Goal: Task Accomplishment & Management: Manage account settings

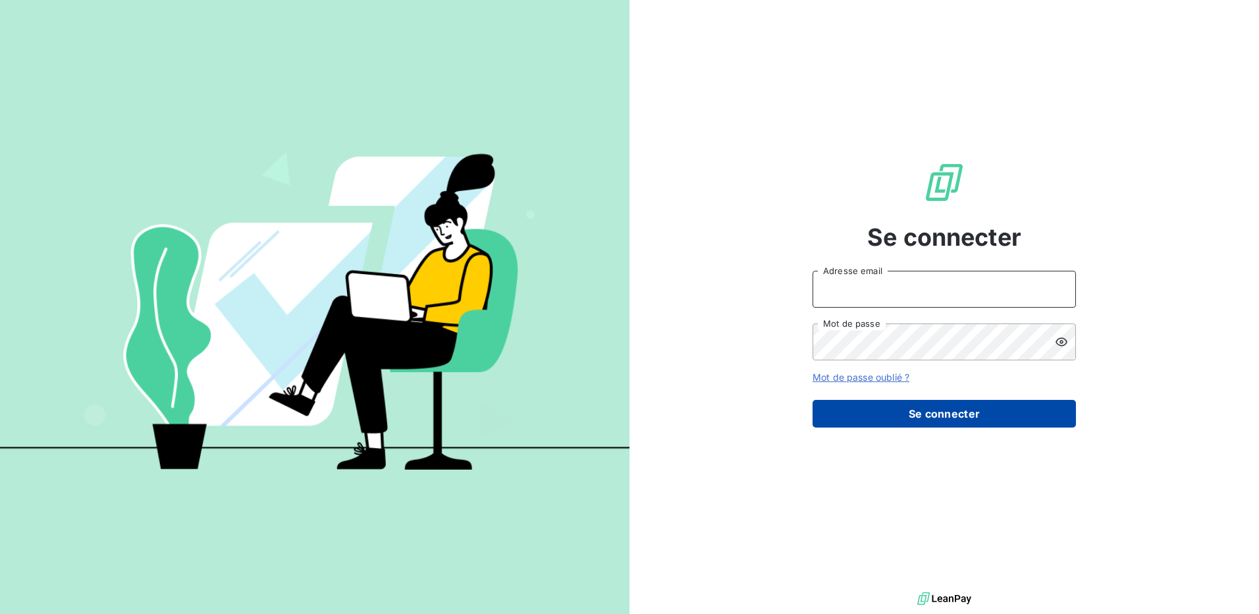
type input "[PERSON_NAME][EMAIL_ADDRESS][DOMAIN_NAME]"
click at [928, 410] on button "Se connecter" at bounding box center [944, 414] width 263 height 28
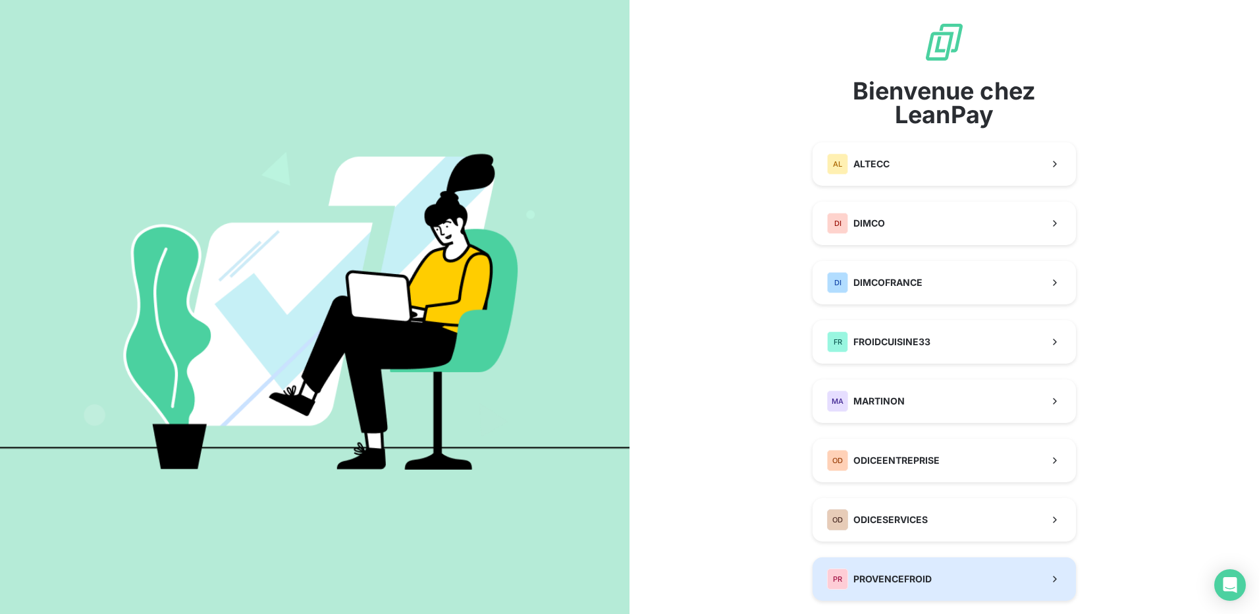
click at [945, 576] on button "PR PROVENCEFROID" at bounding box center [944, 578] width 263 height 43
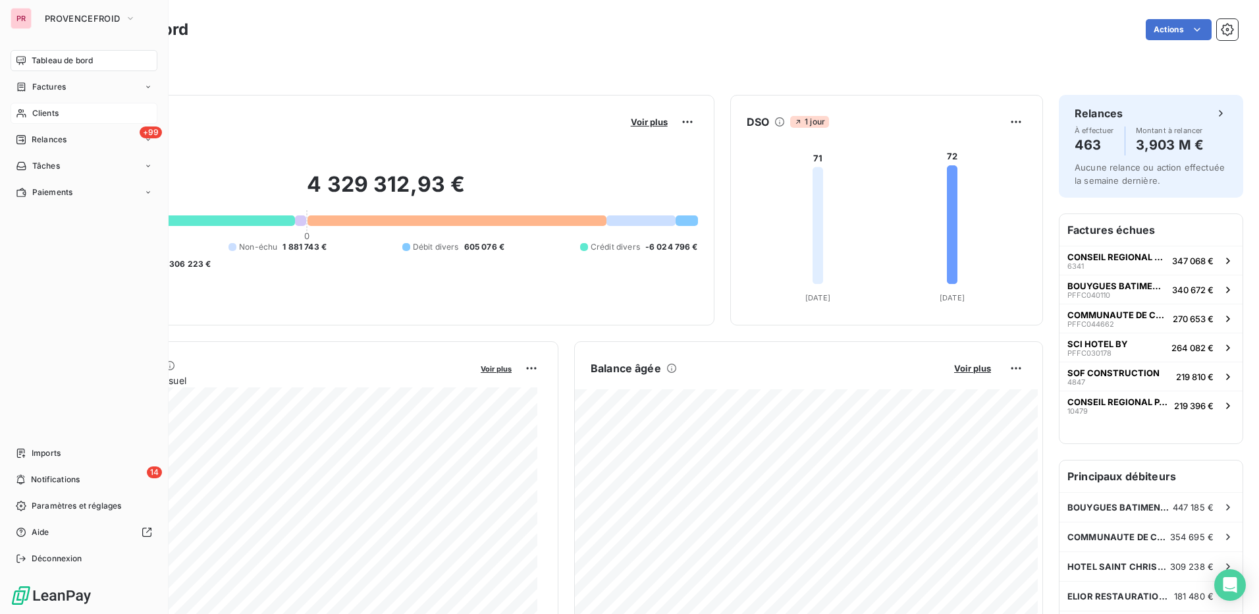
click at [48, 110] on span "Clients" at bounding box center [45, 113] width 26 height 12
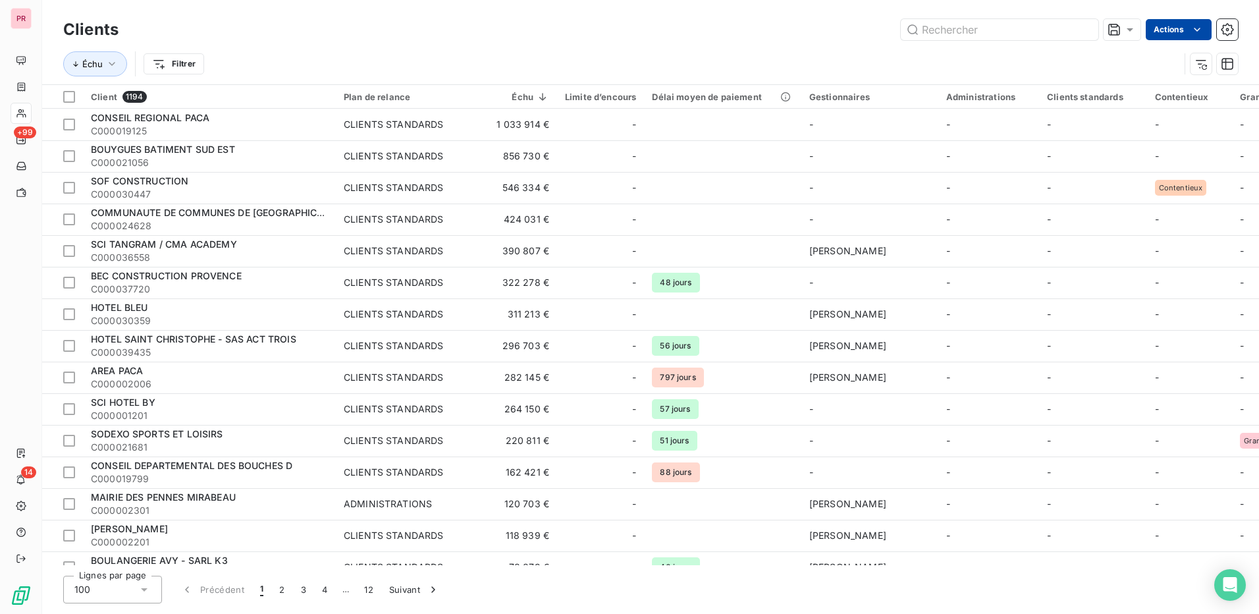
click at [1173, 26] on html "PR +99 14 Clients Actions Échu Filtrer Client 1194 Plan de relance Échu Limite …" at bounding box center [629, 307] width 1259 height 614
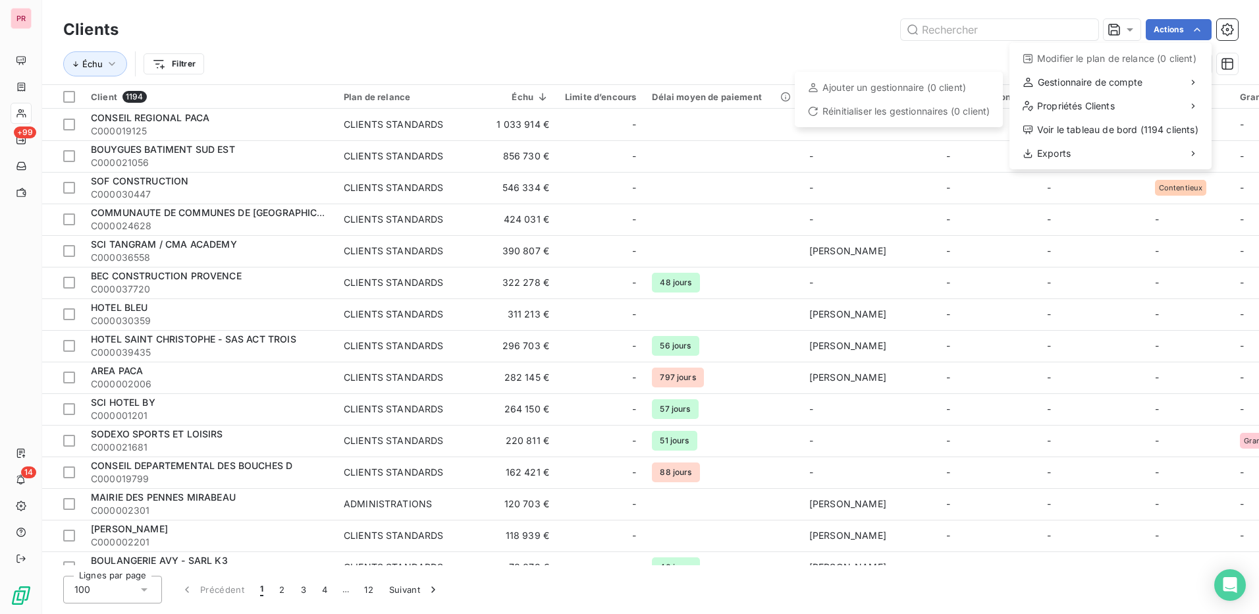
click at [583, 14] on html "PR +99 14 Clients Actions Modifier le plan de relance (0 client) Gestionnaire d…" at bounding box center [629, 307] width 1259 height 614
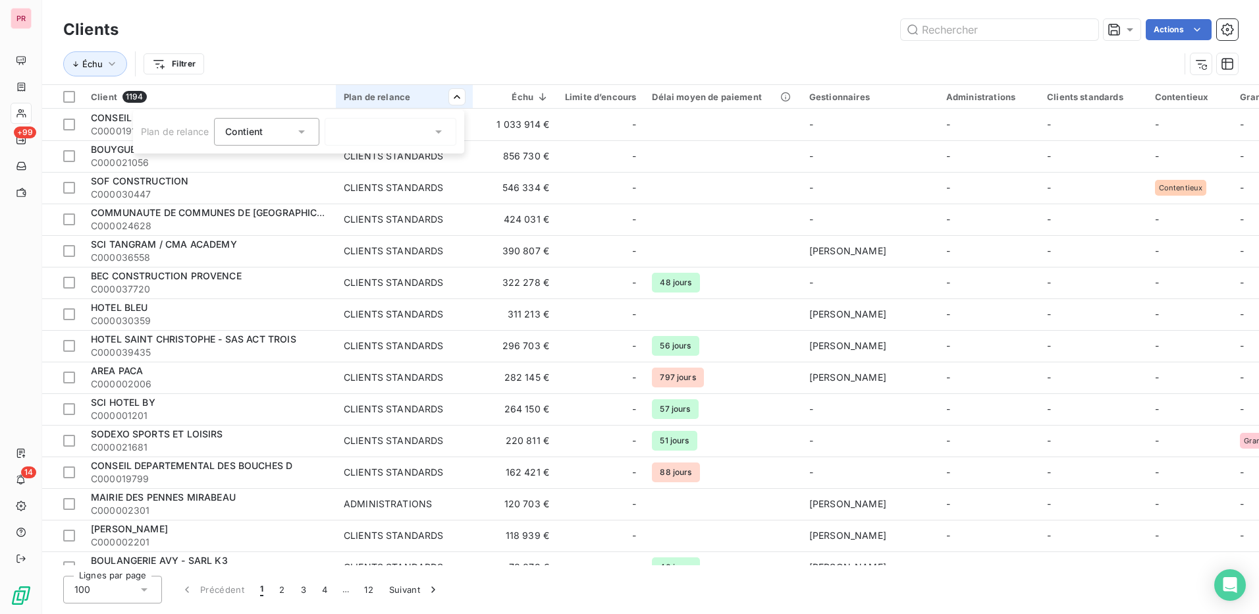
click at [440, 131] on icon at bounding box center [438, 131] width 7 height 3
click at [338, 254] on div at bounding box center [339, 255] width 12 height 12
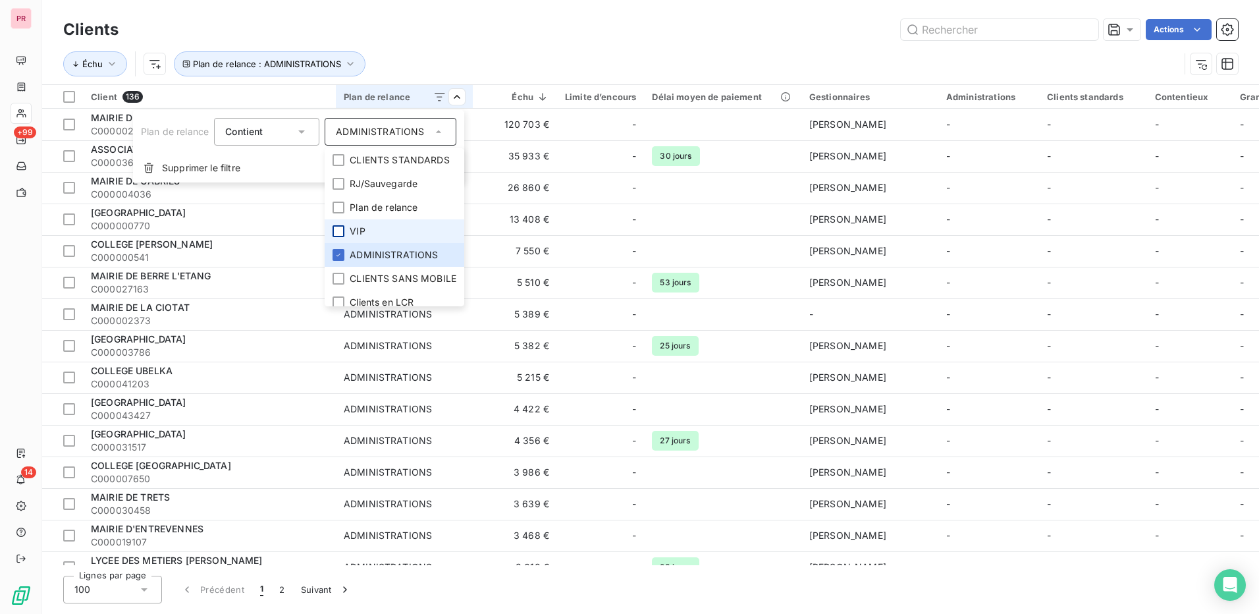
click at [340, 231] on div at bounding box center [339, 231] width 12 height 12
click at [341, 250] on div at bounding box center [339, 255] width 12 height 12
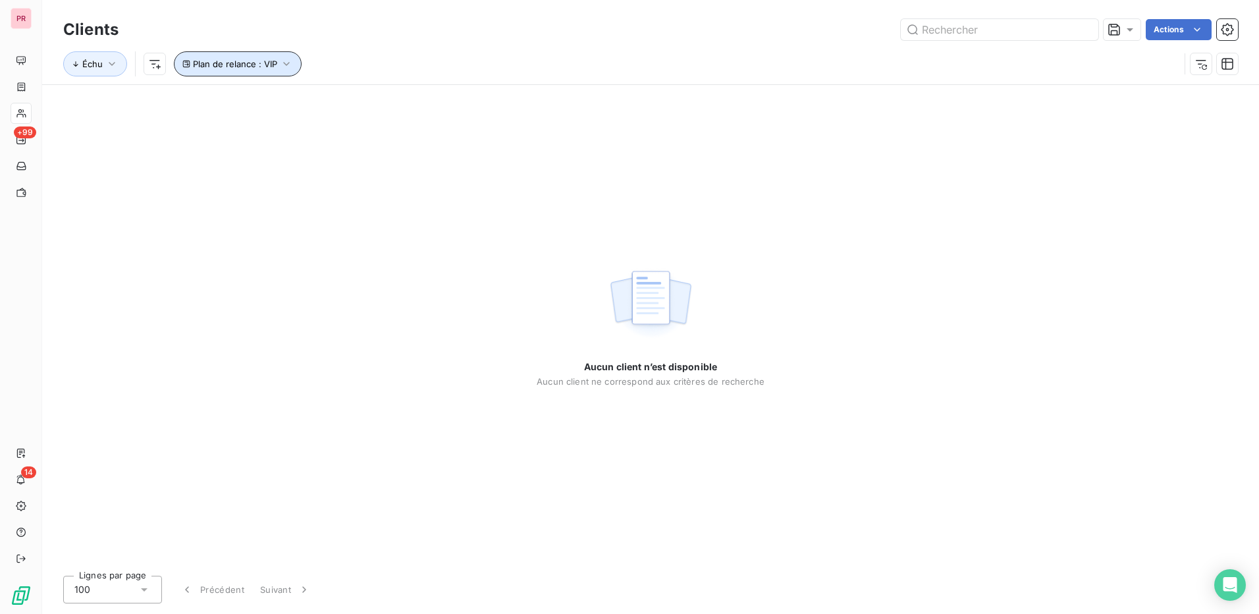
click at [283, 68] on icon "button" at bounding box center [286, 63] width 13 height 13
click at [254, 67] on span "Plan de relance : VIP" at bounding box center [235, 64] width 84 height 11
click at [282, 70] on icon "button" at bounding box center [286, 63] width 13 height 13
click at [420, 93] on div "VIP" at bounding box center [431, 98] width 132 height 28
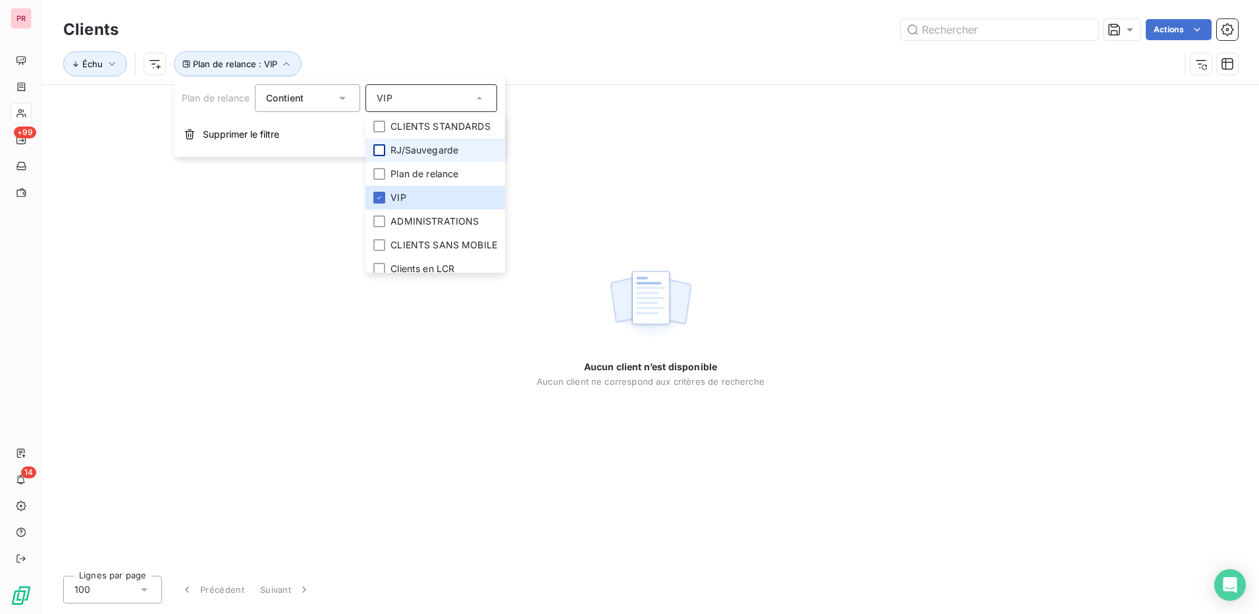
click at [377, 151] on div at bounding box center [379, 150] width 12 height 12
click at [376, 197] on icon at bounding box center [379, 198] width 8 height 8
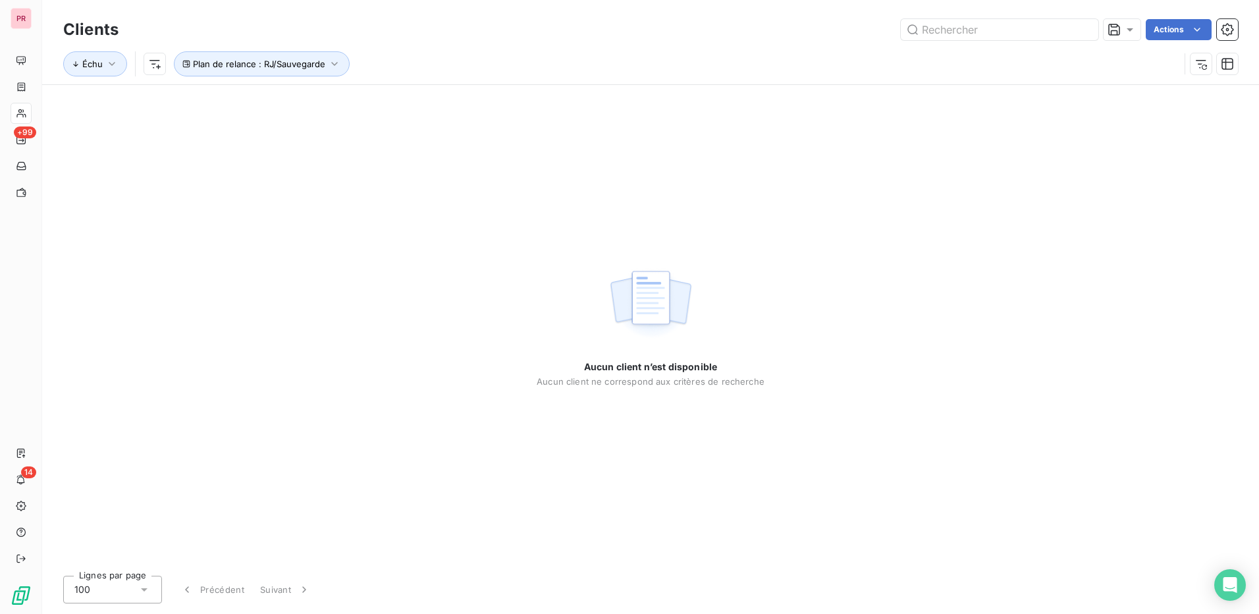
click at [578, 192] on div "Aucun client n’est disponible Aucun client ne correspond aux critères de recher…" at bounding box center [651, 325] width 228 height 480
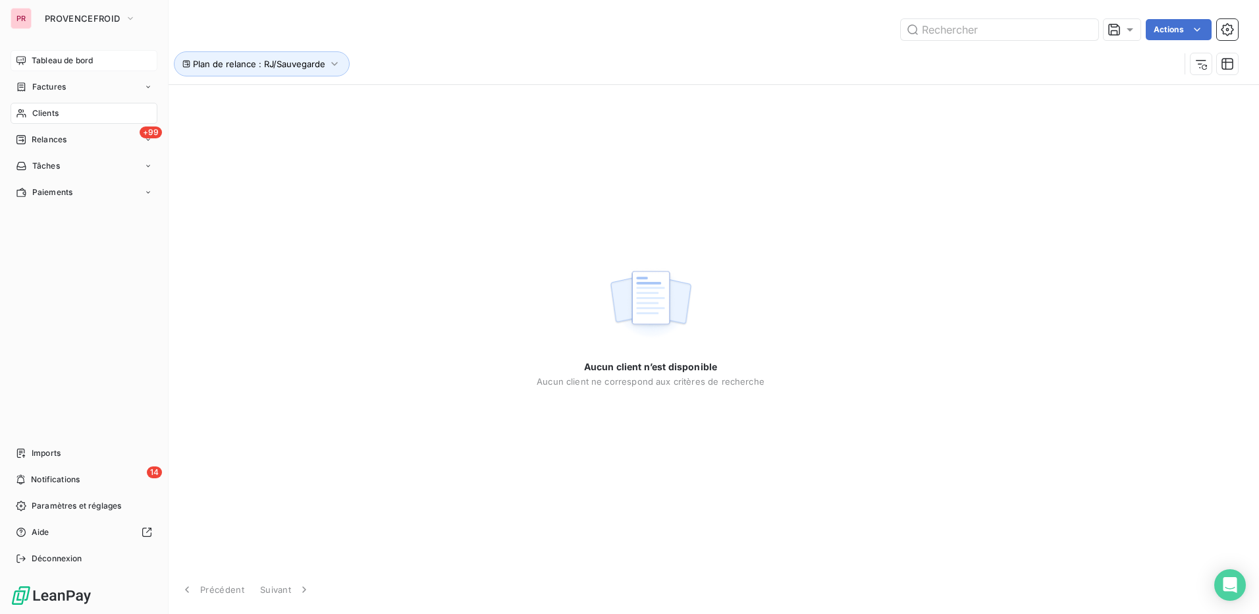
click at [64, 57] on span "Tableau de bord" at bounding box center [62, 61] width 61 height 12
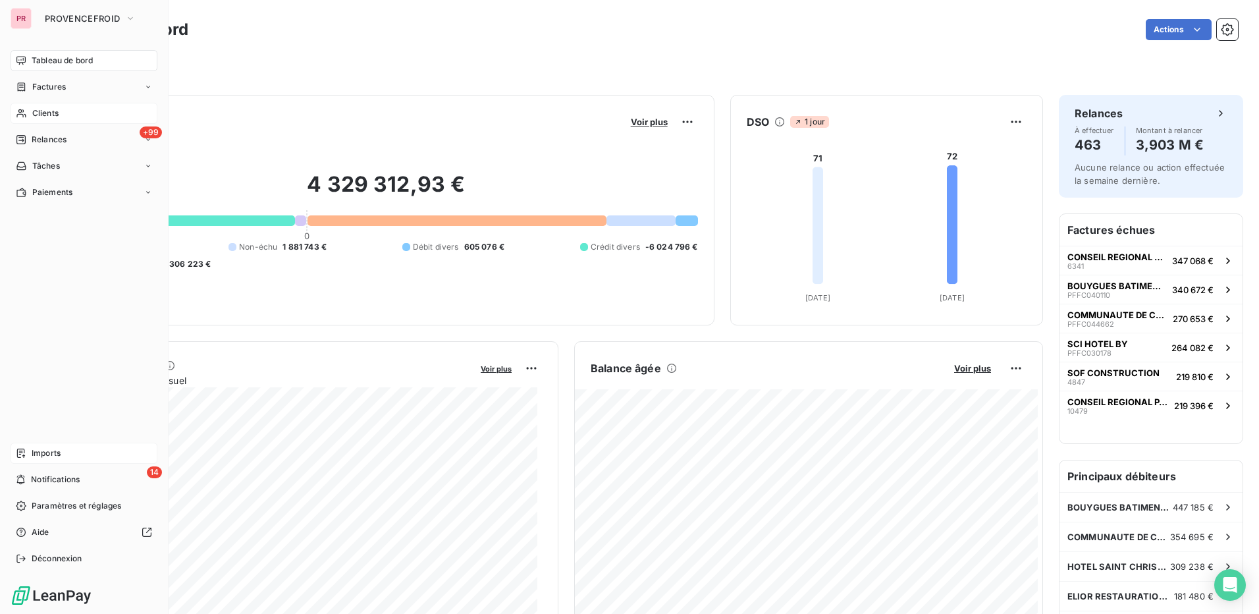
click at [55, 458] on span "Imports" at bounding box center [46, 453] width 29 height 12
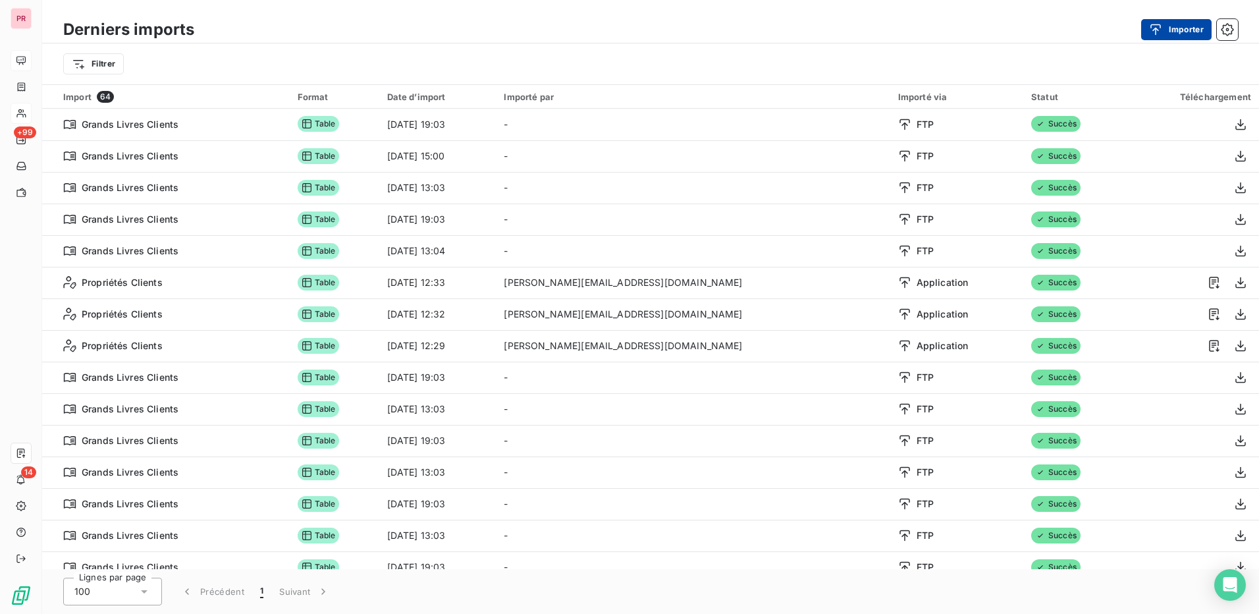
click at [1173, 30] on button "Importer" at bounding box center [1176, 29] width 70 height 21
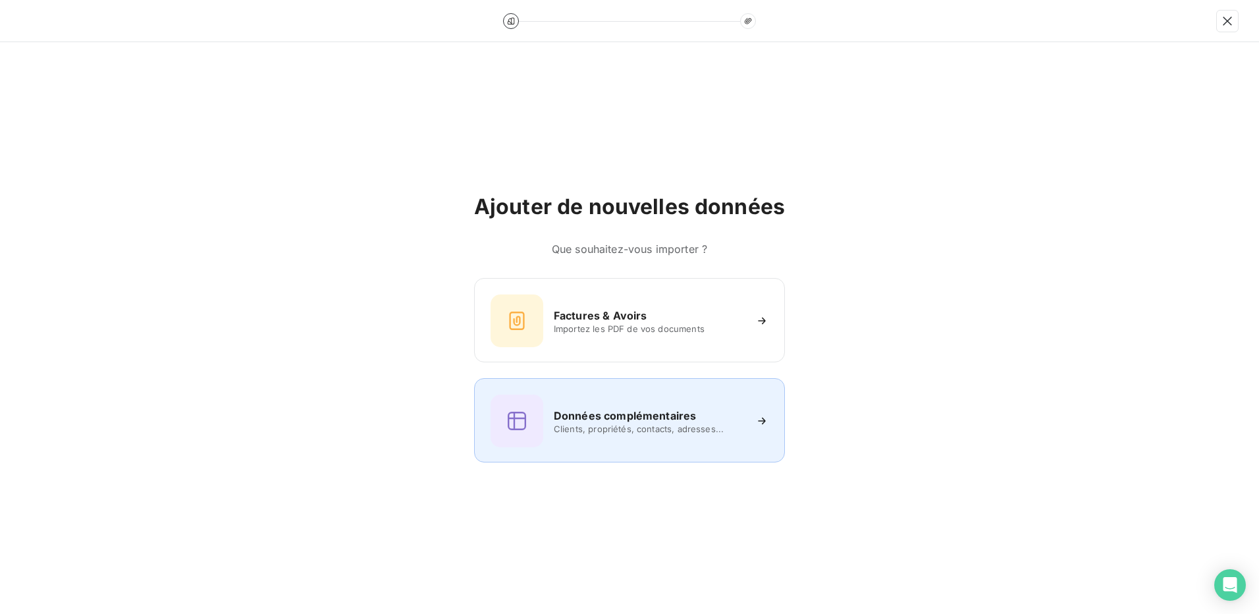
click at [626, 420] on h6 "Données complémentaires" at bounding box center [625, 416] width 142 height 16
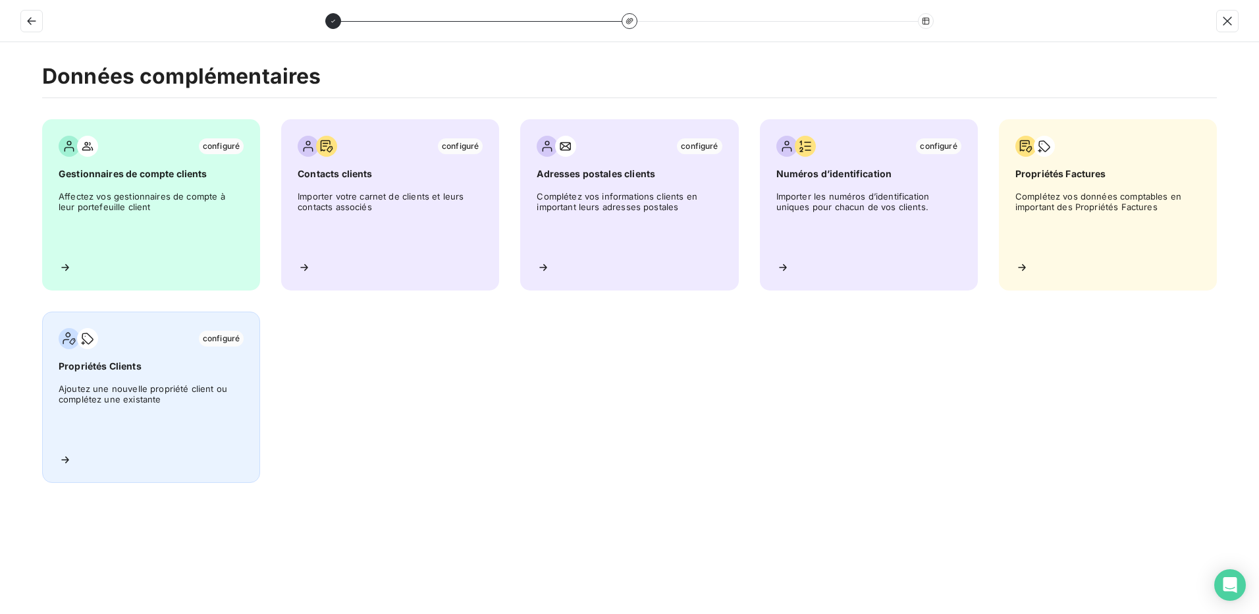
click at [105, 387] on span "Ajoutez une nouvelle propriété client ou complétez une existante" at bounding box center [151, 412] width 185 height 59
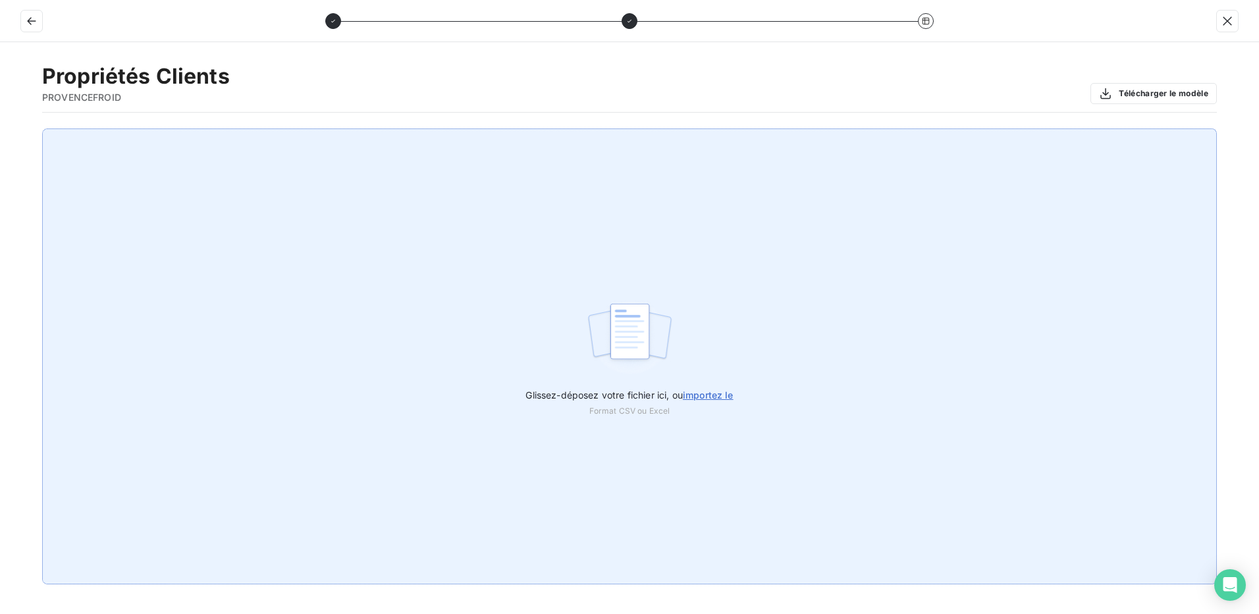
click at [724, 391] on span "importez le" at bounding box center [708, 394] width 51 height 11
click at [1, 129] on input "Glissez-déposez votre fichier ici, ou importez le" at bounding box center [0, 128] width 1 height 1
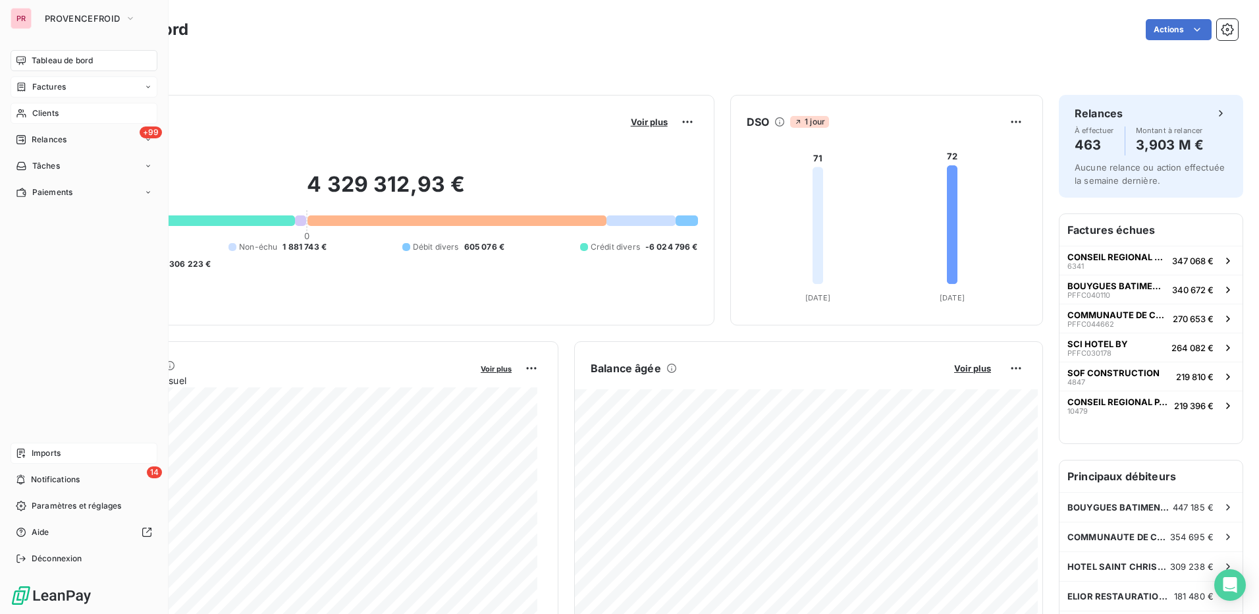
click at [56, 88] on span "Factures" at bounding box center [49, 87] width 34 height 12
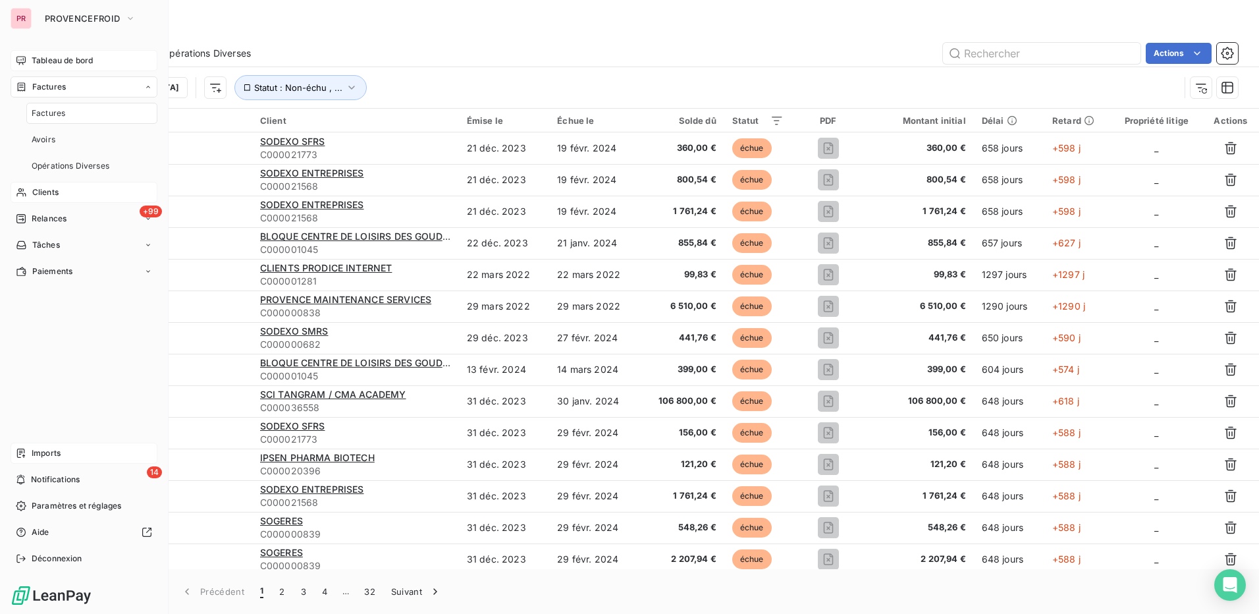
click at [66, 190] on div "Clients" at bounding box center [84, 192] width 147 height 21
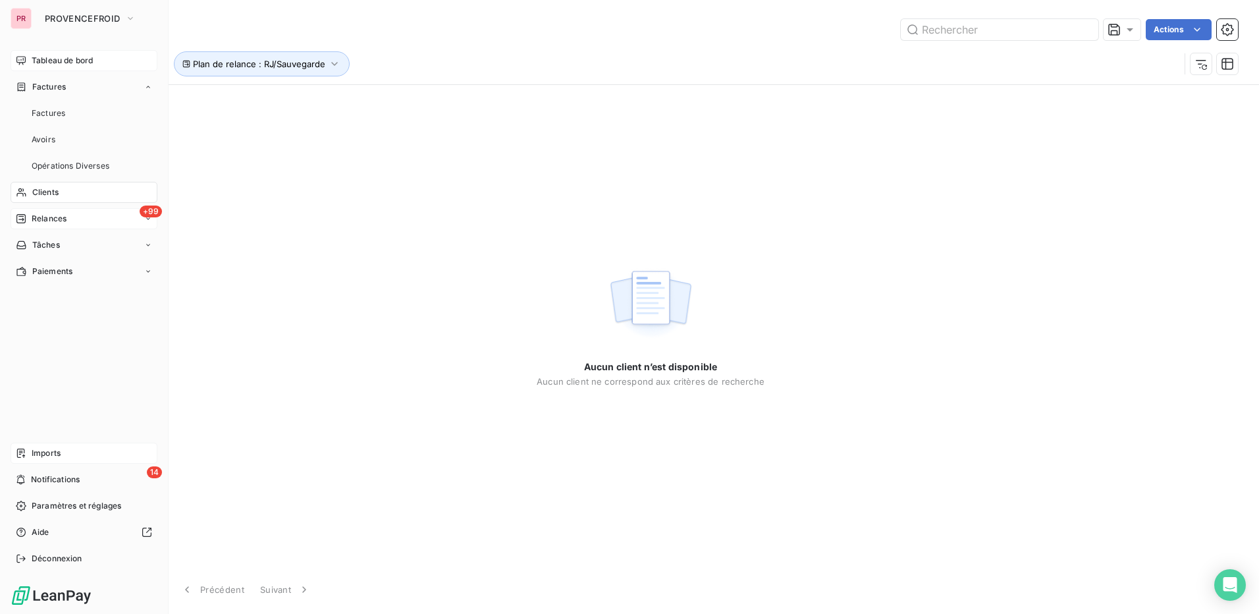
click at [67, 218] on span "Relances" at bounding box center [49, 219] width 35 height 12
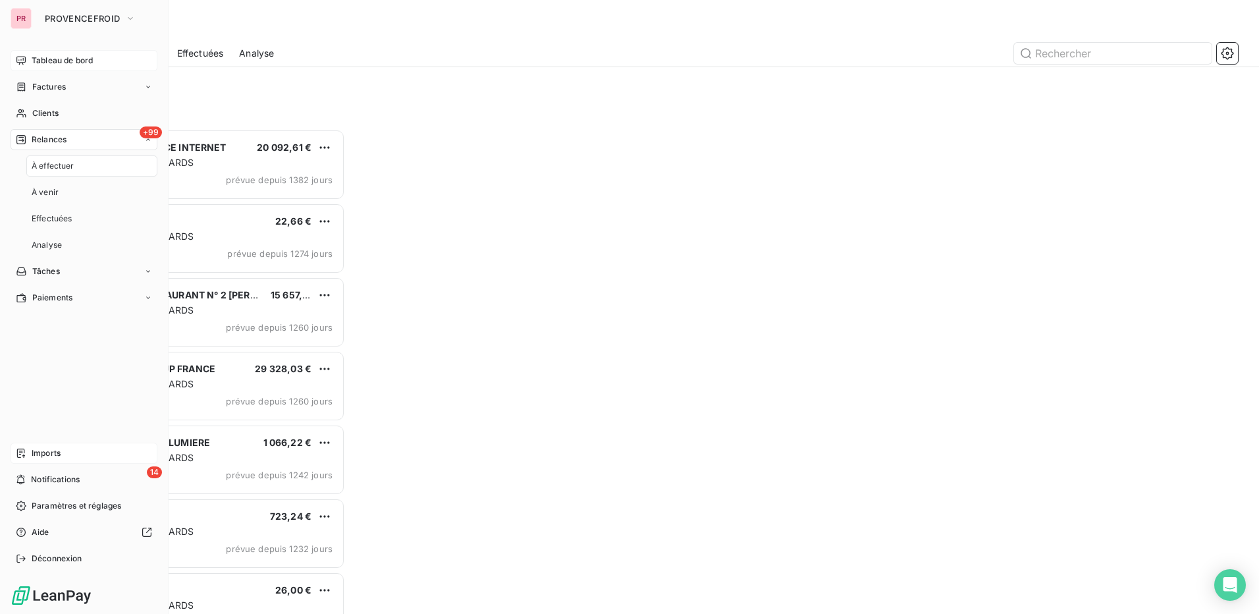
scroll to position [475, 272]
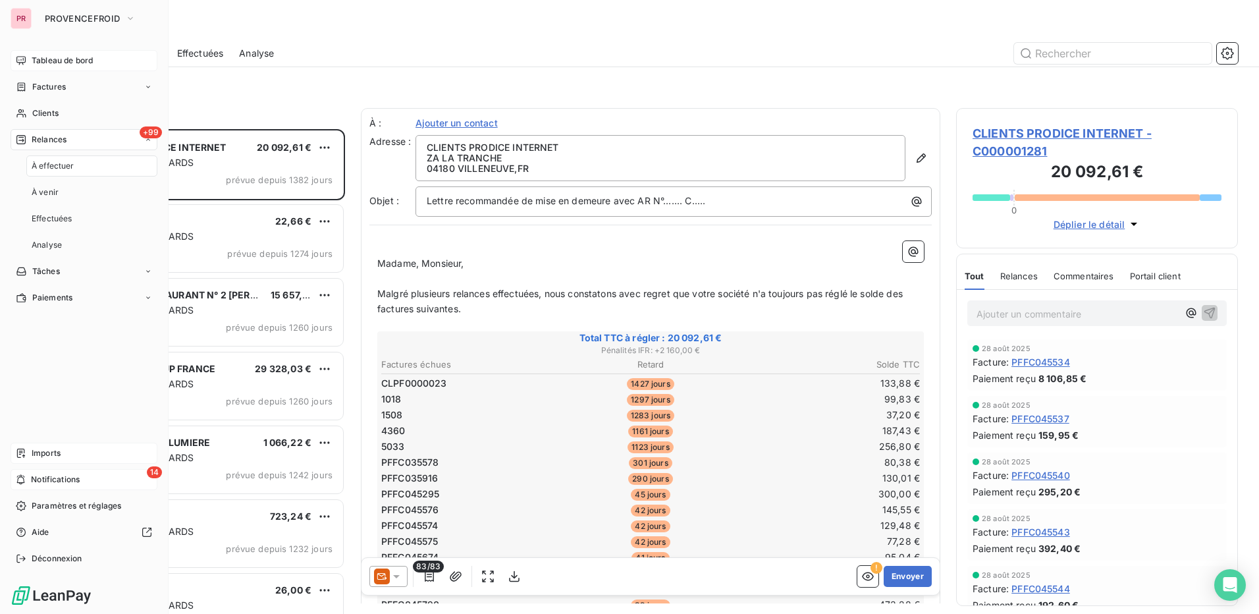
click at [54, 472] on div "14 Notifications" at bounding box center [84, 479] width 147 height 21
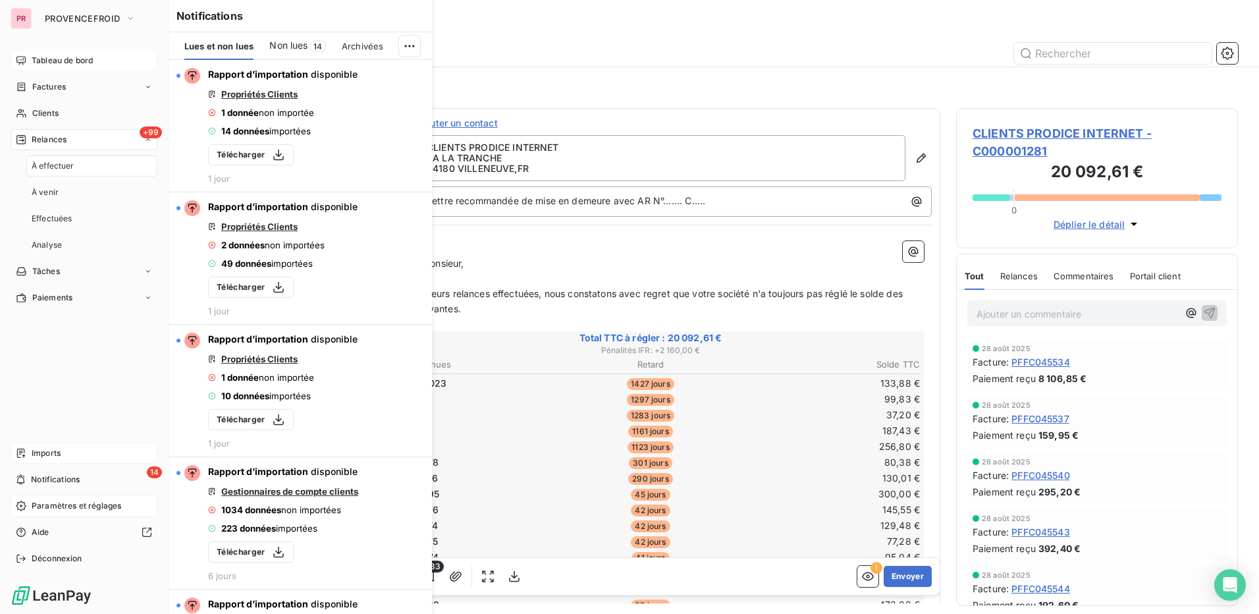
click at [68, 508] on span "Paramètres et réglages" at bounding box center [77, 506] width 90 height 12
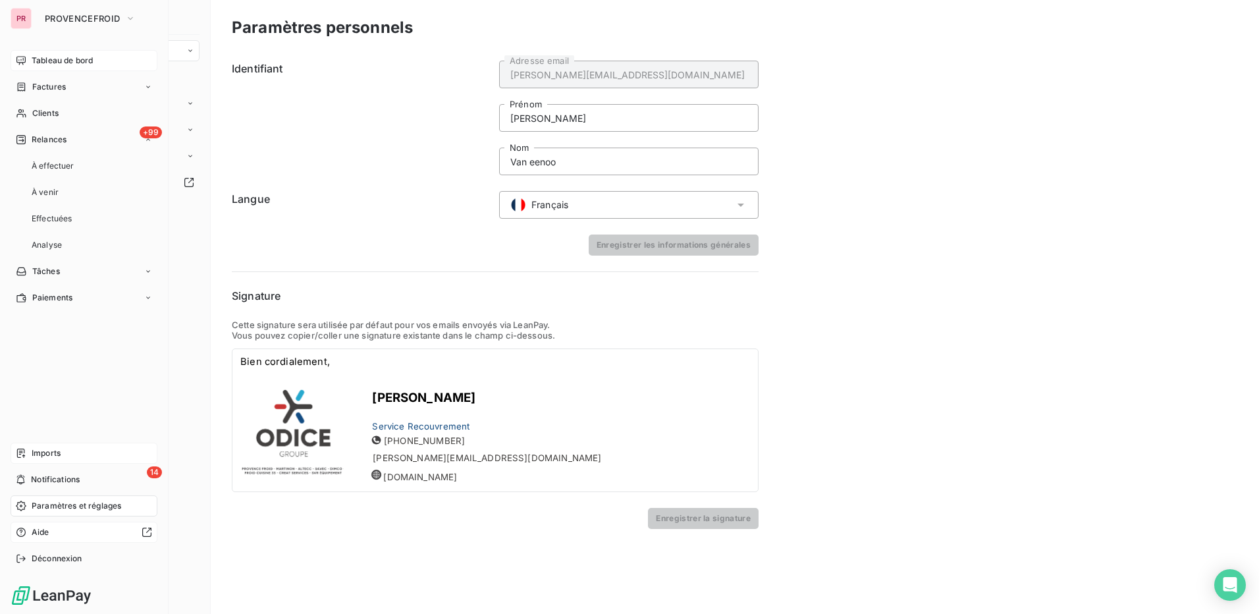
click at [71, 539] on div "Aide" at bounding box center [84, 532] width 147 height 21
click at [21, 60] on icon at bounding box center [20, 60] width 9 height 9
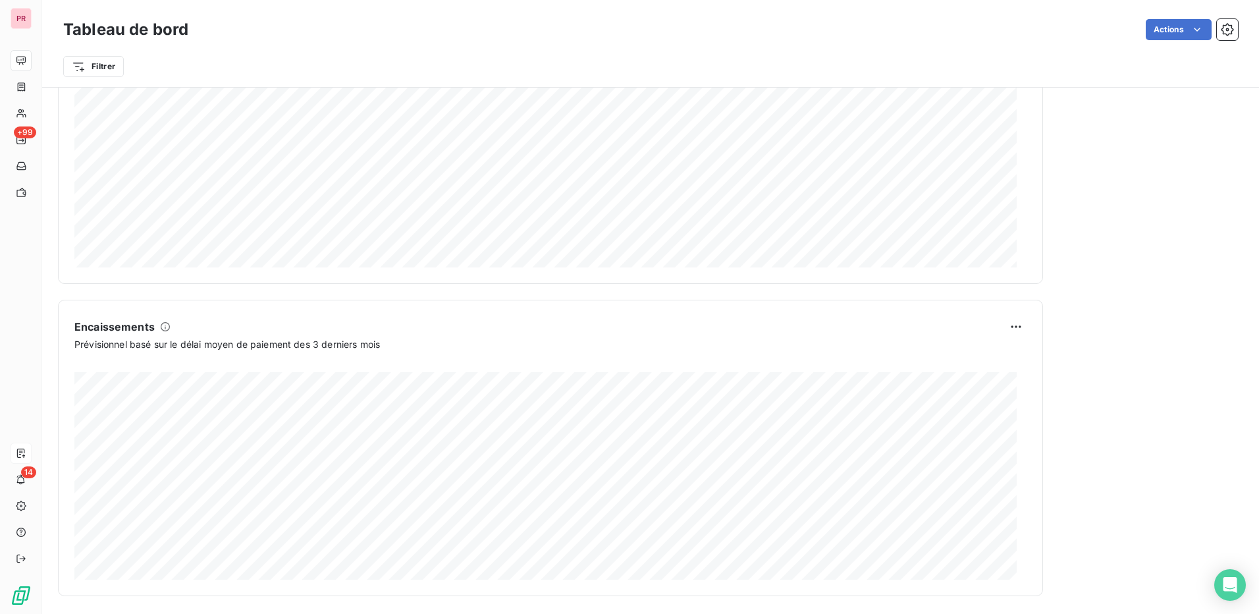
scroll to position [670, 0]
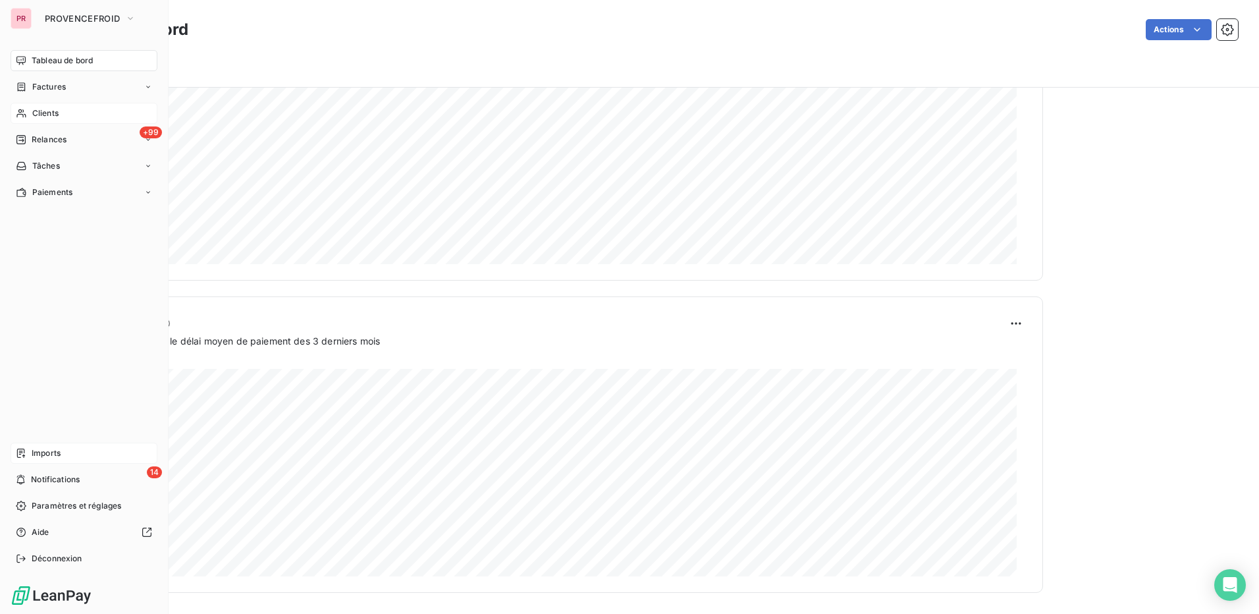
click at [76, 117] on div "Clients" at bounding box center [84, 113] width 147 height 21
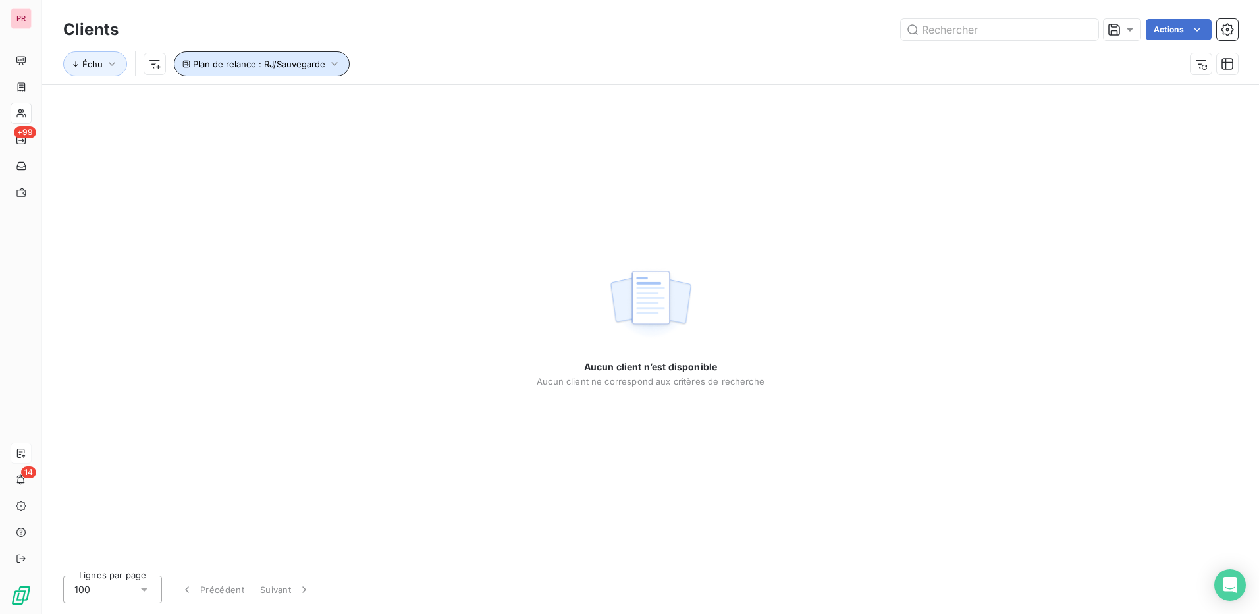
drag, startPoint x: 276, startPoint y: 64, endPoint x: 563, endPoint y: 39, distance: 288.2
click at [563, 39] on div "Clients Actions Échu Plan de relance : RJ/Sauvegarde" at bounding box center [650, 50] width 1175 height 68
click at [335, 64] on icon "button" at bounding box center [334, 64] width 6 height 4
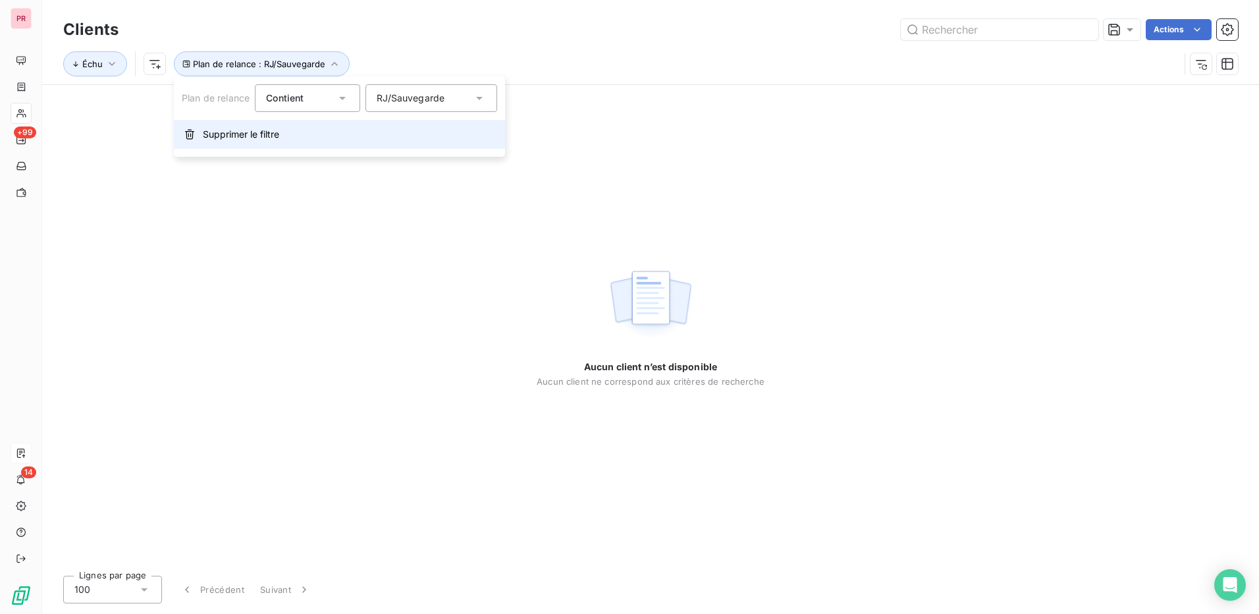
click at [273, 136] on span "Supprimer le filtre" at bounding box center [241, 134] width 76 height 13
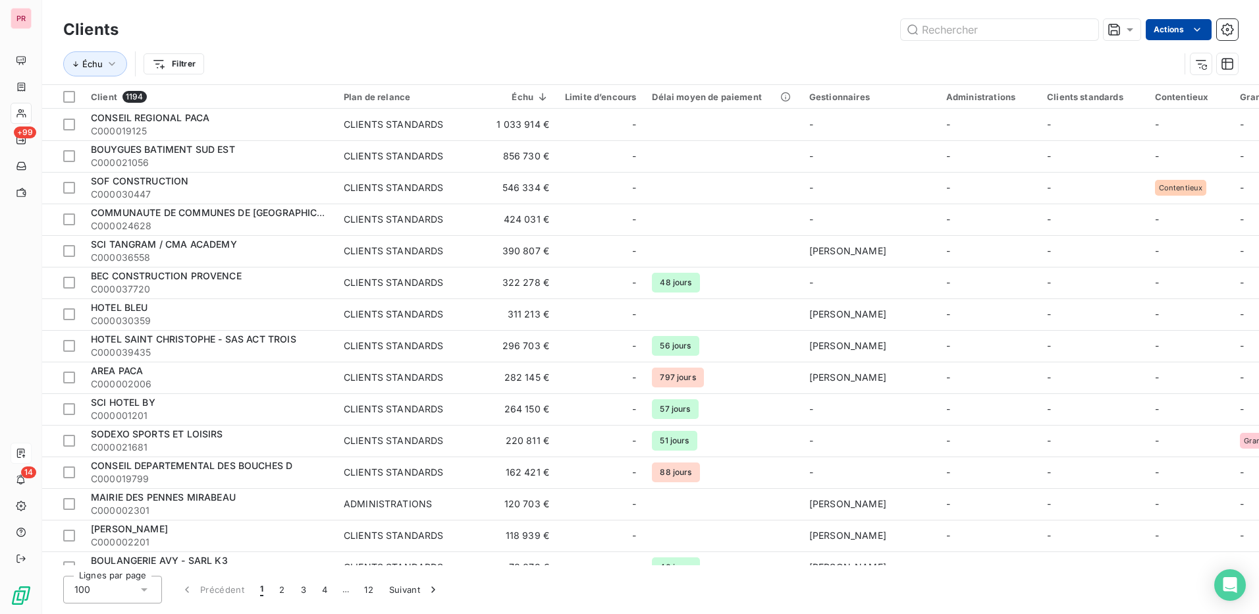
click at [1190, 27] on html "PR +99 14 Clients Actions Échu Filtrer Client 1194 Plan de relance Échu Limite …" at bounding box center [629, 307] width 1259 height 614
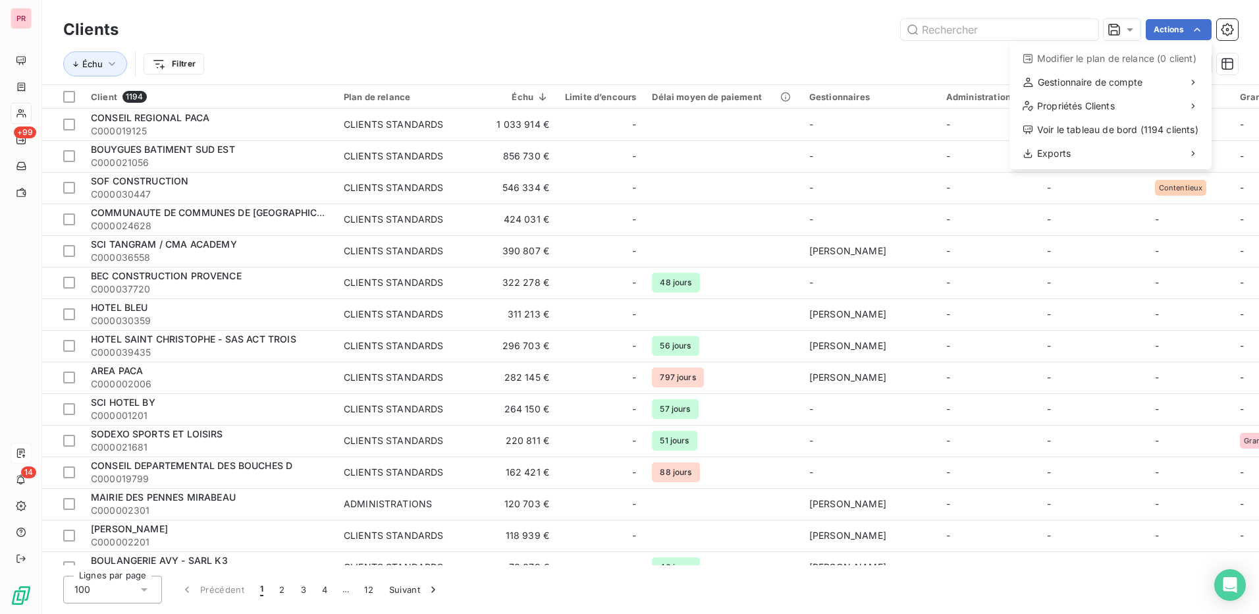
click at [664, 20] on html "PR +99 14 Clients Actions Modifier le plan de relance (0 client) Gestionnaire d…" at bounding box center [629, 307] width 1259 height 614
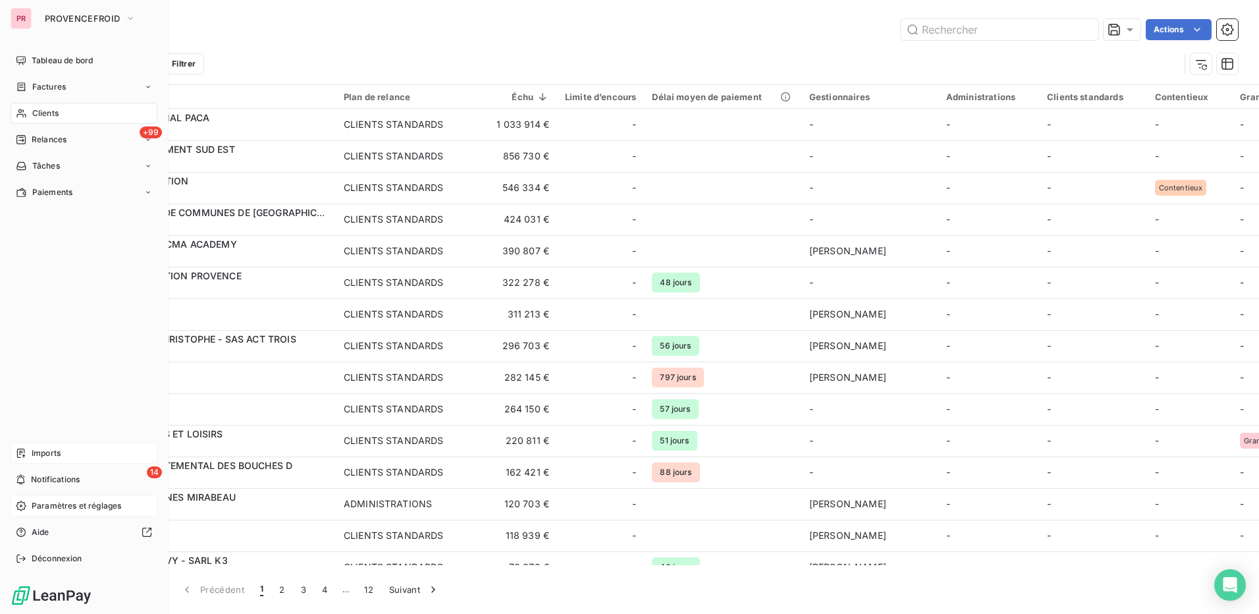
click at [71, 508] on span "Paramètres et réglages" at bounding box center [77, 506] width 90 height 12
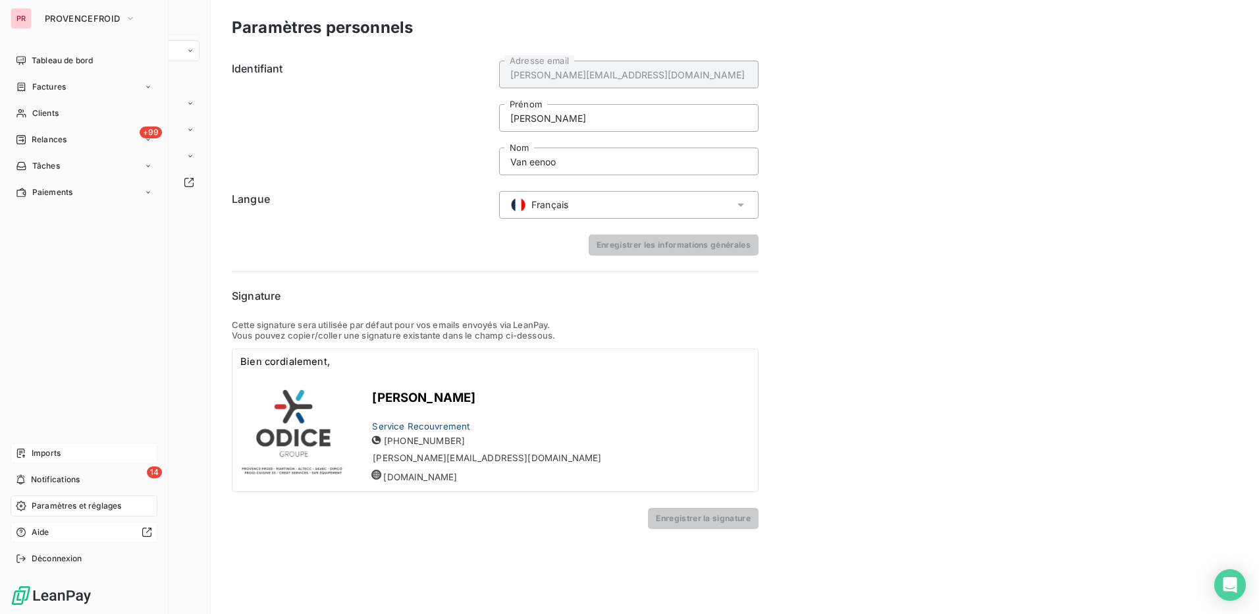
click at [65, 531] on div at bounding box center [103, 532] width 97 height 11
click at [76, 88] on div "Factures" at bounding box center [84, 86] width 147 height 21
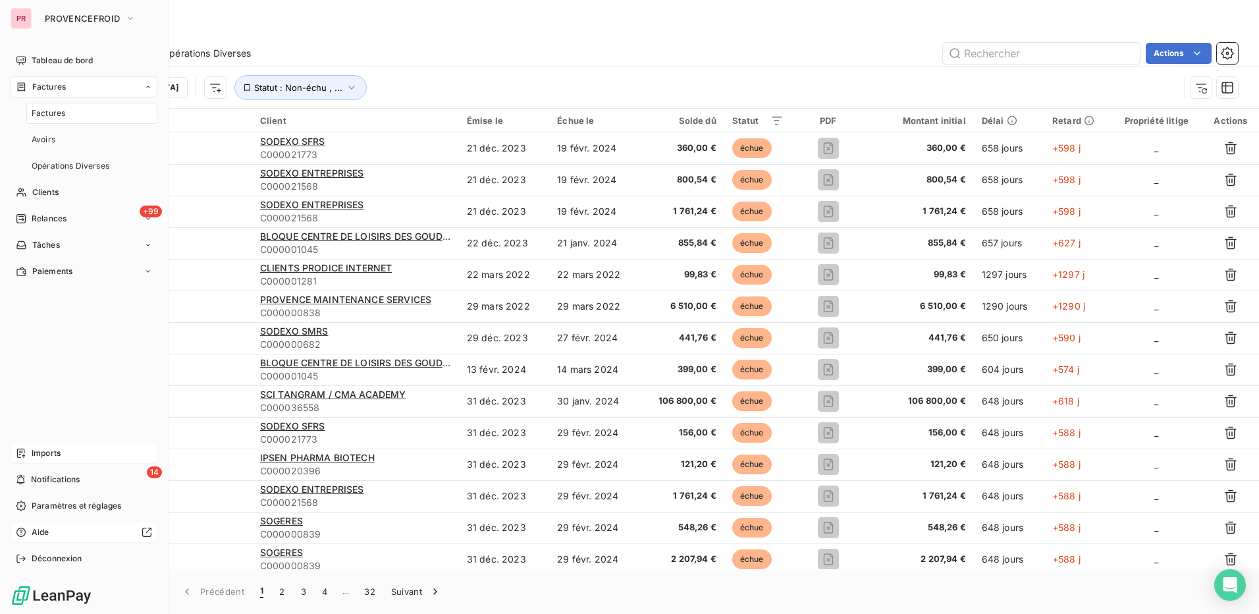
click at [66, 113] on div "Factures" at bounding box center [91, 113] width 131 height 21
click at [59, 192] on span "Clients" at bounding box center [45, 192] width 26 height 12
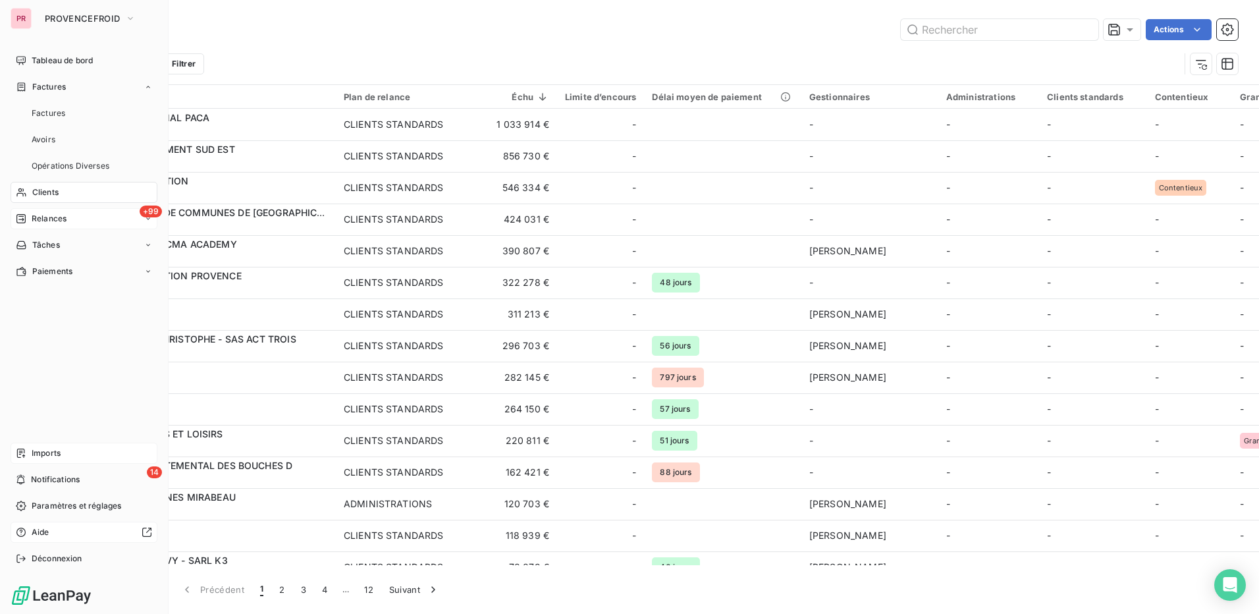
click at [60, 221] on span "Relances" at bounding box center [49, 219] width 35 height 12
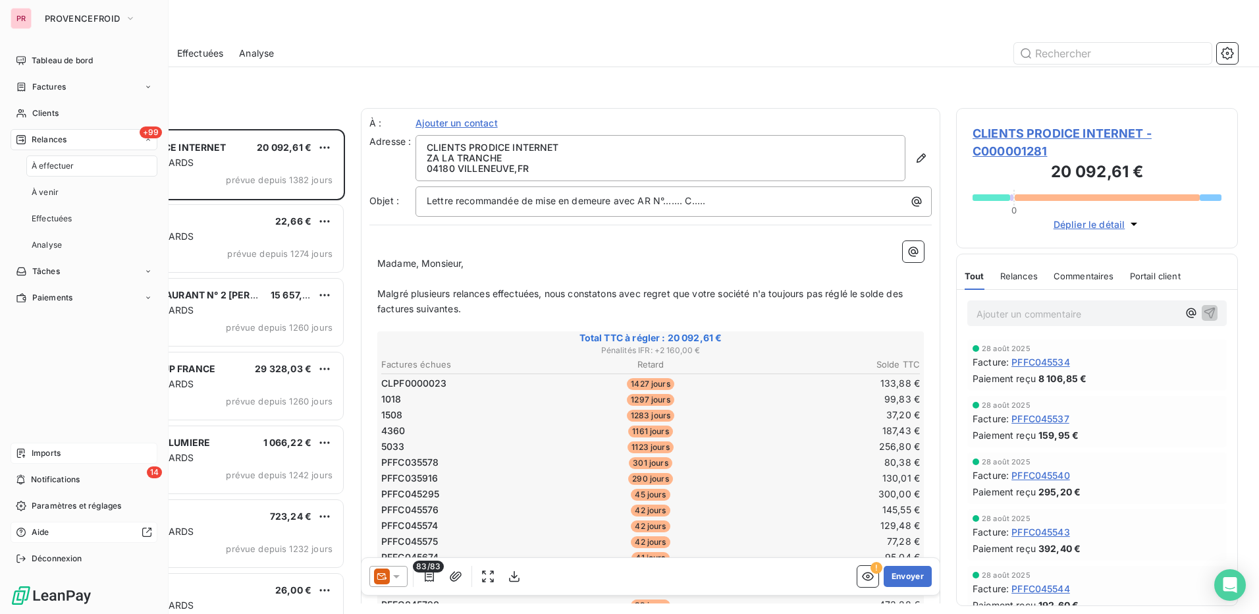
scroll to position [475, 272]
click at [63, 450] on div "Imports" at bounding box center [84, 453] width 147 height 21
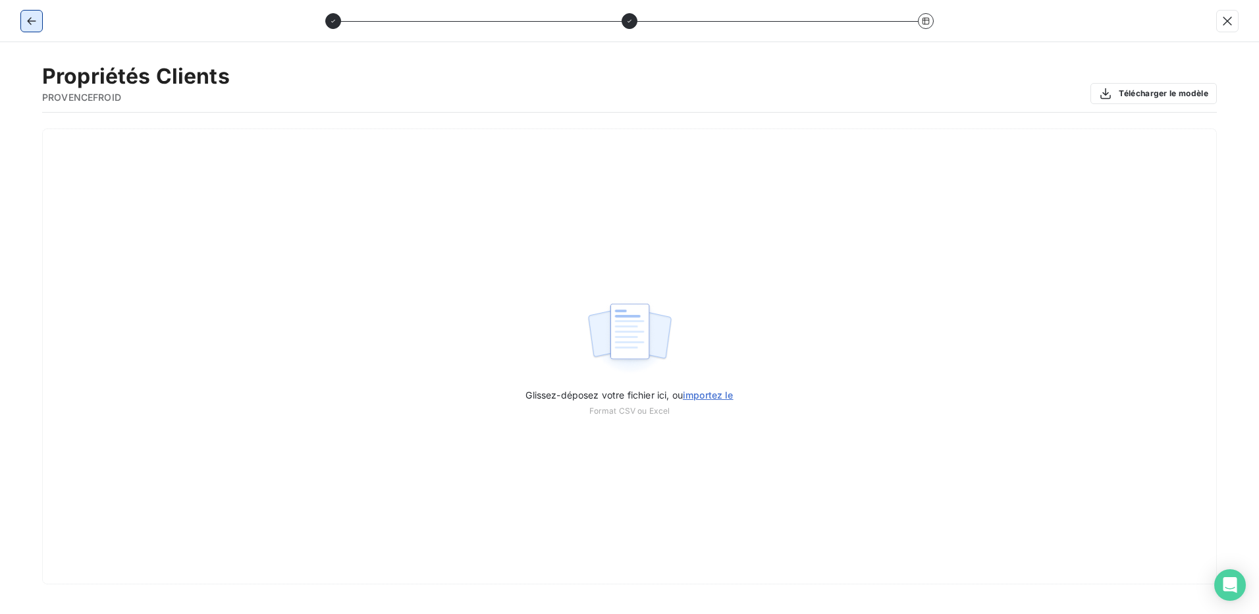
click at [25, 20] on icon "button" at bounding box center [31, 20] width 13 height 13
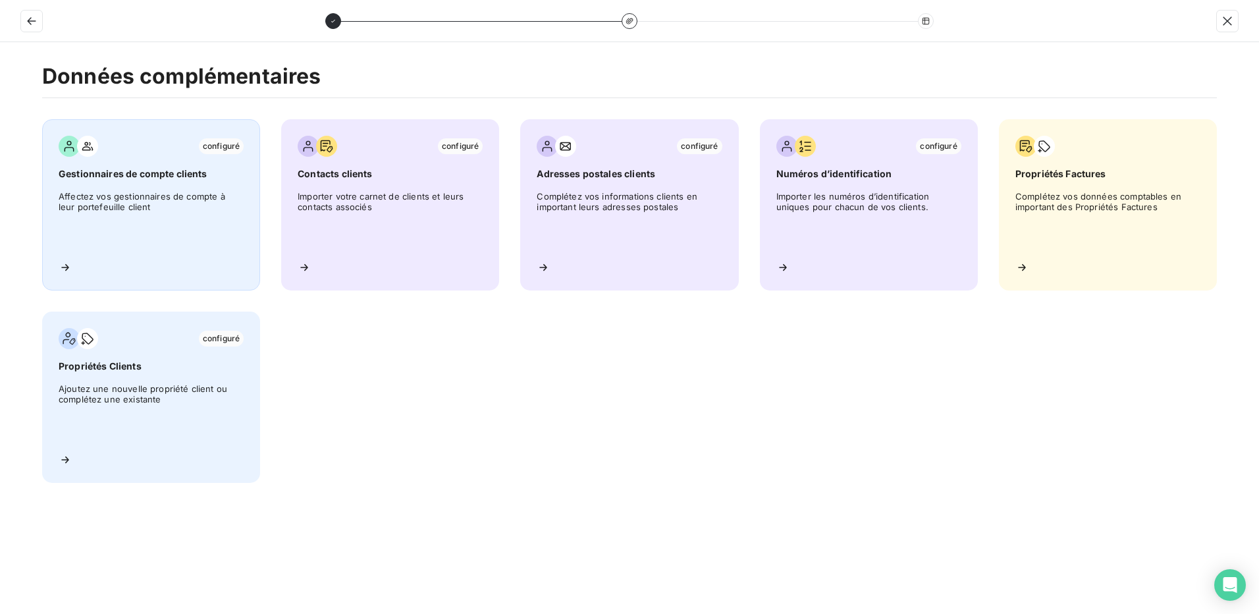
click at [174, 201] on span "Affectez vos gestionnaires de compte à leur portefeuille client" at bounding box center [151, 220] width 185 height 59
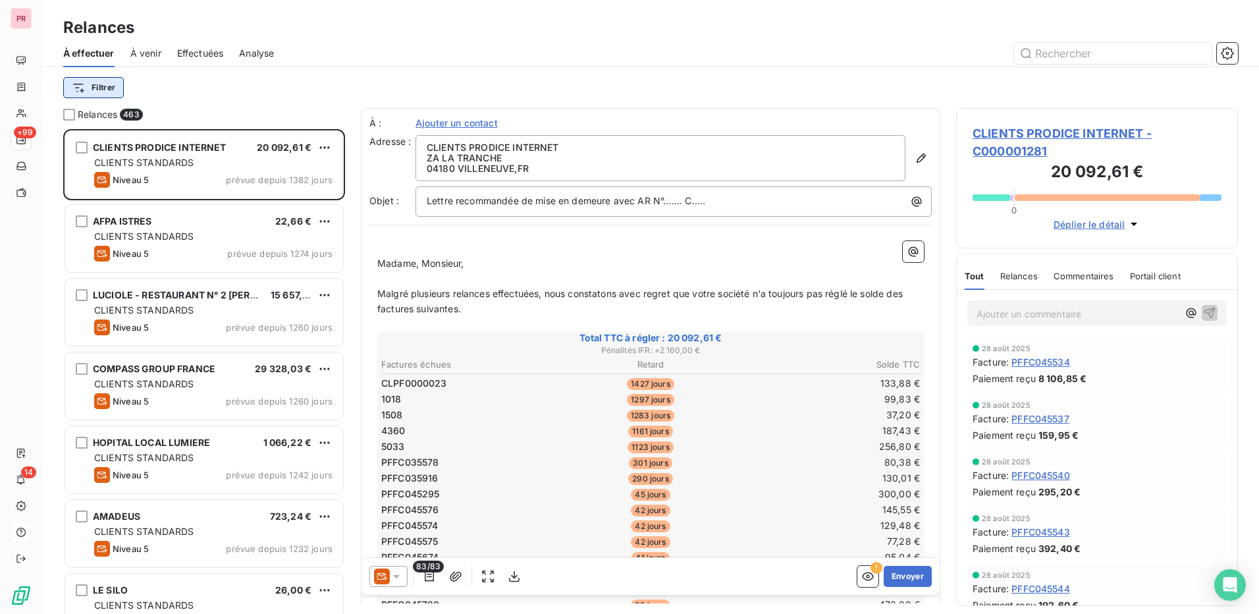
click at [101, 87] on html "PR +99 14 Relances À effectuer À venir Effectuées Analyse Filtrer Relances 463 …" at bounding box center [629, 307] width 1259 height 614
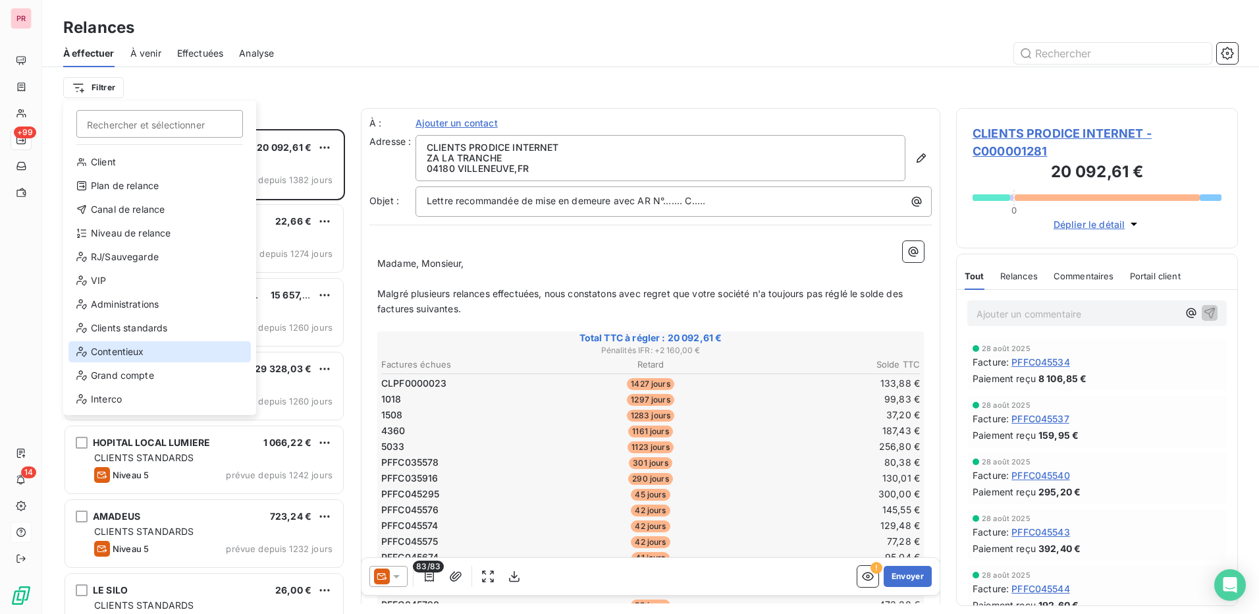
click at [149, 352] on div "Contentieux" at bounding box center [159, 351] width 182 height 21
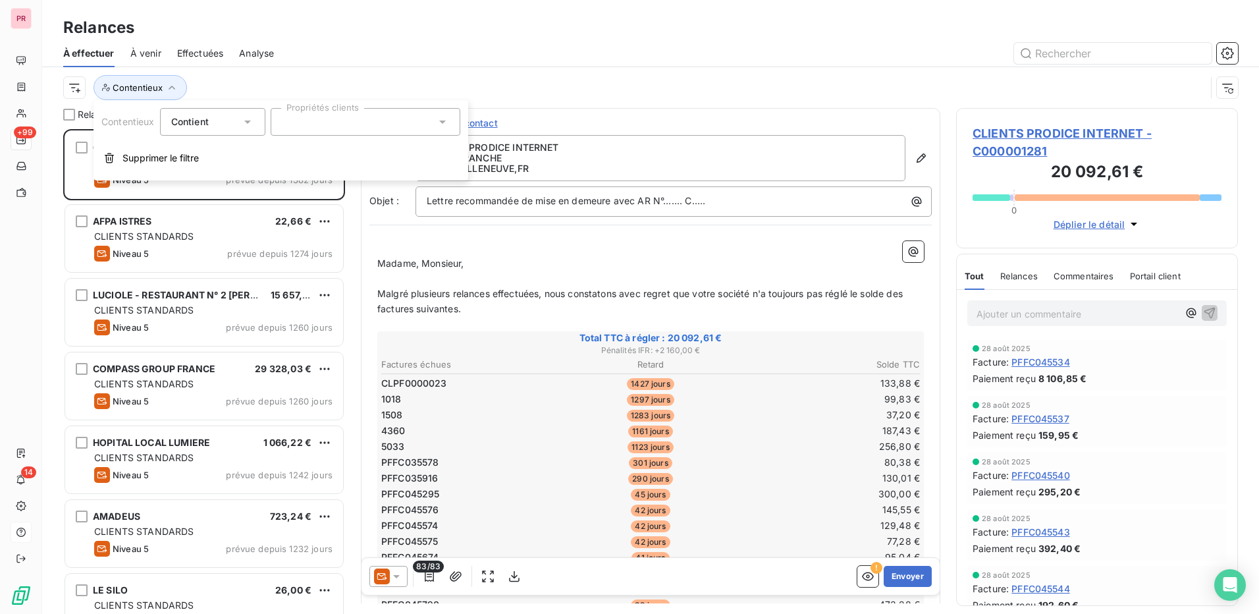
click at [357, 122] on div at bounding box center [366, 122] width 190 height 28
click at [292, 156] on div at bounding box center [287, 154] width 12 height 12
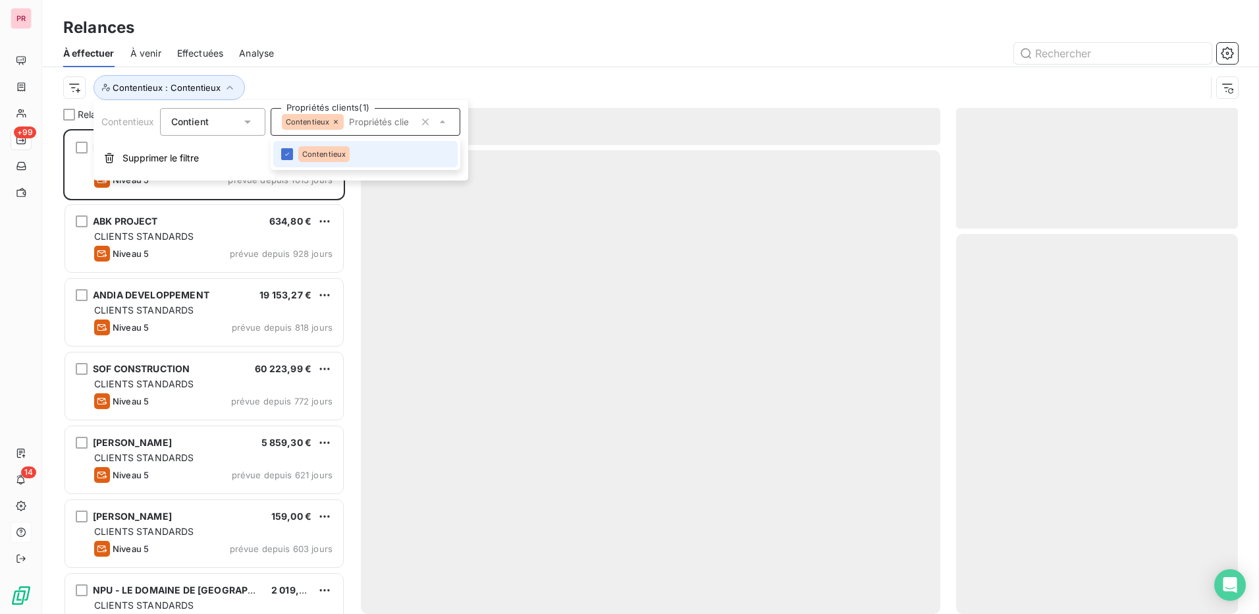
scroll to position [475, 272]
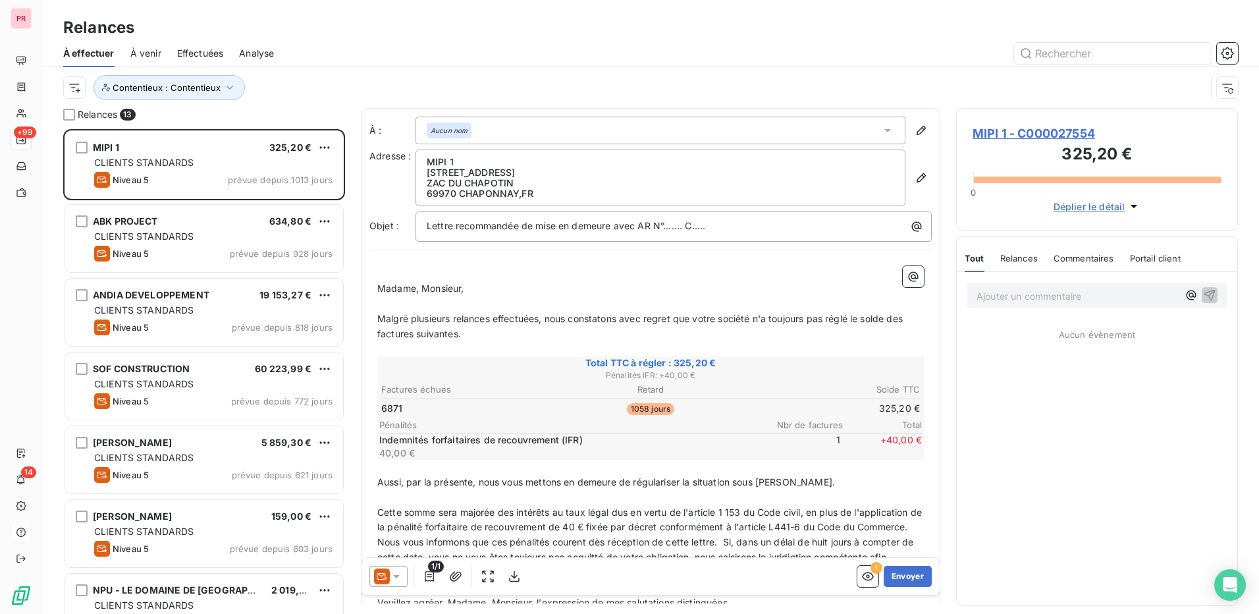
click at [608, 72] on div "Contentieux : Contentieux" at bounding box center [650, 87] width 1175 height 41
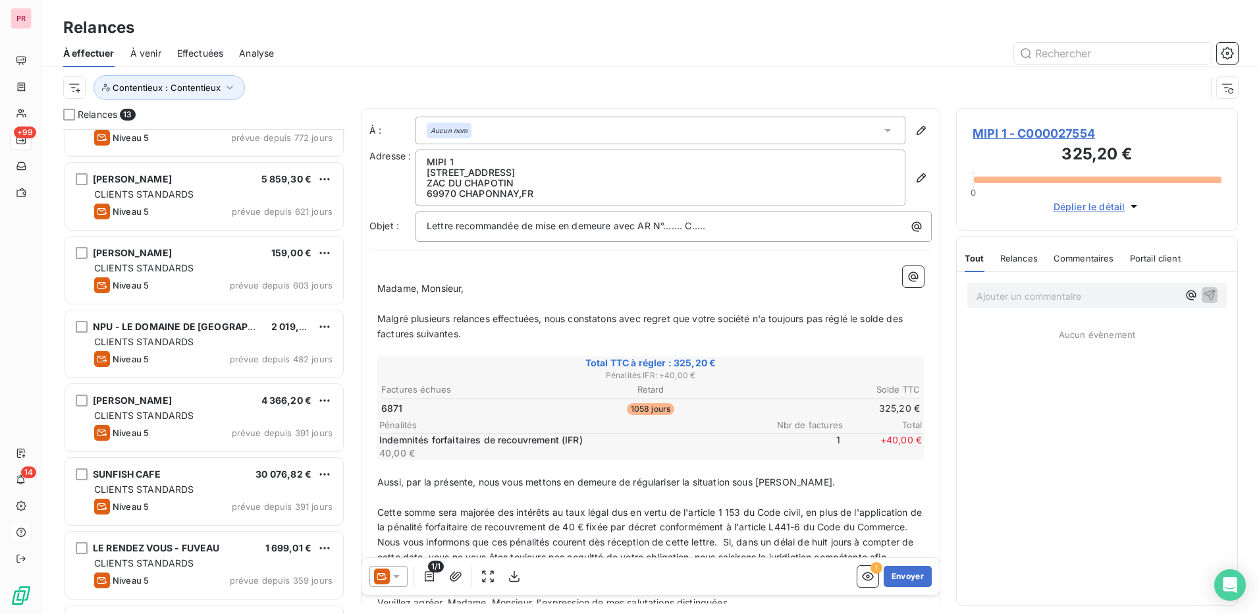
scroll to position [0, 0]
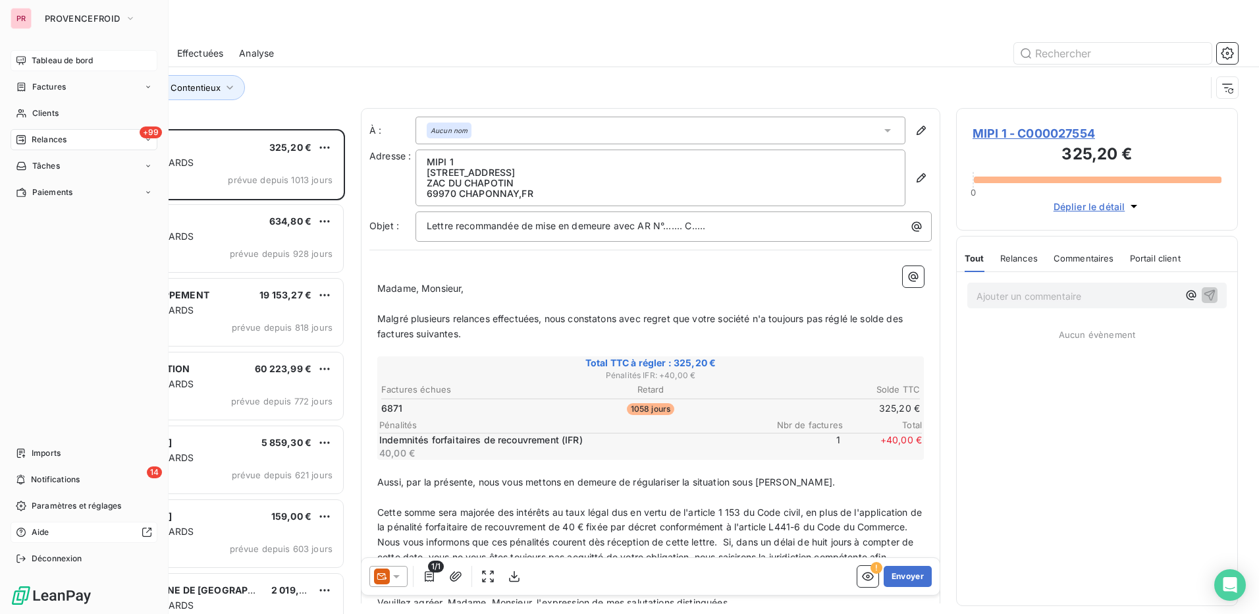
click at [79, 59] on span "Tableau de bord" at bounding box center [62, 61] width 61 height 12
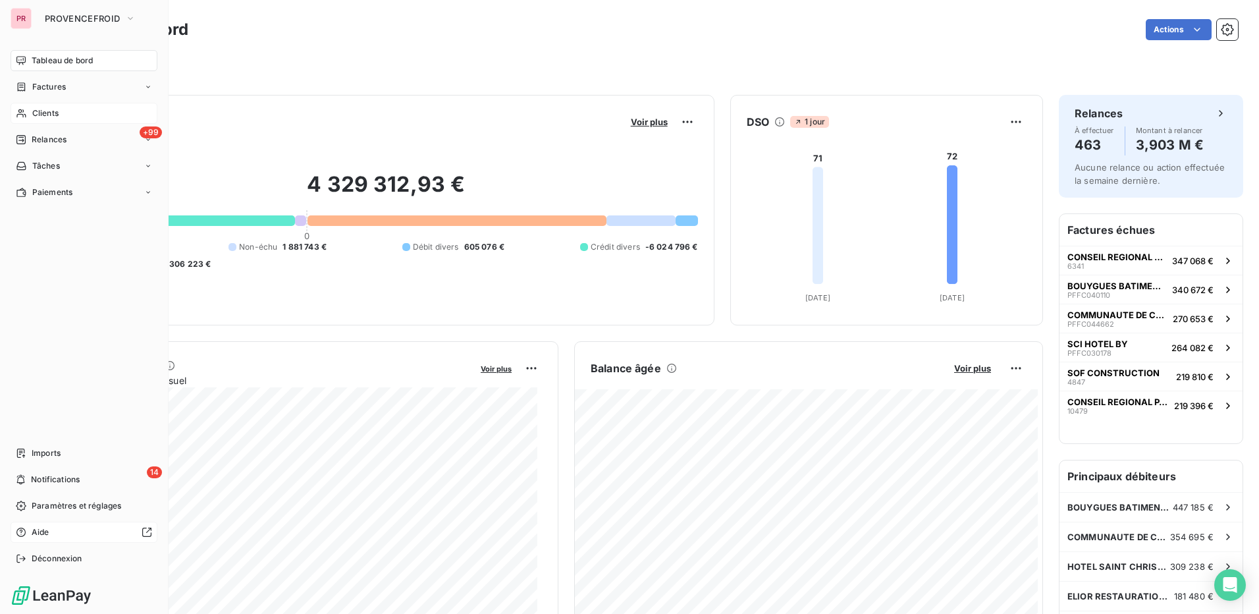
click at [69, 111] on div "Clients" at bounding box center [84, 113] width 147 height 21
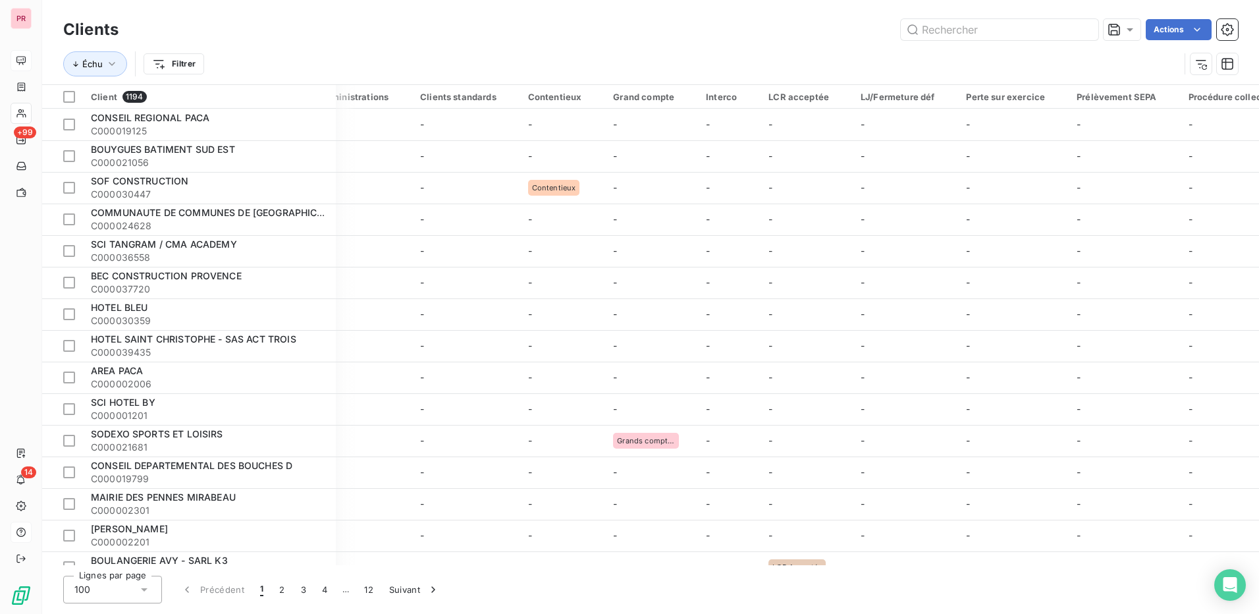
scroll to position [0, 642]
drag, startPoint x: 993, startPoint y: 565, endPoint x: 1054, endPoint y: 565, distance: 60.6
click at [1054, 565] on div "Clients Actions Échu Filtrer Client 1194 Plan de relance Échu Limite d’encours …" at bounding box center [650, 307] width 1217 height 614
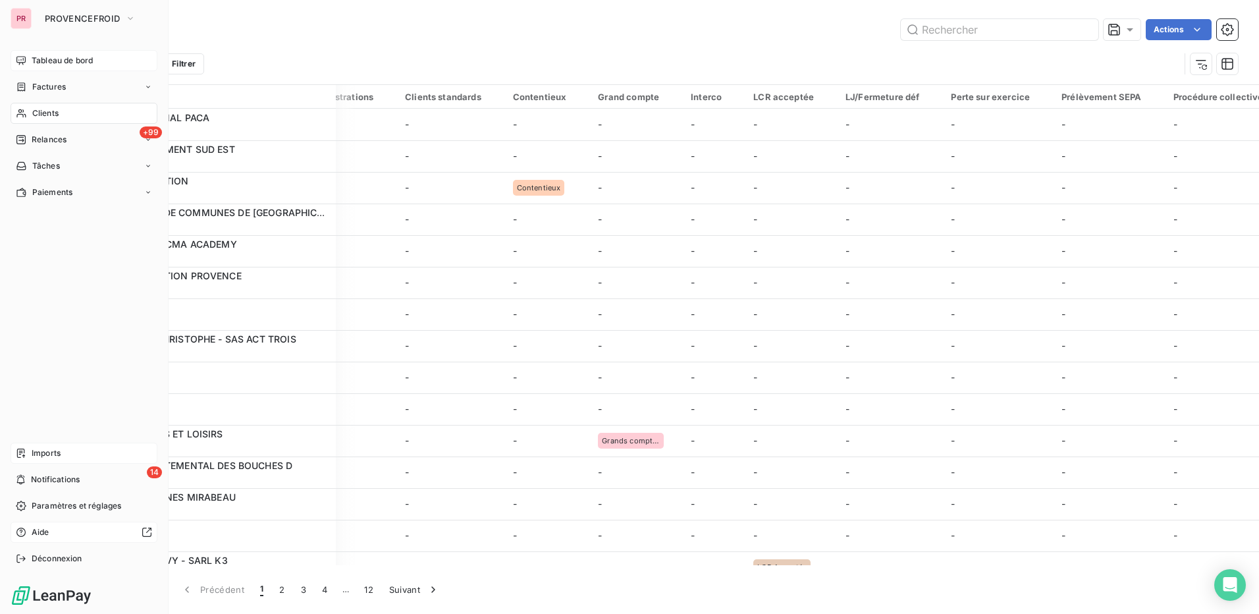
click at [67, 444] on div "Imports" at bounding box center [84, 453] width 147 height 21
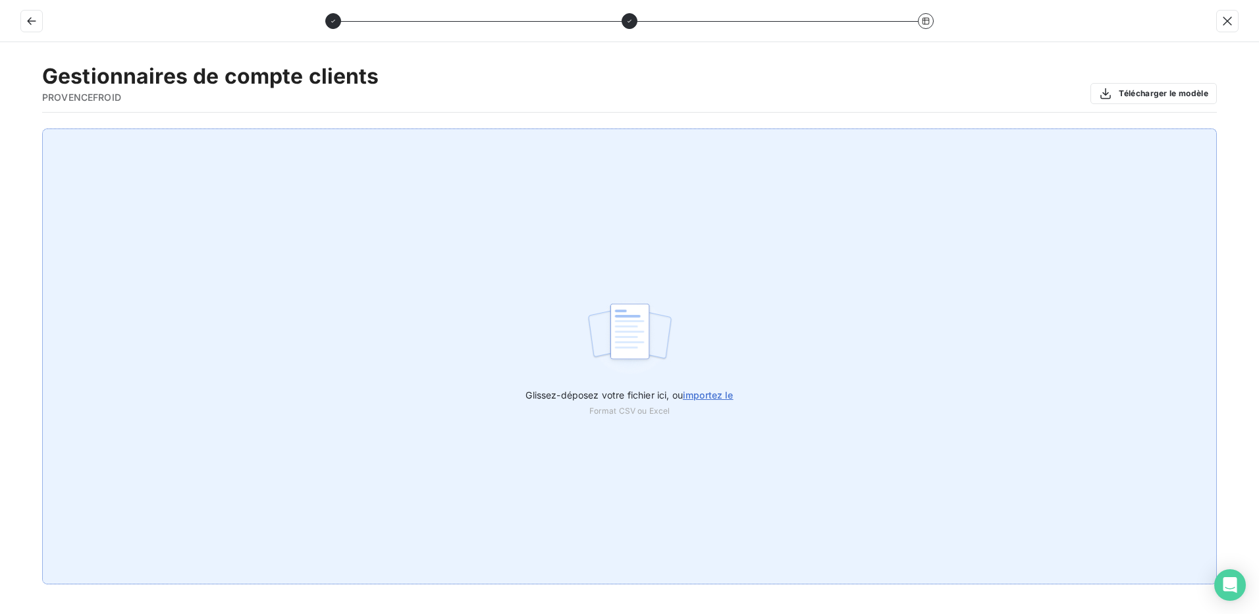
click at [711, 398] on span "importez le" at bounding box center [708, 394] width 51 height 11
click at [1, 129] on input "Glissez-déposez votre fichier ici, ou importez le" at bounding box center [0, 128] width 1 height 1
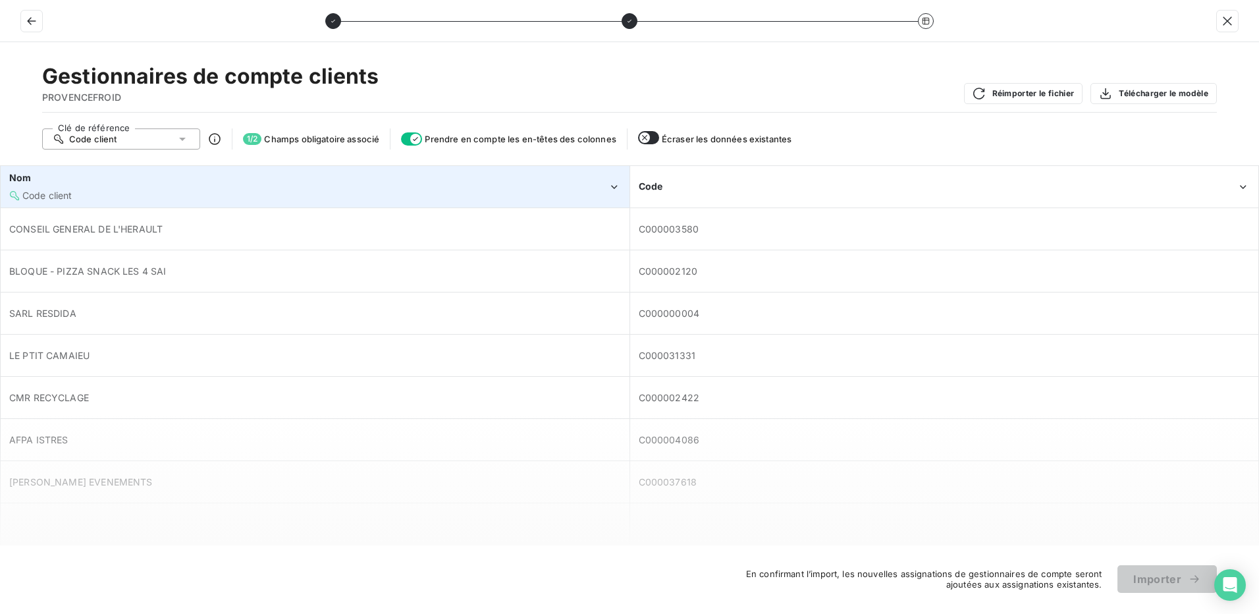
click at [391, 192] on div "Code client" at bounding box center [308, 195] width 599 height 13
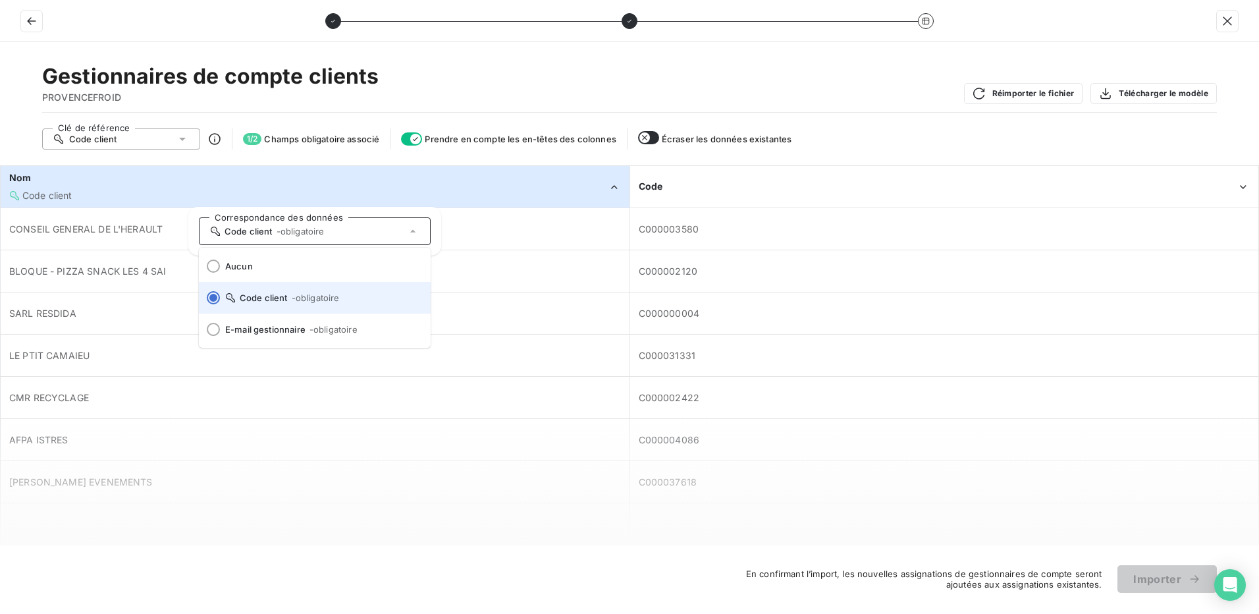
click at [213, 298] on div at bounding box center [213, 297] width 13 height 13
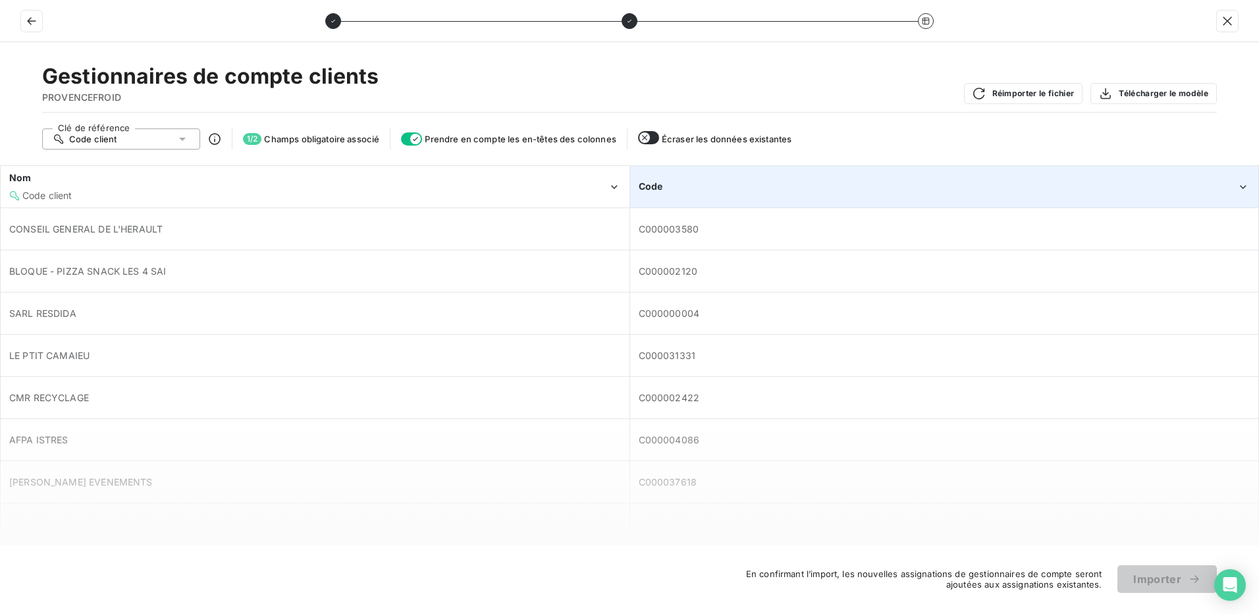
click at [739, 191] on div "Code" at bounding box center [938, 186] width 599 height 13
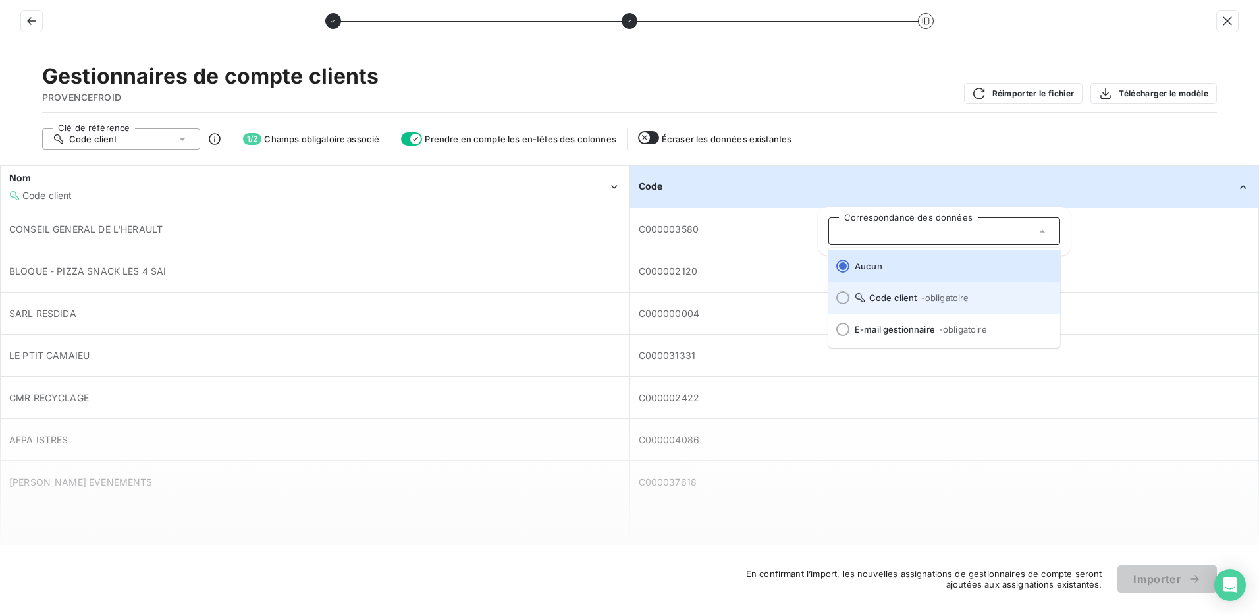
click at [847, 296] on div at bounding box center [842, 297] width 13 height 13
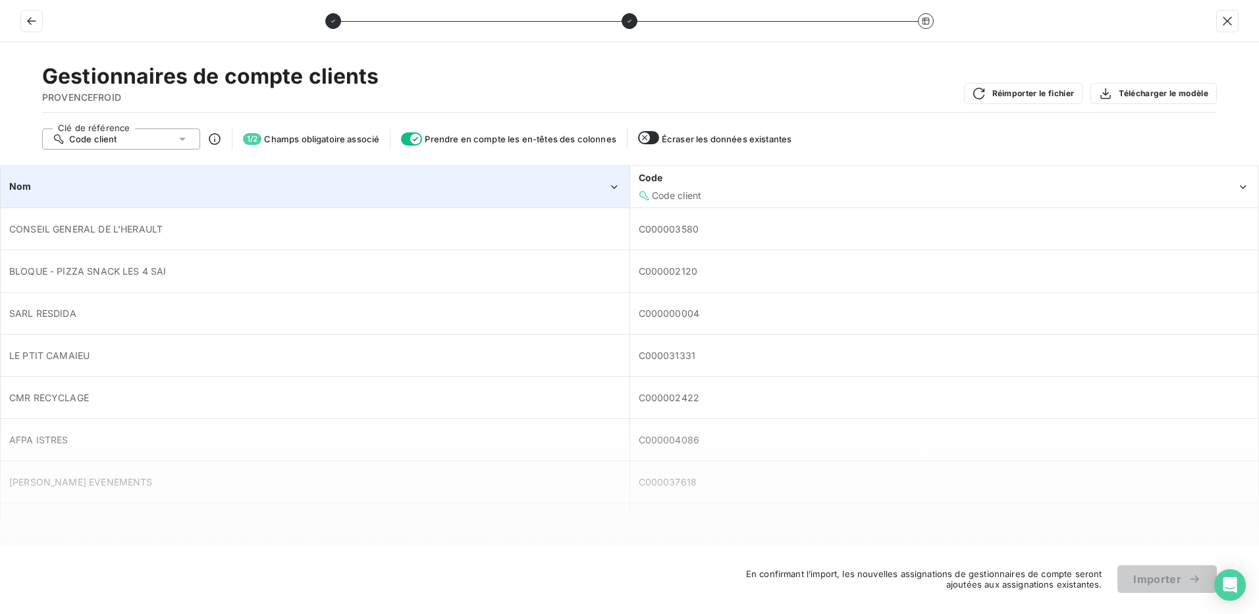
click at [304, 194] on div "Nom" at bounding box center [315, 187] width 628 height 40
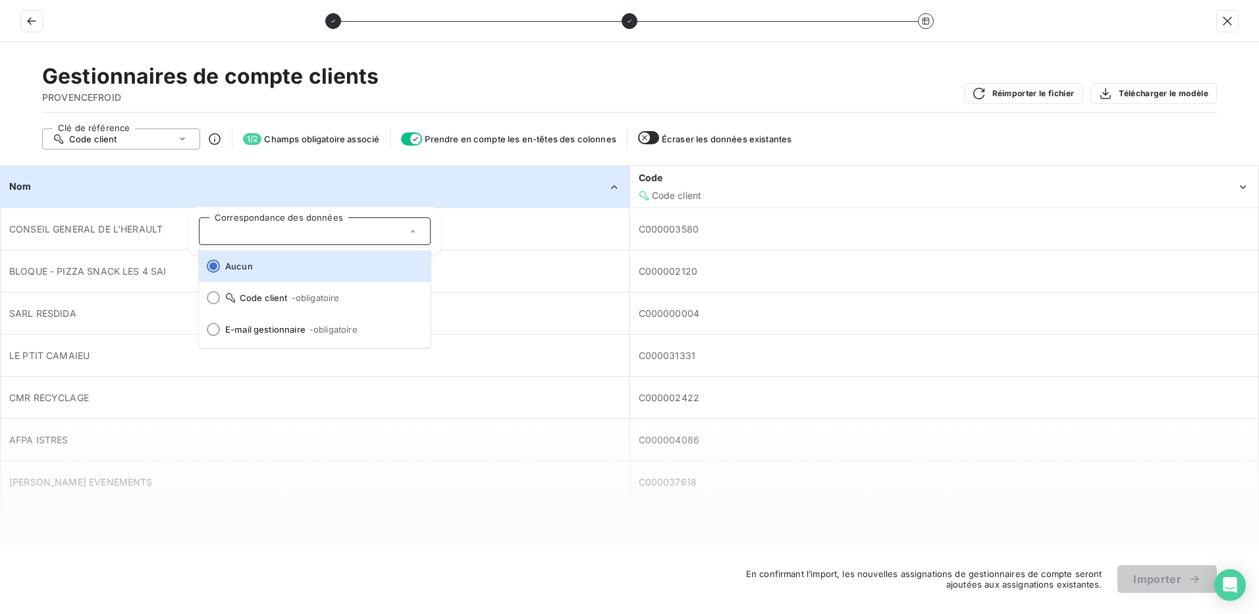
click at [864, 124] on div "Gestionnaires de compte clients PROVENCEFROID Réimporter le fichier Télécharger…" at bounding box center [629, 328] width 1259 height 572
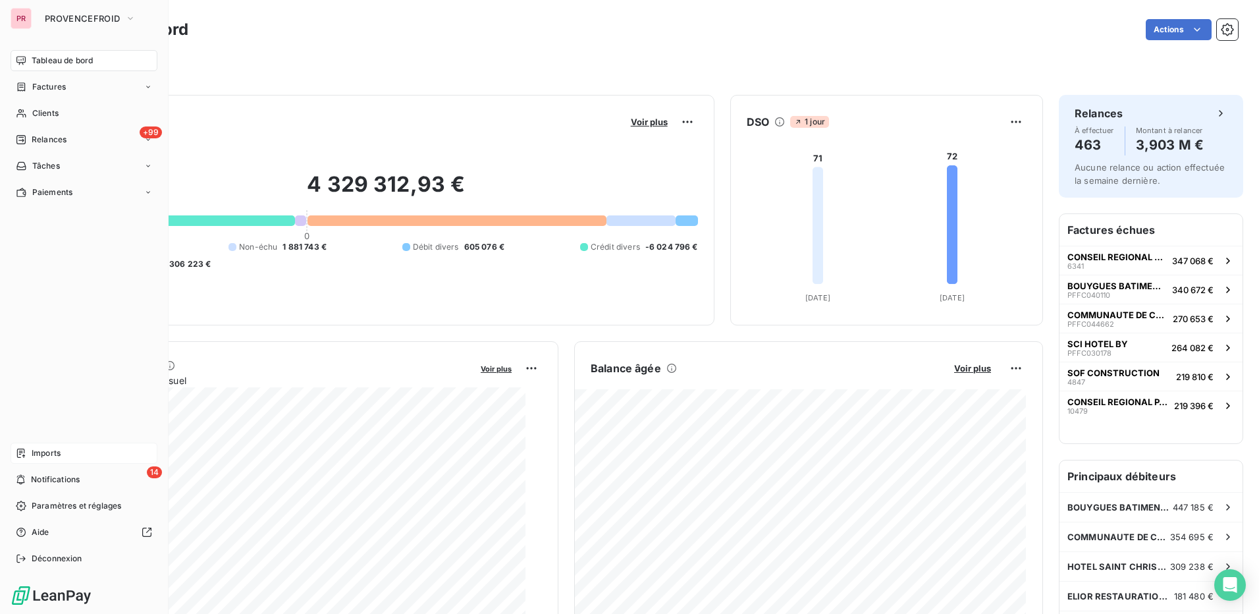
click at [39, 454] on span "Imports" at bounding box center [46, 453] width 29 height 12
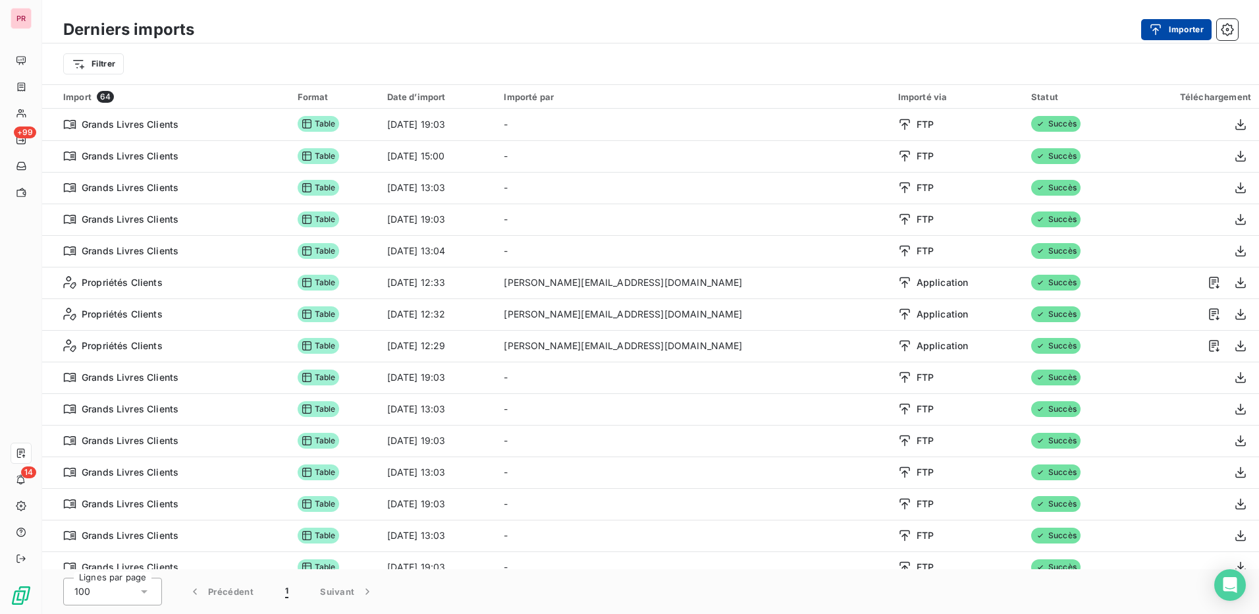
click at [1185, 32] on button "Importer" at bounding box center [1176, 29] width 70 height 21
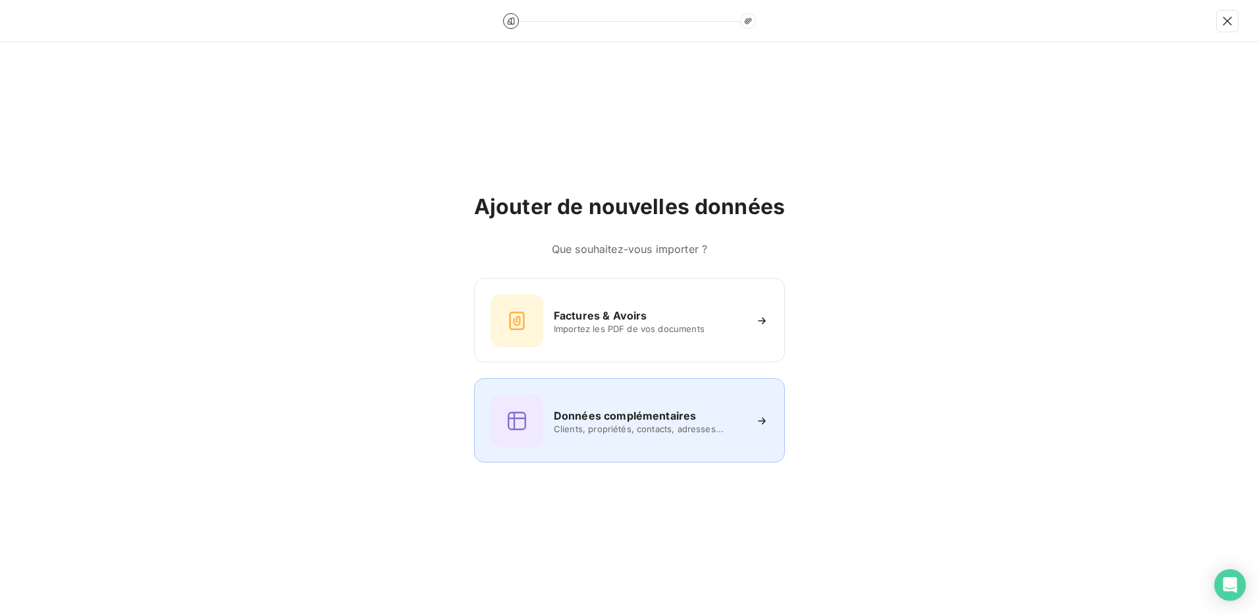
click at [659, 439] on div "Données complémentaires Clients, propriétés, contacts, adresses..." at bounding box center [630, 420] width 278 height 53
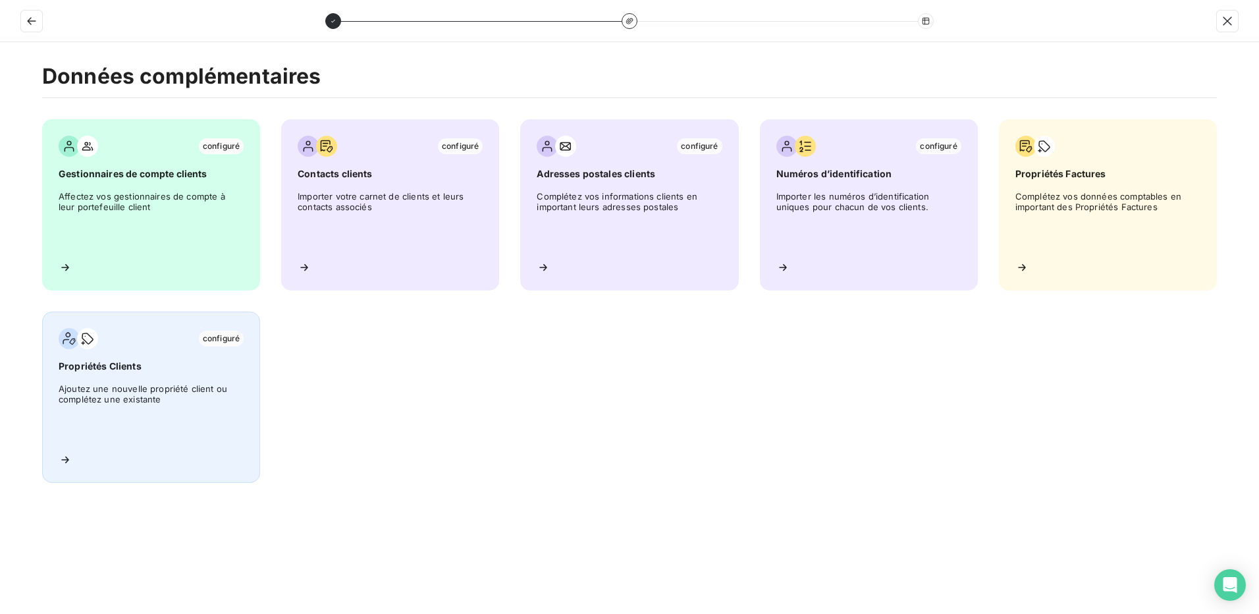
click at [142, 407] on span "Ajoutez une nouvelle propriété client ou complétez une existante" at bounding box center [151, 412] width 185 height 59
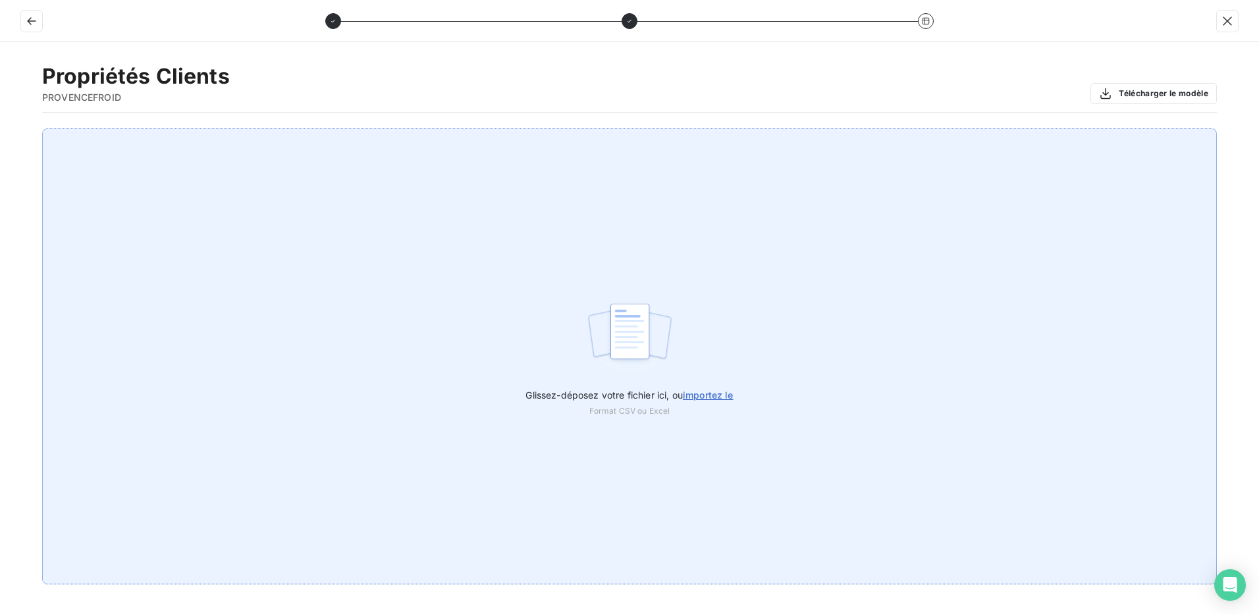
click at [717, 391] on span "importez le" at bounding box center [708, 394] width 51 height 11
click at [1, 129] on input "Glissez-déposez votre fichier ici, ou importez le" at bounding box center [0, 128] width 1 height 1
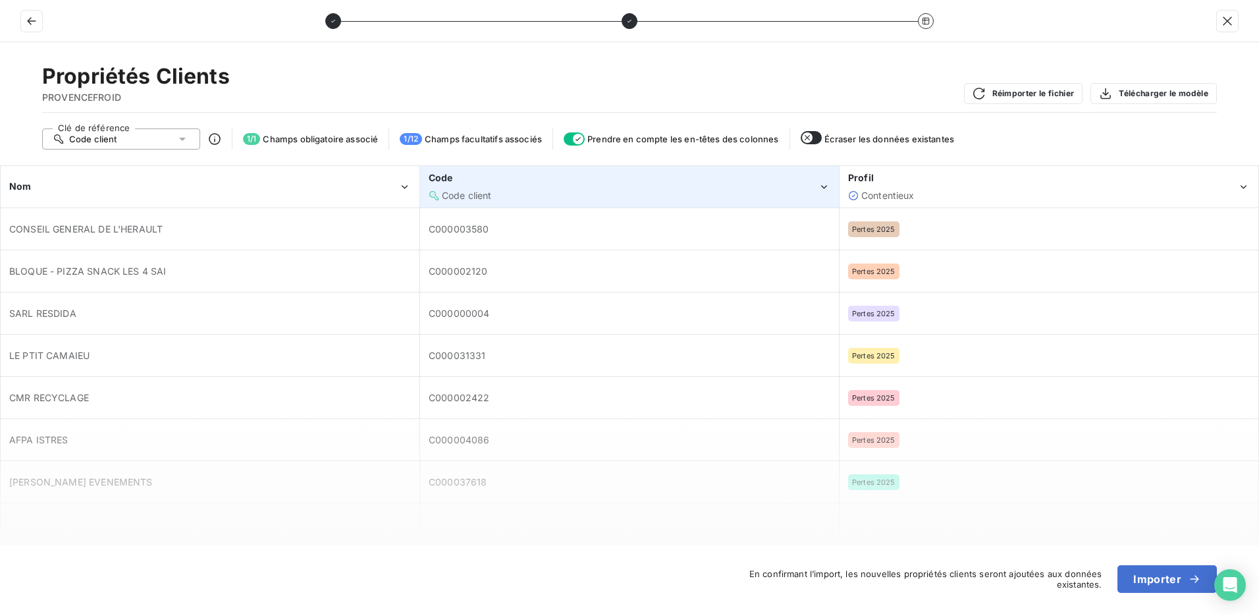
click at [612, 190] on div "Code client" at bounding box center [623, 195] width 389 height 13
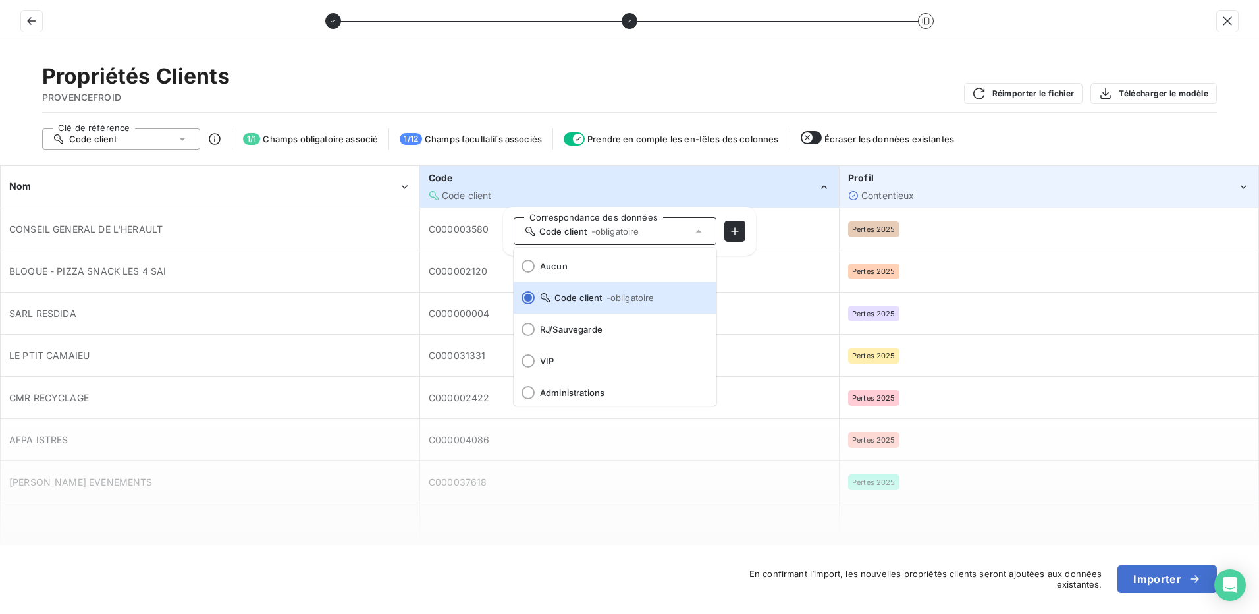
click at [1085, 196] on div "Contentieux" at bounding box center [1042, 195] width 389 height 13
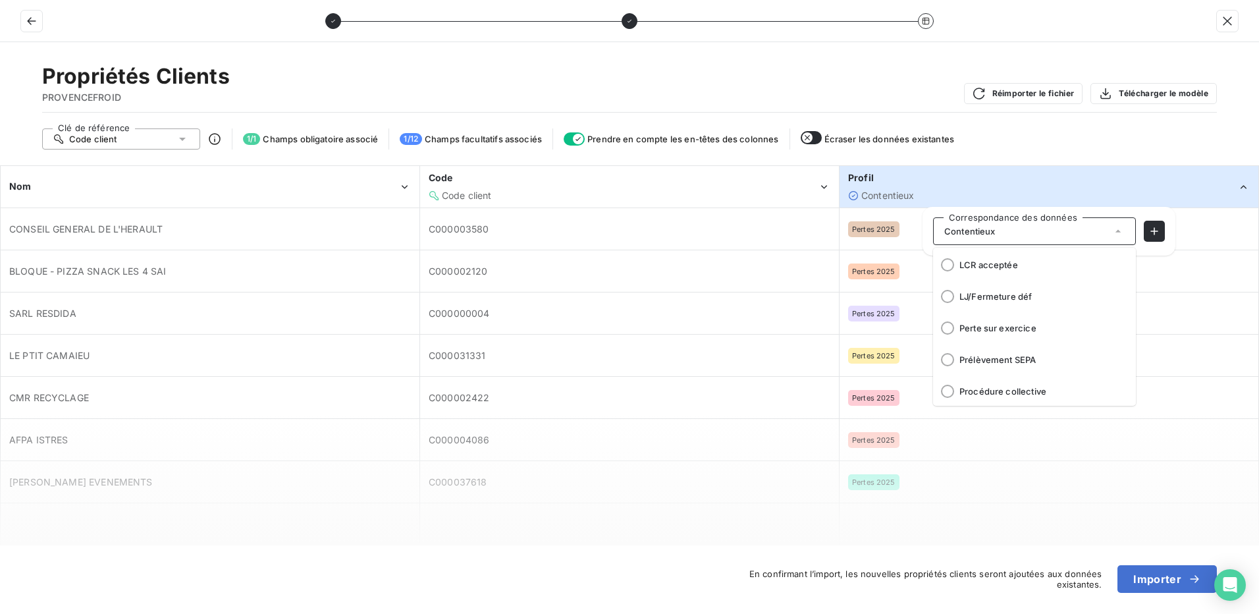
scroll to position [290, 0]
click at [948, 321] on div at bounding box center [947, 323] width 13 height 13
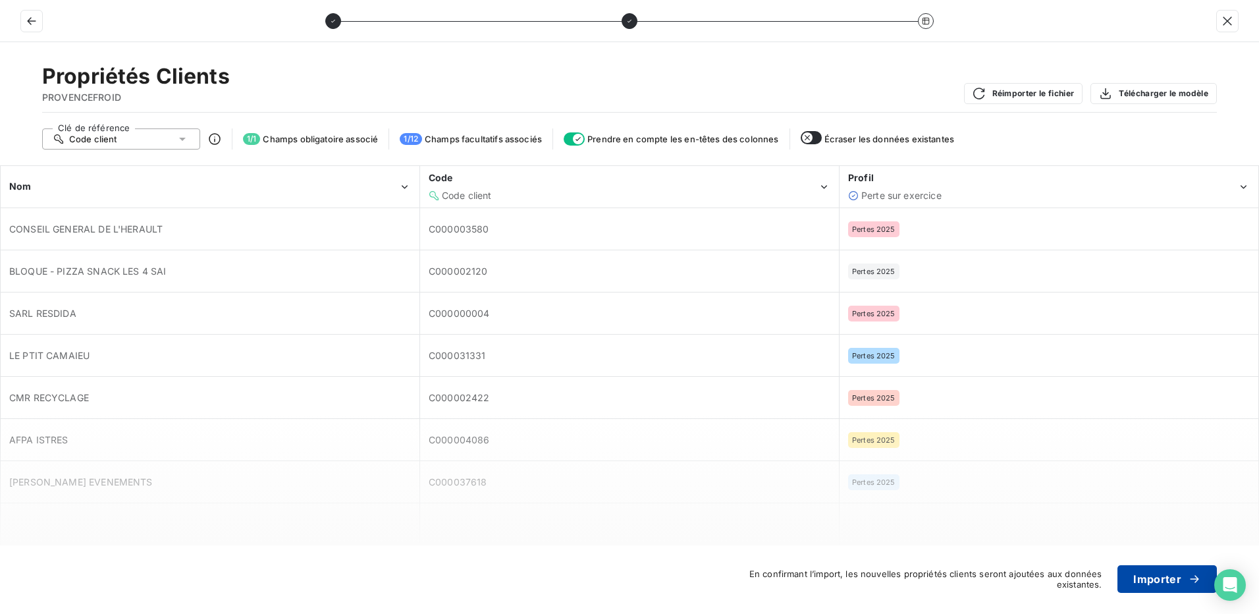
click at [1166, 585] on button "Importer" at bounding box center [1166, 579] width 99 height 28
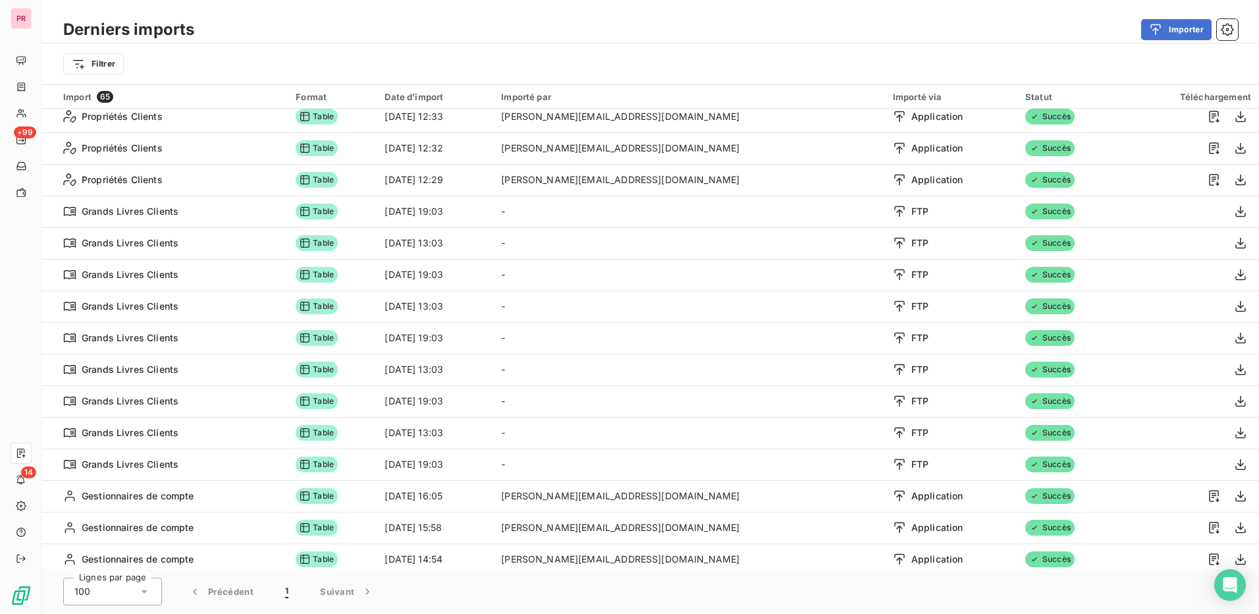
scroll to position [0, 0]
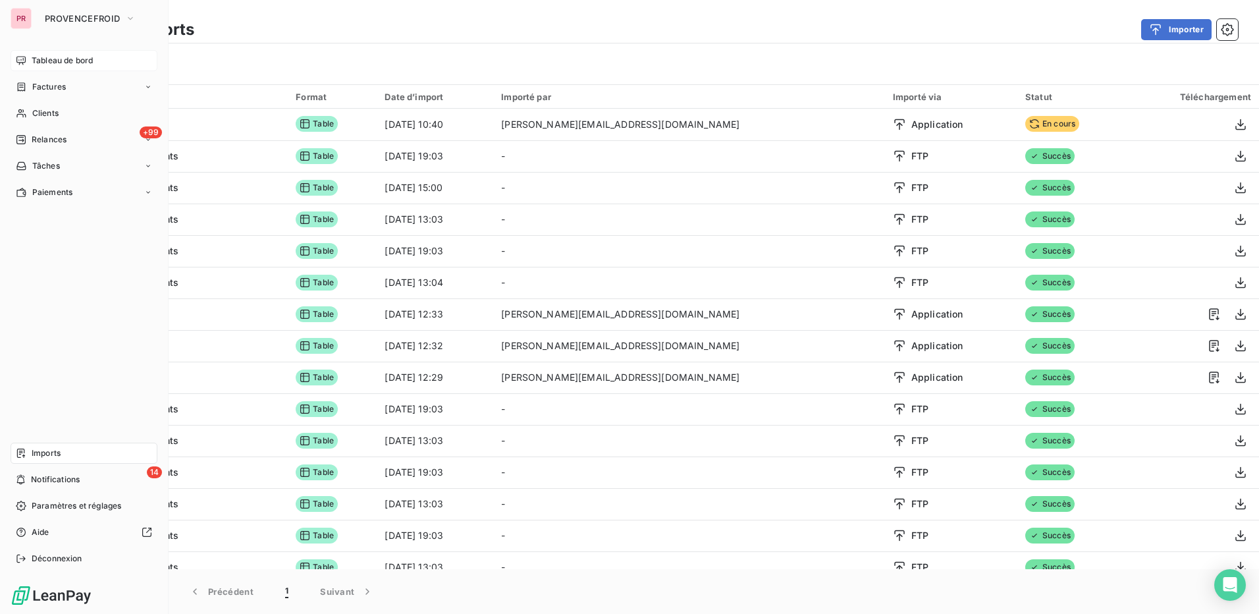
click at [92, 55] on span "Tableau de bord" at bounding box center [62, 61] width 61 height 12
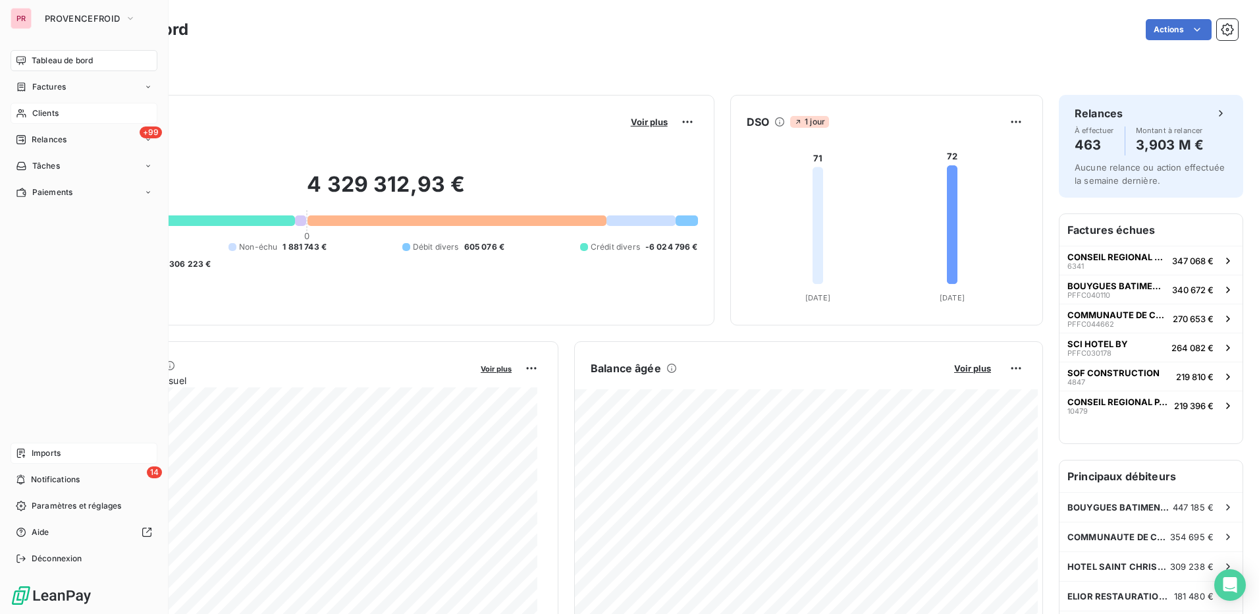
click at [77, 113] on div "Clients" at bounding box center [84, 113] width 147 height 21
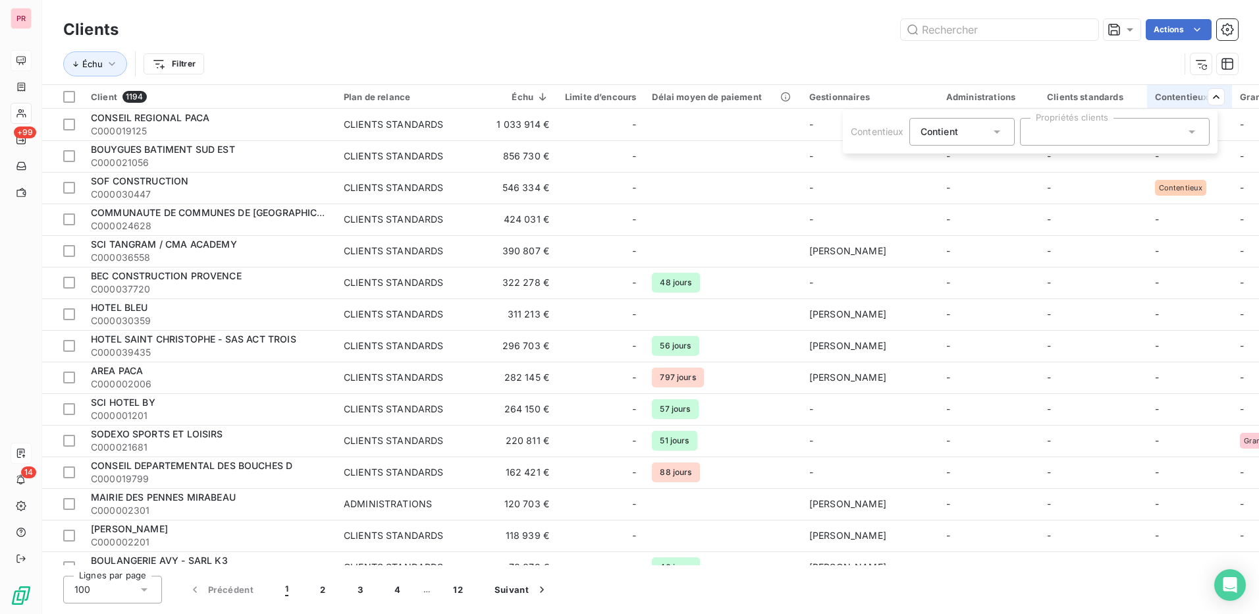
click at [1196, 130] on icon at bounding box center [1191, 131] width 13 height 13
click at [1090, 261] on html "PR +99 14 Clients Actions Échu Filtrer Client 1194 Plan de relance Échu Limite …" at bounding box center [629, 307] width 1259 height 614
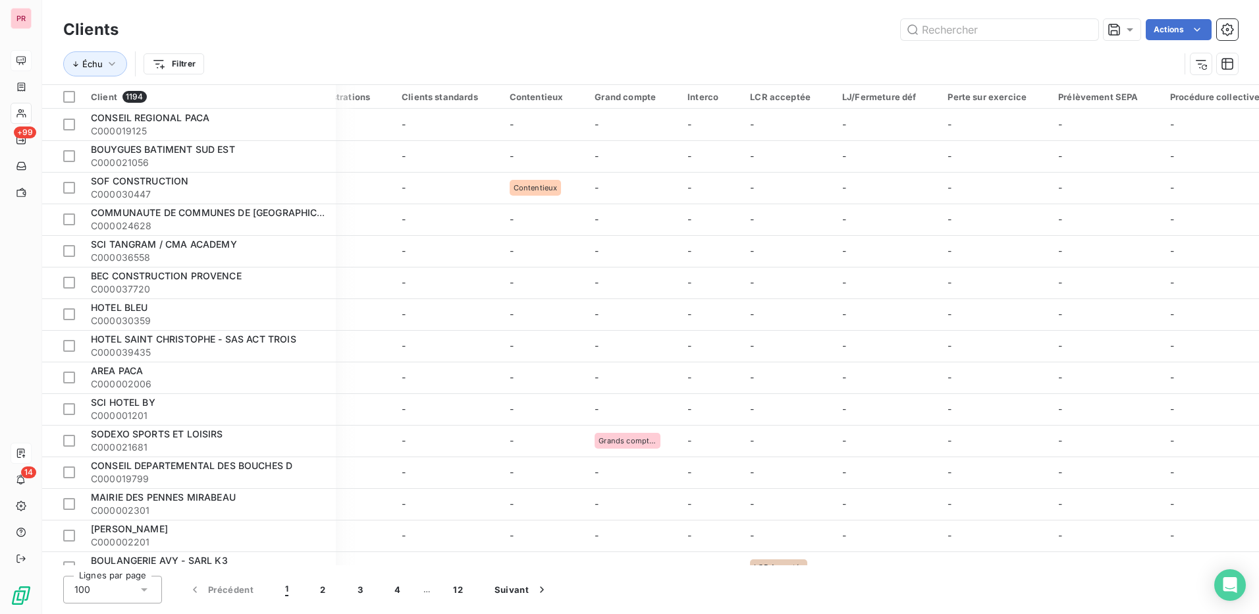
scroll to position [0, 657]
click at [1008, 89] on html "PR +99 14 Clients Actions Échu Filtrer Client 1194 Plan de relance Échu Limite …" at bounding box center [629, 307] width 1259 height 614
click at [973, 128] on div at bounding box center [917, 132] width 190 height 28
click at [796, 129] on icon at bounding box center [798, 131] width 13 height 13
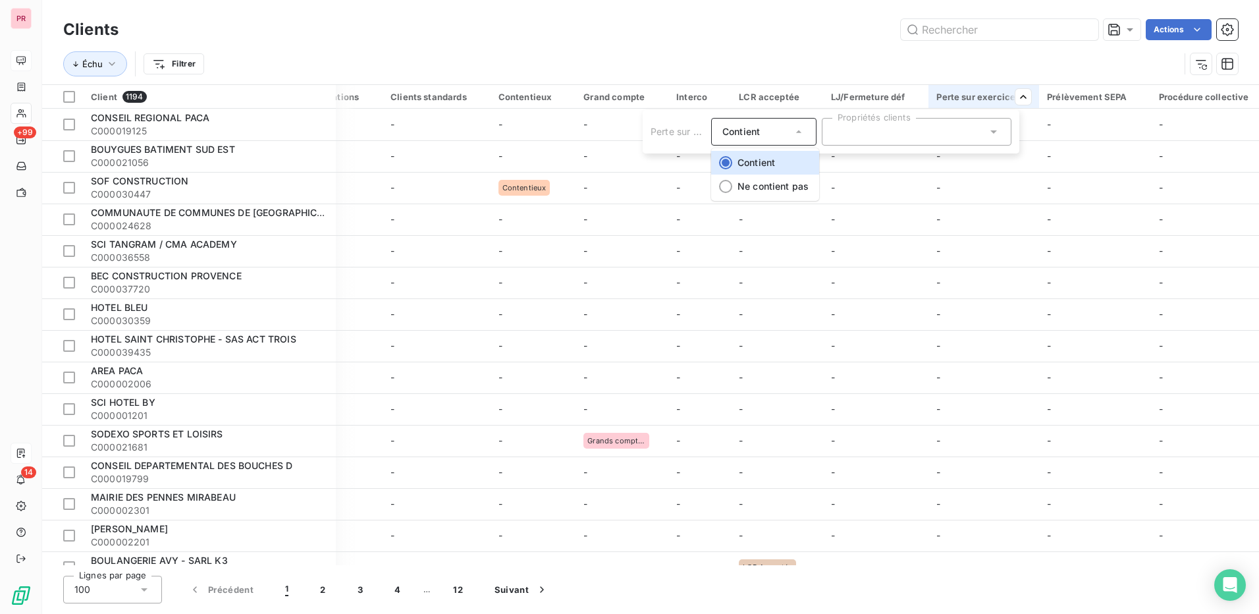
click at [889, 129] on div at bounding box center [917, 132] width 190 height 28
click at [996, 136] on icon at bounding box center [993, 131] width 13 height 13
click at [974, 73] on html "PR +99 14 Clients Actions Échu Filtrer Client 1194 Plan de relance Échu Limite …" at bounding box center [629, 307] width 1259 height 614
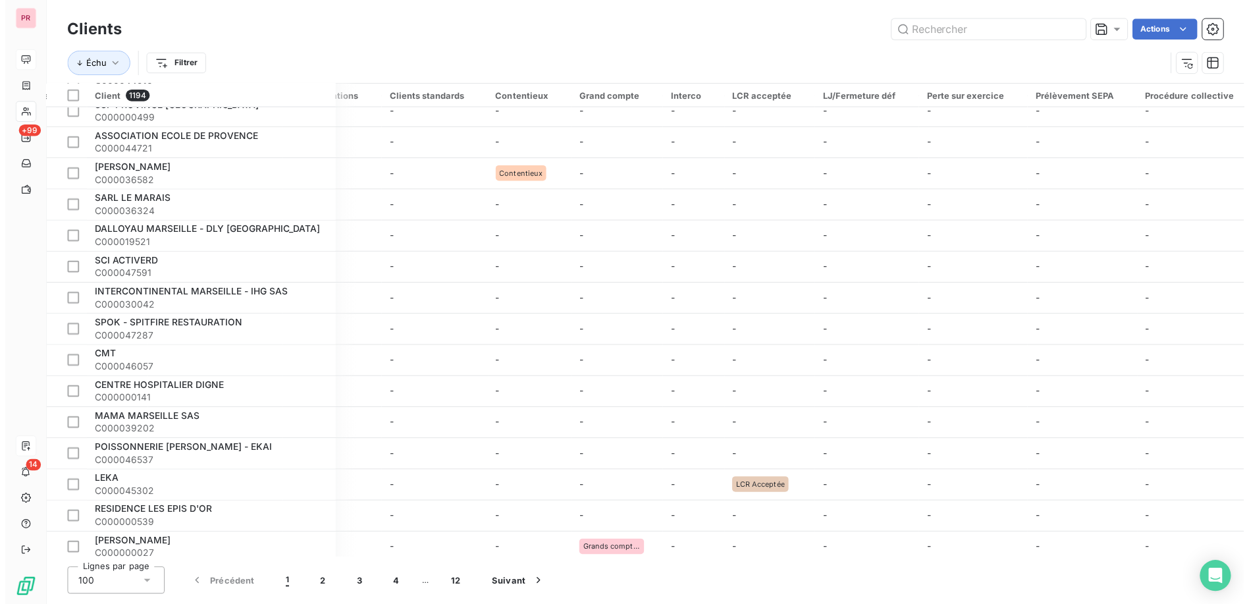
scroll to position [2710, 657]
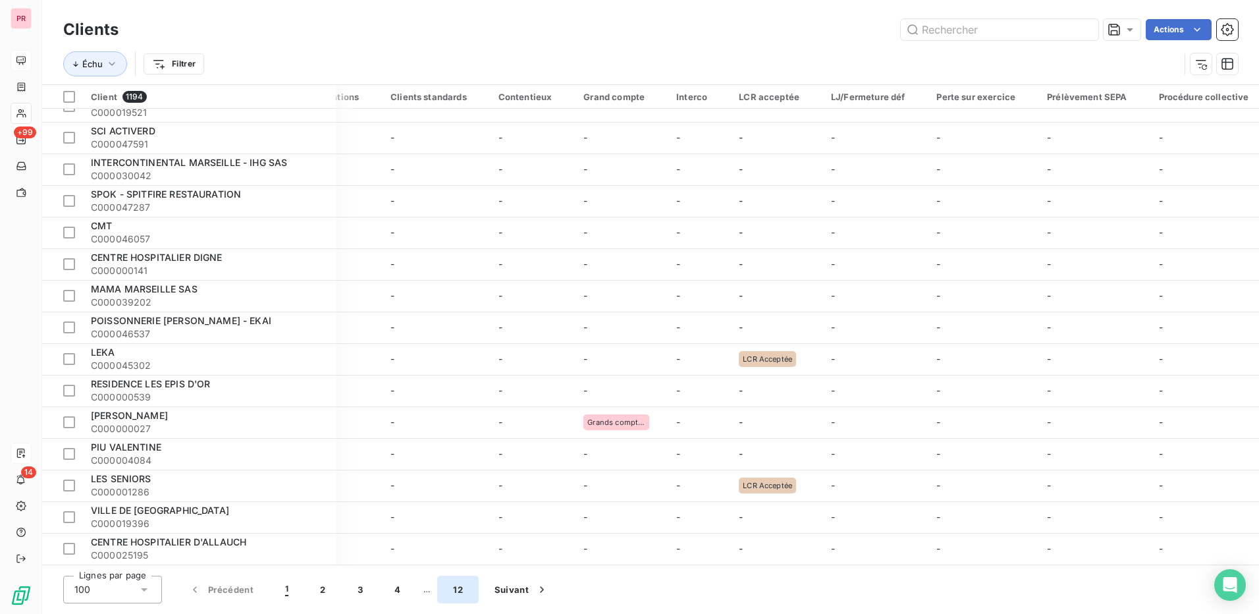
drag, startPoint x: 448, startPoint y: 589, endPoint x: 462, endPoint y: 579, distance: 17.0
click at [448, 589] on button "12" at bounding box center [457, 590] width 41 height 28
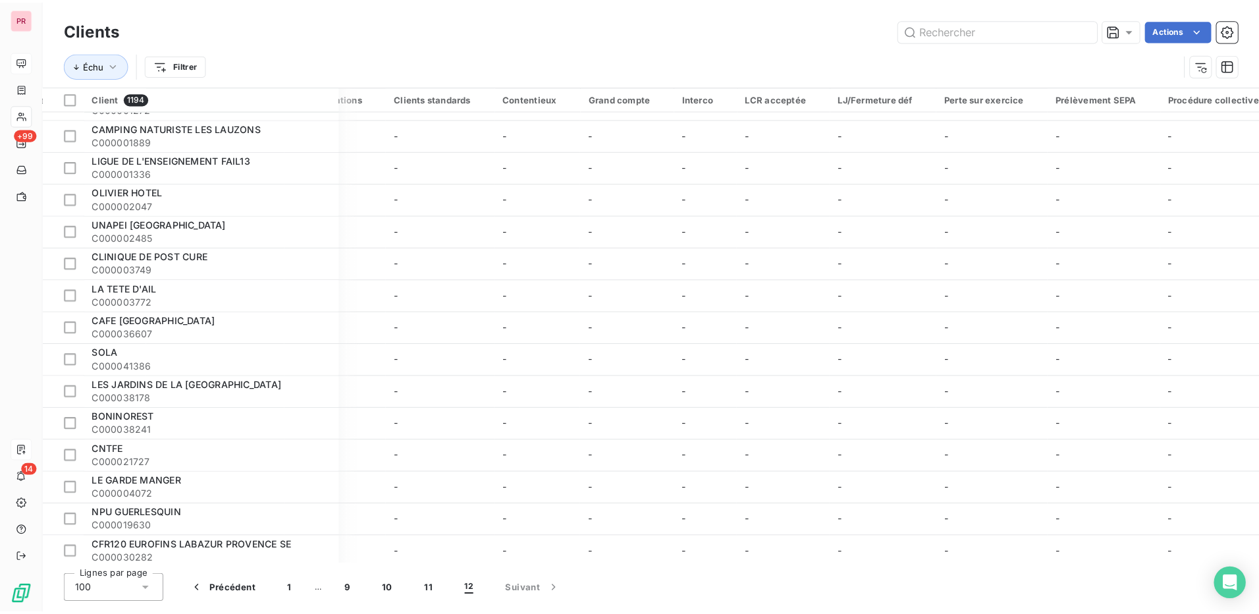
scroll to position [2521, 657]
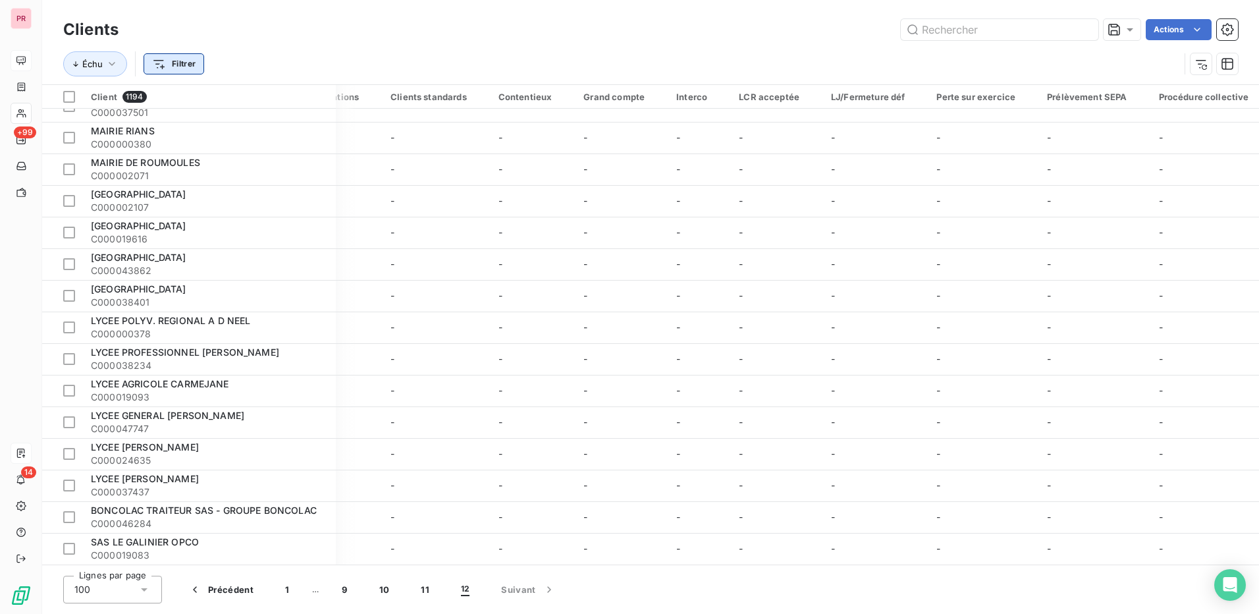
click at [169, 62] on html "PR +99 14 Clients Actions Échu Filtrer Client 1194 Plan de relance Échu Limite …" at bounding box center [629, 307] width 1259 height 614
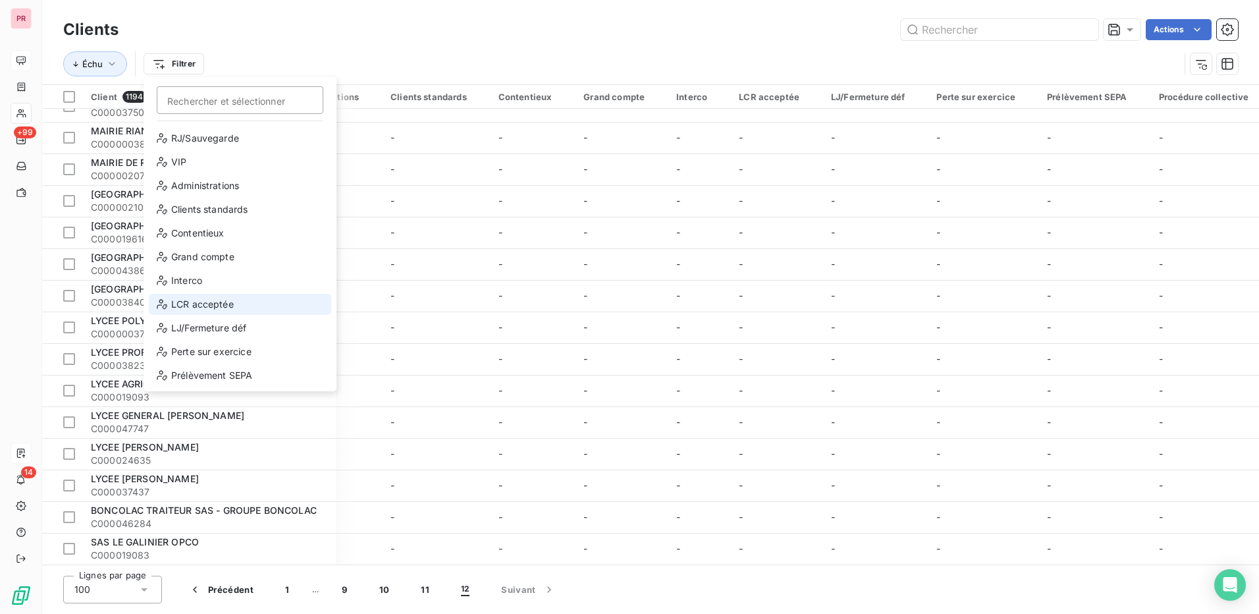
scroll to position [132, 0]
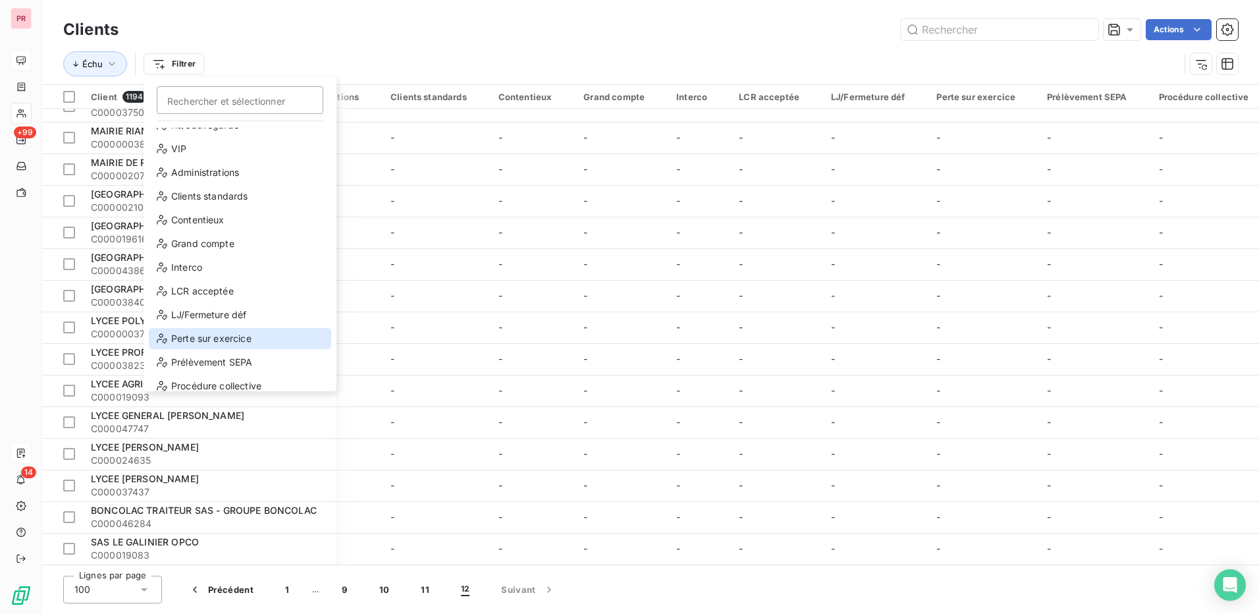
click at [238, 329] on div "Perte sur exercice" at bounding box center [240, 338] width 182 height 21
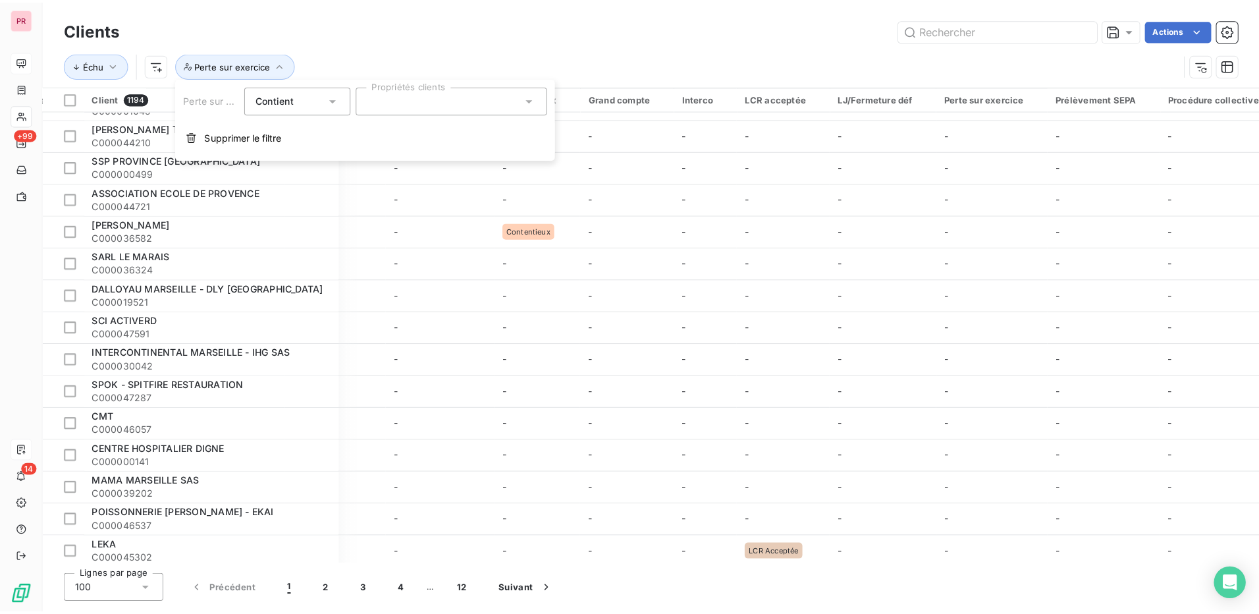
scroll to position [2710, 657]
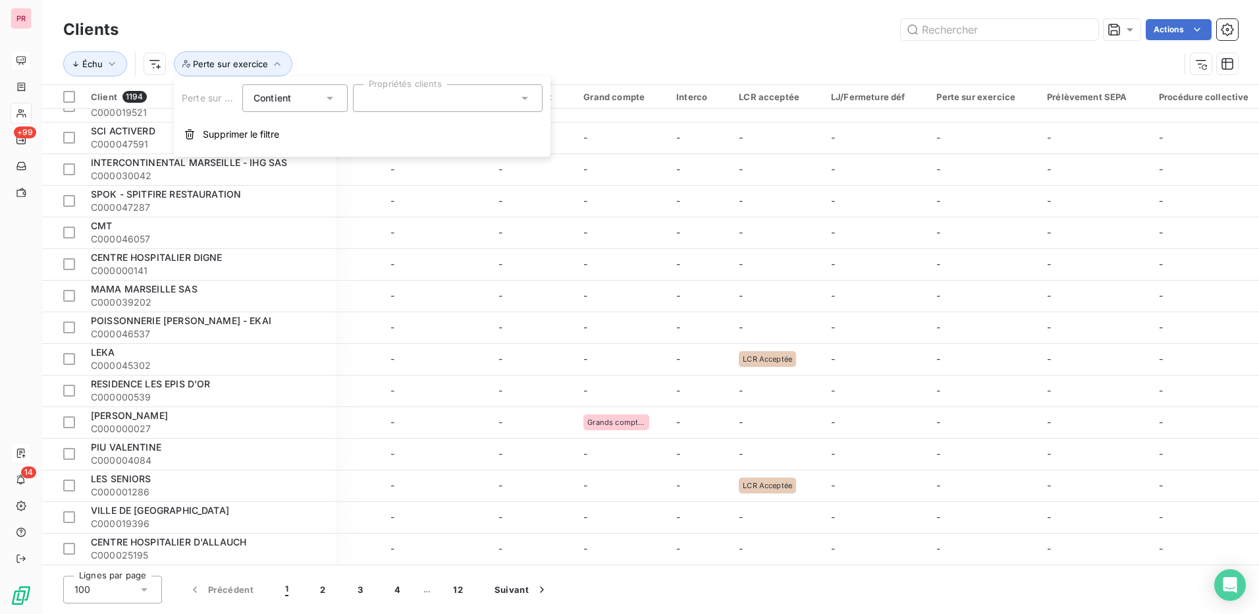
click at [527, 100] on icon at bounding box center [524, 98] width 13 height 13
click at [320, 101] on div "Contient" at bounding box center [289, 98] width 70 height 18
click at [323, 128] on li "Contient" at bounding box center [296, 129] width 108 height 24
click at [433, 38] on div "Actions" at bounding box center [686, 29] width 1104 height 21
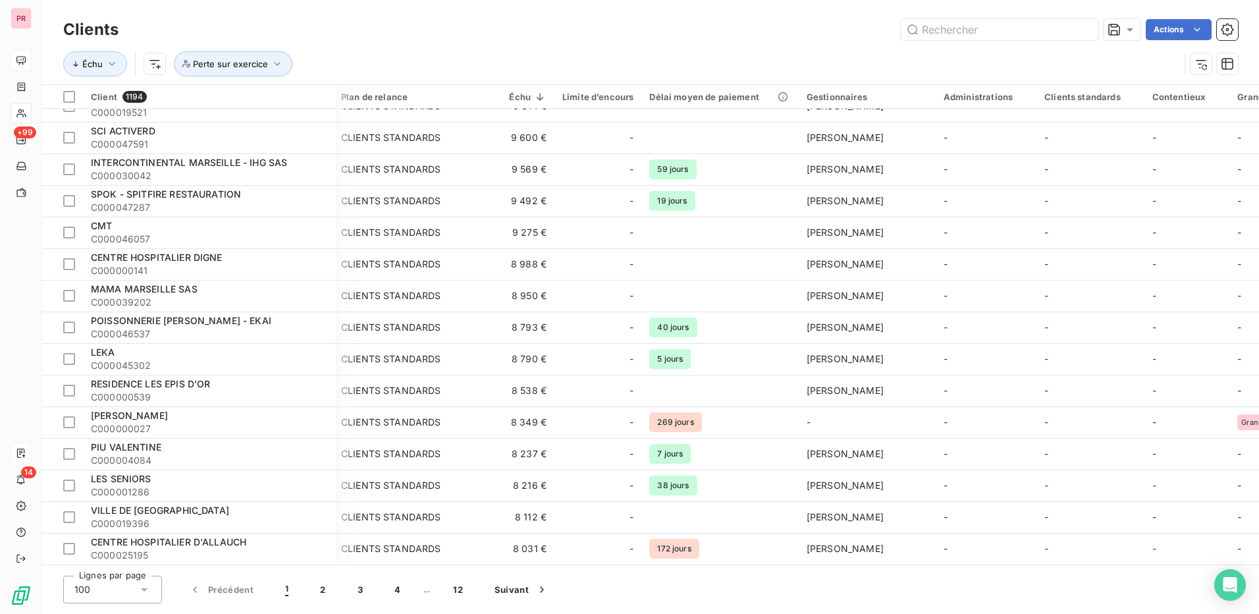
scroll to position [2710, 0]
click at [69, 101] on div at bounding box center [69, 97] width 12 height 12
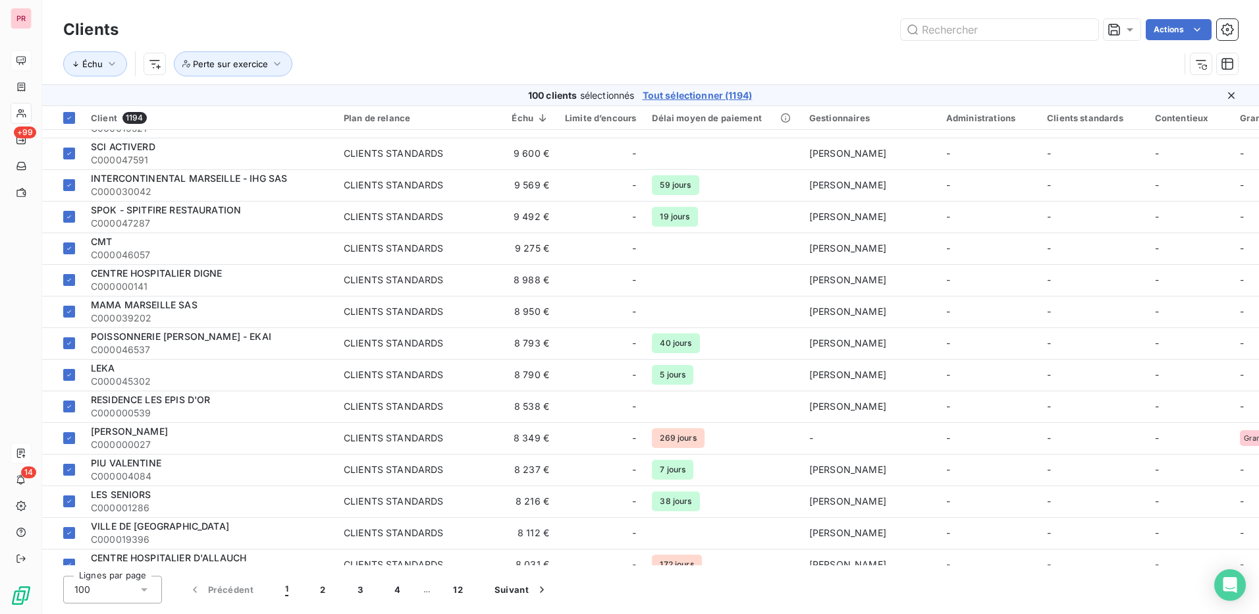
click at [273, 51] on div "Échu Perte sur exercice" at bounding box center [650, 63] width 1175 height 41
click at [271, 63] on icon "button" at bounding box center [277, 63] width 13 height 13
click at [423, 94] on div at bounding box center [448, 98] width 190 height 28
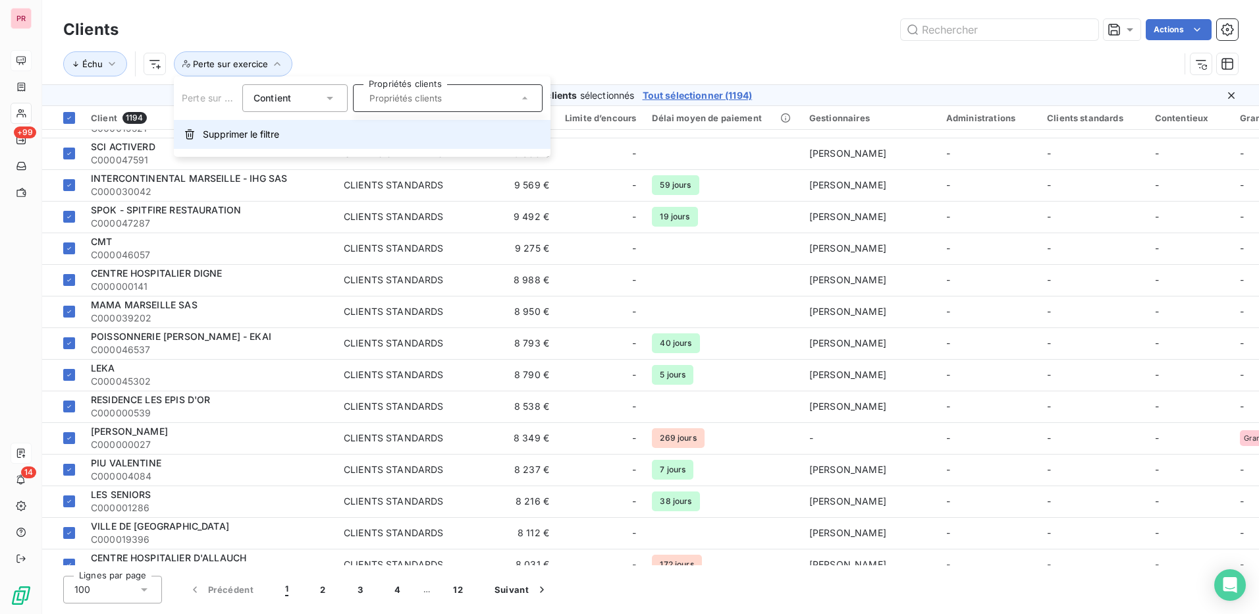
click at [257, 136] on span "Supprimer le filtre" at bounding box center [241, 134] width 76 height 13
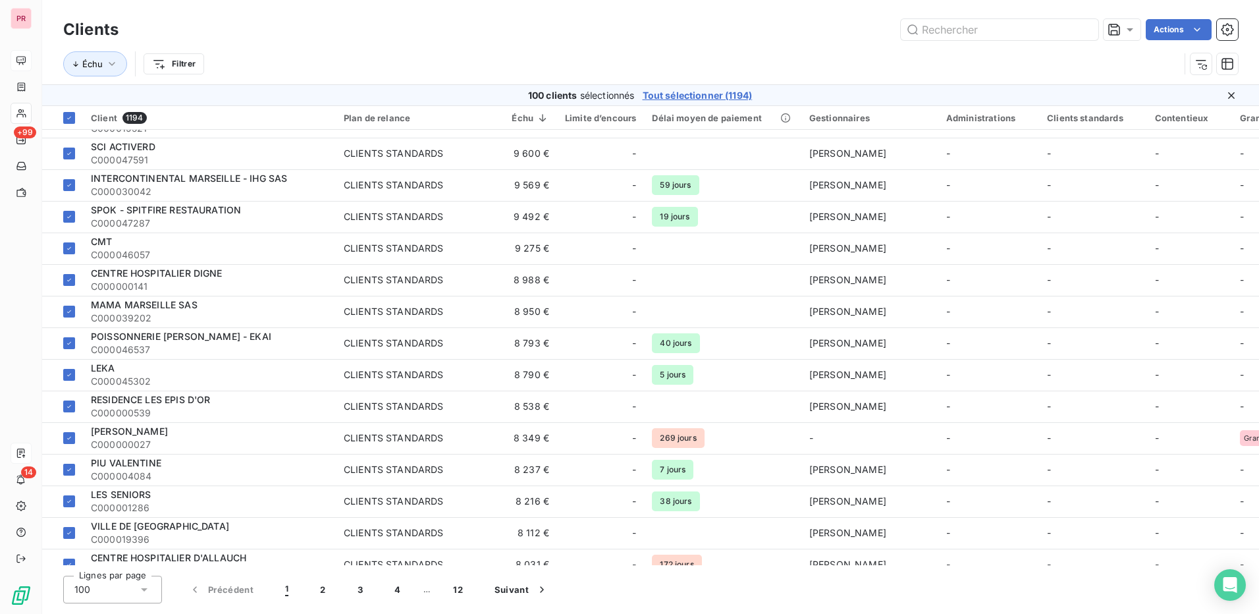
click at [352, 32] on div "Actions" at bounding box center [686, 29] width 1104 height 21
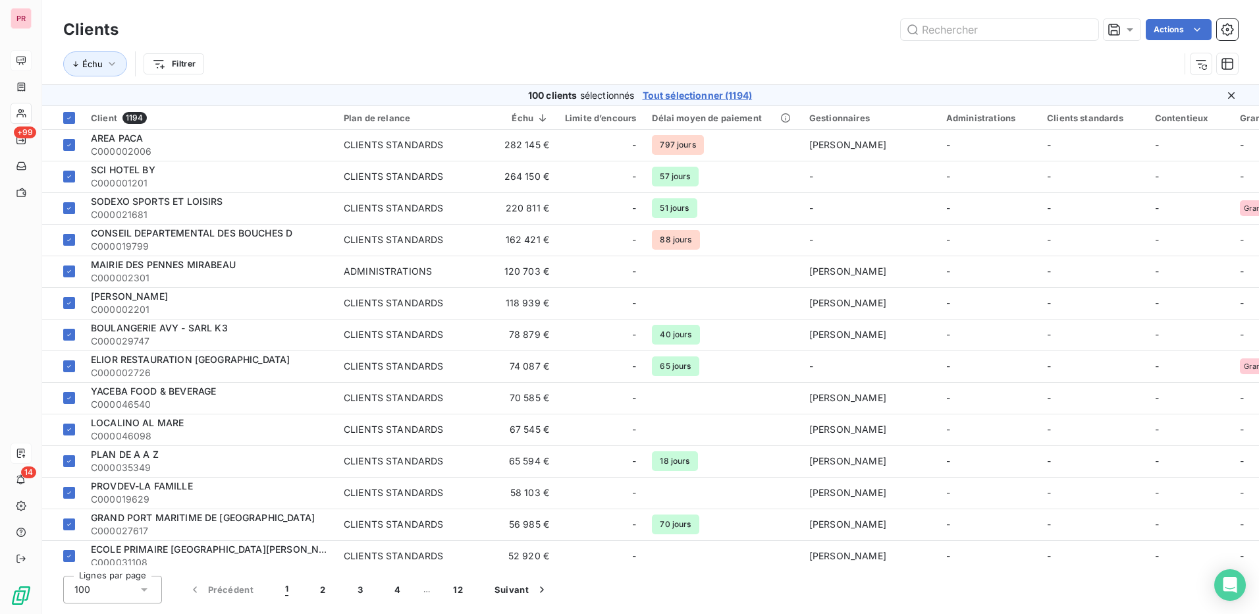
scroll to position [0, 0]
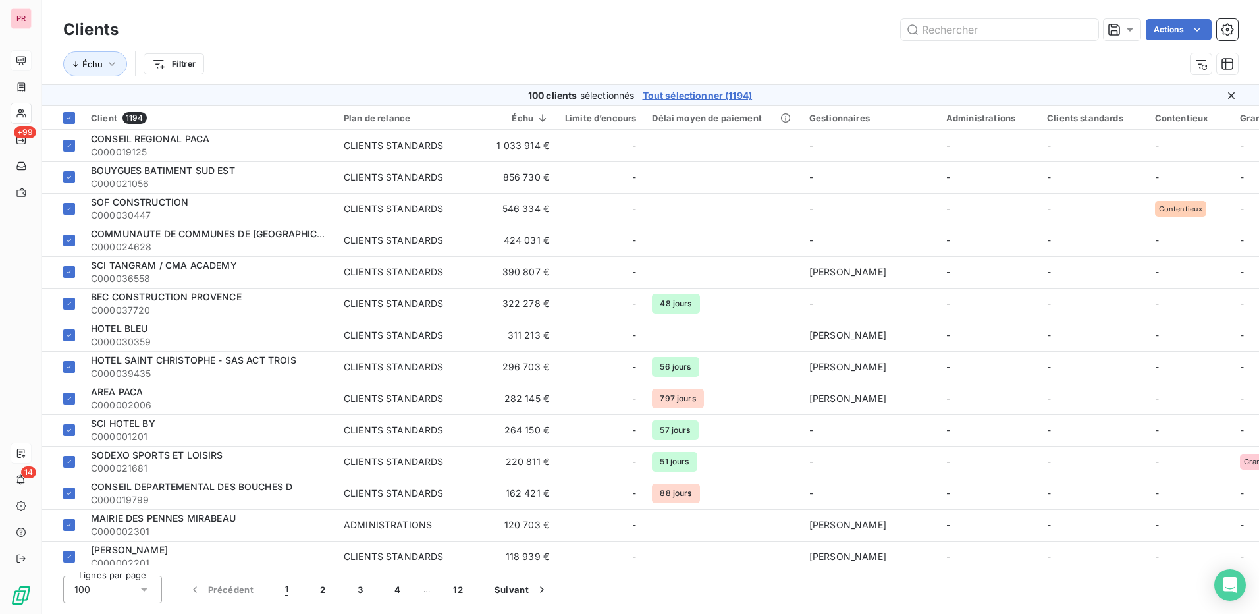
click at [1229, 97] on icon at bounding box center [1231, 95] width 13 height 13
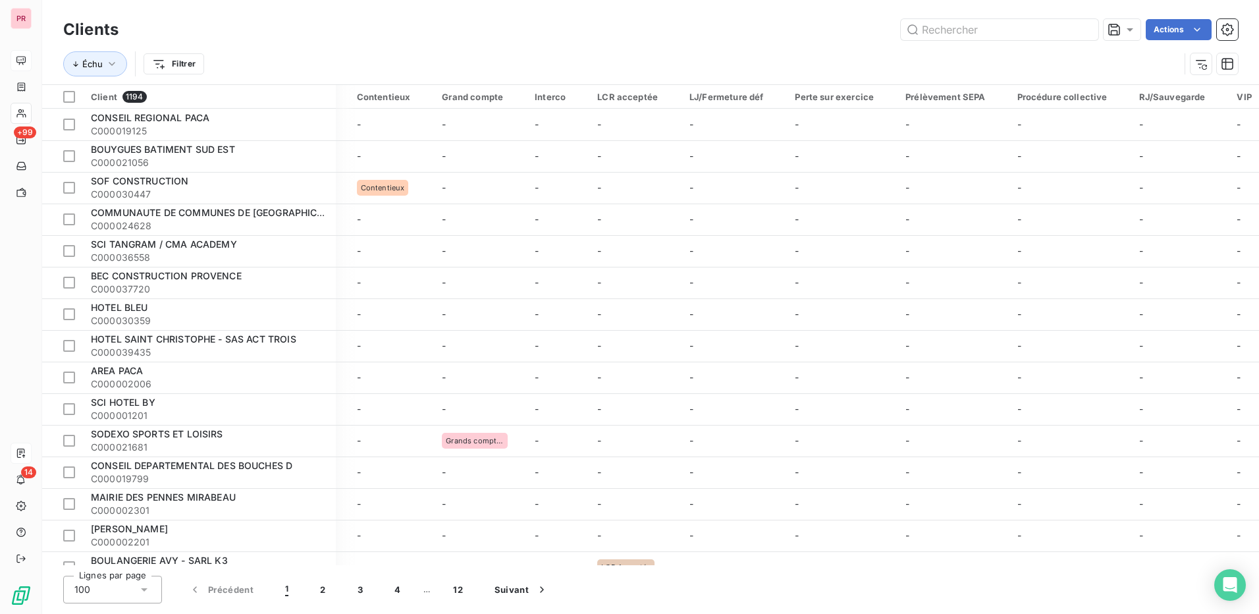
scroll to position [0, 802]
click at [848, 128] on icon at bounding box center [848, 131] width 13 height 13
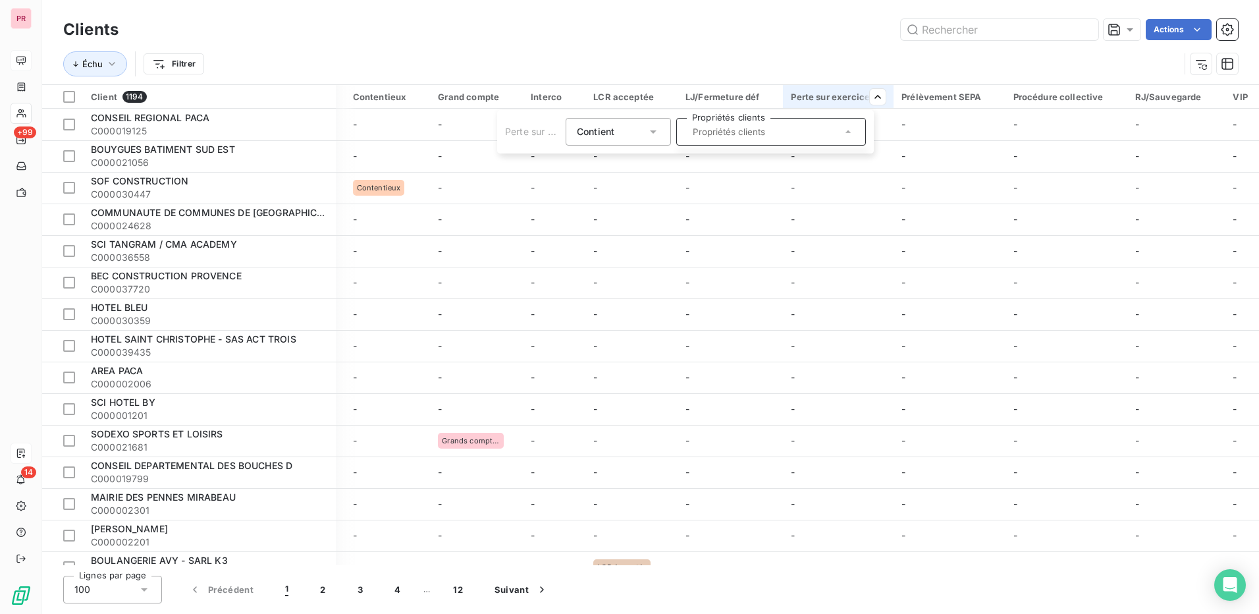
click at [848, 128] on icon at bounding box center [848, 131] width 13 height 13
click at [804, 36] on html "PR +99 14 Clients Actions Échu Filtrer Client 1194 Plan de relance Échu Limite …" at bounding box center [629, 307] width 1259 height 614
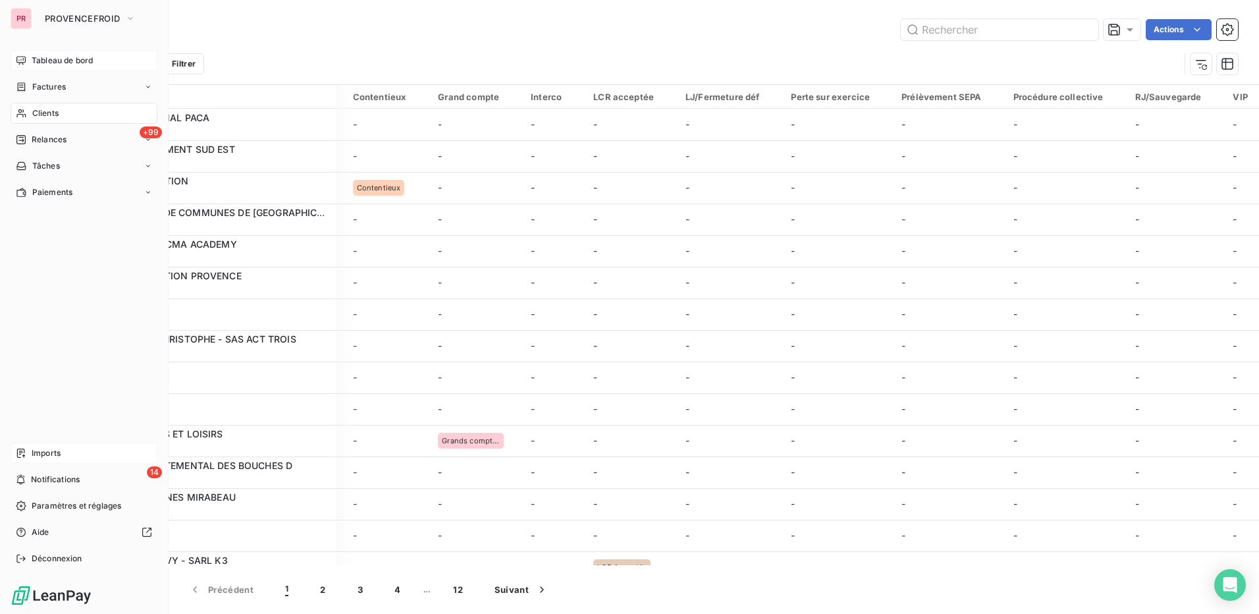
click at [57, 450] on span "Imports" at bounding box center [46, 453] width 29 height 12
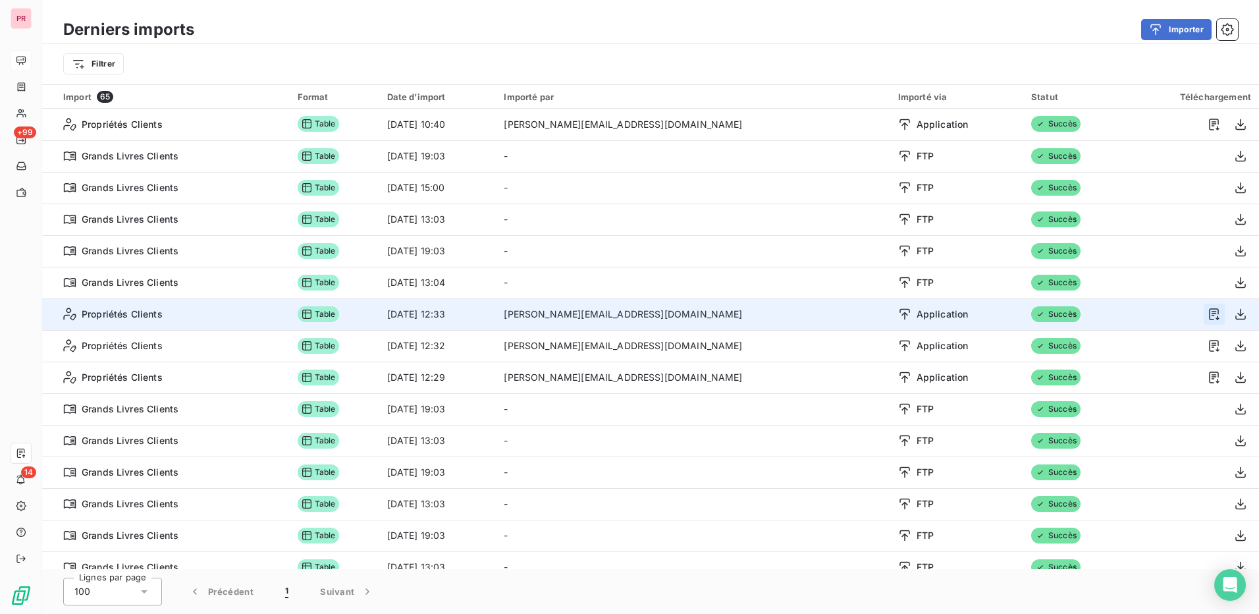
click at [1209, 310] on icon "button" at bounding box center [1214, 314] width 13 height 13
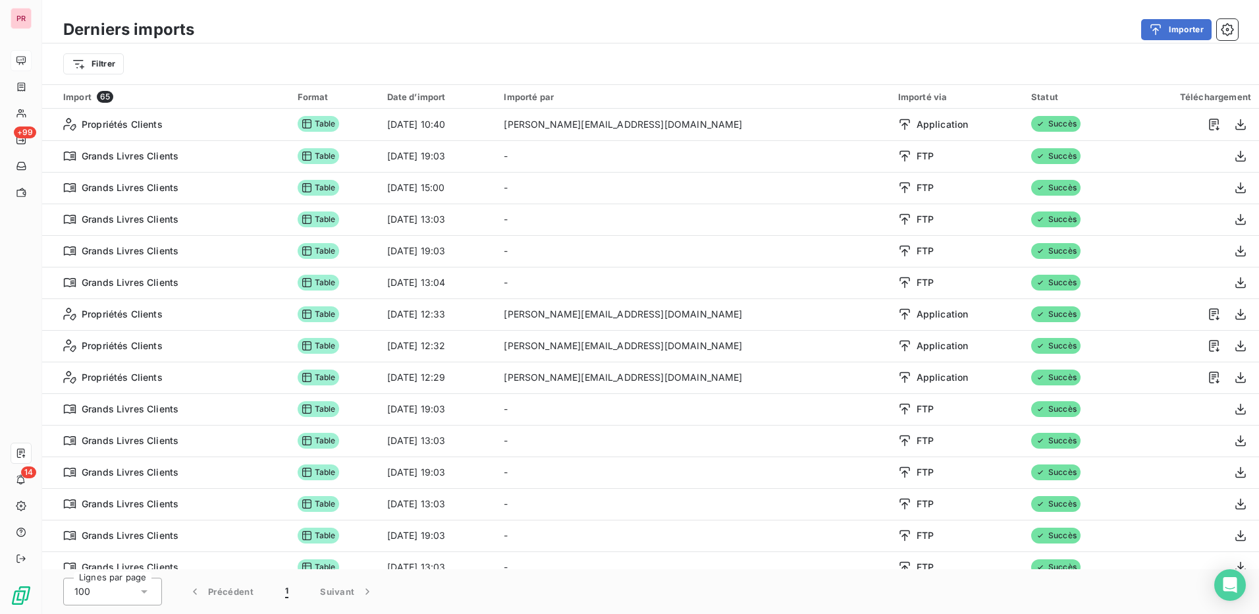
click at [783, 30] on div "Importer" at bounding box center [724, 29] width 1028 height 21
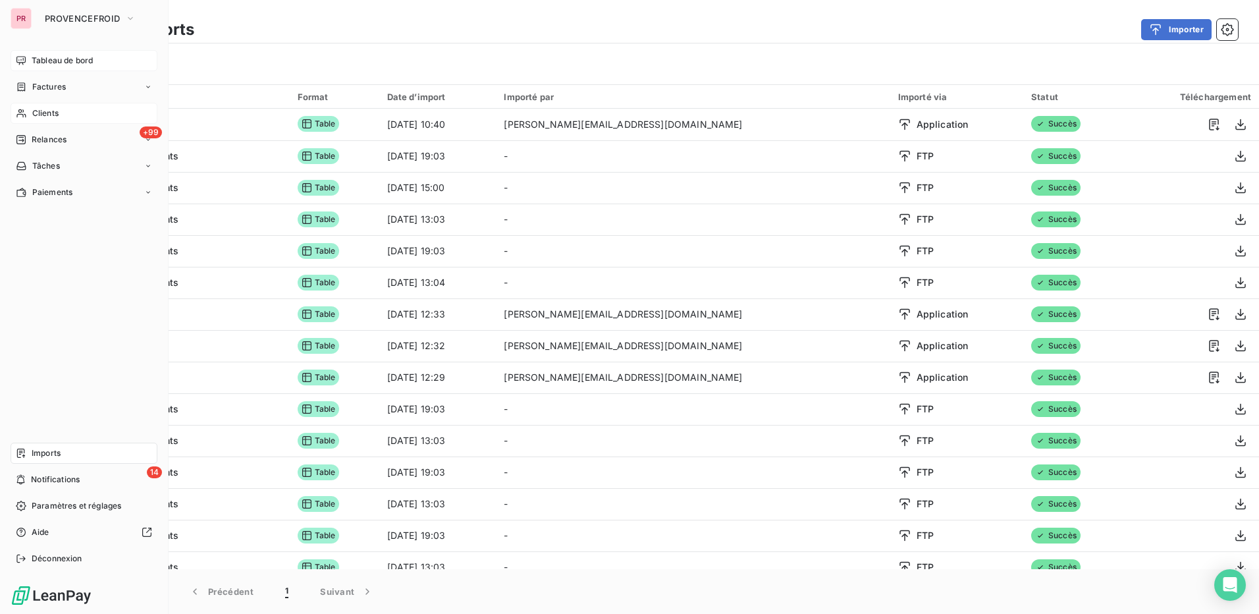
click at [71, 117] on div "Clients" at bounding box center [84, 113] width 147 height 21
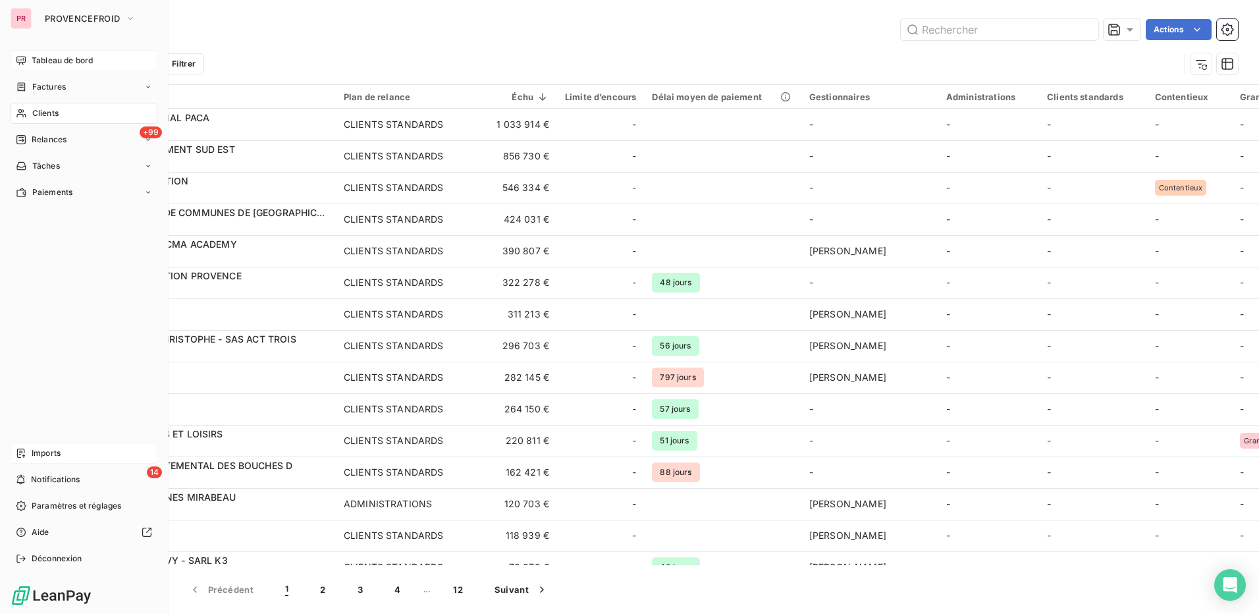
click at [74, 65] on span "Tableau de bord" at bounding box center [62, 61] width 61 height 12
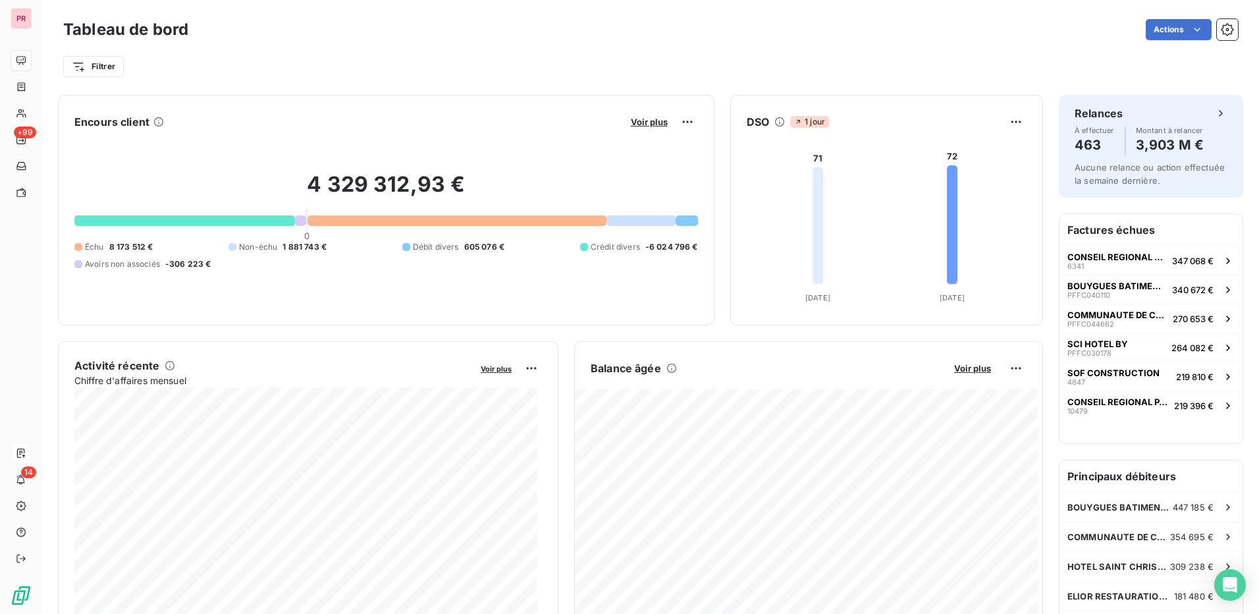
click at [79, 248] on div at bounding box center [78, 247] width 8 height 8
click at [412, 210] on h2 "4 329 312,93 €" at bounding box center [386, 191] width 624 height 40
click at [409, 216] on div at bounding box center [457, 220] width 299 height 11
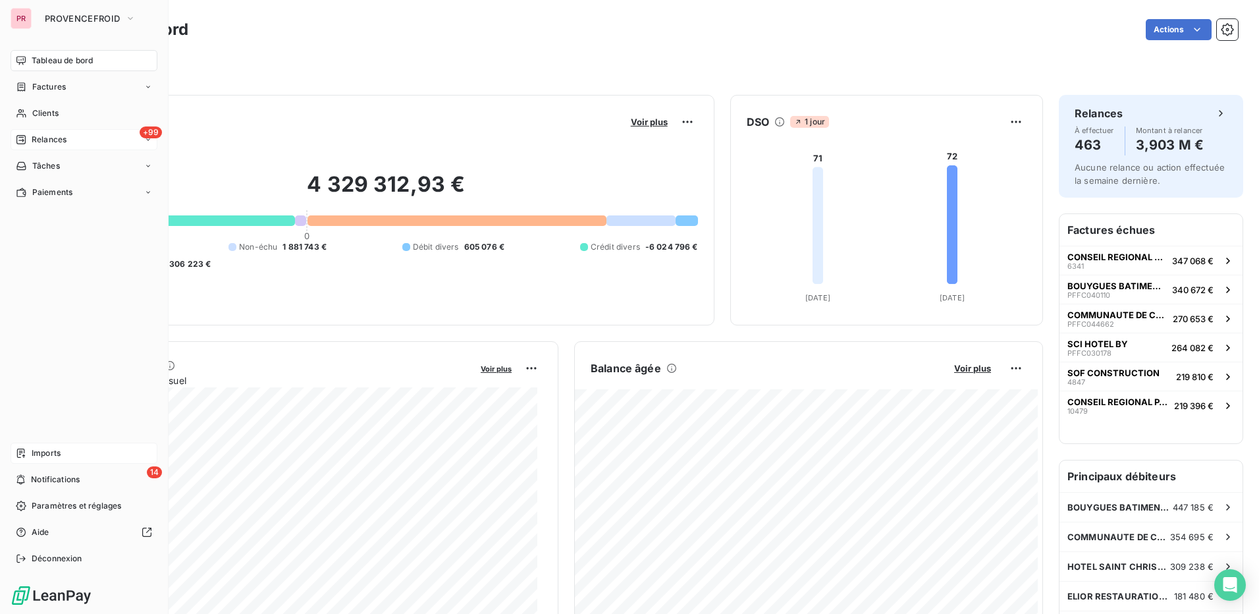
click at [43, 138] on span "Relances" at bounding box center [49, 140] width 35 height 12
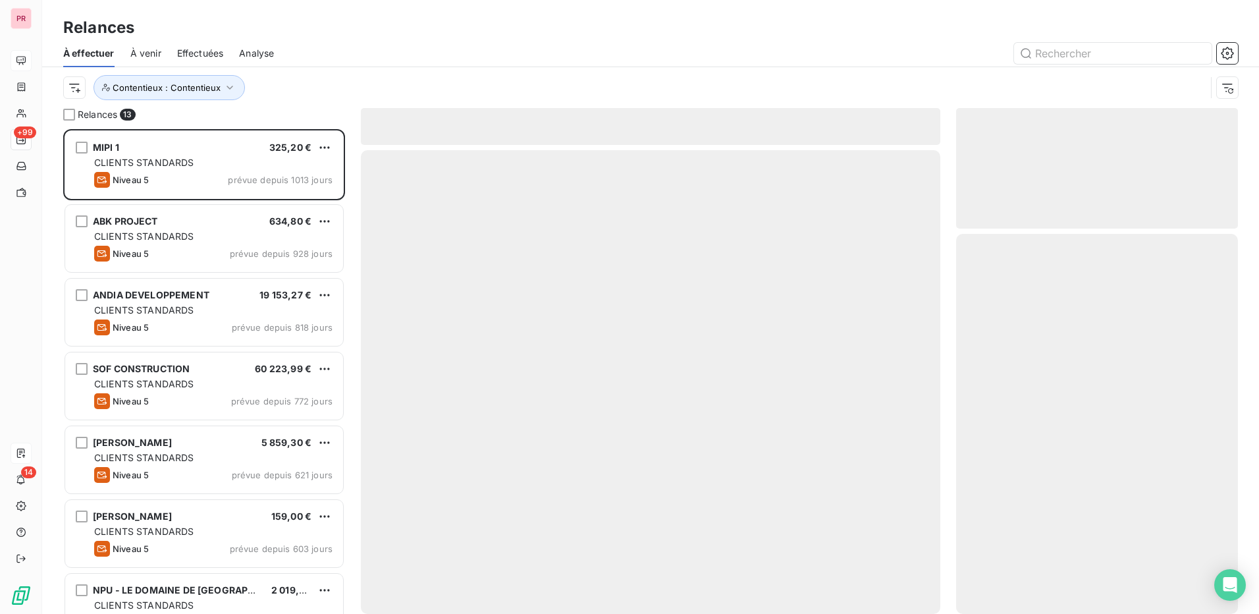
scroll to position [475, 272]
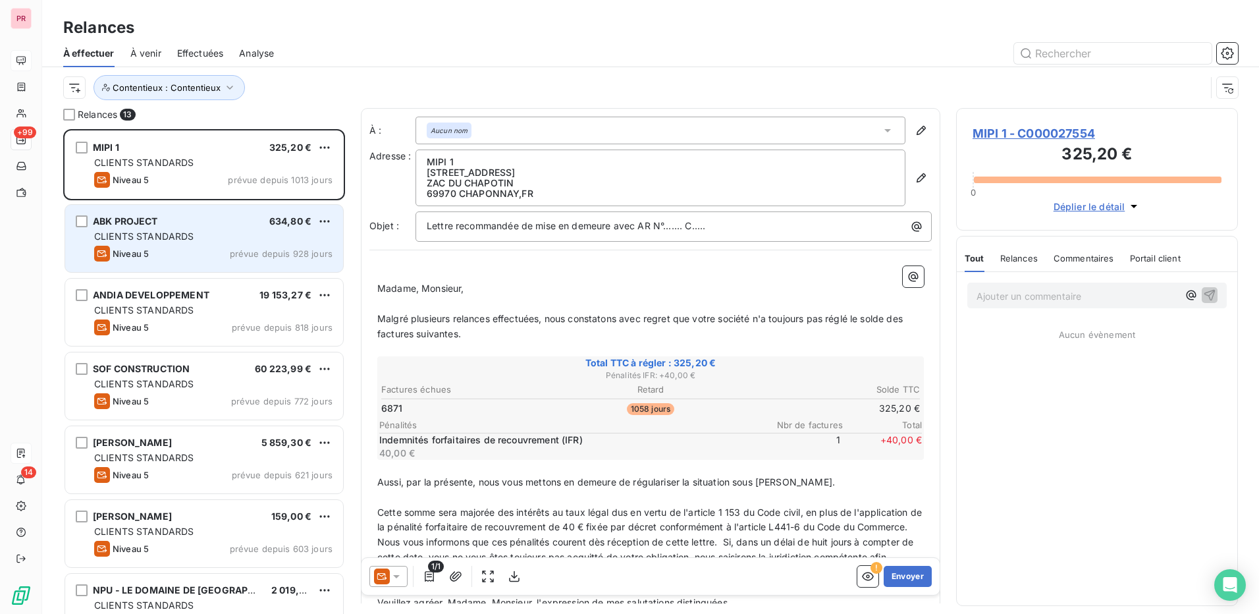
click at [223, 239] on div "CLIENTS STANDARDS" at bounding box center [213, 236] width 238 height 13
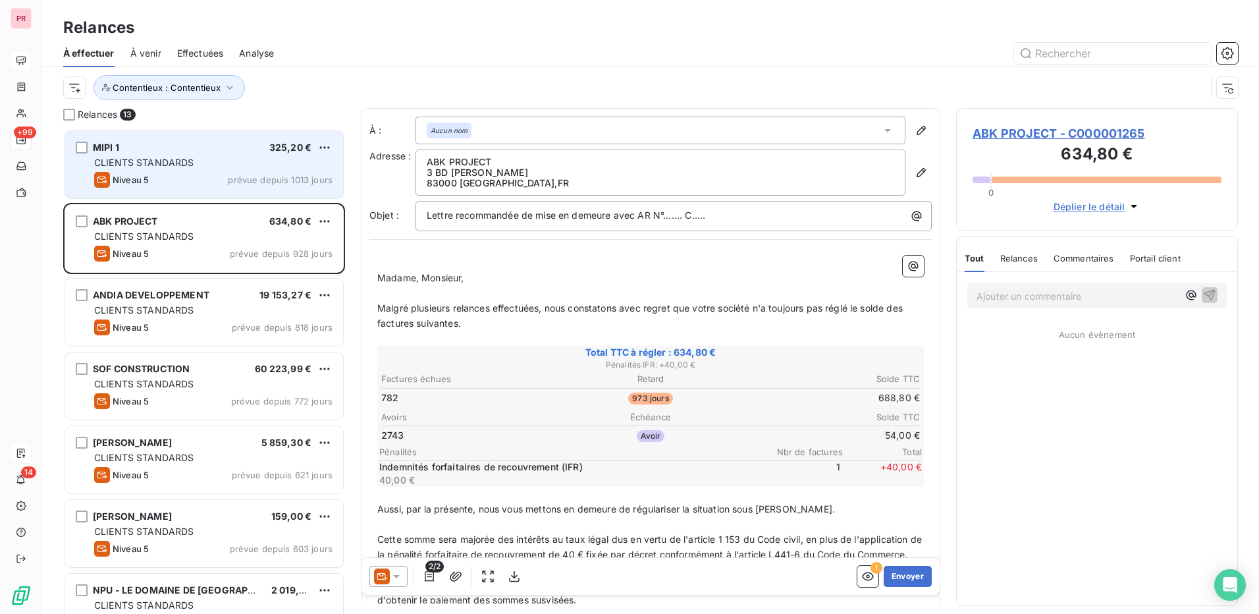
click at [222, 164] on div "CLIENTS STANDARDS" at bounding box center [213, 162] width 238 height 13
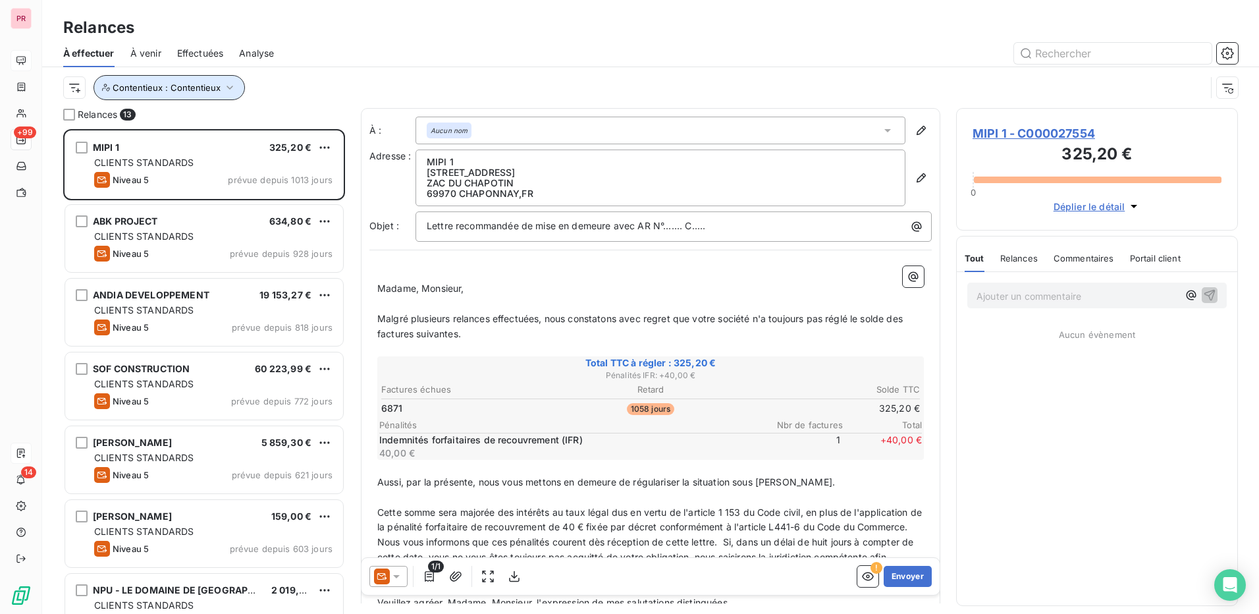
click at [228, 80] on button "Contentieux : Contentieux" at bounding box center [169, 87] width 151 height 25
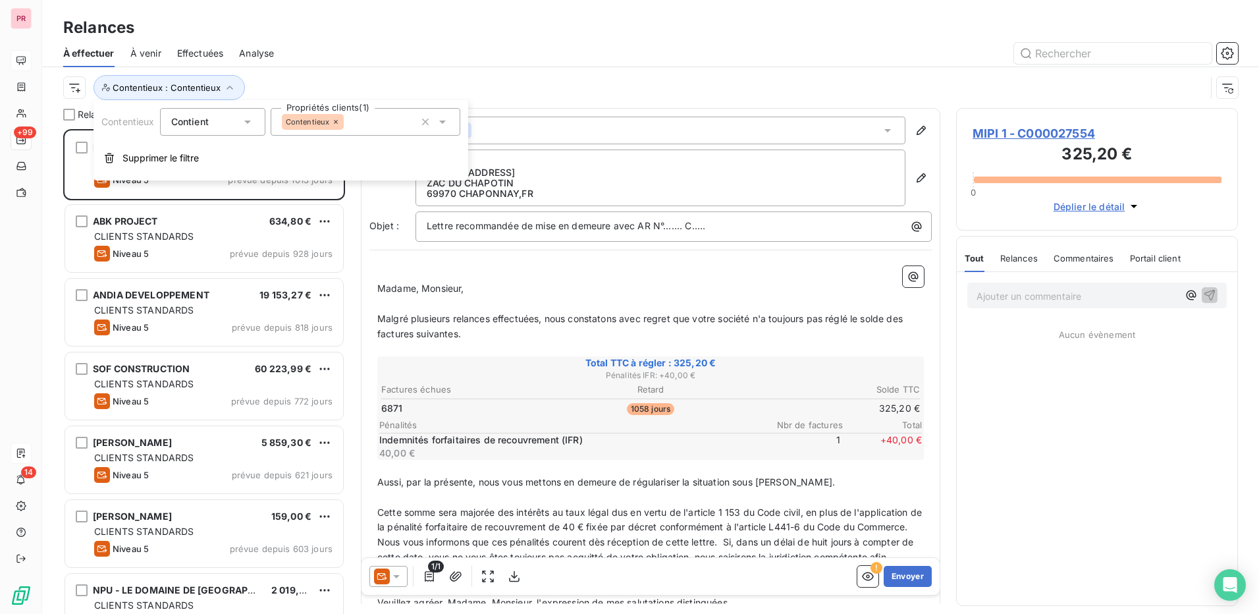
click at [439, 119] on icon at bounding box center [442, 121] width 13 height 13
click at [286, 155] on icon at bounding box center [287, 154] width 8 height 8
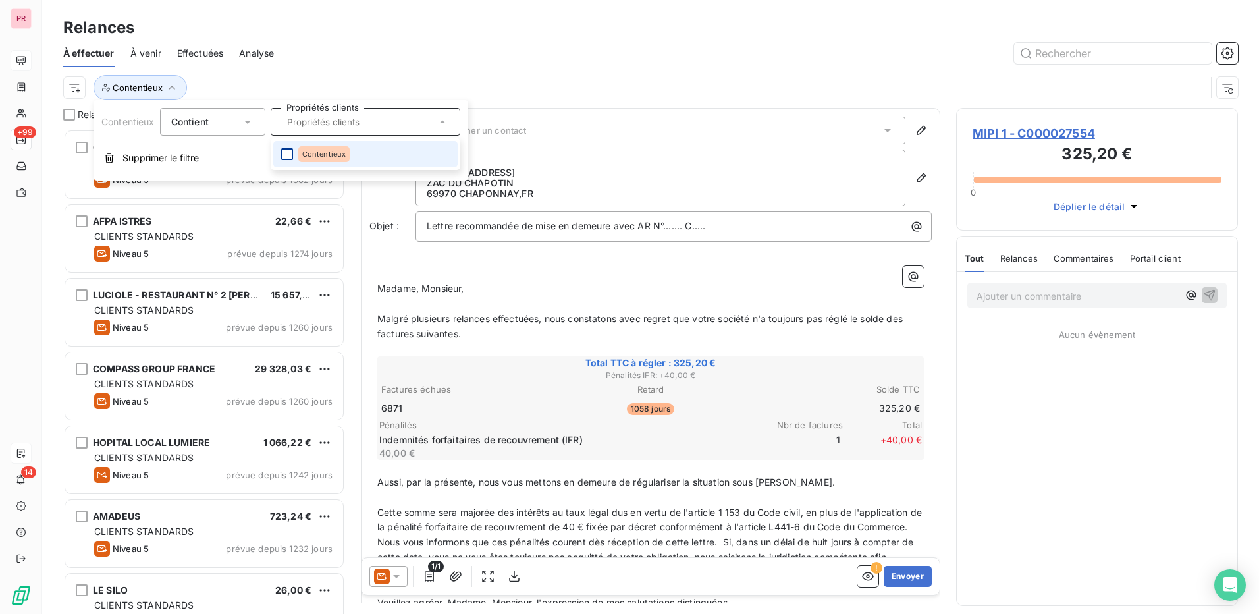
scroll to position [475, 272]
click at [180, 153] on span "Supprimer le filtre" at bounding box center [160, 157] width 76 height 13
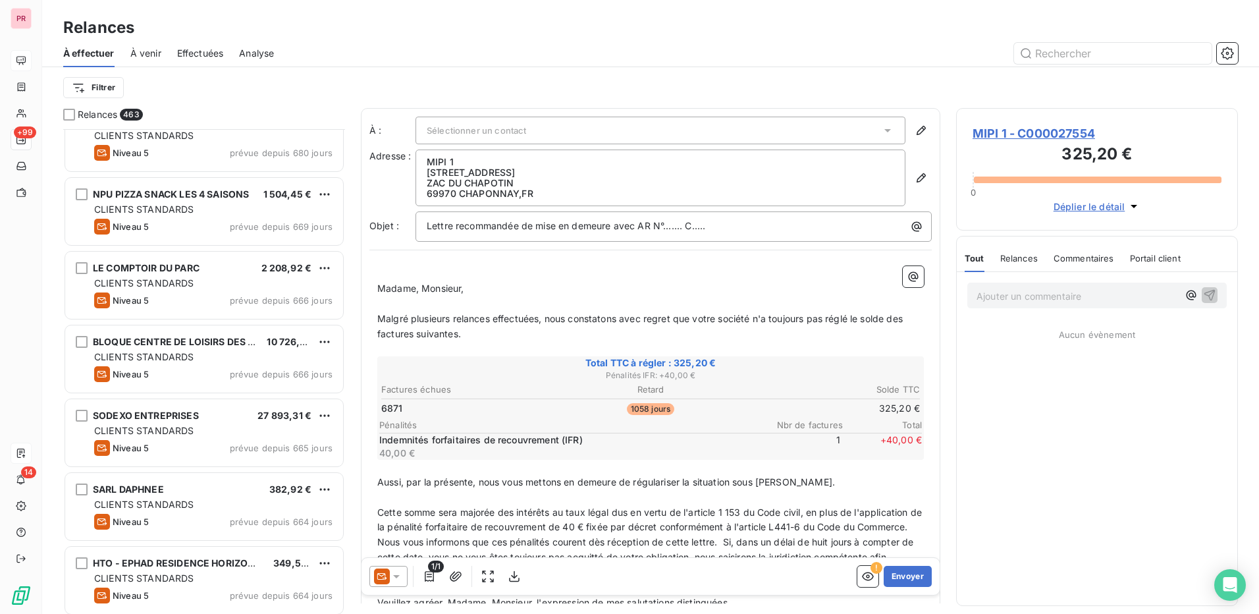
scroll to position [3425, 0]
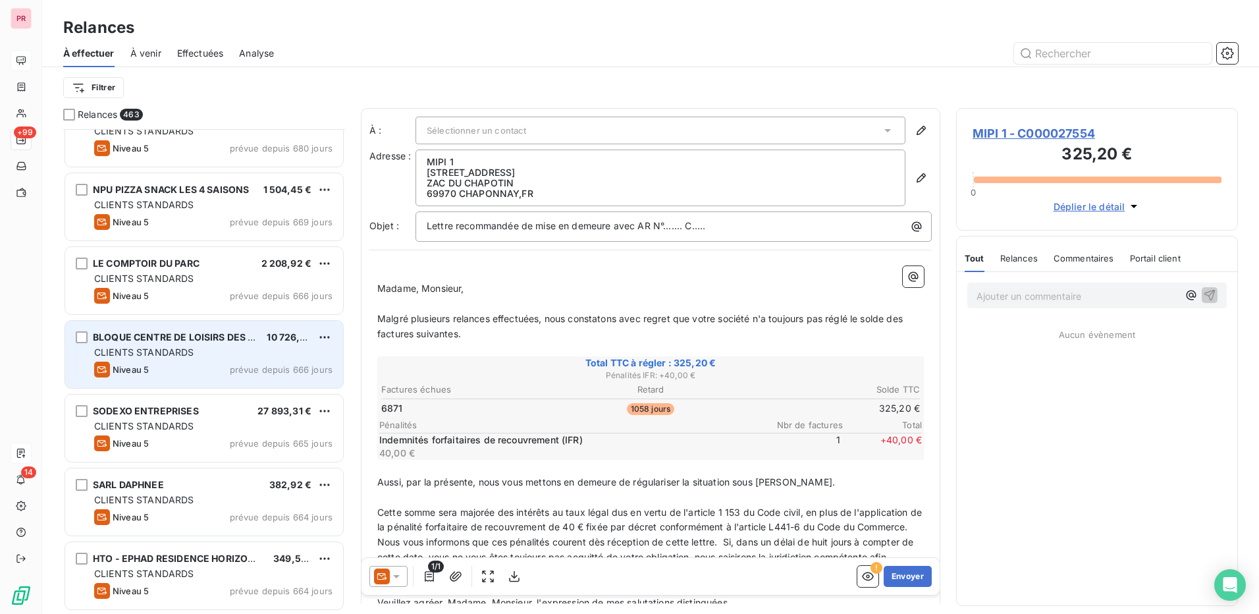
click at [205, 356] on div "CLIENTS STANDARDS" at bounding box center [213, 352] width 238 height 13
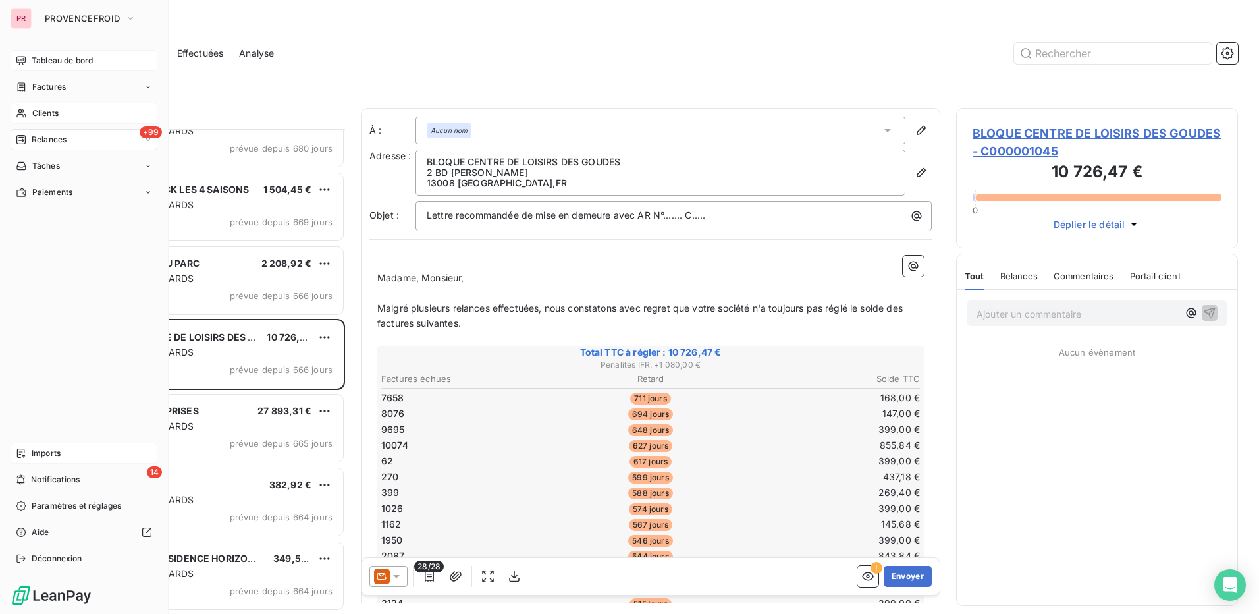
click at [72, 113] on div "Clients" at bounding box center [84, 113] width 147 height 21
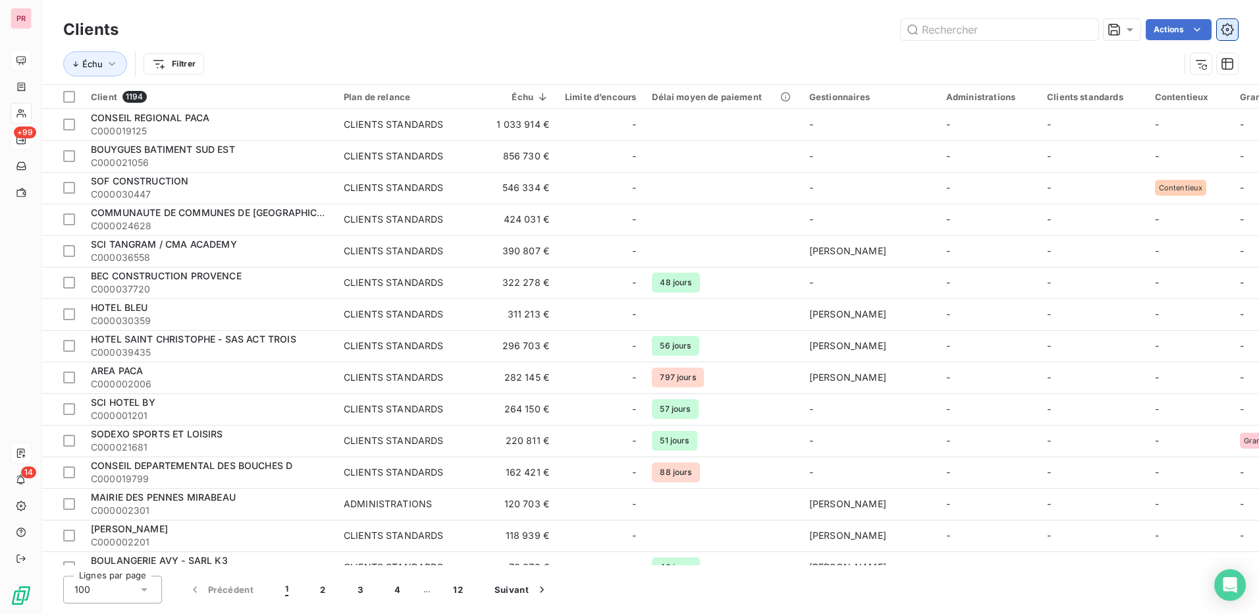
click at [1228, 25] on icon "button" at bounding box center [1227, 29] width 13 height 13
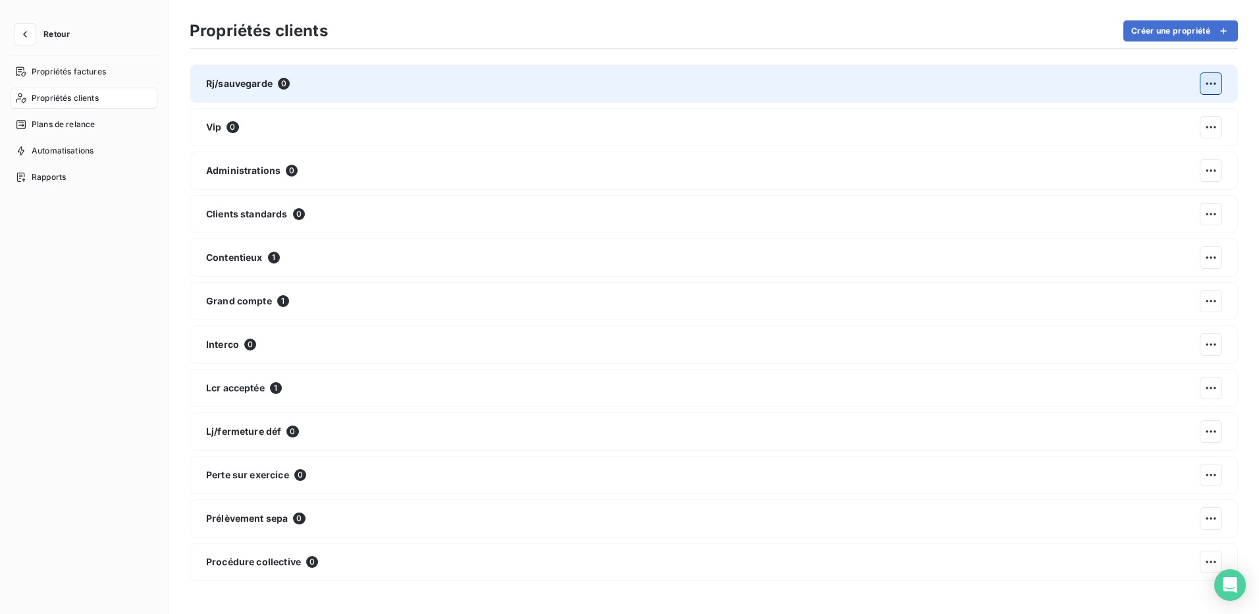
click at [1202, 85] on html "Retour Propriétés factures Propriétés clients Plans de relance Automatisations …" at bounding box center [629, 307] width 1259 height 614
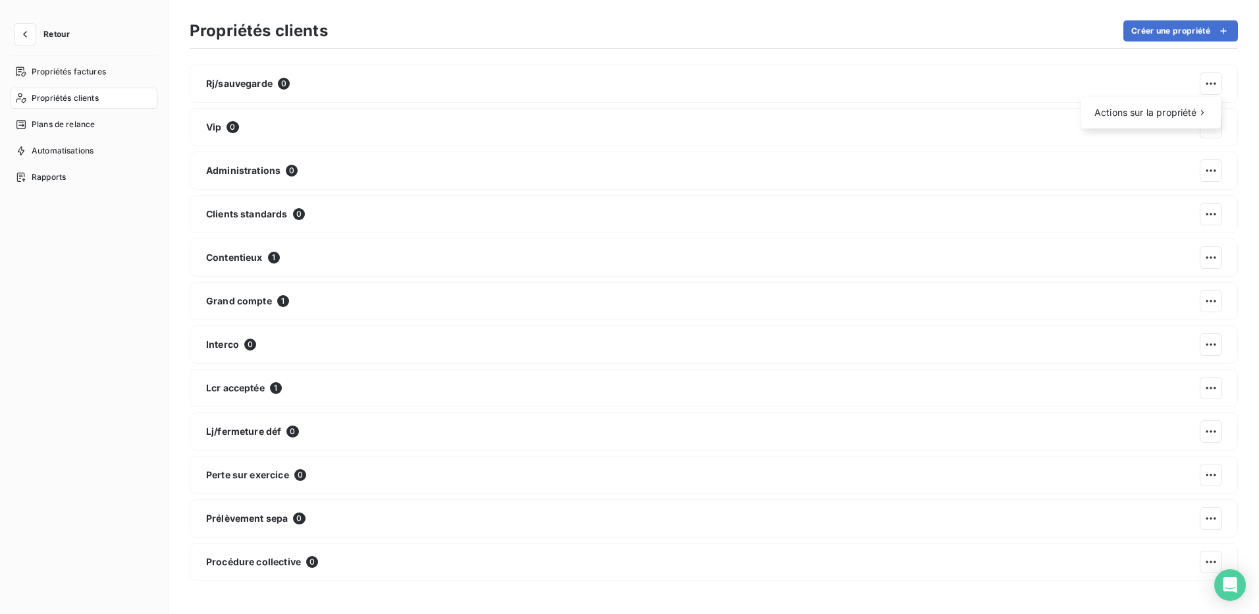
click at [786, 194] on html "Retour Propriétés factures Propriétés clients Plans de relance Automatisations …" at bounding box center [629, 307] width 1259 height 614
click at [1193, 31] on button "Créer une propriété" at bounding box center [1180, 30] width 115 height 21
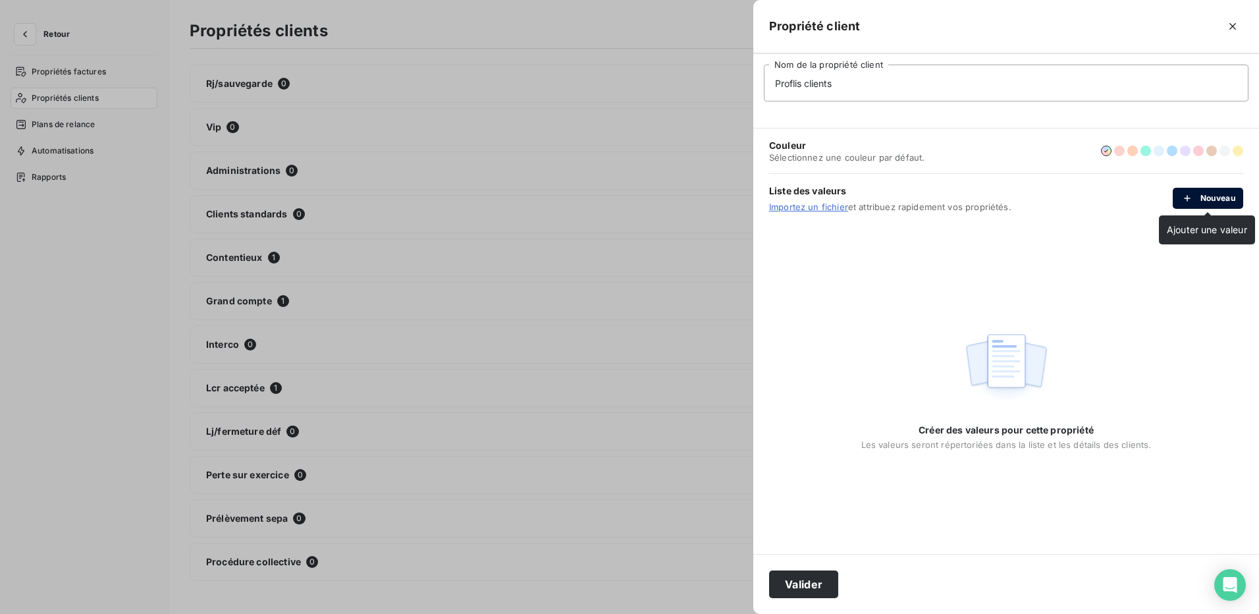
type input "Proflis clients"
click at [1216, 197] on button "Nouveau" at bounding box center [1208, 198] width 70 height 21
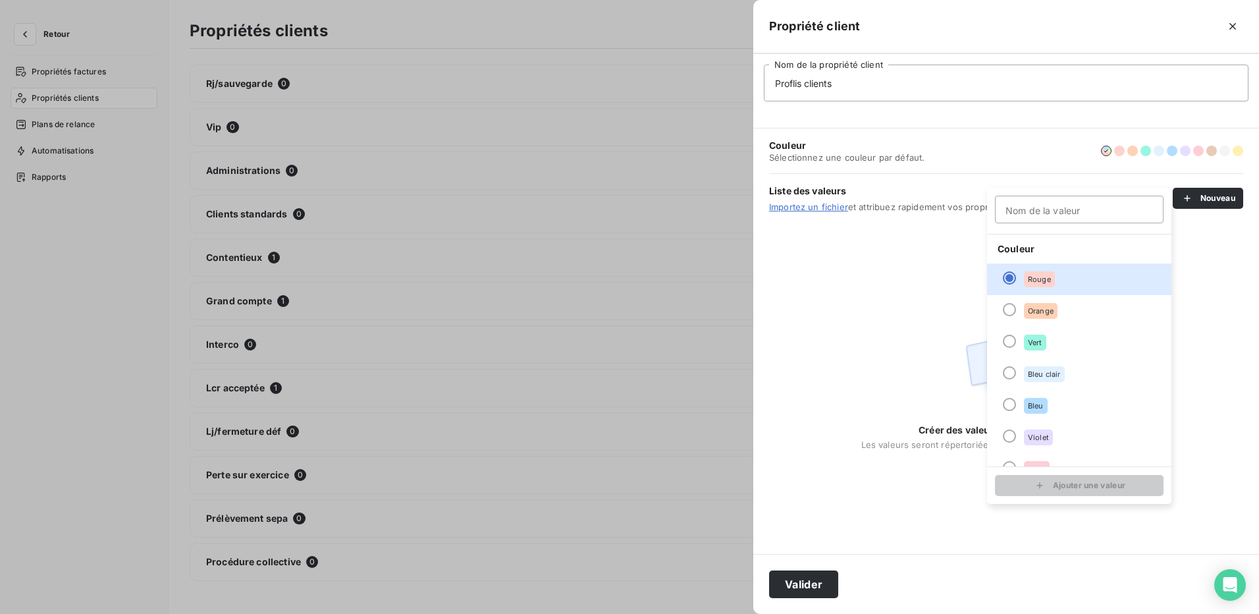
click at [674, 144] on div at bounding box center [629, 307] width 1259 height 614
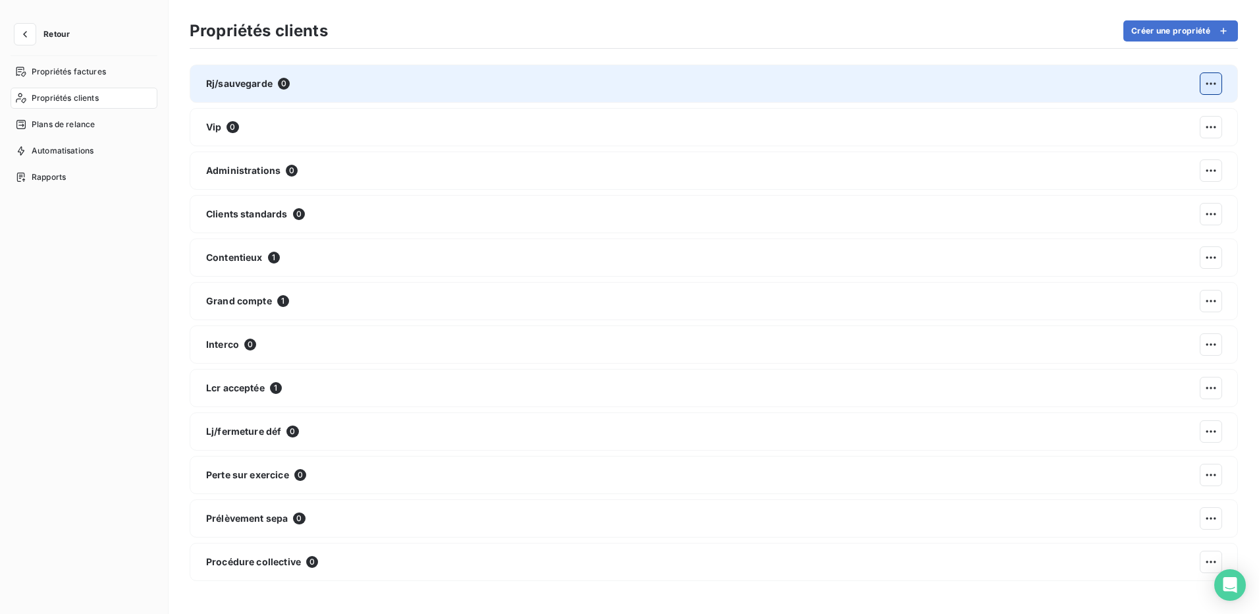
click at [1217, 88] on html "Retour Propriétés factures Propriétés clients Plans de relance Automatisations …" at bounding box center [629, 307] width 1259 height 614
click at [1042, 144] on div "Supprimer" at bounding box center [1035, 141] width 76 height 21
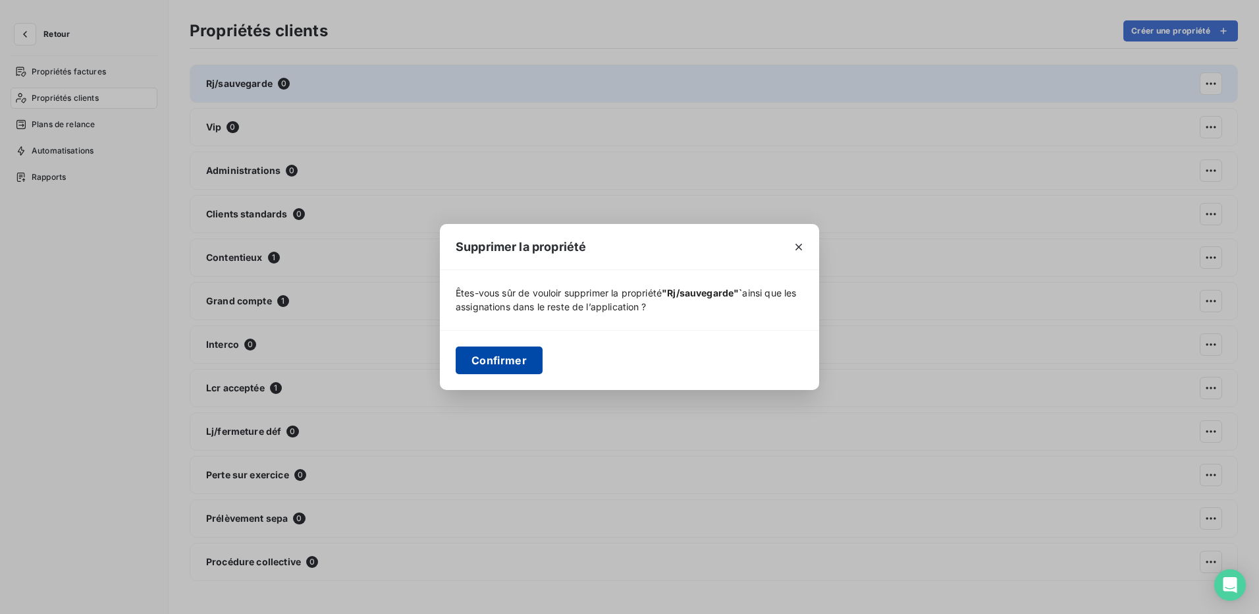
click at [528, 363] on button "Confirmer" at bounding box center [499, 360] width 87 height 28
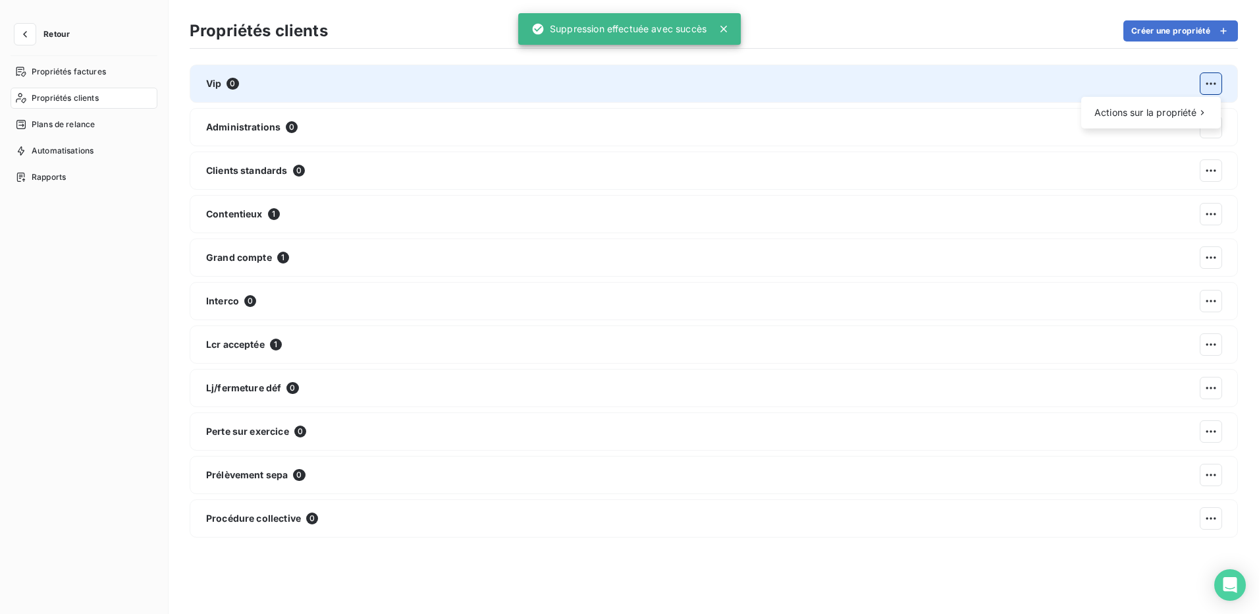
click at [1214, 88] on html "Retour Propriétés factures Propriétés clients Plans de relance Automatisations …" at bounding box center [629, 307] width 1259 height 614
click at [1036, 141] on div "Supprimer" at bounding box center [1035, 141] width 76 height 21
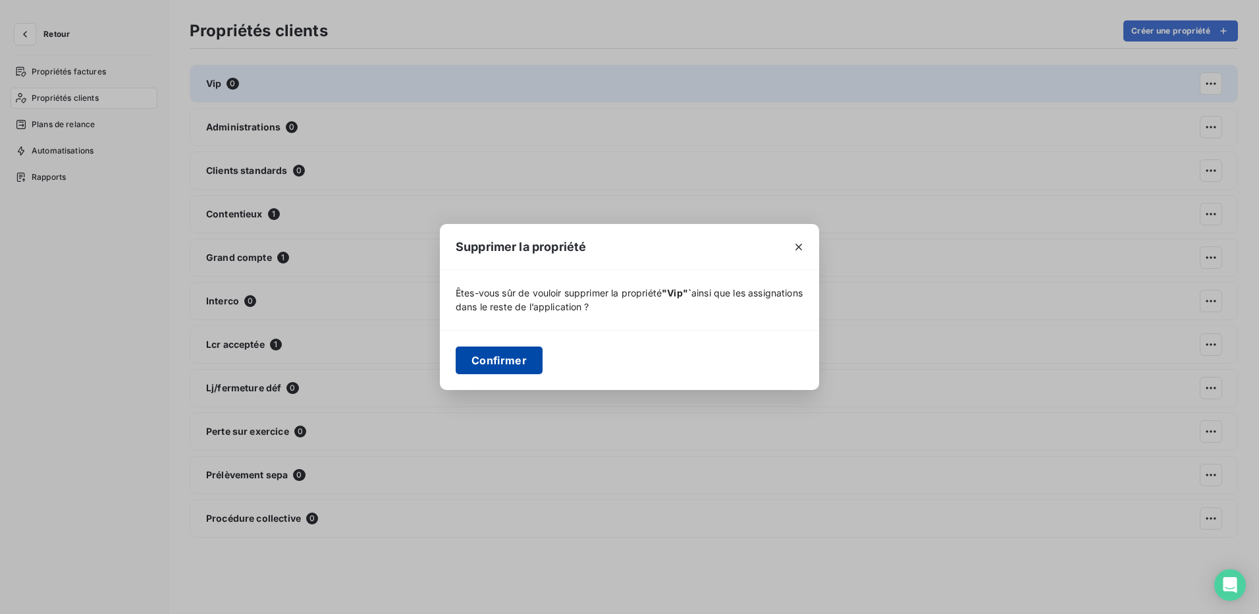
click at [517, 362] on button "Confirmer" at bounding box center [499, 360] width 87 height 28
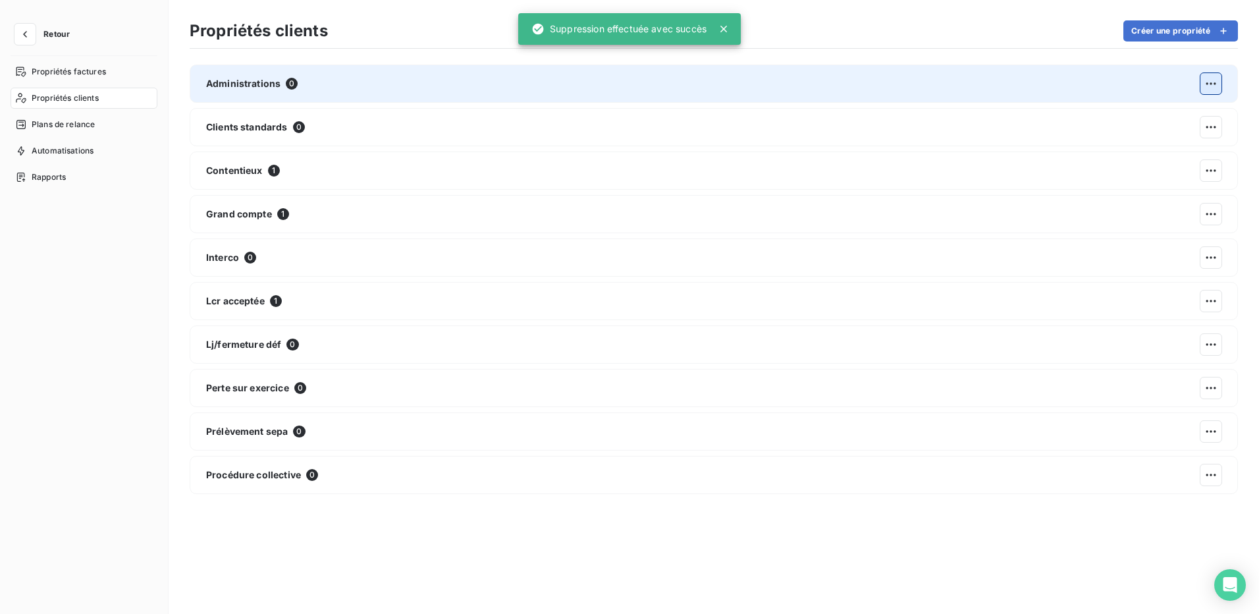
click at [1207, 88] on html "Retour Propriétés factures Propriétés clients Plans de relance Automatisations …" at bounding box center [629, 307] width 1259 height 614
click at [1037, 142] on div "Supprimer" at bounding box center [1035, 141] width 76 height 21
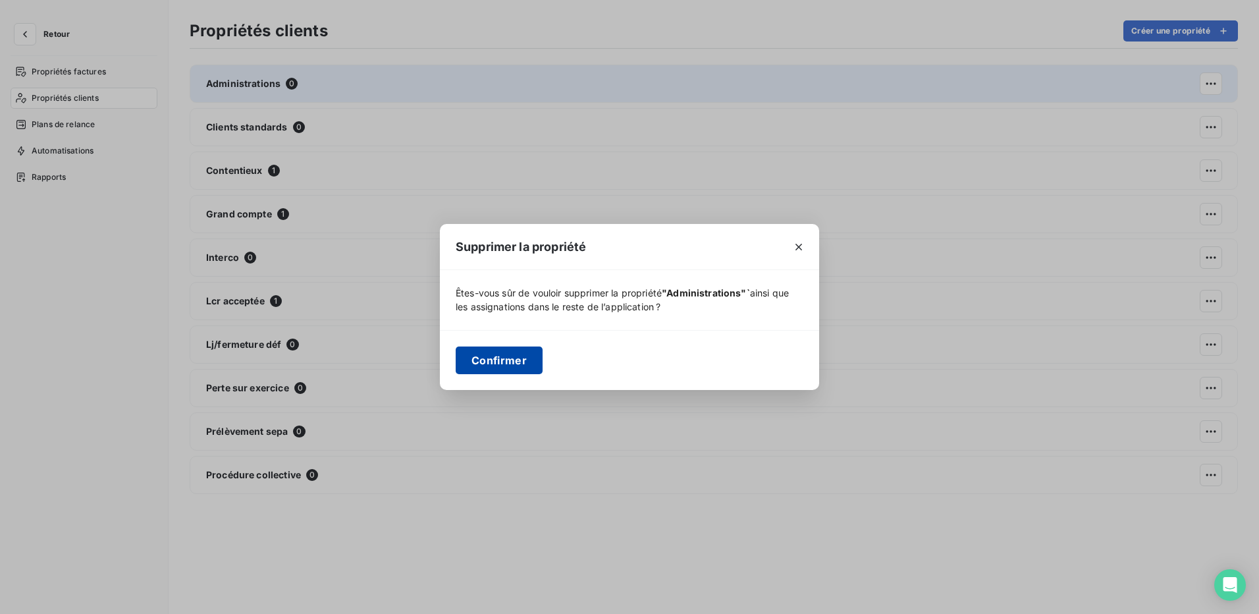
click at [513, 366] on button "Confirmer" at bounding box center [499, 360] width 87 height 28
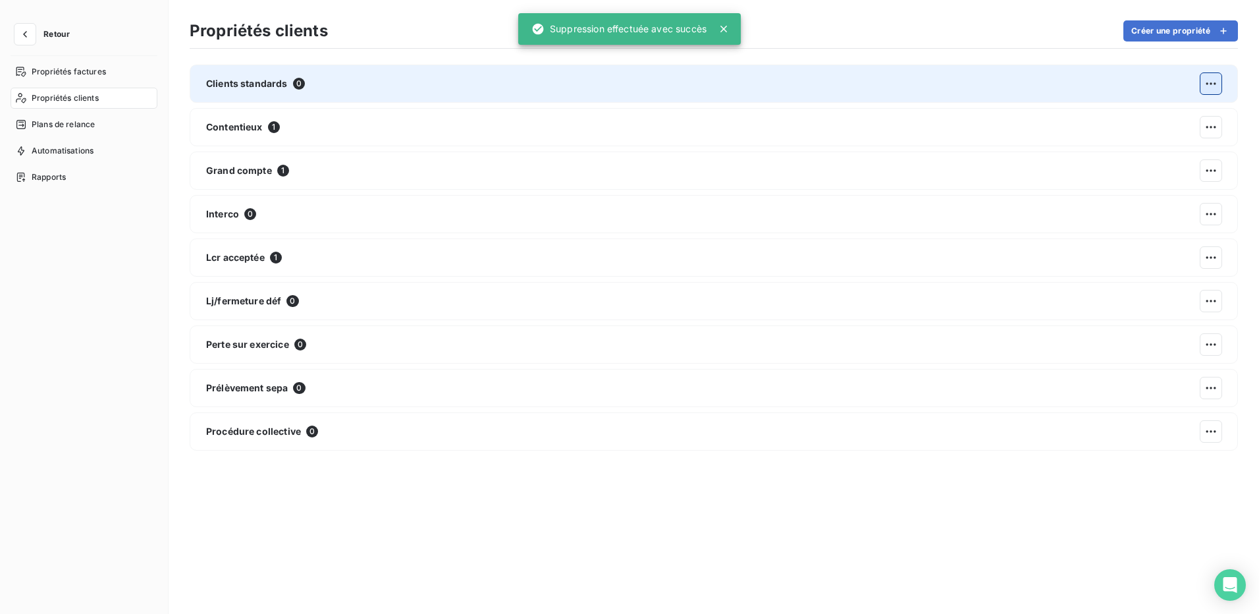
click at [1210, 88] on html "Retour Propriétés factures Propriétés clients Plans de relance Automatisations …" at bounding box center [629, 307] width 1259 height 614
click at [1041, 145] on div "Supprimer" at bounding box center [1035, 141] width 76 height 21
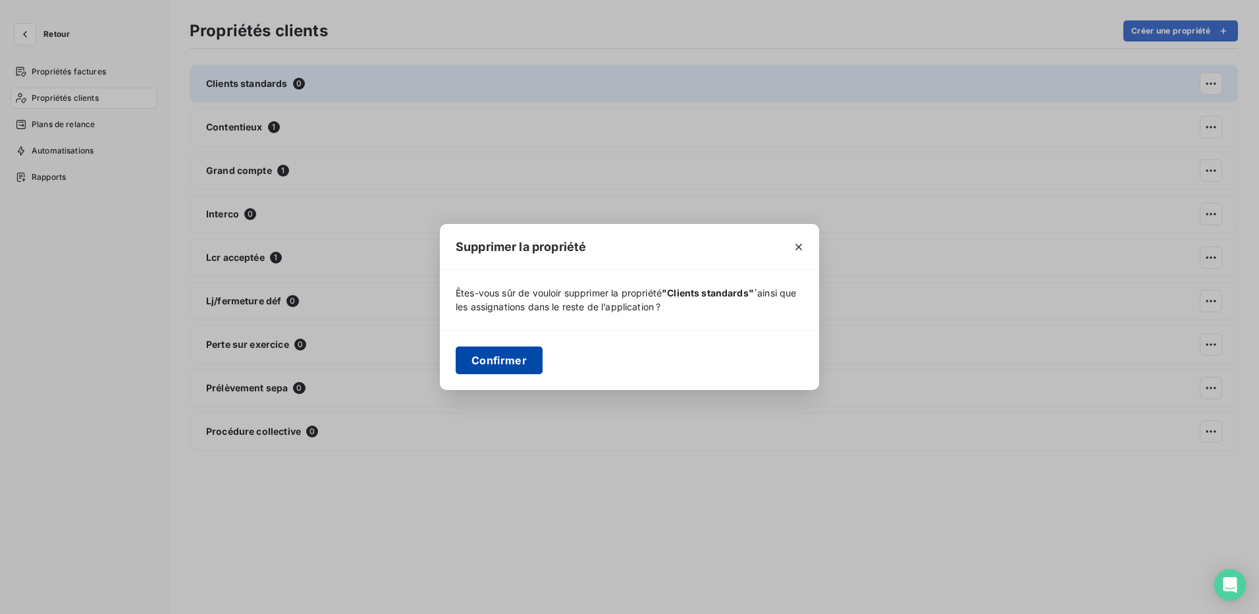
click at [514, 365] on button "Confirmer" at bounding box center [499, 360] width 87 height 28
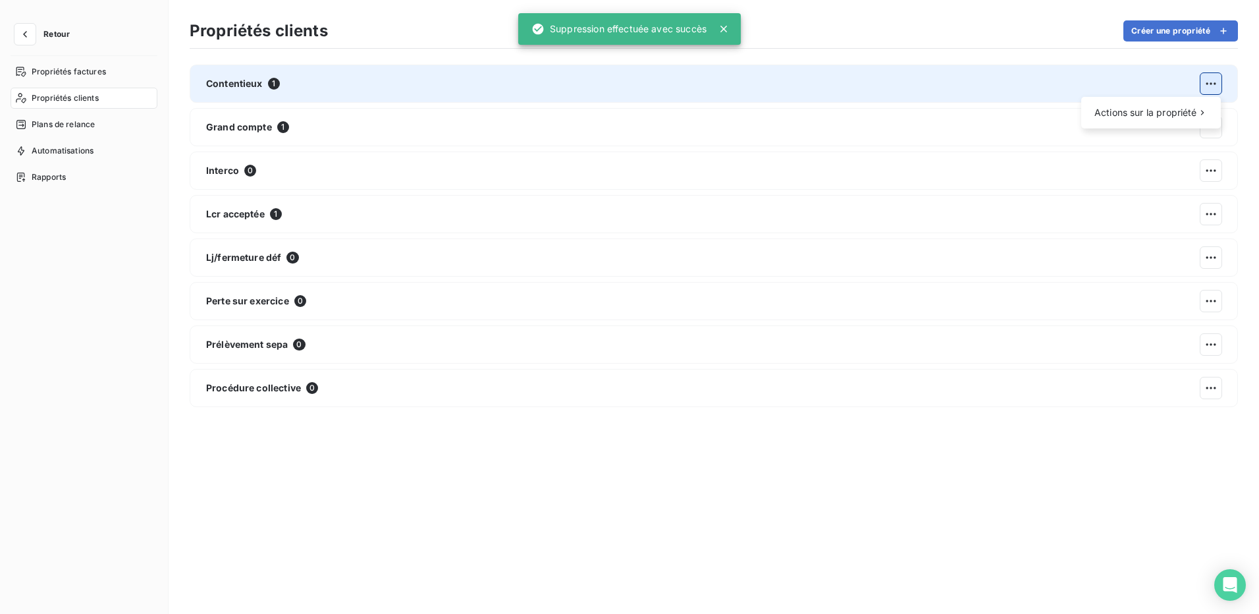
click at [1203, 80] on html "Retour Propriétés factures Propriétés clients Plans de relance Automatisations …" at bounding box center [629, 307] width 1259 height 614
click at [1015, 140] on div "Supprimer" at bounding box center [1035, 141] width 76 height 21
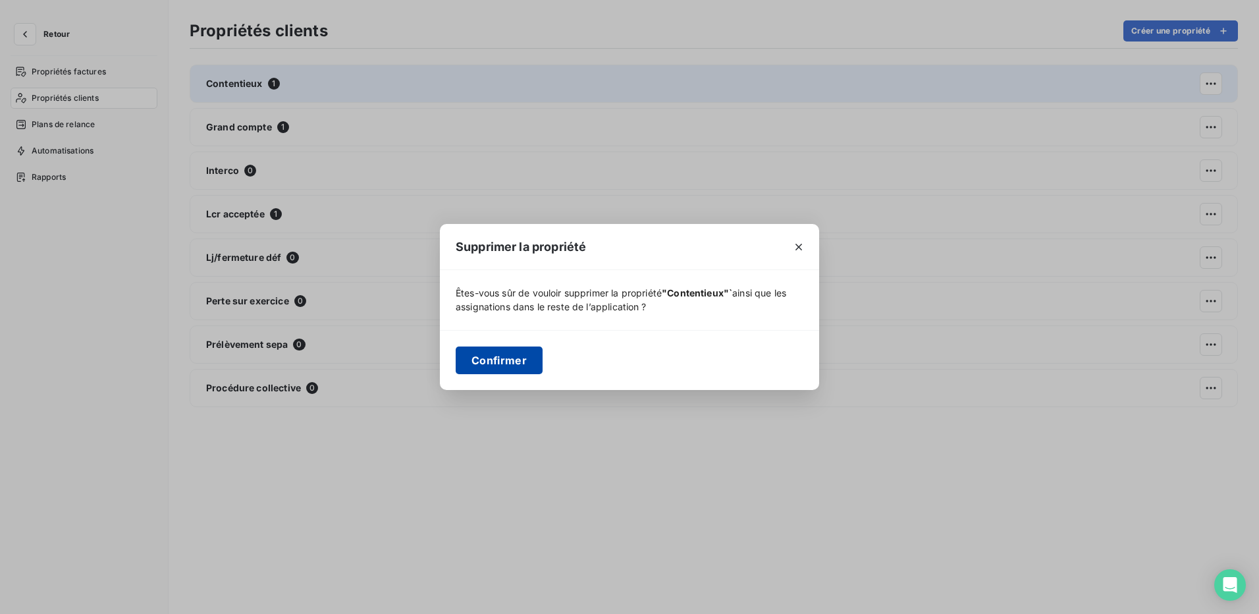
click at [481, 352] on button "Confirmer" at bounding box center [499, 360] width 87 height 28
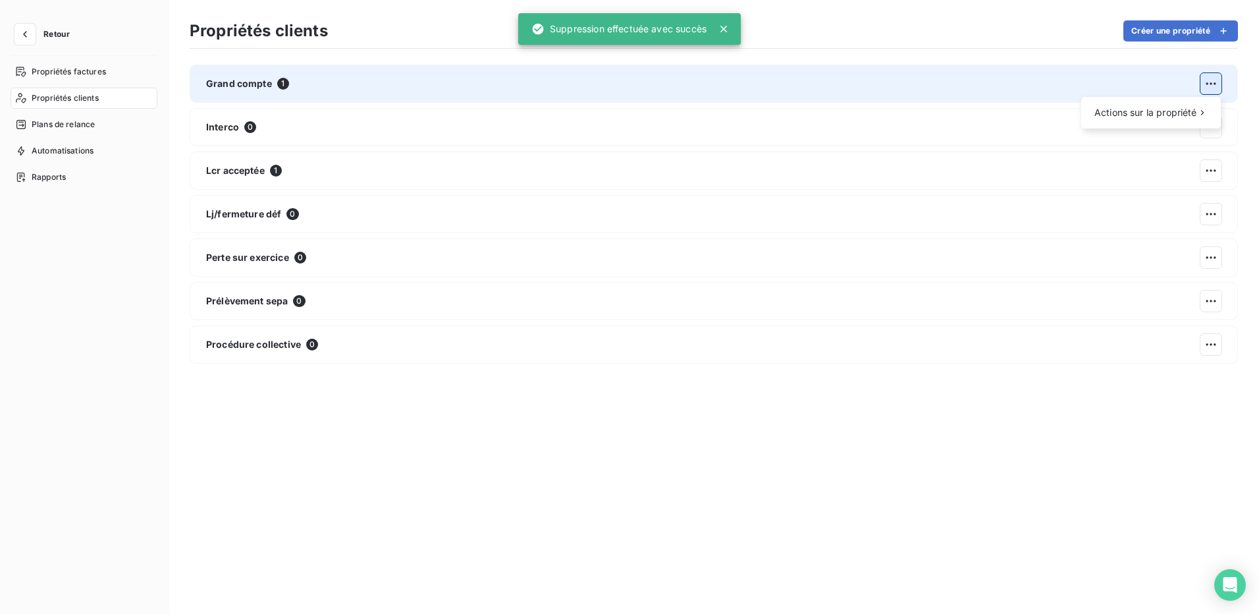
click at [1218, 82] on html "Retour Propriétés factures Propriétés clients Plans de relance Automatisations …" at bounding box center [629, 307] width 1259 height 614
click at [1032, 138] on div "Supprimer" at bounding box center [1035, 141] width 76 height 21
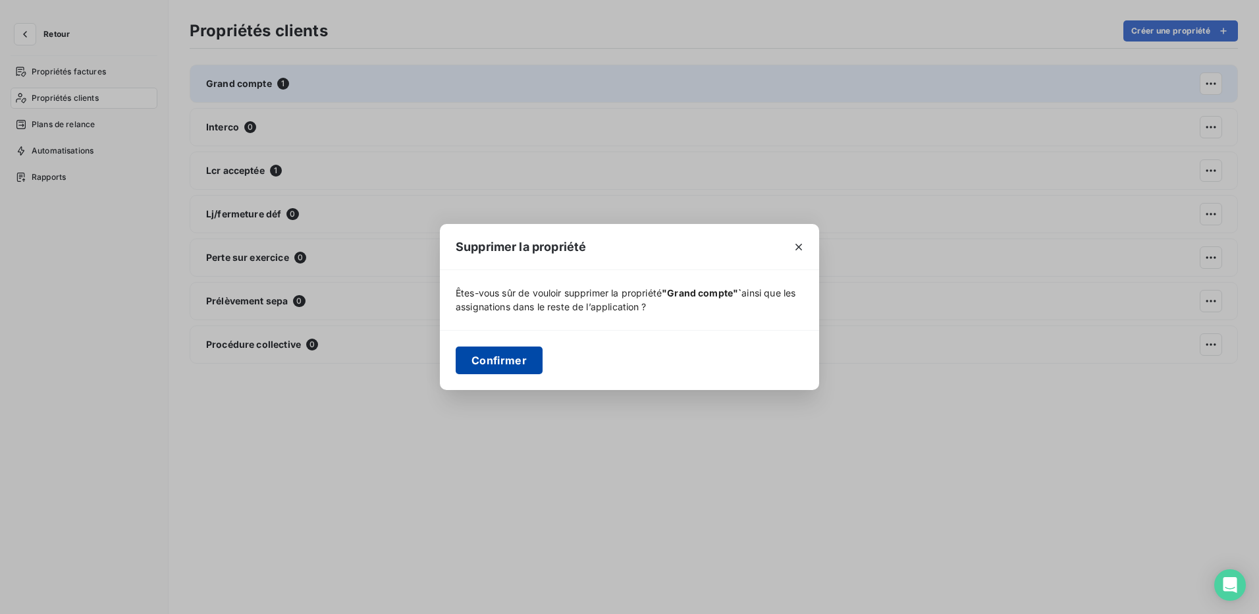
click at [491, 361] on button "Confirmer" at bounding box center [499, 360] width 87 height 28
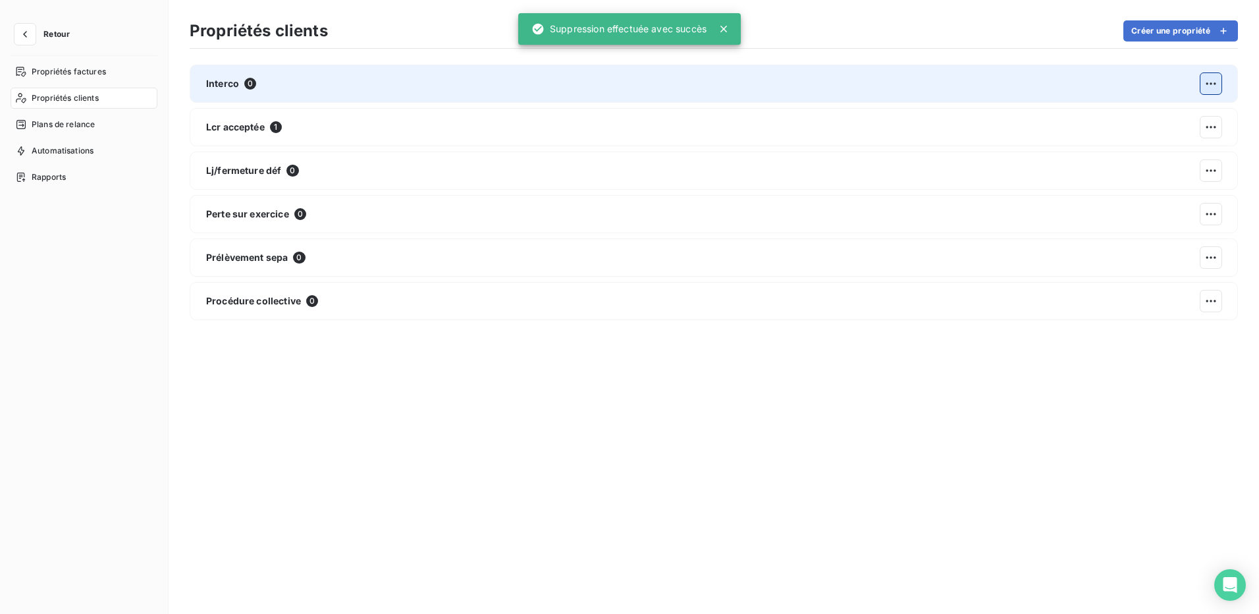
click at [1215, 92] on html "Retour Propriétés factures Propriétés clients Plans de relance Automatisations …" at bounding box center [629, 307] width 1259 height 614
click at [1051, 140] on div "Supprimer" at bounding box center [1035, 141] width 76 height 21
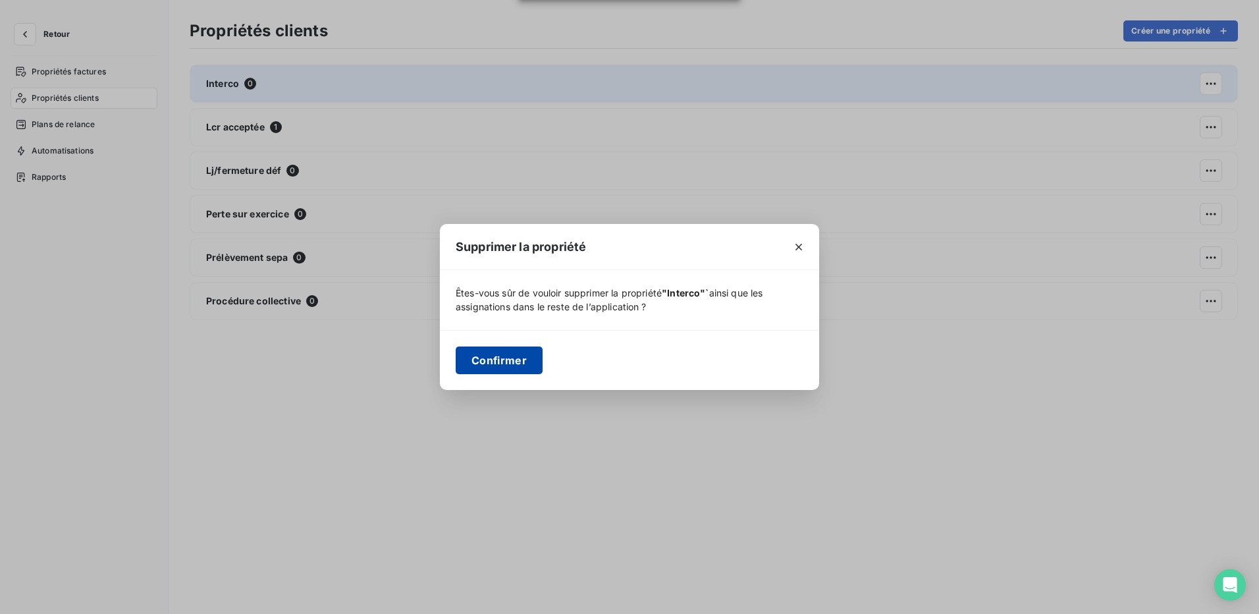
click at [505, 369] on button "Confirmer" at bounding box center [499, 360] width 87 height 28
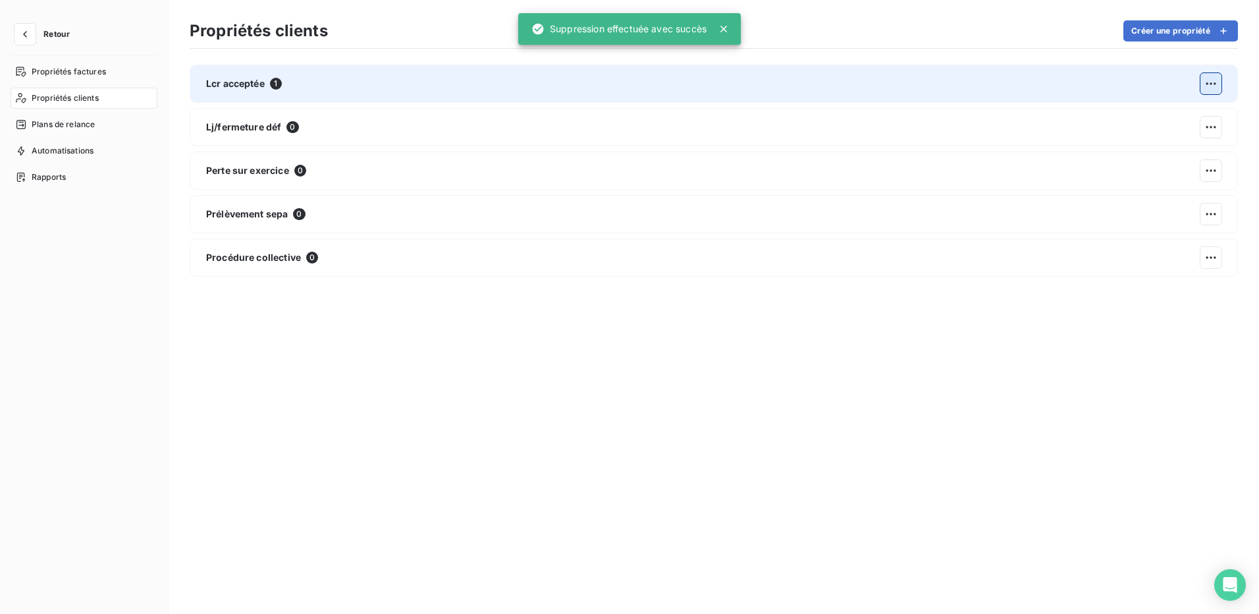
click at [1217, 94] on html "Retour Propriétés factures Propriétés clients Plans de relance Automatisations …" at bounding box center [629, 307] width 1259 height 614
click at [1053, 140] on div "Supprimer" at bounding box center [1035, 141] width 76 height 21
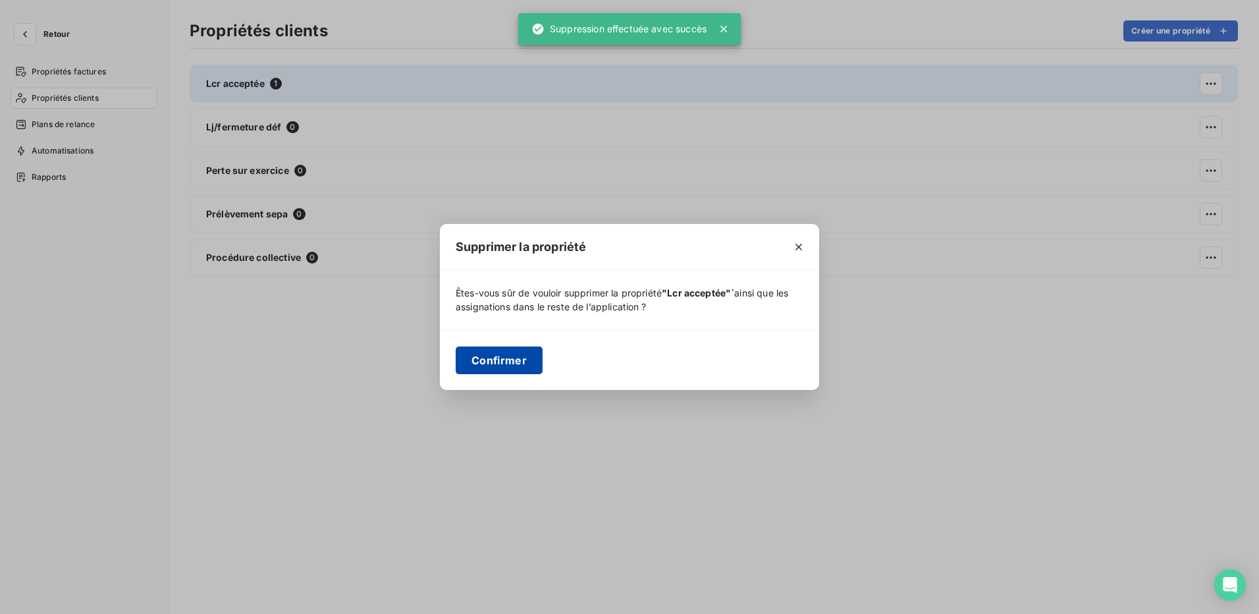
drag, startPoint x: 518, startPoint y: 362, endPoint x: 527, endPoint y: 356, distance: 10.6
click at [518, 361] on button "Confirmer" at bounding box center [499, 360] width 87 height 28
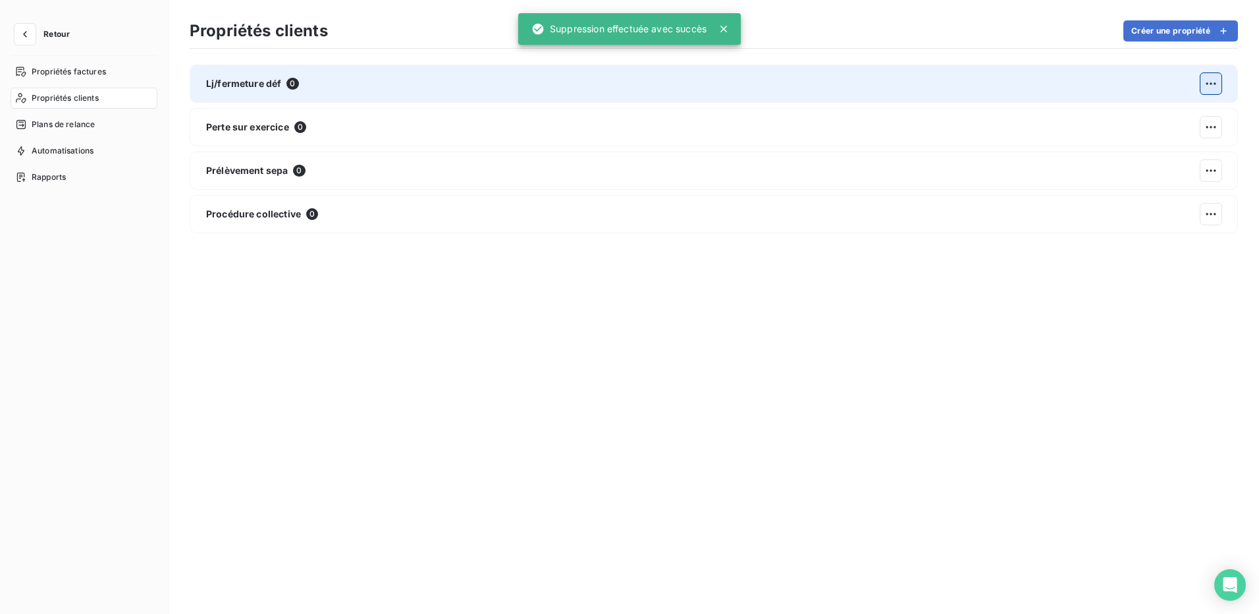
click at [1219, 84] on html "Retour Propriétés factures Propriétés clients Plans de relance Automatisations …" at bounding box center [629, 307] width 1259 height 614
click at [1055, 141] on div "Supprimer" at bounding box center [1035, 141] width 76 height 21
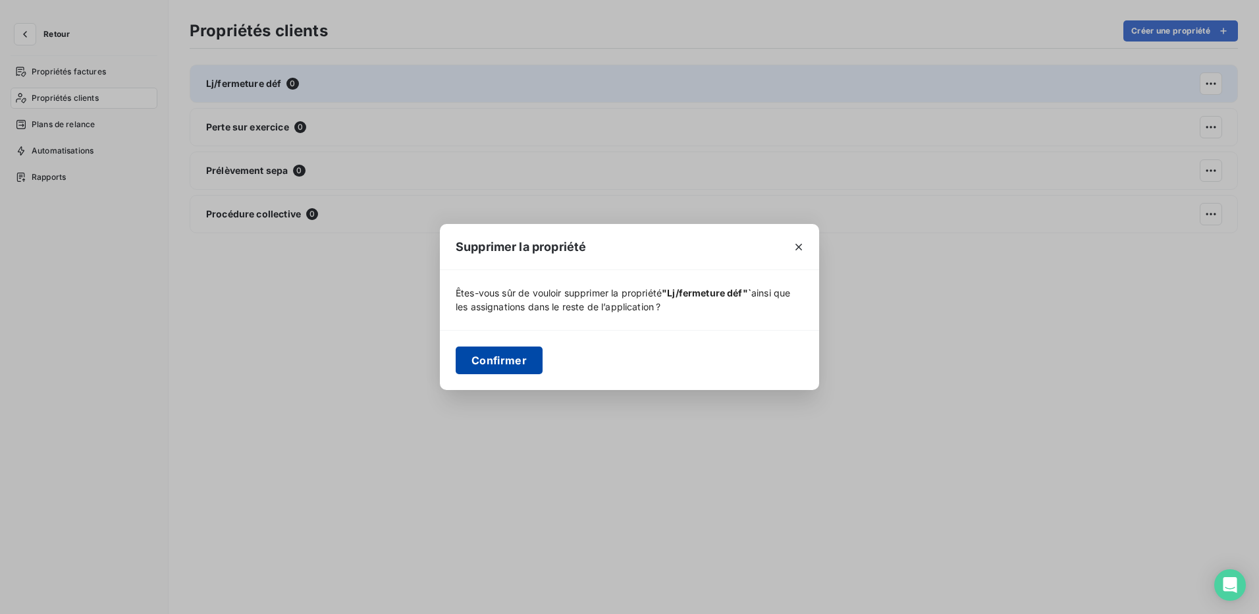
click at [511, 360] on button "Confirmer" at bounding box center [499, 360] width 87 height 28
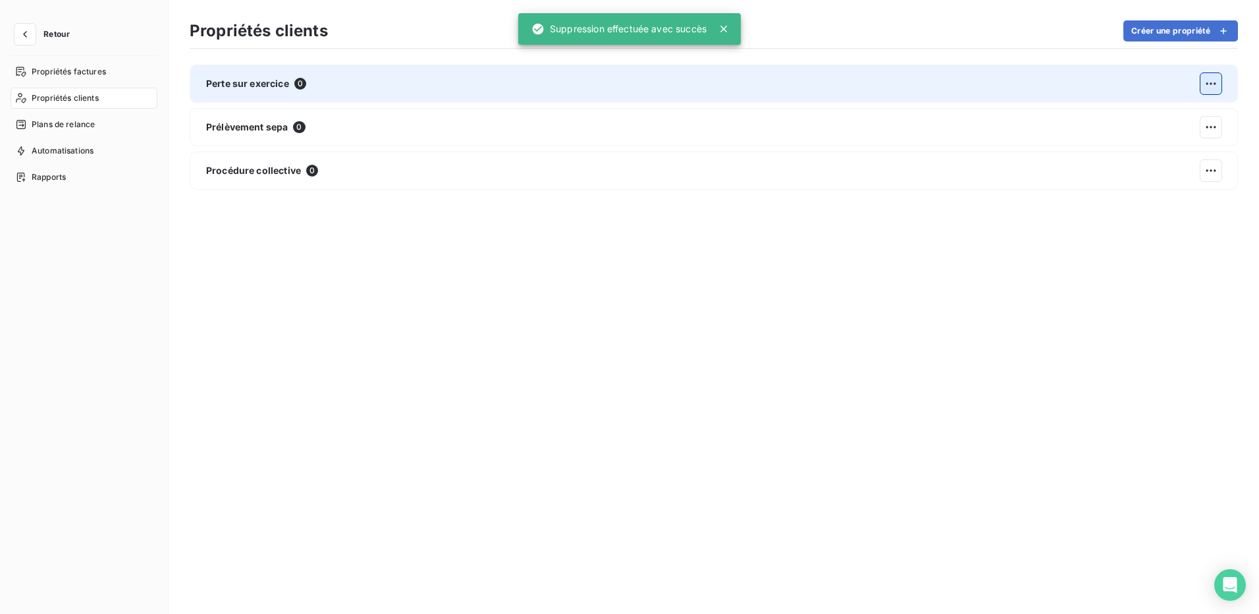
click at [1210, 81] on html "Retour Propriétés factures Propriétés clients Plans de relance Automatisations …" at bounding box center [629, 307] width 1259 height 614
click at [1052, 138] on div "Supprimer" at bounding box center [1035, 141] width 76 height 21
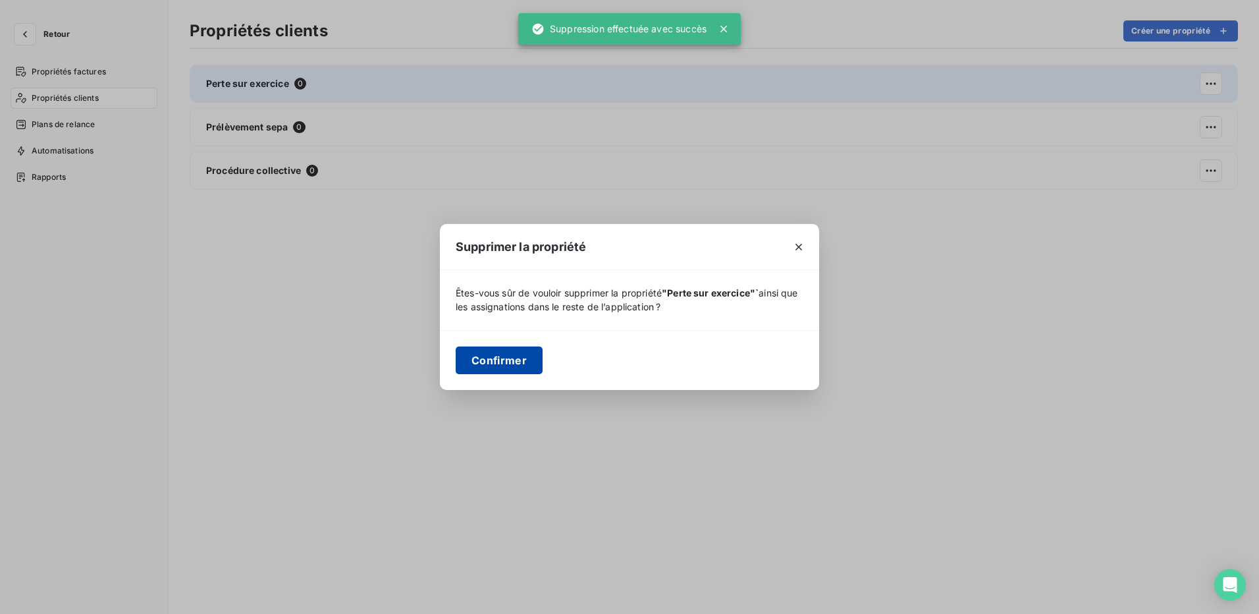
click at [519, 367] on button "Confirmer" at bounding box center [499, 360] width 87 height 28
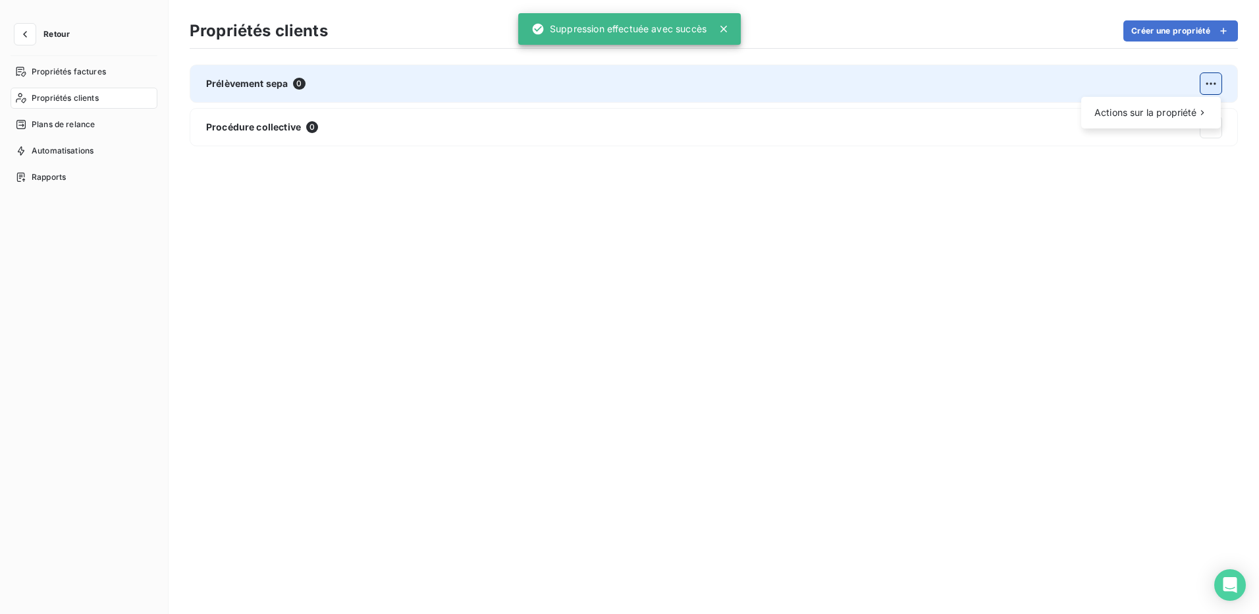
click at [1218, 90] on html "Retour Propriétés factures Propriétés clients Plans de relance Automatisations …" at bounding box center [629, 307] width 1259 height 614
click at [1031, 151] on div "Supprimer" at bounding box center [1035, 141] width 76 height 21
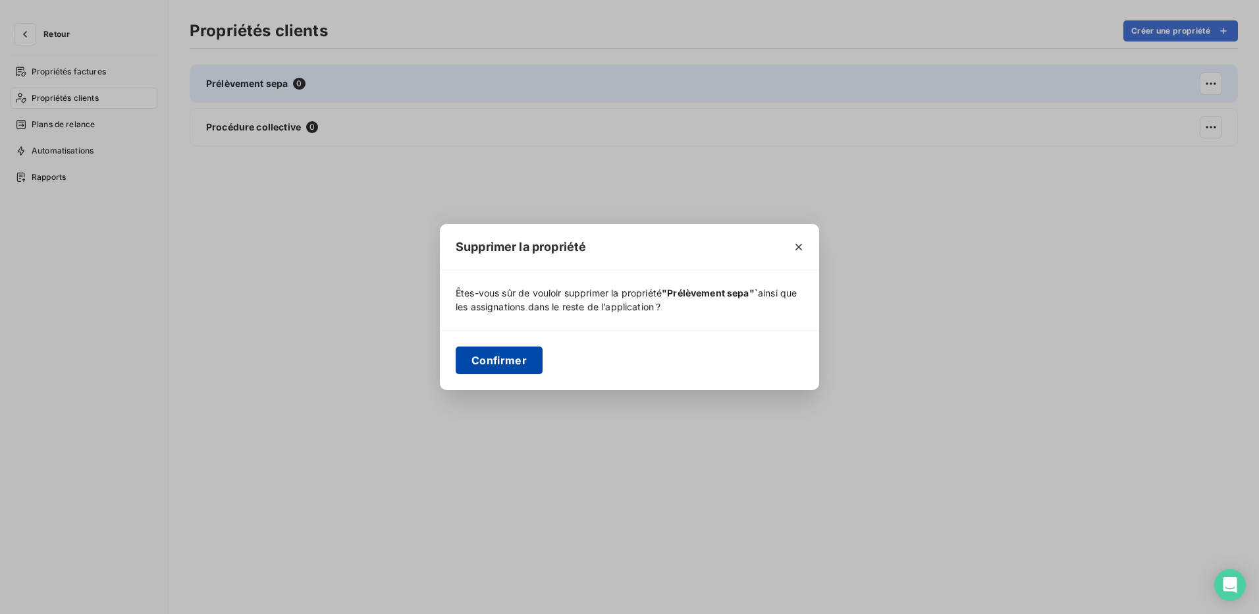
click at [520, 361] on button "Confirmer" at bounding box center [499, 360] width 87 height 28
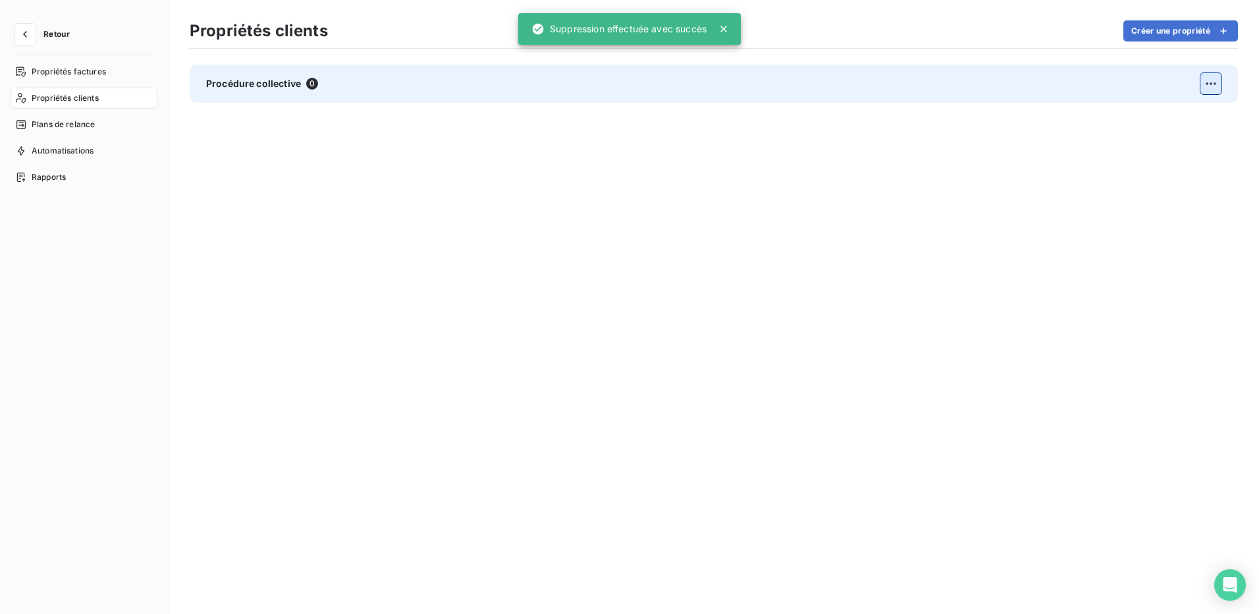
click at [1213, 82] on html "Retour Propriétés factures Propriétés clients Plans de relance Automatisations …" at bounding box center [629, 307] width 1259 height 614
click at [1051, 142] on div "Supprimer" at bounding box center [1035, 141] width 76 height 21
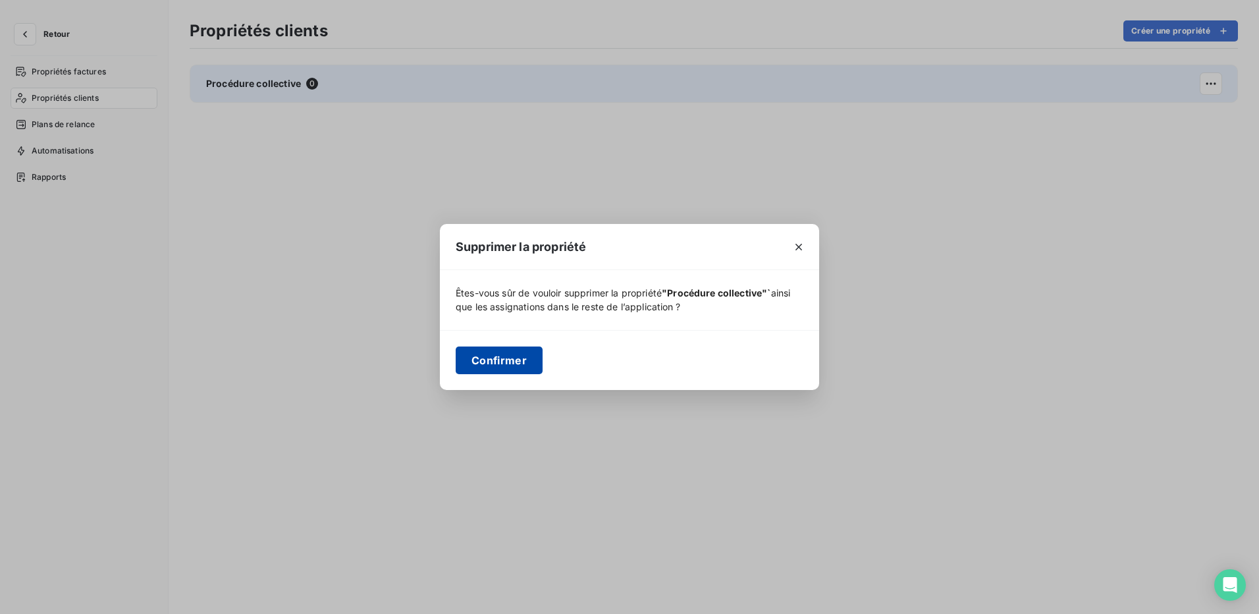
click at [513, 363] on button "Confirmer" at bounding box center [499, 360] width 87 height 28
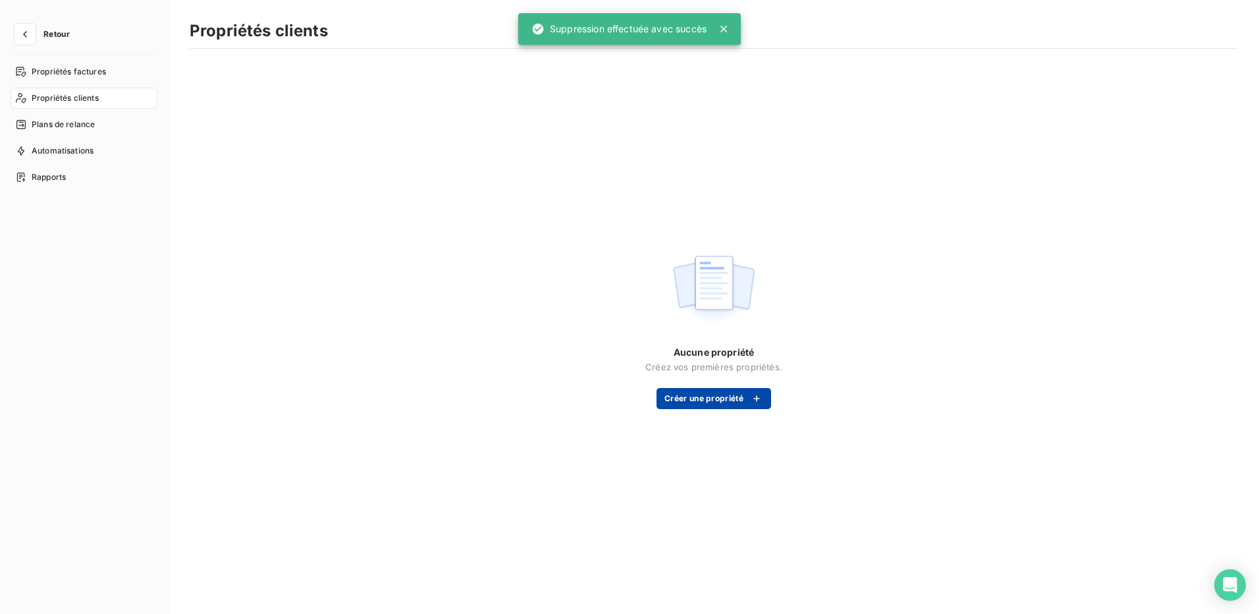
click at [703, 405] on button "Créer une propriété" at bounding box center [714, 398] width 115 height 21
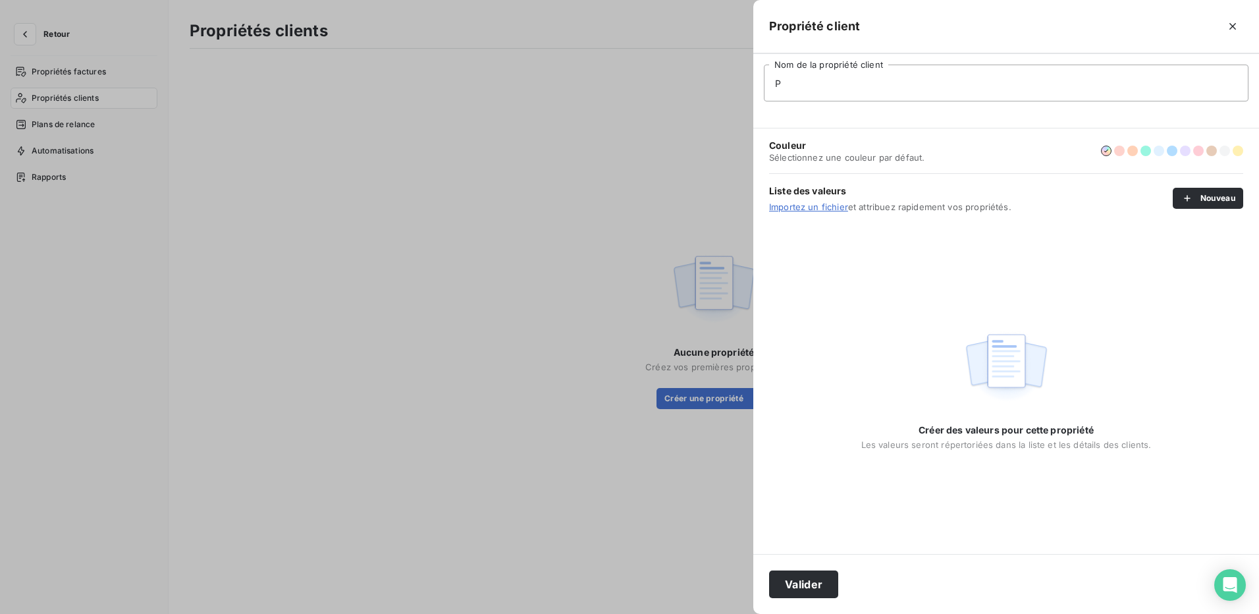
type input "Profils clients"
click at [1225, 198] on button "Nouveau" at bounding box center [1208, 198] width 70 height 21
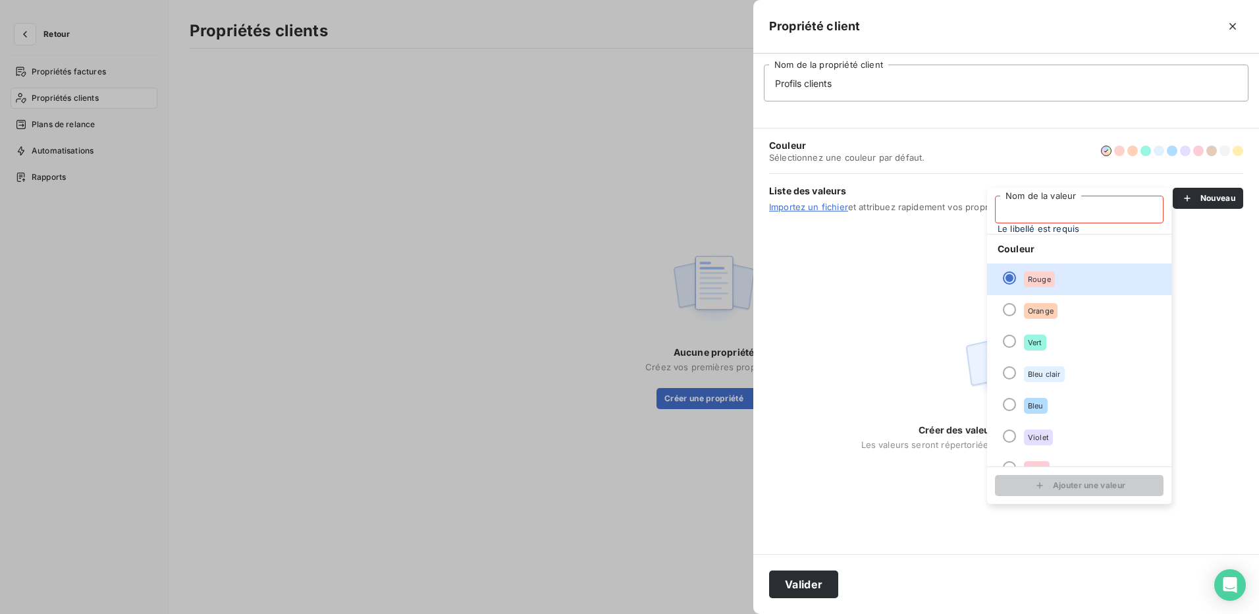
click at [1050, 215] on input "Nom de la valeur" at bounding box center [1079, 210] width 169 height 28
type input "a"
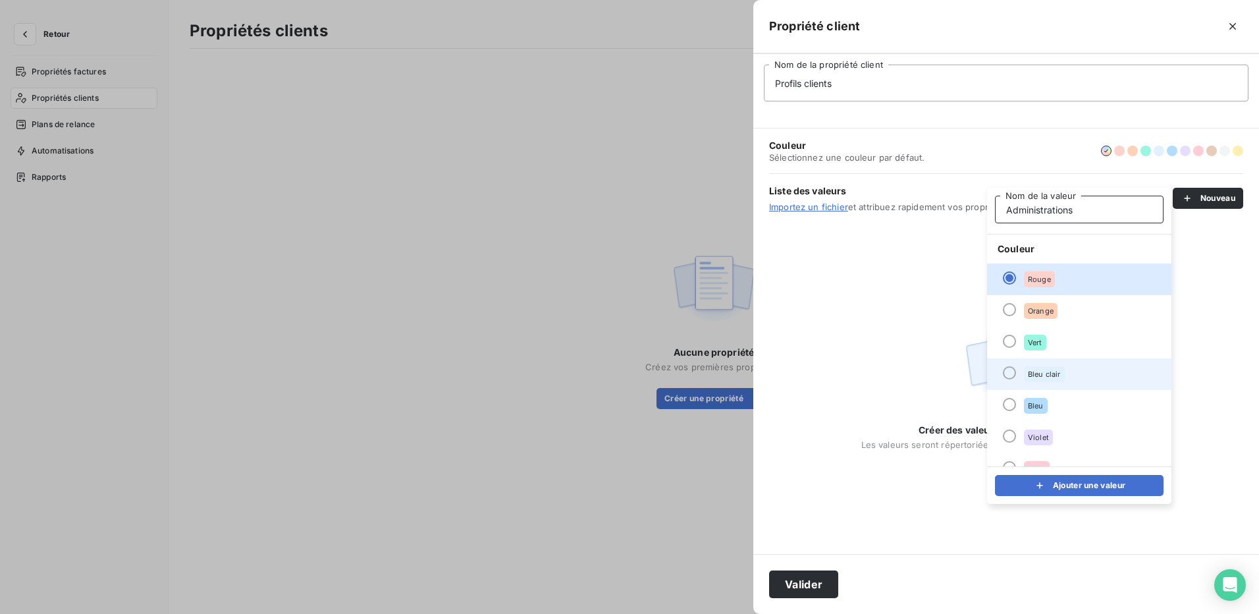
type input "Administrations"
click at [1011, 374] on div at bounding box center [1009, 372] width 13 height 13
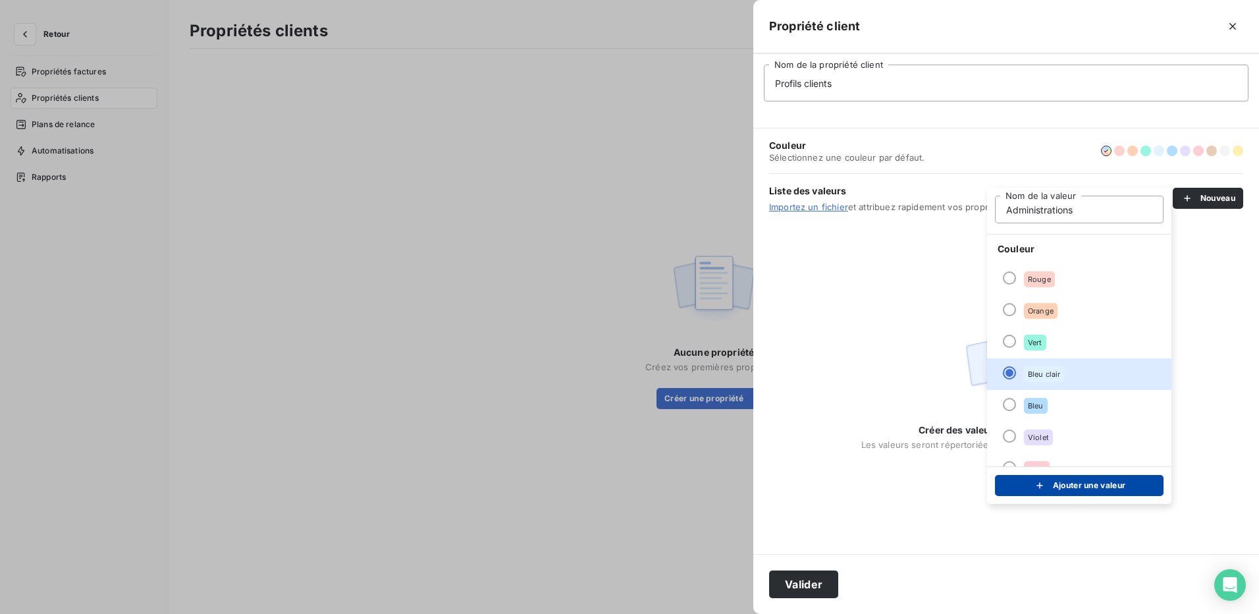
click at [1077, 489] on button "Ajouter une valeur" at bounding box center [1079, 485] width 169 height 21
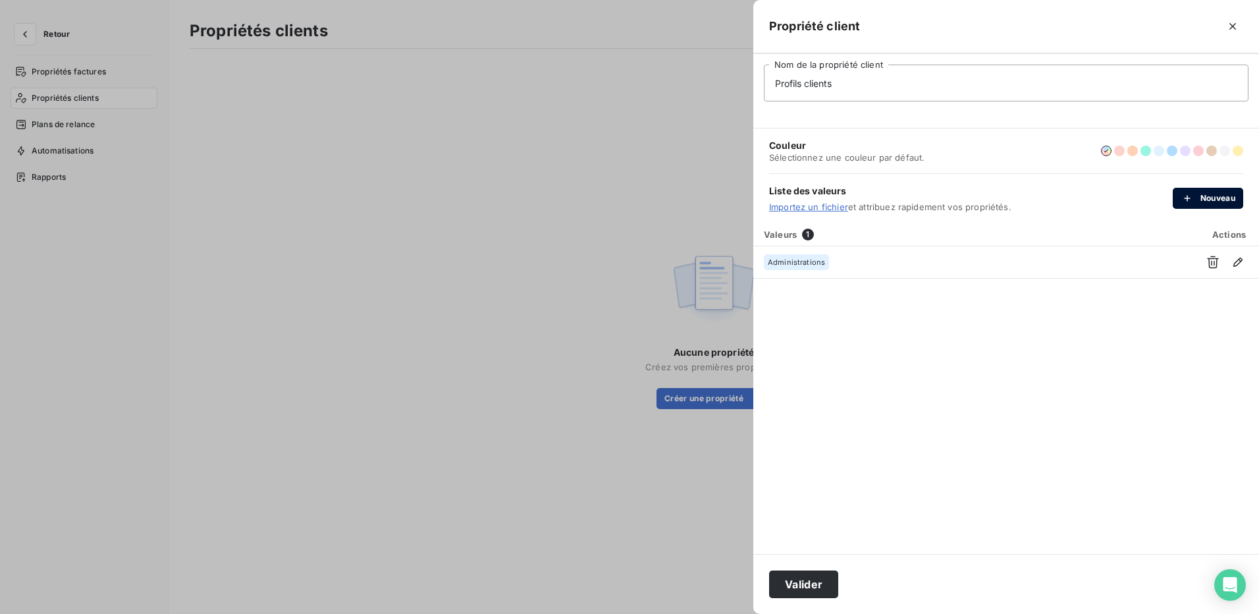
click at [1218, 194] on button "Nouveau" at bounding box center [1208, 198] width 70 height 21
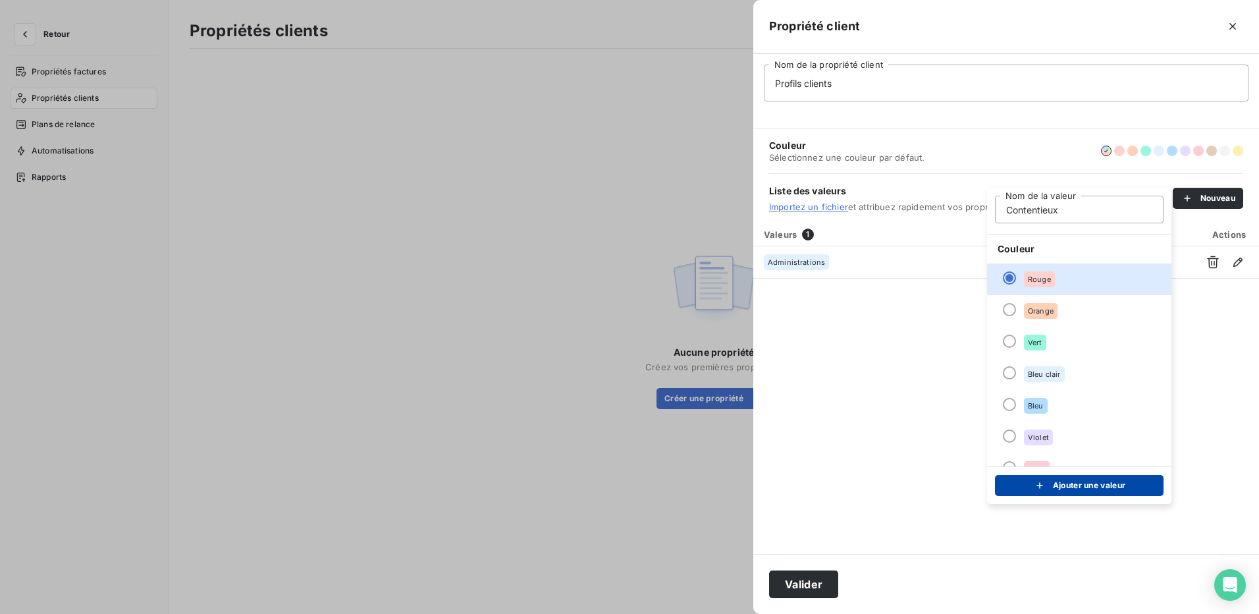
type input "Contentieux"
click at [1096, 493] on button "Ajouter une valeur" at bounding box center [1079, 485] width 169 height 21
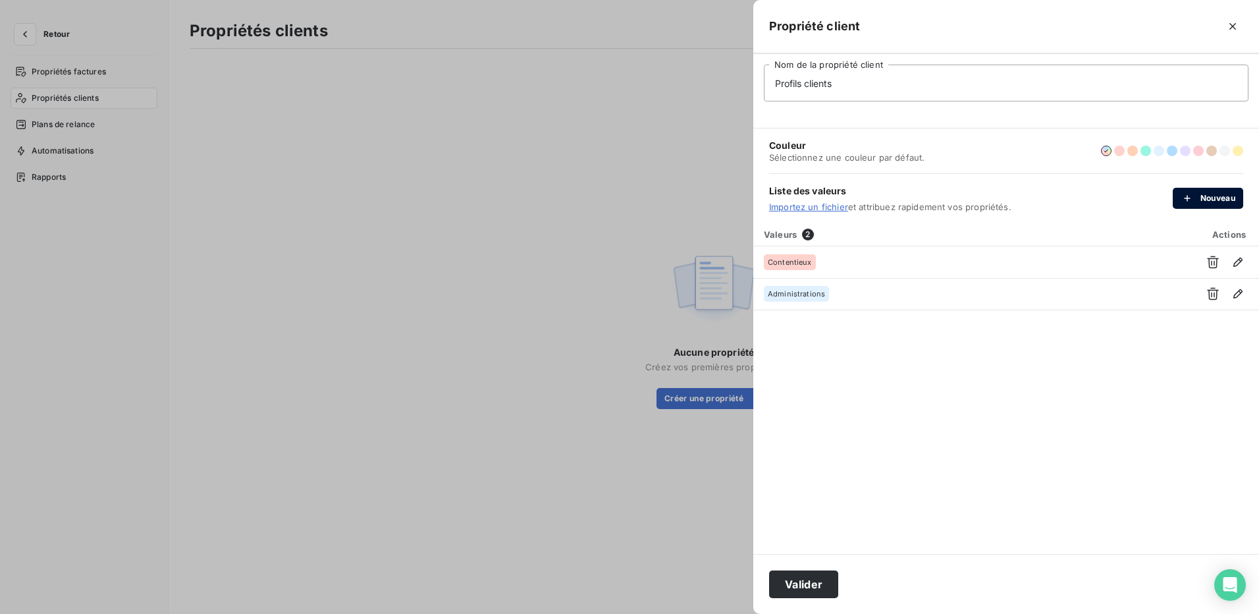
click at [1218, 199] on button "Nouveau" at bounding box center [1208, 198] width 70 height 21
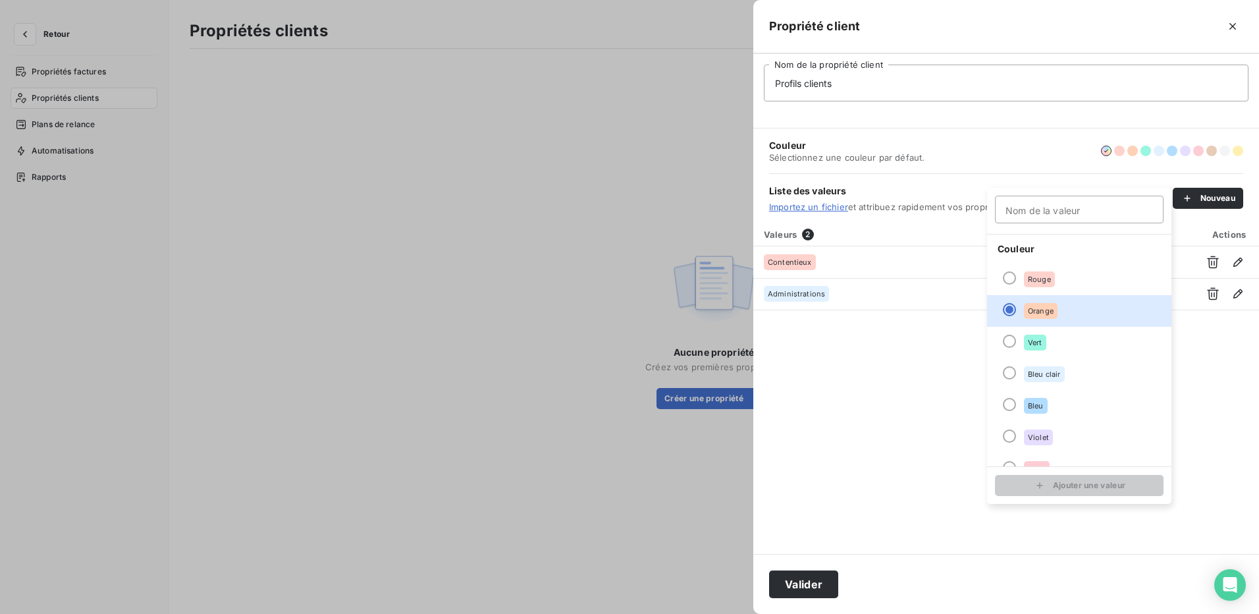
click at [1078, 209] on input "Nom de la valeur" at bounding box center [1079, 210] width 169 height 28
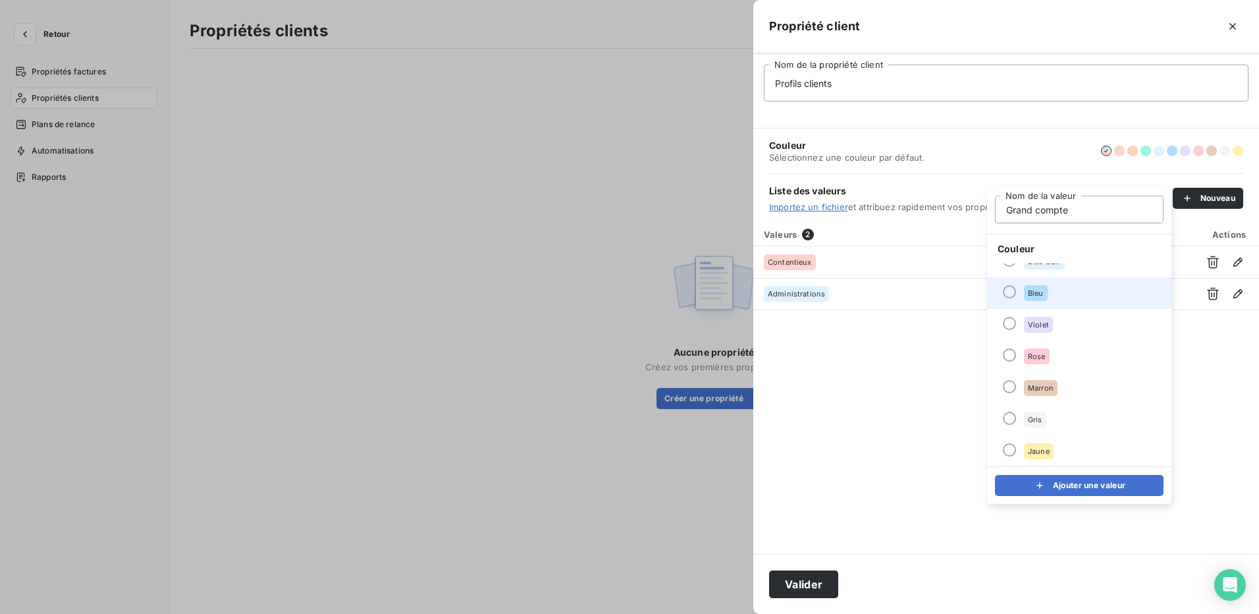
scroll to position [113, 0]
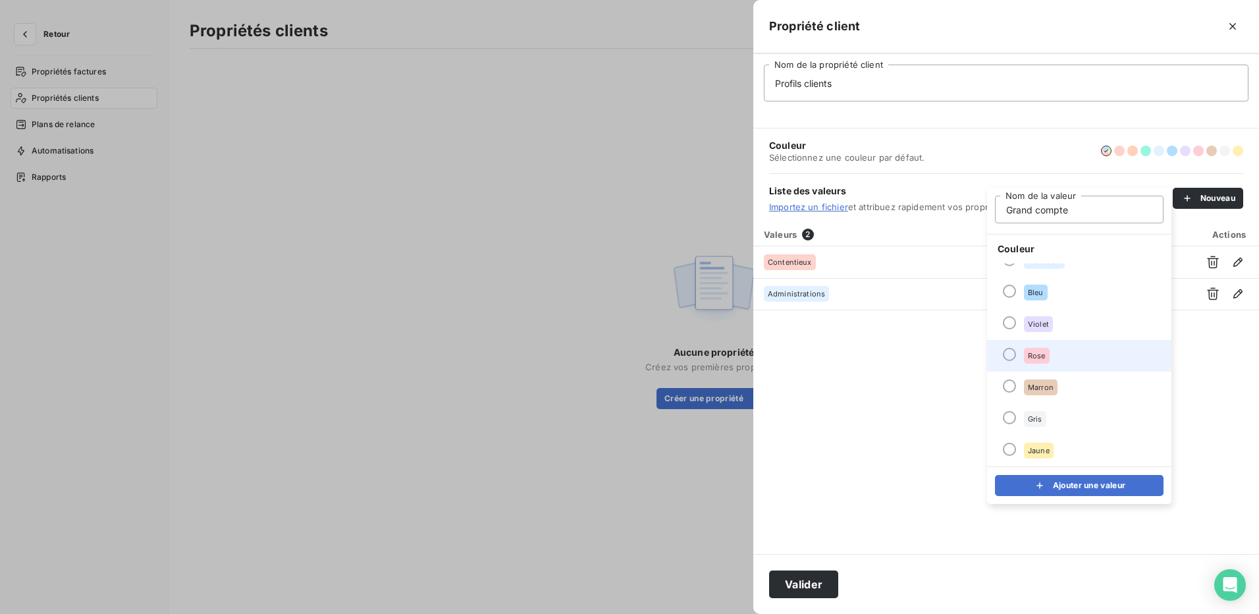
type input "Grand compte"
click at [1009, 352] on div at bounding box center [1009, 354] width 13 height 13
click at [1114, 490] on button "Ajouter une valeur" at bounding box center [1079, 485] width 169 height 21
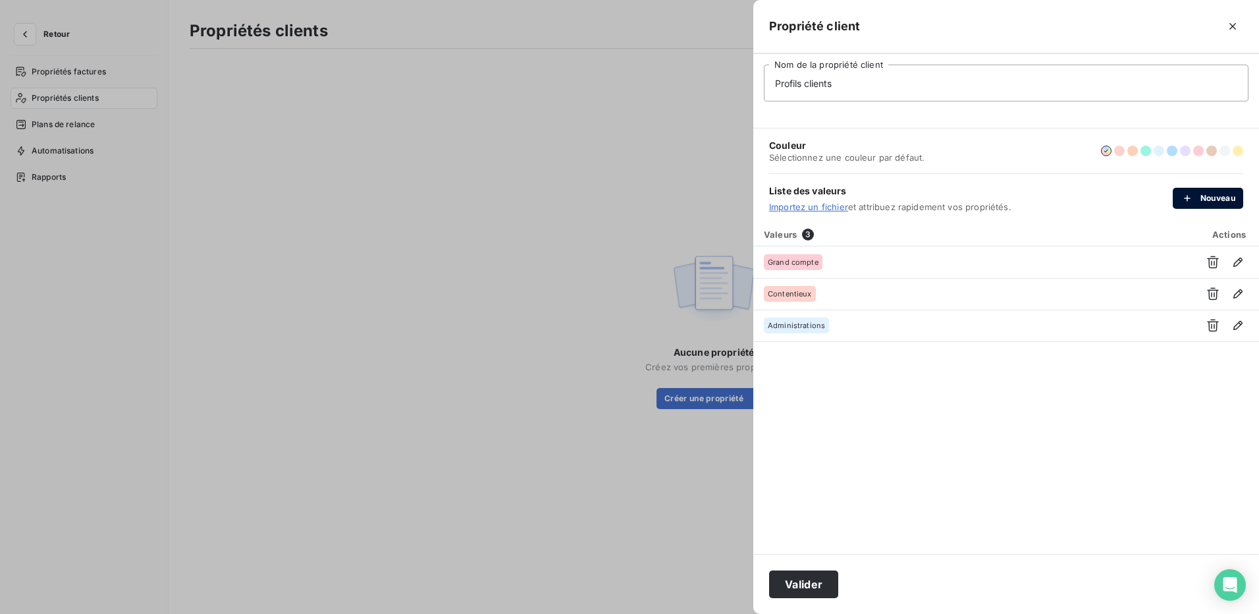
click at [1196, 199] on div "button" at bounding box center [1191, 198] width 20 height 13
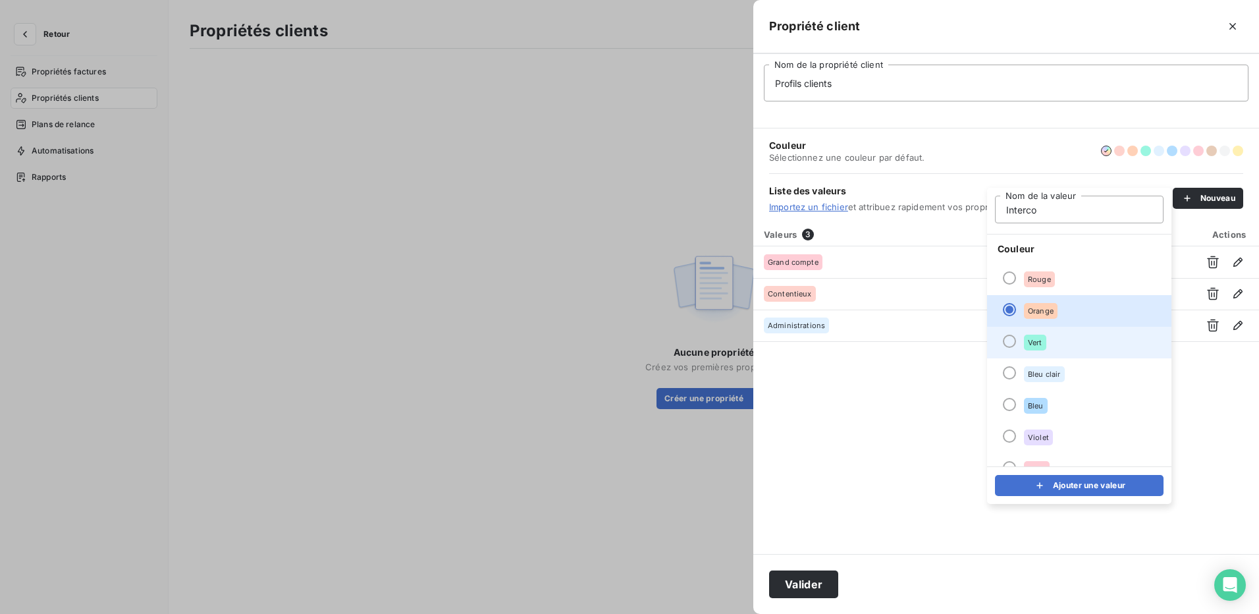
type input "Interco"
click at [1010, 341] on div at bounding box center [1009, 341] width 13 height 13
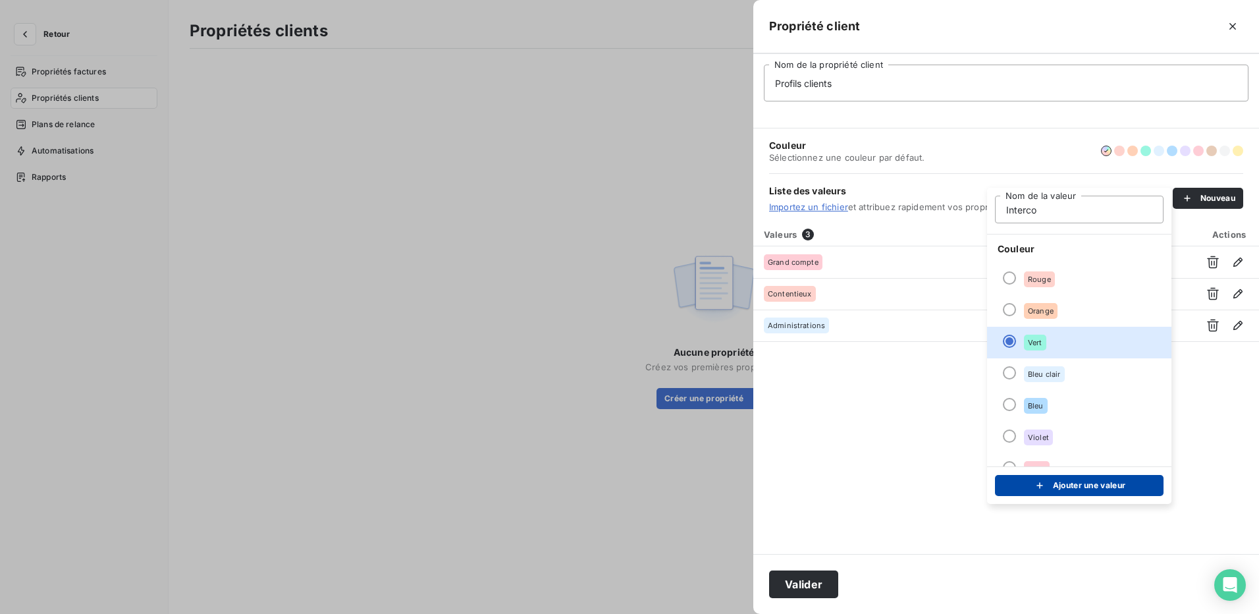
click at [1116, 486] on button "Ajouter une valeur" at bounding box center [1079, 485] width 169 height 21
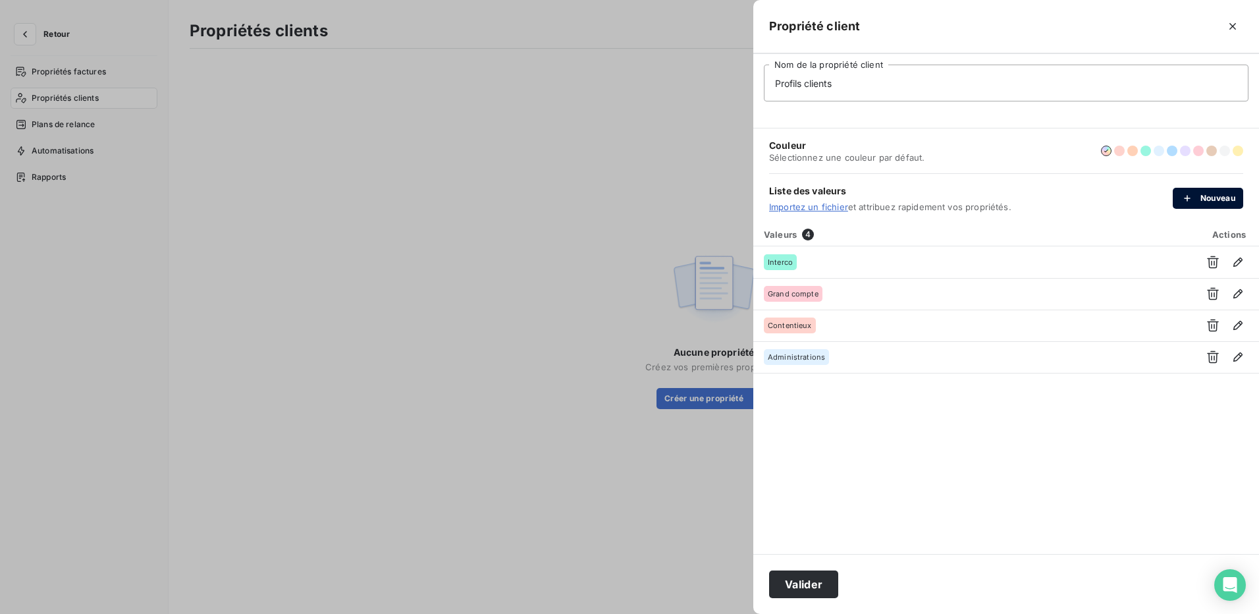
click at [1222, 194] on button "Nouveau" at bounding box center [1208, 198] width 70 height 21
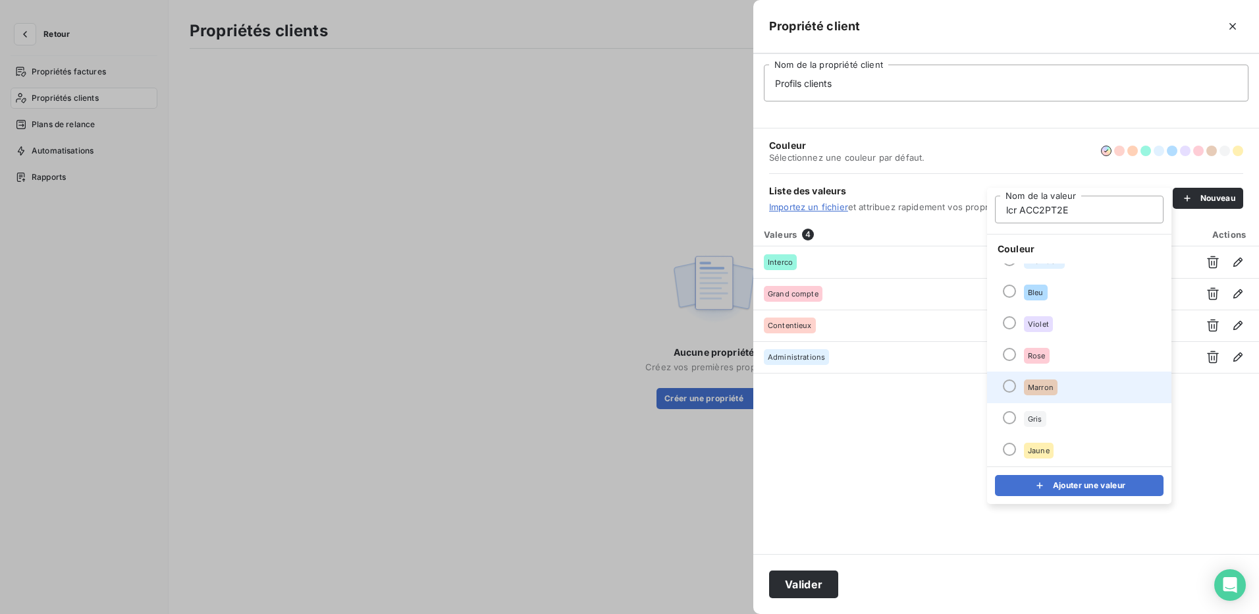
click at [1013, 386] on div at bounding box center [1009, 385] width 13 height 13
drag, startPoint x: 1081, startPoint y: 208, endPoint x: 979, endPoint y: 211, distance: 102.1
click at [979, 211] on body "Retour Propriétés factures Propriétés clients Plans de relance Automatisations …" at bounding box center [629, 307] width 1259 height 614
drag, startPoint x: 1016, startPoint y: 208, endPoint x: 1006, endPoint y: 208, distance: 10.5
click at [1006, 208] on input "lcr ACC2PT2E" at bounding box center [1079, 210] width 169 height 28
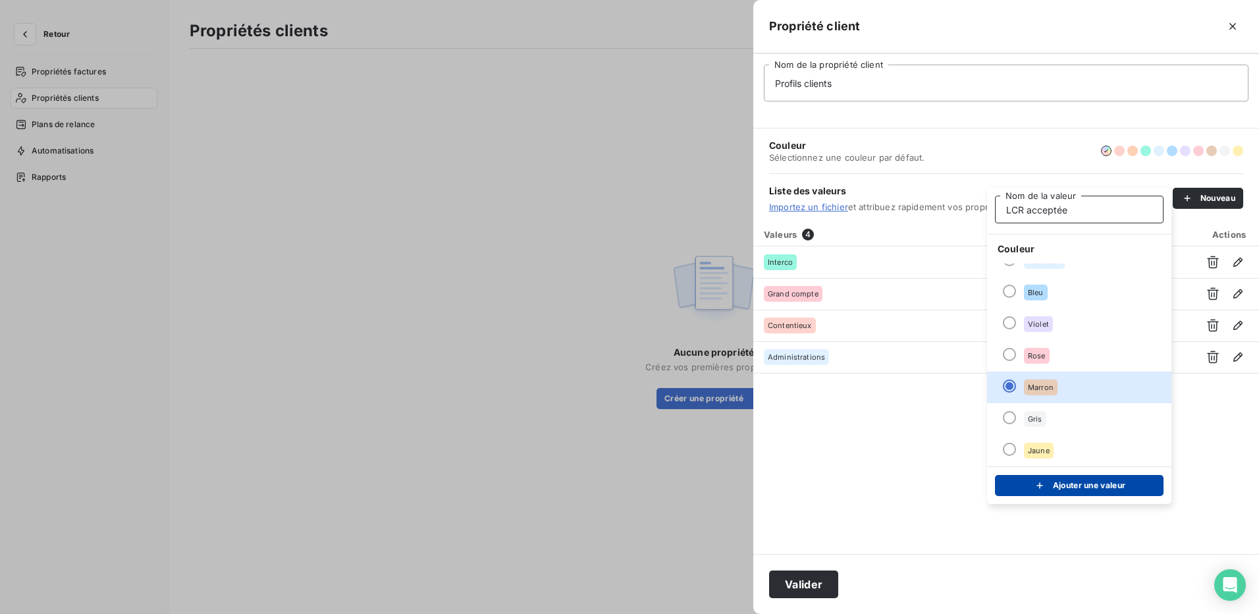
type input "LCR acceptée"
click at [1074, 483] on button "Ajouter une valeur" at bounding box center [1079, 485] width 169 height 21
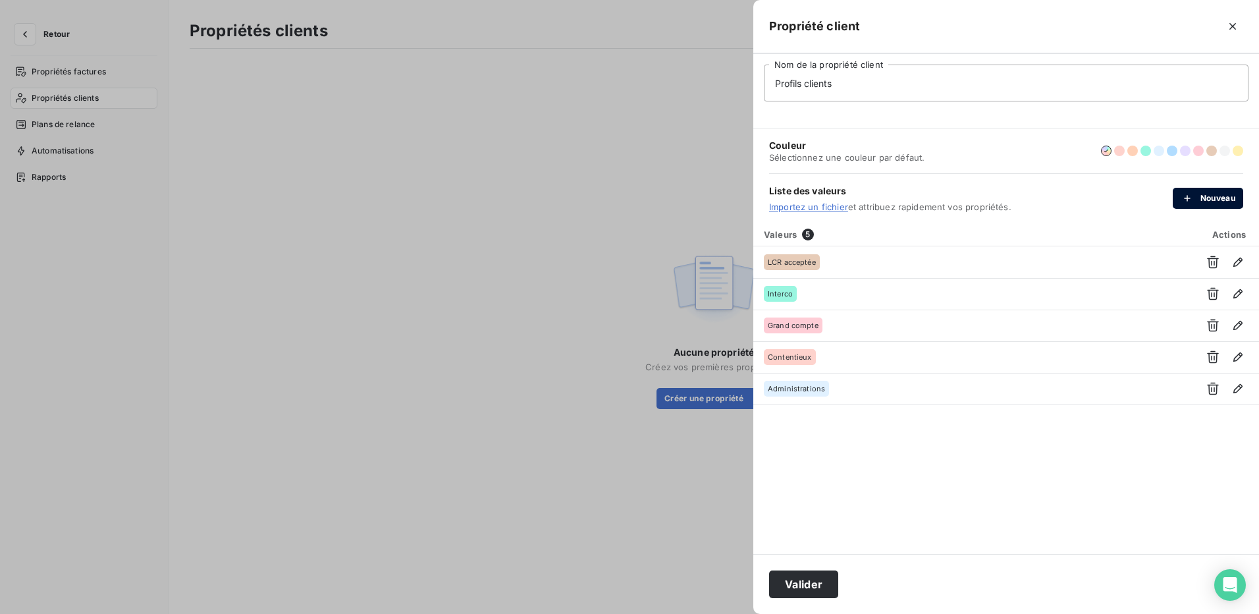
click at [1208, 199] on button "Nouveau" at bounding box center [1208, 198] width 70 height 21
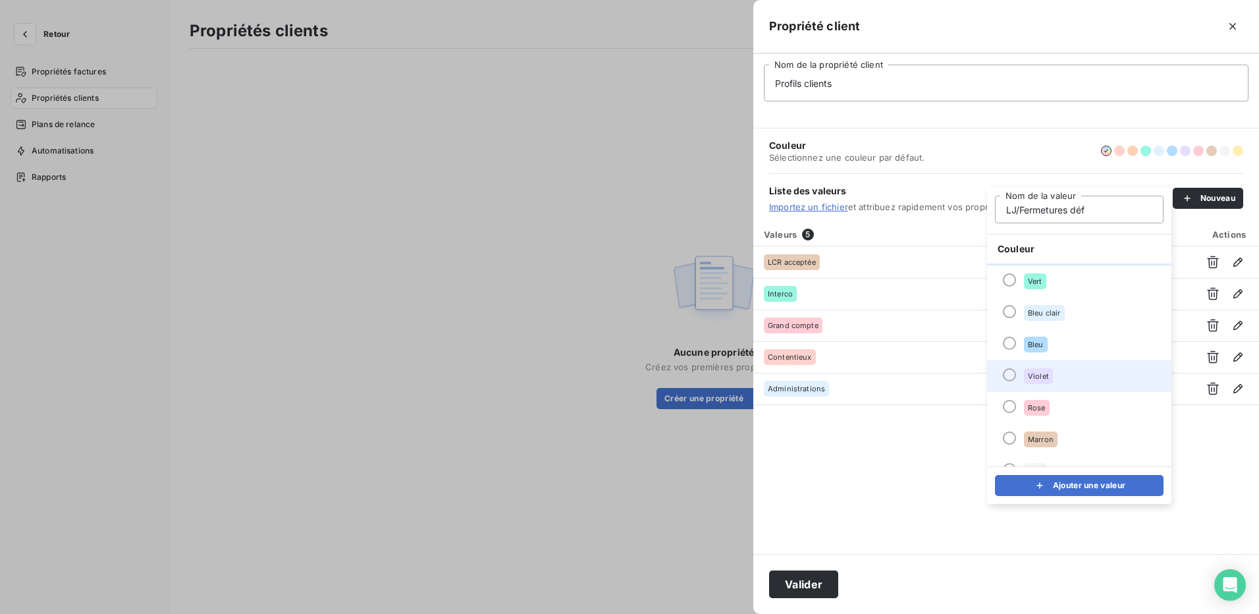
scroll to position [0, 0]
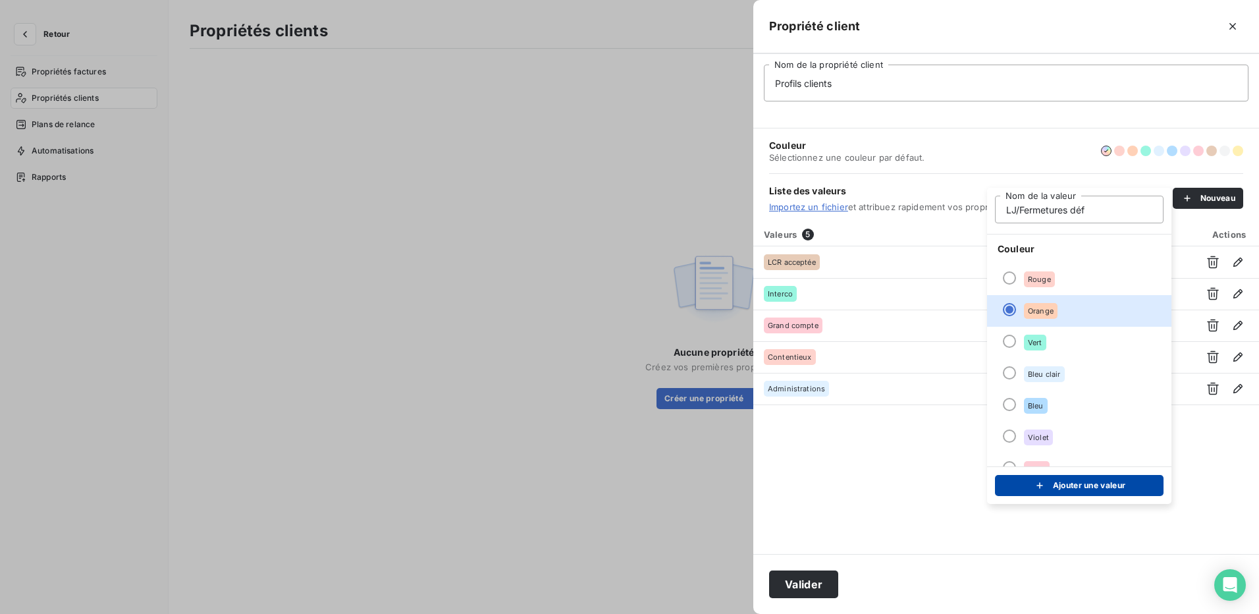
type input "LJ/Fermetures déf"
click at [1090, 480] on button "Ajouter une valeur" at bounding box center [1079, 485] width 169 height 21
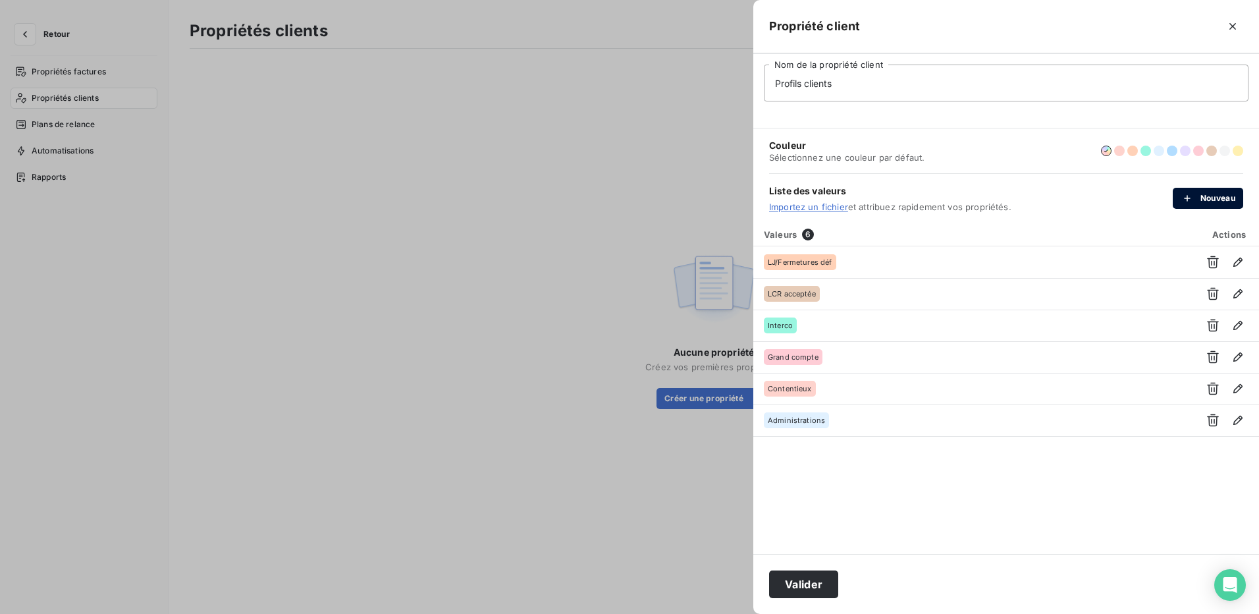
click at [1220, 196] on button "Nouveau" at bounding box center [1208, 198] width 70 height 21
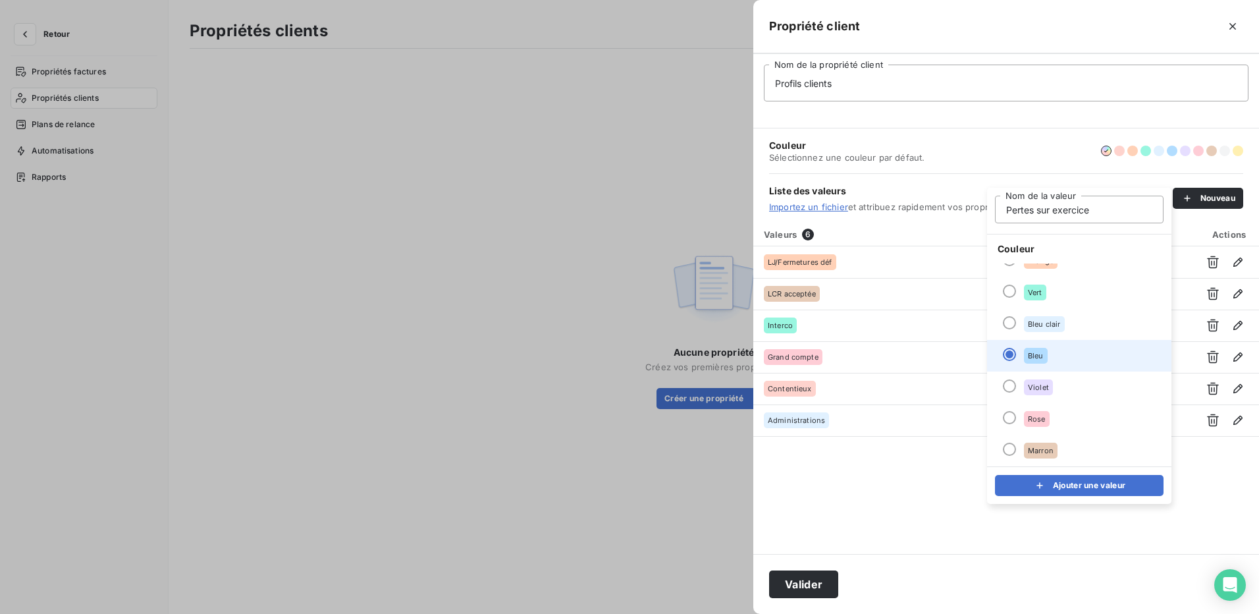
scroll to position [113, 0]
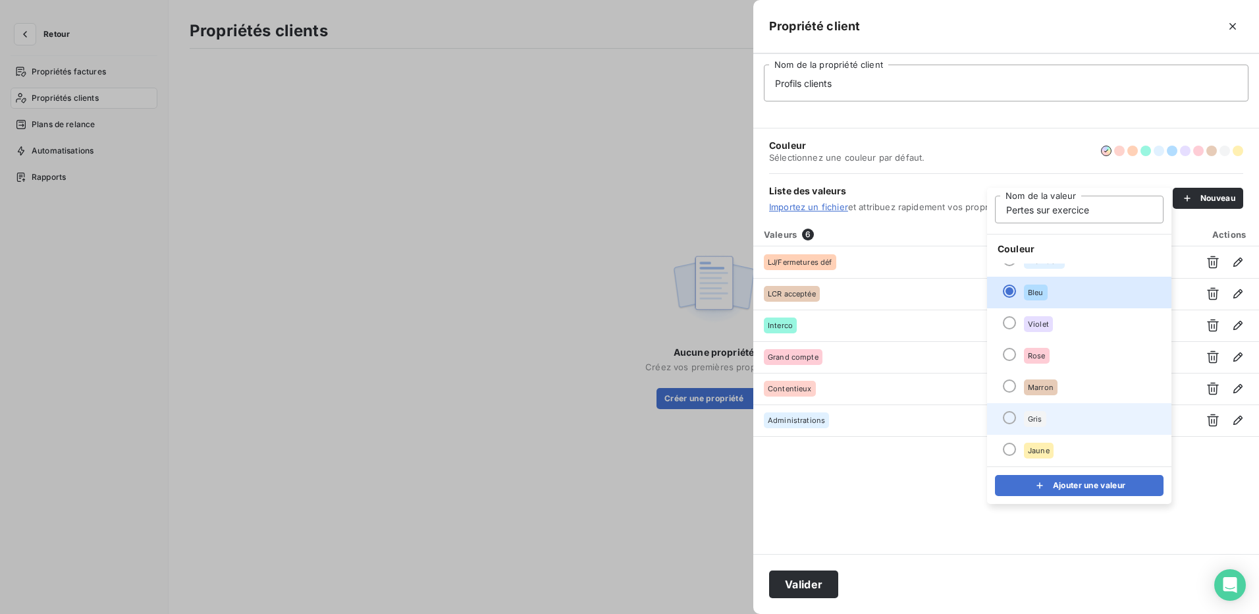
type input "Pertes sur exercice"
click at [1008, 419] on div at bounding box center [1009, 417] width 13 height 13
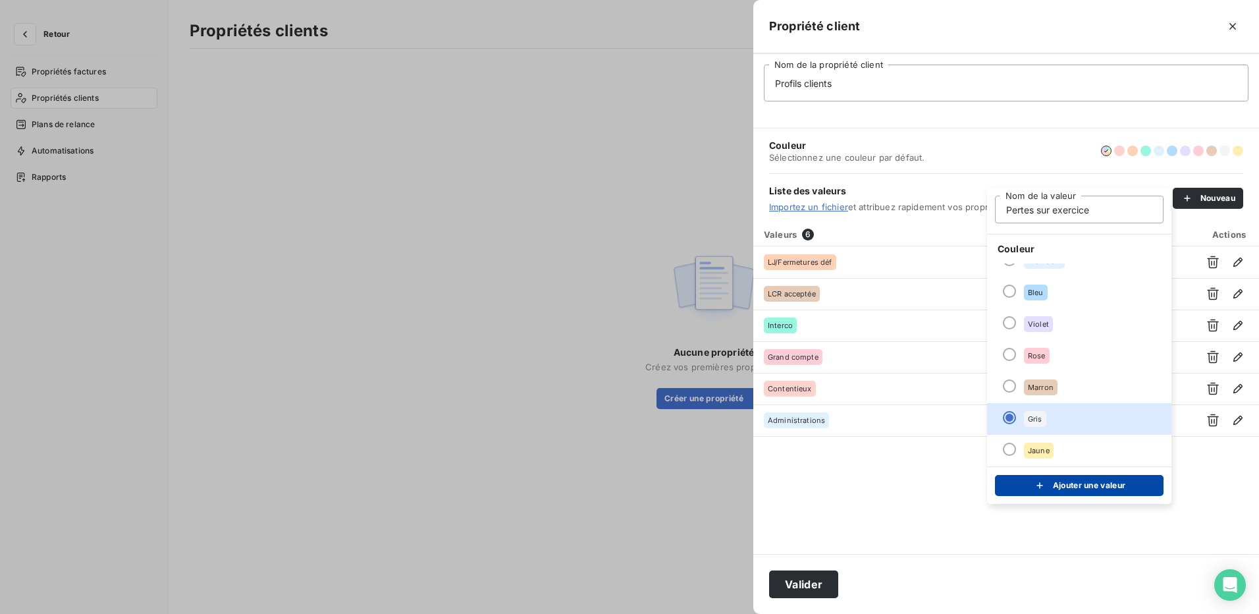
click at [1077, 486] on button "Ajouter une valeur" at bounding box center [1079, 485] width 169 height 21
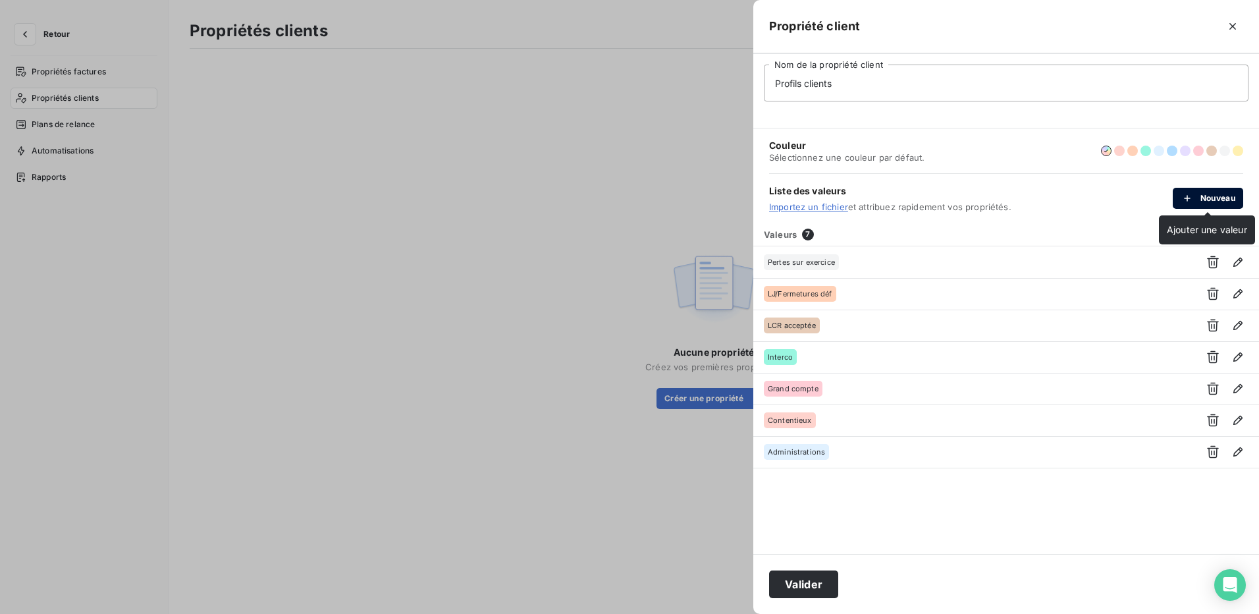
click at [1219, 194] on button "Nouveau" at bounding box center [1208, 198] width 70 height 21
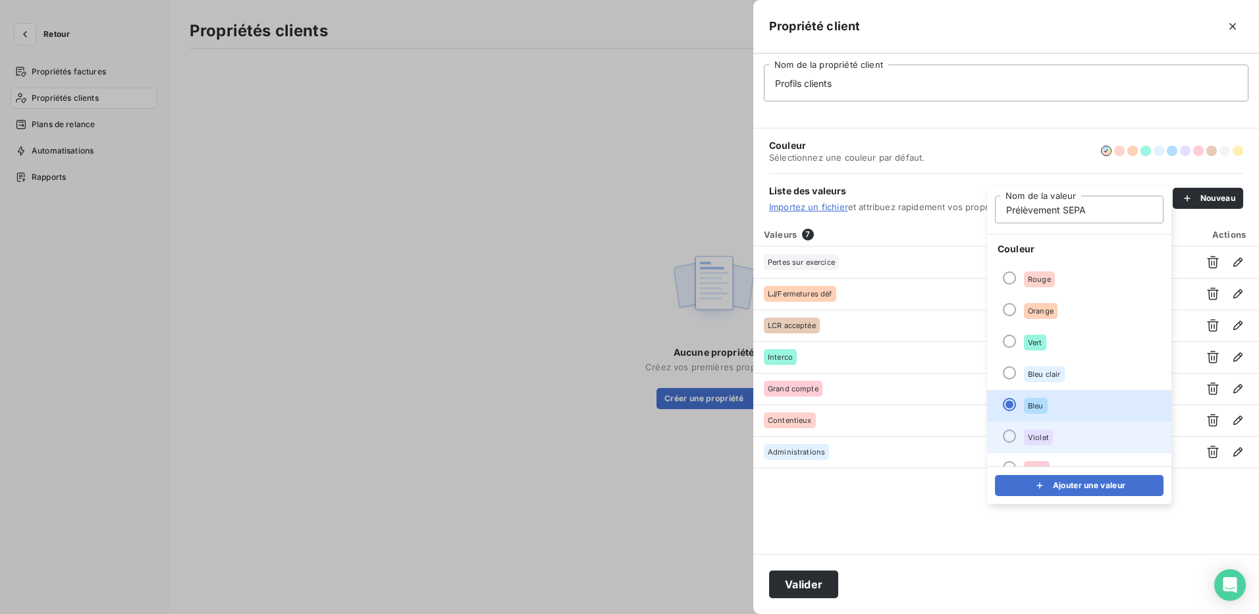
type input "Prélèvement SEPA"
click at [1011, 437] on div at bounding box center [1009, 435] width 13 height 13
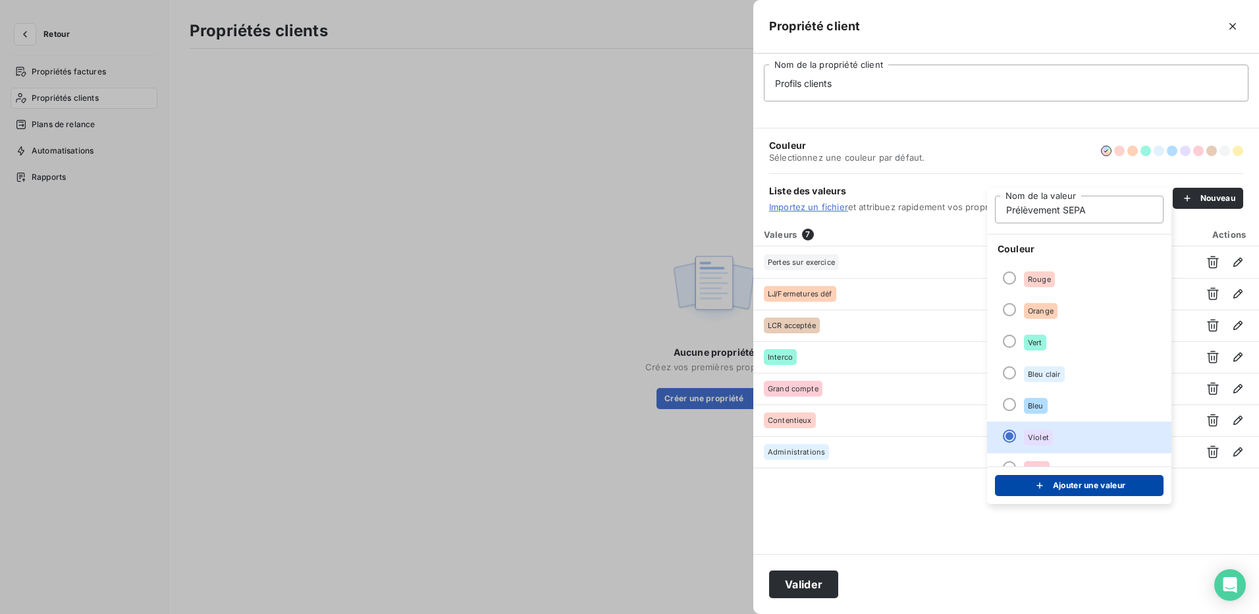
click at [1100, 487] on button "Ajouter une valeur" at bounding box center [1079, 485] width 169 height 21
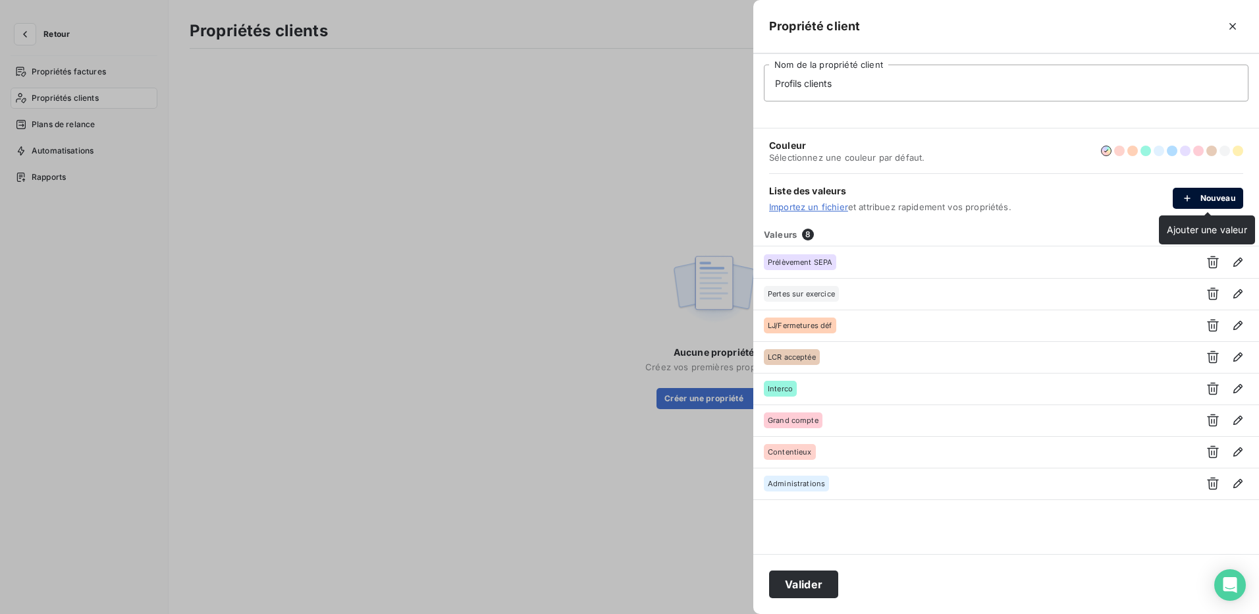
click at [1214, 195] on button "Nouveau" at bounding box center [1208, 198] width 70 height 21
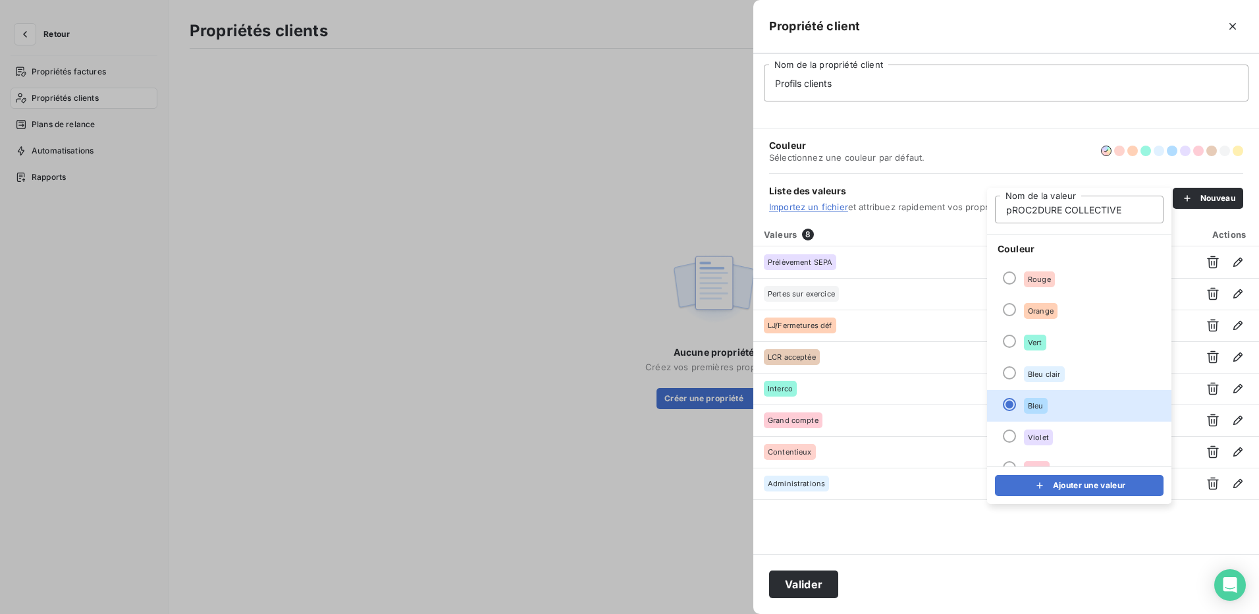
drag, startPoint x: 1140, startPoint y: 207, endPoint x: 959, endPoint y: 211, distance: 180.5
click at [959, 211] on body "Retour Propriétés factures Propriétés clients Plans de relance Automatisations …" at bounding box center [629, 307] width 1259 height 614
drag, startPoint x: 1124, startPoint y: 206, endPoint x: 990, endPoint y: 211, distance: 133.8
click at [990, 211] on div "pROC2DURE COLLECTIVE Nom de la valeur" at bounding box center [1079, 211] width 184 height 46
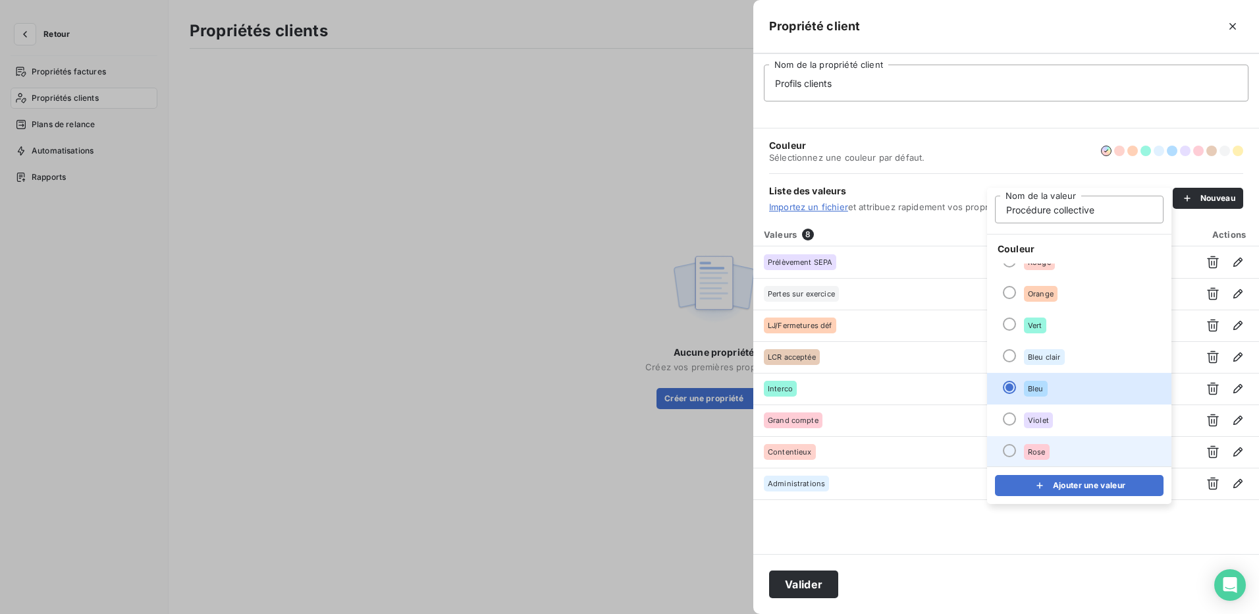
scroll to position [66, 0]
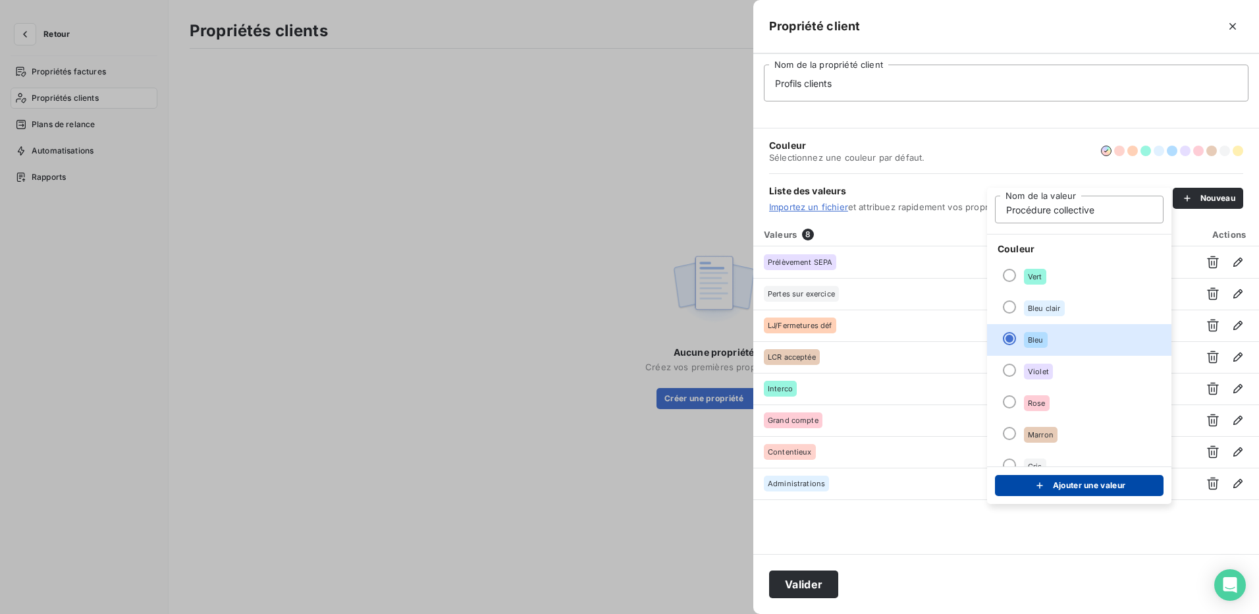
type input "Procédure collective"
click at [1098, 487] on button "Ajouter une valeur" at bounding box center [1079, 485] width 169 height 21
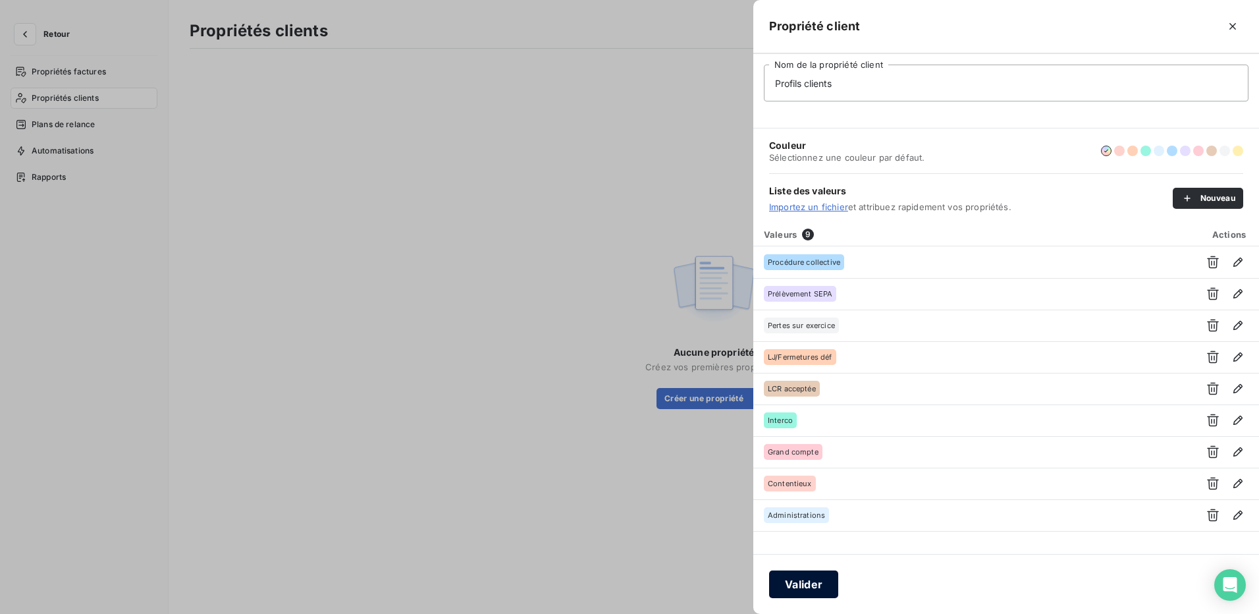
click at [814, 581] on button "Valider" at bounding box center [803, 584] width 69 height 28
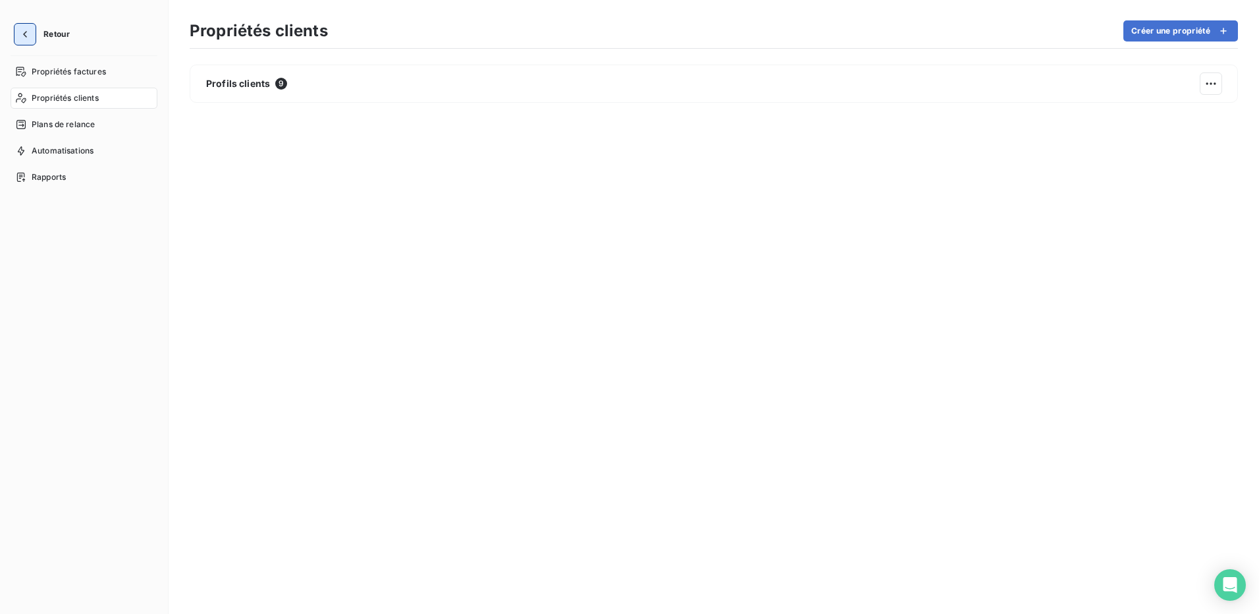
click at [23, 38] on icon "button" at bounding box center [24, 34] width 13 height 13
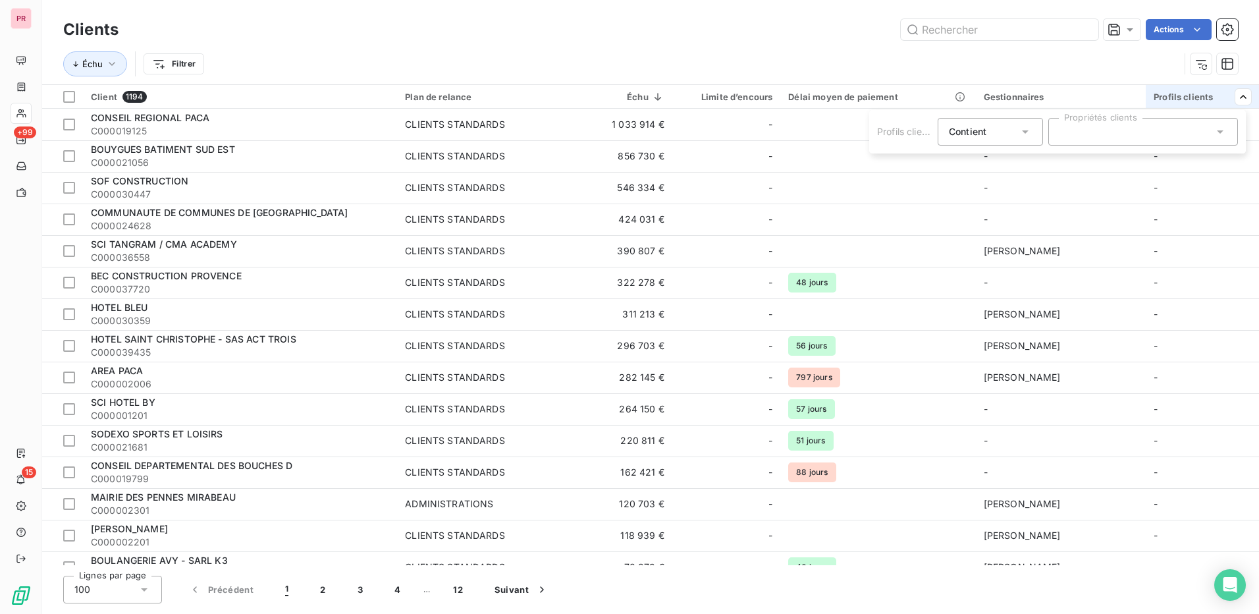
click at [1220, 136] on icon at bounding box center [1220, 131] width 13 height 13
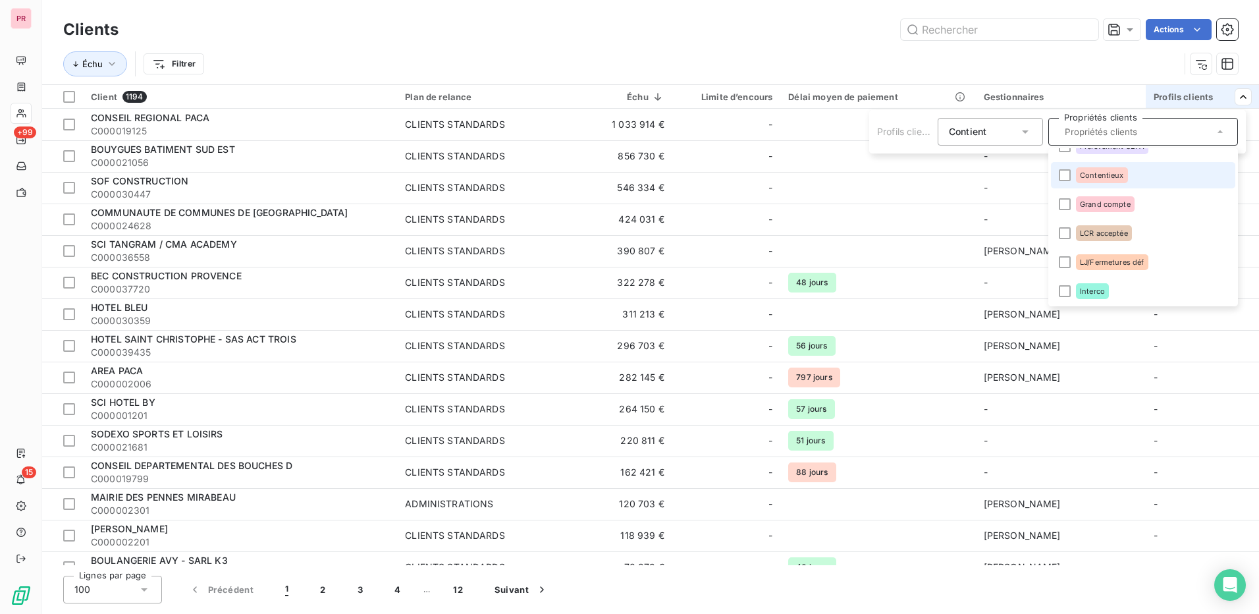
scroll to position [66, 0]
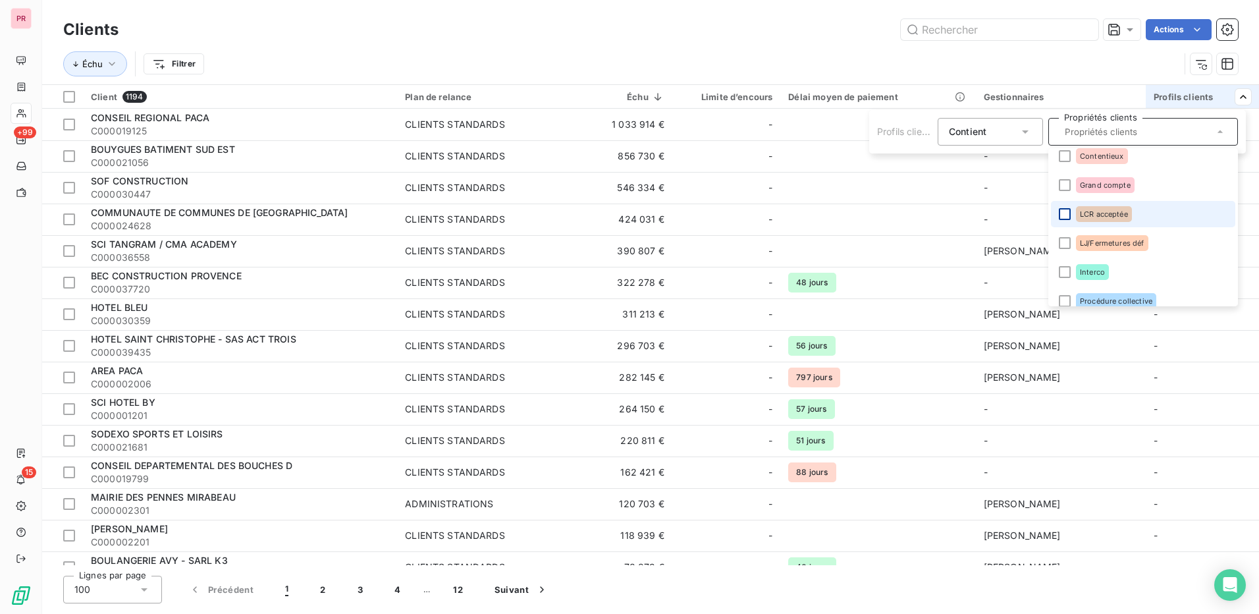
click at [1064, 211] on div at bounding box center [1065, 214] width 12 height 12
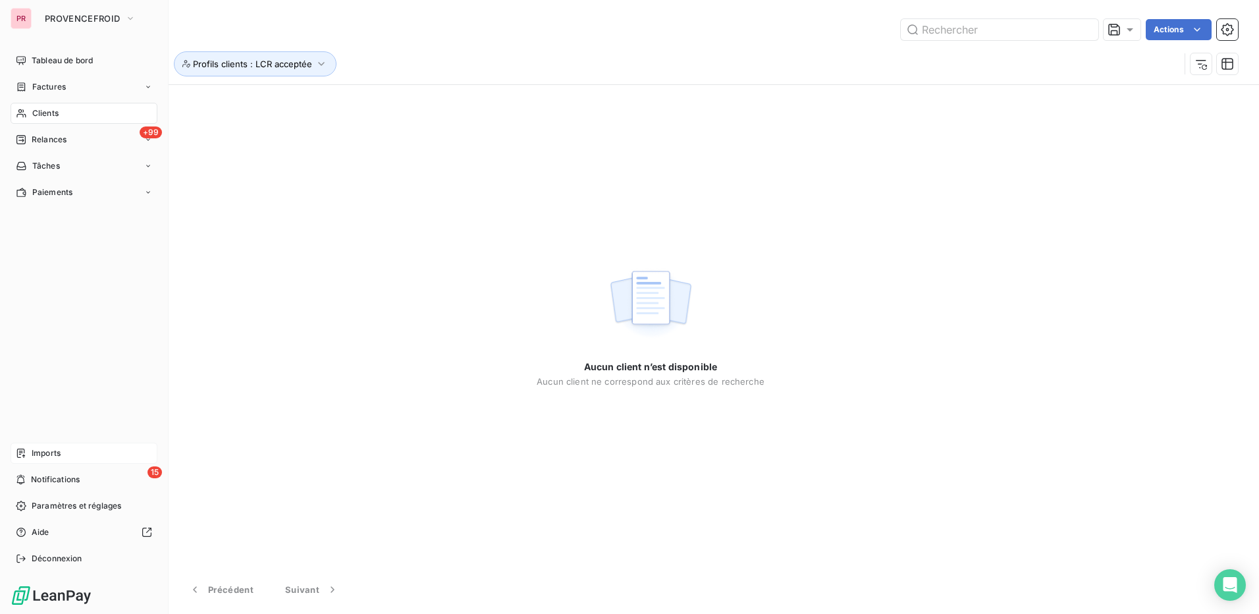
click at [65, 456] on div "Imports" at bounding box center [84, 453] width 147 height 21
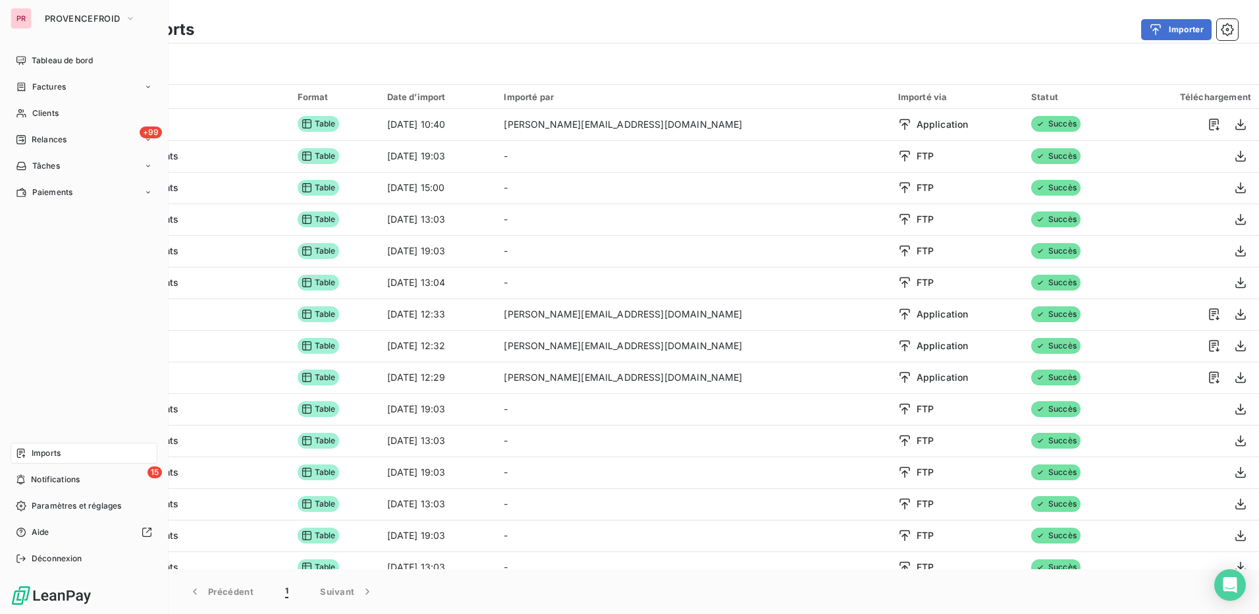
click at [67, 456] on div "Imports" at bounding box center [84, 453] width 147 height 21
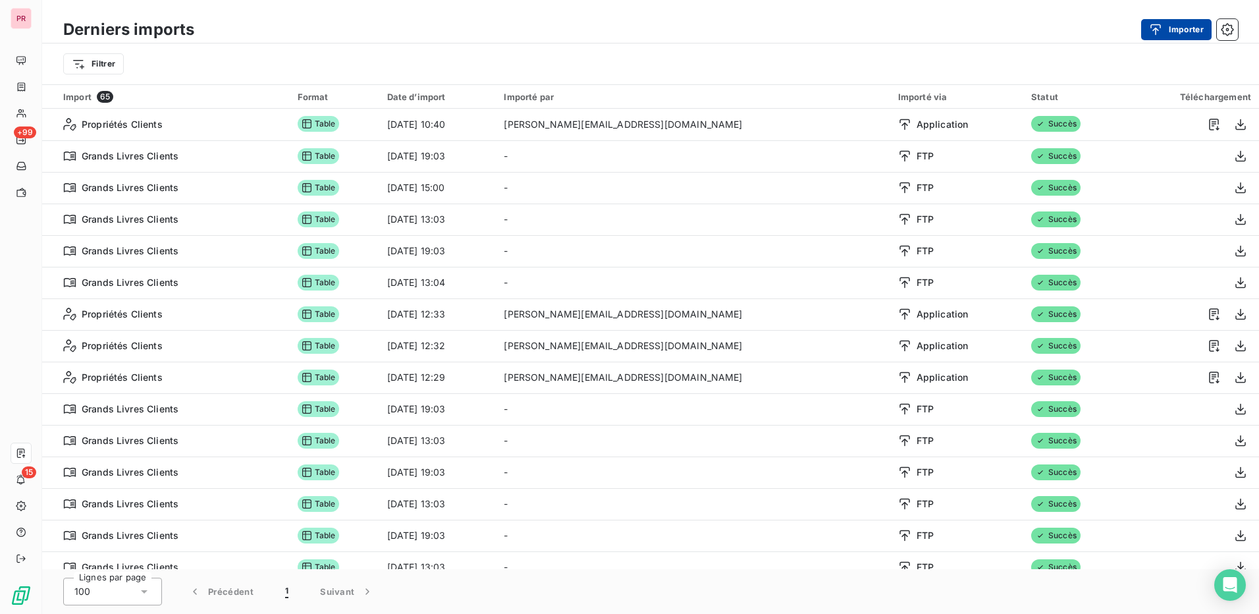
click at [1176, 28] on button "Importer" at bounding box center [1176, 29] width 70 height 21
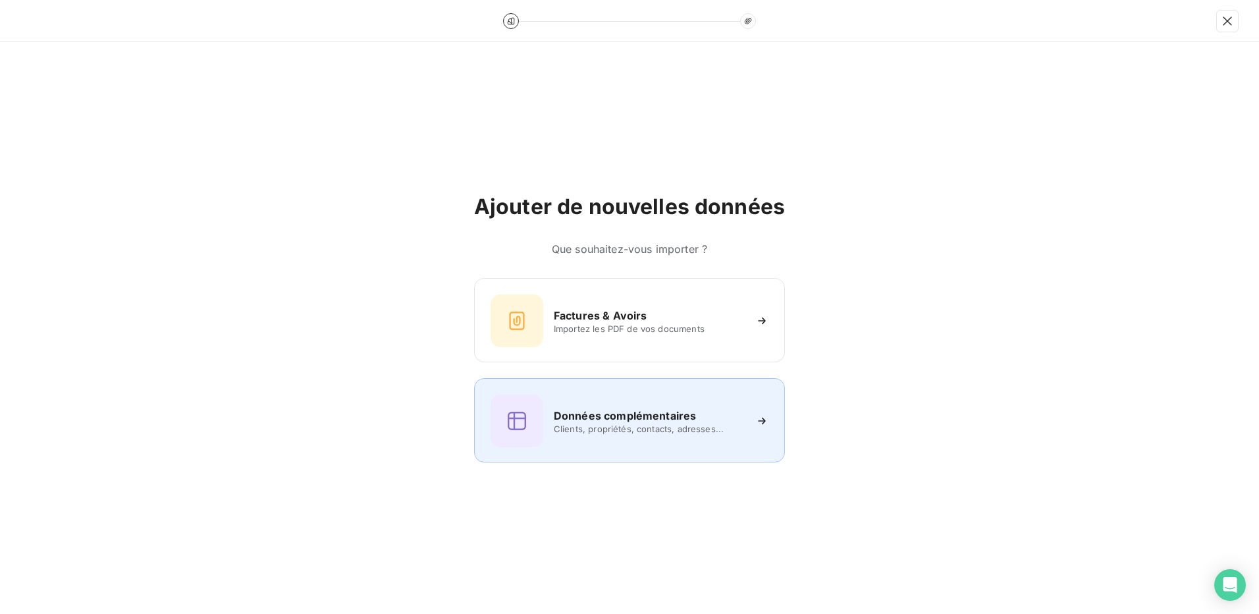
click at [670, 429] on span "Clients, propriétés, contacts, adresses..." at bounding box center [649, 428] width 191 height 11
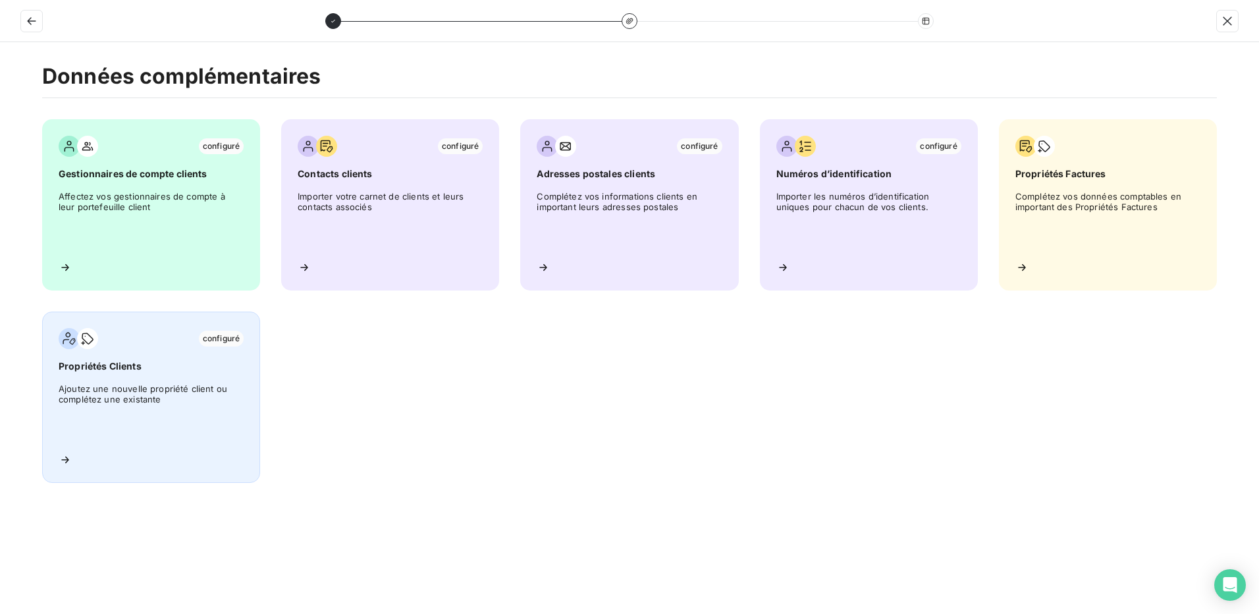
click at [107, 400] on span "Ajoutez une nouvelle propriété client ou complétez une existante" at bounding box center [151, 412] width 185 height 59
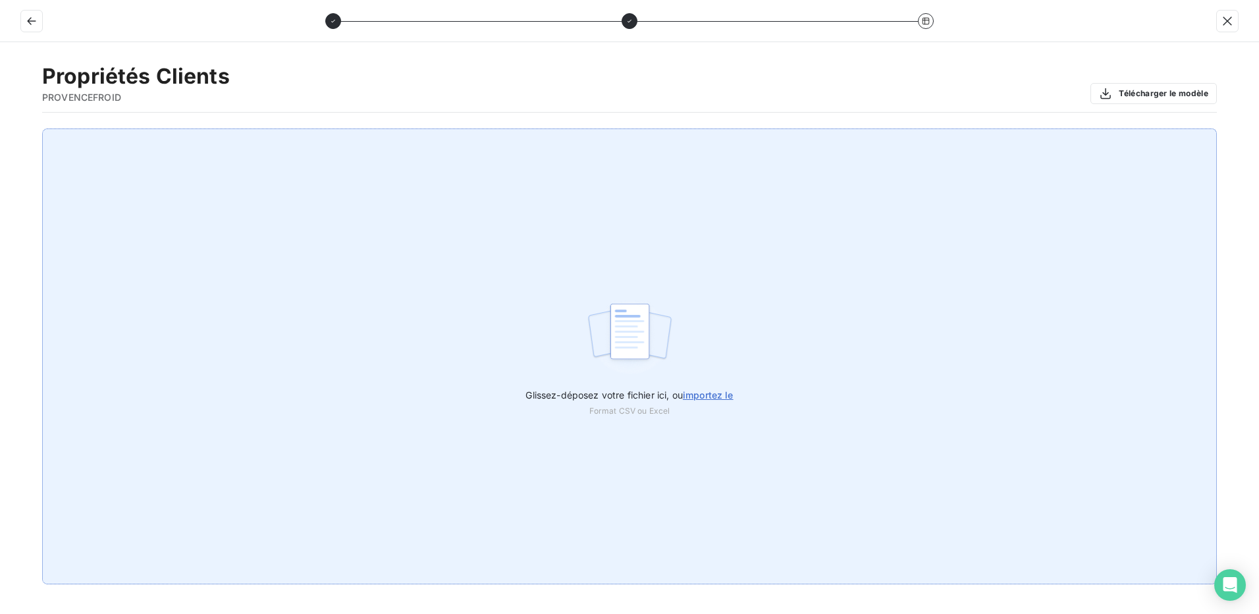
click at [705, 392] on span "importez le" at bounding box center [708, 394] width 51 height 11
click at [1, 129] on input "Glissez-déposez votre fichier ici, ou importez le" at bounding box center [0, 128] width 1 height 1
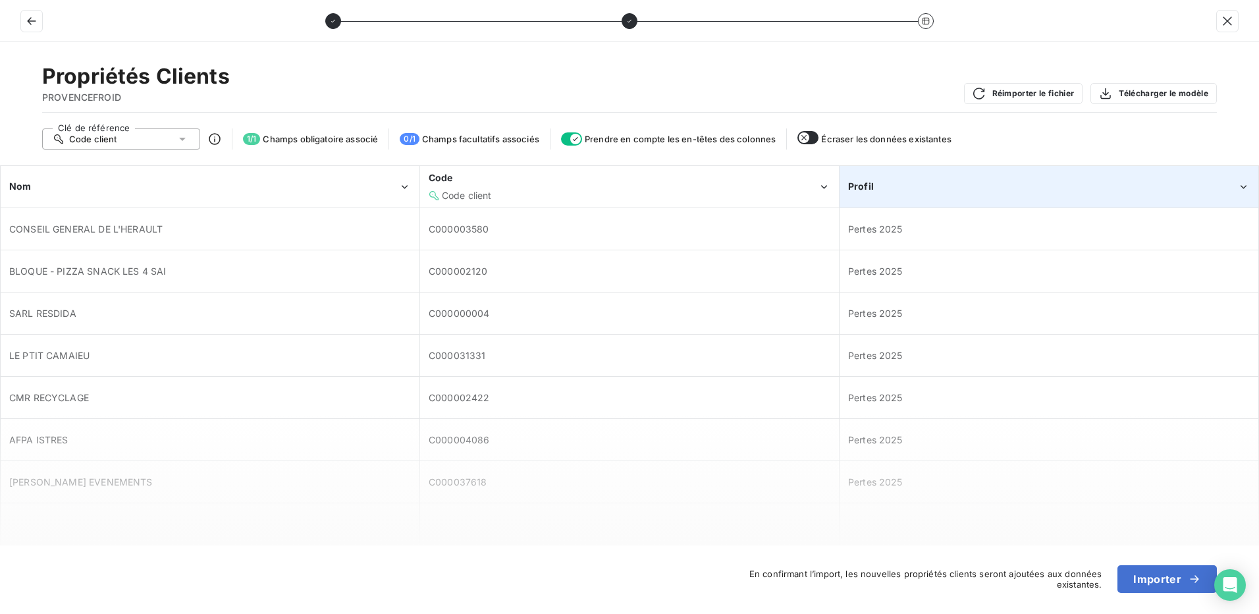
click at [950, 184] on div "Profil" at bounding box center [1042, 186] width 389 height 13
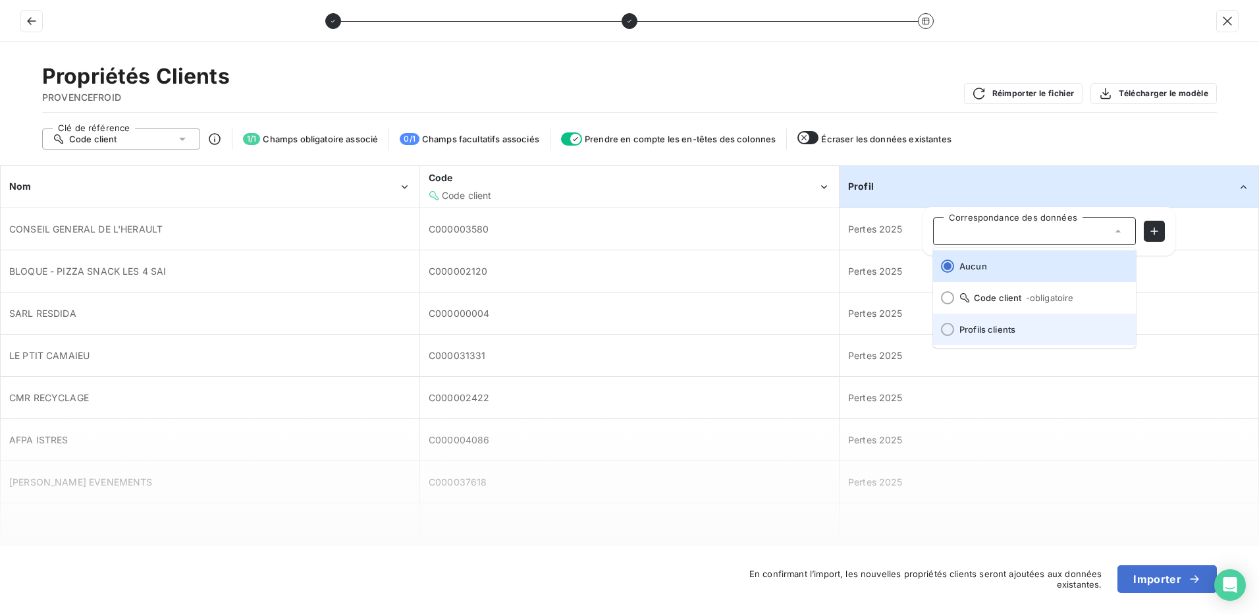
click at [943, 331] on div at bounding box center [947, 329] width 13 height 13
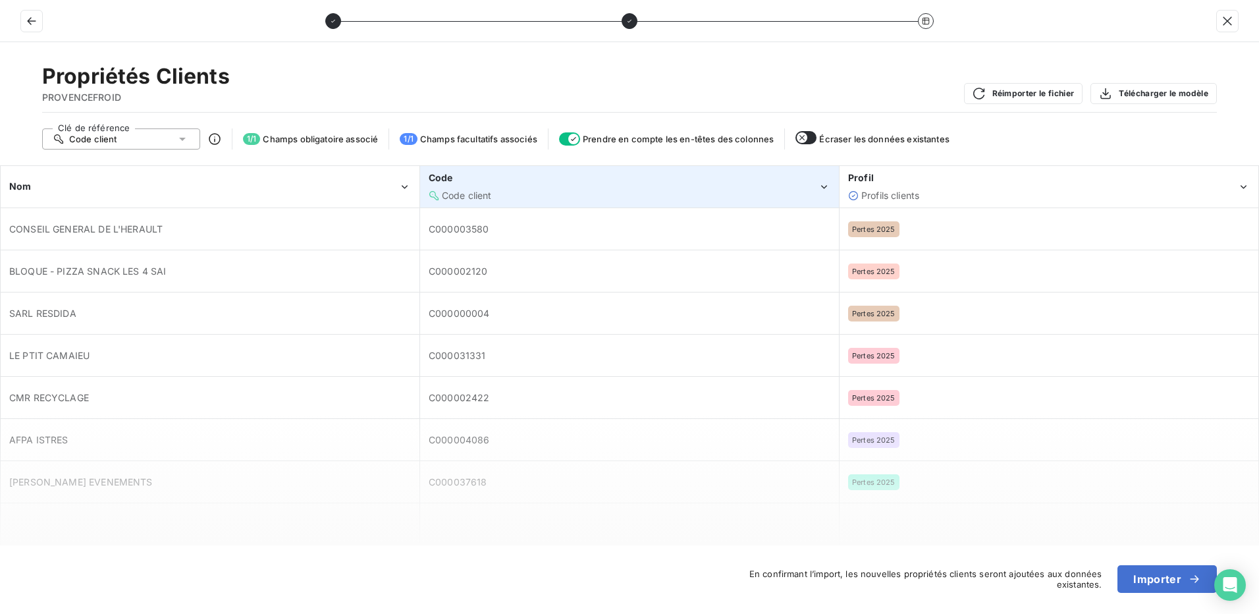
click at [647, 182] on div "Code" at bounding box center [623, 177] width 389 height 13
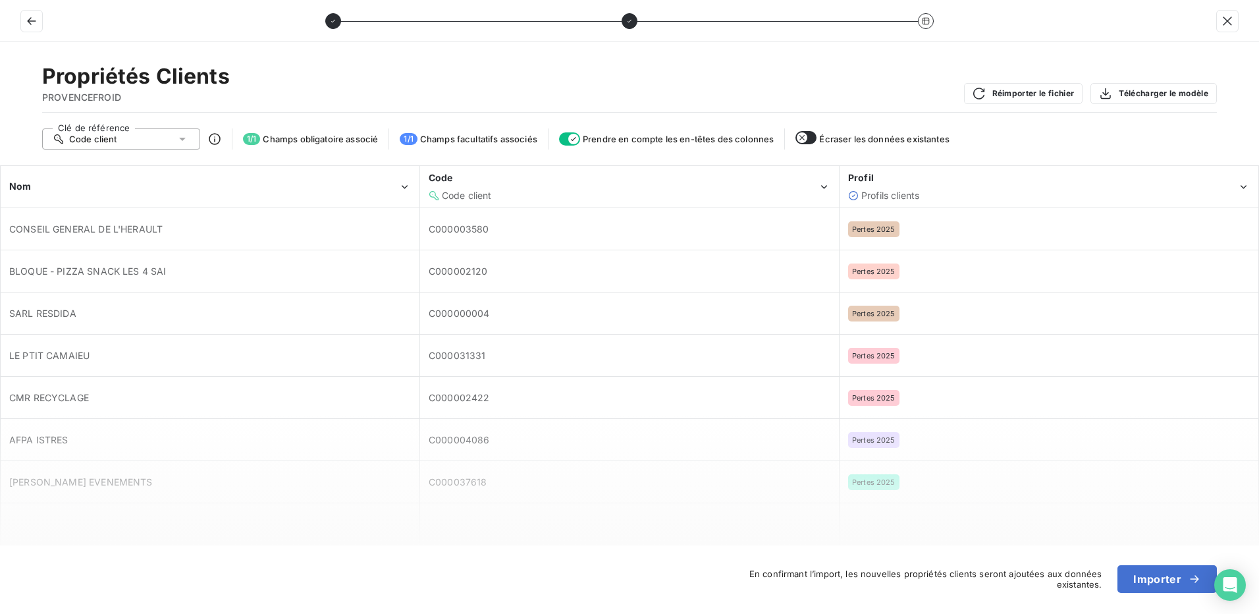
click at [554, 91] on div "Propriétés Clients PROVENCEFROID Réimporter le fichier Télécharger le modèle" at bounding box center [629, 87] width 1175 height 49
click at [813, 137] on button "button" at bounding box center [805, 137] width 21 height 13
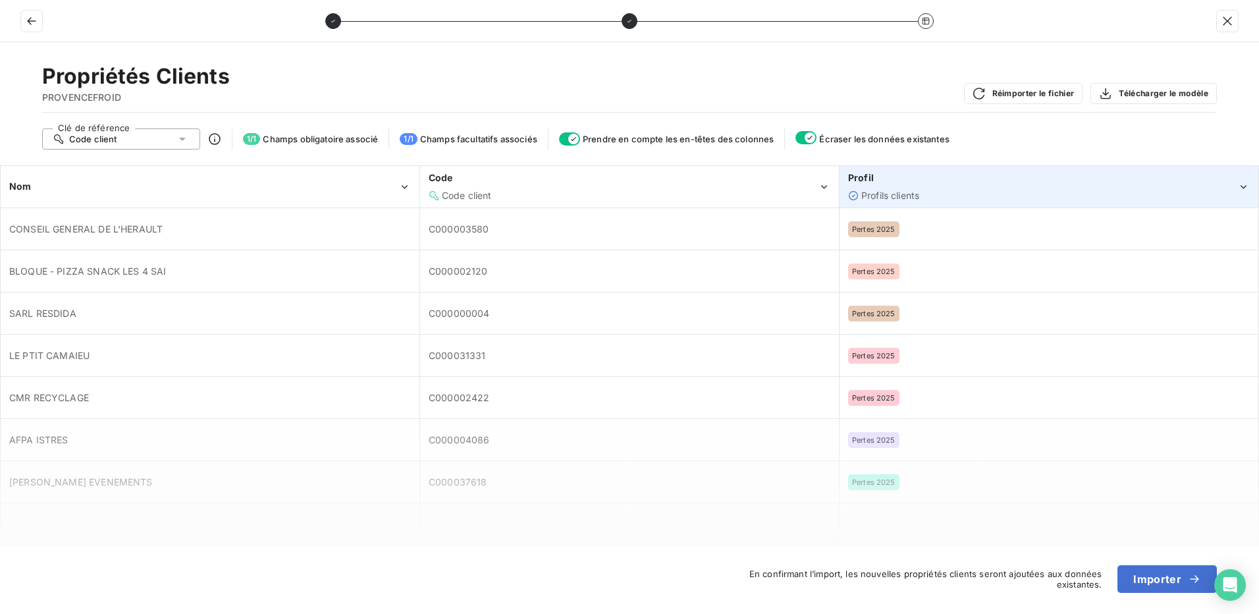
click at [936, 200] on div "Profils clients" at bounding box center [1042, 195] width 389 height 13
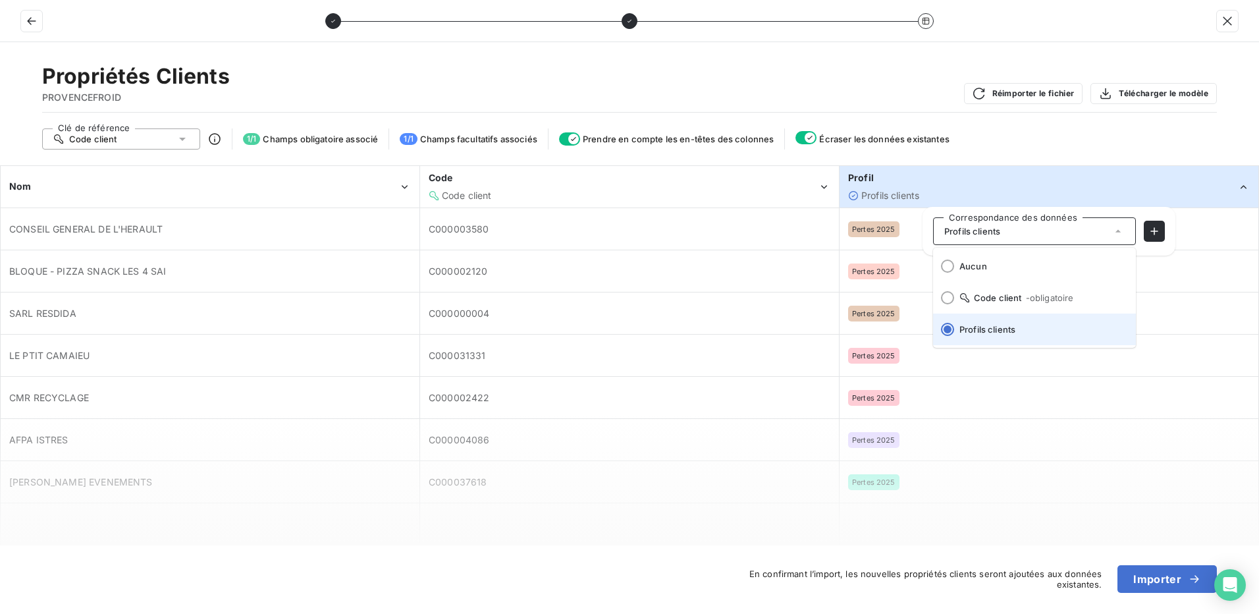
click at [969, 326] on span "Profils clients" at bounding box center [1042, 329] width 166 height 11
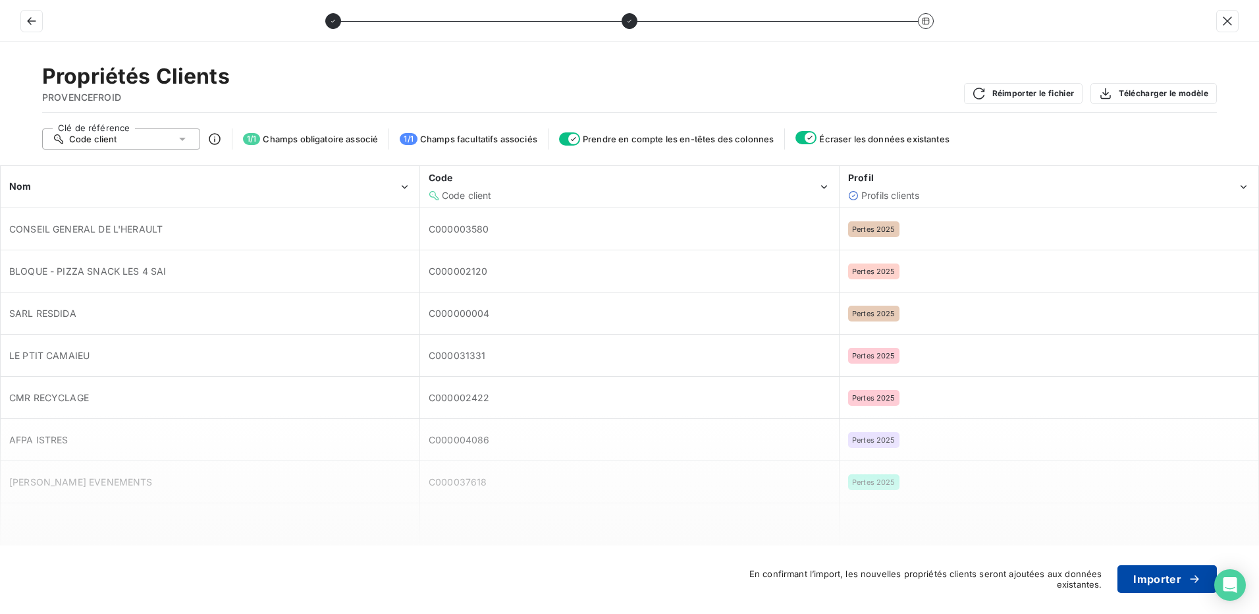
click at [1159, 582] on button "Importer" at bounding box center [1166, 579] width 99 height 28
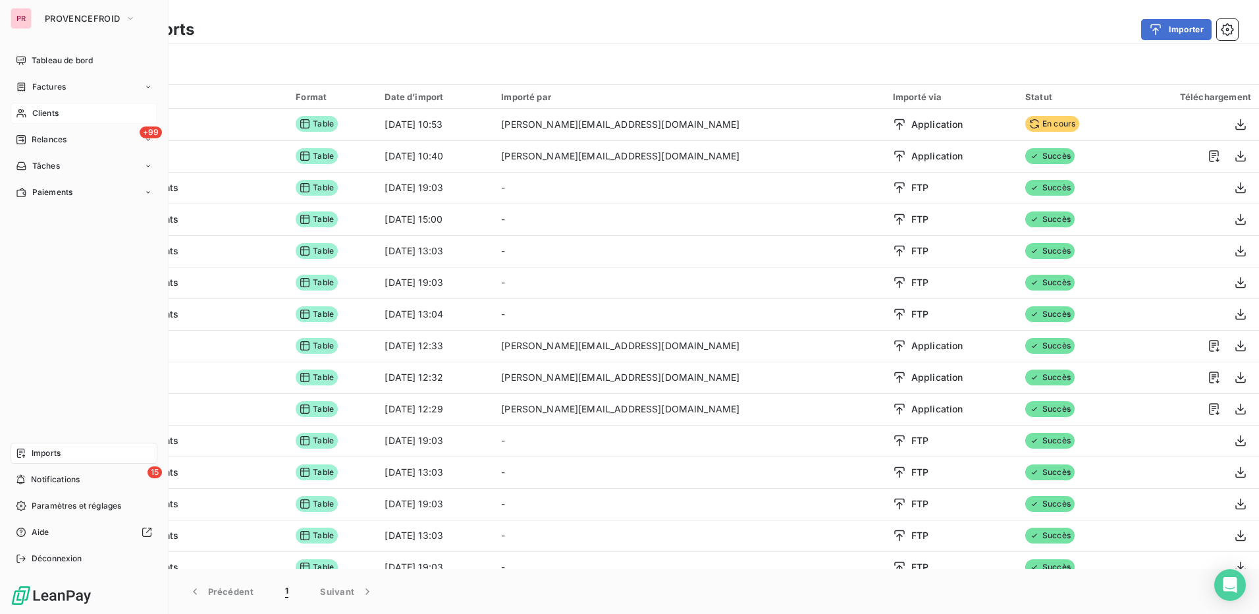
click at [63, 113] on div "Clients" at bounding box center [84, 113] width 147 height 21
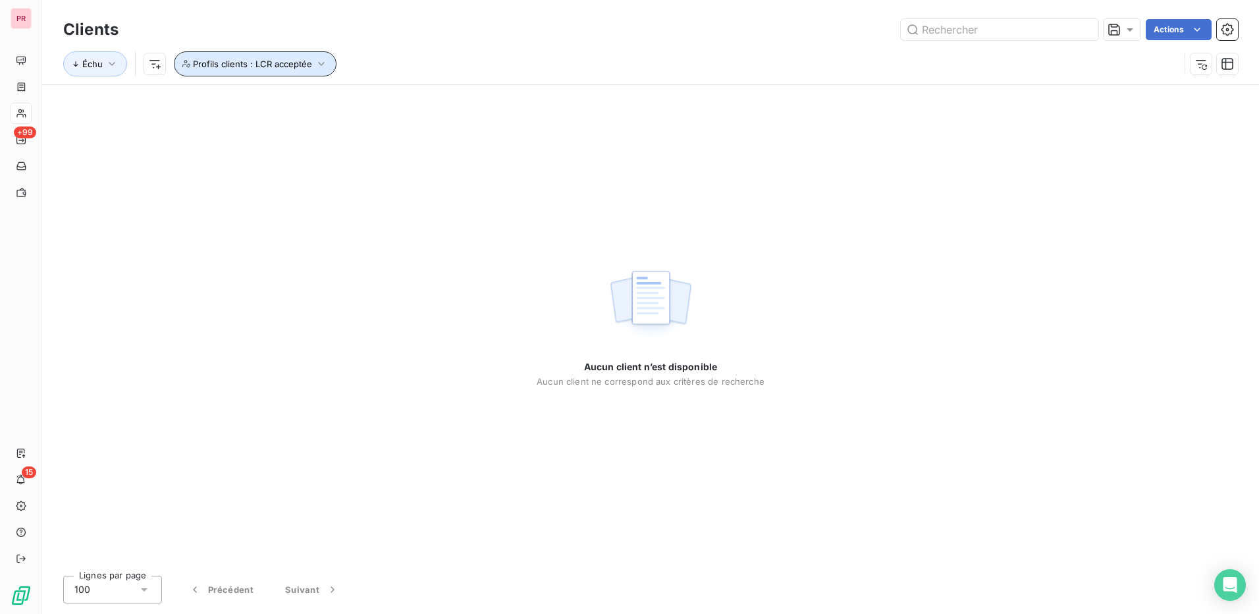
click at [298, 63] on span "Profils clients : LCR acceptée" at bounding box center [252, 64] width 119 height 11
click at [448, 99] on div "LCR acceptée" at bounding box center [448, 98] width 190 height 28
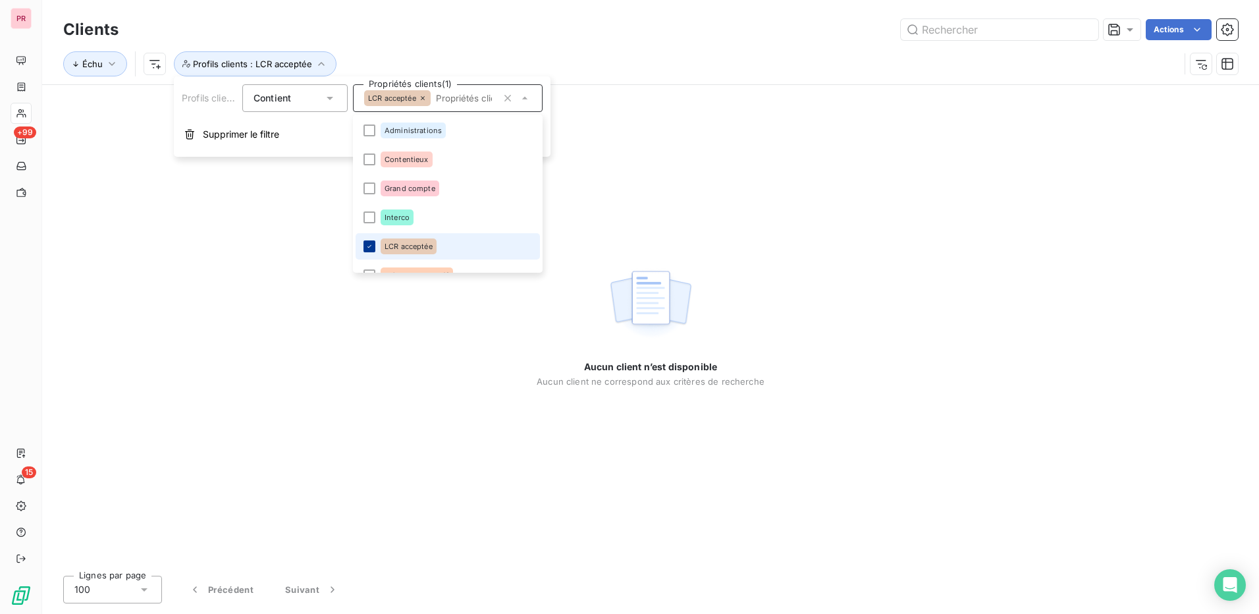
click at [369, 247] on icon at bounding box center [369, 246] width 4 height 3
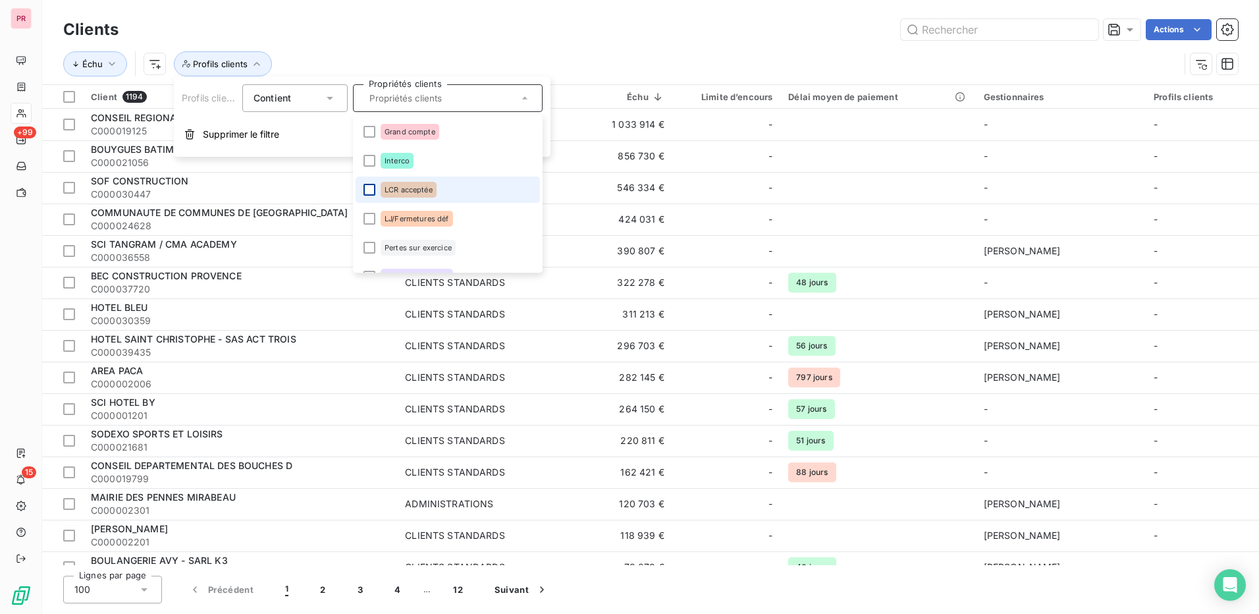
scroll to position [105, 0]
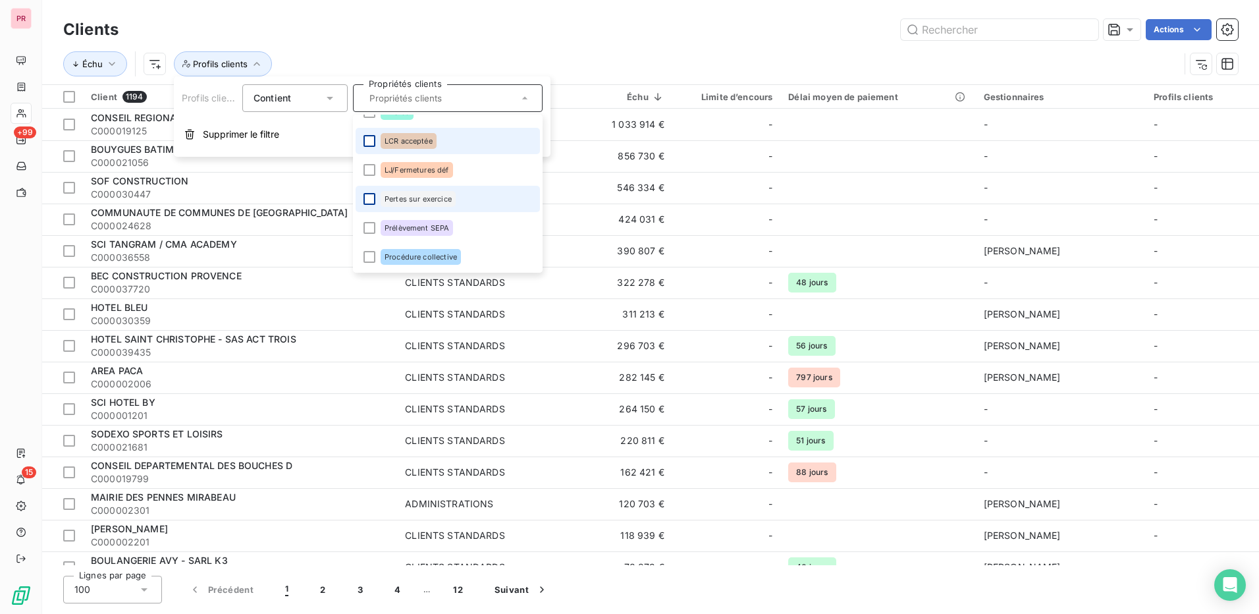
click at [369, 196] on div at bounding box center [369, 199] width 12 height 12
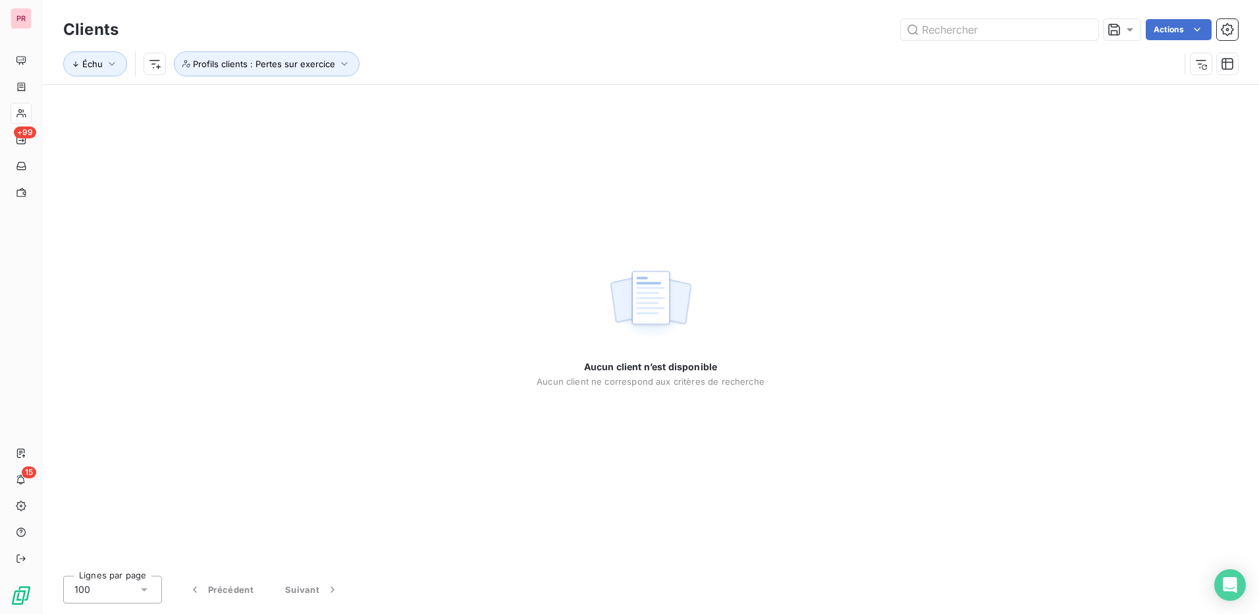
click at [697, 223] on div "Aucun client n’est disponible Aucun client ne correspond aux critères de recher…" at bounding box center [651, 325] width 228 height 480
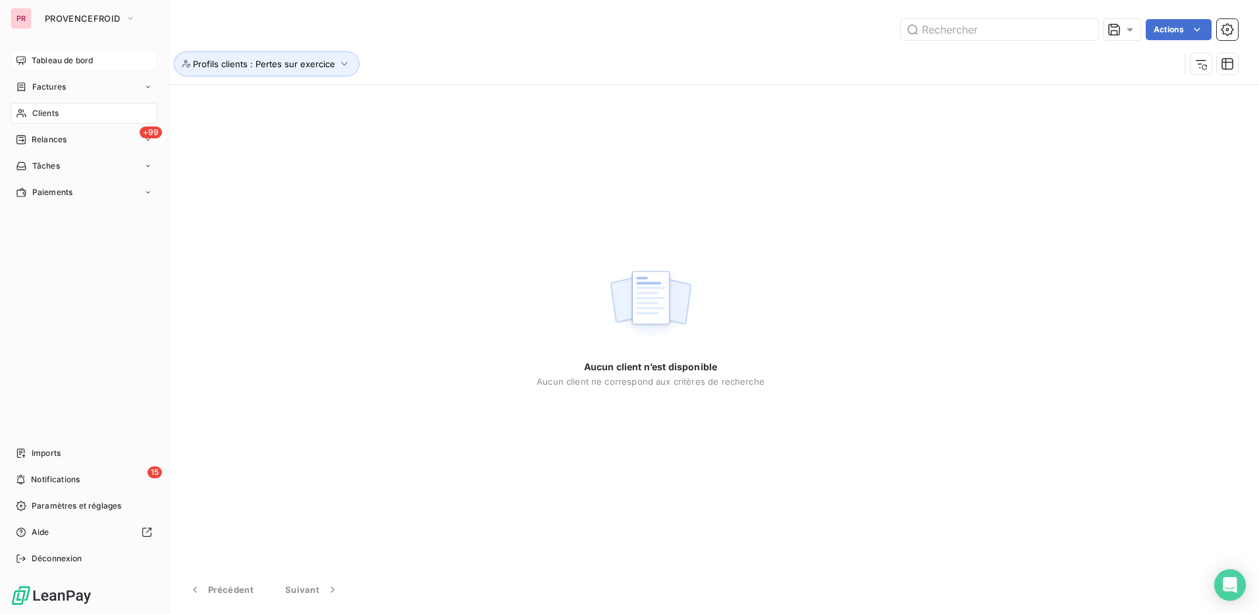
click at [61, 61] on span "Tableau de bord" at bounding box center [62, 61] width 61 height 12
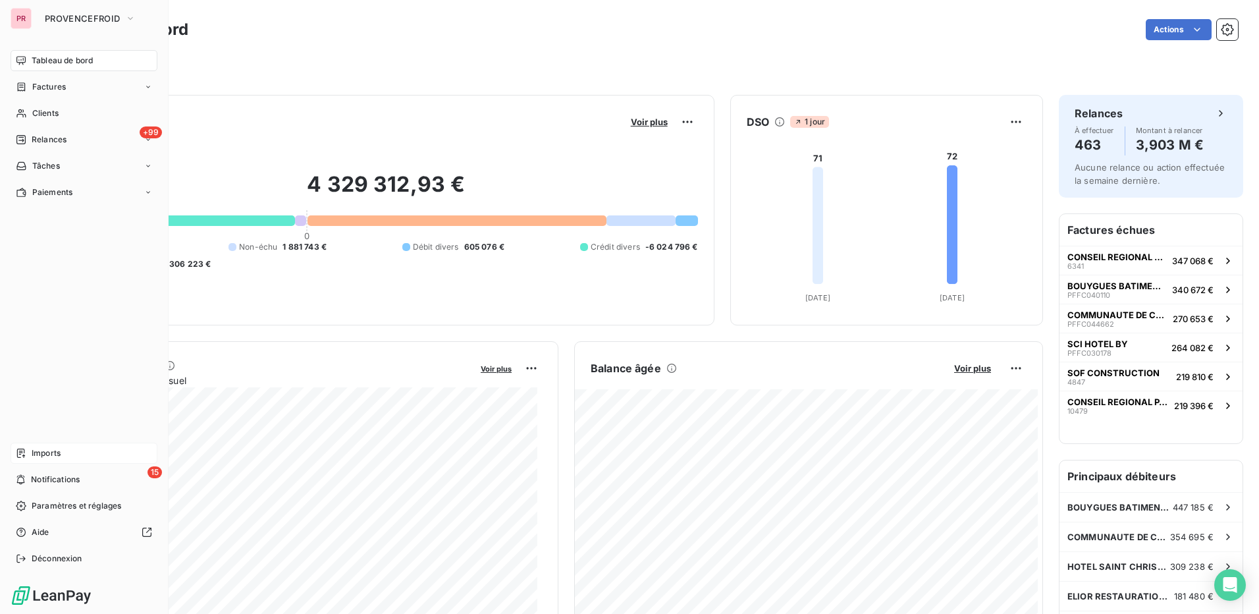
click at [49, 452] on span "Imports" at bounding box center [46, 453] width 29 height 12
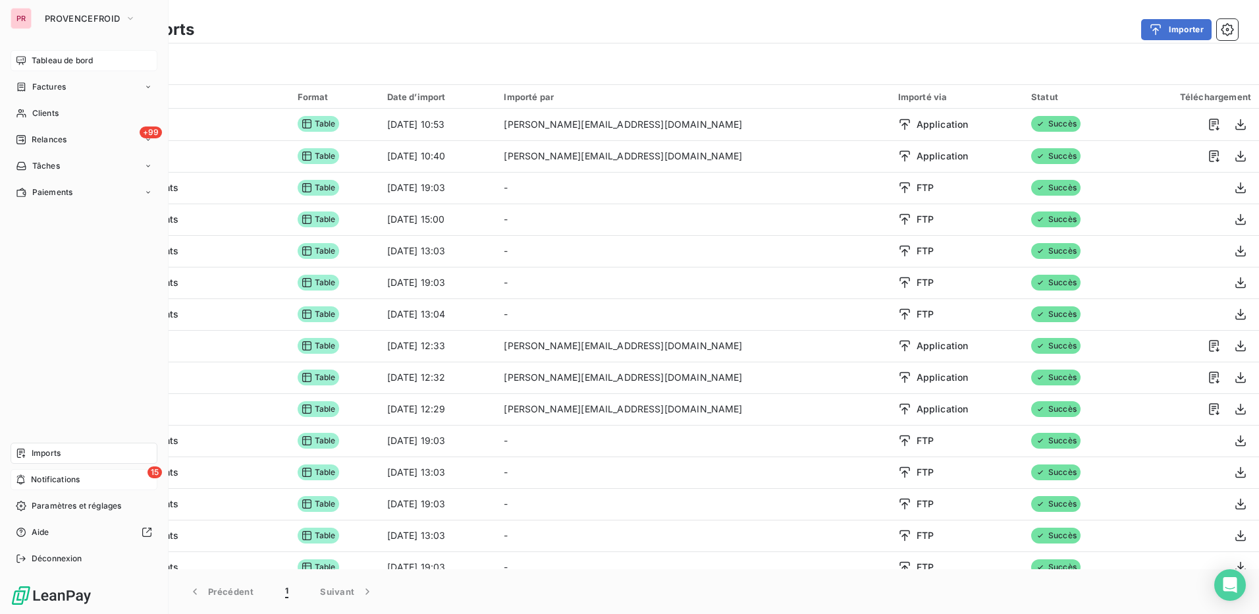
click at [69, 483] on span "Notifications" at bounding box center [55, 479] width 49 height 12
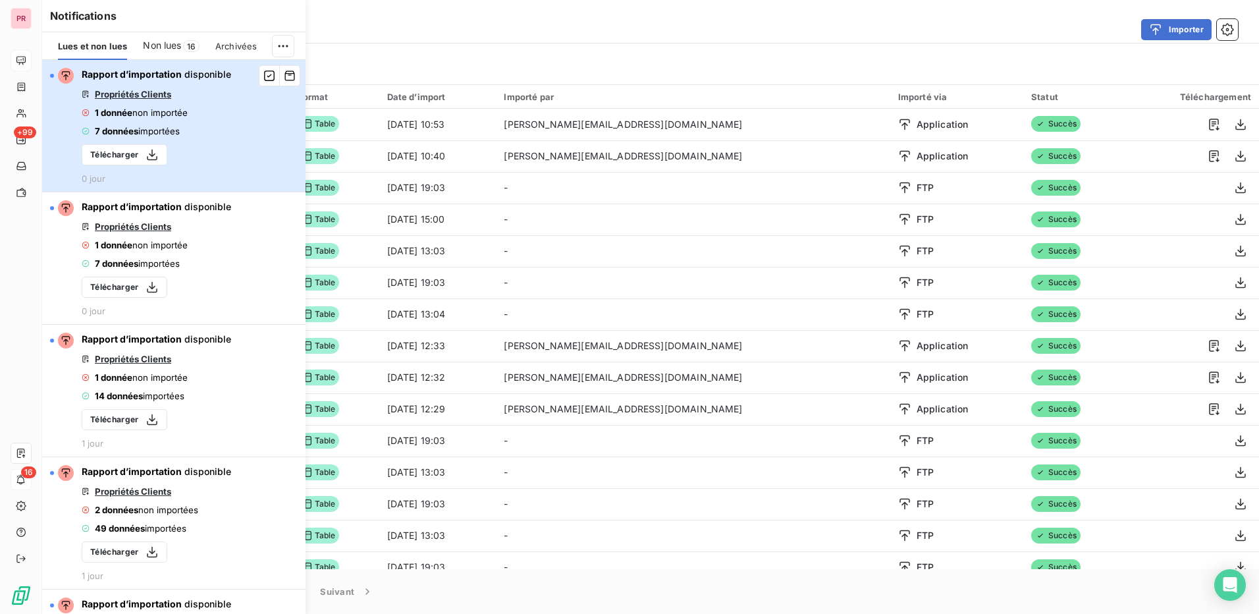
click at [145, 95] on span "Propriétés Clients" at bounding box center [133, 94] width 76 height 11
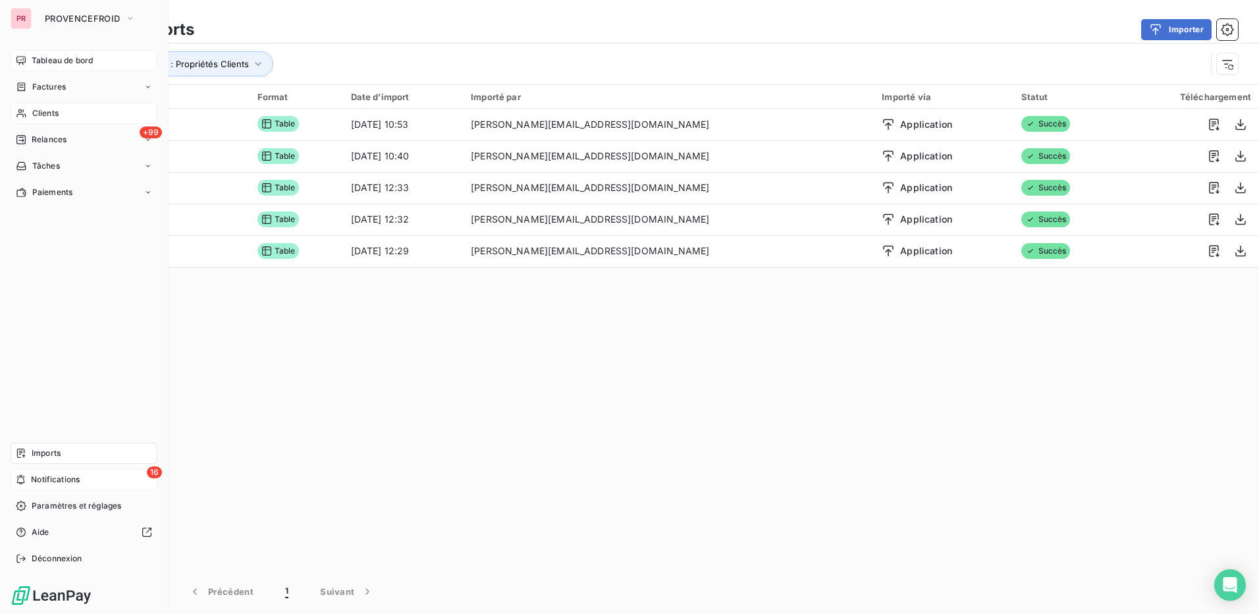
click at [40, 112] on span "Clients" at bounding box center [45, 113] width 26 height 12
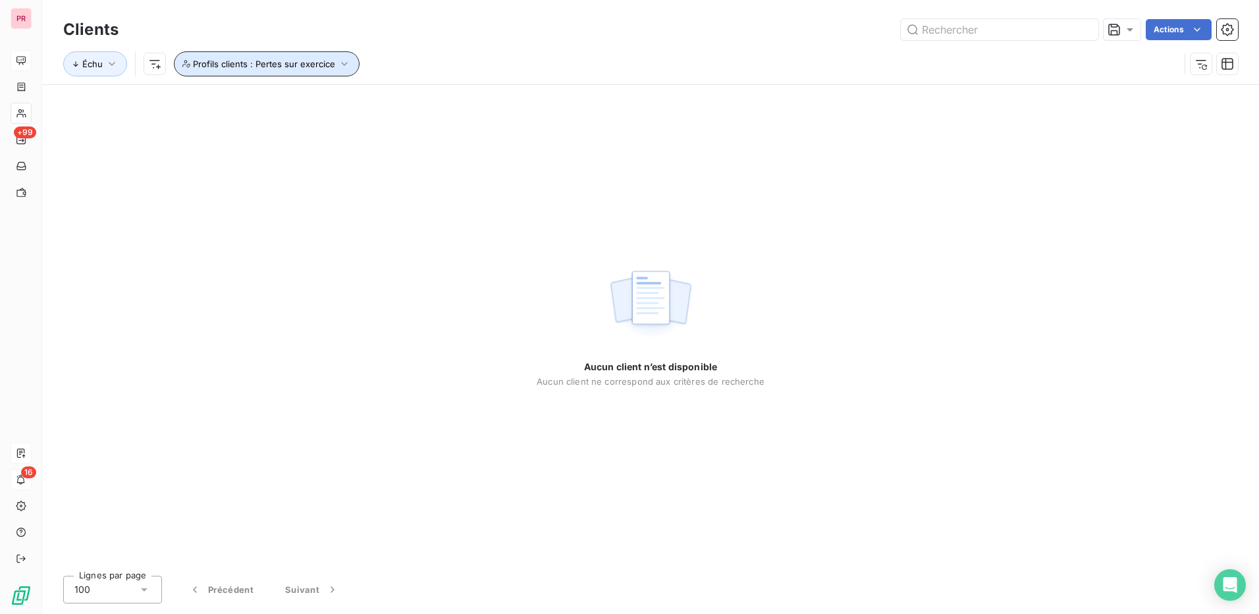
drag, startPoint x: 285, startPoint y: 65, endPoint x: 341, endPoint y: 56, distance: 56.6
click at [341, 56] on button "Profils clients : Pertes sur exercice" at bounding box center [267, 63] width 186 height 25
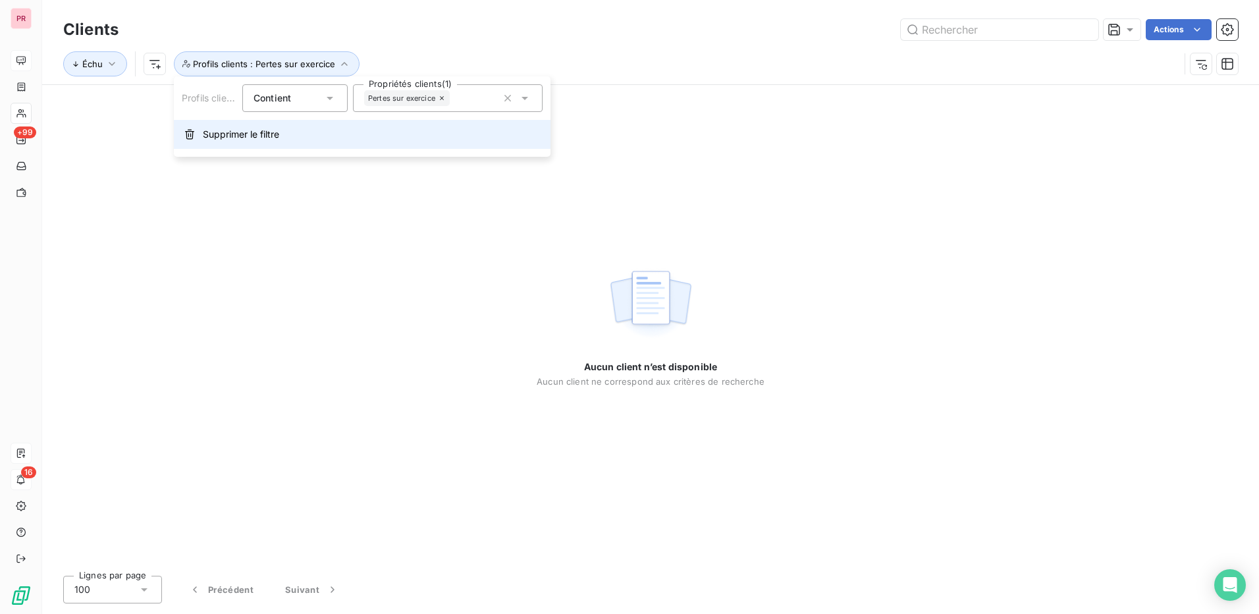
click at [264, 130] on span "Supprimer le filtre" at bounding box center [241, 134] width 76 height 13
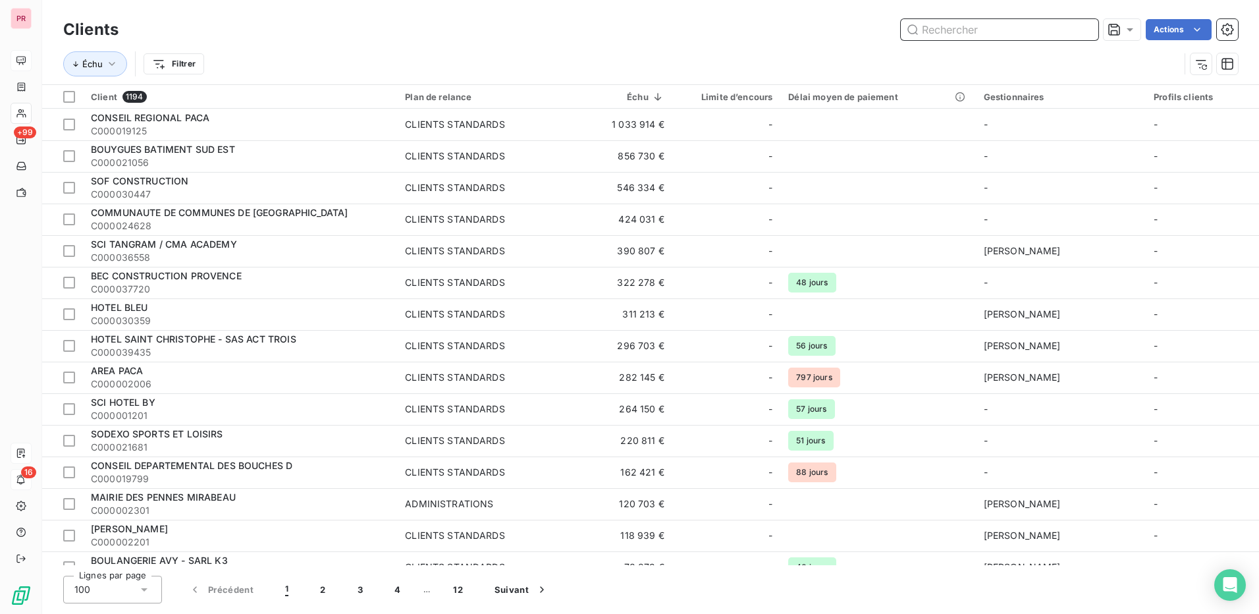
click at [1009, 32] on input "text" at bounding box center [1000, 29] width 198 height 21
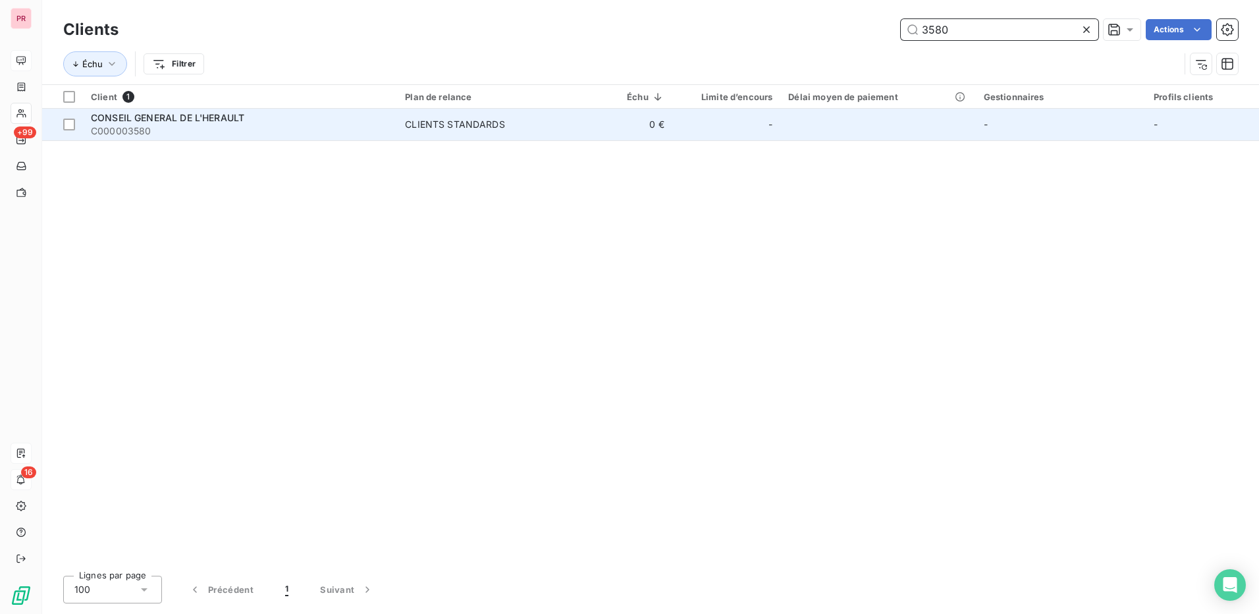
type input "3580"
click at [1208, 127] on td "-" at bounding box center [1202, 125] width 113 height 32
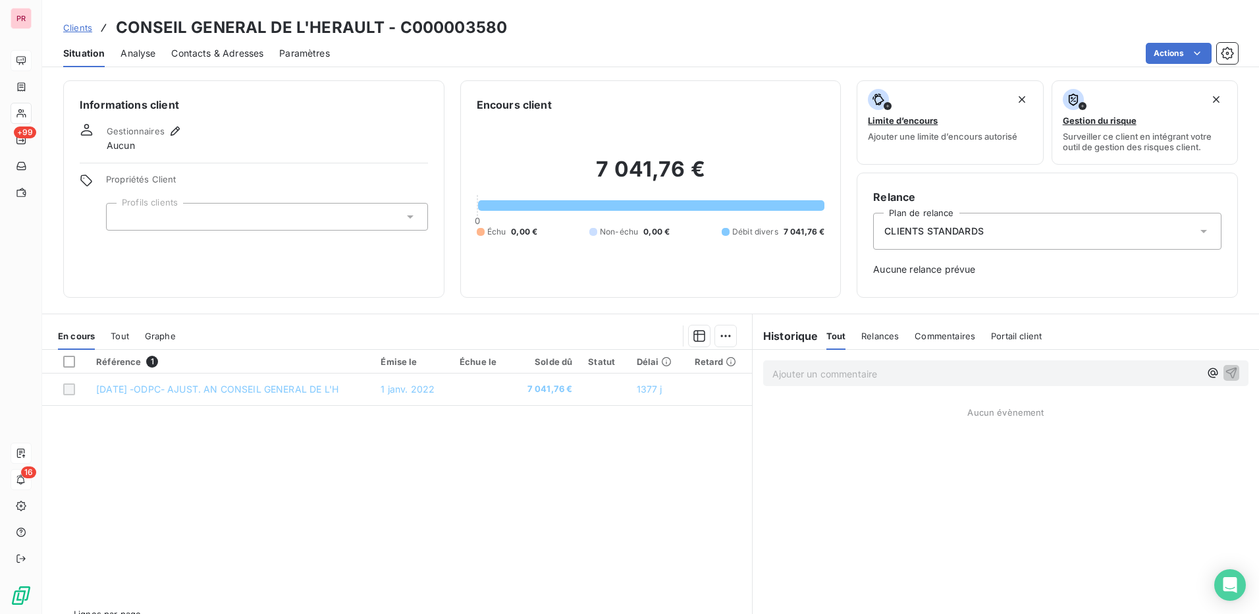
click at [394, 215] on div at bounding box center [267, 217] width 322 height 28
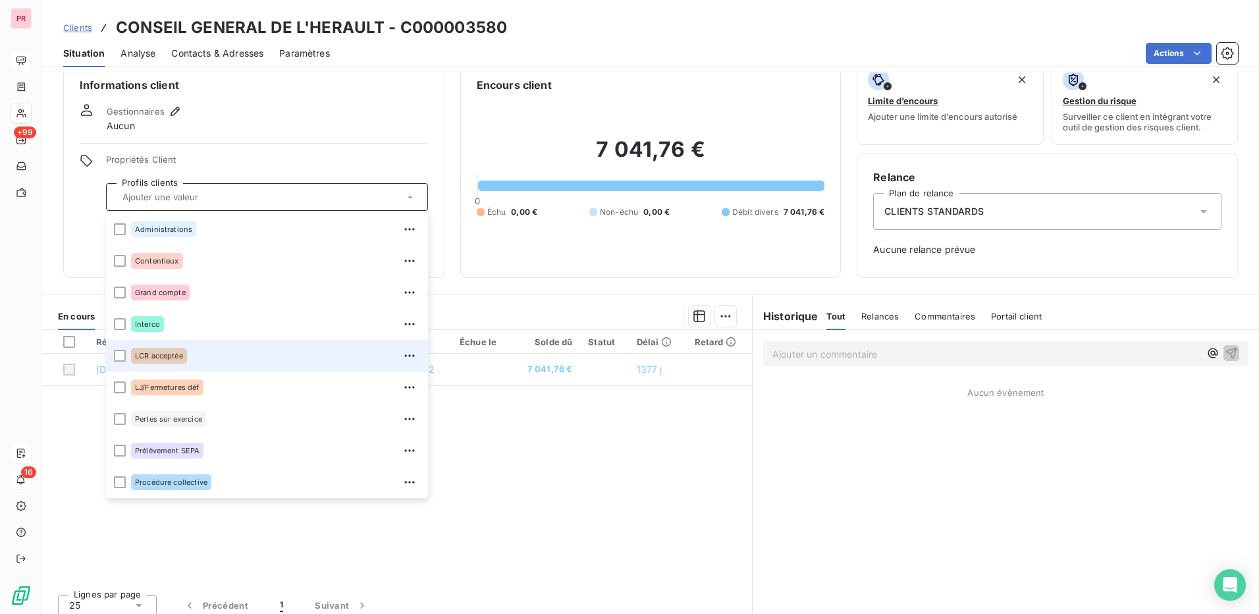
scroll to position [29, 0]
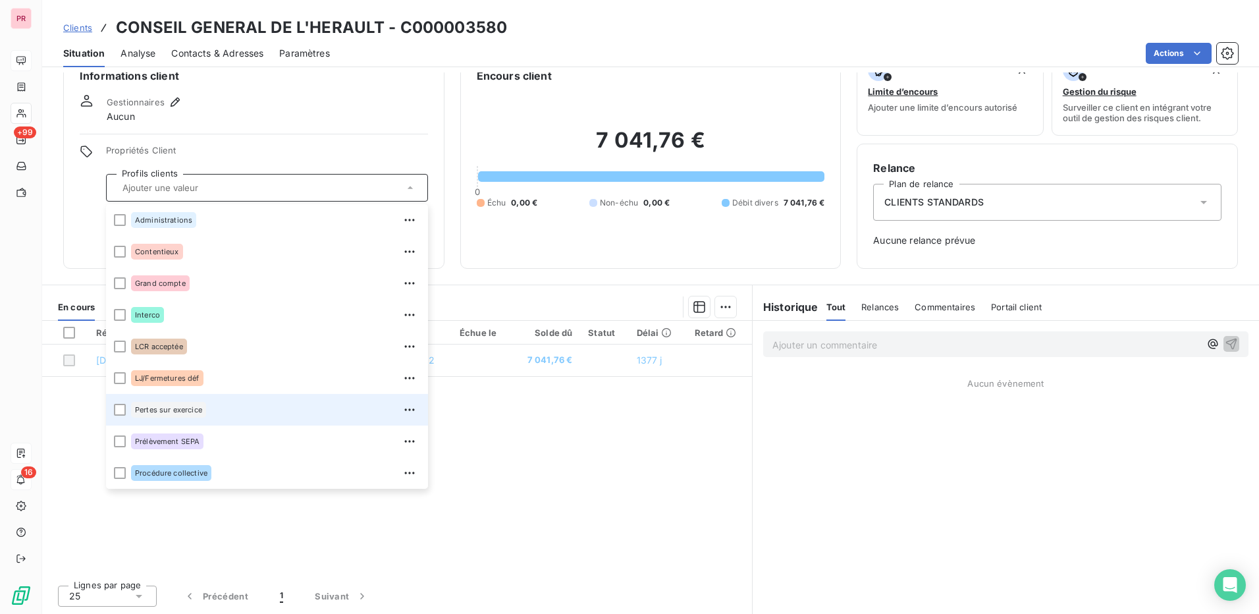
drag, startPoint x: 117, startPoint y: 410, endPoint x: 142, endPoint y: 410, distance: 25.0
click at [118, 410] on div at bounding box center [120, 410] width 12 height 12
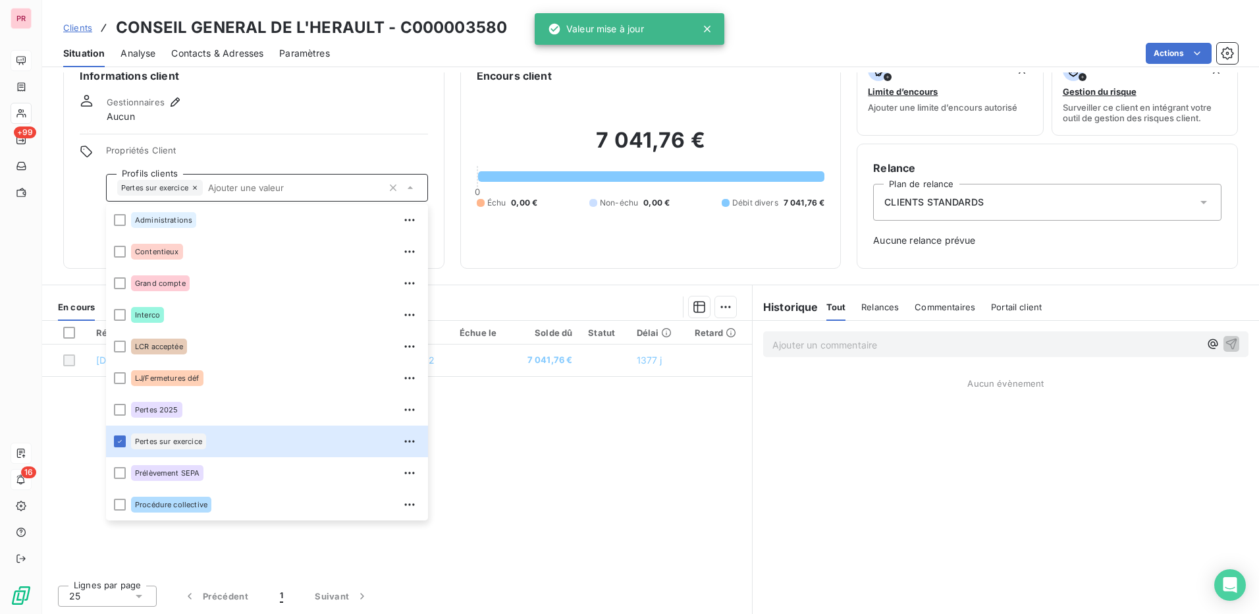
click at [615, 460] on div "Référence 1 Émise le Échue le Solde dû Statut Délai Retard 01/01/2022 -ODPC- AJ…" at bounding box center [397, 448] width 710 height 254
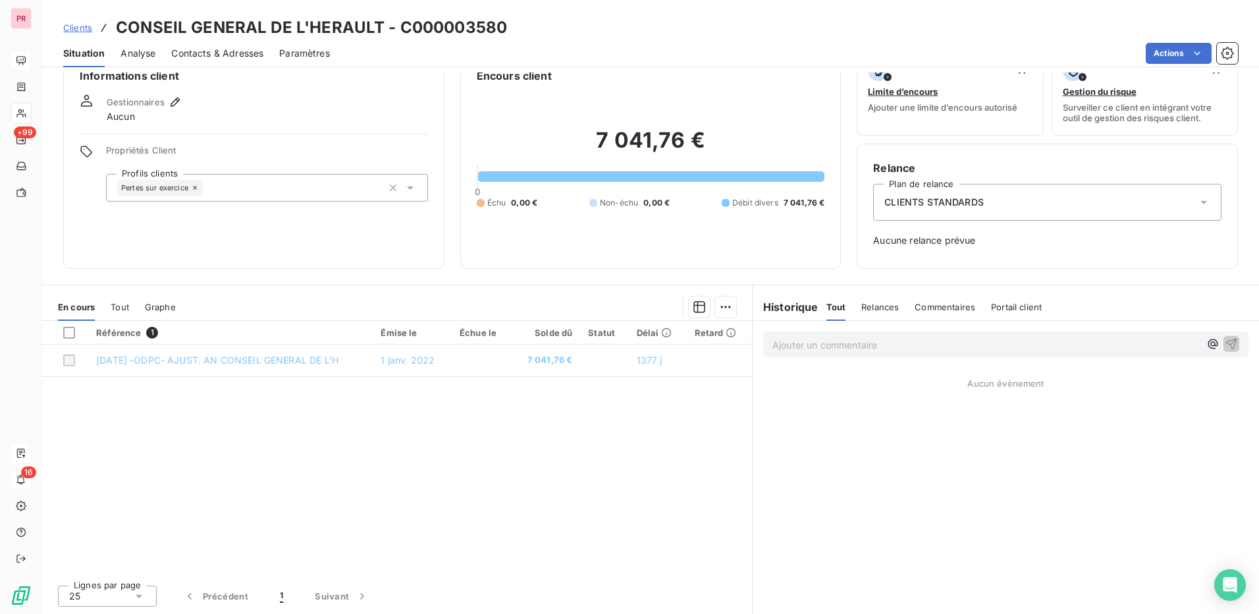
click at [1050, 206] on div "CLIENTS STANDARDS" at bounding box center [1047, 202] width 348 height 37
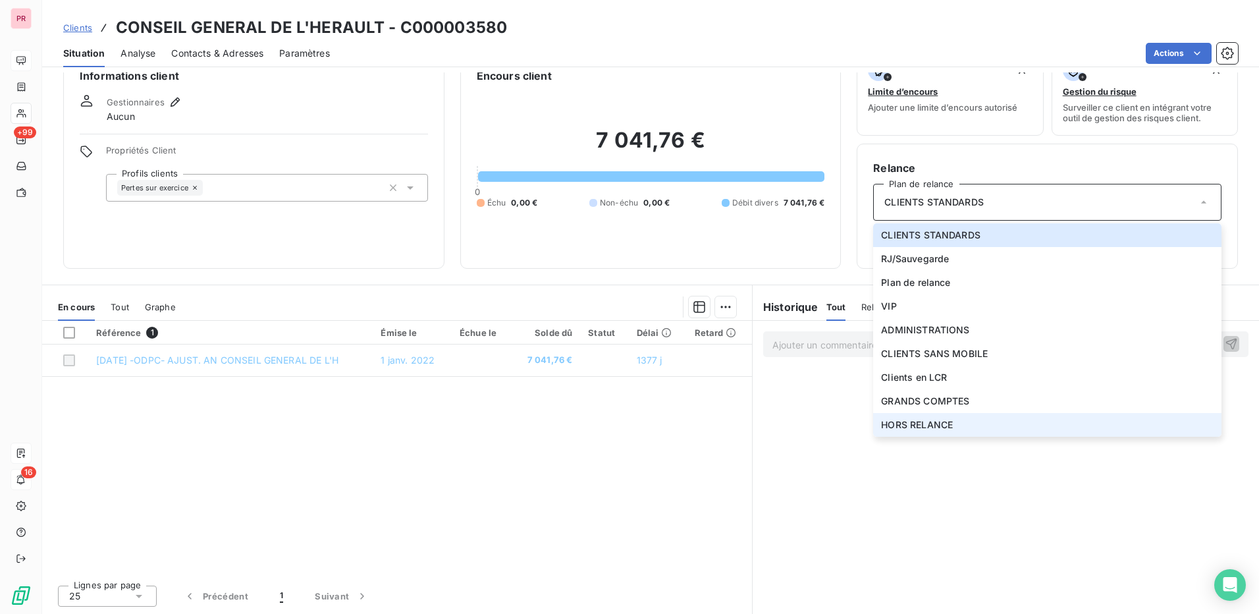
click at [967, 424] on li "HORS RELANCE" at bounding box center [1047, 425] width 348 height 24
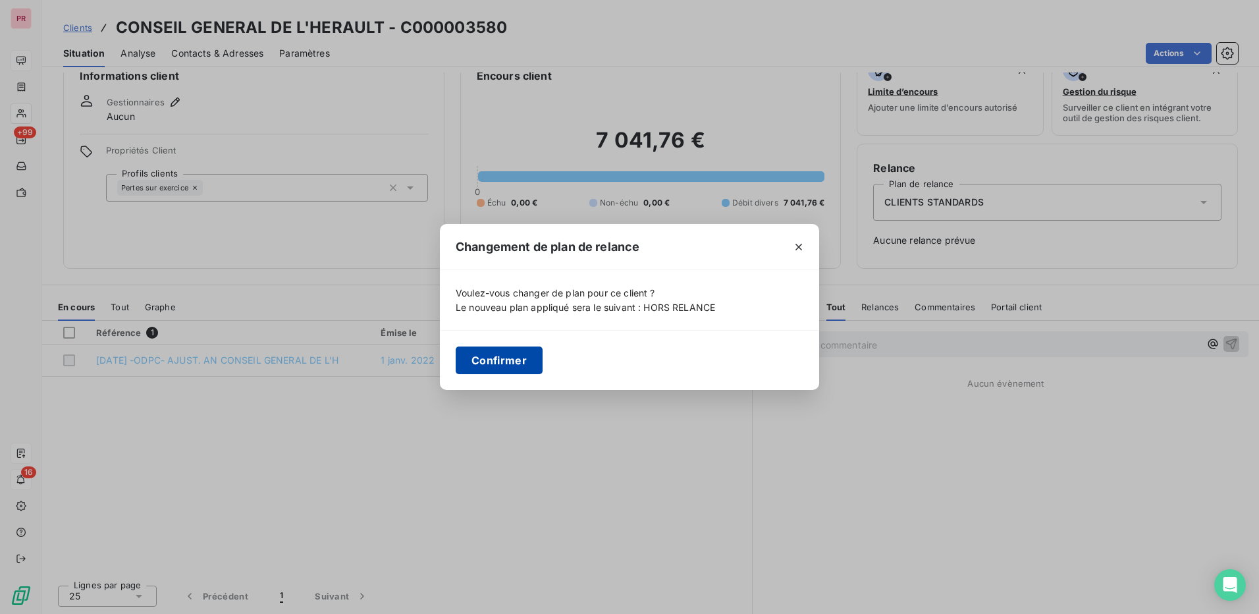
click at [512, 363] on button "Confirmer" at bounding box center [499, 360] width 87 height 28
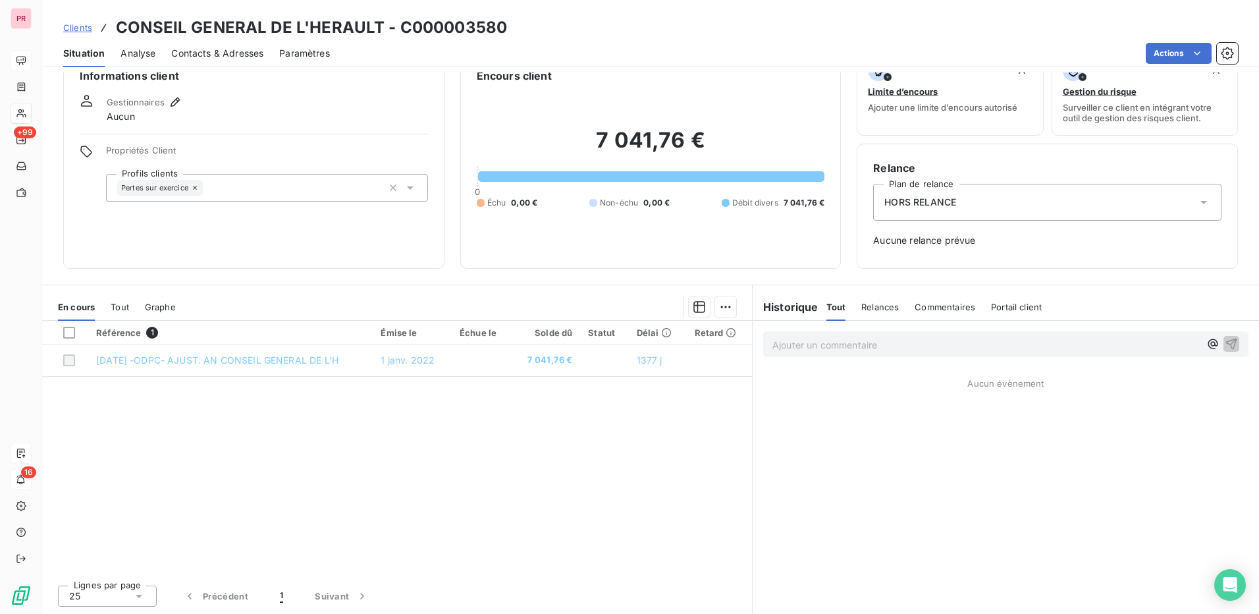
click at [943, 456] on div "Ajouter un commentaire ﻿ Aucun évènement" at bounding box center [1006, 467] width 506 height 293
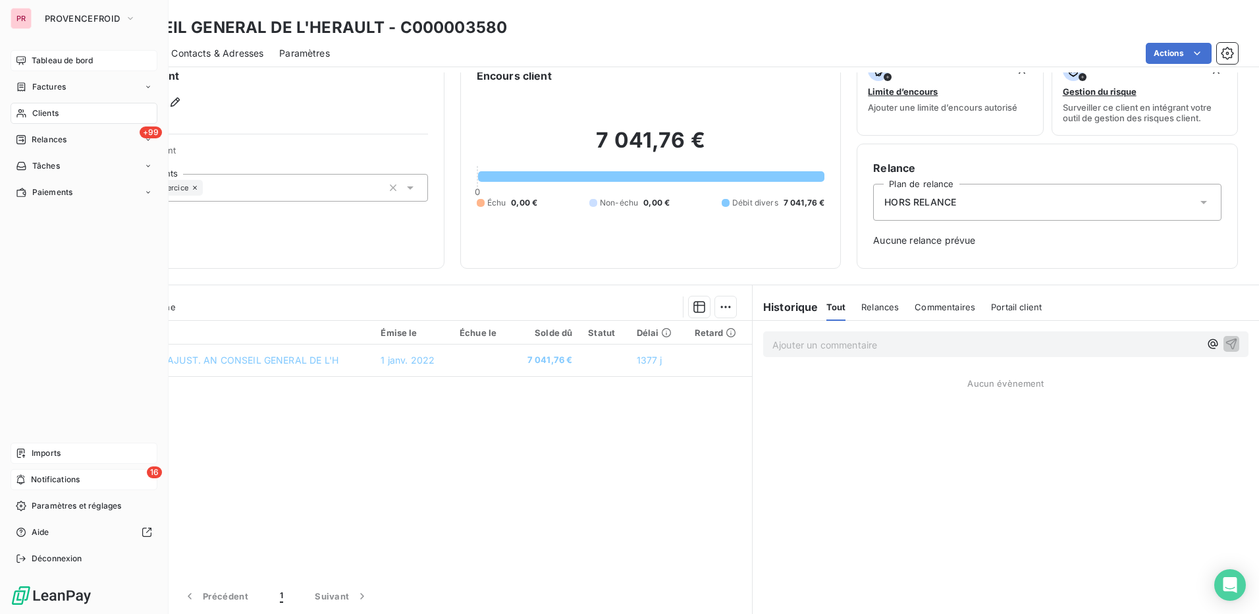
click at [68, 113] on div "Clients" at bounding box center [84, 113] width 147 height 21
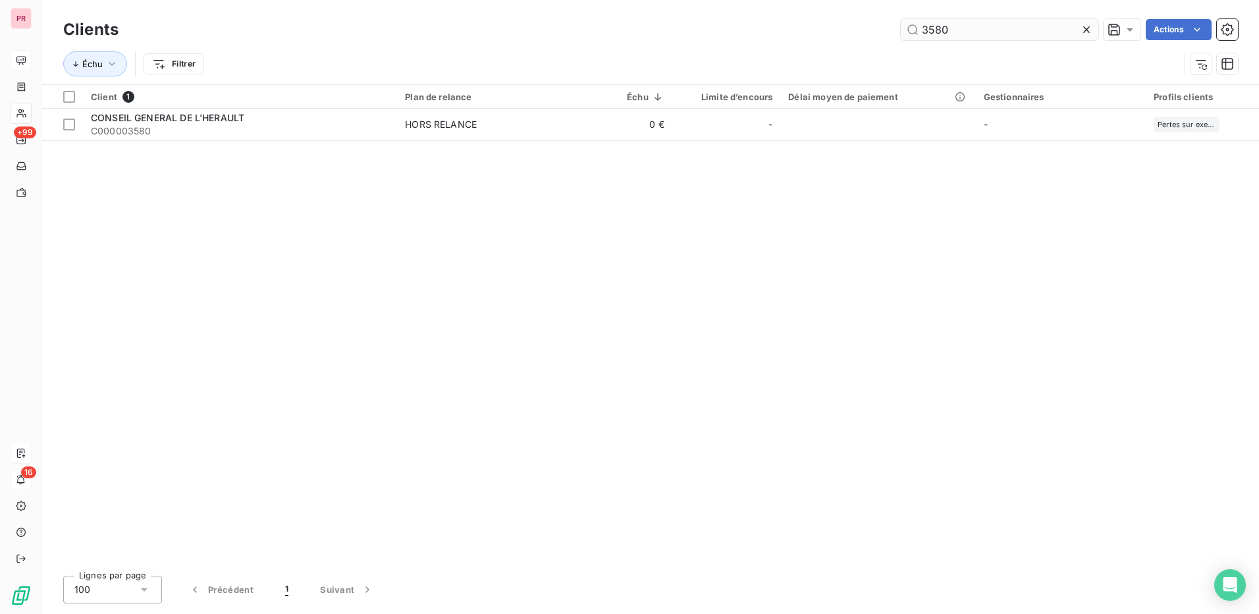
click at [984, 34] on input "3580" at bounding box center [1000, 29] width 198 height 21
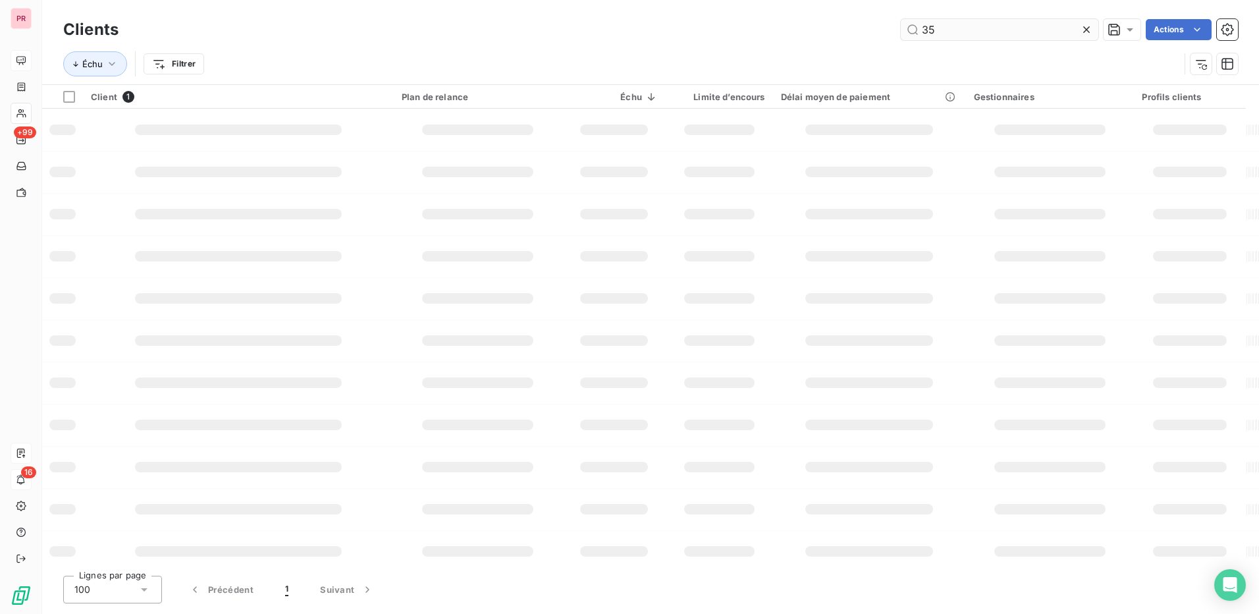
type input "3"
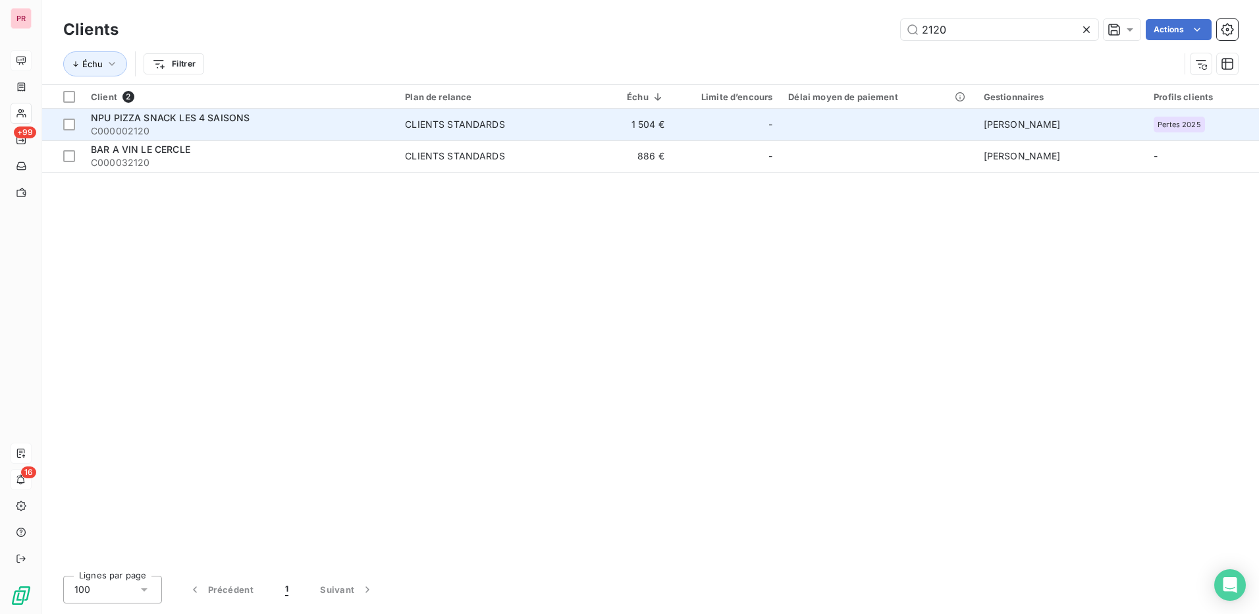
type input "2120"
click at [159, 126] on span "C000002120" at bounding box center [240, 130] width 298 height 13
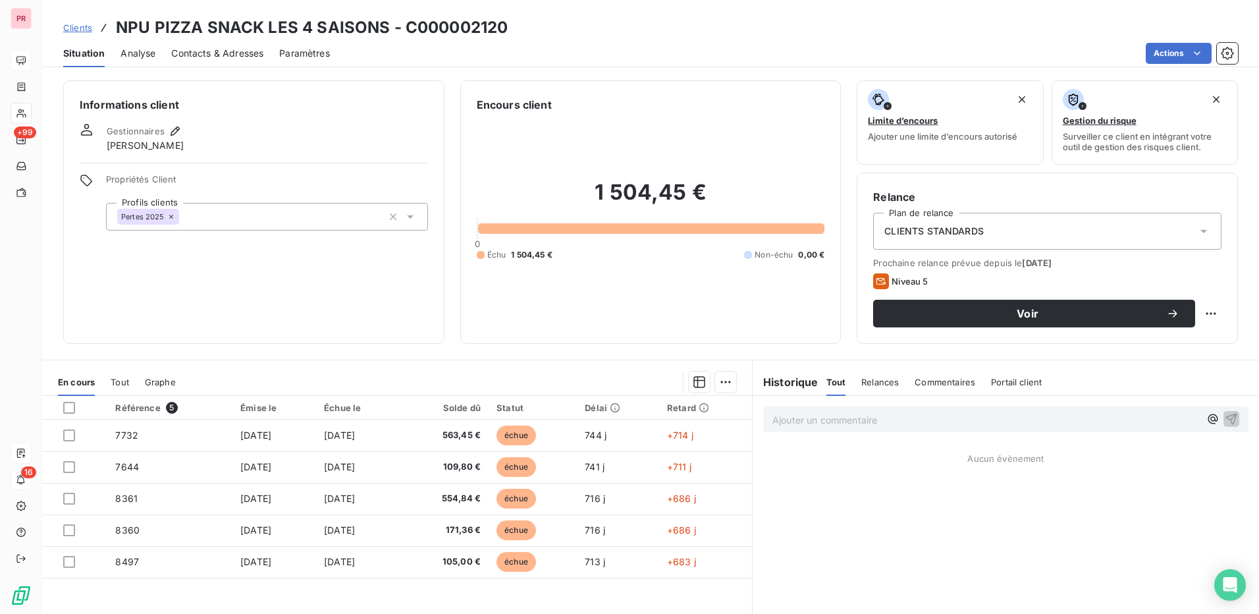
click at [1049, 229] on div "CLIENTS STANDARDS" at bounding box center [1047, 231] width 348 height 37
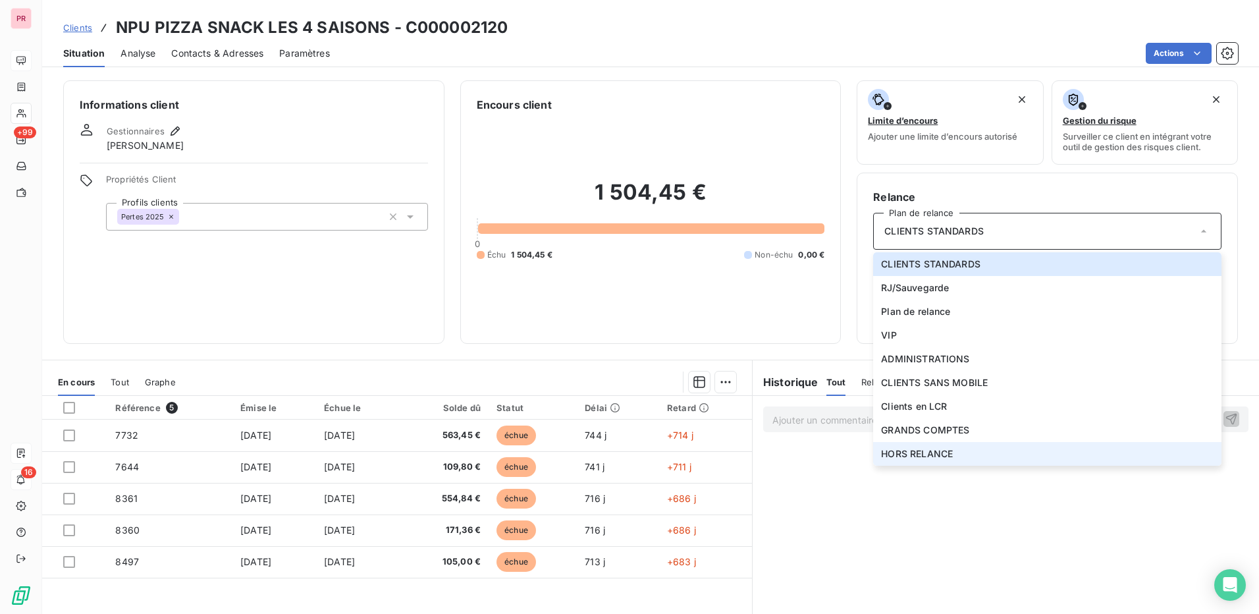
click at [965, 460] on li "HORS RELANCE" at bounding box center [1047, 454] width 348 height 24
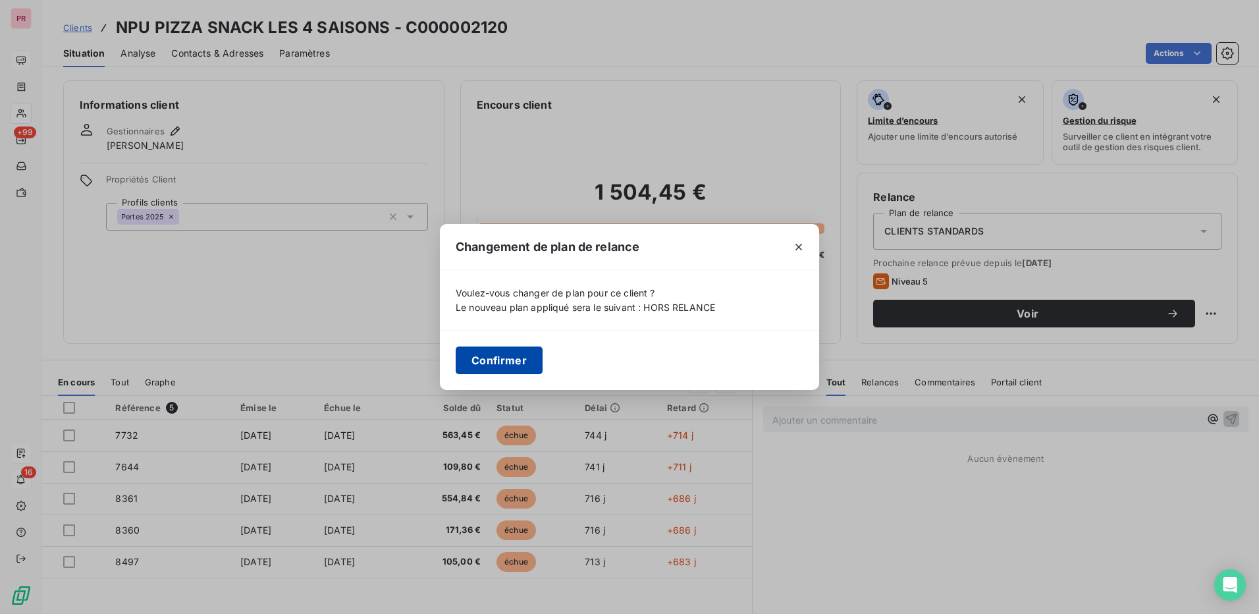
click at [507, 365] on button "Confirmer" at bounding box center [499, 360] width 87 height 28
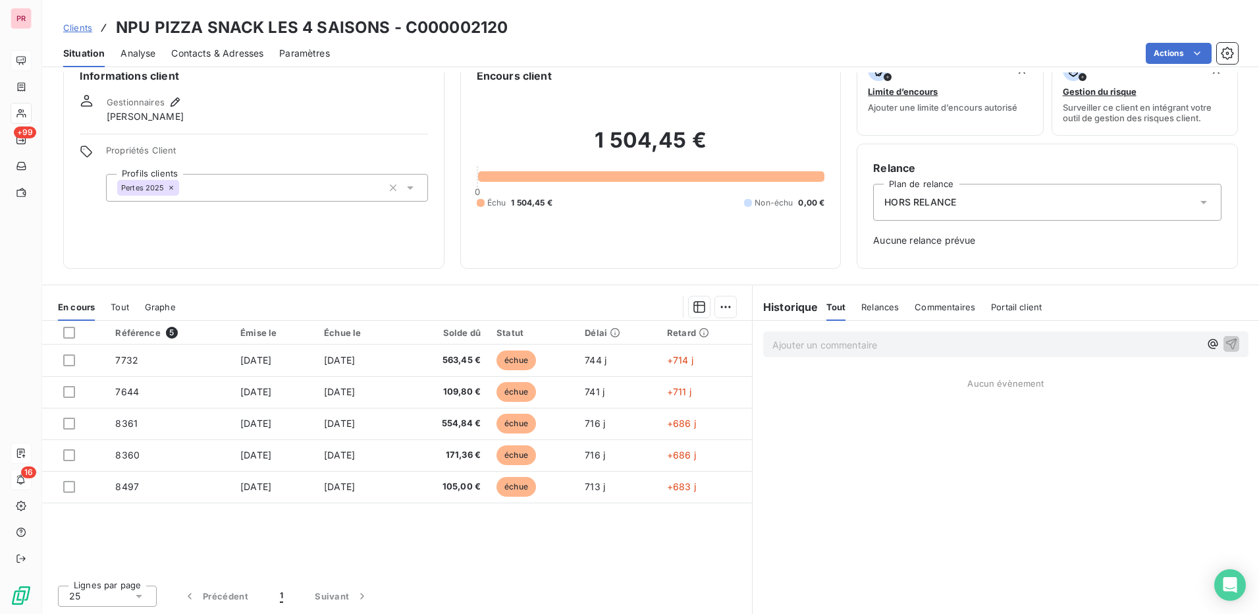
scroll to position [29, 0]
click at [659, 38] on div "Clients NPU PIZZA SNACK LES 4 SAISONS - C000002120" at bounding box center [650, 28] width 1217 height 24
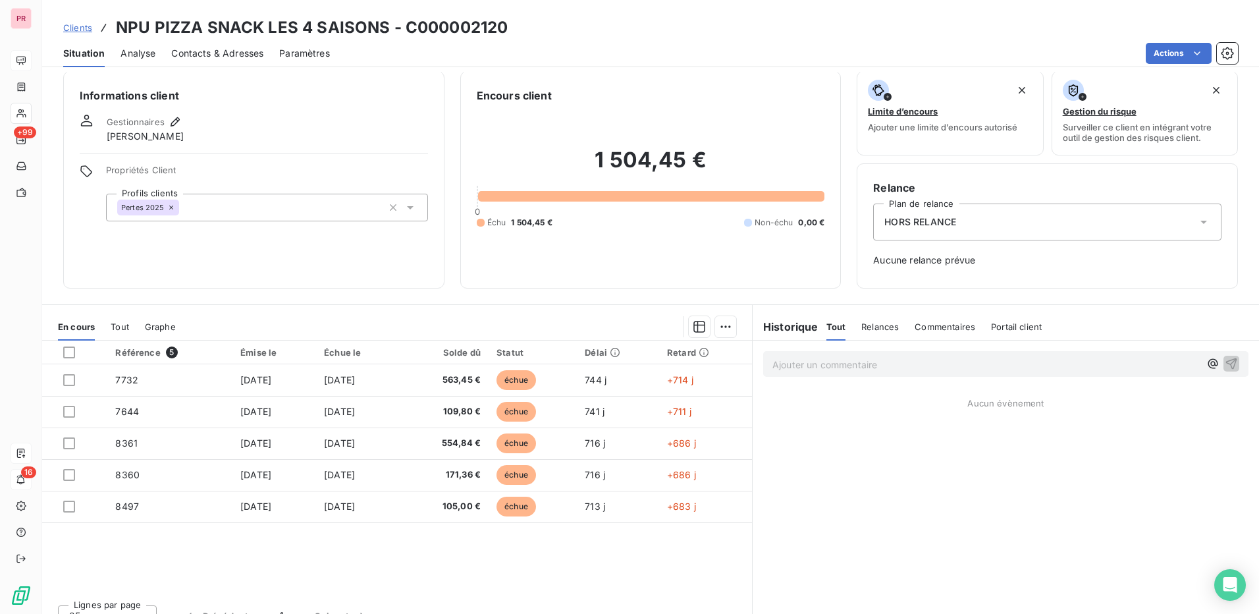
scroll to position [0, 0]
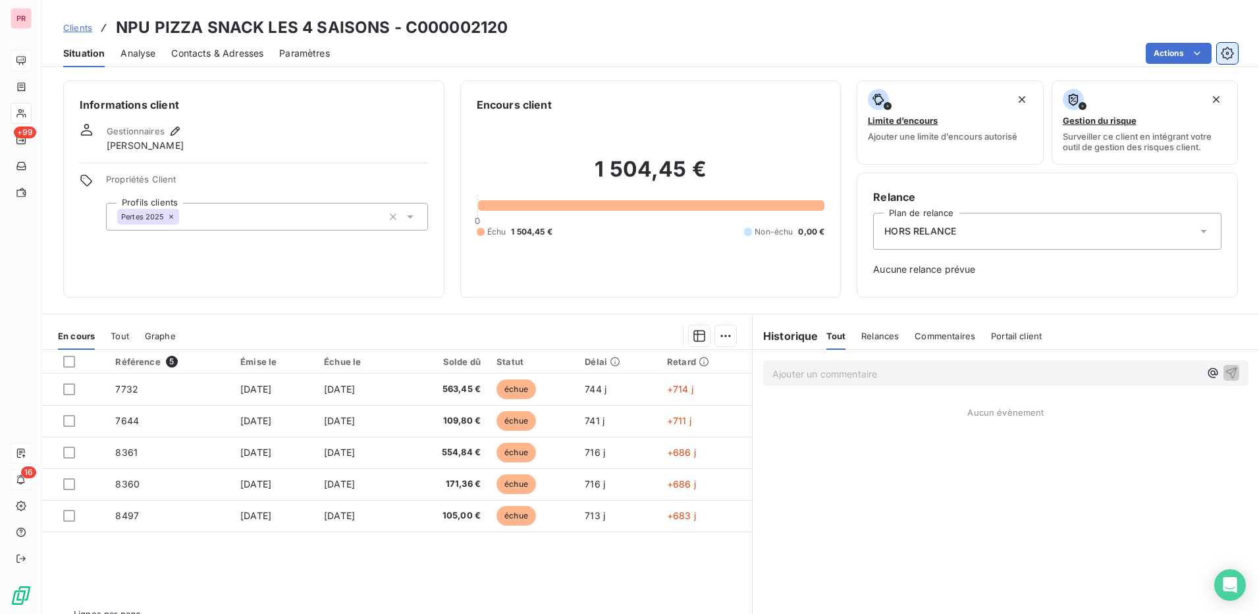
click at [1225, 54] on icon "button" at bounding box center [1227, 53] width 13 height 13
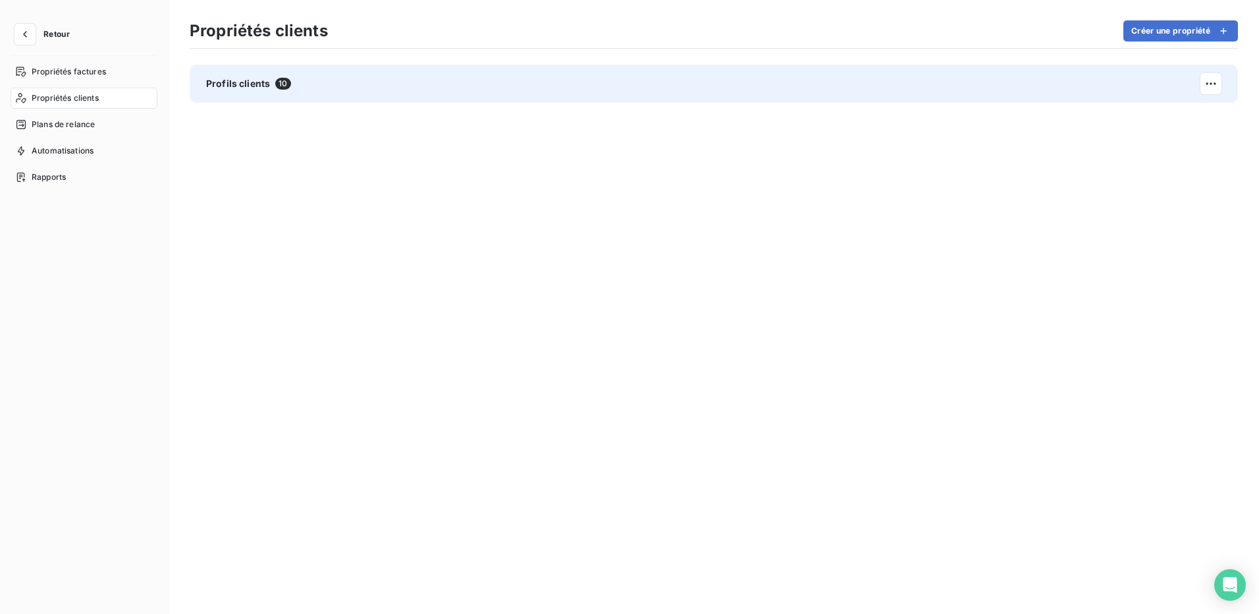
click at [298, 88] on div "Profils clients 10" at bounding box center [714, 84] width 1048 height 38
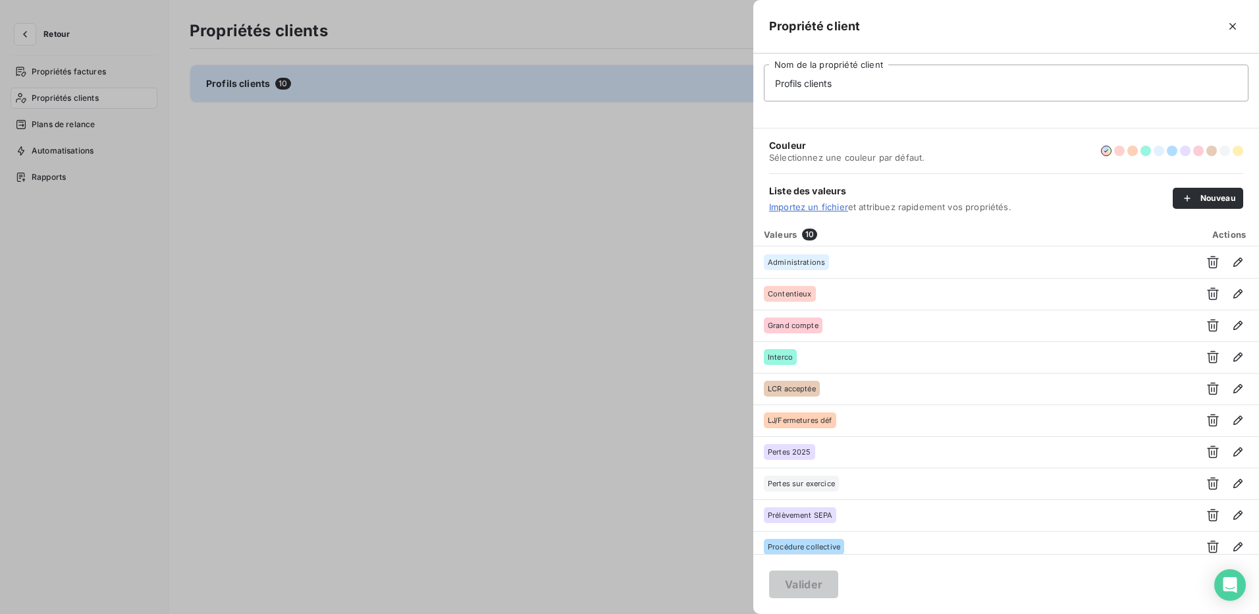
click at [40, 29] on div at bounding box center [629, 307] width 1259 height 614
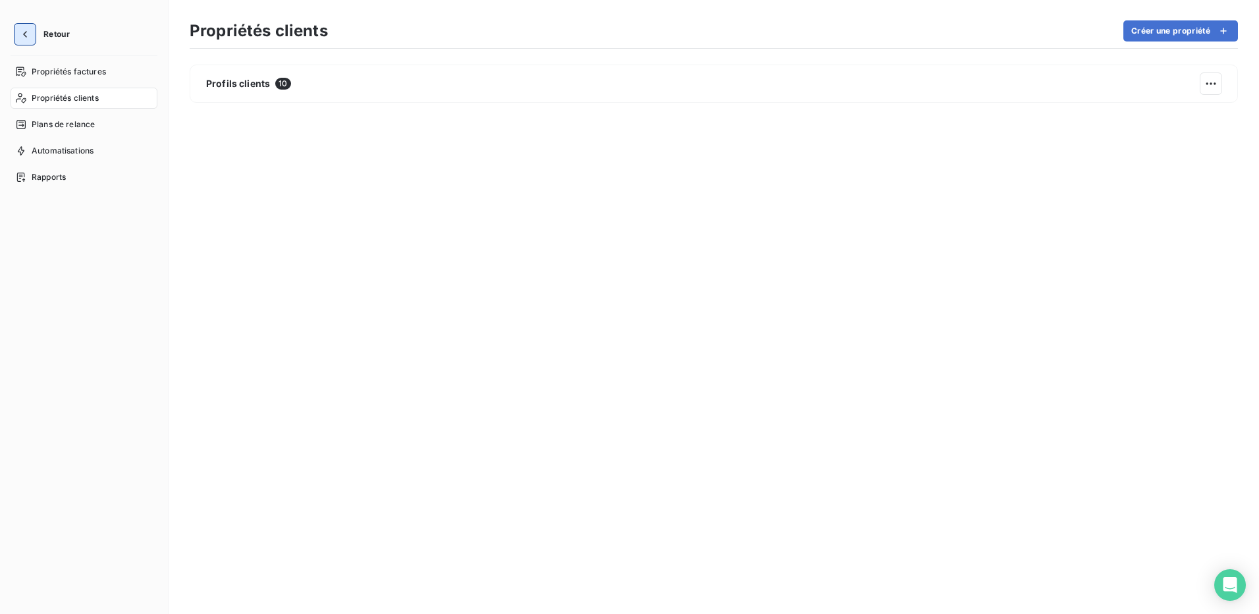
click at [28, 30] on icon "button" at bounding box center [24, 34] width 13 height 13
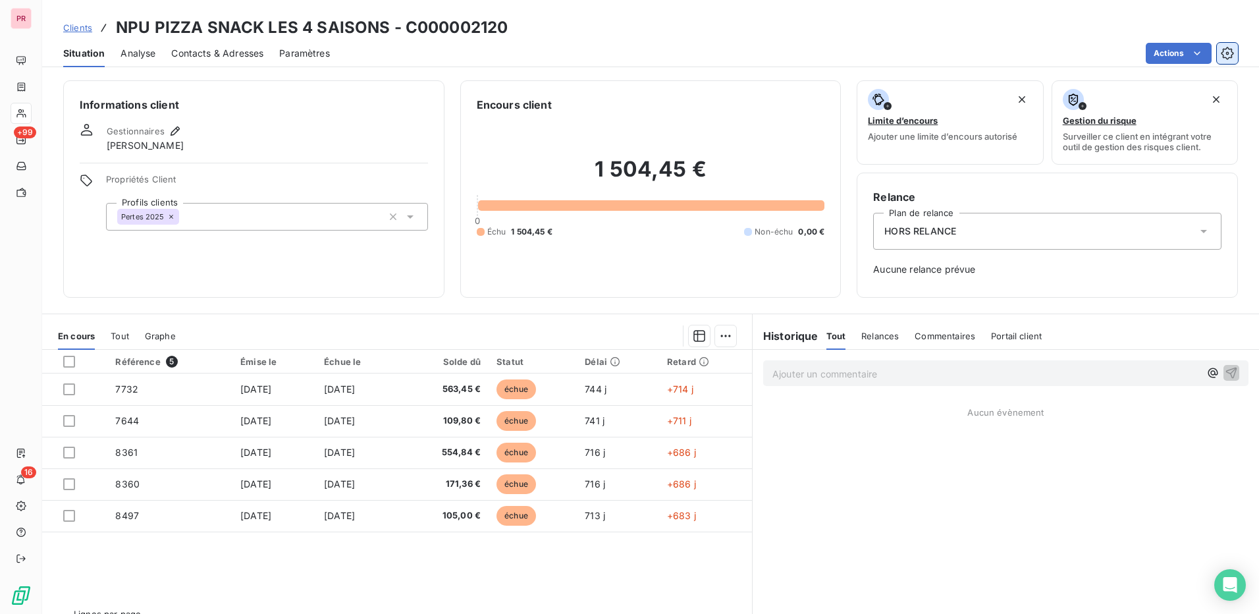
click at [1235, 57] on button "button" at bounding box center [1227, 53] width 21 height 21
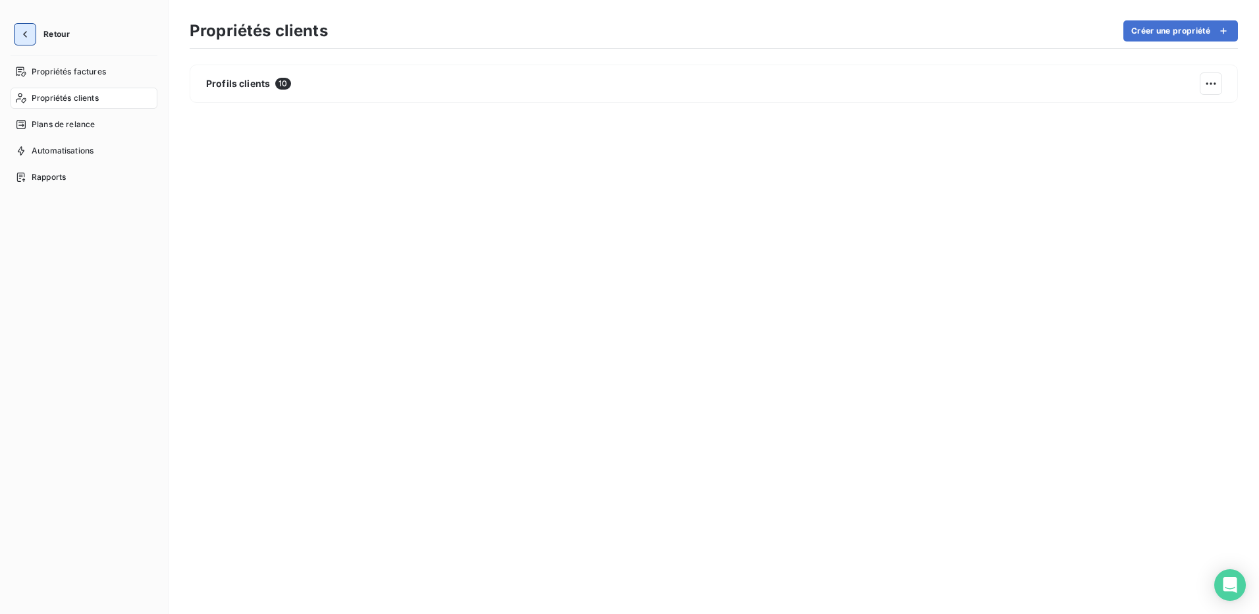
click at [27, 34] on icon "button" at bounding box center [24, 34] width 13 height 13
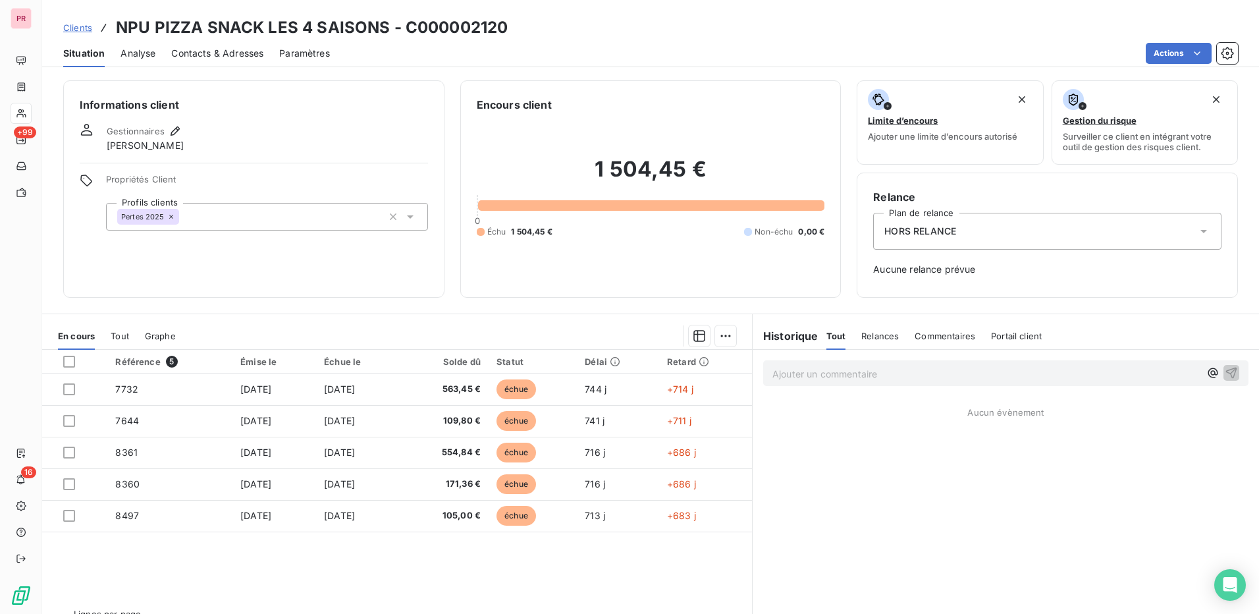
click at [84, 26] on span "Clients" at bounding box center [77, 27] width 29 height 11
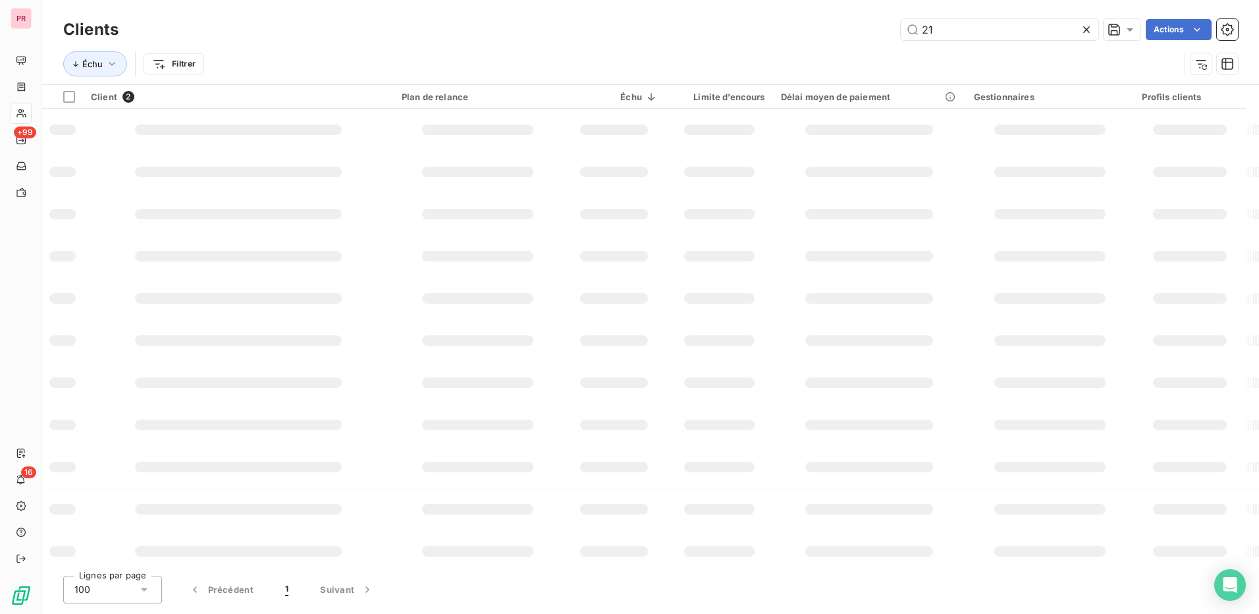
type input "2"
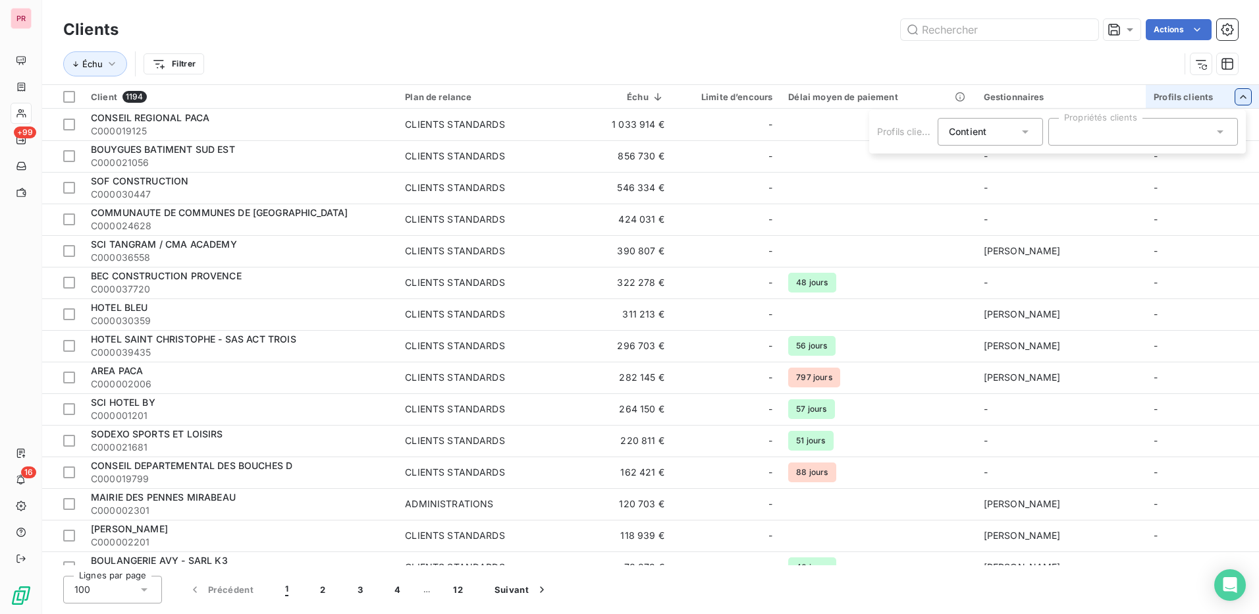
click at [1220, 134] on icon at bounding box center [1220, 131] width 13 height 13
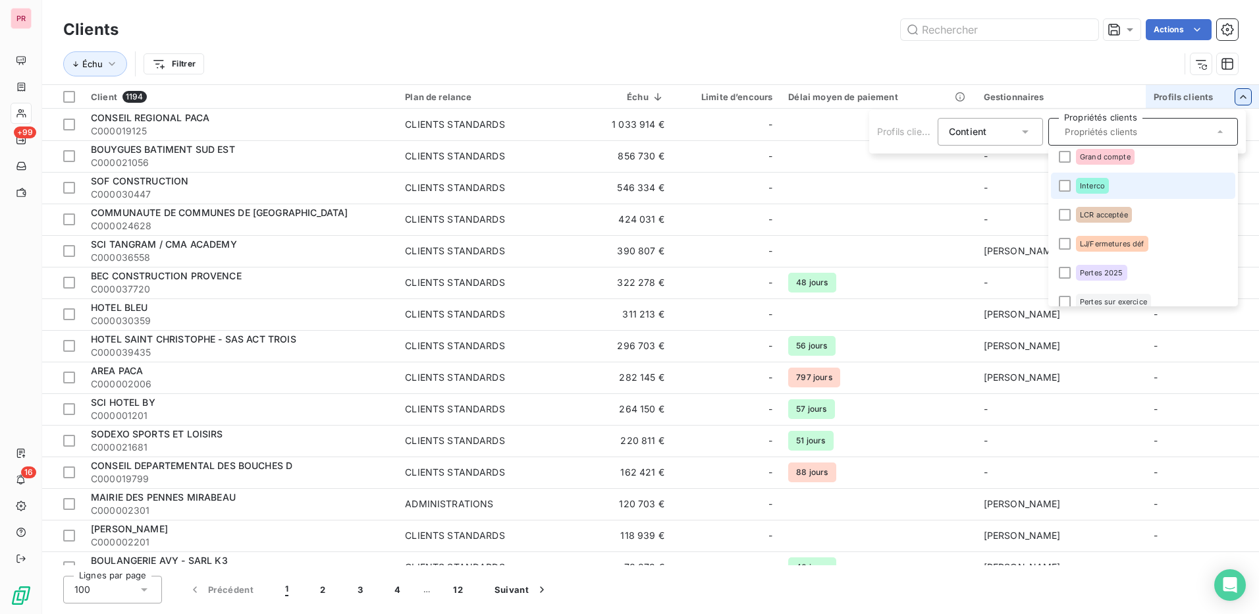
scroll to position [134, 0]
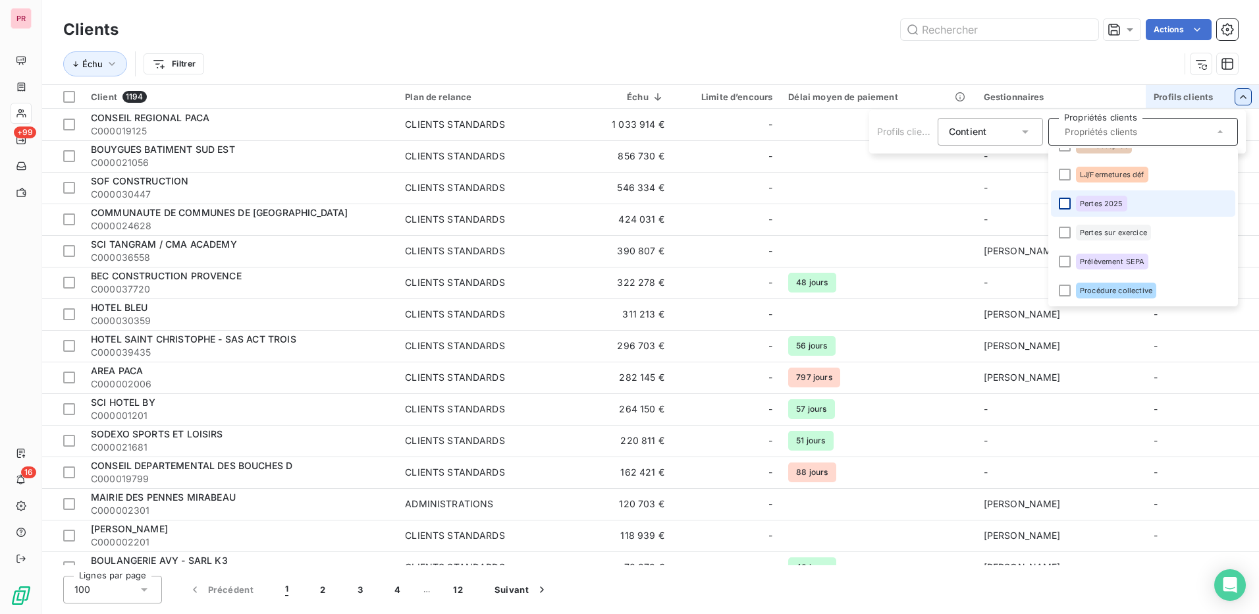
click at [1061, 205] on div at bounding box center [1065, 204] width 12 height 12
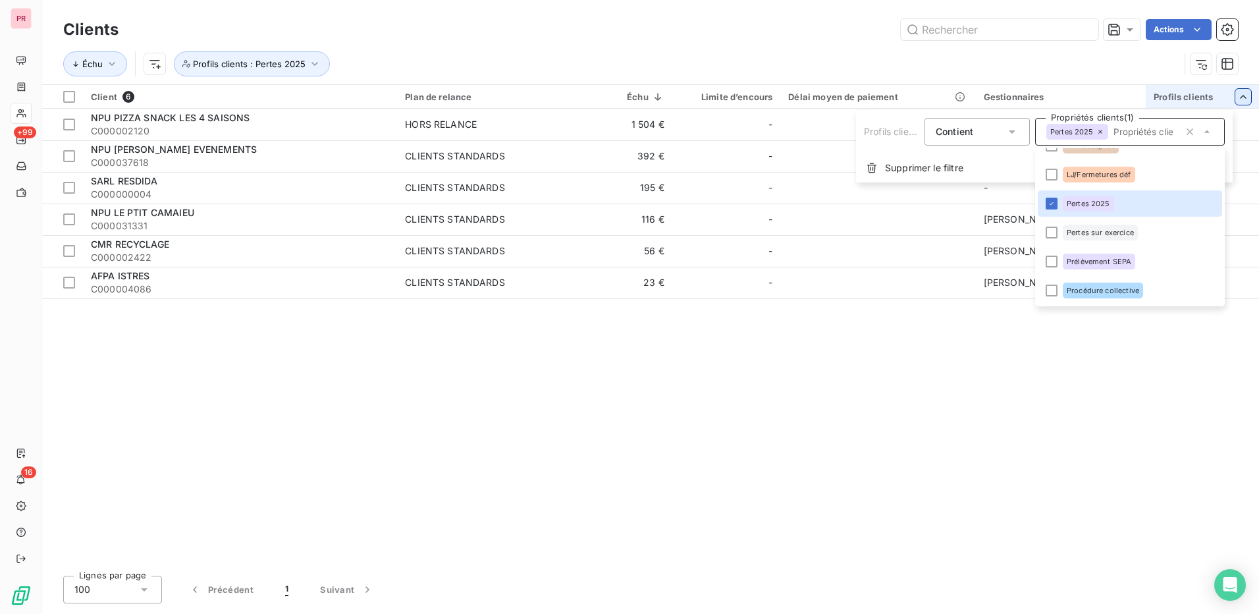
click at [994, 360] on html "PR +99 16 Clients Actions Échu Profils clients : Pertes 2025 Client 6 Plan de r…" at bounding box center [629, 307] width 1259 height 614
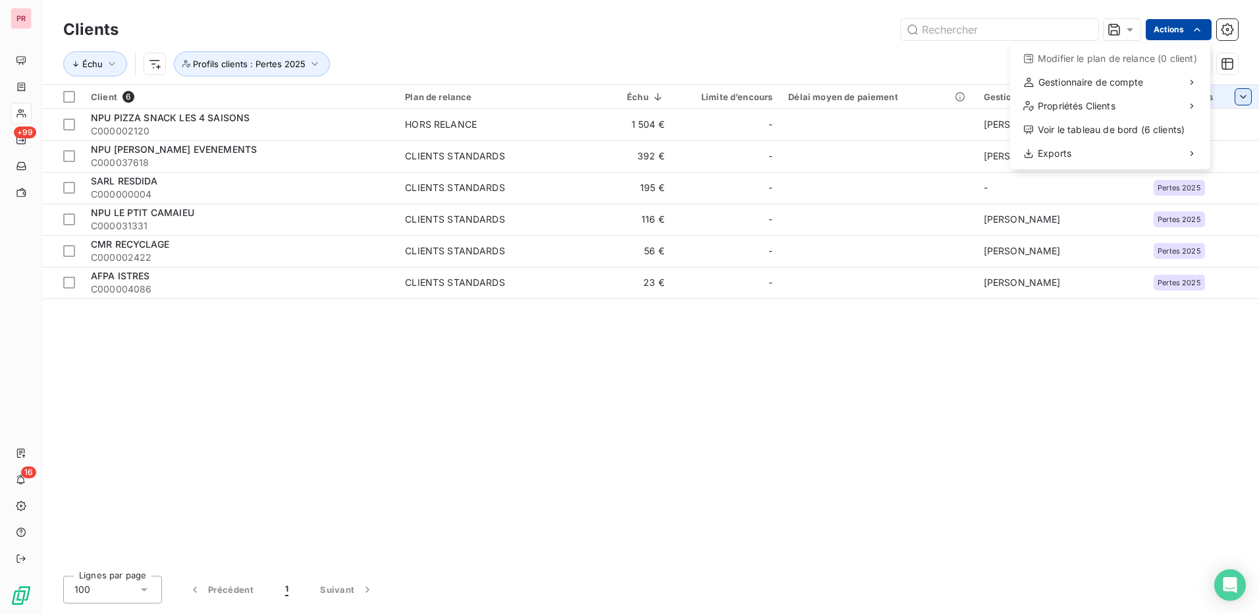
click at [1176, 26] on html "PR +99 16 Clients Actions Modifier le plan de relance (0 client) Gestionnaire d…" at bounding box center [629, 307] width 1259 height 614
click at [1227, 21] on html "PR +99 16 Clients Actions Modifier le plan de relance (0 client) Gestionnaire d…" at bounding box center [629, 307] width 1259 height 614
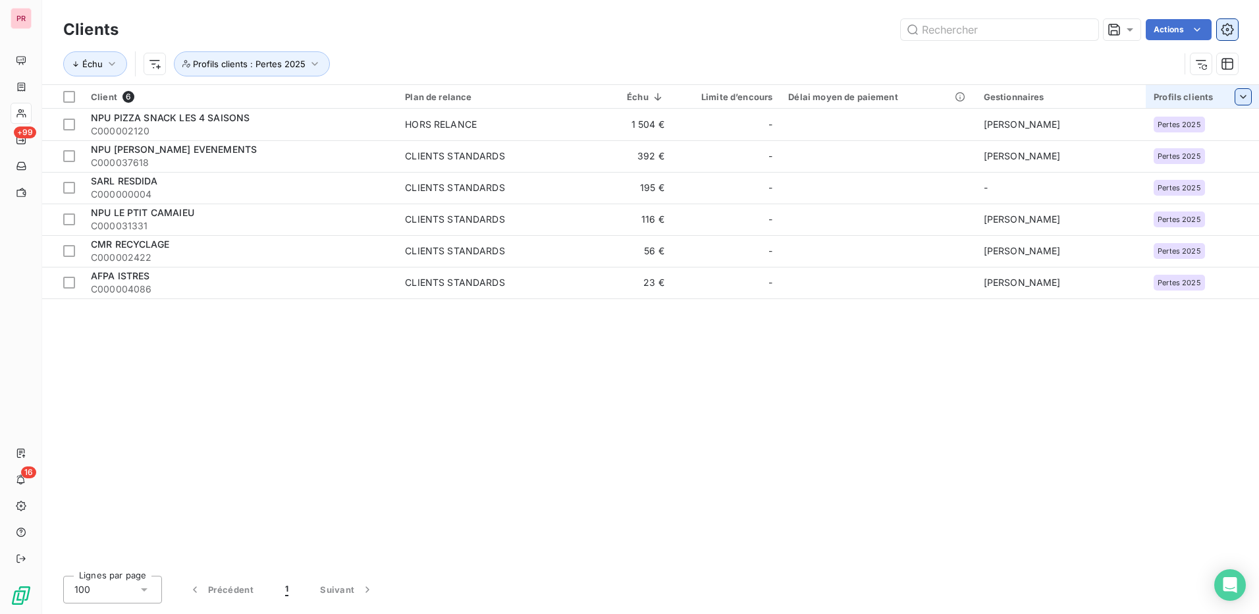
click at [1226, 26] on icon "button" at bounding box center [1227, 29] width 13 height 13
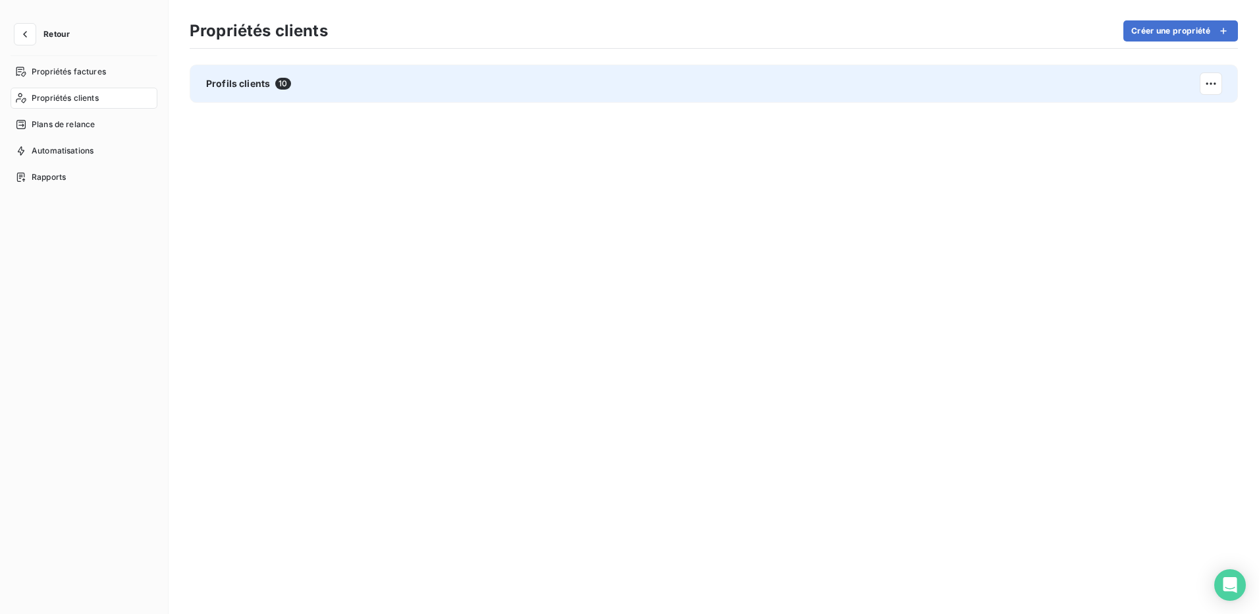
click at [263, 84] on span "Profils clients" at bounding box center [238, 83] width 64 height 13
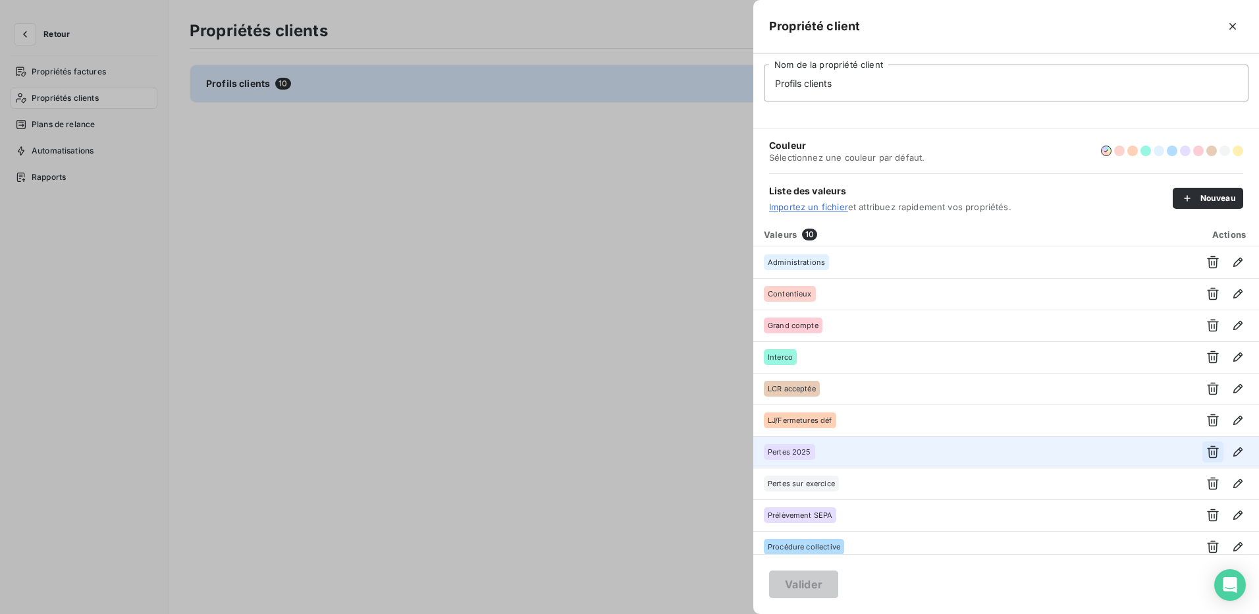
click at [1214, 452] on button "button" at bounding box center [1212, 451] width 21 height 21
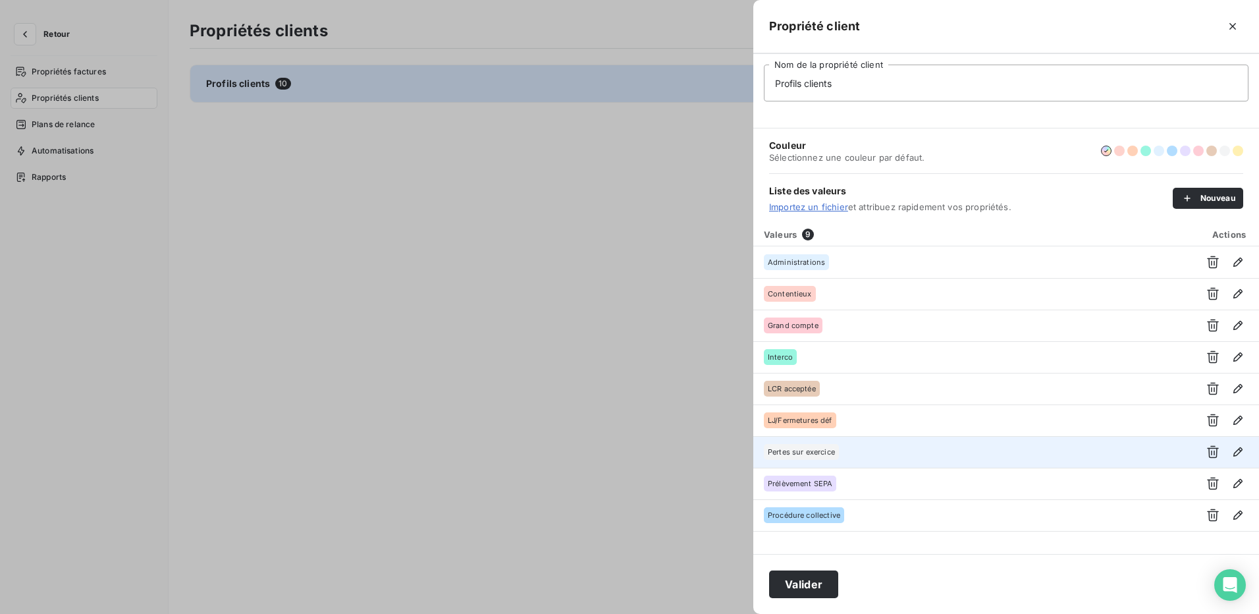
click at [595, 416] on div at bounding box center [629, 307] width 1259 height 614
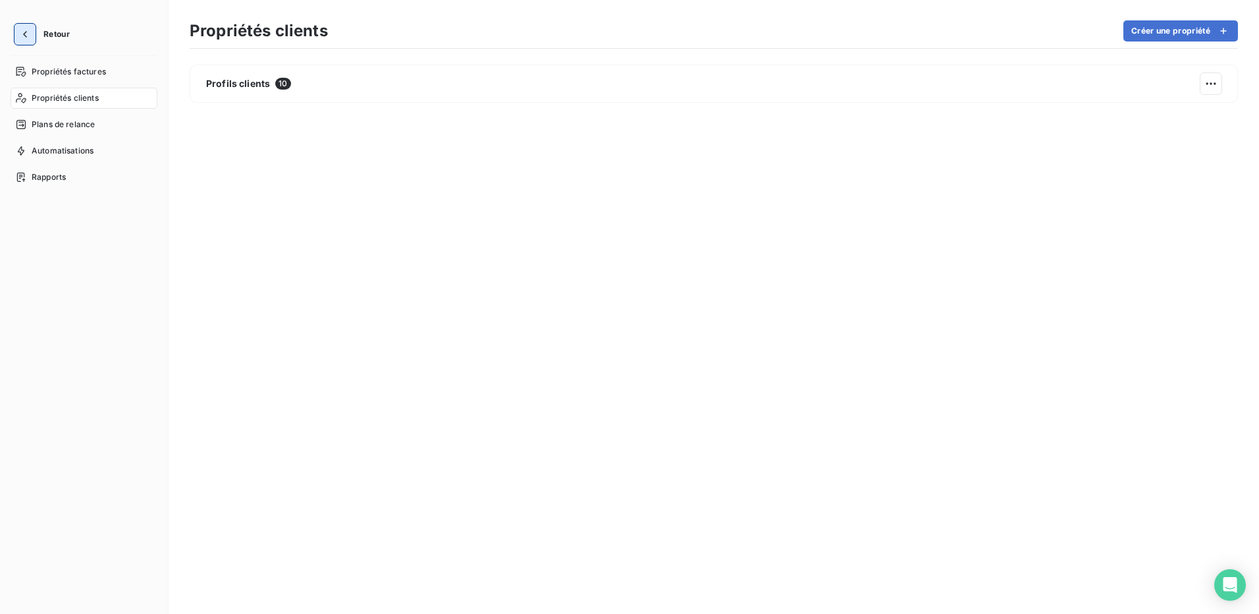
click at [25, 39] on icon "button" at bounding box center [24, 34] width 13 height 13
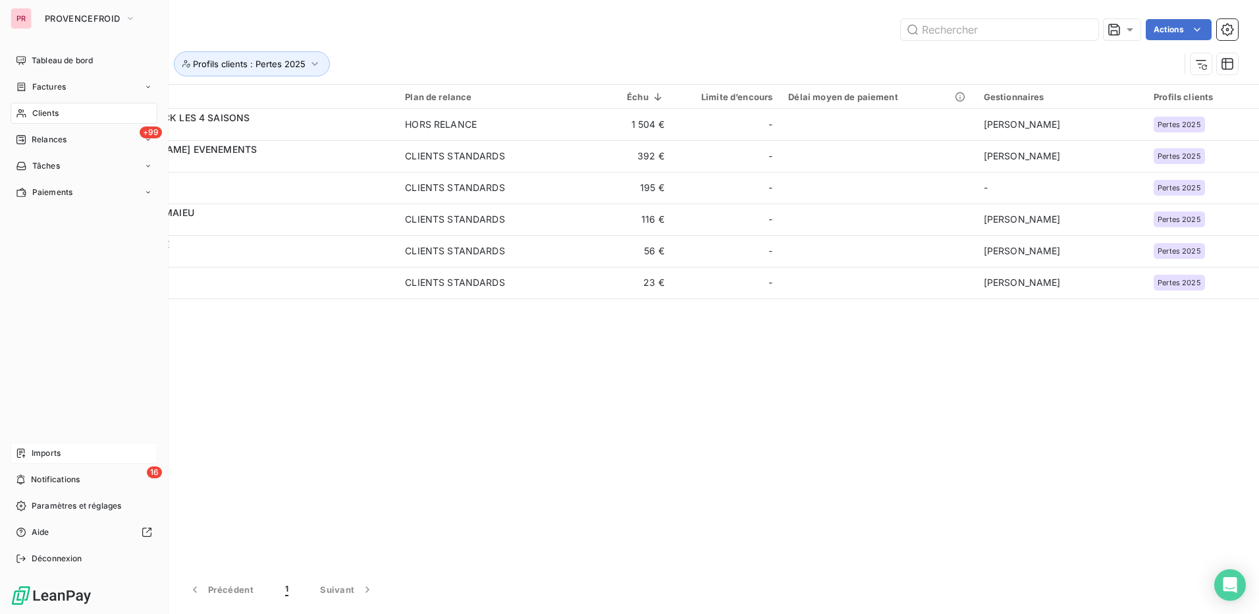
click at [55, 452] on span "Imports" at bounding box center [46, 453] width 29 height 12
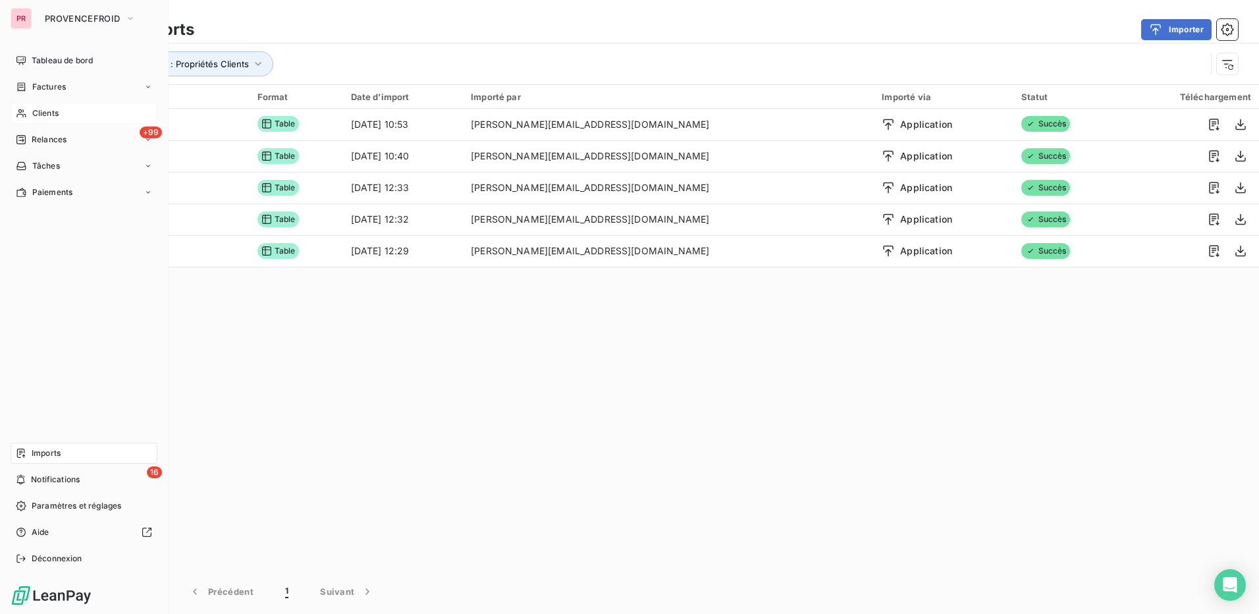
click at [45, 111] on span "Clients" at bounding box center [45, 113] width 26 height 12
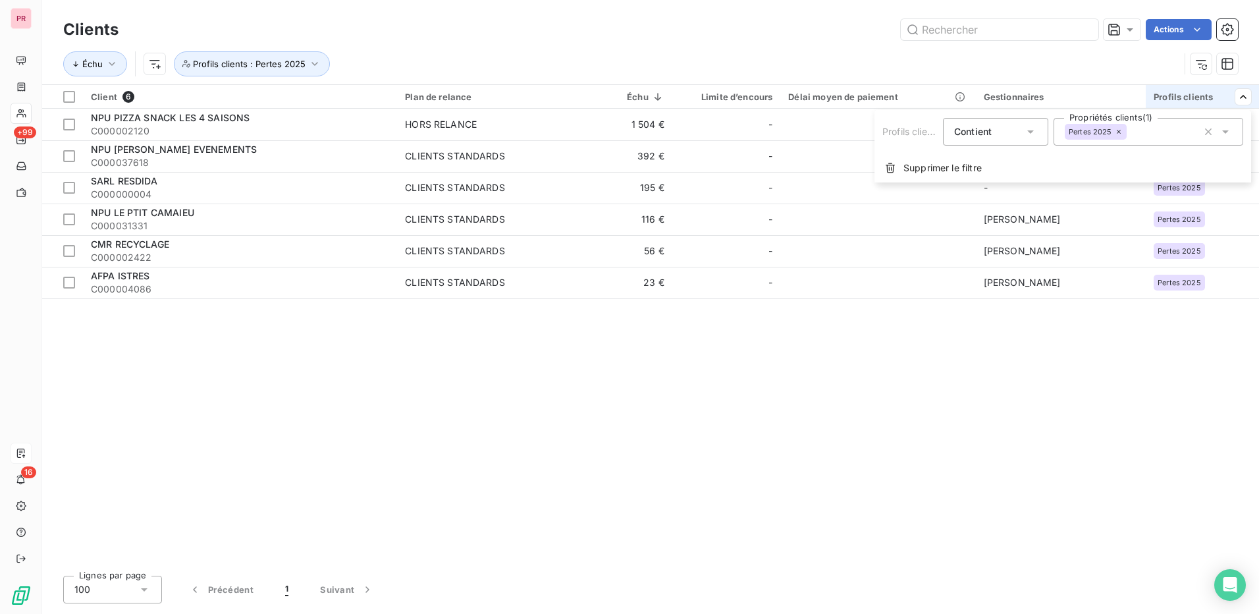
click at [1230, 128] on icon at bounding box center [1225, 131] width 13 height 13
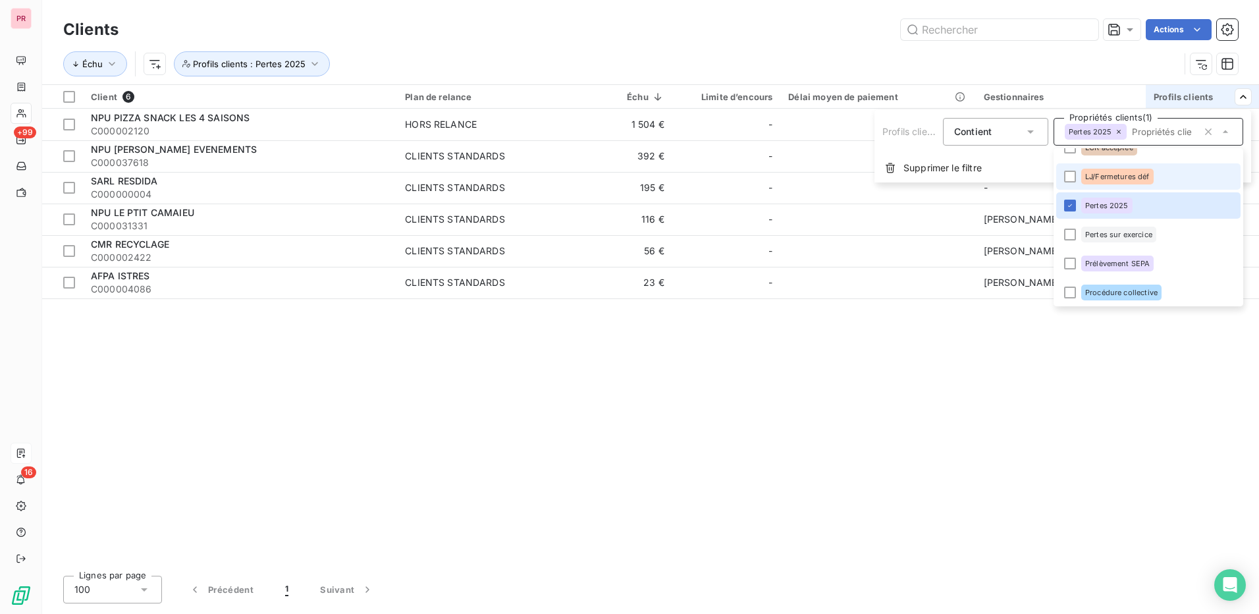
scroll to position [134, 0]
click at [1074, 230] on div at bounding box center [1070, 233] width 12 height 12
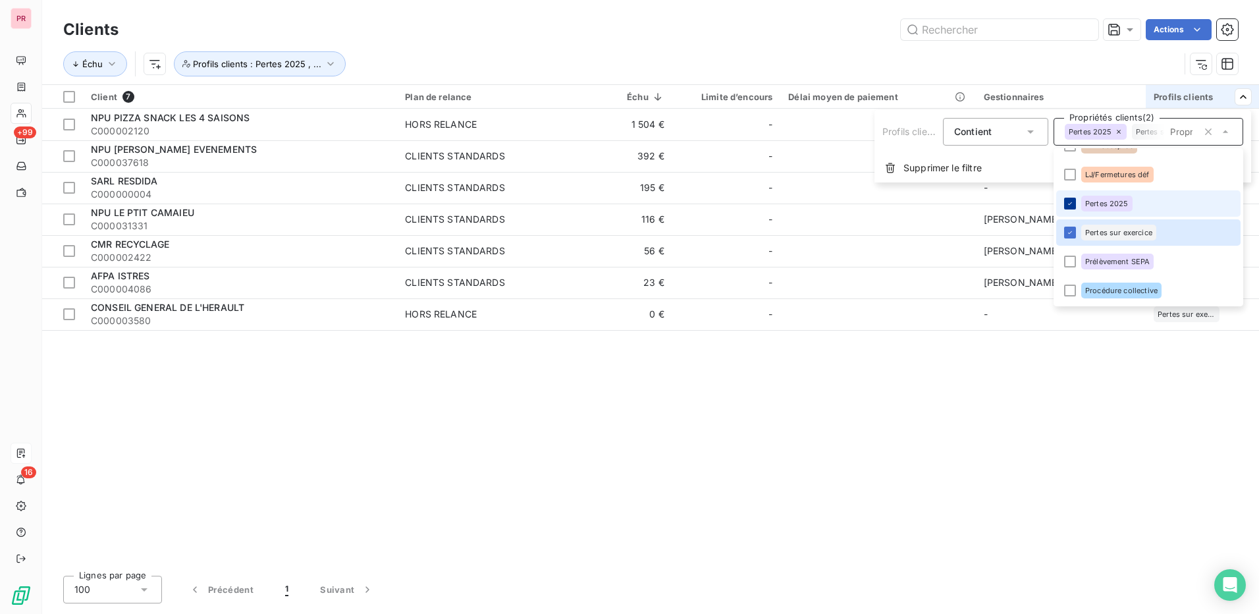
click at [1075, 202] on div at bounding box center [1070, 204] width 12 height 12
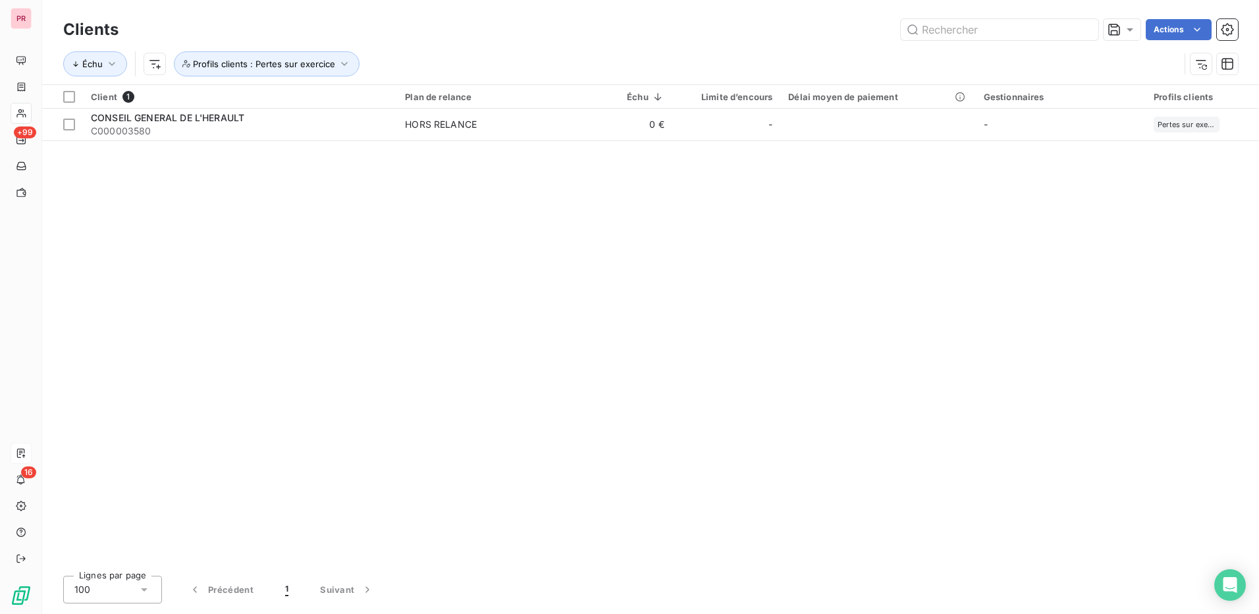
click at [1032, 335] on html "PR +99 16 Clients Actions Échu Profils clients : Pertes sur exercice Client 1 P…" at bounding box center [629, 307] width 1259 height 614
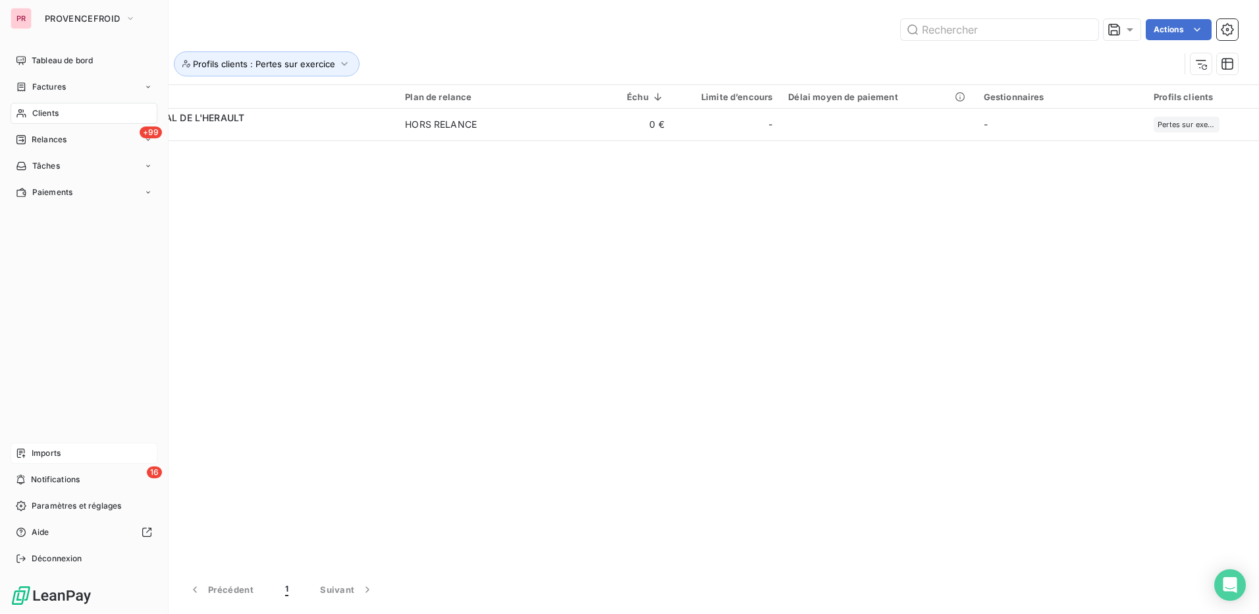
click at [53, 458] on span "Imports" at bounding box center [46, 453] width 29 height 12
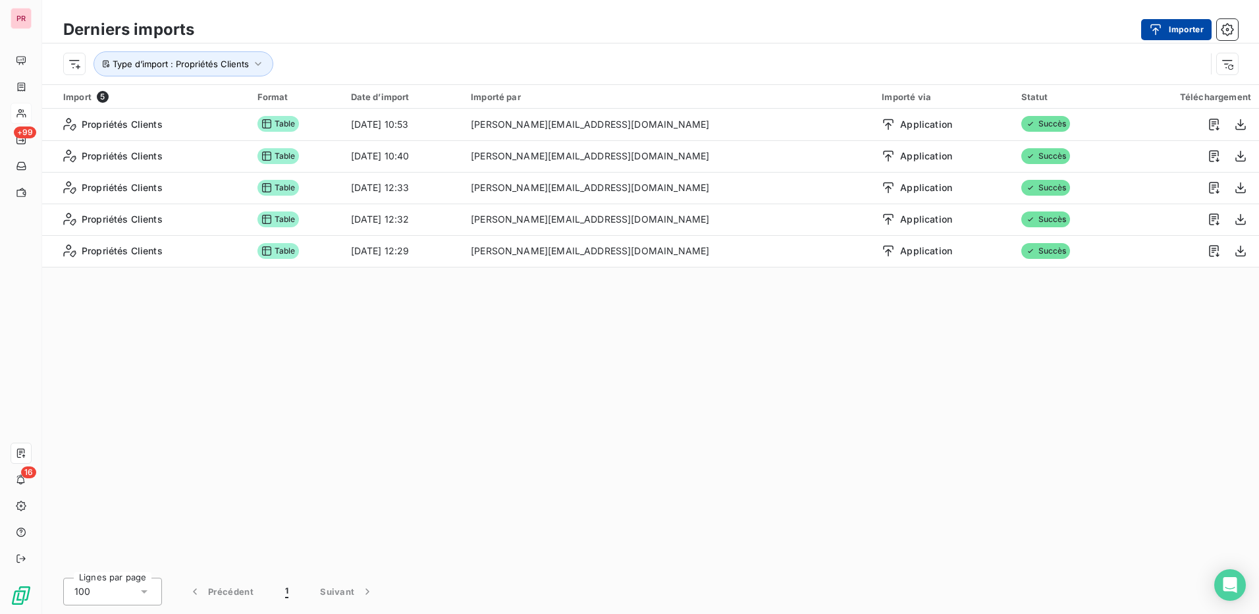
click at [1183, 28] on button "Importer" at bounding box center [1176, 29] width 70 height 21
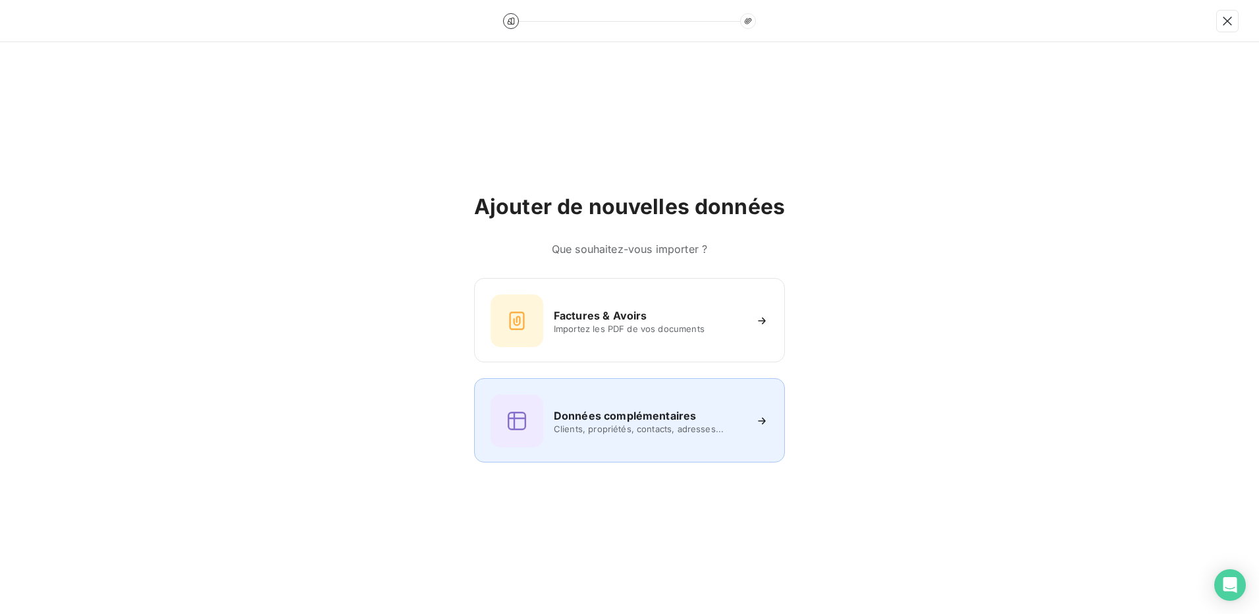
click at [598, 421] on h6 "Données complémentaires" at bounding box center [625, 416] width 142 height 16
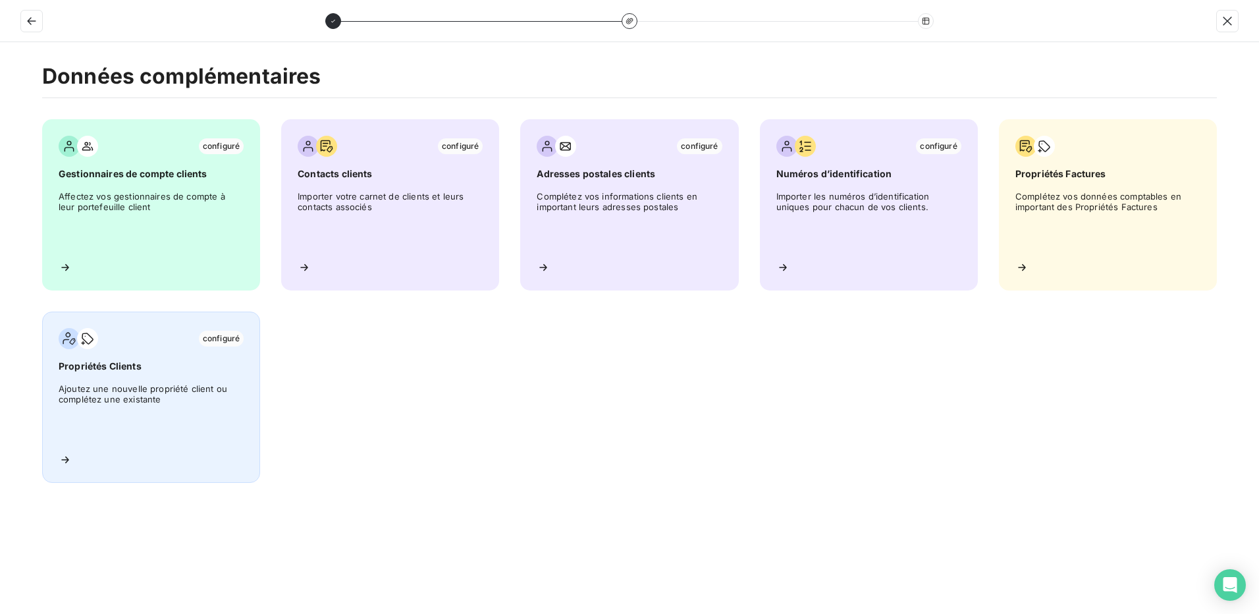
click at [164, 401] on span "Ajoutez une nouvelle propriété client ou complétez une existante" at bounding box center [151, 412] width 185 height 59
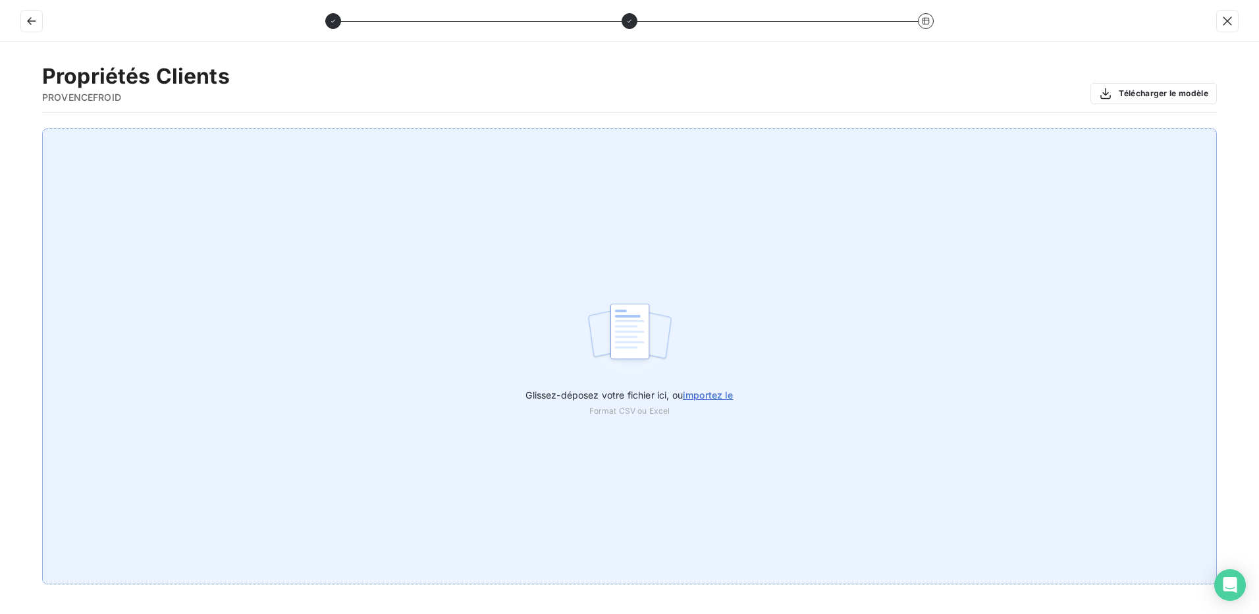
click at [711, 396] on span "importez le" at bounding box center [708, 394] width 51 height 11
click at [1, 129] on input "Glissez-déposez votre fichier ici, ou importez le" at bounding box center [0, 128] width 1 height 1
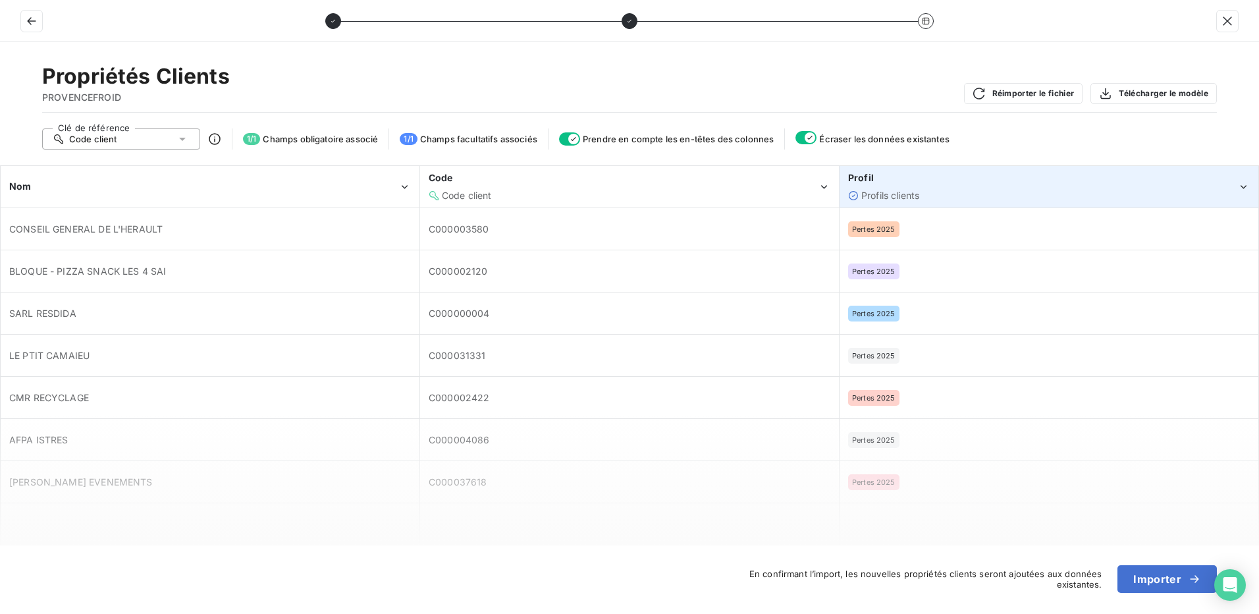
click at [986, 183] on div "Profil" at bounding box center [1042, 177] width 389 height 13
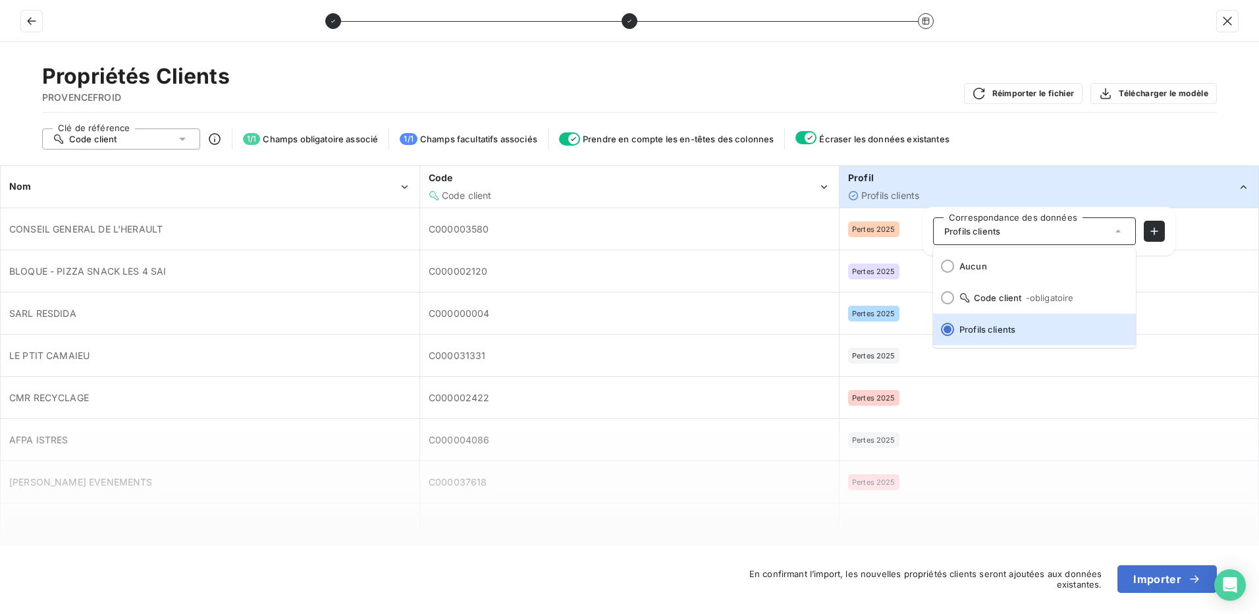
click at [716, 387] on div "C000002422" at bounding box center [629, 397] width 417 height 40
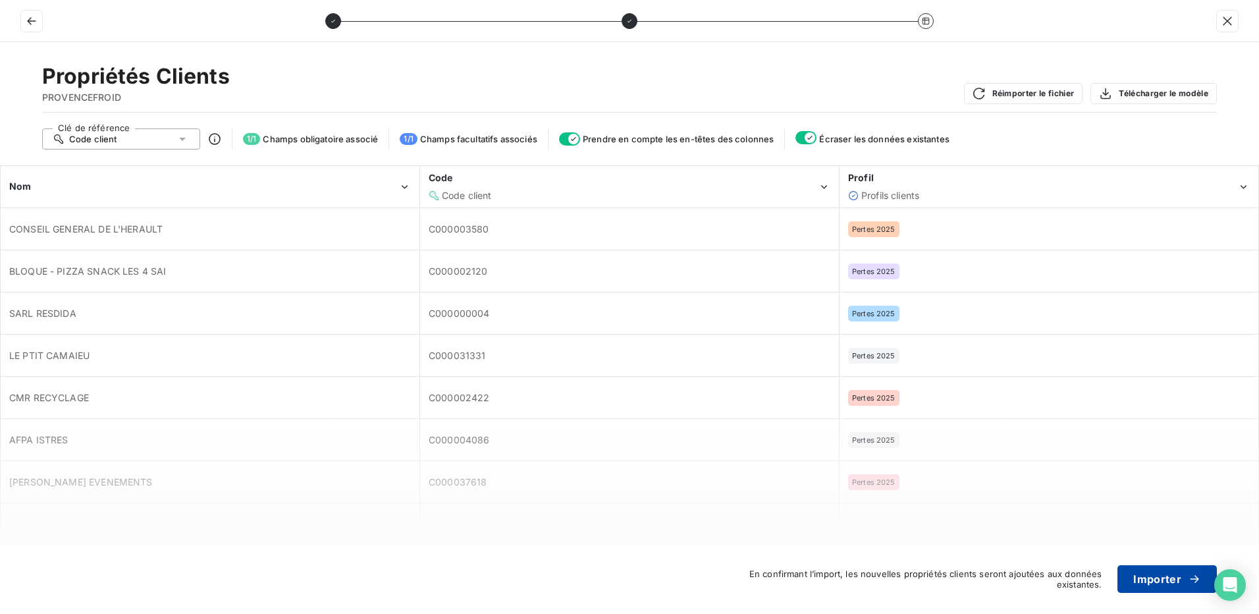
click at [1167, 583] on button "Importer" at bounding box center [1166, 579] width 99 height 28
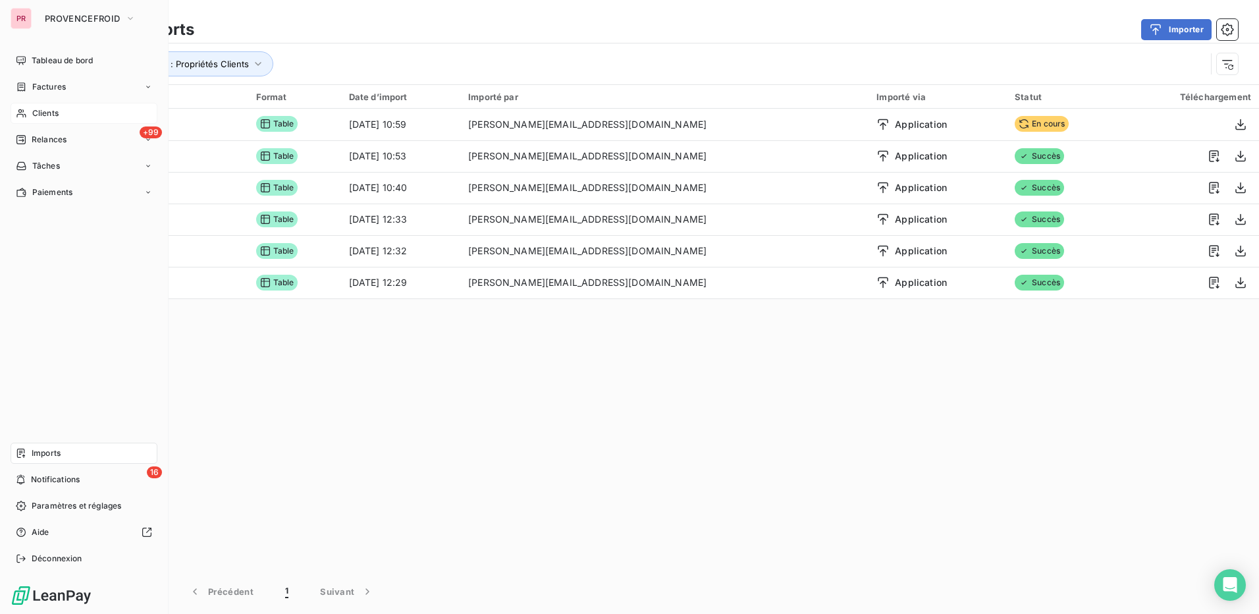
click at [72, 110] on div "Clients" at bounding box center [84, 113] width 147 height 21
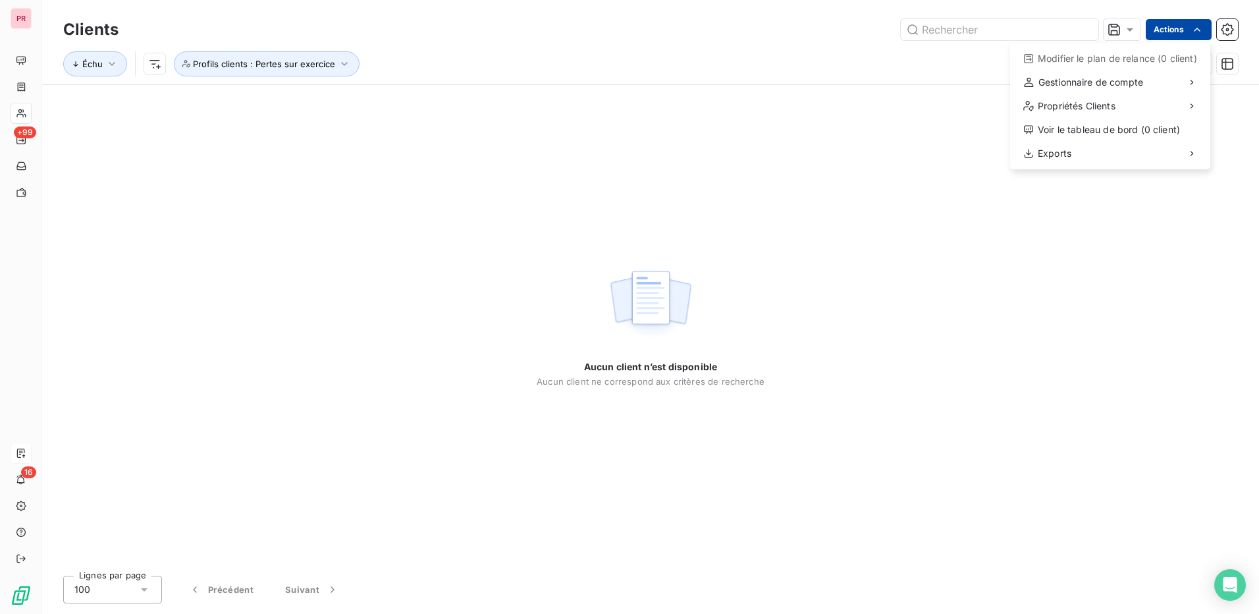
click at [1168, 32] on html "PR +99 16 Clients Actions Modifier le plan de relance (0 client) Gestionnaire d…" at bounding box center [629, 307] width 1259 height 614
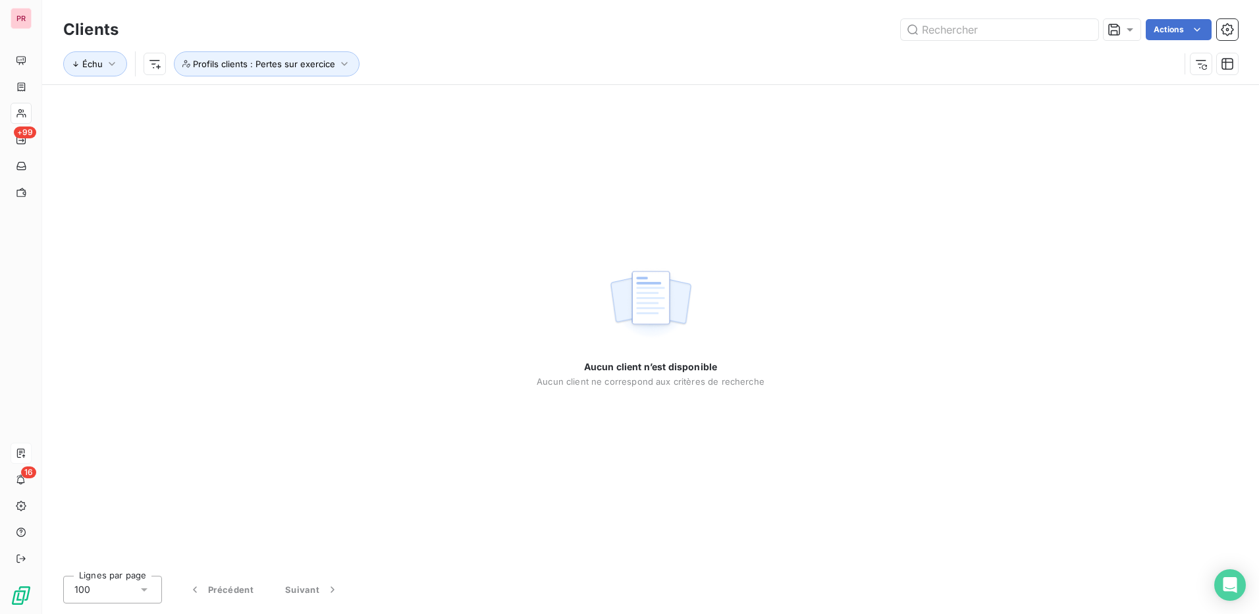
click at [793, 153] on html "PR +99 16 Clients Actions Échu Profils clients : Pertes sur exercice Aucun clie…" at bounding box center [629, 307] width 1259 height 614
click at [290, 63] on span "Profils clients : Pertes sur exercice" at bounding box center [264, 64] width 142 height 11
click at [441, 97] on icon at bounding box center [442, 98] width 8 height 8
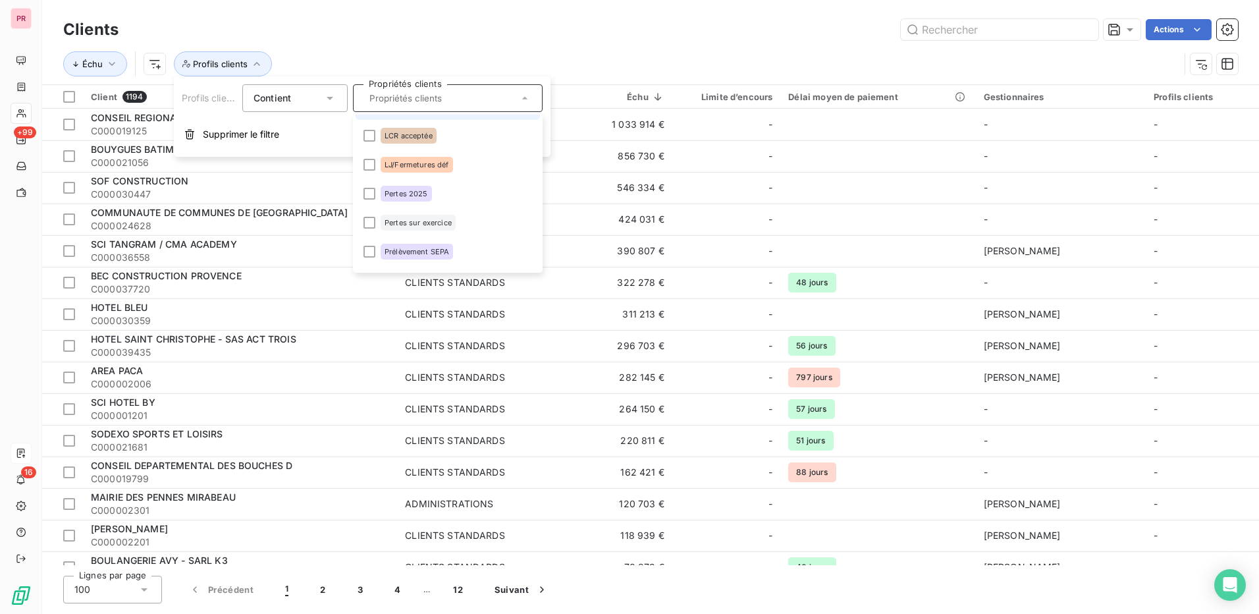
scroll to position [134, 0]
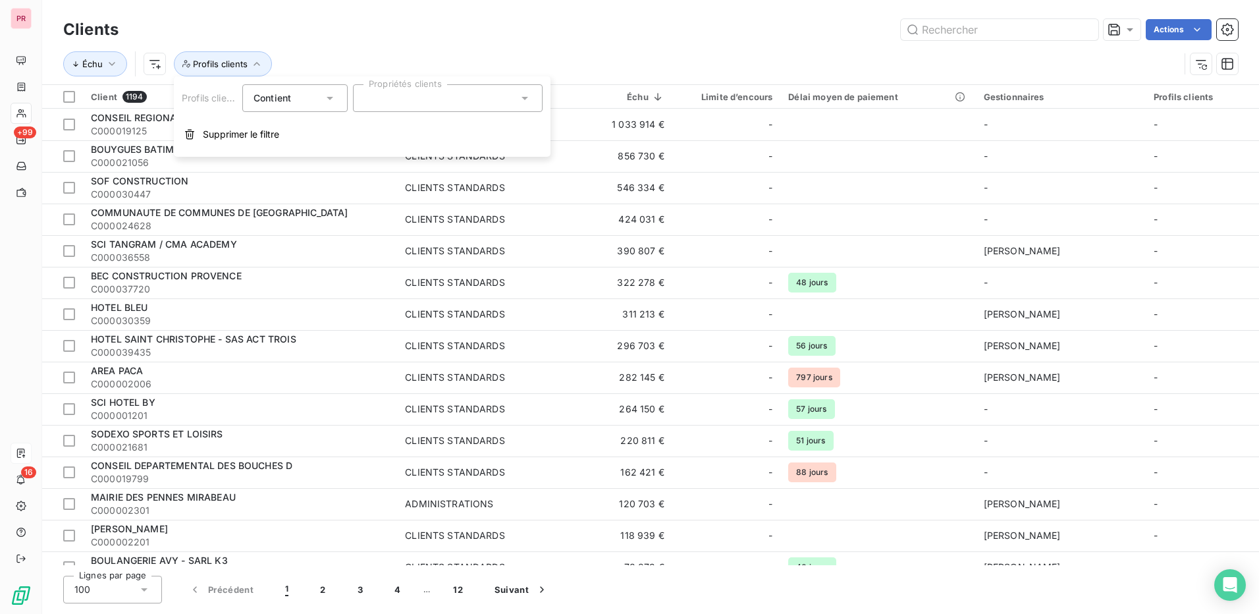
click at [470, 102] on div at bounding box center [448, 98] width 190 height 28
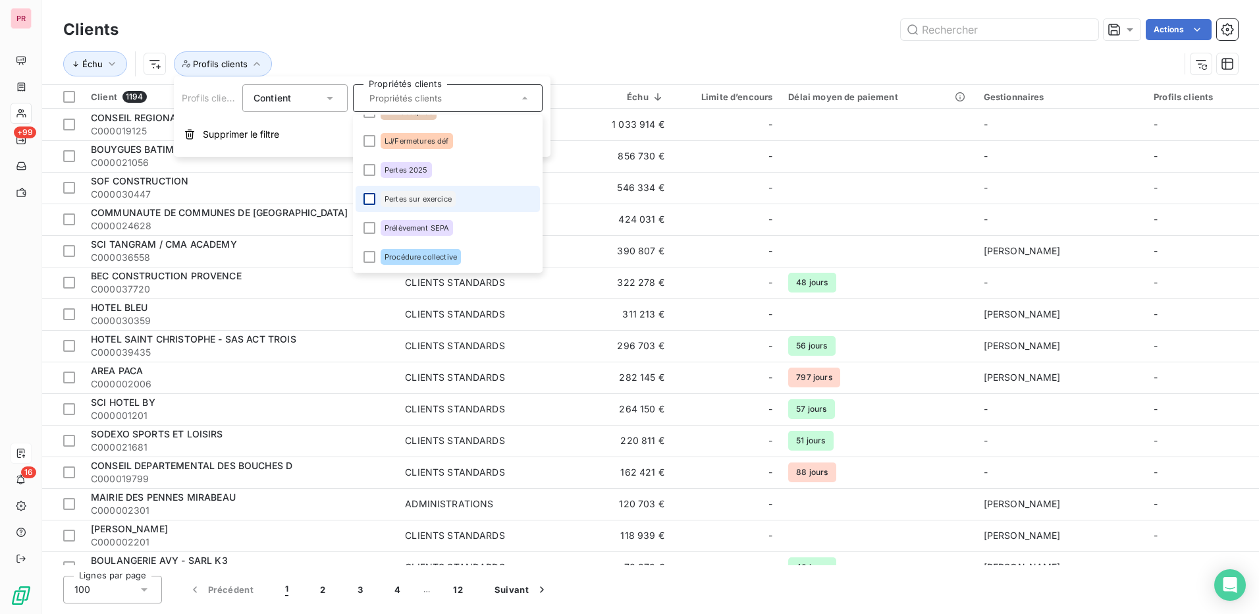
click at [370, 198] on div at bounding box center [369, 199] width 12 height 12
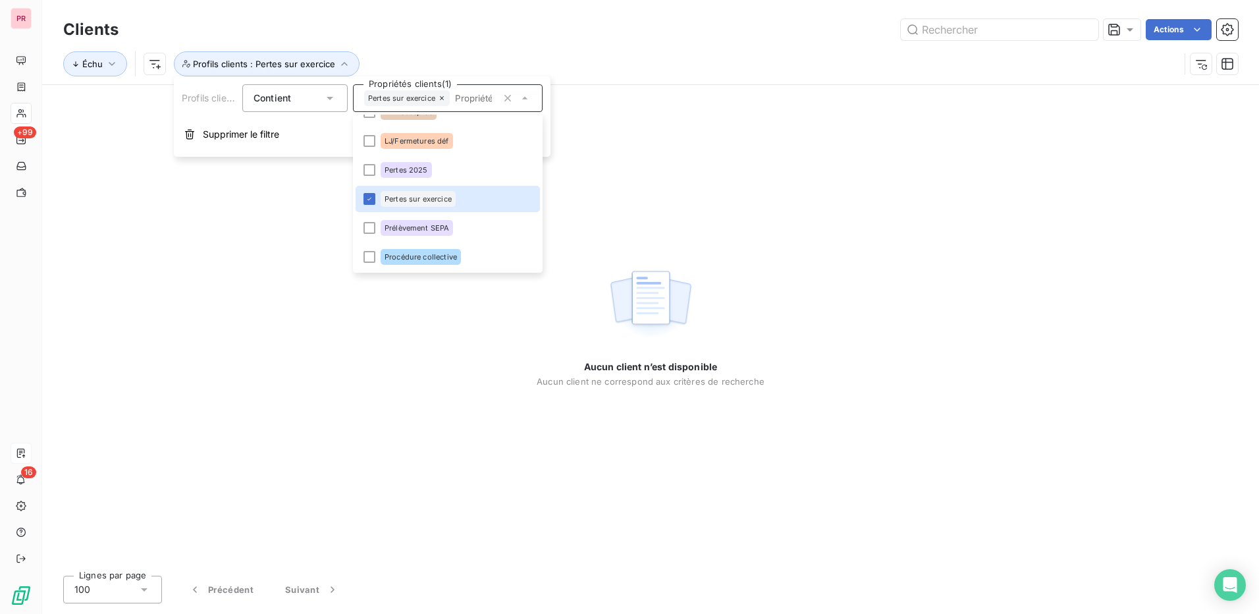
click at [475, 311] on div "Aucun client n’est disponible Aucun client ne correspond aux critères de recher…" at bounding box center [650, 325] width 1217 height 480
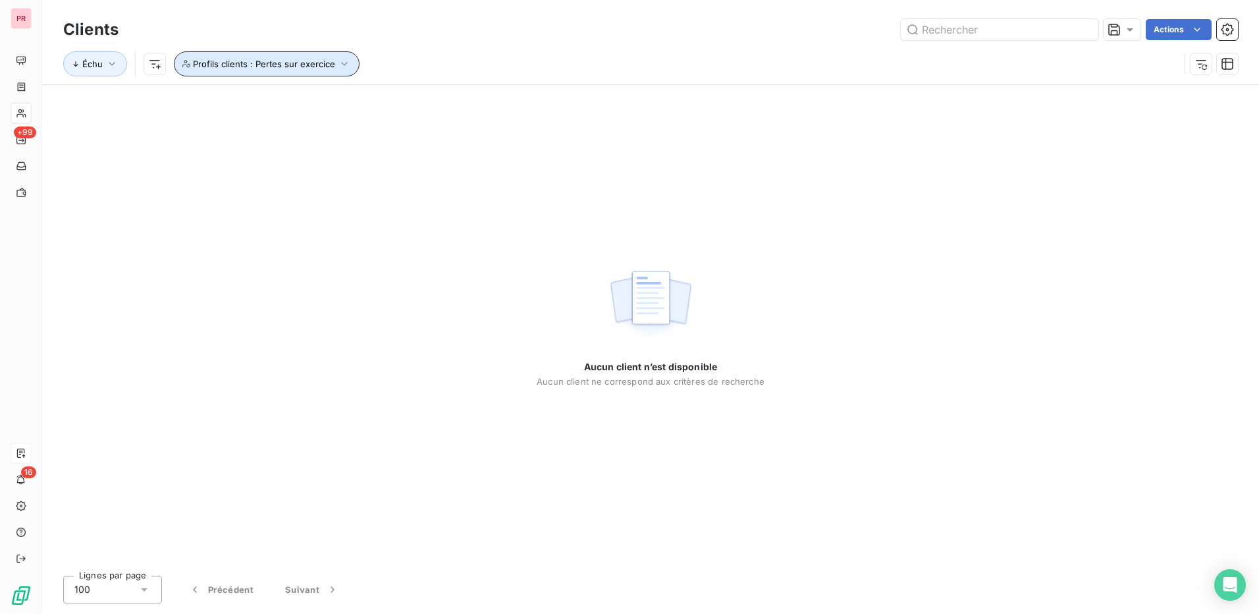
click at [317, 61] on span "Profils clients : Pertes sur exercice" at bounding box center [264, 64] width 142 height 11
click at [525, 98] on icon at bounding box center [525, 98] width 7 height 3
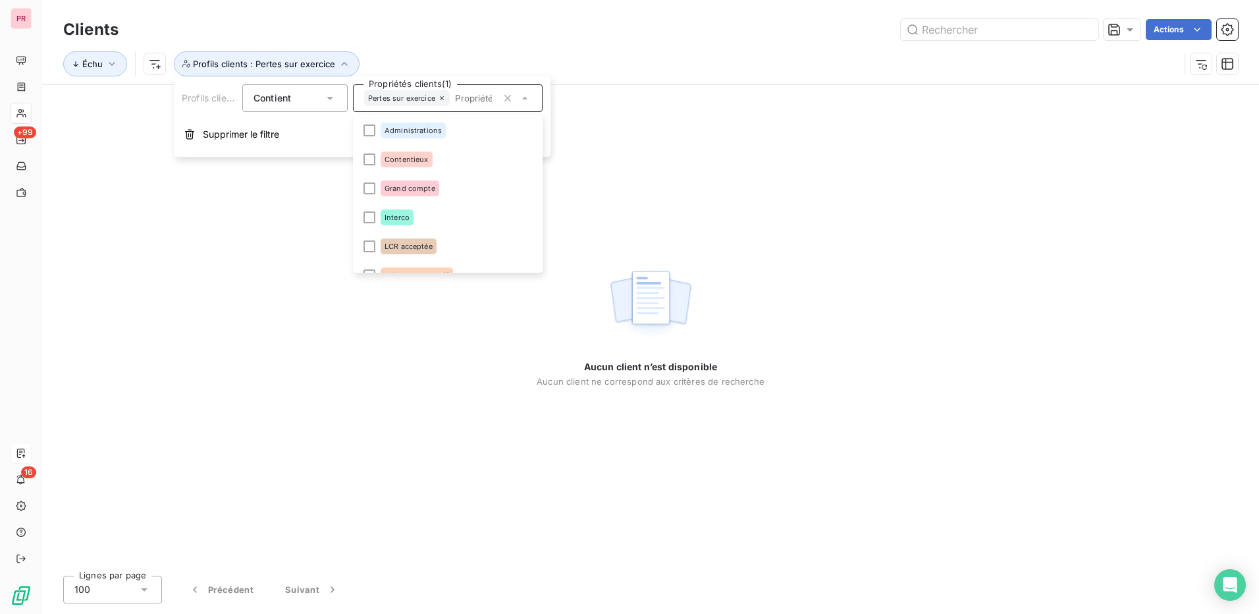
scroll to position [74, 0]
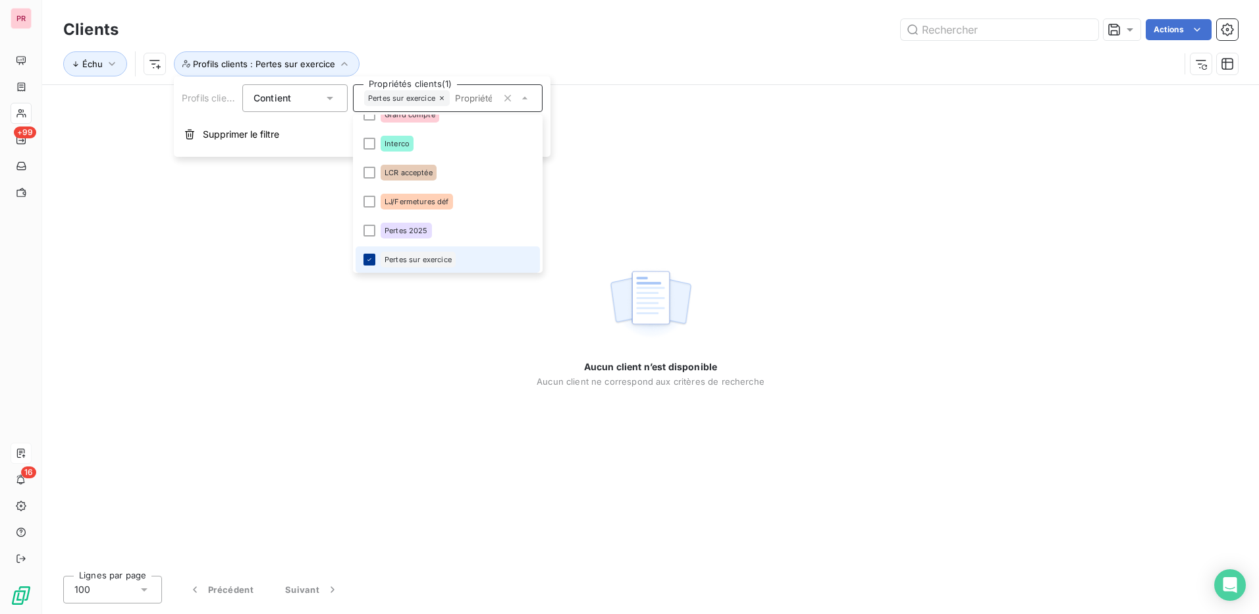
click at [368, 259] on icon at bounding box center [369, 259] width 8 height 8
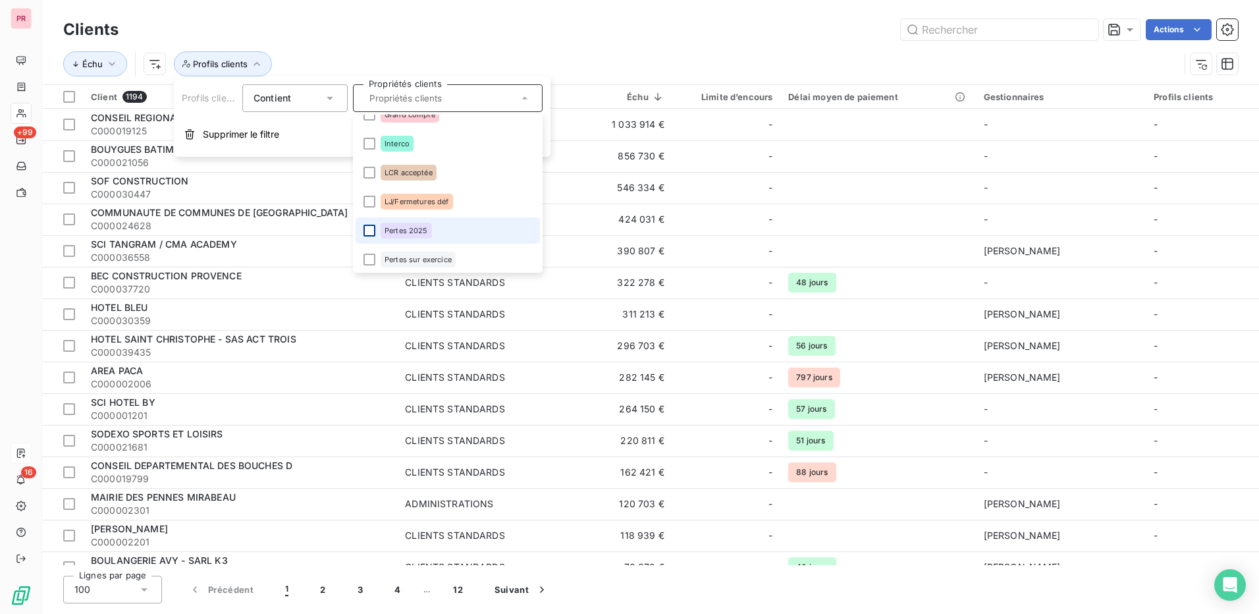
click at [371, 235] on div at bounding box center [369, 231] width 12 height 12
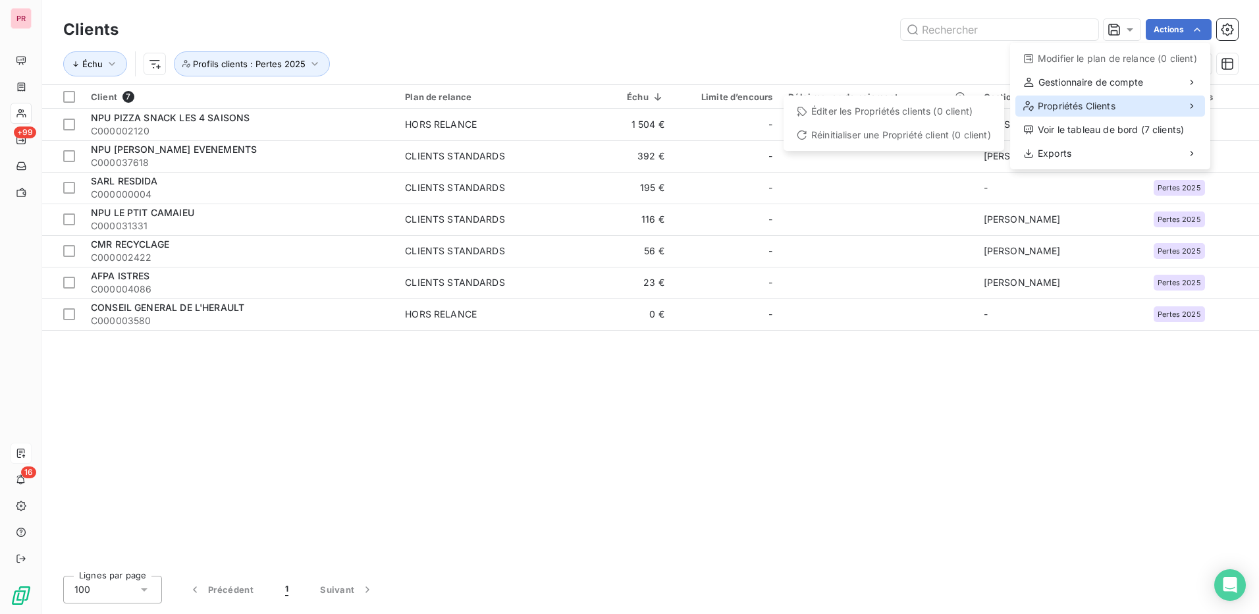
click at [1115, 103] on span "Propriétés Clients" at bounding box center [1077, 105] width 78 height 13
click at [72, 92] on html "PR +99 16 Clients Actions Modifier le plan de relance (0 client) Gestionnaire d…" at bounding box center [629, 307] width 1259 height 614
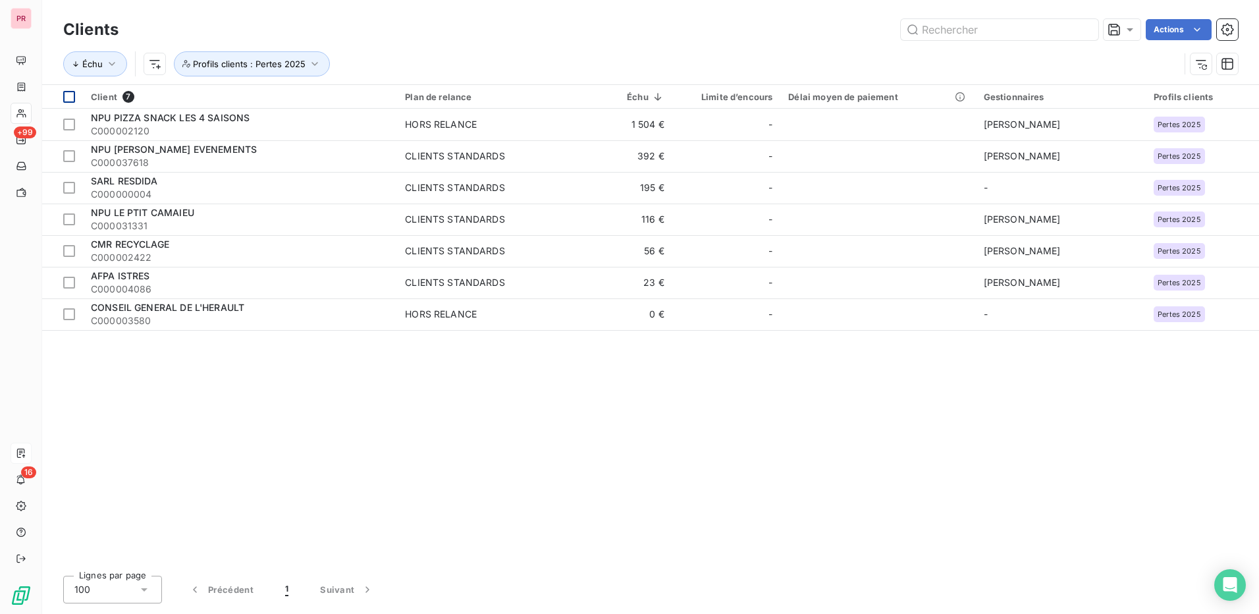
click at [70, 93] on div at bounding box center [69, 97] width 12 height 12
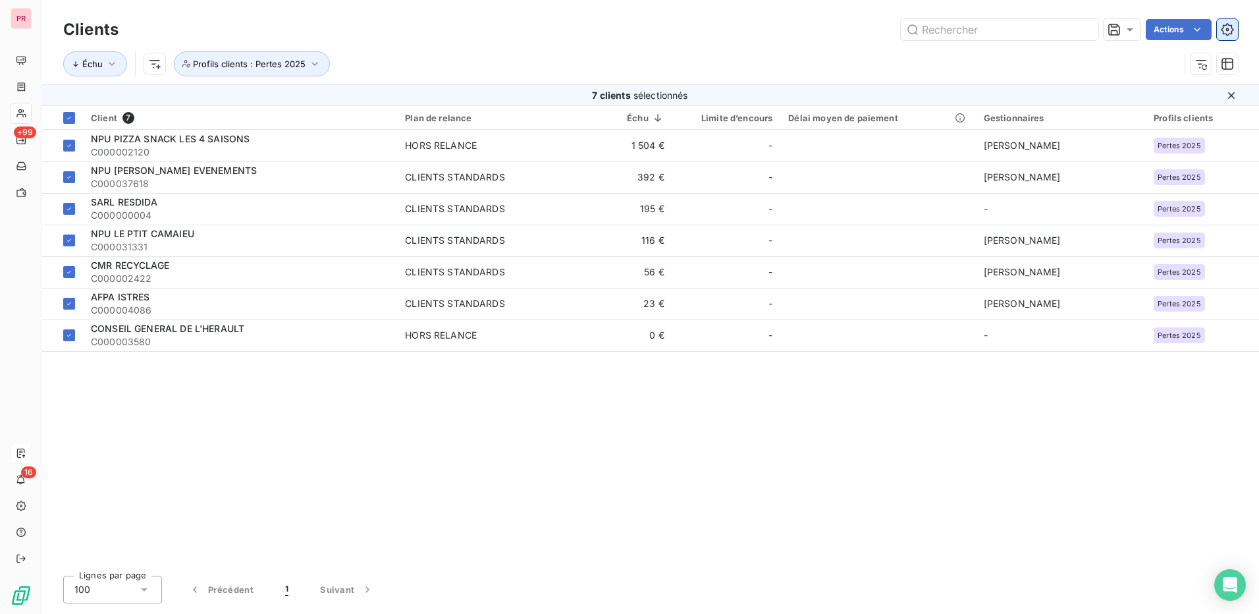
click at [1222, 30] on icon "button" at bounding box center [1227, 29] width 13 height 13
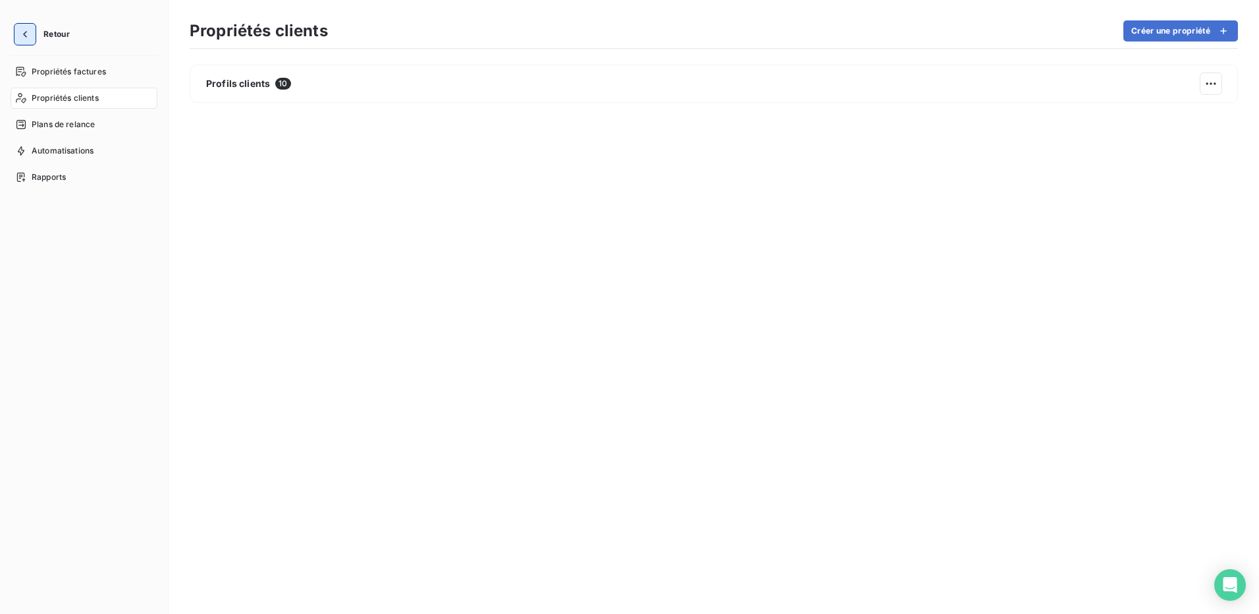
click at [24, 30] on icon "button" at bounding box center [24, 34] width 13 height 13
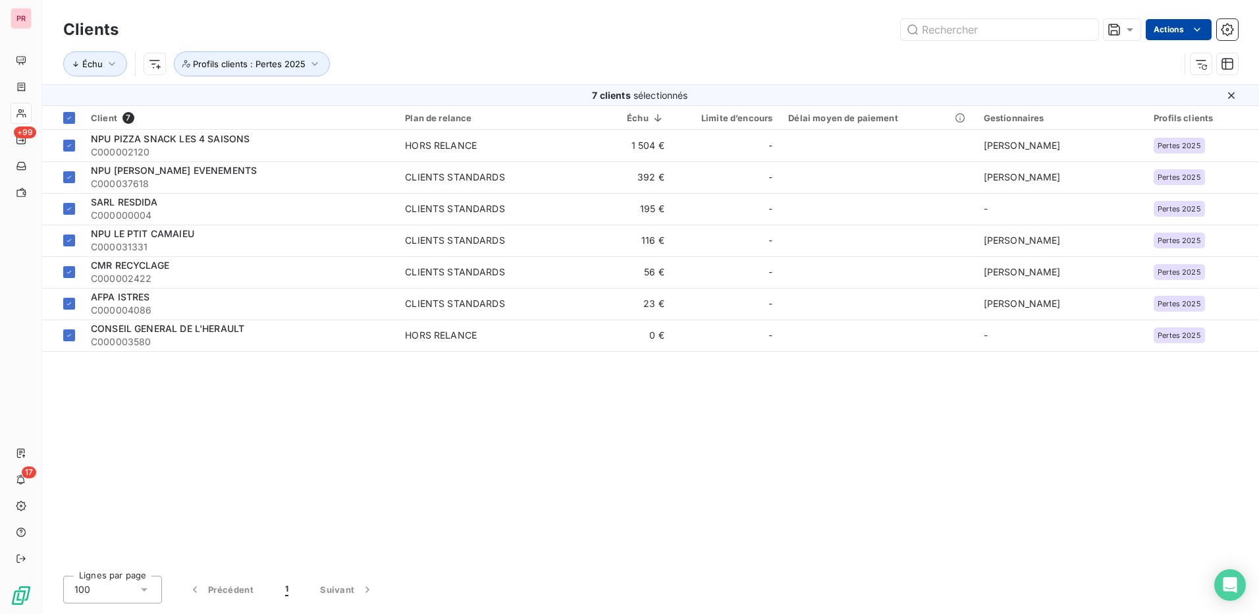
click at [1189, 34] on html "PR +99 17 Clients Actions Échu Profils clients : Pertes 2025 7 clients sélectio…" at bounding box center [629, 307] width 1259 height 614
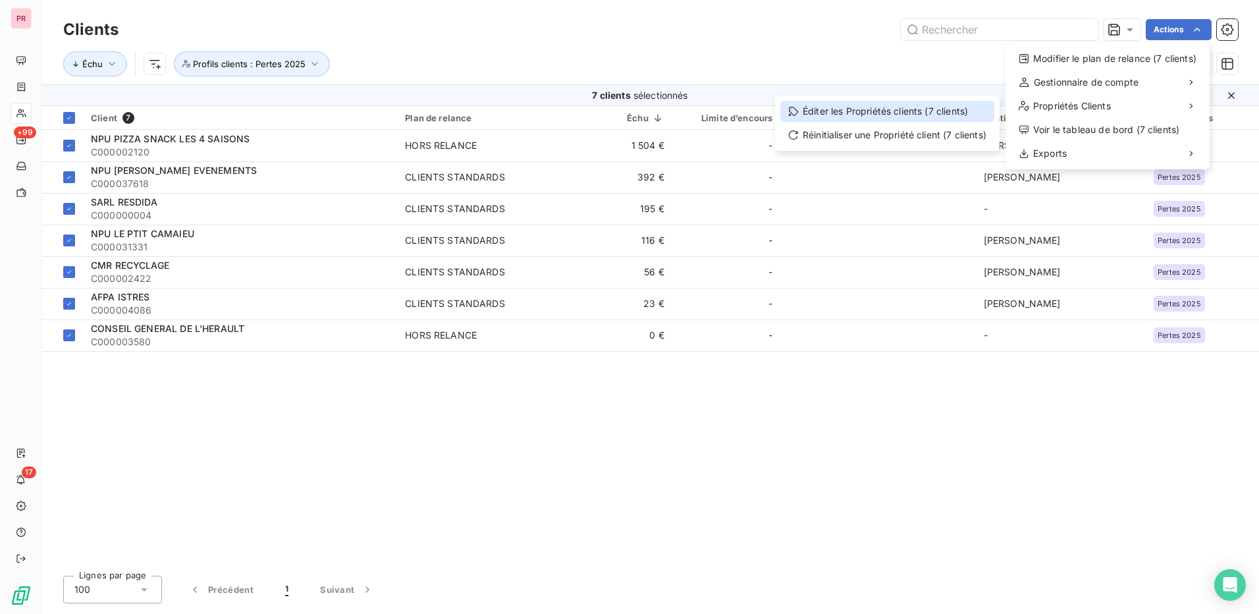
click at [937, 113] on div "Éditer les Propriétés clients (7 clients)" at bounding box center [887, 111] width 214 height 21
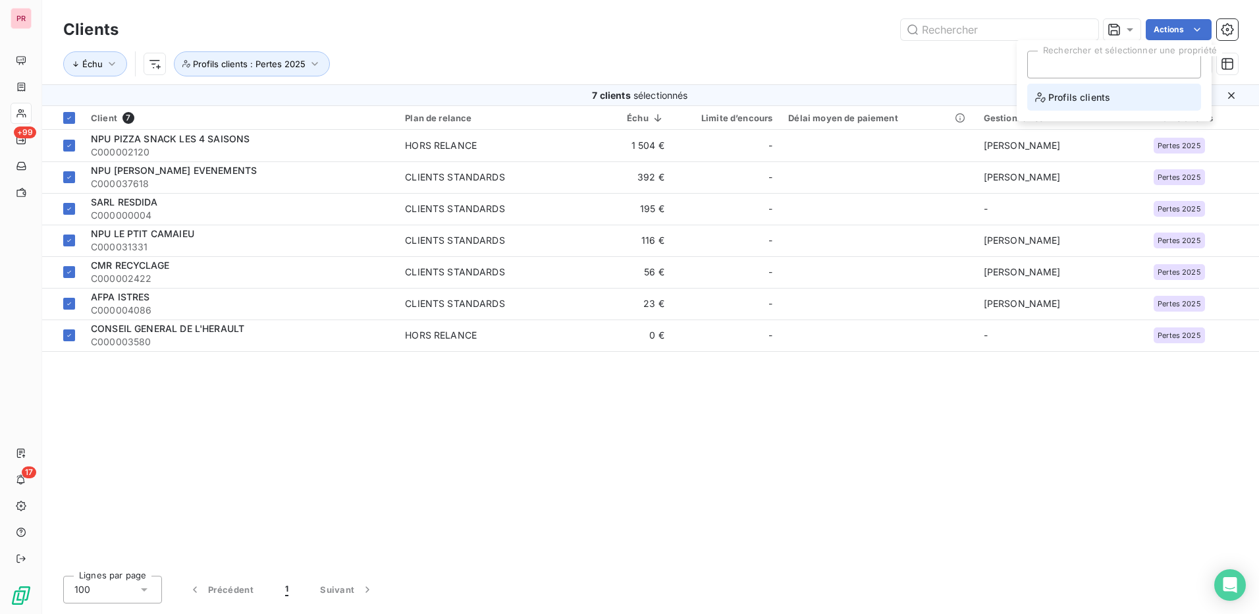
click at [1076, 95] on span "Profils clients" at bounding box center [1072, 97] width 75 height 16
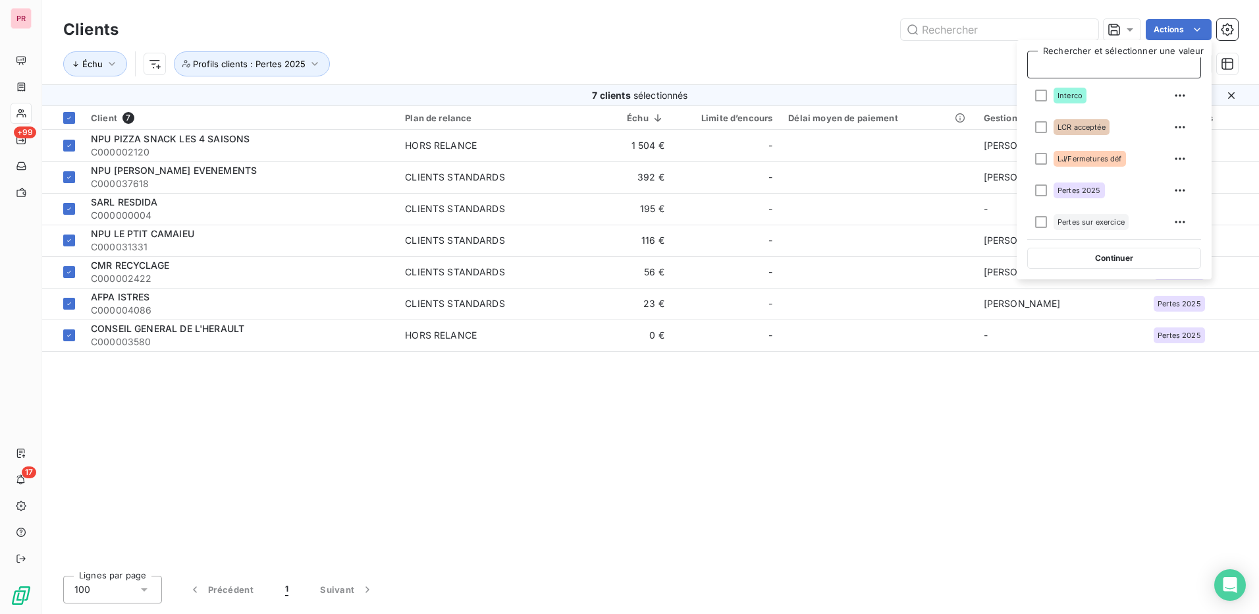
scroll to position [132, 0]
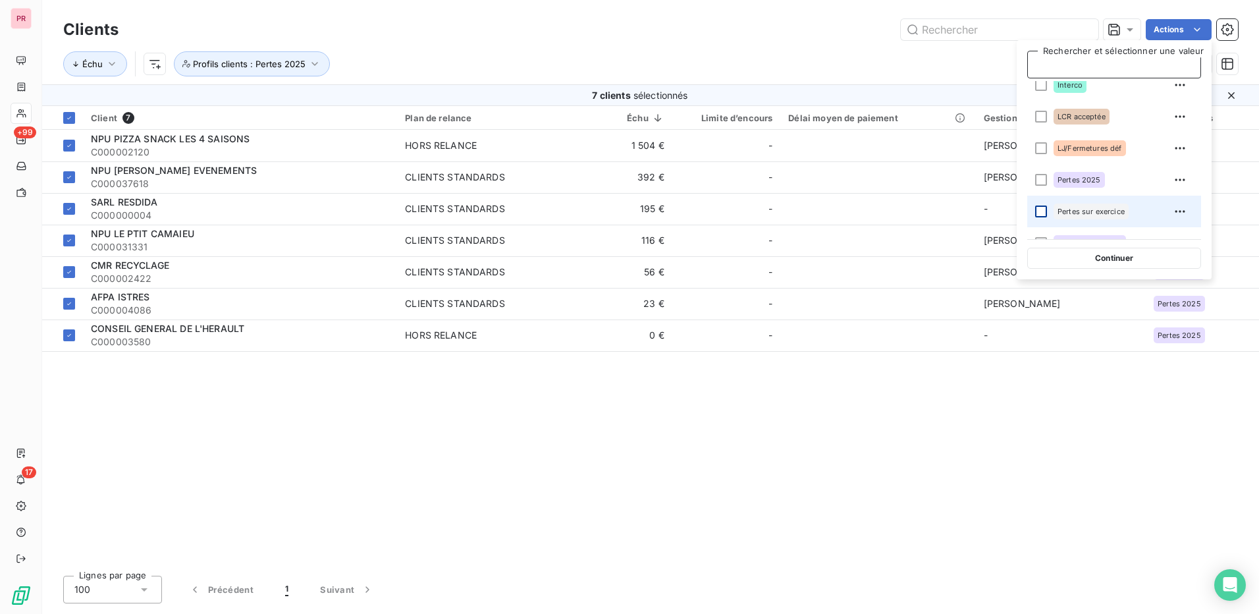
click at [1040, 206] on div at bounding box center [1041, 211] width 12 height 12
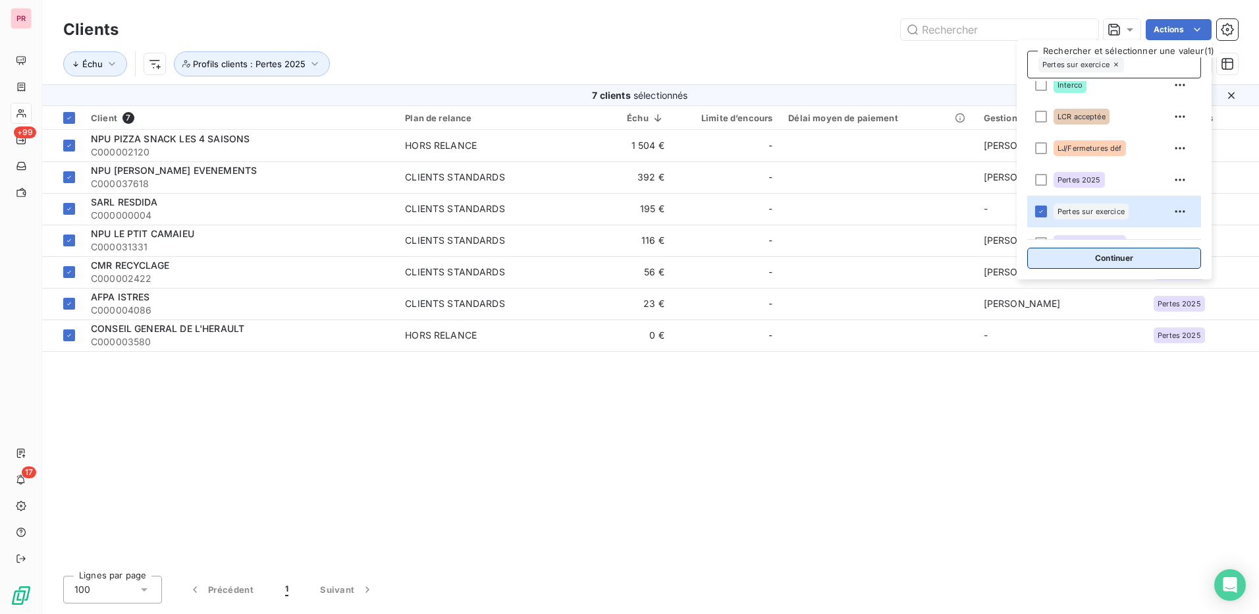
click at [1113, 254] on button "Continuer" at bounding box center [1114, 258] width 174 height 21
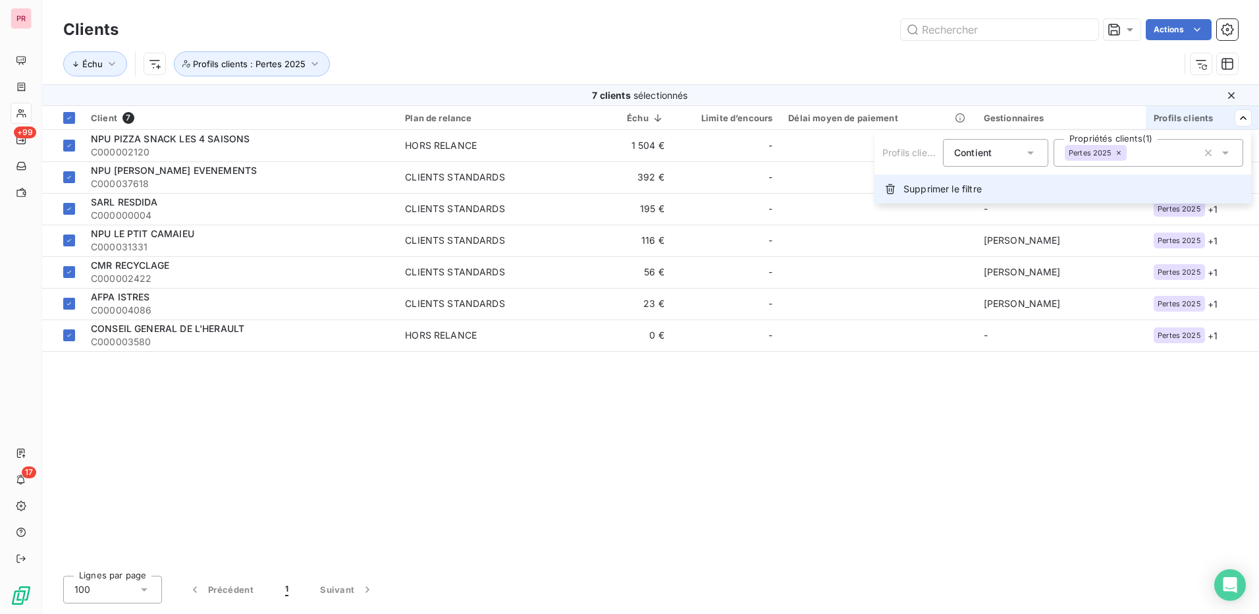
click at [977, 191] on span "Supprimer le filtre" at bounding box center [942, 188] width 78 height 13
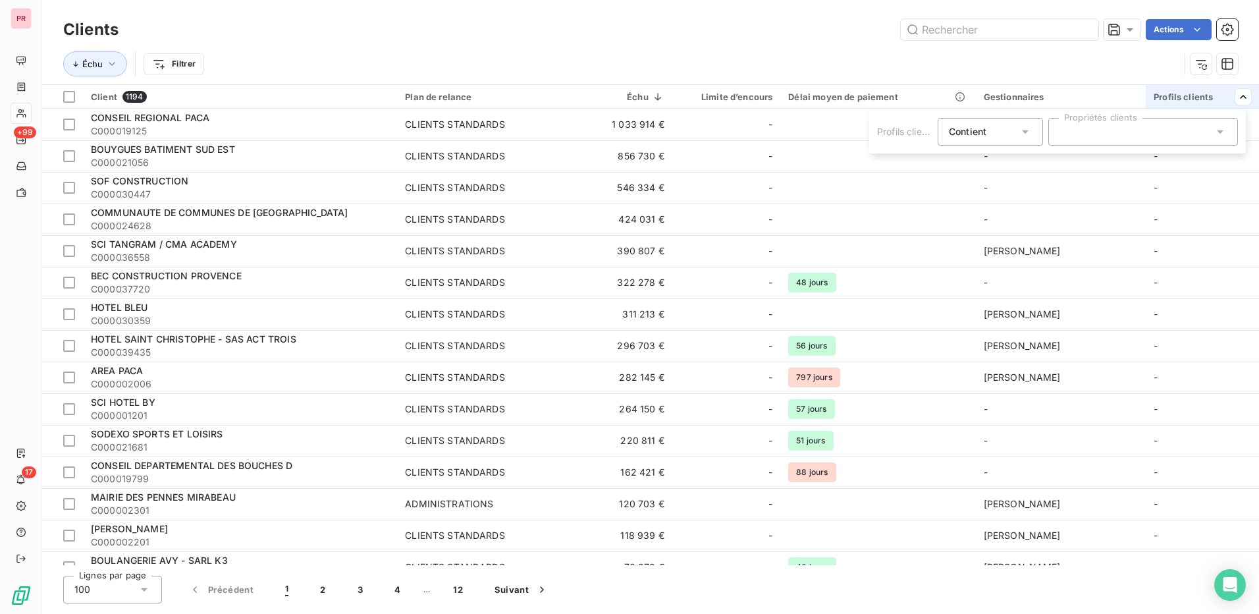
drag, startPoint x: 1162, startPoint y: 132, endPoint x: 1161, endPoint y: 144, distance: 11.9
click at [1162, 133] on div at bounding box center [1143, 132] width 190 height 28
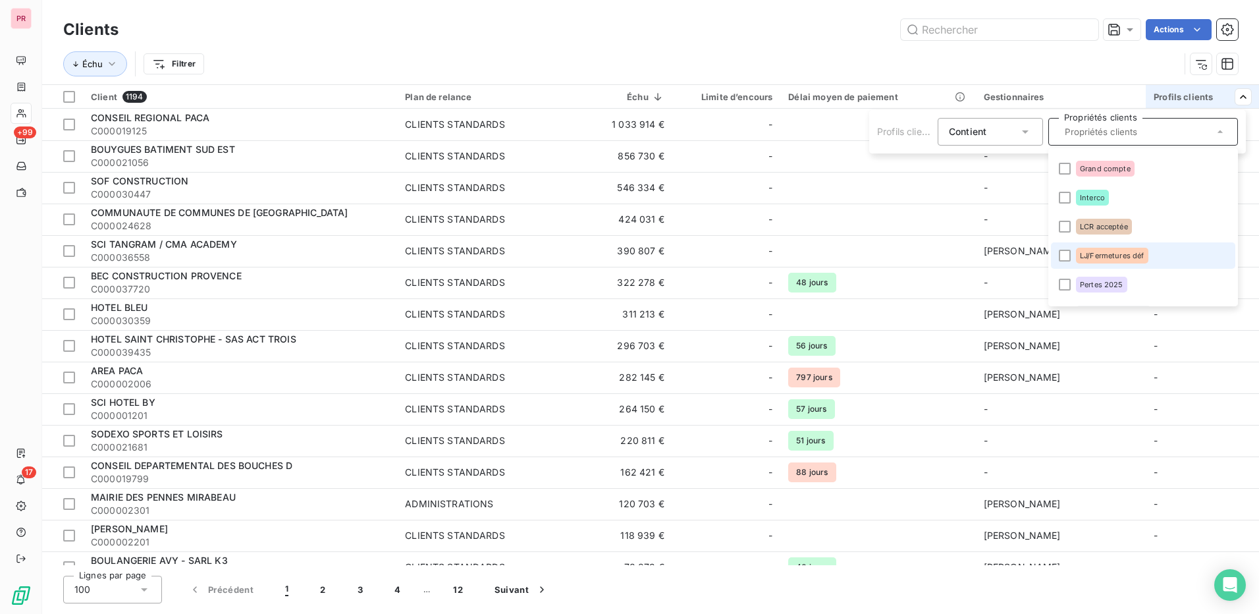
scroll to position [134, 0]
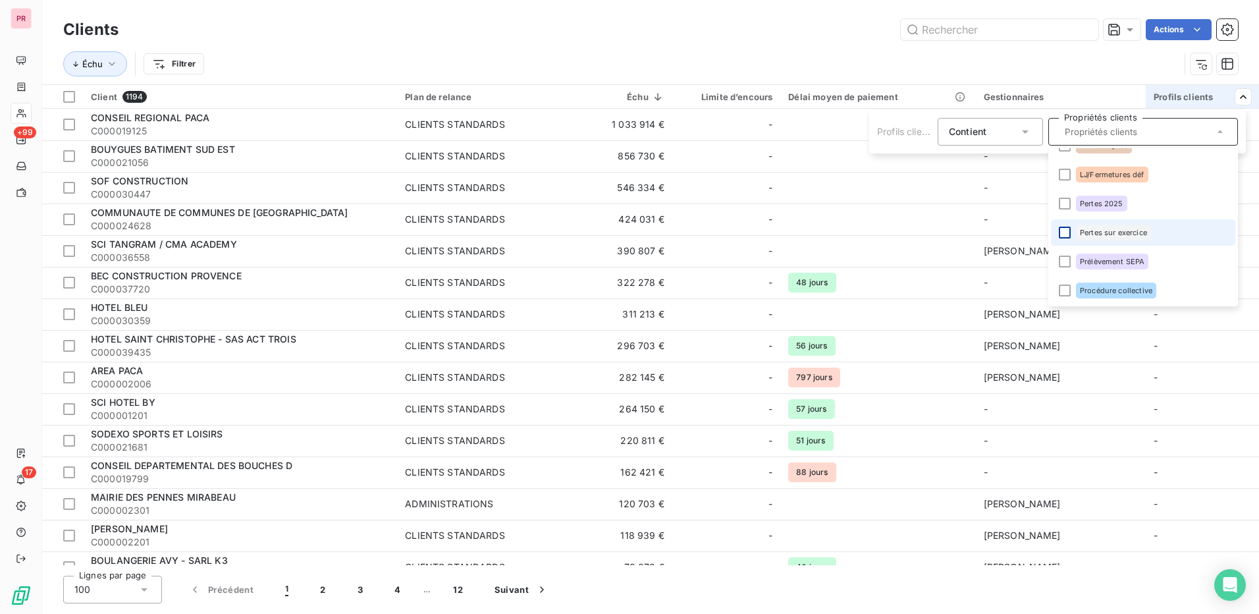
click at [1067, 229] on div at bounding box center [1065, 233] width 12 height 12
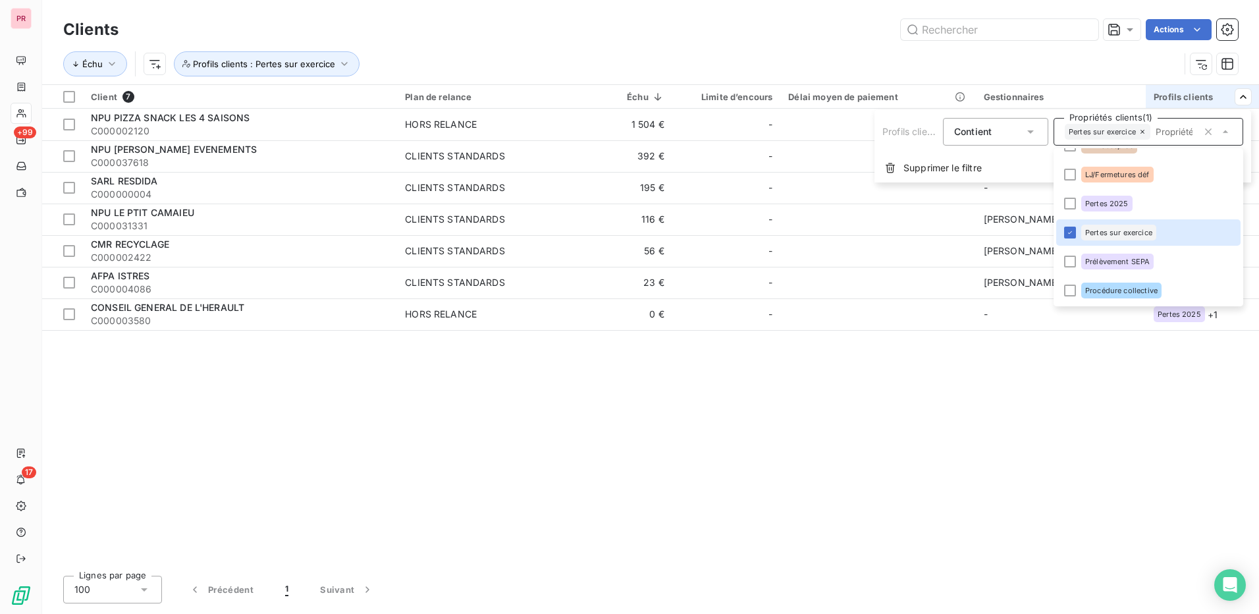
click at [1043, 342] on html "PR +99 17 Clients Actions Échu Profils clients : Pertes sur exercice Client 7 P…" at bounding box center [629, 307] width 1259 height 614
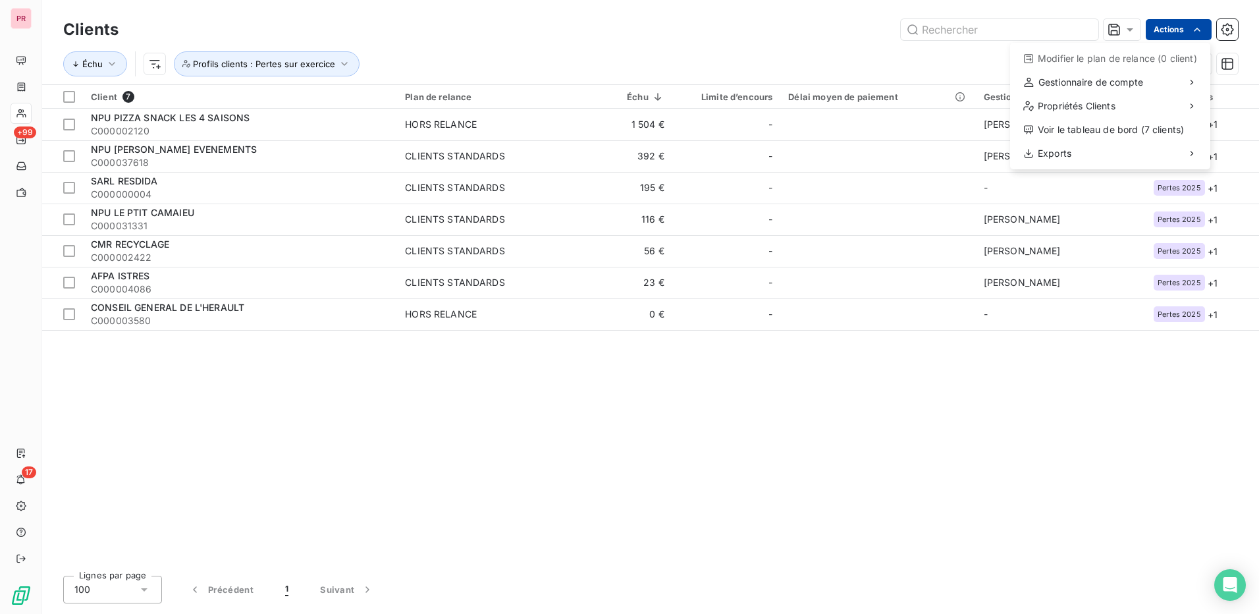
click at [1207, 35] on html "PR +99 17 Clients Actions Modifier le plan de relance (0 client) Gestionnaire d…" at bounding box center [629, 307] width 1259 height 614
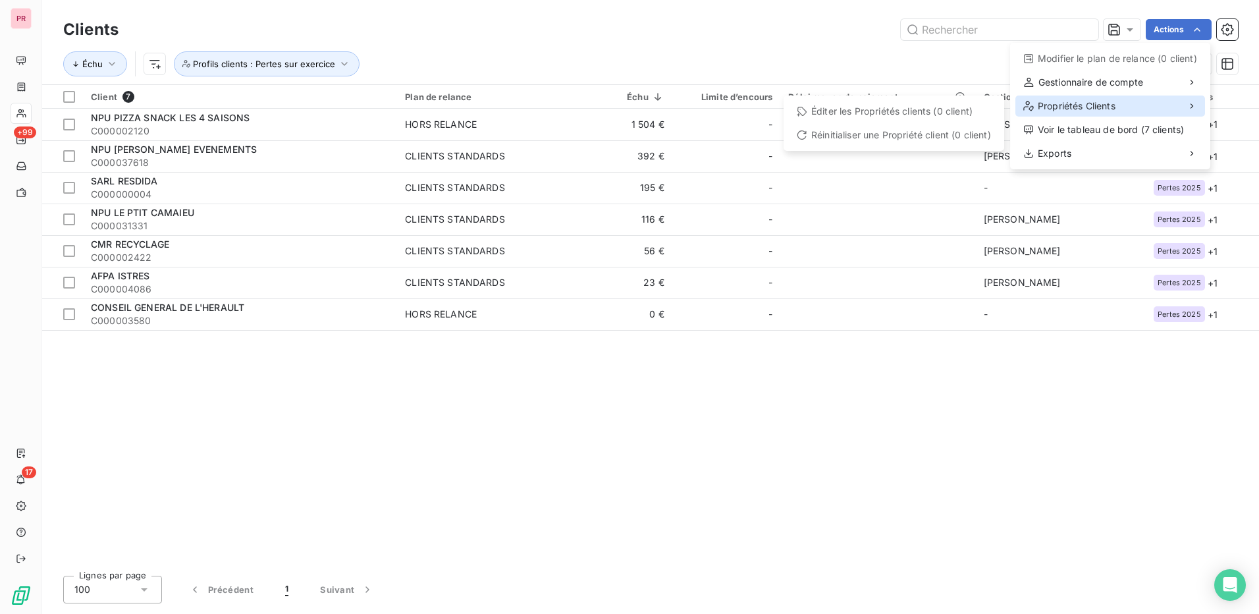
click at [1137, 110] on div "Propriétés Clients" at bounding box center [1110, 105] width 190 height 21
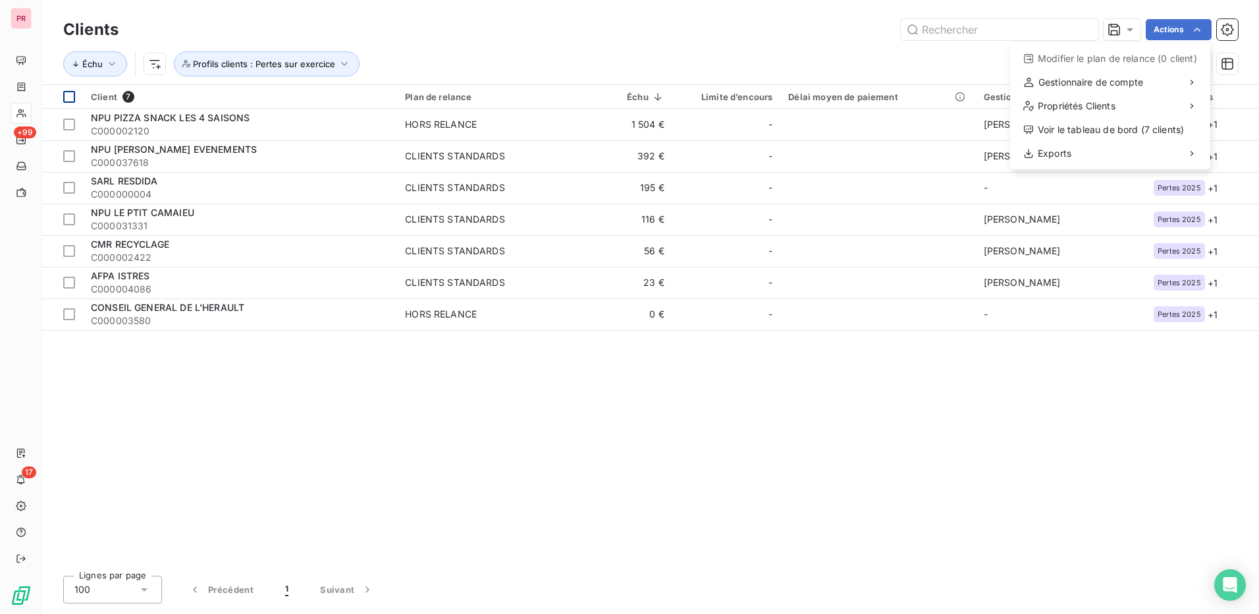
click at [82, 96] on html "PR +99 17 Clients Actions Modifier le plan de relance (0 client) Gestionnaire d…" at bounding box center [629, 307] width 1259 height 614
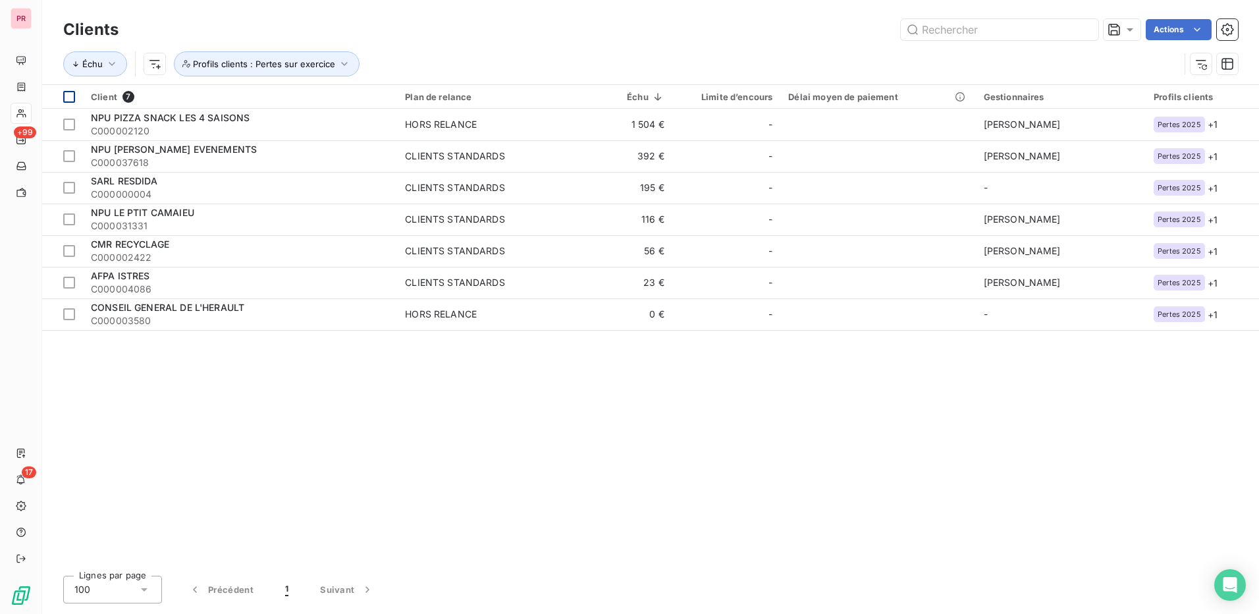
click at [78, 96] on th at bounding box center [62, 97] width 41 height 24
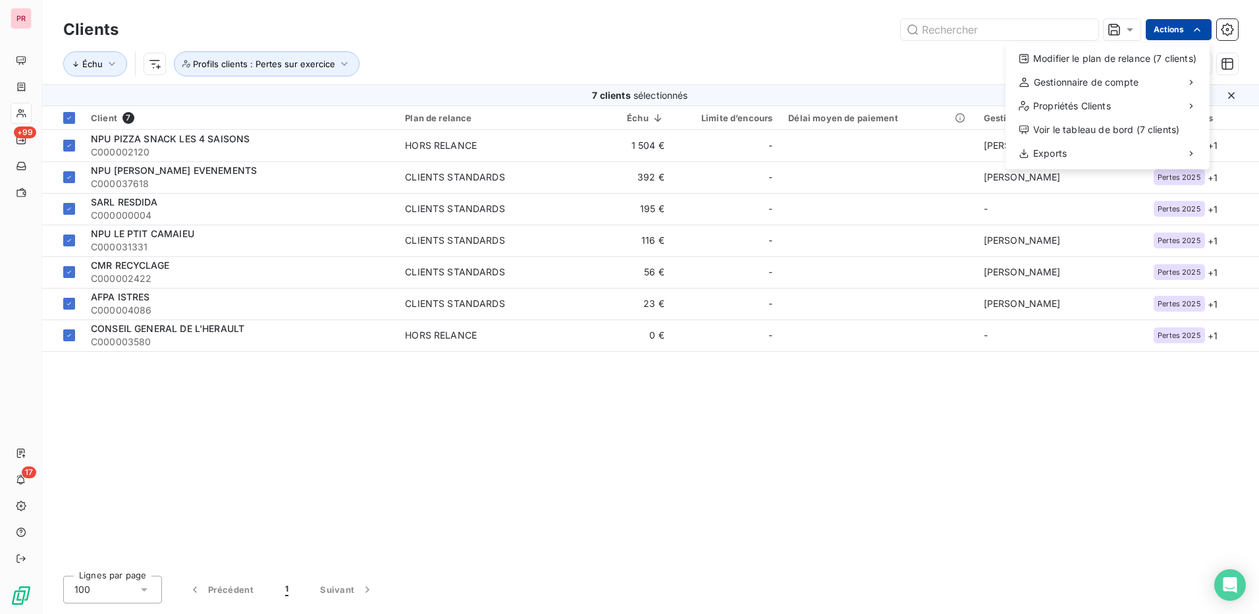
click at [1173, 32] on html "PR +99 17 Clients Actions Modifier le plan de relance (7 clients) Gestionnaire …" at bounding box center [629, 307] width 1259 height 614
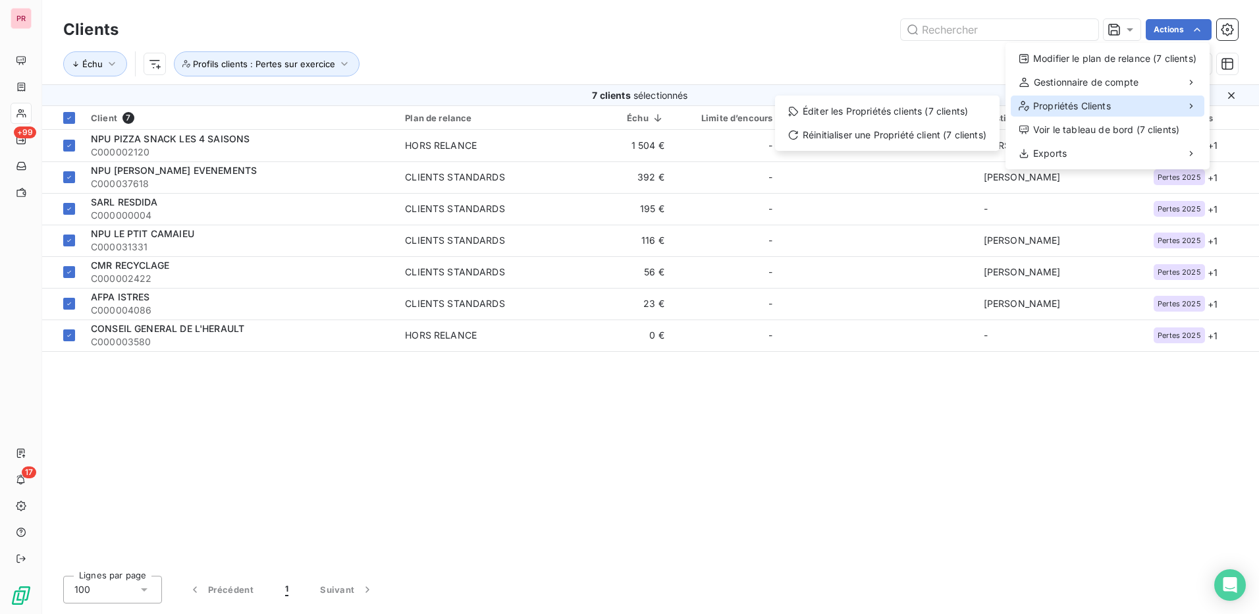
click at [1065, 99] on div "Propriétés Clients" at bounding box center [1108, 105] width 194 height 21
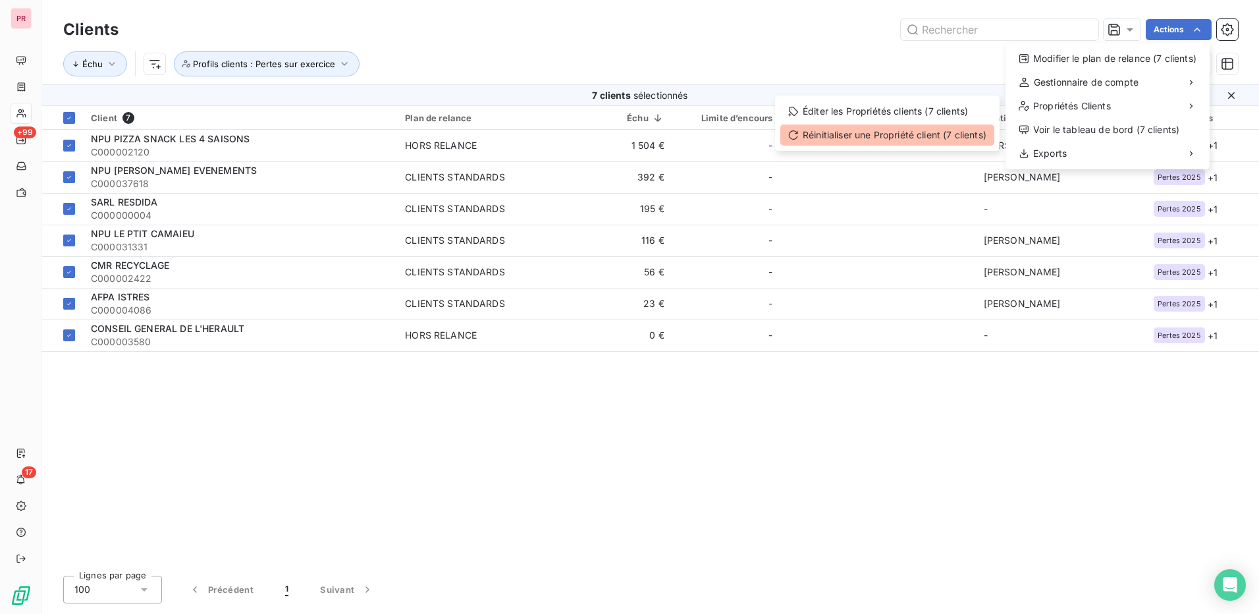
drag, startPoint x: 932, startPoint y: 128, endPoint x: 949, endPoint y: 127, distance: 17.1
click at [935, 127] on div "Réinitialiser une Propriété client (7 clients)" at bounding box center [887, 134] width 214 height 21
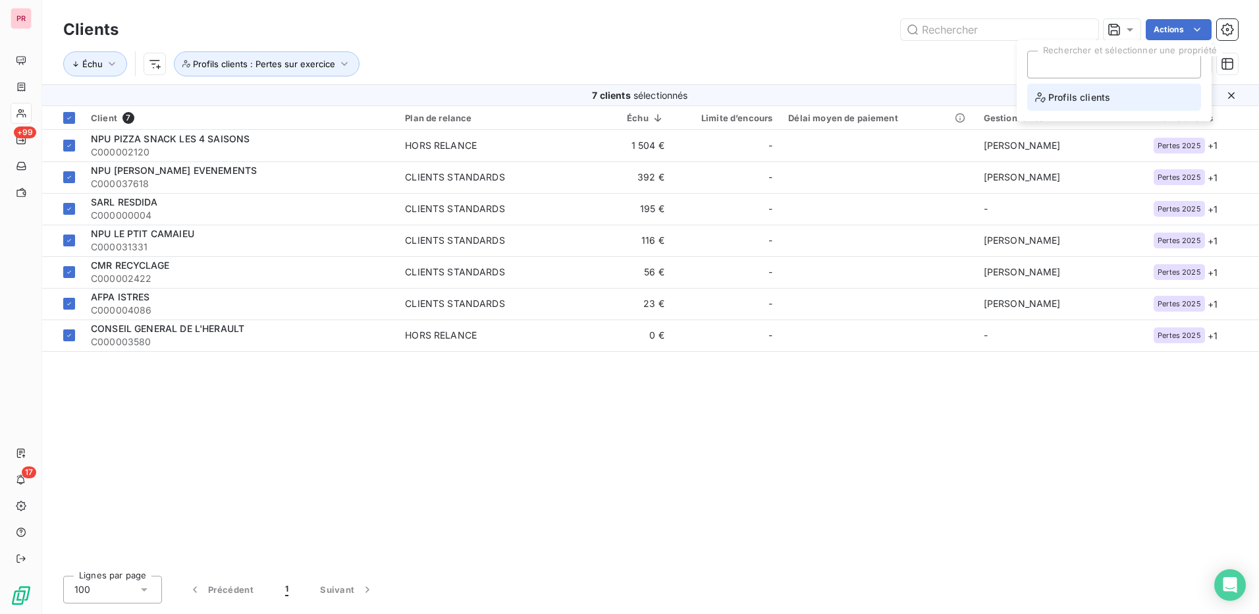
click at [1159, 95] on li "Profils clients" at bounding box center [1114, 97] width 174 height 27
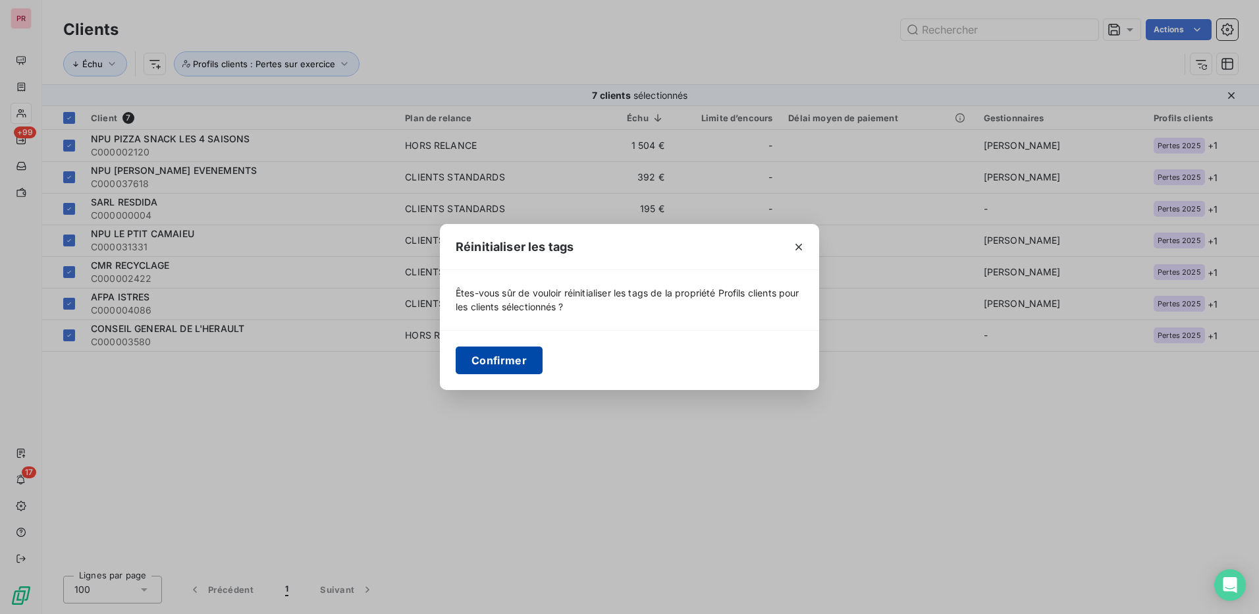
drag, startPoint x: 508, startPoint y: 365, endPoint x: 616, endPoint y: 364, distance: 108.7
click at [509, 365] on button "Confirmer" at bounding box center [499, 360] width 87 height 28
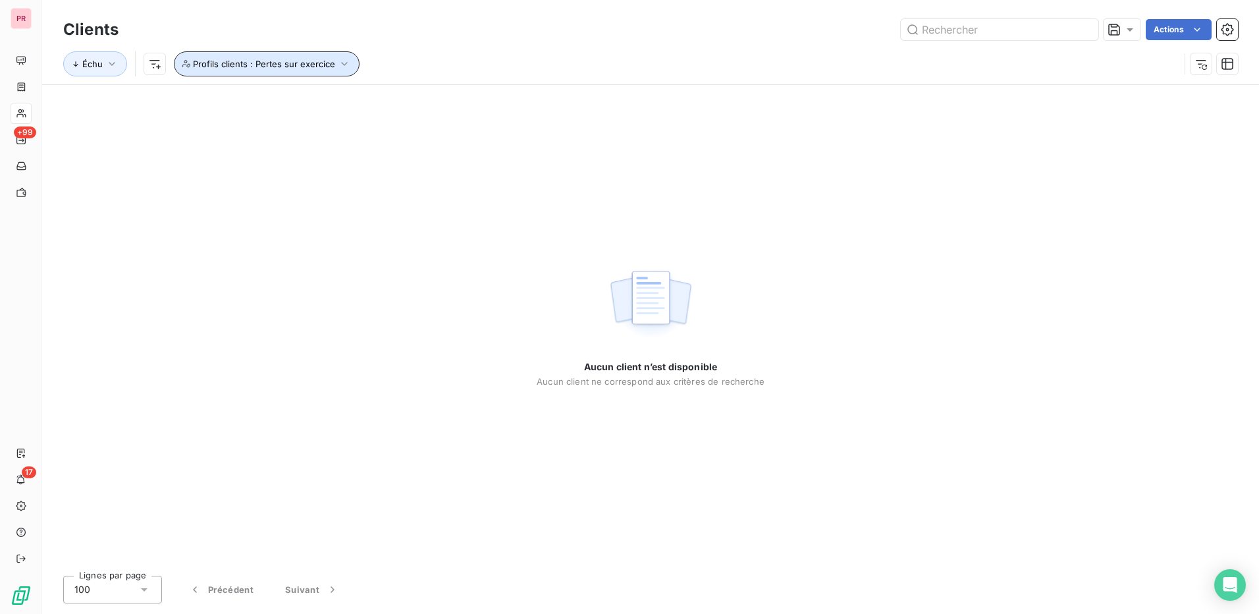
click at [315, 68] on span "Profils clients : Pertes sur exercice" at bounding box center [264, 64] width 142 height 11
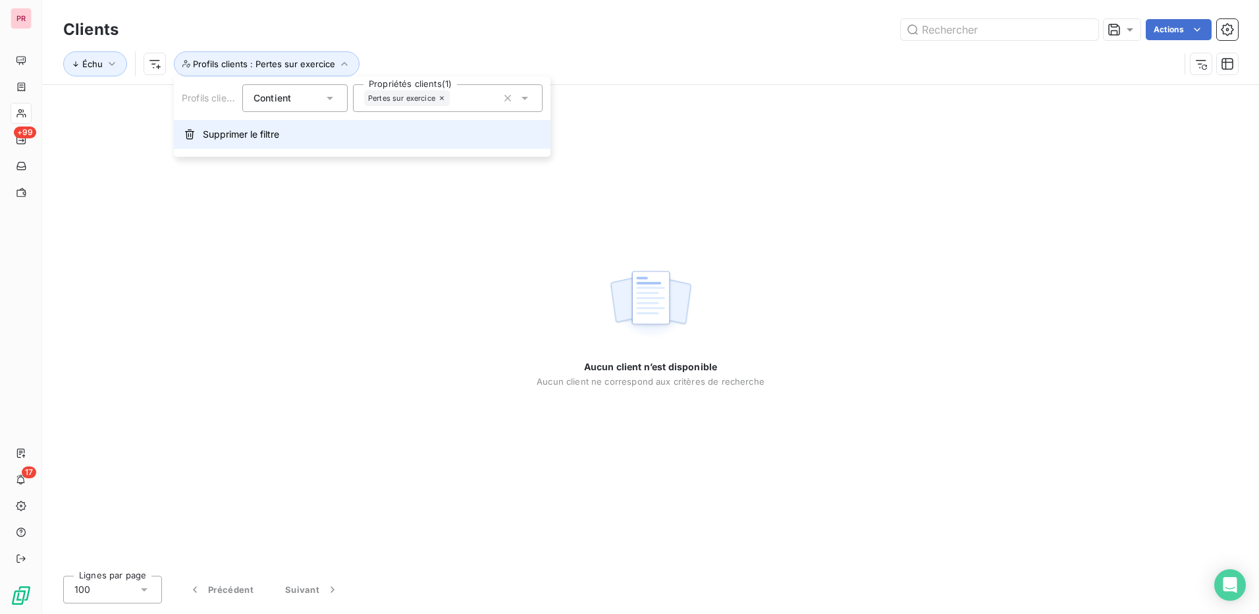
click at [274, 135] on span "Supprimer le filtre" at bounding box center [241, 134] width 76 height 13
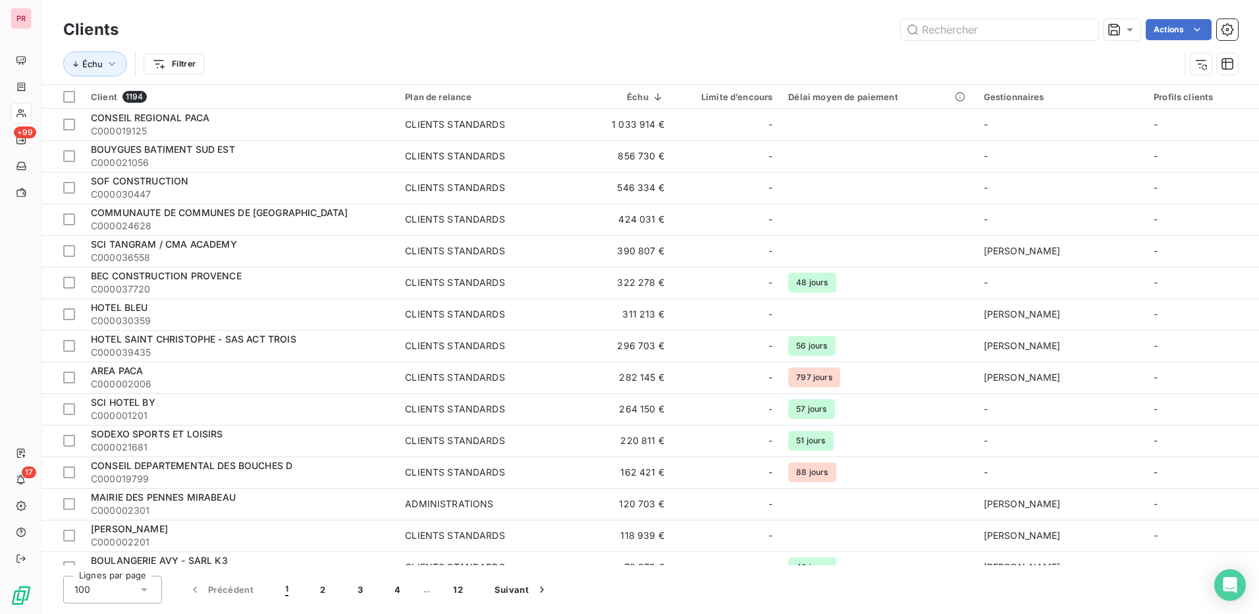
click at [1181, 28] on html "PR +99 17 Clients Actions Échu Filtrer Client 1194 Plan de relance Échu Limite …" at bounding box center [629, 307] width 1259 height 614
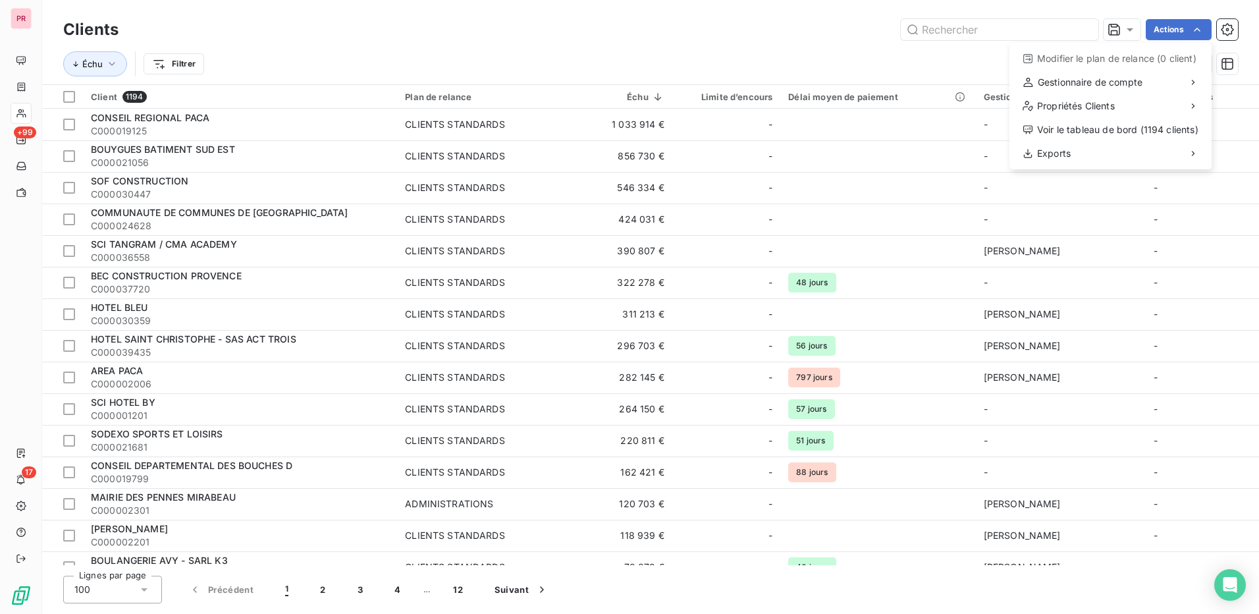
drag, startPoint x: 16, startPoint y: 439, endPoint x: 15, endPoint y: 446, distance: 7.3
click at [15, 446] on html "PR +99 17 Clients Actions Modifier le plan de relance (0 client) Gestionnaire d…" at bounding box center [629, 307] width 1259 height 614
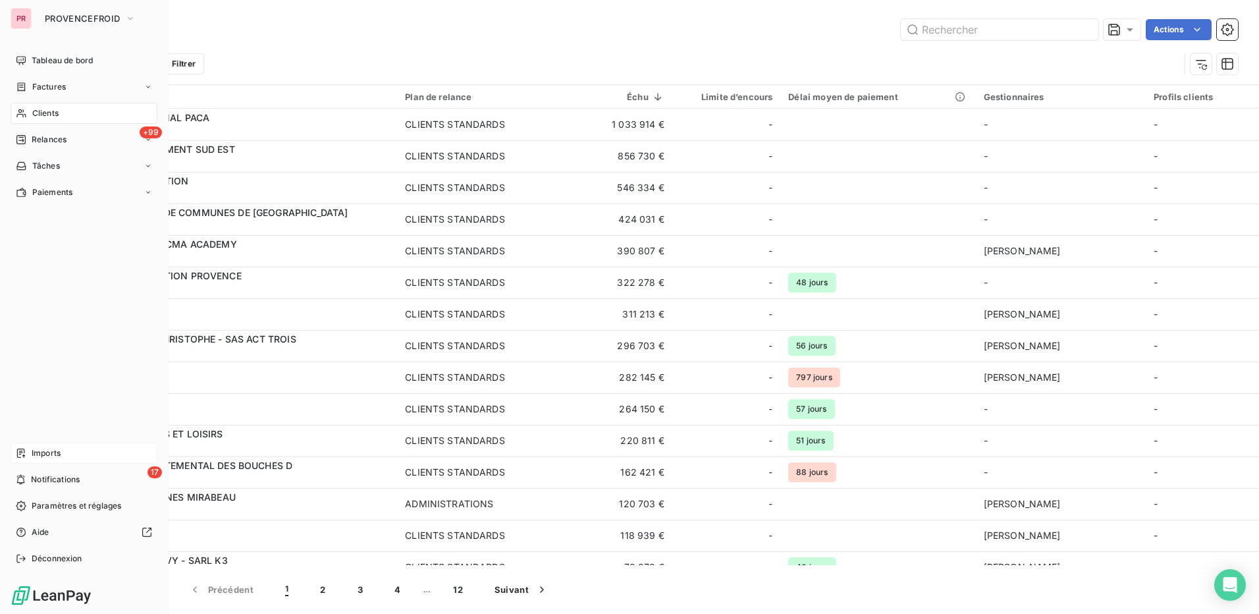
click at [15, 448] on div "Imports" at bounding box center [84, 453] width 147 height 21
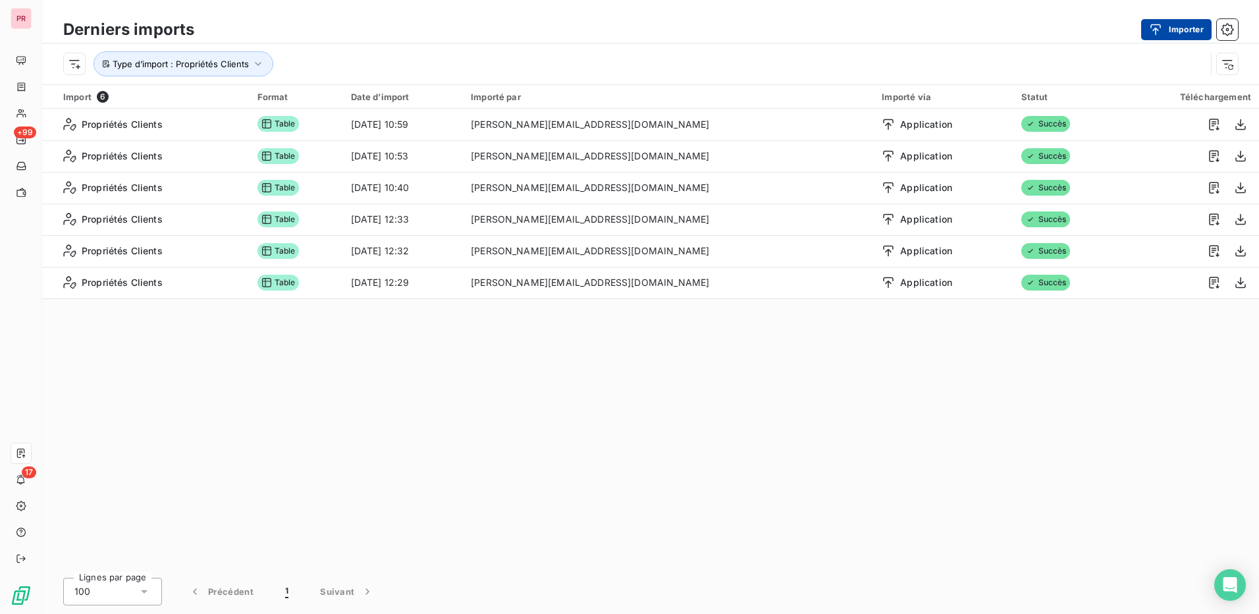
click at [1160, 31] on icon "button" at bounding box center [1155, 29] width 13 height 13
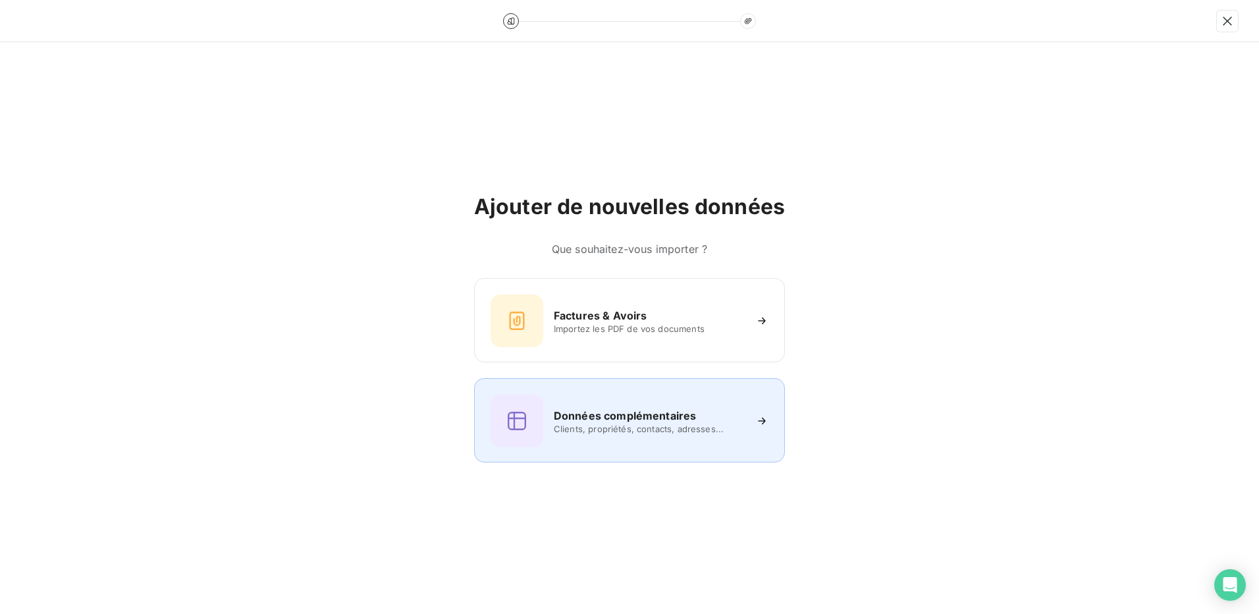
click at [660, 428] on span "Clients, propriétés, contacts, adresses..." at bounding box center [649, 428] width 191 height 11
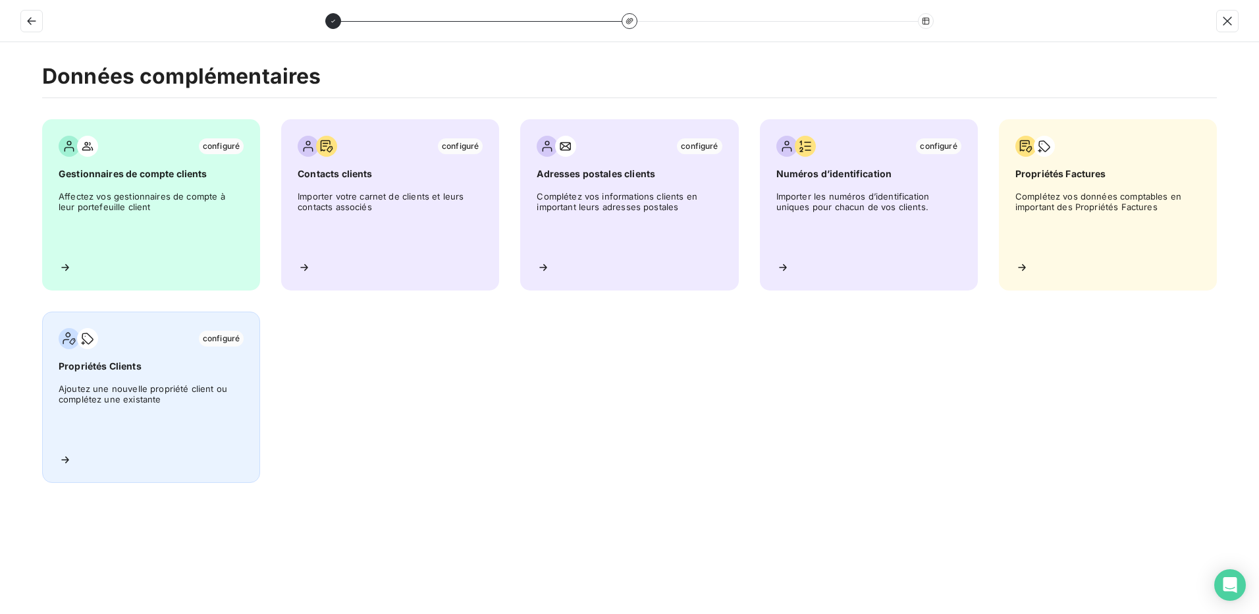
click at [127, 410] on span "Ajoutez une nouvelle propriété client ou complétez une existante" at bounding box center [151, 412] width 185 height 59
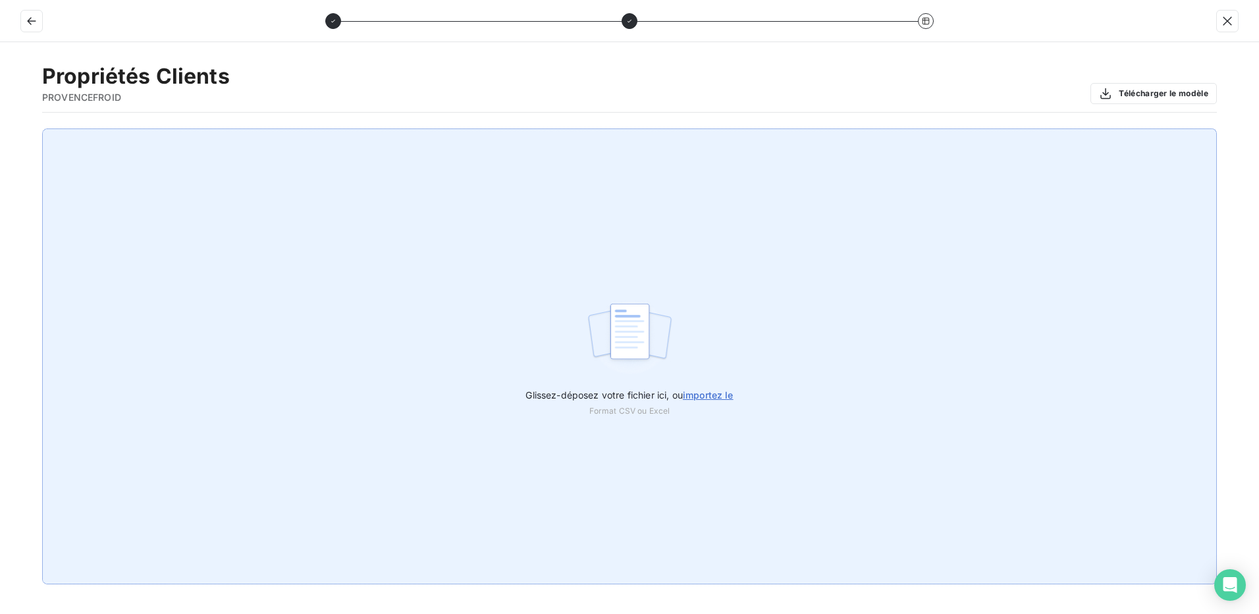
click at [624, 373] on img at bounding box center [630, 338] width 88 height 84
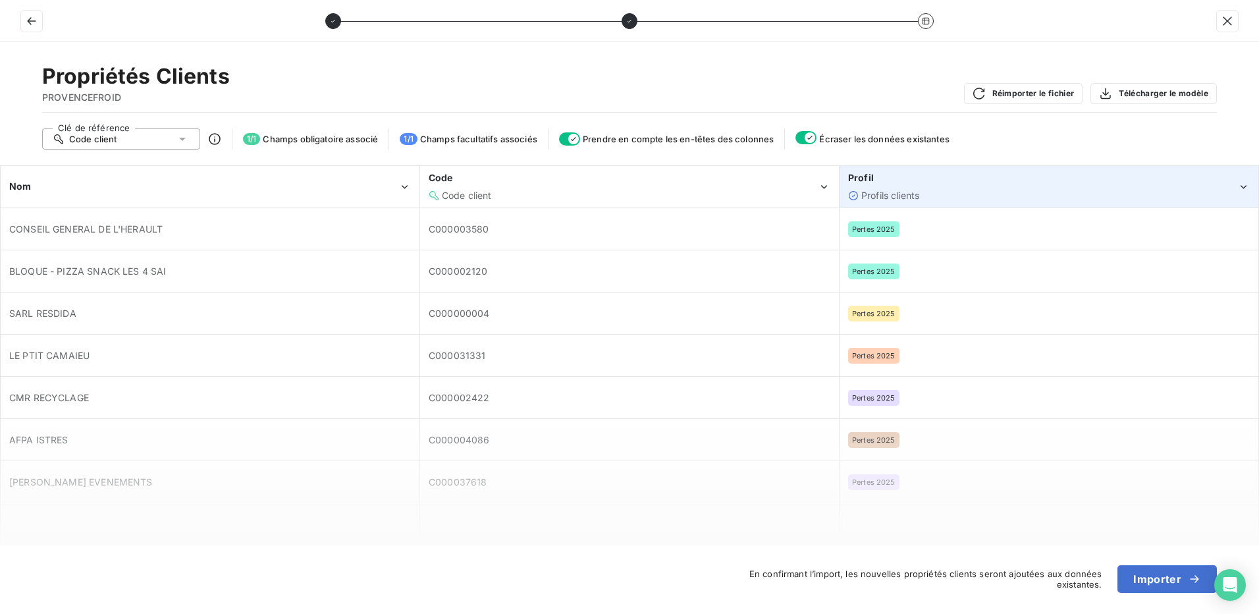
click at [973, 194] on div "Profils clients" at bounding box center [1042, 195] width 389 height 13
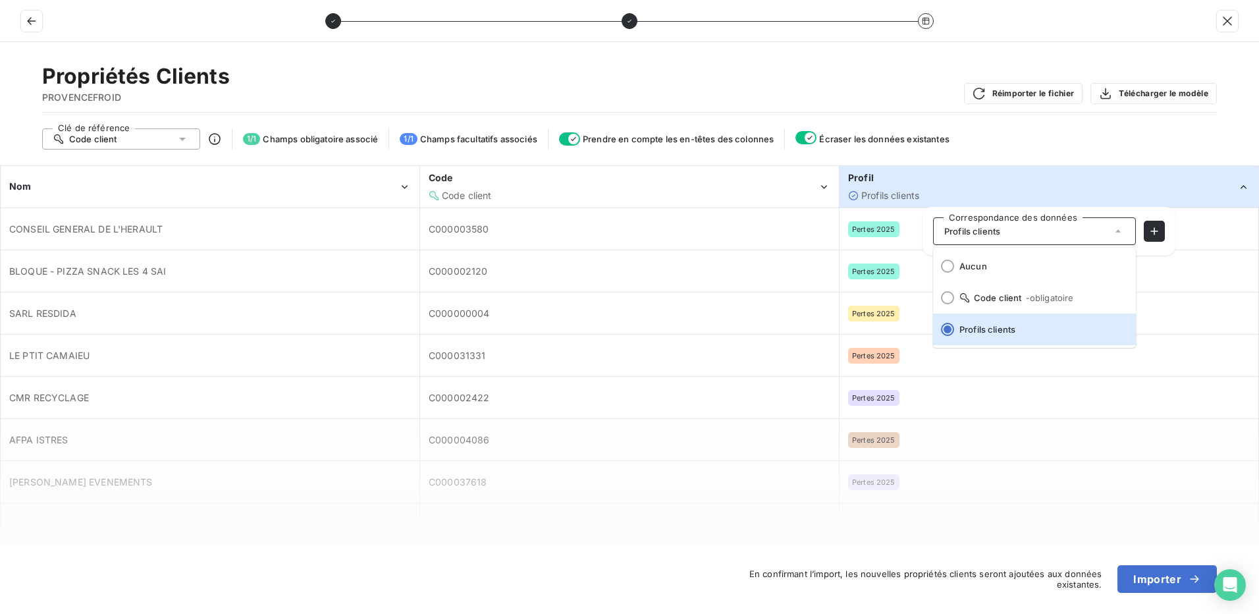
drag, startPoint x: 781, startPoint y: 59, endPoint x: 772, endPoint y: 63, distance: 10.0
click at [780, 59] on div "Propriétés Clients PROVENCEFROID Réimporter le fichier Télécharger le modèle Cl…" at bounding box center [629, 328] width 1259 height 572
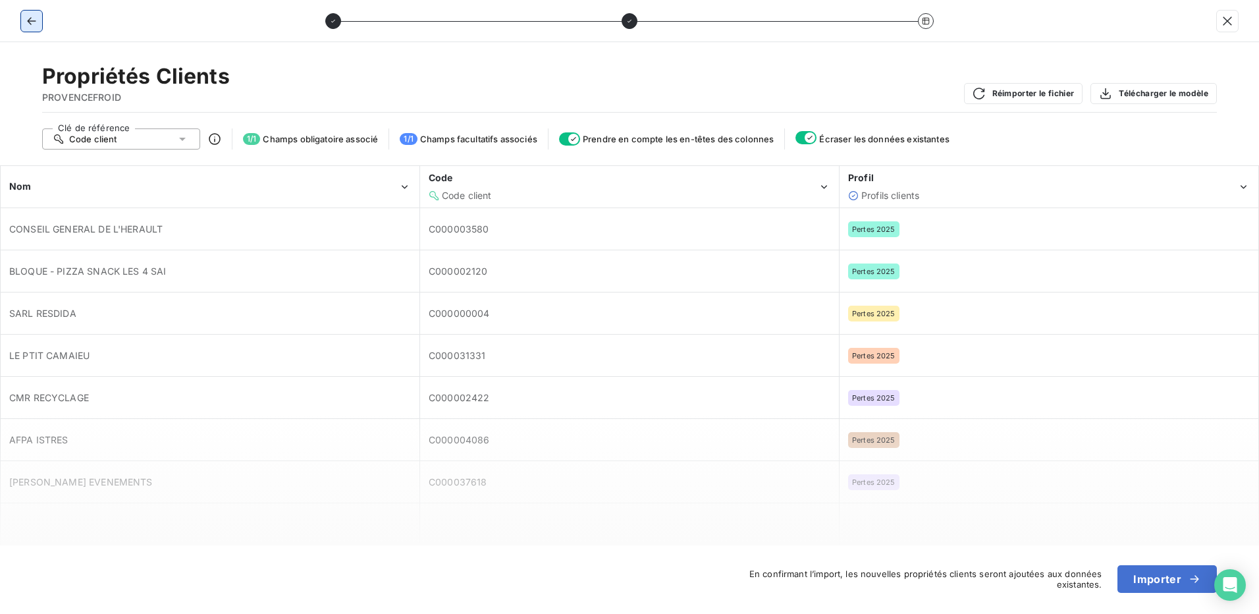
click at [27, 19] on icon "button" at bounding box center [31, 20] width 13 height 13
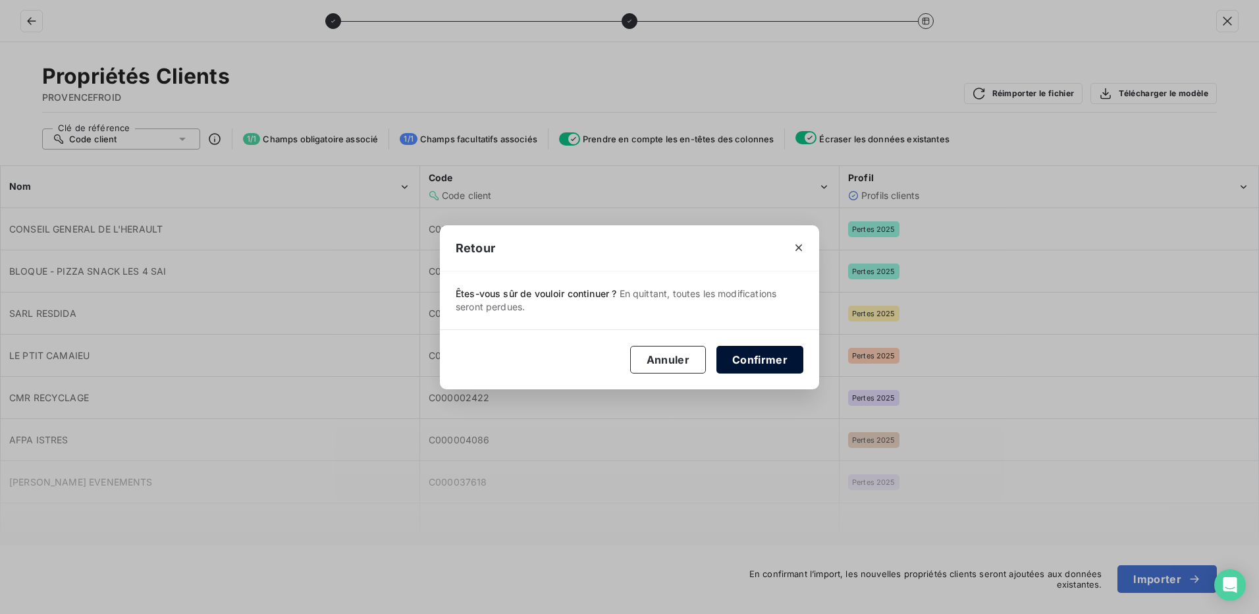
drag, startPoint x: 747, startPoint y: 368, endPoint x: 18, endPoint y: 523, distance: 745.2
click at [747, 368] on button "Confirmer" at bounding box center [759, 360] width 87 height 28
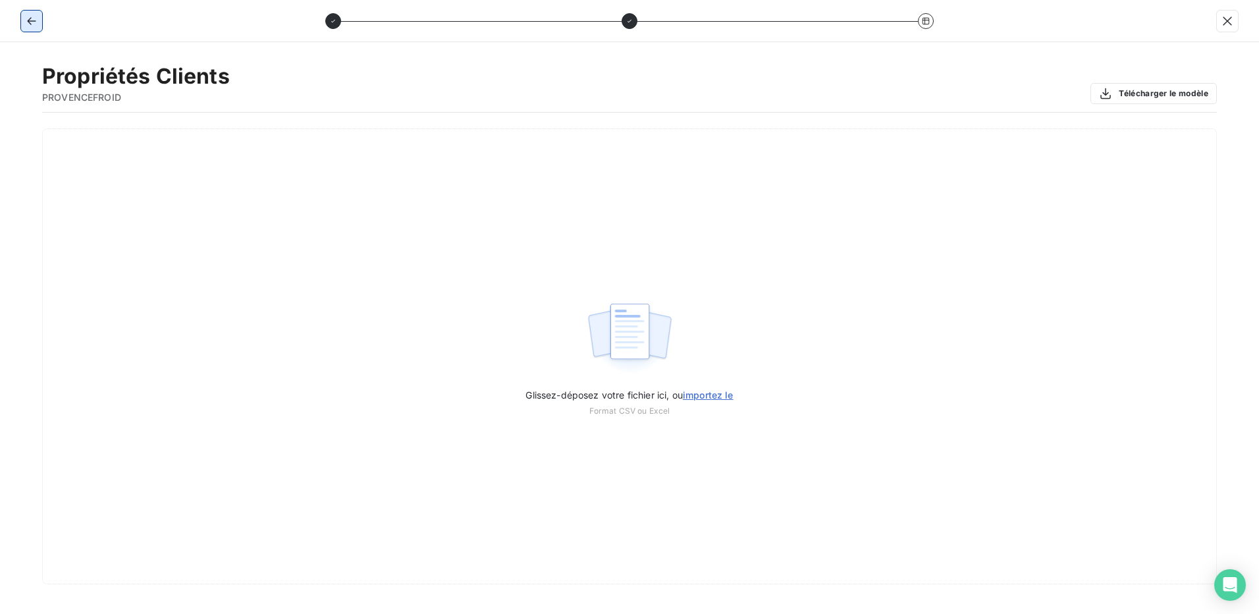
click at [22, 24] on button "button" at bounding box center [31, 21] width 21 height 21
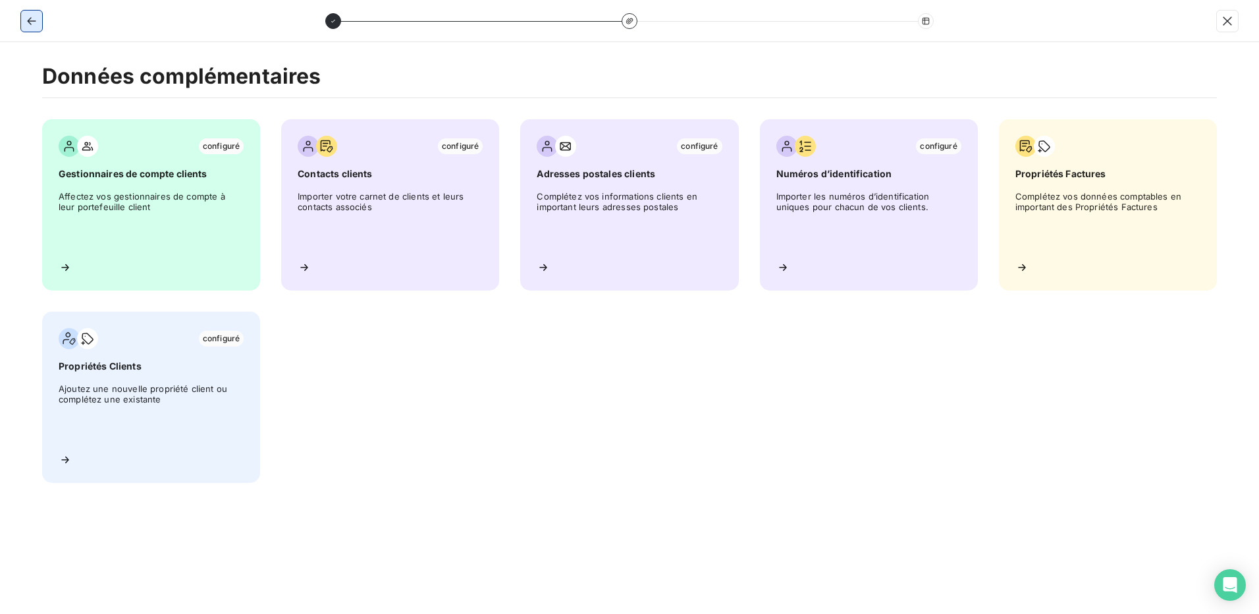
click at [30, 19] on icon "button" at bounding box center [31, 20] width 13 height 13
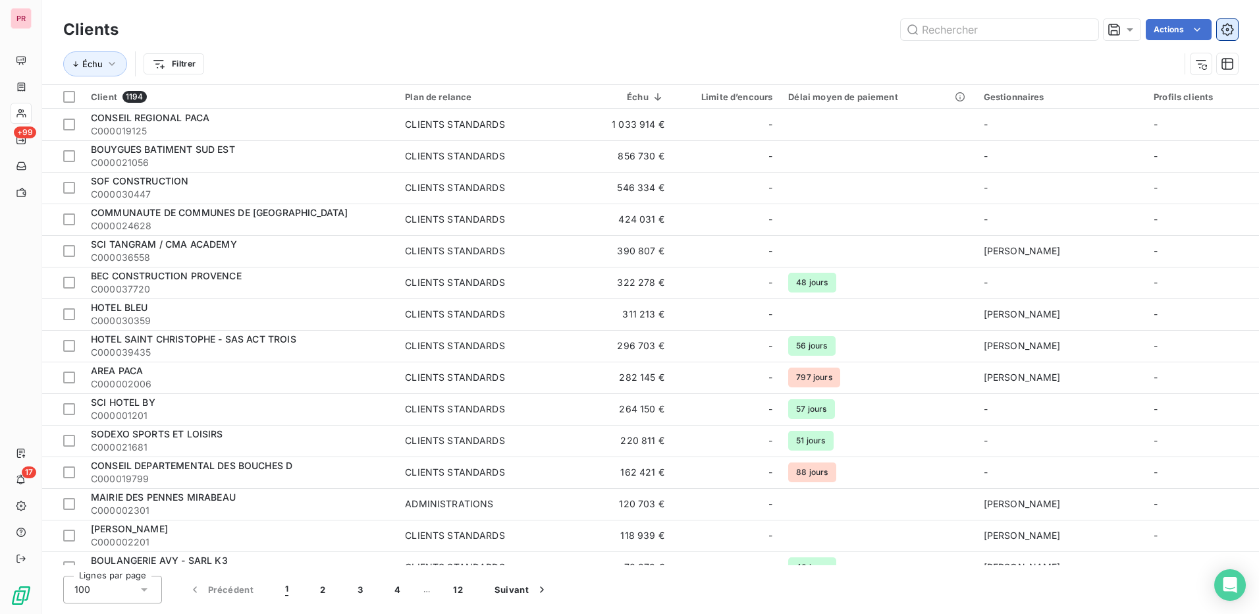
click at [1236, 30] on button "button" at bounding box center [1227, 29] width 21 height 21
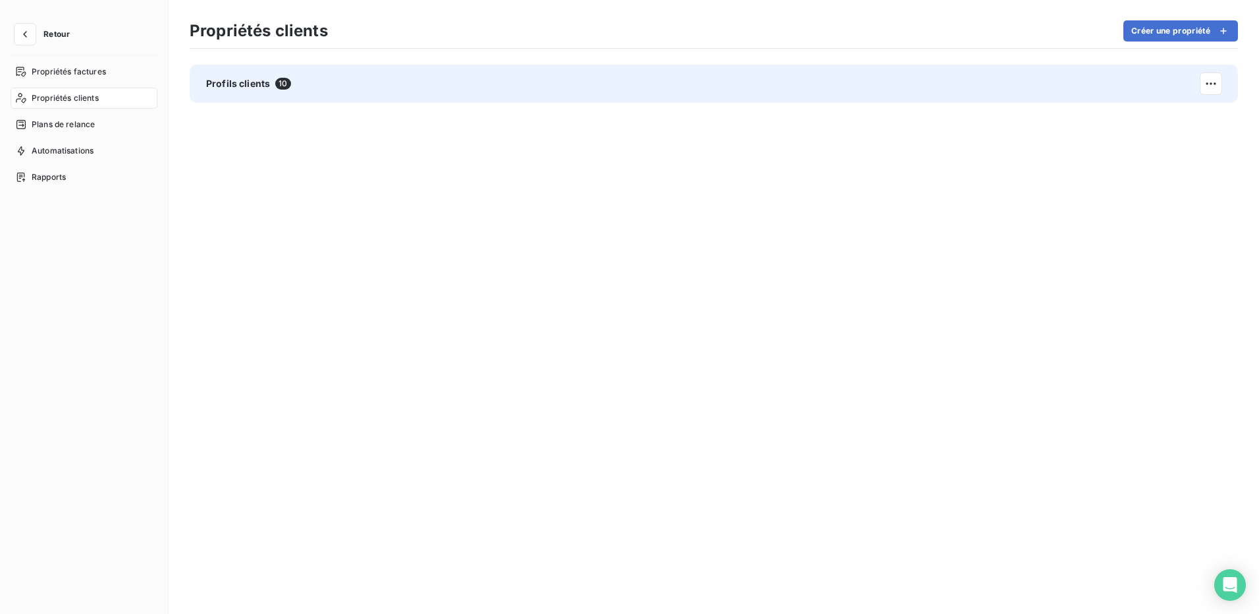
click at [332, 89] on div "Profils clients 10" at bounding box center [714, 84] width 1048 height 38
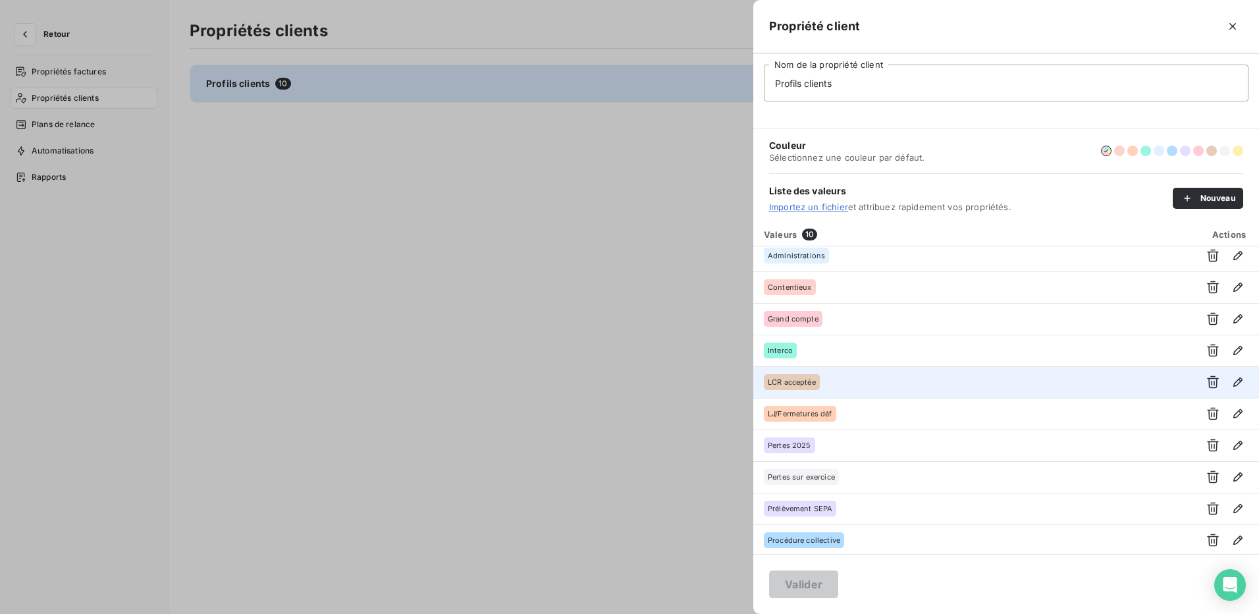
scroll to position [9, 0]
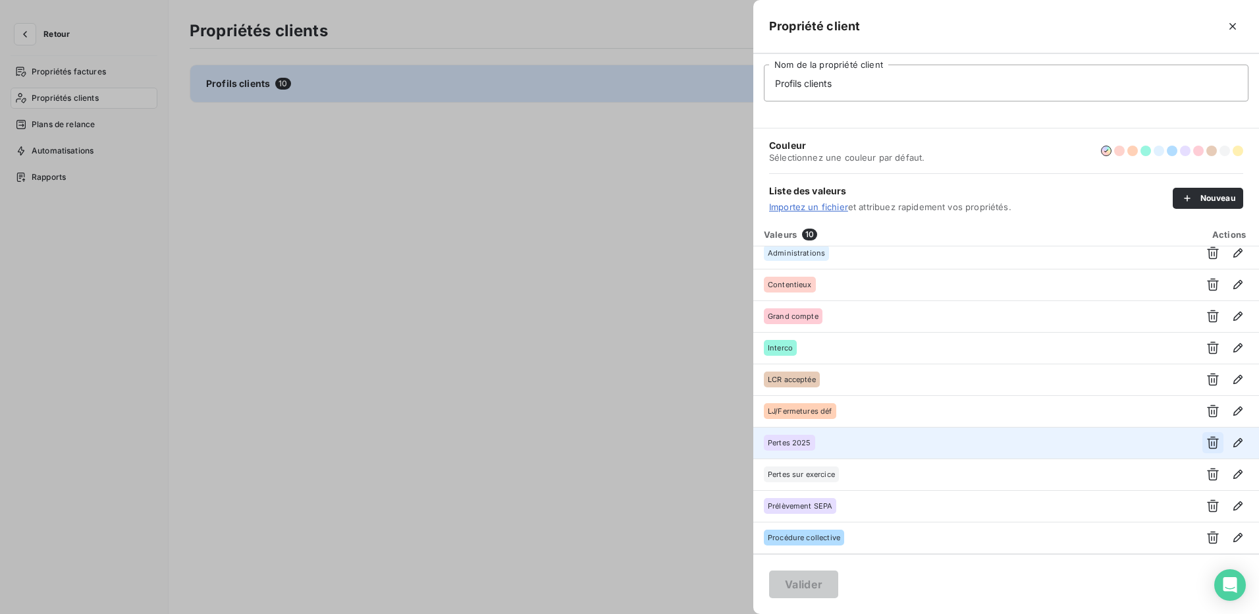
click at [1206, 440] on icon "button" at bounding box center [1212, 442] width 13 height 13
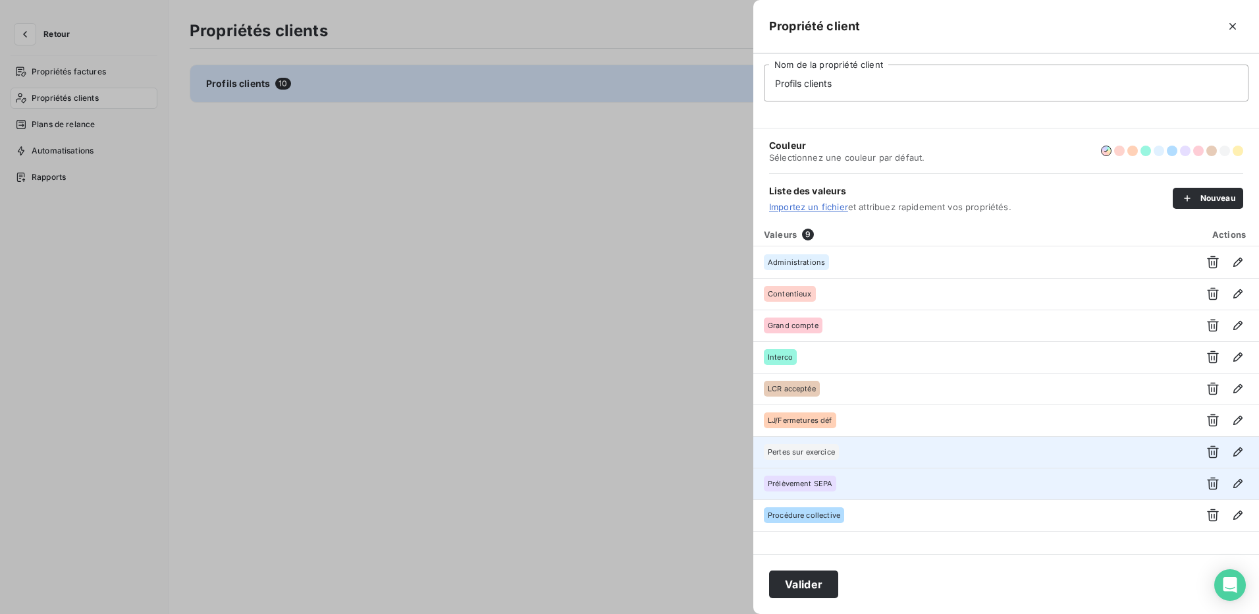
scroll to position [0, 0]
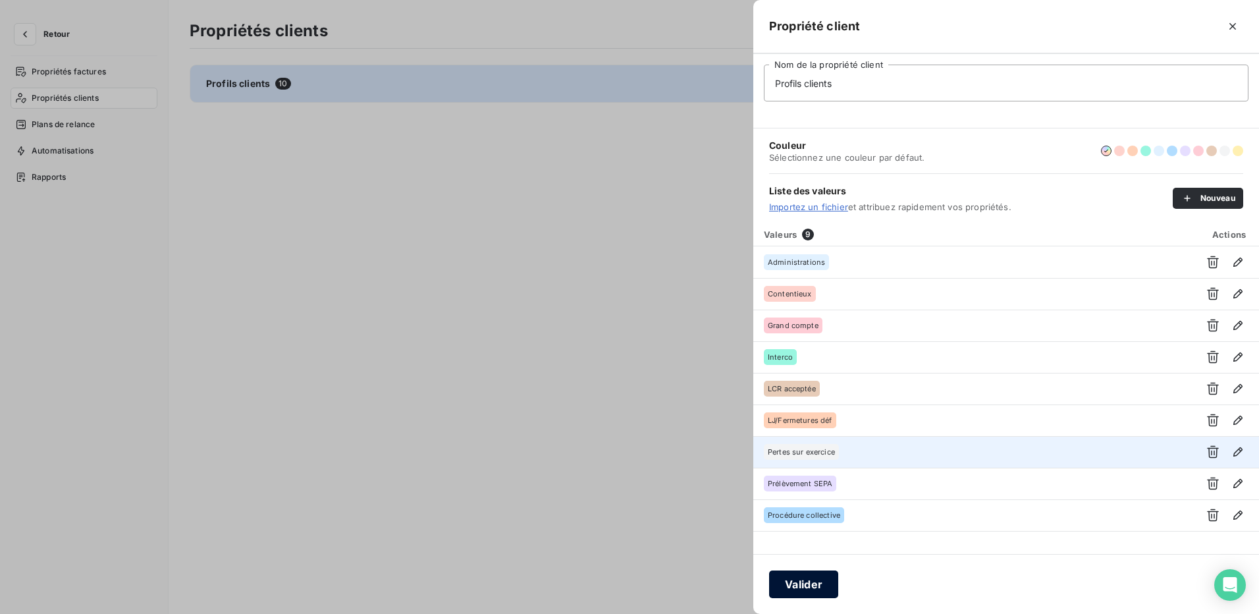
click at [807, 579] on button "Valider" at bounding box center [803, 584] width 69 height 28
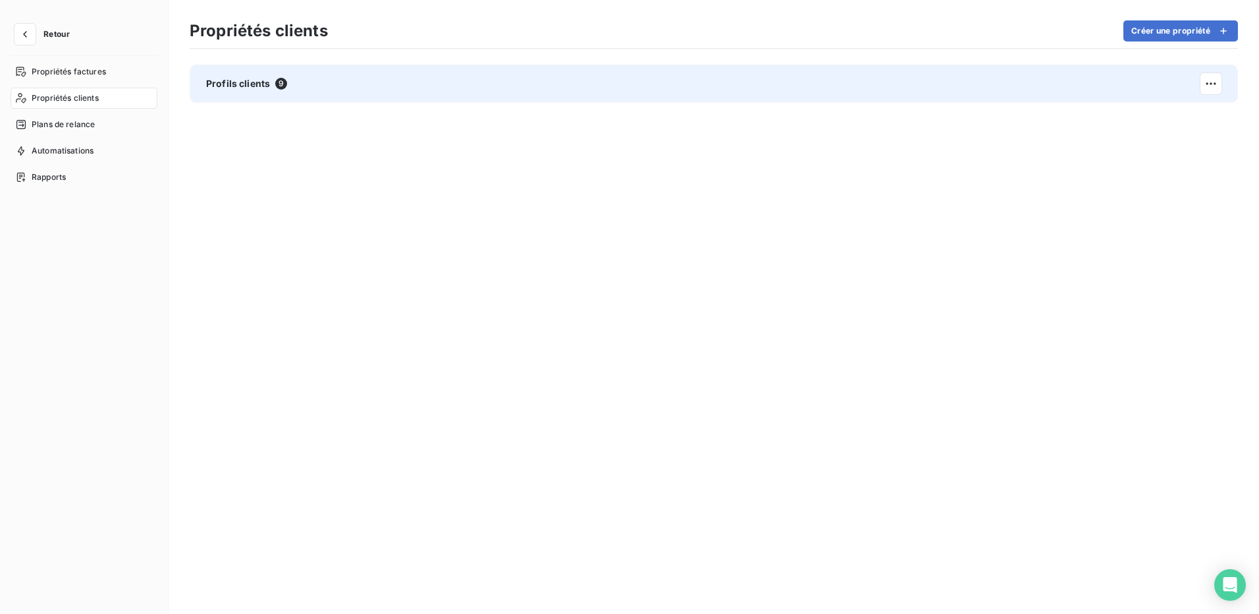
click at [309, 77] on div "Profils clients 9" at bounding box center [714, 84] width 1048 height 38
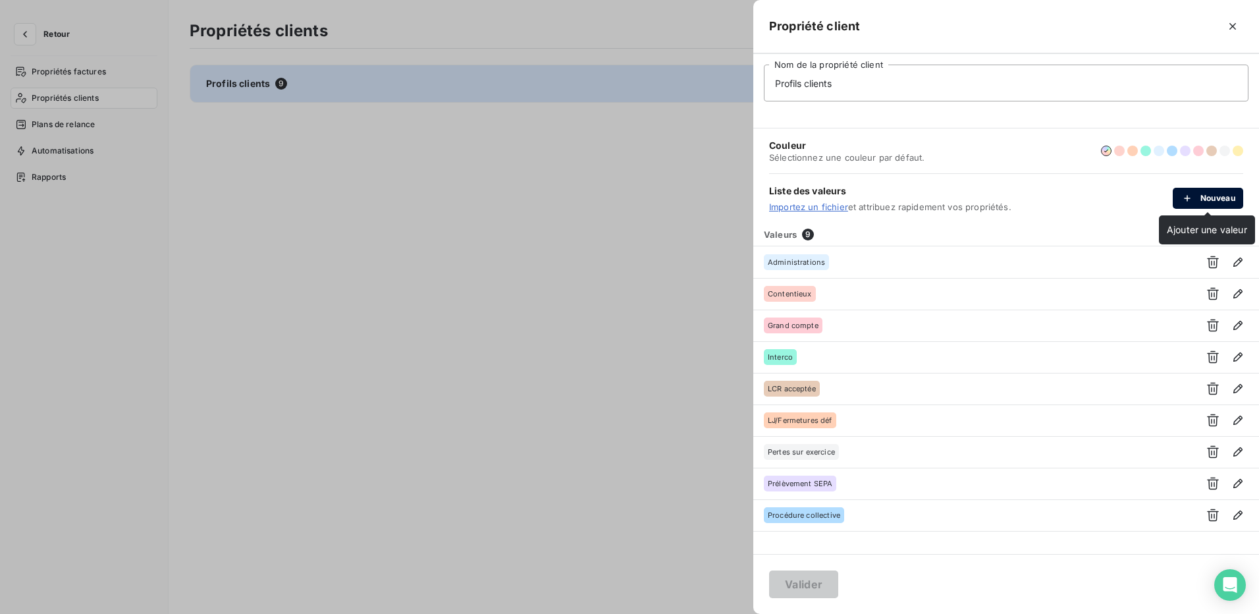
click at [1216, 195] on button "Nouveau" at bounding box center [1208, 198] width 70 height 21
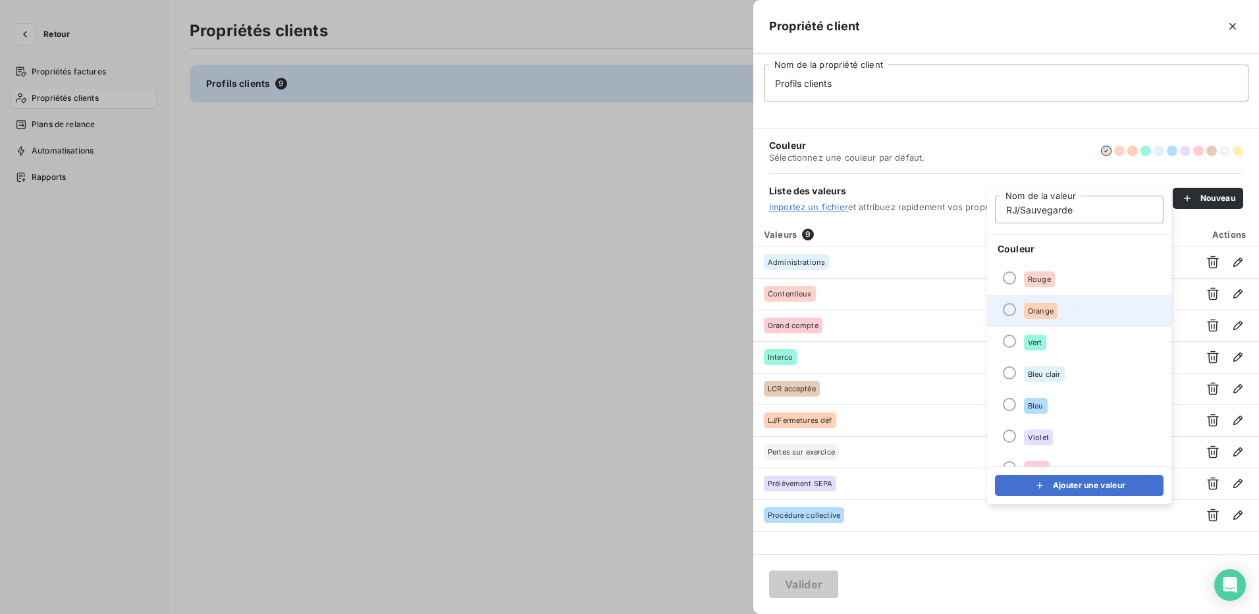
type input "RJ/Sauvegarde"
click at [1005, 306] on div at bounding box center [1009, 309] width 13 height 13
click at [1091, 489] on button "Ajouter une valeur" at bounding box center [1079, 485] width 169 height 21
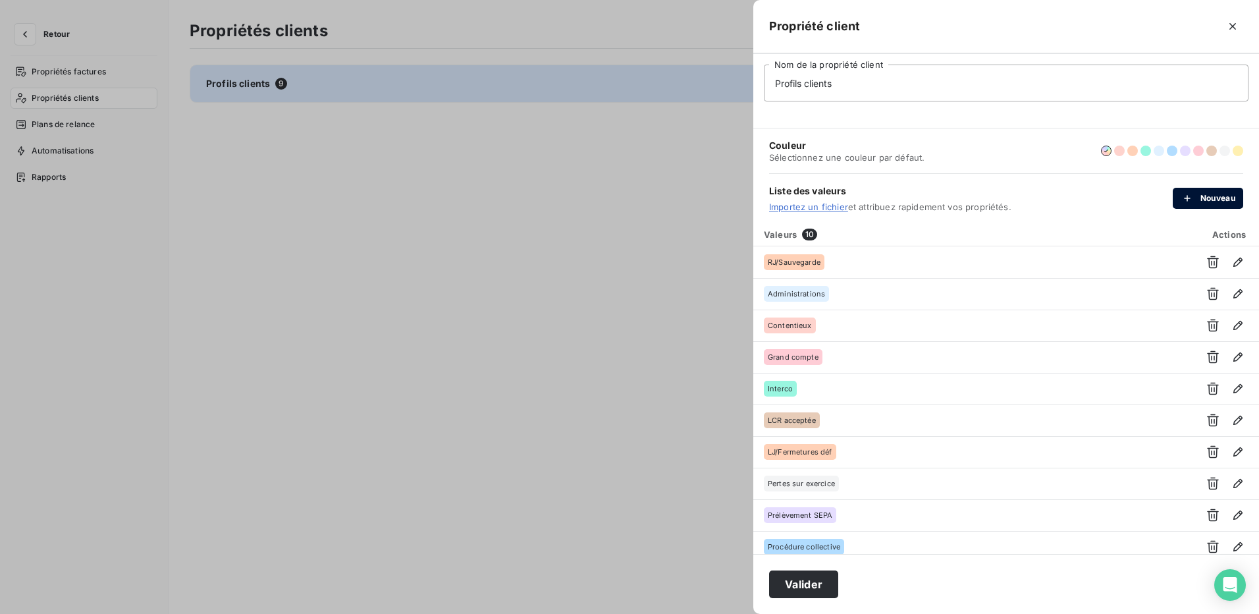
click at [1194, 198] on div "button" at bounding box center [1191, 198] width 20 height 13
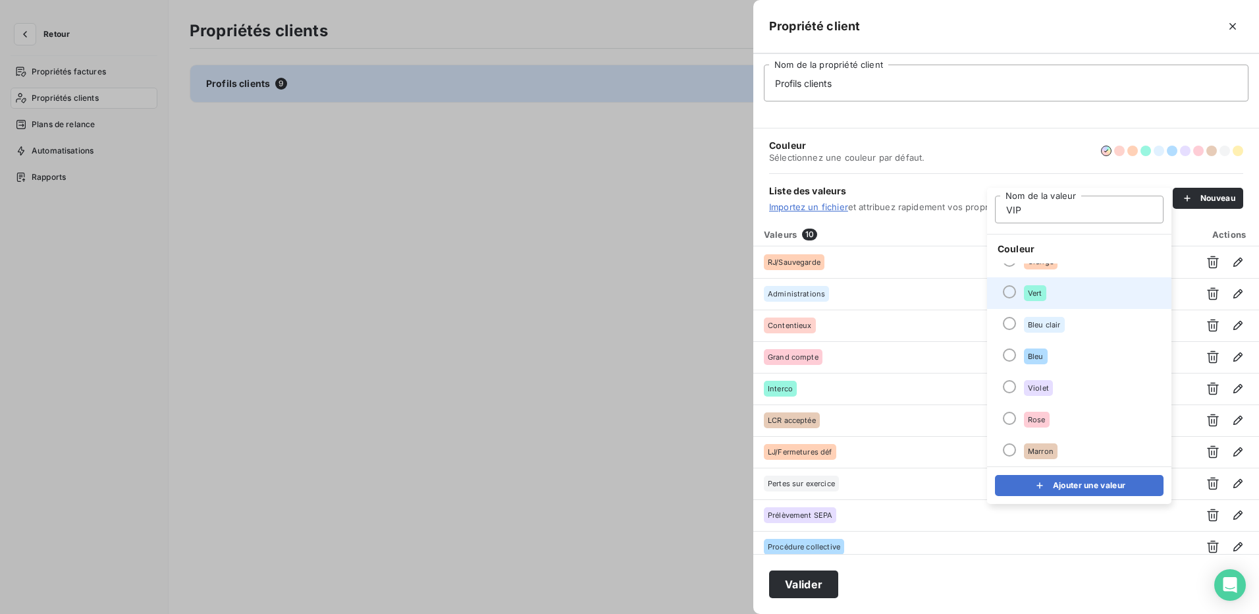
scroll to position [113, 0]
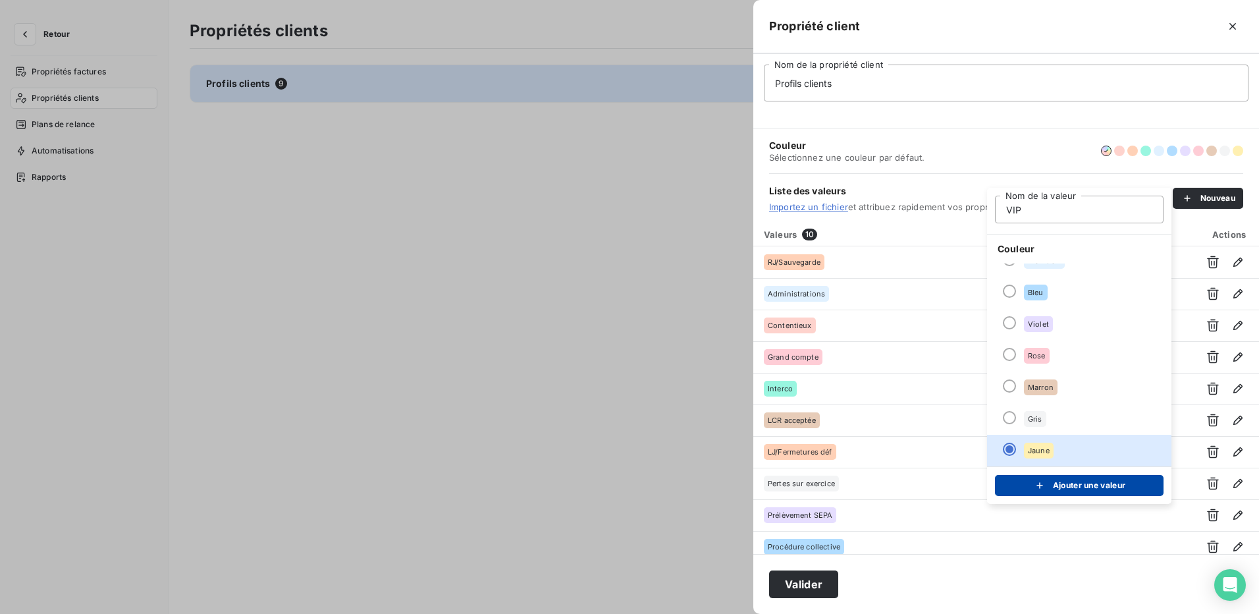
type input "VIP"
click at [1084, 484] on button "Ajouter une valeur" at bounding box center [1079, 485] width 169 height 21
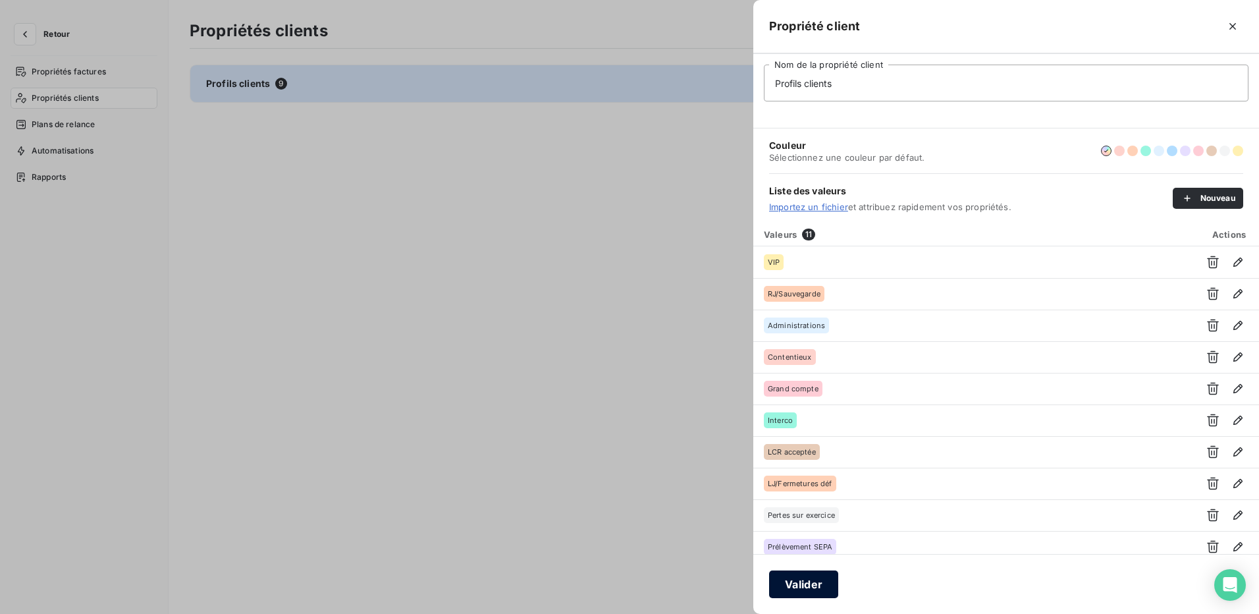
click at [819, 581] on button "Valider" at bounding box center [803, 584] width 69 height 28
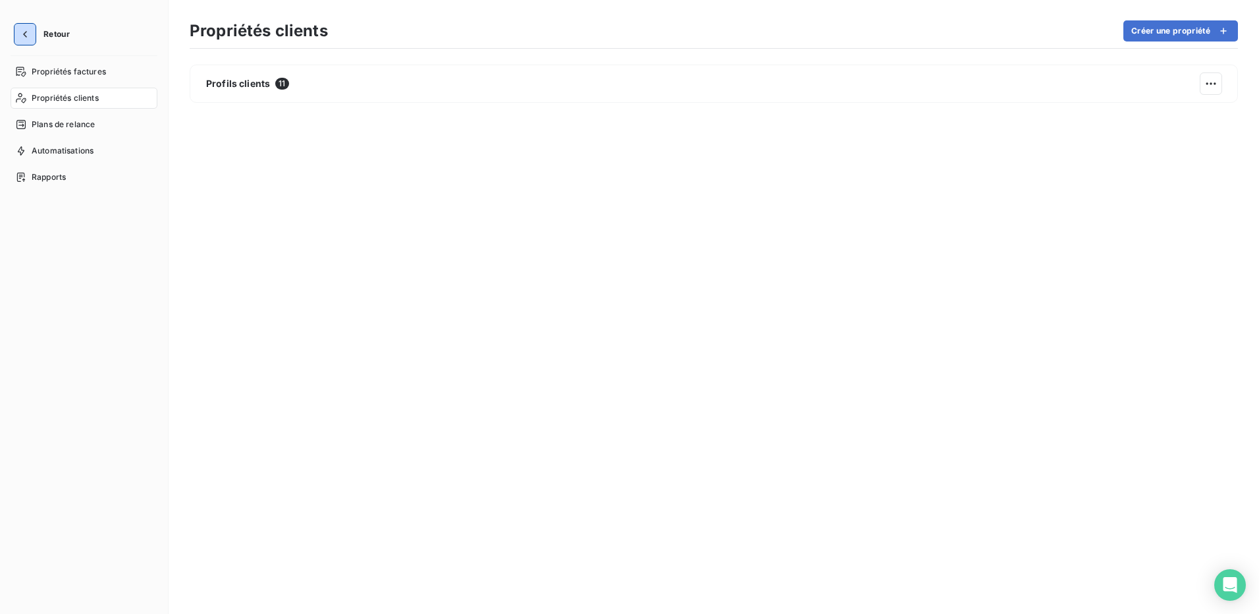
drag, startPoint x: 27, startPoint y: 38, endPoint x: 25, endPoint y: 57, distance: 19.2
click at [27, 38] on icon "button" at bounding box center [24, 34] width 13 height 13
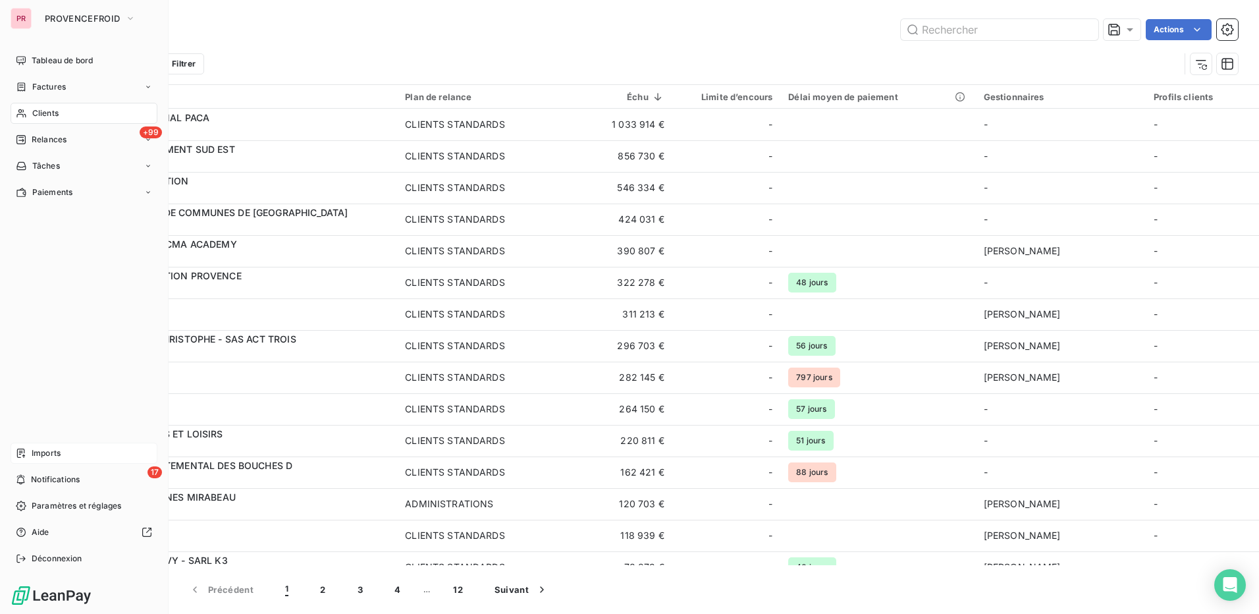
click at [34, 453] on span "Imports" at bounding box center [46, 453] width 29 height 12
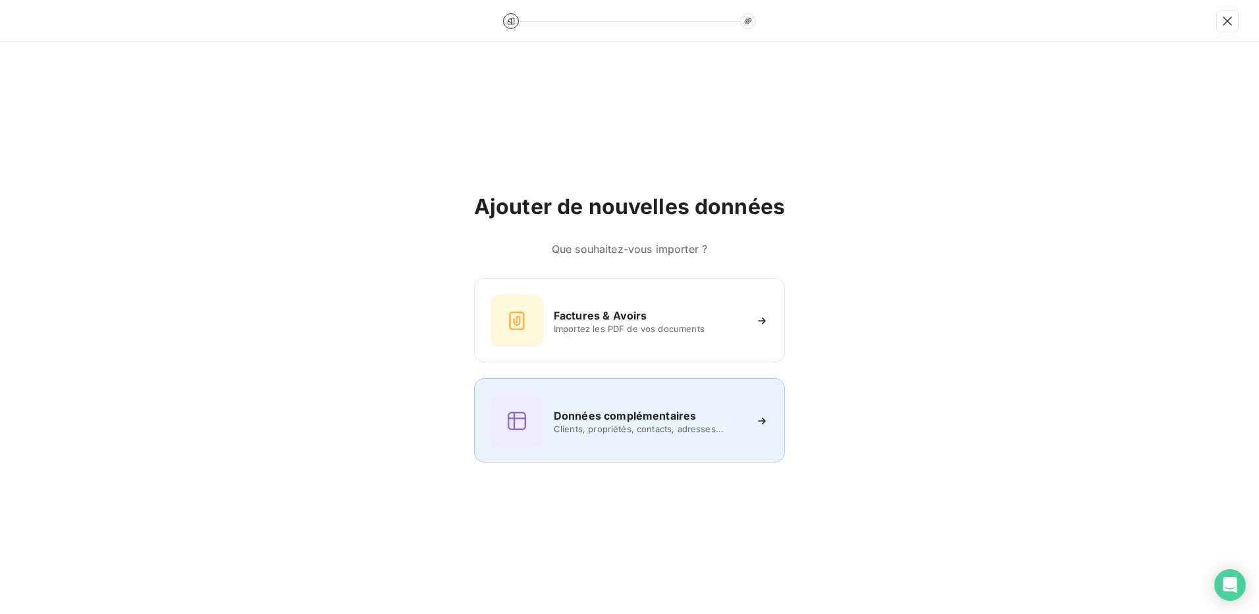
click at [693, 416] on h6 "Données complémentaires" at bounding box center [625, 416] width 142 height 16
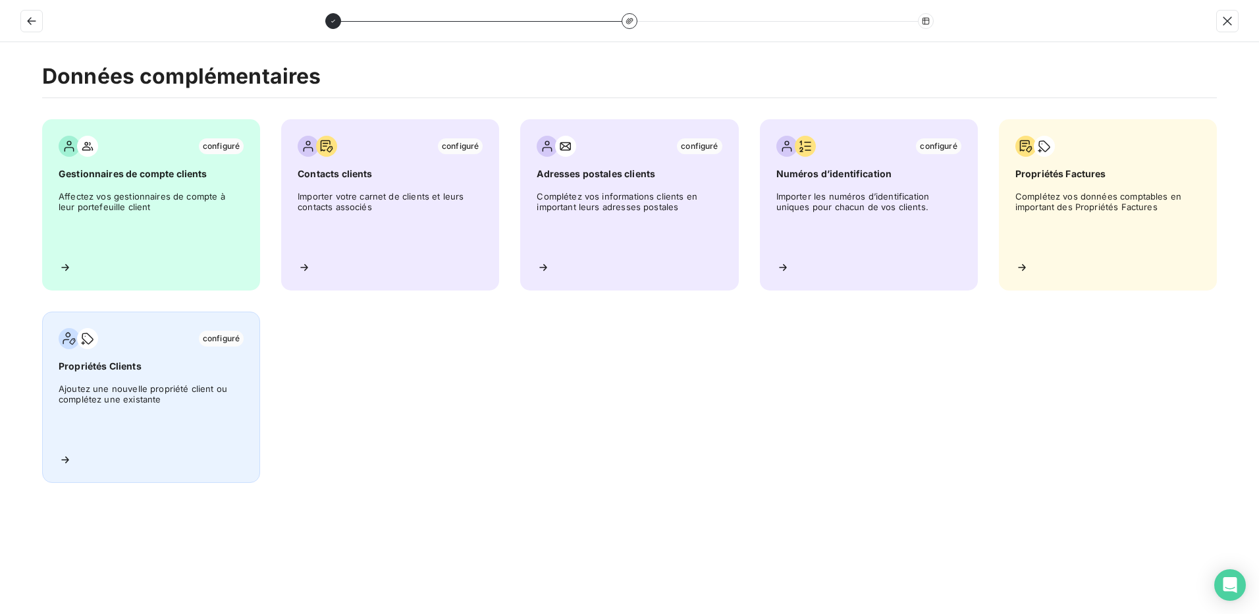
click at [176, 364] on span "Propriétés Clients" at bounding box center [151, 366] width 185 height 13
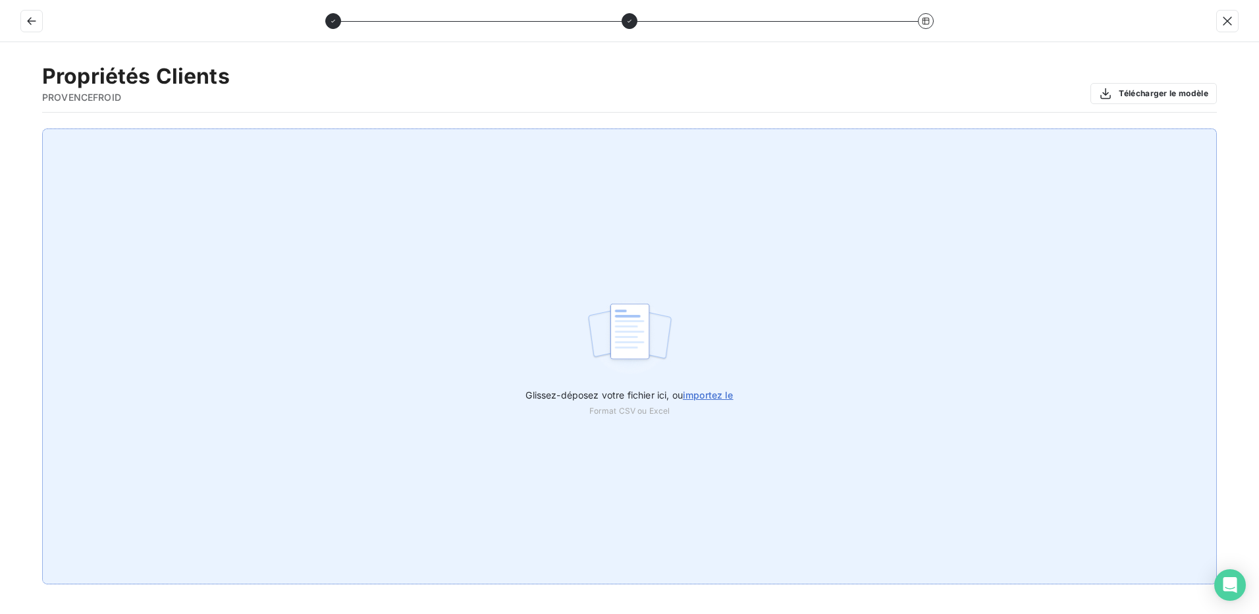
click at [605, 376] on img at bounding box center [630, 338] width 88 height 84
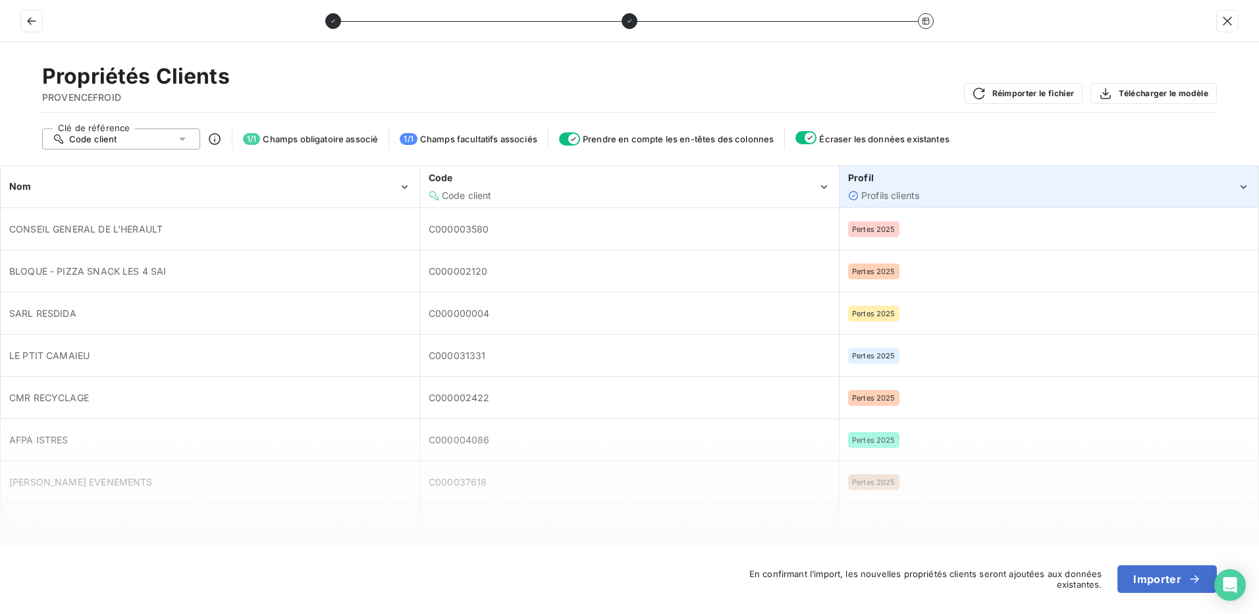
click at [1046, 198] on div "Profils clients" at bounding box center [1042, 195] width 389 height 13
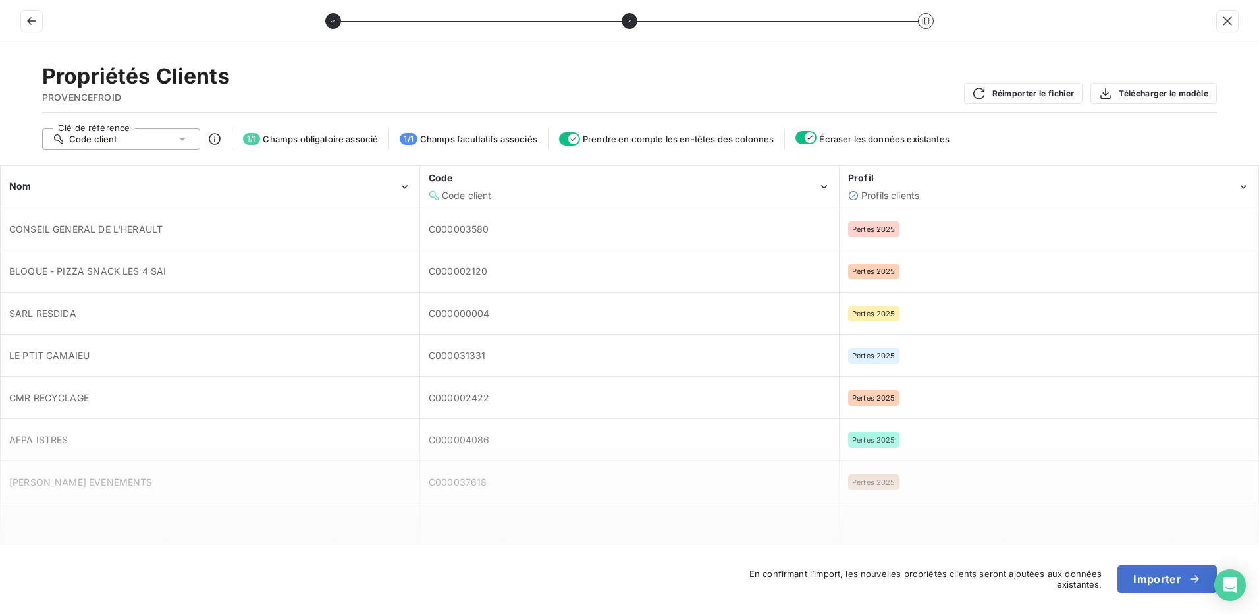
click at [1056, 131] on div "Clé de référence Code client 1 / 1 Champs obligatoire associé 1 / 1 Champs facu…" at bounding box center [629, 138] width 1175 height 21
click at [1173, 578] on button "Importer" at bounding box center [1166, 579] width 99 height 28
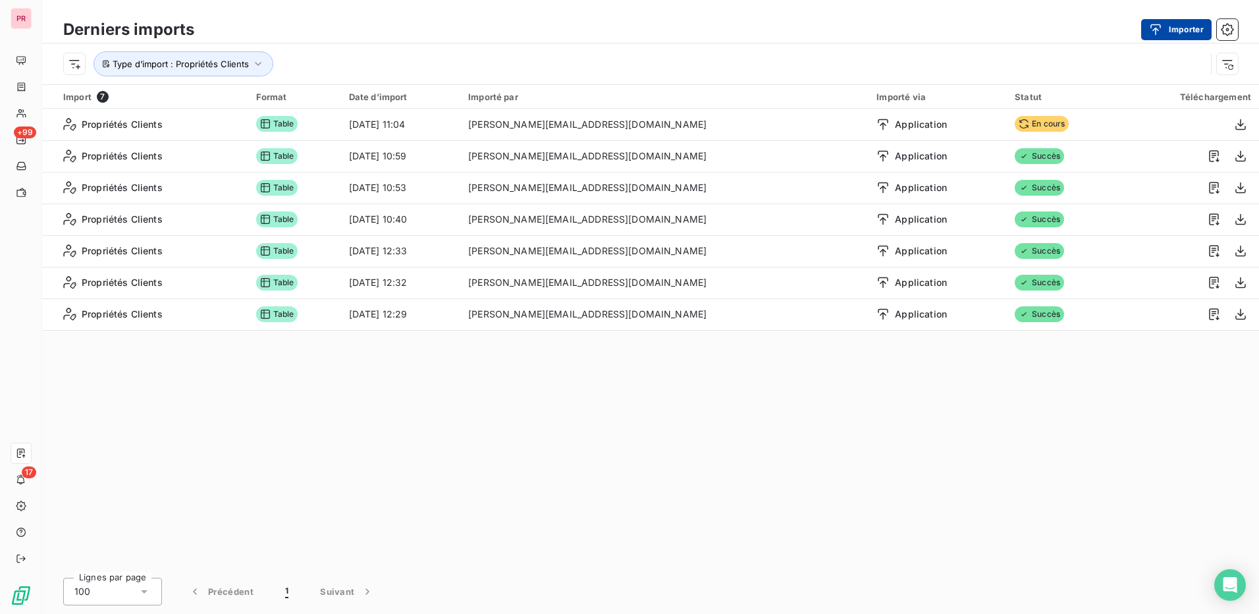
click at [1160, 21] on button "Importer" at bounding box center [1176, 29] width 70 height 21
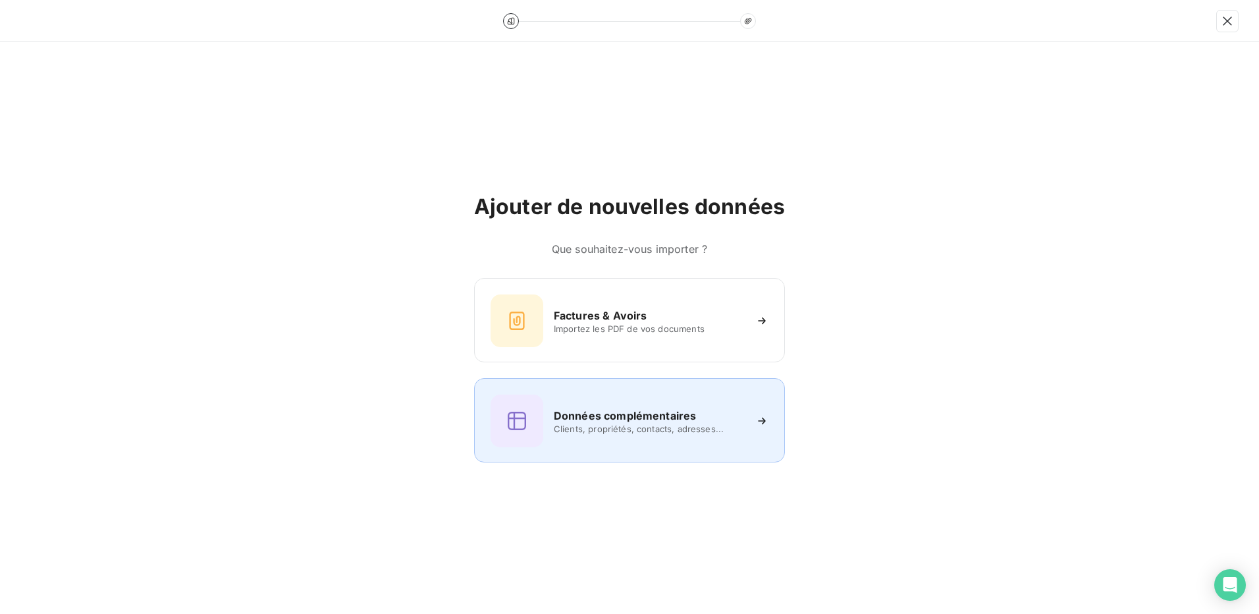
click at [583, 433] on span "Clients, propriétés, contacts, adresses..." at bounding box center [649, 428] width 191 height 11
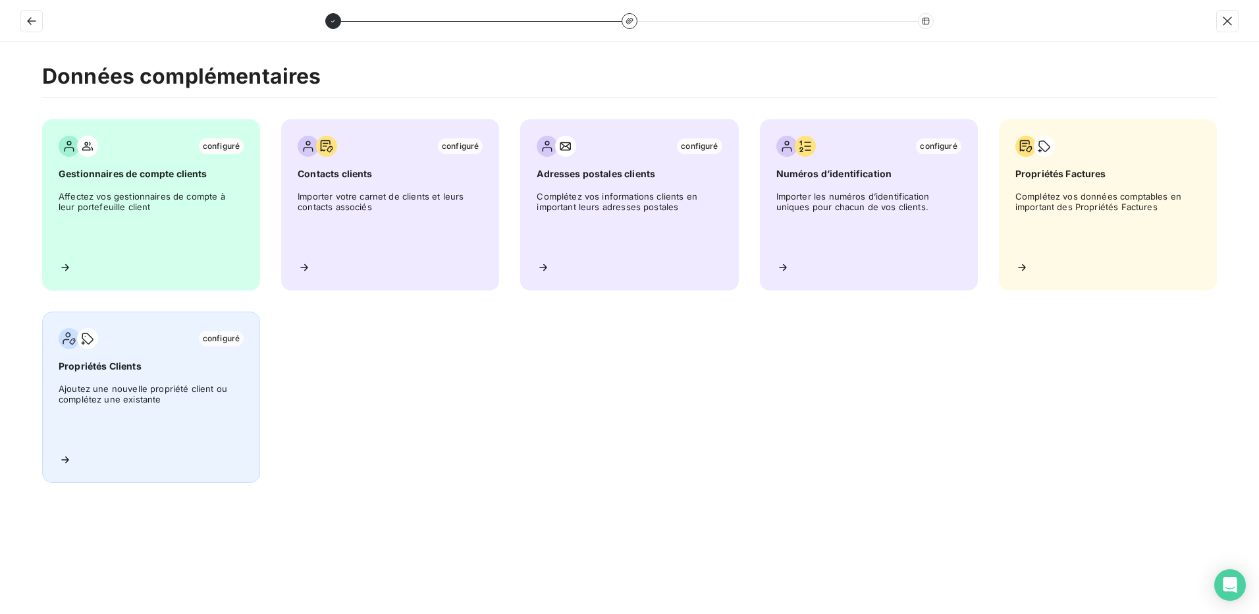
click at [117, 367] on span "Propriétés Clients" at bounding box center [151, 366] width 185 height 13
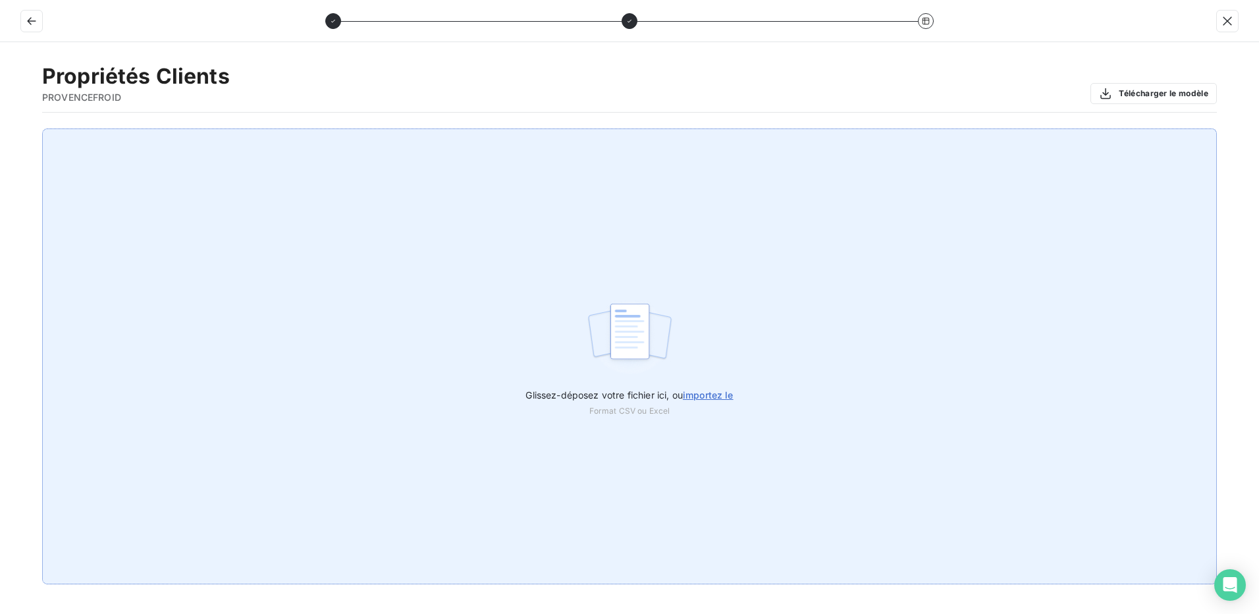
click at [693, 392] on span "importez le" at bounding box center [708, 394] width 51 height 11
click at [1, 129] on input "Glissez-déposez votre fichier ici, ou importez le" at bounding box center [0, 128] width 1 height 1
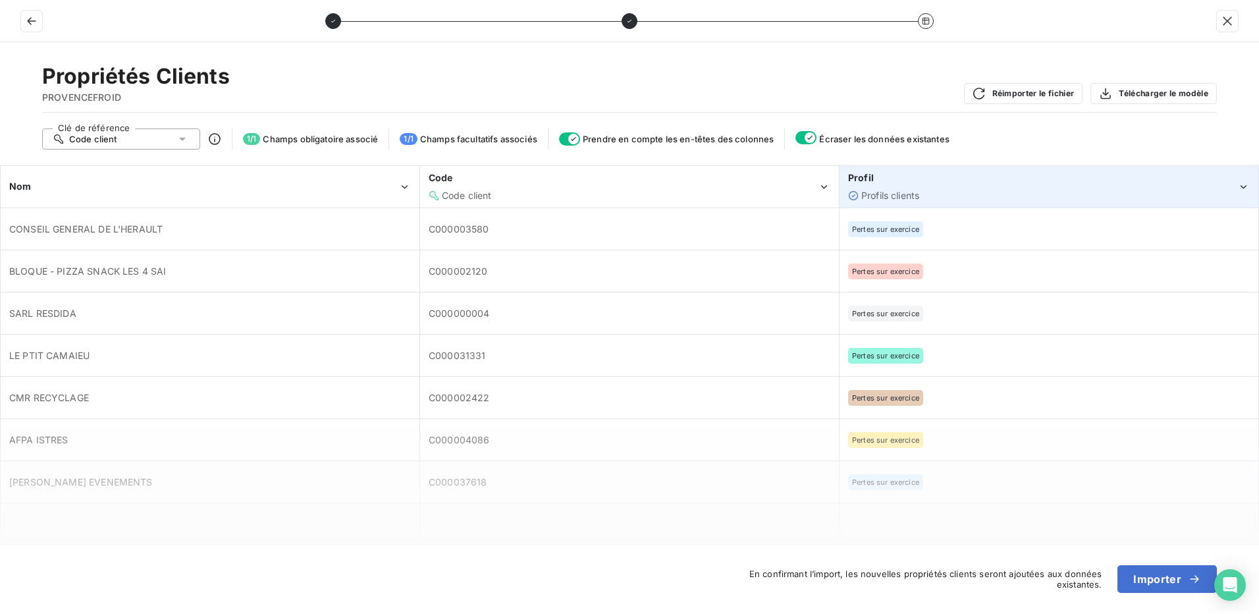
click at [1065, 181] on div "Profil" at bounding box center [1042, 177] width 389 height 13
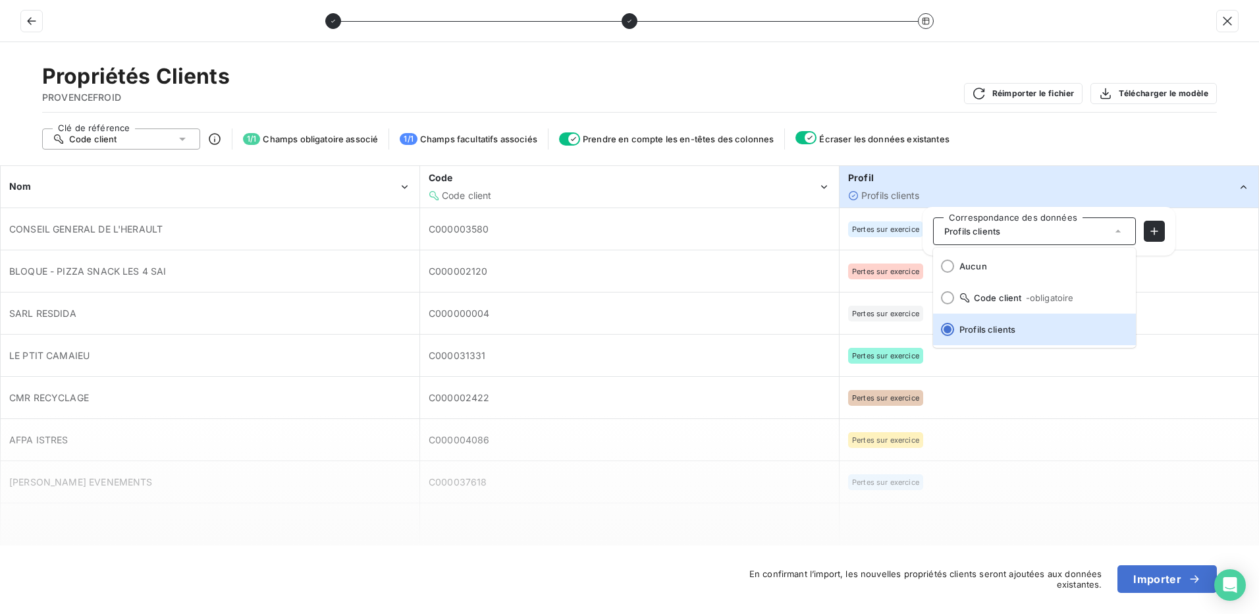
click at [1063, 181] on div "Profil" at bounding box center [1042, 177] width 389 height 13
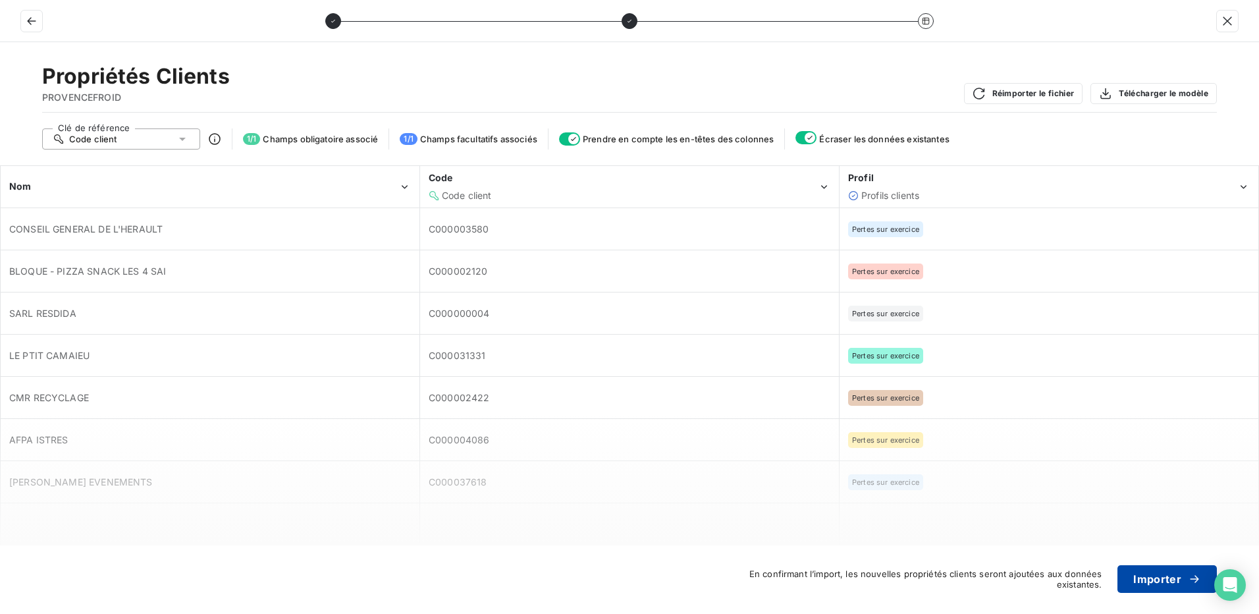
click at [1156, 570] on button "Importer" at bounding box center [1166, 579] width 99 height 28
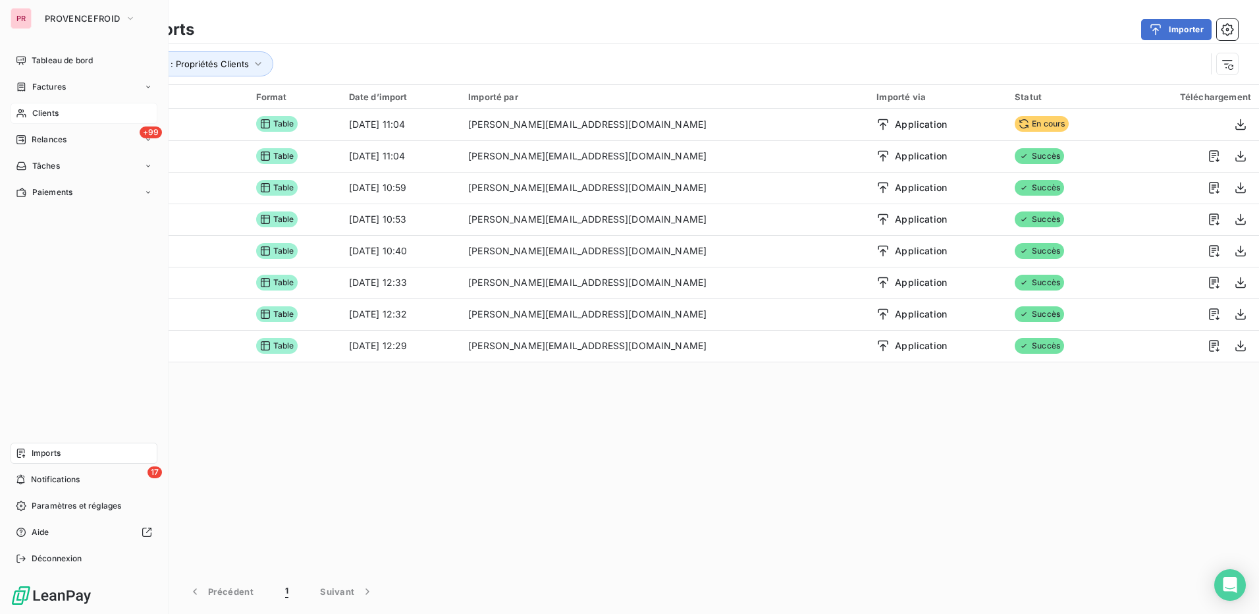
click at [69, 107] on div "Clients" at bounding box center [84, 113] width 147 height 21
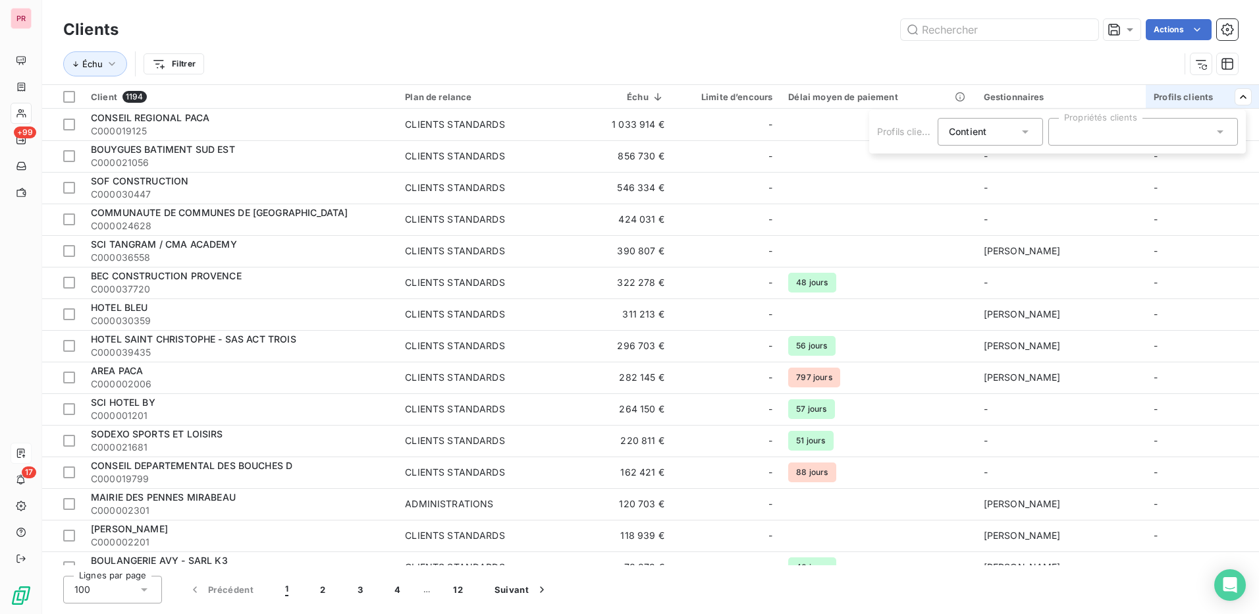
click at [1217, 128] on icon at bounding box center [1220, 131] width 13 height 13
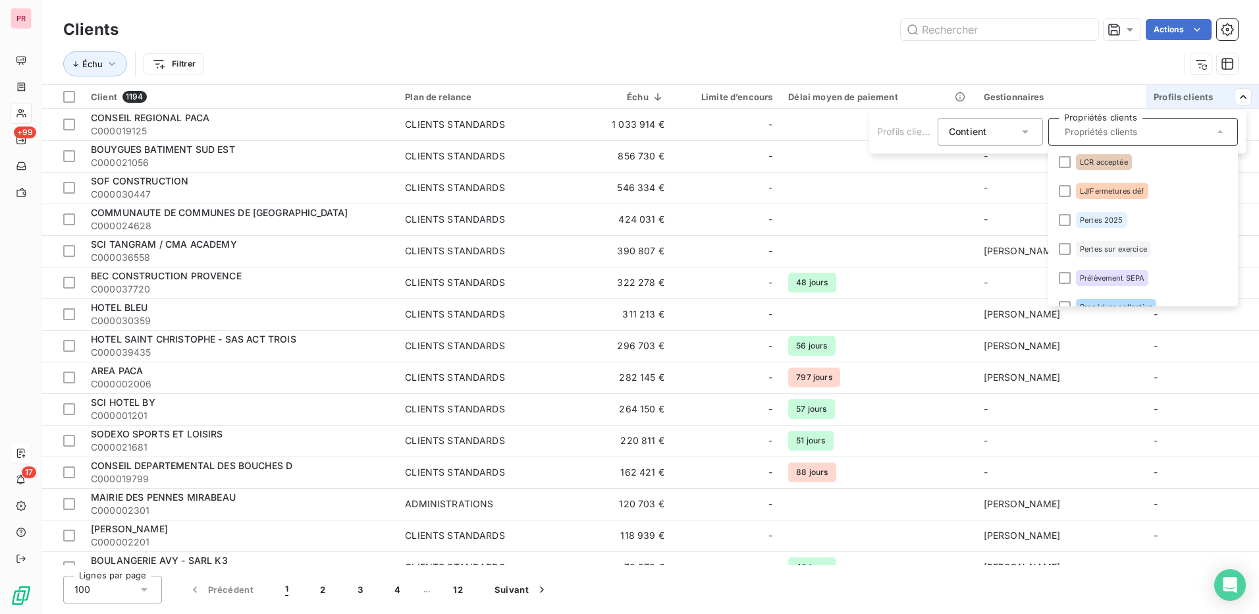
scroll to position [192, 0]
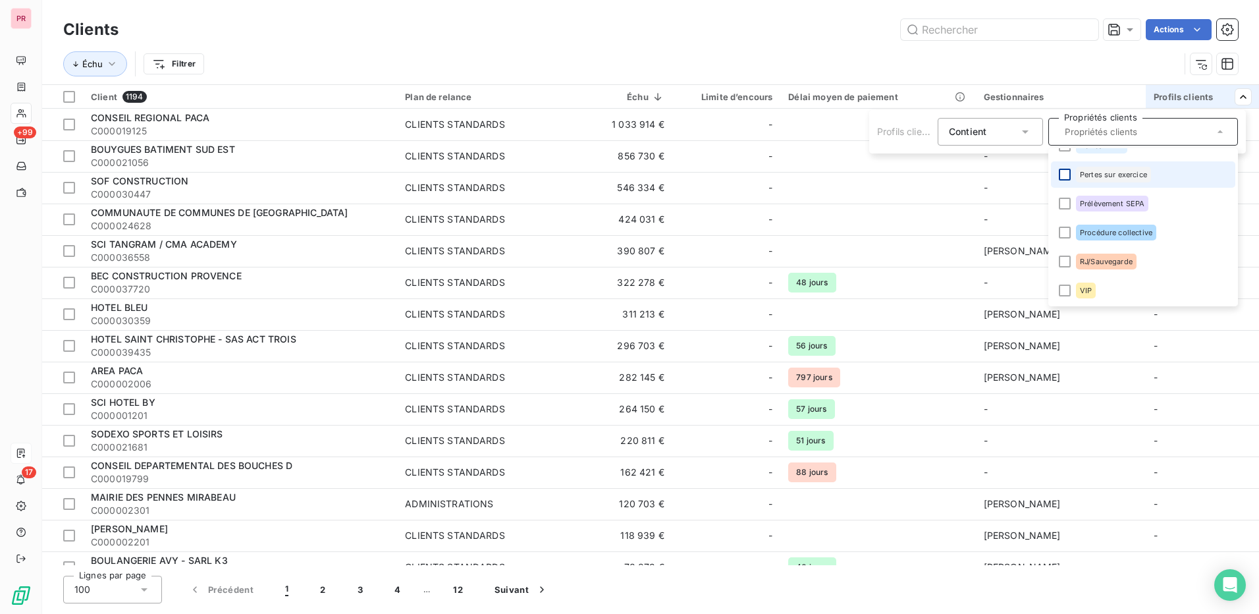
click at [1063, 175] on div at bounding box center [1065, 175] width 12 height 12
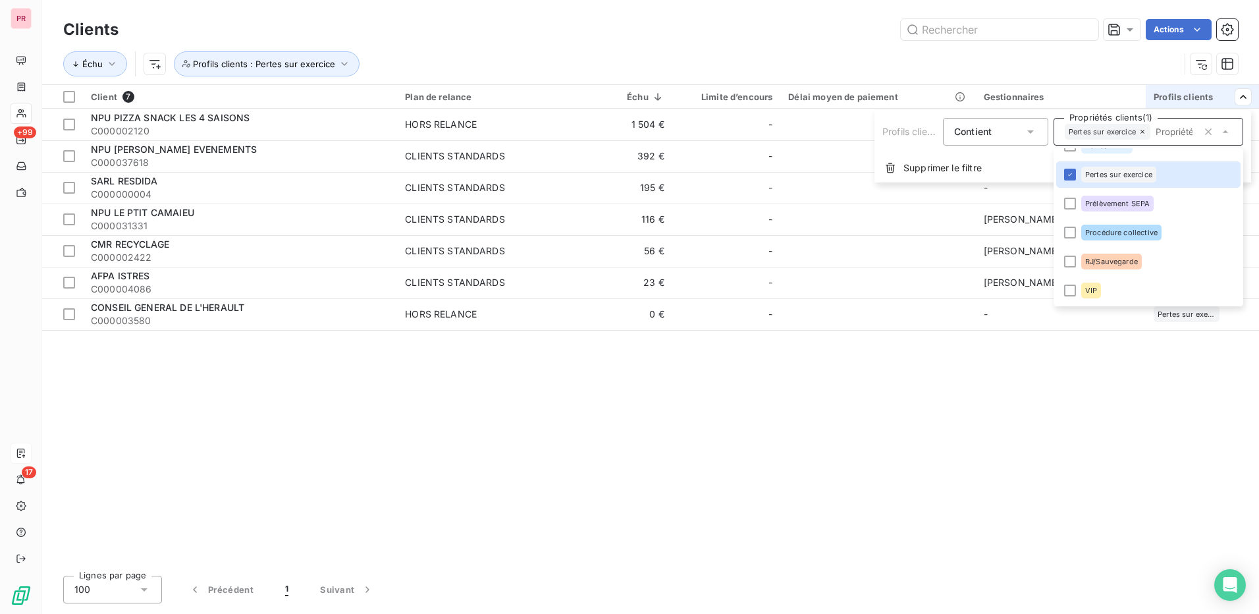
click at [1143, 435] on html "PR +99 17 Clients Actions Échu Profils clients : Pertes sur exercice Client 7 P…" at bounding box center [629, 307] width 1259 height 614
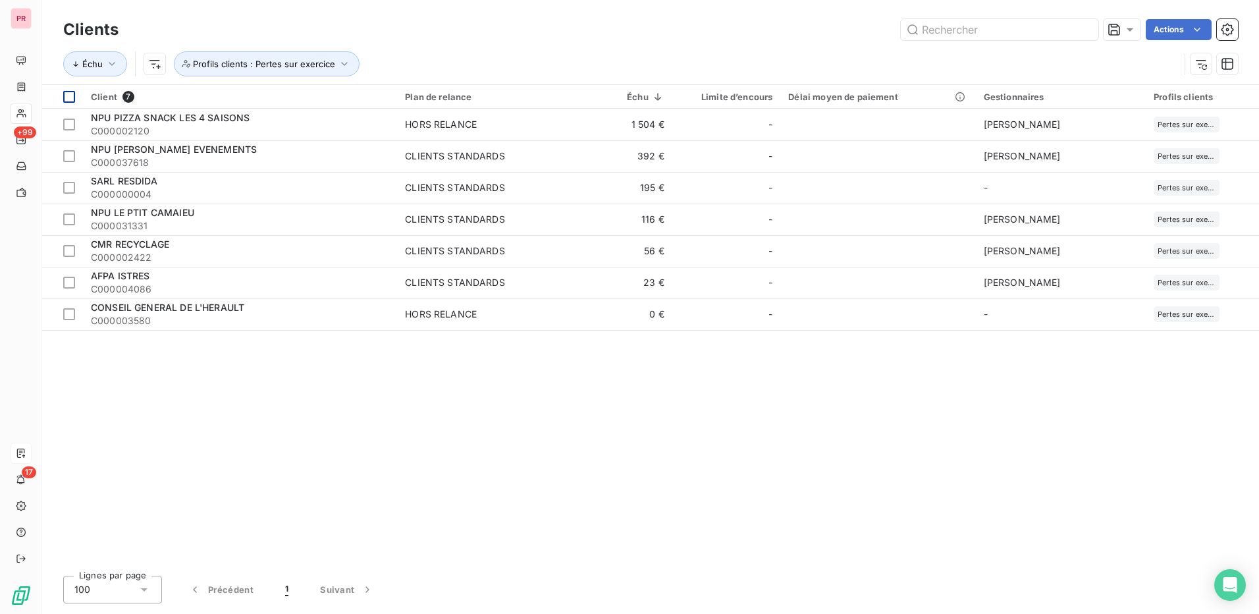
click at [77, 92] on th at bounding box center [62, 97] width 41 height 24
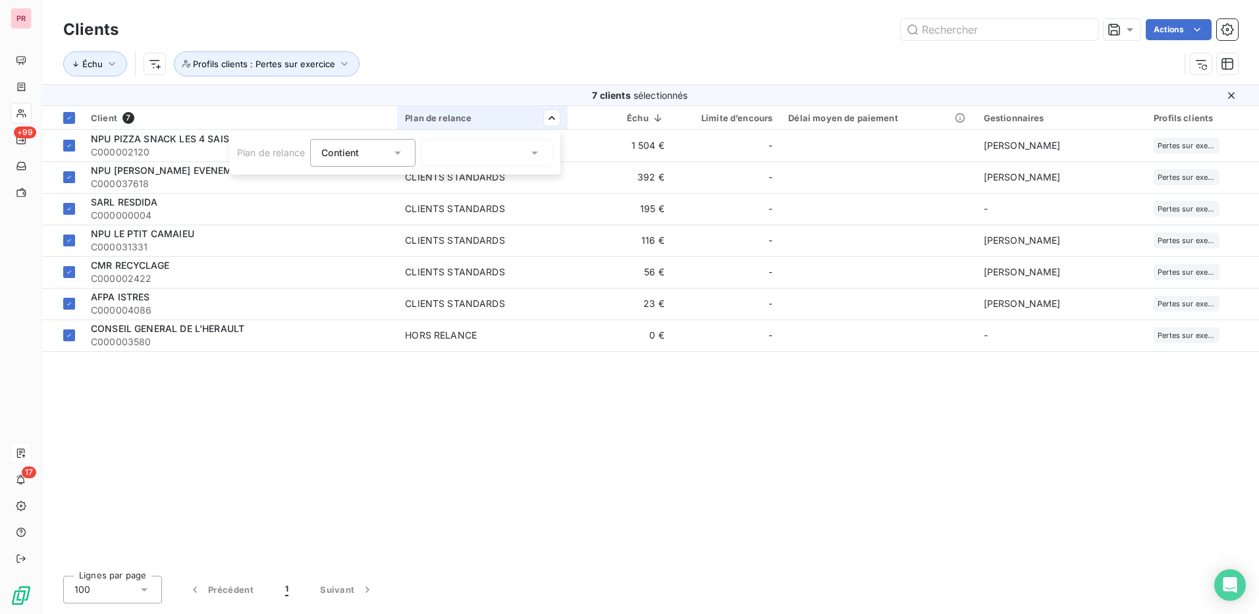
click at [539, 88] on html "PR +99 17 Clients Actions Échu Profils clients : Pertes sur exercice 7 clients …" at bounding box center [629, 307] width 1259 height 614
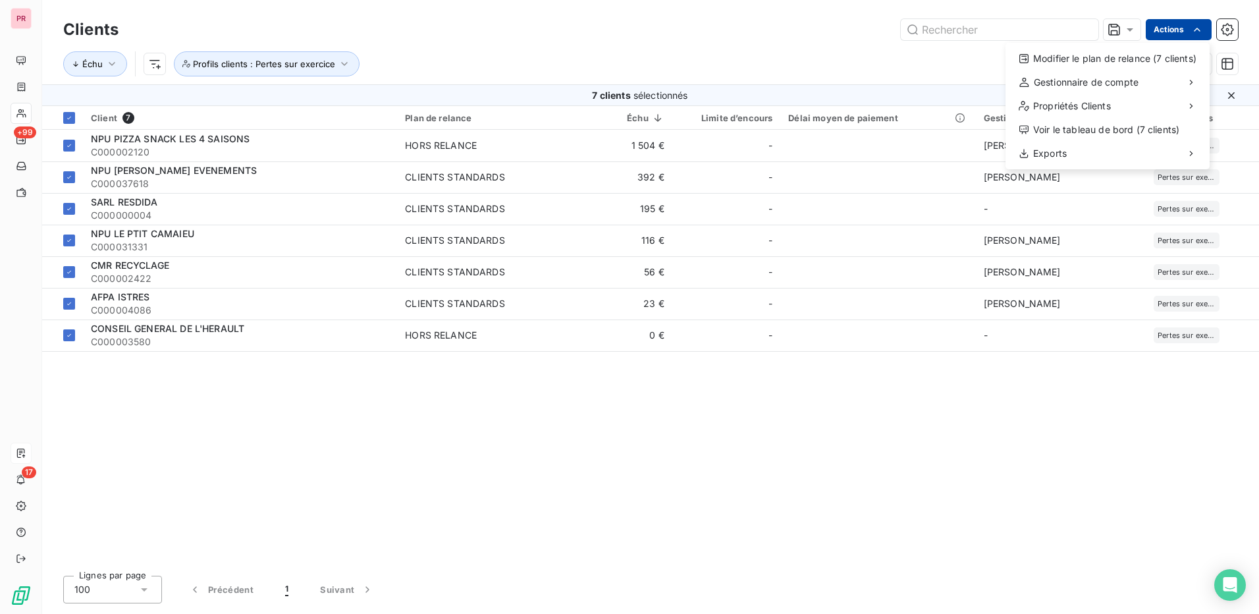
click at [1185, 30] on html "PR +99 17 Clients Actions Modifier le plan de relance (7 clients) Gestionnaire …" at bounding box center [629, 307] width 1259 height 614
click at [1137, 57] on div "Modifier le plan de relance (7 clients)" at bounding box center [1108, 58] width 194 height 21
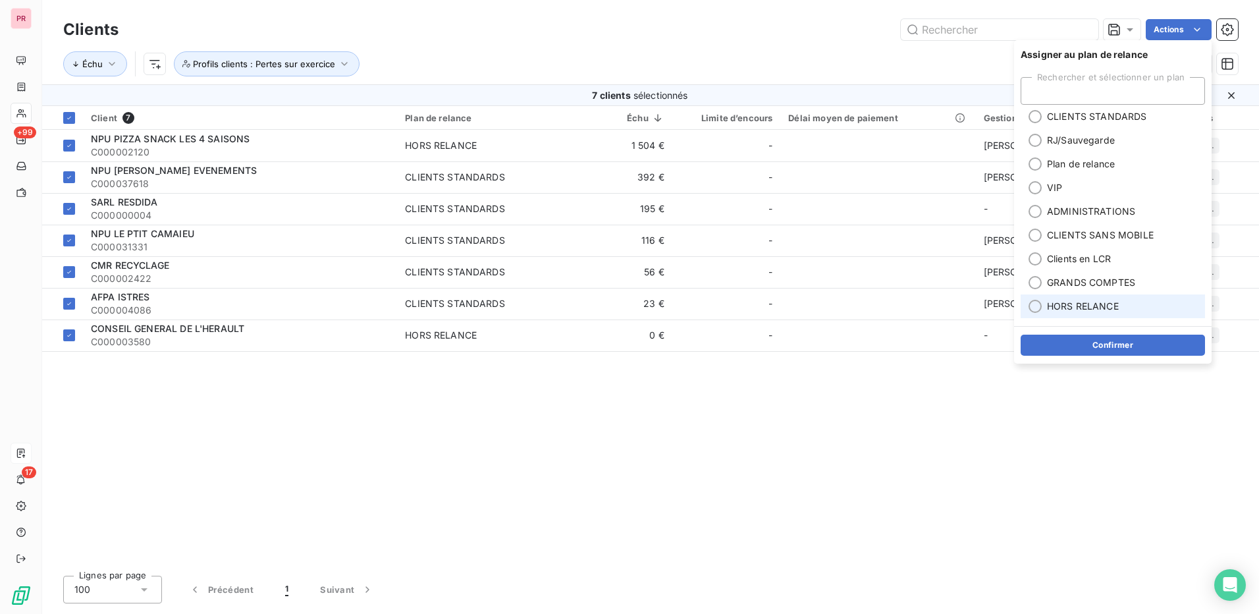
click at [1038, 305] on div at bounding box center [1035, 306] width 13 height 13
click at [1098, 340] on button "Confirmer" at bounding box center [1113, 345] width 184 height 21
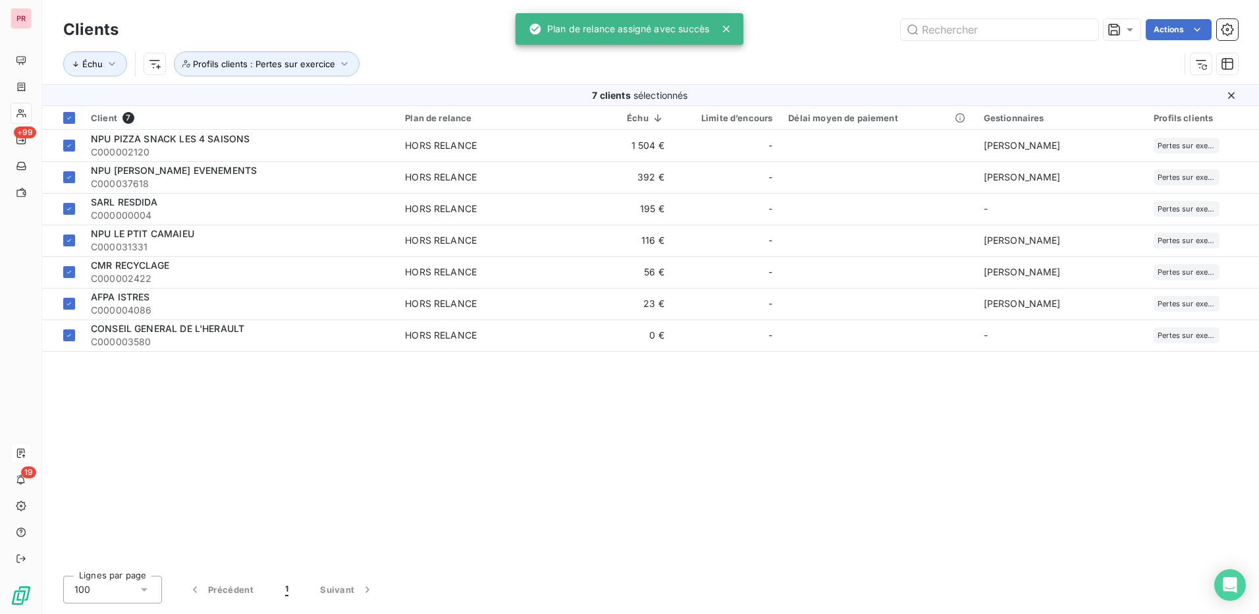
click at [850, 478] on div "Client 7 Plan de relance Échu Limite d’encours Délai moyen de paiement Gestionn…" at bounding box center [650, 335] width 1217 height 459
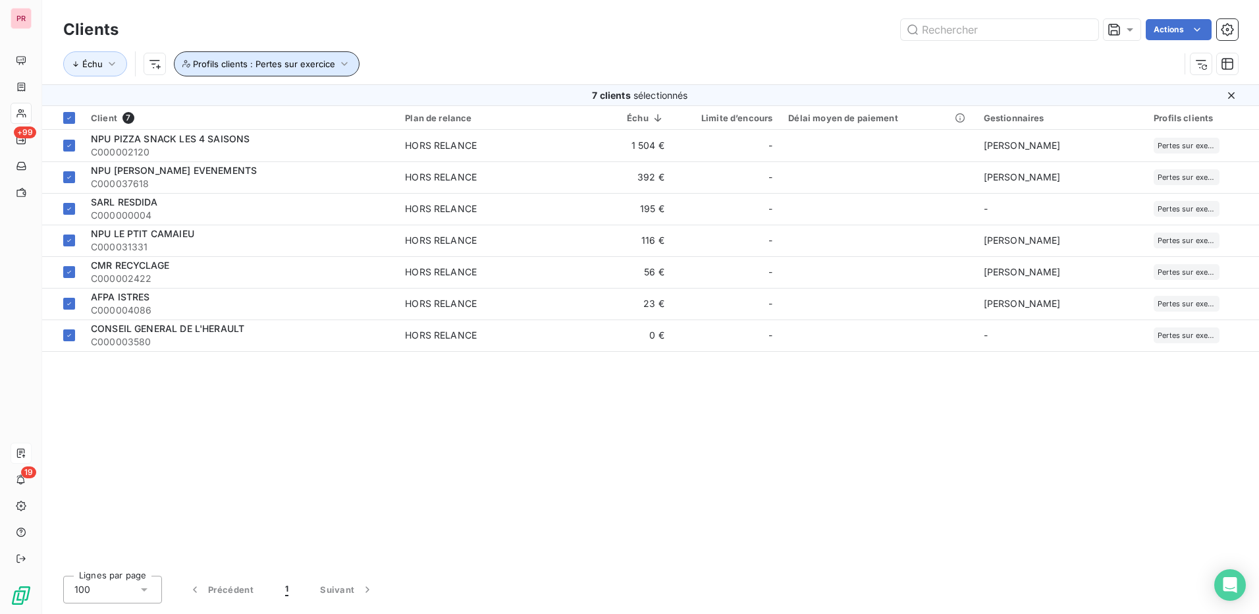
drag, startPoint x: 293, startPoint y: 69, endPoint x: 377, endPoint y: 55, distance: 84.9
click at [377, 55] on div "Échu Profils clients : Pertes sur exercice" at bounding box center [621, 63] width 1116 height 25
click at [341, 66] on icon "button" at bounding box center [344, 63] width 13 height 13
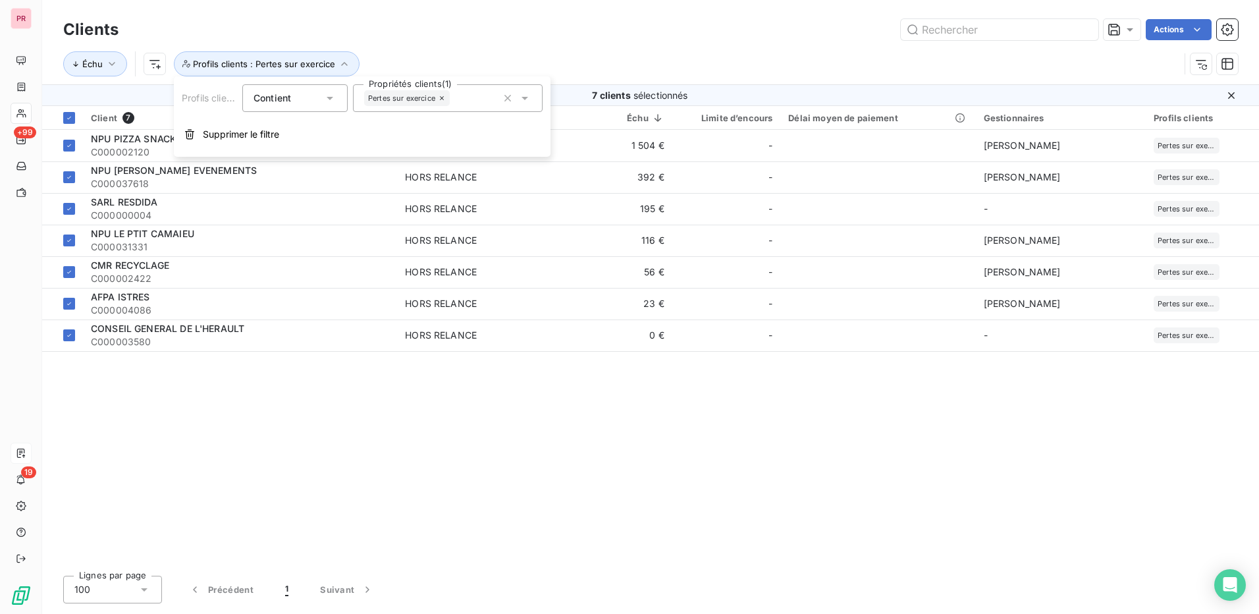
click at [527, 101] on icon at bounding box center [524, 98] width 13 height 13
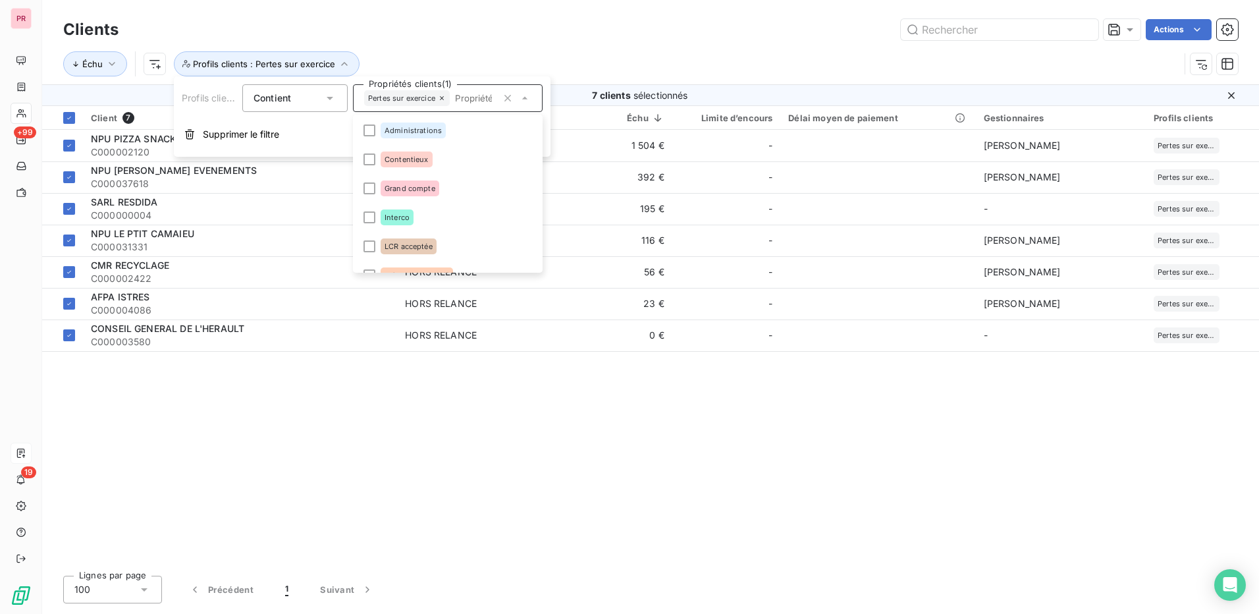
scroll to position [74, 0]
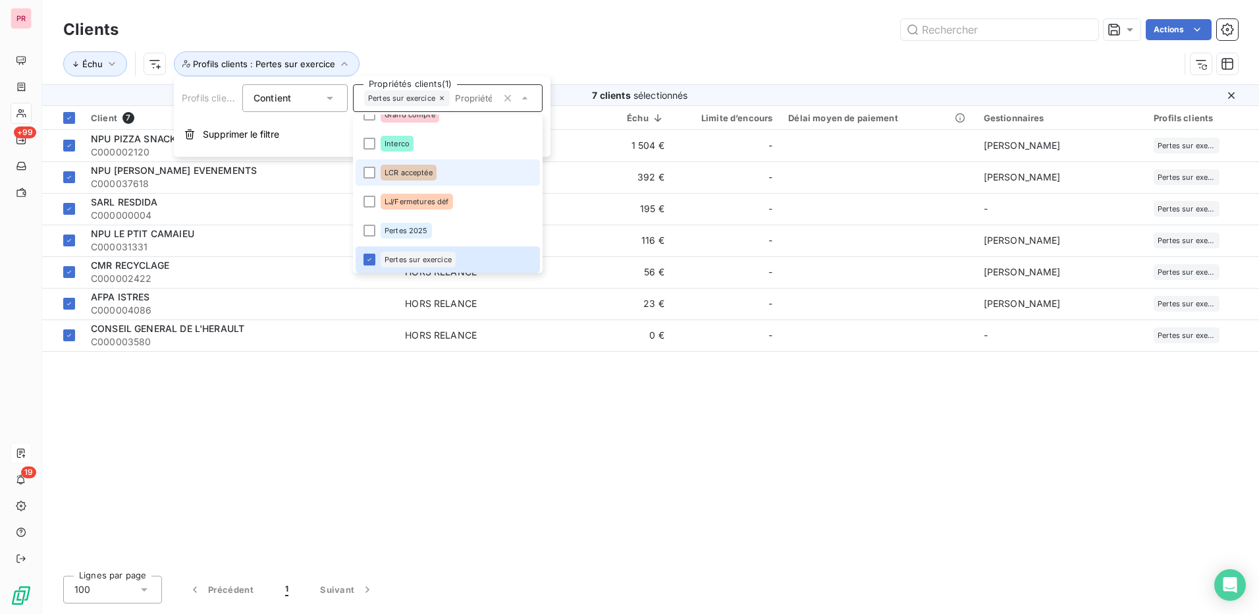
click at [375, 170] on li "LCR acceptée" at bounding box center [448, 172] width 184 height 26
click at [373, 257] on icon at bounding box center [369, 259] width 8 height 8
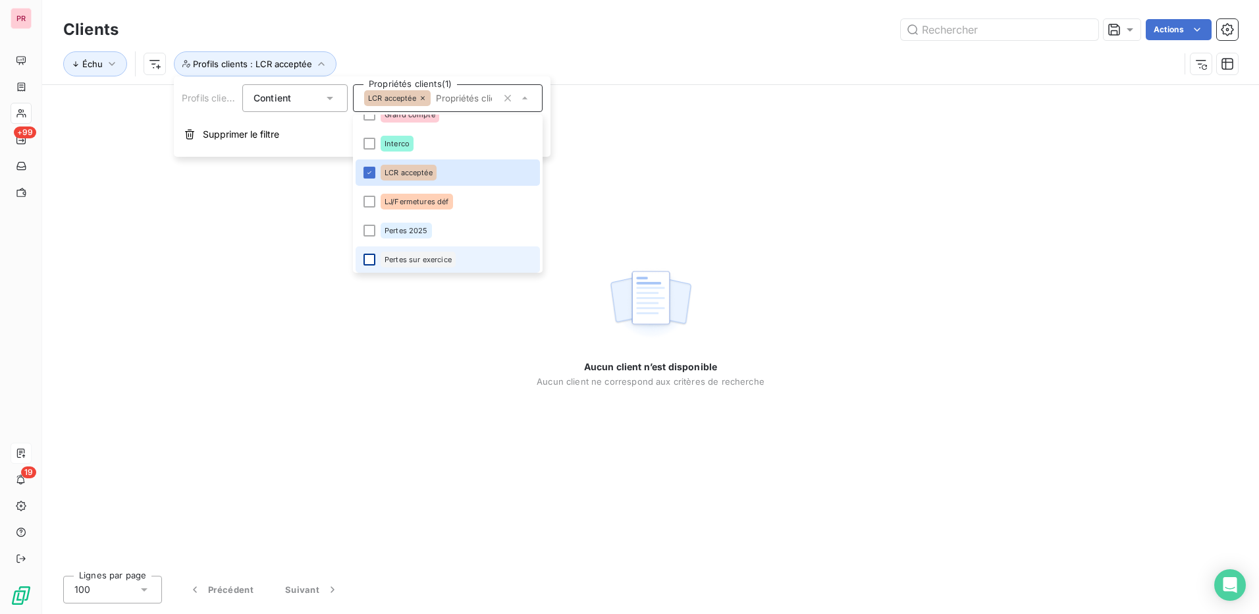
click at [669, 234] on div "Aucun client n’est disponible Aucun client ne correspond aux critères de recher…" at bounding box center [651, 325] width 228 height 480
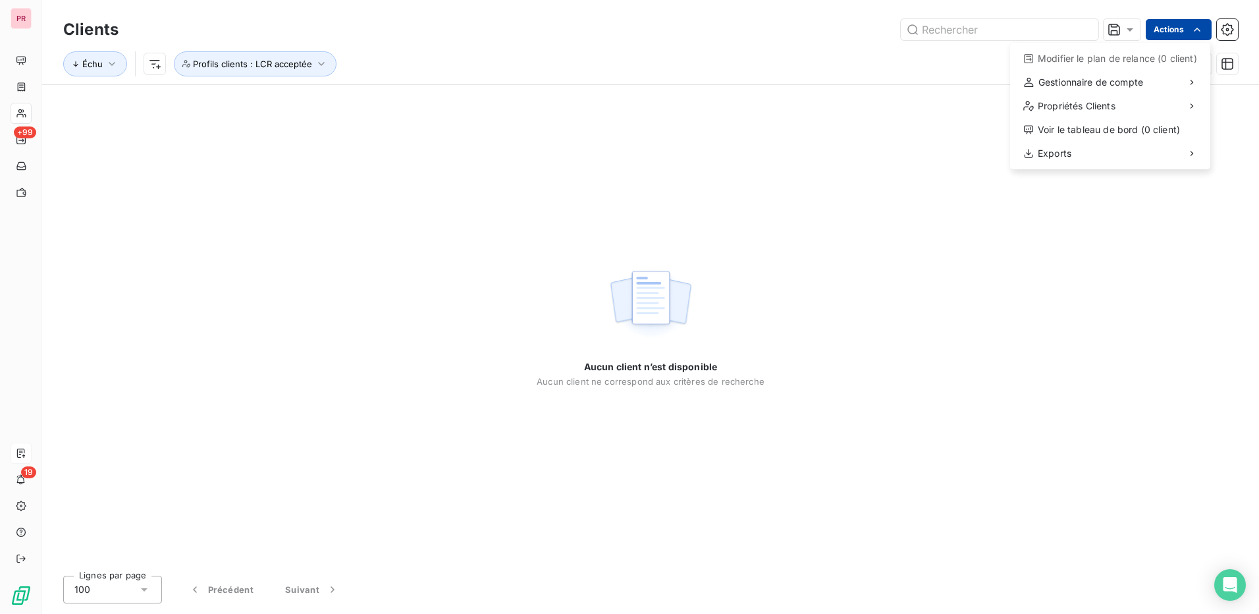
click at [1160, 35] on html "PR +99 19 Clients Actions Modifier le plan de relance (0 client) Gestionnaire d…" at bounding box center [629, 307] width 1259 height 614
click at [845, 288] on html "PR +99 19 Clients Actions Modifier le plan de relance (0 client) Gestionnaire d…" at bounding box center [629, 307] width 1259 height 614
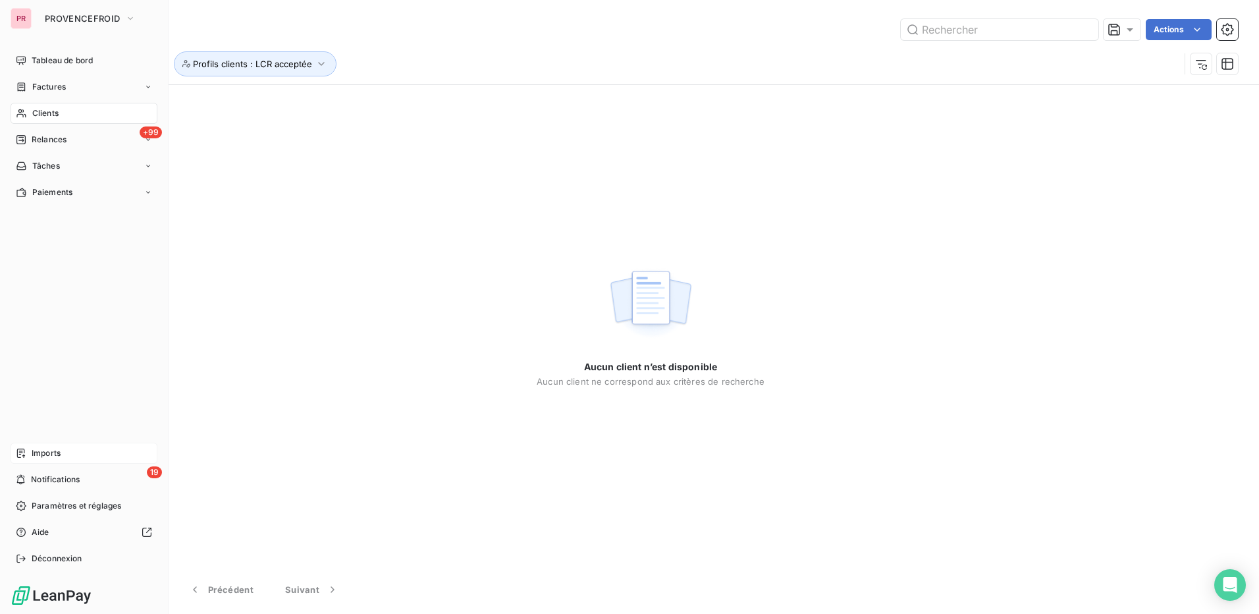
click at [71, 455] on div "Imports" at bounding box center [84, 453] width 147 height 21
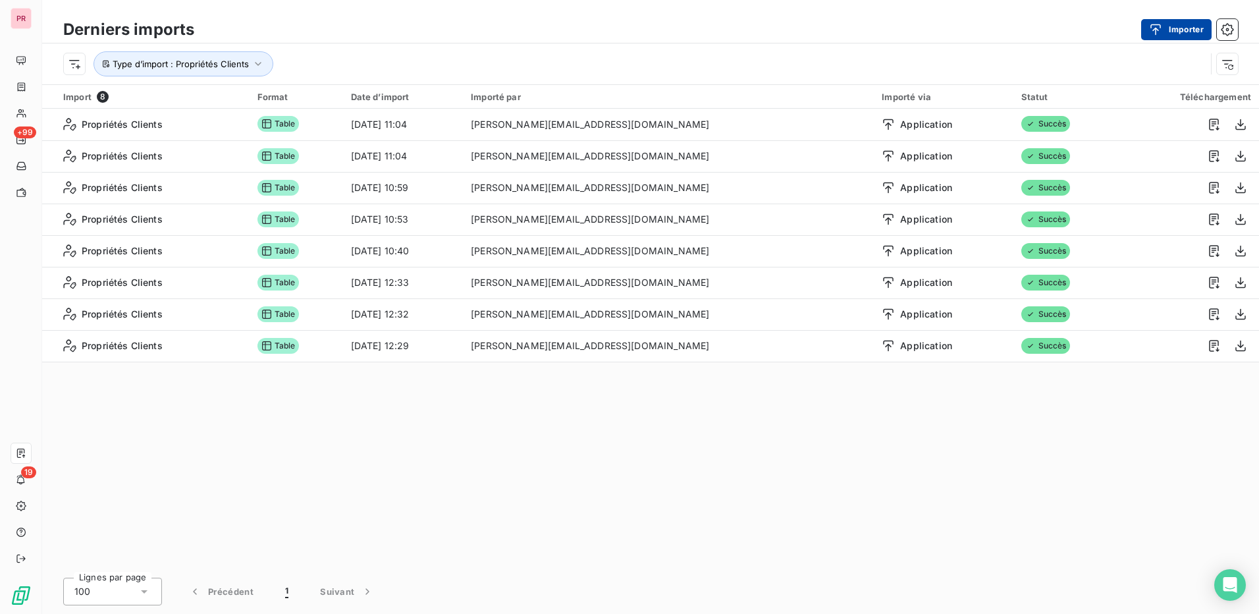
click at [1181, 28] on button "Importer" at bounding box center [1176, 29] width 70 height 21
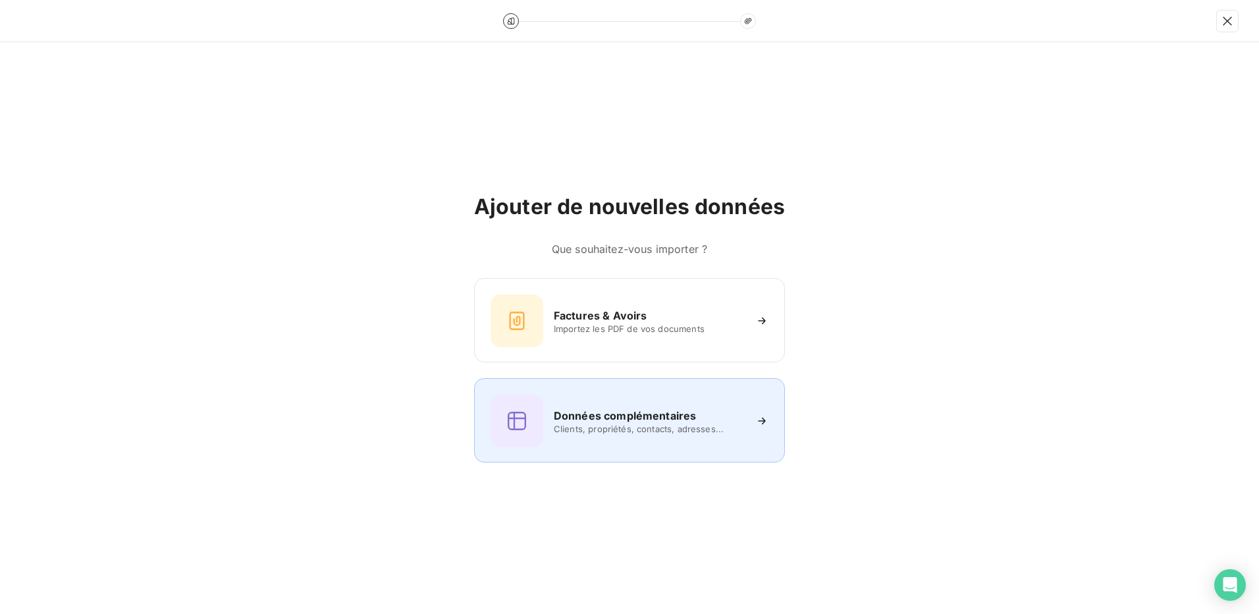
click at [653, 435] on div "Données complémentaires Clients, propriétés, contacts, adresses..." at bounding box center [630, 420] width 278 height 53
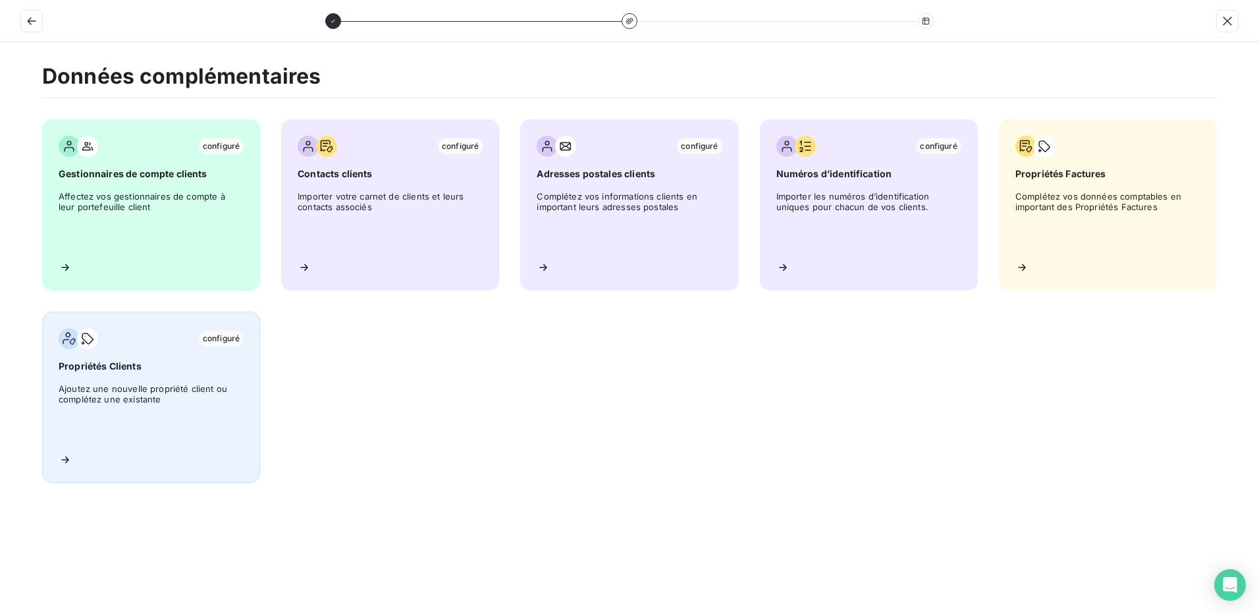
click at [163, 408] on span "Ajoutez une nouvelle propriété client ou complétez une existante" at bounding box center [151, 412] width 185 height 59
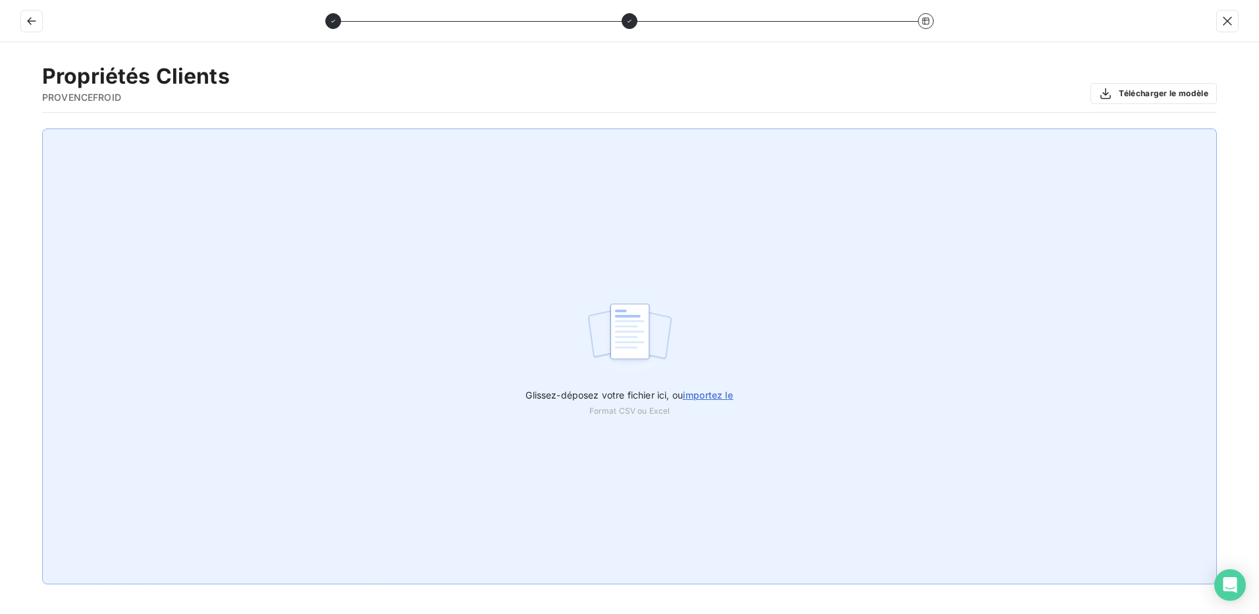
click at [704, 390] on span "importez le" at bounding box center [708, 394] width 51 height 11
click at [1, 129] on input "Glissez-déposez votre fichier ici, ou importez le" at bounding box center [0, 128] width 1 height 1
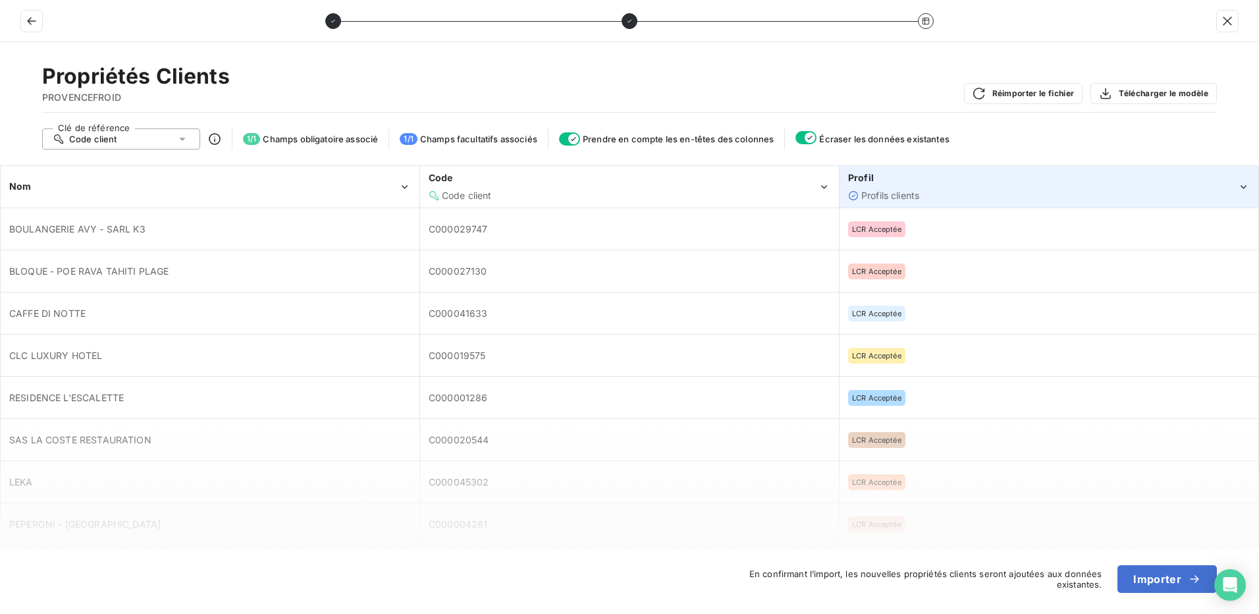
click at [1059, 184] on div "Profil" at bounding box center [1042, 177] width 389 height 13
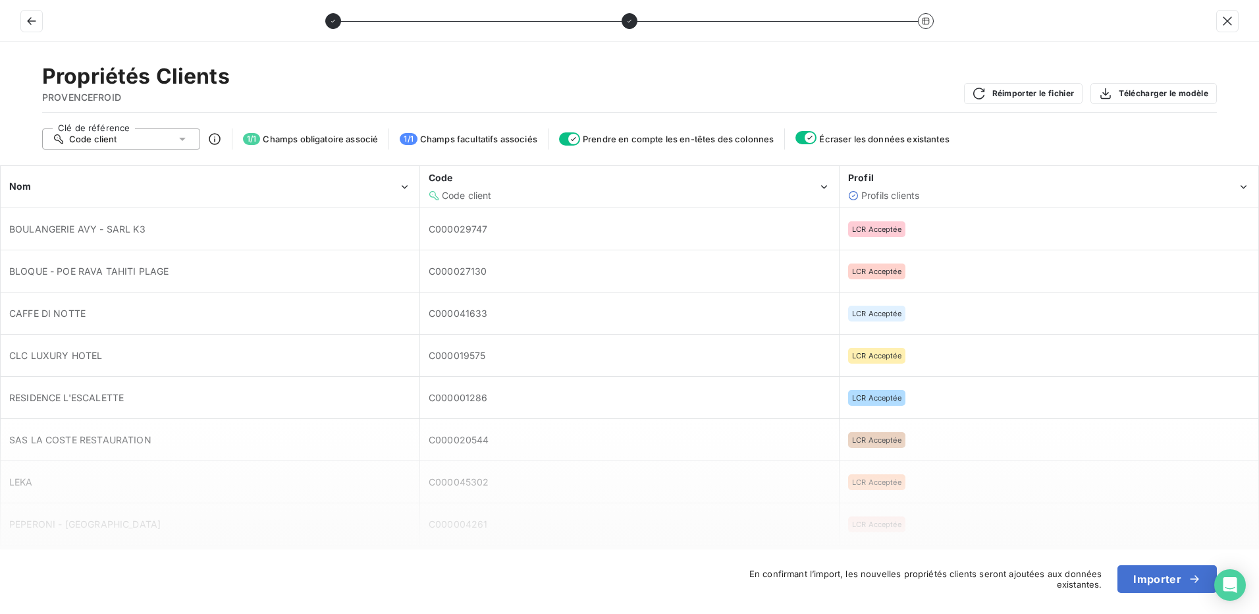
click at [1006, 132] on div "Clé de référence Code client 1 / 1 Champs obligatoire associé 1 / 1 Champs facu…" at bounding box center [629, 138] width 1175 height 21
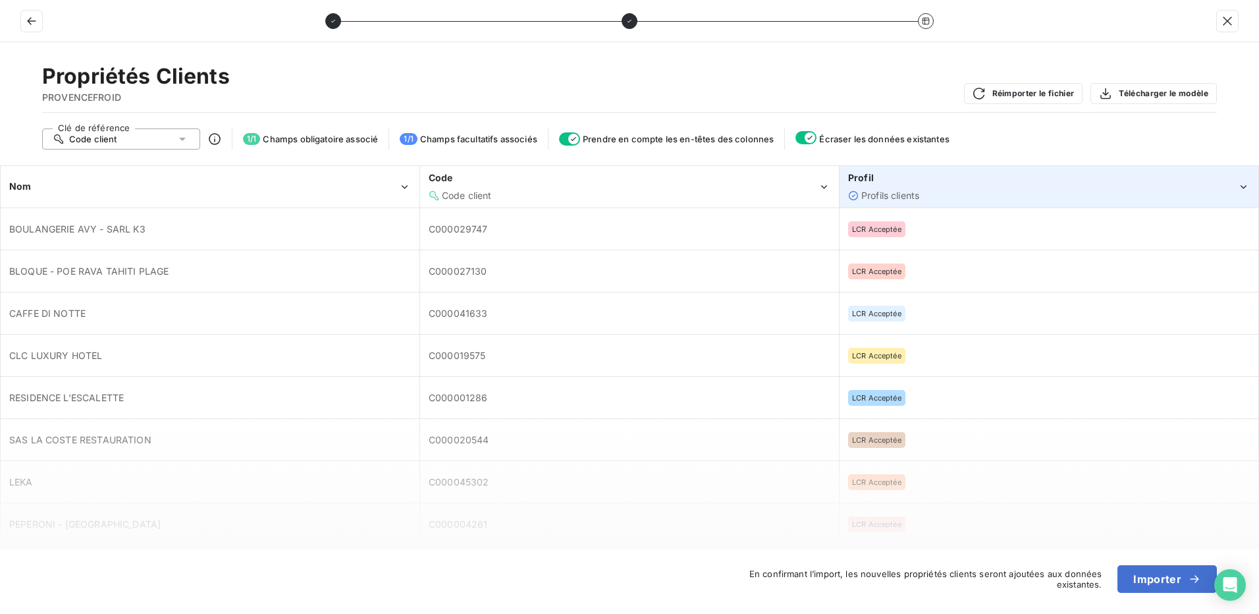
click at [1222, 178] on div "Profil" at bounding box center [1042, 177] width 389 height 13
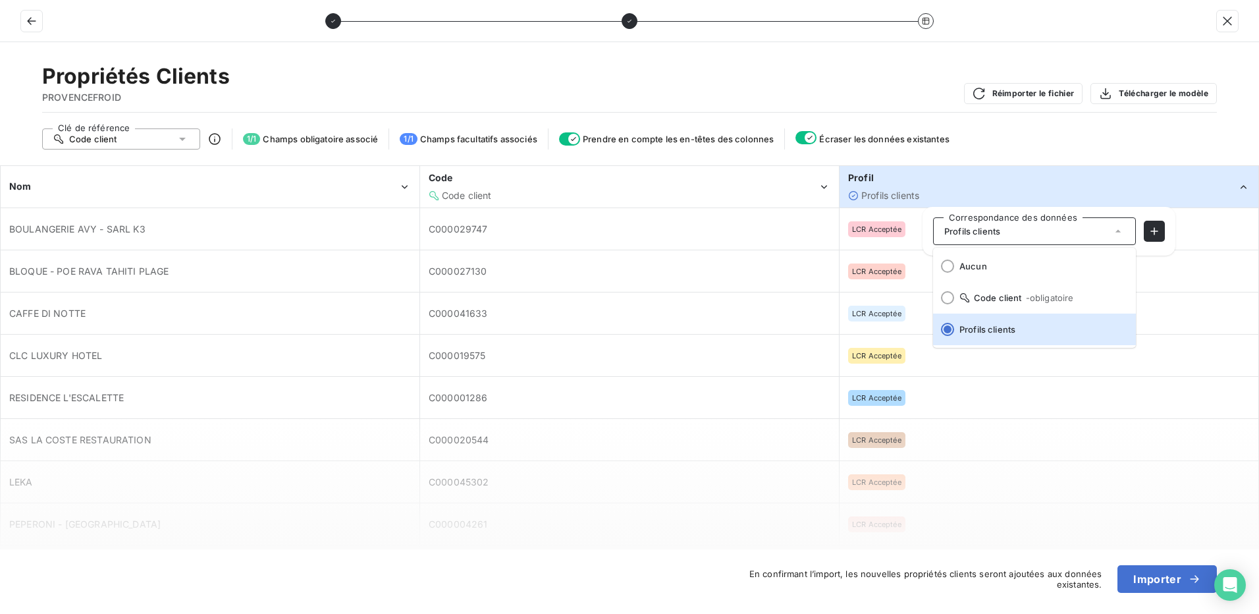
click at [1090, 123] on div "Propriétés Clients PROVENCEFROID Réimporter le fichier Télécharger le modèle Cl…" at bounding box center [629, 328] width 1259 height 572
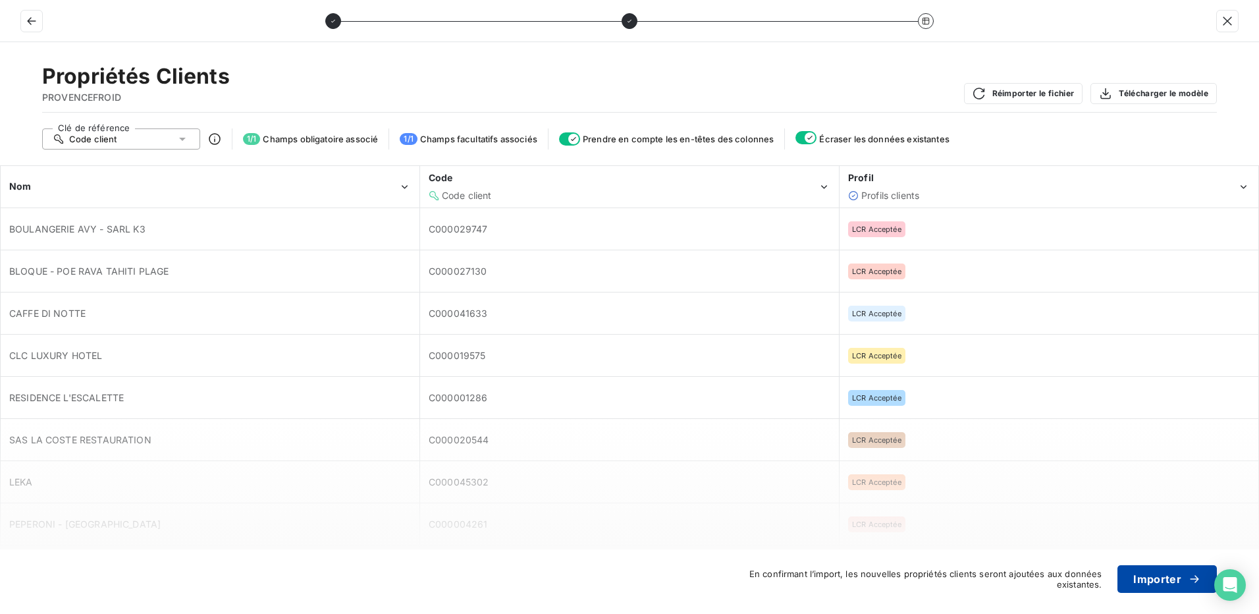
click at [1166, 577] on button "Importer" at bounding box center [1166, 579] width 99 height 28
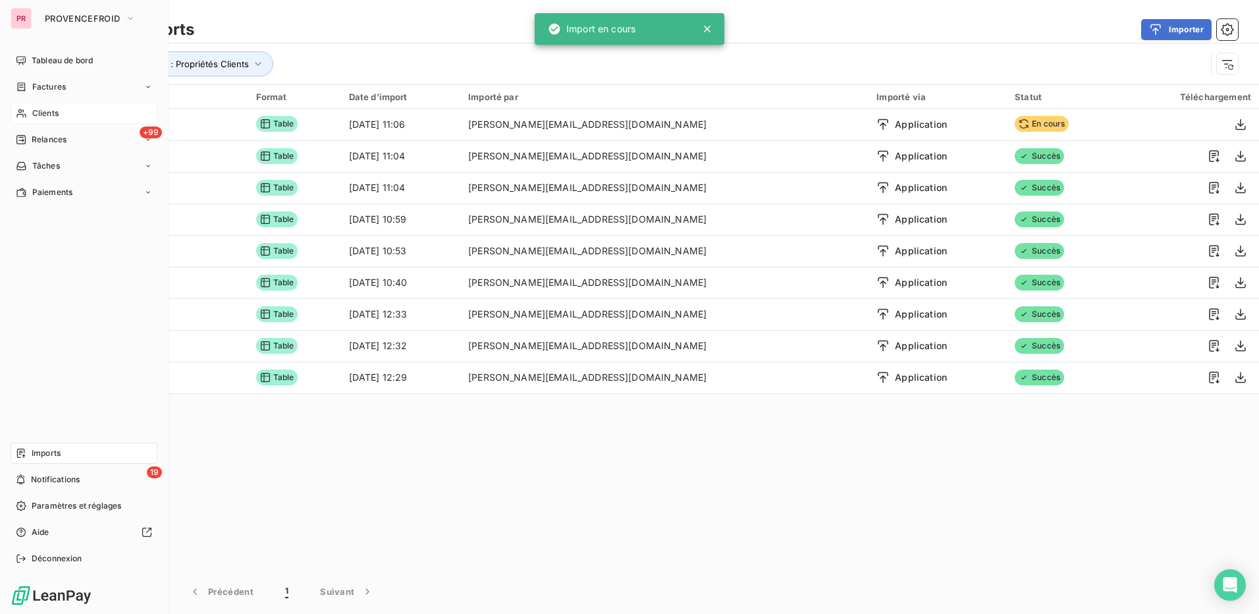
click at [59, 110] on div "Clients" at bounding box center [84, 113] width 147 height 21
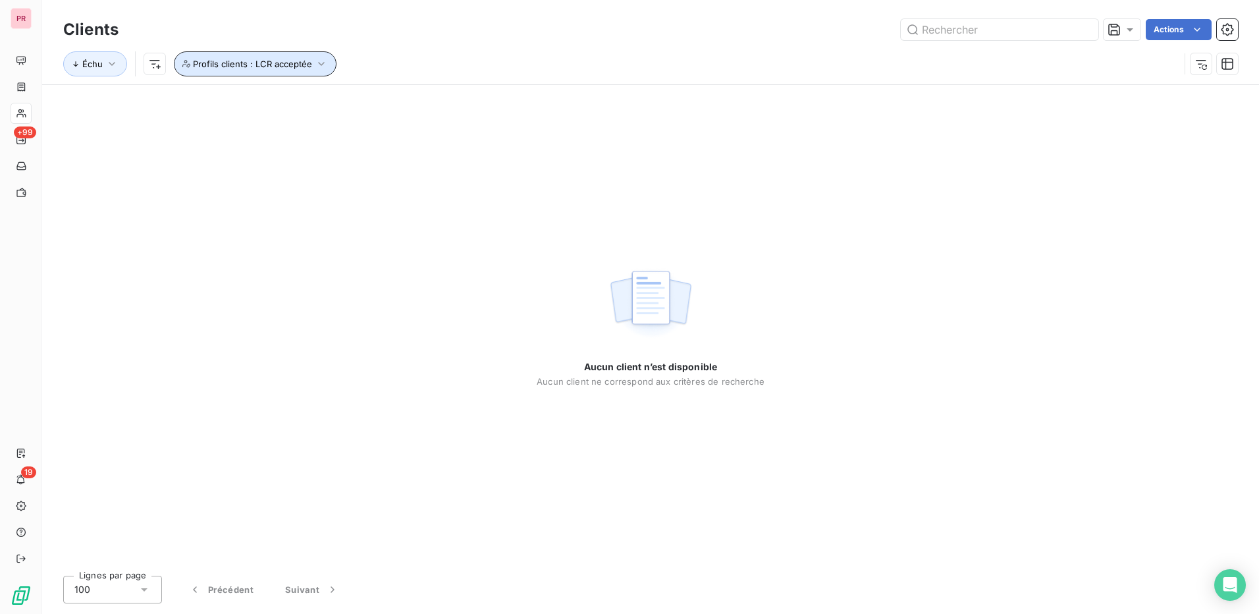
click at [315, 67] on icon "button" at bounding box center [321, 63] width 13 height 13
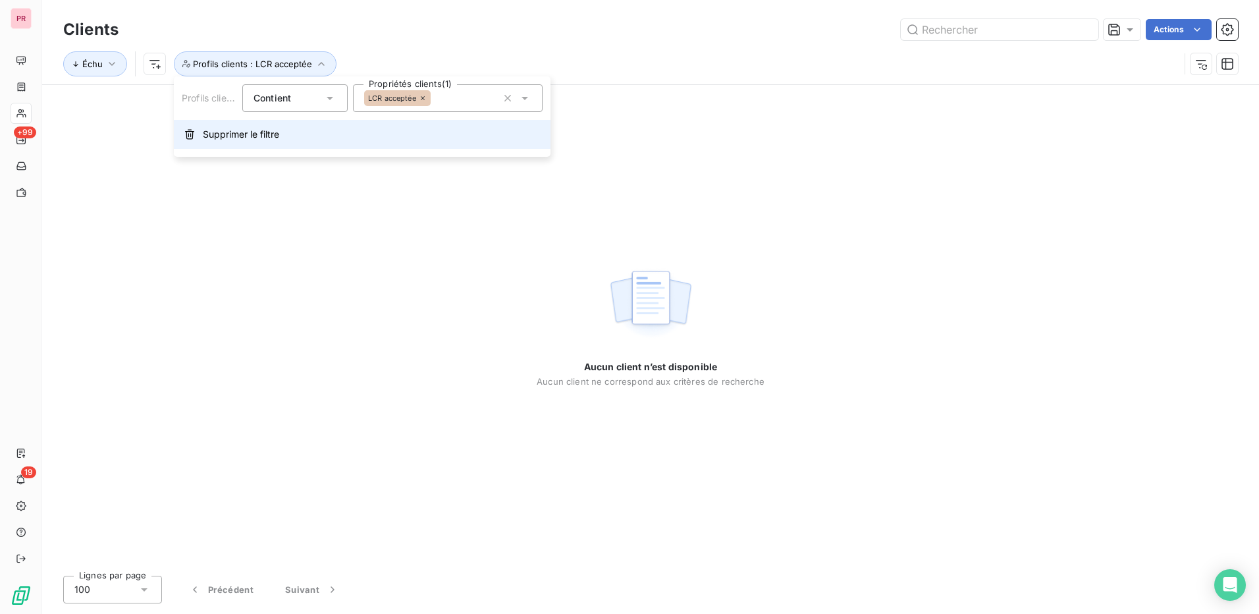
click at [268, 140] on span "Supprimer le filtre" at bounding box center [241, 134] width 76 height 13
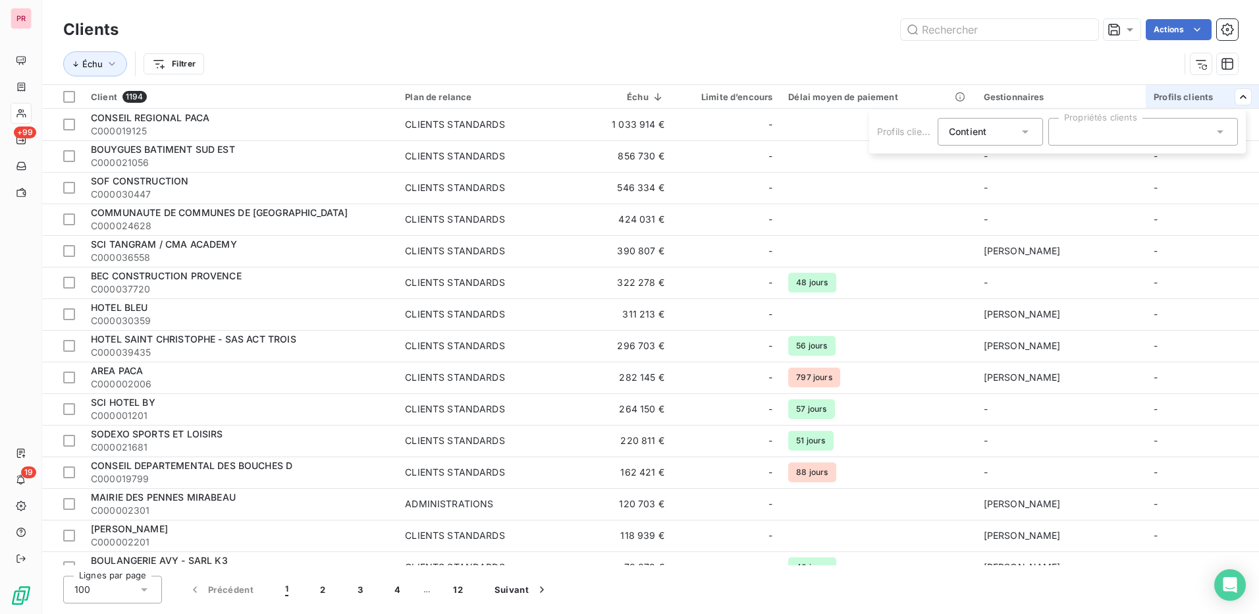
click at [1214, 132] on icon at bounding box center [1220, 131] width 13 height 13
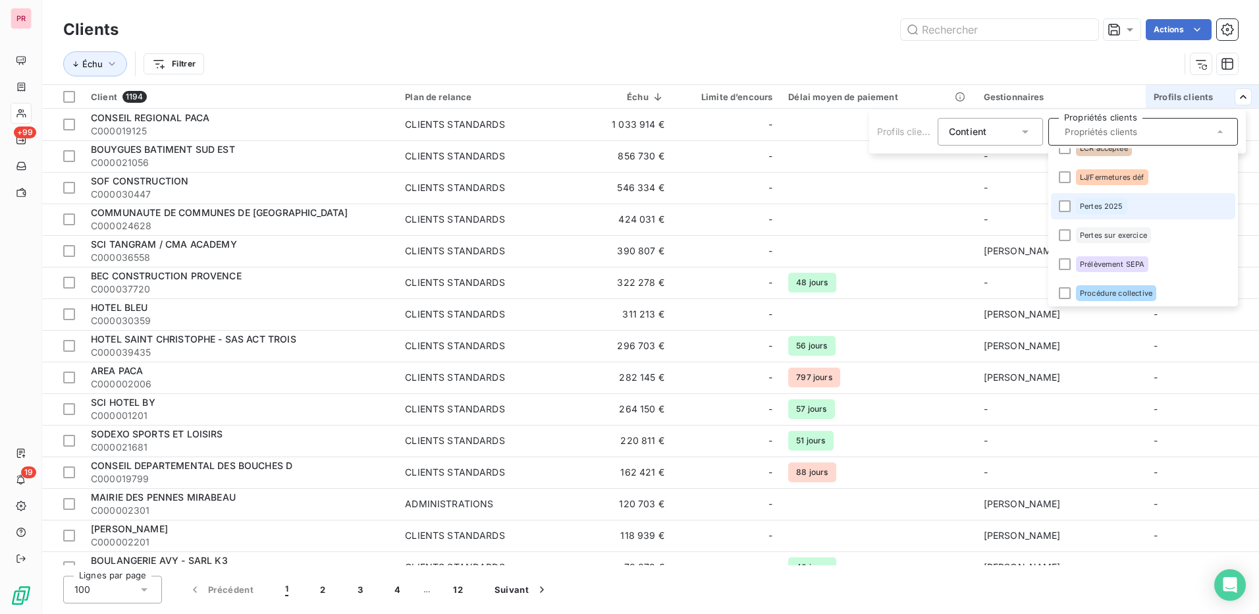
scroll to position [66, 0]
click at [1065, 211] on div at bounding box center [1065, 214] width 12 height 12
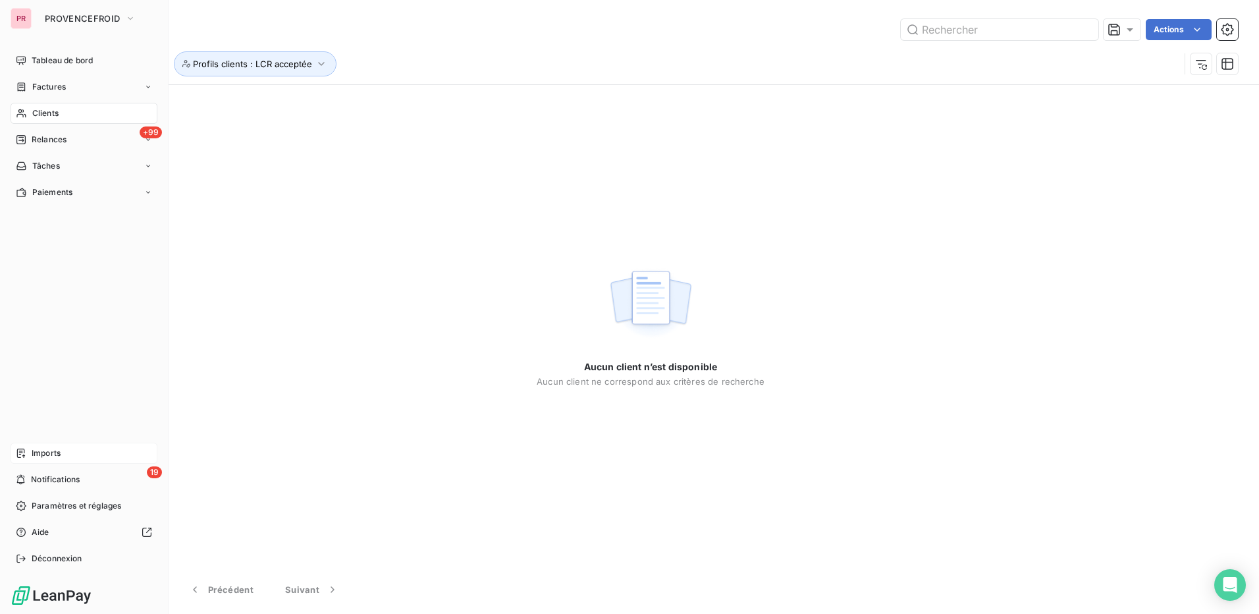
click at [47, 450] on span "Imports" at bounding box center [46, 453] width 29 height 12
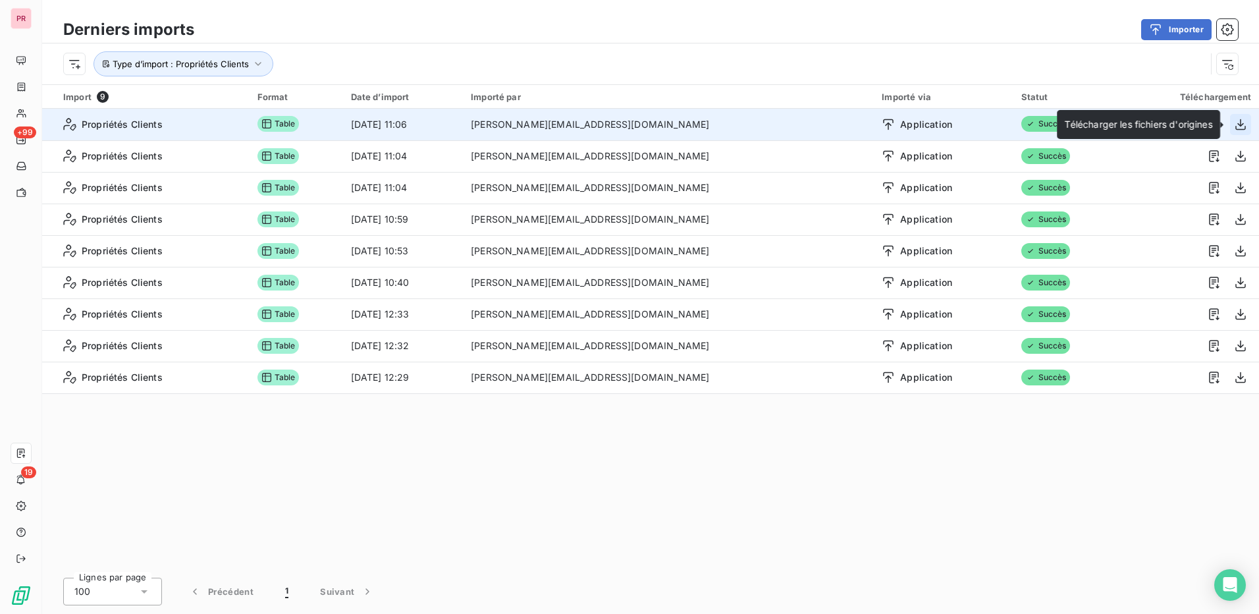
click at [1245, 125] on icon "button" at bounding box center [1240, 124] width 13 height 13
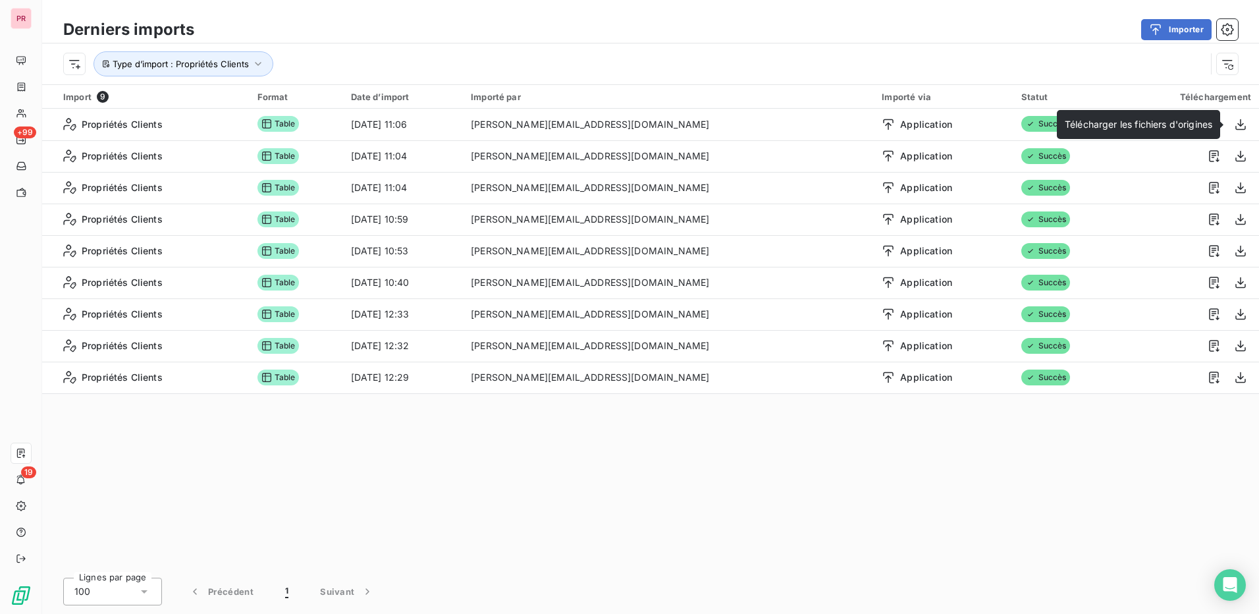
click at [915, 460] on div "Import 9 Format Date d’import Importé par Importé via Statut Téléchargement Pro…" at bounding box center [650, 327] width 1217 height 484
click at [1171, 27] on button "Importer" at bounding box center [1176, 29] width 70 height 21
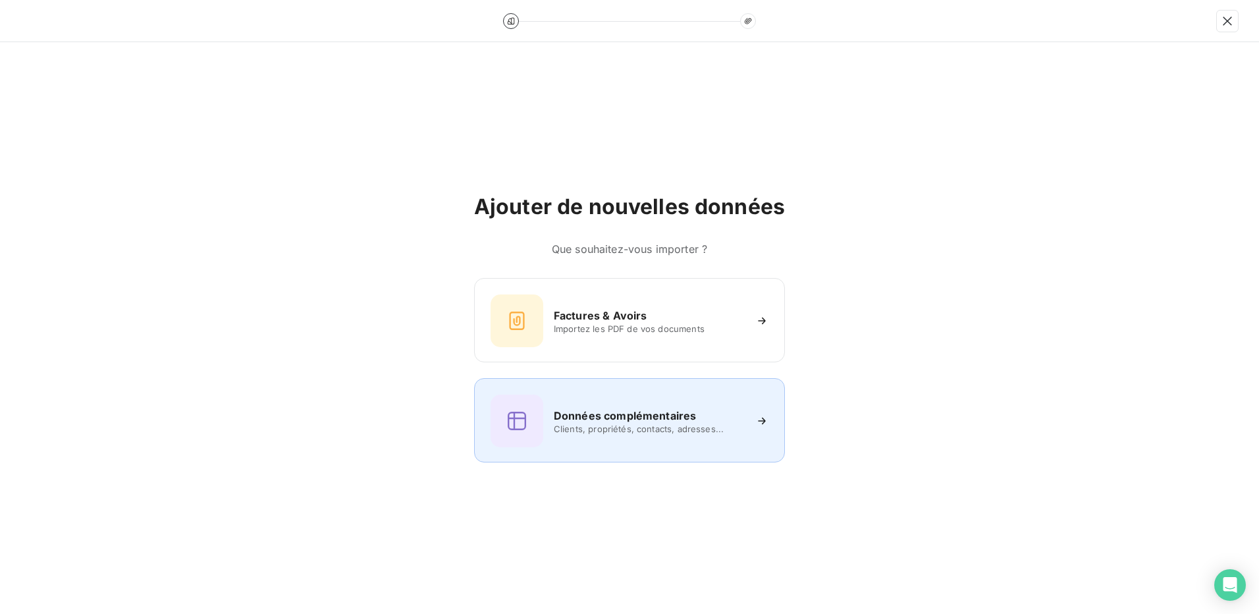
click at [631, 423] on h6 "Données complémentaires" at bounding box center [625, 416] width 142 height 16
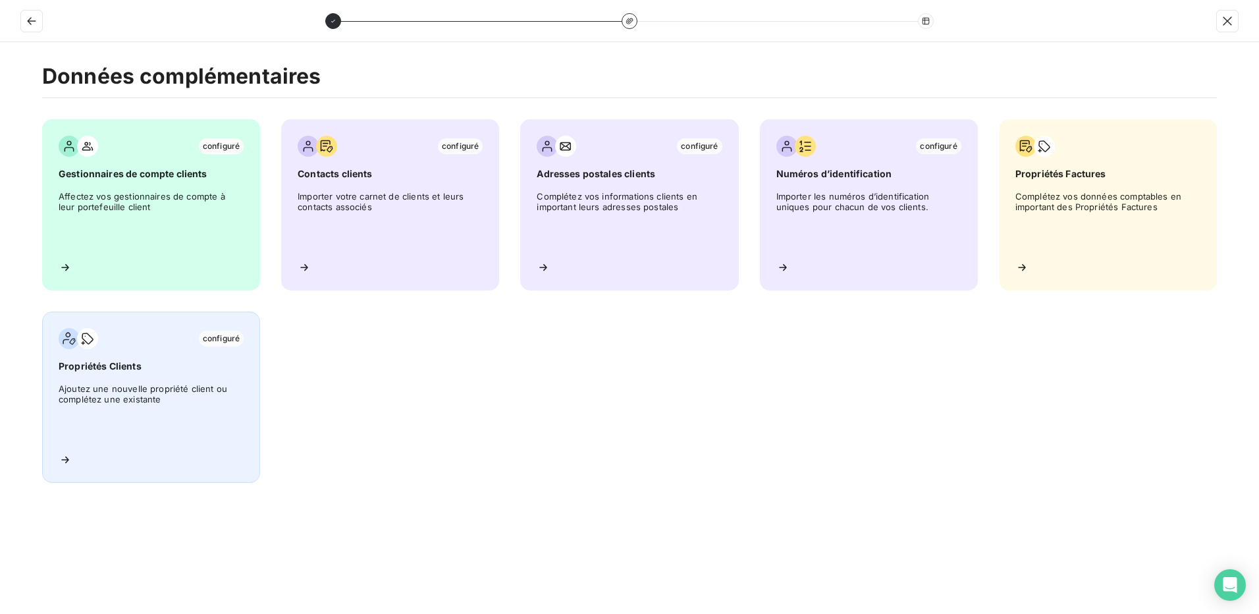
click at [90, 396] on span "Ajoutez une nouvelle propriété client ou complétez une existante" at bounding box center [151, 412] width 185 height 59
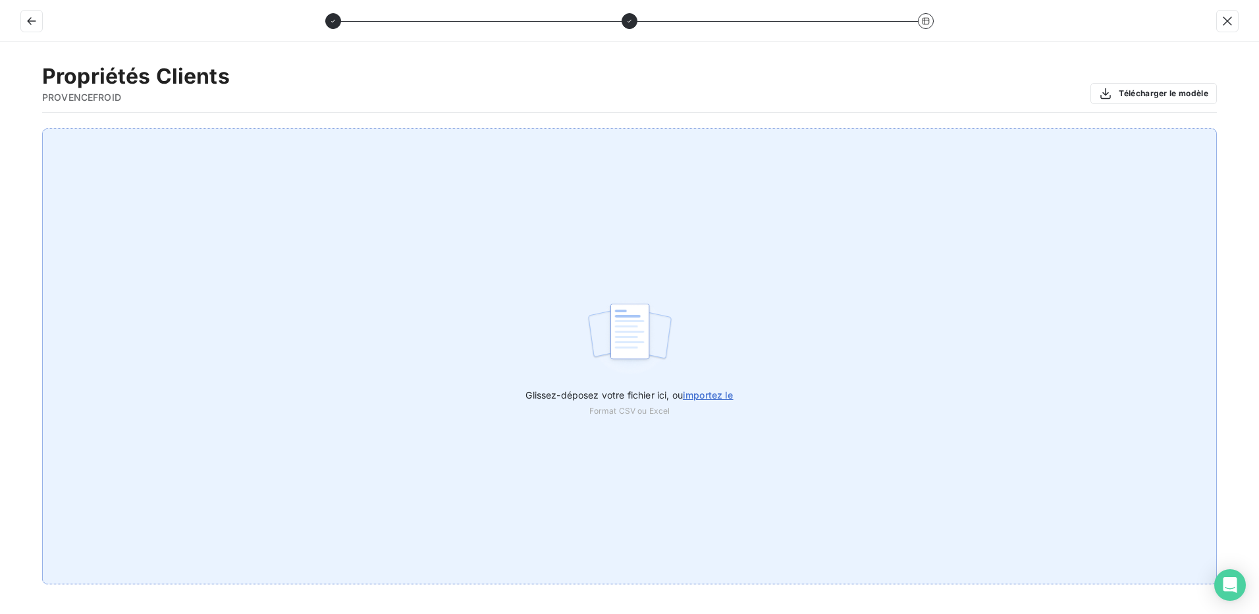
click at [699, 393] on span "importez le" at bounding box center [708, 394] width 51 height 11
click at [1, 129] on input "Glissez-déposez votre fichier ici, ou importez le" at bounding box center [0, 128] width 1 height 1
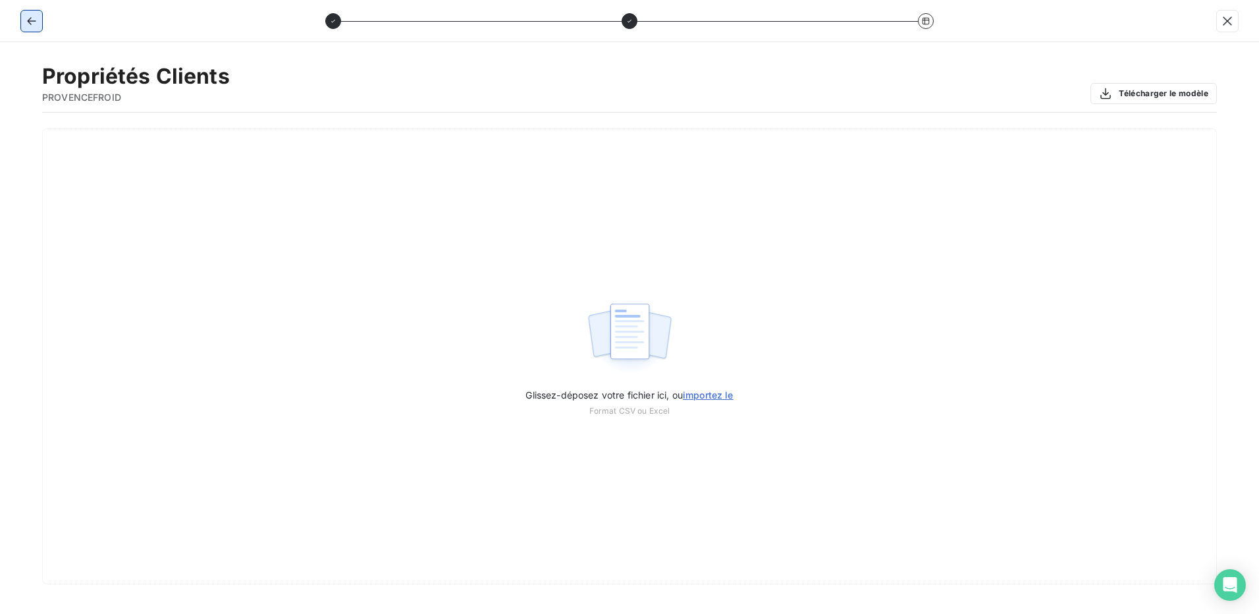
click at [38, 21] on icon "button" at bounding box center [31, 20] width 13 height 13
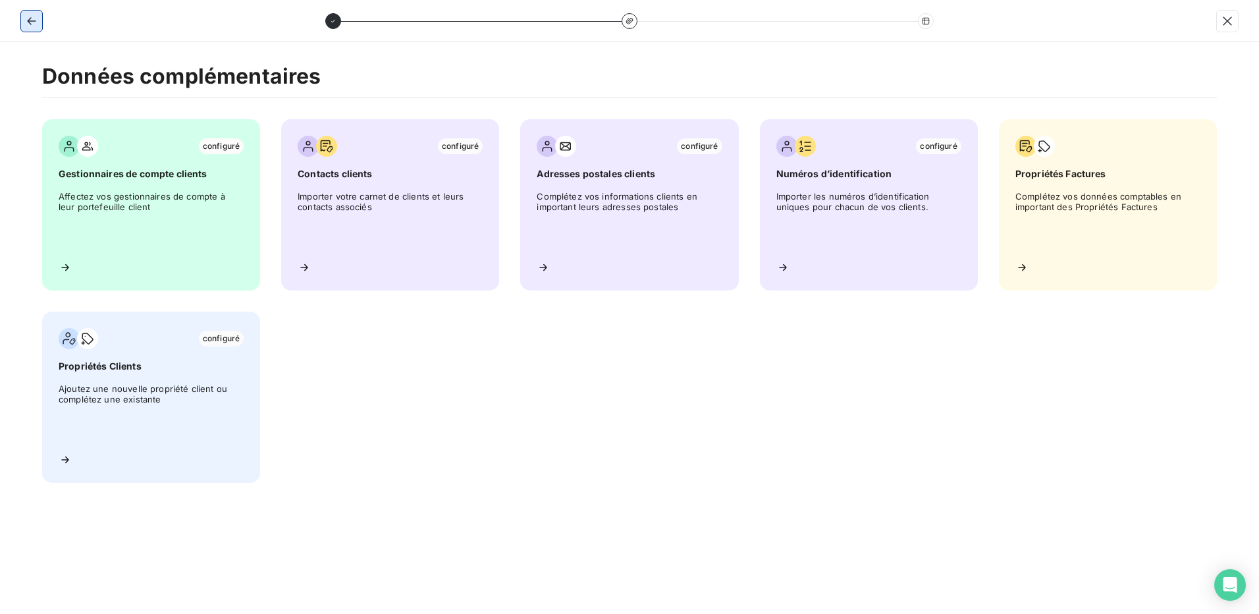
click at [38, 20] on icon "button" at bounding box center [31, 20] width 13 height 13
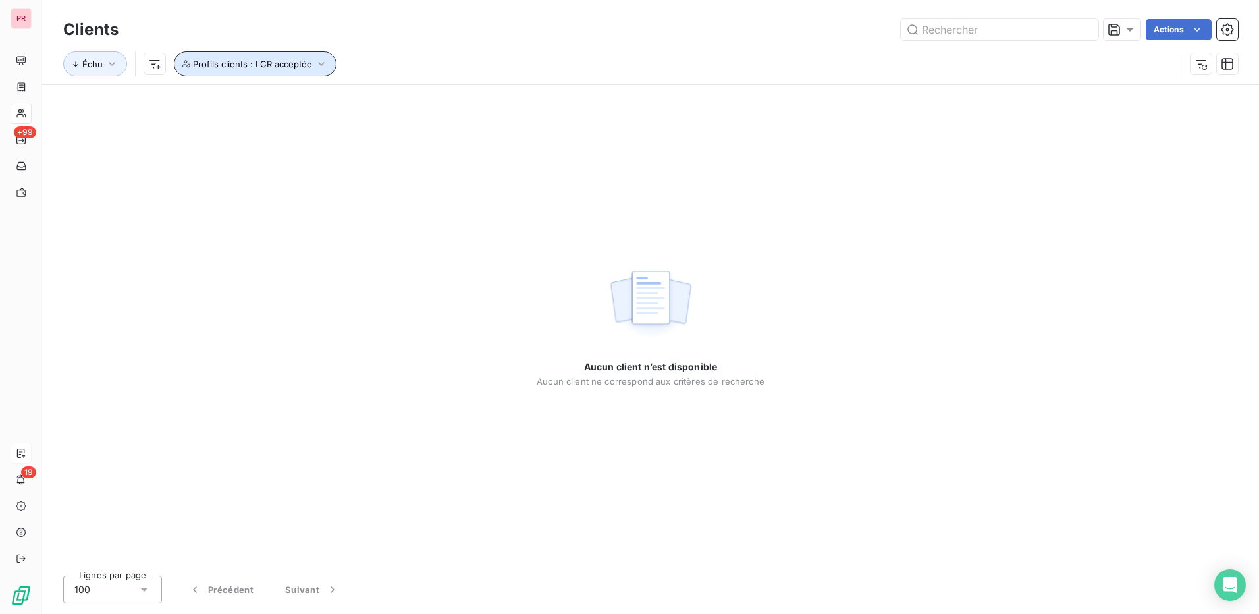
click at [302, 65] on span "Profils clients : LCR acceptée" at bounding box center [252, 64] width 119 height 11
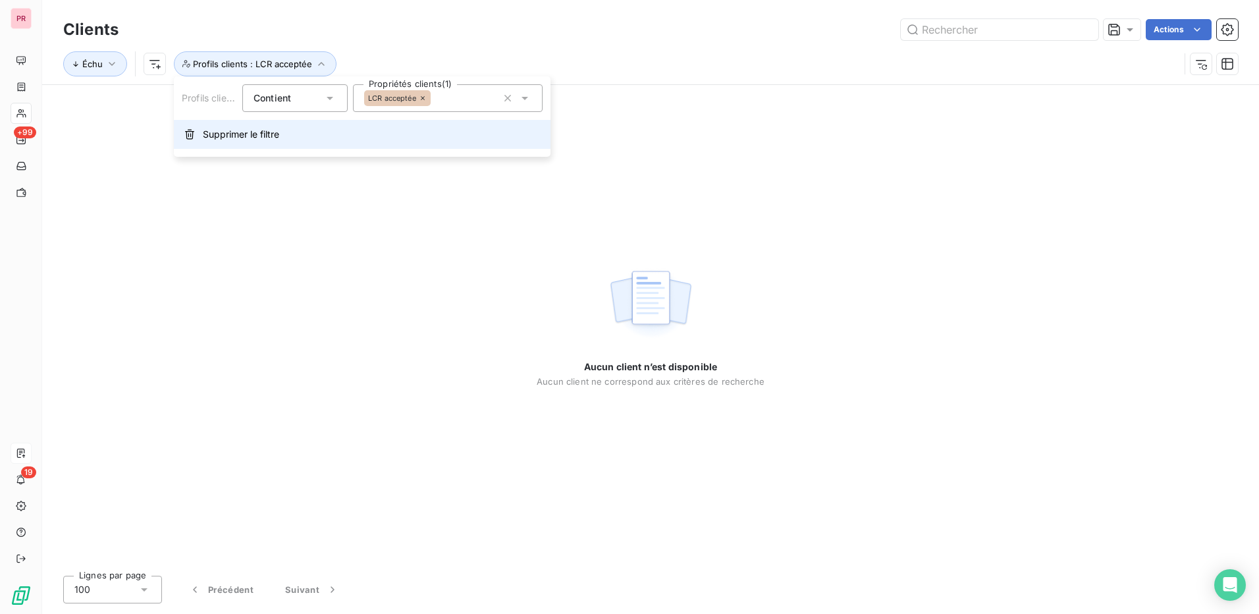
click at [244, 138] on span "Supprimer le filtre" at bounding box center [241, 134] width 76 height 13
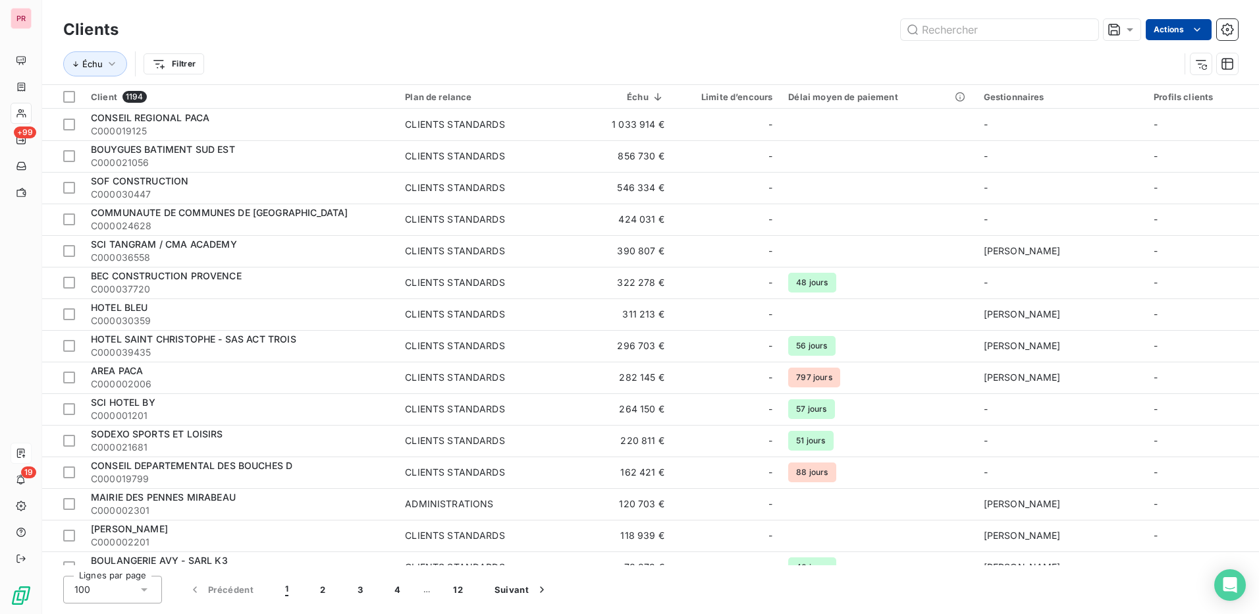
click at [1179, 28] on html "PR +99 19 Clients Actions Échu Filtrer Client 1194 Plan de relance Échu Limite …" at bounding box center [629, 307] width 1259 height 614
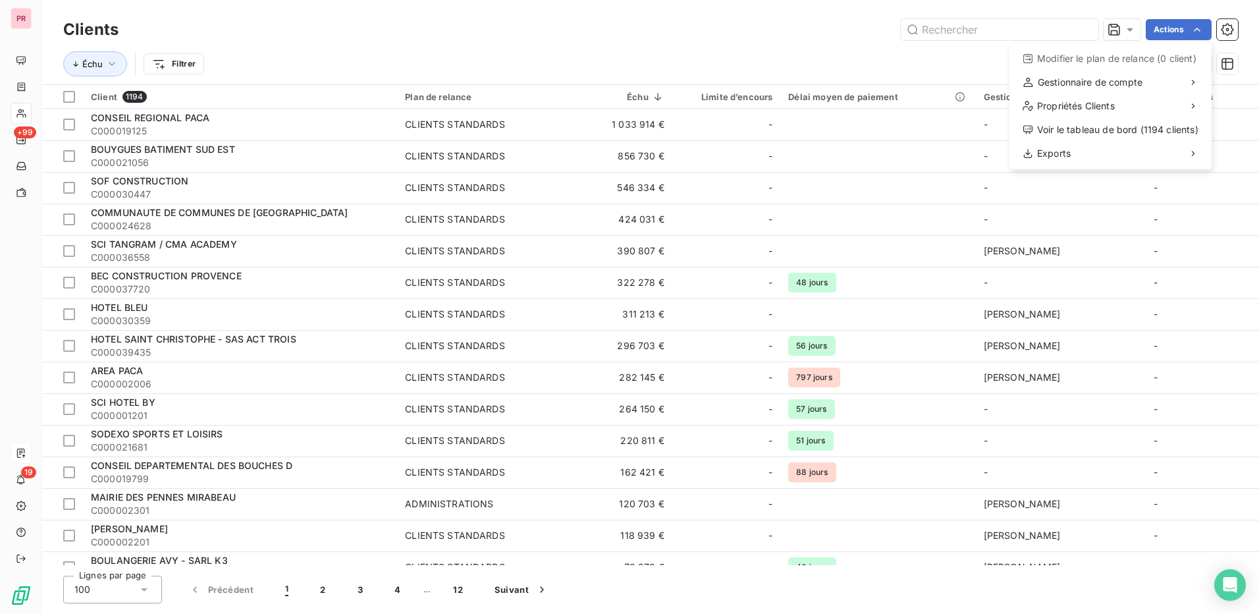
click at [24, 458] on html "PR +99 19 Clients Actions Modifier le plan de relance (0 client) Gestionnaire d…" at bounding box center [629, 307] width 1259 height 614
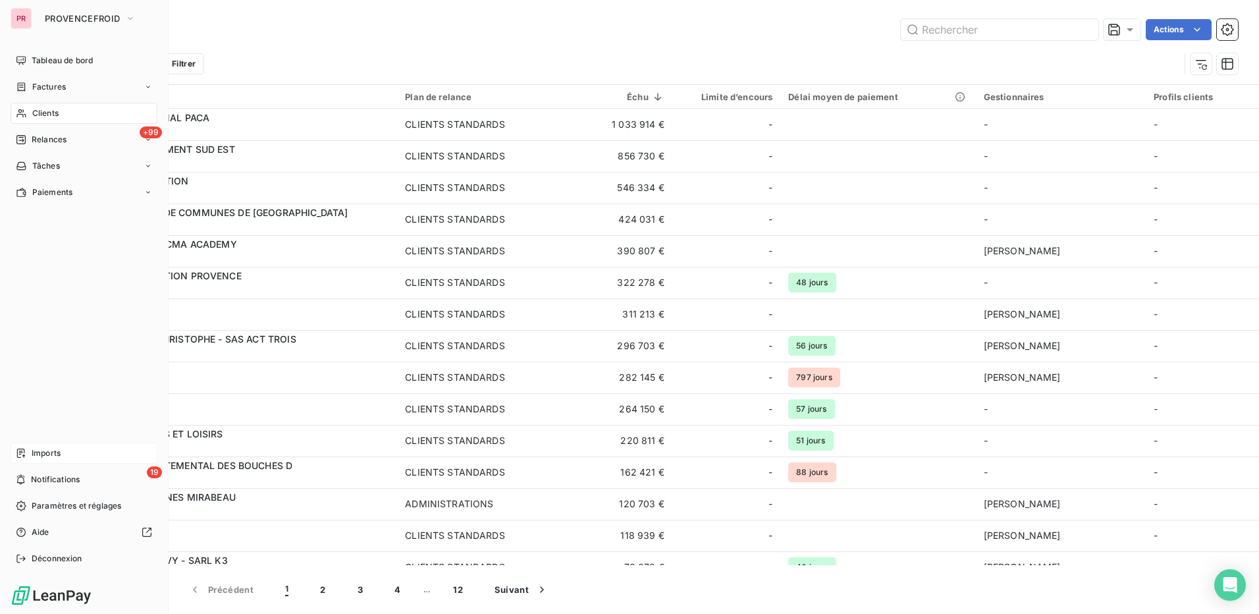
click at [75, 448] on div "Imports" at bounding box center [84, 453] width 147 height 21
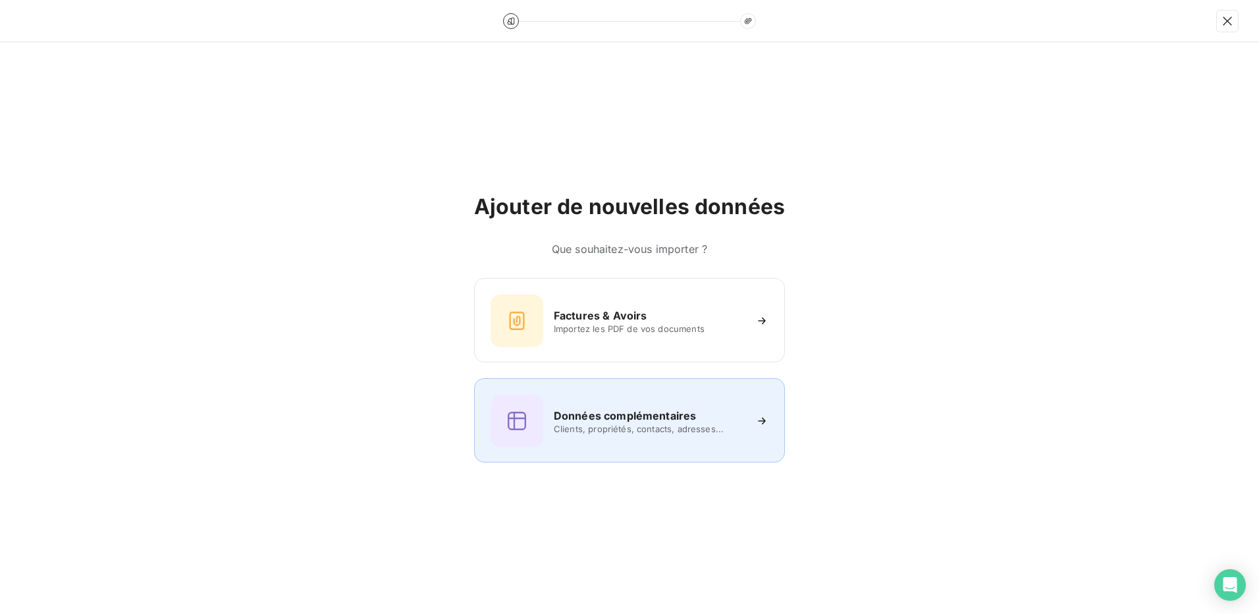
click at [667, 423] on span "Clients, propriétés, contacts, adresses..." at bounding box center [649, 428] width 191 height 11
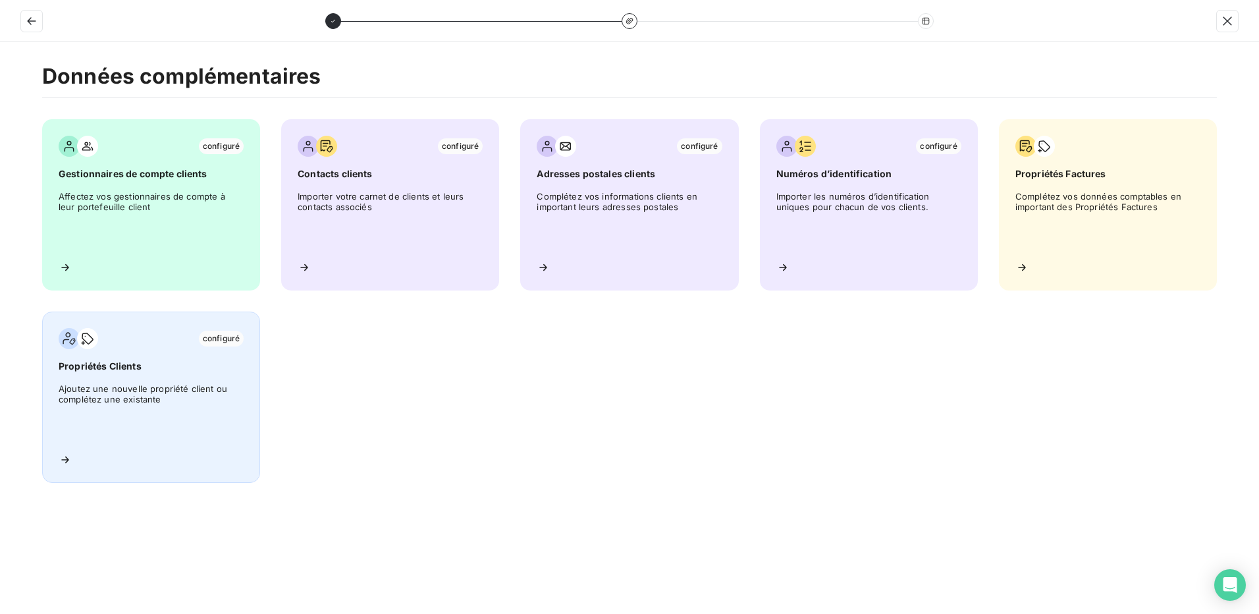
click at [110, 385] on span "Ajoutez une nouvelle propriété client ou complétez une existante" at bounding box center [151, 412] width 185 height 59
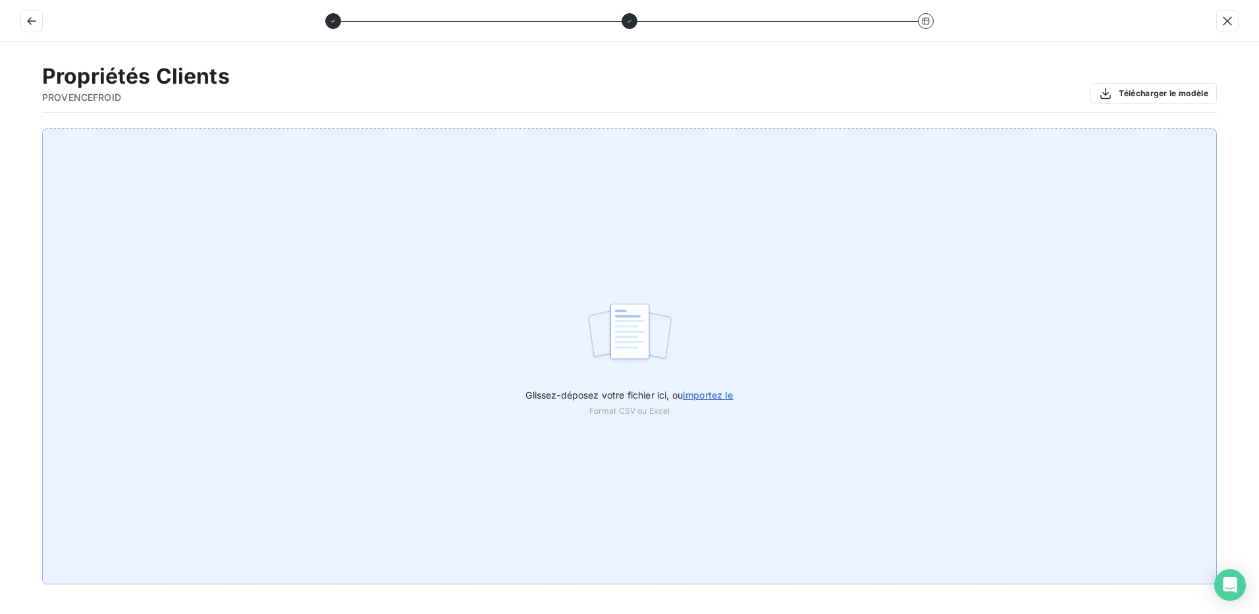
click at [724, 398] on span "importez le" at bounding box center [708, 394] width 51 height 11
click at [1, 129] on input "Glissez-déposez votre fichier ici, ou importez le" at bounding box center [0, 128] width 1 height 1
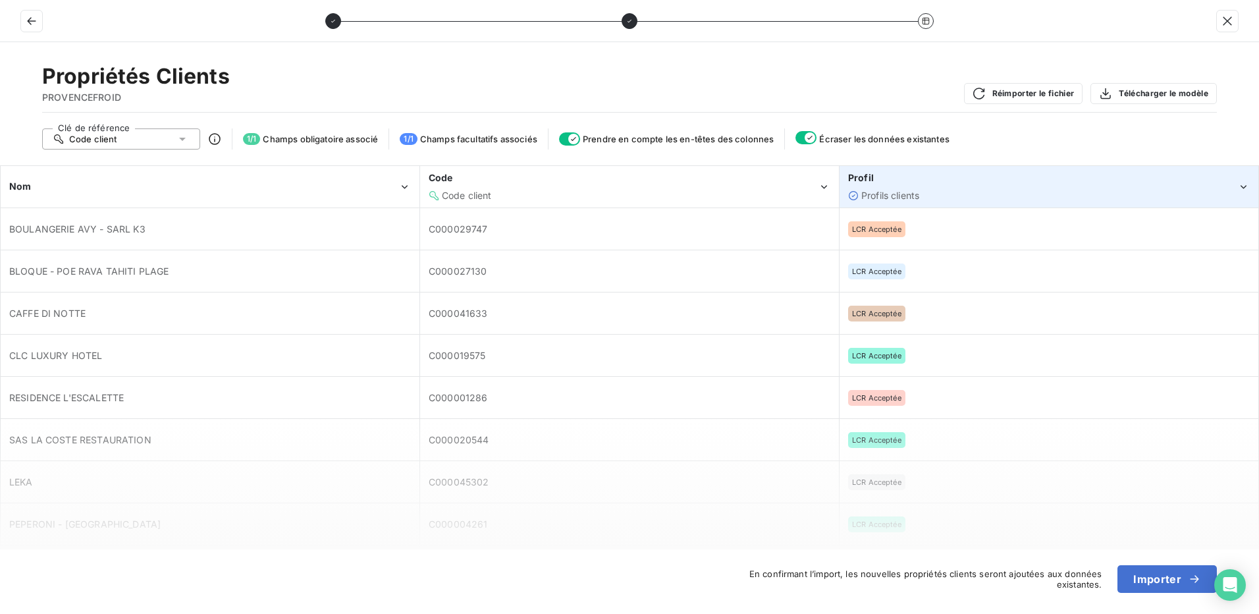
click at [1160, 180] on div "Profil" at bounding box center [1042, 177] width 389 height 13
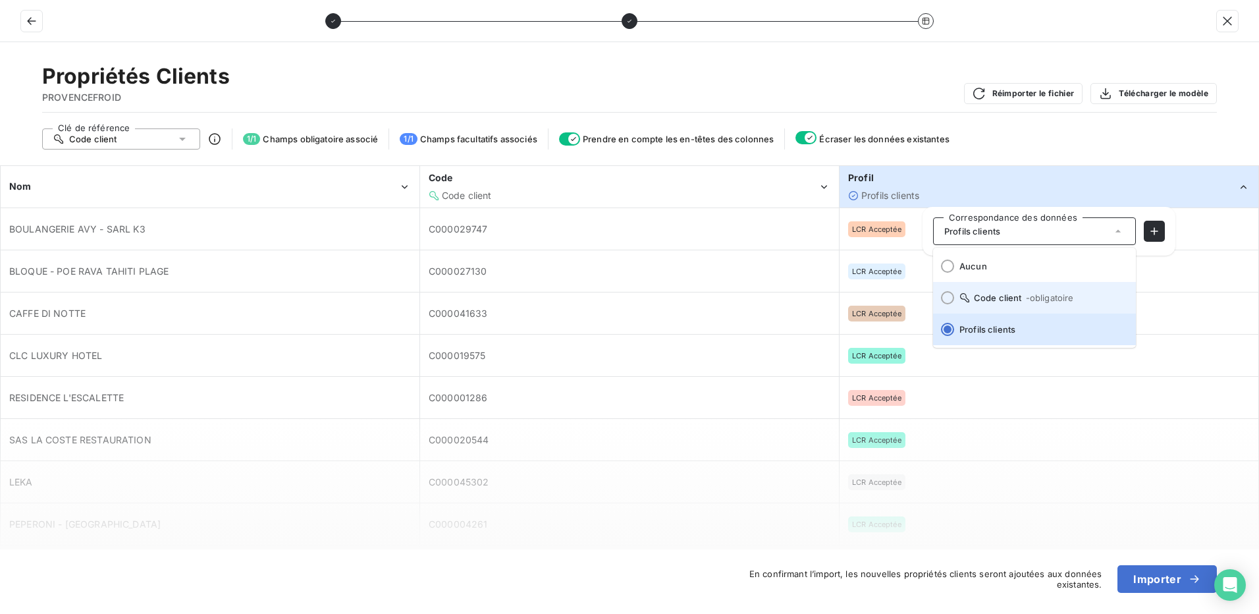
click at [946, 298] on div at bounding box center [947, 297] width 13 height 13
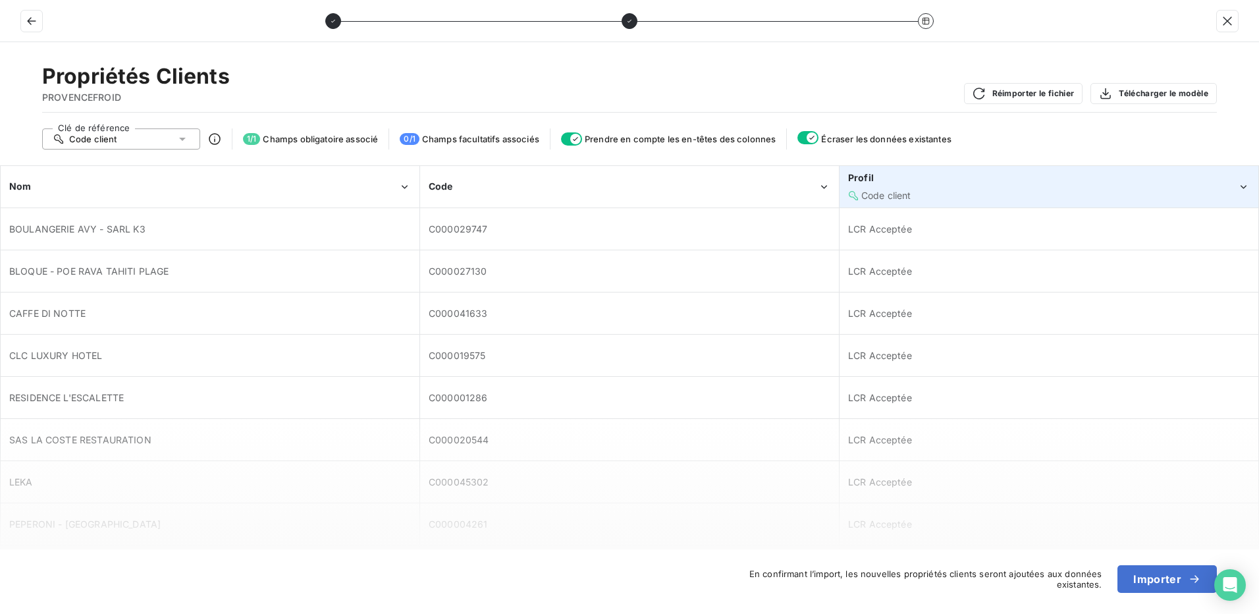
click at [1048, 192] on div "Code client" at bounding box center [1042, 195] width 389 height 13
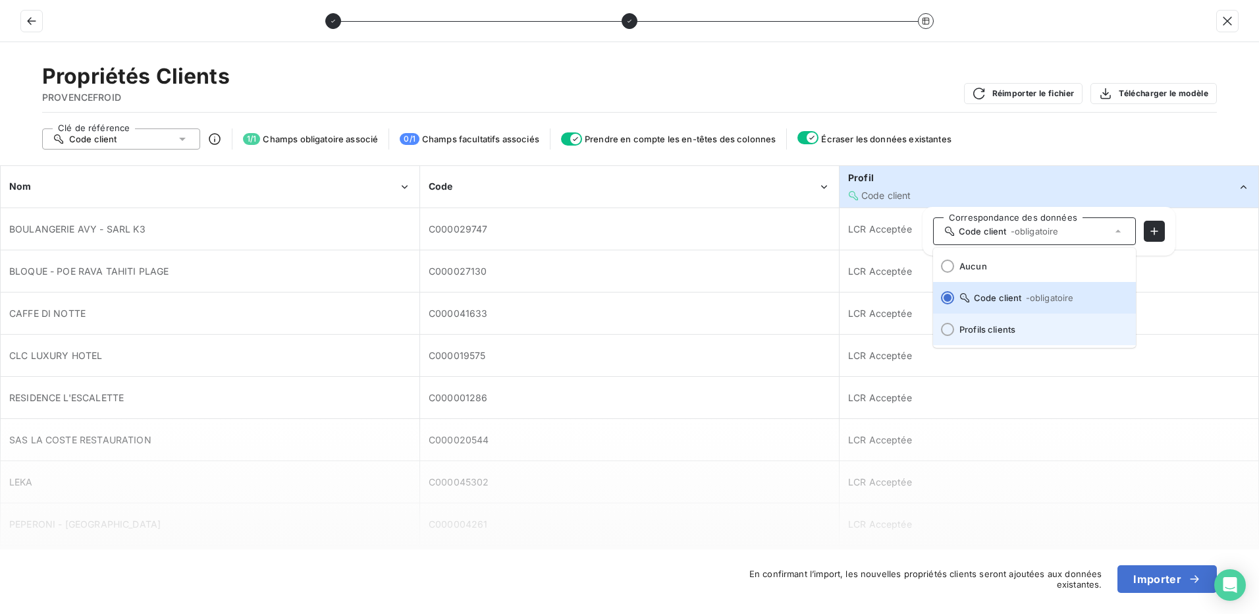
click at [947, 334] on div at bounding box center [947, 329] width 13 height 13
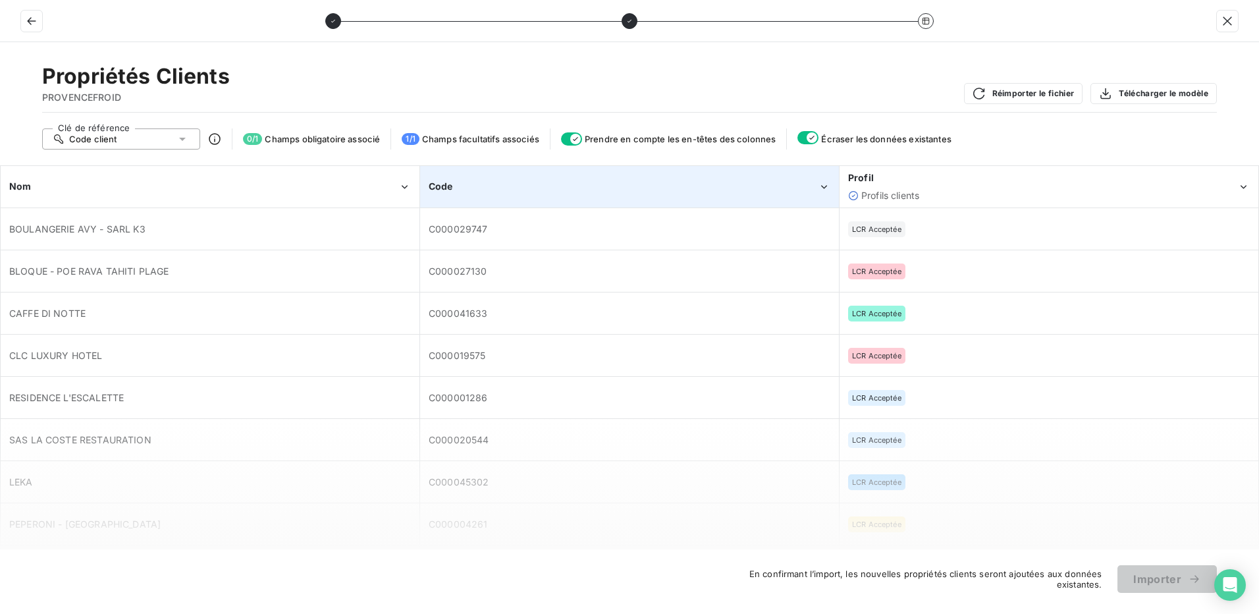
click at [684, 178] on div "Code" at bounding box center [629, 187] width 417 height 40
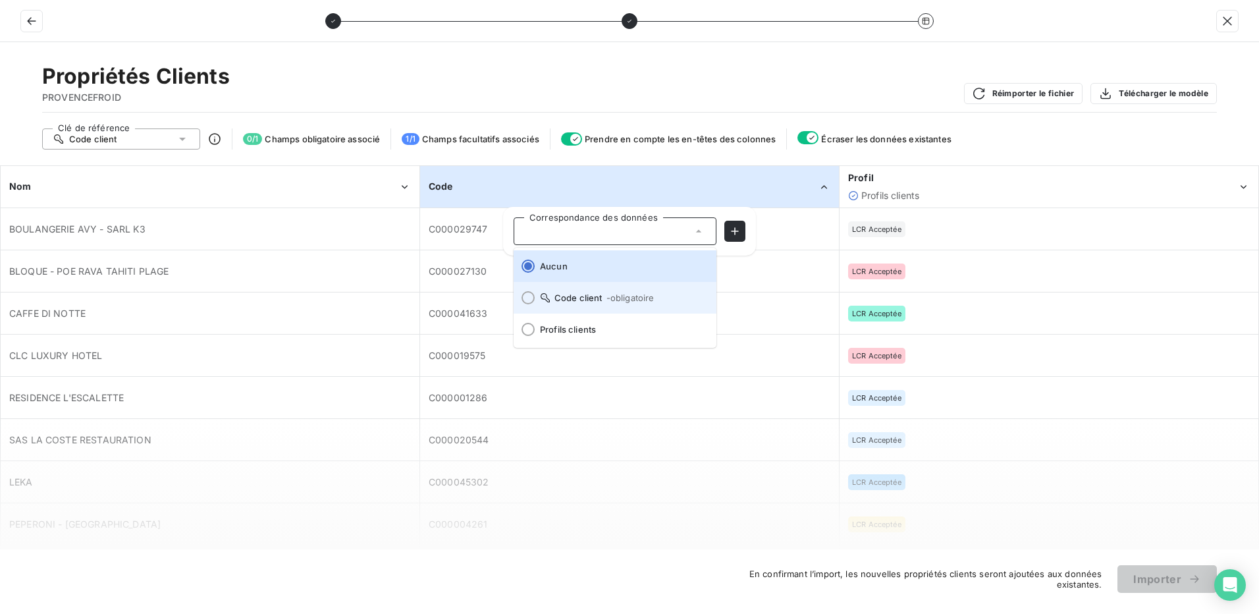
click at [528, 298] on div at bounding box center [528, 297] width 13 height 13
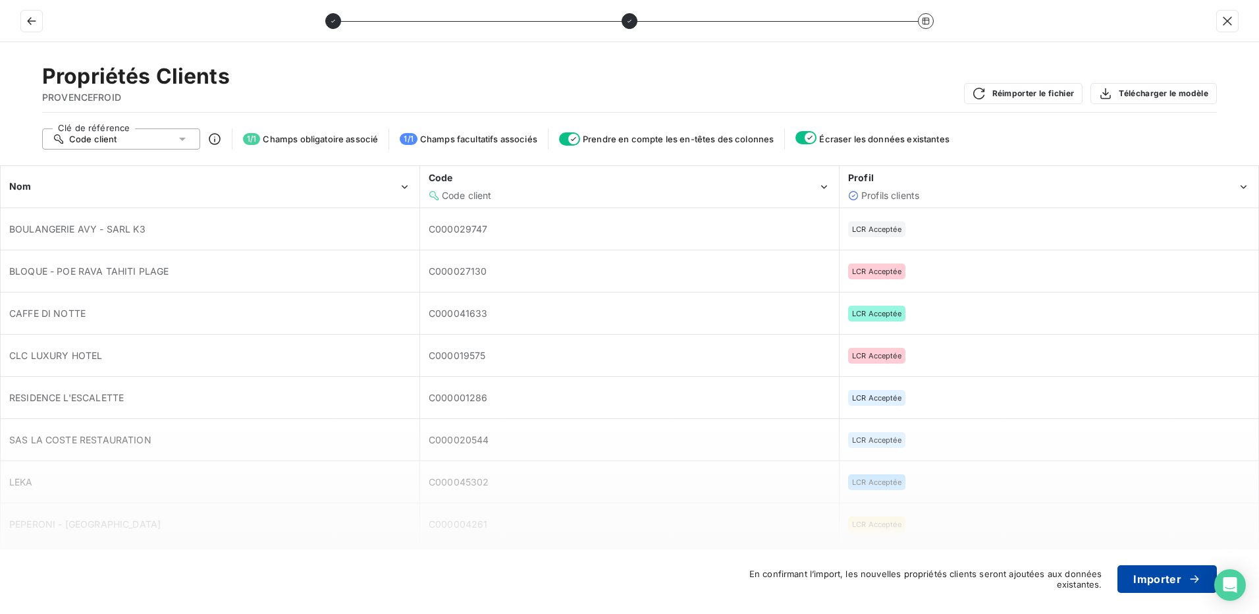
click at [1154, 575] on button "Importer" at bounding box center [1166, 579] width 99 height 28
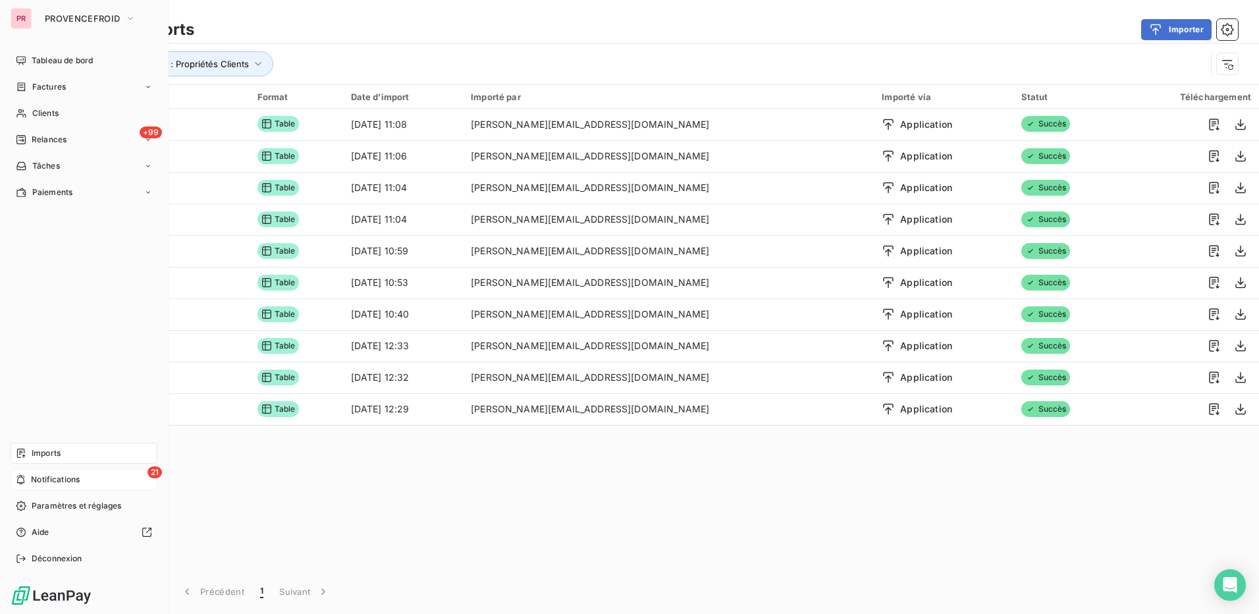
click at [90, 478] on div "21 Notifications" at bounding box center [84, 479] width 147 height 21
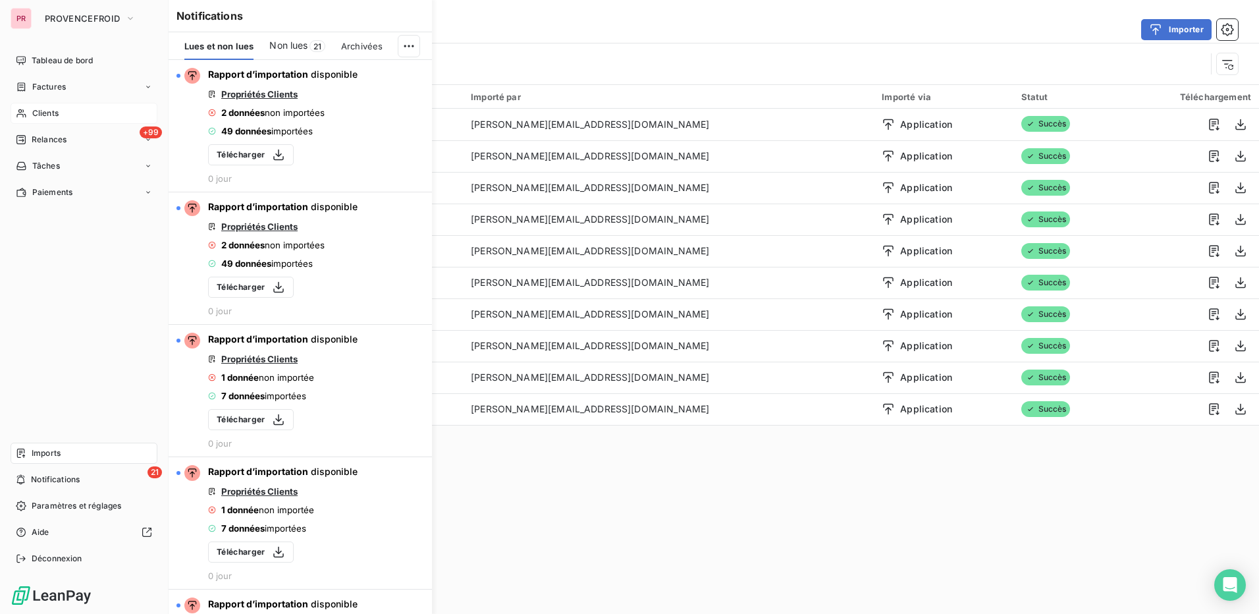
click at [55, 112] on span "Clients" at bounding box center [45, 113] width 26 height 12
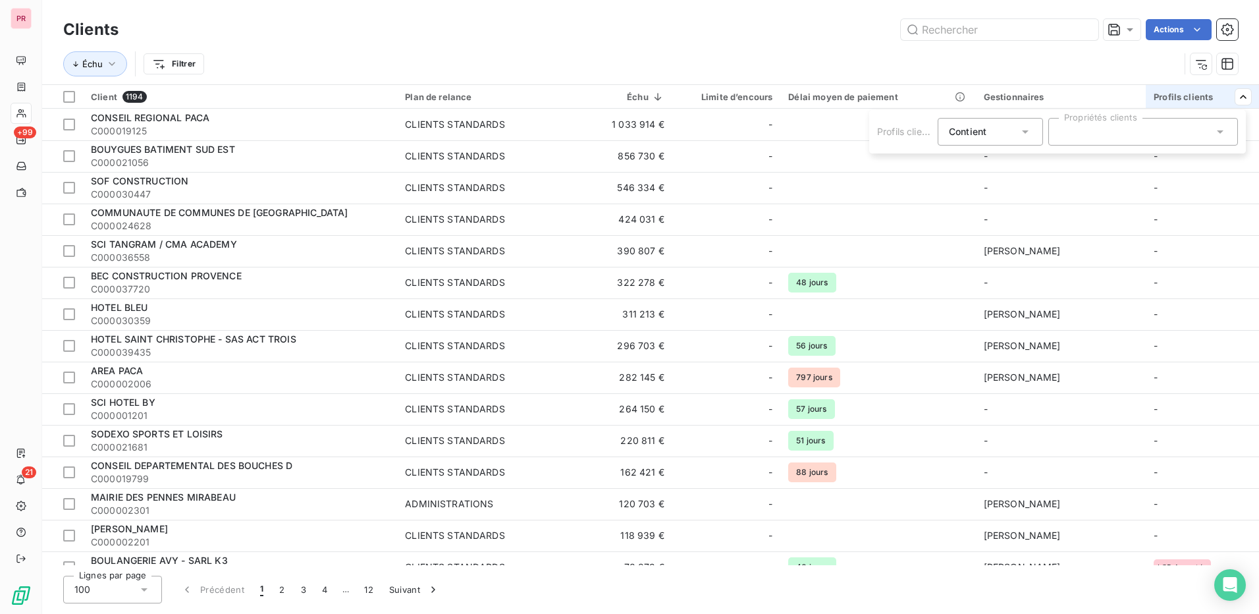
click at [1220, 134] on icon at bounding box center [1220, 131] width 13 height 13
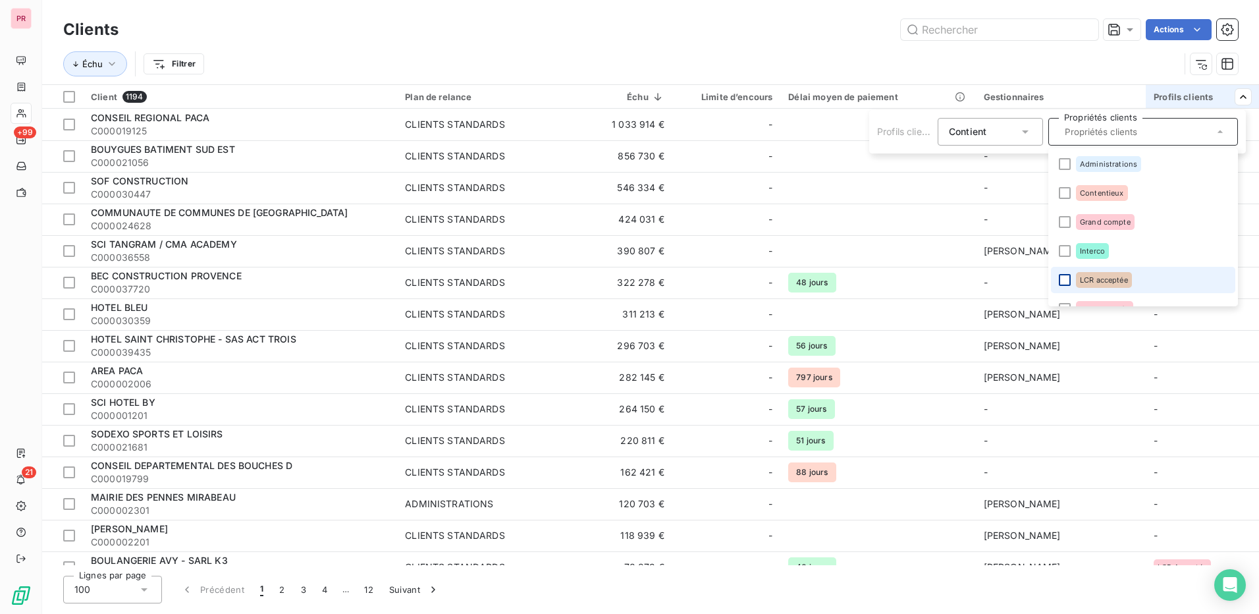
click at [1065, 281] on div at bounding box center [1065, 280] width 12 height 12
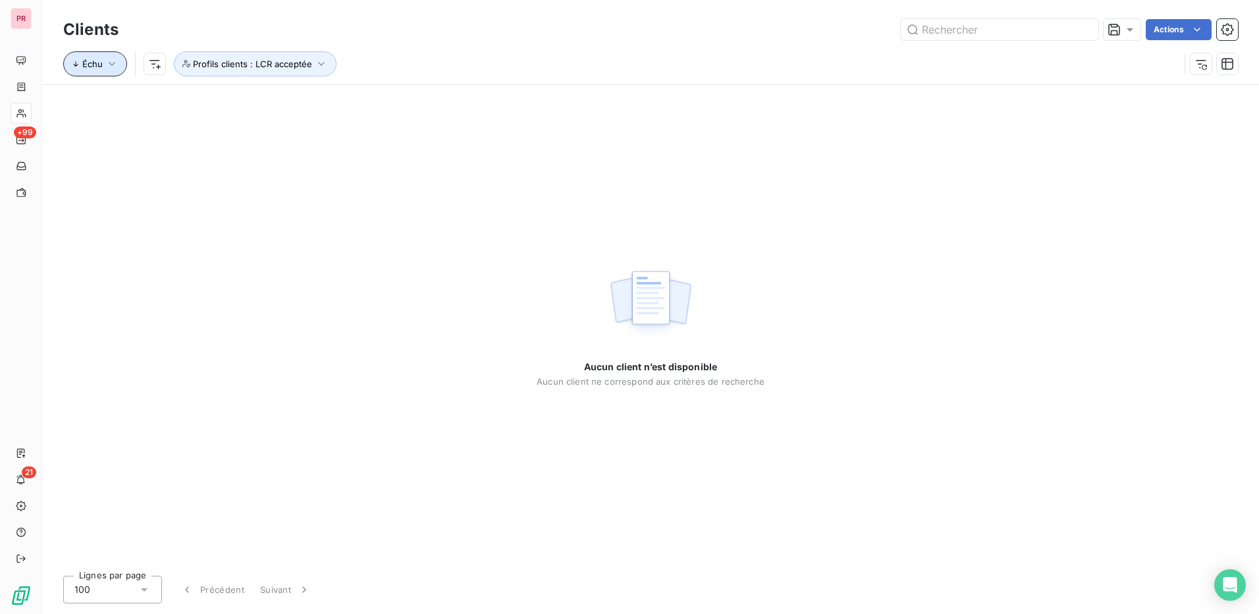
click at [112, 66] on icon "button" at bounding box center [111, 63] width 13 height 13
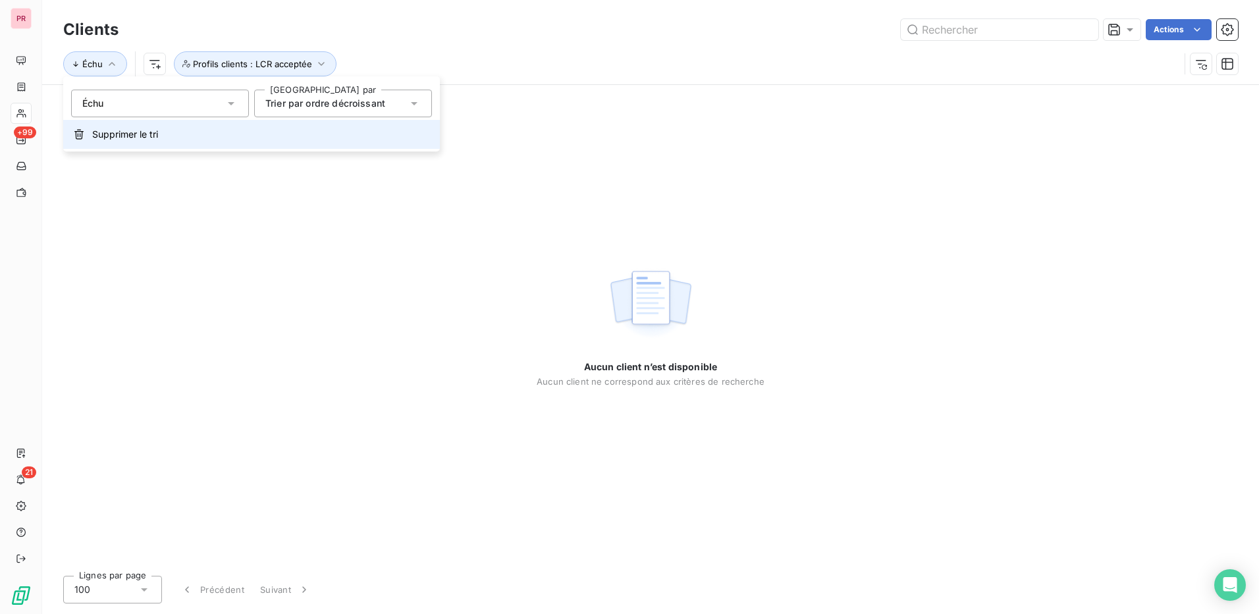
click at [109, 133] on span "Supprimer le tri" at bounding box center [125, 134] width 66 height 13
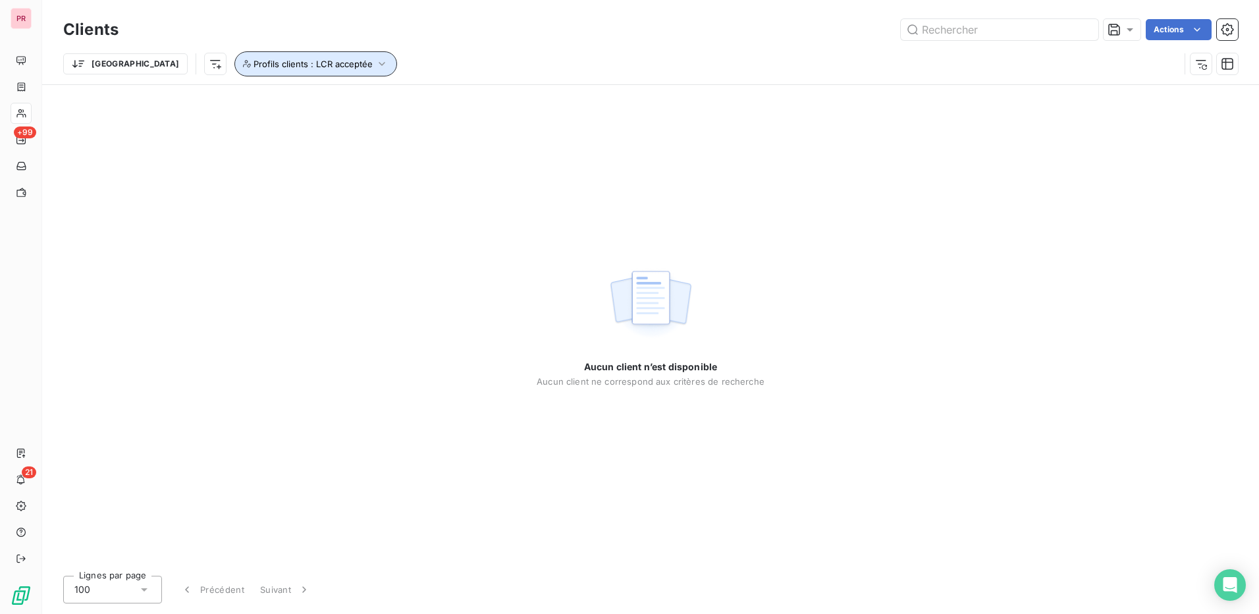
click at [298, 67] on span "Profils clients : LCR acceptée" at bounding box center [313, 64] width 119 height 11
click at [1094, 289] on div "Aucun client n’est disponible Aucun client ne correspond aux critères de recher…" at bounding box center [650, 325] width 1217 height 480
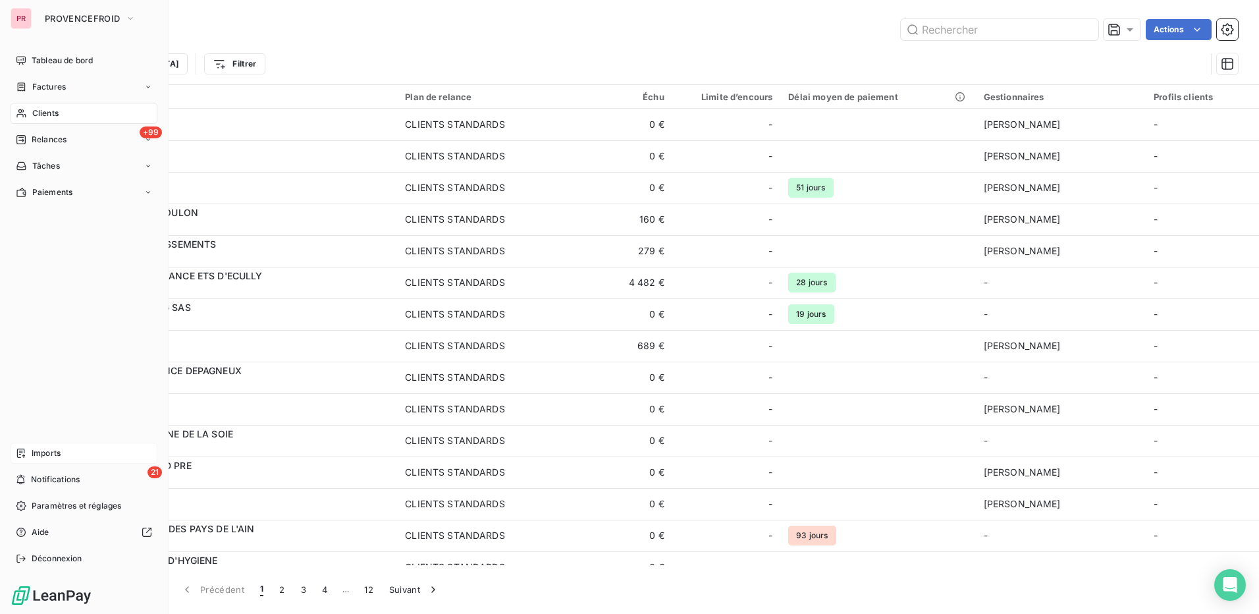
click at [57, 453] on span "Imports" at bounding box center [46, 453] width 29 height 12
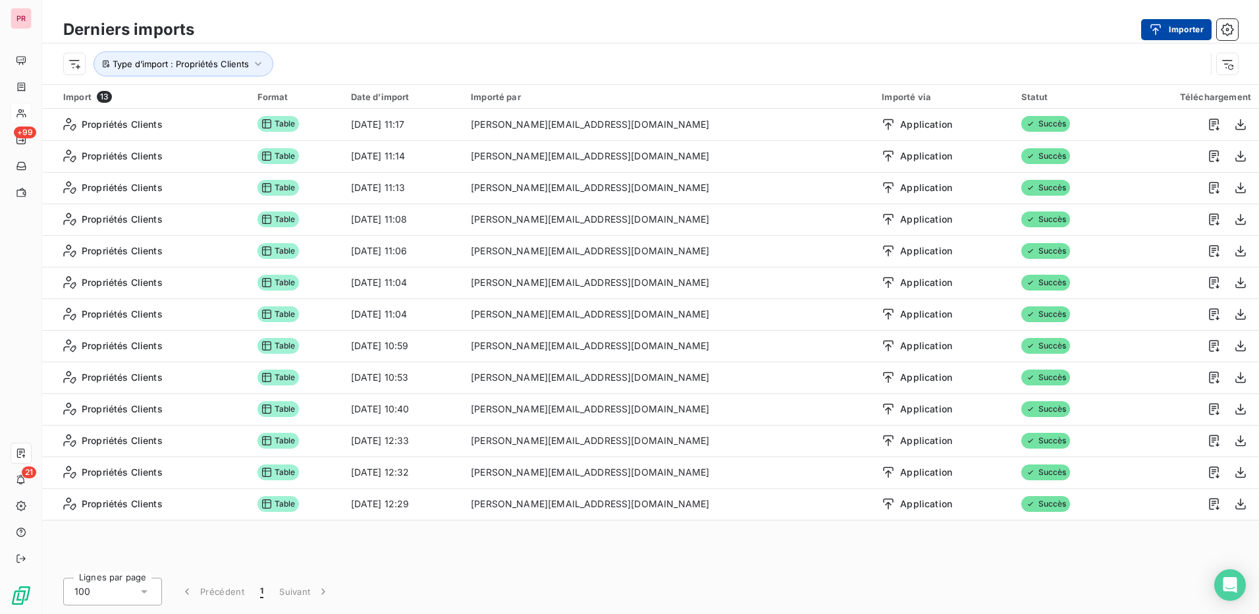
click at [1183, 27] on button "Importer" at bounding box center [1176, 29] width 70 height 21
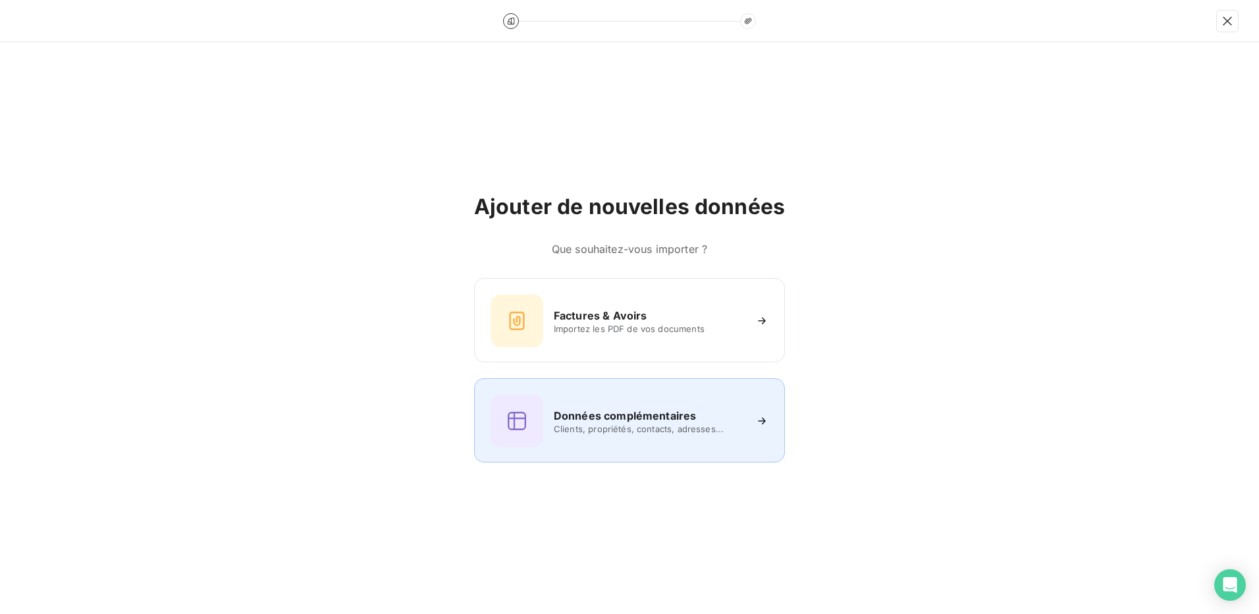
click at [649, 415] on h6 "Données complémentaires" at bounding box center [625, 416] width 142 height 16
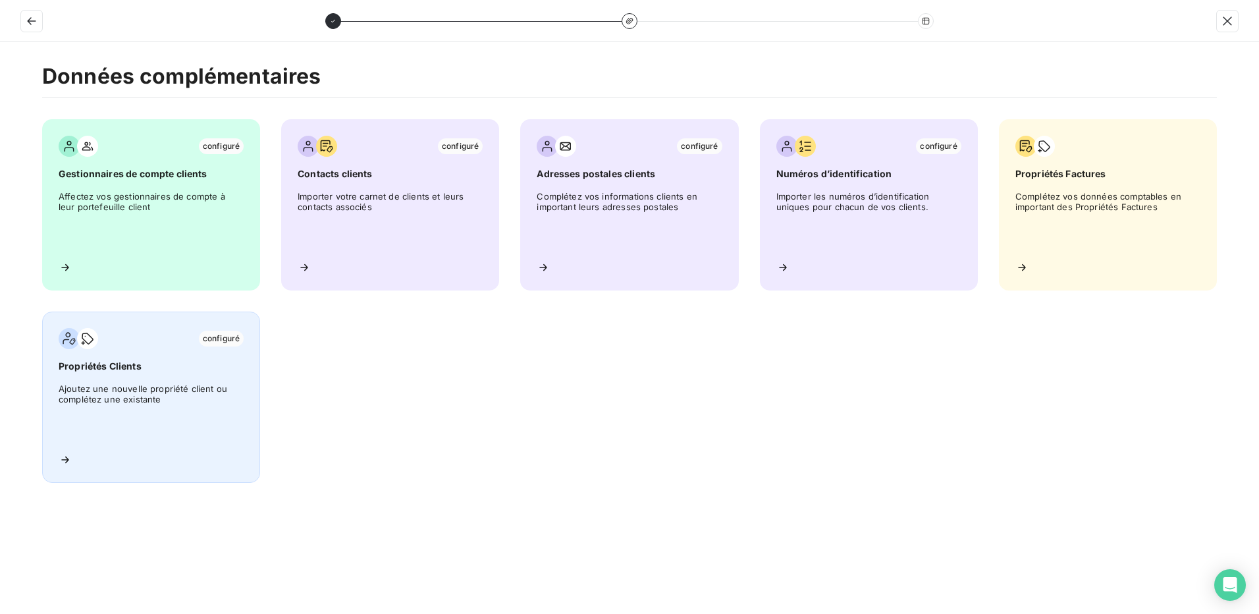
click at [159, 402] on span "Ajoutez une nouvelle propriété client ou complétez une existante" at bounding box center [151, 412] width 185 height 59
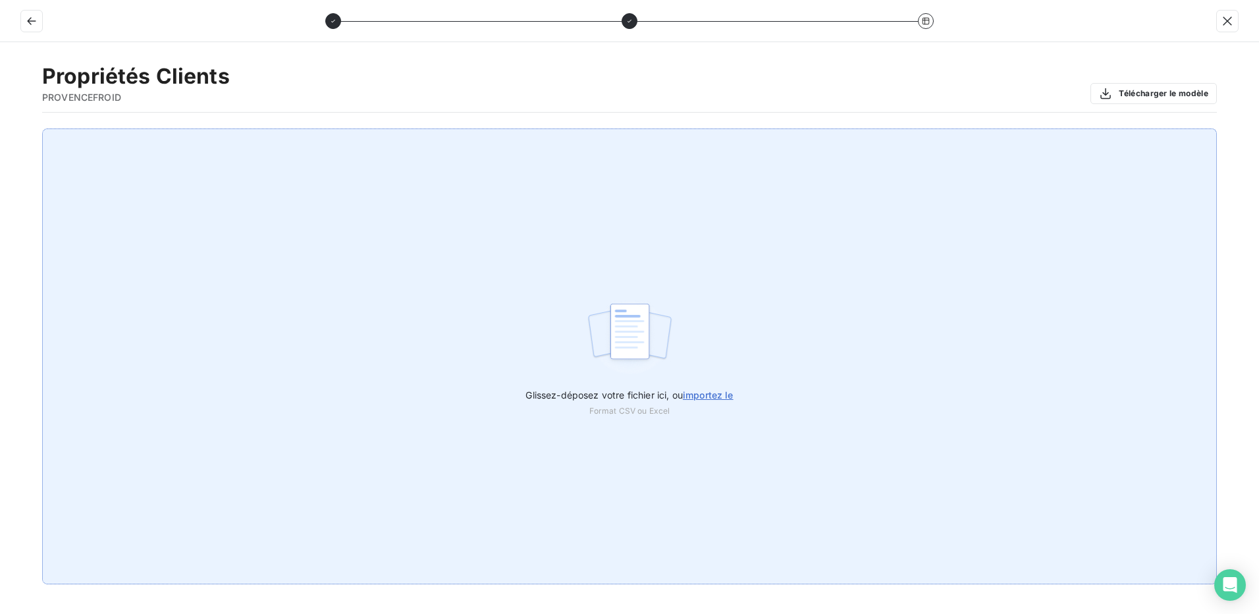
click at [720, 396] on span "importez le" at bounding box center [708, 394] width 51 height 11
click at [1, 129] on input "Glissez-déposez votre fichier ici, ou importez le" at bounding box center [0, 128] width 1 height 1
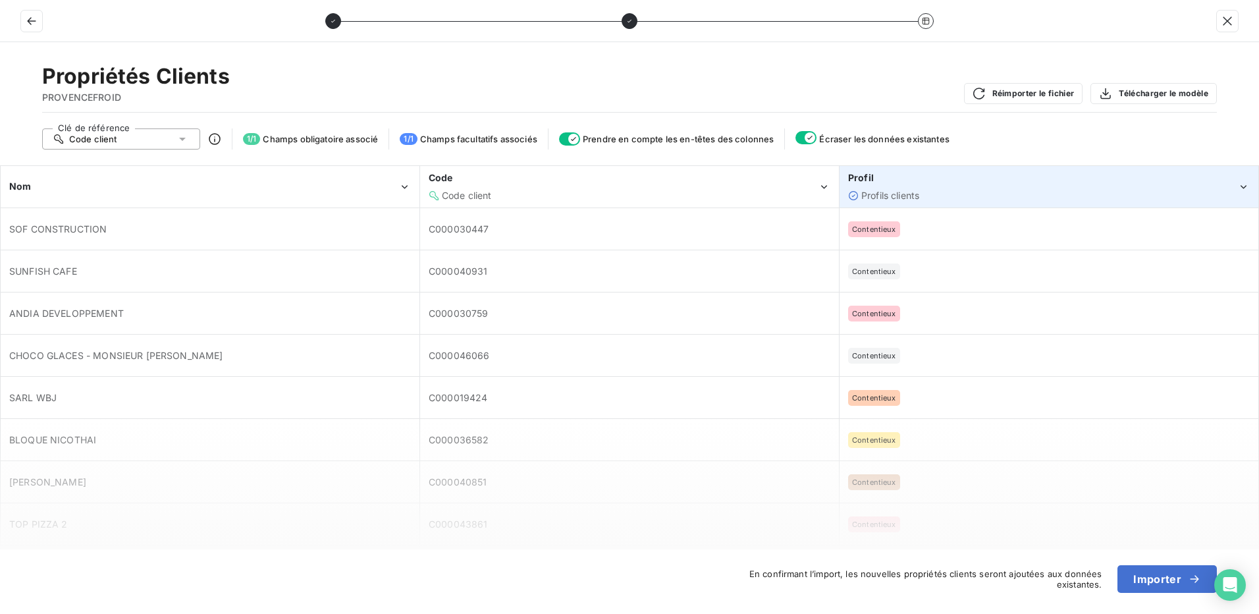
click at [1103, 190] on div "Profils clients" at bounding box center [1042, 195] width 389 height 13
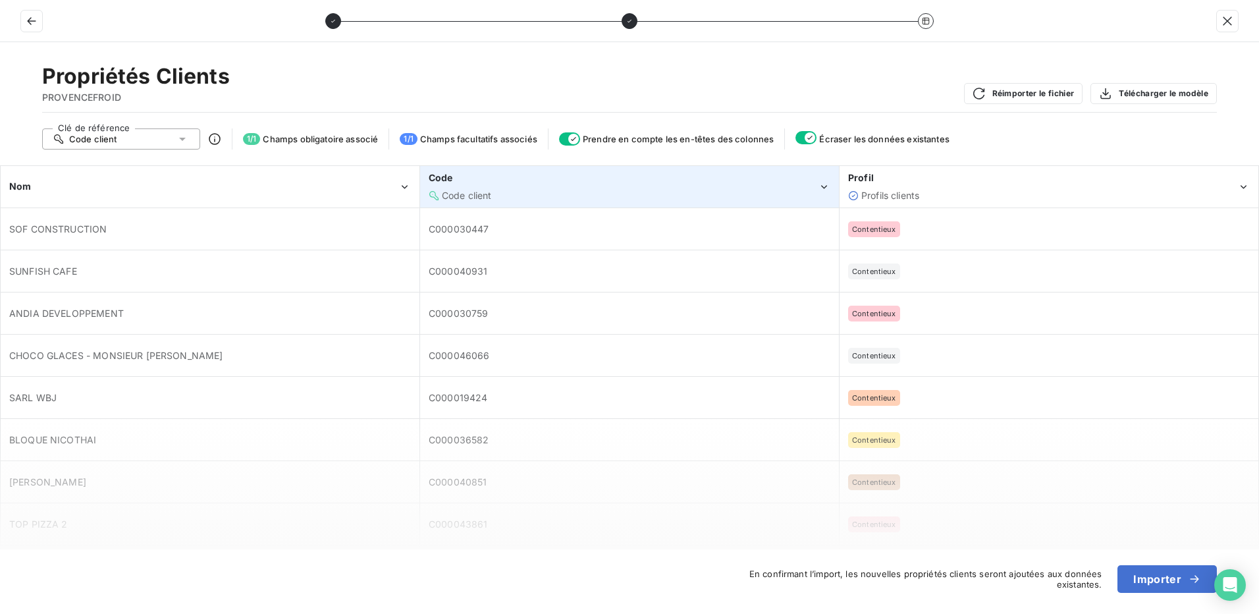
click at [671, 189] on div "Code client" at bounding box center [623, 195] width 389 height 13
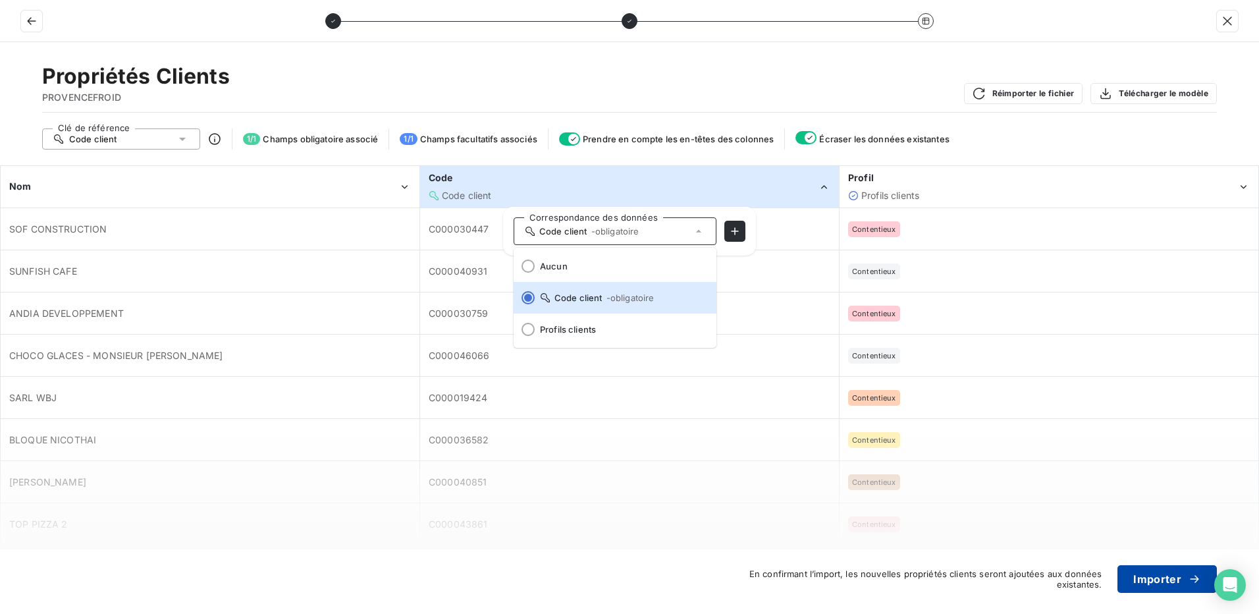
click at [1174, 576] on button "Importer" at bounding box center [1166, 579] width 99 height 28
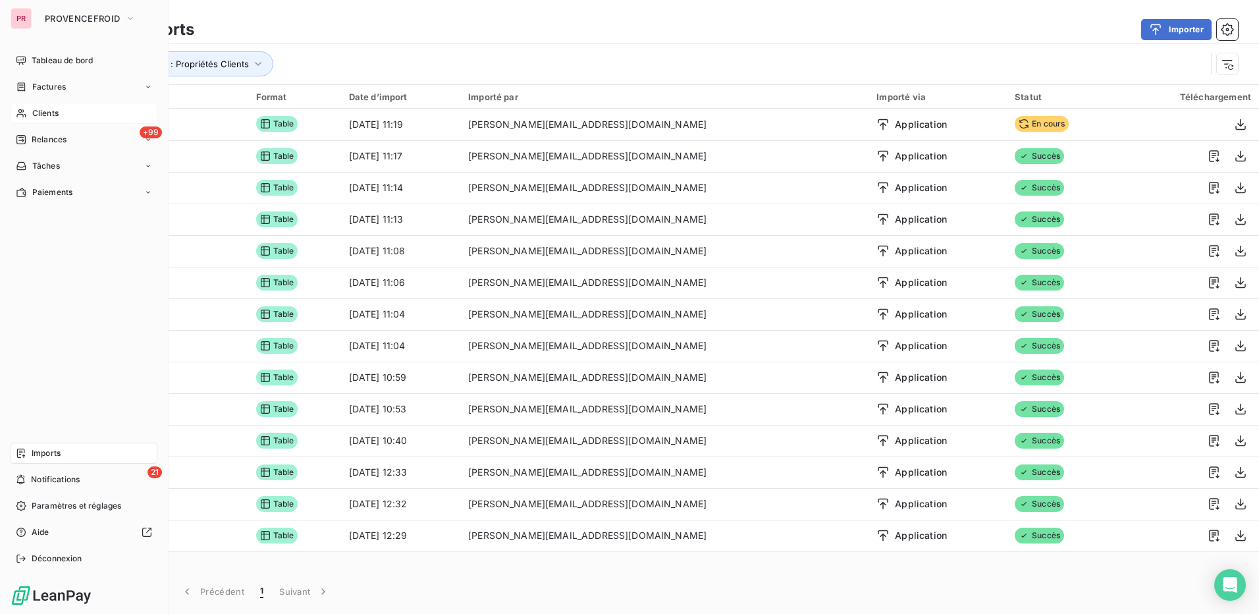
click at [80, 109] on div "Clients" at bounding box center [84, 113] width 147 height 21
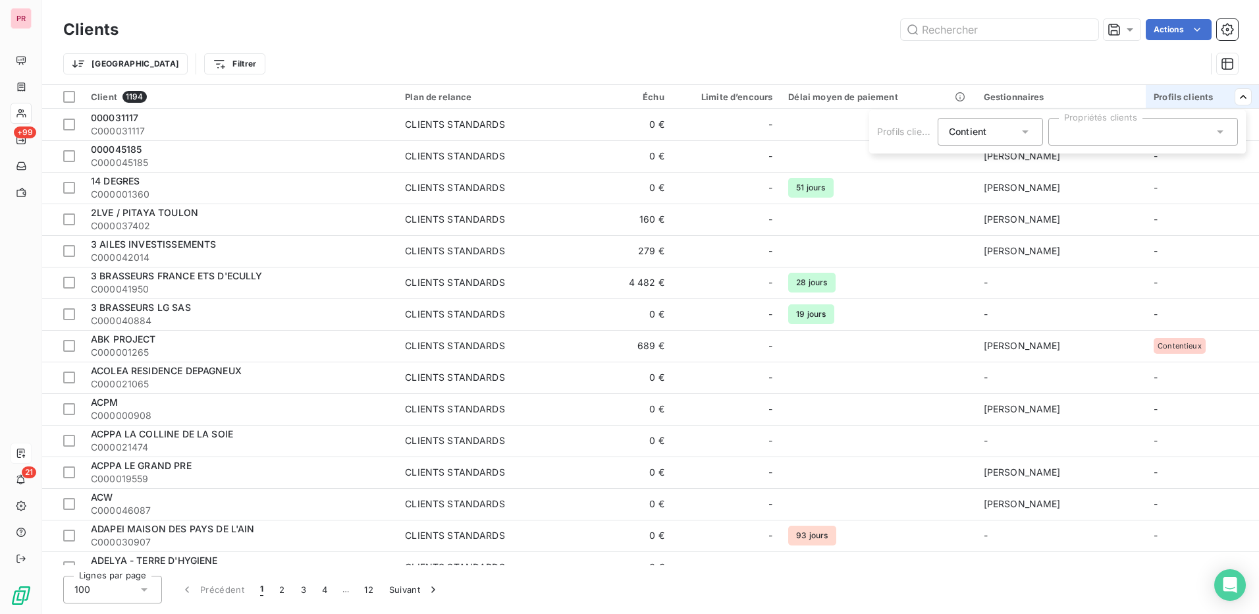
click at [1220, 130] on icon at bounding box center [1220, 131] width 13 height 13
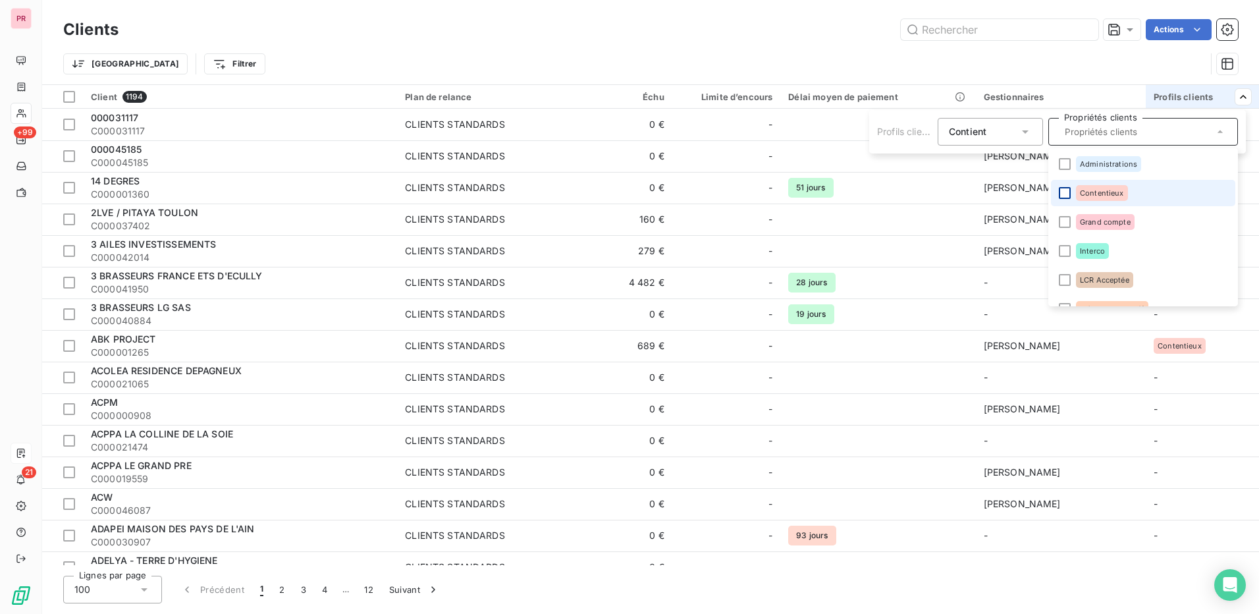
click at [1062, 189] on div at bounding box center [1065, 193] width 12 height 12
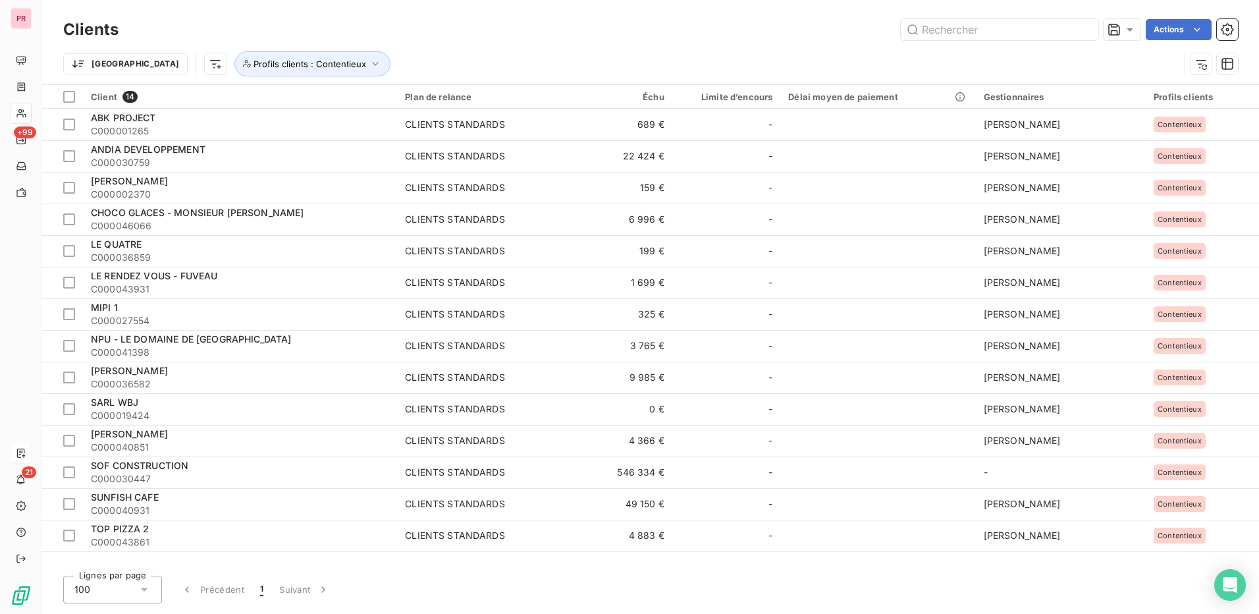
click at [766, 43] on html "PR +99 21 Clients Actions Trier Profils clients : Contentieux Client 14 Plan de…" at bounding box center [629, 307] width 1259 height 614
click at [74, 97] on div at bounding box center [69, 97] width 12 height 12
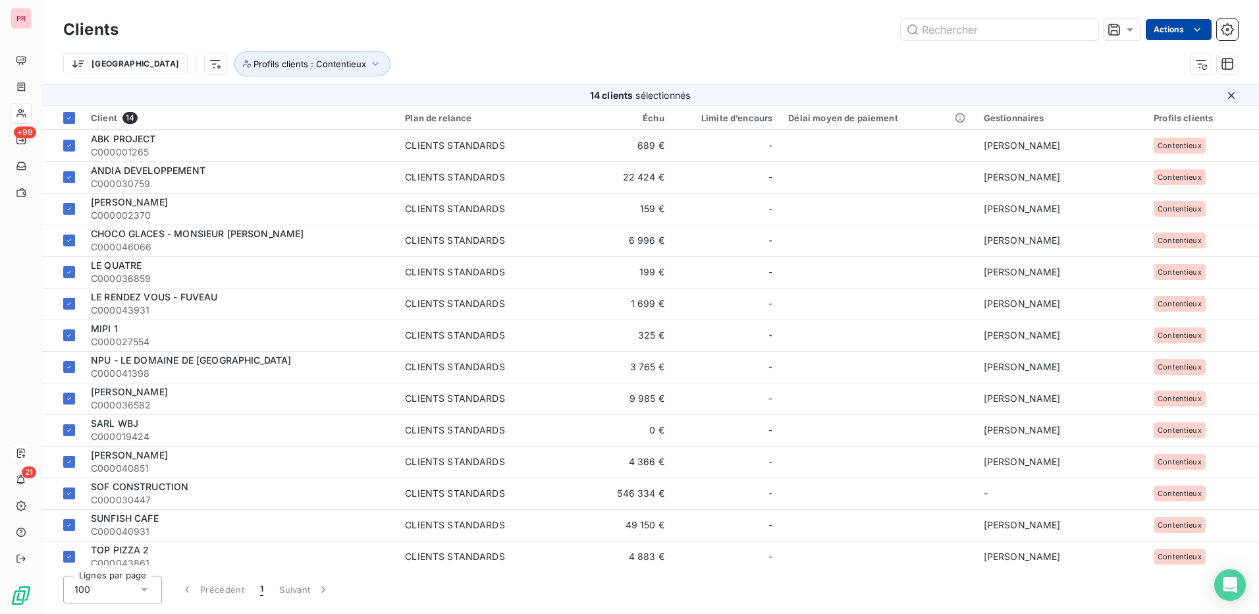
click at [1181, 30] on html "PR +99 21 Clients Actions Trier Profils clients : Contentieux 14 clients sélect…" at bounding box center [629, 307] width 1259 height 614
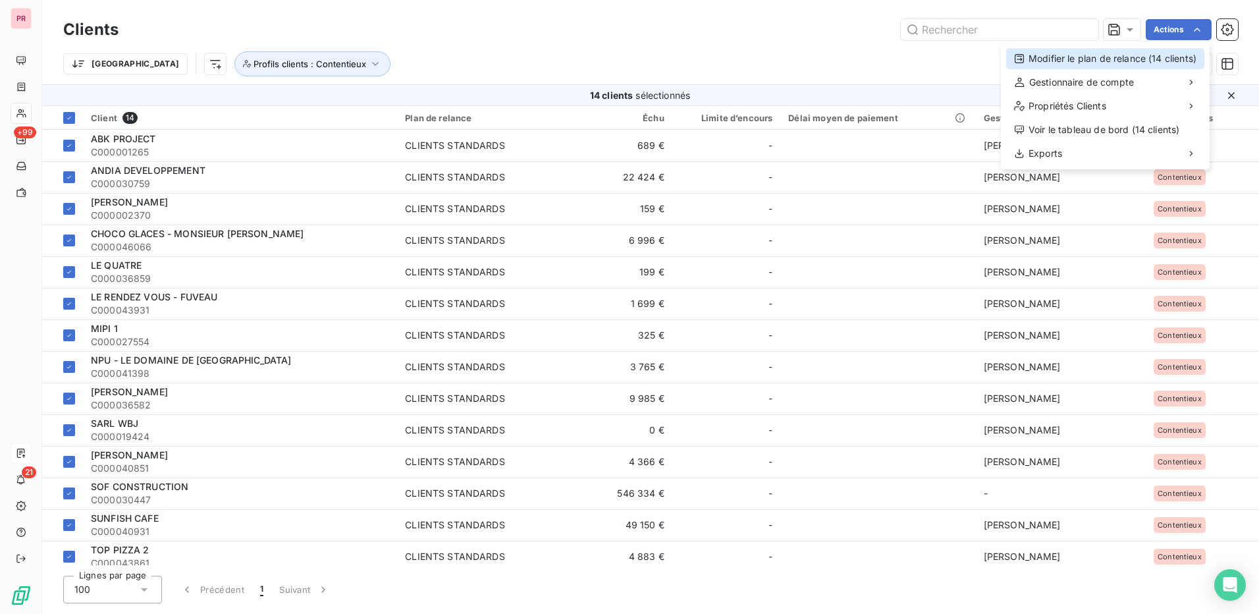
click at [1153, 61] on div "Modifier le plan de relance (14 clients)" at bounding box center [1105, 58] width 198 height 21
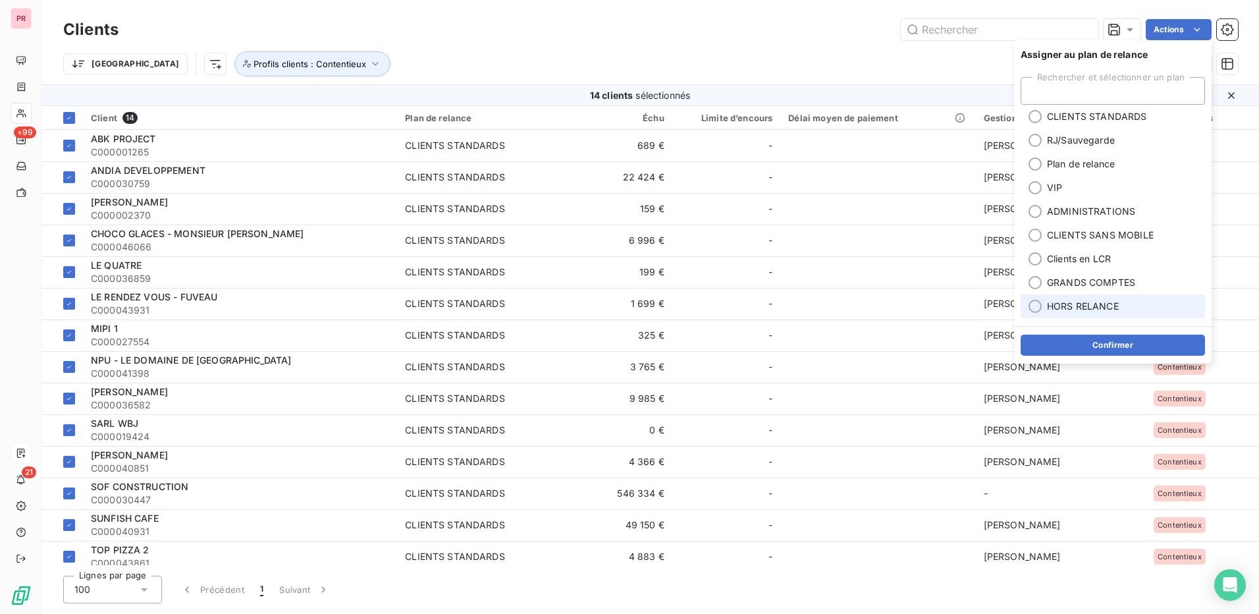
click at [1031, 308] on div at bounding box center [1035, 306] width 13 height 13
click at [1109, 342] on button "Confirmer" at bounding box center [1113, 345] width 184 height 21
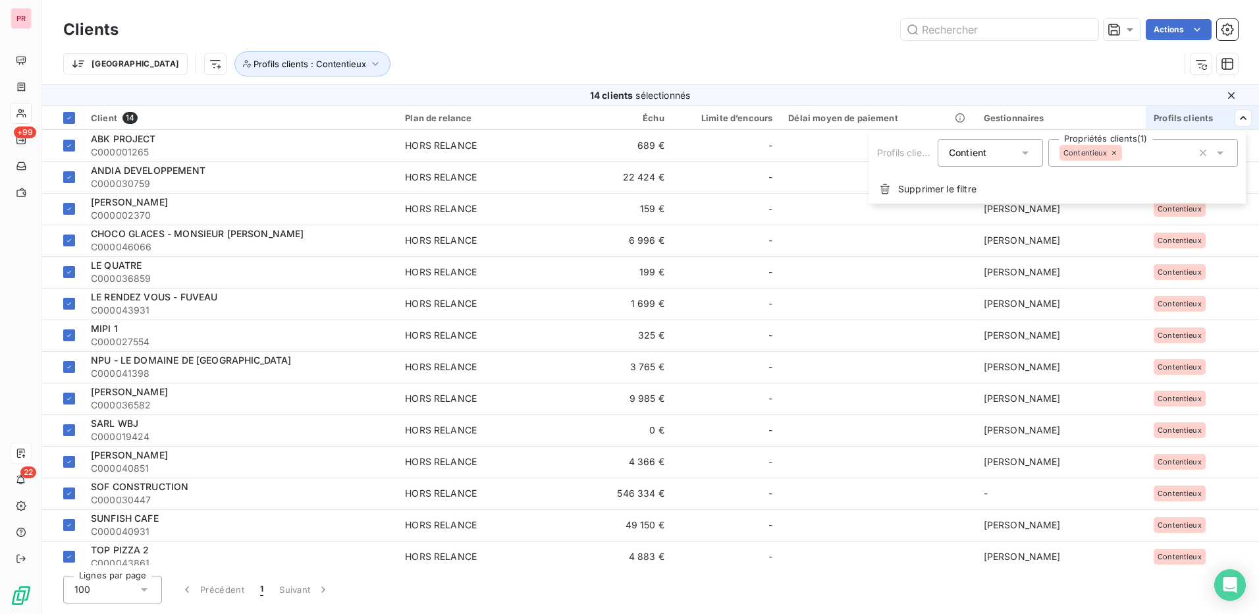
click at [1224, 151] on icon at bounding box center [1220, 152] width 13 height 13
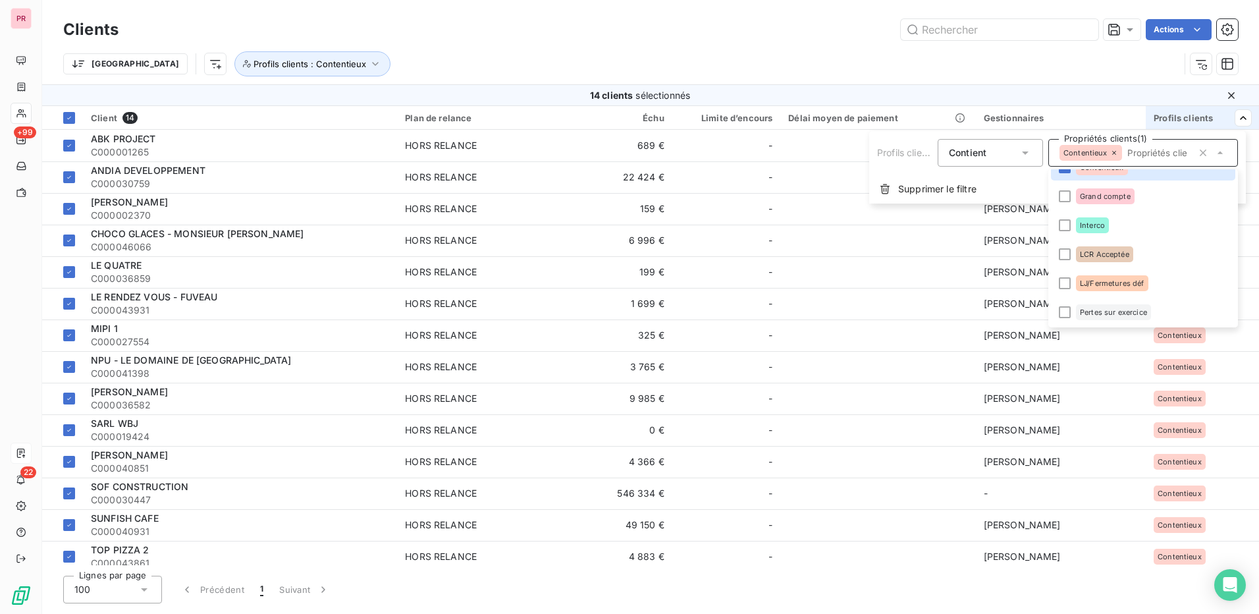
scroll to position [66, 0]
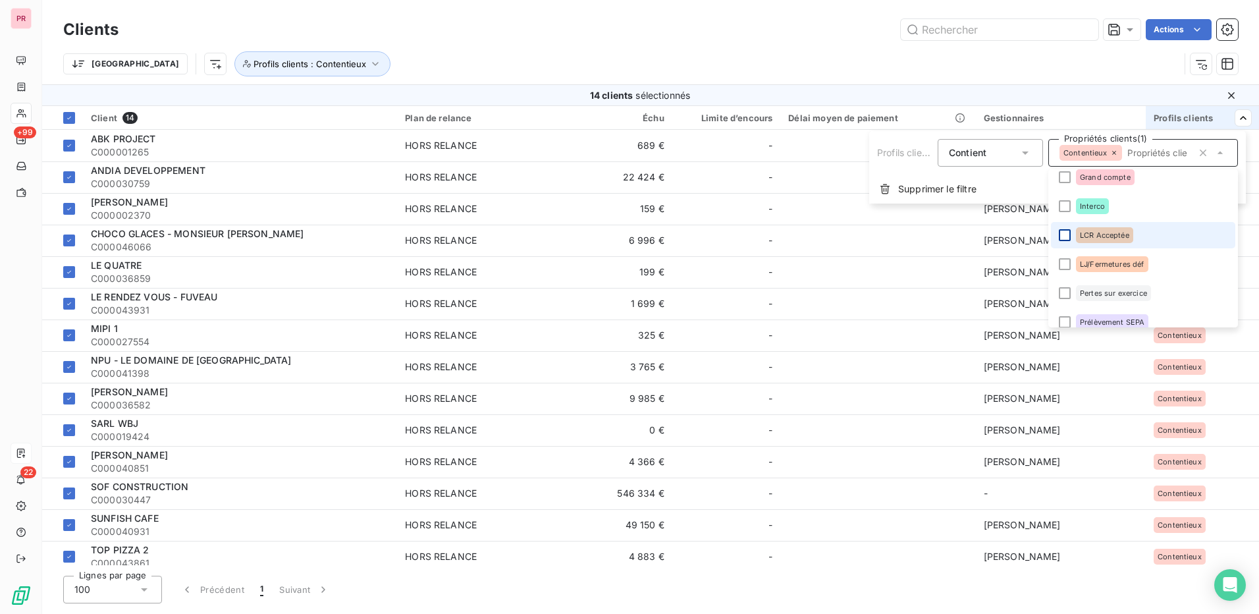
click at [1066, 235] on div at bounding box center [1065, 235] width 12 height 12
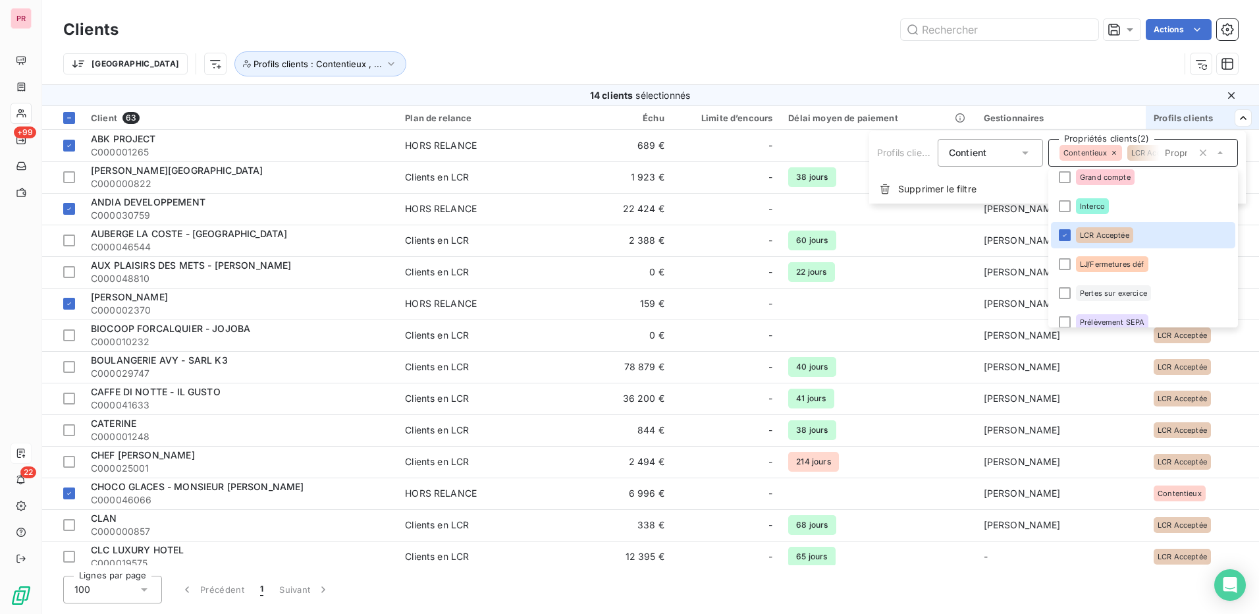
click at [1113, 153] on icon at bounding box center [1114, 153] width 4 height 4
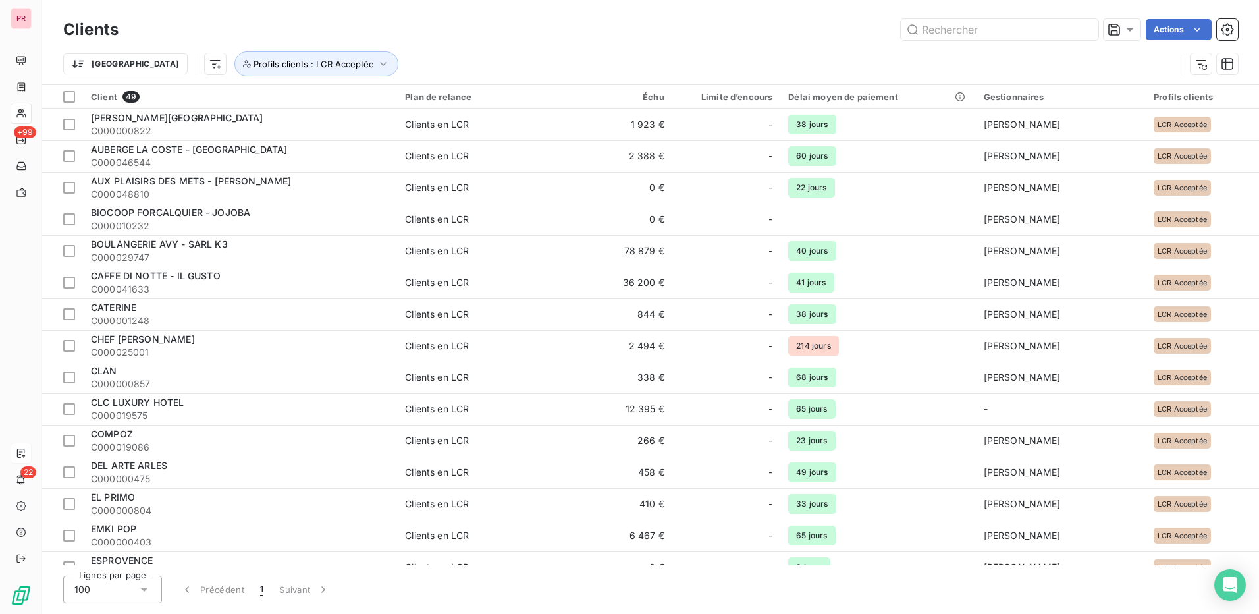
click at [597, 34] on html "PR +99 22 Clients Actions Trier Profils clients : LCR Acceptée Client 49 Plan d…" at bounding box center [629, 307] width 1259 height 614
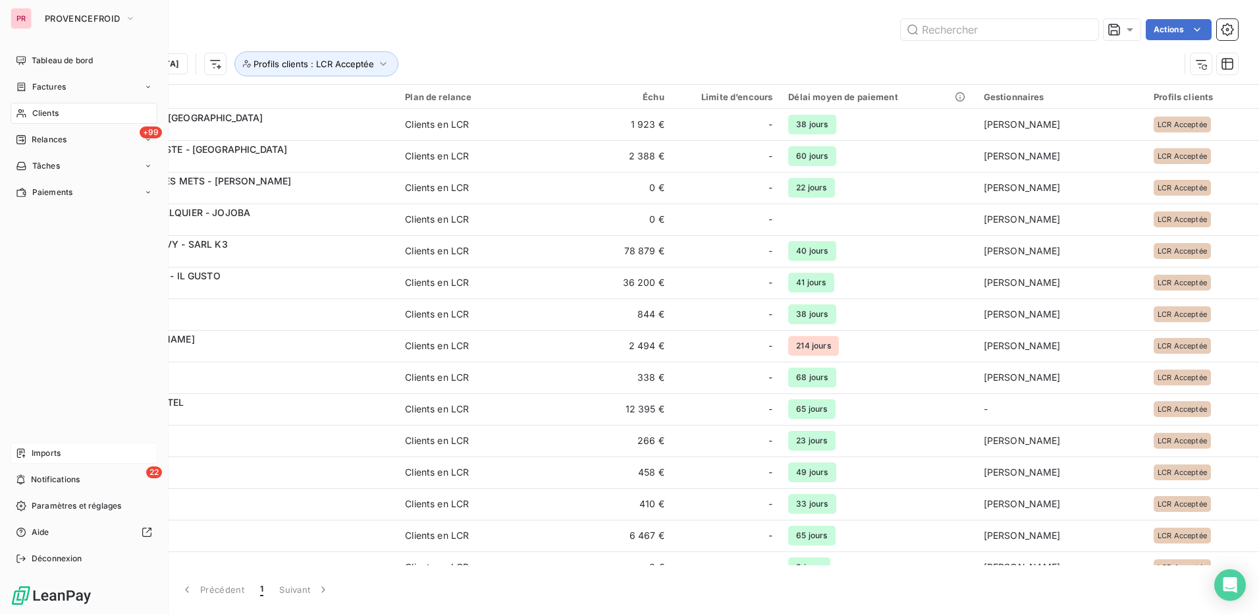
click at [84, 452] on div "Imports" at bounding box center [84, 453] width 147 height 21
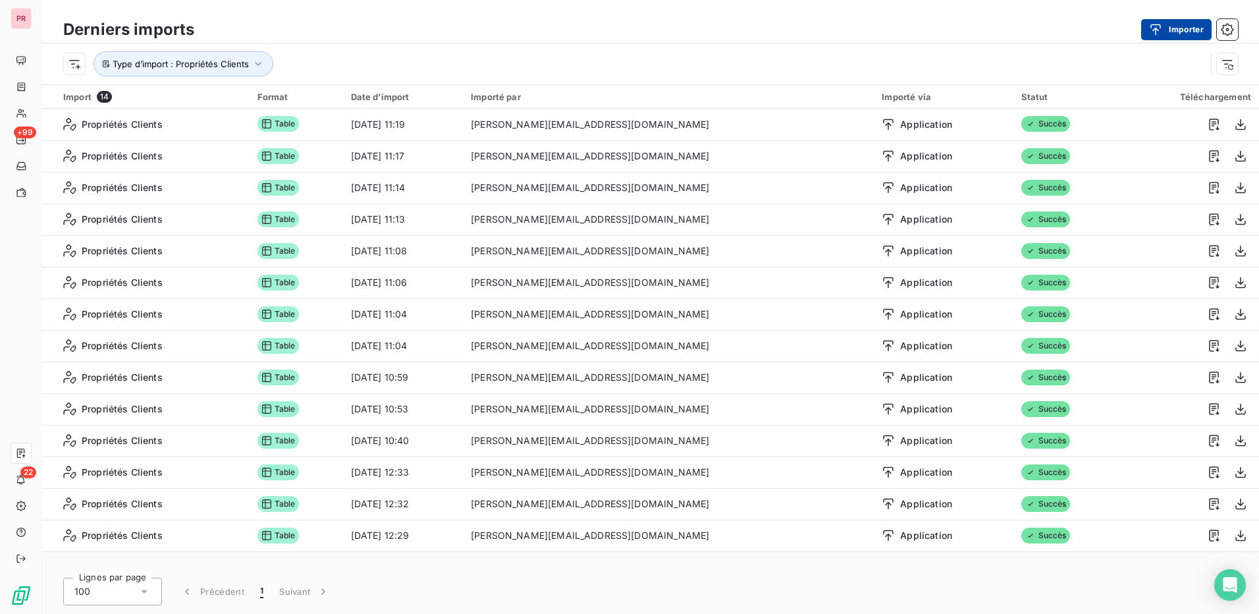
click at [1173, 26] on button "Importer" at bounding box center [1176, 29] width 70 height 21
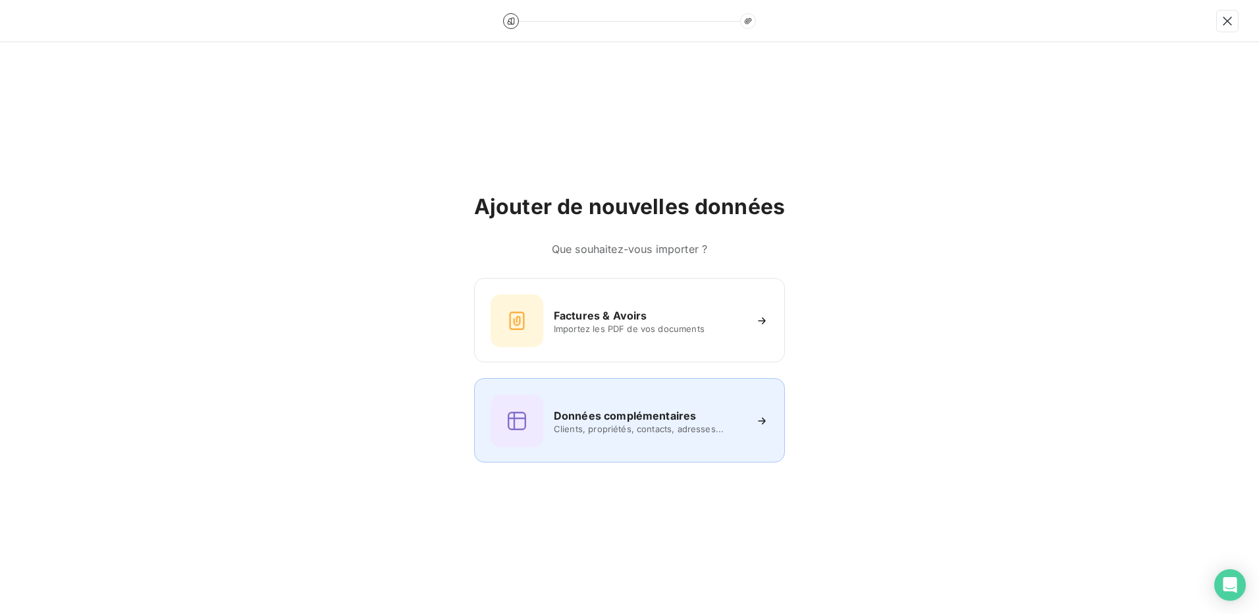
click at [597, 415] on h6 "Données complémentaires" at bounding box center [625, 416] width 142 height 16
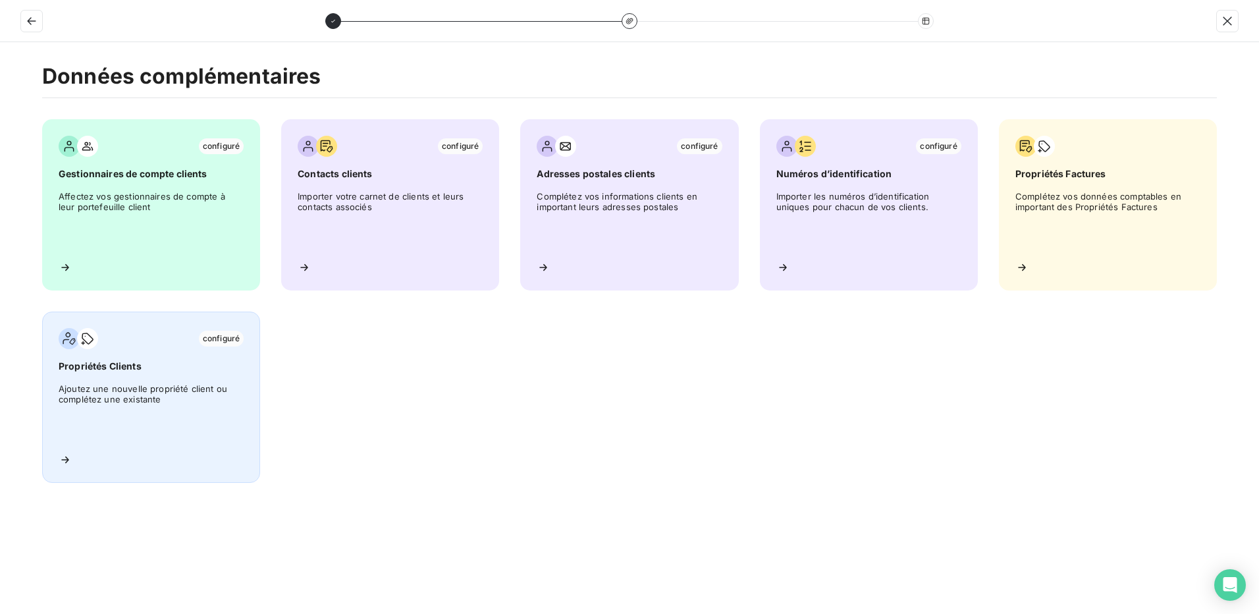
click at [119, 369] on span "Propriétés Clients" at bounding box center [151, 366] width 185 height 13
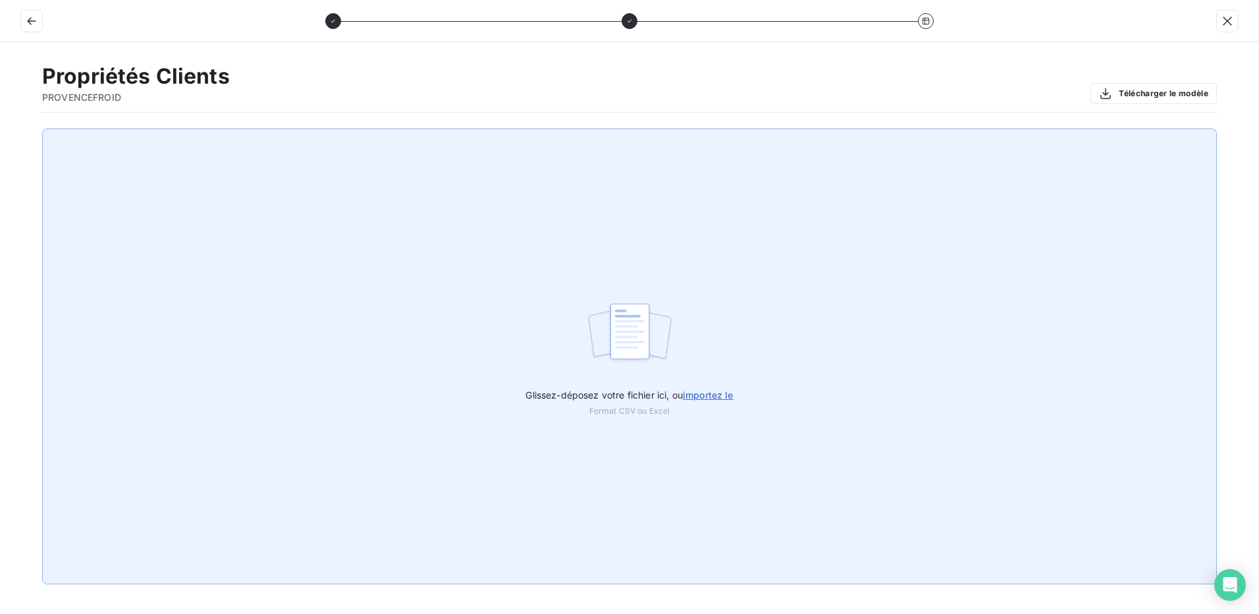
click at [718, 396] on span "importez le" at bounding box center [708, 394] width 51 height 11
click at [1, 129] on input "Glissez-déposez votre fichier ici, ou importez le" at bounding box center [0, 128] width 1 height 1
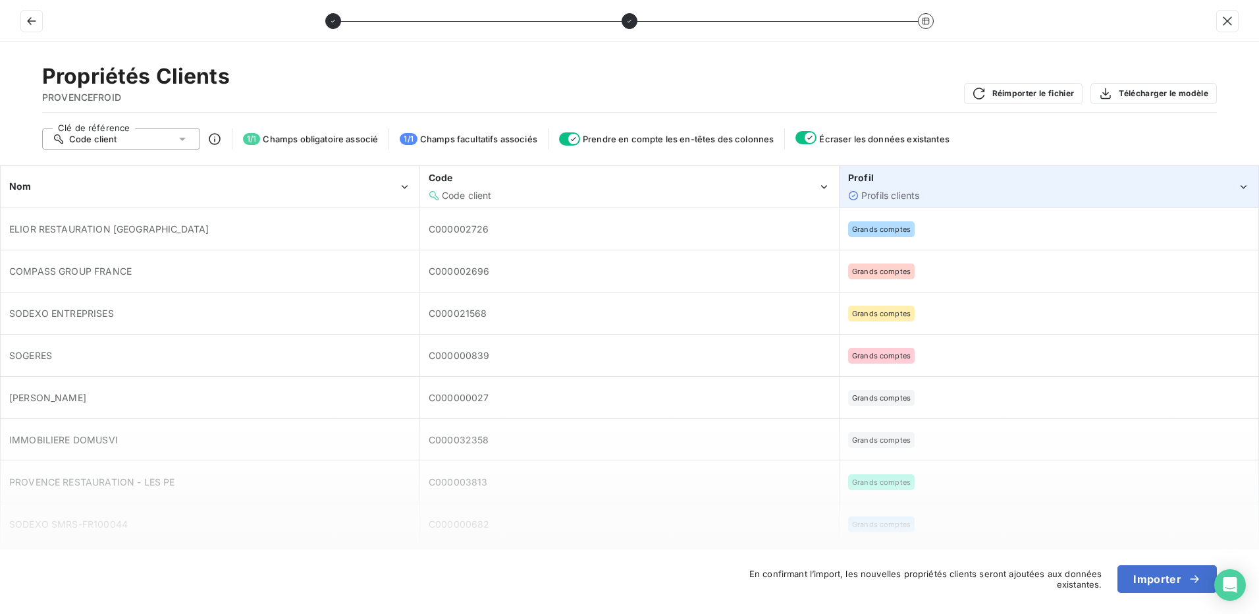
click at [1076, 191] on div "Profils clients" at bounding box center [1042, 195] width 389 height 13
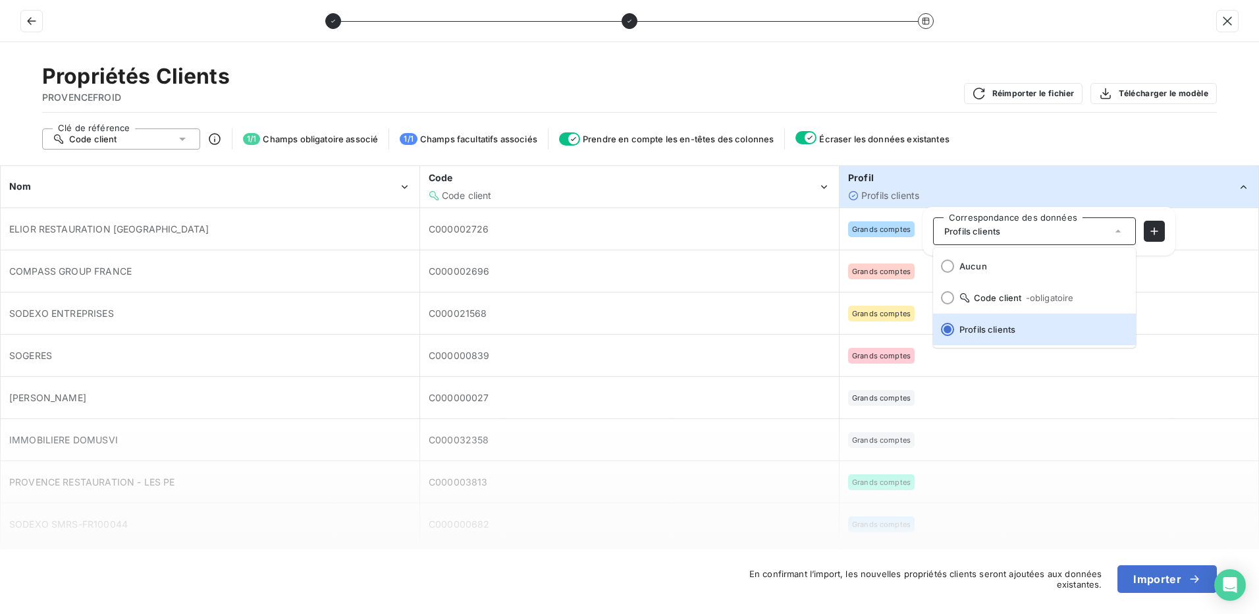
click at [1076, 191] on div "Profils clients" at bounding box center [1042, 195] width 389 height 13
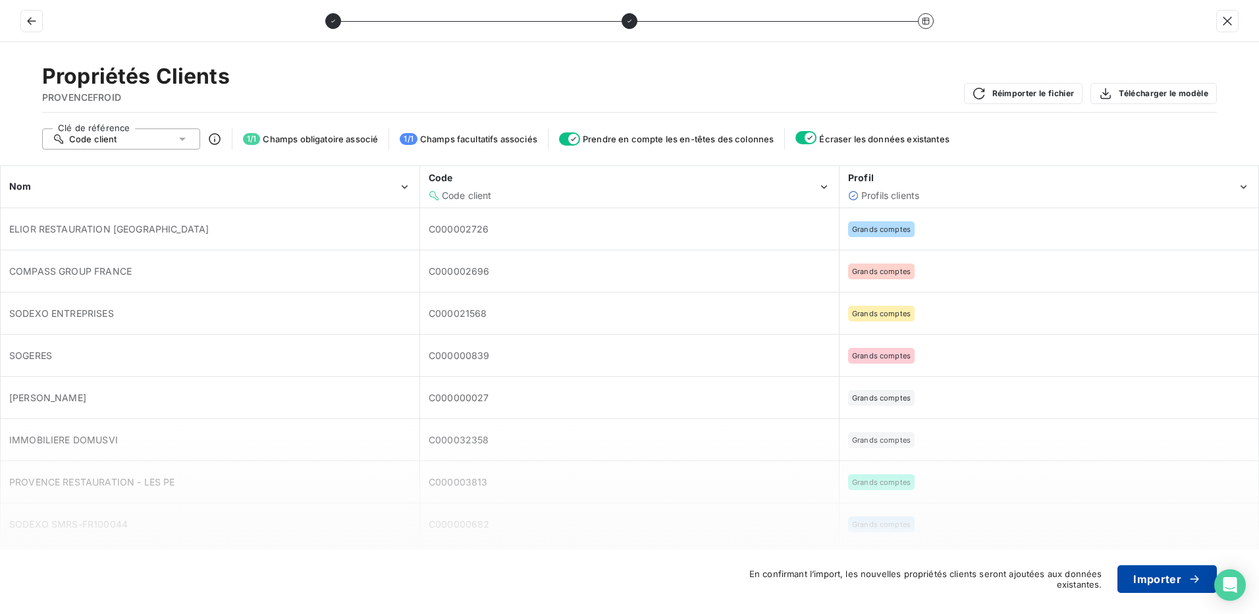
click at [1170, 582] on button "Importer" at bounding box center [1166, 579] width 99 height 28
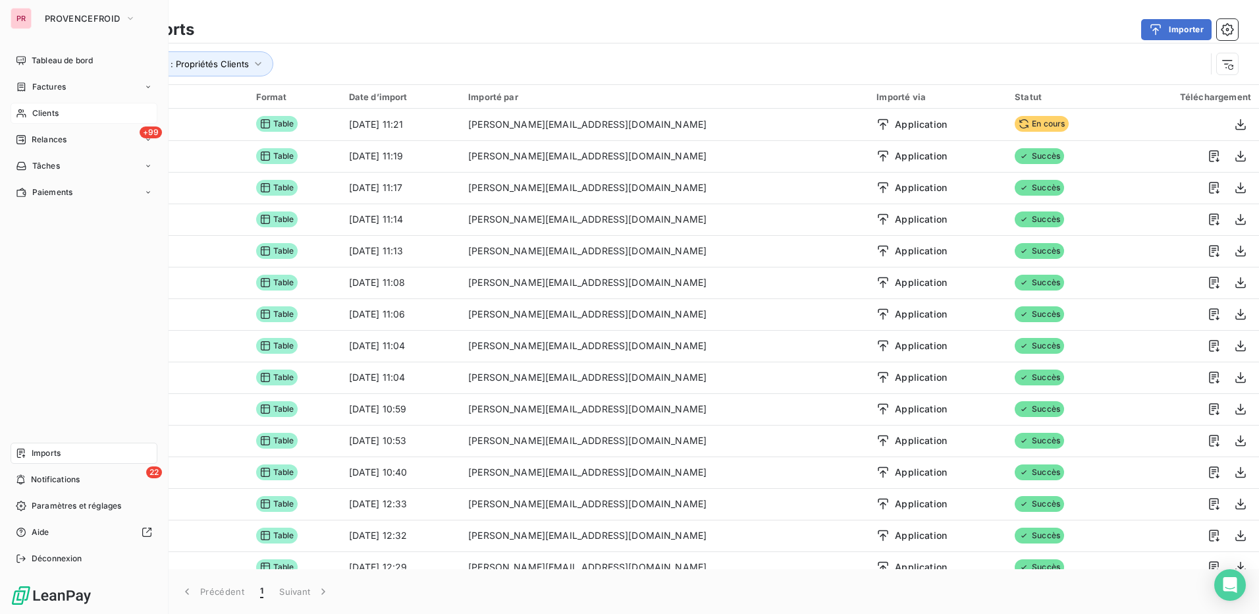
click at [40, 105] on div "Clients" at bounding box center [84, 113] width 147 height 21
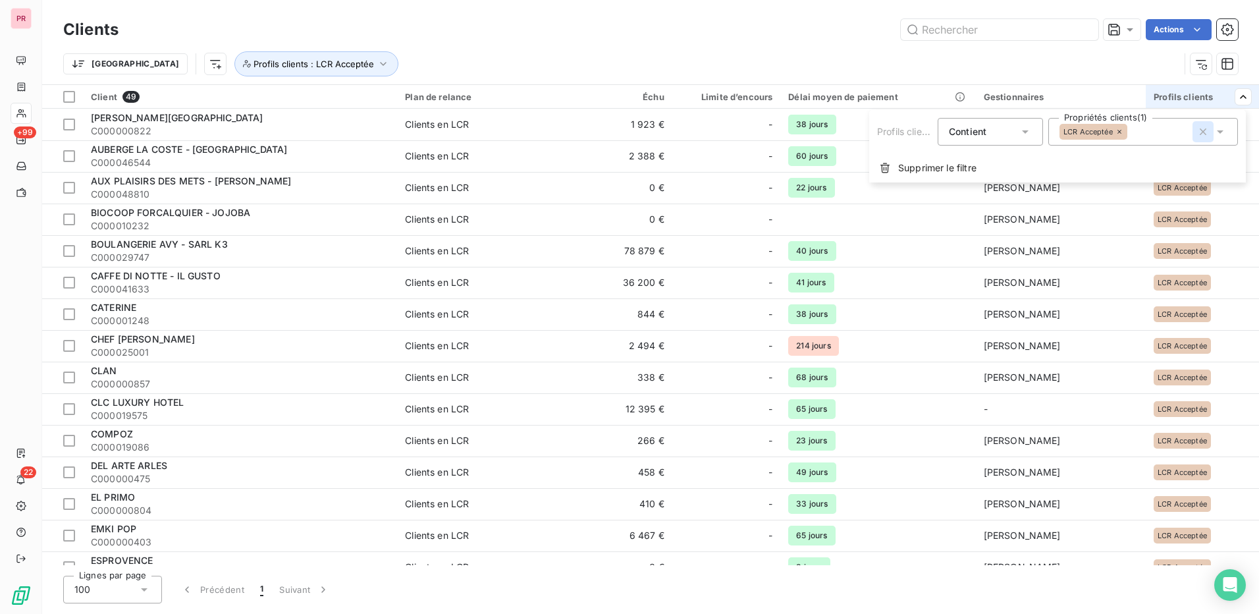
click at [1200, 133] on icon "button" at bounding box center [1202, 131] width 13 height 13
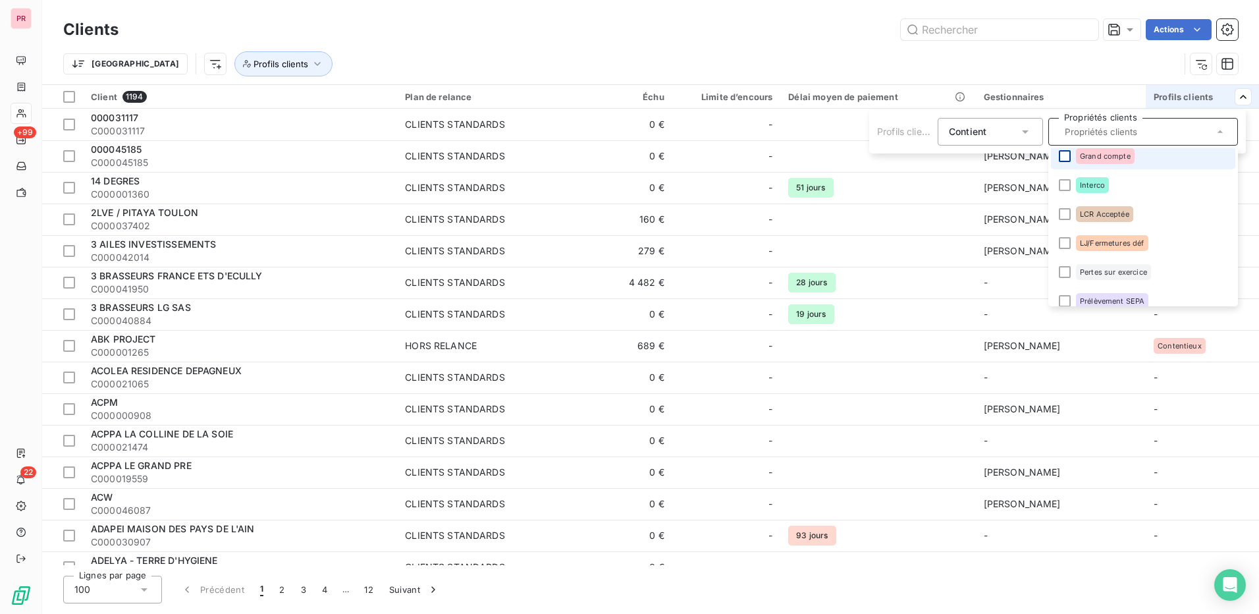
scroll to position [61, 0]
click at [1069, 153] on li "Grand compte" at bounding box center [1143, 161] width 184 height 26
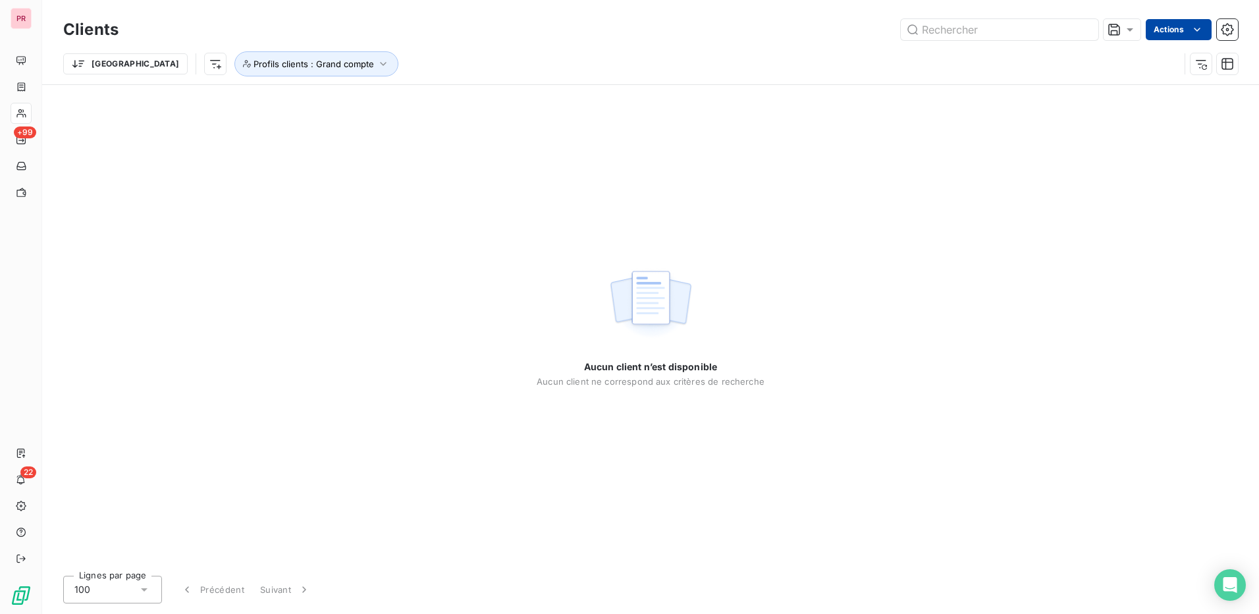
click at [1167, 31] on html "PR +99 22 Clients Actions Trier Profils clients : Grand compte Aucun client n’e…" at bounding box center [629, 307] width 1259 height 614
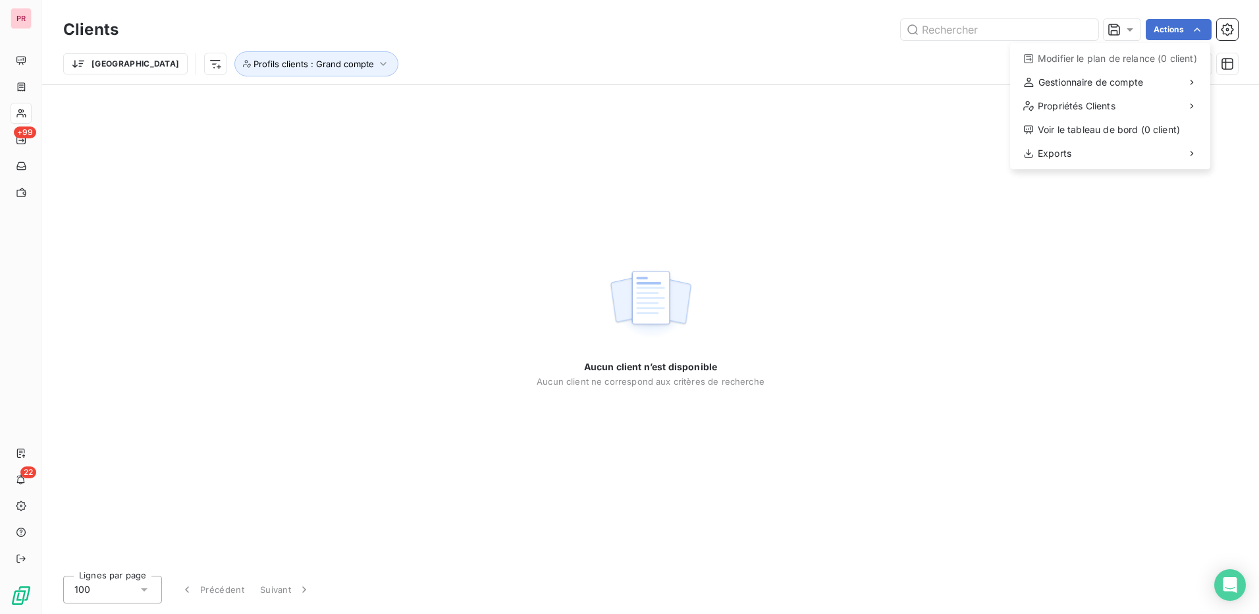
click at [1216, 230] on html "PR +99 22 Clients Actions Modifier le plan de relance (0 client) Gestionnaire d…" at bounding box center [629, 307] width 1259 height 614
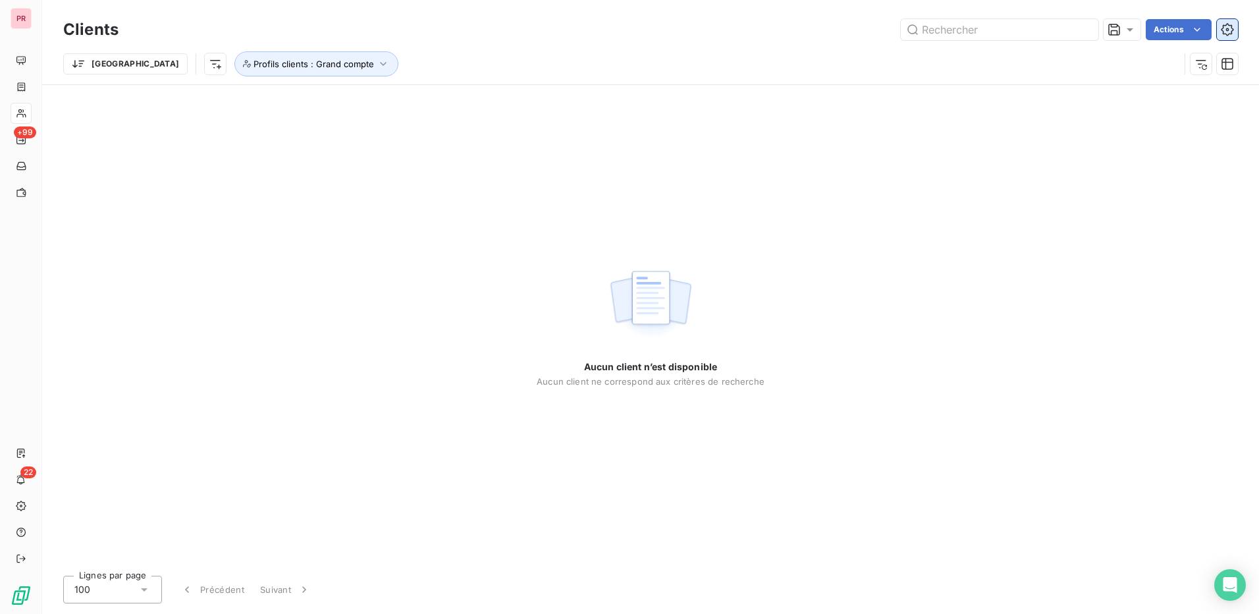
click at [1224, 30] on icon "button" at bounding box center [1227, 29] width 13 height 13
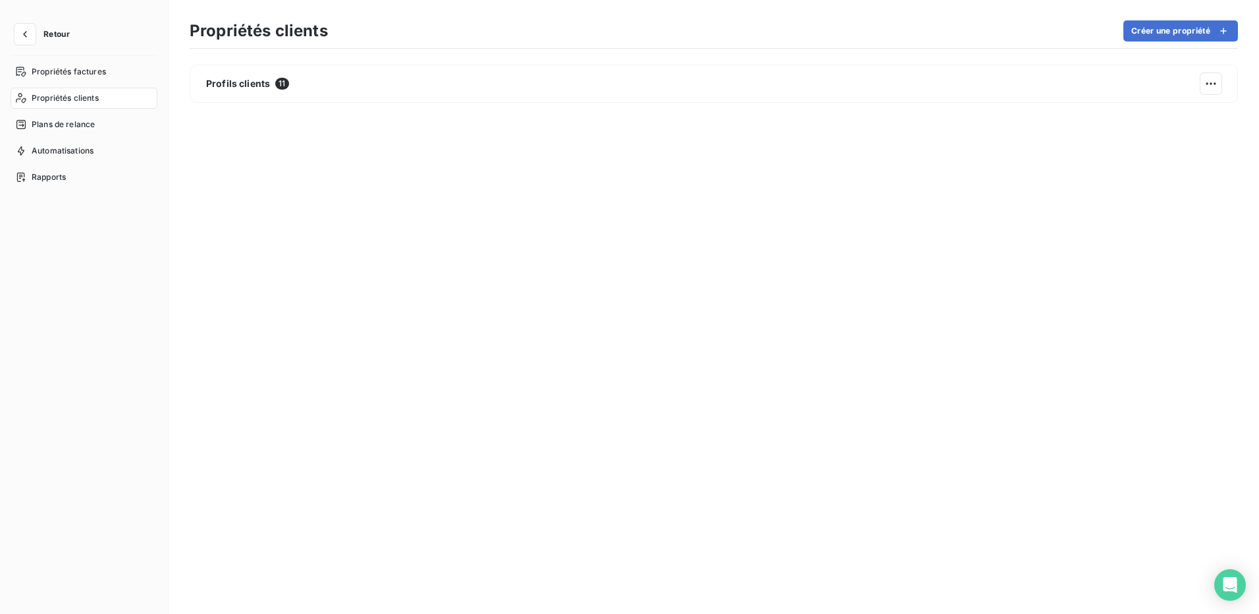
click at [82, 100] on span "Propriétés clients" at bounding box center [65, 98] width 67 height 12
click at [21, 28] on icon "button" at bounding box center [24, 34] width 13 height 13
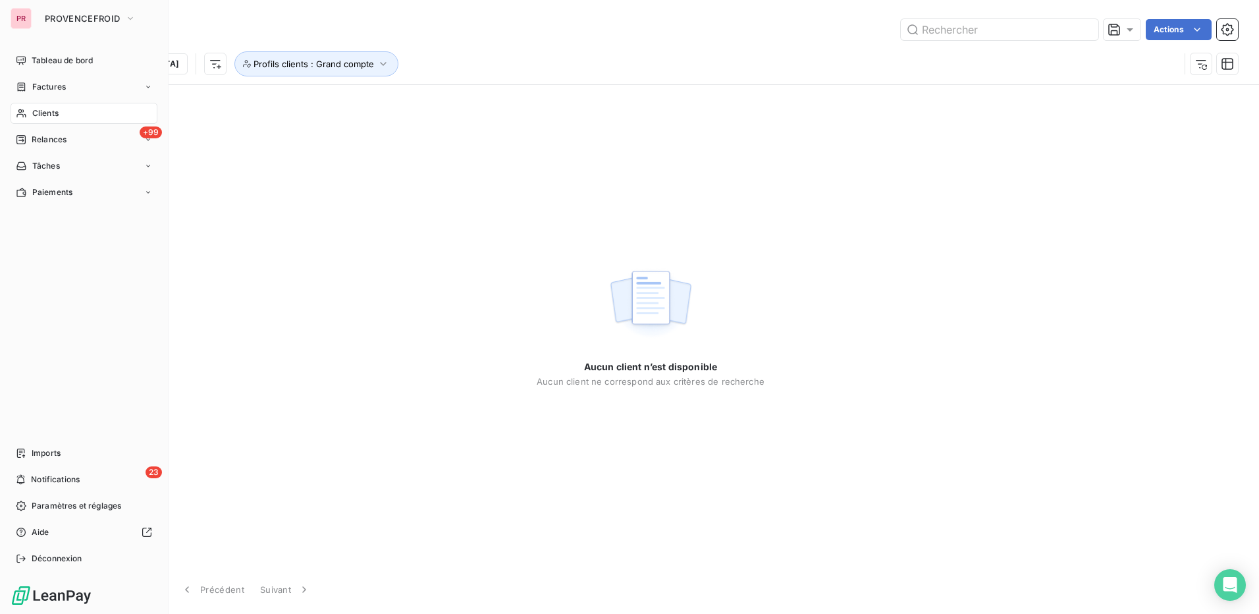
click at [67, 111] on div "Clients" at bounding box center [84, 113] width 147 height 21
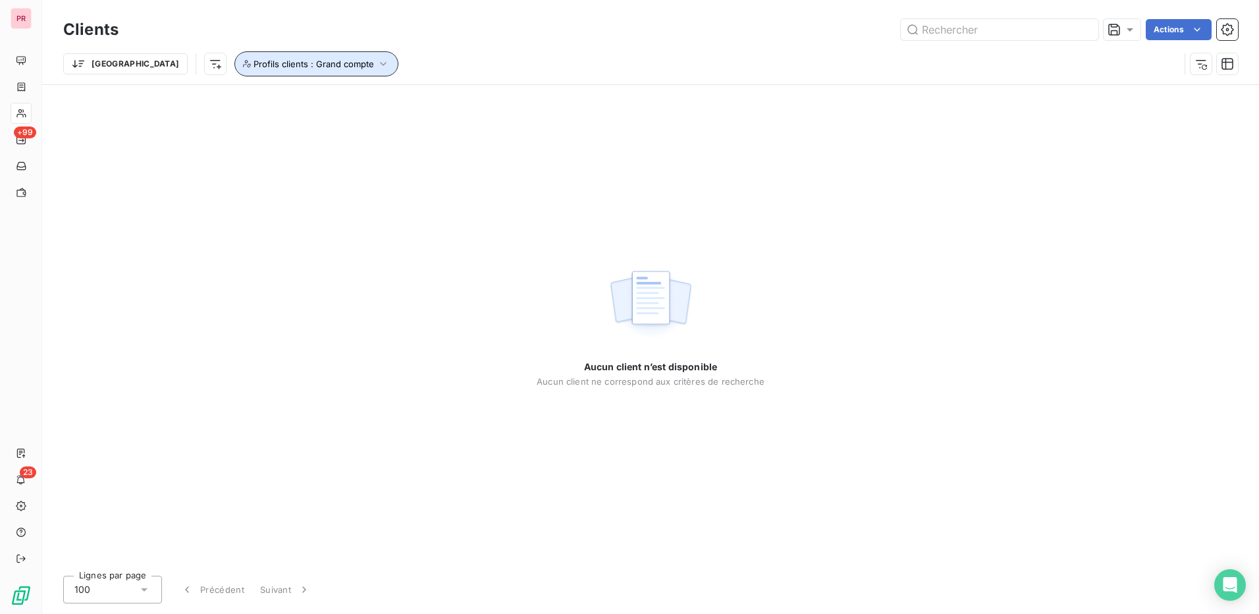
click at [254, 63] on span "Profils clients : Grand compte" at bounding box center [314, 64] width 121 height 11
click at [516, 98] on icon at bounding box center [517, 98] width 7 height 3
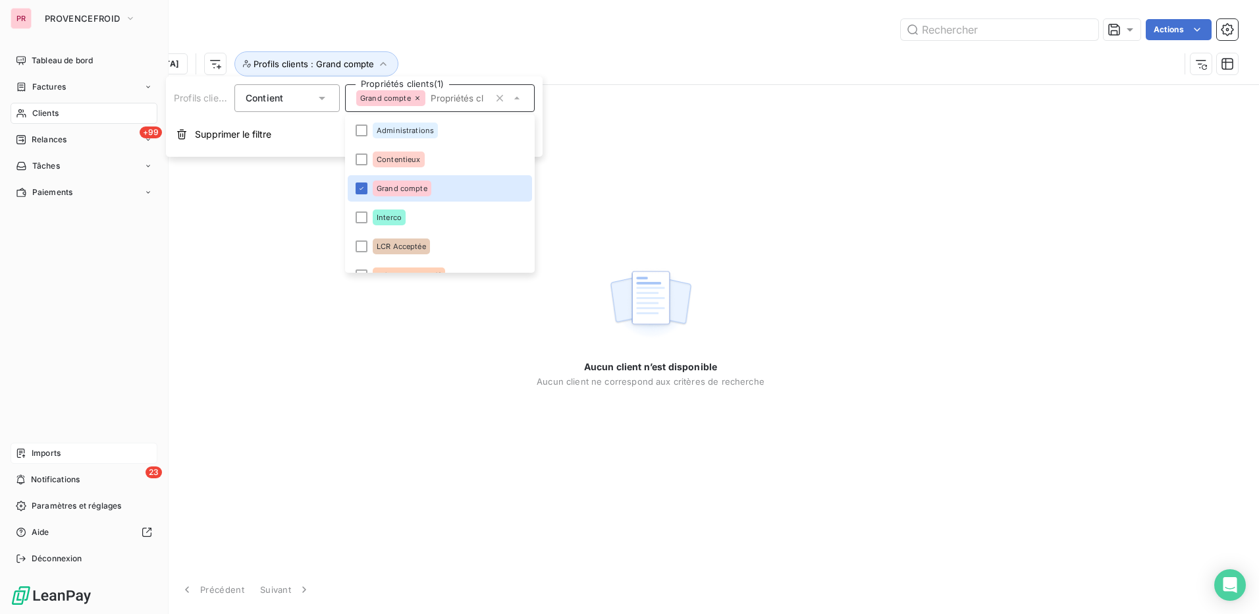
click at [46, 450] on span "Imports" at bounding box center [46, 453] width 29 height 12
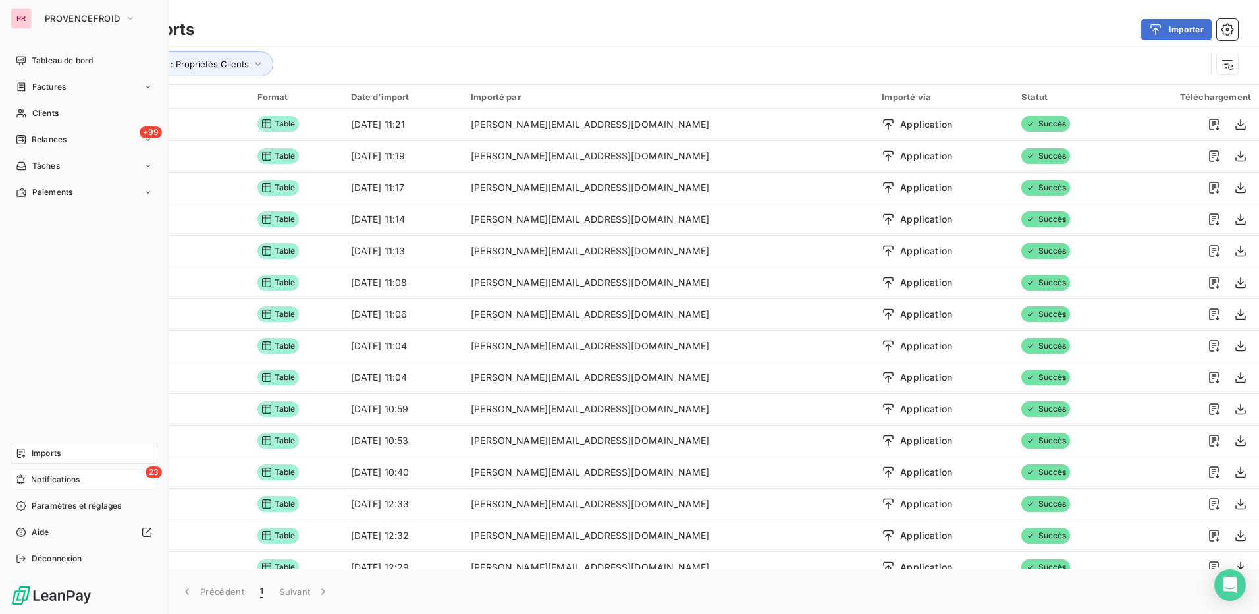
click at [76, 477] on span "Notifications" at bounding box center [55, 479] width 49 height 12
click at [53, 113] on span "Clients" at bounding box center [45, 113] width 26 height 12
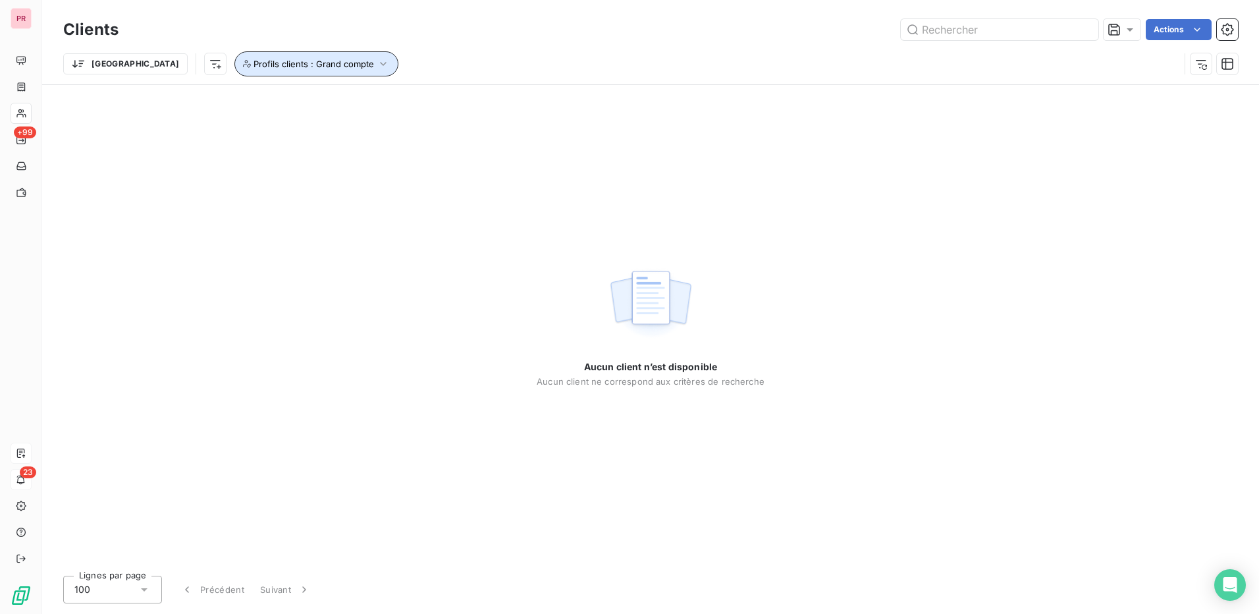
click at [279, 59] on span "Profils clients : Grand compte" at bounding box center [314, 64] width 121 height 11
click at [522, 97] on icon at bounding box center [516, 98] width 13 height 13
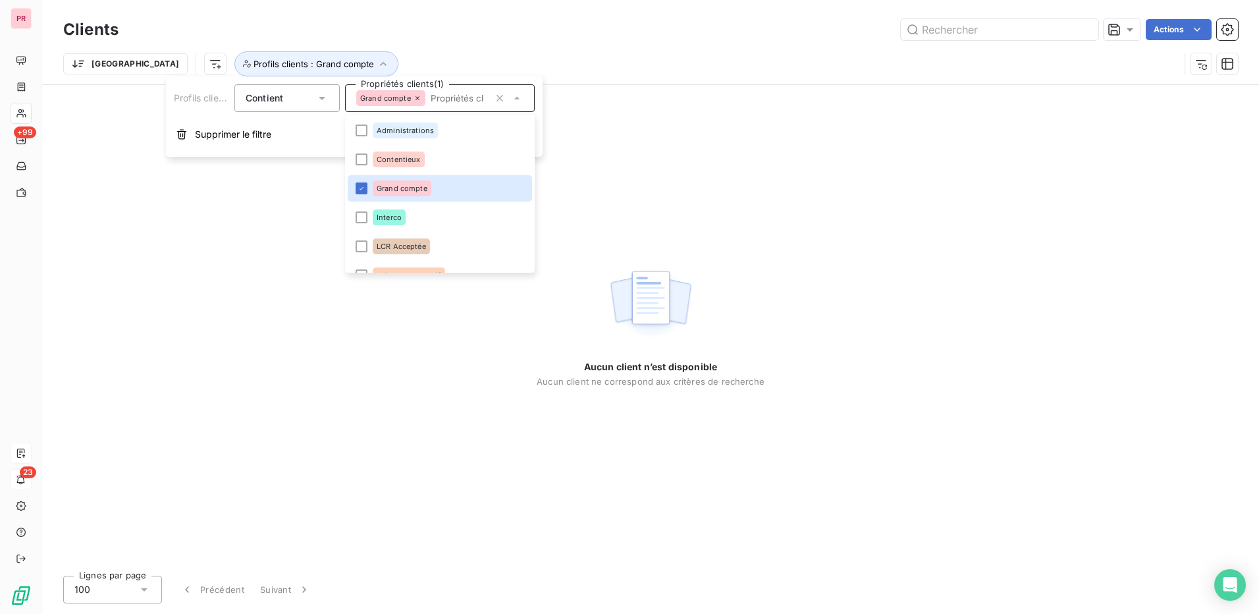
click at [621, 113] on div "Aucun client n’est disponible Aucun client ne correspond aux critères de recher…" at bounding box center [651, 325] width 228 height 480
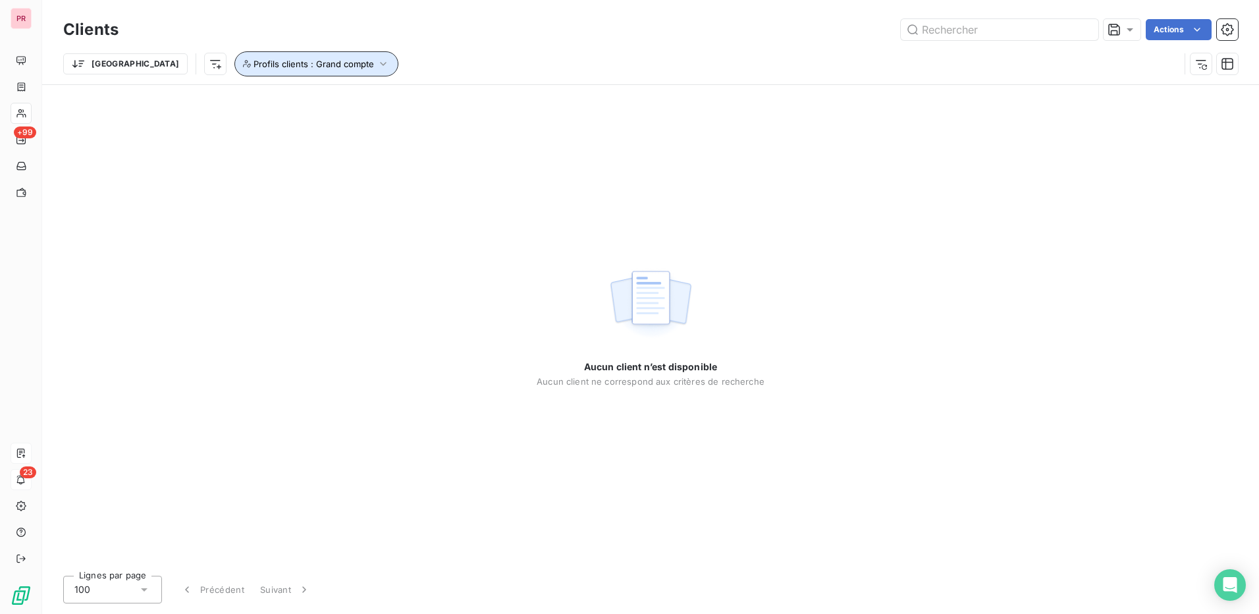
click at [301, 67] on span "Profils clients : Grand compte" at bounding box center [314, 64] width 121 height 11
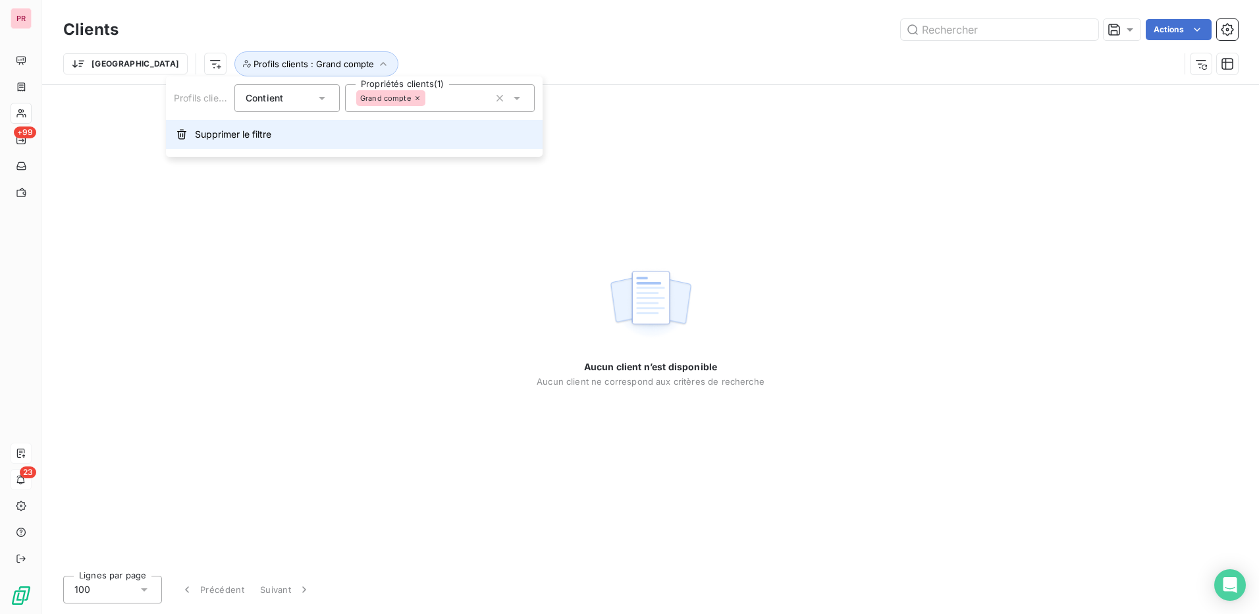
click at [254, 140] on span "Supprimer le filtre" at bounding box center [233, 134] width 76 height 13
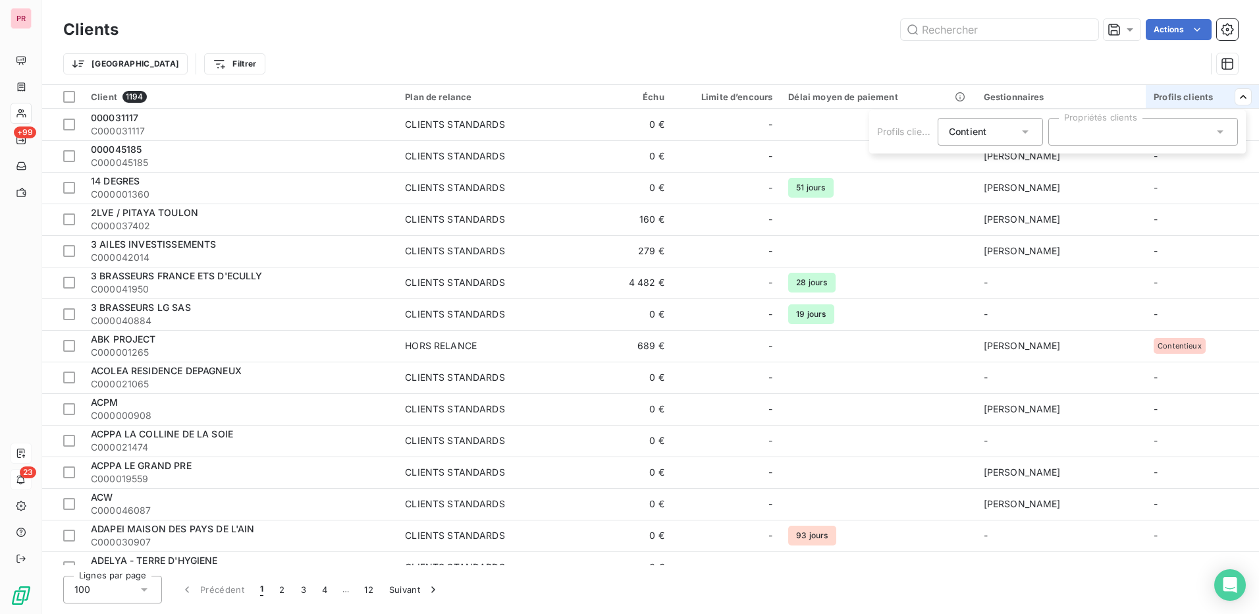
click at [1218, 130] on icon at bounding box center [1220, 131] width 7 height 3
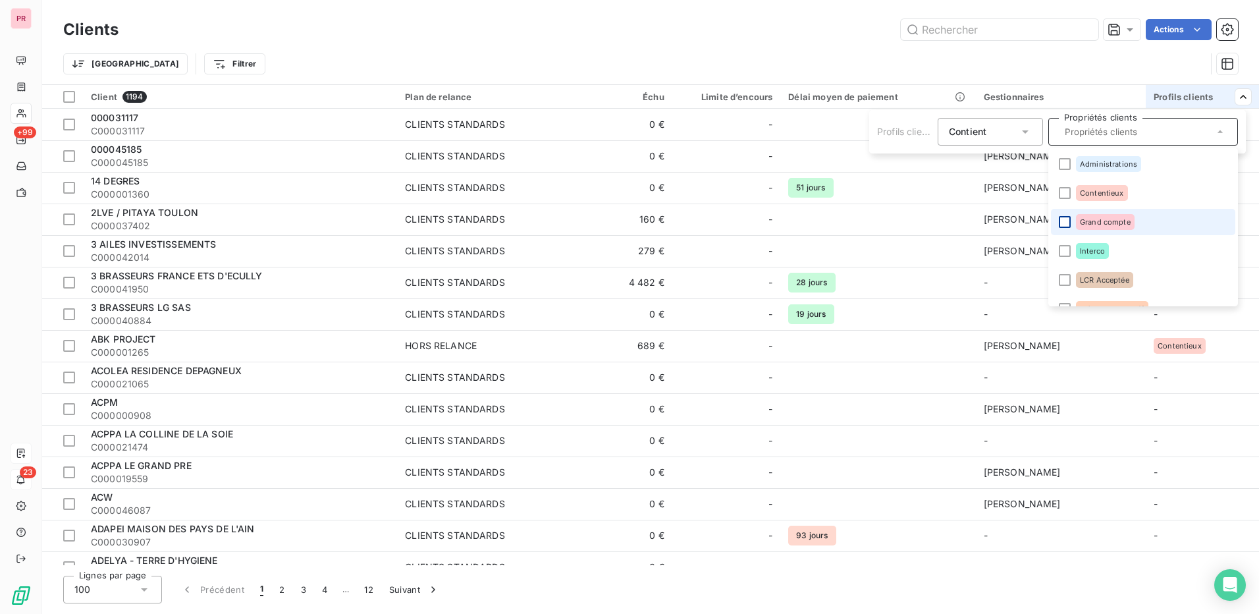
click at [1068, 219] on div at bounding box center [1065, 222] width 12 height 12
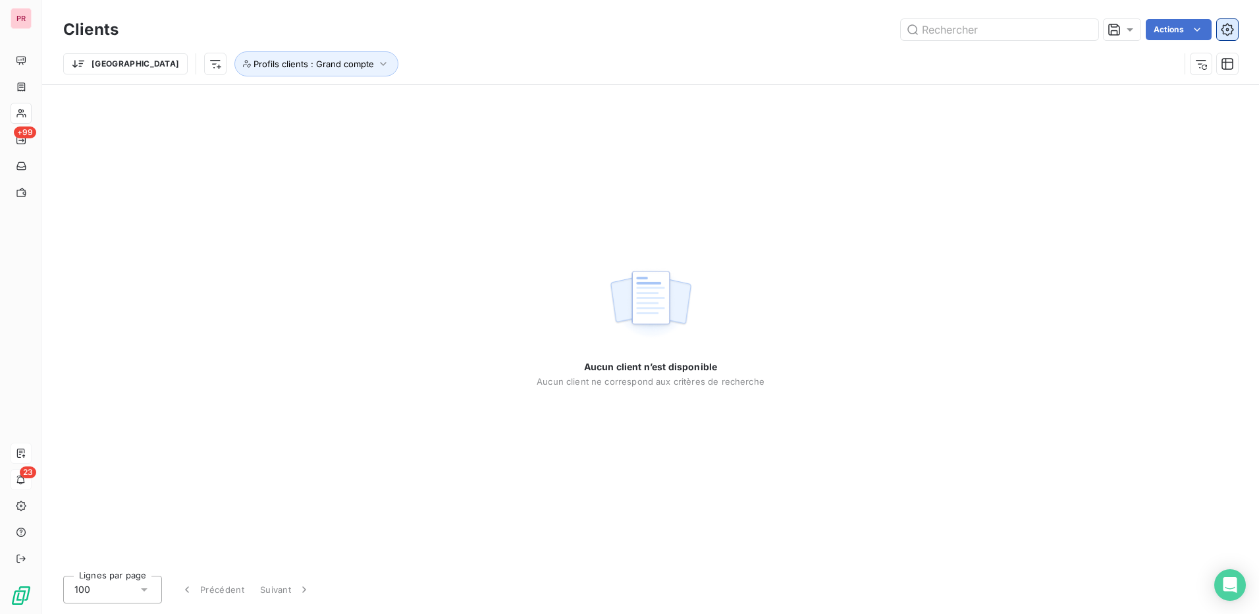
click at [1230, 24] on icon "button" at bounding box center [1227, 29] width 13 height 13
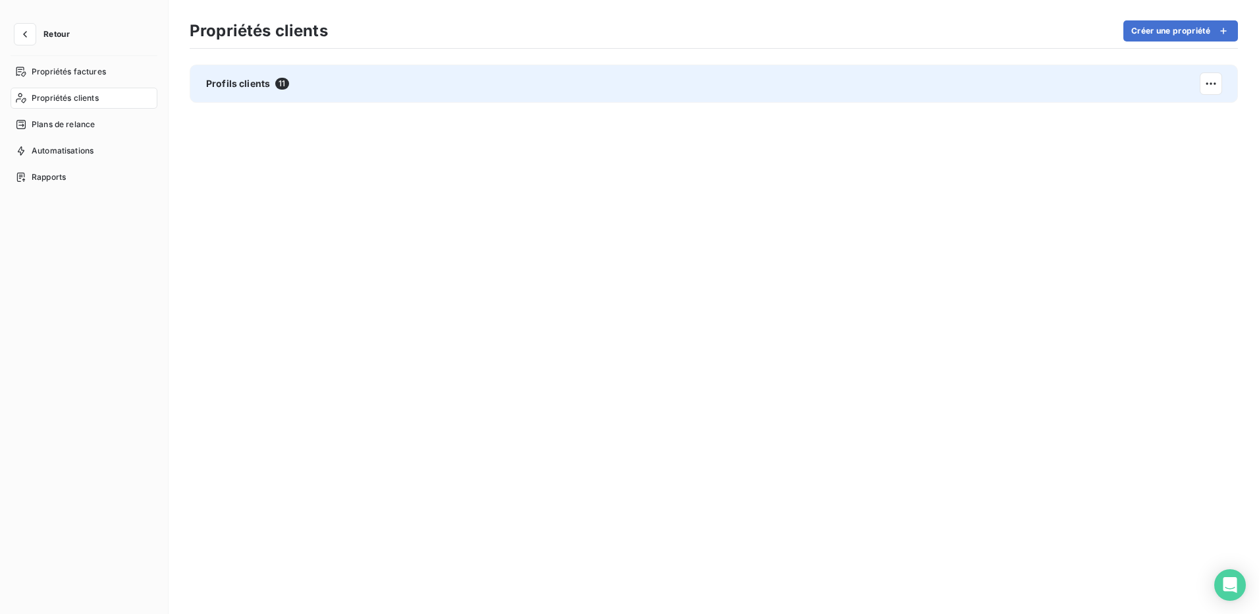
click at [254, 82] on span "Profils clients" at bounding box center [238, 83] width 64 height 13
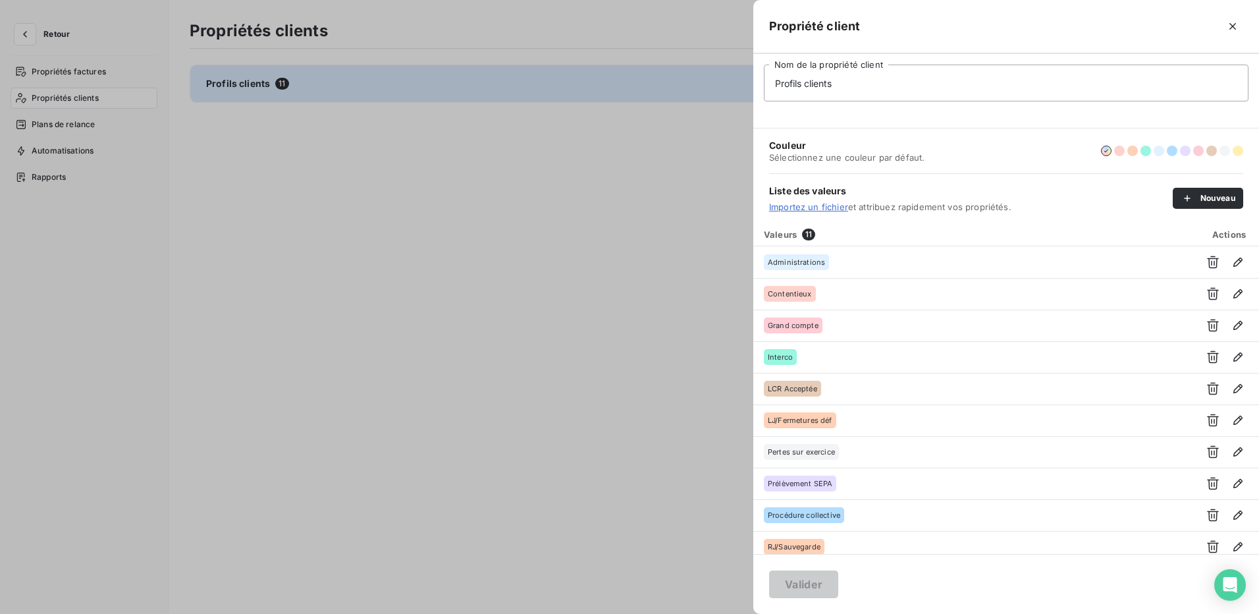
click at [580, 263] on div at bounding box center [629, 307] width 1259 height 614
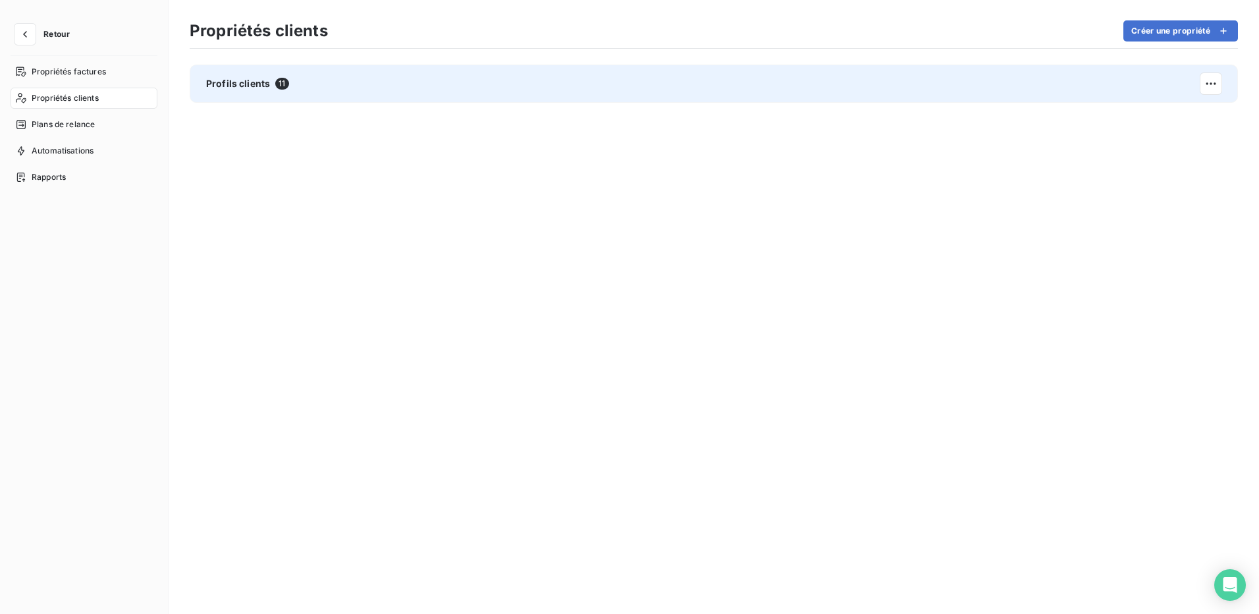
click at [281, 78] on span "11" at bounding box center [281, 84] width 13 height 12
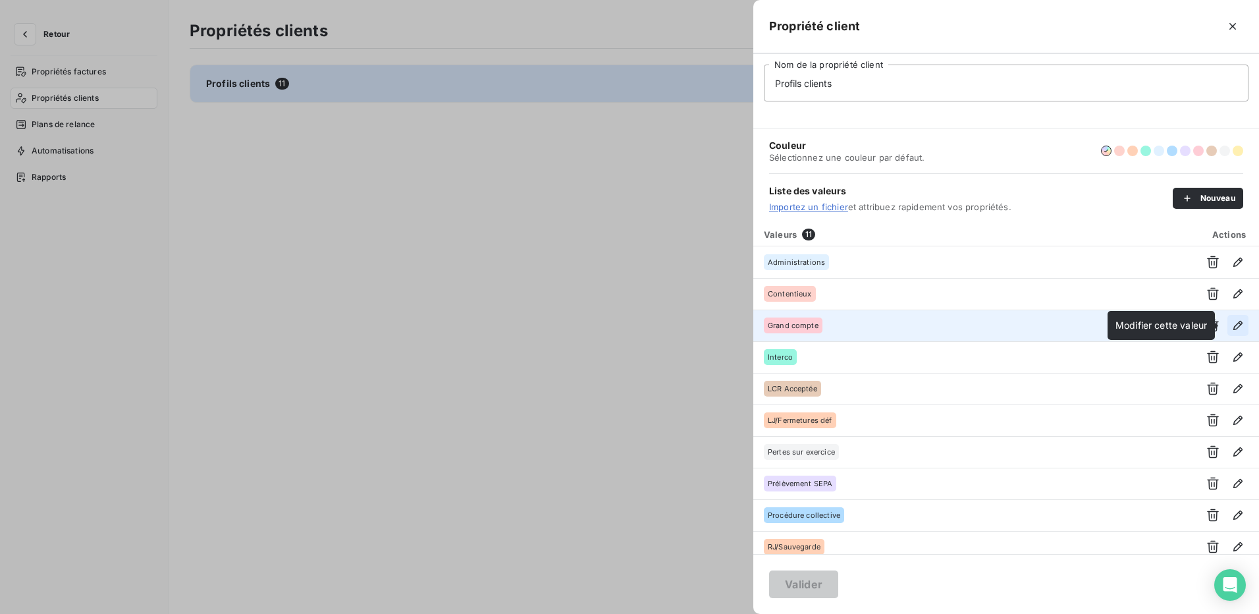
click at [1231, 325] on icon "button" at bounding box center [1237, 325] width 13 height 13
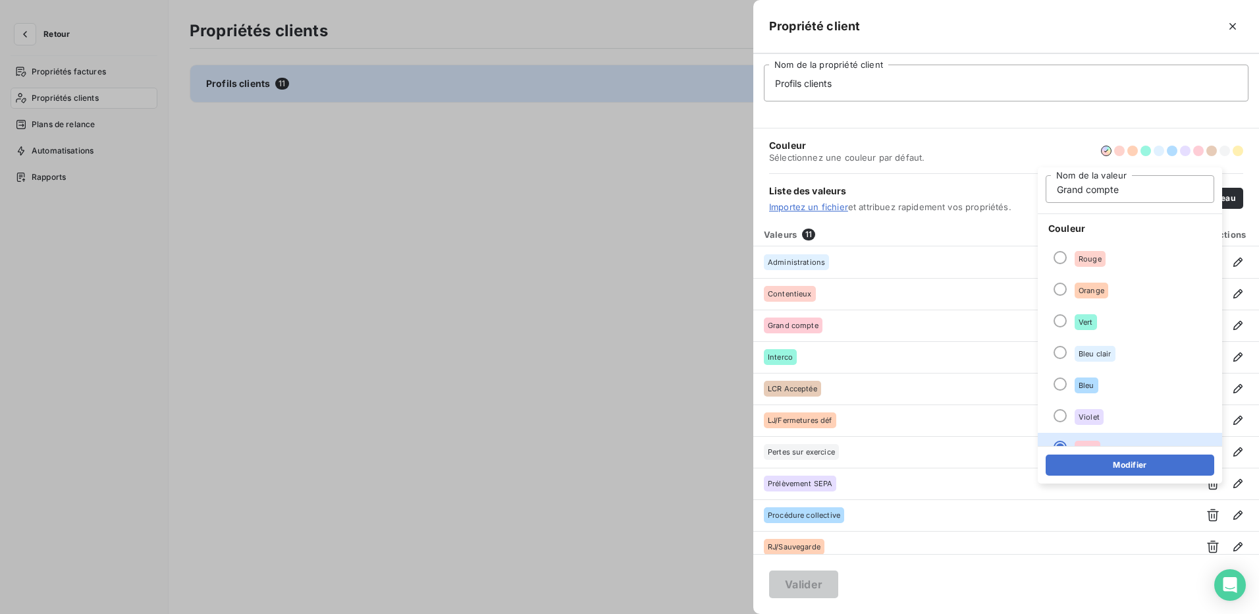
click at [1085, 194] on input "Grand compte" at bounding box center [1130, 189] width 169 height 28
click at [1125, 188] on input "Grands compte" at bounding box center [1130, 189] width 169 height 28
type input "Grands comptes"
click at [1171, 459] on button "Modifier" at bounding box center [1130, 464] width 169 height 21
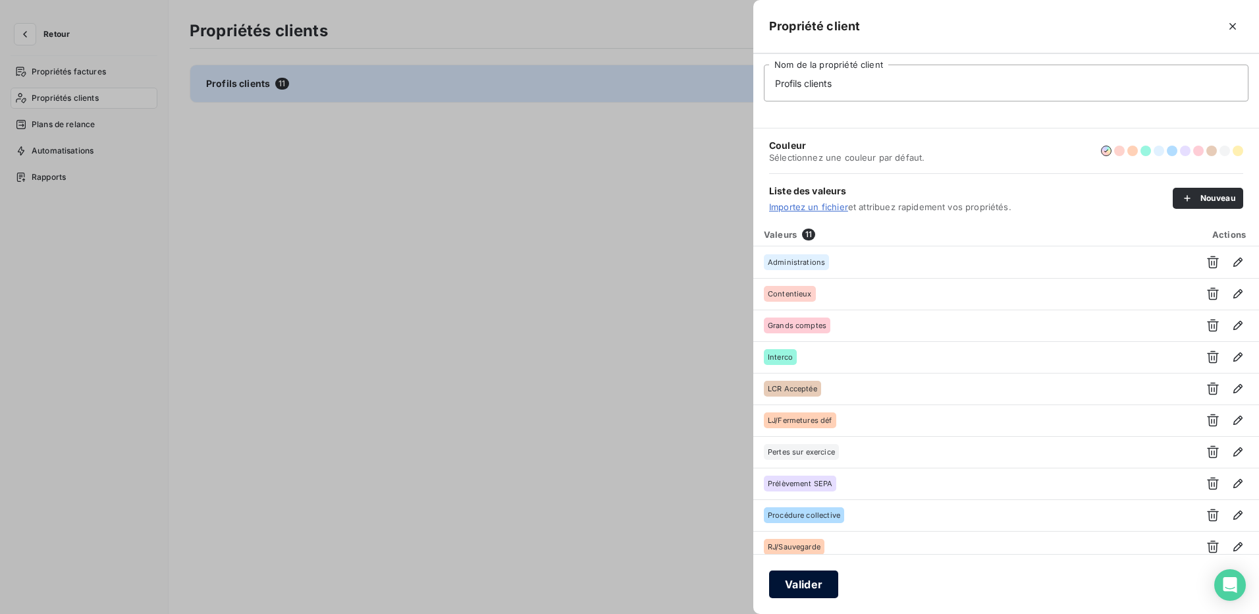
click at [813, 583] on button "Valider" at bounding box center [803, 584] width 69 height 28
click at [790, 581] on button "Valider" at bounding box center [803, 584] width 69 height 28
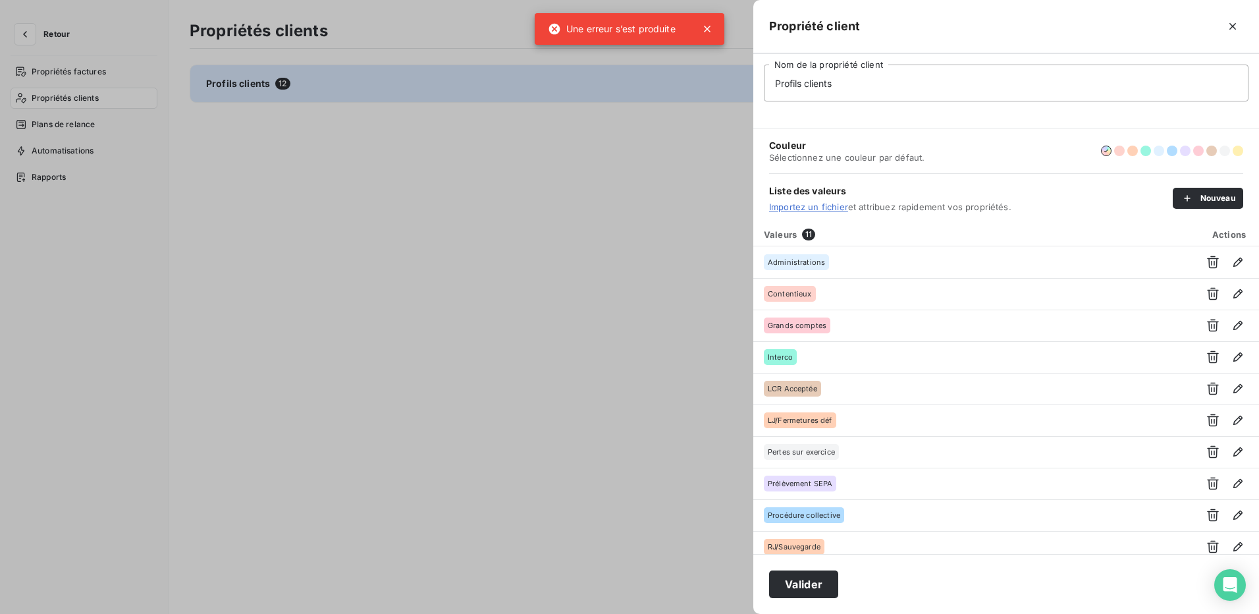
click at [670, 480] on div at bounding box center [629, 307] width 1259 height 614
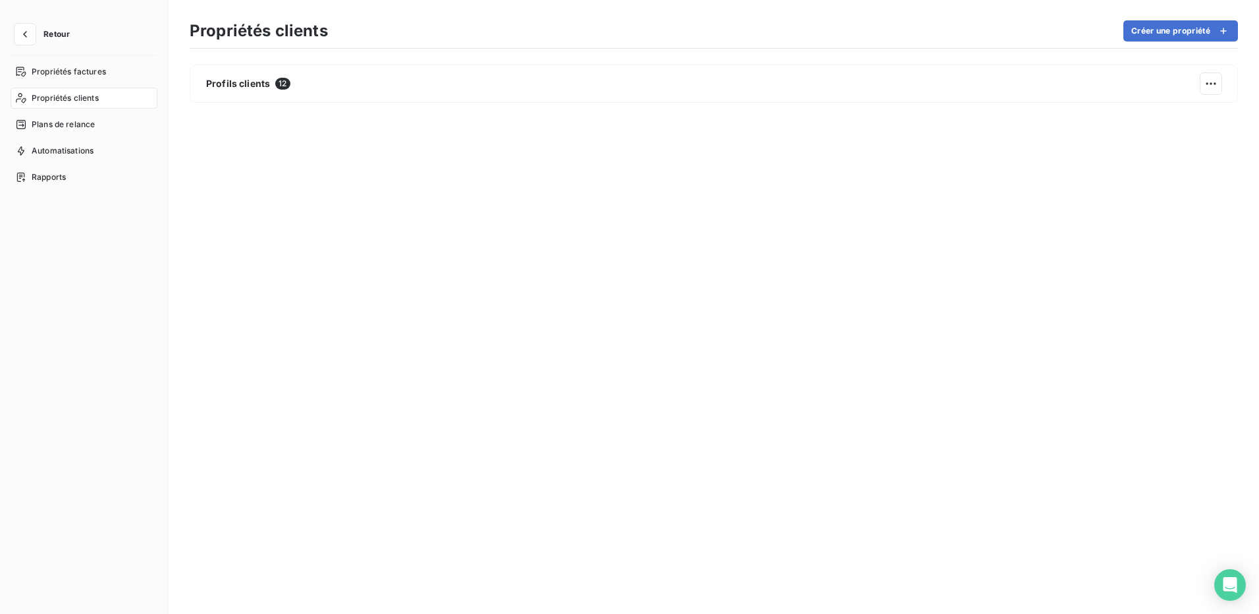
click at [68, 99] on span "Propriétés clients" at bounding box center [65, 98] width 67 height 12
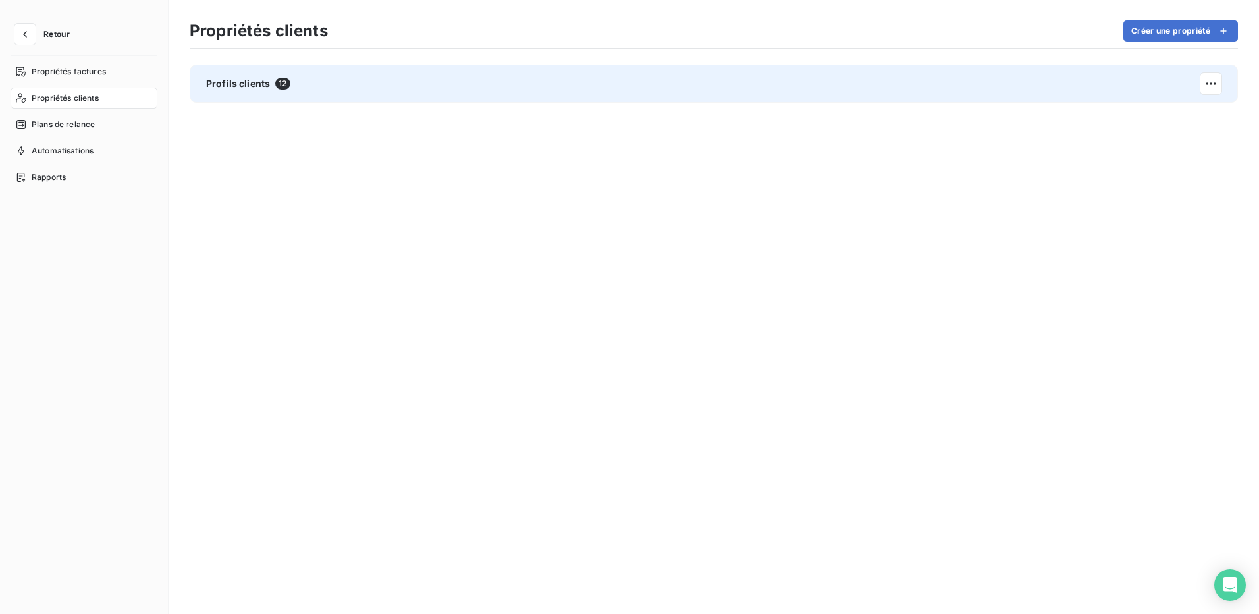
click at [221, 80] on span "Profils clients" at bounding box center [238, 83] width 64 height 13
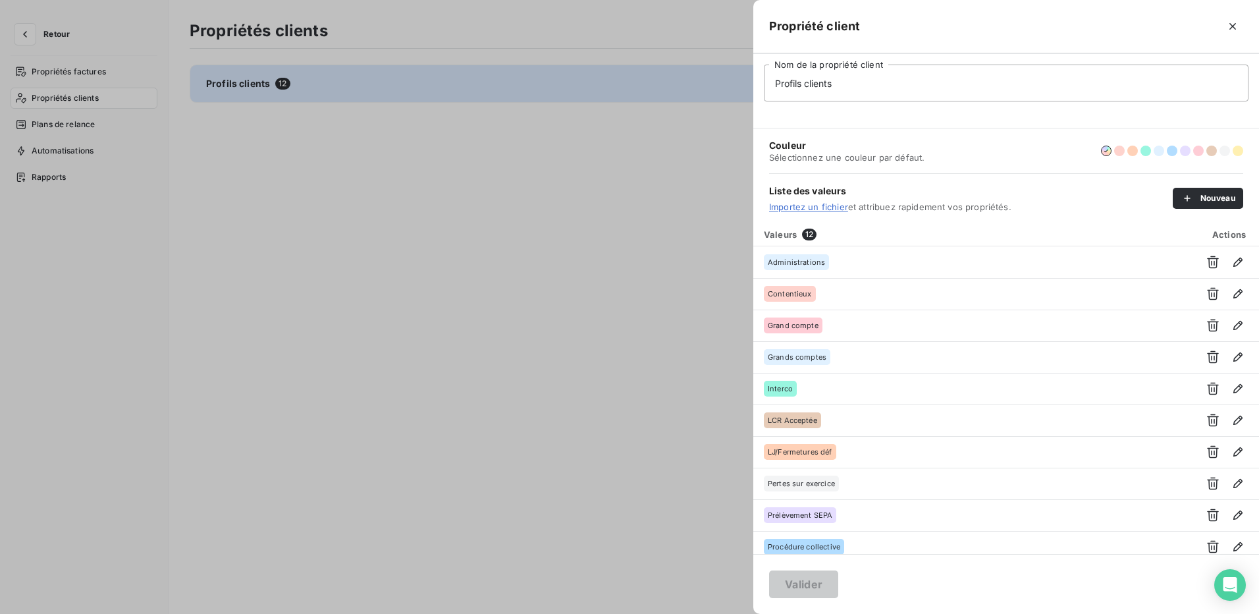
click at [597, 271] on div at bounding box center [629, 307] width 1259 height 614
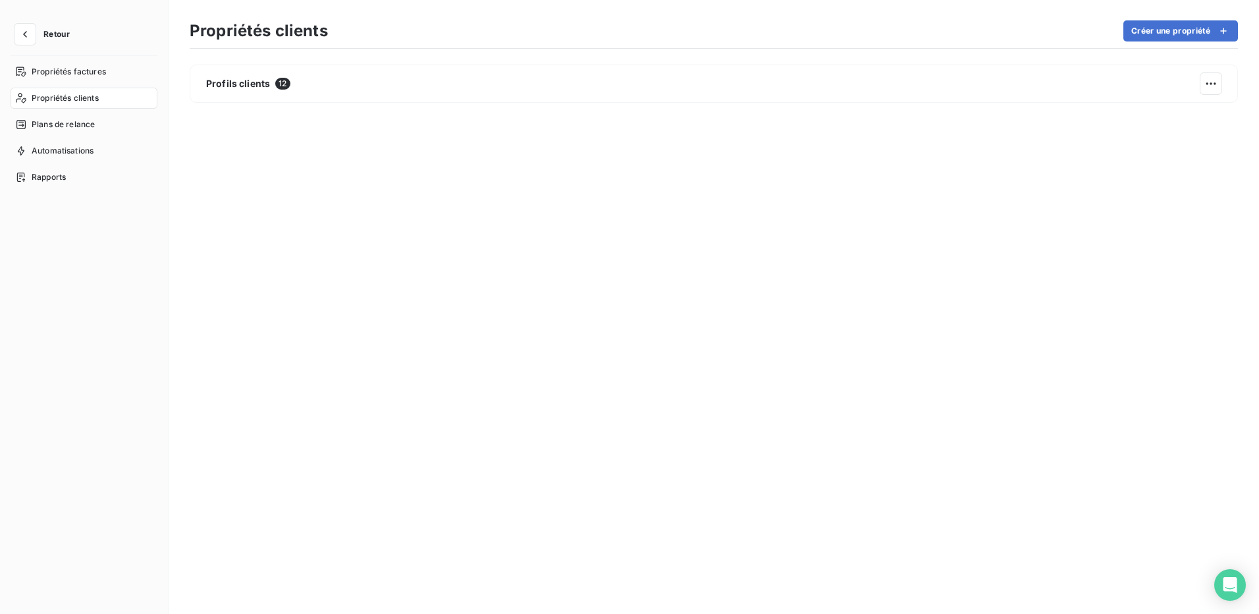
click at [55, 97] on span "Propriétés clients" at bounding box center [65, 98] width 67 height 12
click at [32, 31] on button "button" at bounding box center [24, 34] width 21 height 21
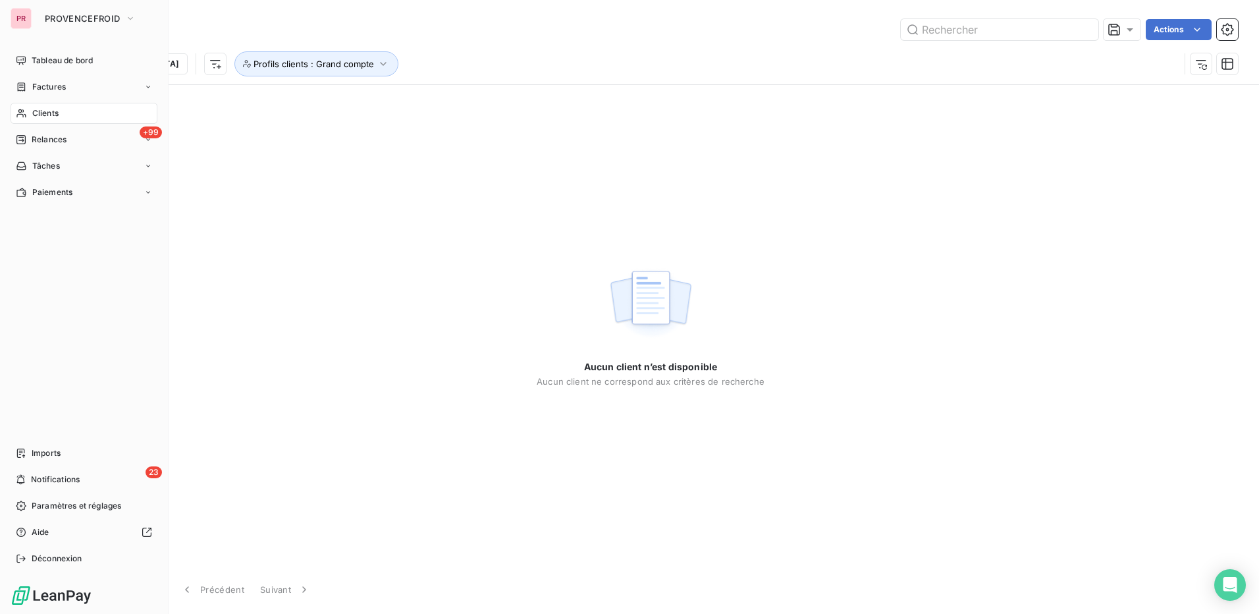
click at [70, 111] on div "Clients" at bounding box center [84, 113] width 147 height 21
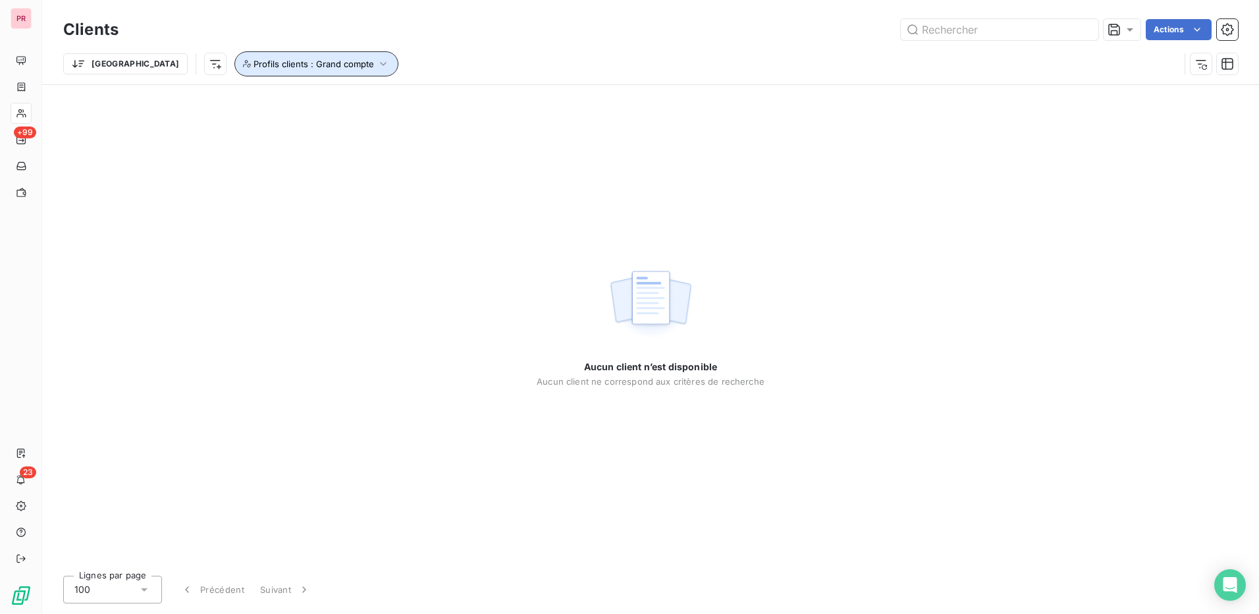
click at [306, 64] on button "Profils clients : Grand compte" at bounding box center [316, 63] width 164 height 25
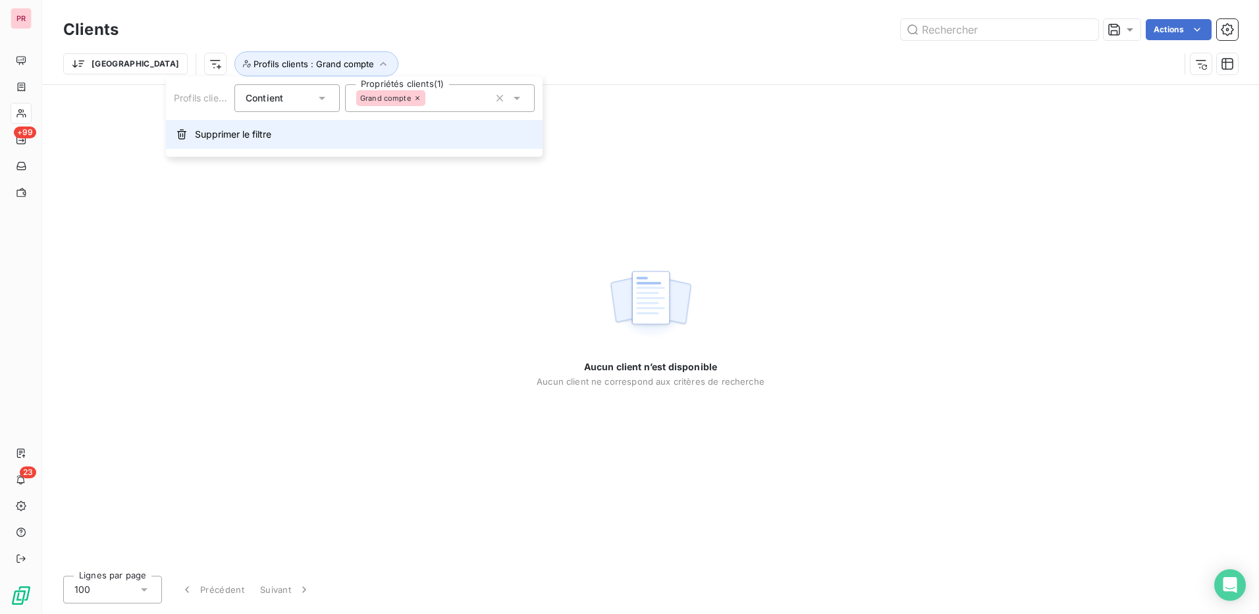
click at [257, 137] on span "Supprimer le filtre" at bounding box center [233, 134] width 76 height 13
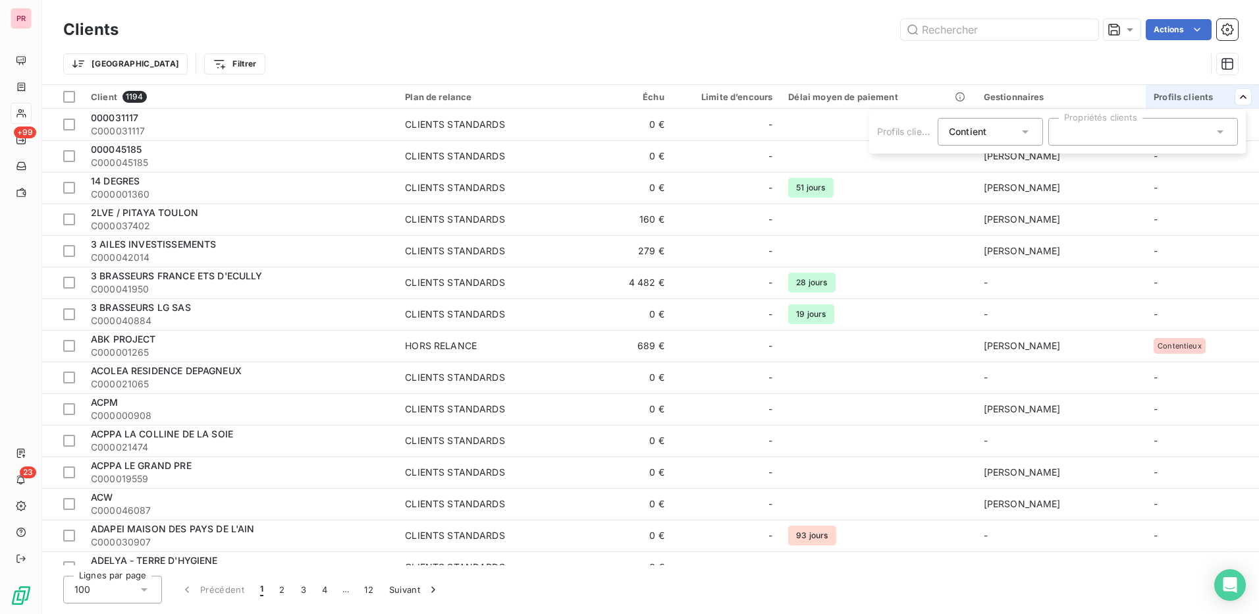
click at [1195, 130] on div at bounding box center [1143, 132] width 190 height 28
click at [1216, 131] on icon at bounding box center [1220, 131] width 13 height 13
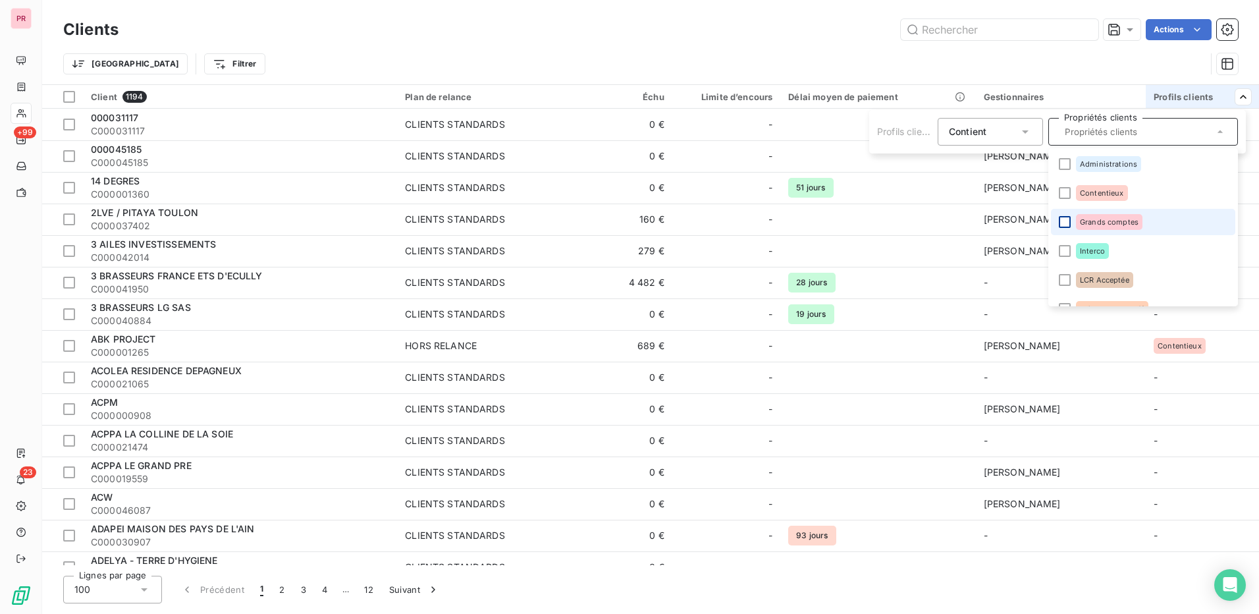
click at [1062, 217] on div at bounding box center [1065, 222] width 12 height 12
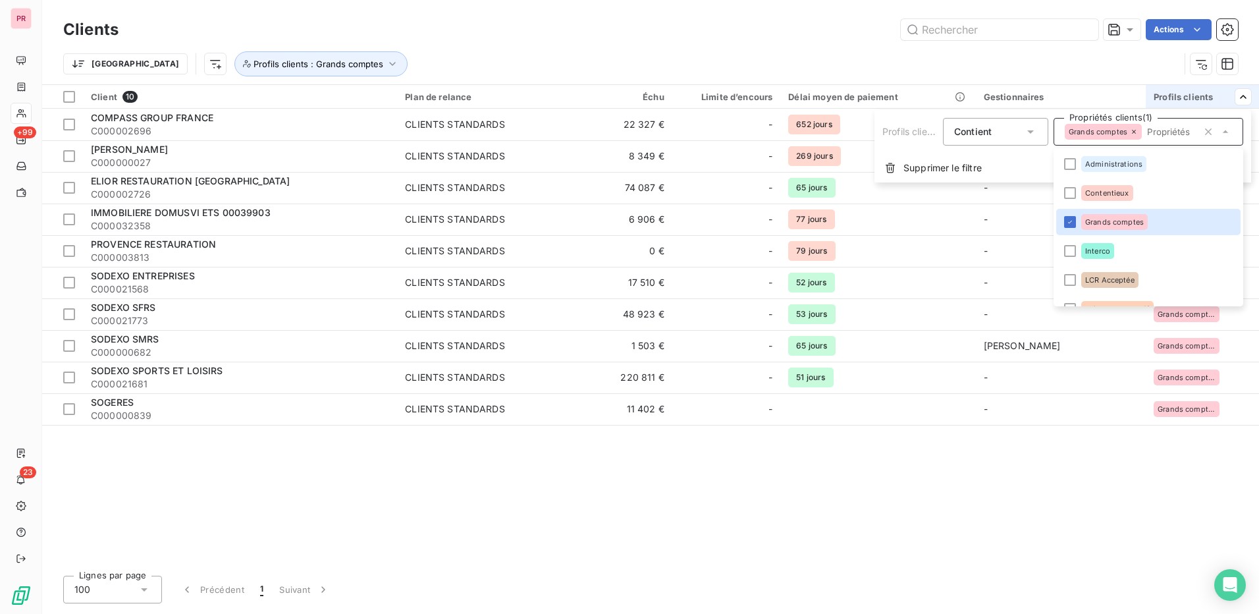
click at [1071, 496] on html "PR +99 23 Clients Actions Trier Profils clients : Grands comptes Client 10 Plan…" at bounding box center [629, 307] width 1259 height 614
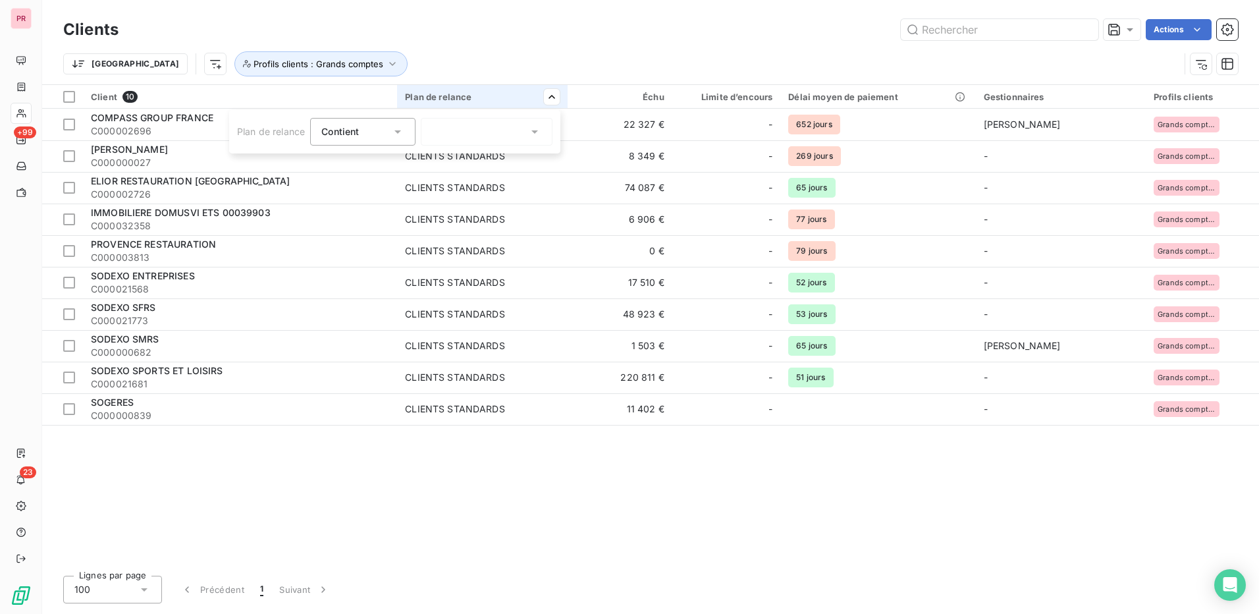
click at [537, 132] on icon at bounding box center [534, 131] width 7 height 3
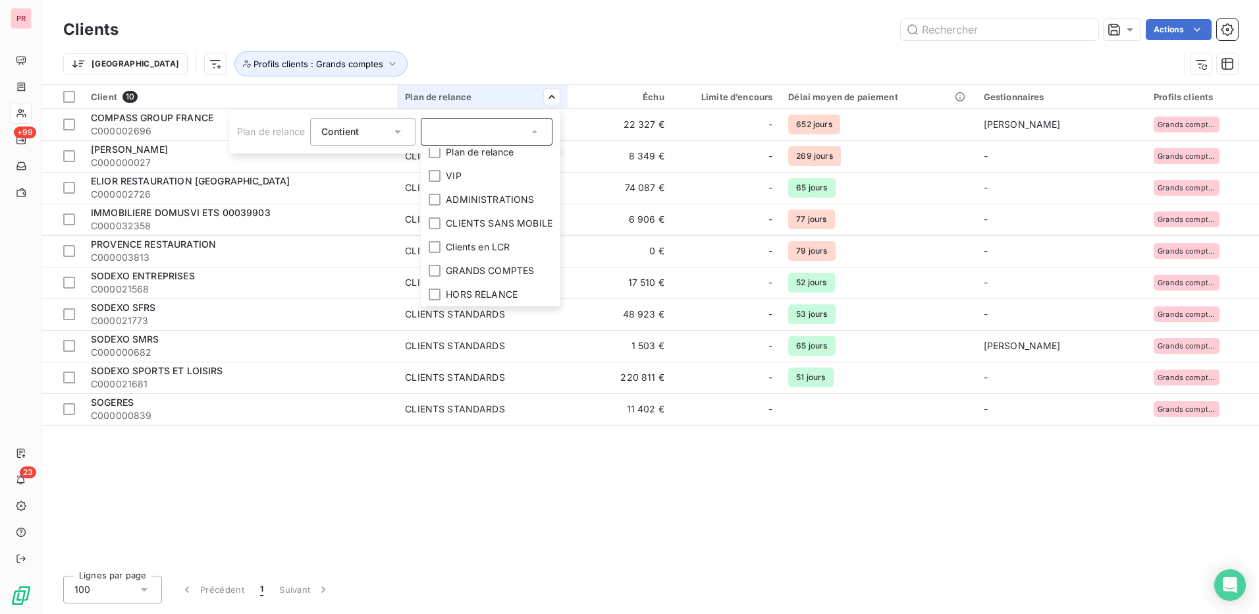
click at [615, 11] on html "PR +99 23 Clients Actions Trier Profils clients : Grands comptes Client 10 Plan…" at bounding box center [629, 307] width 1259 height 614
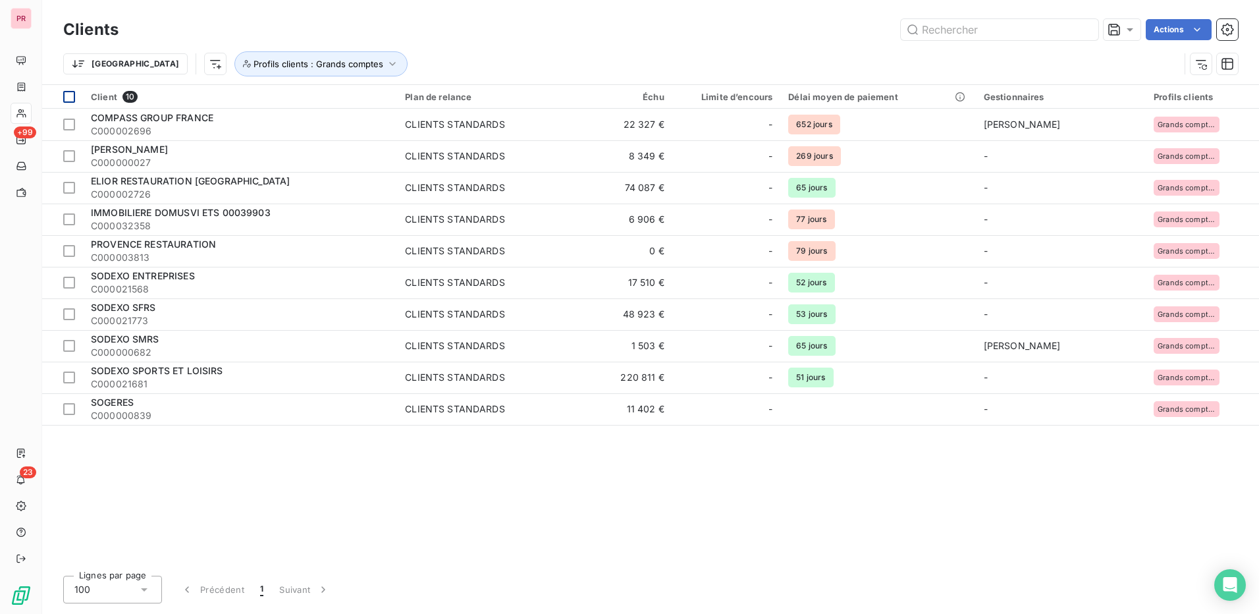
click at [67, 99] on div at bounding box center [69, 97] width 12 height 12
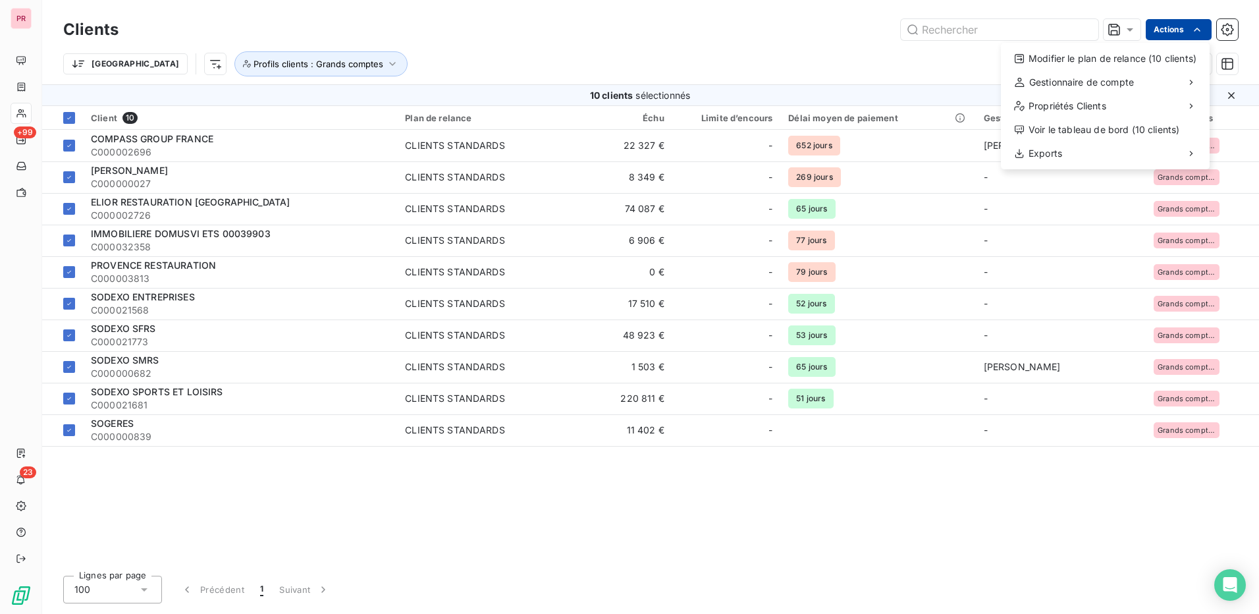
click at [1184, 29] on html "PR +99 23 Clients Actions Modifier le plan de relance (10 clients) Gestionnaire…" at bounding box center [629, 307] width 1259 height 614
click at [1107, 59] on div "Modifier le plan de relance (10 clients)" at bounding box center [1105, 58] width 198 height 21
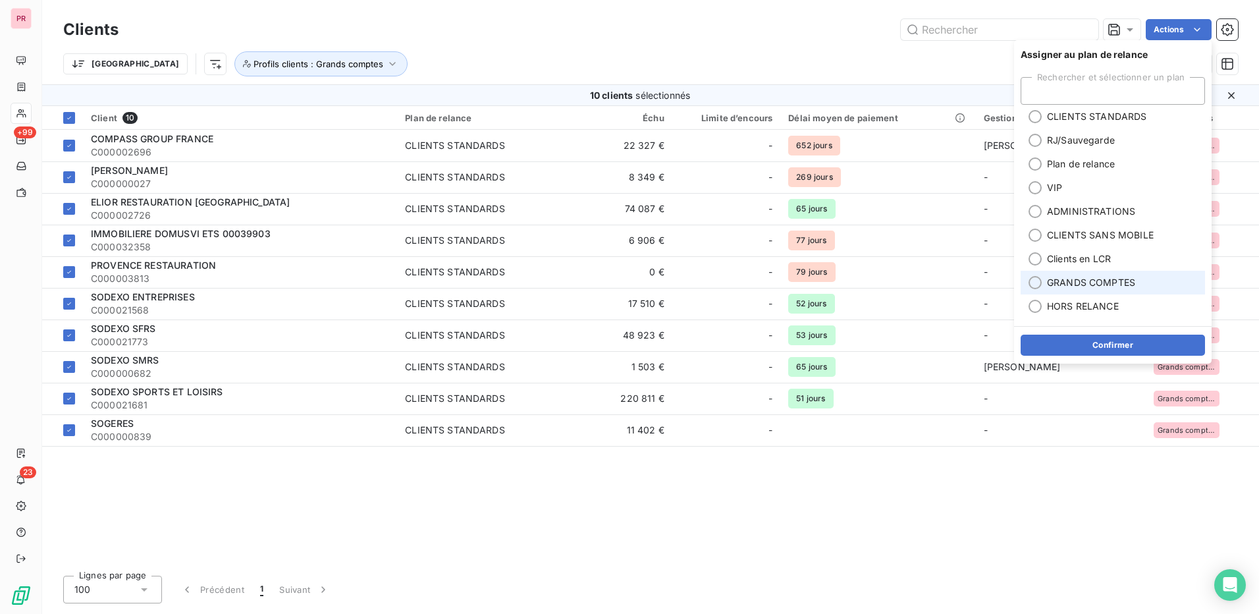
click at [1033, 278] on div at bounding box center [1035, 282] width 13 height 13
click at [1100, 345] on button "Confirmer" at bounding box center [1113, 345] width 184 height 21
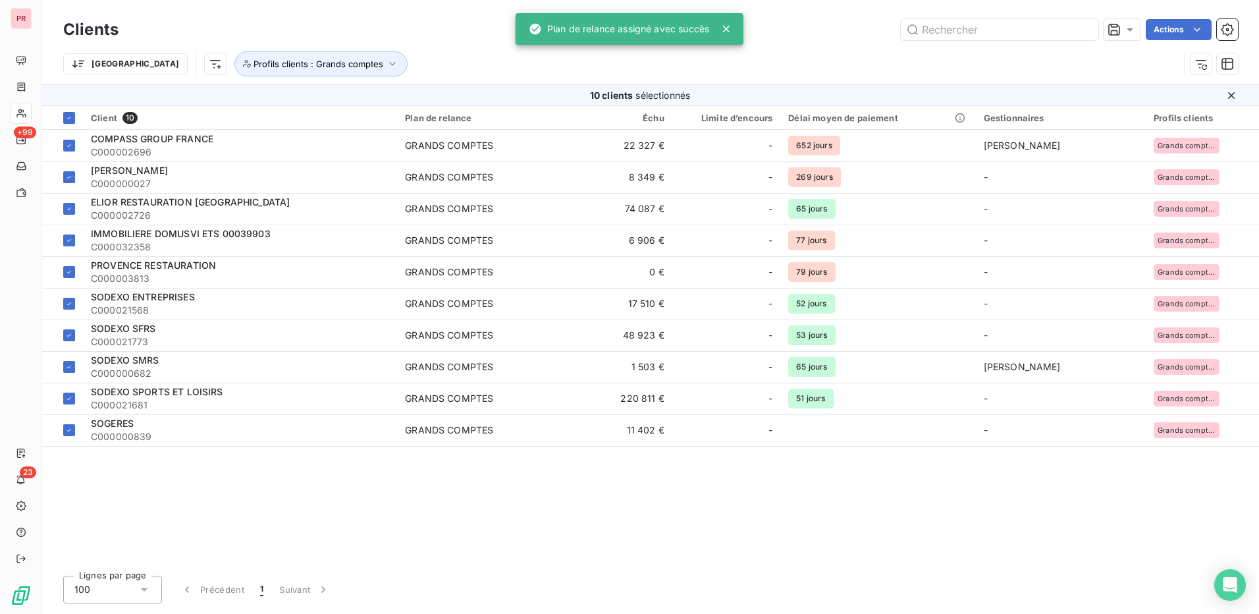
click at [827, 24] on div "Actions" at bounding box center [686, 29] width 1104 height 21
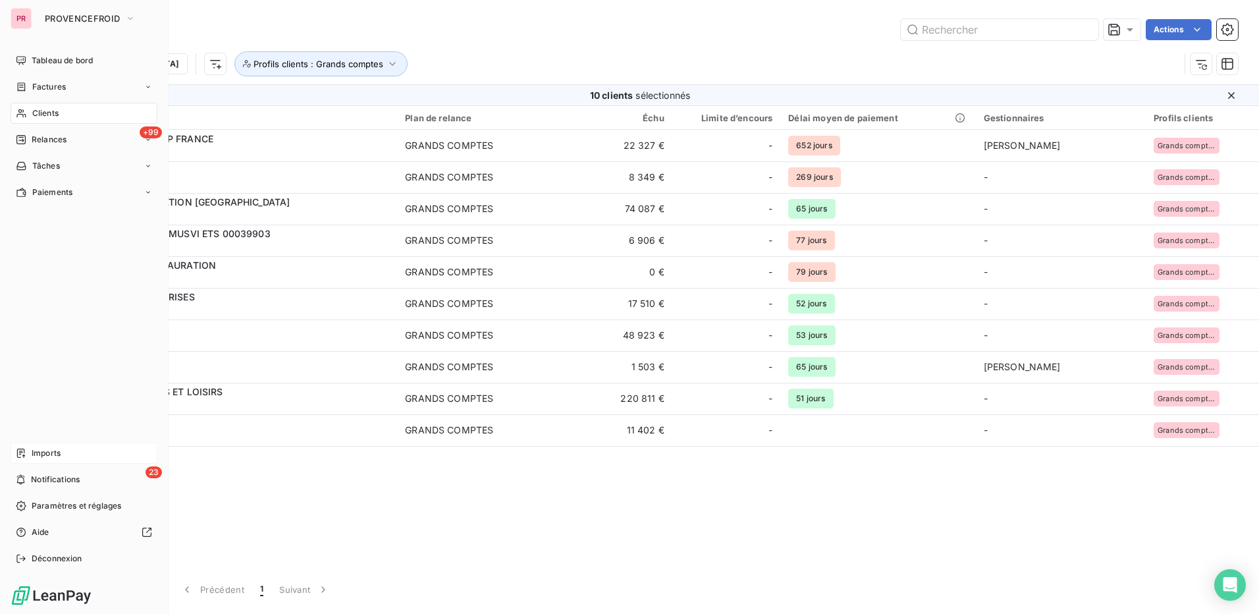
click at [77, 445] on div "Imports" at bounding box center [84, 453] width 147 height 21
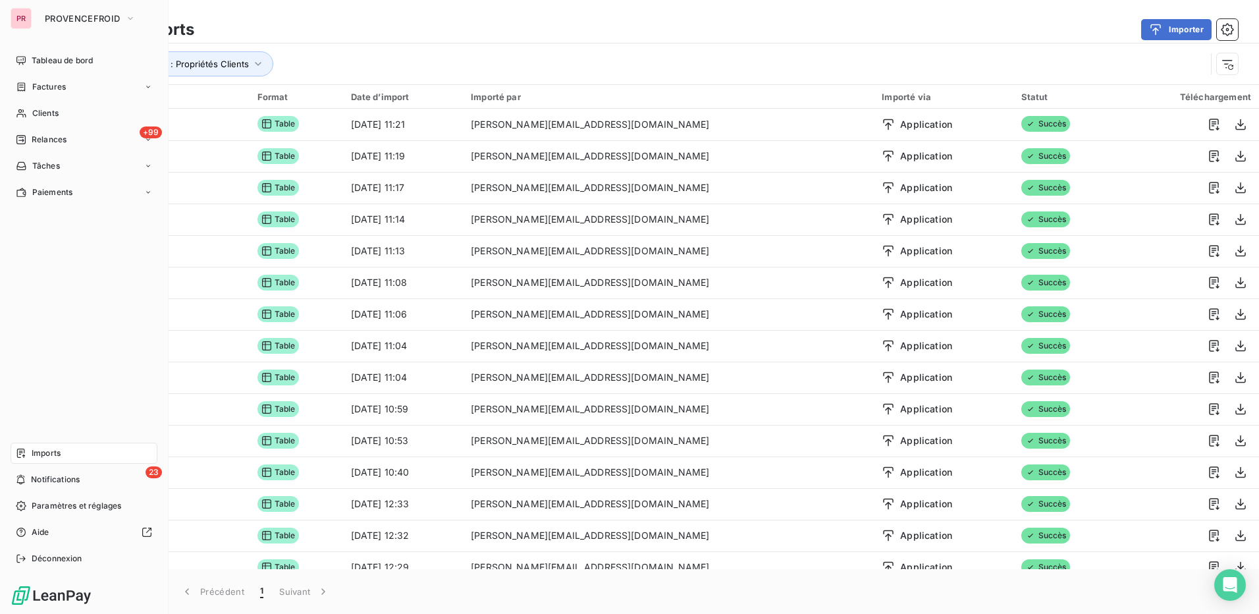
click at [78, 454] on div "Imports" at bounding box center [84, 453] width 147 height 21
click at [56, 113] on span "Clients" at bounding box center [45, 113] width 26 height 12
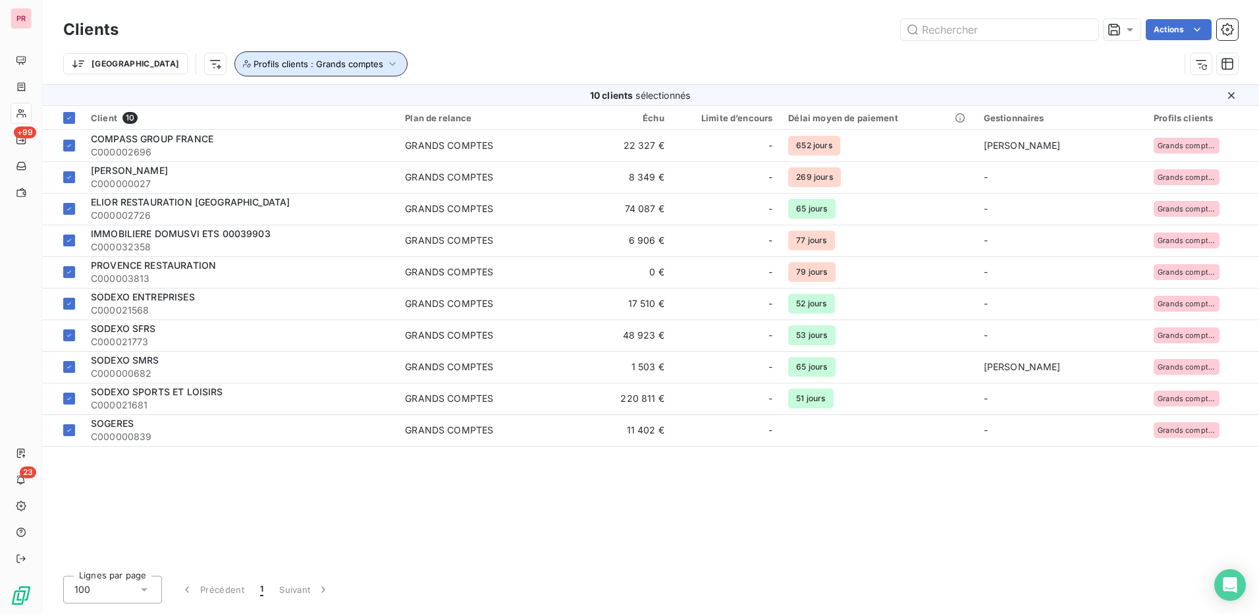
click at [386, 59] on icon "button" at bounding box center [392, 63] width 13 height 13
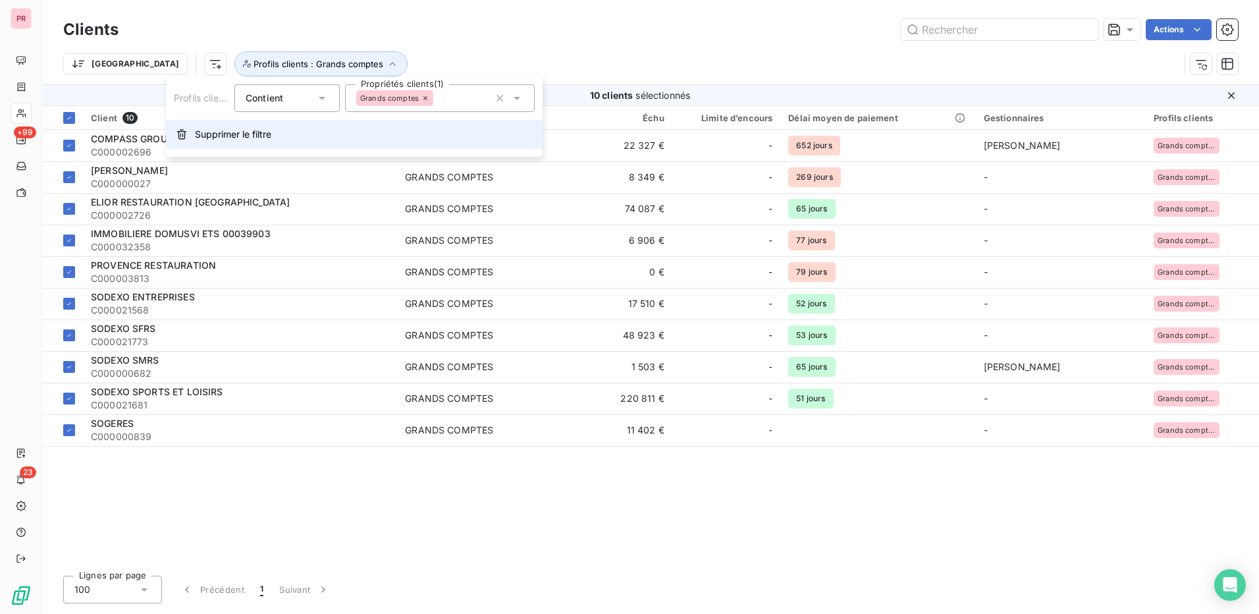
click at [238, 136] on span "Supprimer le filtre" at bounding box center [233, 134] width 76 height 13
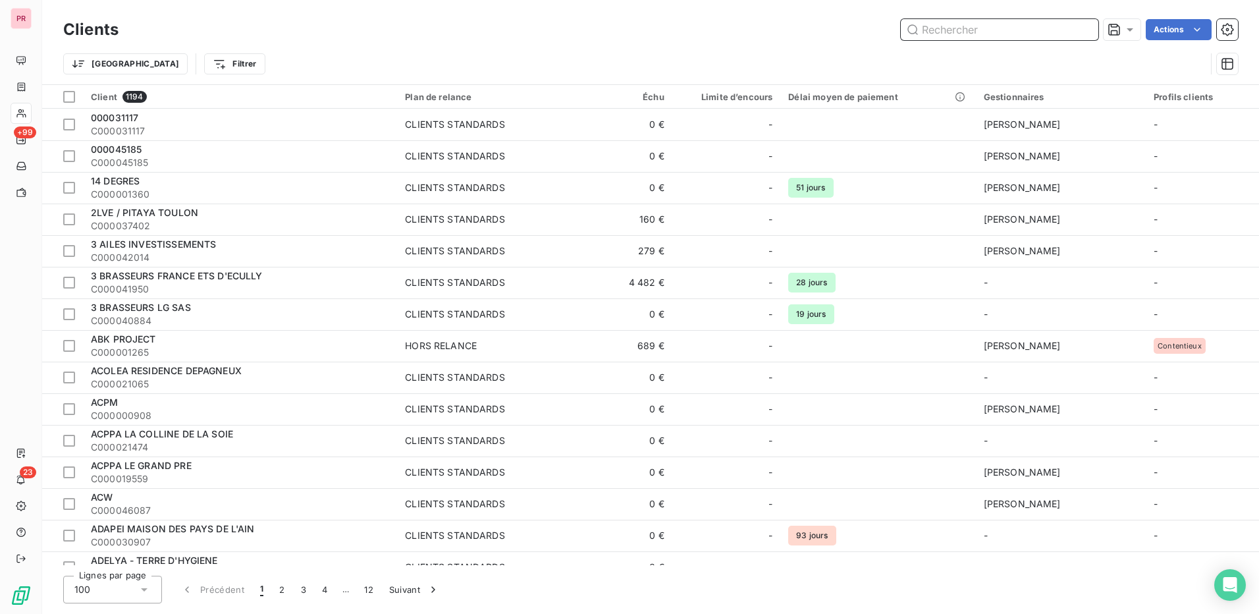
click at [957, 32] on input "text" at bounding box center [1000, 29] width 198 height 21
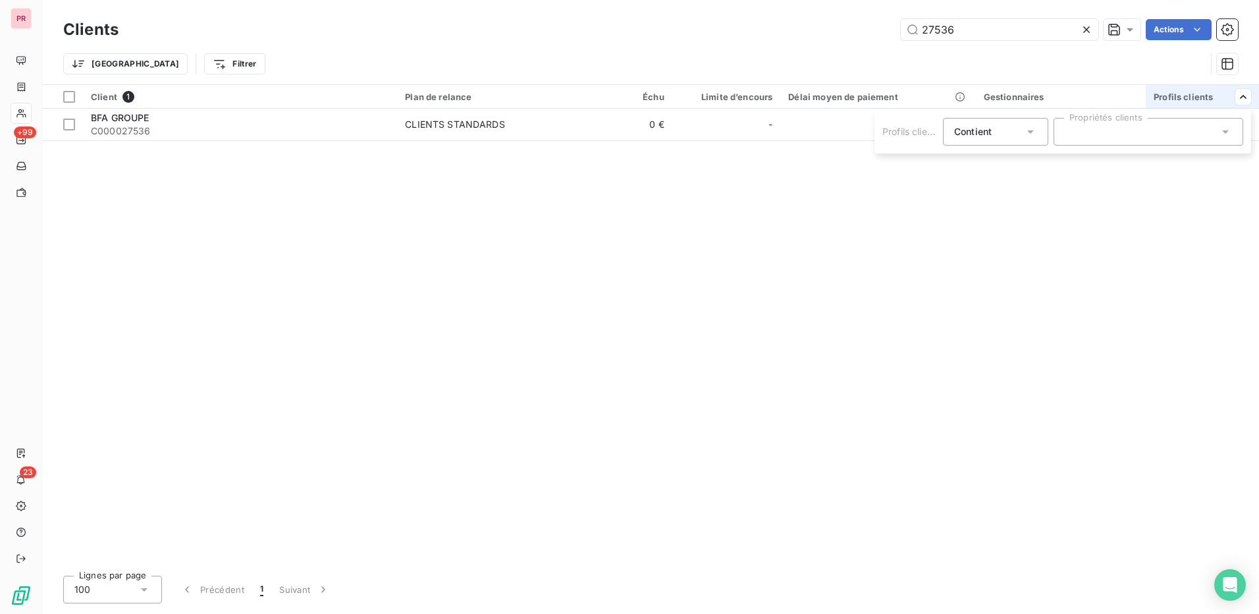
click at [1233, 134] on div at bounding box center [1149, 132] width 190 height 28
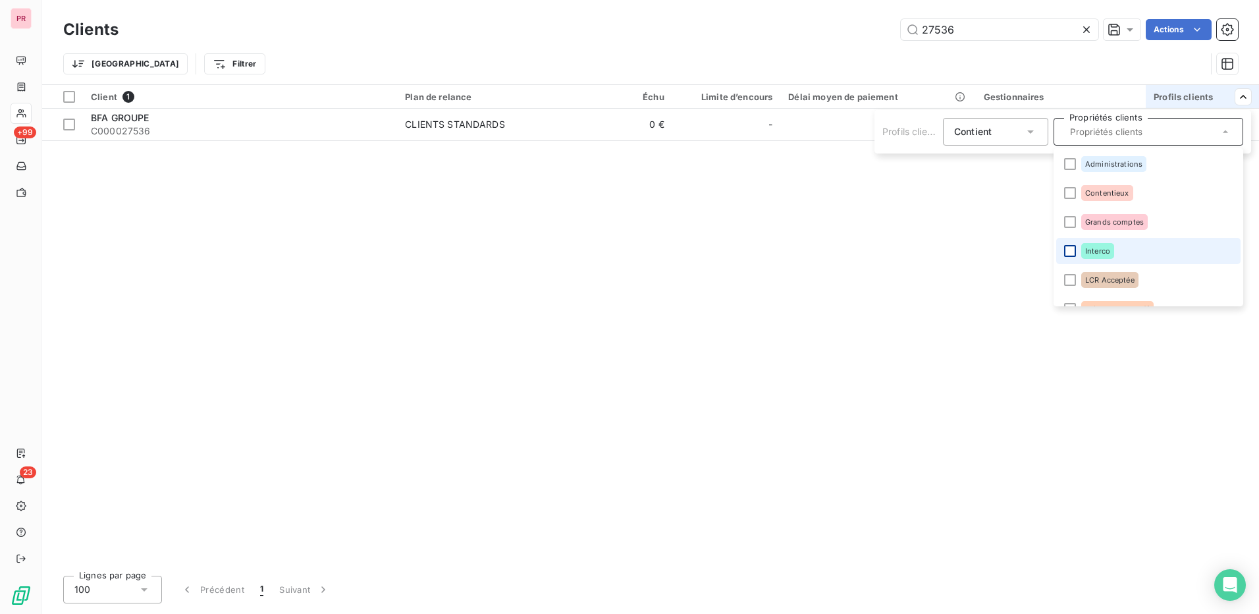
click at [1072, 251] on div at bounding box center [1070, 251] width 12 height 12
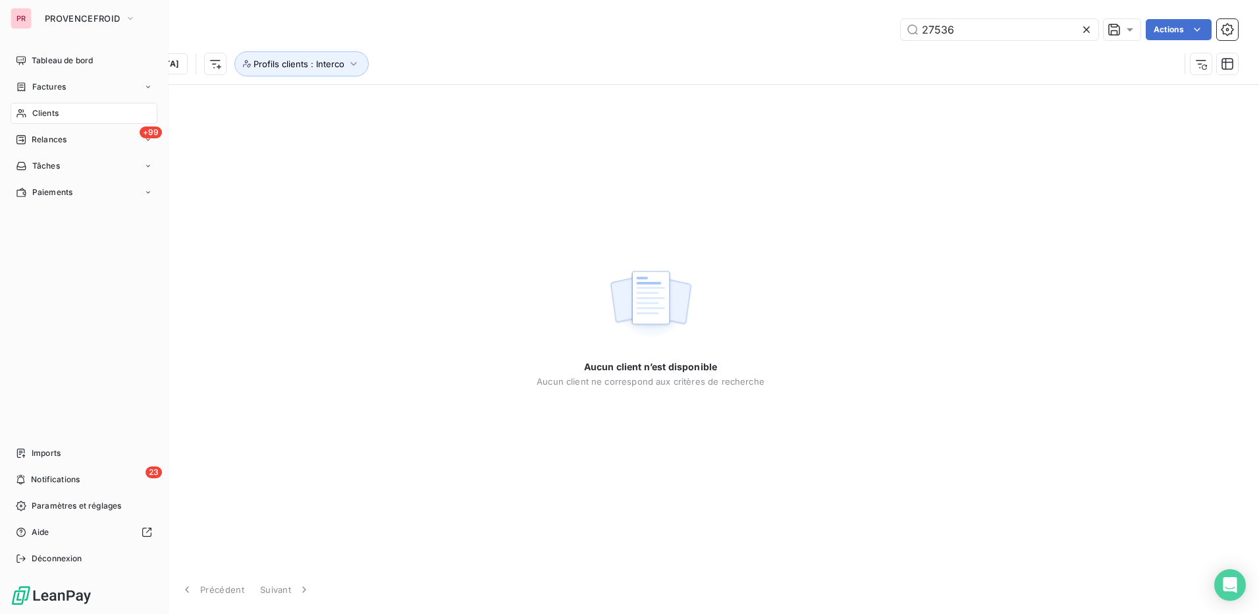
click at [78, 115] on div "Clients" at bounding box center [84, 113] width 147 height 21
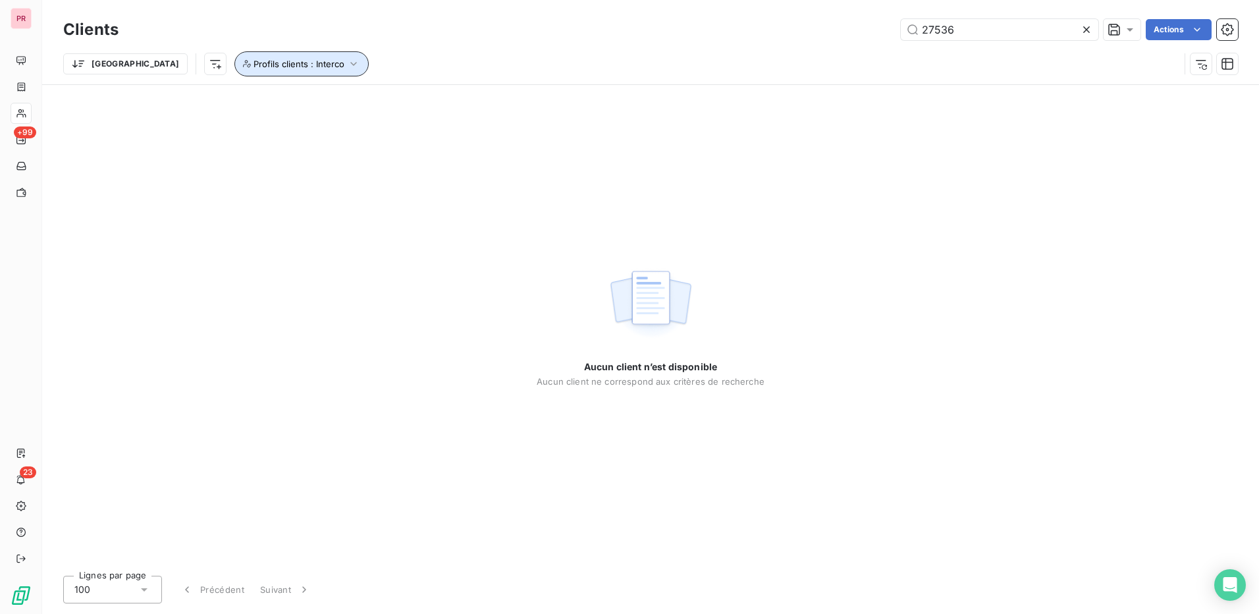
click at [268, 63] on span "Profils clients : Interco" at bounding box center [299, 64] width 91 height 11
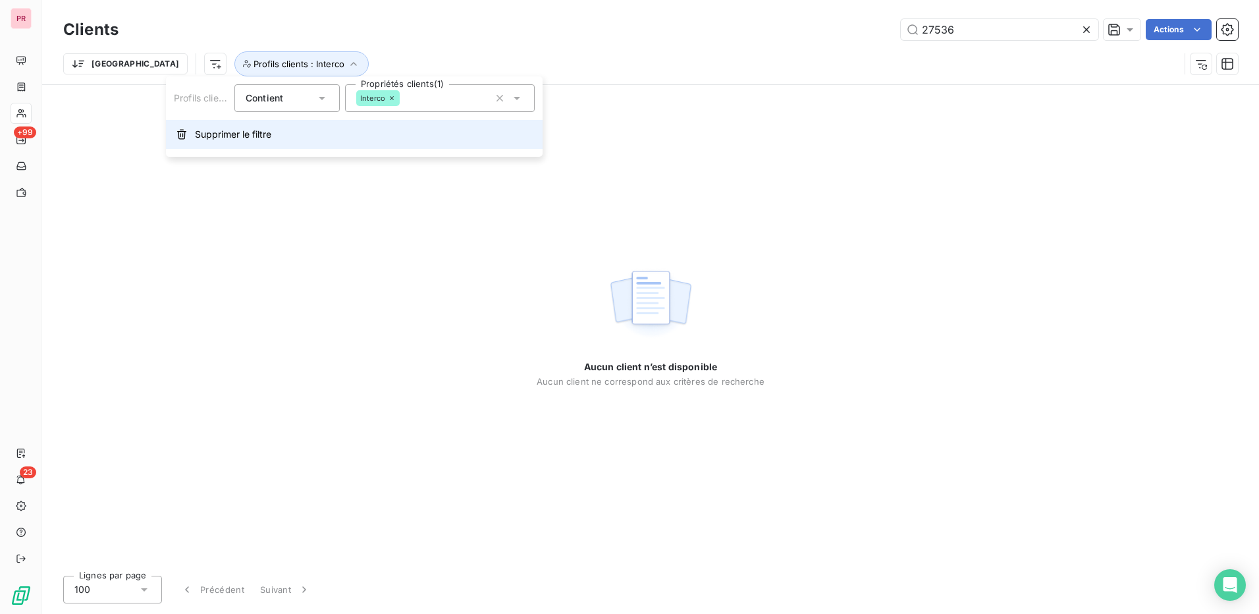
click at [253, 137] on span "Supprimer le filtre" at bounding box center [233, 134] width 76 height 13
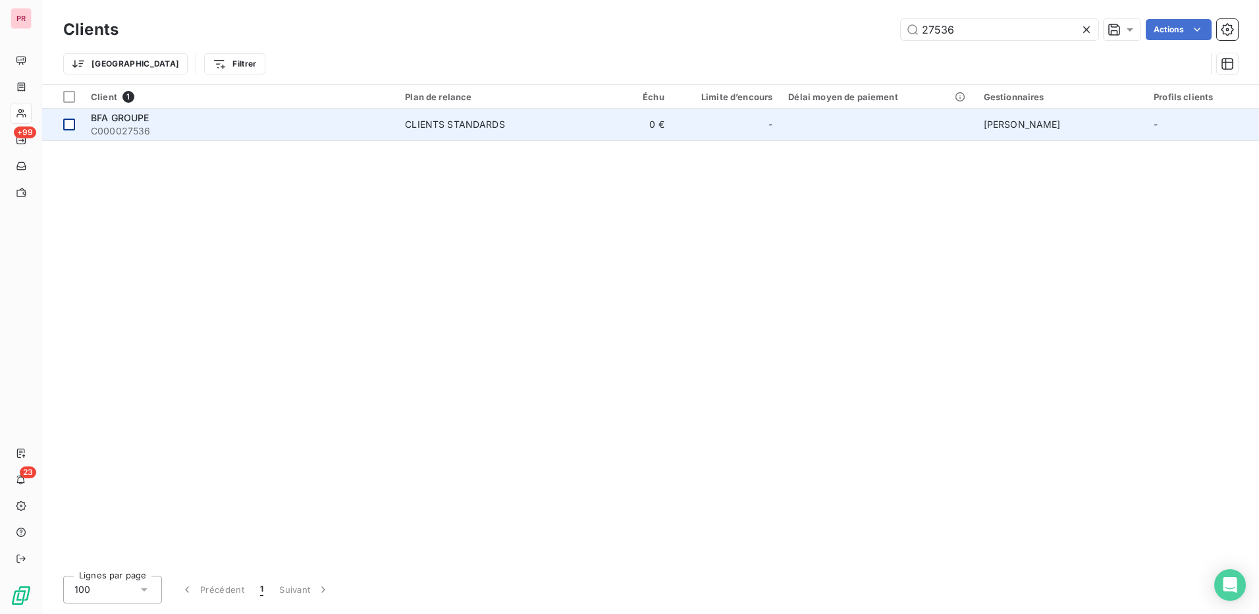
click at [70, 126] on div at bounding box center [69, 125] width 12 height 12
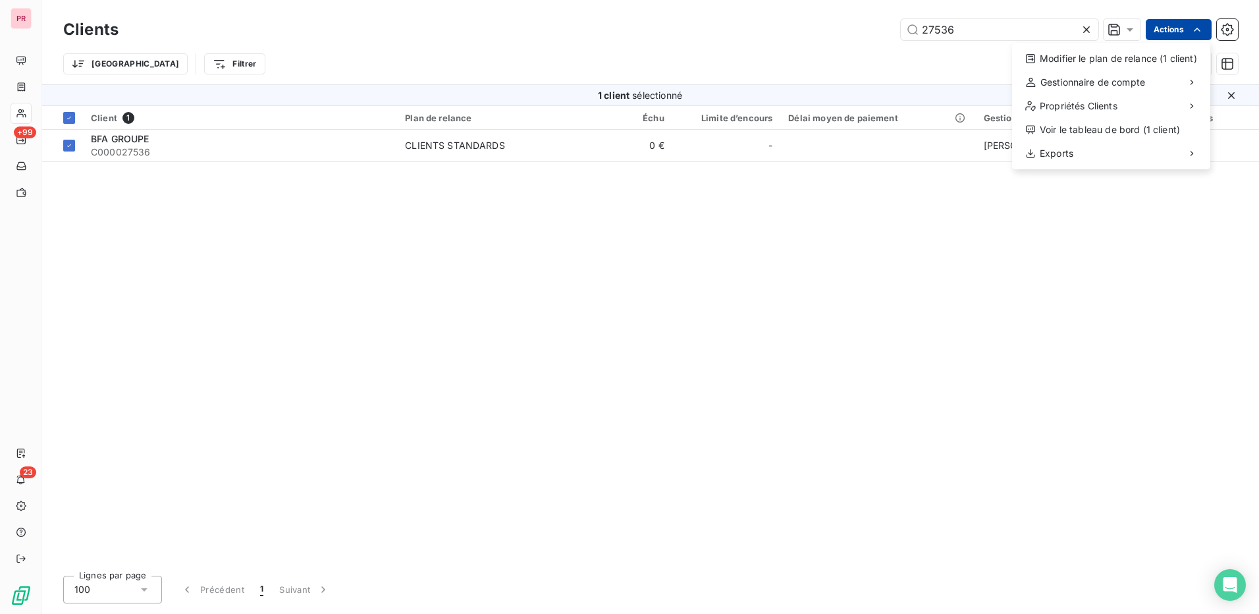
click at [1175, 35] on html "PR +99 23 Clients 27536 Actions Modifier le plan de relance (1 client) Gestionn…" at bounding box center [629, 307] width 1259 height 614
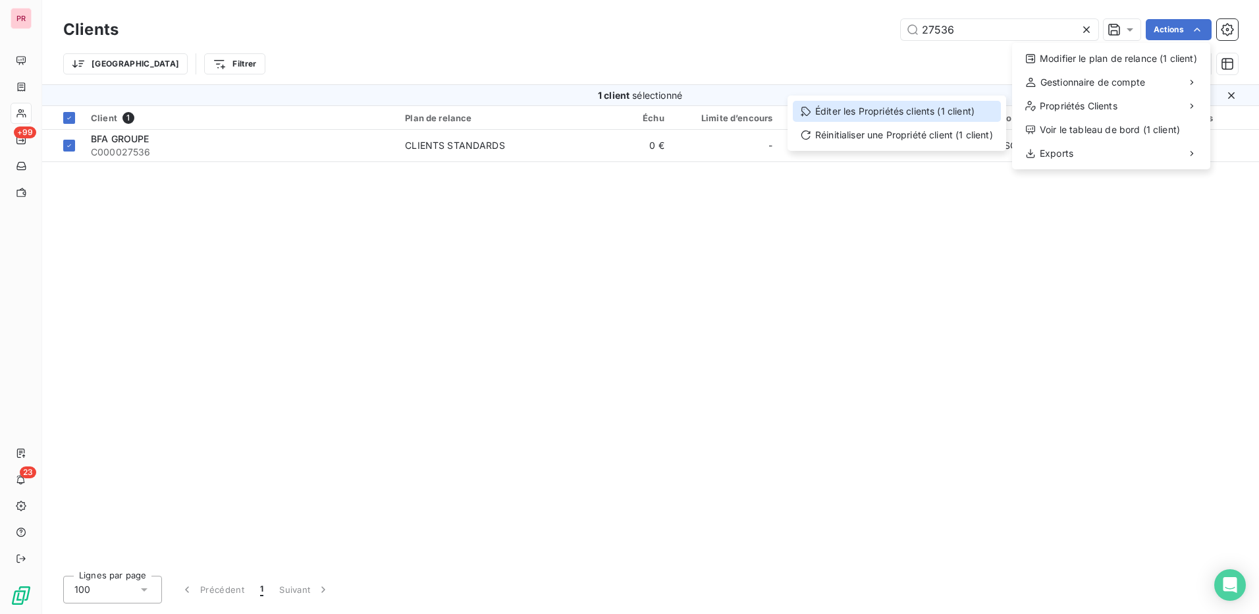
click at [941, 115] on div "Éditer les Propriétés clients (1 client)" at bounding box center [897, 111] width 208 height 21
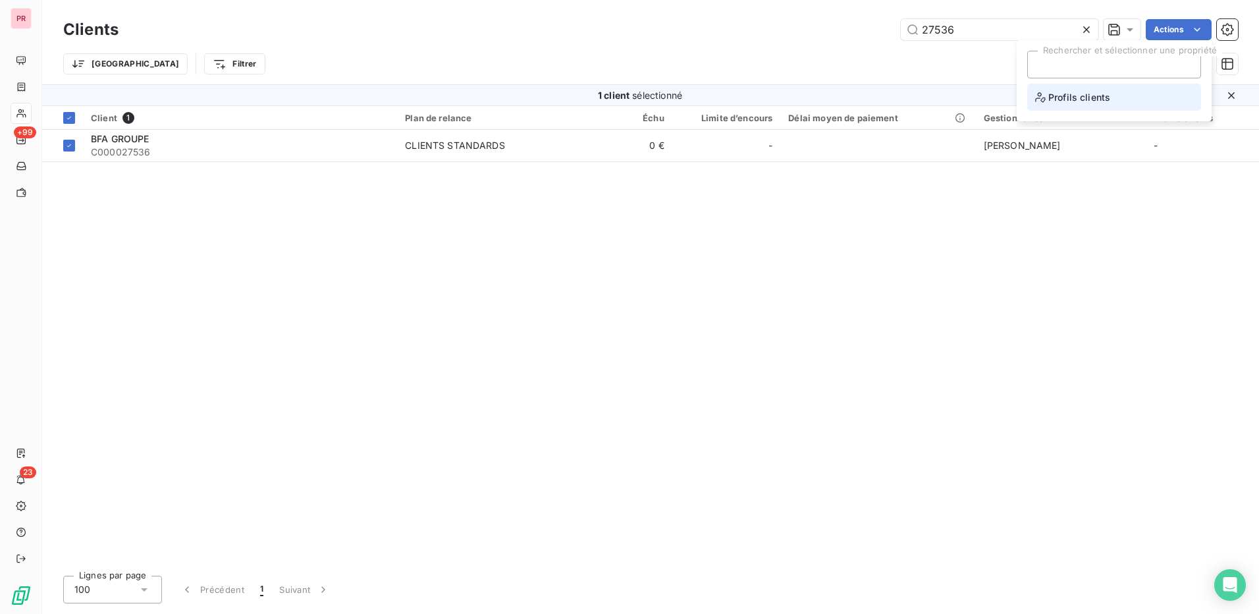
click at [1083, 101] on span "Profils clients" at bounding box center [1072, 97] width 75 height 16
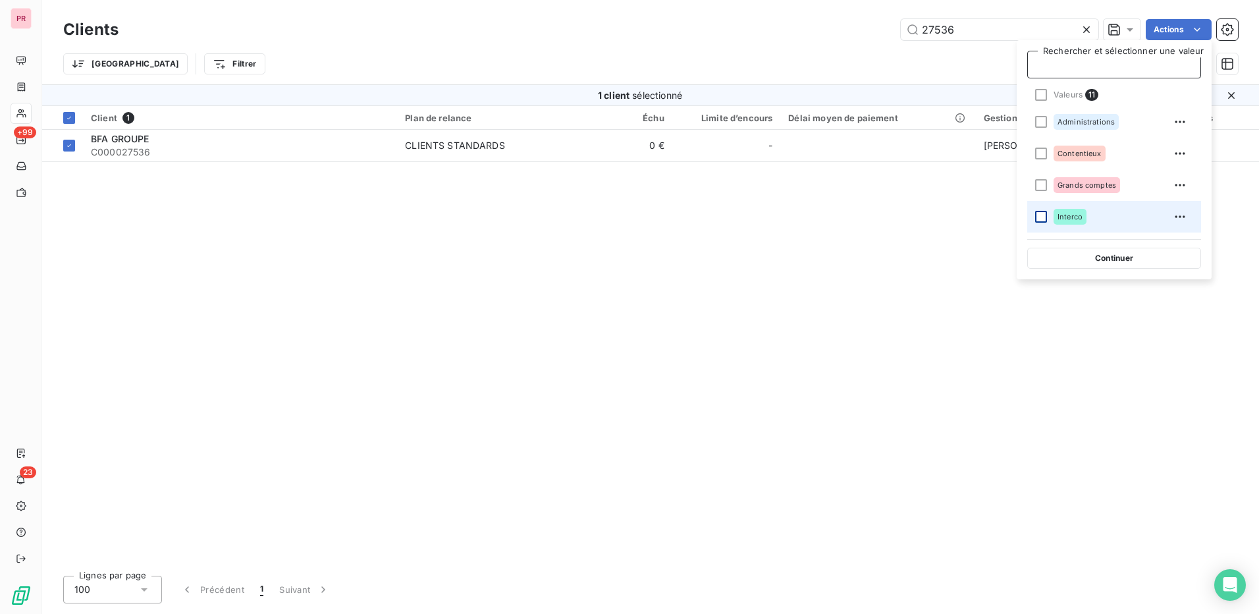
click at [1040, 217] on div at bounding box center [1041, 217] width 12 height 12
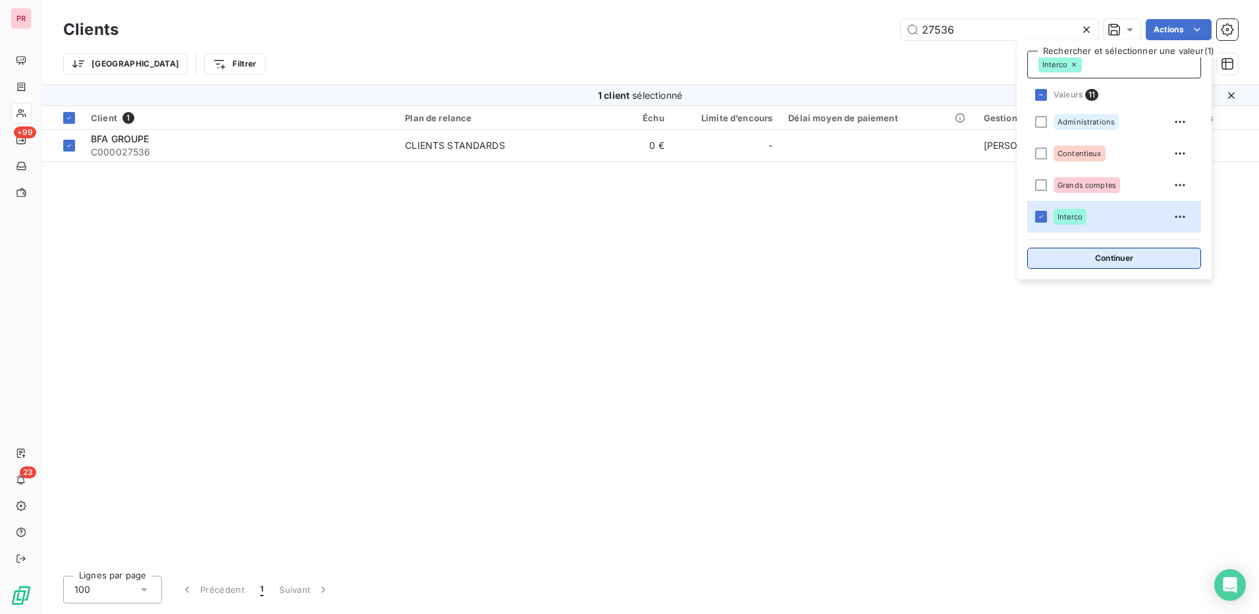
click at [1101, 259] on button "Continuer" at bounding box center [1114, 258] width 174 height 21
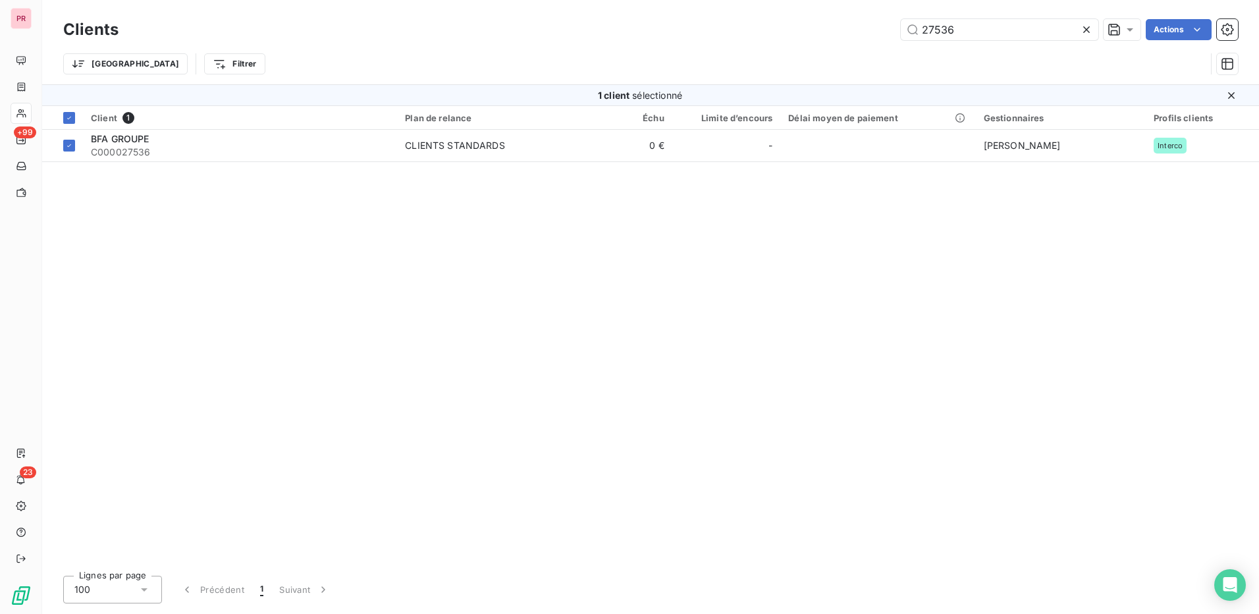
click at [568, 203] on html "PR +99 23 Clients 27536 Actions Trier Filtrer 1 client sélectionné Client 1 Pla…" at bounding box center [629, 307] width 1259 height 614
click at [1169, 29] on html "PR +99 23 Clients 27536 Actions Trier Filtrer 1 client sélectionné Client 1 Pla…" at bounding box center [629, 307] width 1259 height 614
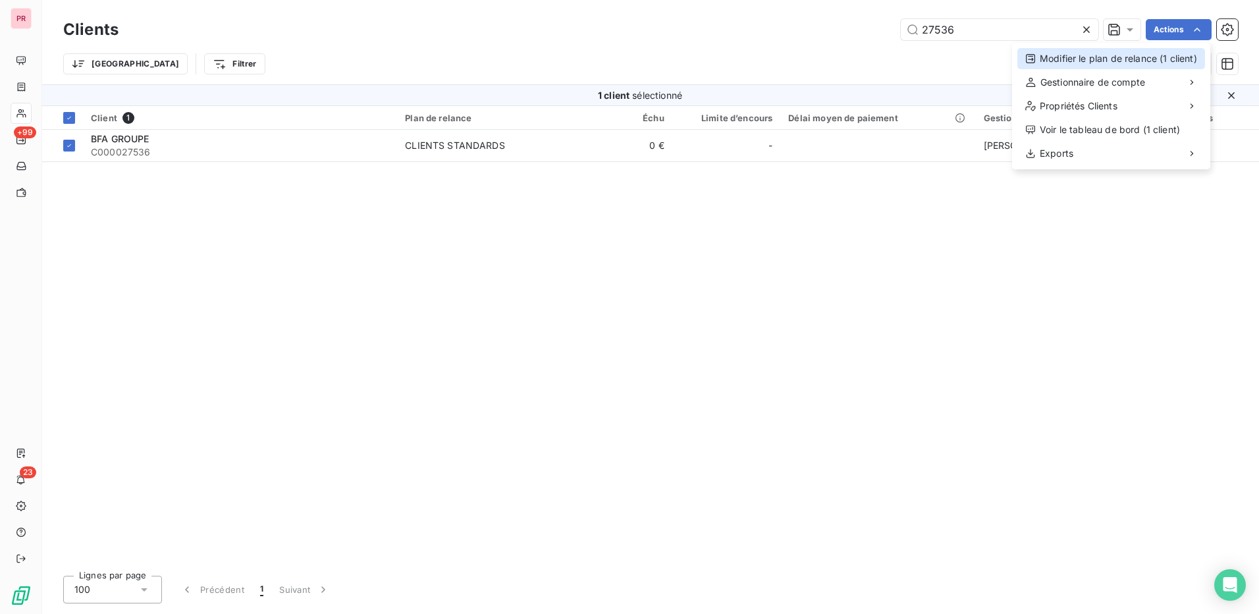
click at [1106, 58] on div "Modifier le plan de relance (1 client)" at bounding box center [1111, 58] width 188 height 21
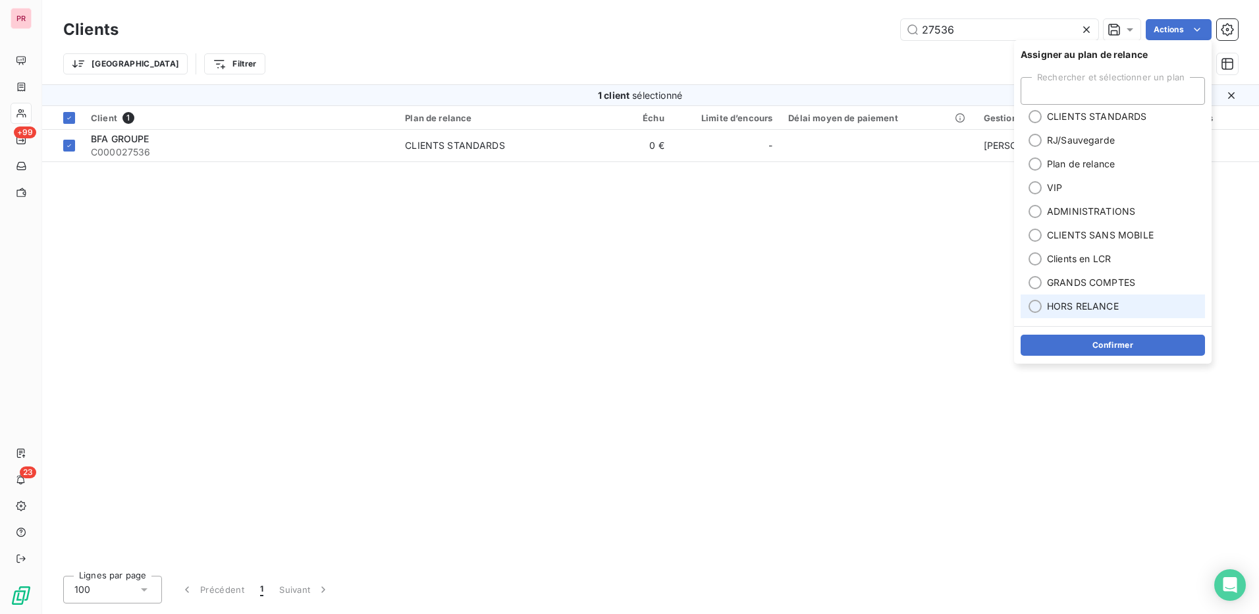
click at [1030, 306] on div at bounding box center [1035, 306] width 13 height 13
click at [1093, 336] on button "Confirmer" at bounding box center [1113, 345] width 184 height 21
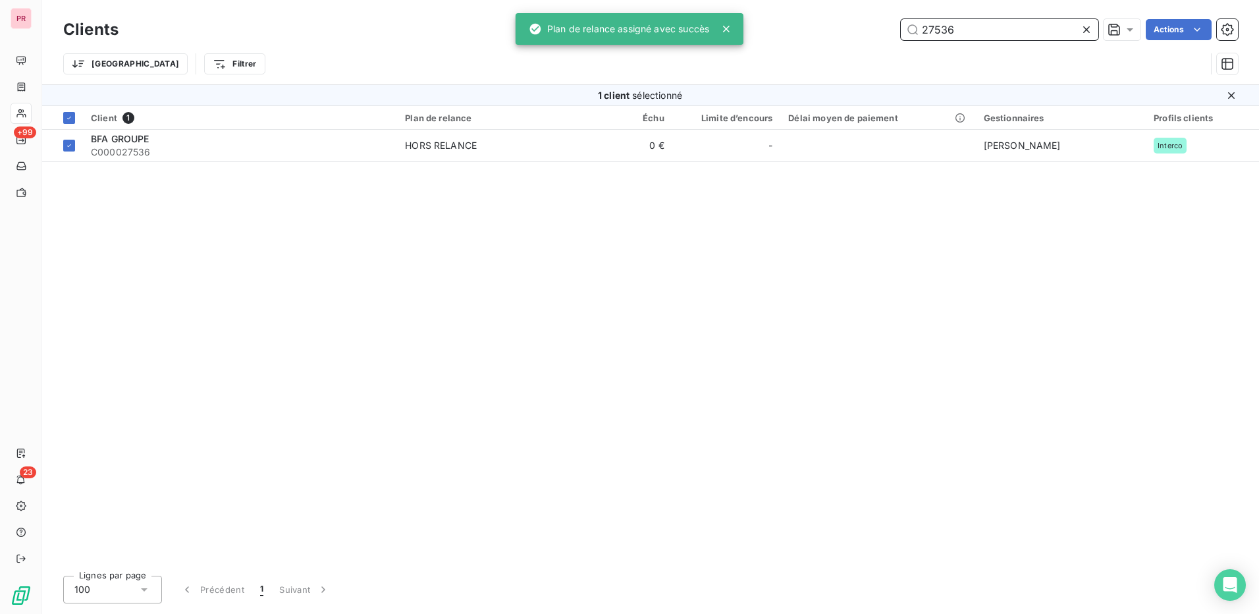
click at [1006, 34] on input "27536" at bounding box center [1000, 29] width 198 height 21
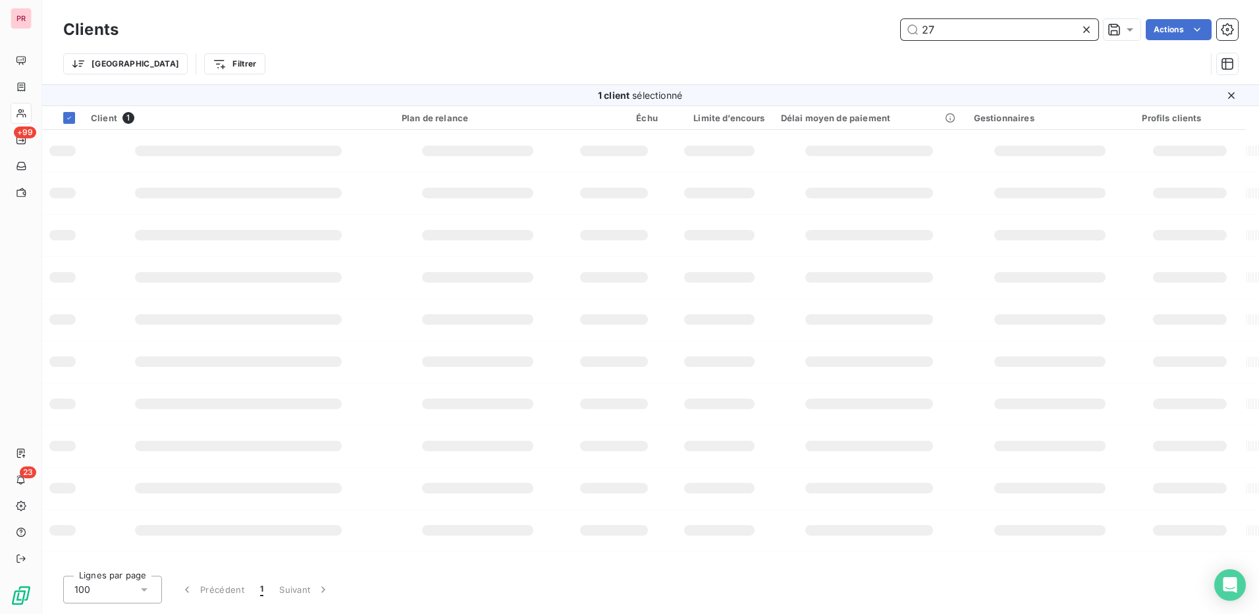
type input "2"
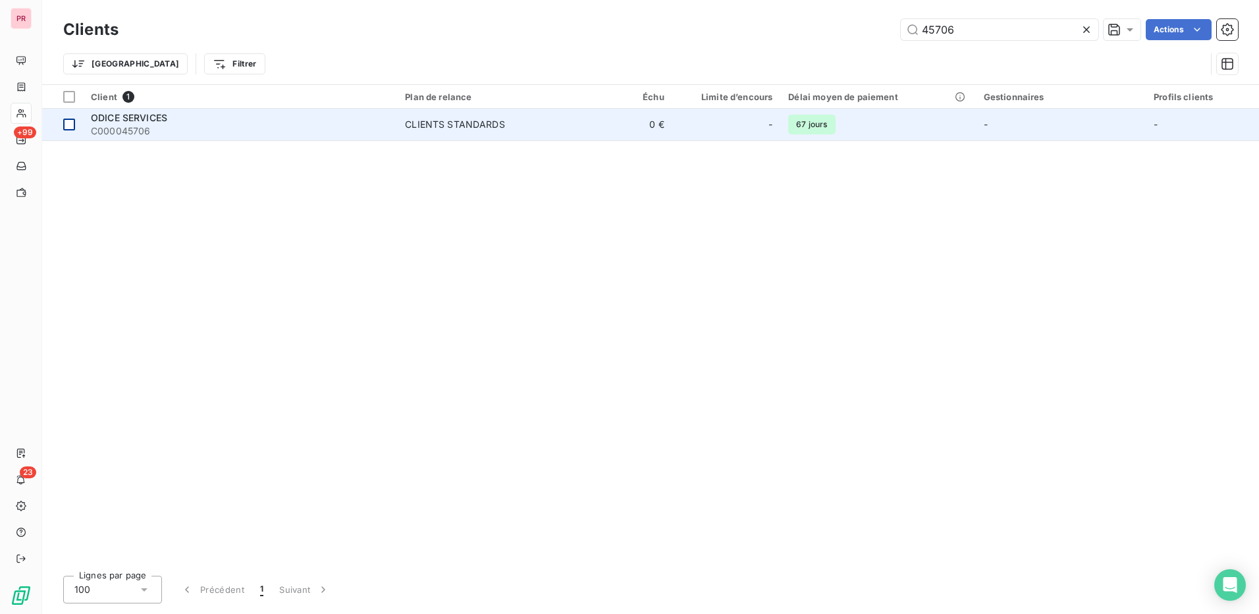
click at [72, 123] on div at bounding box center [69, 125] width 12 height 12
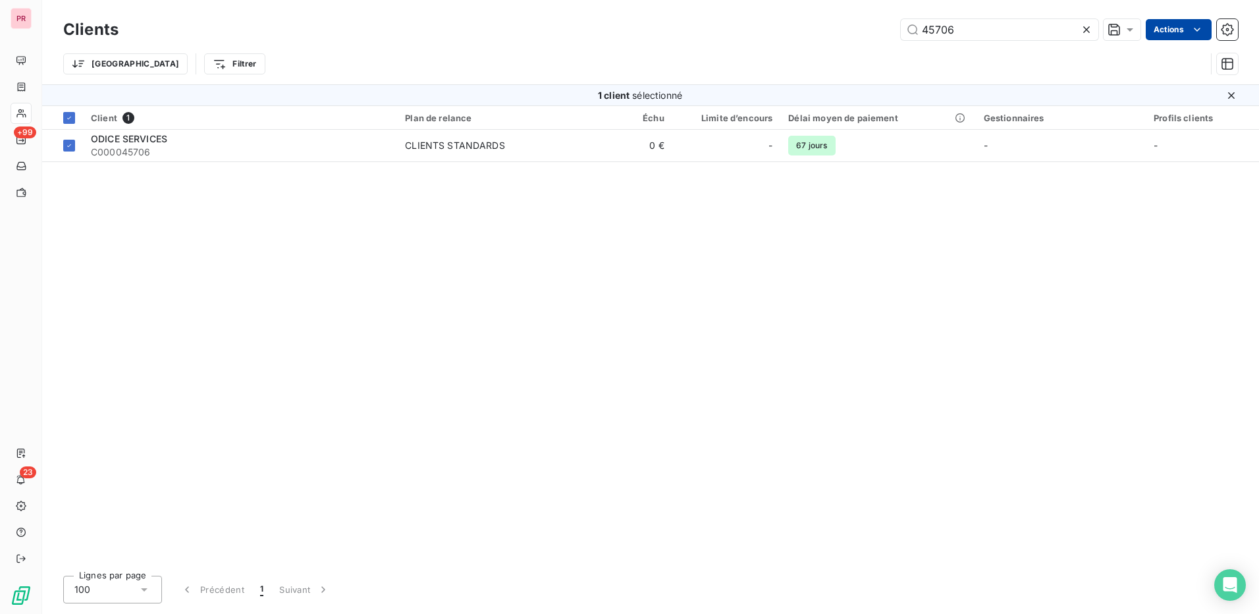
click at [1189, 28] on html "PR +99 23 Clients 45706 Actions Trier Filtrer 1 client sélectionné Client 1 Pla…" at bounding box center [629, 307] width 1259 height 614
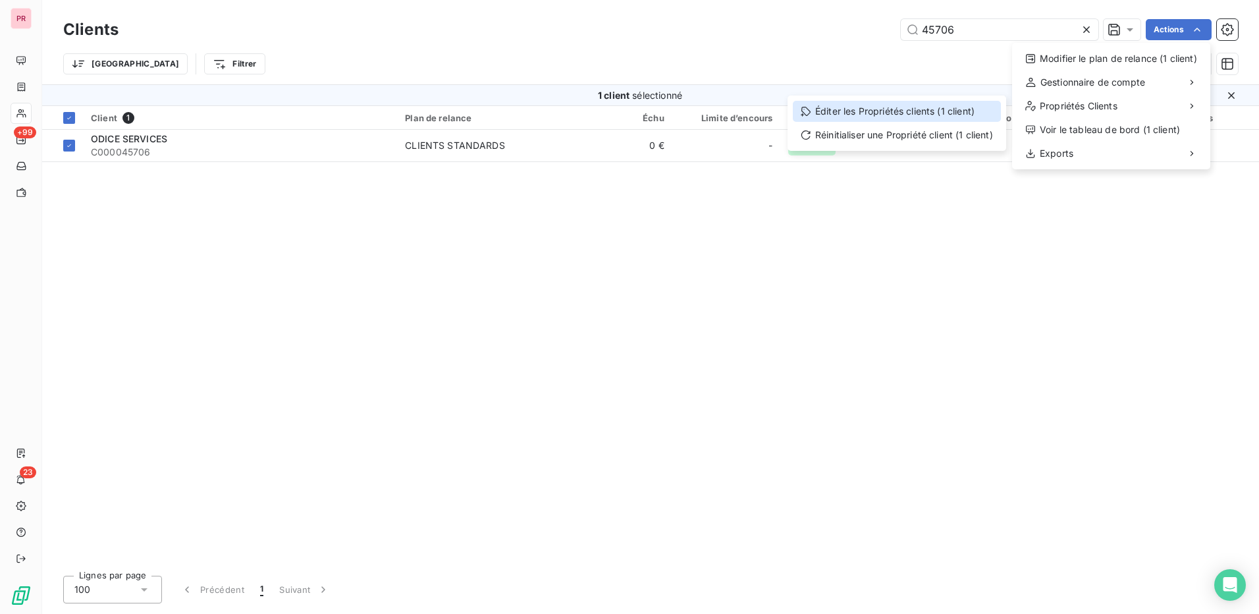
click at [909, 107] on div "Éditer les Propriétés clients (1 client)" at bounding box center [897, 111] width 208 height 21
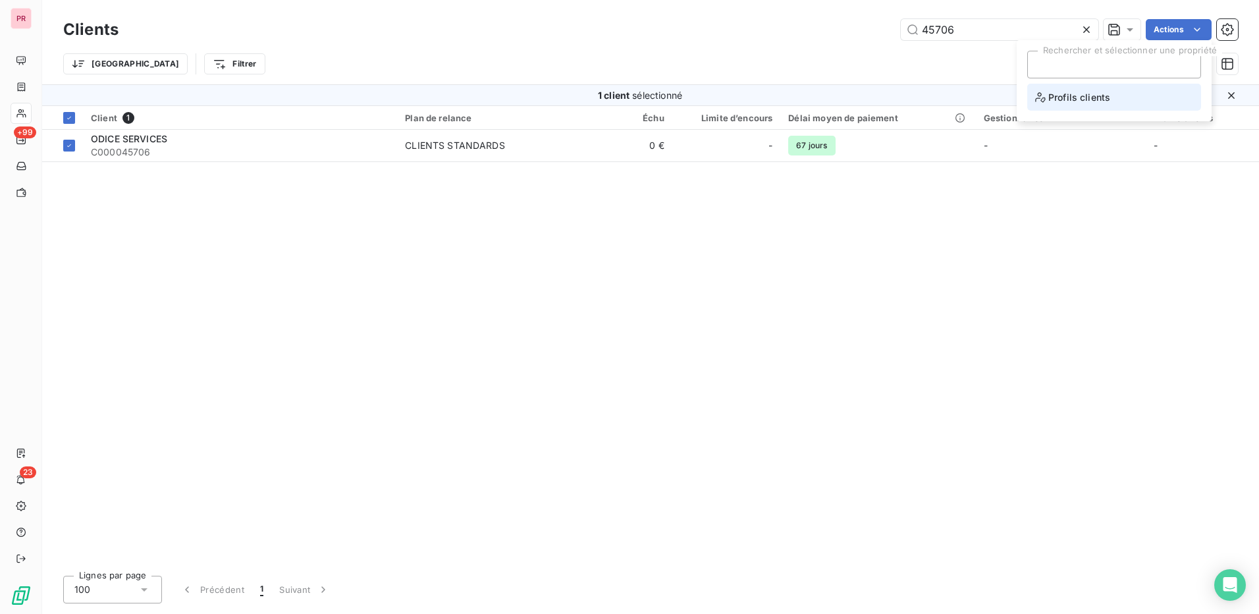
click at [1058, 103] on span "Profils clients" at bounding box center [1072, 97] width 75 height 16
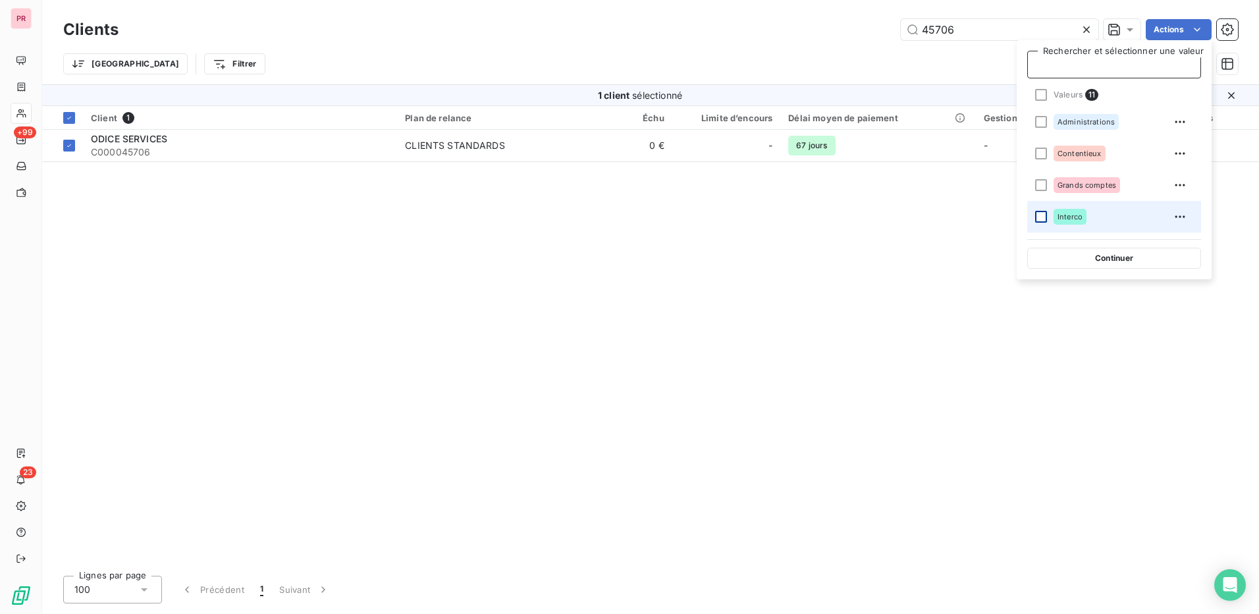
click at [1039, 212] on div at bounding box center [1041, 217] width 12 height 12
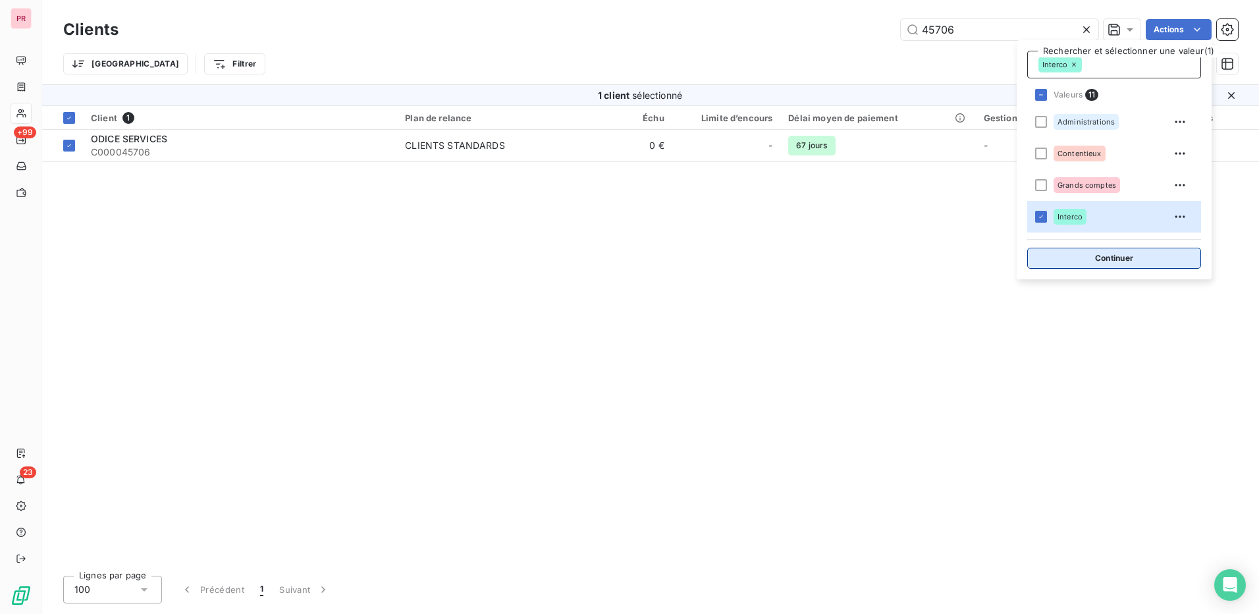
click at [1123, 255] on button "Continuer" at bounding box center [1114, 258] width 174 height 21
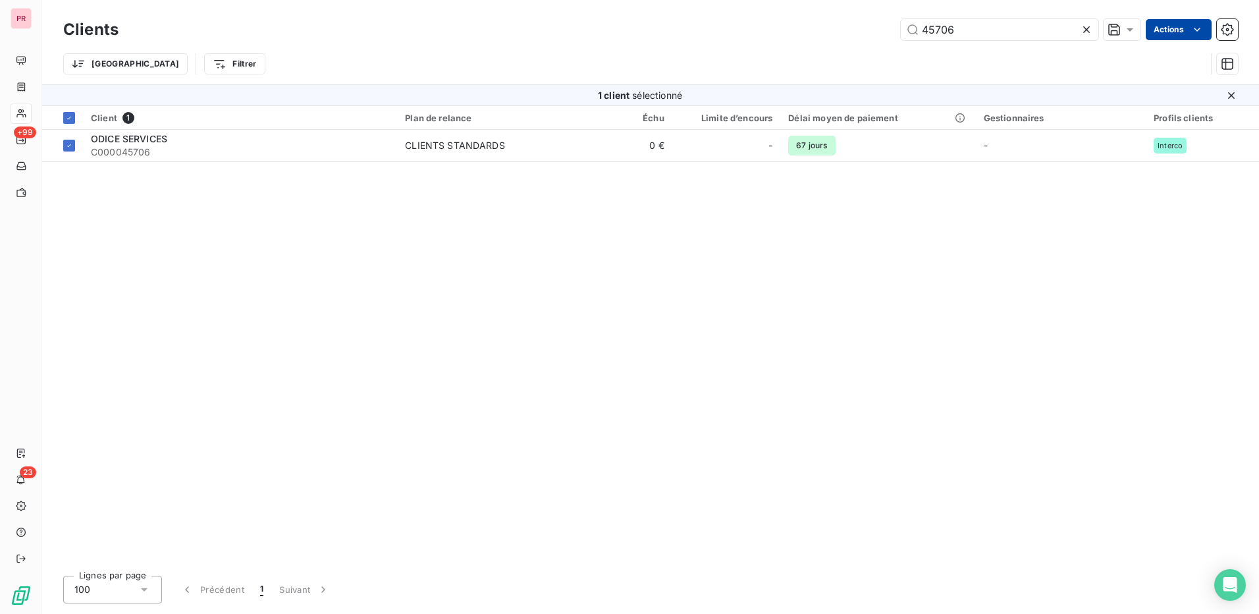
click at [1182, 24] on html "PR +99 23 Clients 45706 Actions Trier Filtrer 1 client sélectionné Client 1 Pla…" at bounding box center [629, 307] width 1259 height 614
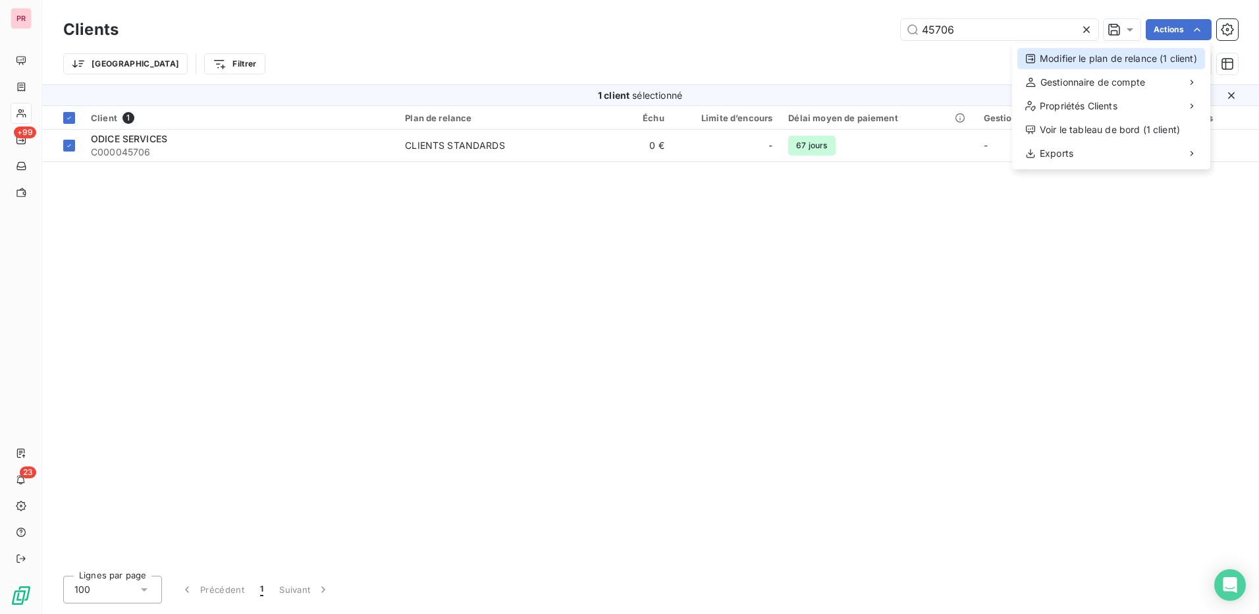
click at [1127, 59] on div "Modifier le plan de relance (1 client)" at bounding box center [1111, 58] width 188 height 21
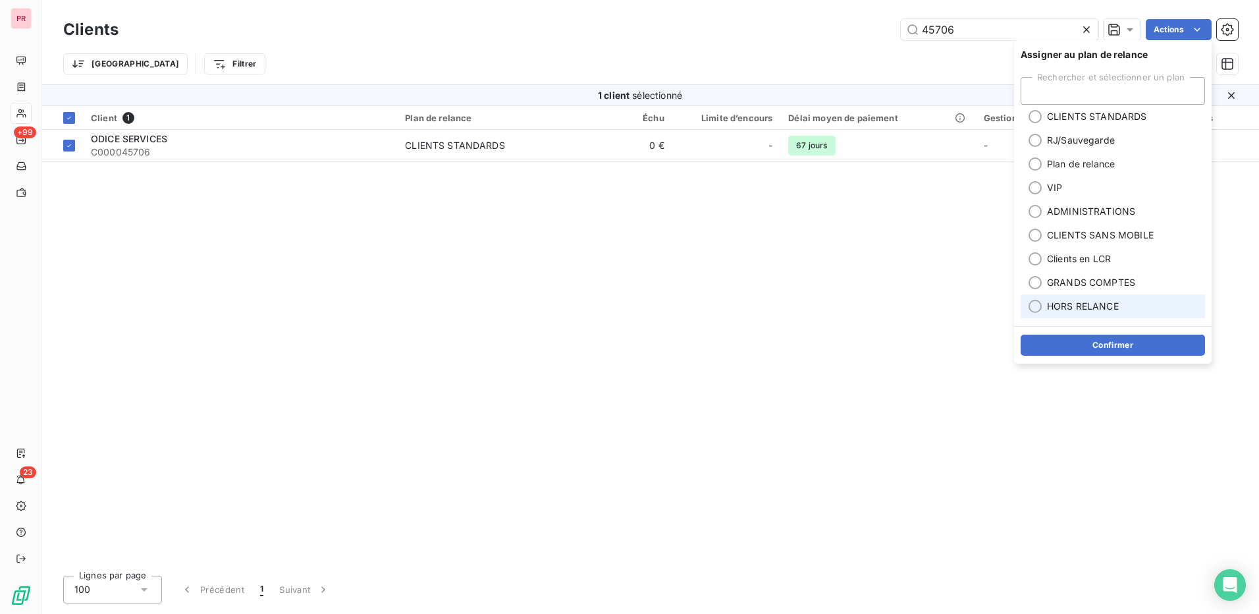
click at [1038, 302] on div at bounding box center [1035, 306] width 13 height 13
drag, startPoint x: 1131, startPoint y: 346, endPoint x: 1129, endPoint y: 338, distance: 8.3
click at [1131, 345] on button "Confirmer" at bounding box center [1113, 345] width 184 height 21
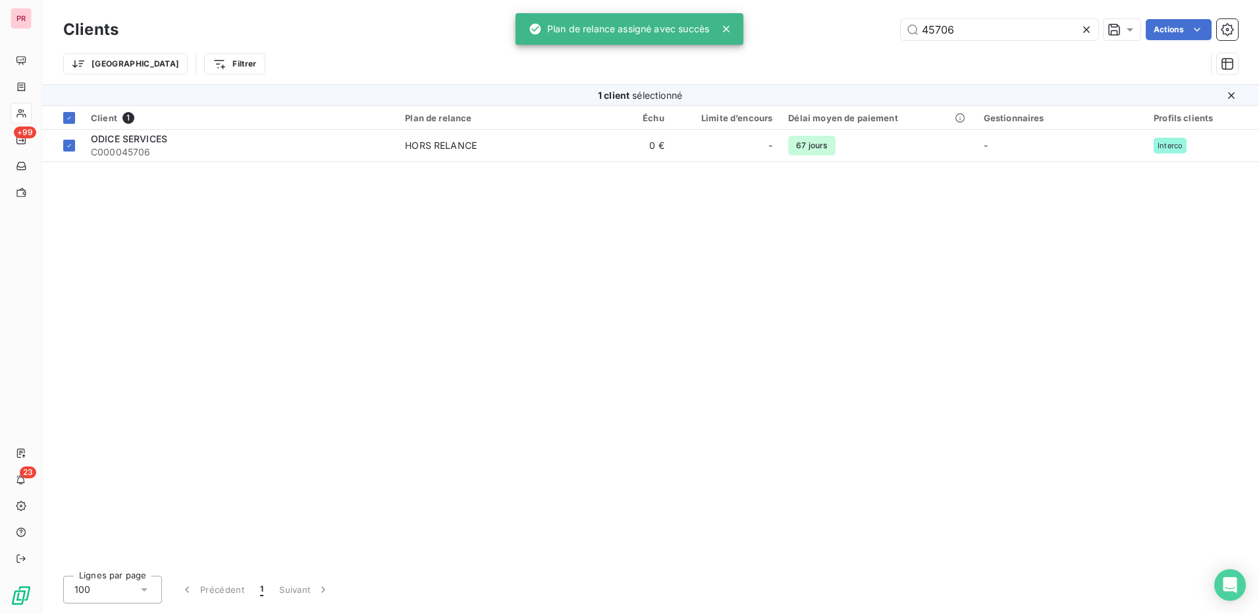
click at [1013, 343] on div "Client 1 Plan de relance Échu Limite d’encours Délai moyen de paiement Gestionn…" at bounding box center [650, 335] width 1217 height 459
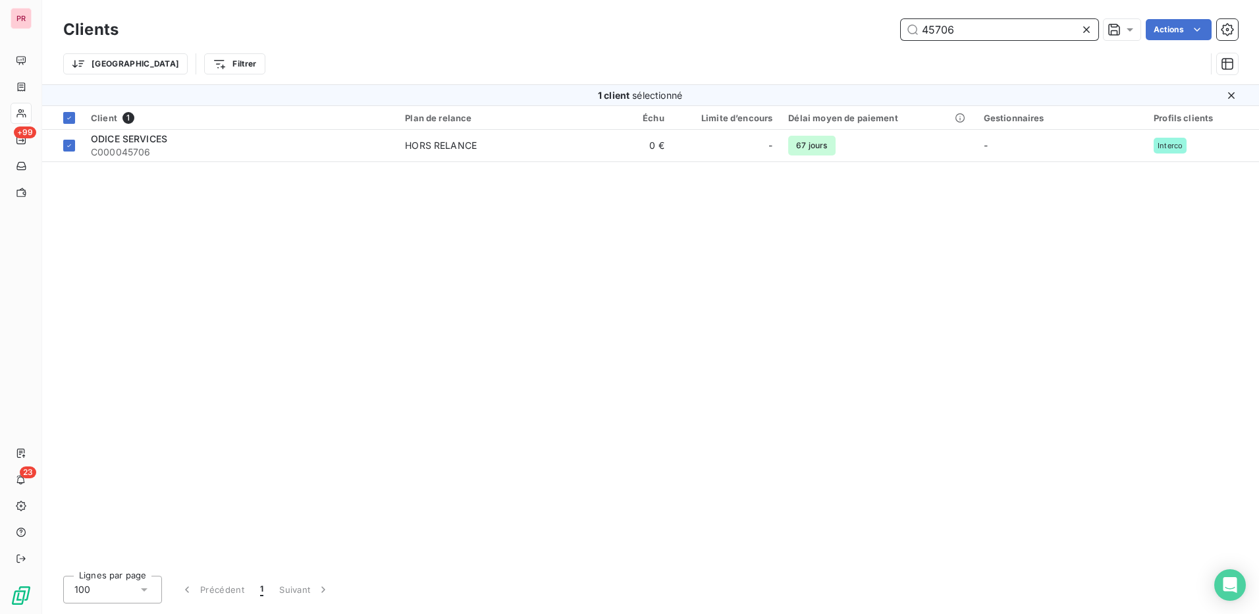
click at [974, 23] on input "45706" at bounding box center [1000, 29] width 198 height 21
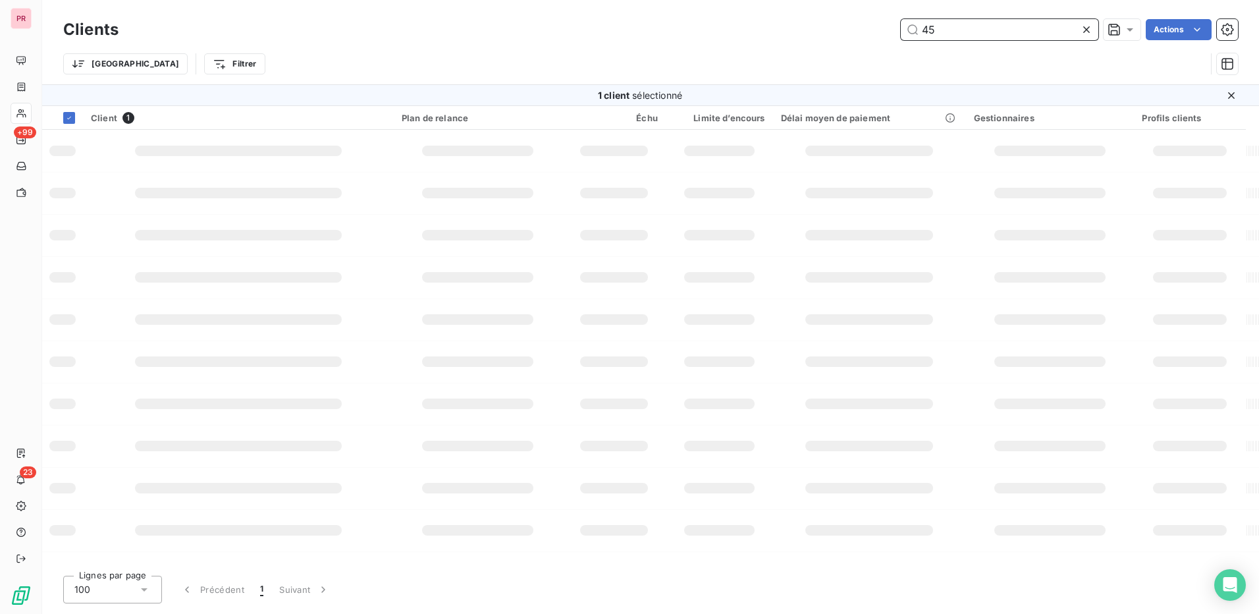
type input "4"
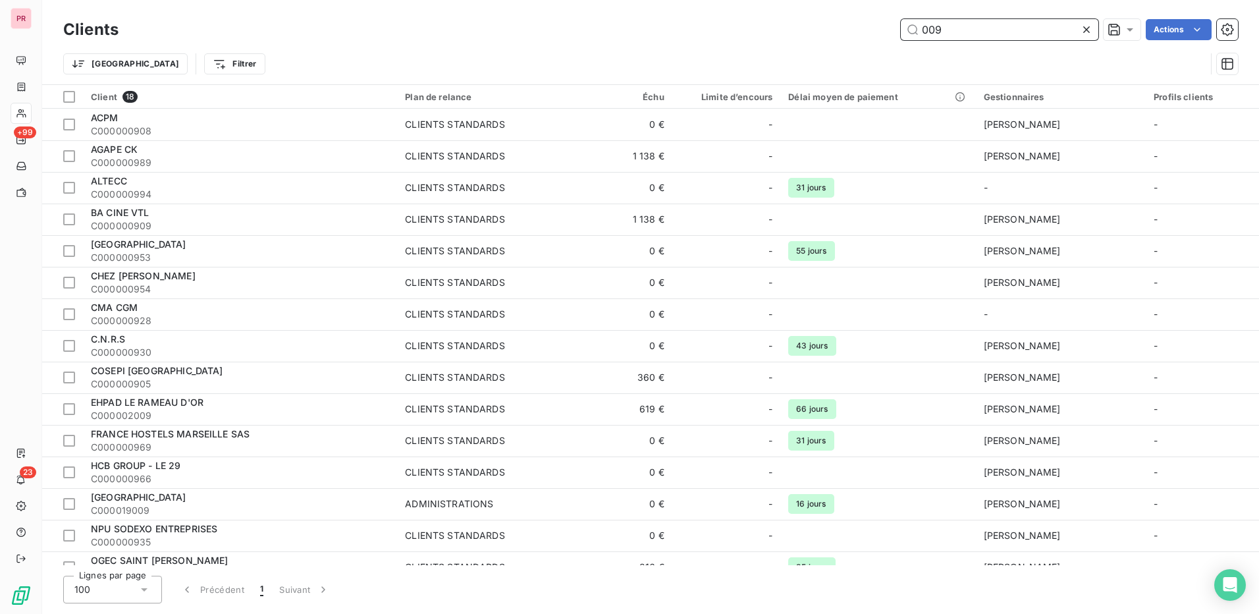
click at [969, 37] on input "009" at bounding box center [1000, 29] width 198 height 21
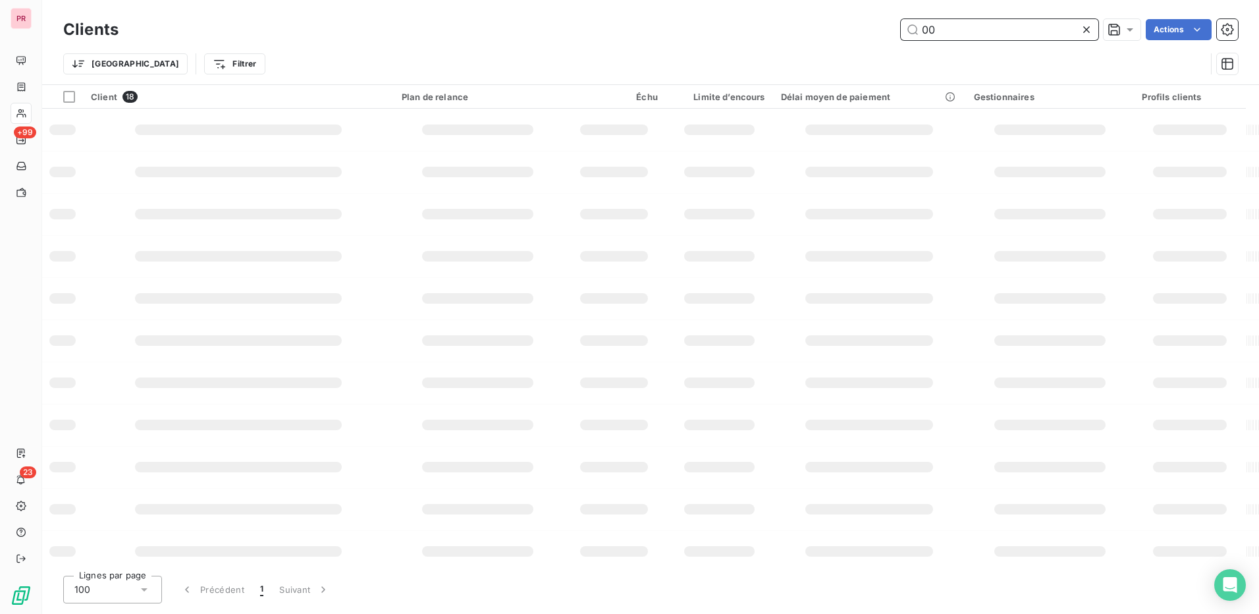
type input "0"
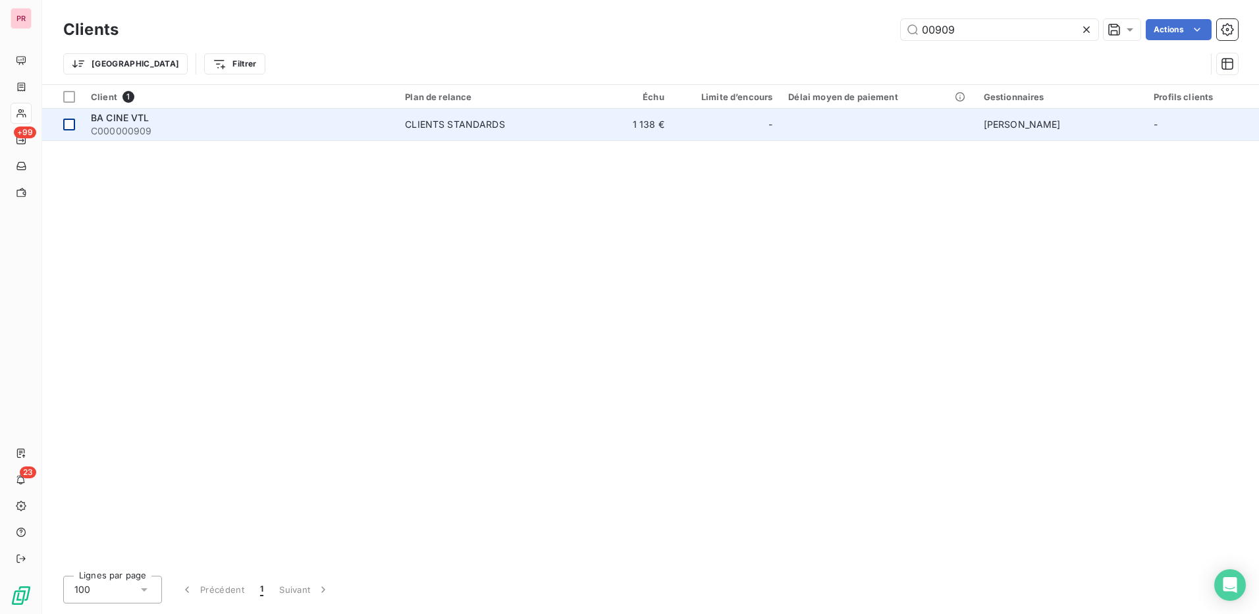
click at [70, 125] on div at bounding box center [69, 125] width 12 height 12
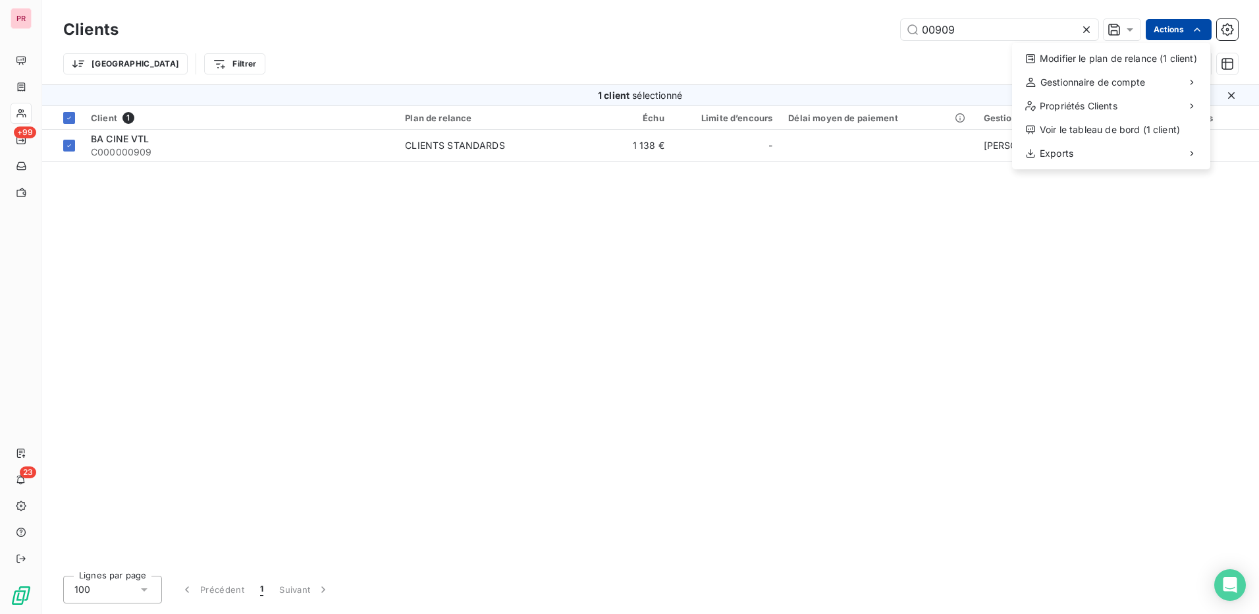
click at [1182, 28] on html "PR +99 23 Clients 00909 Actions Modifier le plan de relance (1 client) Gestionn…" at bounding box center [629, 307] width 1259 height 614
click at [1136, 60] on div "Modifier le plan de relance (1 client)" at bounding box center [1111, 58] width 188 height 21
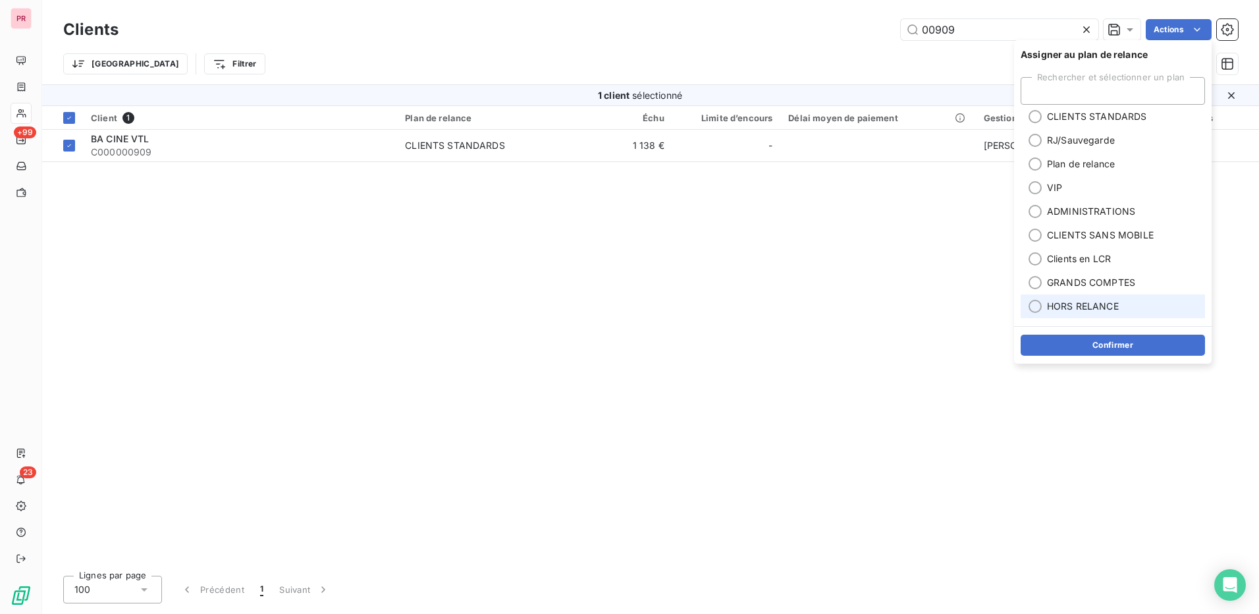
click at [1038, 308] on div at bounding box center [1035, 306] width 13 height 13
click at [1111, 346] on button "Confirmer" at bounding box center [1113, 345] width 184 height 21
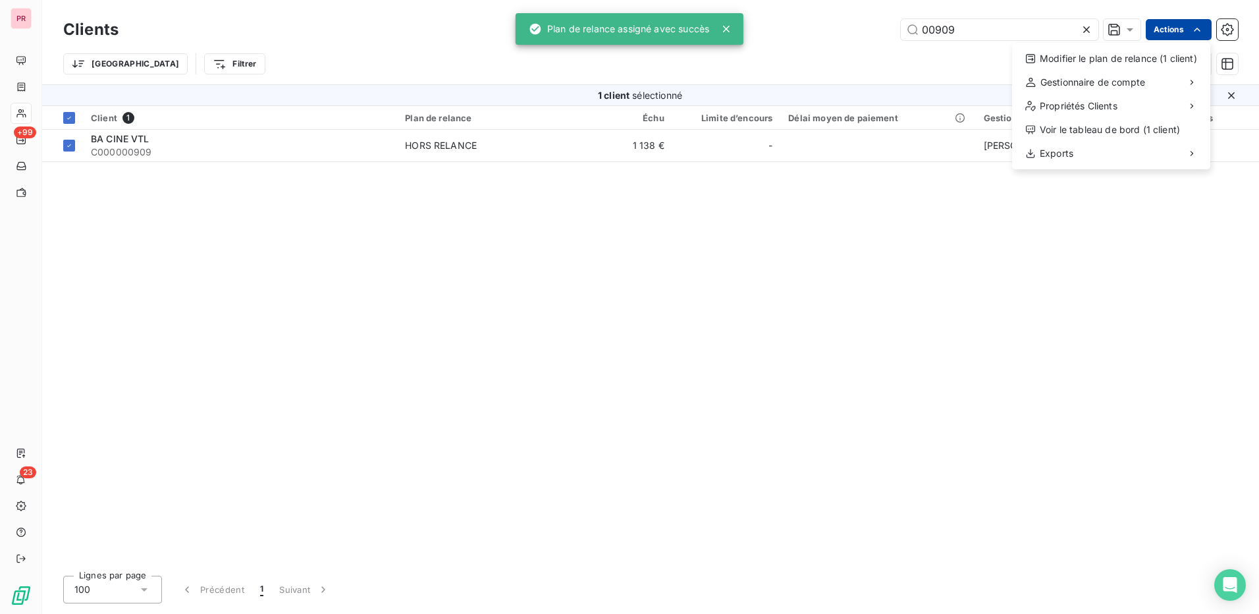
click at [1185, 29] on html "PR +99 23 Clients 00909 Actions Modifier le plan de relance (1 client) Gestionn…" at bounding box center [629, 307] width 1259 height 614
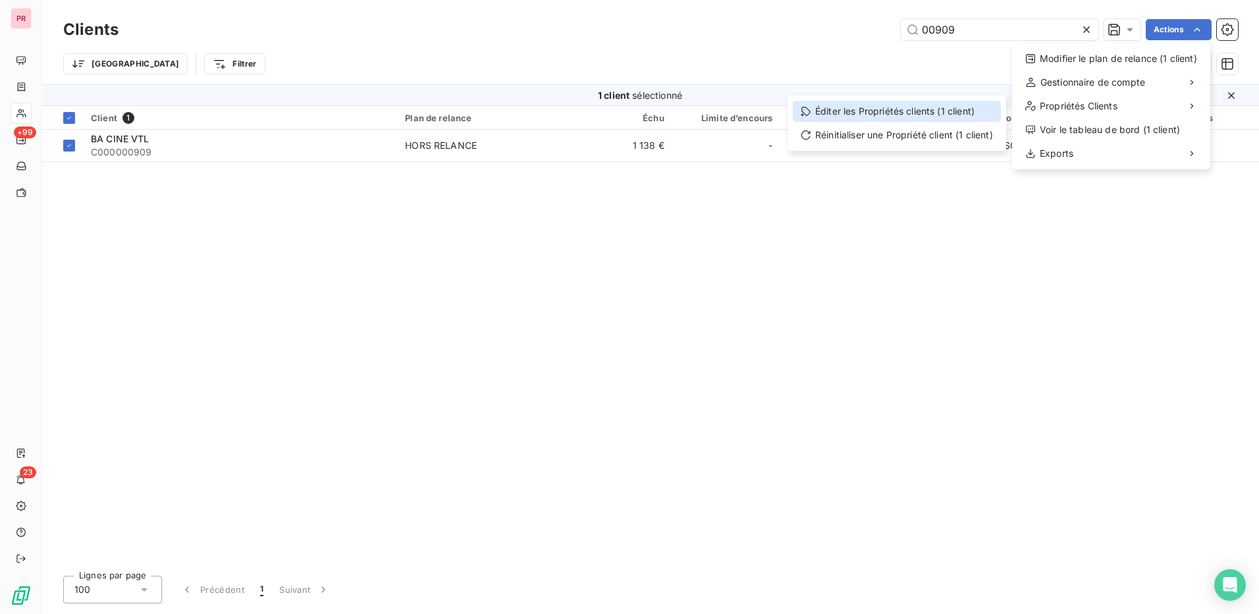
click at [871, 107] on div "Éditer les Propriétés clients (1 client)" at bounding box center [897, 111] width 208 height 21
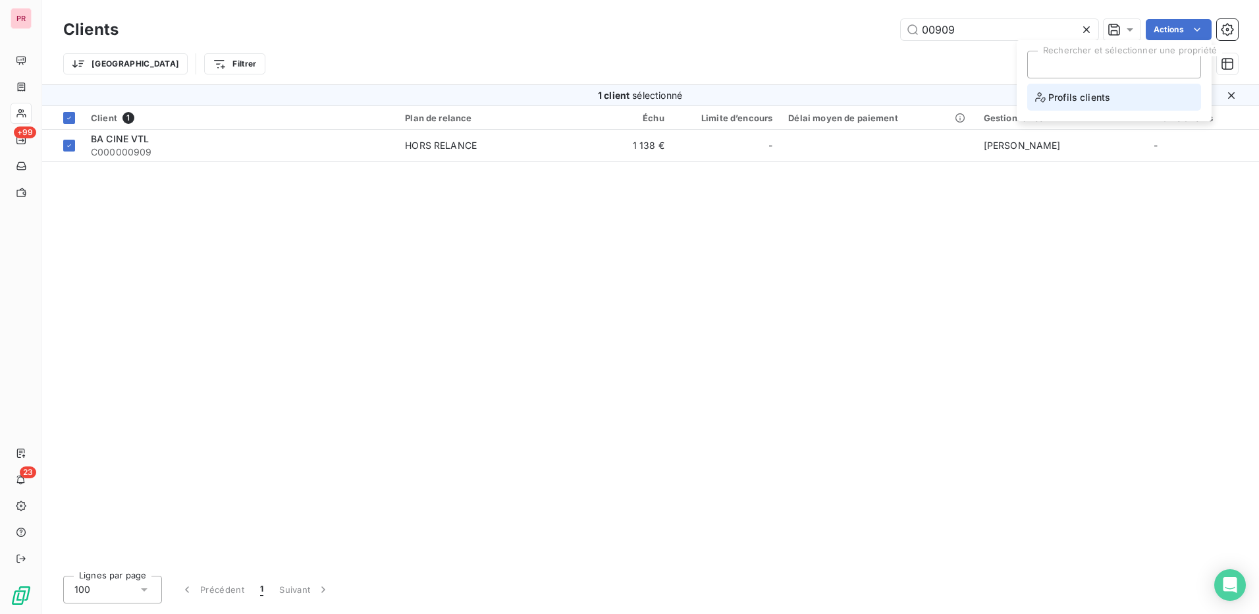
click at [1125, 97] on li "Profils clients" at bounding box center [1114, 97] width 174 height 27
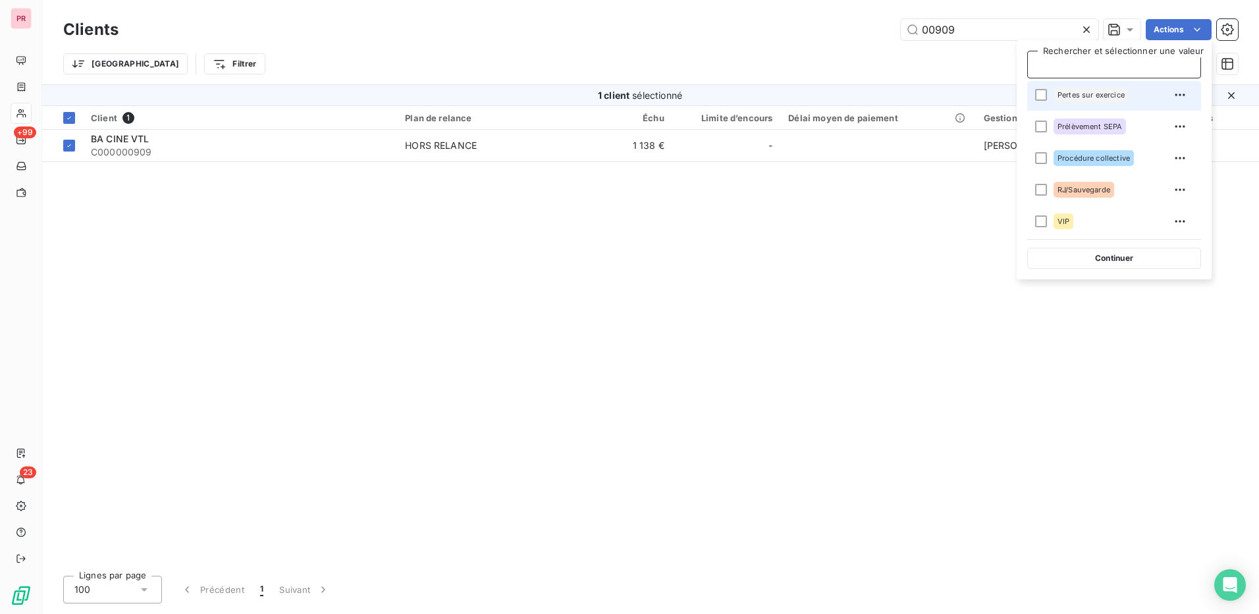
scroll to position [217, 0]
click at [1042, 156] on div at bounding box center [1041, 157] width 12 height 12
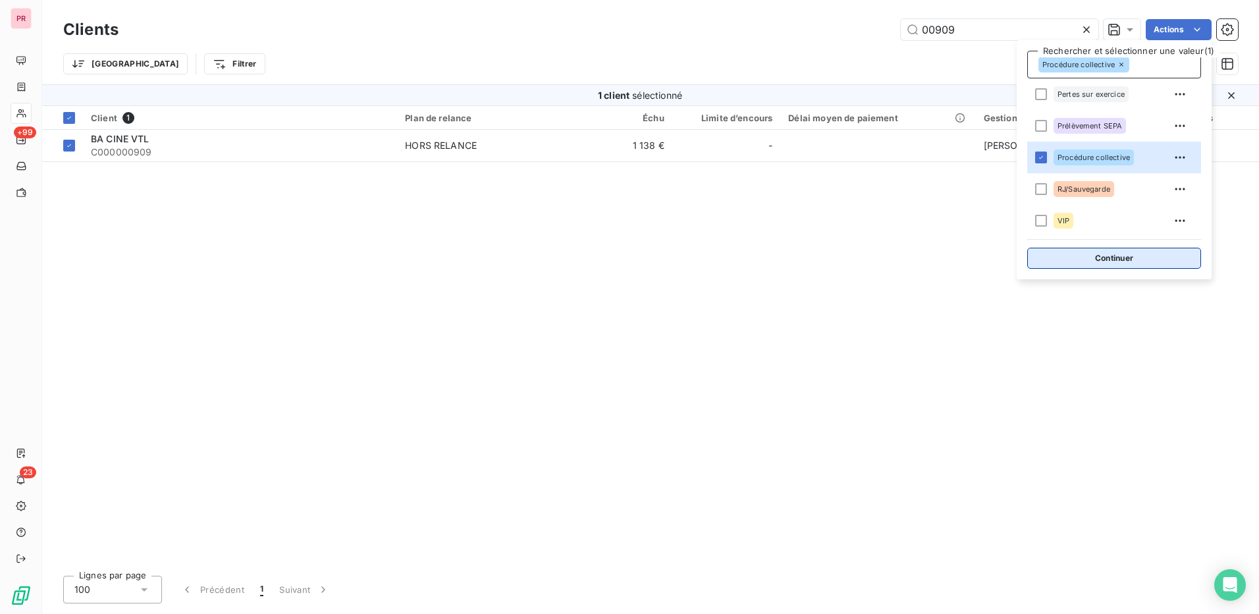
click at [1141, 255] on button "Continuer" at bounding box center [1114, 258] width 174 height 21
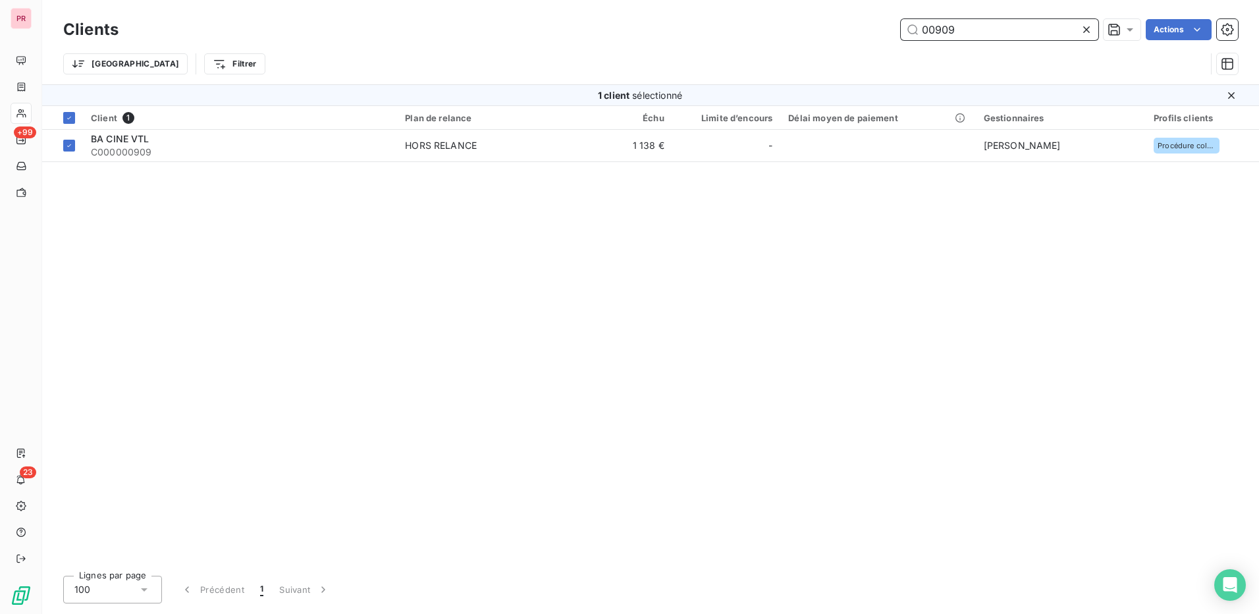
click at [1021, 28] on input "00909" at bounding box center [1000, 29] width 198 height 21
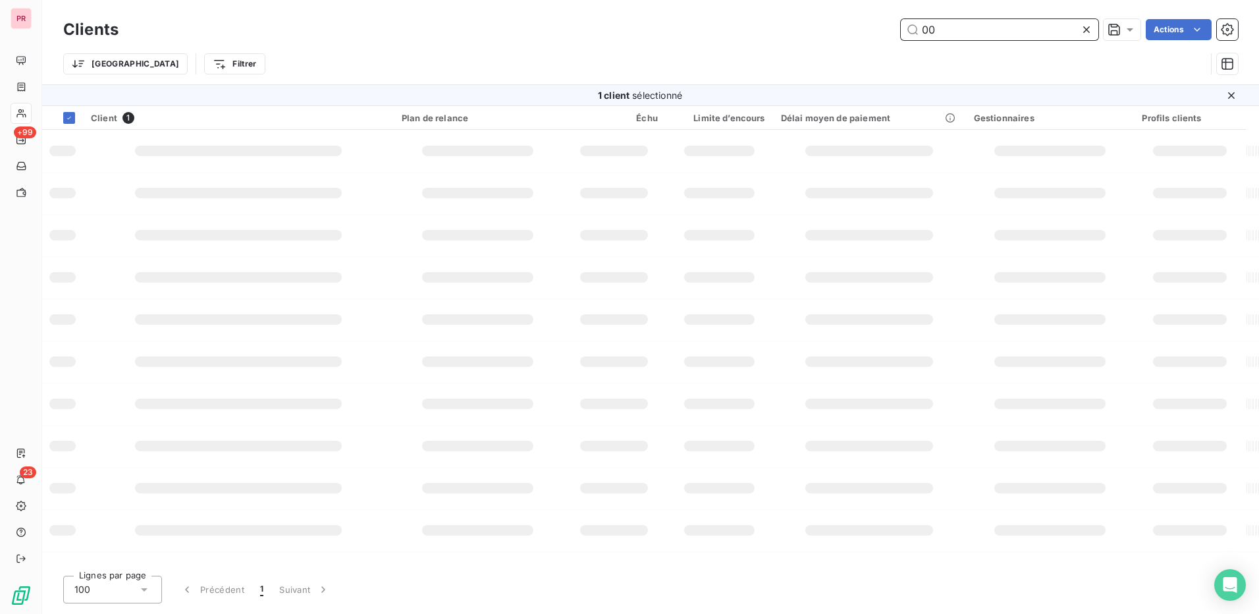
type input "0"
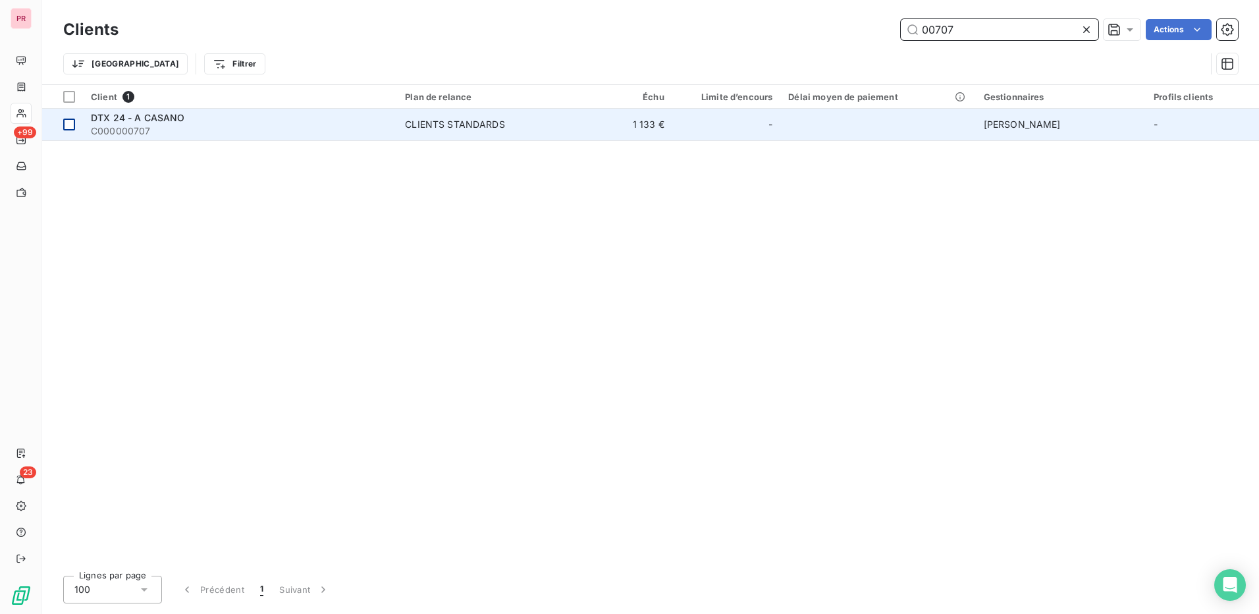
type input "00707"
click at [70, 128] on div at bounding box center [69, 125] width 12 height 12
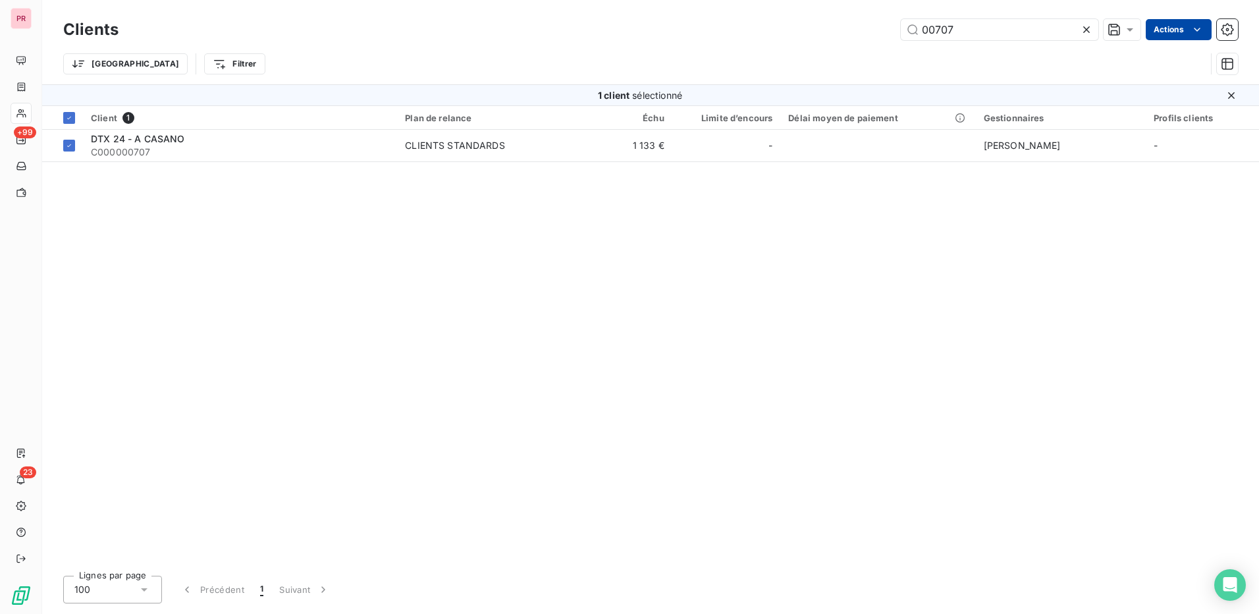
click at [1178, 30] on html "PR +99 23 Clients 00707 Actions Trier Filtrer 1 client sélectionné Client 1 Pla…" at bounding box center [629, 307] width 1259 height 614
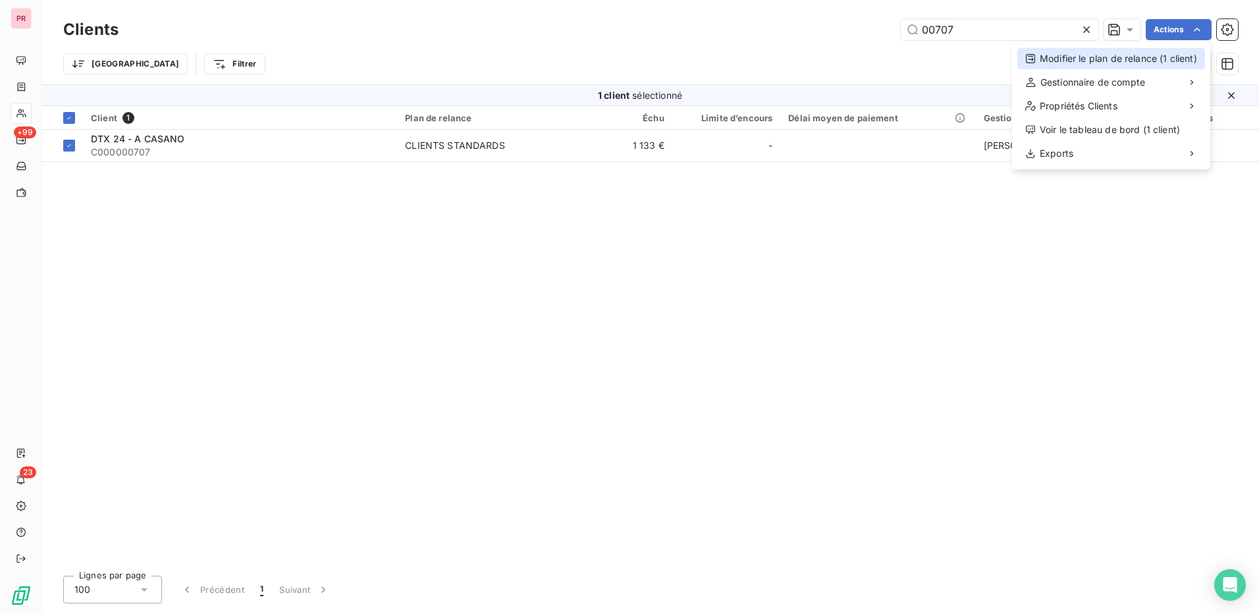
click at [1149, 57] on div "Modifier le plan de relance (1 client)" at bounding box center [1111, 58] width 188 height 21
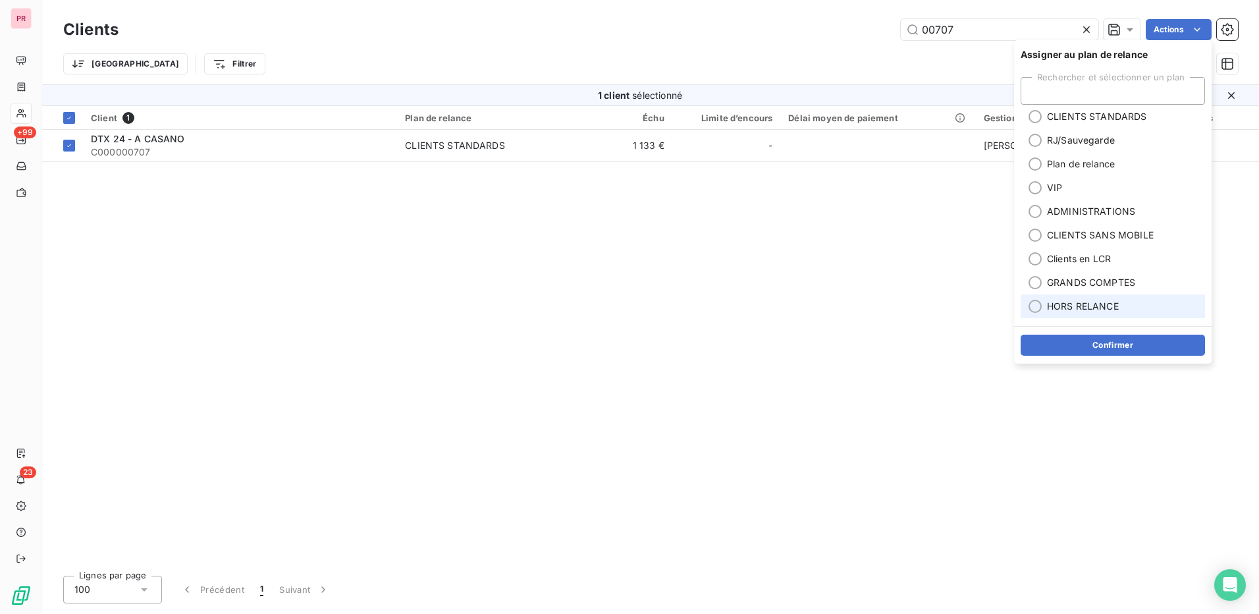
click at [1036, 307] on div at bounding box center [1035, 306] width 13 height 13
click at [1104, 341] on button "Confirmer" at bounding box center [1113, 345] width 184 height 21
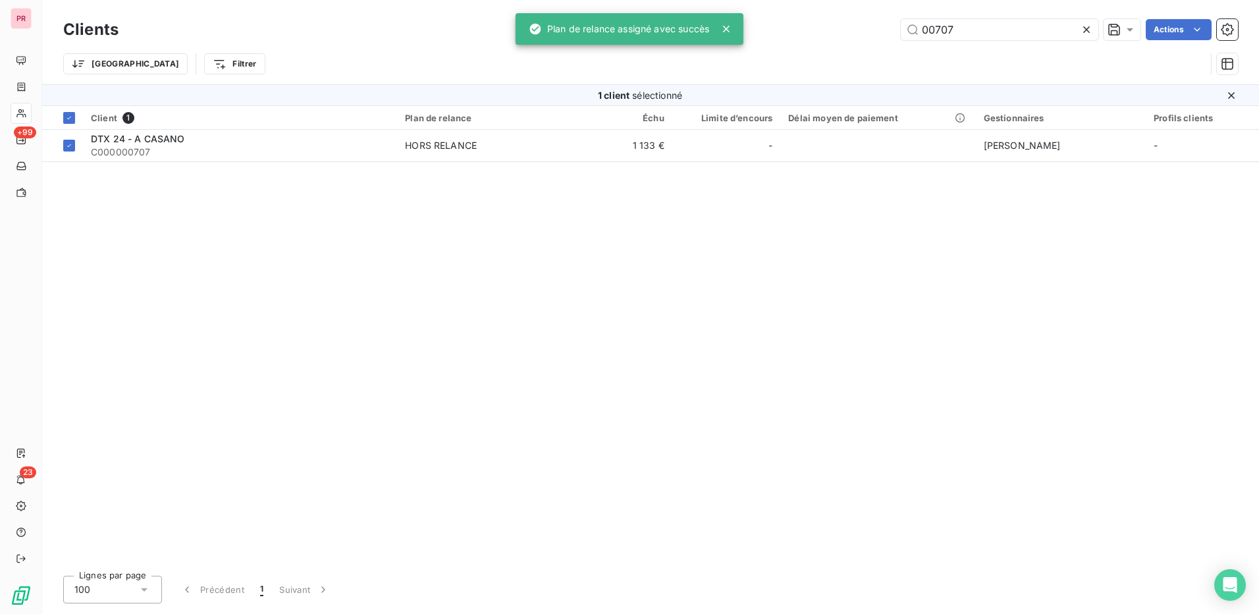
click at [1175, 26] on html "PR +99 23 Clients 00707 Actions Trier Filtrer 1 client sélectionné Client 1 Pla…" at bounding box center [629, 307] width 1259 height 614
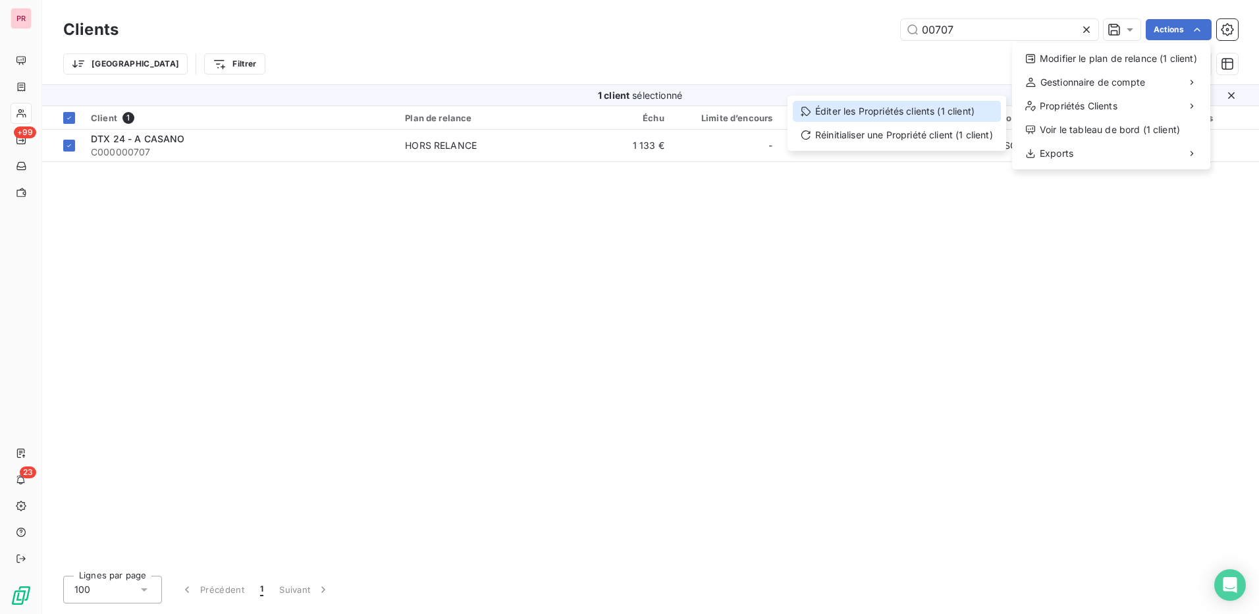
click at [955, 109] on div "Éditer les Propriétés clients (1 client)" at bounding box center [897, 111] width 208 height 21
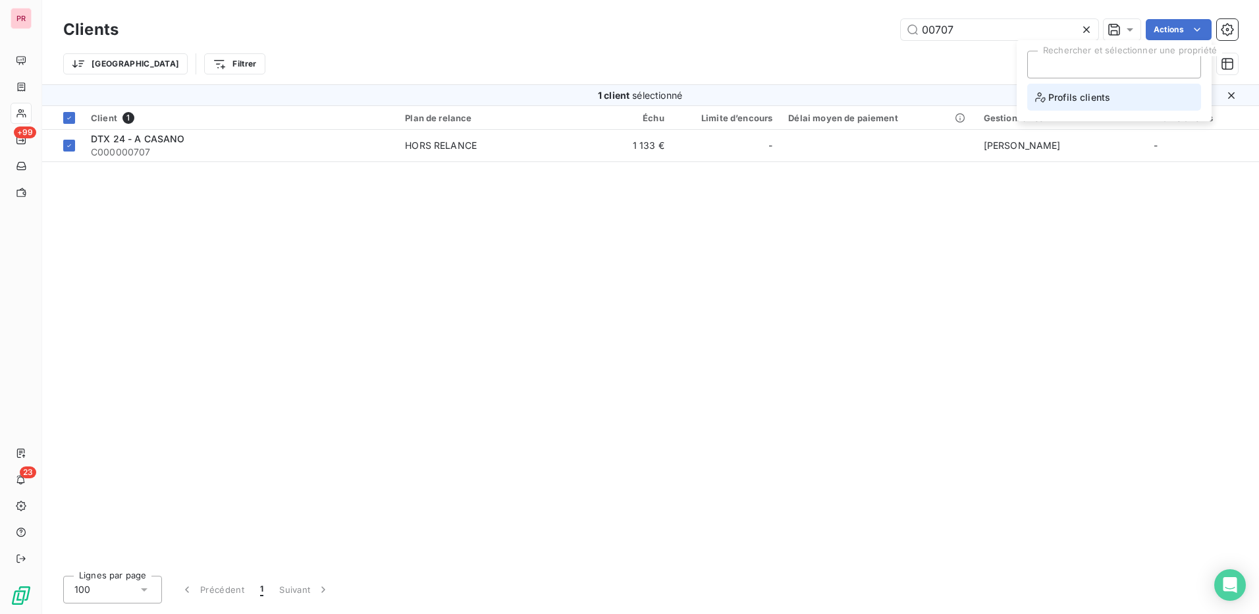
click at [1093, 95] on span "Profils clients" at bounding box center [1072, 97] width 75 height 16
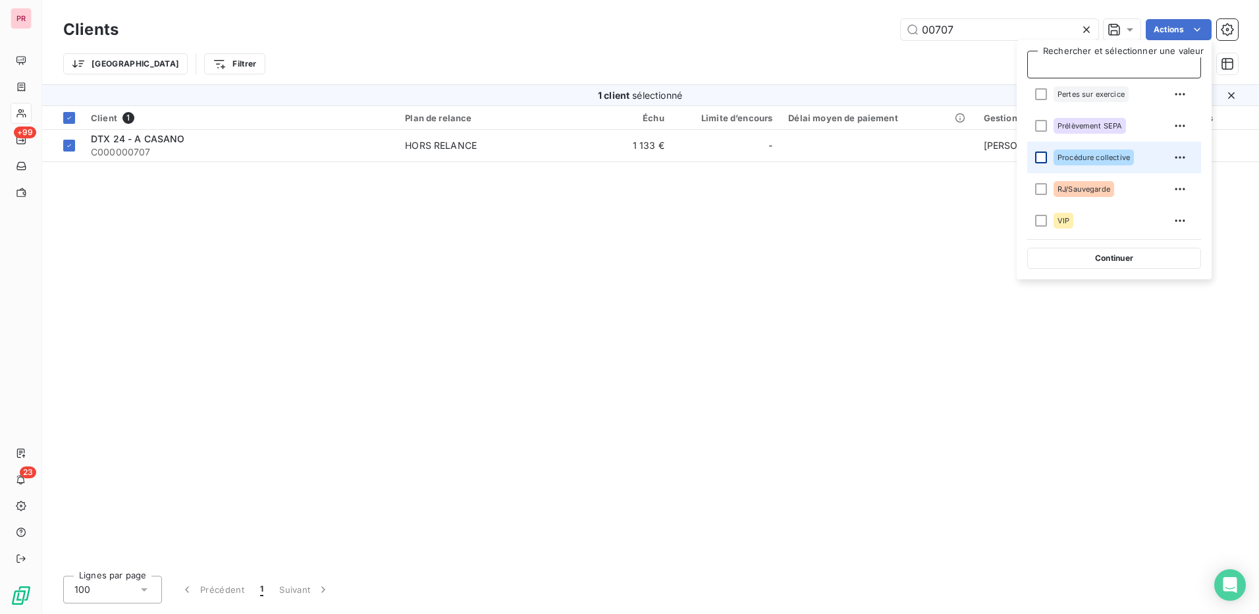
click at [1042, 156] on div at bounding box center [1041, 157] width 12 height 12
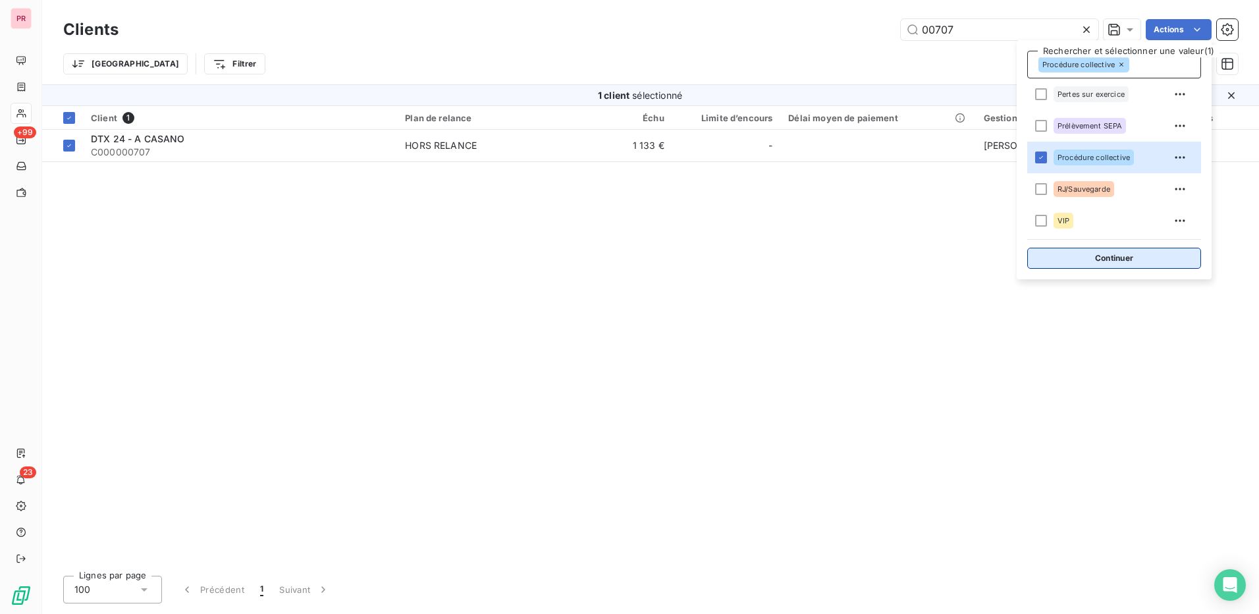
click at [1139, 258] on button "Continuer" at bounding box center [1114, 258] width 174 height 21
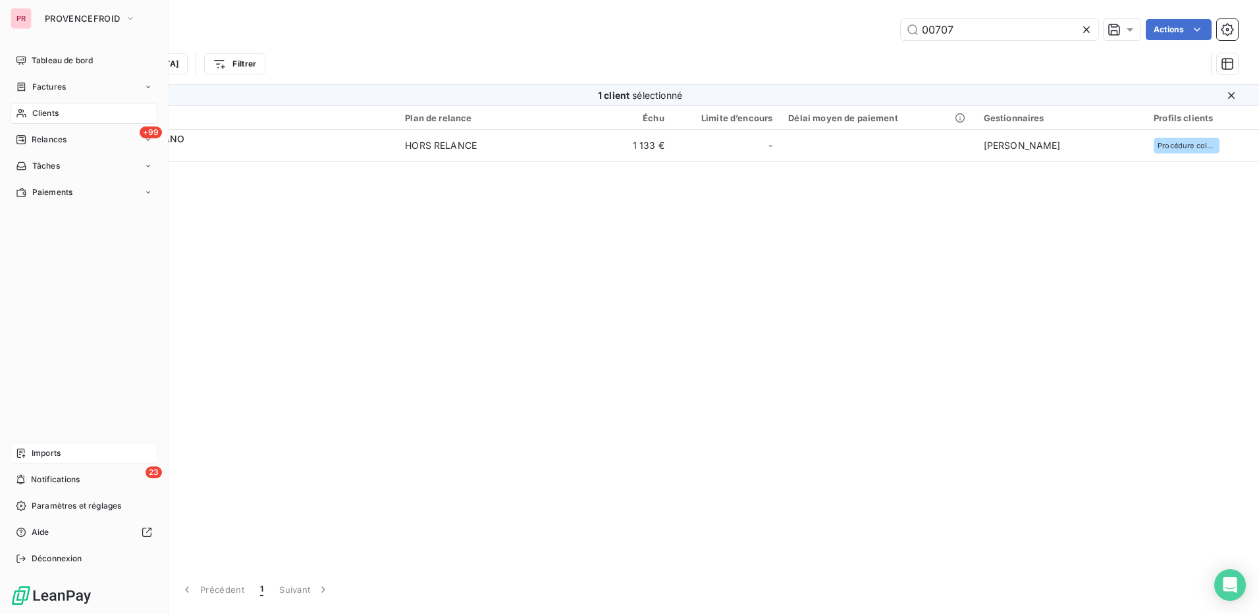
click at [66, 448] on div "Imports" at bounding box center [84, 453] width 147 height 21
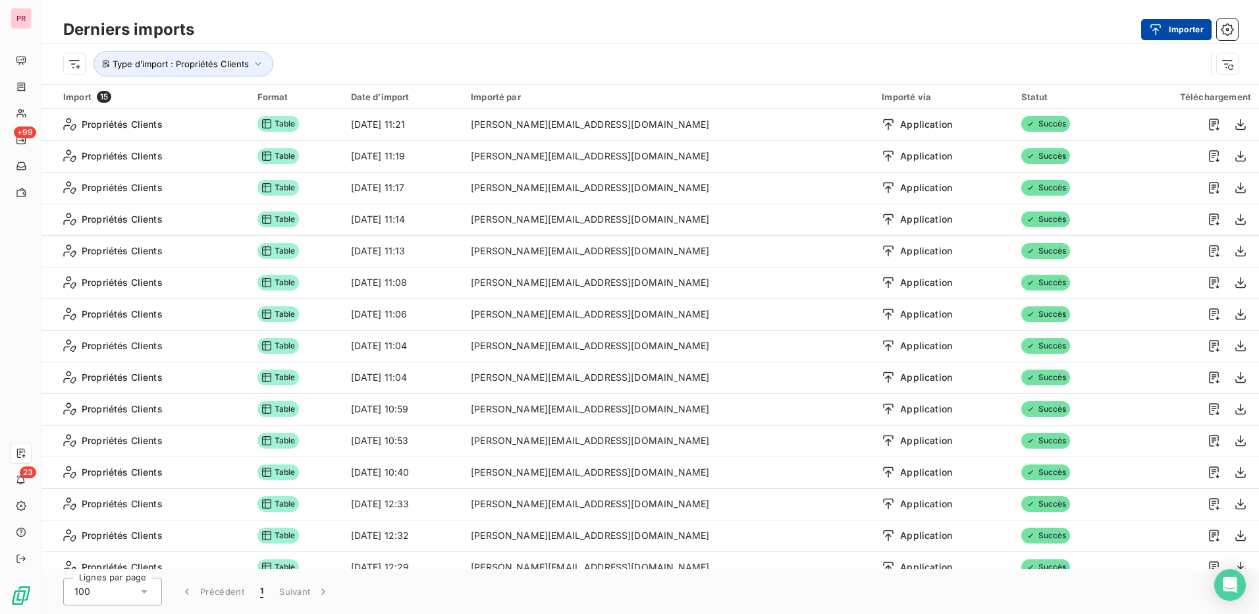
click at [1172, 24] on button "Importer" at bounding box center [1176, 29] width 70 height 21
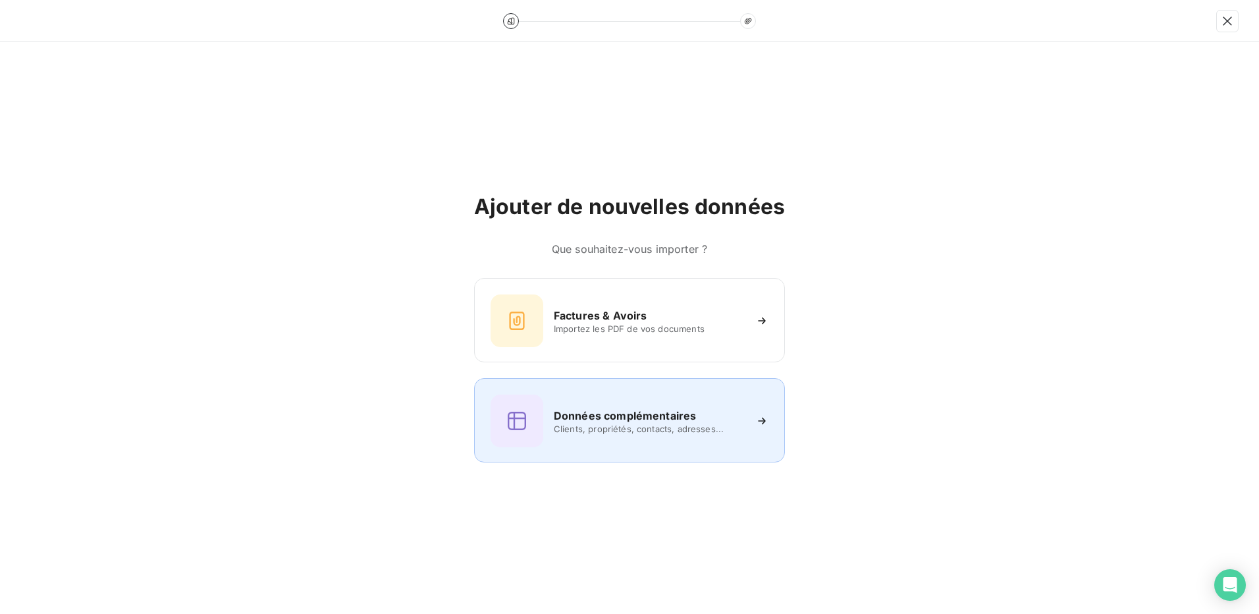
click at [620, 425] on span "Clients, propriétés, contacts, adresses..." at bounding box center [649, 428] width 191 height 11
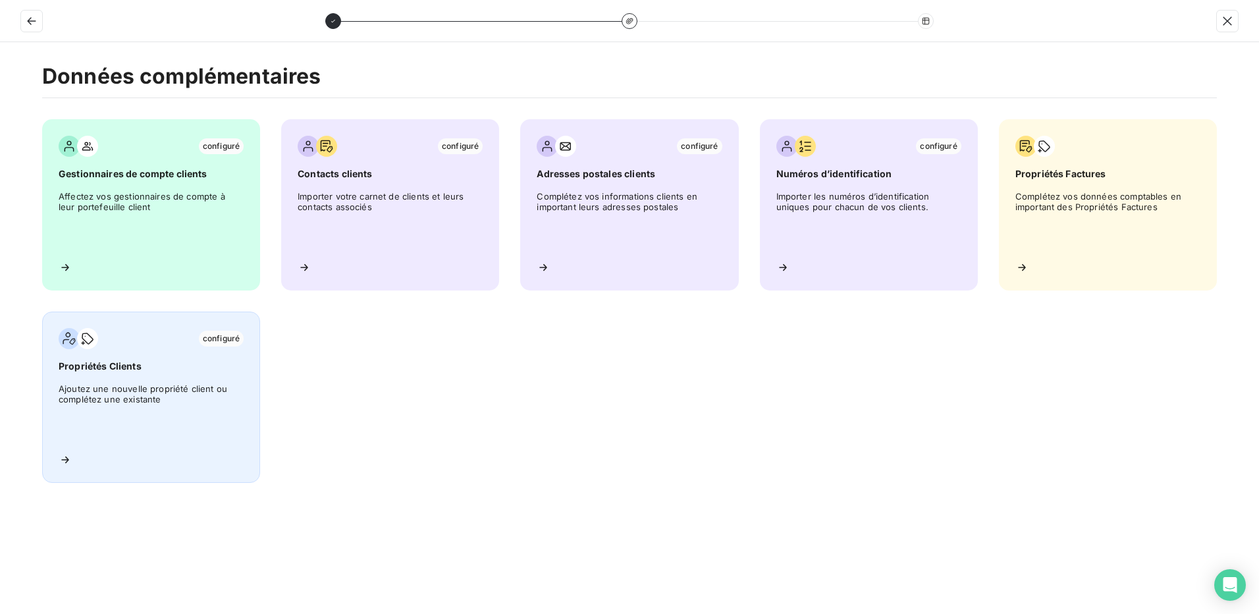
click at [130, 416] on span "Ajoutez une nouvelle propriété client ou complétez une existante" at bounding box center [151, 412] width 185 height 59
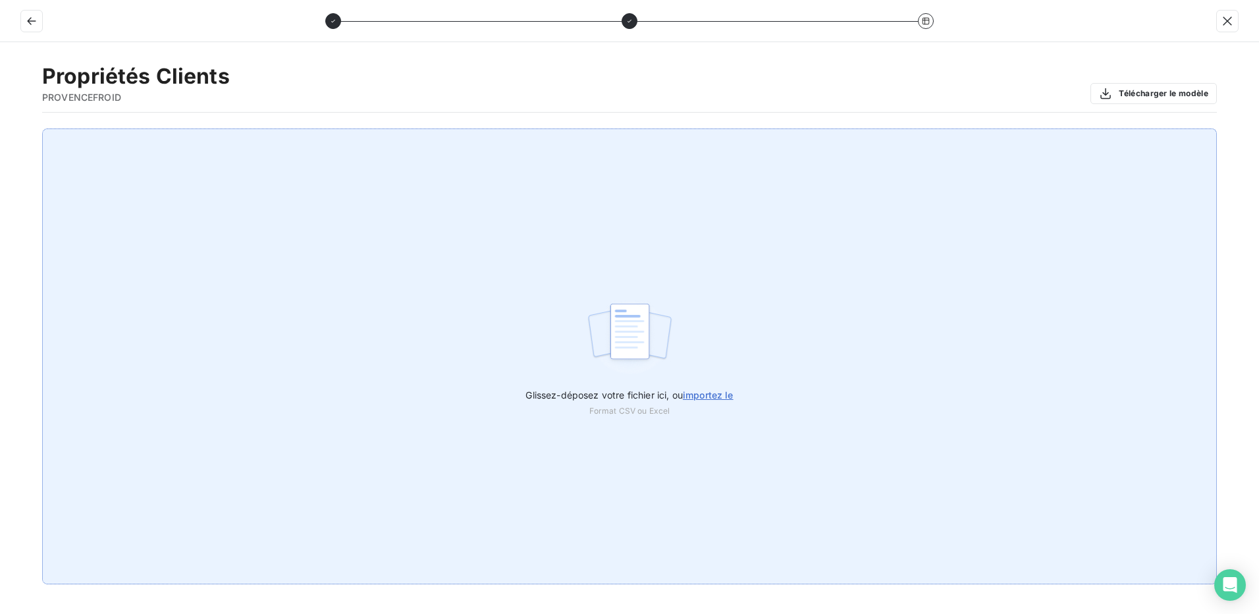
click at [705, 393] on span "importez le" at bounding box center [708, 394] width 51 height 11
click at [1, 129] on input "Glissez-déposez votre fichier ici, ou importez le" at bounding box center [0, 128] width 1 height 1
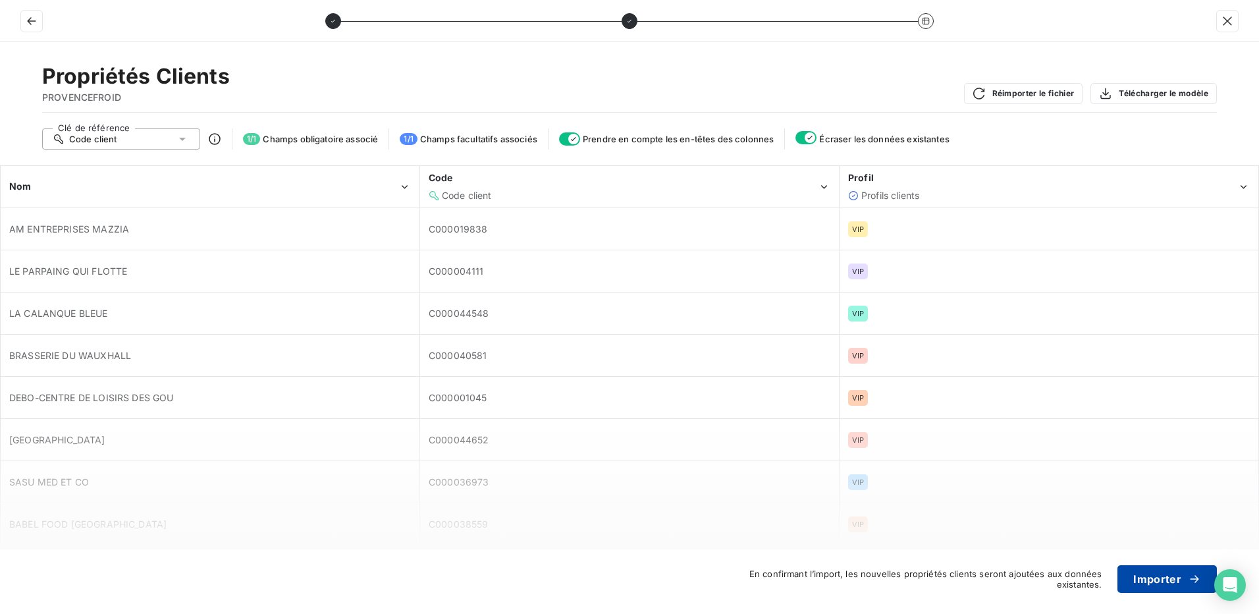
click at [1154, 590] on button "Importer" at bounding box center [1166, 579] width 99 height 28
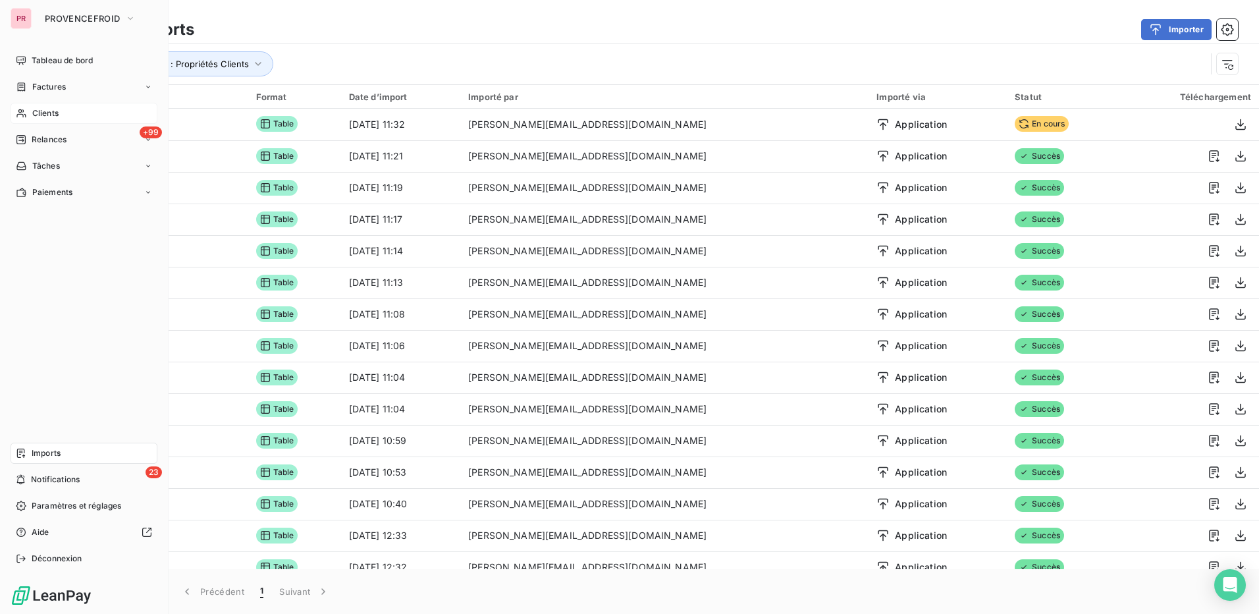
click at [45, 107] on span "Clients" at bounding box center [45, 113] width 26 height 12
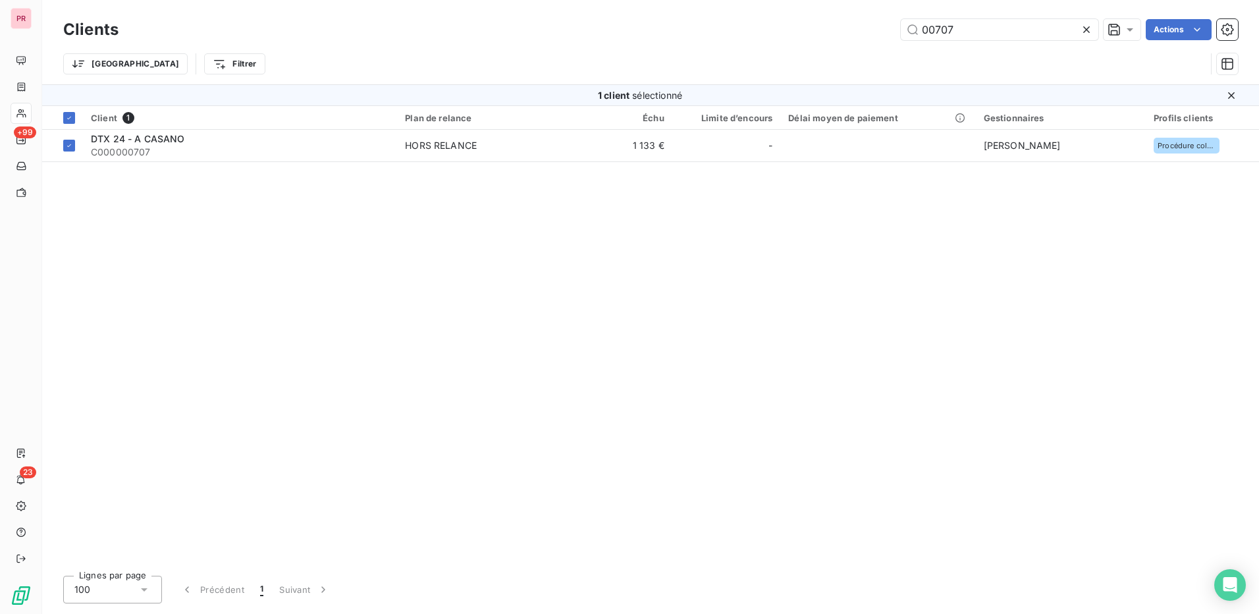
drag, startPoint x: 1015, startPoint y: 31, endPoint x: 783, endPoint y: 9, distance: 232.9
click at [783, 9] on div "Clients 00707 Actions Trier Filtrer" at bounding box center [650, 42] width 1217 height 84
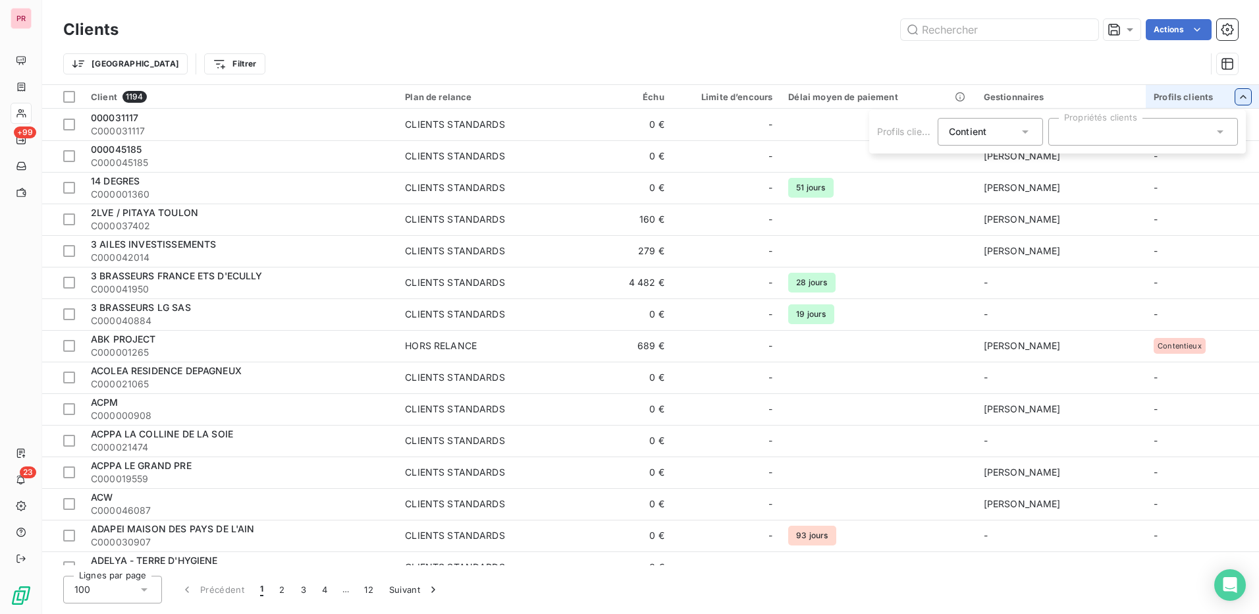
click at [1214, 124] on div at bounding box center [1143, 132] width 190 height 28
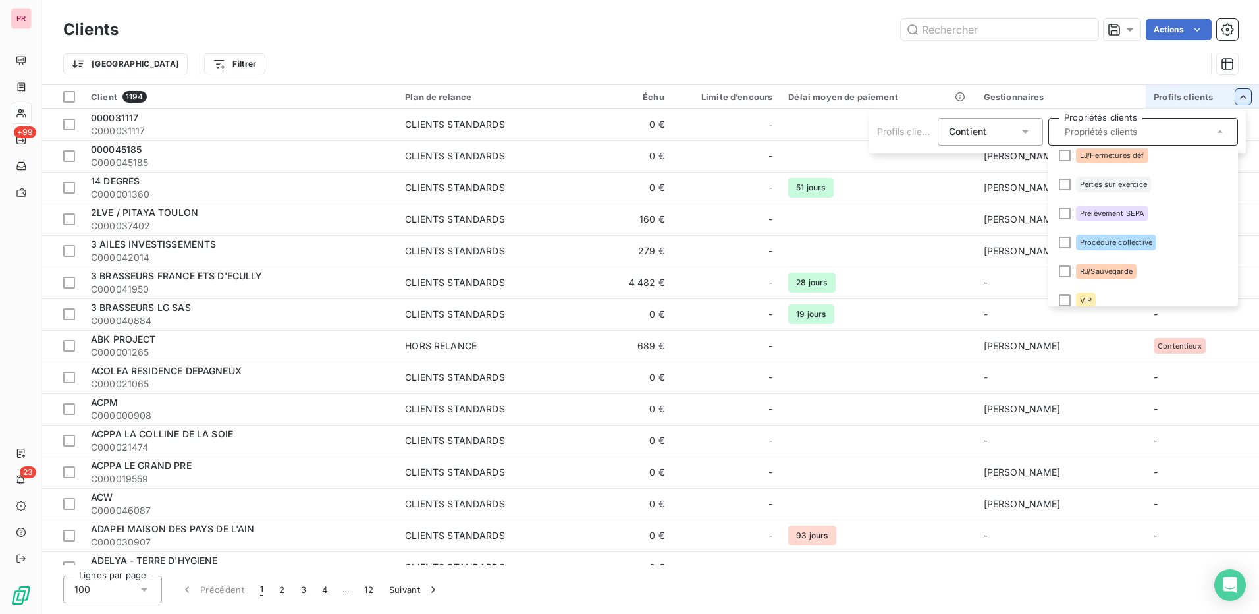
scroll to position [163, 0]
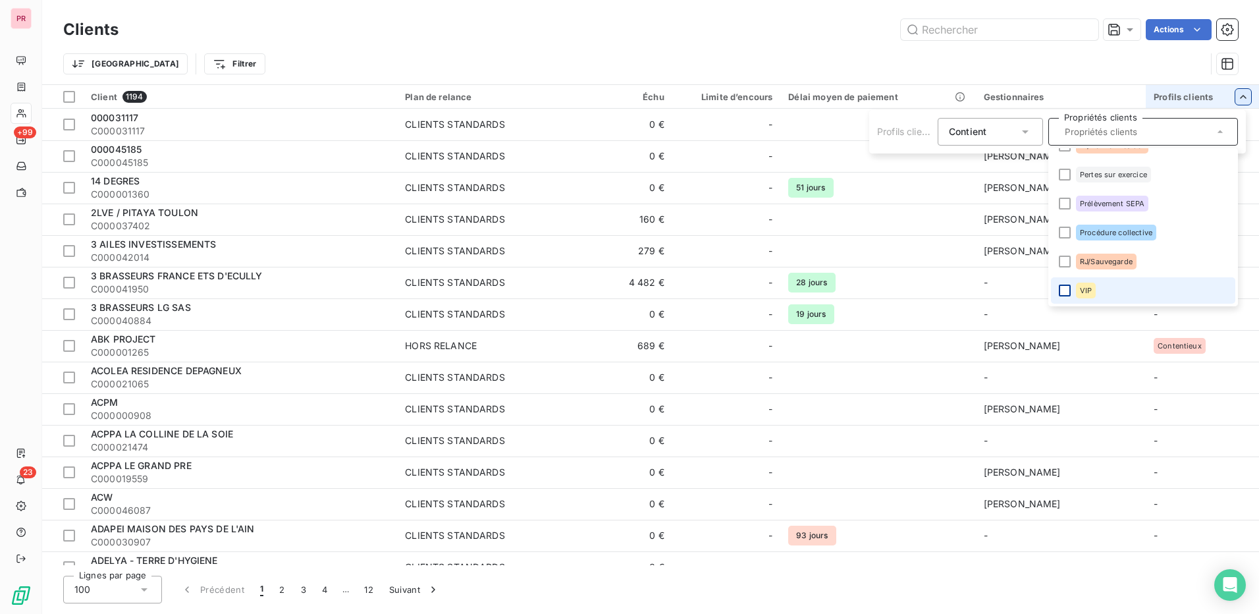
click at [1064, 289] on div at bounding box center [1065, 290] width 12 height 12
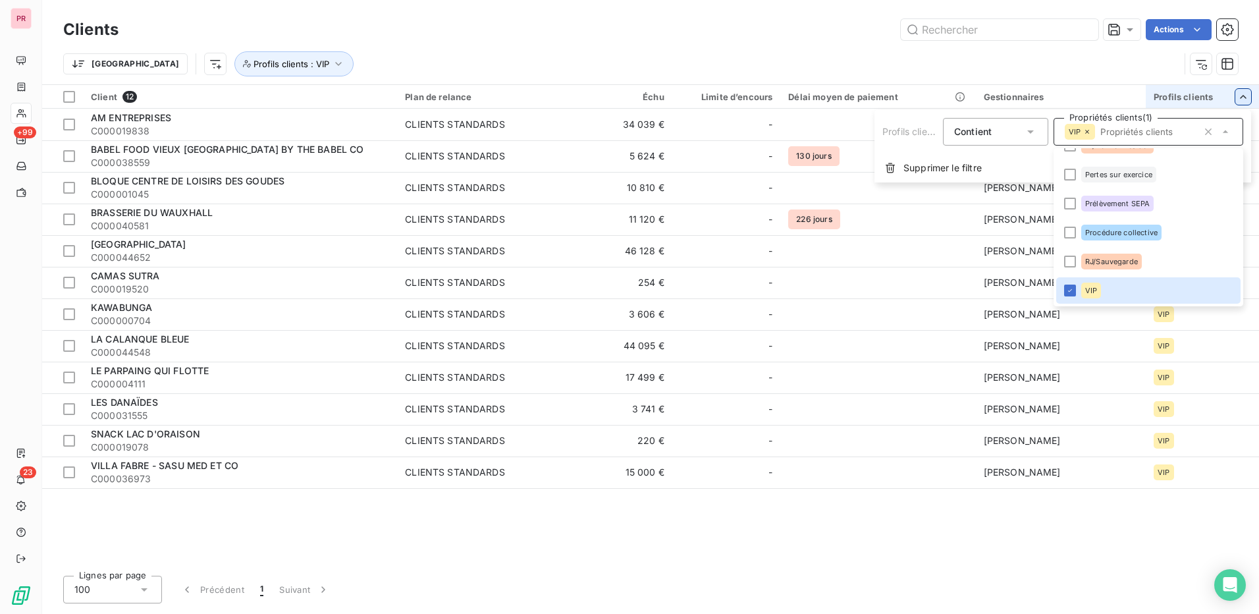
click at [857, 533] on html "PR +99 23 Clients Actions Trier Profils clients : VIP Client 12 Plan de relance…" at bounding box center [629, 307] width 1259 height 614
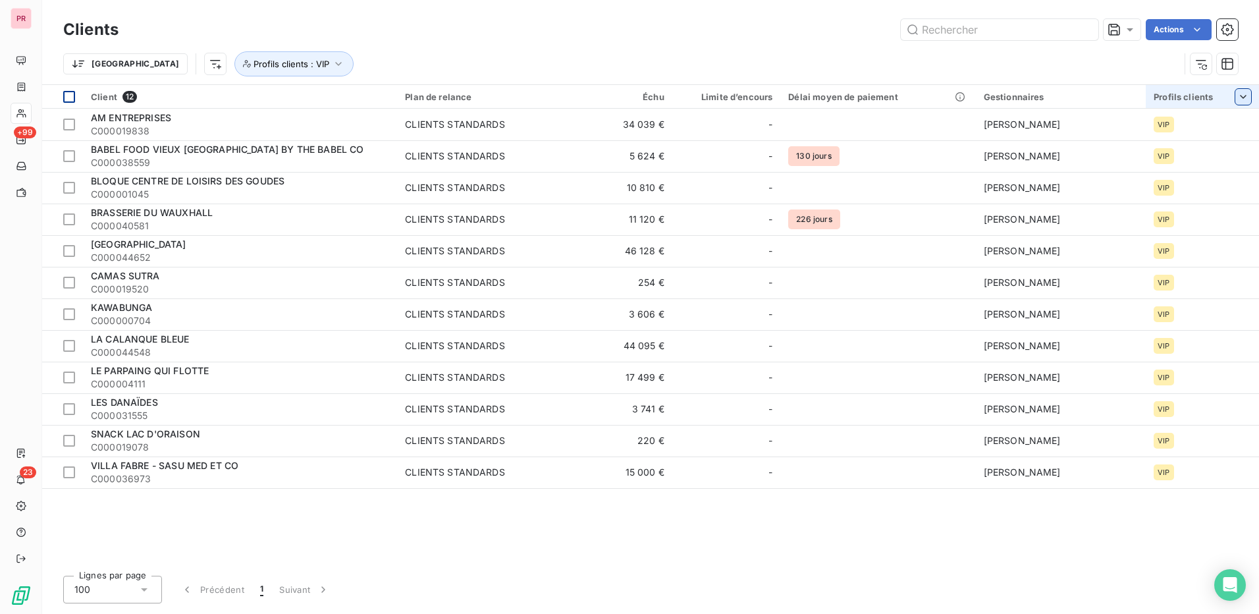
click at [65, 93] on div at bounding box center [69, 97] width 12 height 12
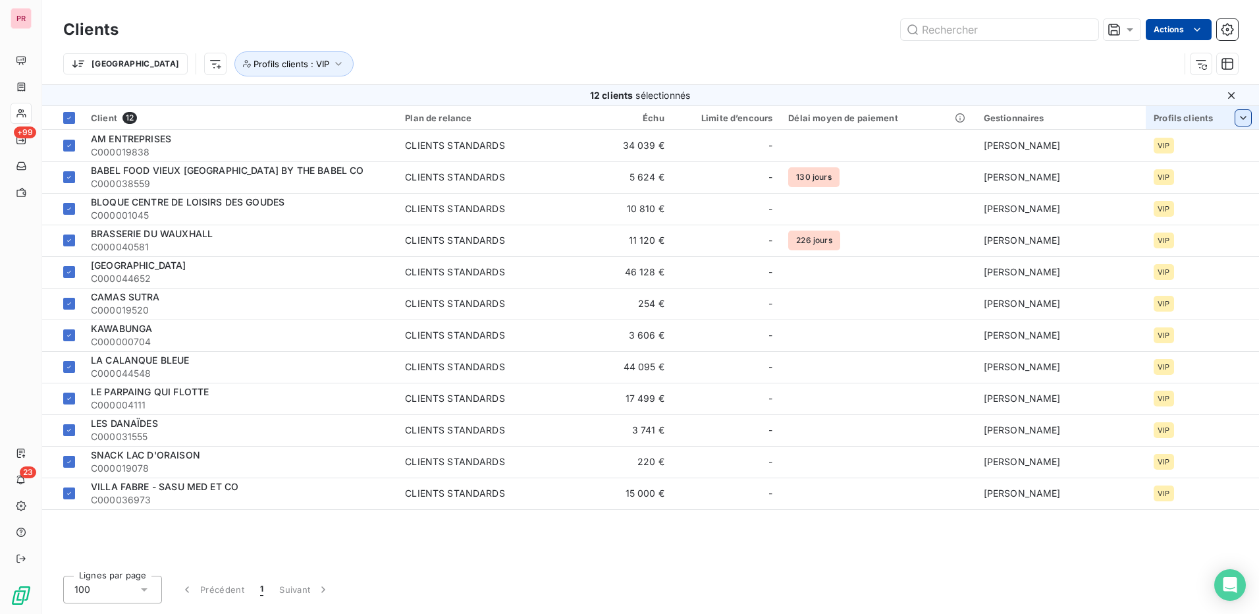
click at [1188, 29] on html "PR +99 23 Clients Actions Trier Profils clients : VIP 12 clients sélectionnés C…" at bounding box center [629, 307] width 1259 height 614
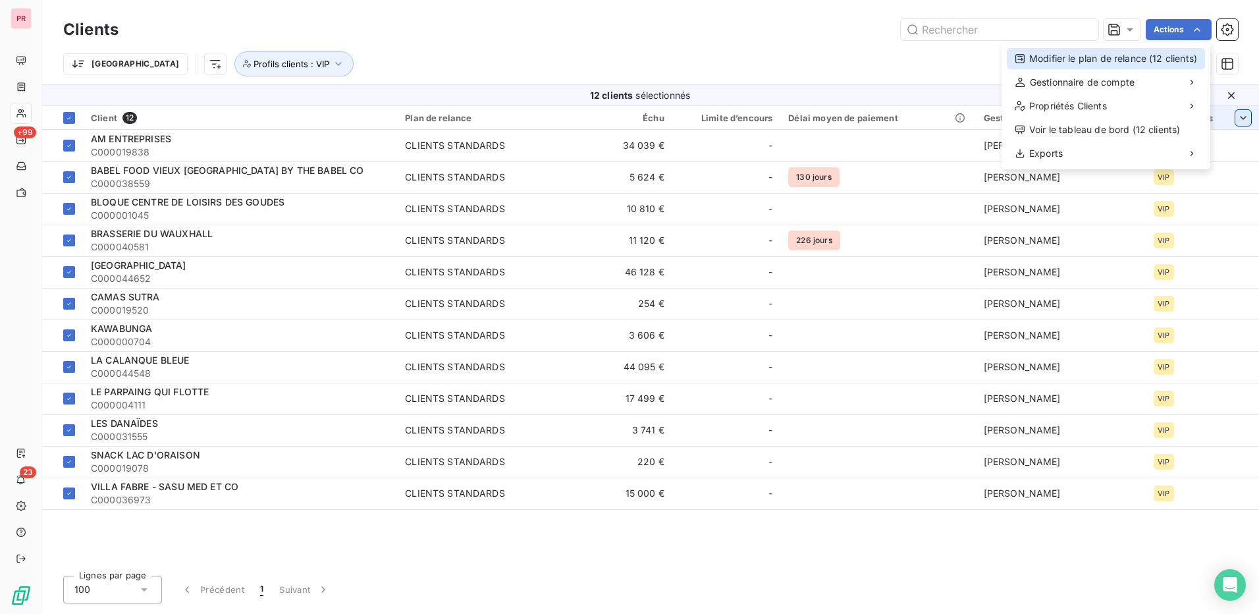
click at [1065, 60] on div "Modifier le plan de relance (12 clients)" at bounding box center [1106, 58] width 198 height 21
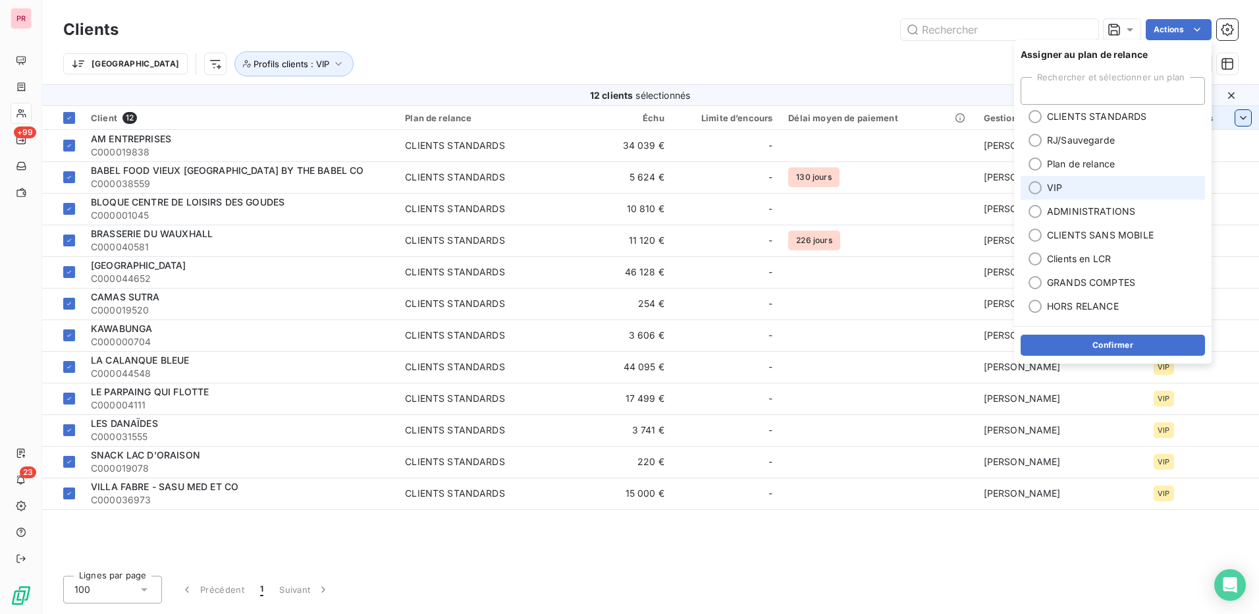
click at [1037, 188] on div at bounding box center [1035, 187] width 13 height 13
click at [1101, 340] on button "Confirmer" at bounding box center [1113, 345] width 184 height 21
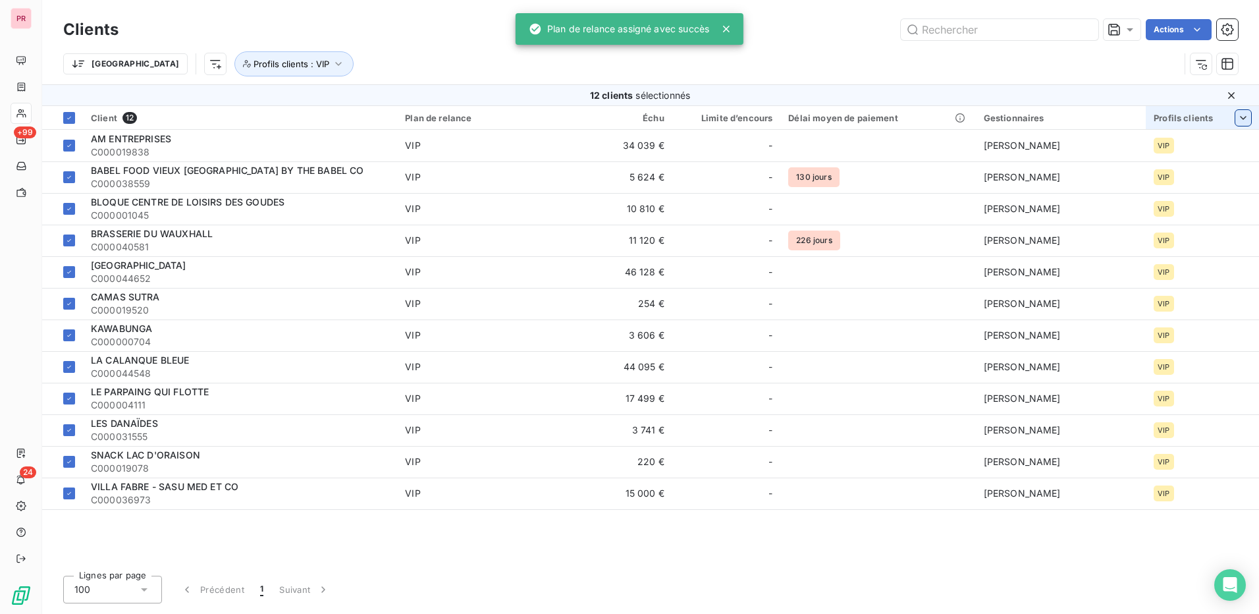
click at [1033, 55] on div "Trier Profils clients : VIP" at bounding box center [621, 63] width 1116 height 25
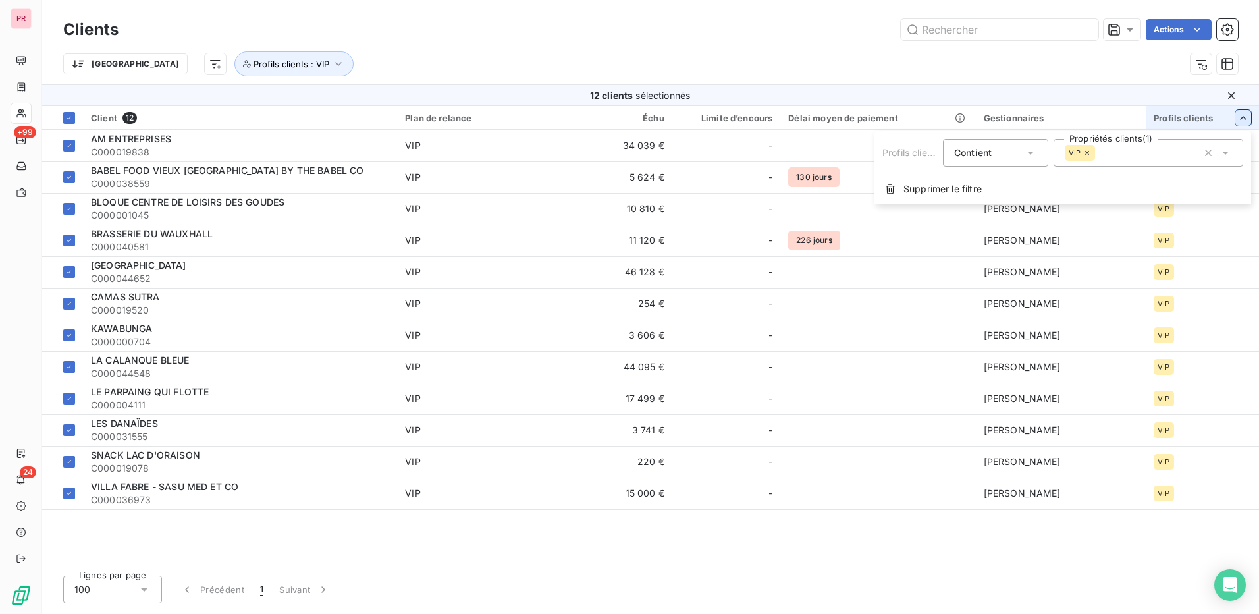
click at [1225, 150] on icon at bounding box center [1225, 152] width 13 height 13
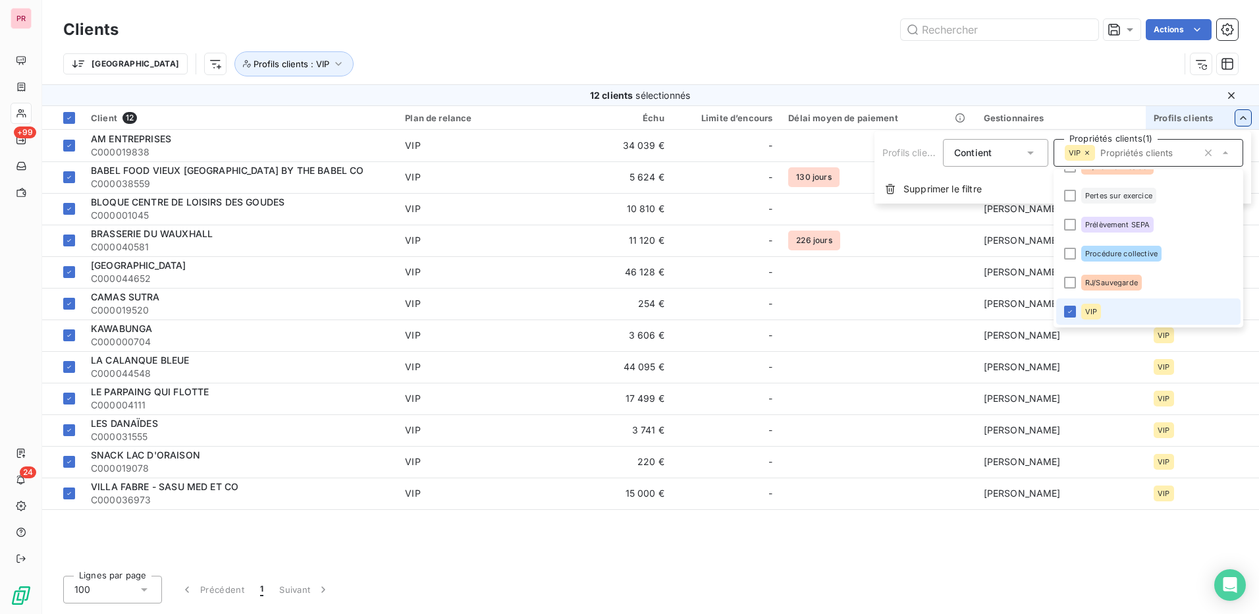
drag, startPoint x: 1064, startPoint y: 316, endPoint x: 1073, endPoint y: 306, distance: 13.6
click at [1063, 315] on li "VIP" at bounding box center [1148, 311] width 184 height 26
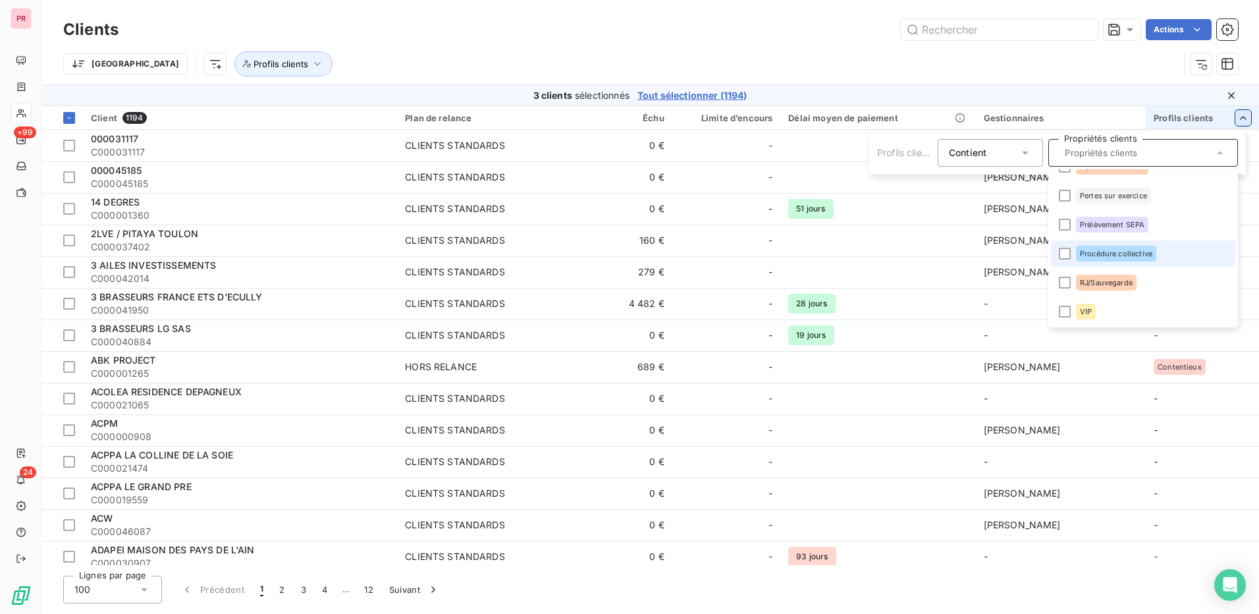
scroll to position [0, 0]
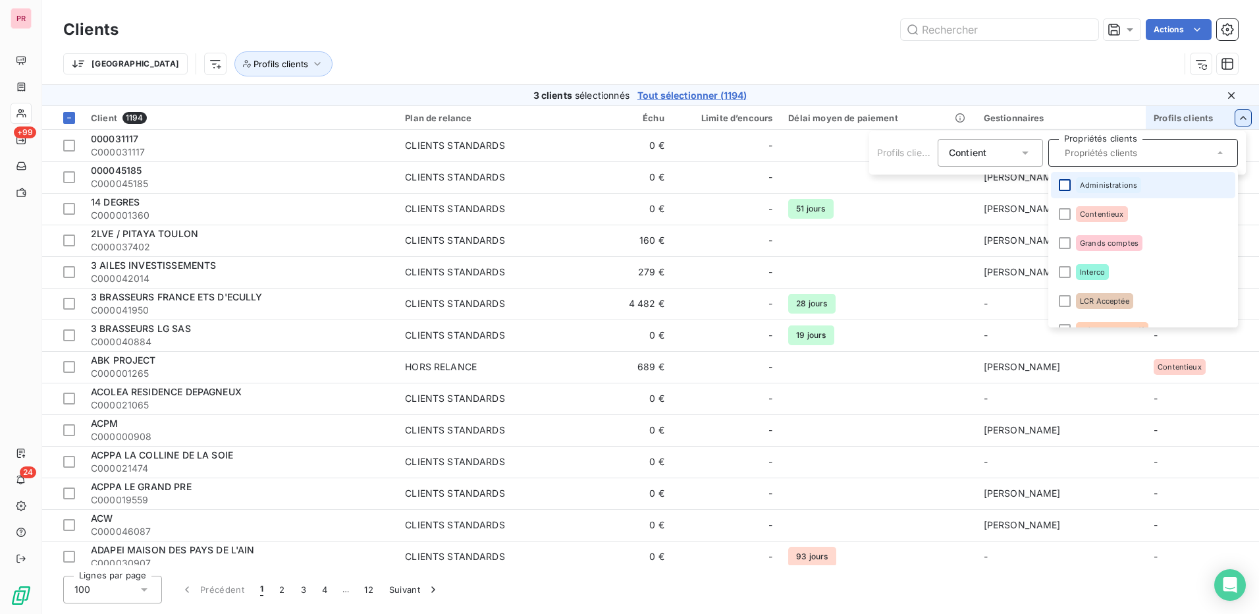
click at [1068, 184] on div at bounding box center [1065, 185] width 12 height 12
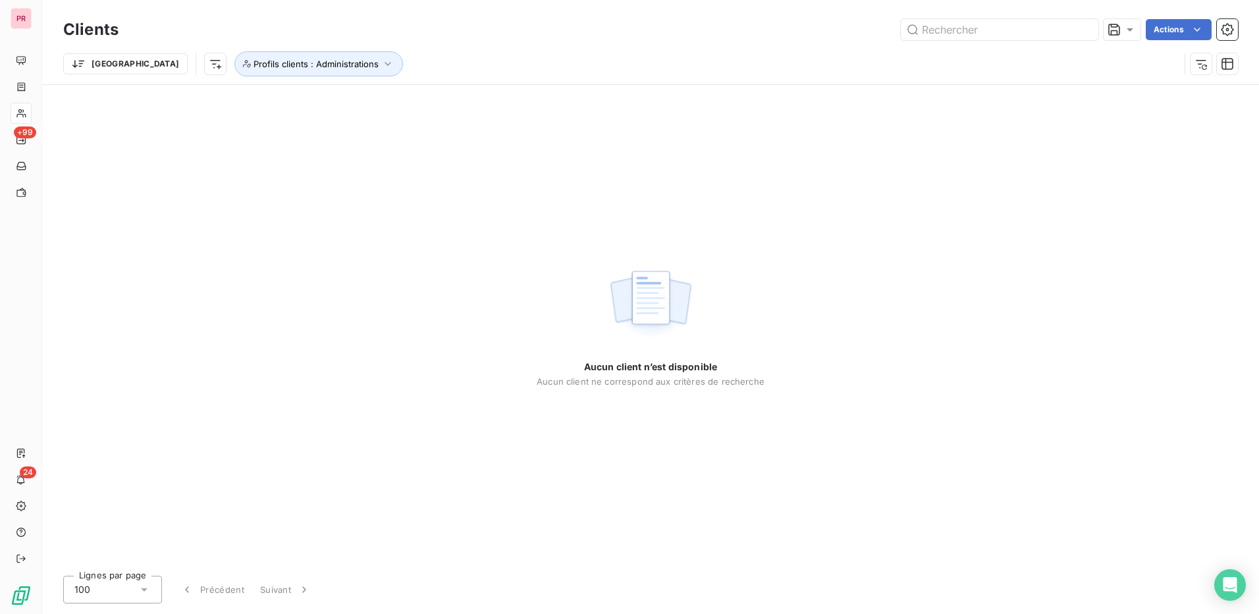
click at [1131, 148] on div "Aucun client n’est disponible Aucun client ne correspond aux critères de recher…" at bounding box center [650, 325] width 1217 height 480
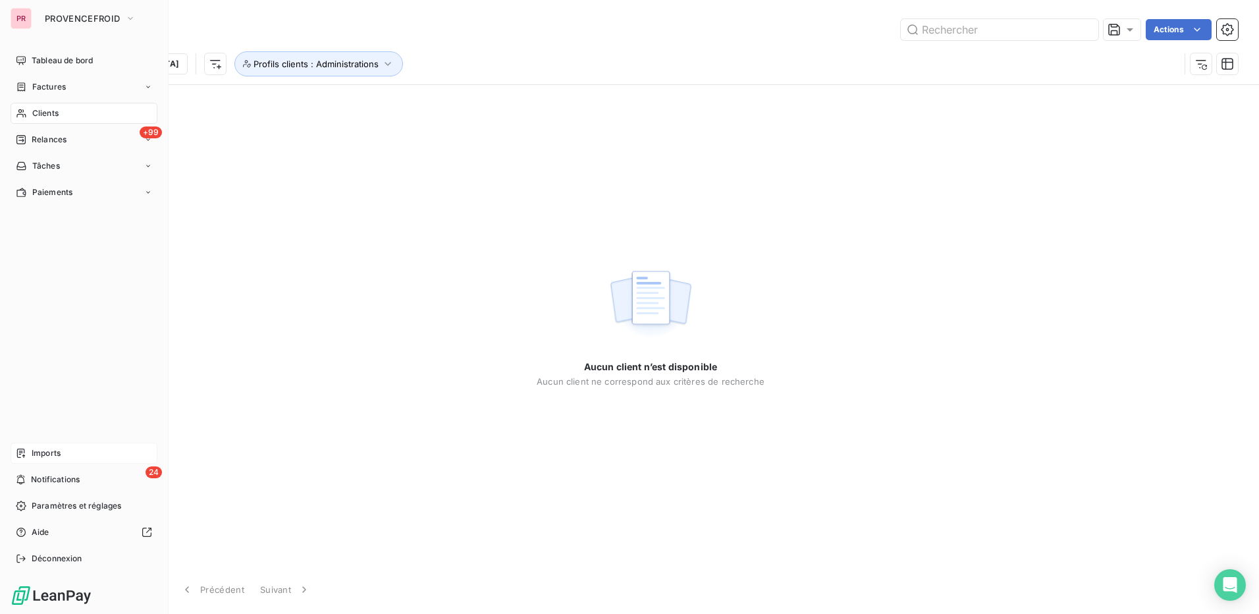
click at [68, 458] on div "Imports" at bounding box center [84, 453] width 147 height 21
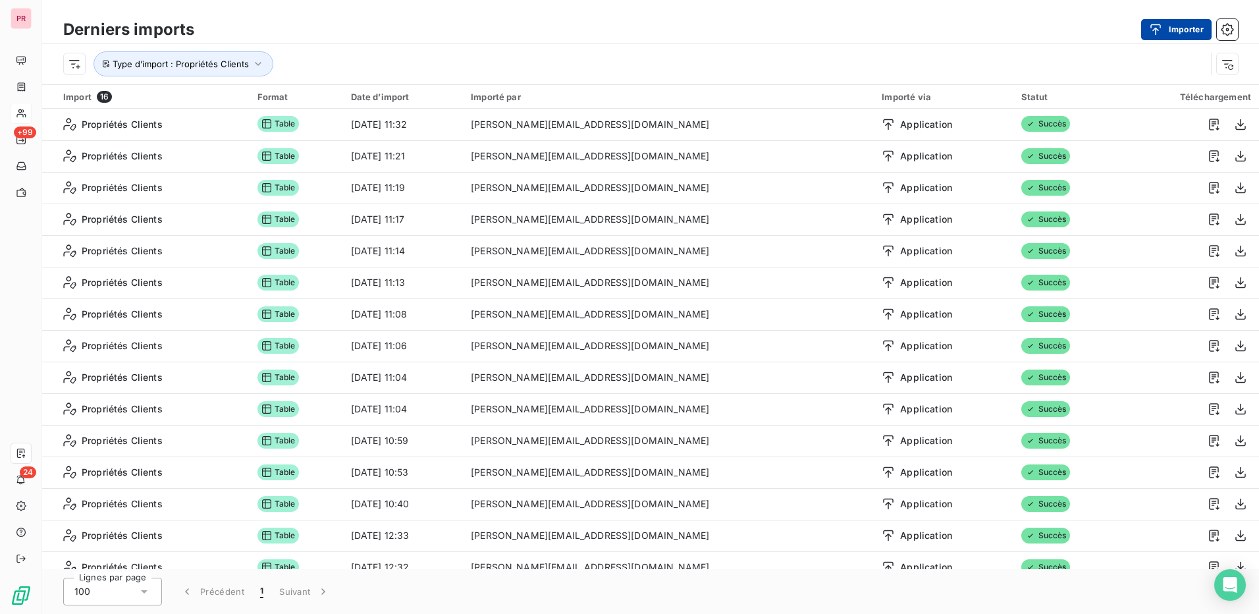
click at [1177, 30] on button "Importer" at bounding box center [1176, 29] width 70 height 21
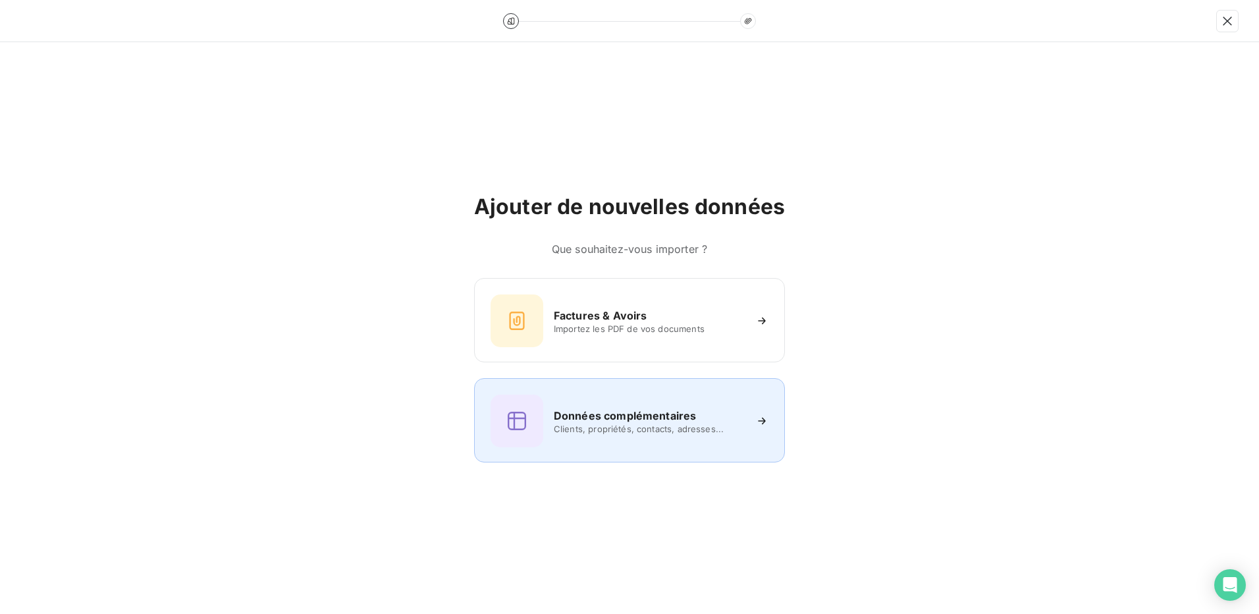
click at [602, 425] on span "Clients, propriétés, contacts, adresses..." at bounding box center [649, 428] width 191 height 11
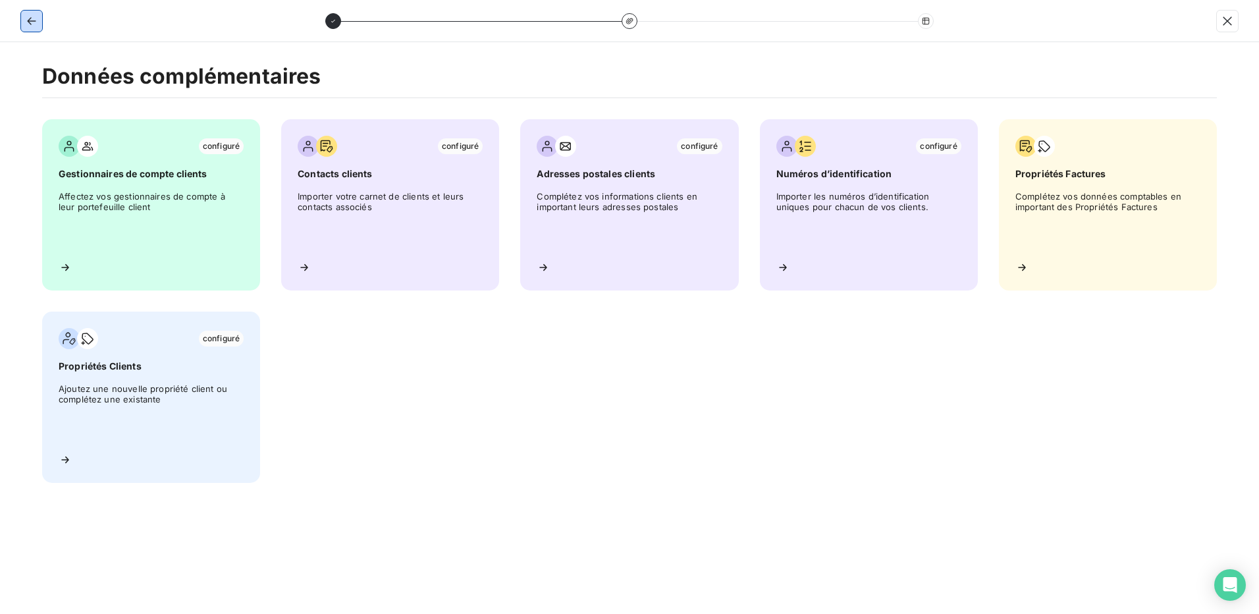
drag, startPoint x: 29, startPoint y: 10, endPoint x: 23, endPoint y: 13, distance: 6.8
click at [28, 11] on button "button" at bounding box center [31, 21] width 21 height 21
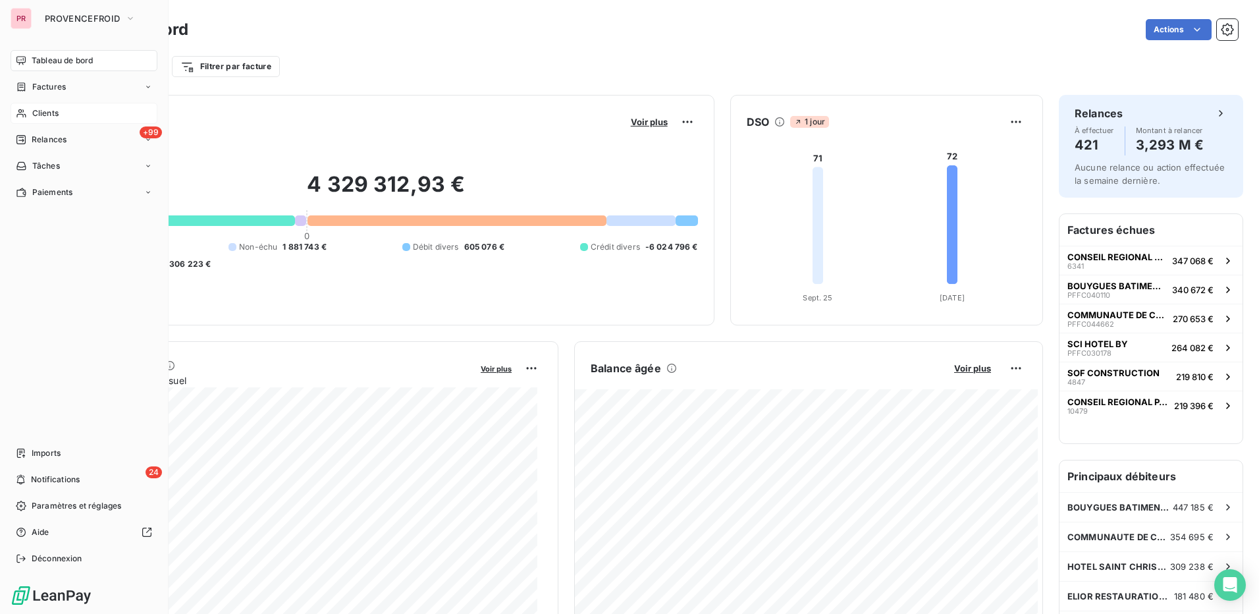
click at [83, 113] on div "Clients" at bounding box center [84, 113] width 147 height 21
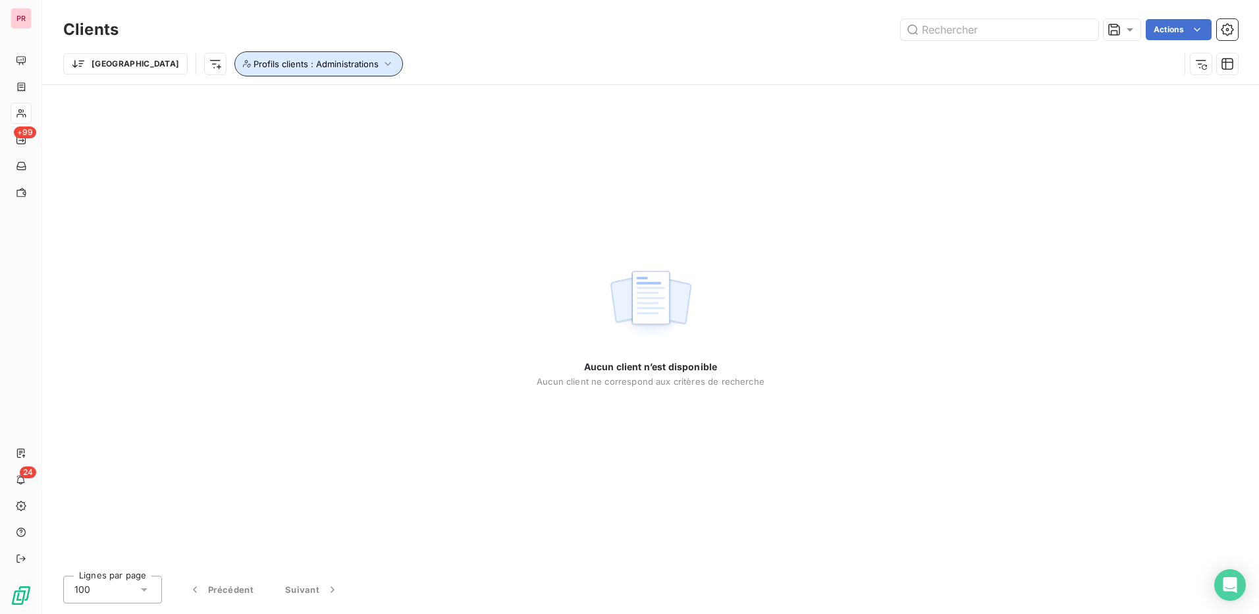
click at [298, 68] on span "Profils clients : Administrations" at bounding box center [316, 64] width 125 height 11
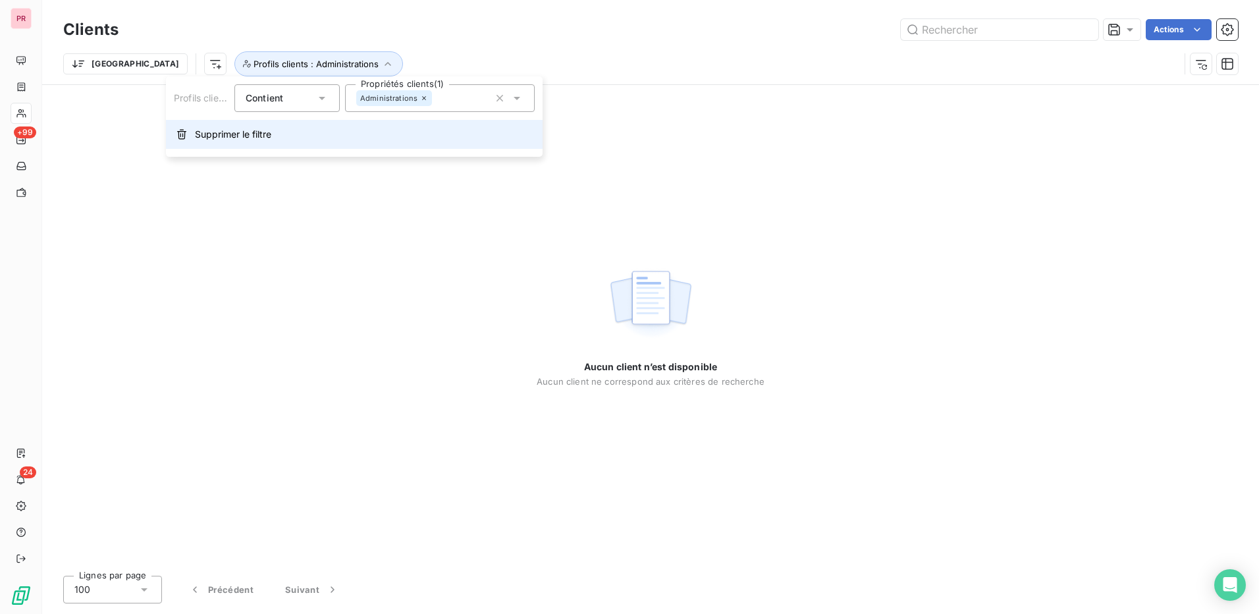
click at [250, 134] on span "Supprimer le filtre" at bounding box center [233, 134] width 76 height 13
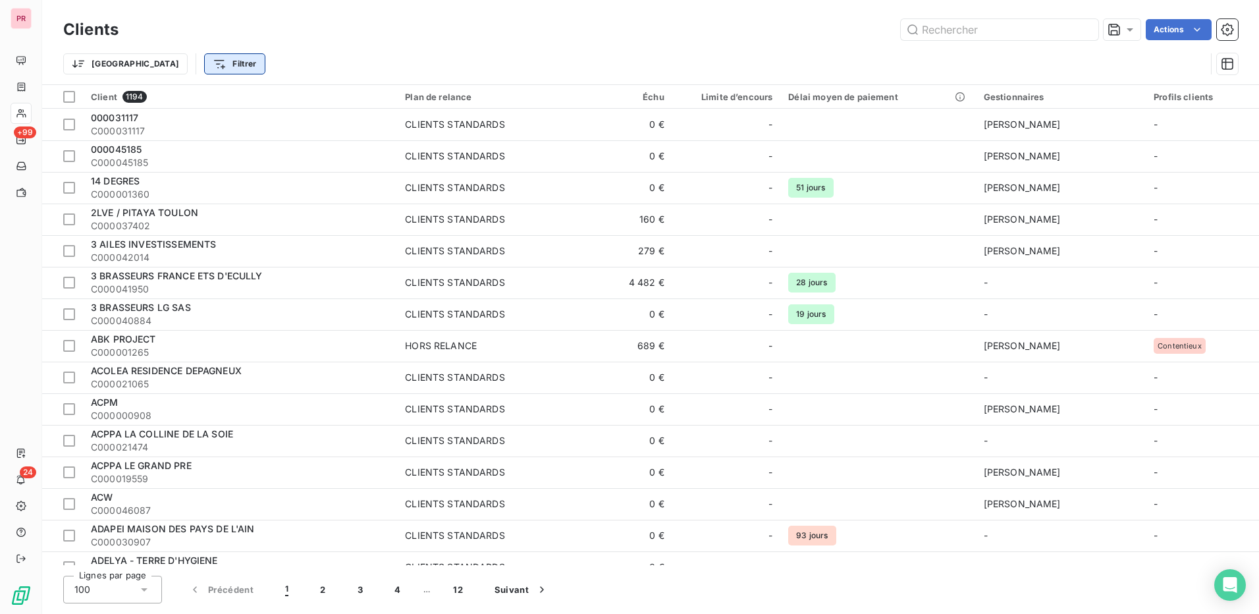
click at [176, 67] on html "PR +99 24 Clients Actions Trier Filtrer Client 1194 Plan de relance Échu Limite…" at bounding box center [629, 307] width 1259 height 614
click at [194, 104] on input "m" at bounding box center [232, 100] width 167 height 28
type input "mairie"
click at [304, 57] on html "PR +99 24 Clients Actions Trier Filtrer mairie Rechercher et sélectionner Clien…" at bounding box center [629, 307] width 1259 height 614
click at [62, 94] on th at bounding box center [62, 97] width 41 height 24
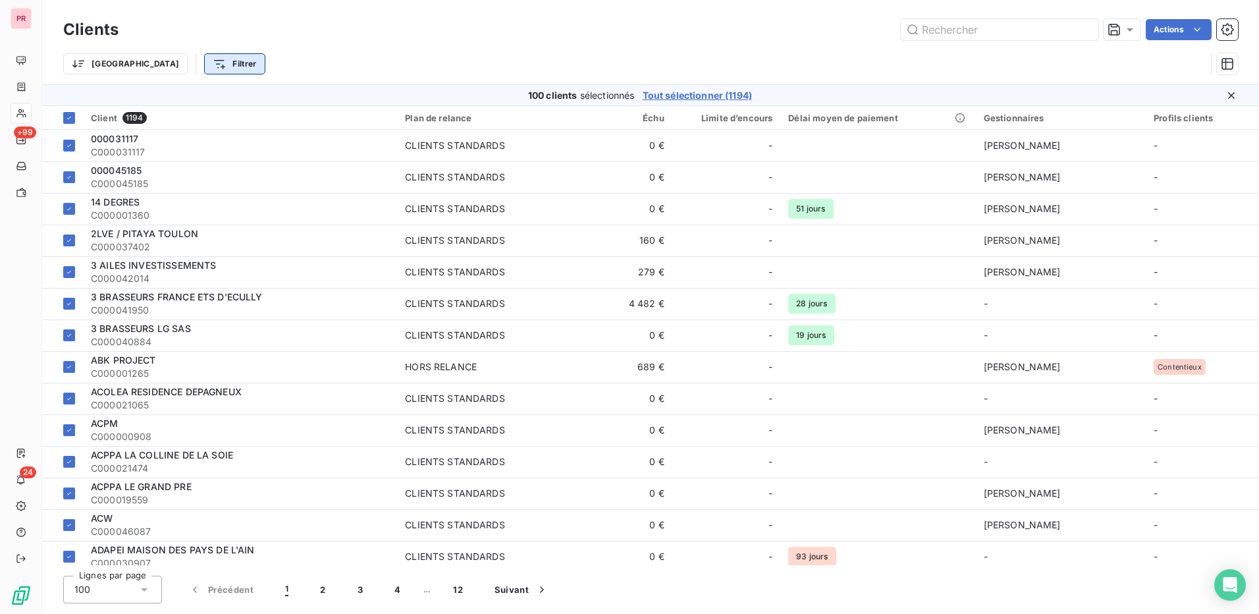
click at [183, 63] on html "PR +99 24 Clients Actions Trier Filtrer 100 clients sélectionnés Tout sélection…" at bounding box center [629, 307] width 1259 height 614
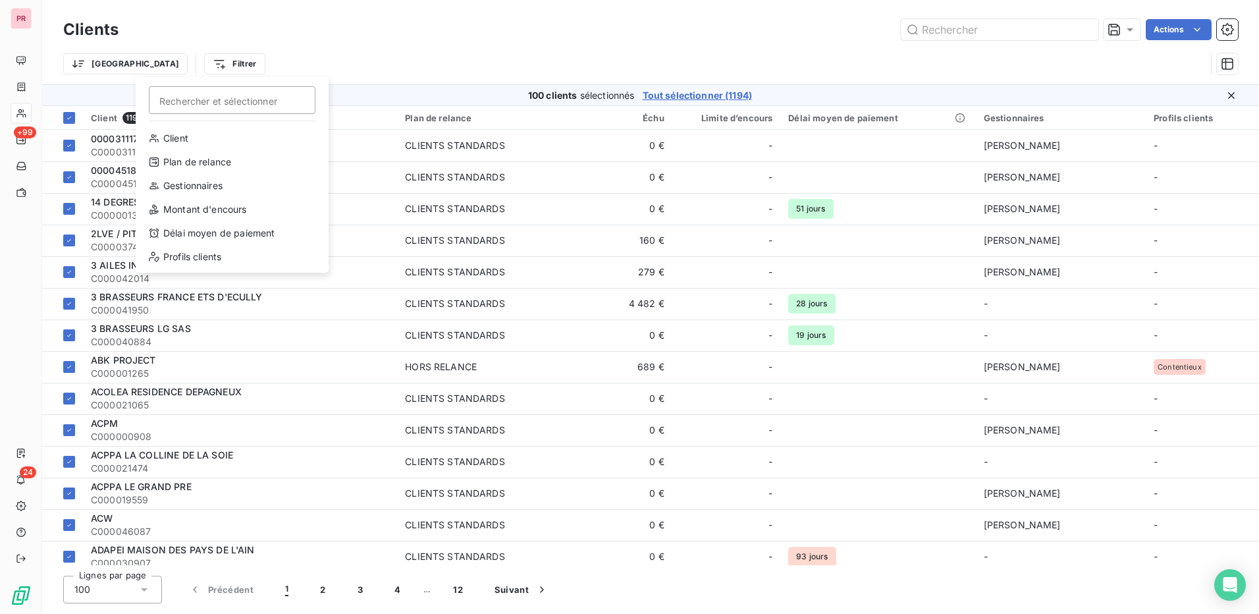
click at [325, 44] on html "PR +99 24 Clients Actions Trier Filtrer Rechercher et sélectionner Client Plan …" at bounding box center [629, 307] width 1259 height 614
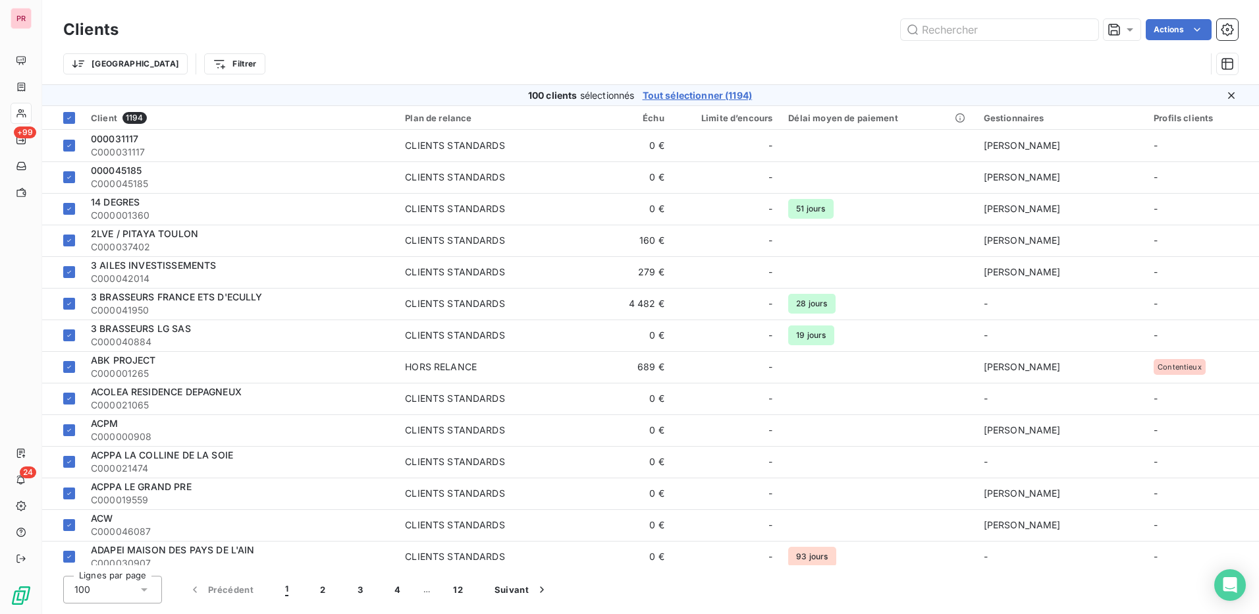
click at [329, 41] on div "Clients Actions" at bounding box center [650, 30] width 1175 height 28
click at [67, 118] on icon at bounding box center [69, 118] width 8 height 8
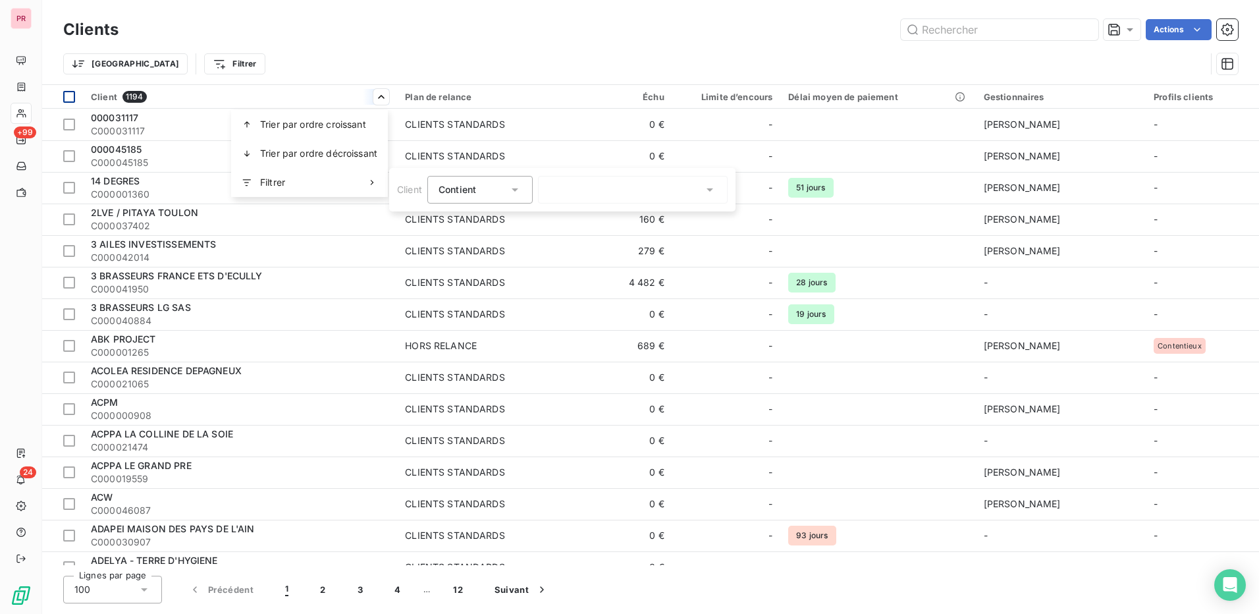
click at [627, 190] on div at bounding box center [633, 190] width 190 height 28
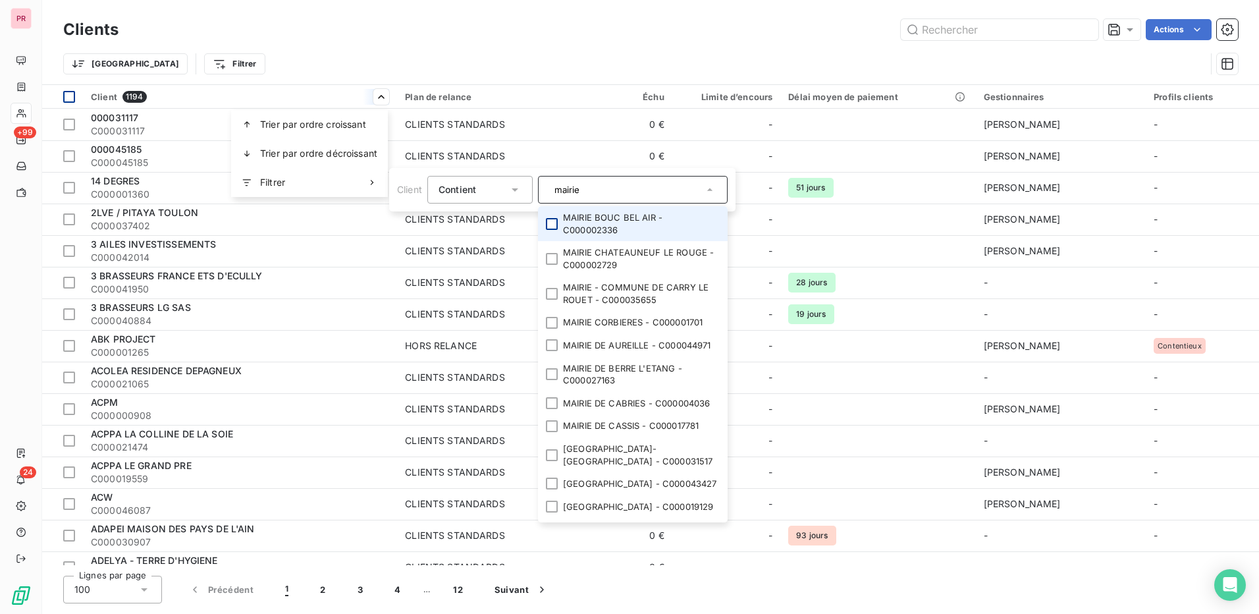
type input "mairie"
click at [555, 229] on div at bounding box center [552, 224] width 12 height 12
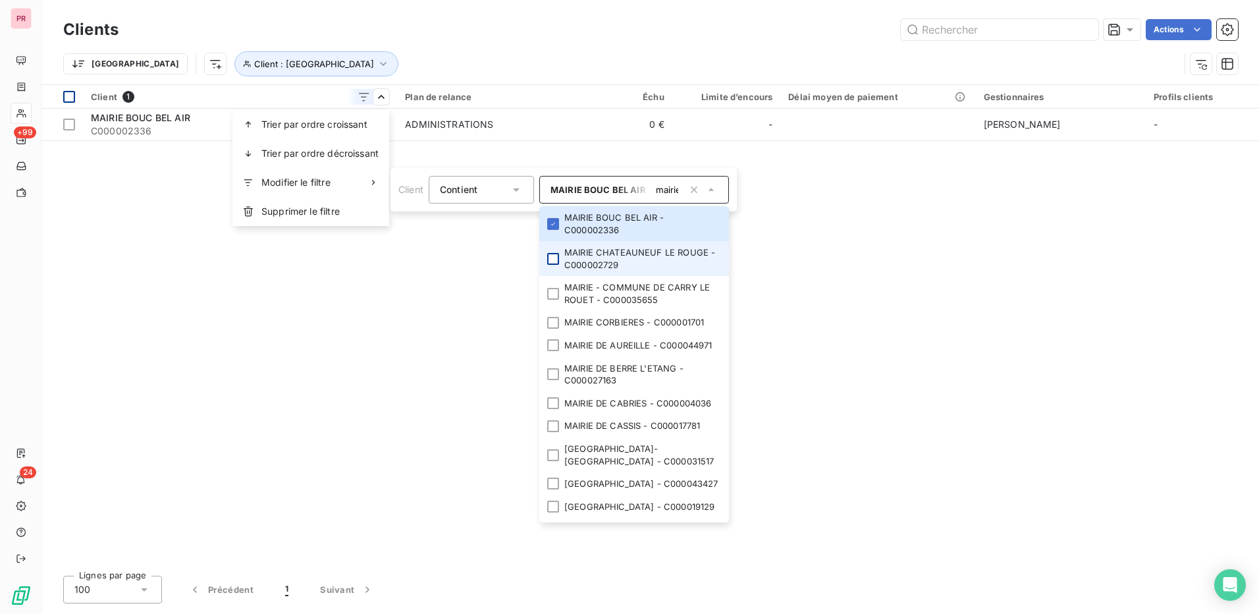
click at [553, 257] on div at bounding box center [553, 259] width 12 height 12
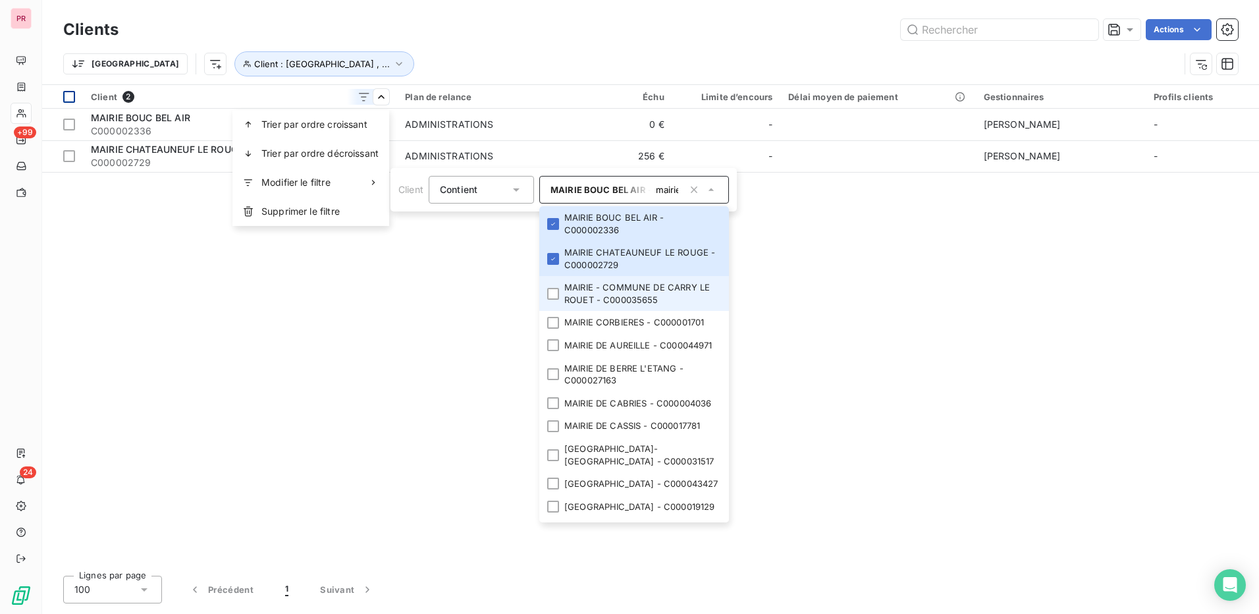
click at [560, 294] on li "MAIRIE - COMMUNE DE CARRY LE ROUET - C000035655" at bounding box center [634, 293] width 190 height 35
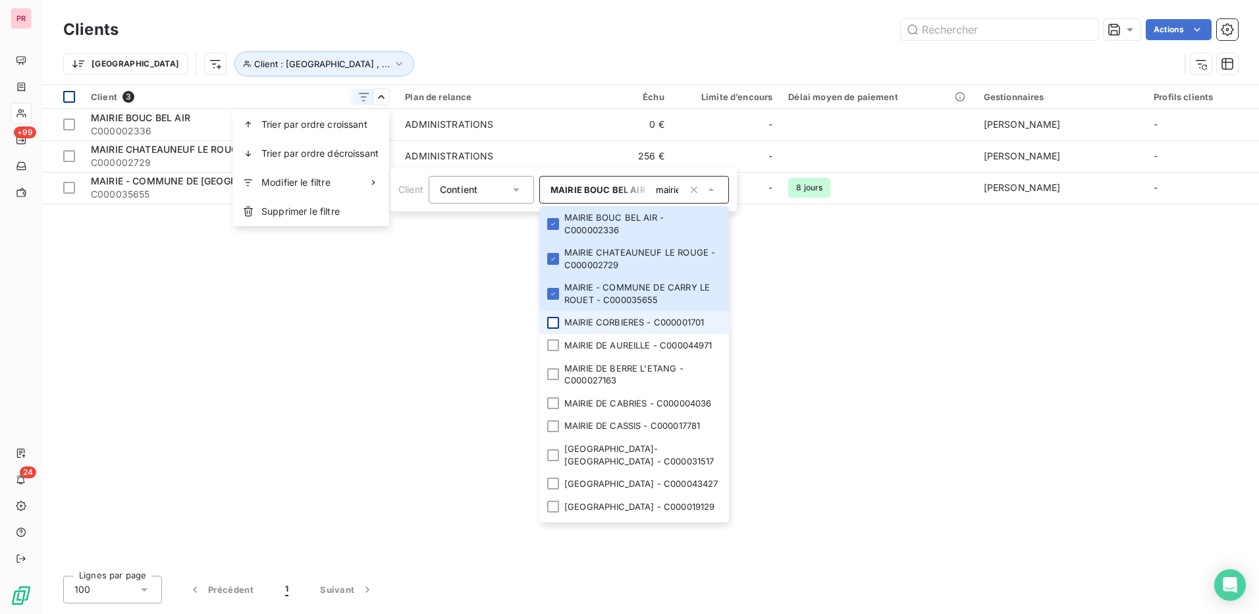
click at [557, 326] on div at bounding box center [553, 323] width 12 height 12
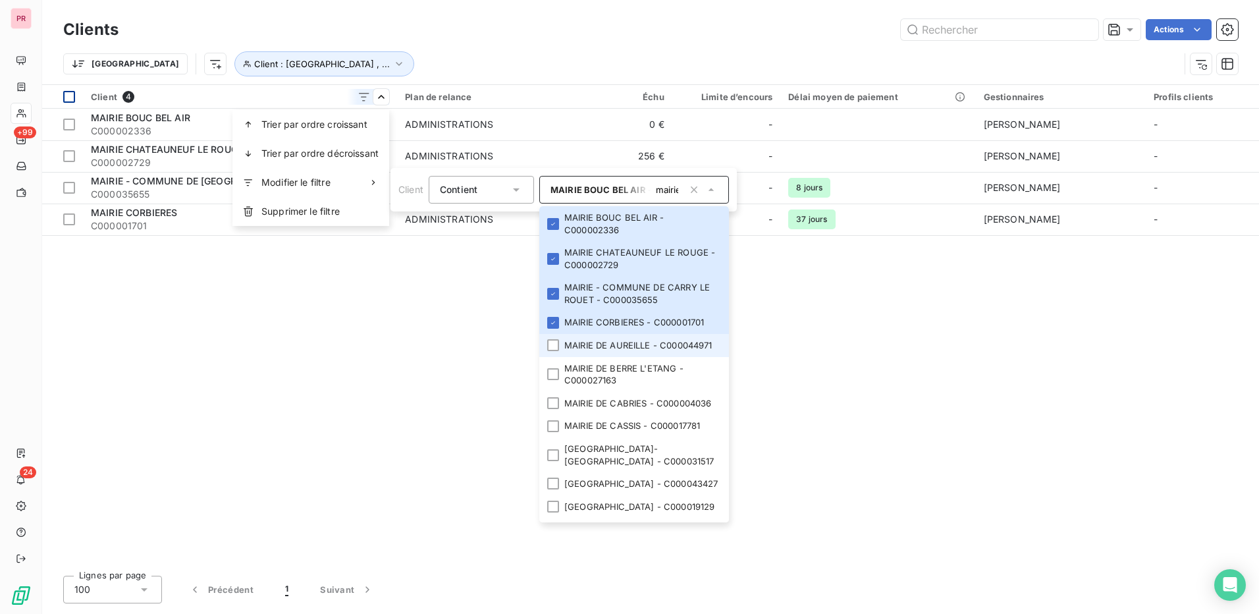
click at [554, 351] on div at bounding box center [553, 345] width 12 height 12
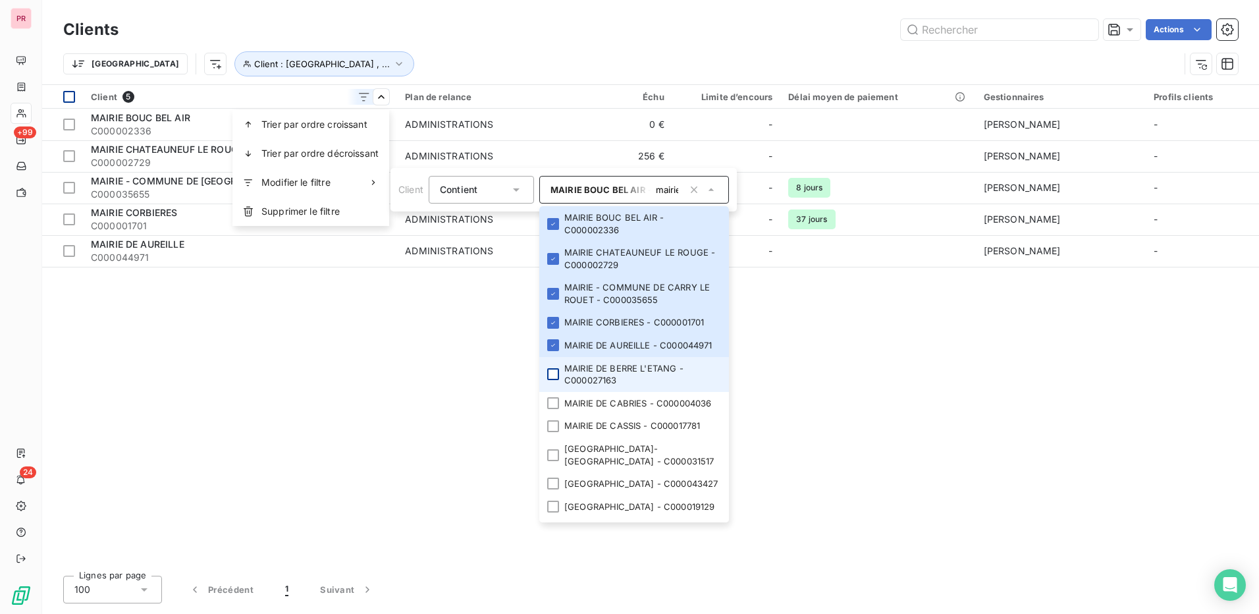
click at [554, 382] on li "MAIRIE DE BERRE L'ETANG - C000027163" at bounding box center [634, 374] width 190 height 35
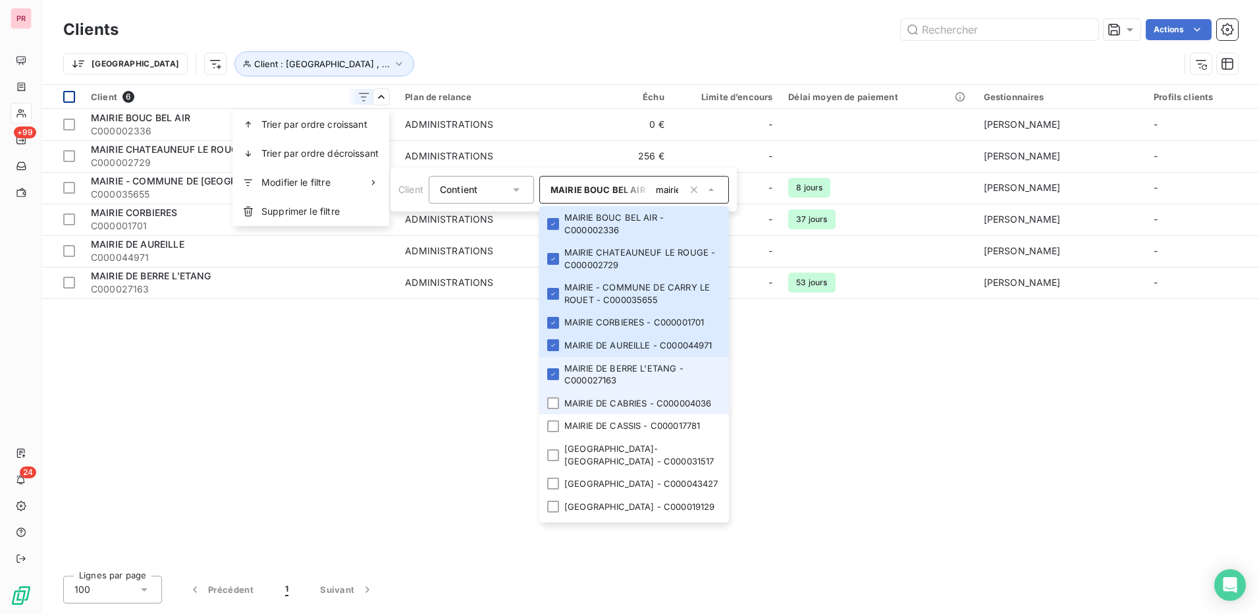
click at [556, 411] on li "MAIRIE DE CABRIES - C000004036" at bounding box center [634, 403] width 190 height 23
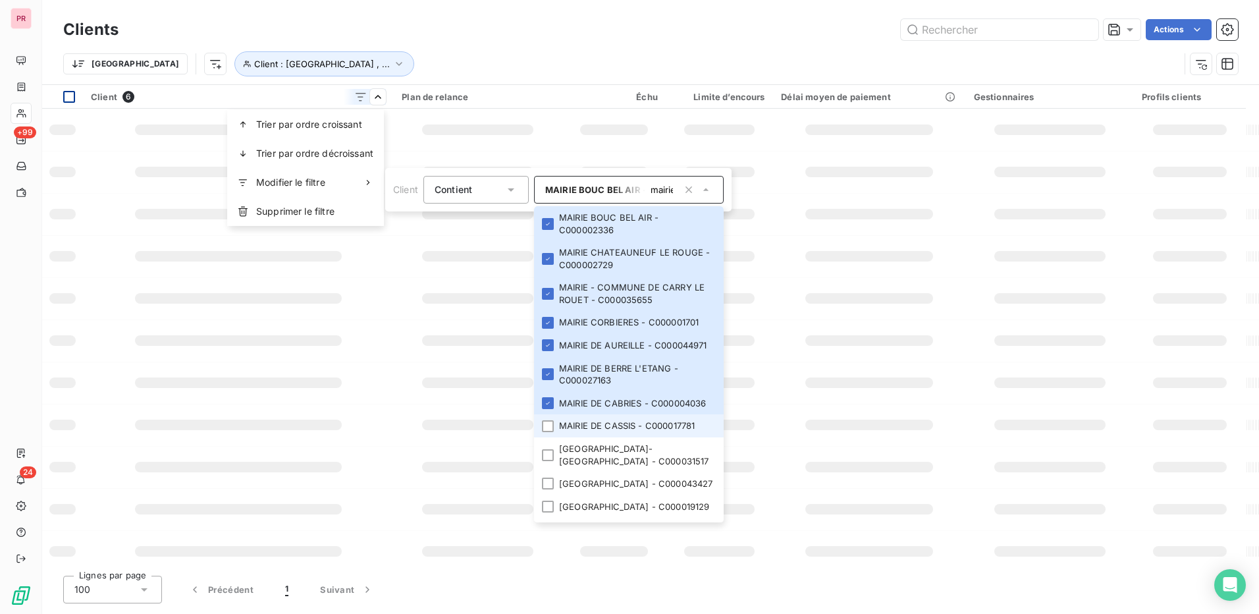
drag, startPoint x: 554, startPoint y: 449, endPoint x: 549, endPoint y: 465, distance: 16.9
click at [554, 437] on li "MAIRIE DE CASSIS - C000017781" at bounding box center [629, 425] width 190 height 23
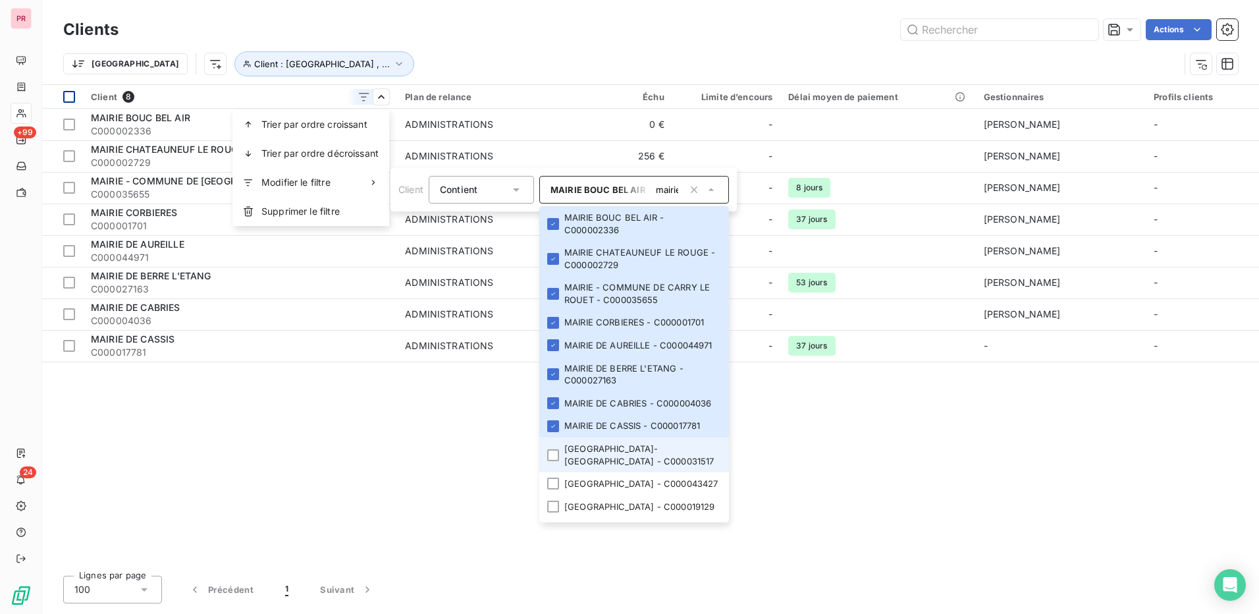
click at [544, 472] on li "[GEOGRAPHIC_DATA]-[GEOGRAPHIC_DATA] - C000031517" at bounding box center [634, 454] width 190 height 35
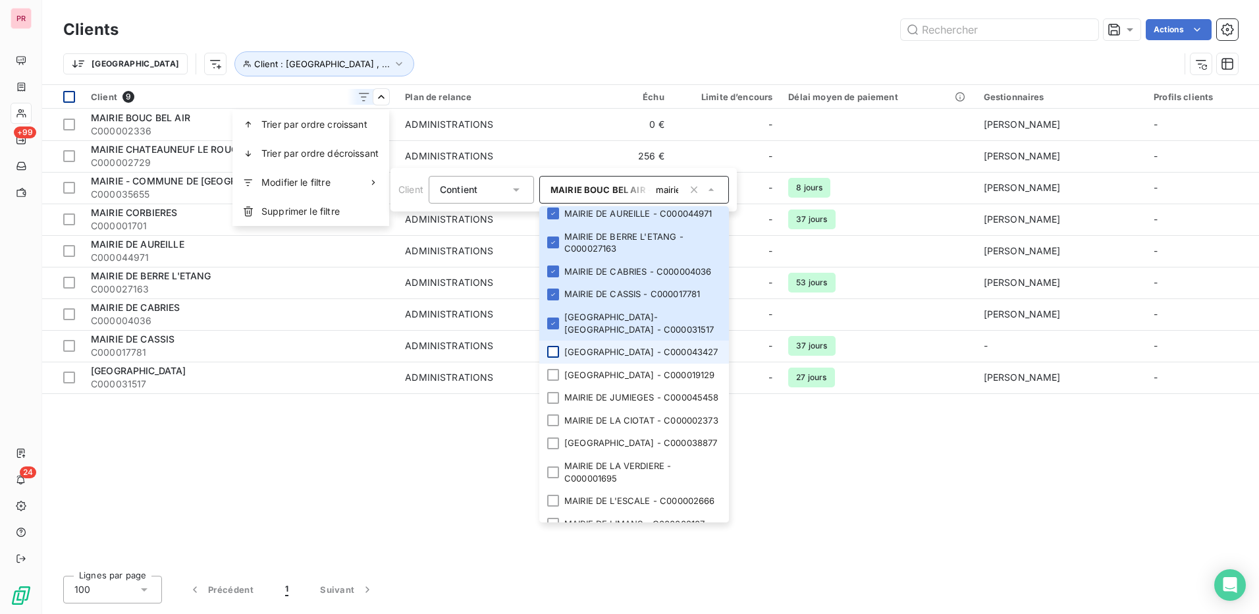
click at [556, 358] on div at bounding box center [553, 352] width 12 height 12
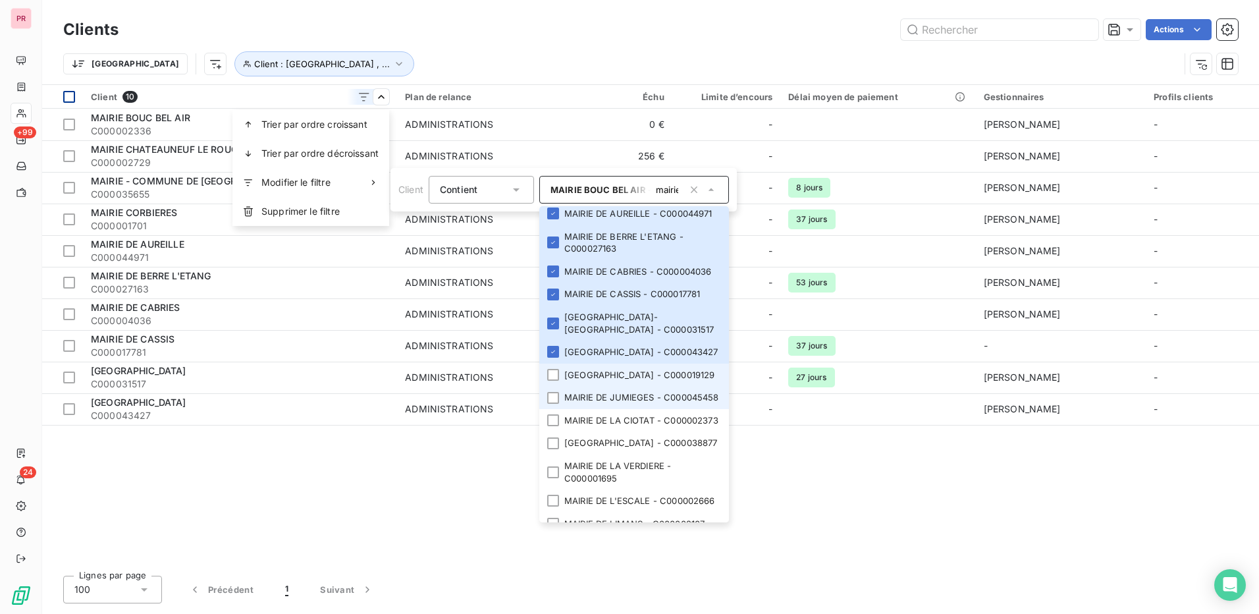
drag, startPoint x: 549, startPoint y: 419, endPoint x: 549, endPoint y: 441, distance: 21.1
click at [549, 381] on div at bounding box center [553, 375] width 12 height 12
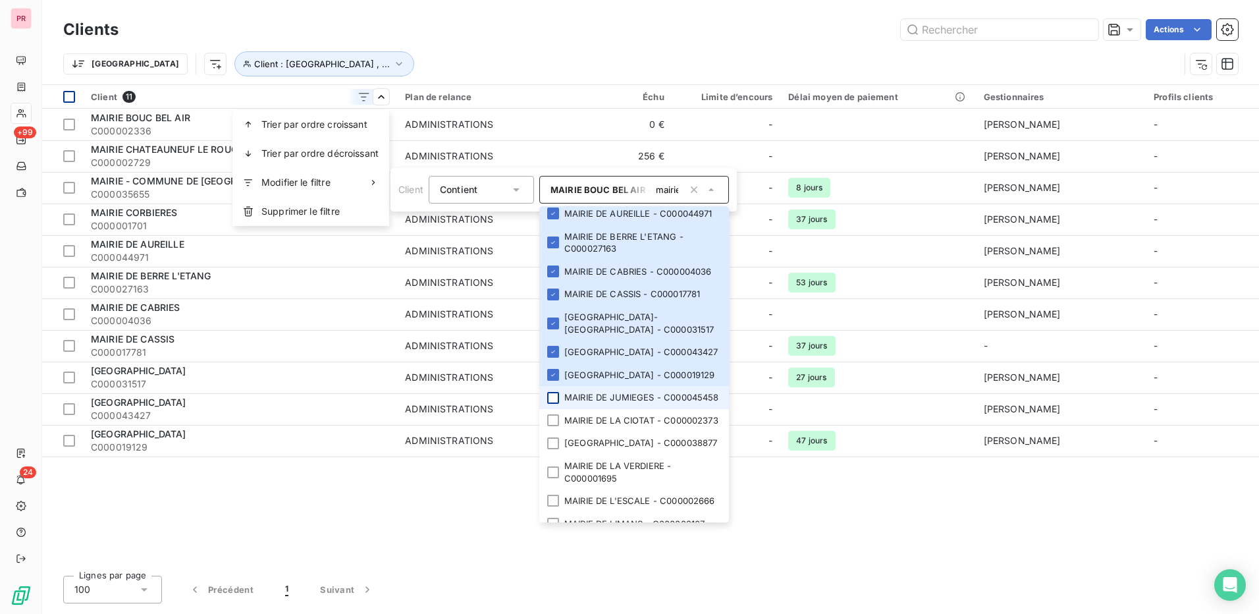
click at [551, 404] on div at bounding box center [553, 398] width 12 height 12
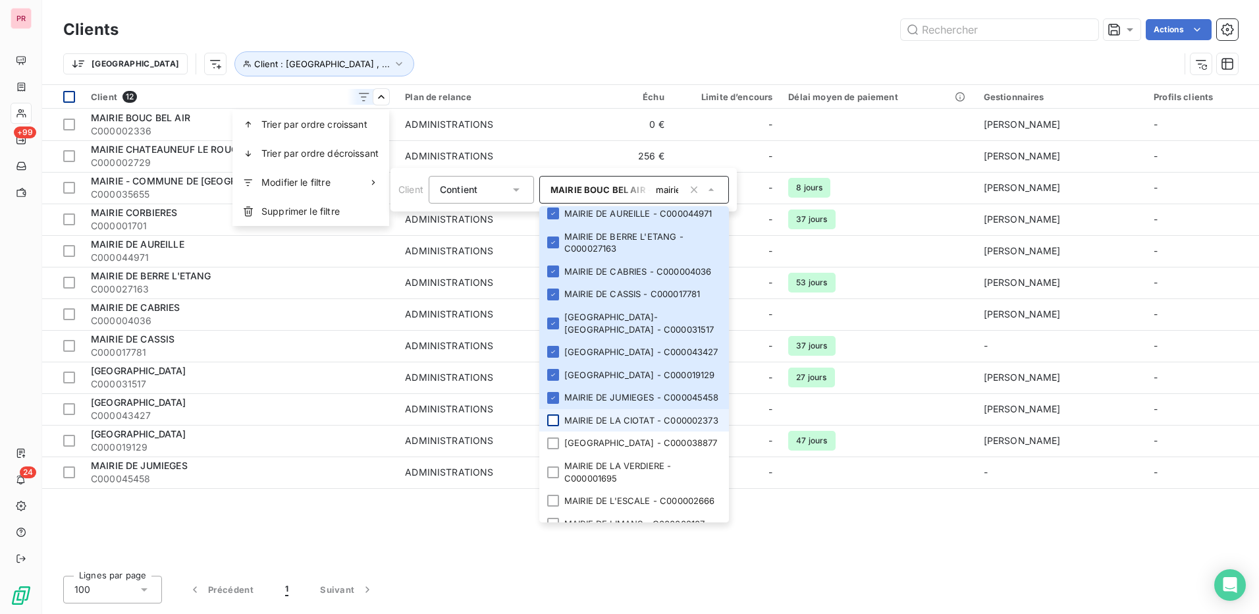
click at [556, 426] on div at bounding box center [553, 420] width 12 height 12
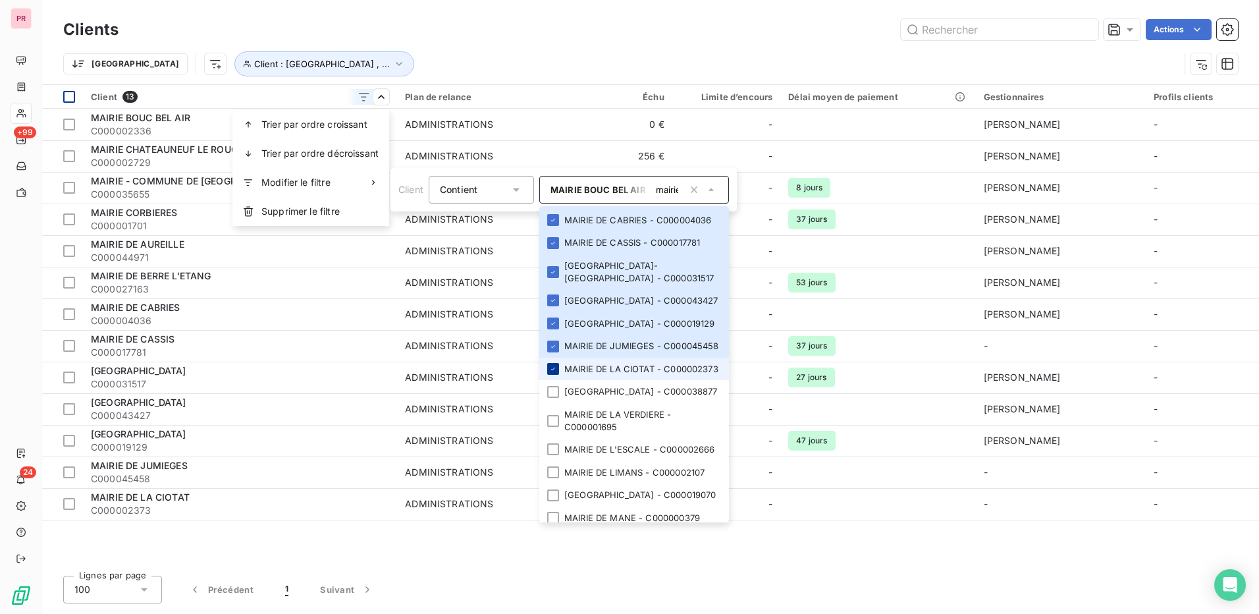
scroll to position [263, 0]
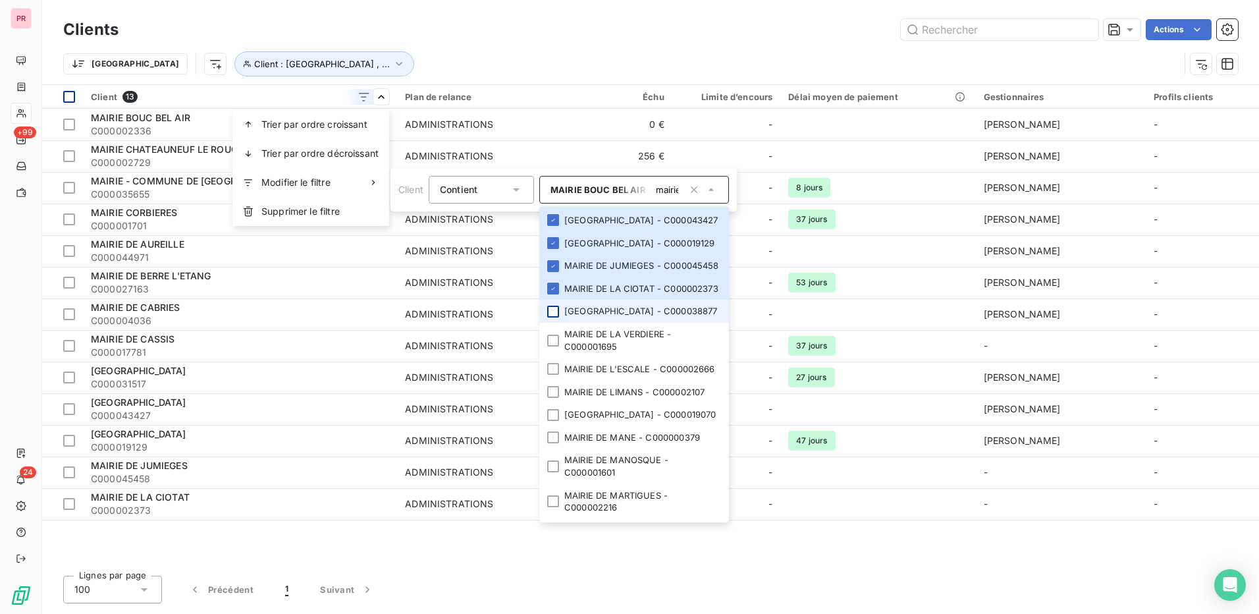
click at [558, 317] on div at bounding box center [553, 312] width 12 height 12
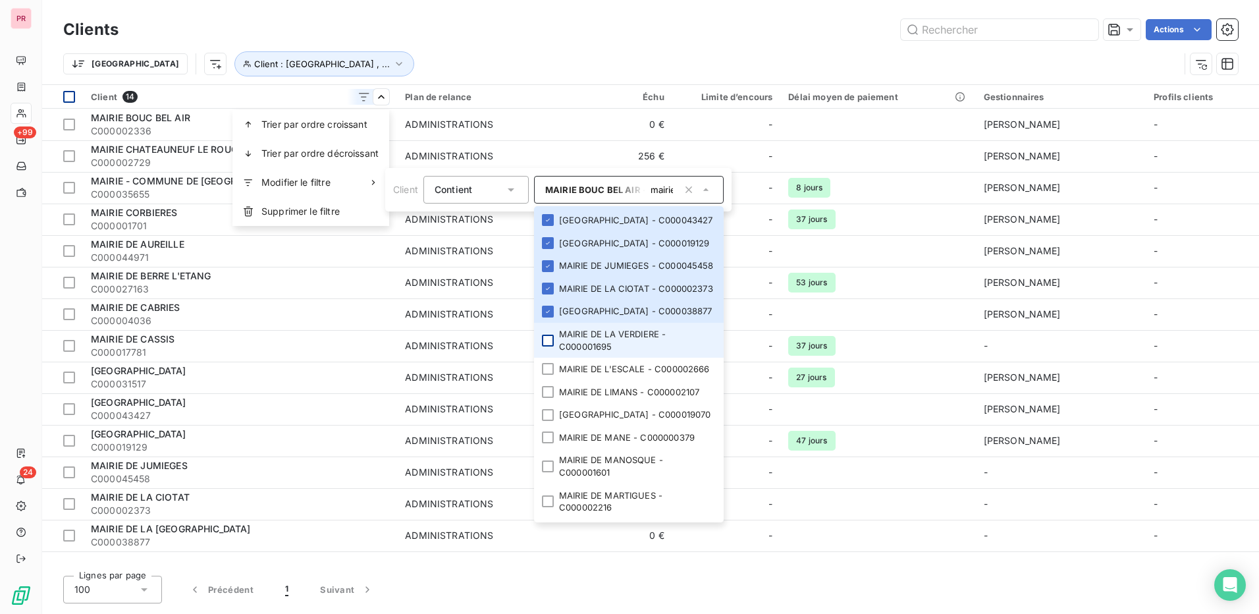
click at [551, 346] on div at bounding box center [548, 341] width 12 height 12
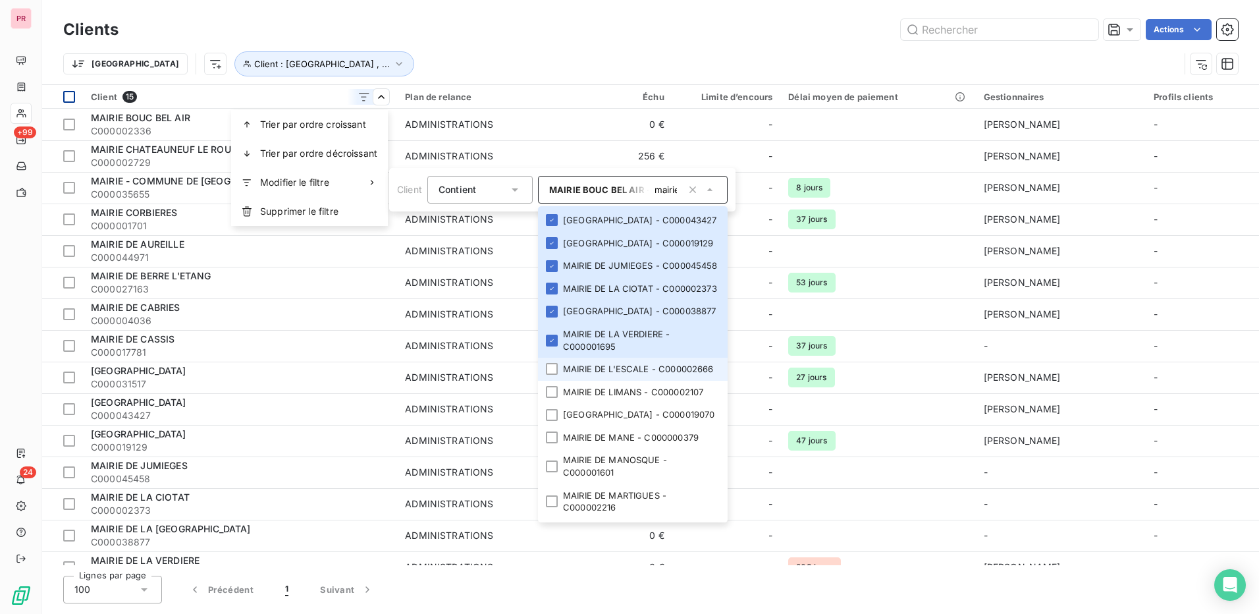
click at [550, 375] on div at bounding box center [552, 369] width 12 height 12
click at [558, 398] on div at bounding box center [552, 392] width 12 height 12
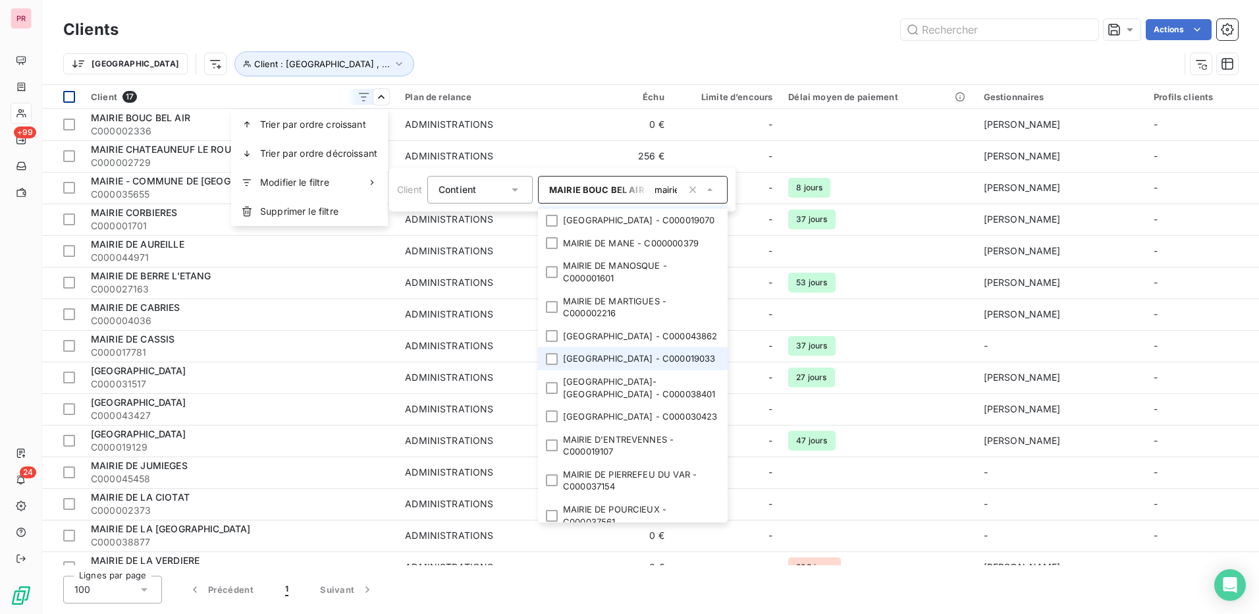
scroll to position [461, 0]
click at [549, 223] on div at bounding box center [552, 217] width 12 height 12
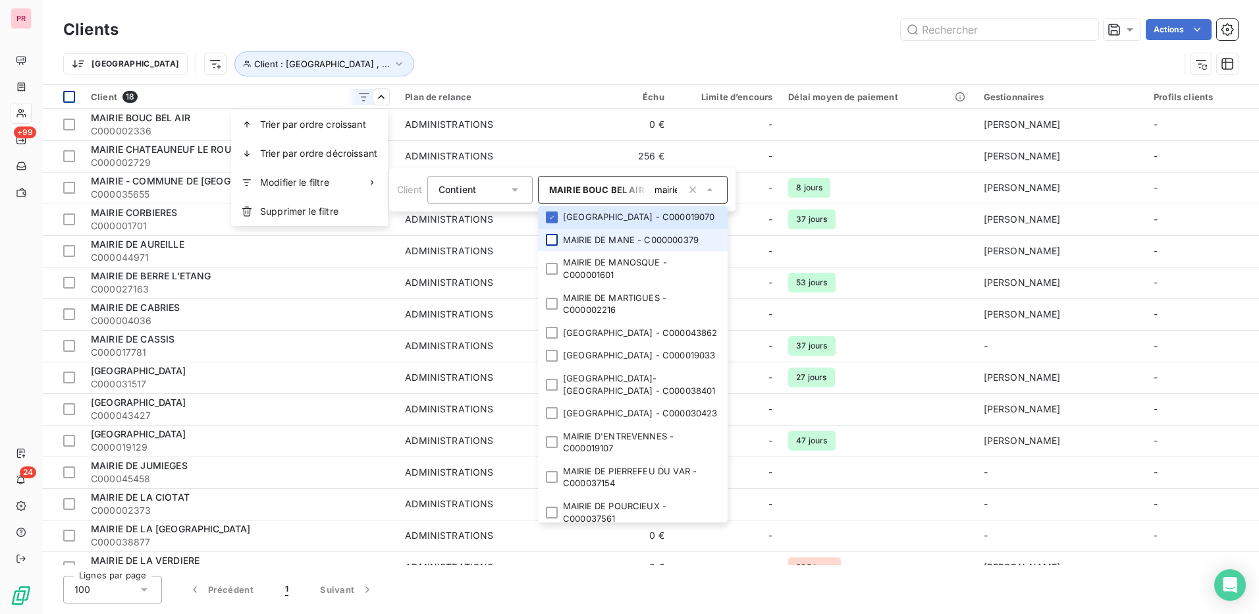
click at [546, 246] on div at bounding box center [552, 240] width 12 height 12
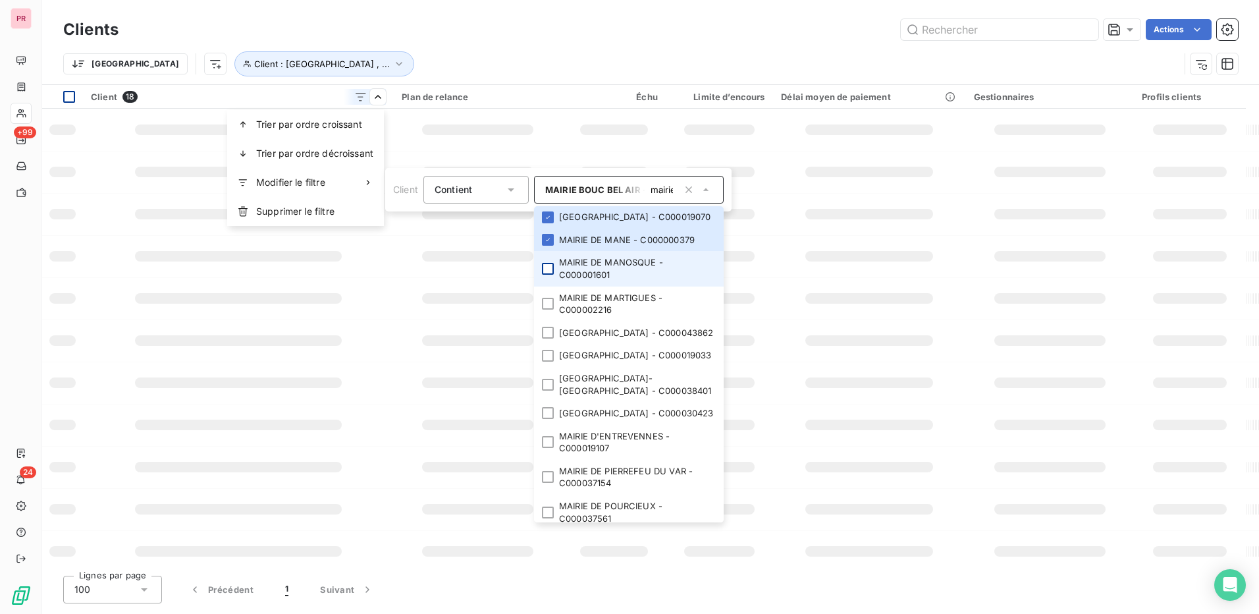
click at [547, 275] on div at bounding box center [548, 269] width 12 height 12
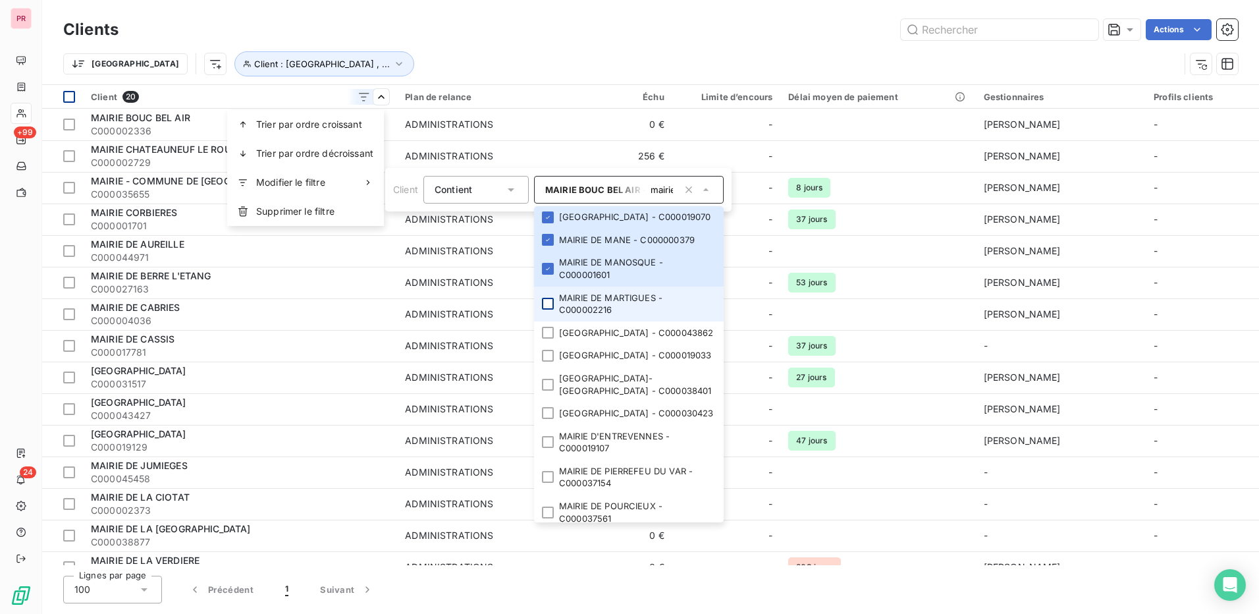
click at [547, 309] on div at bounding box center [548, 304] width 12 height 12
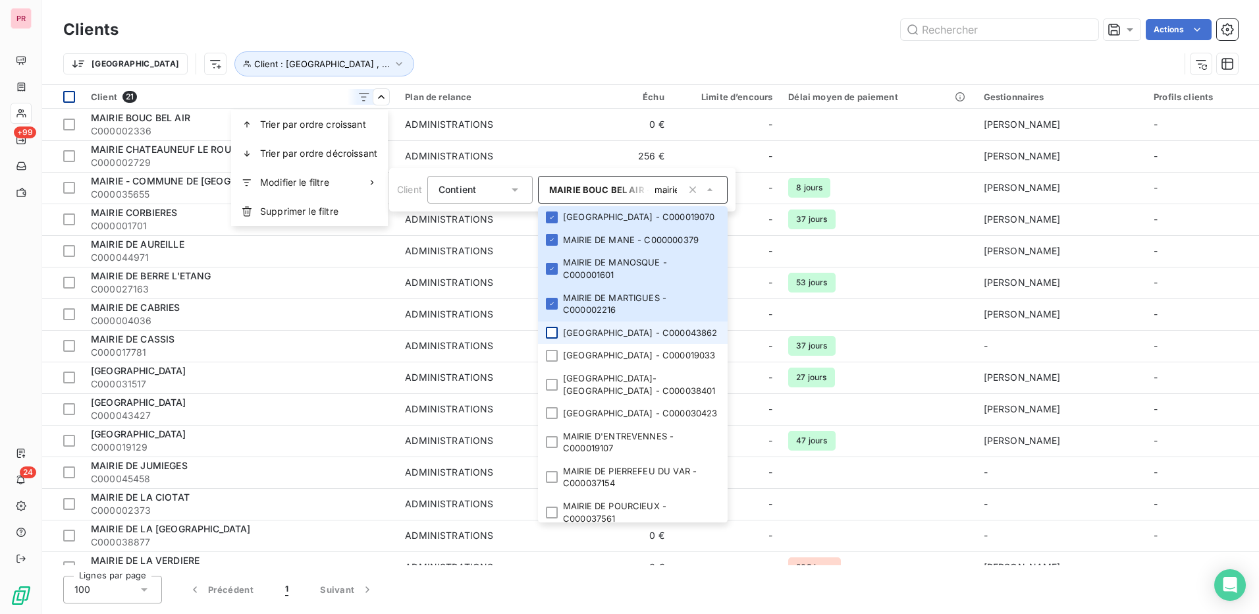
click at [555, 338] on div at bounding box center [552, 333] width 12 height 12
click at [552, 362] on div at bounding box center [552, 356] width 12 height 12
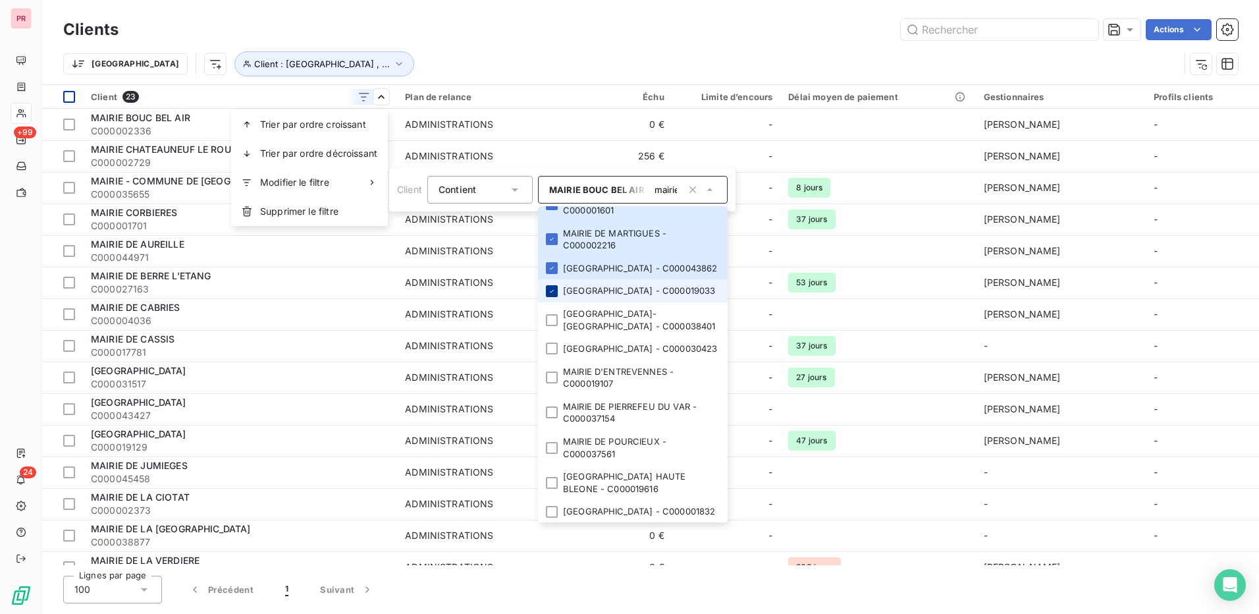
scroll to position [593, 0]
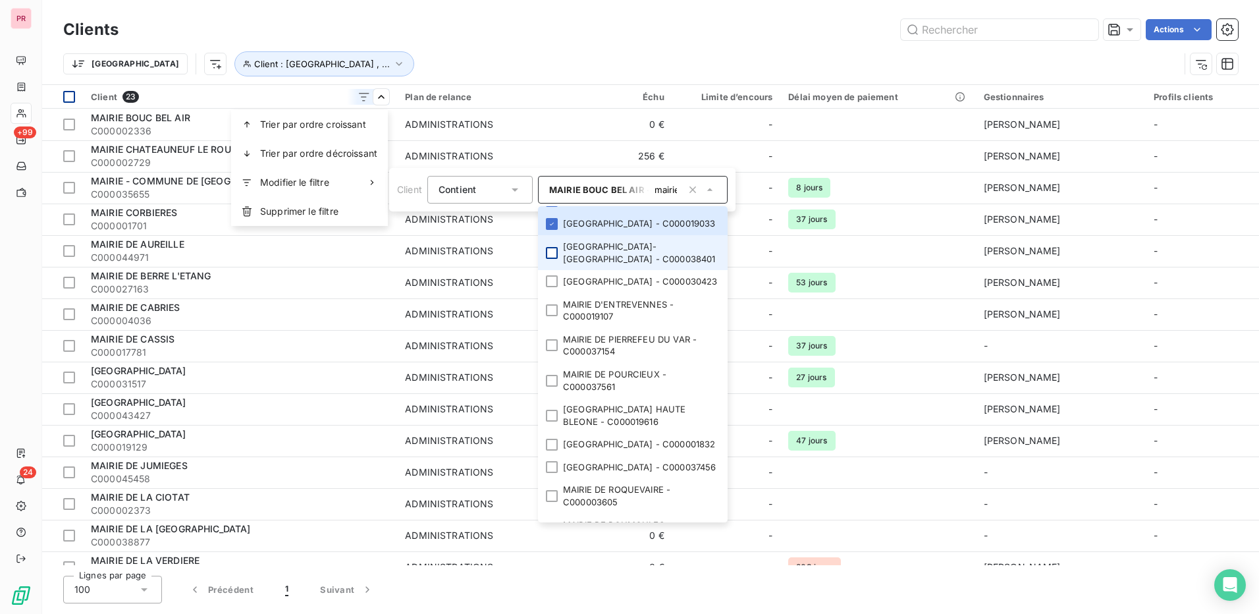
click at [549, 259] on div at bounding box center [552, 253] width 12 height 12
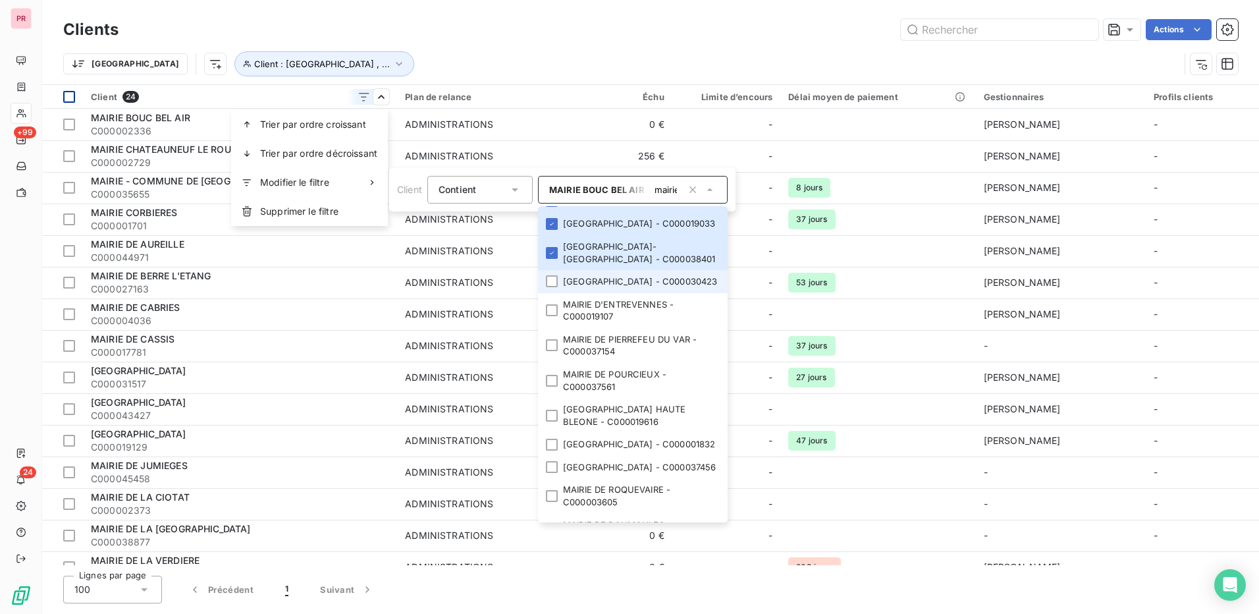
click at [554, 293] on li "[GEOGRAPHIC_DATA] - C000030423" at bounding box center [633, 281] width 190 height 23
drag, startPoint x: 553, startPoint y: 452, endPoint x: 554, endPoint y: 462, distance: 9.9
click at [553, 316] on div at bounding box center [552, 310] width 12 height 12
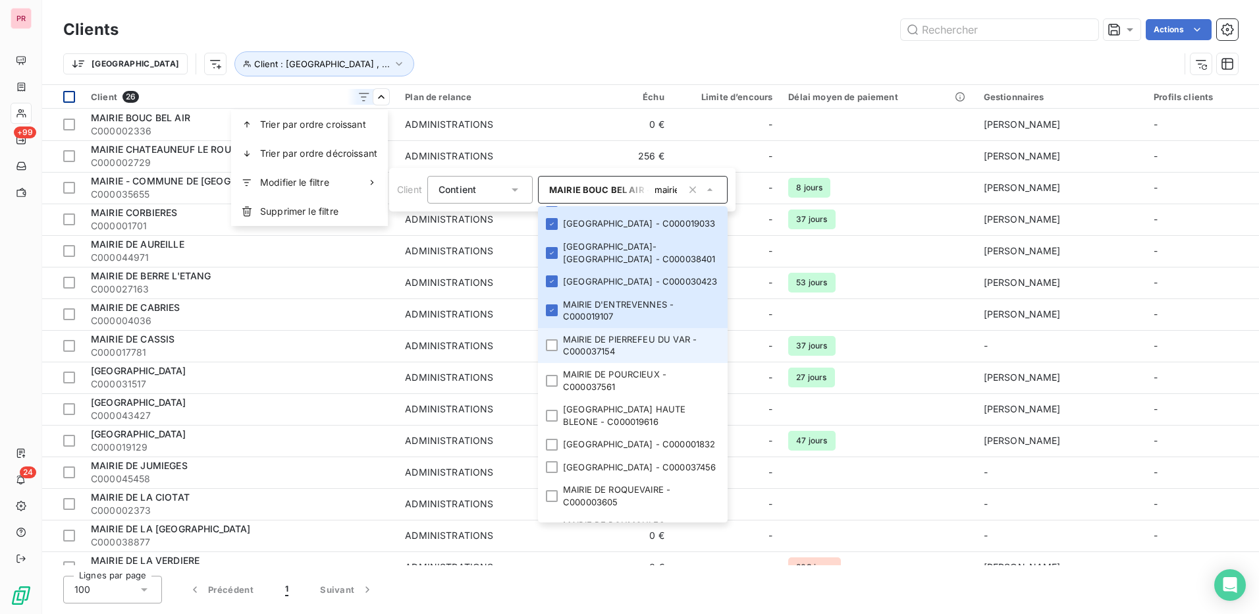
click at [558, 363] on li "MAIRIE DE PIERREFEU DU VAR - C000037154" at bounding box center [633, 345] width 190 height 35
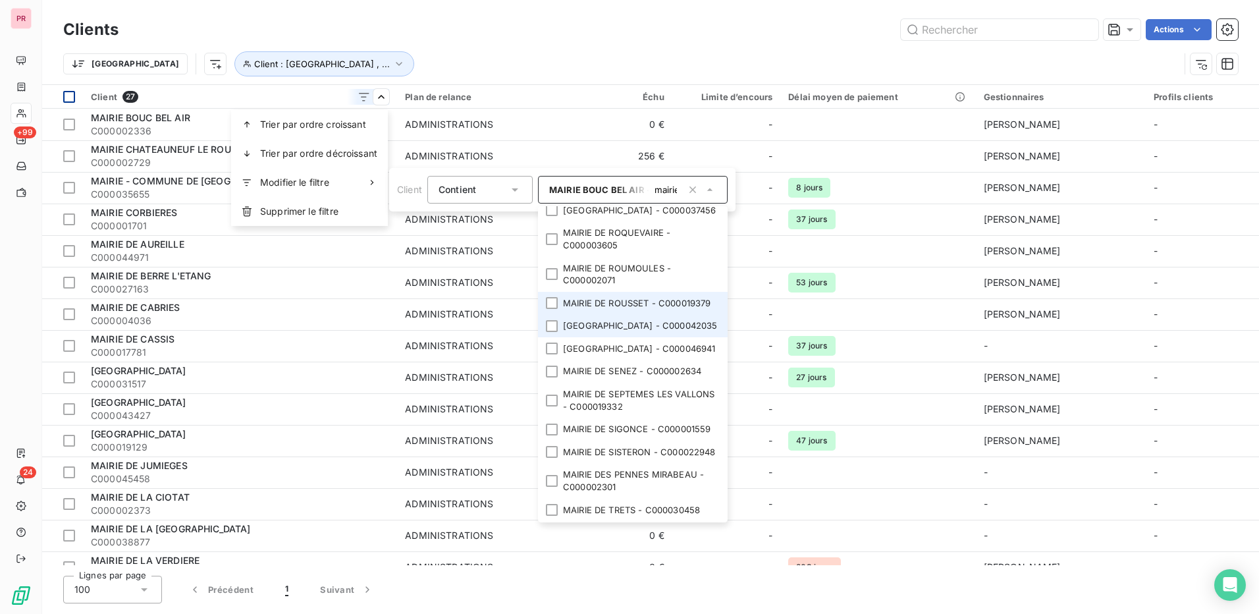
scroll to position [856, 0]
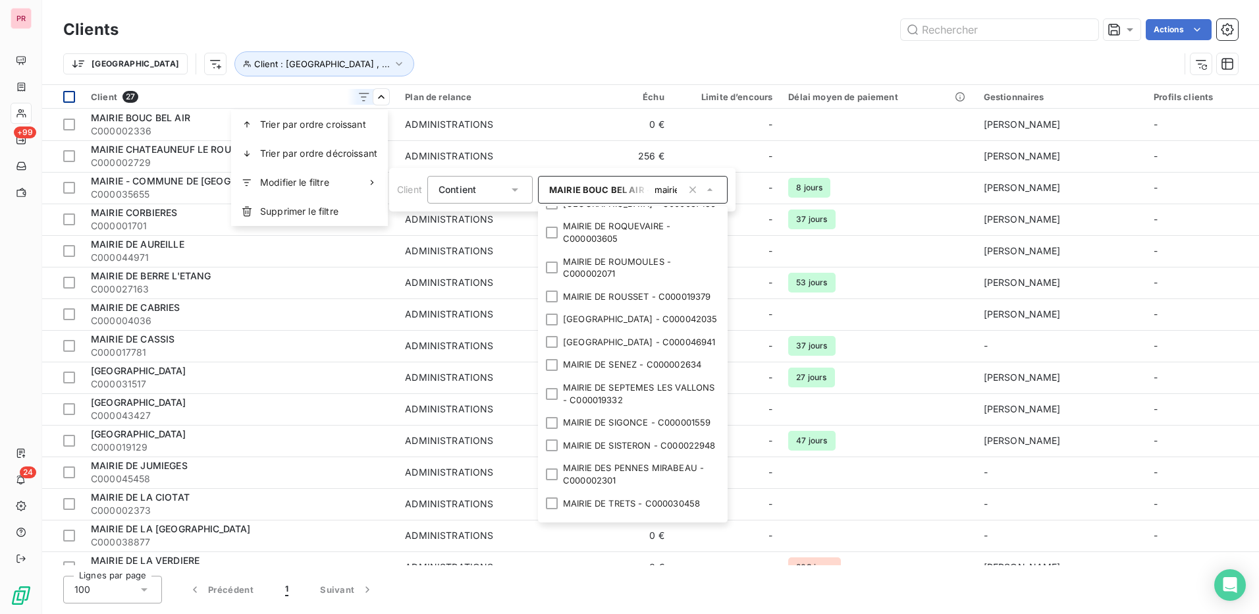
click at [550, 123] on div at bounding box center [552, 117] width 12 height 12
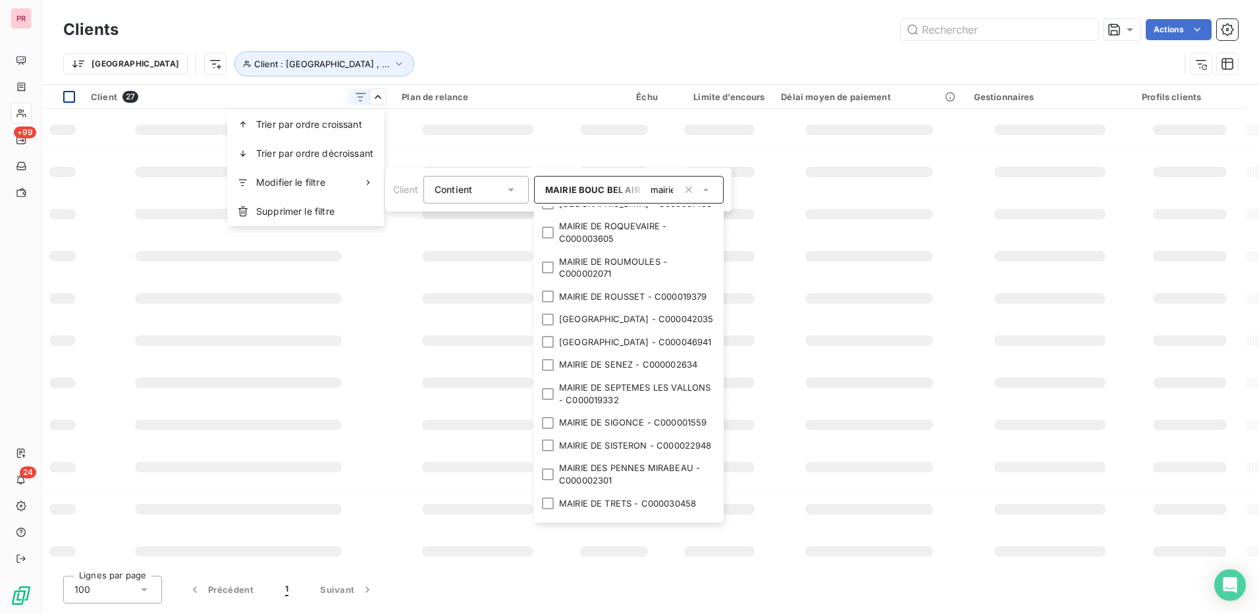
click at [554, 158] on div at bounding box center [548, 152] width 12 height 12
click at [552, 192] on li "MAIRIE DE RIEZ - C000001832" at bounding box center [629, 180] width 190 height 23
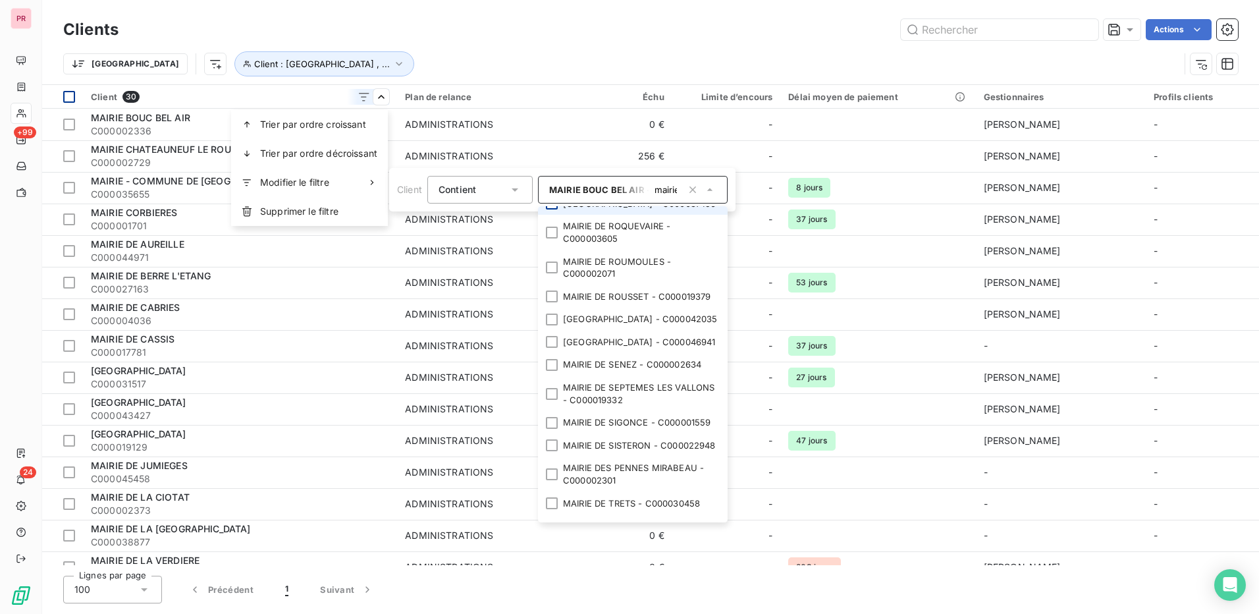
click at [549, 209] on div at bounding box center [552, 204] width 12 height 12
click at [552, 238] on div at bounding box center [552, 233] width 12 height 12
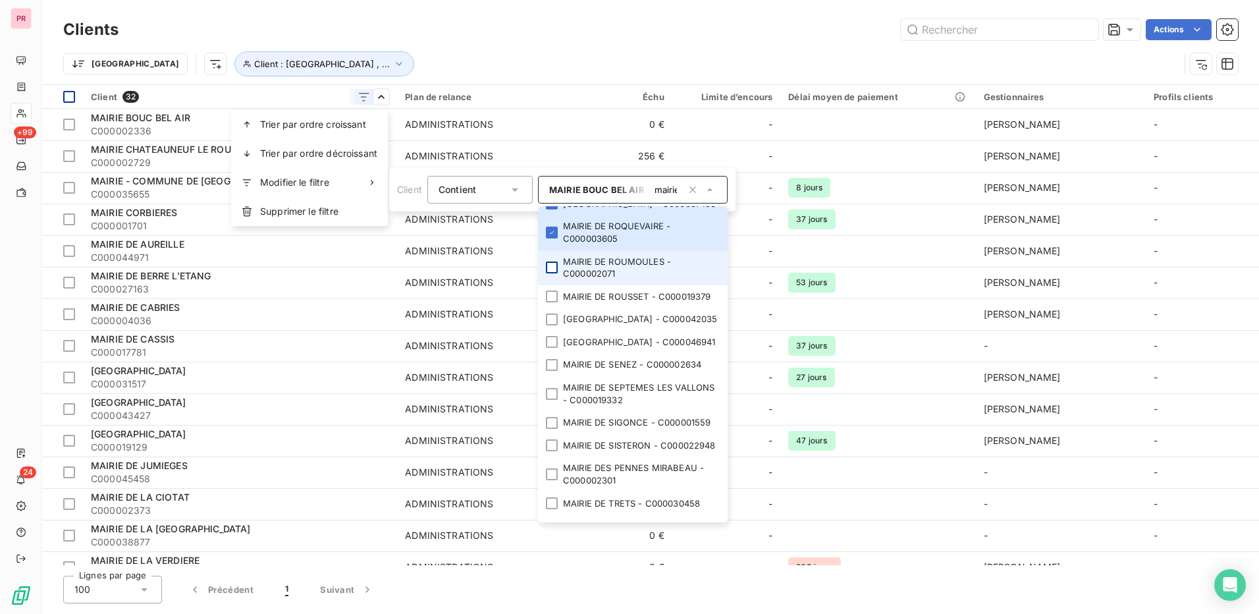
click at [554, 273] on div at bounding box center [552, 267] width 12 height 12
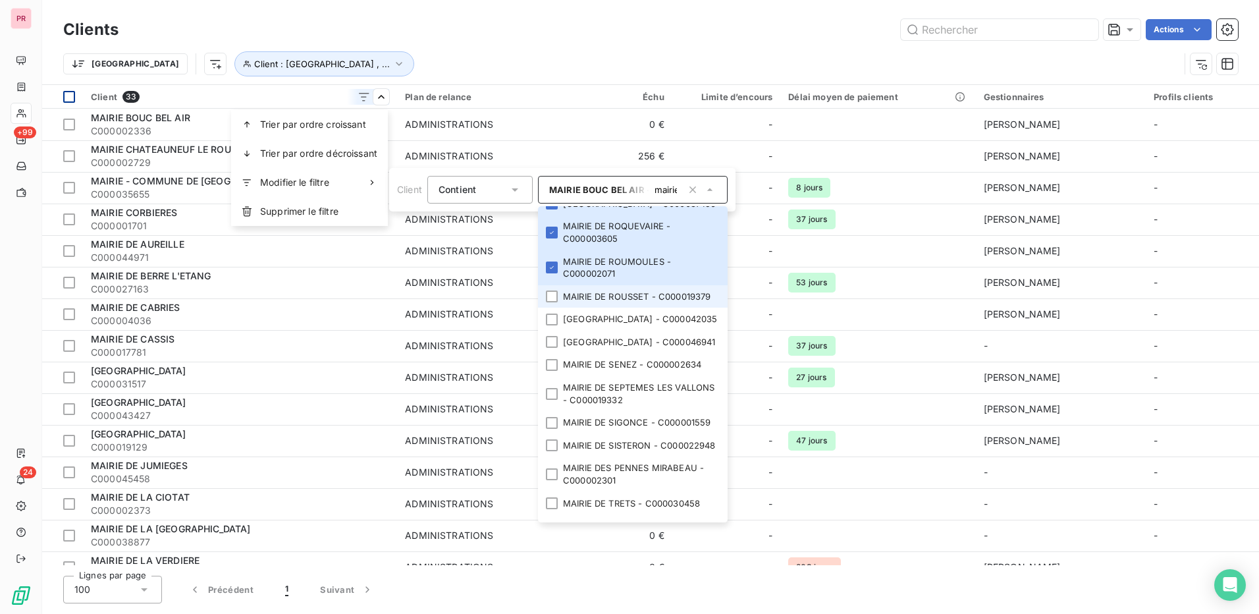
click at [549, 302] on div at bounding box center [552, 296] width 12 height 12
click at [554, 325] on div at bounding box center [548, 319] width 12 height 12
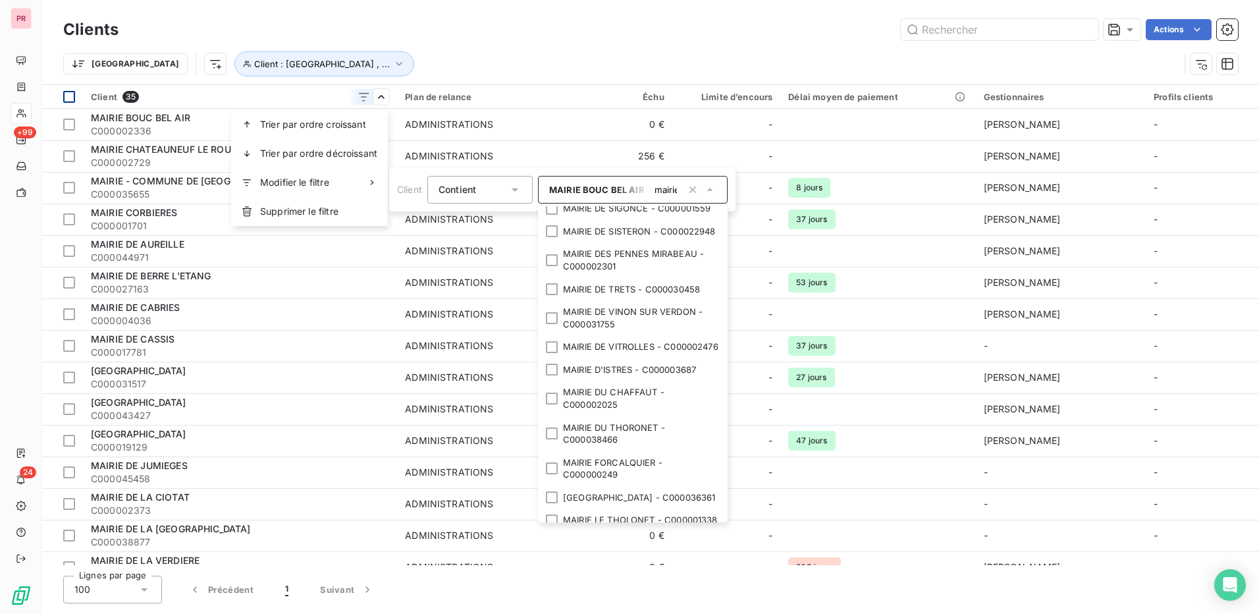
scroll to position [1054, 0]
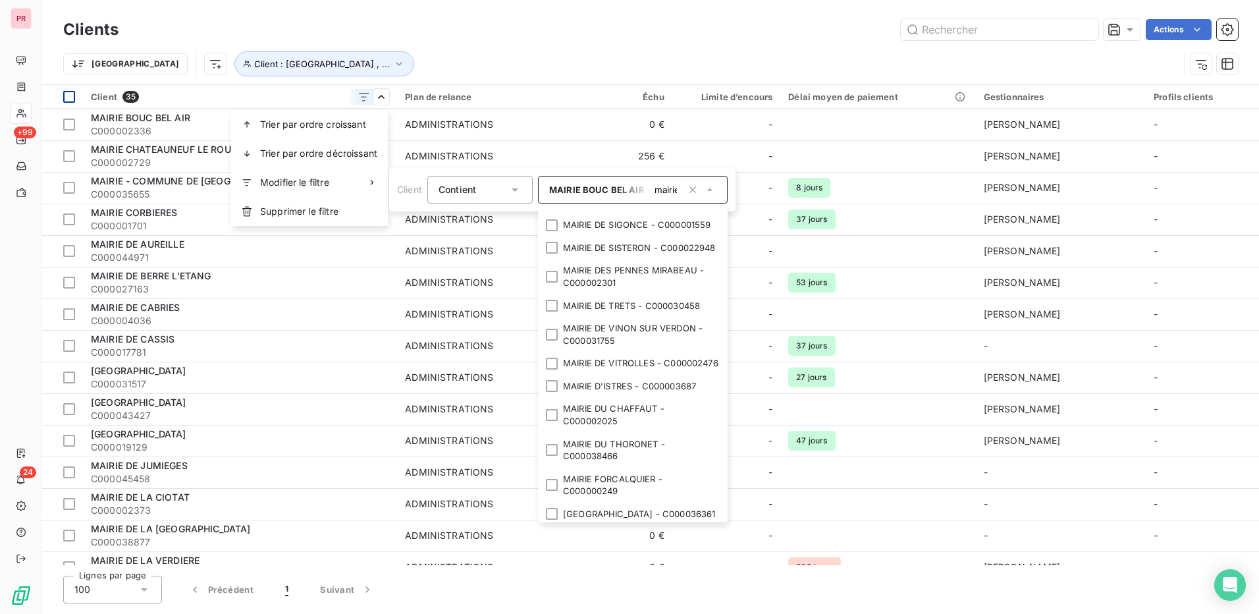
click at [555, 150] on div at bounding box center [552, 144] width 12 height 12
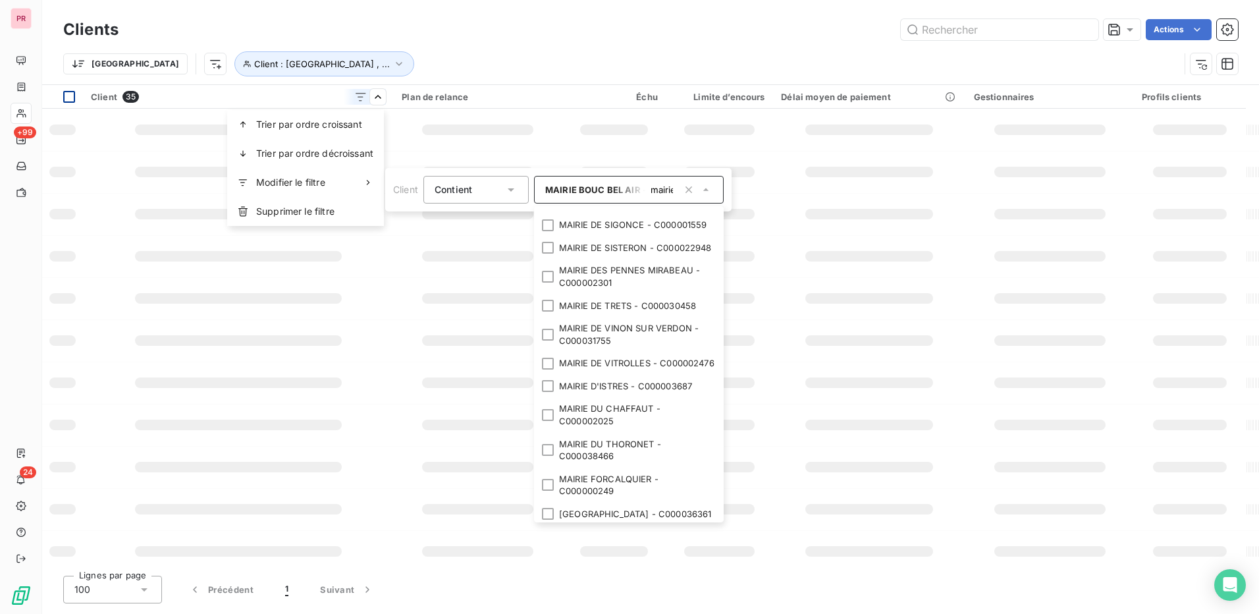
click at [554, 178] on li "MAIRIE DE SENEZ - C000002634" at bounding box center [629, 166] width 190 height 23
click at [551, 202] on div at bounding box center [548, 196] width 12 height 12
drag, startPoint x: 551, startPoint y: 408, endPoint x: 551, endPoint y: 427, distance: 18.4
click at [551, 231] on div at bounding box center [548, 225] width 12 height 12
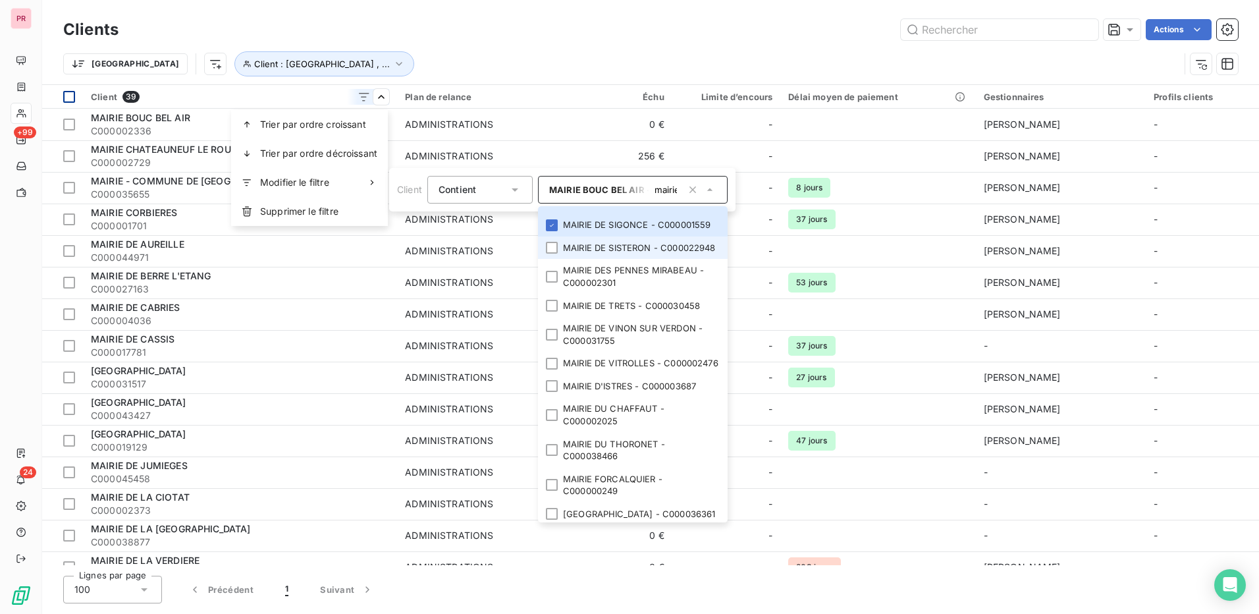
click at [549, 254] on div at bounding box center [552, 248] width 12 height 12
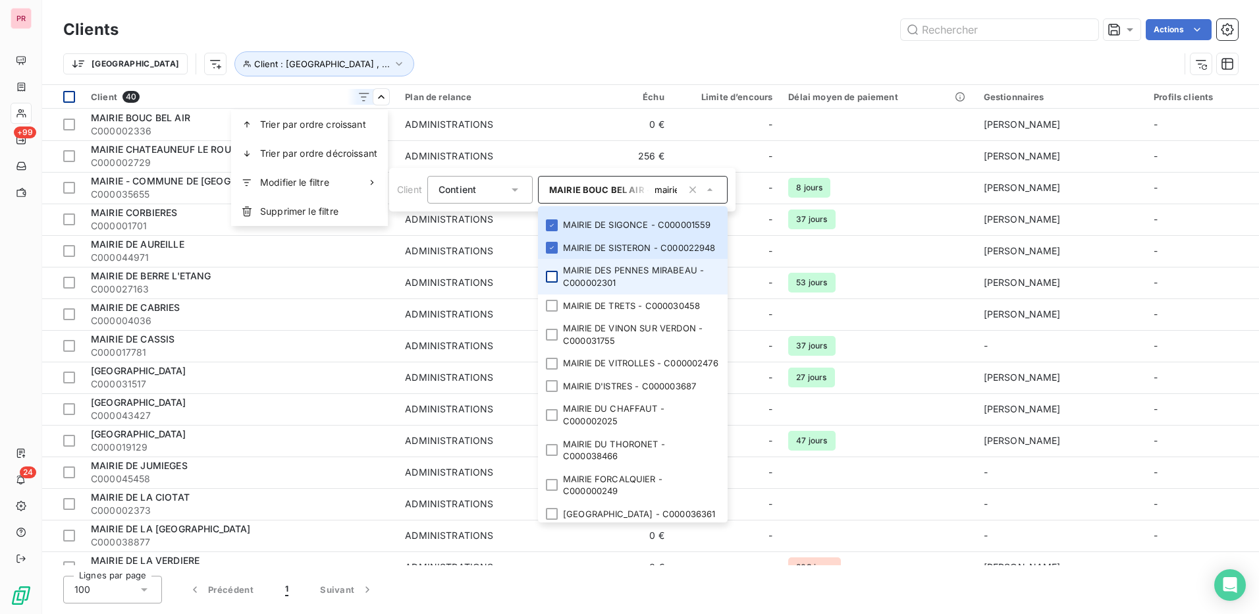
click at [554, 282] on div at bounding box center [552, 277] width 12 height 12
click at [549, 315] on li "MAIRIE DE TRETS - C000030458" at bounding box center [633, 303] width 190 height 23
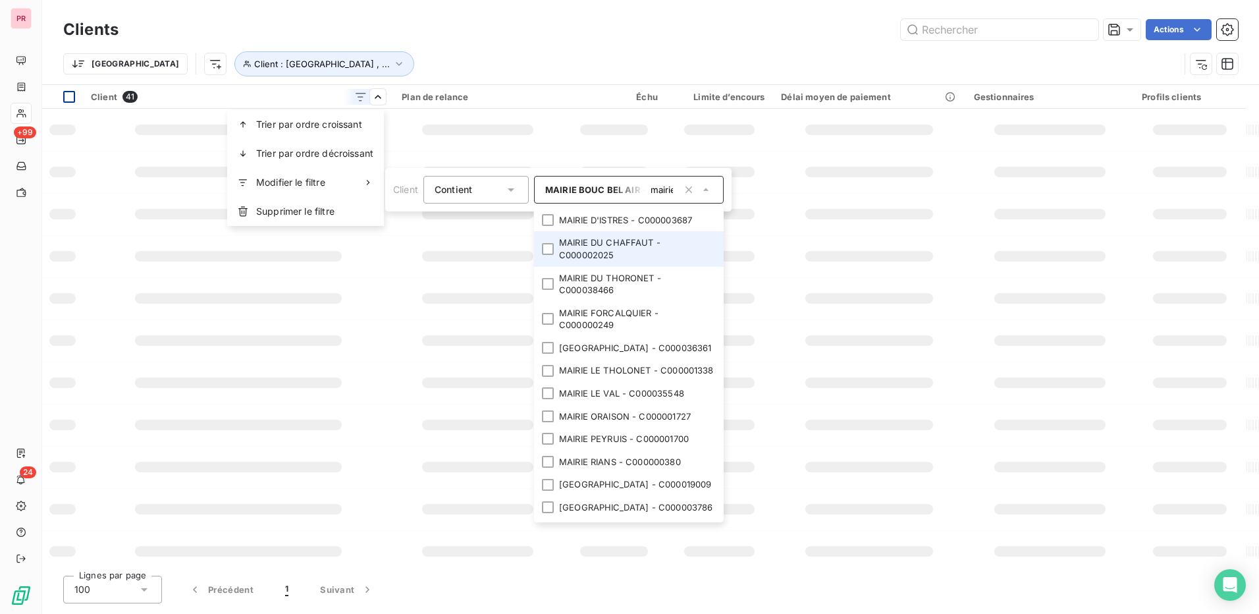
scroll to position [1254, 0]
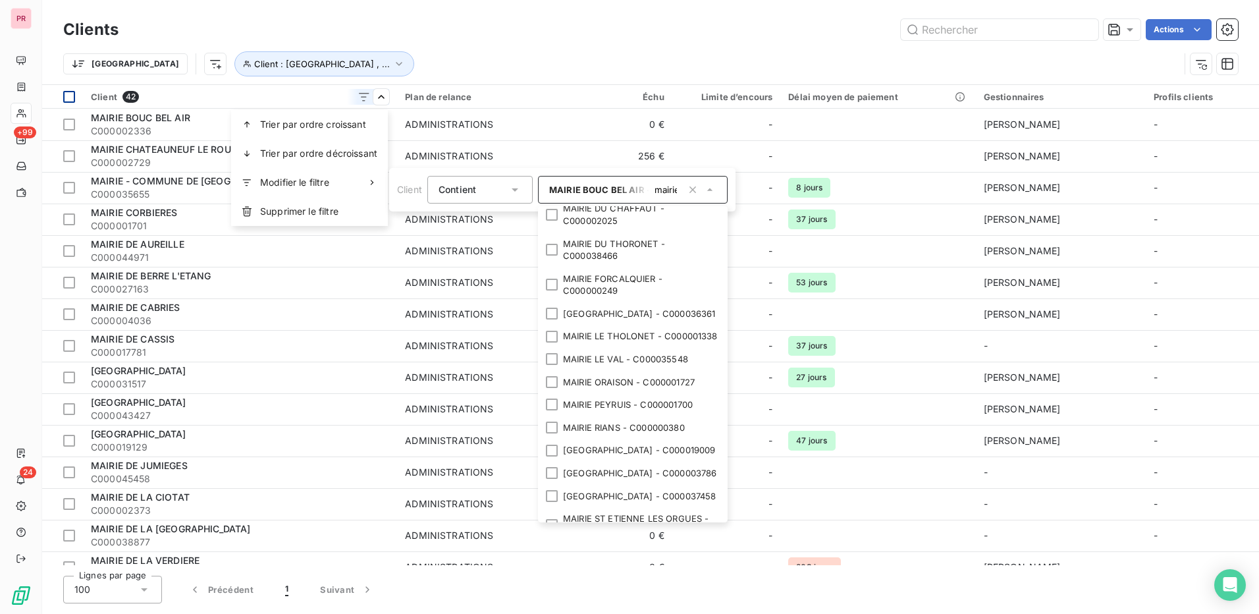
click at [549, 140] on div at bounding box center [552, 134] width 12 height 12
click at [547, 169] on div at bounding box center [552, 163] width 12 height 12
click at [554, 192] on div at bounding box center [548, 186] width 12 height 12
click at [550, 221] on div at bounding box center [548, 215] width 12 height 12
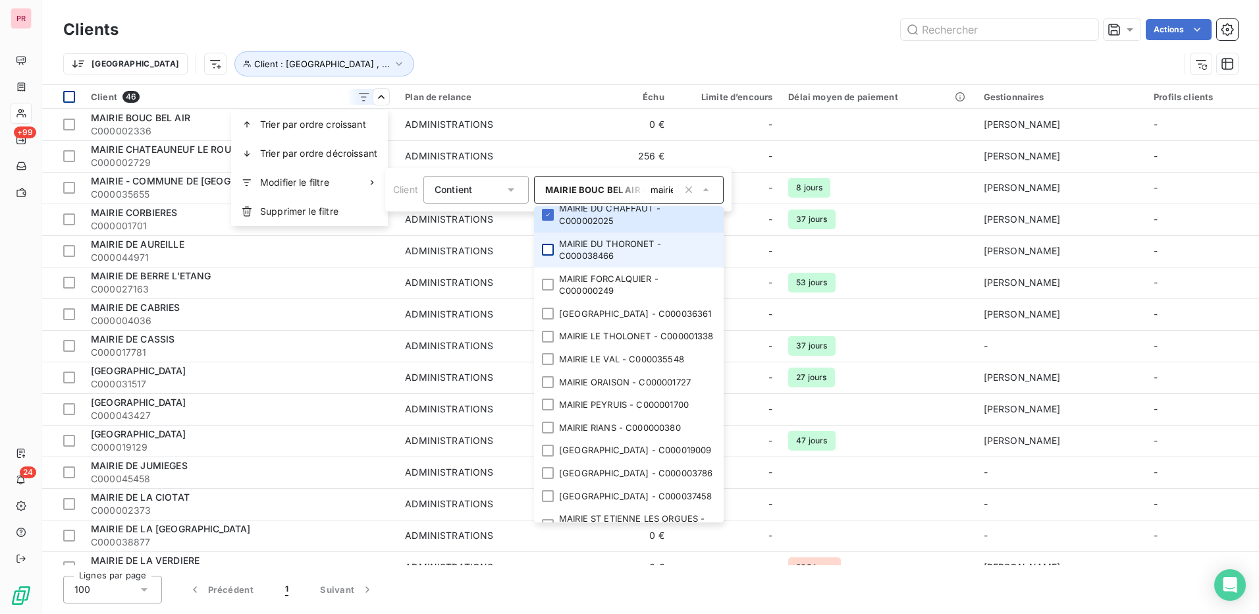
click at [551, 255] on div at bounding box center [548, 250] width 12 height 12
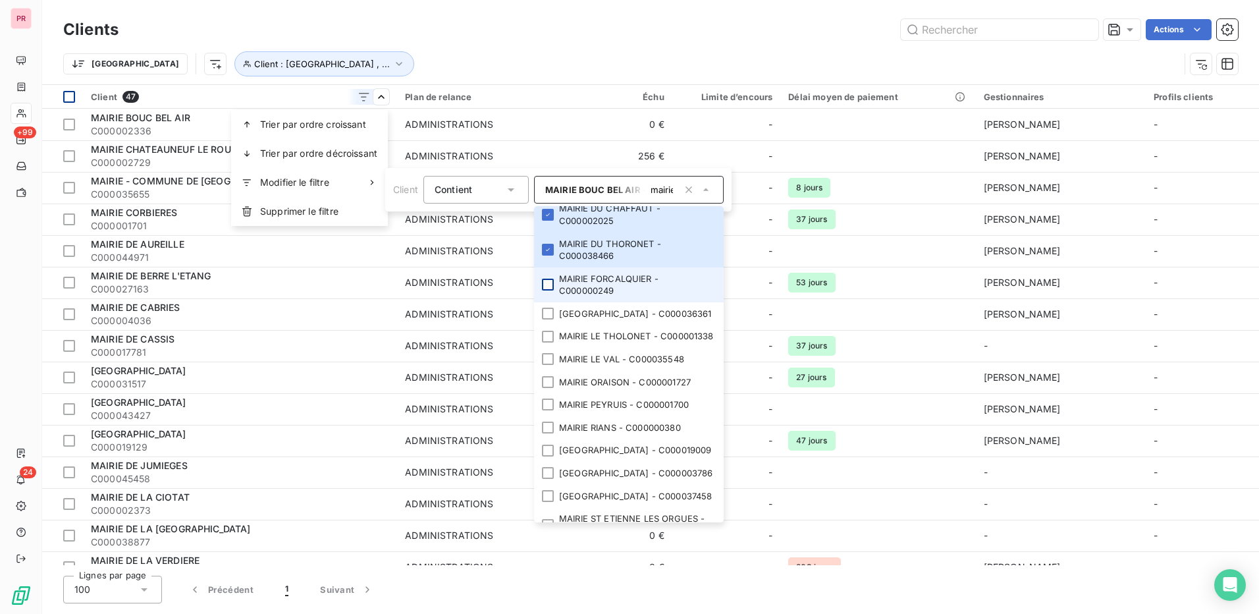
click at [552, 290] on div at bounding box center [548, 285] width 12 height 12
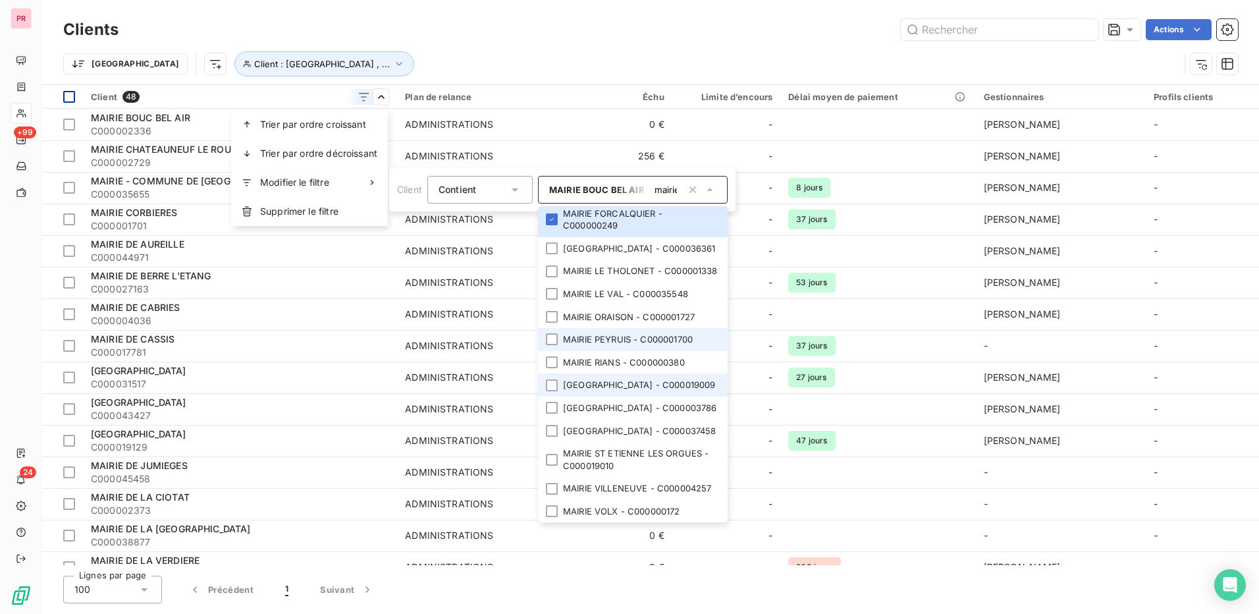
scroll to position [1517, 0]
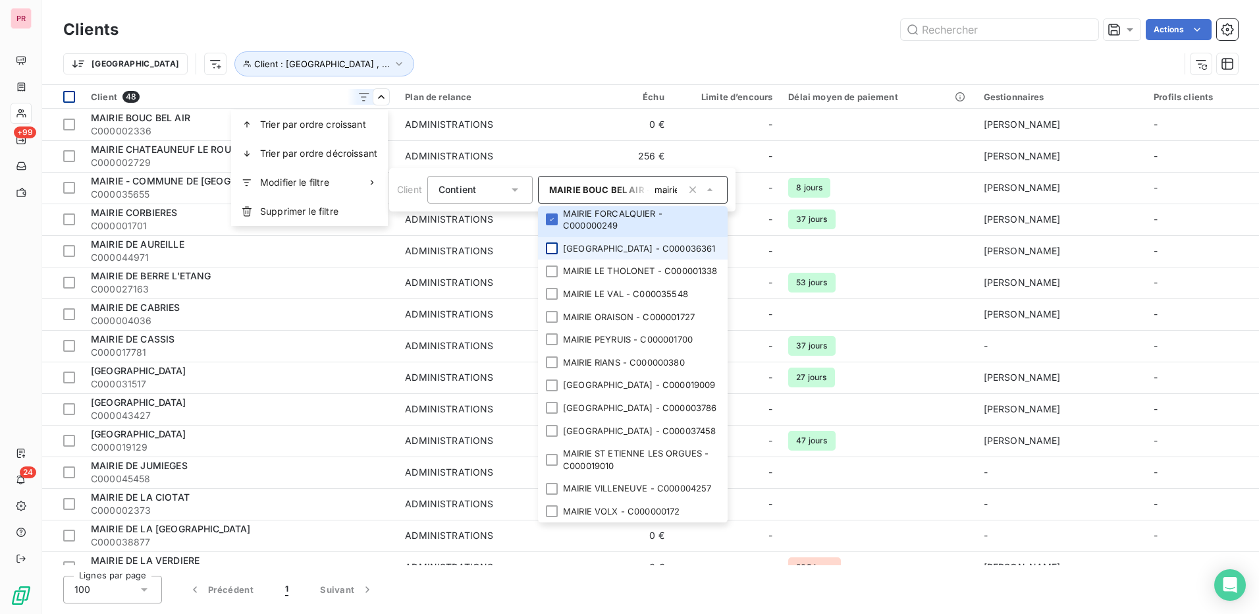
click at [553, 254] on div at bounding box center [552, 248] width 12 height 12
click at [547, 277] on div at bounding box center [552, 271] width 12 height 12
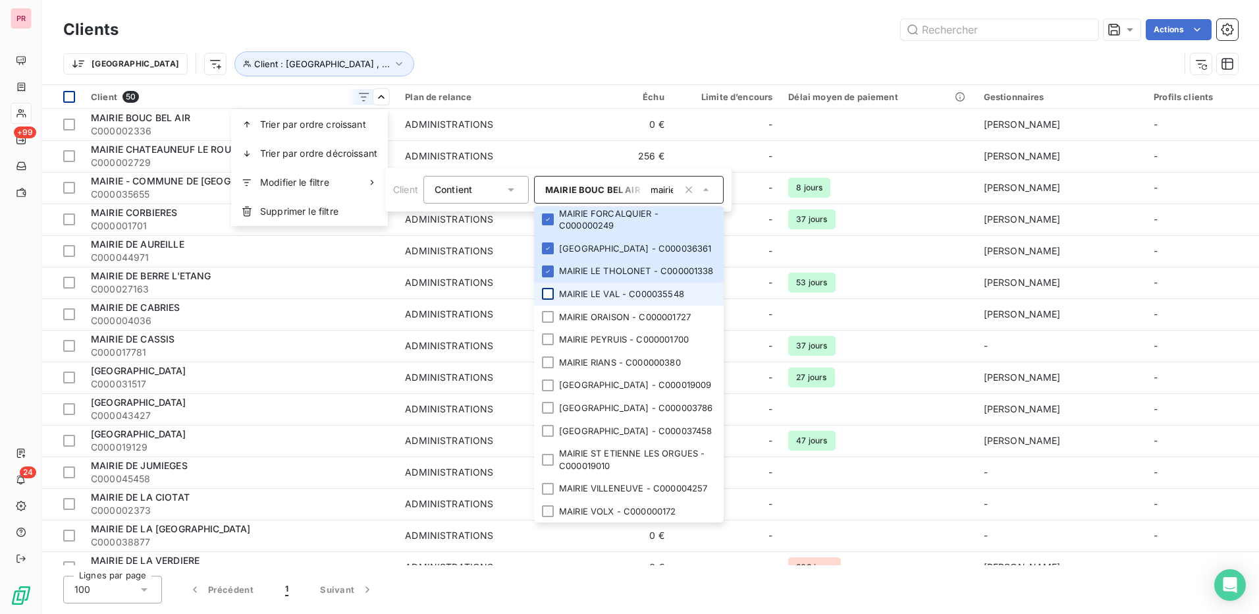
click at [553, 300] on div at bounding box center [548, 294] width 12 height 12
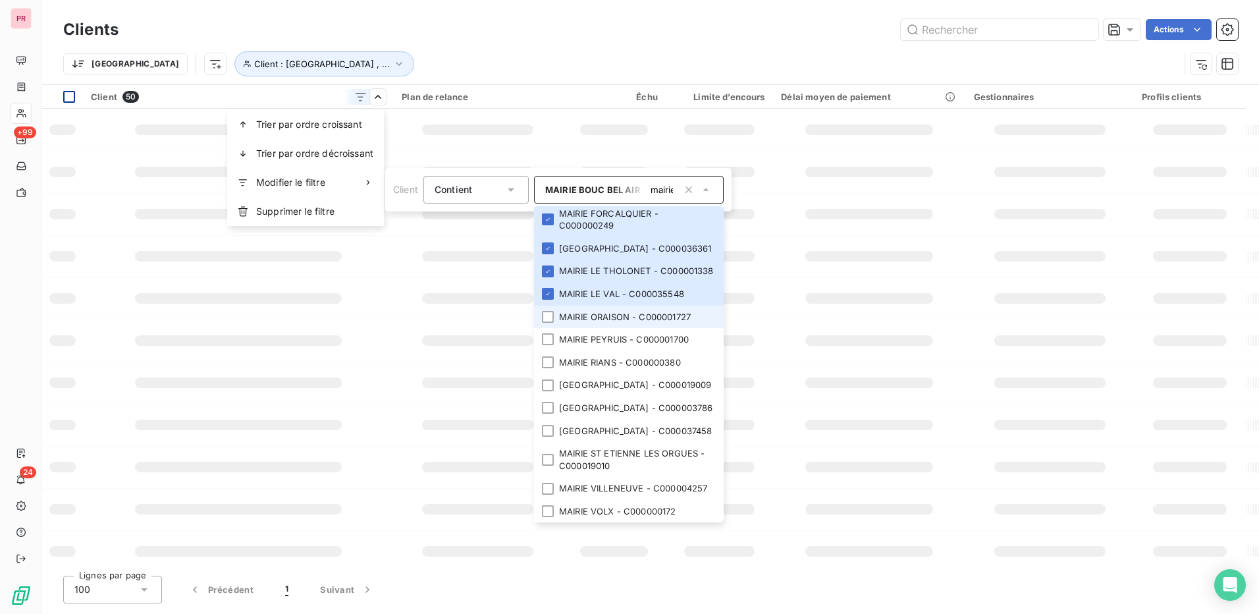
click at [554, 329] on li "MAIRIE ORAISON - C000001727" at bounding box center [629, 317] width 190 height 23
click at [550, 345] on div at bounding box center [548, 339] width 12 height 12
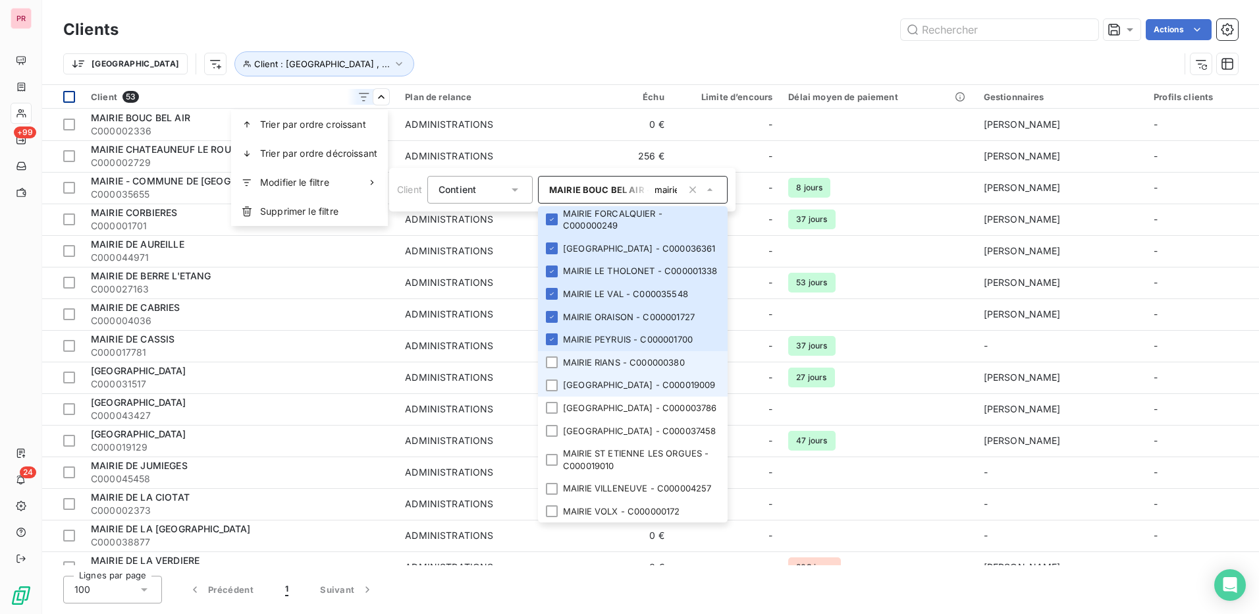
drag, startPoint x: 550, startPoint y: 412, endPoint x: 550, endPoint y: 428, distance: 16.5
click at [550, 368] on div at bounding box center [552, 362] width 12 height 12
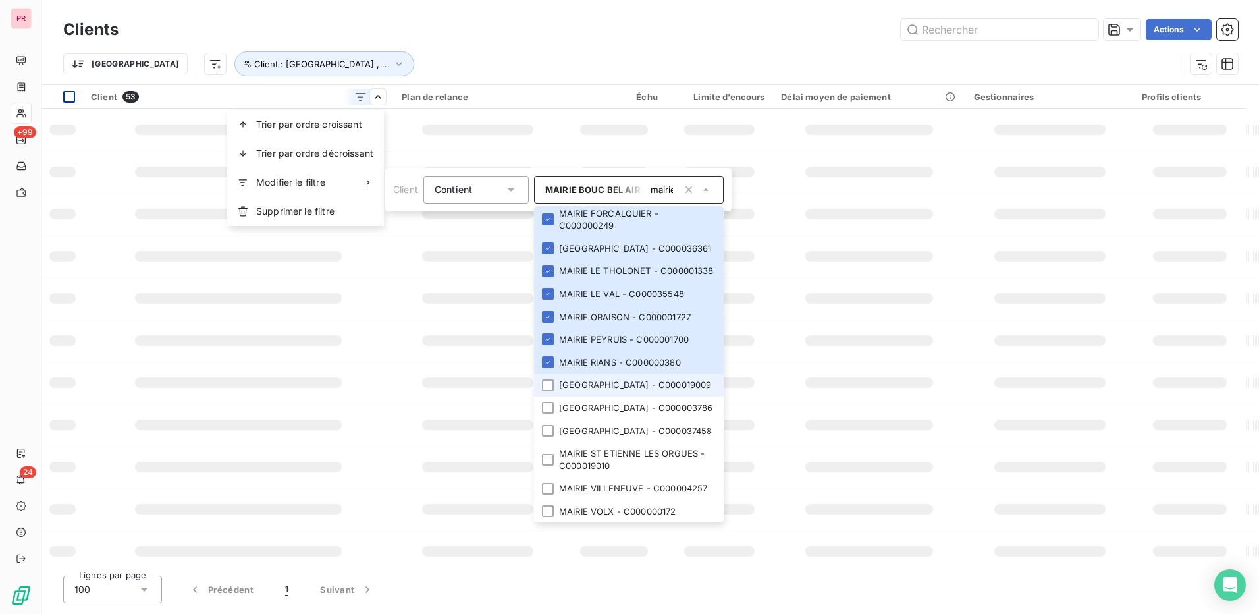
drag, startPoint x: 550, startPoint y: 437, endPoint x: 551, endPoint y: 446, distance: 8.6
click at [550, 391] on div at bounding box center [548, 385] width 12 height 12
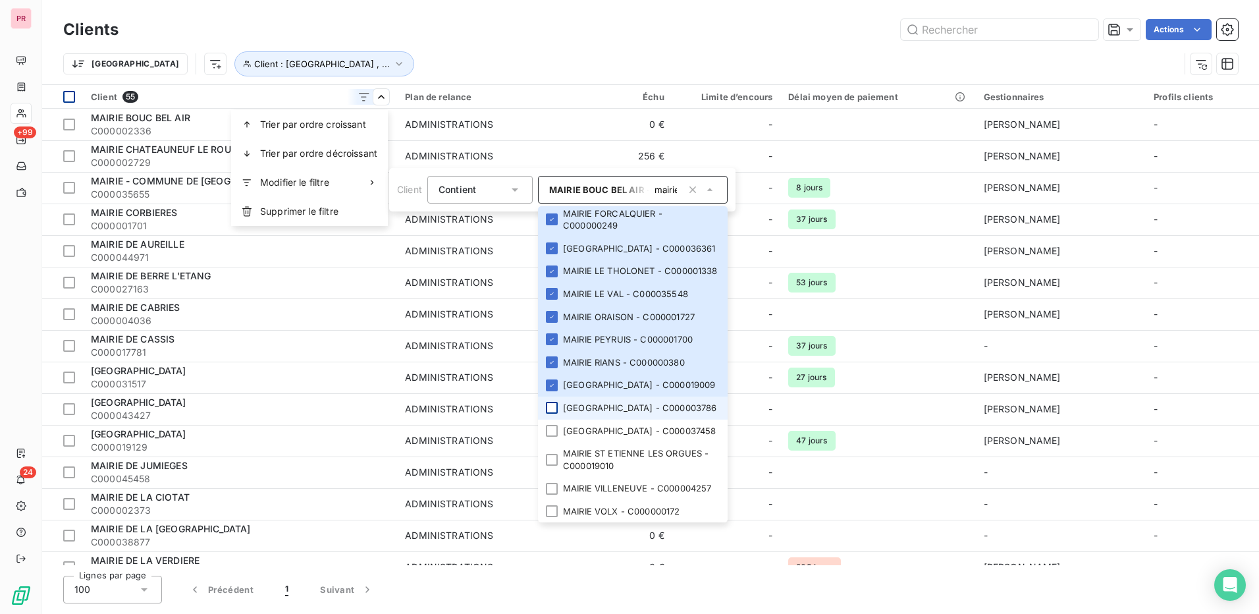
click at [553, 419] on li "MAIRIE SAINT MARTIN DE CRAU - C000003786" at bounding box center [633, 407] width 190 height 23
click at [552, 443] on li "MAIRIE SAINT ZACHARIE - C000037458" at bounding box center [633, 430] width 190 height 23
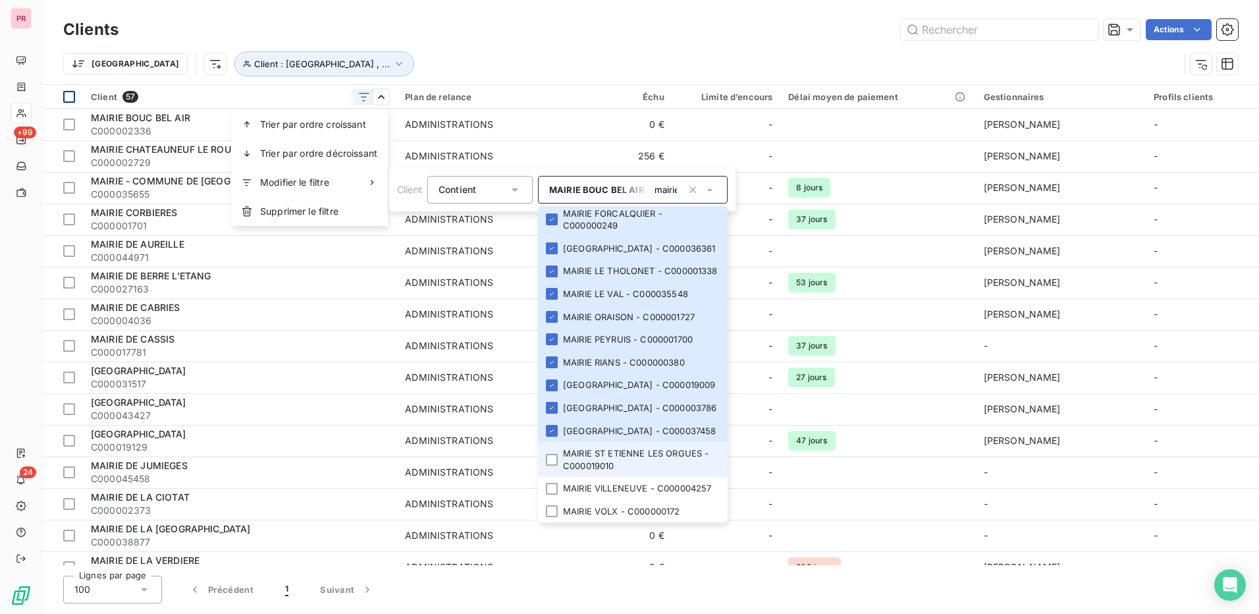
click at [554, 454] on div at bounding box center [552, 460] width 12 height 12
click at [549, 477] on li "MAIRIE VILLENEUVE - C000004257" at bounding box center [633, 488] width 190 height 23
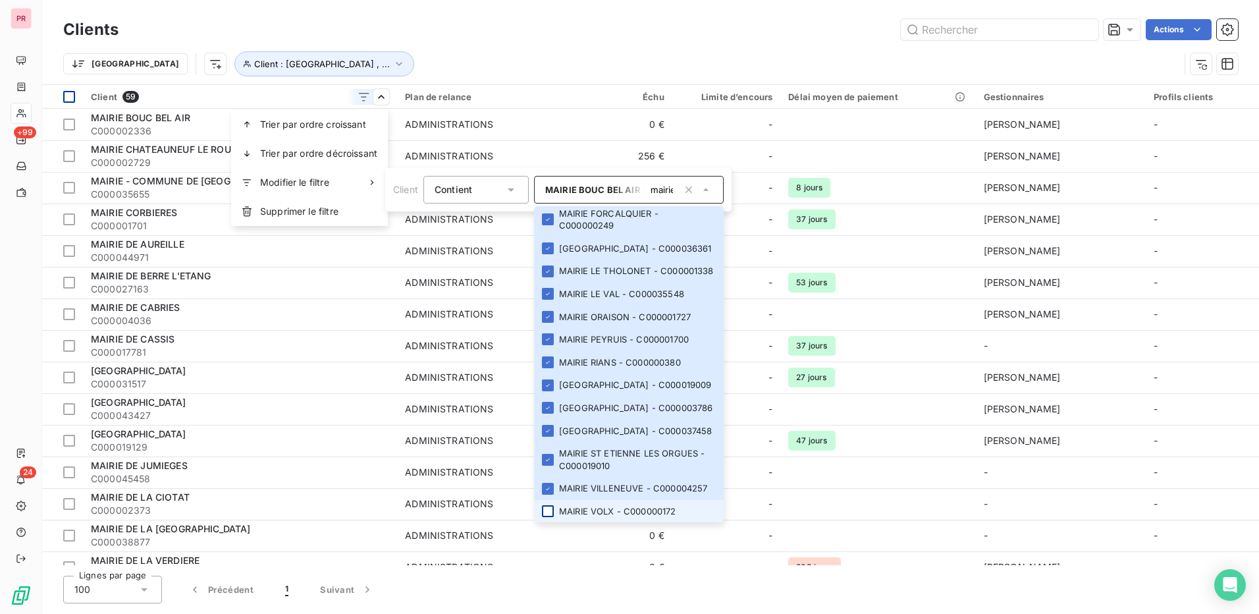
click at [553, 510] on div at bounding box center [548, 511] width 12 height 12
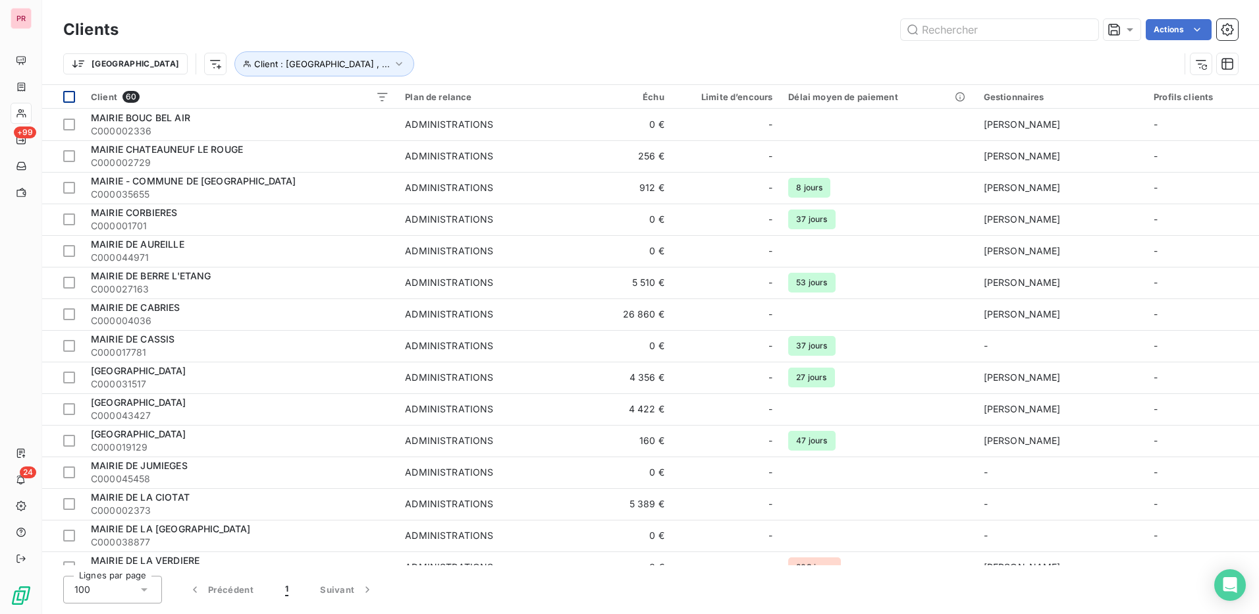
click at [479, 13] on html "PR +99 24 Clients Actions Trier Client : MAIRIE BOUC BEL AIR , ... Client 60 Pl…" at bounding box center [629, 307] width 1259 height 614
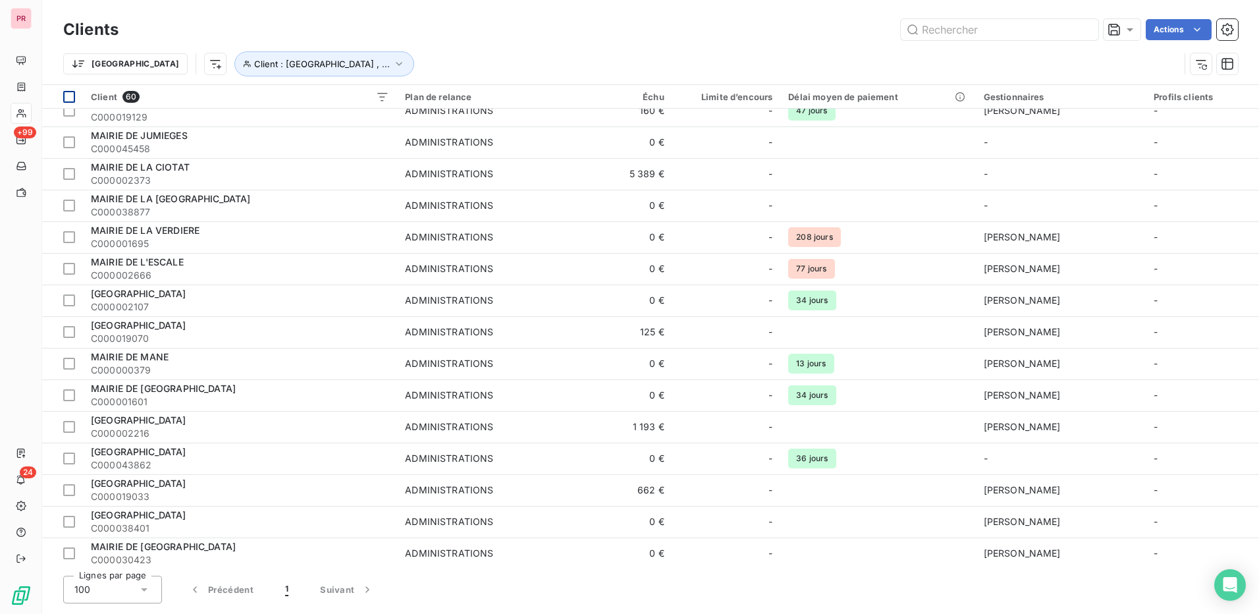
scroll to position [0, 0]
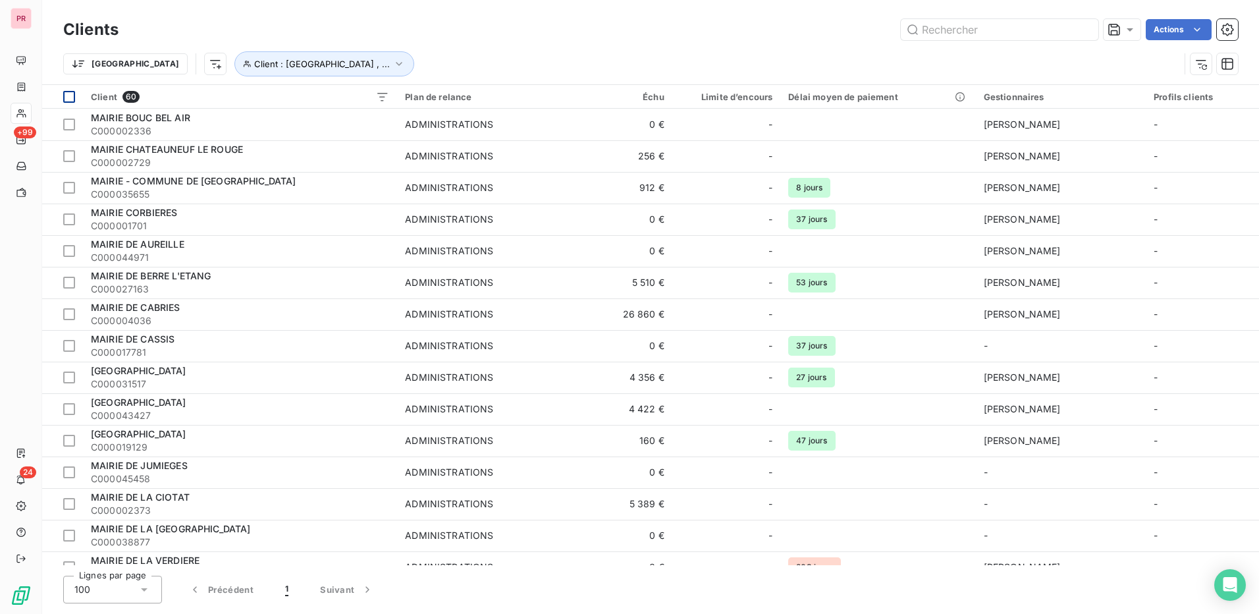
click at [70, 99] on div at bounding box center [69, 97] width 12 height 12
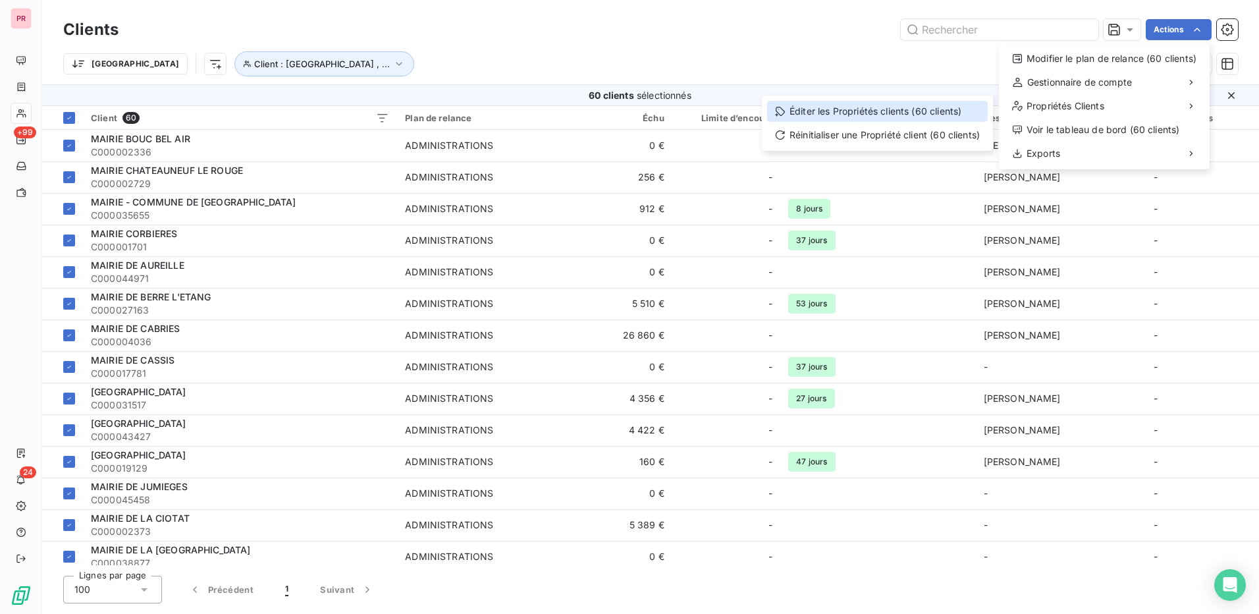
click at [896, 107] on div "Éditer les Propriétés clients (60 clients)" at bounding box center [877, 111] width 221 height 21
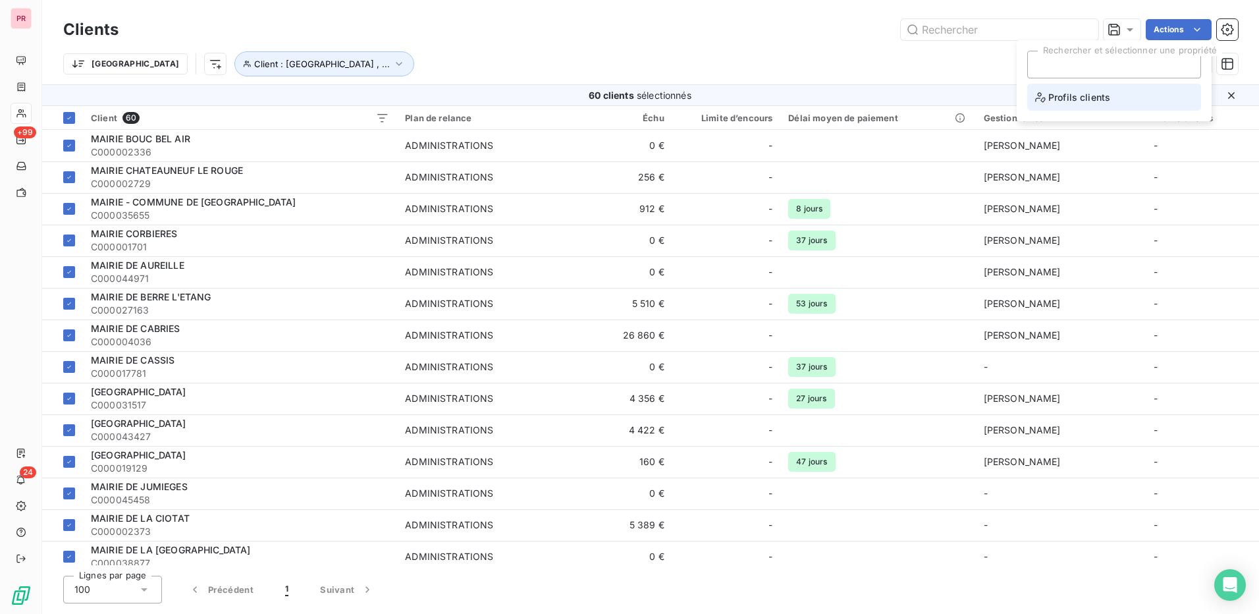
click at [1085, 103] on span "Profils clients" at bounding box center [1072, 97] width 75 height 16
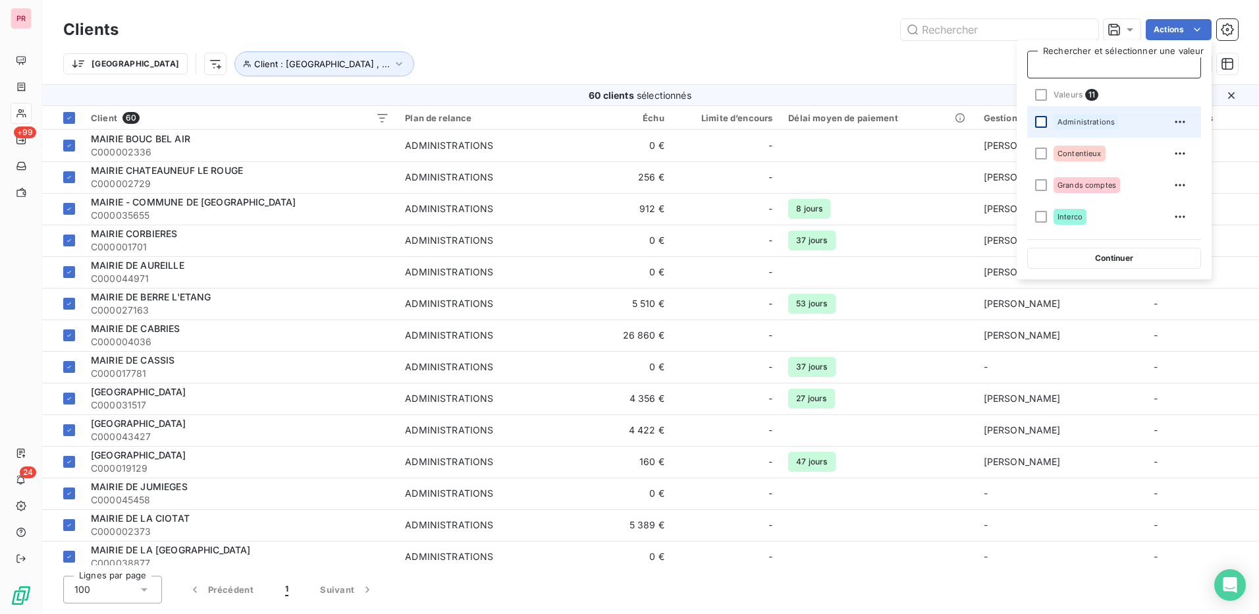
click at [1039, 122] on div at bounding box center [1041, 122] width 12 height 12
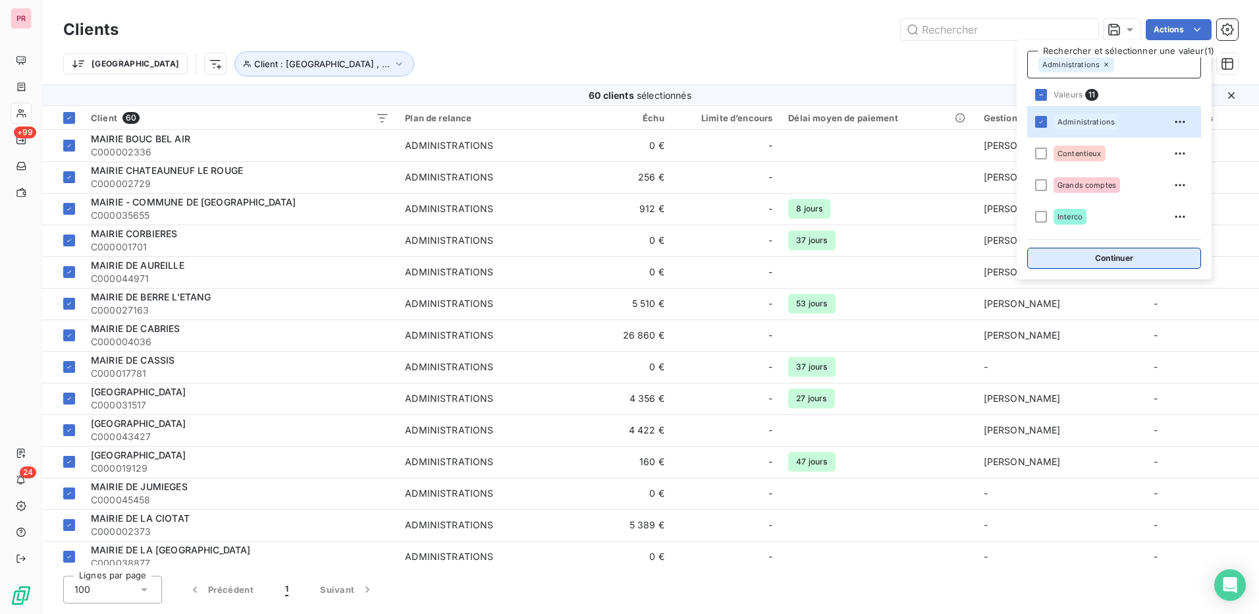
click at [1135, 261] on button "Continuer" at bounding box center [1114, 258] width 174 height 21
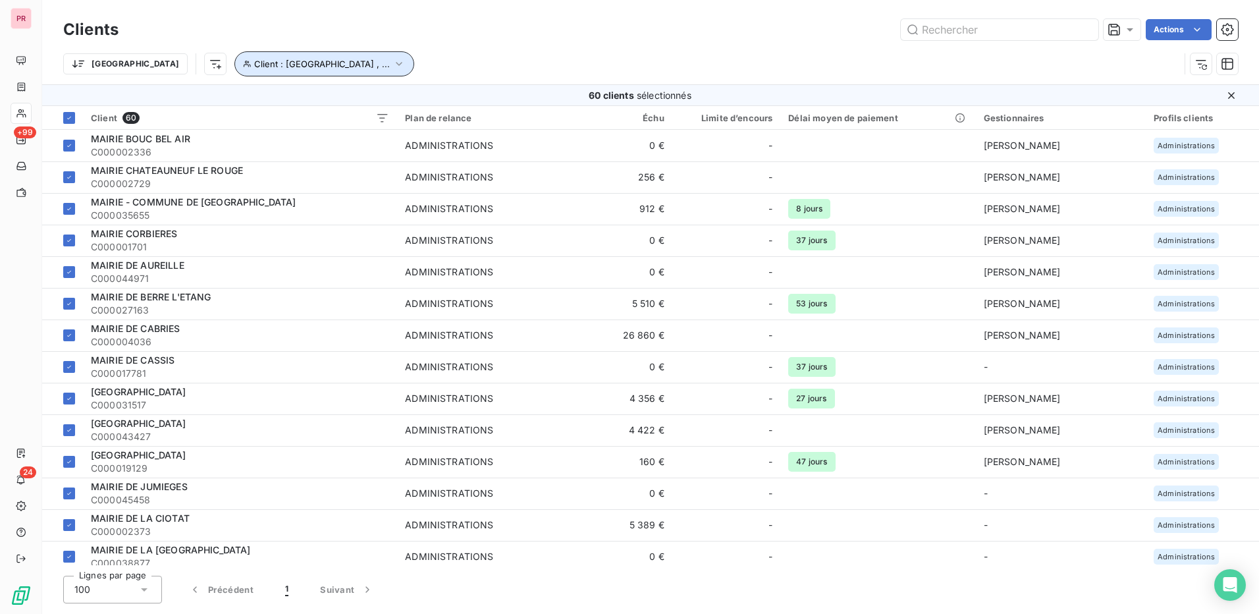
click at [392, 61] on icon "button" at bounding box center [398, 63] width 13 height 13
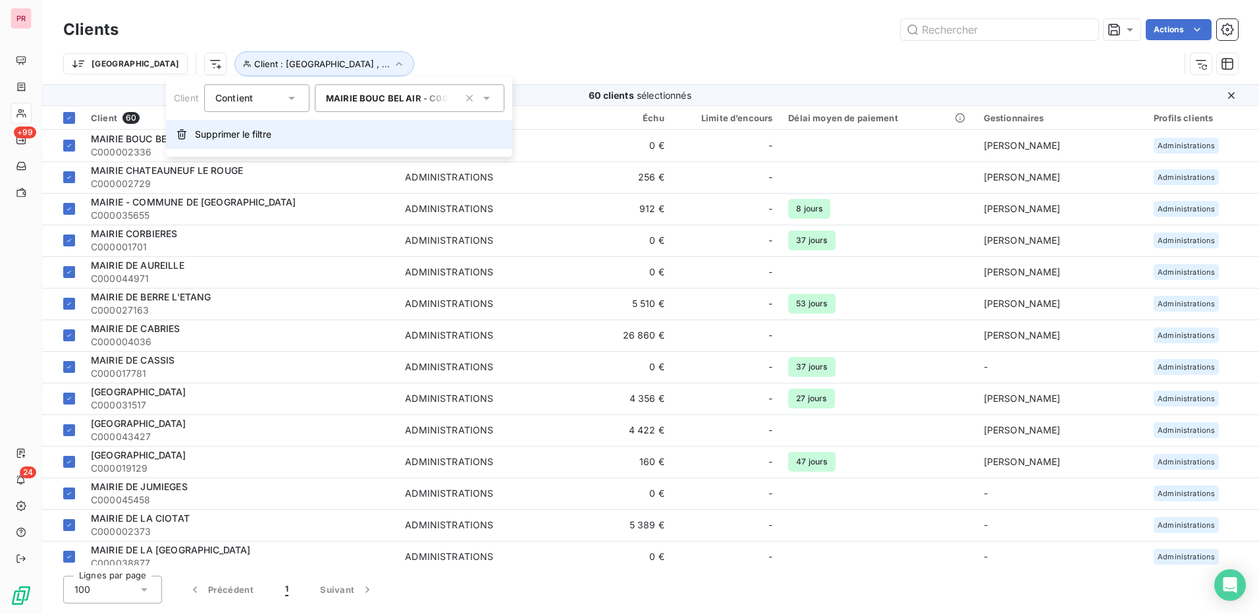
click at [255, 136] on span "Supprimer le filtre" at bounding box center [233, 134] width 76 height 13
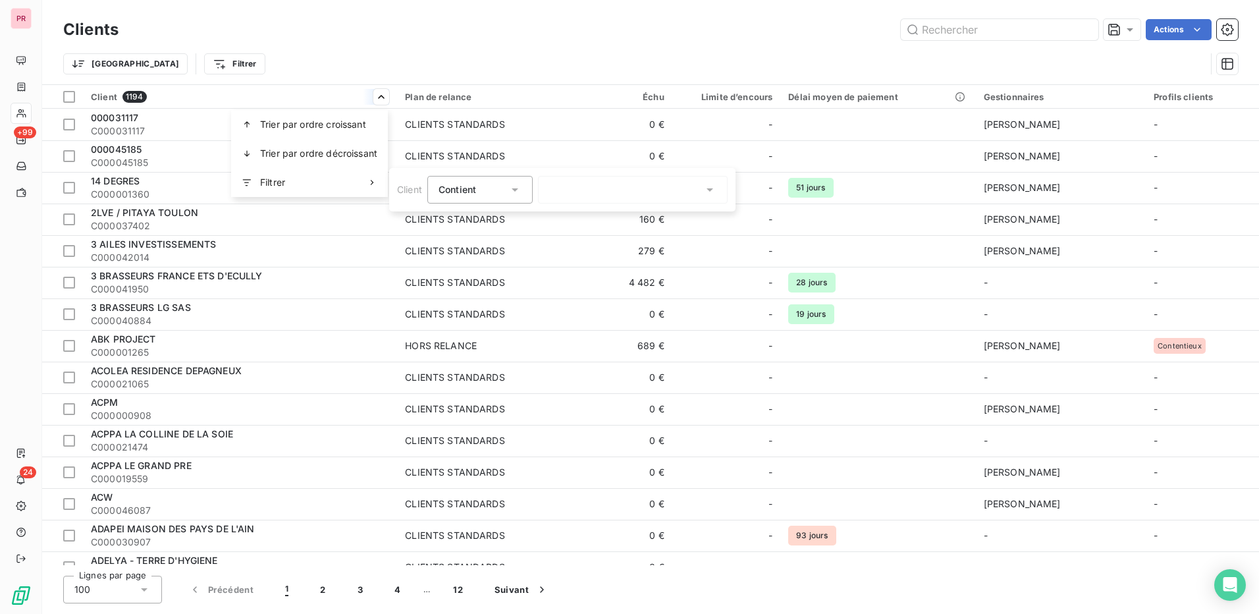
click at [658, 189] on div at bounding box center [633, 190] width 190 height 28
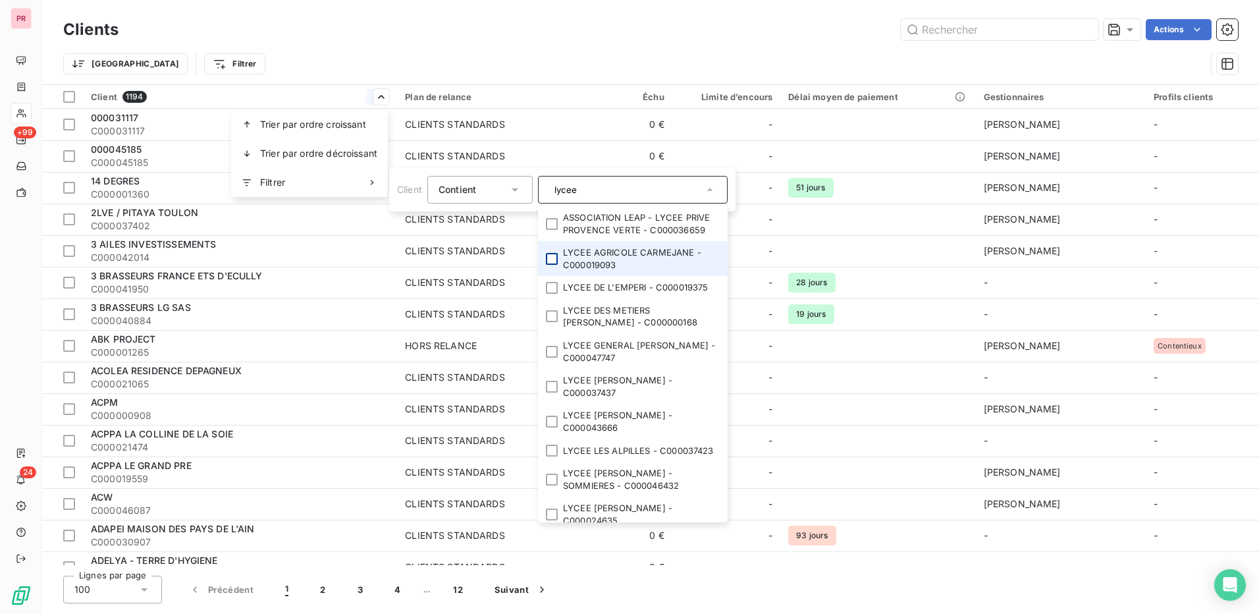
type input "lycee"
click at [552, 255] on div at bounding box center [552, 259] width 12 height 12
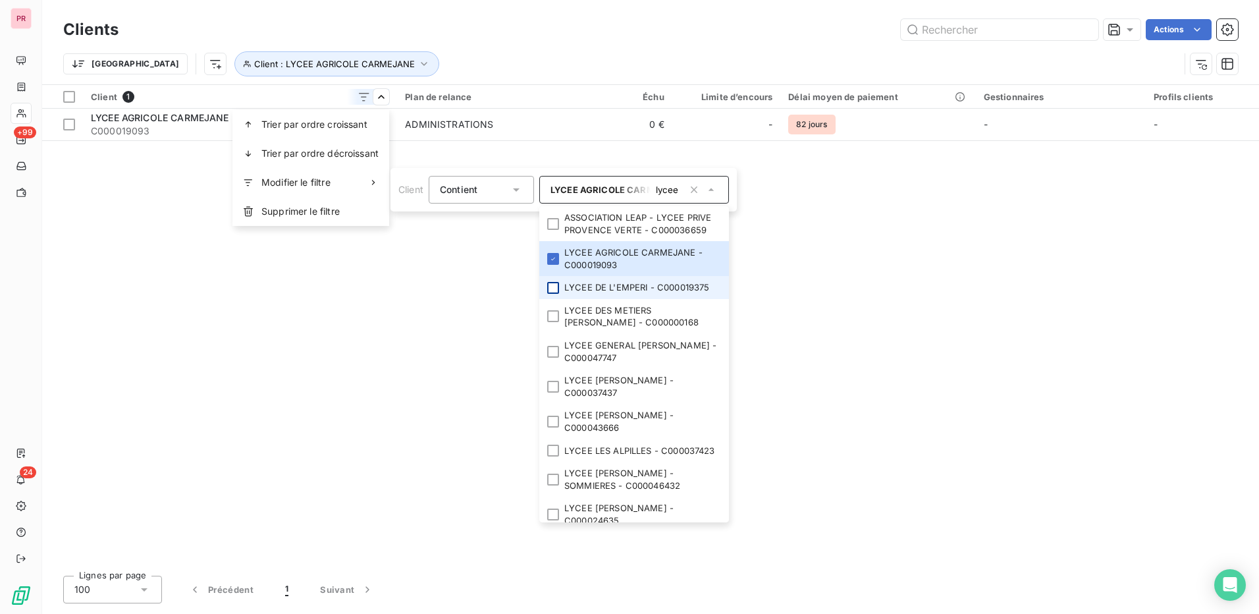
click at [552, 287] on div at bounding box center [553, 288] width 12 height 12
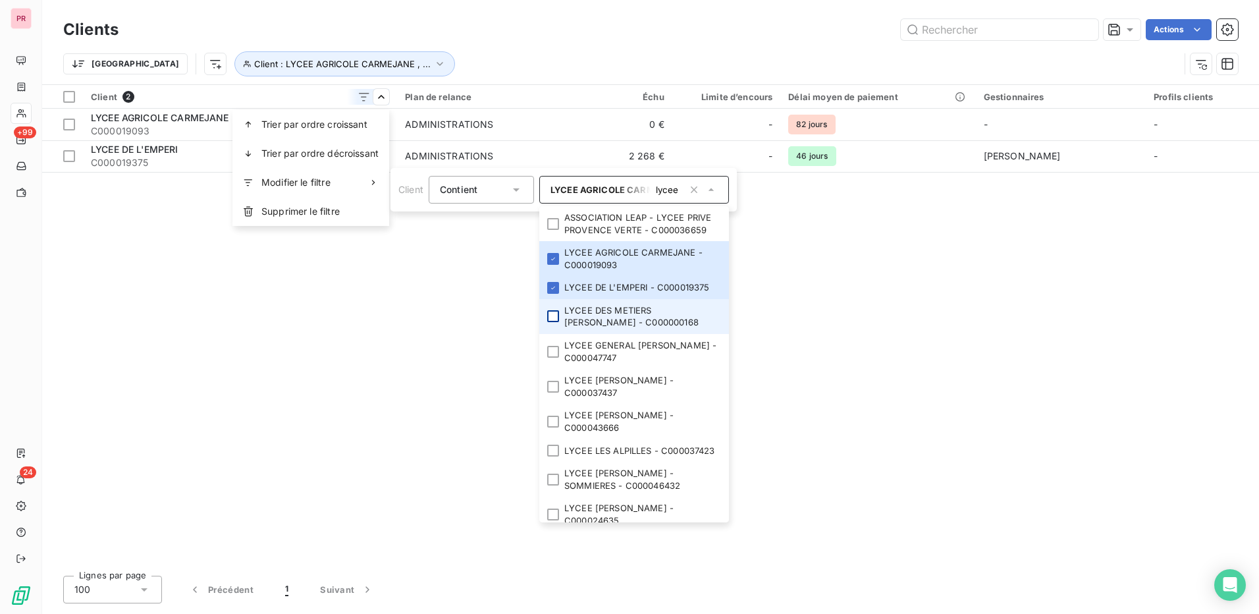
click at [552, 311] on div at bounding box center [553, 316] width 12 height 12
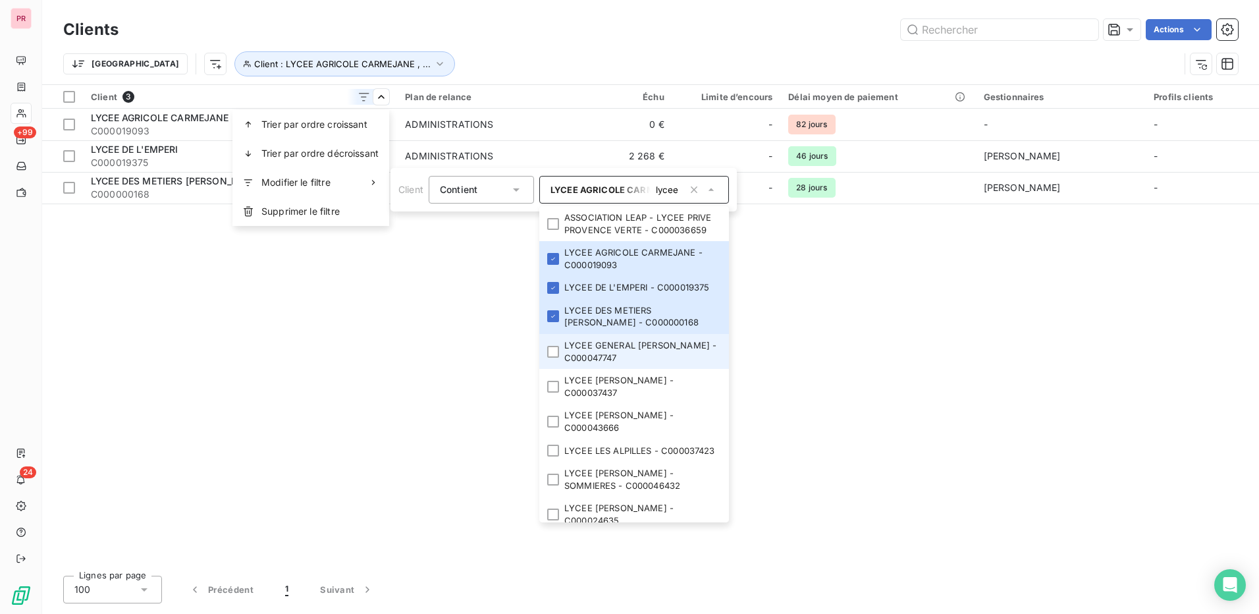
click at [554, 349] on div at bounding box center [553, 352] width 12 height 12
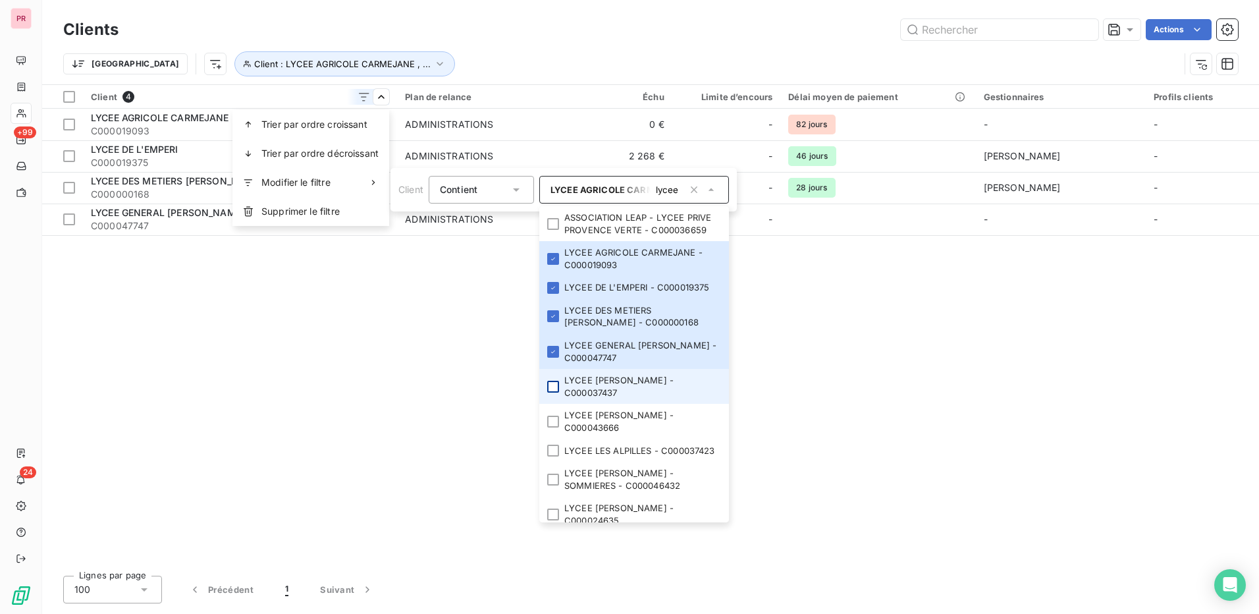
click at [550, 384] on div at bounding box center [553, 387] width 12 height 12
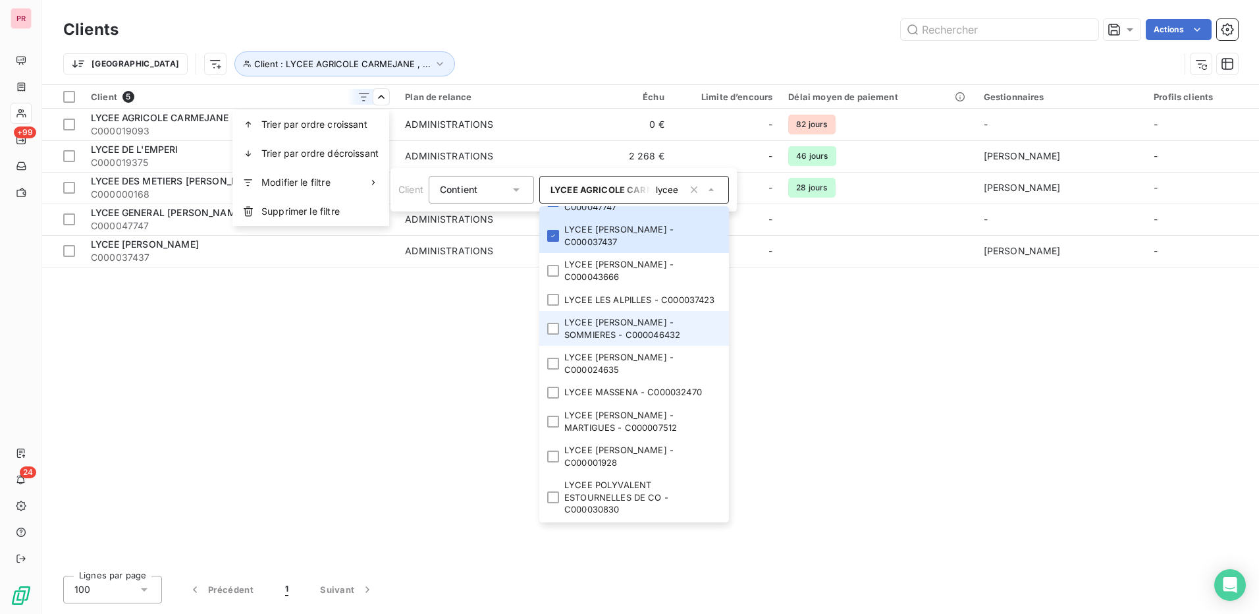
scroll to position [132, 0]
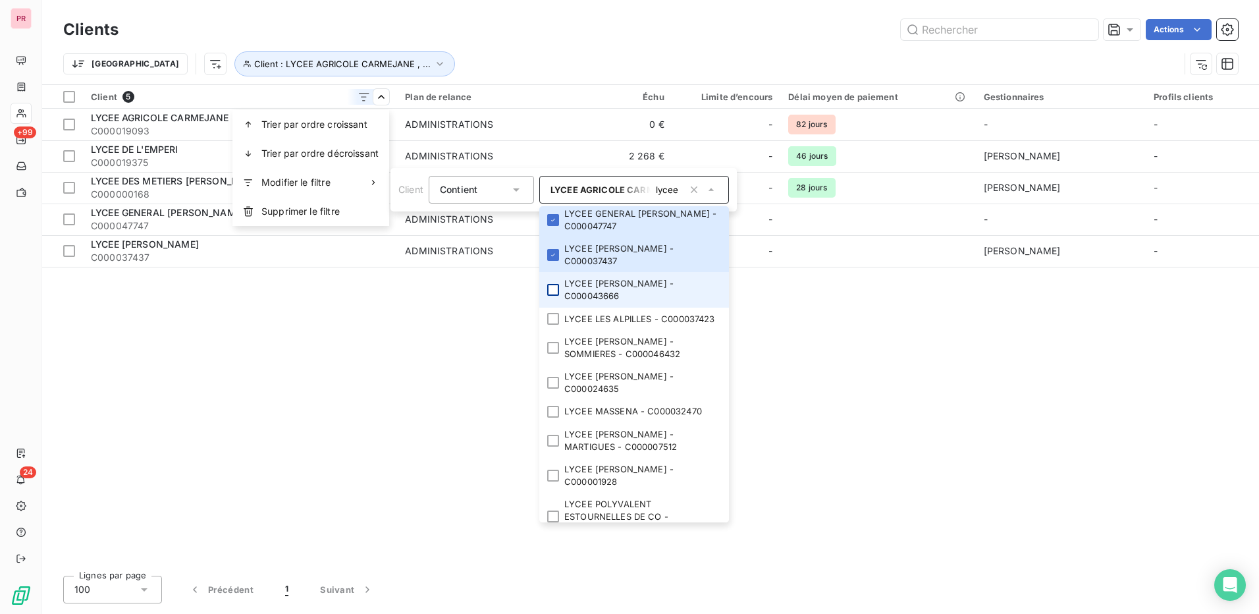
click at [553, 290] on div at bounding box center [553, 290] width 12 height 12
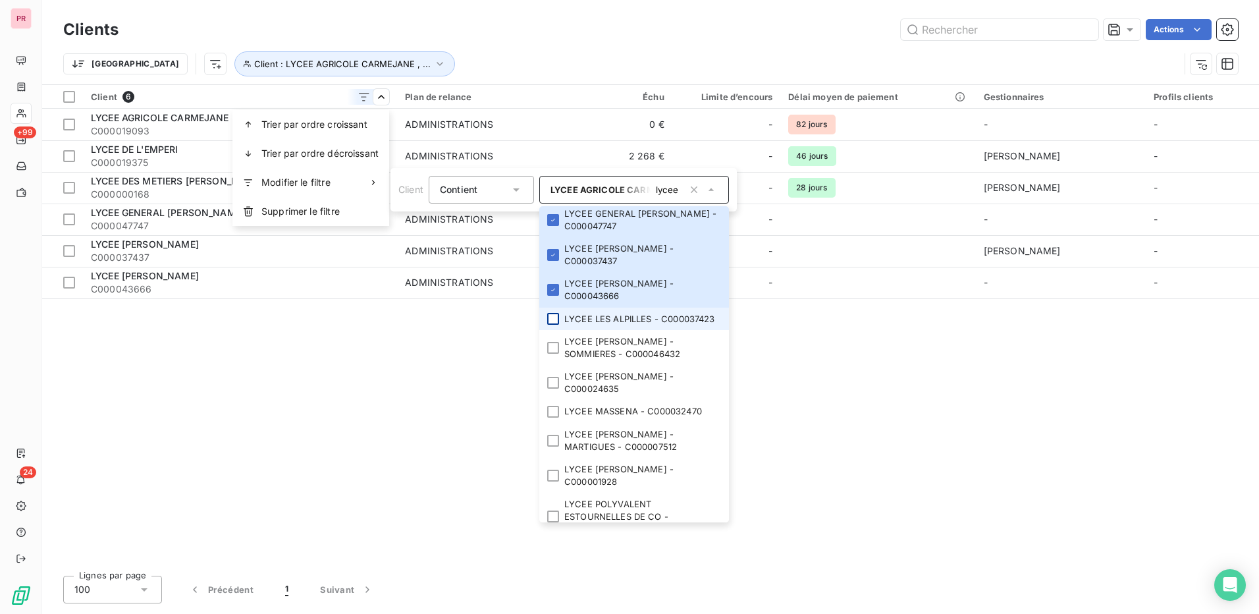
click at [552, 325] on div at bounding box center [553, 319] width 12 height 12
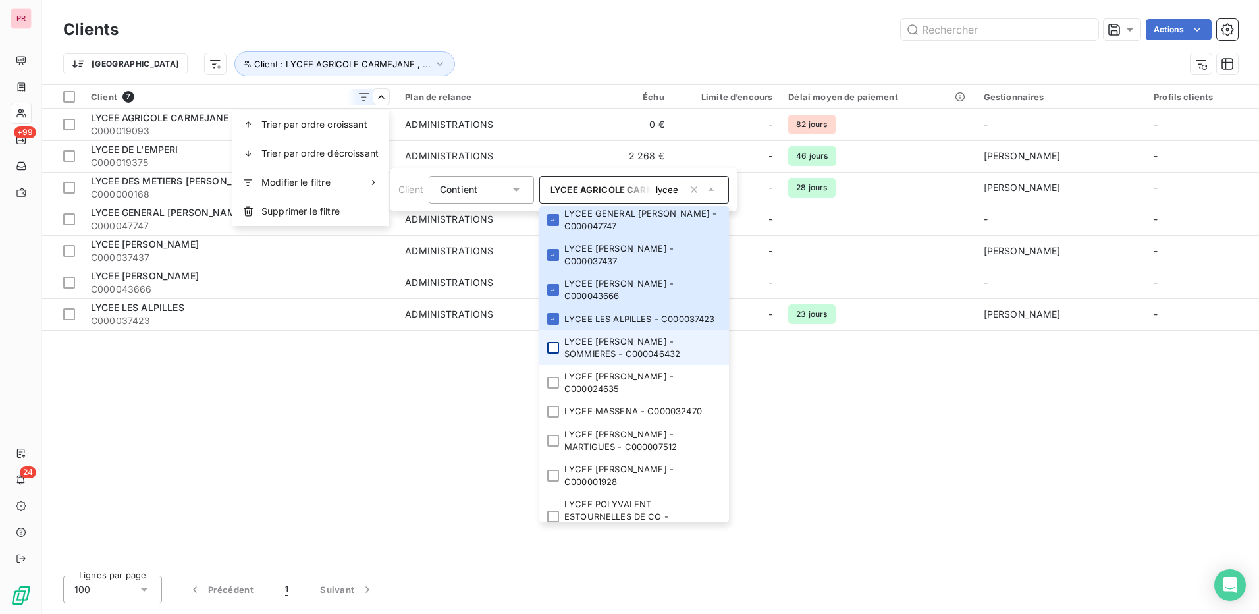
click at [554, 354] on div at bounding box center [553, 348] width 12 height 12
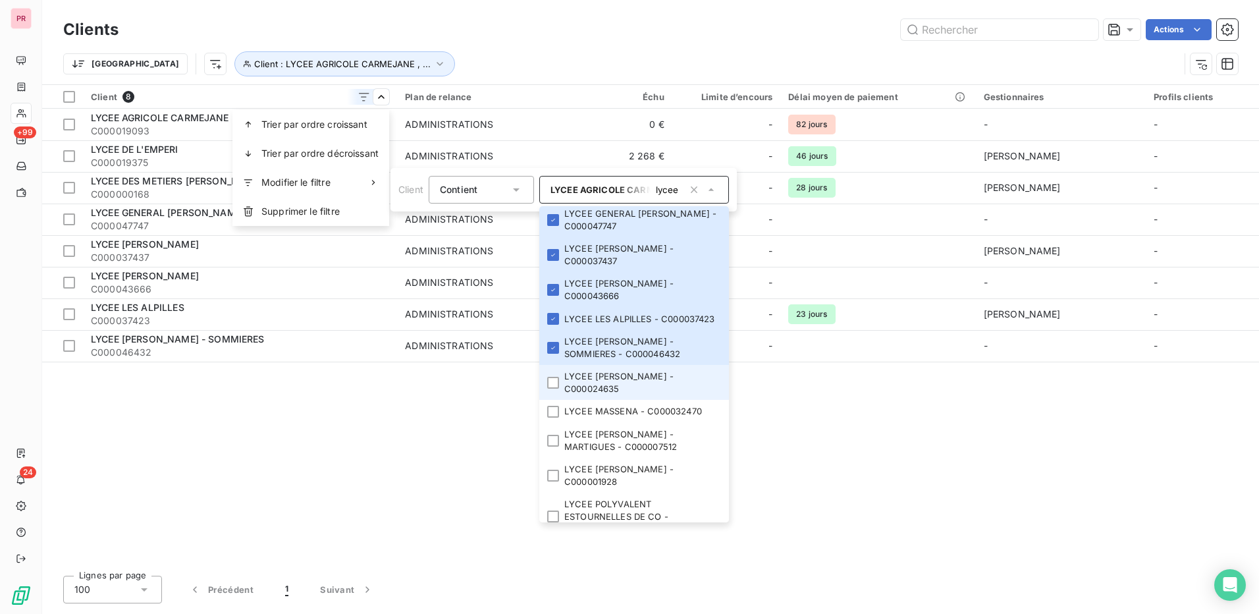
click at [560, 394] on li "LYCEE MARIUS BOUVIER - C000024635" at bounding box center [634, 382] width 190 height 35
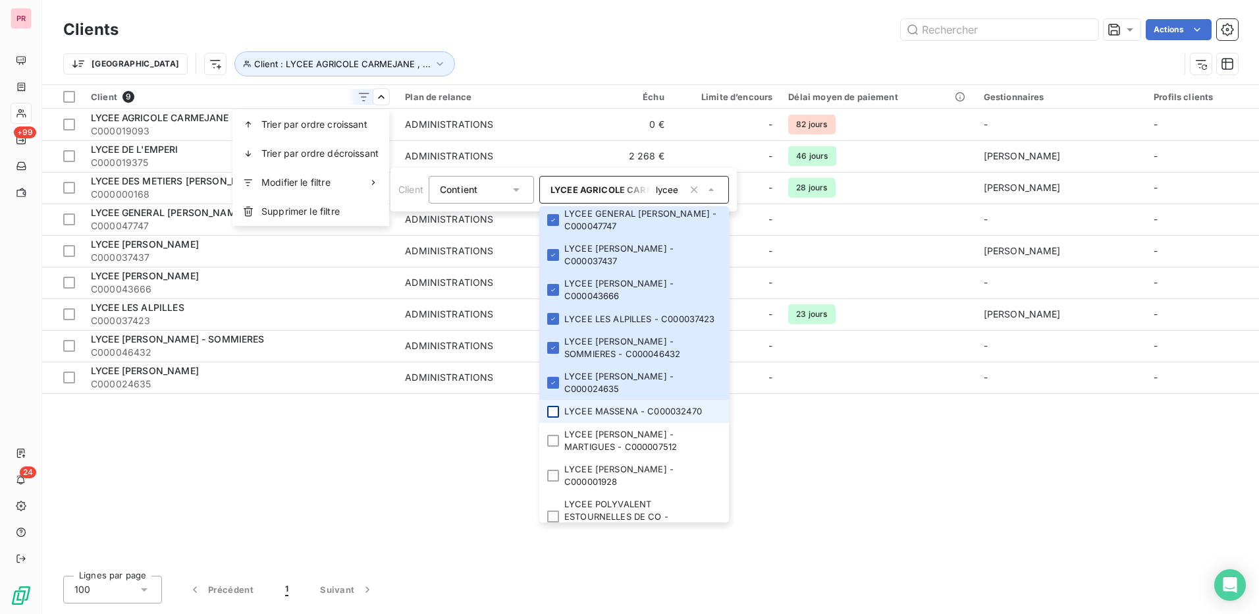
click at [553, 417] on div at bounding box center [553, 412] width 12 height 12
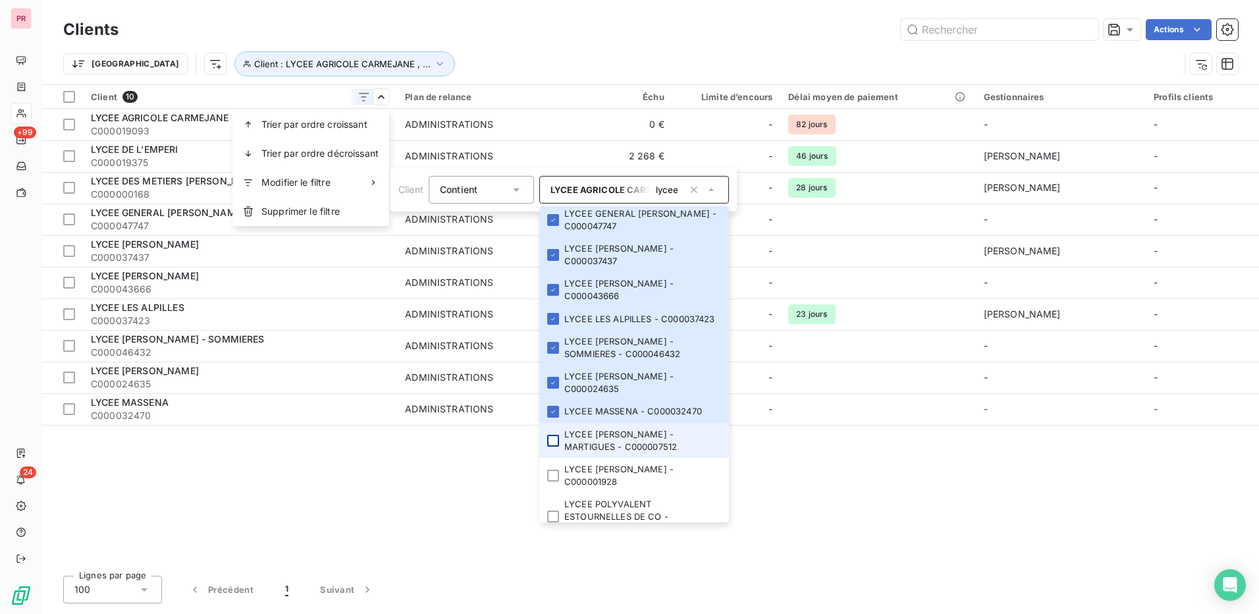
click at [555, 446] on div at bounding box center [553, 441] width 12 height 12
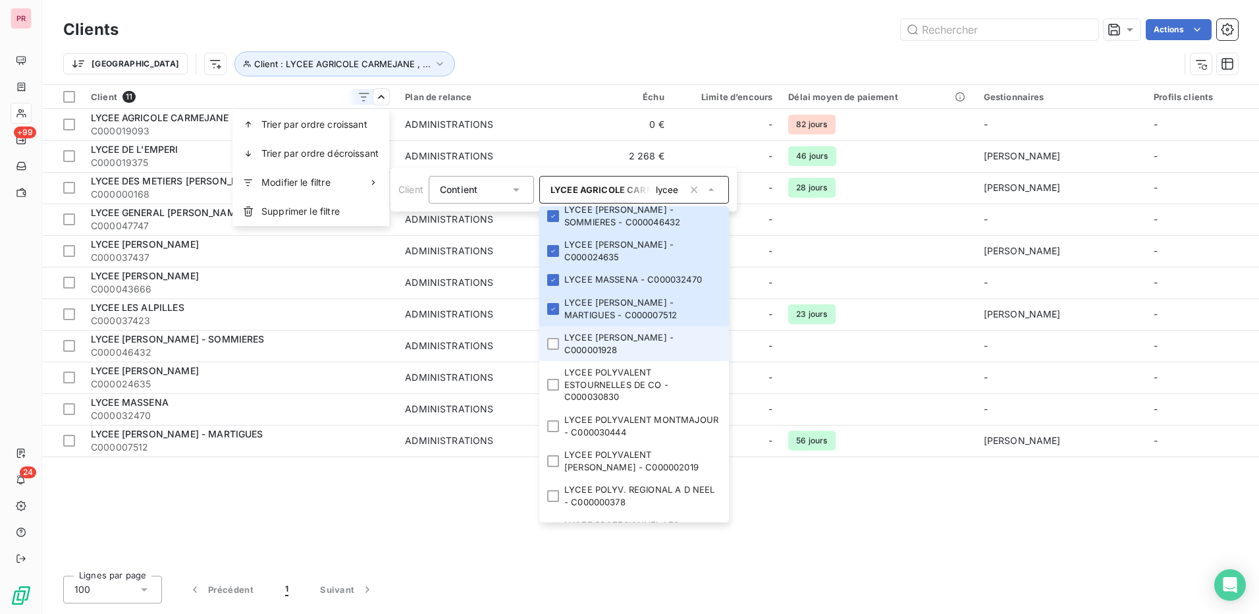
click at [556, 361] on li "LYCEE PIERRE GILLES DE GENNES - C000001928" at bounding box center [634, 343] width 190 height 35
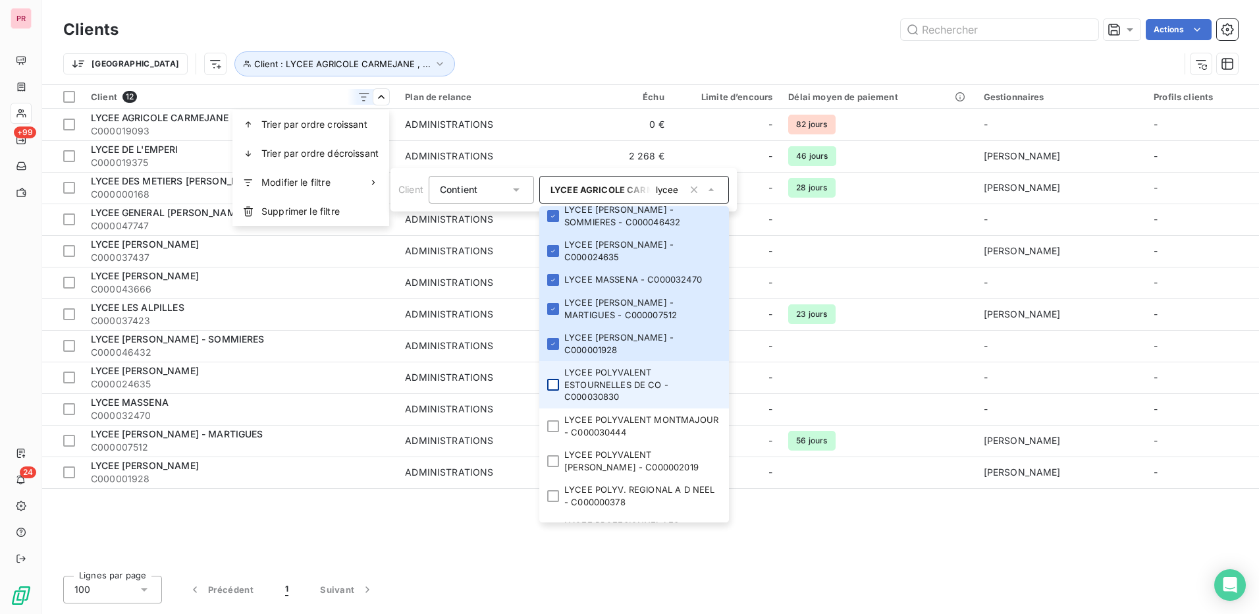
click at [555, 390] on div at bounding box center [553, 385] width 12 height 12
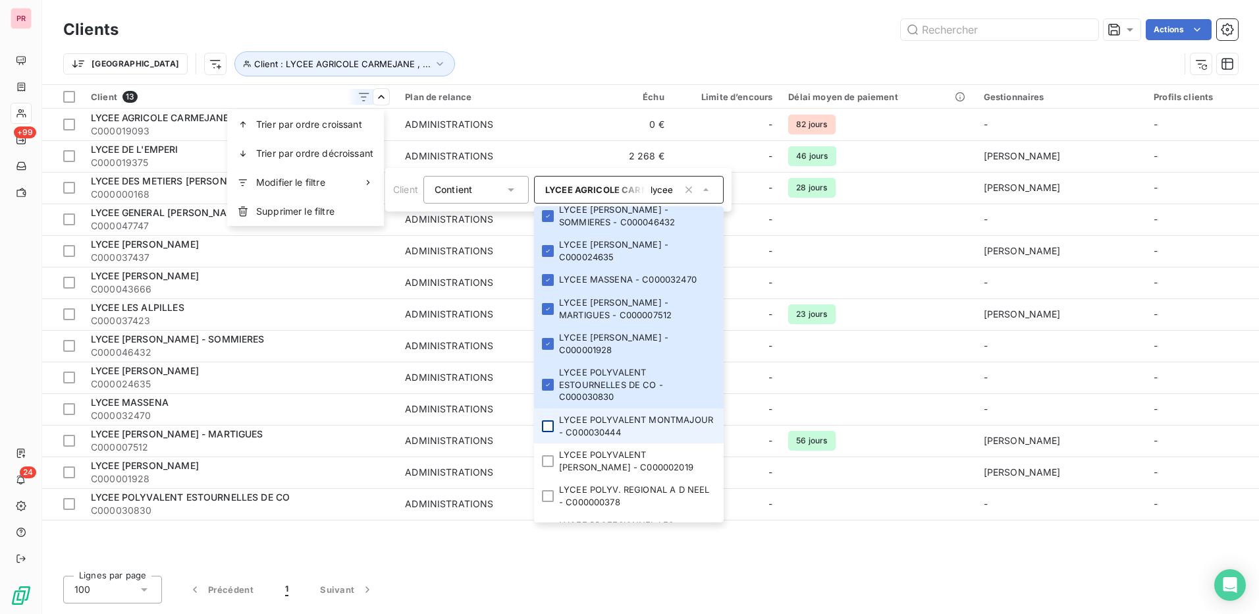
click at [552, 432] on div at bounding box center [548, 426] width 12 height 12
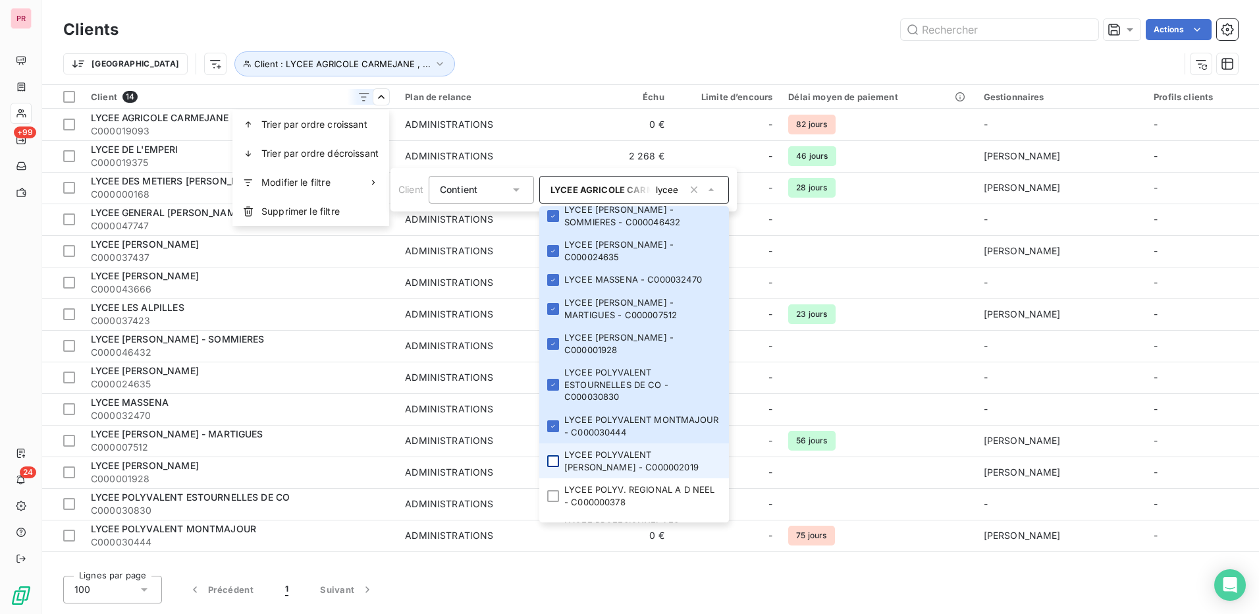
click at [552, 467] on div at bounding box center [553, 461] width 12 height 12
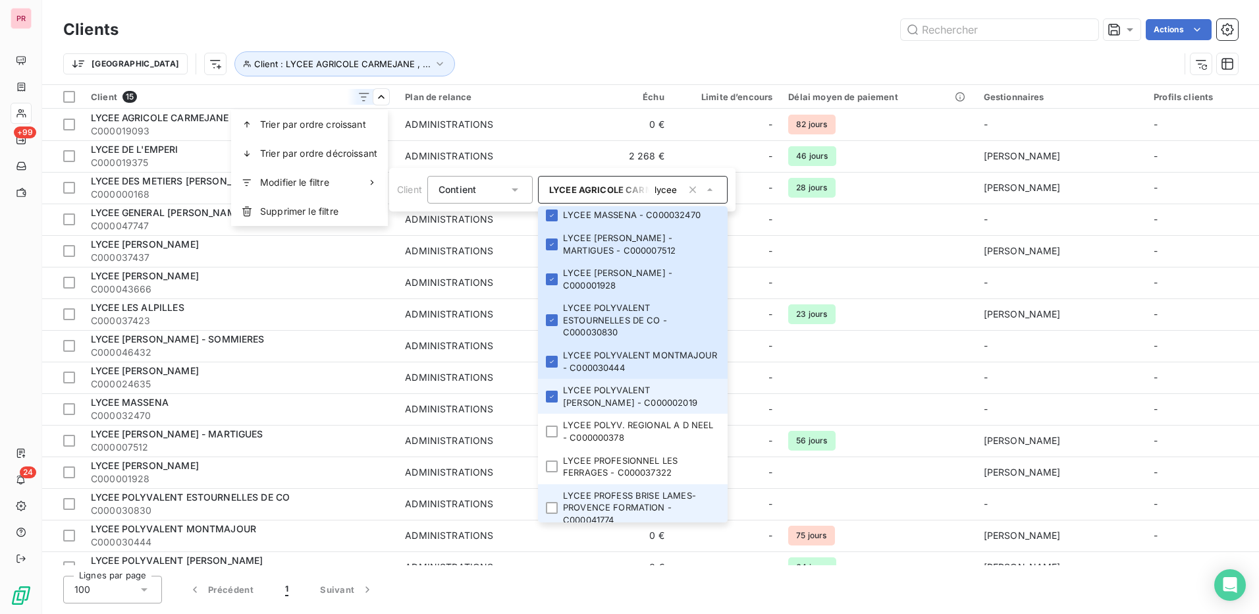
scroll to position [395, 0]
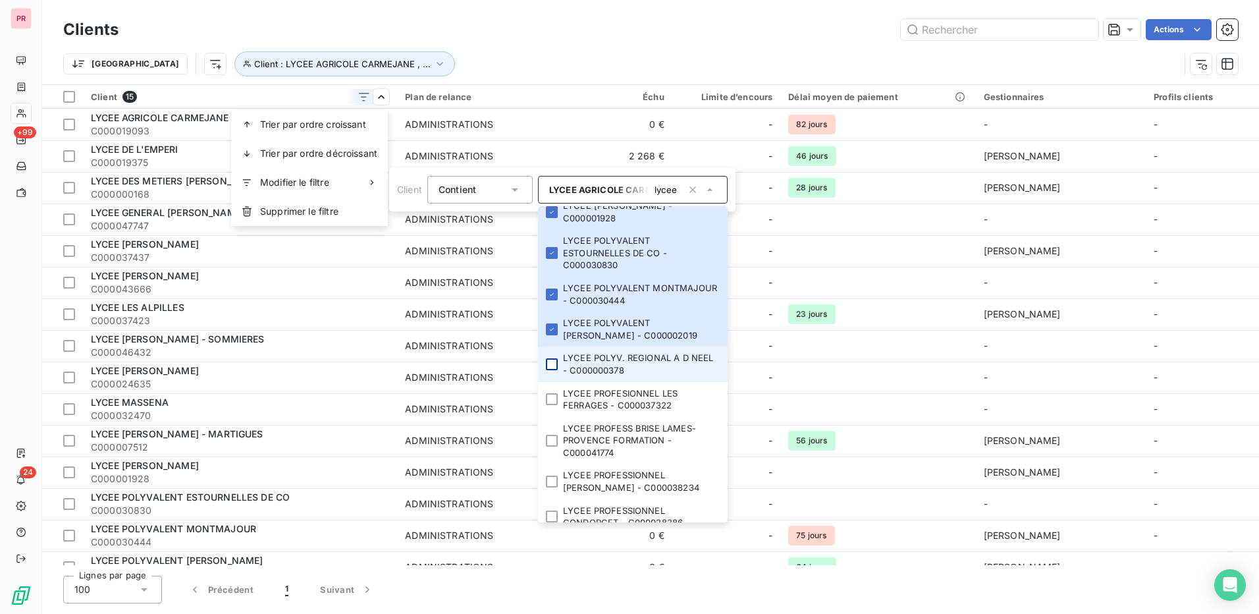
click at [555, 370] on div at bounding box center [552, 364] width 12 height 12
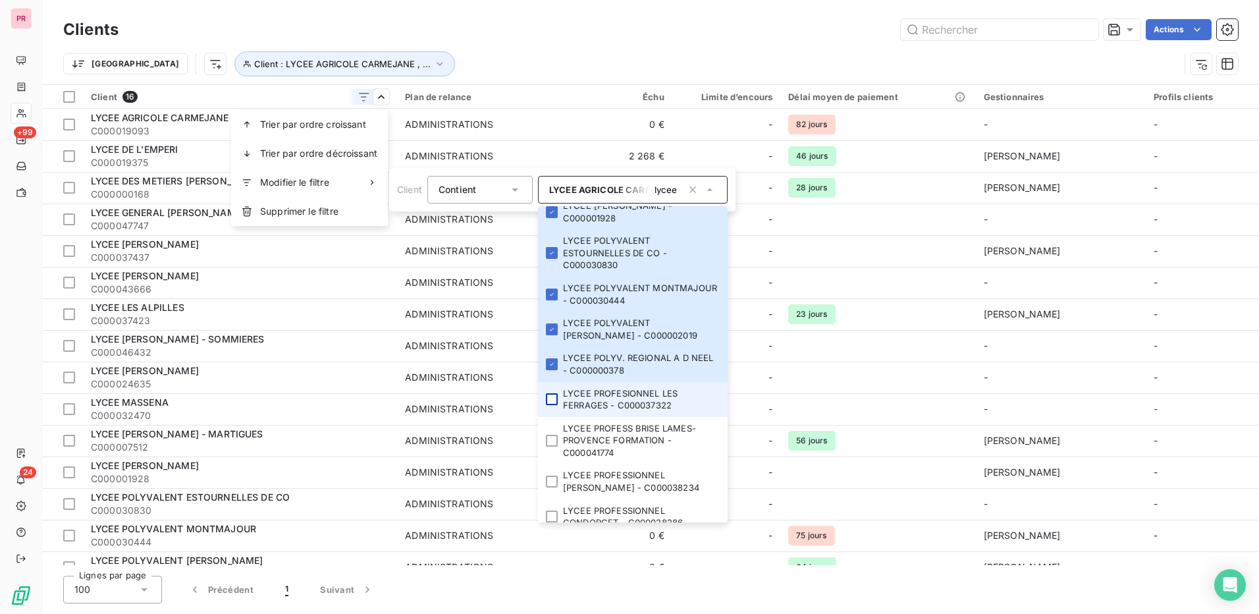
click at [549, 405] on div at bounding box center [552, 399] width 12 height 12
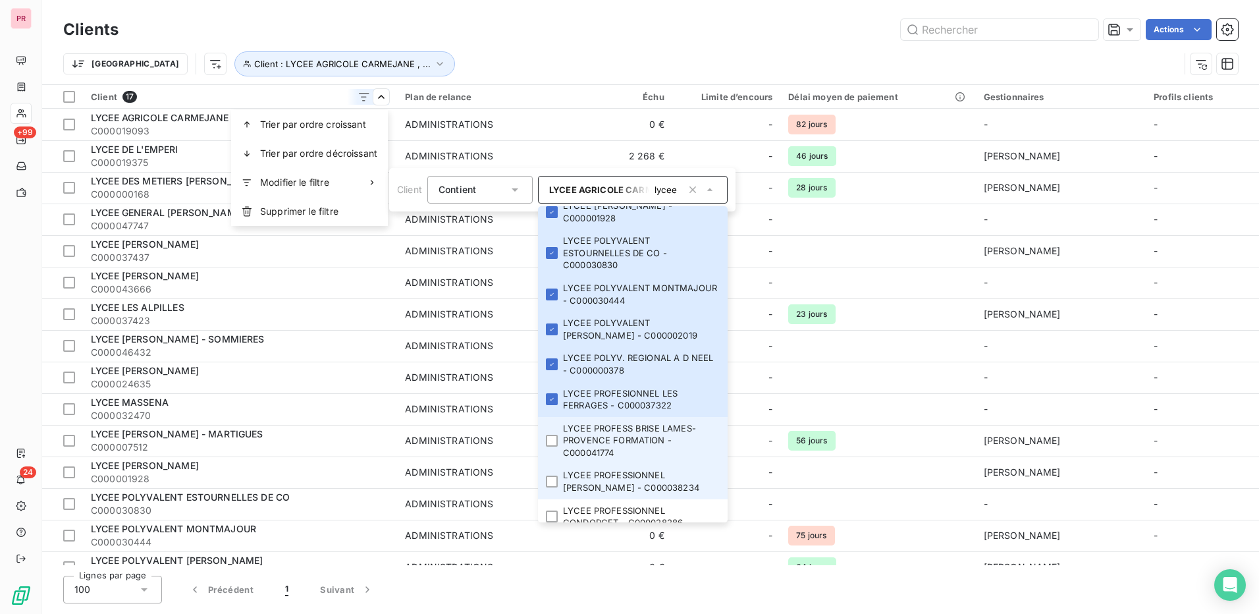
drag, startPoint x: 553, startPoint y: 452, endPoint x: 550, endPoint y: 483, distance: 31.1
click at [552, 446] on div at bounding box center [552, 441] width 12 height 12
click at [549, 487] on div at bounding box center [552, 481] width 12 height 12
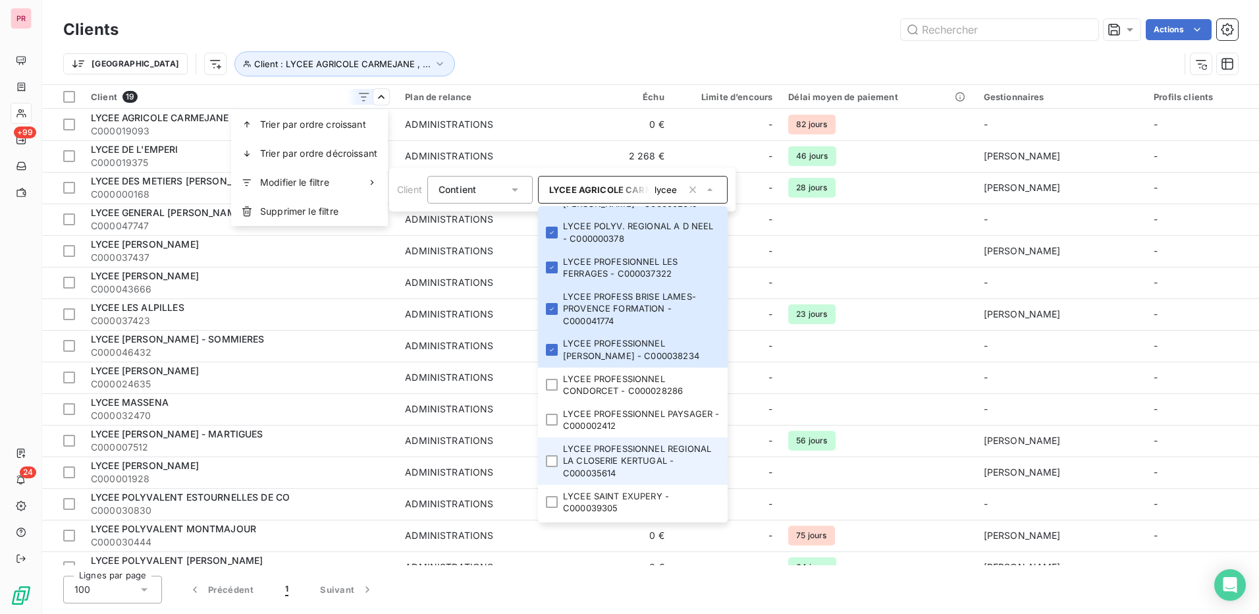
scroll to position [571, 0]
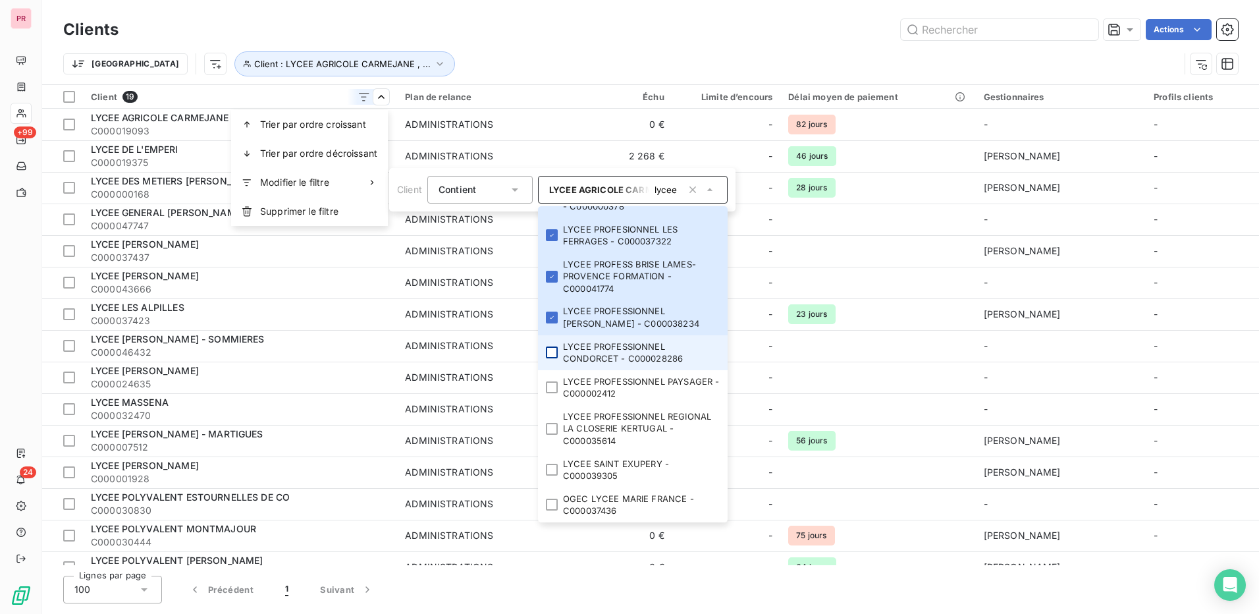
click at [552, 357] on div at bounding box center [552, 352] width 12 height 12
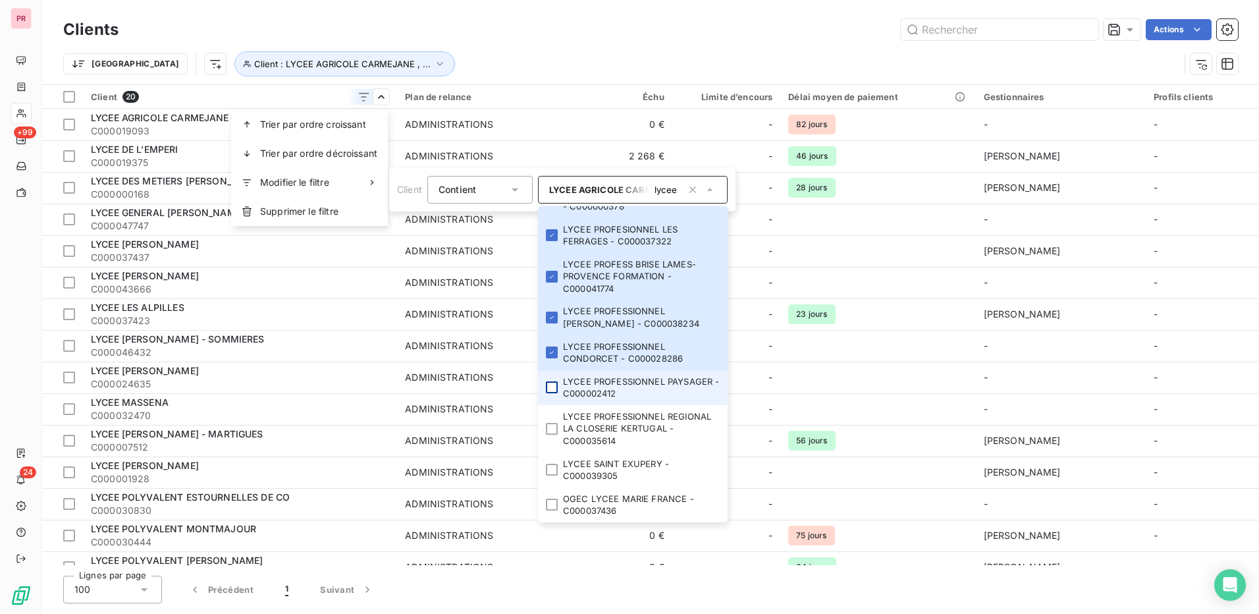
click at [551, 387] on div at bounding box center [552, 387] width 12 height 12
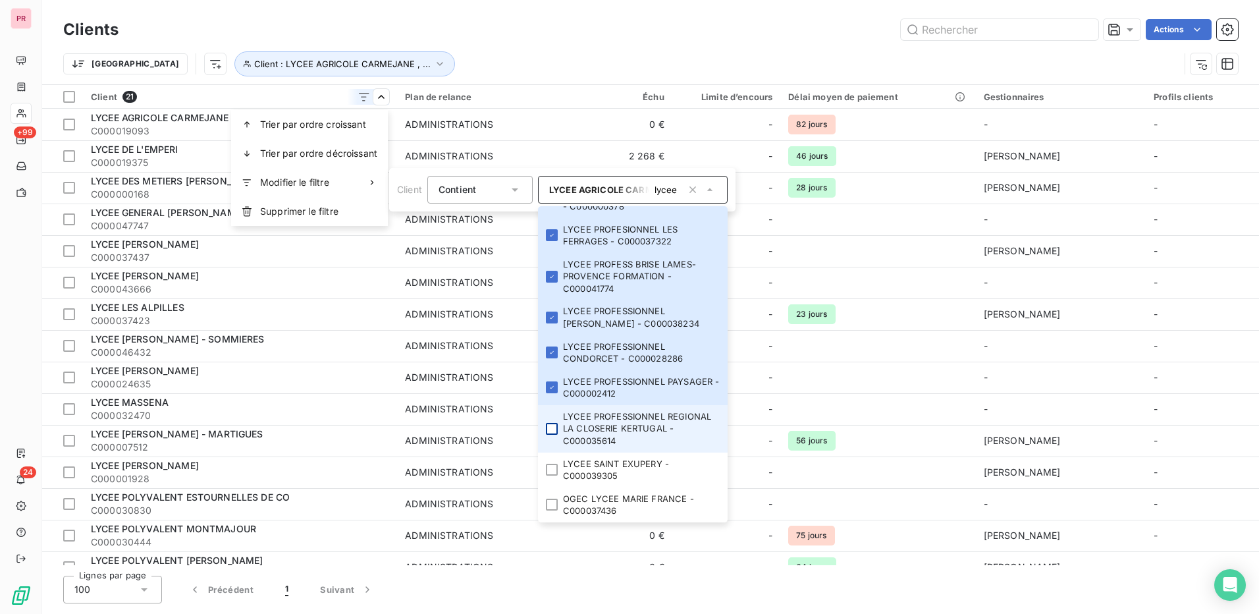
click at [552, 431] on div at bounding box center [552, 429] width 12 height 12
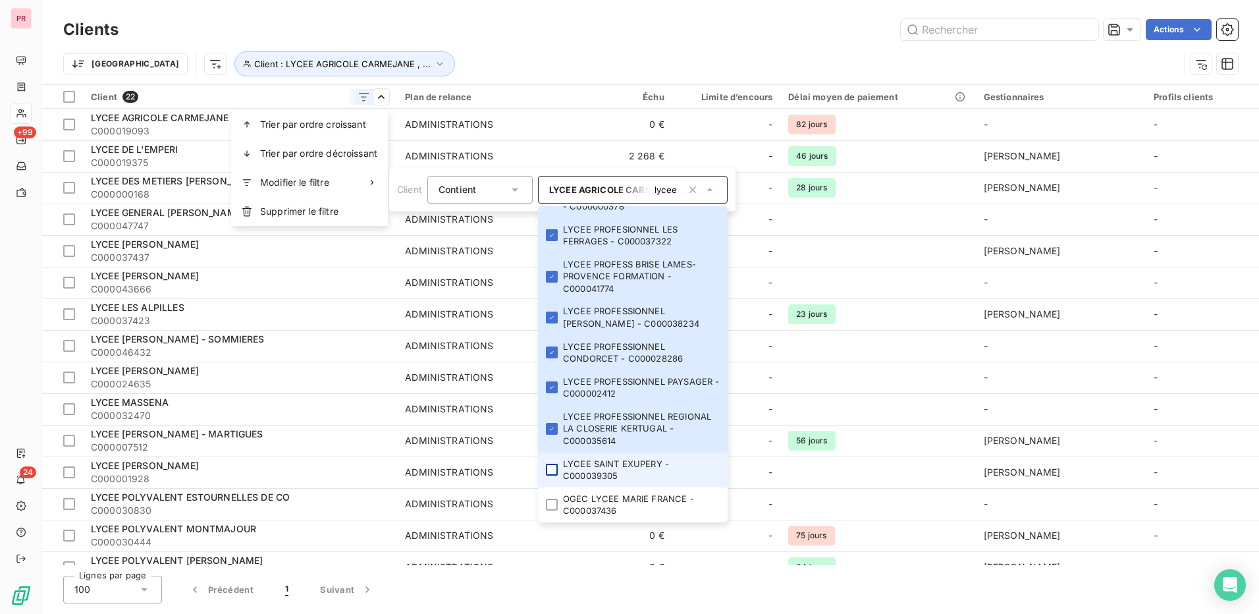
click at [552, 471] on div at bounding box center [552, 470] width 12 height 12
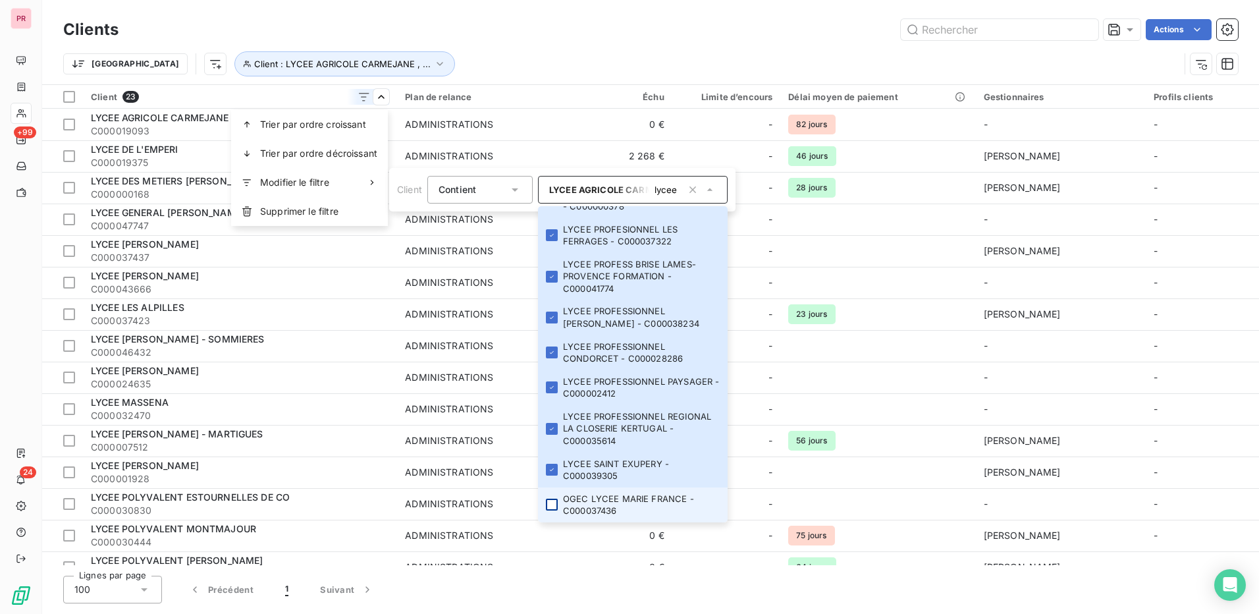
click at [552, 501] on div at bounding box center [552, 504] width 12 height 12
click at [589, 26] on html "PR +99 24 Clients Actions Trier Client : LYCEE AGRICOLE CARMEJANE , ... Client …" at bounding box center [629, 307] width 1259 height 614
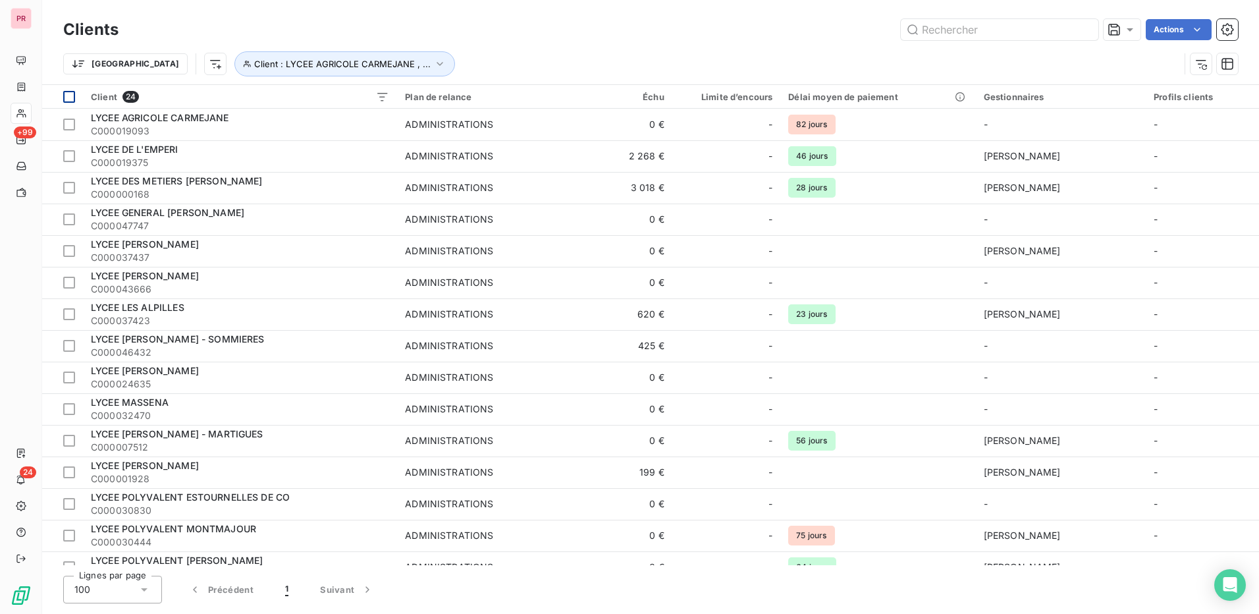
click at [67, 96] on div at bounding box center [69, 97] width 12 height 12
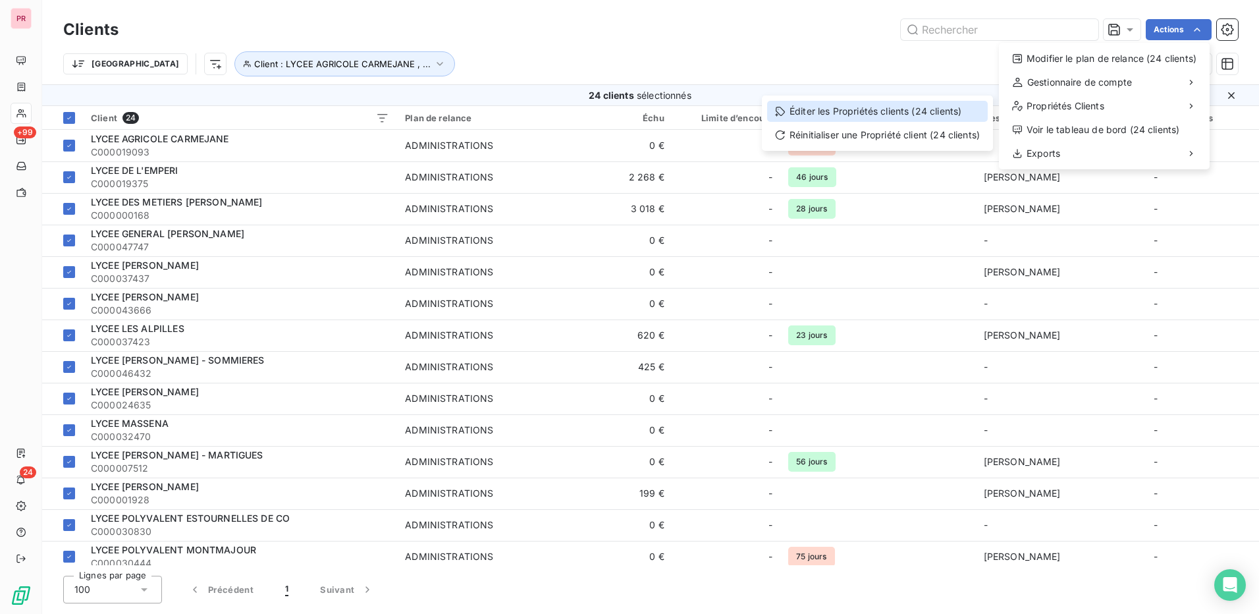
click at [888, 118] on div "Éditer les Propriétés clients (24 clients)" at bounding box center [877, 111] width 221 height 21
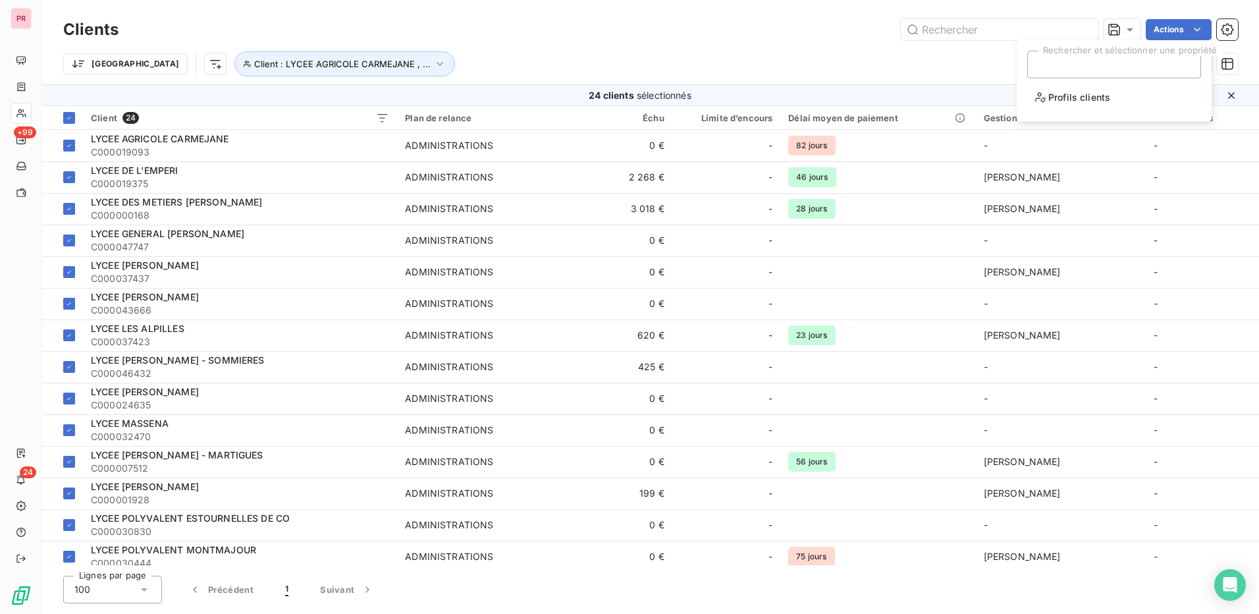
click at [1125, 61] on div at bounding box center [1114, 65] width 174 height 28
click at [1121, 101] on li "Profils clients" at bounding box center [1114, 97] width 174 height 27
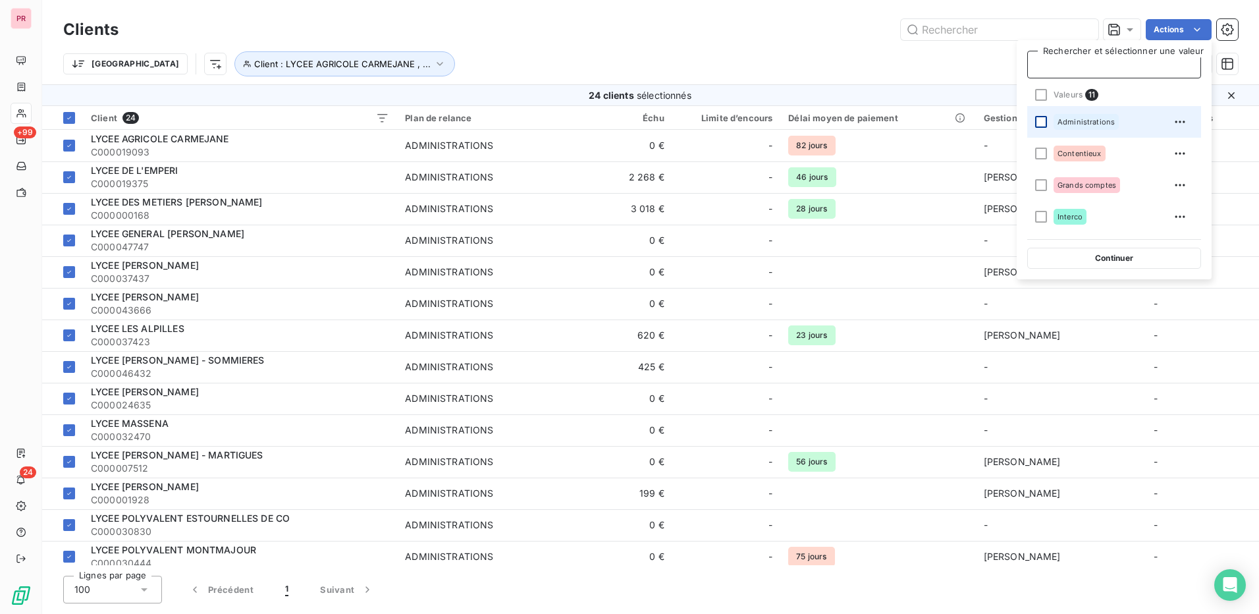
click at [1044, 122] on div at bounding box center [1041, 122] width 12 height 12
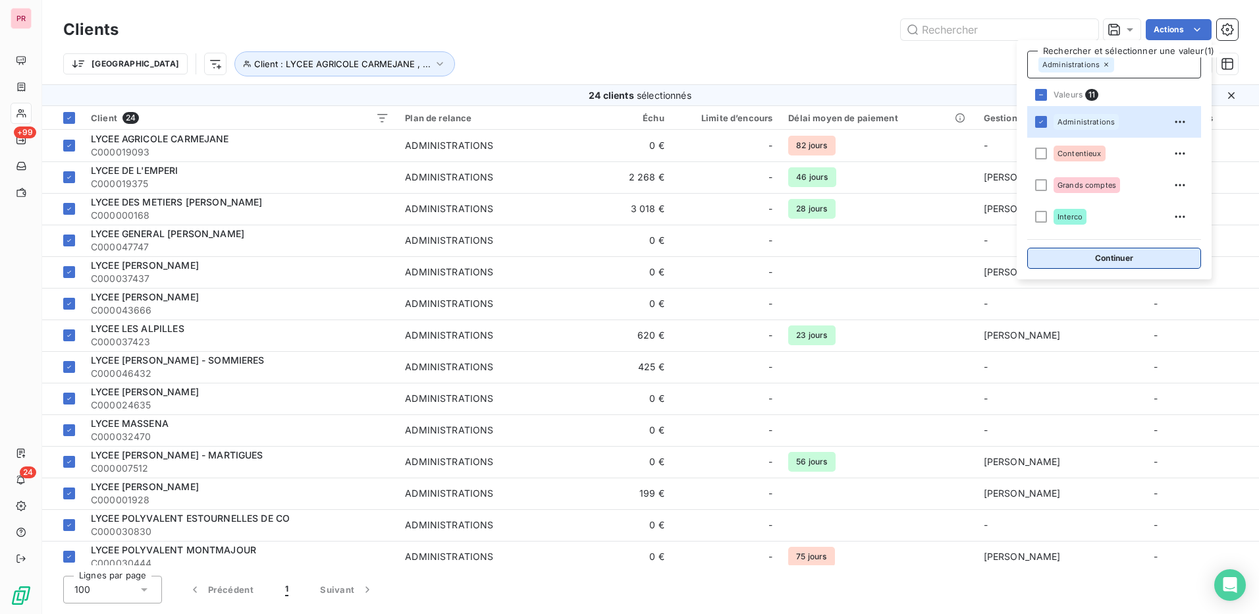
click at [1134, 256] on button "Continuer" at bounding box center [1114, 258] width 174 height 21
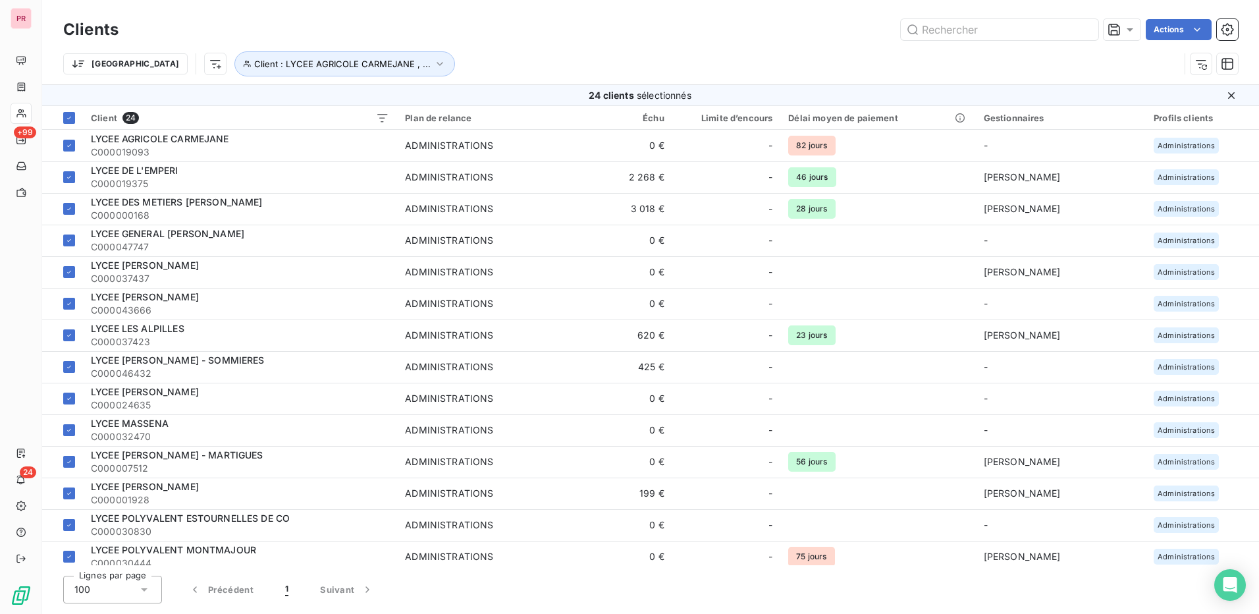
click at [1023, 65] on div "Trier Client : LYCEE AGRICOLE CARMEJANE , ..." at bounding box center [621, 63] width 1116 height 25
click at [433, 63] on icon "button" at bounding box center [439, 63] width 13 height 13
click at [471, 99] on icon "button" at bounding box center [469, 98] width 7 height 7
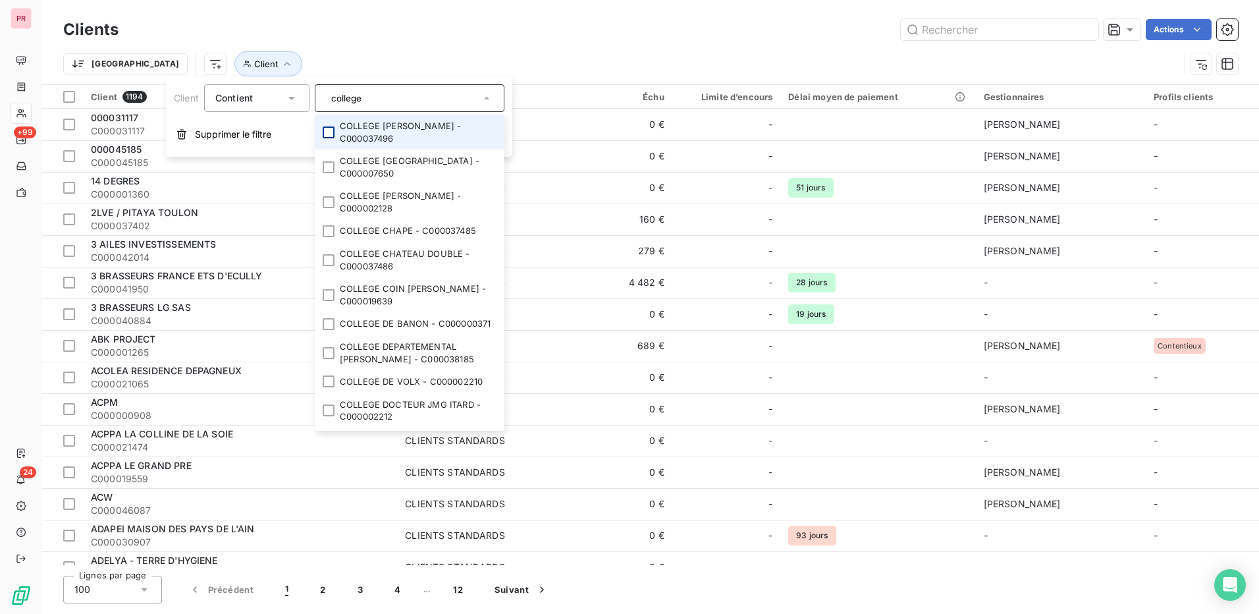
type input "college"
click at [334, 130] on div at bounding box center [329, 132] width 12 height 12
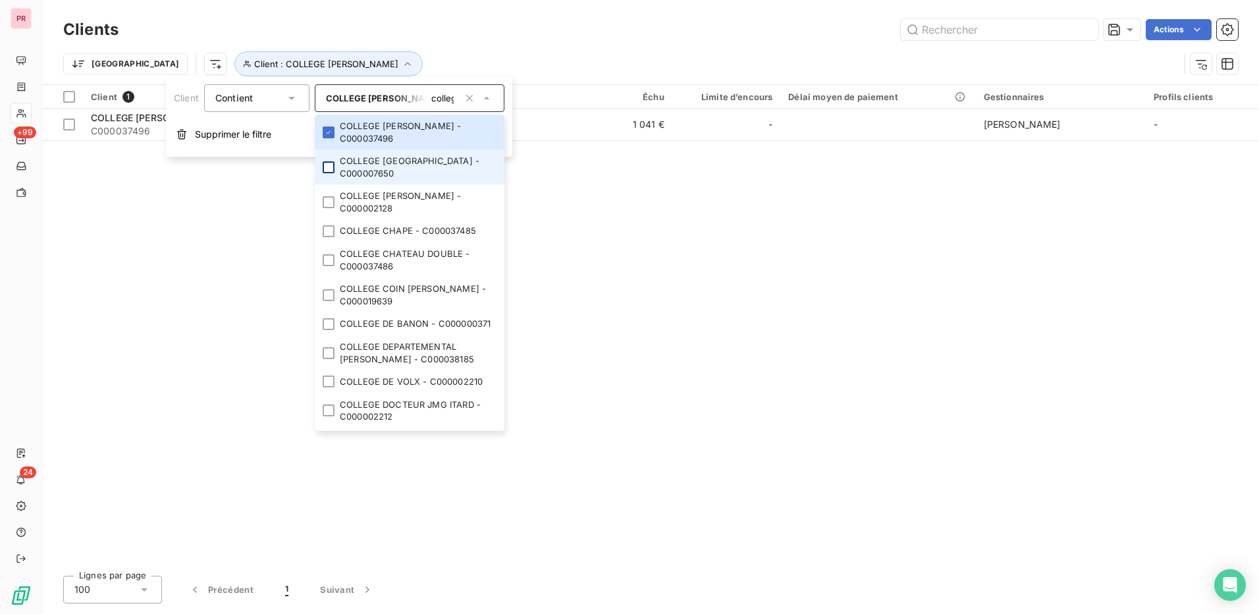
click at [325, 164] on div at bounding box center [329, 167] width 12 height 12
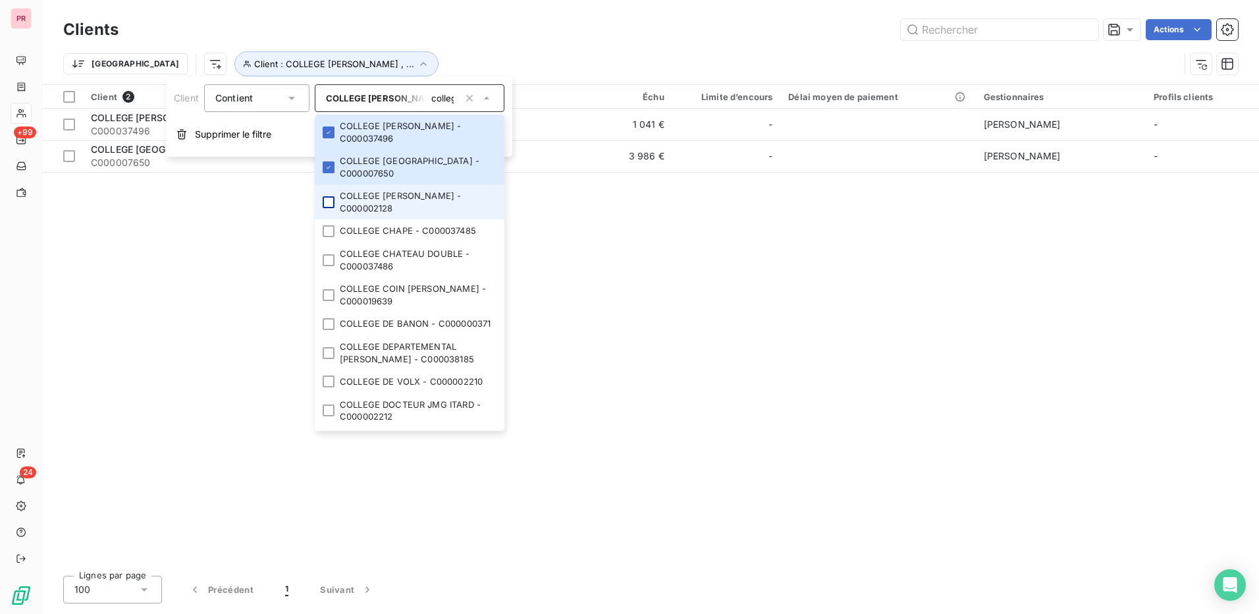
click at [325, 204] on div at bounding box center [329, 202] width 12 height 12
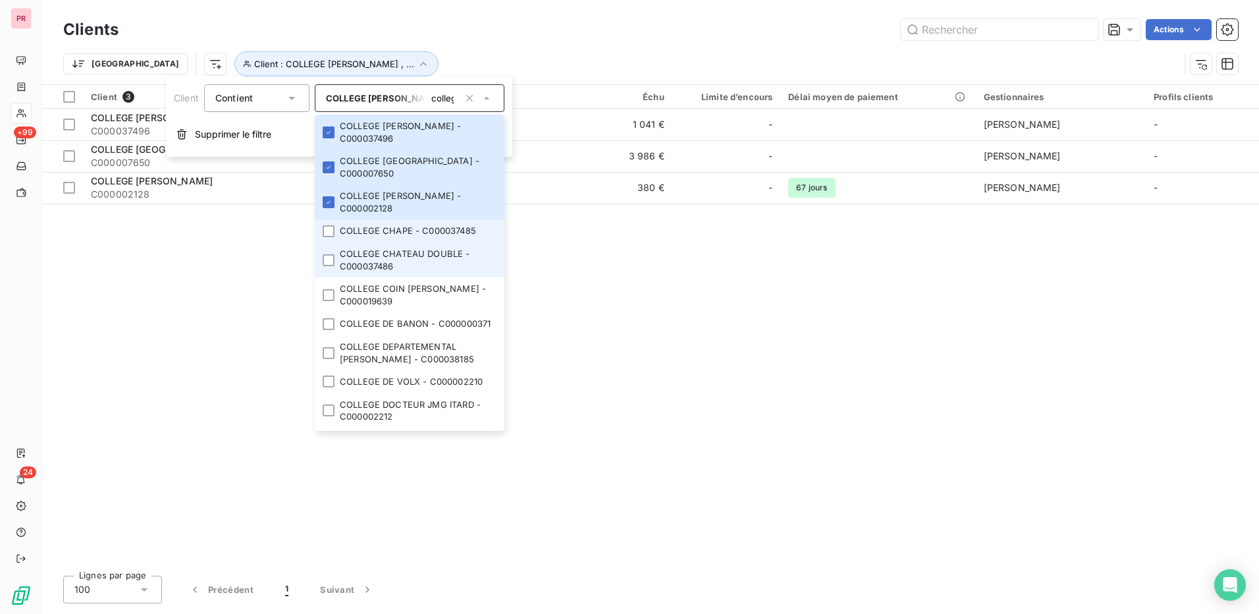
click at [327, 245] on li "COLLEGE CHATEAU DOUBLE - C000037486" at bounding box center [410, 259] width 190 height 35
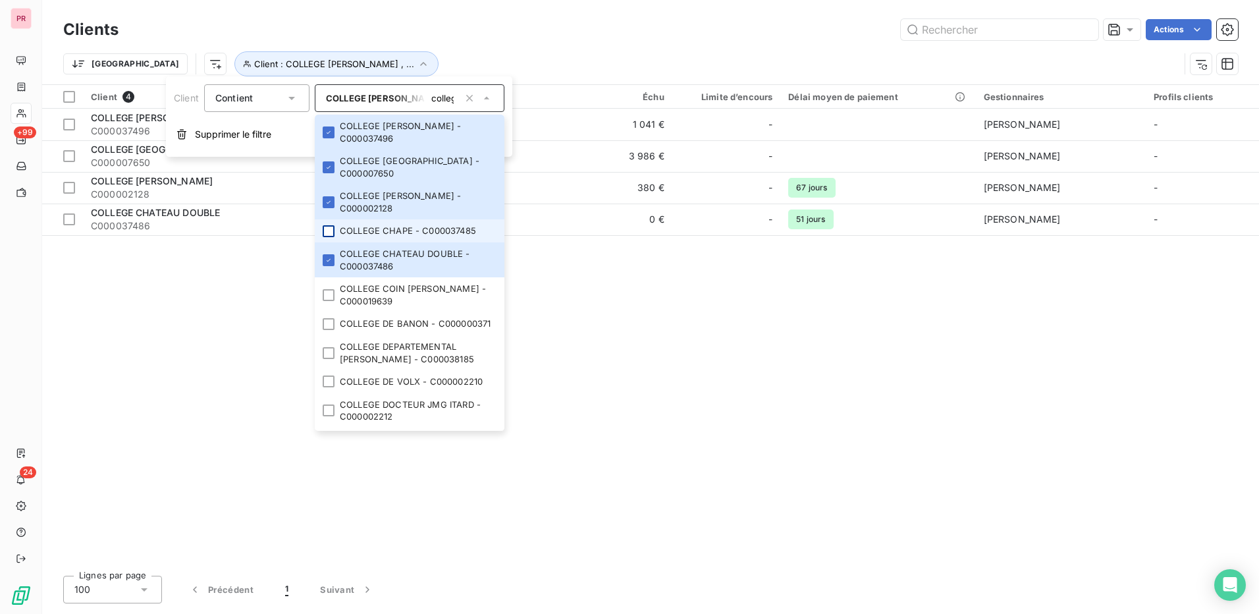
click at [331, 234] on div at bounding box center [329, 231] width 12 height 12
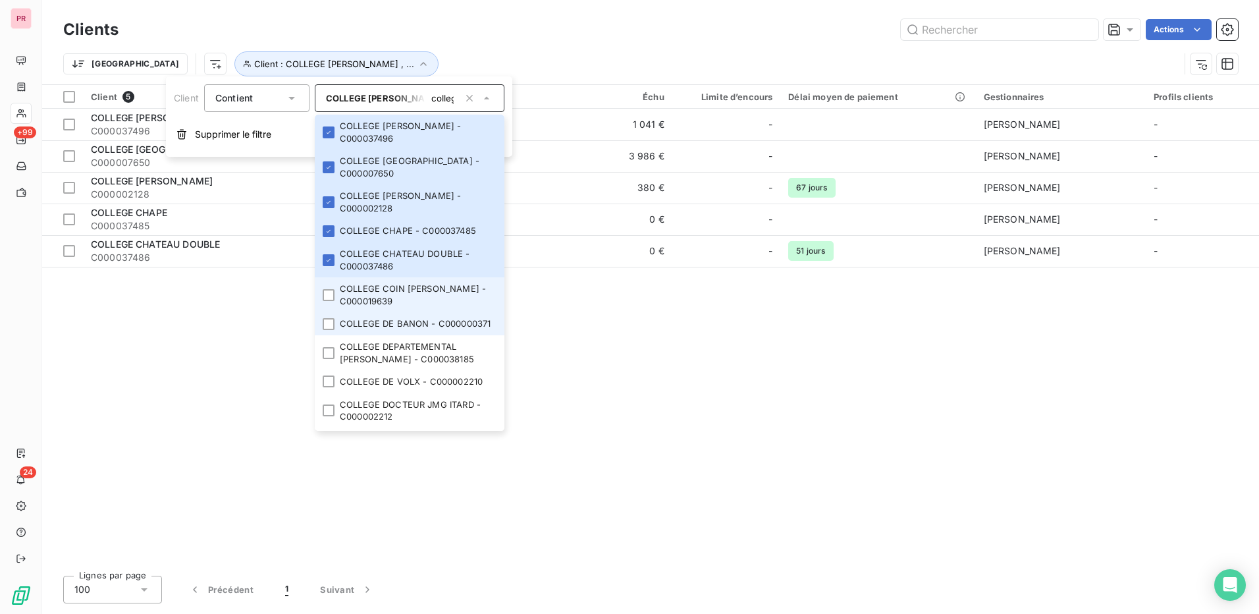
drag, startPoint x: 328, startPoint y: 298, endPoint x: 327, endPoint y: 312, distance: 13.9
click at [328, 300] on div at bounding box center [329, 295] width 12 height 12
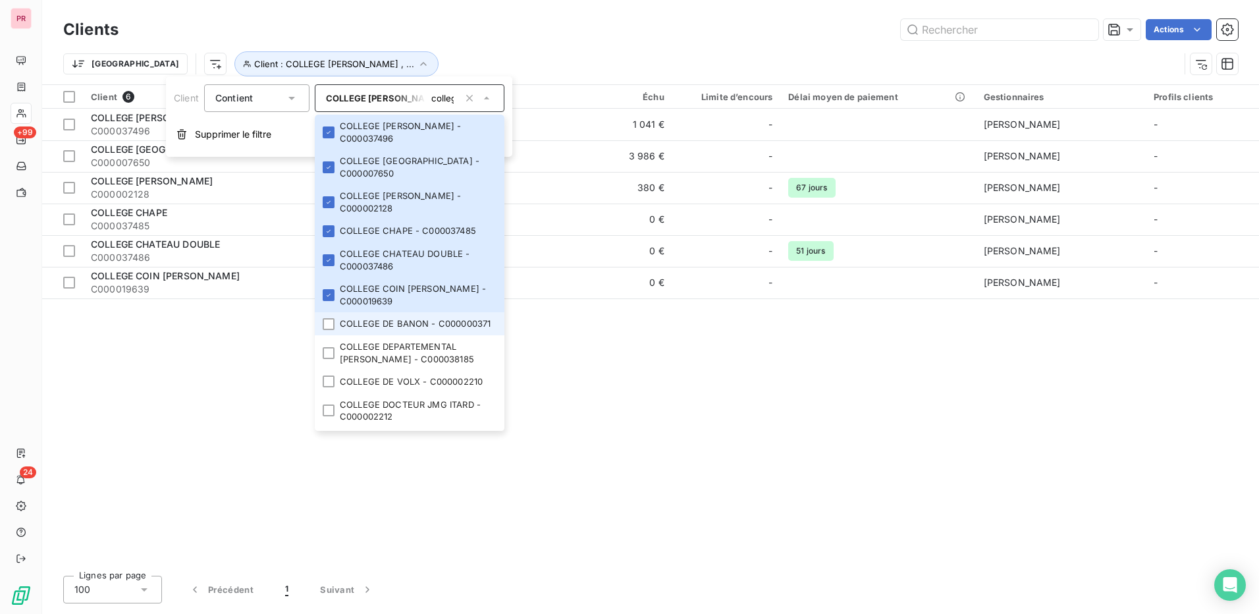
click at [323, 335] on li "COLLEGE DE BANON - C000000371" at bounding box center [410, 323] width 190 height 23
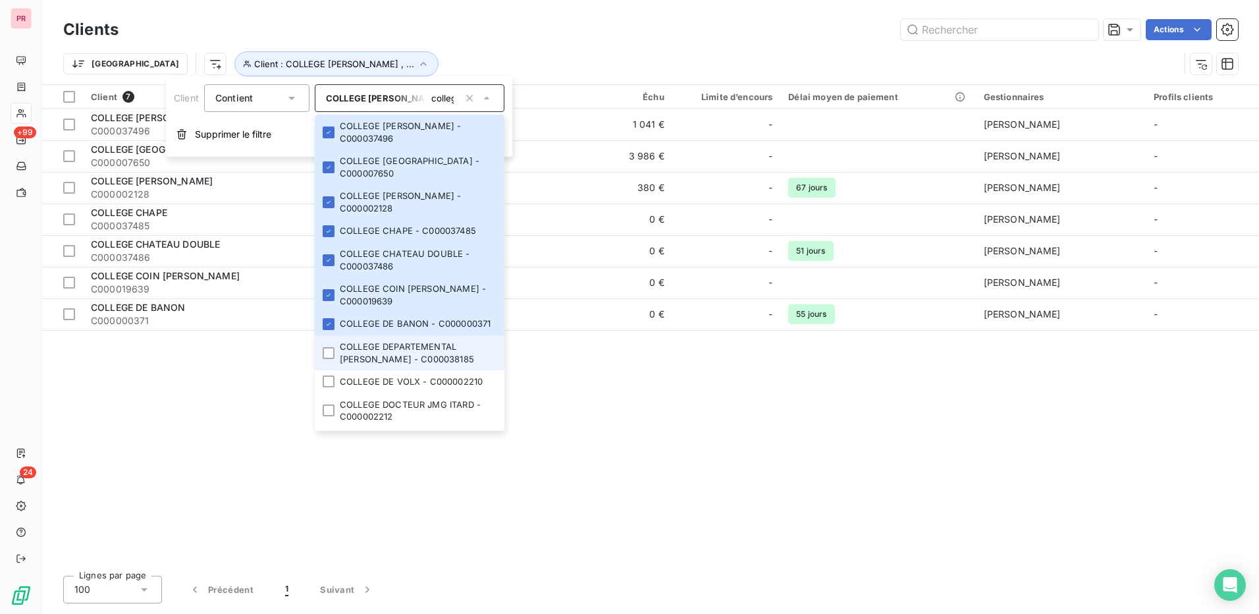
drag, startPoint x: 330, startPoint y: 371, endPoint x: 331, endPoint y: 379, distance: 8.6
click at [331, 359] on div at bounding box center [329, 353] width 12 height 12
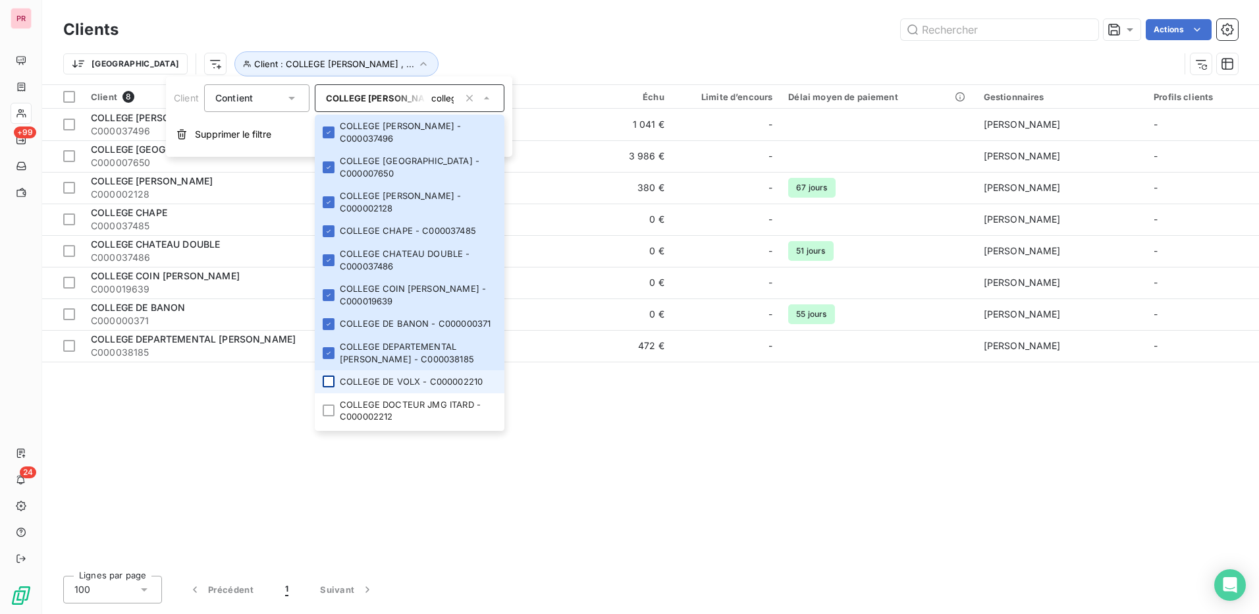
click at [329, 387] on div at bounding box center [329, 381] width 12 height 12
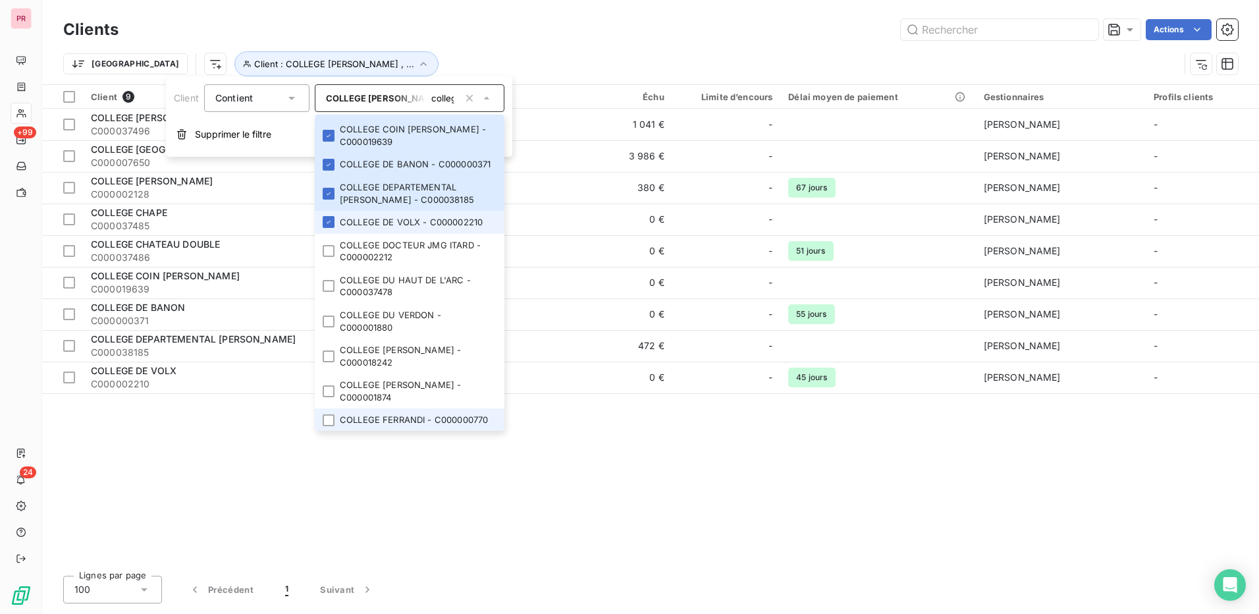
scroll to position [198, 0]
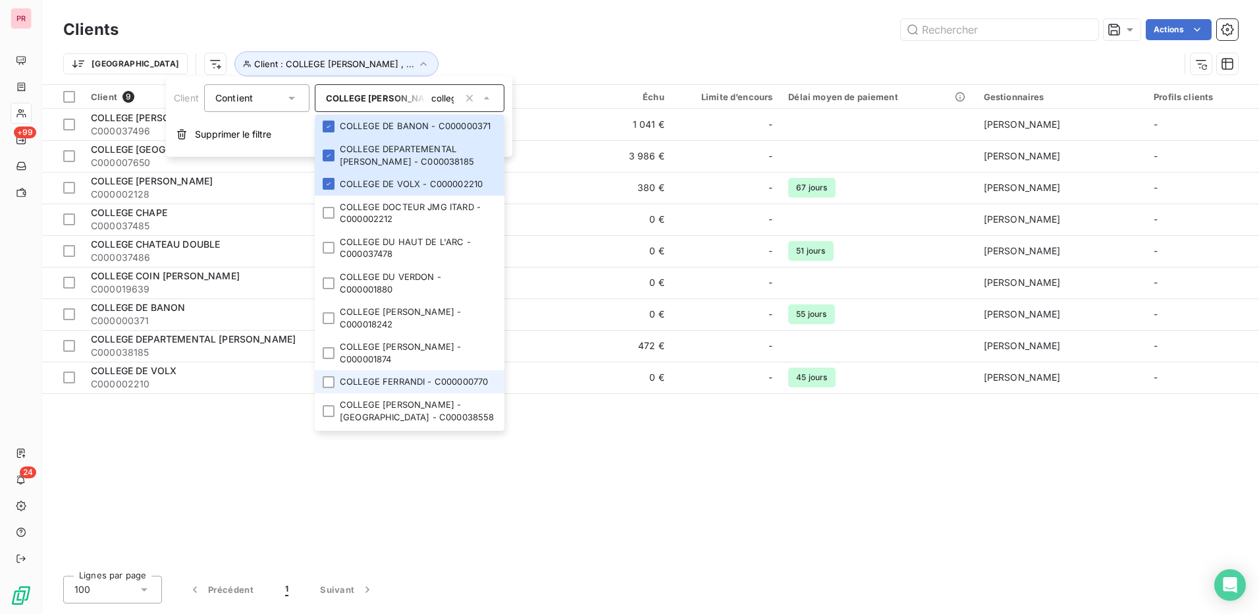
click at [330, 393] on li "COLLEGE FERRANDI - C000000770" at bounding box center [410, 381] width 190 height 23
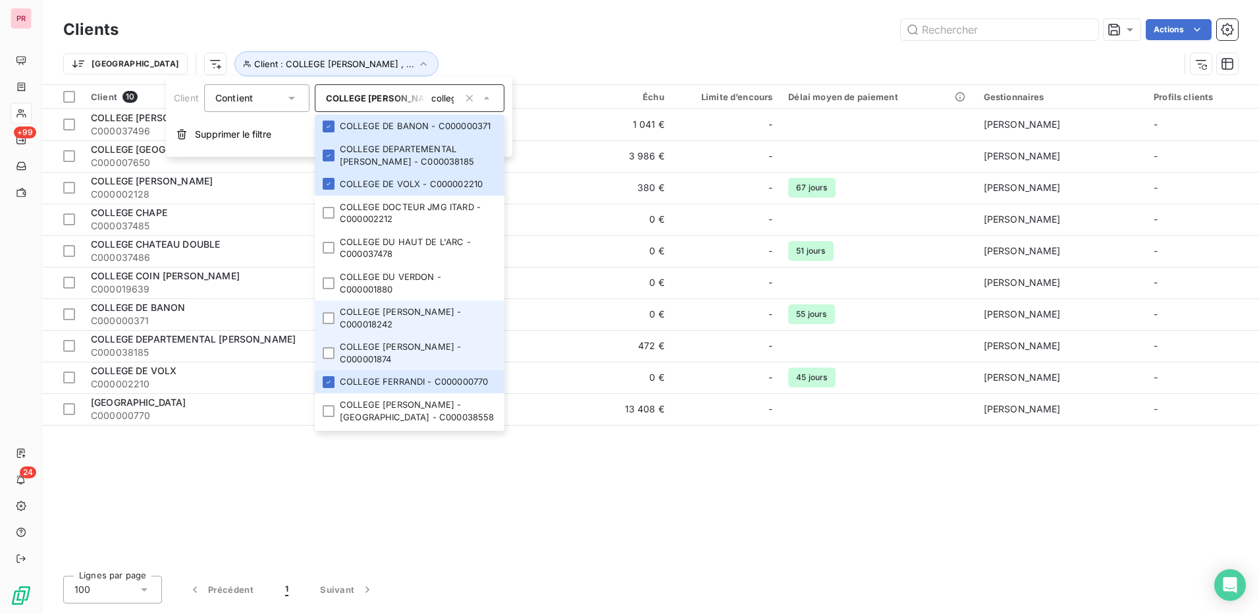
drag, startPoint x: 331, startPoint y: 384, endPoint x: 326, endPoint y: 350, distance: 34.6
click at [331, 370] on li "COLLEGE EMILE HONNORATY - C000001874" at bounding box center [410, 352] width 190 height 35
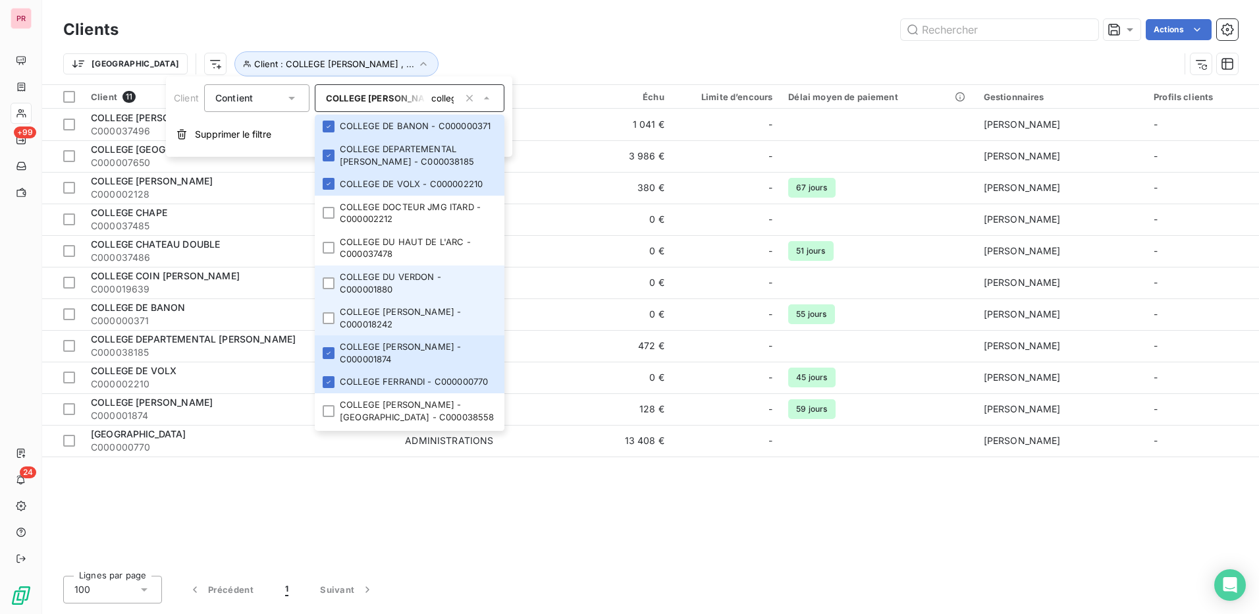
drag, startPoint x: 325, startPoint y: 339, endPoint x: 321, endPoint y: 313, distance: 26.1
click at [325, 324] on div at bounding box center [329, 318] width 12 height 12
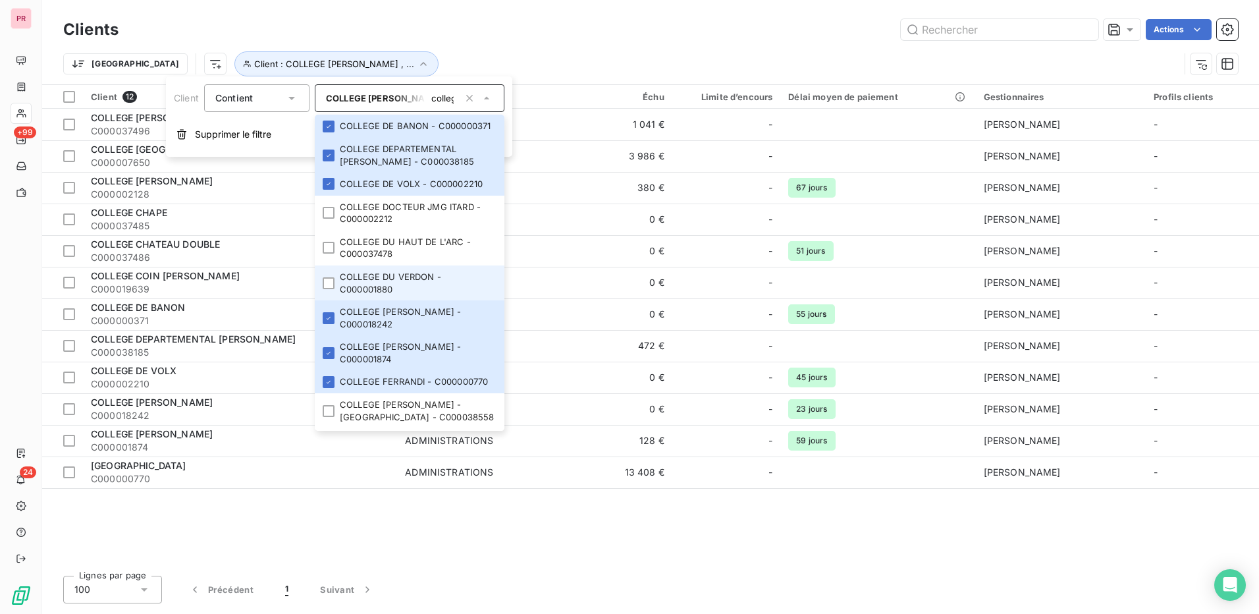
click at [321, 300] on li "COLLEGE DU VERDON - C000001880" at bounding box center [410, 282] width 190 height 35
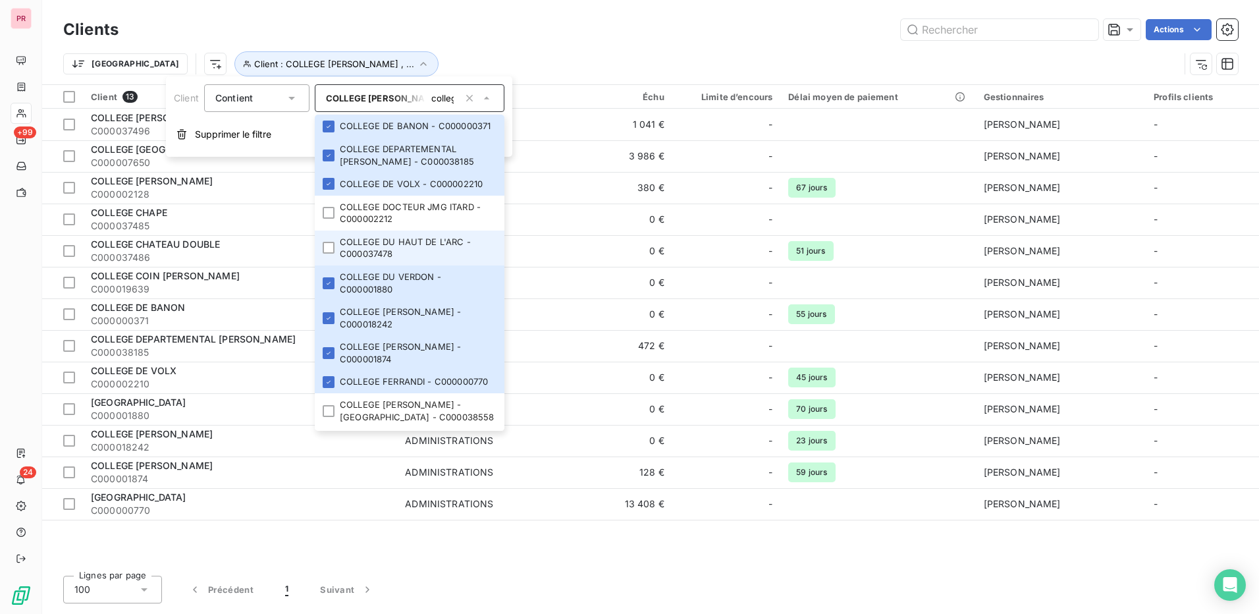
drag, startPoint x: 330, startPoint y: 273, endPoint x: 330, endPoint y: 254, distance: 19.1
click at [330, 254] on div at bounding box center [329, 248] width 12 height 12
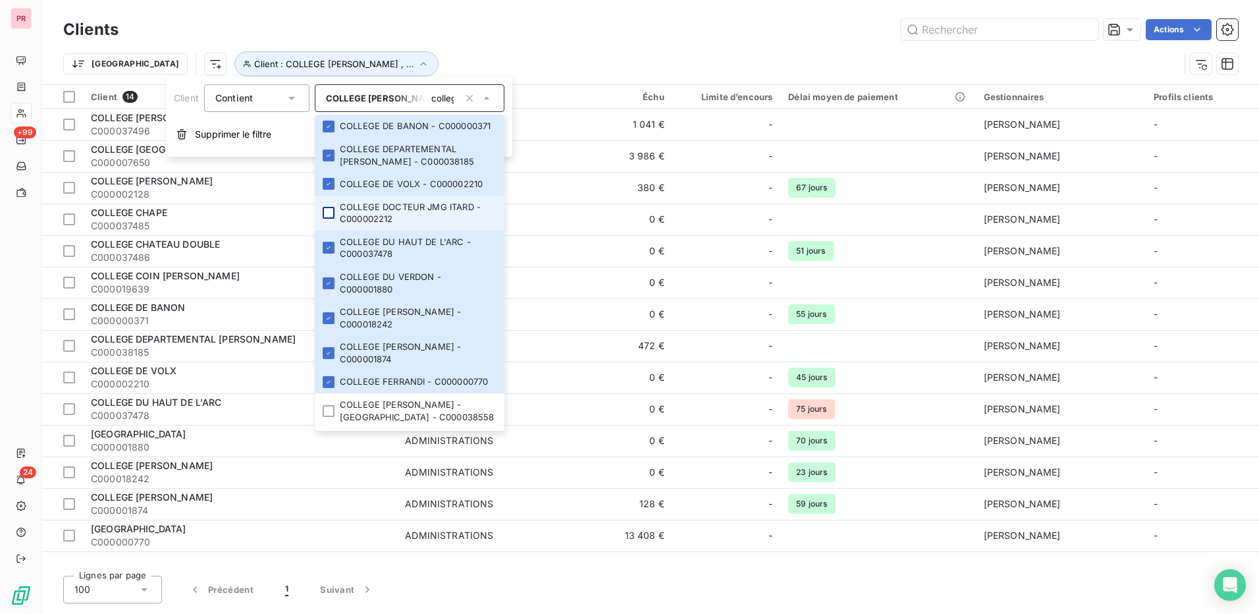
click at [331, 219] on div at bounding box center [329, 213] width 12 height 12
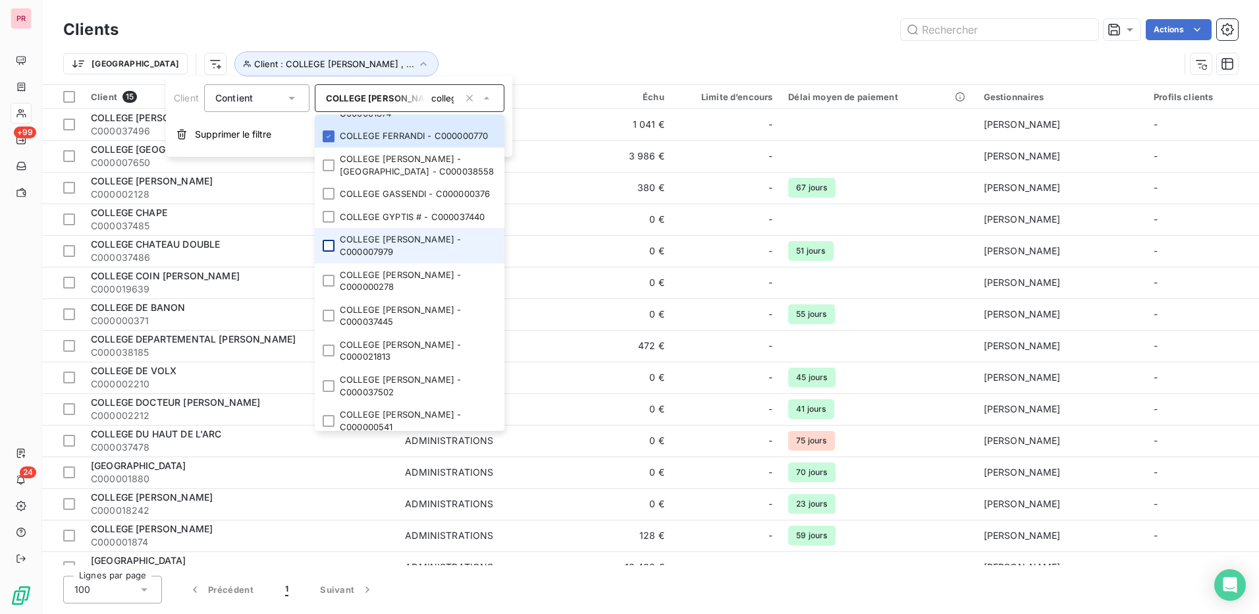
scroll to position [461, 0]
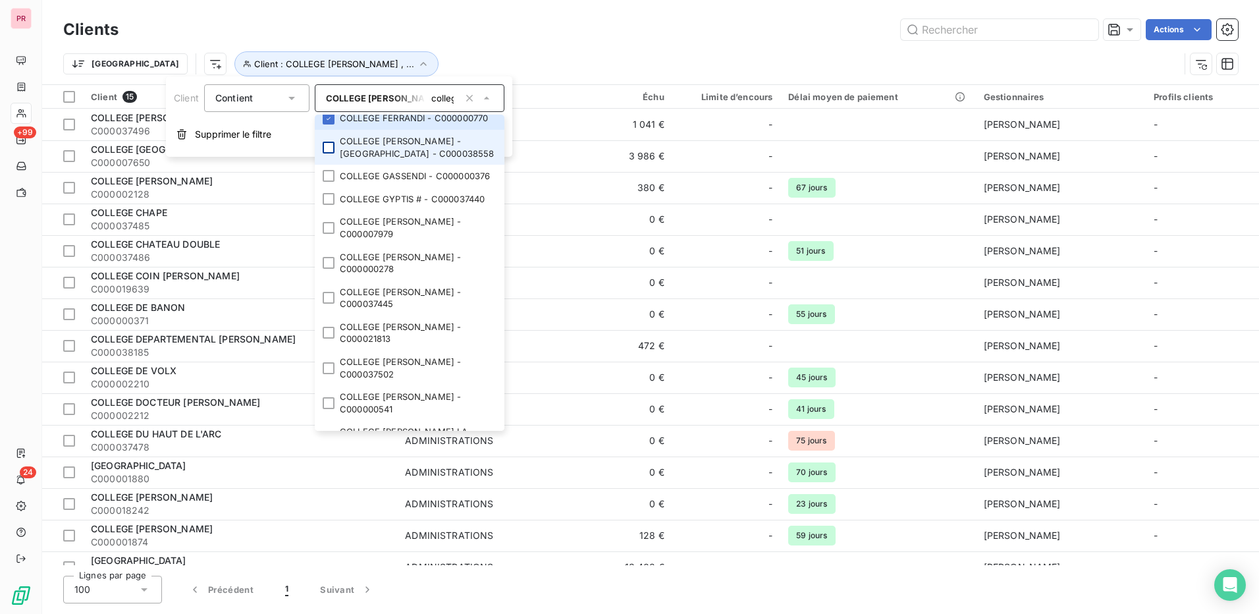
click at [331, 153] on div at bounding box center [329, 148] width 12 height 12
drag, startPoint x: 329, startPoint y: 216, endPoint x: 329, endPoint y: 228, distance: 11.9
click at [329, 182] on div at bounding box center [329, 176] width 12 height 12
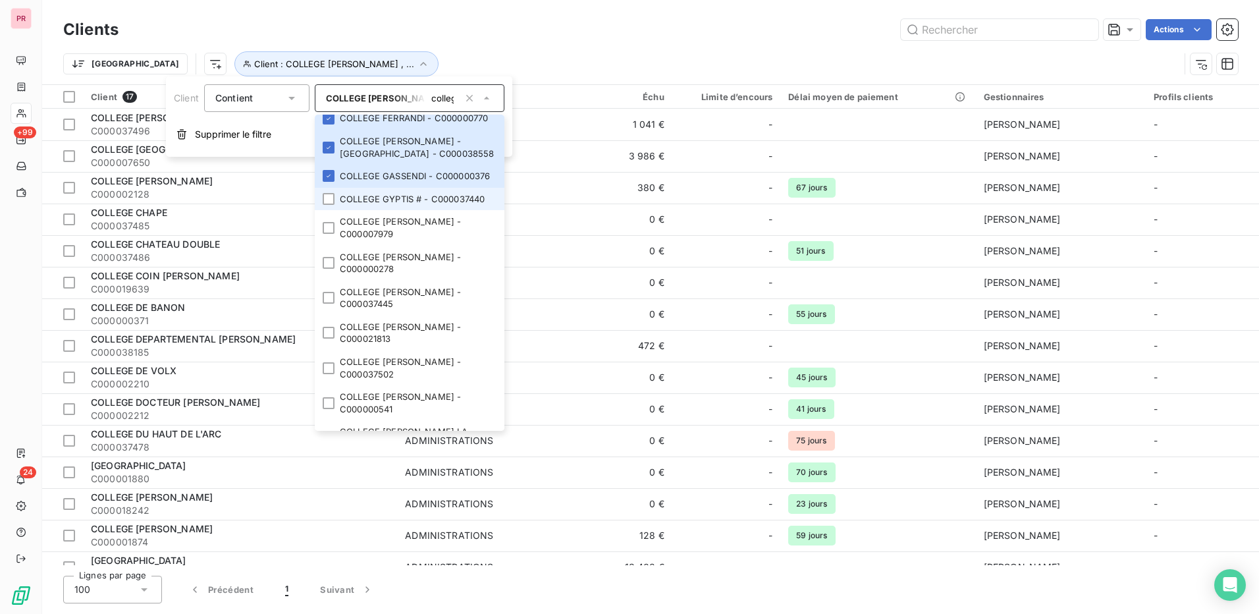
click at [328, 205] on div at bounding box center [329, 199] width 12 height 12
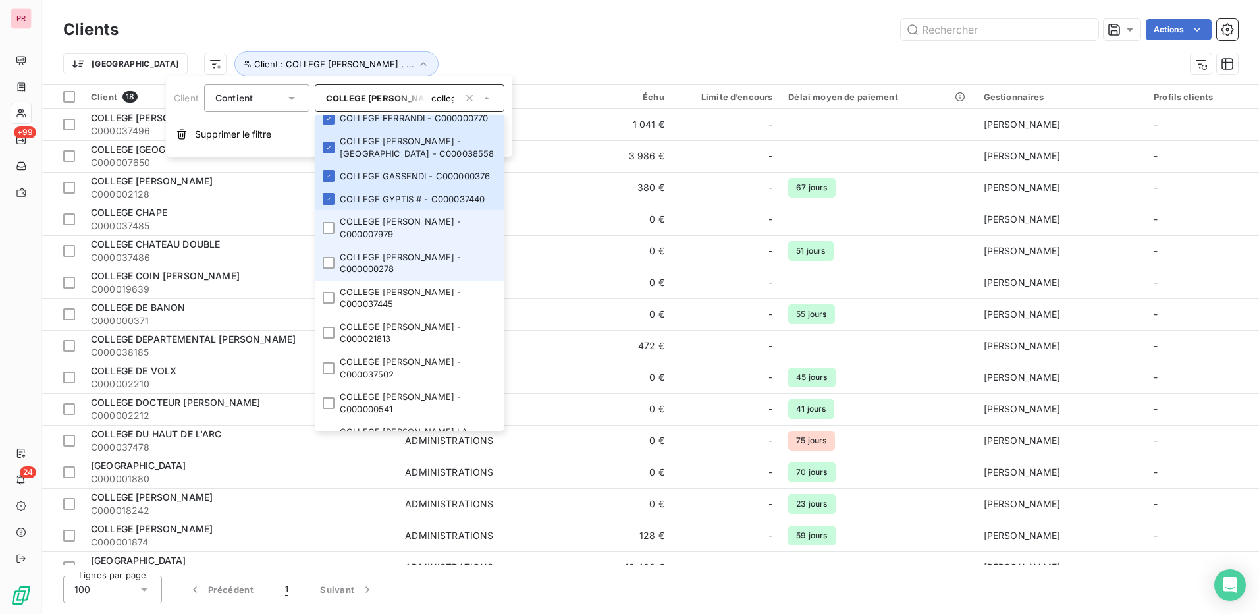
click at [328, 281] on li "COLLEGE HENRI LAUGIER - C000000278" at bounding box center [410, 263] width 190 height 35
click at [328, 245] on li "COLLEGE HENRI BOSCO - C000007979" at bounding box center [410, 227] width 190 height 35
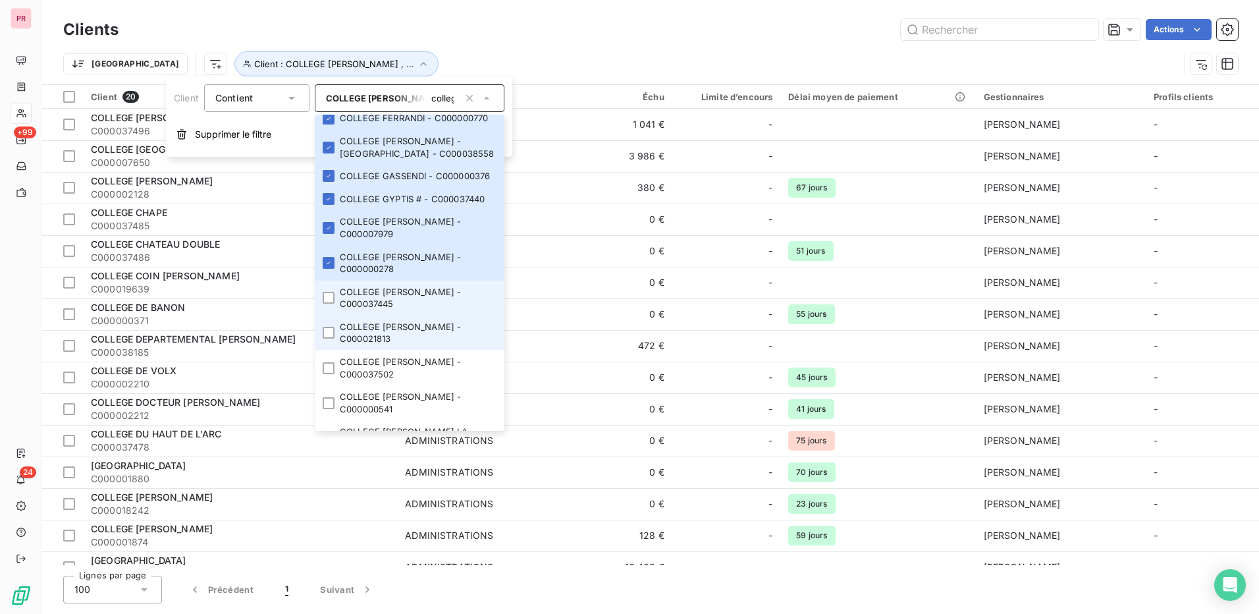
drag, startPoint x: 329, startPoint y: 346, endPoint x: 329, endPoint y: 370, distance: 23.7
click at [329, 304] on div at bounding box center [329, 298] width 12 height 12
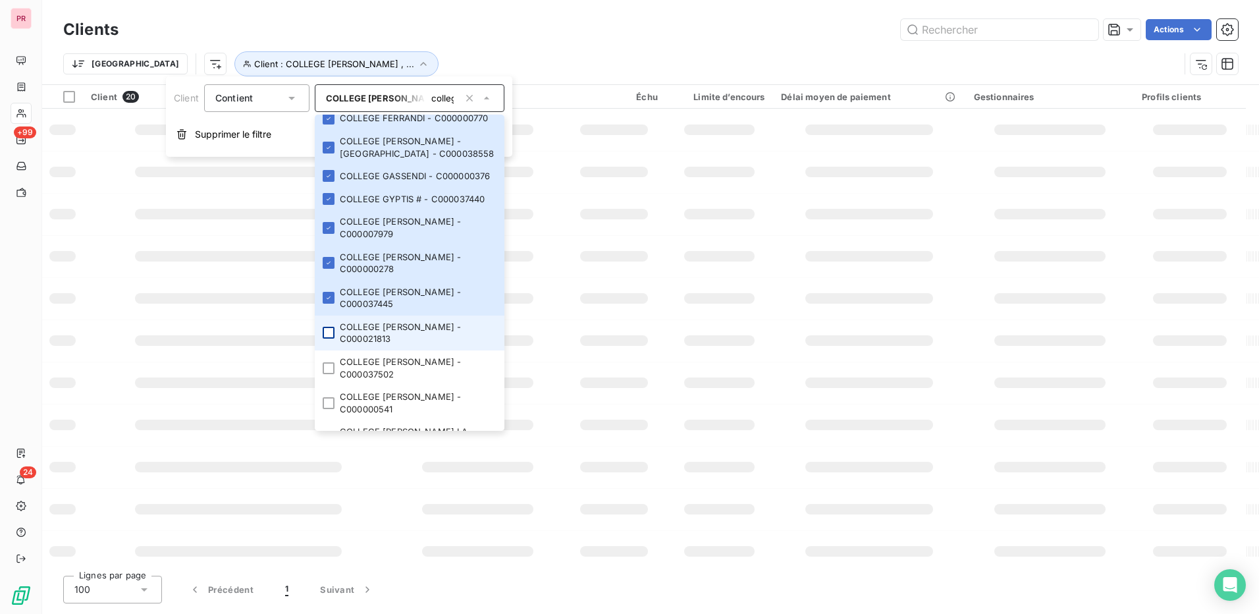
click at [329, 338] on div at bounding box center [329, 333] width 12 height 12
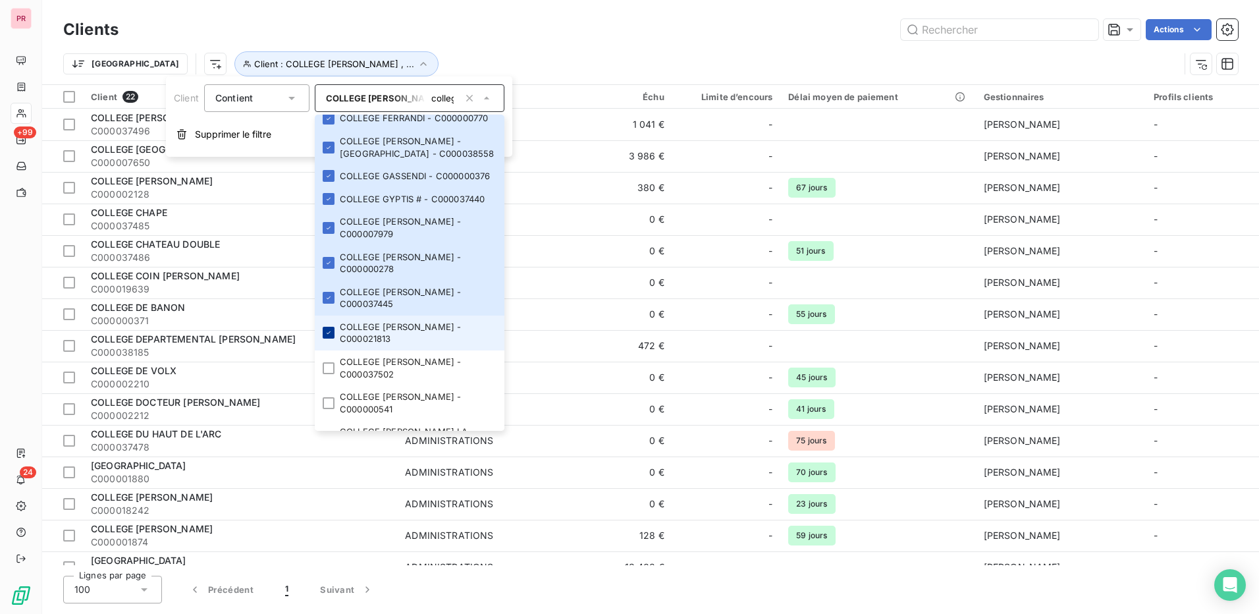
scroll to position [593, 0]
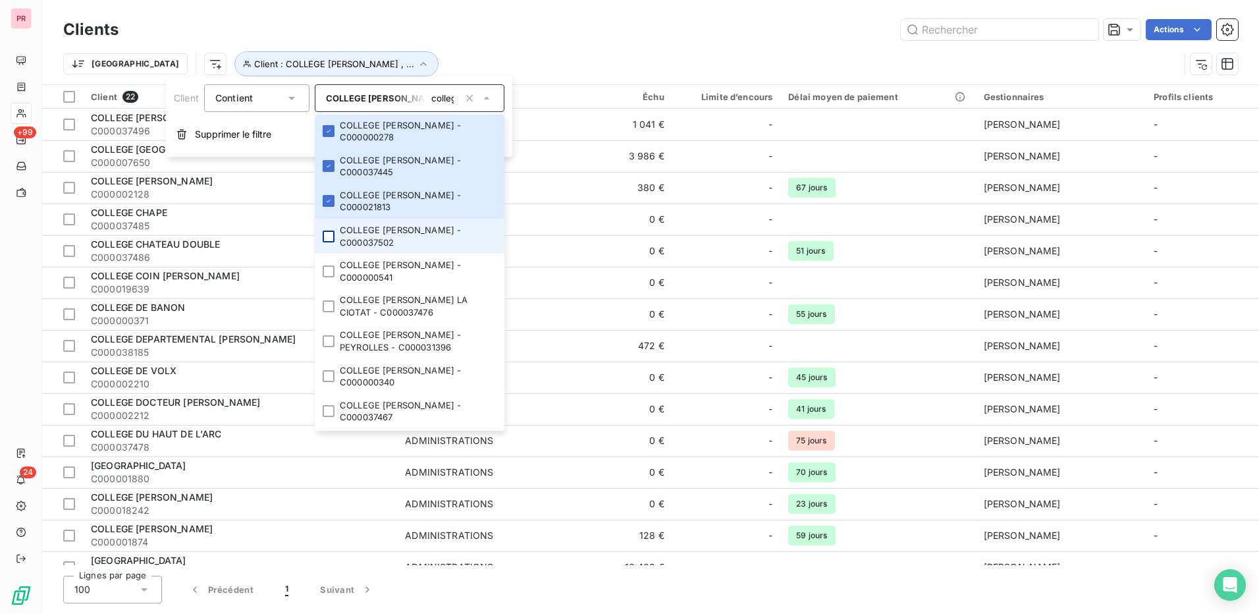
click at [331, 242] on div at bounding box center [329, 236] width 12 height 12
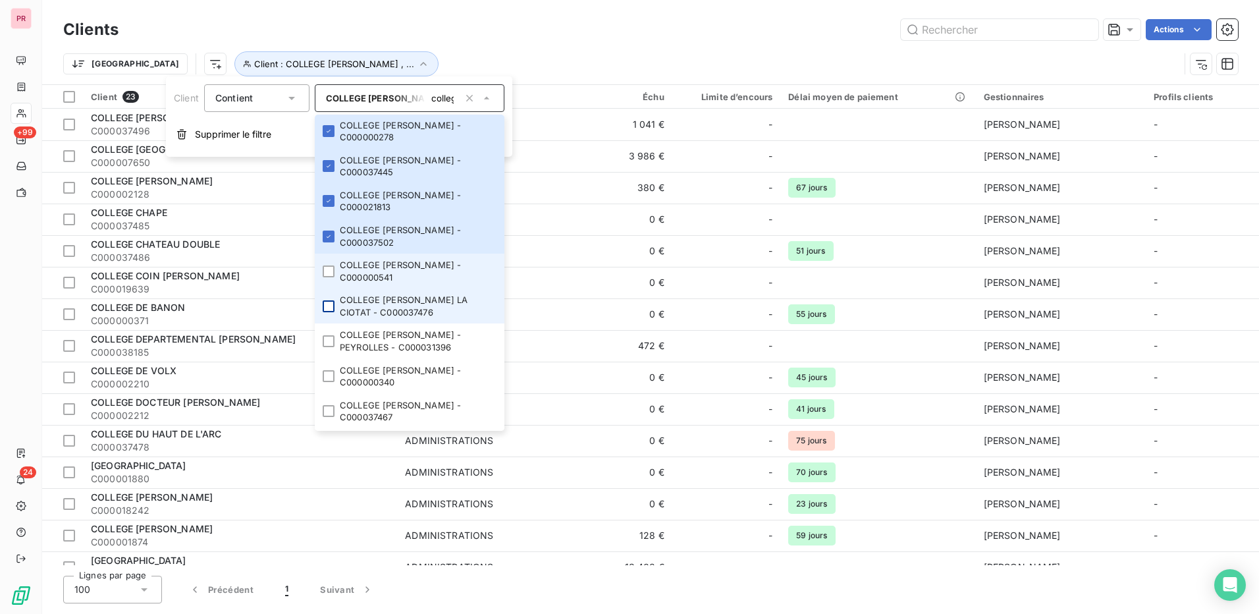
drag, startPoint x: 328, startPoint y: 316, endPoint x: 327, endPoint y: 350, distance: 34.2
click at [328, 277] on div at bounding box center [329, 271] width 12 height 12
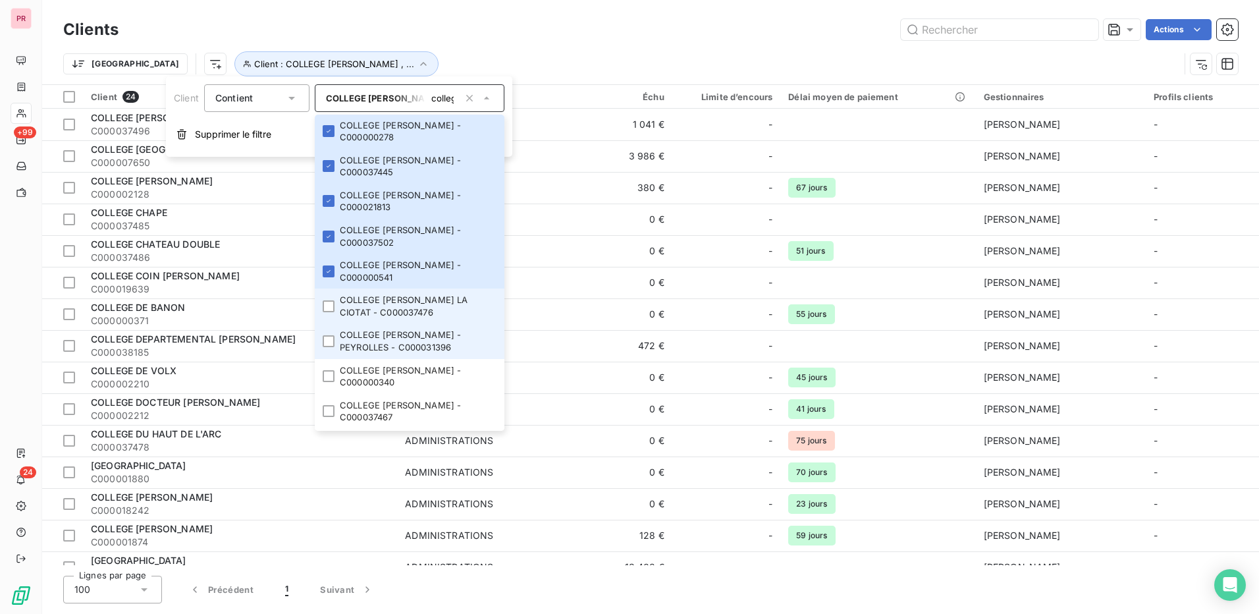
drag, startPoint x: 327, startPoint y: 362, endPoint x: 326, endPoint y: 380, distance: 17.8
click at [327, 323] on li "COLLEGE JEAN JAURES LA CIOTAT - C000037476" at bounding box center [410, 305] width 190 height 35
click at [326, 347] on div at bounding box center [329, 341] width 12 height 12
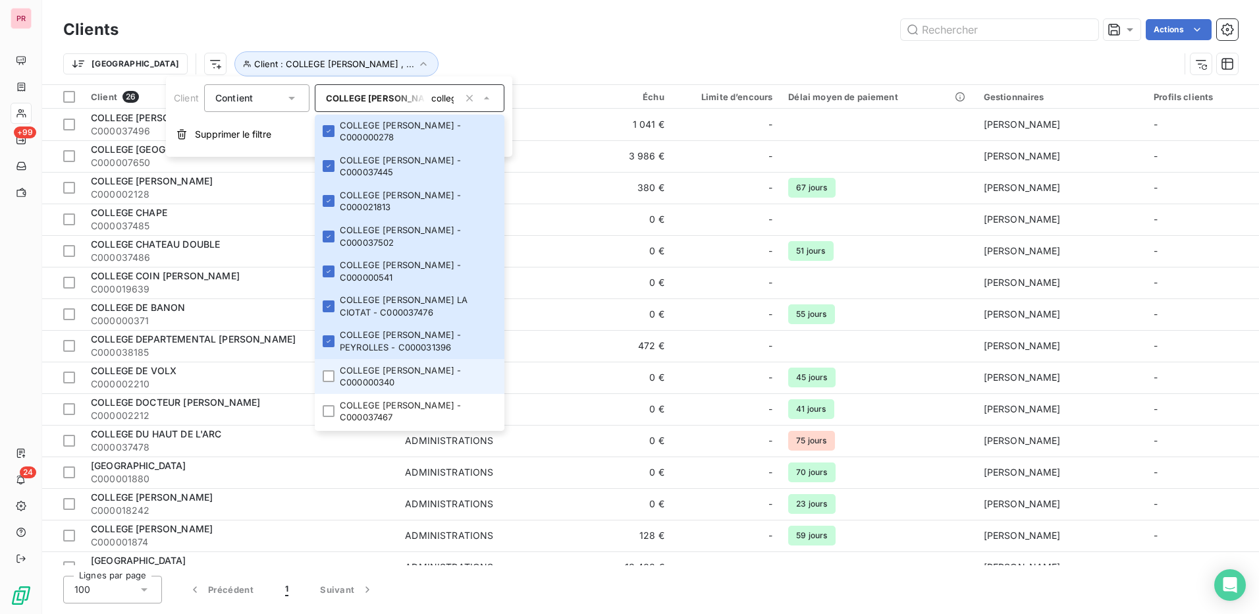
click at [331, 394] on li "COLLEGE J.GIONO - C000000340" at bounding box center [410, 376] width 190 height 35
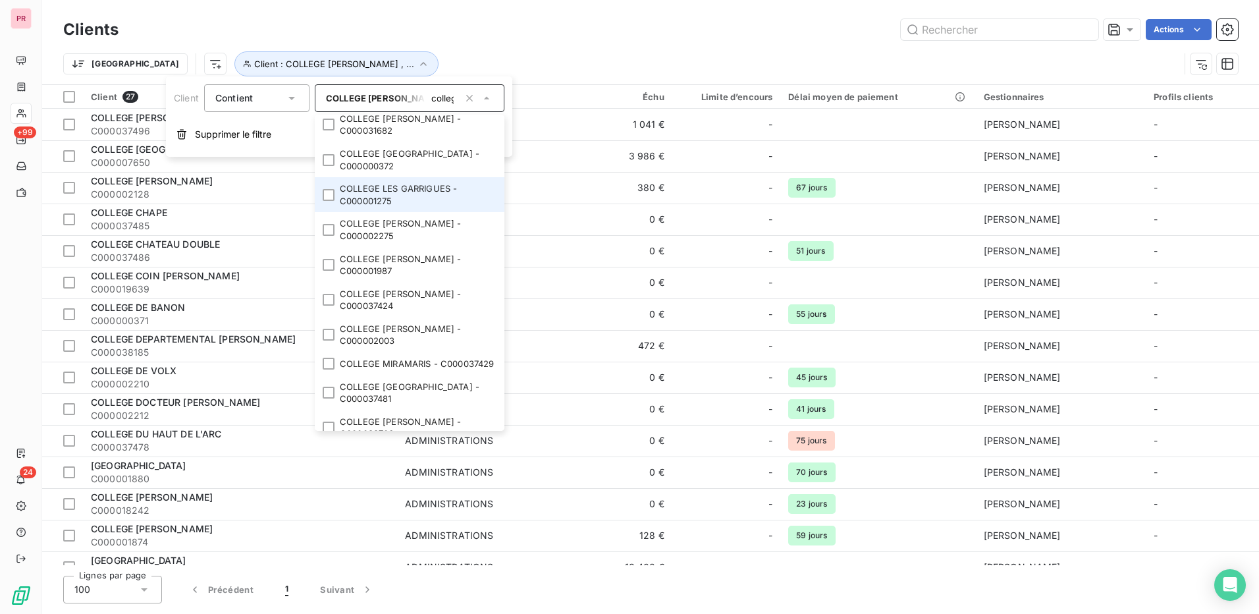
scroll to position [922, 0]
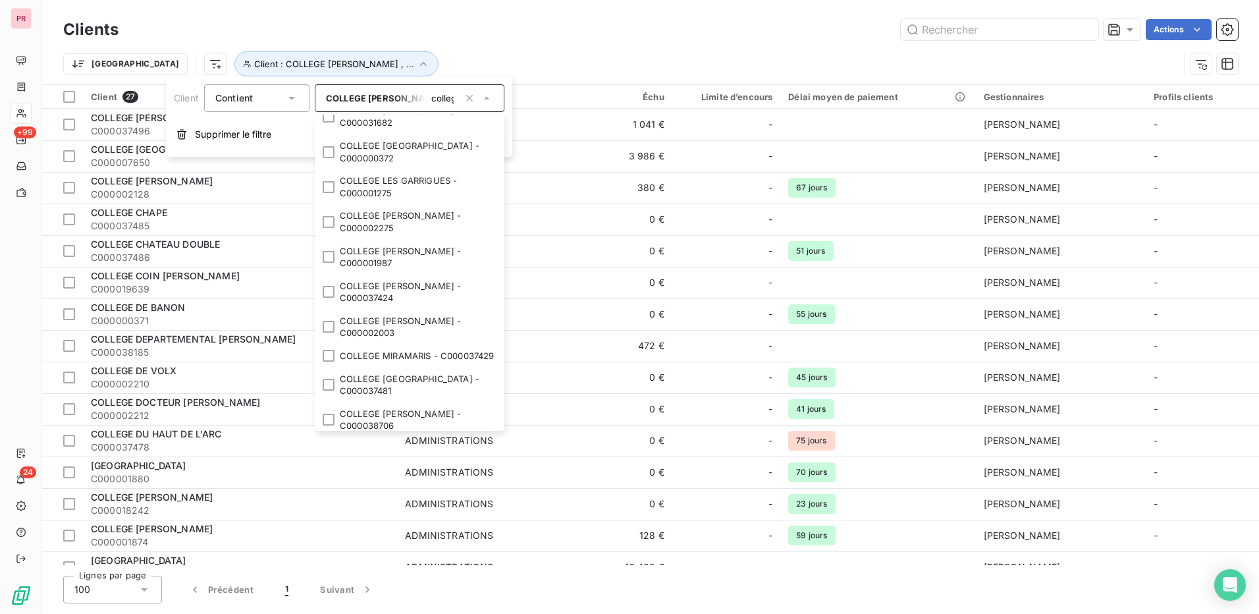
click at [332, 99] on li "COLLEGE JOSEPH D'ARBAUD - C000037467" at bounding box center [410, 82] width 190 height 35
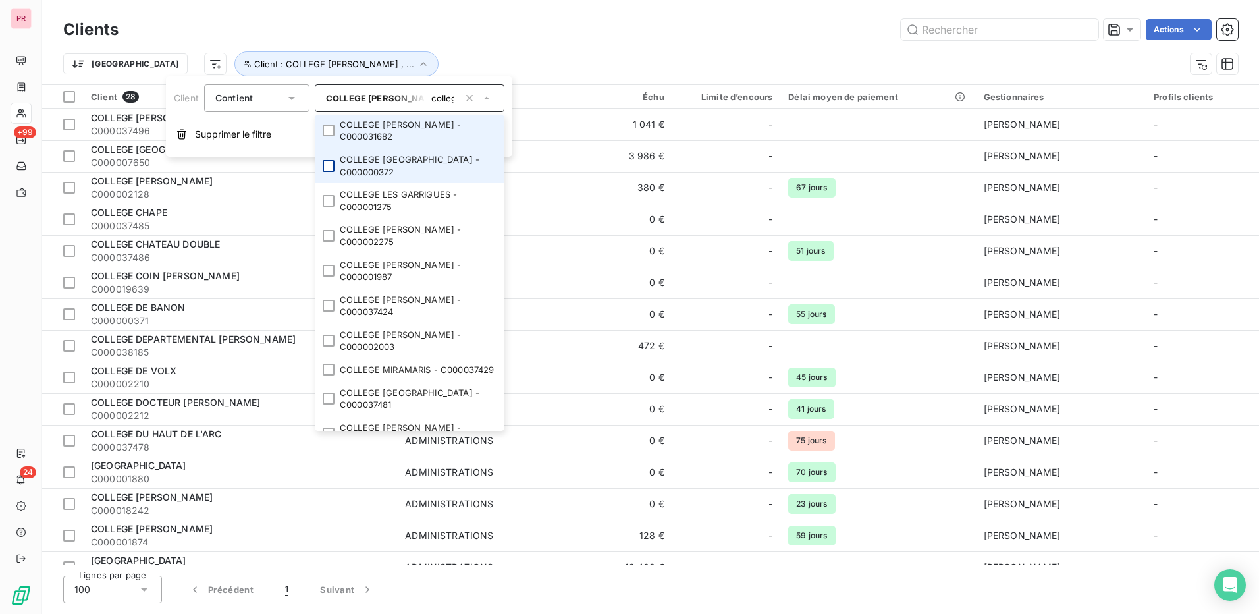
drag, startPoint x: 328, startPoint y: 163, endPoint x: 325, endPoint y: 206, distance: 42.9
click at [328, 136] on div at bounding box center [329, 130] width 12 height 12
click at [325, 183] on li "COLLEGE LE MONT D'OR - C000000372" at bounding box center [410, 165] width 190 height 35
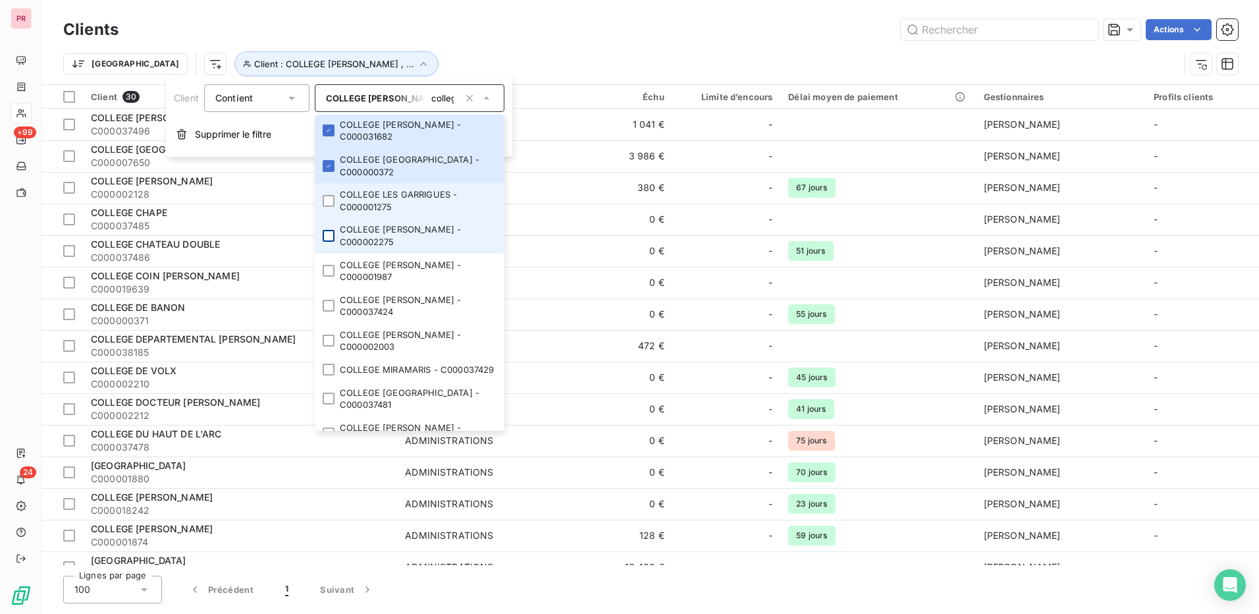
drag, startPoint x: 329, startPoint y: 241, endPoint x: 330, endPoint y: 269, distance: 28.3
click at [329, 207] on div at bounding box center [329, 201] width 12 height 12
drag, startPoint x: 331, startPoint y: 275, endPoint x: 331, endPoint y: 287, distance: 11.9
click at [331, 242] on div at bounding box center [329, 236] width 12 height 12
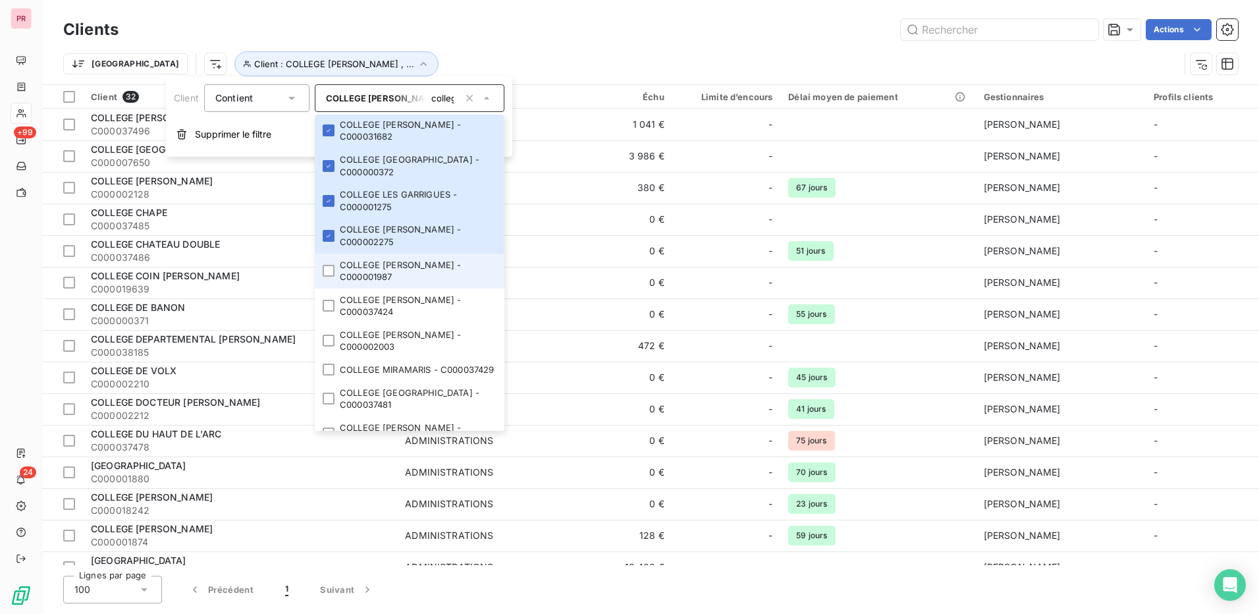
click at [329, 288] on li "COLLEGE MARIA BORELLY - C000001987" at bounding box center [410, 271] width 190 height 35
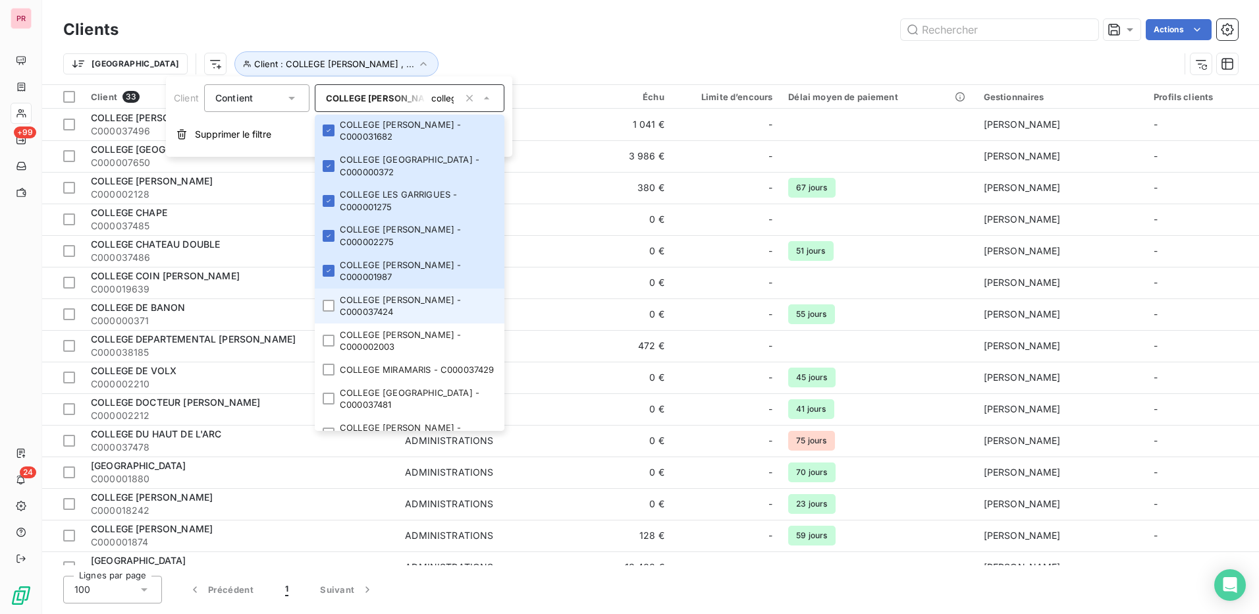
drag, startPoint x: 329, startPoint y: 344, endPoint x: 328, endPoint y: 355, distance: 10.6
click at [329, 311] on div at bounding box center [329, 306] width 12 height 12
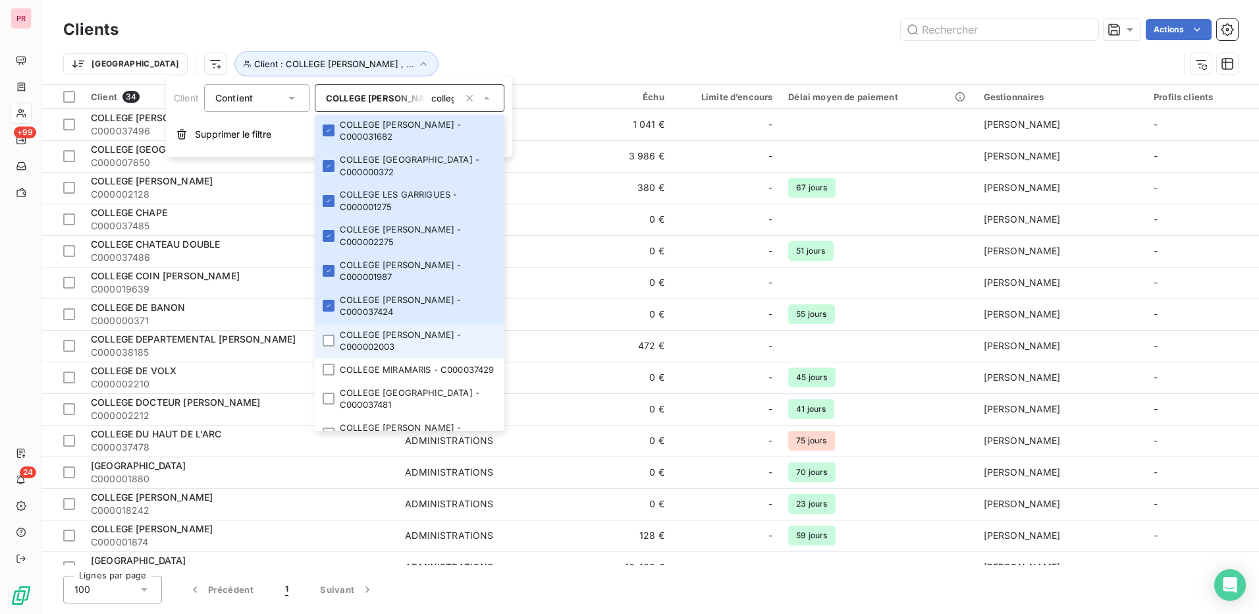
click at [328, 346] on div at bounding box center [329, 341] width 12 height 12
click at [328, 381] on li "COLLEGE MIRAMARIS - C000037429" at bounding box center [410, 369] width 190 height 23
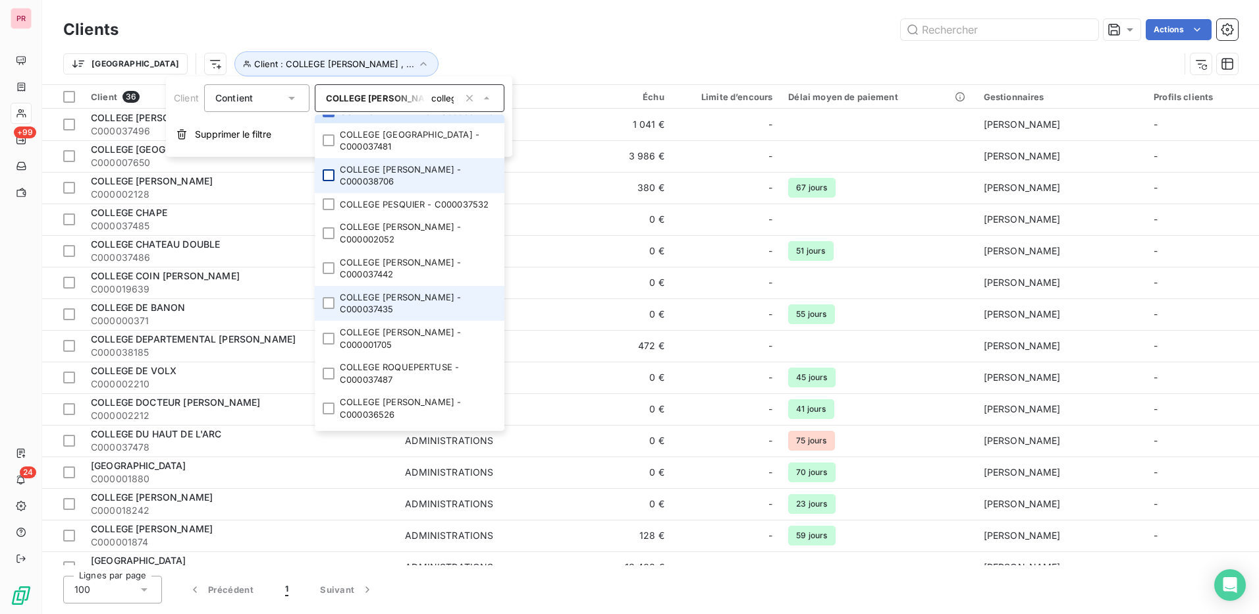
scroll to position [1171, 0]
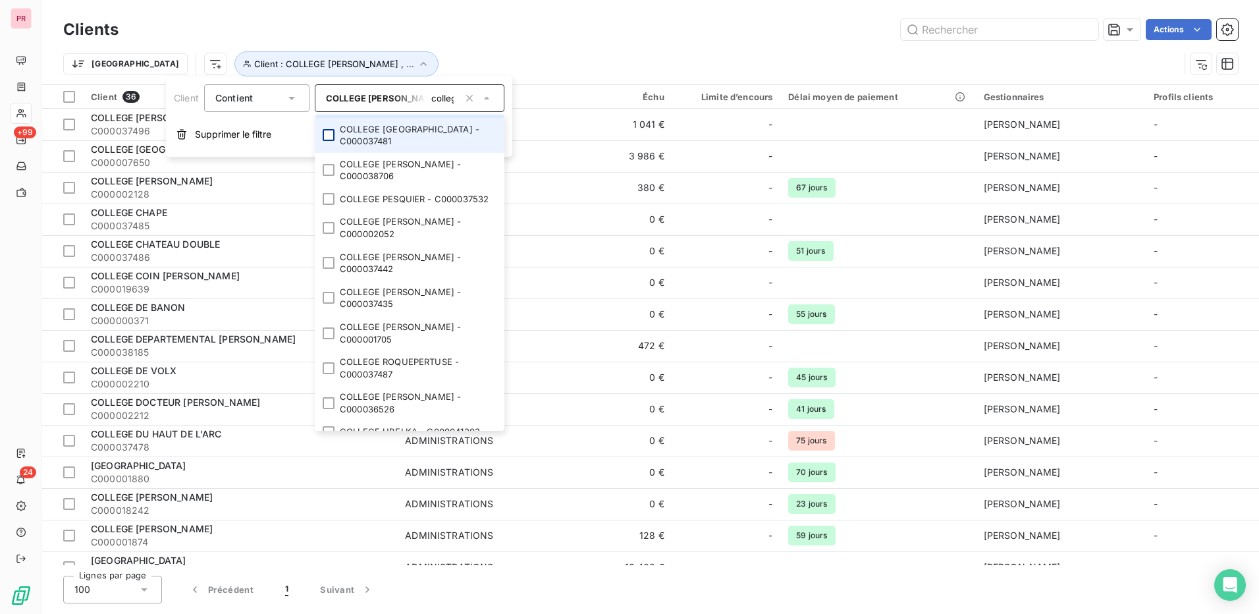
click at [328, 141] on div at bounding box center [329, 135] width 12 height 12
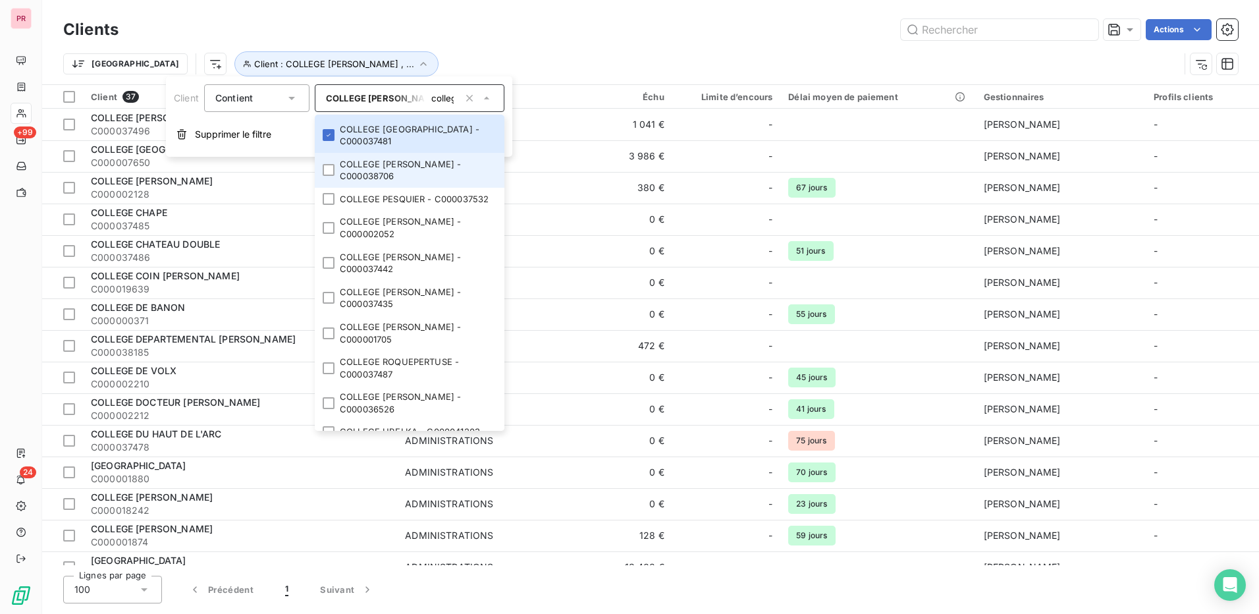
click at [324, 188] on li "COLLEGE MOREL ROBERT - C000038706" at bounding box center [410, 170] width 190 height 35
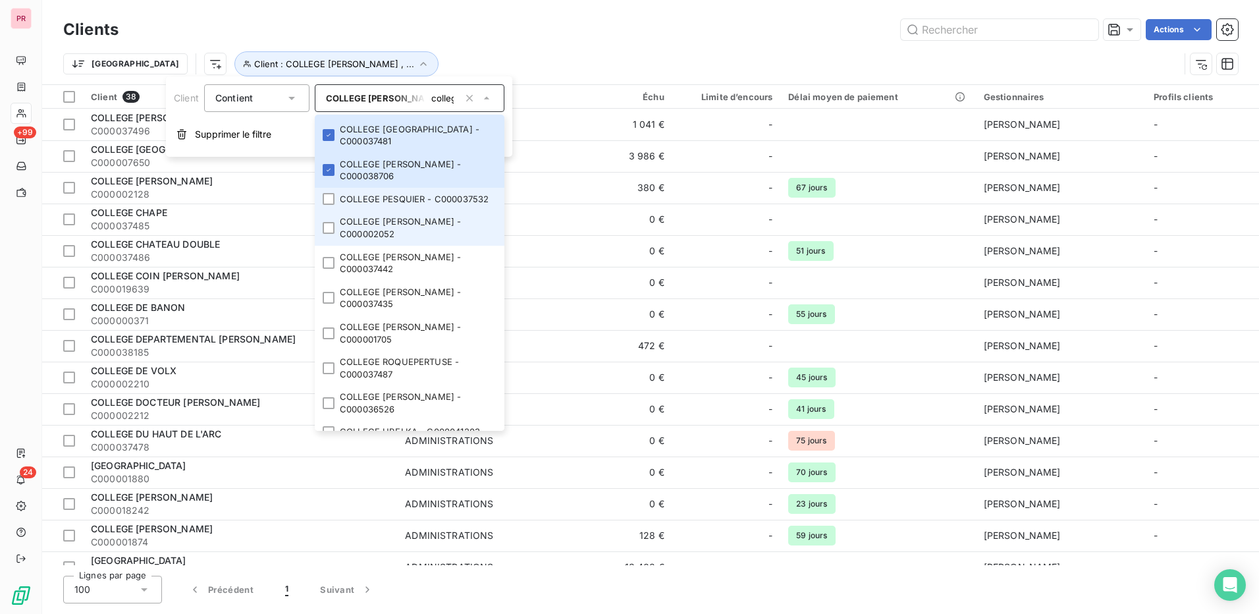
drag, startPoint x: 332, startPoint y: 254, endPoint x: 332, endPoint y: 274, distance: 20.4
click at [332, 205] on div at bounding box center [329, 199] width 12 height 12
drag, startPoint x: 332, startPoint y: 291, endPoint x: 332, endPoint y: 298, distance: 7.2
click at [332, 234] on div at bounding box center [329, 228] width 12 height 12
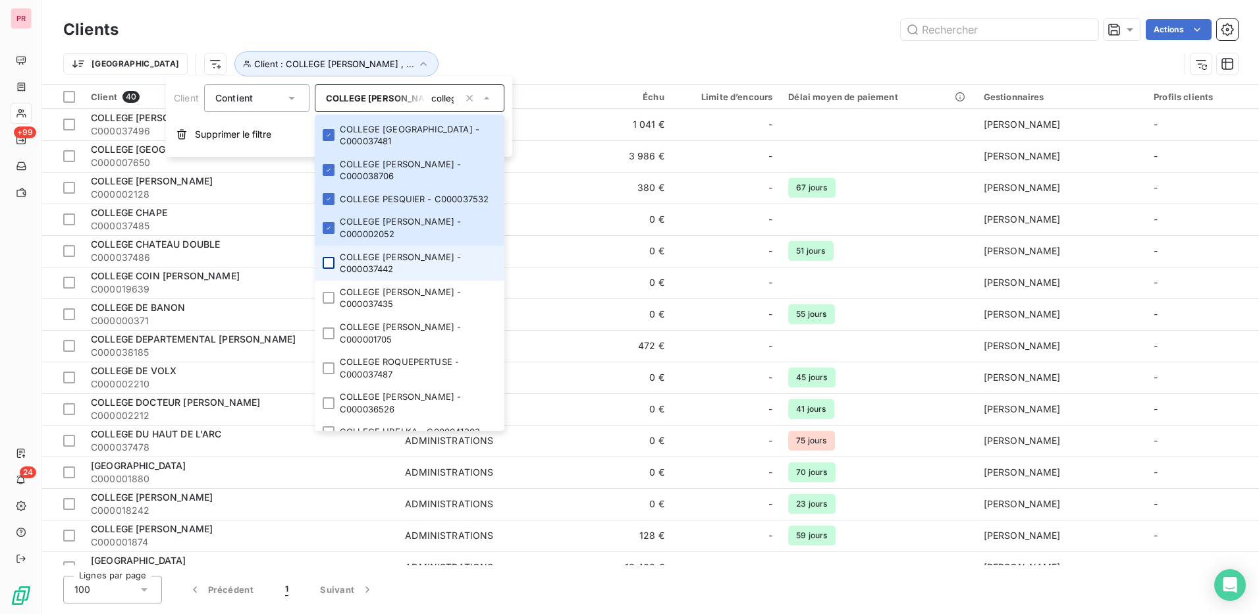
click at [333, 269] on div at bounding box center [329, 263] width 12 height 12
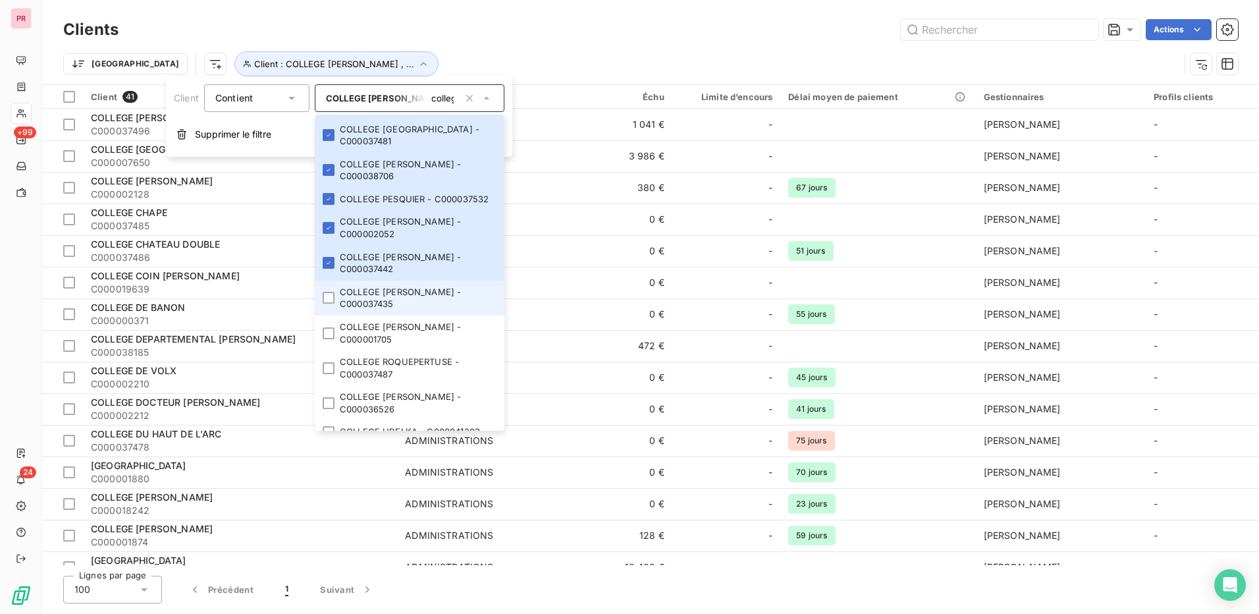
drag, startPoint x: 329, startPoint y: 359, endPoint x: 329, endPoint y: 365, distance: 6.6
click at [329, 304] on div at bounding box center [329, 298] width 12 height 12
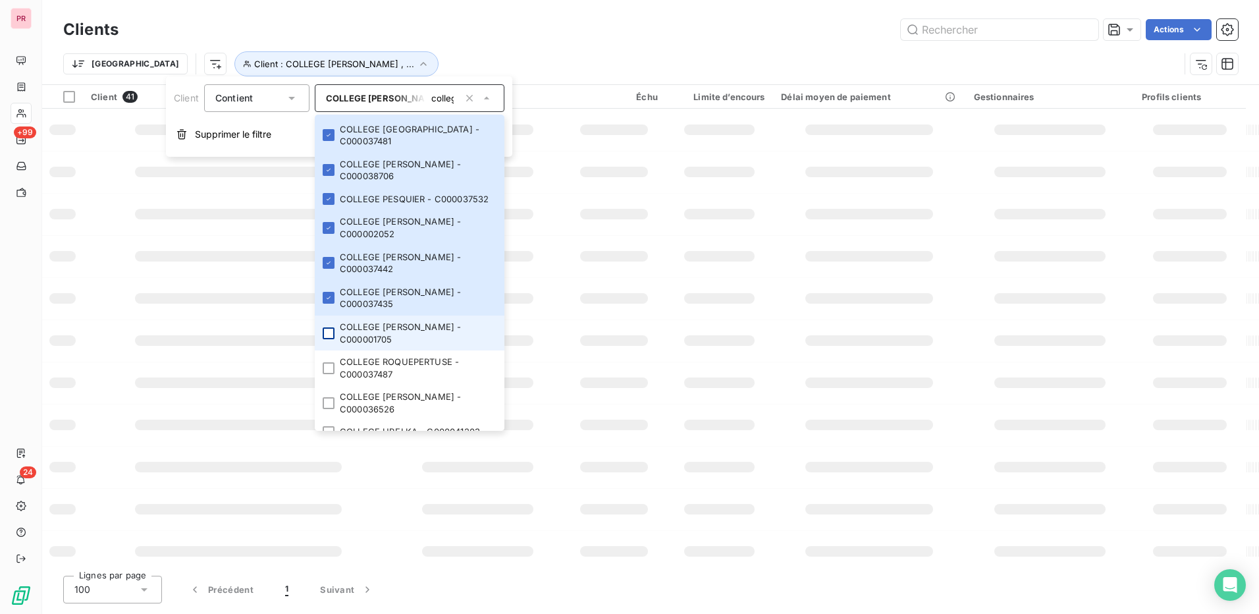
click at [331, 339] on div at bounding box center [329, 333] width 12 height 12
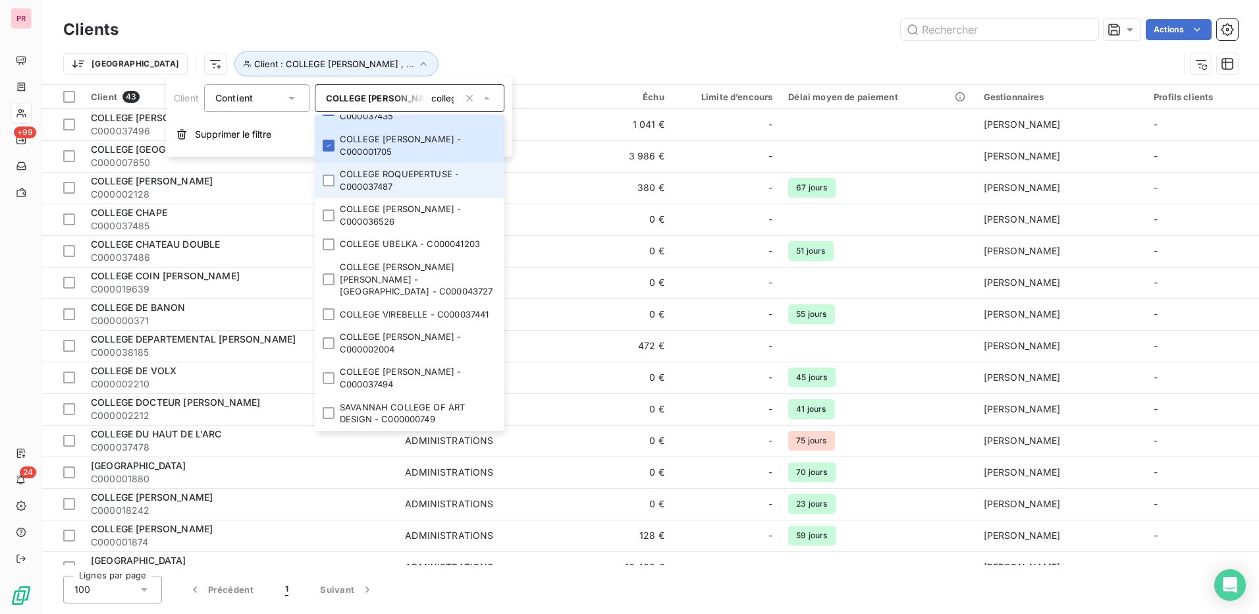
click at [330, 198] on li "COLLEGE ROQUEPERTUSE - C000037487" at bounding box center [410, 180] width 190 height 35
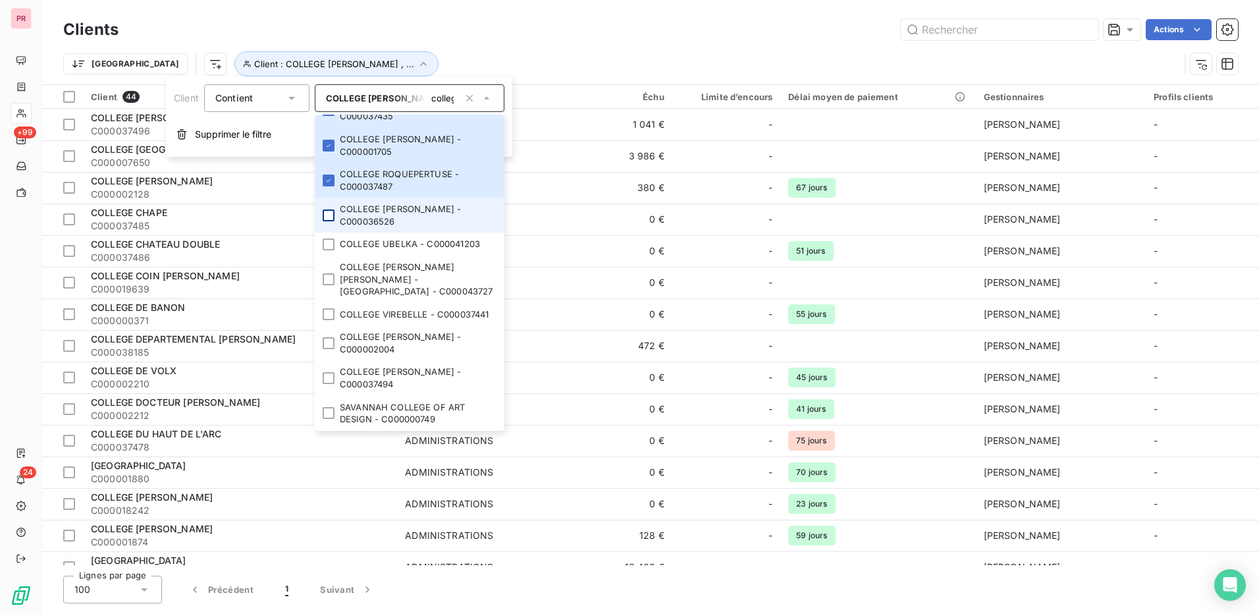
click at [330, 221] on div at bounding box center [329, 215] width 12 height 12
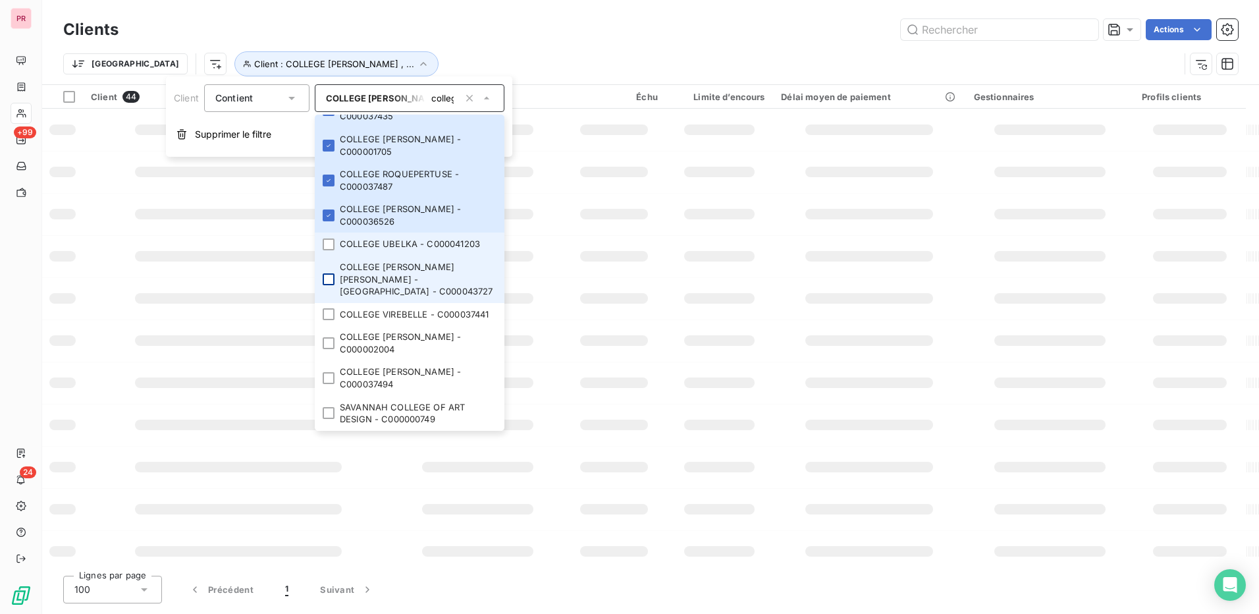
drag, startPoint x: 331, startPoint y: 304, endPoint x: 330, endPoint y: 322, distance: 18.5
click at [331, 255] on li "COLLEGE UBELKA - C000041203" at bounding box center [410, 243] width 190 height 23
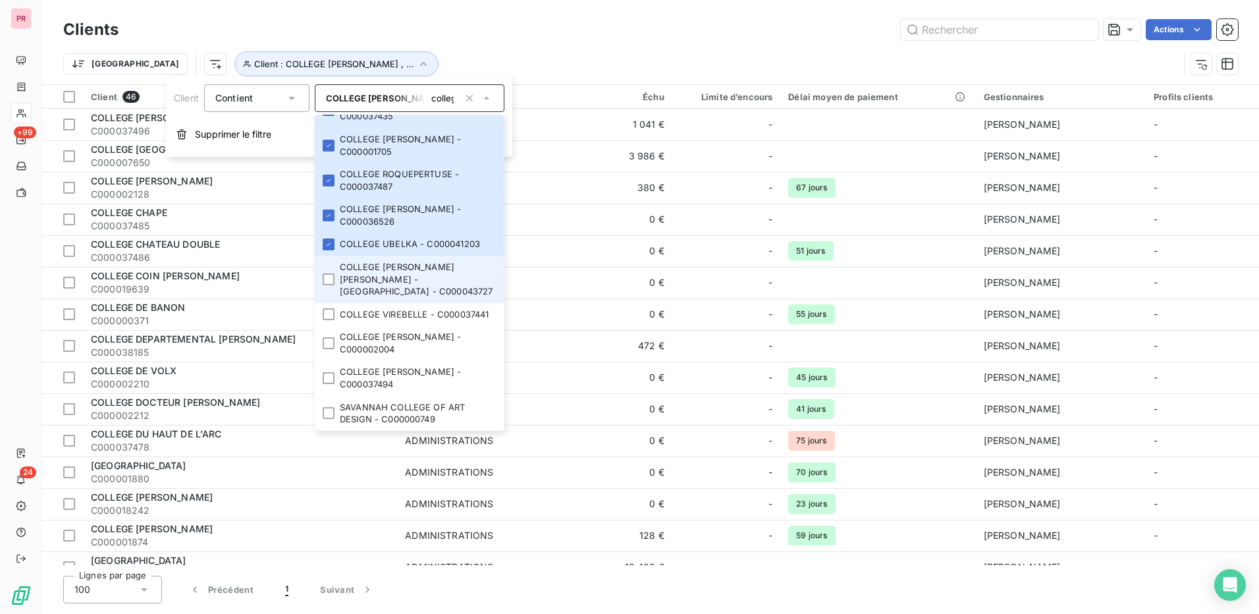
drag, startPoint x: 330, startPoint y: 328, endPoint x: 329, endPoint y: 336, distance: 8.0
click at [330, 285] on div at bounding box center [329, 279] width 12 height 12
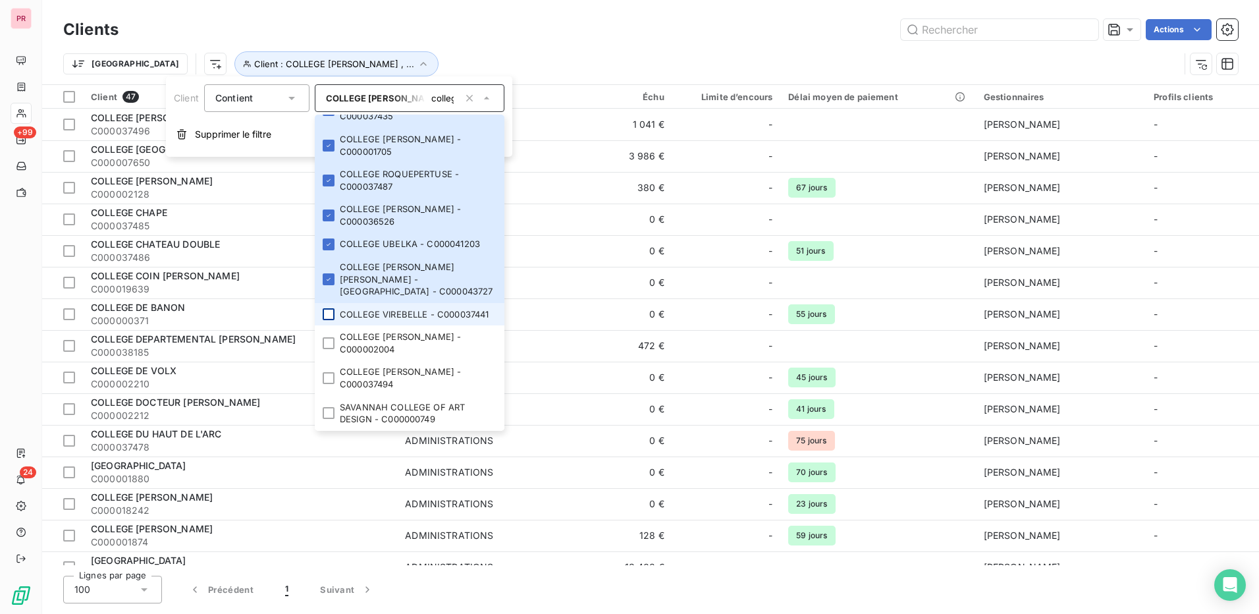
drag, startPoint x: 330, startPoint y: 357, endPoint x: 330, endPoint y: 364, distance: 7.2
click at [330, 320] on div at bounding box center [329, 314] width 12 height 12
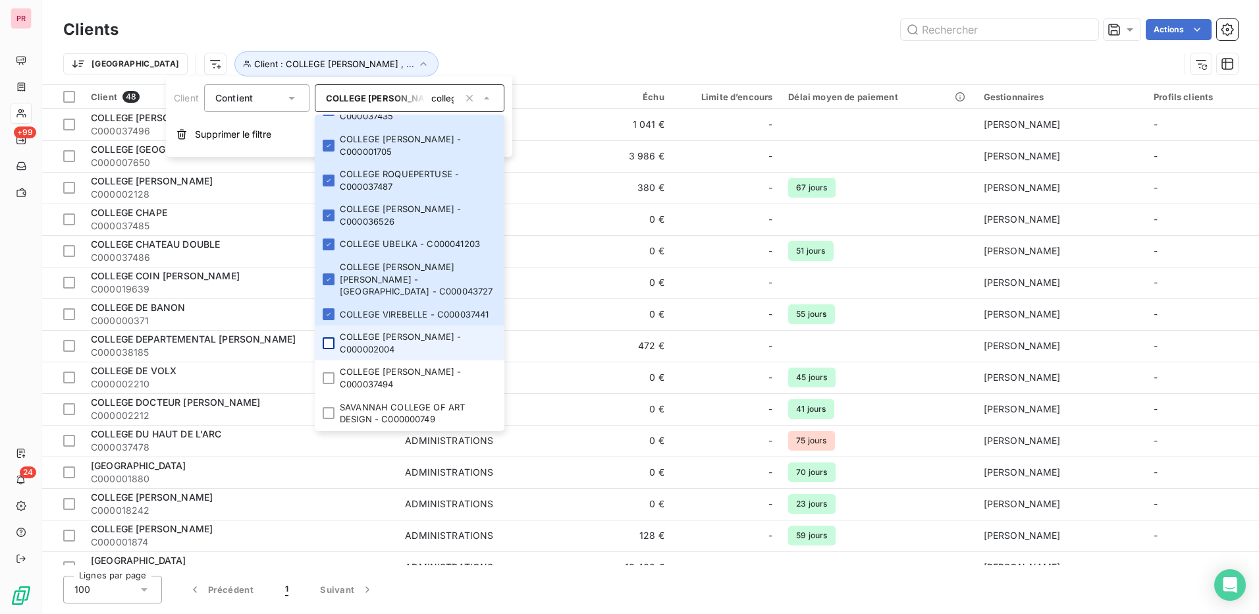
click at [328, 349] on div at bounding box center [329, 343] width 12 height 12
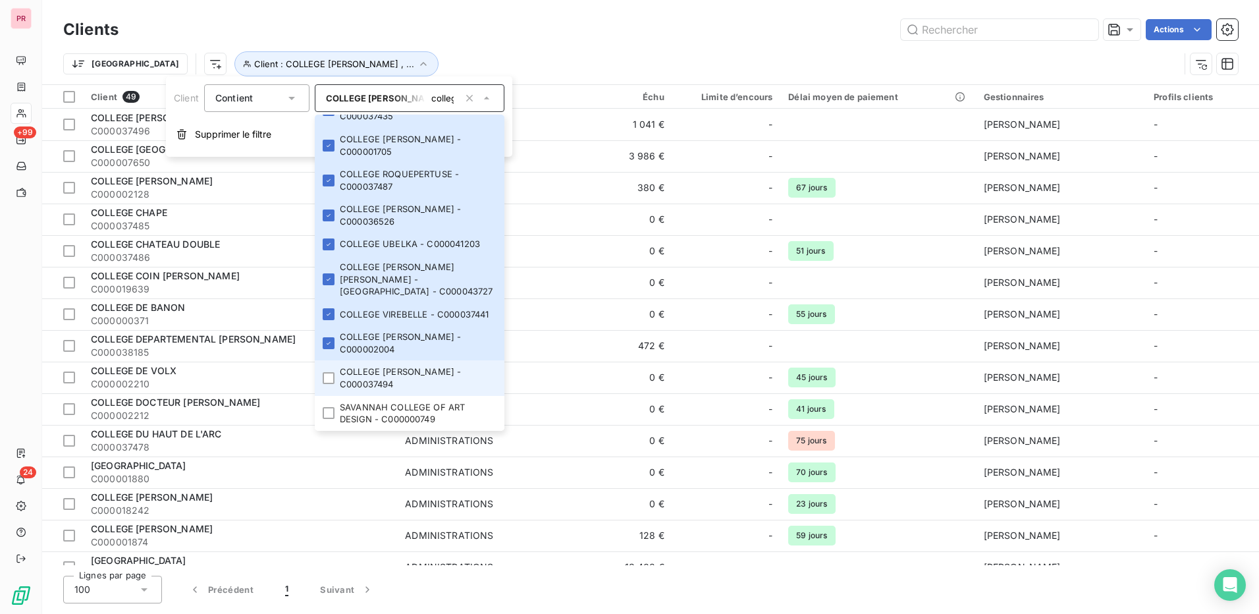
click at [329, 381] on div at bounding box center [329, 378] width 12 height 12
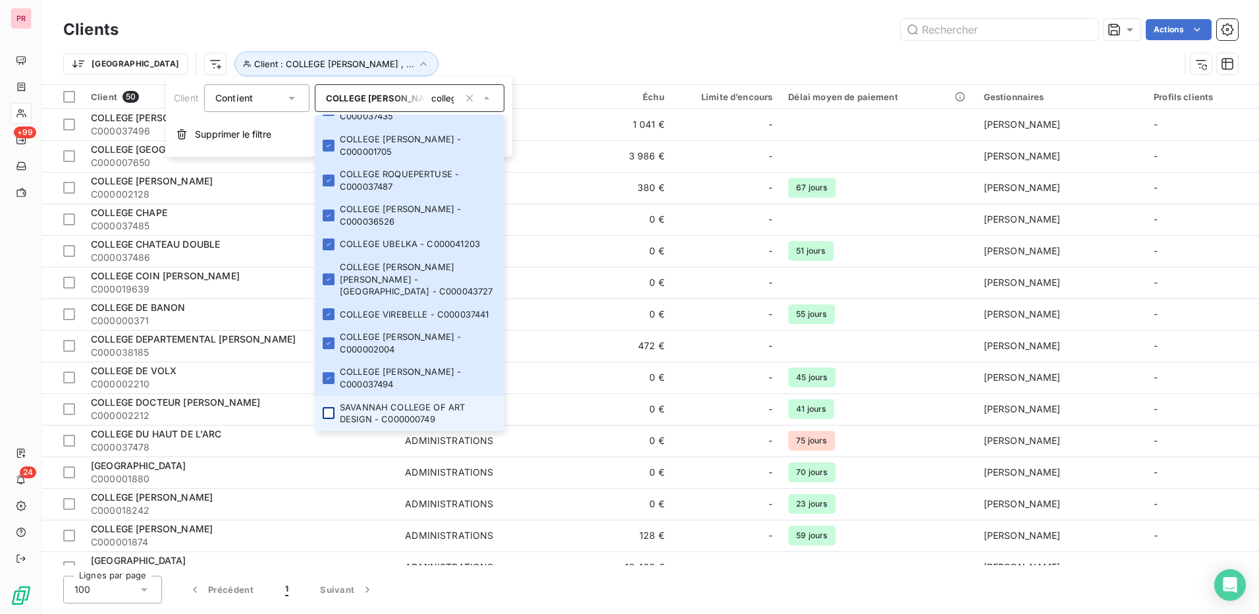
click at [331, 409] on div at bounding box center [329, 413] width 12 height 12
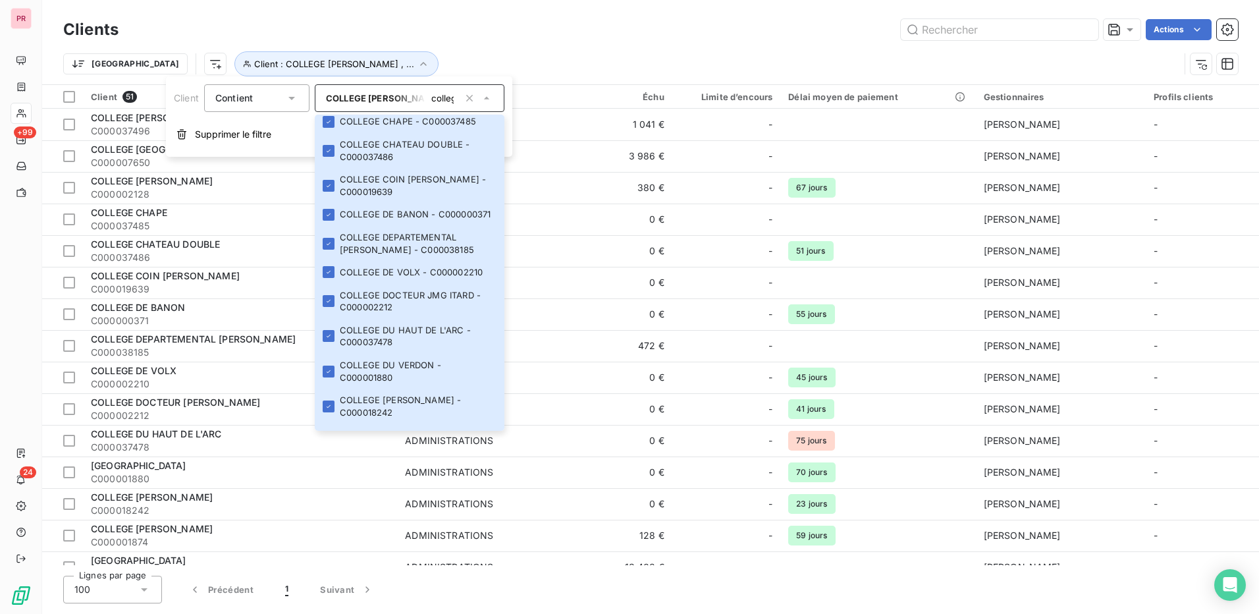
scroll to position [0, 0]
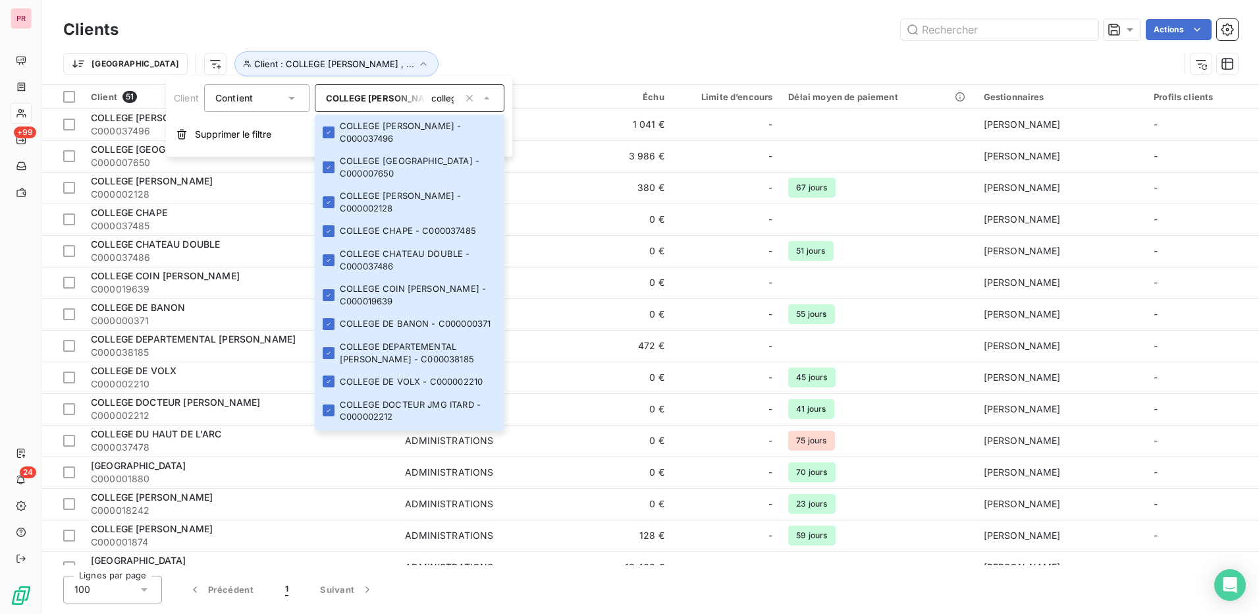
click at [719, 30] on div "Actions" at bounding box center [686, 29] width 1104 height 21
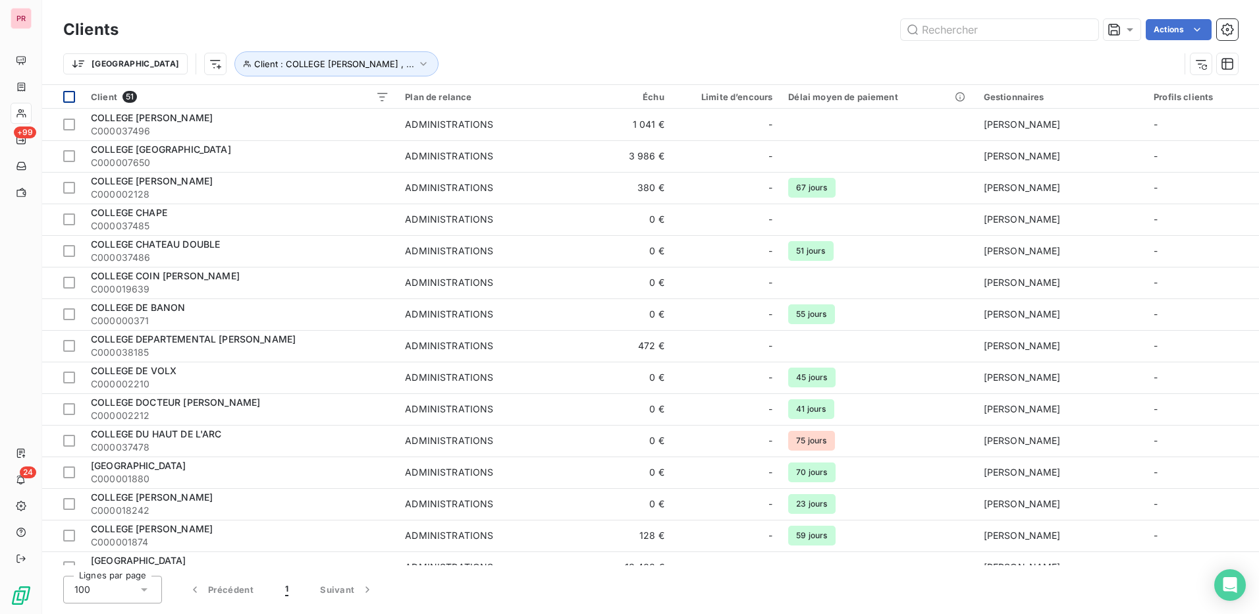
click at [71, 101] on div at bounding box center [69, 97] width 12 height 12
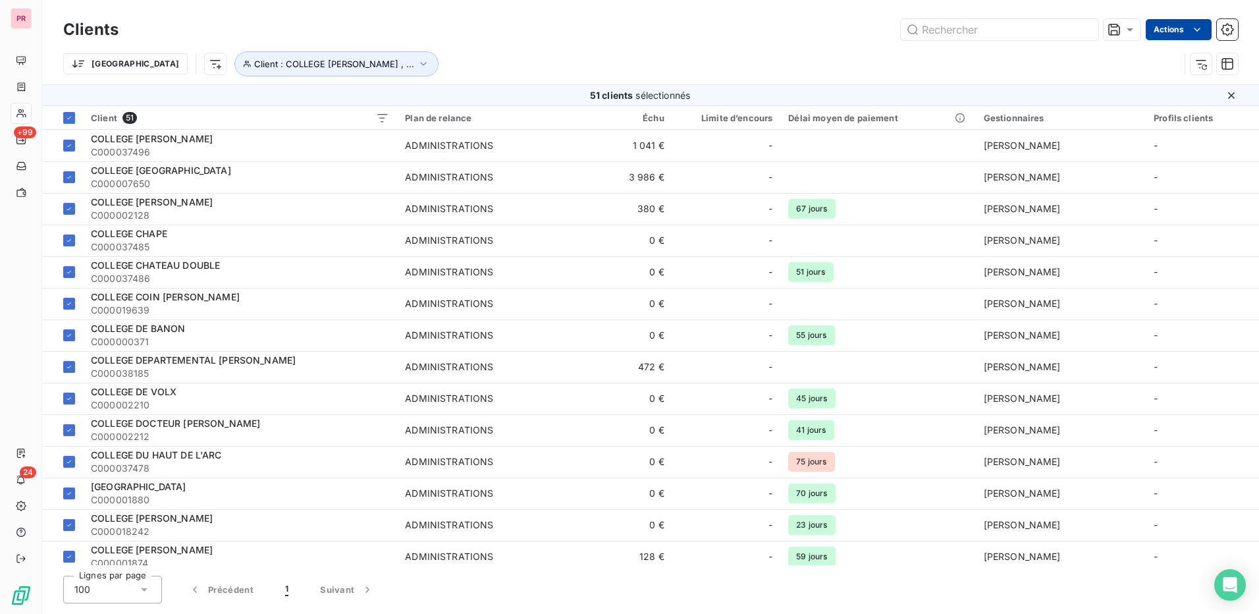
click at [1185, 32] on html "PR +99 24 Clients Actions Trier Client : COLLEGE ANDRE MALRAUX , ... 51 clients…" at bounding box center [629, 307] width 1259 height 614
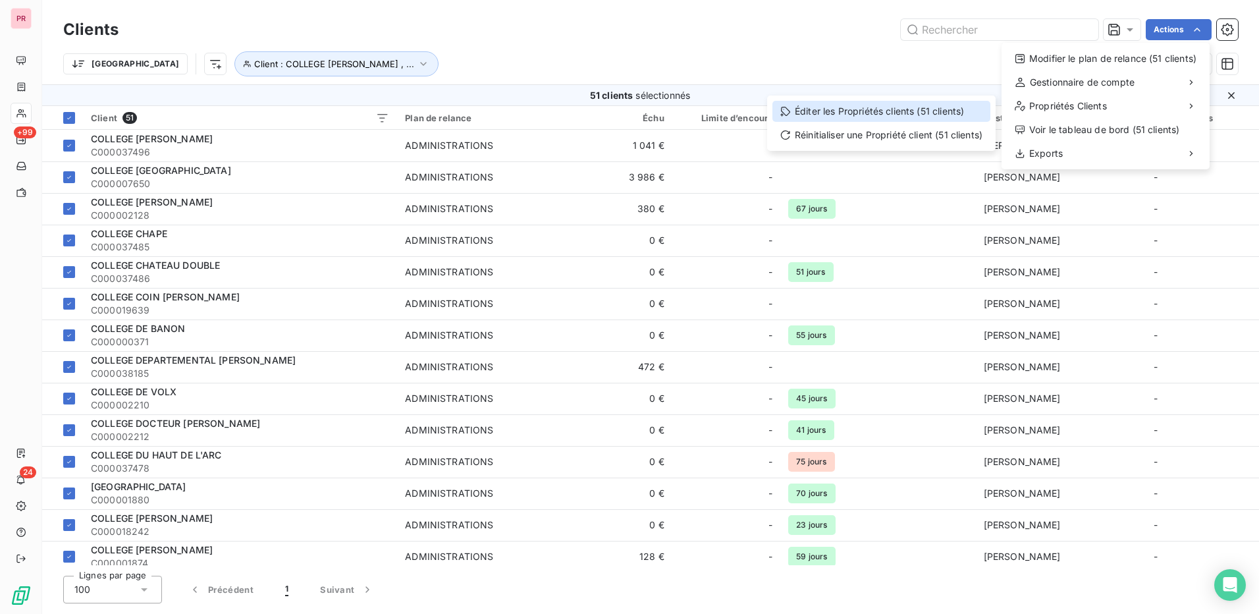
click at [843, 102] on div "Éditer les Propriétés clients (51 clients)" at bounding box center [881, 111] width 218 height 21
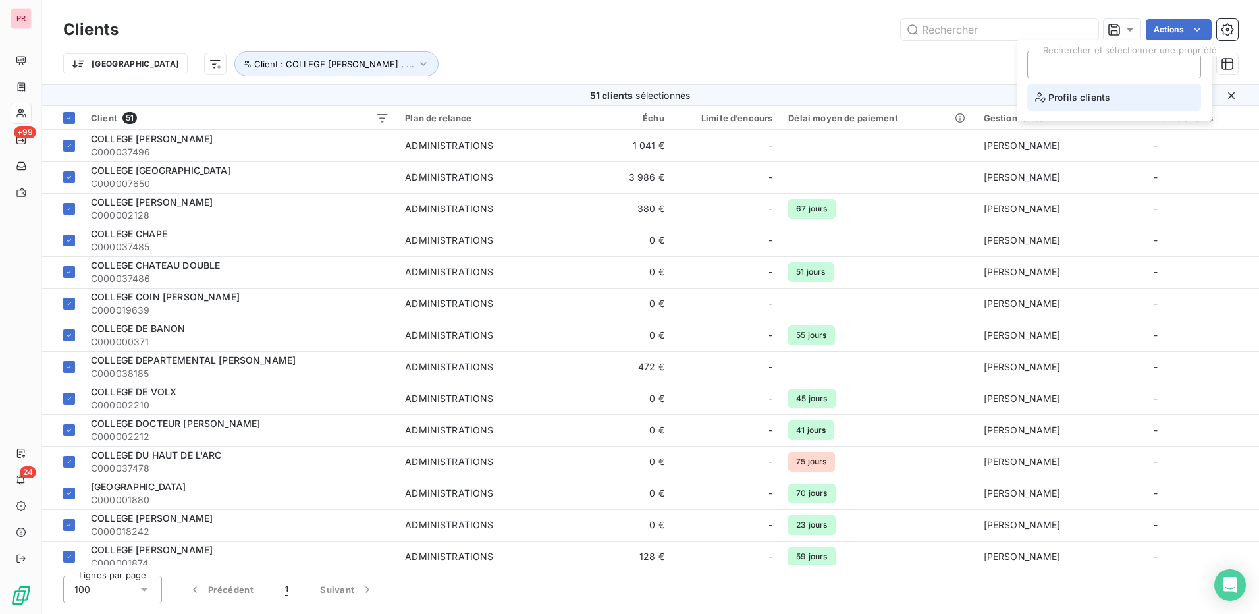
click at [1130, 99] on li "Profils clients" at bounding box center [1114, 97] width 174 height 27
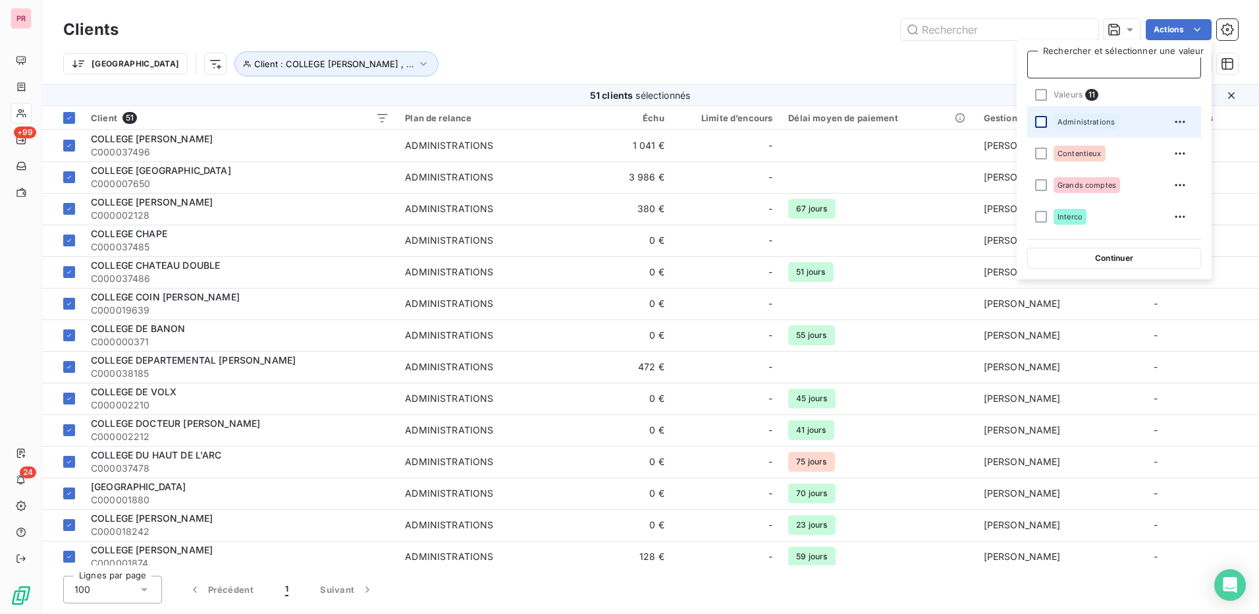
click at [1040, 122] on div at bounding box center [1041, 122] width 12 height 12
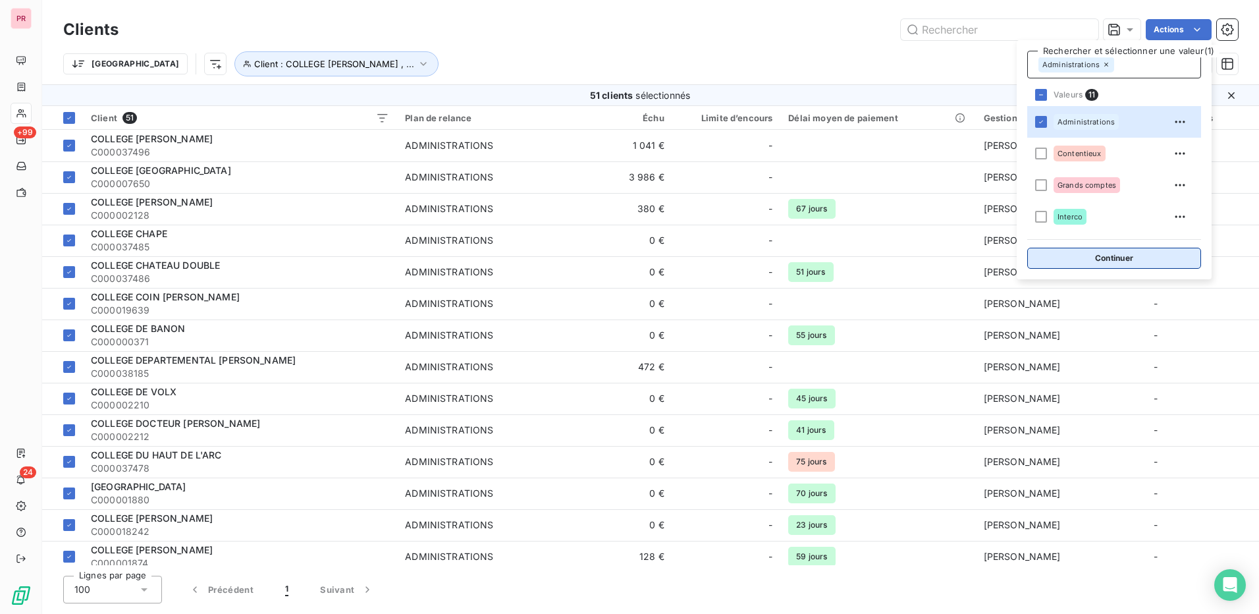
click at [1126, 259] on button "Continuer" at bounding box center [1114, 258] width 174 height 21
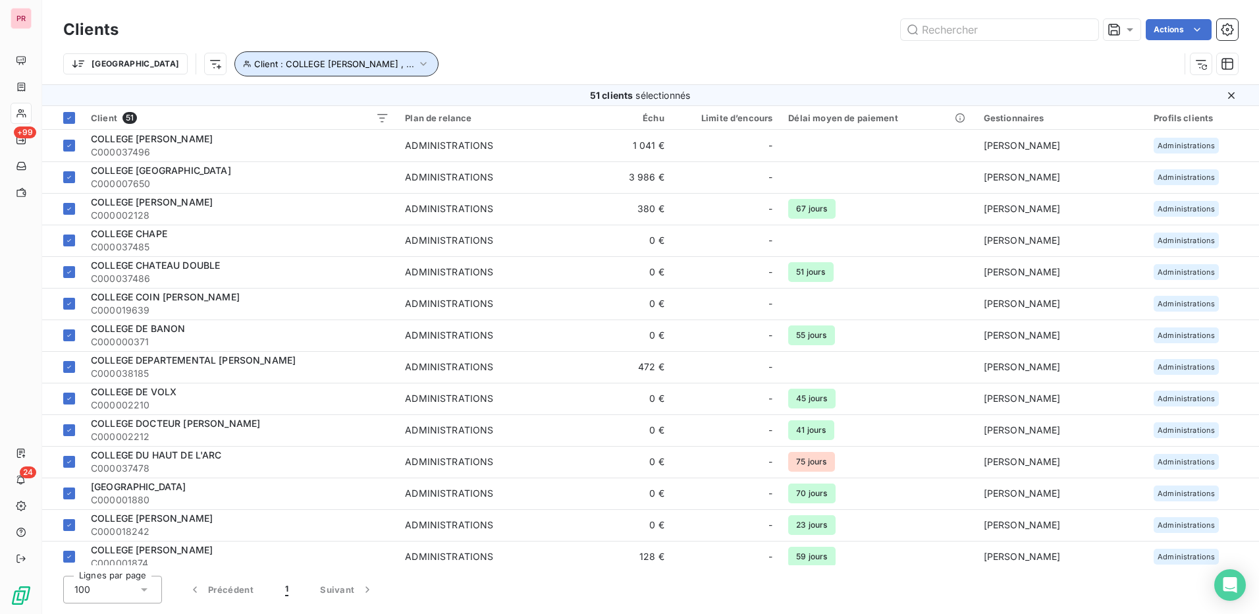
click at [350, 55] on button "Client : COLLEGE ANDRE MALRAUX , ..." at bounding box center [336, 63] width 204 height 25
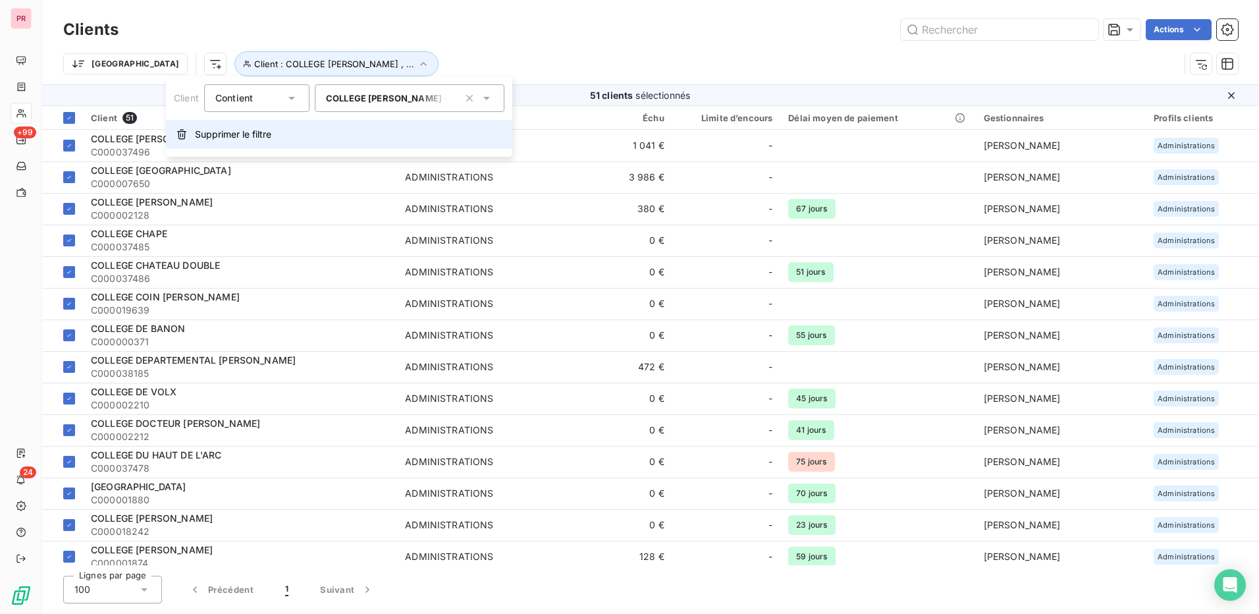
click at [263, 138] on span "Supprimer le filtre" at bounding box center [233, 134] width 76 height 13
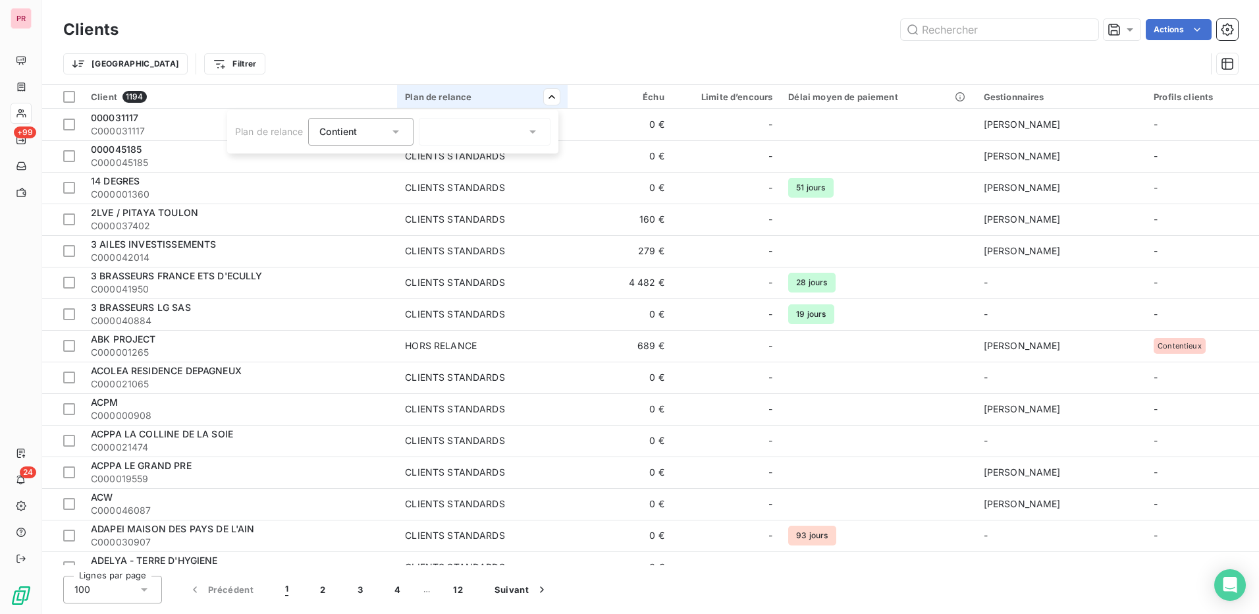
click at [526, 132] on div at bounding box center [485, 132] width 132 height 28
click at [433, 254] on div at bounding box center [433, 255] width 12 height 12
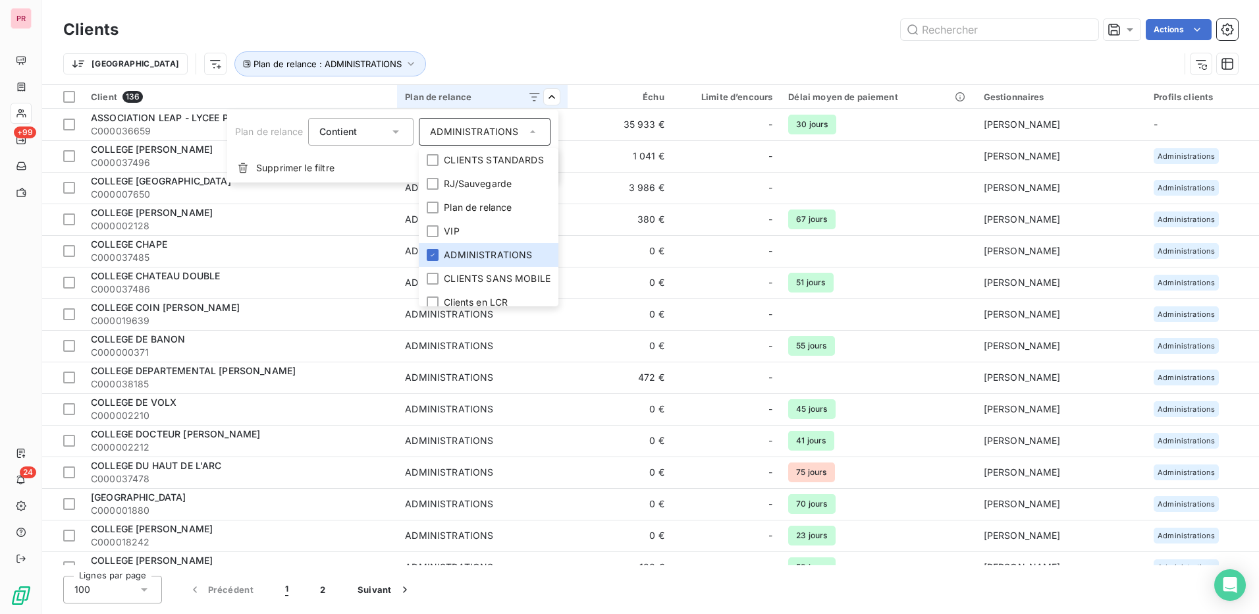
click at [776, 25] on html "PR +99 24 Clients Actions Trier Plan de relance : ADMINISTRATIONS Client 136 Pl…" at bounding box center [629, 307] width 1259 height 614
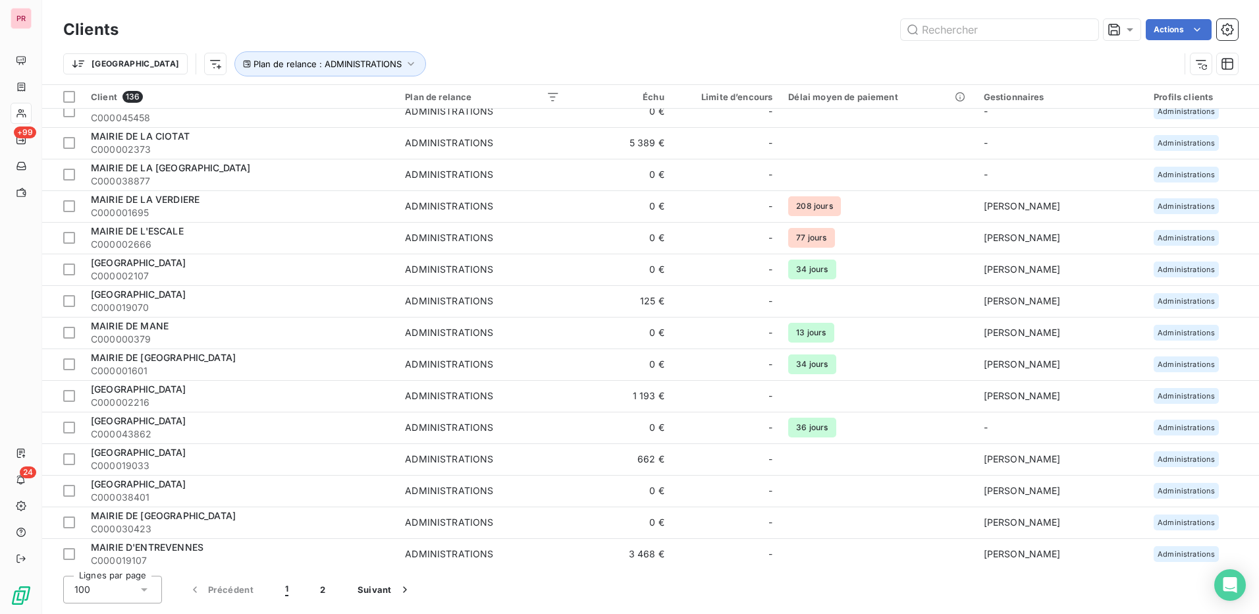
scroll to position [2705, 0]
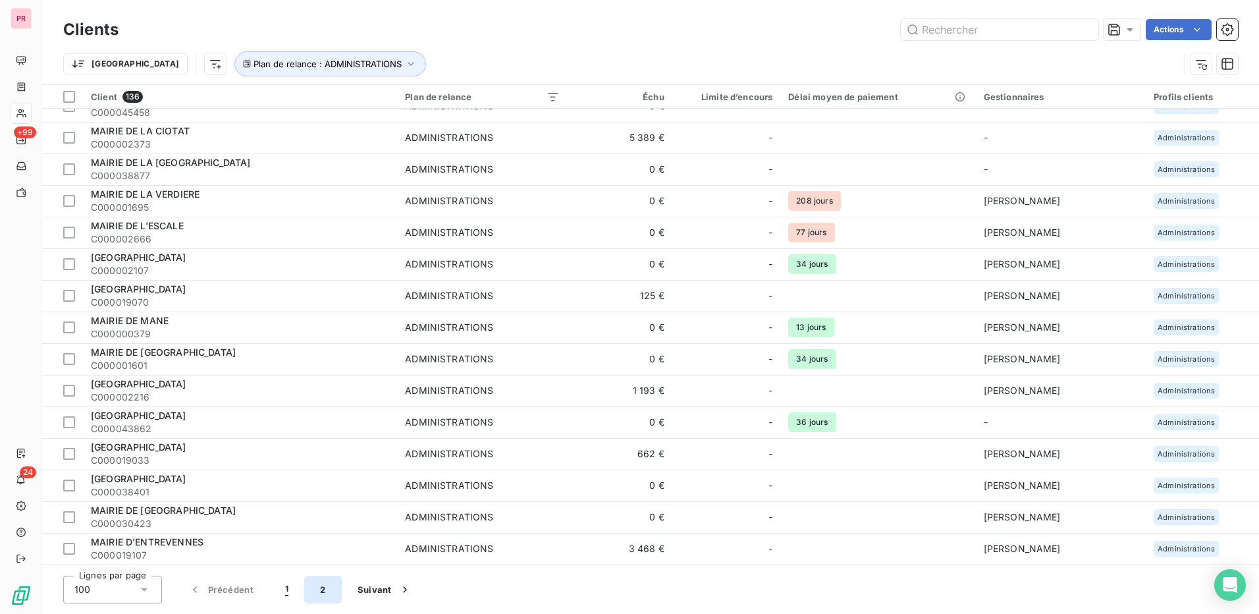
click at [323, 589] on button "2" at bounding box center [322, 590] width 37 height 28
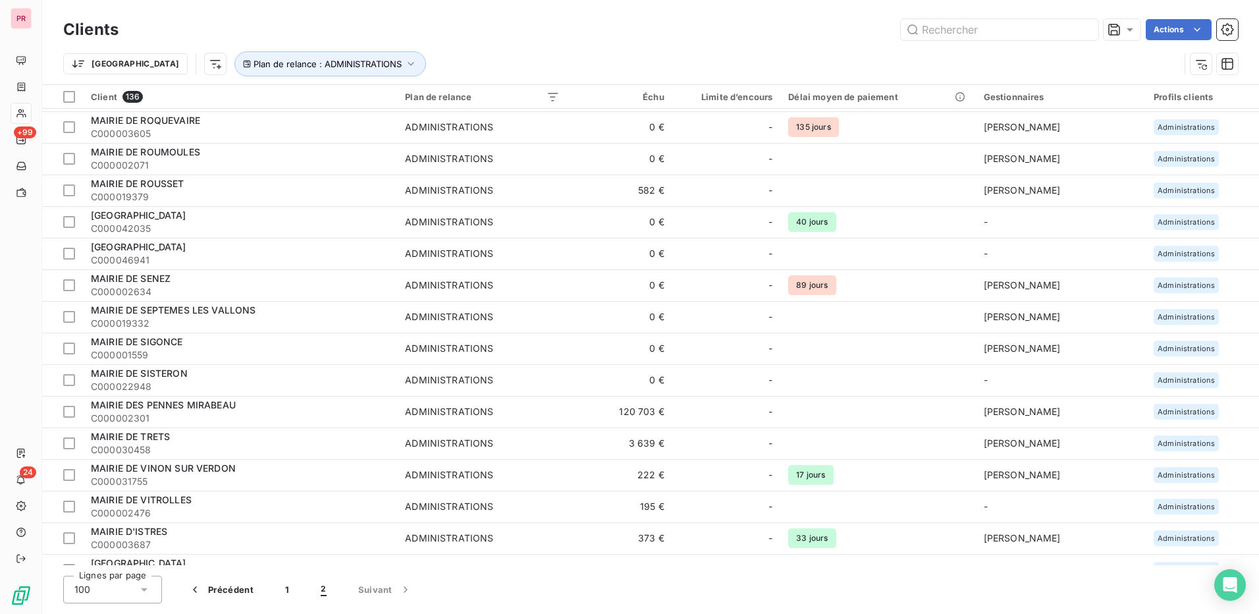
scroll to position [0, 0]
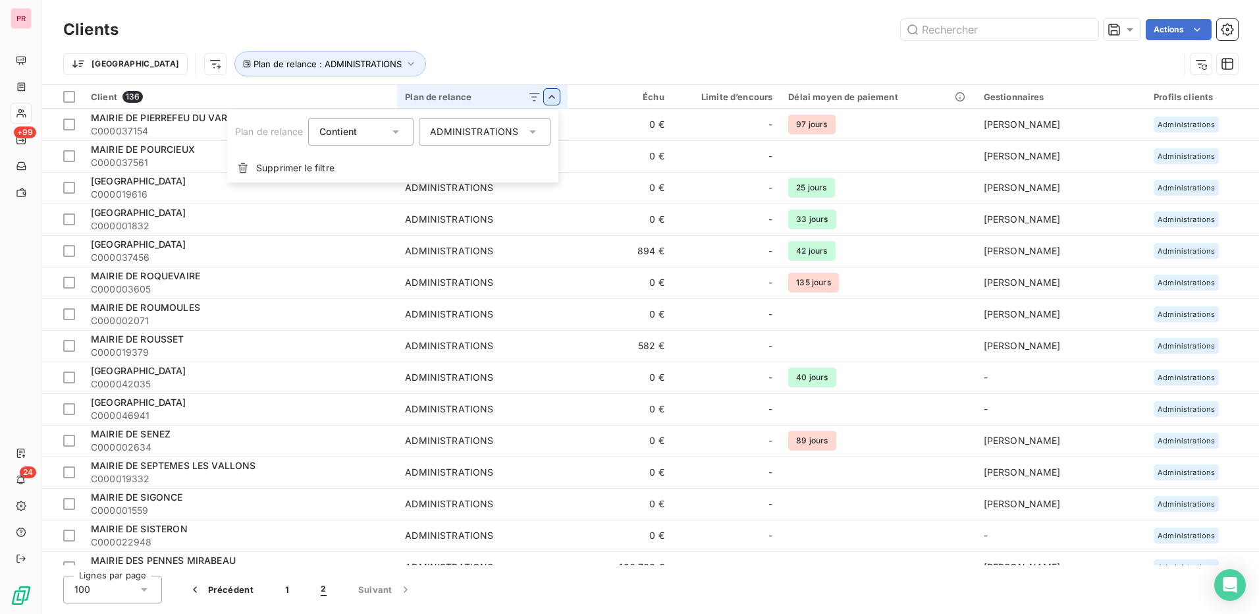
click at [1196, 98] on html "PR +99 24 Clients Actions Trier Plan de relance : ADMINISTRATIONS Client 136 Pl…" at bounding box center [629, 307] width 1259 height 614
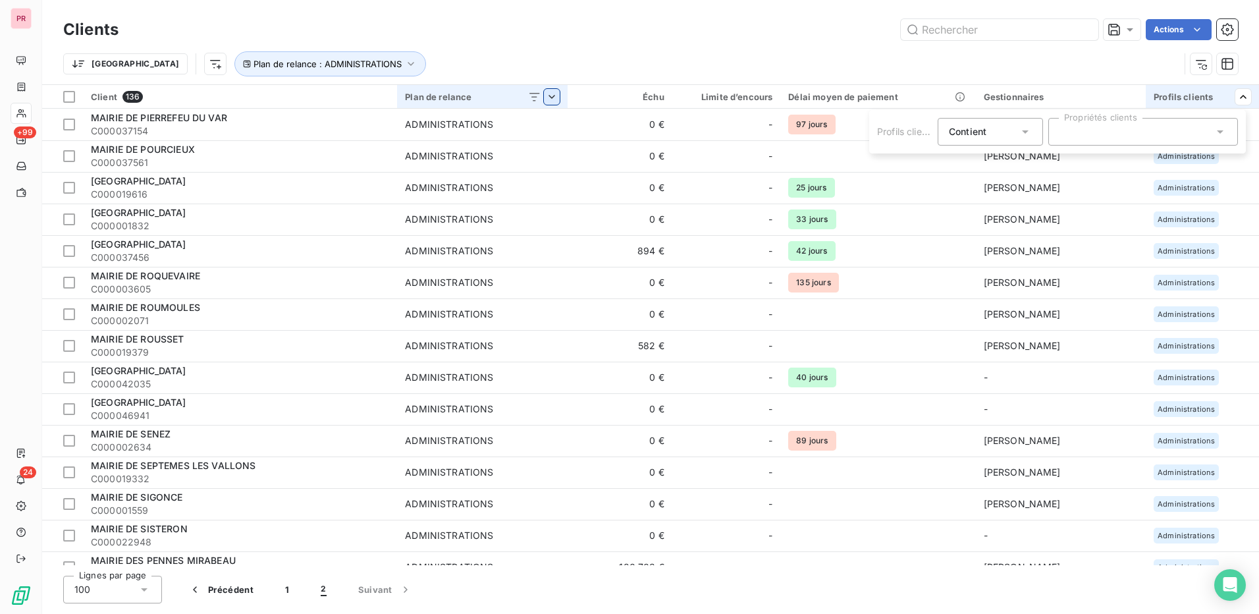
click at [1229, 133] on div at bounding box center [1143, 132] width 190 height 28
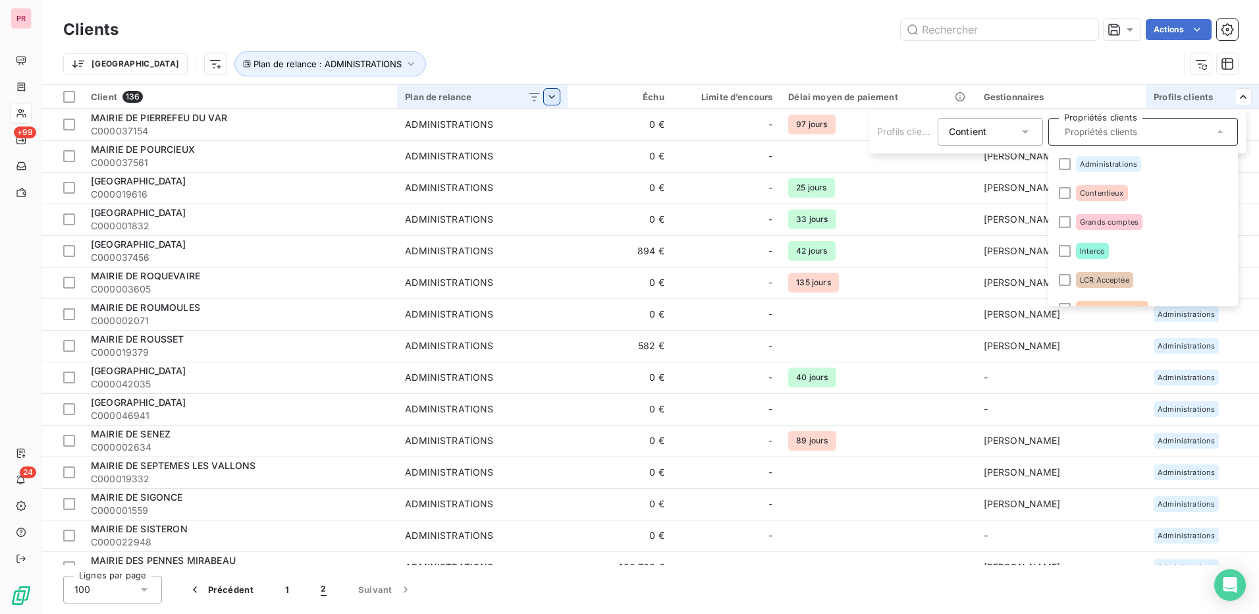
click at [1023, 51] on html "PR +99 24 Clients Actions Trier Plan de relance : ADMINISTRATIONS Client 136 Pl…" at bounding box center [629, 307] width 1259 height 614
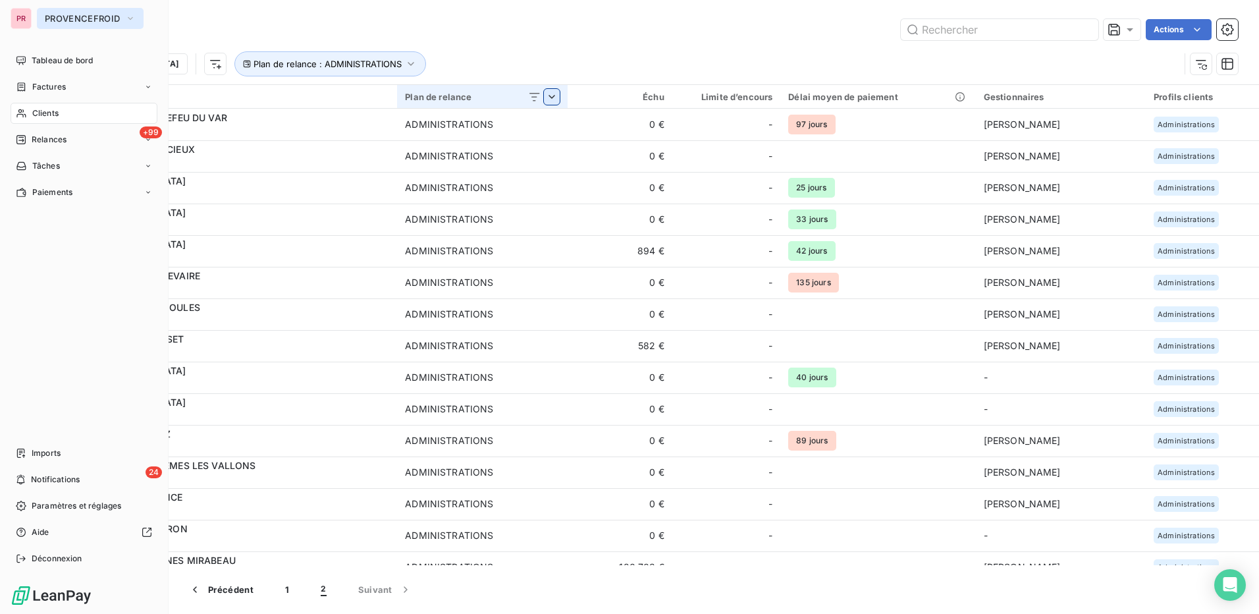
click at [103, 17] on span "PROVENCEFROID" at bounding box center [82, 18] width 75 height 11
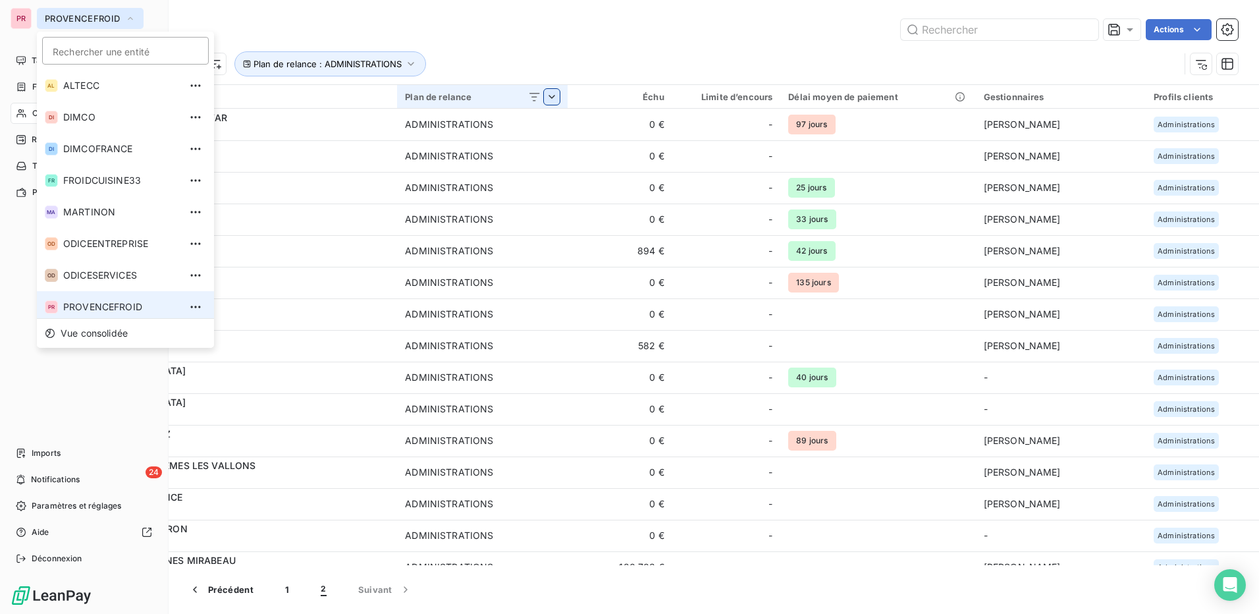
scroll to position [5, 0]
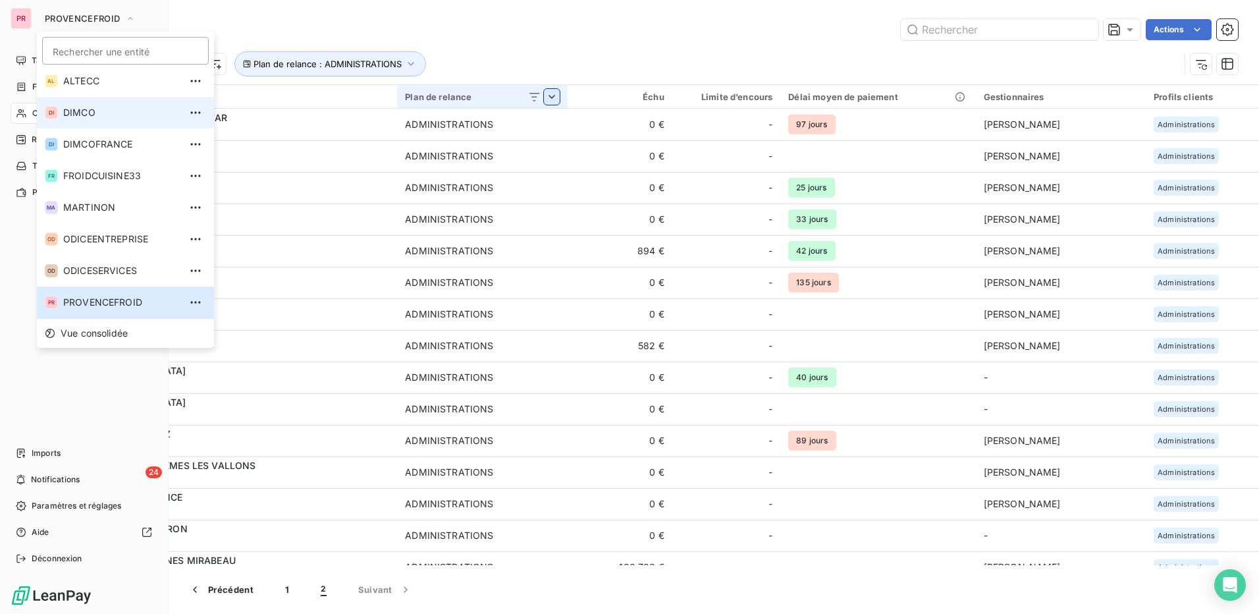
click at [90, 116] on span "DIMCO" at bounding box center [121, 112] width 117 height 13
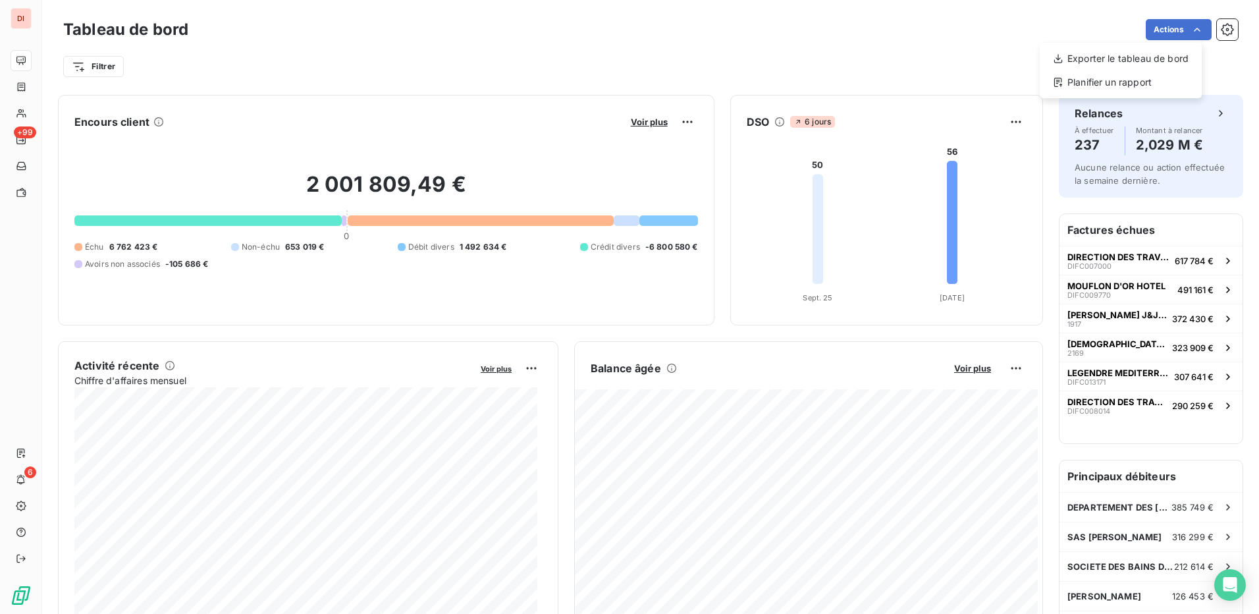
click at [929, 37] on html "DI +99 6 Tableau de bord Actions Exporter le tableau de bord Planifier un rappo…" at bounding box center [629, 307] width 1259 height 614
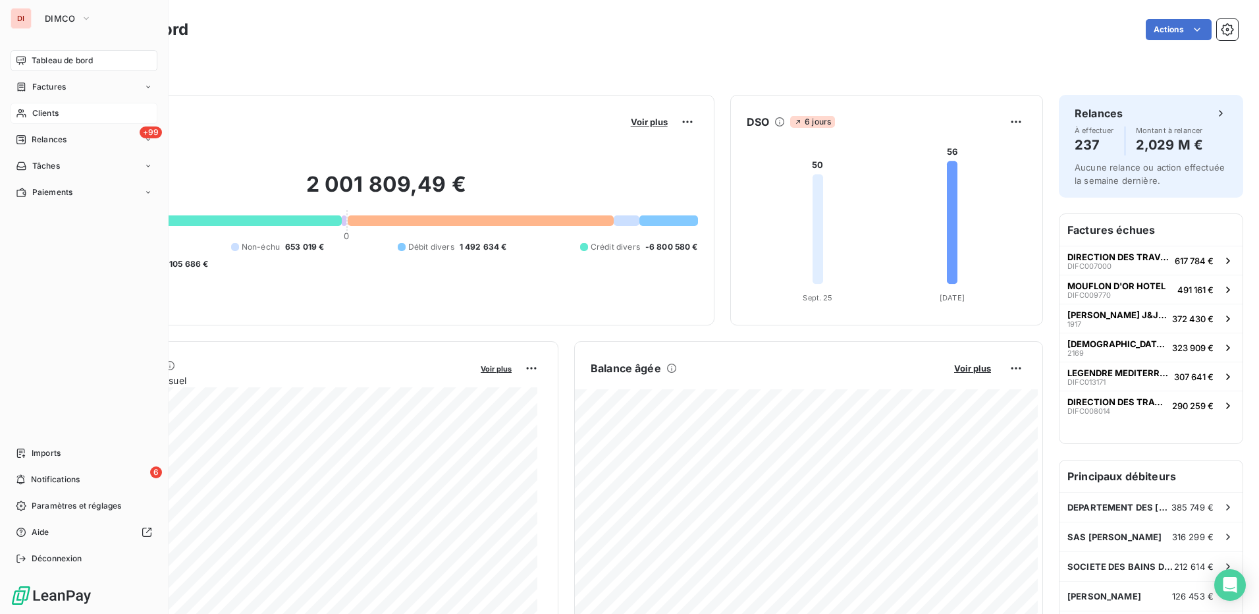
click at [52, 111] on span "Clients" at bounding box center [45, 113] width 26 height 12
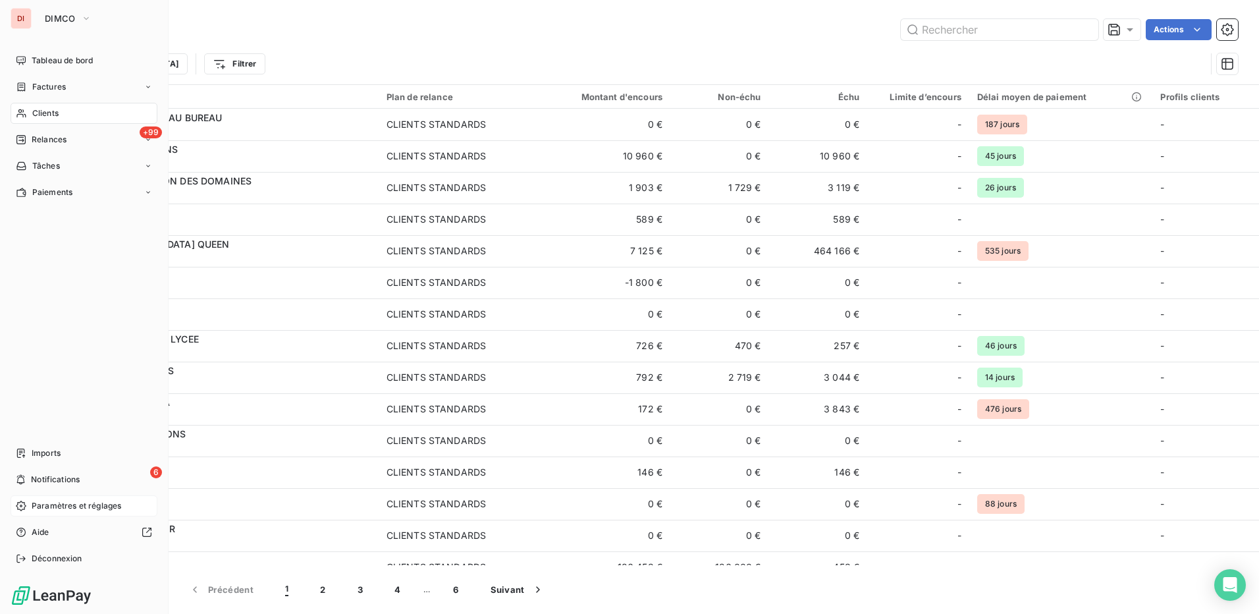
click at [67, 504] on span "Paramètres et réglages" at bounding box center [77, 506] width 90 height 12
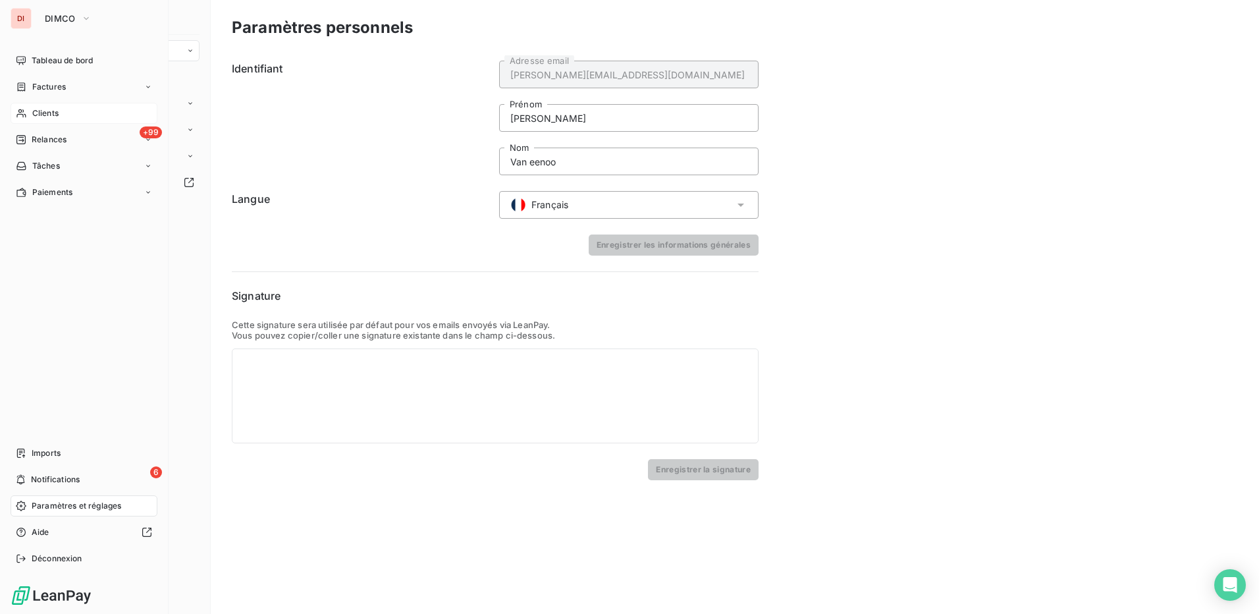
click at [84, 113] on div "Clients" at bounding box center [84, 113] width 147 height 21
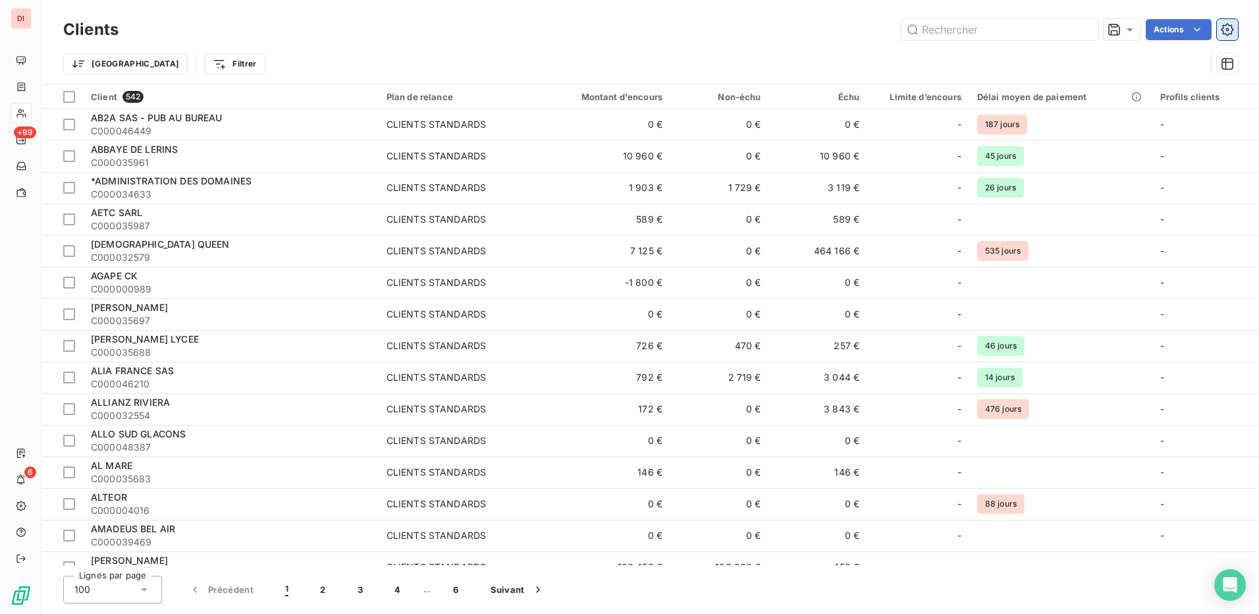
click at [1230, 34] on icon "button" at bounding box center [1227, 29] width 13 height 13
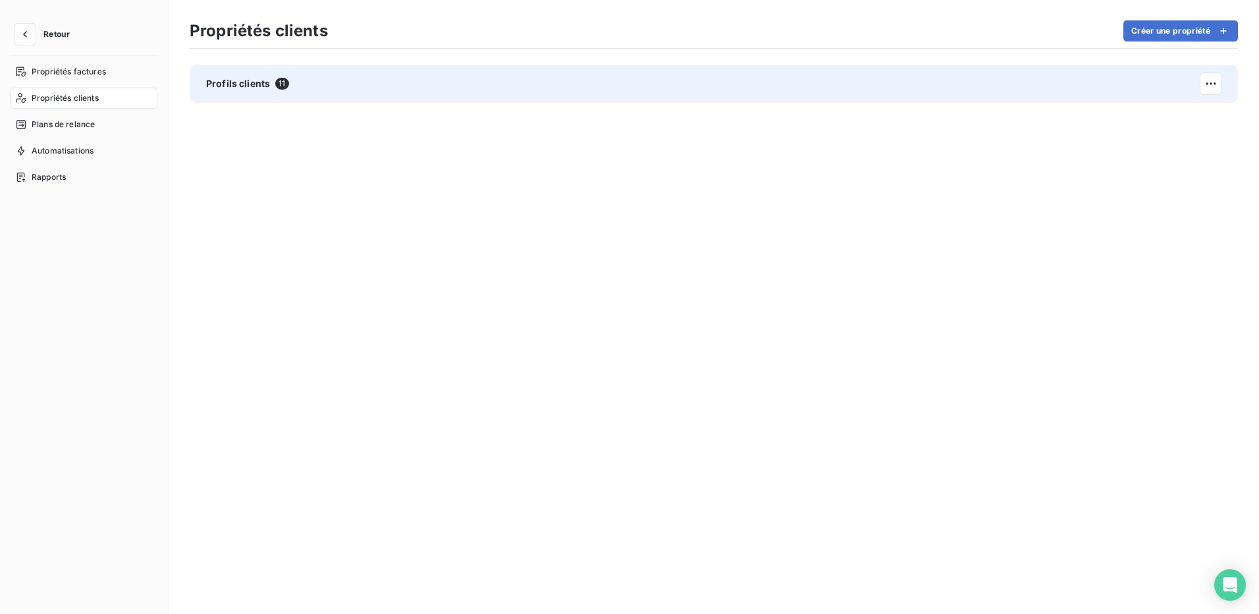
click at [287, 86] on span "11" at bounding box center [281, 84] width 13 height 12
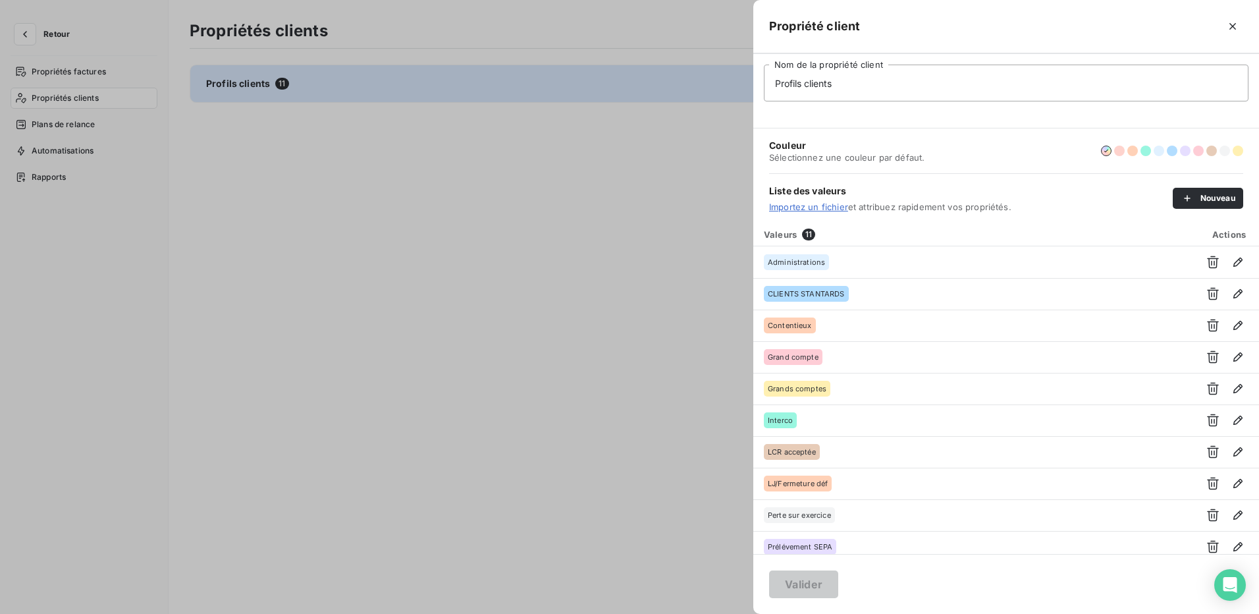
click at [649, 215] on div at bounding box center [629, 307] width 1259 height 614
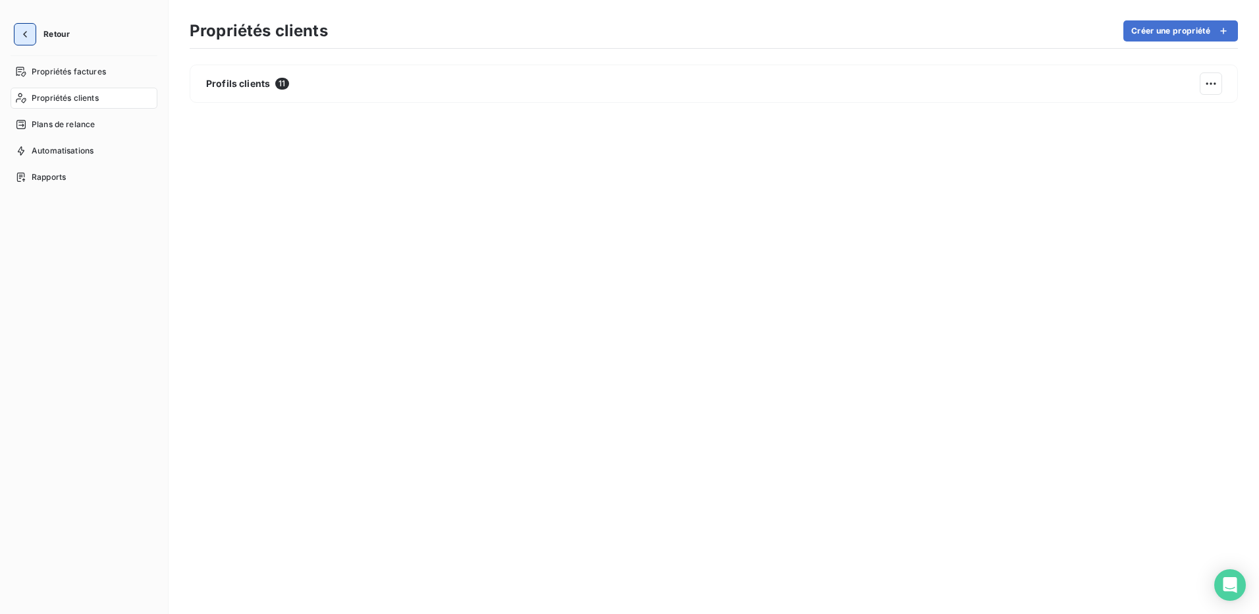
click at [28, 34] on icon "button" at bounding box center [24, 34] width 13 height 13
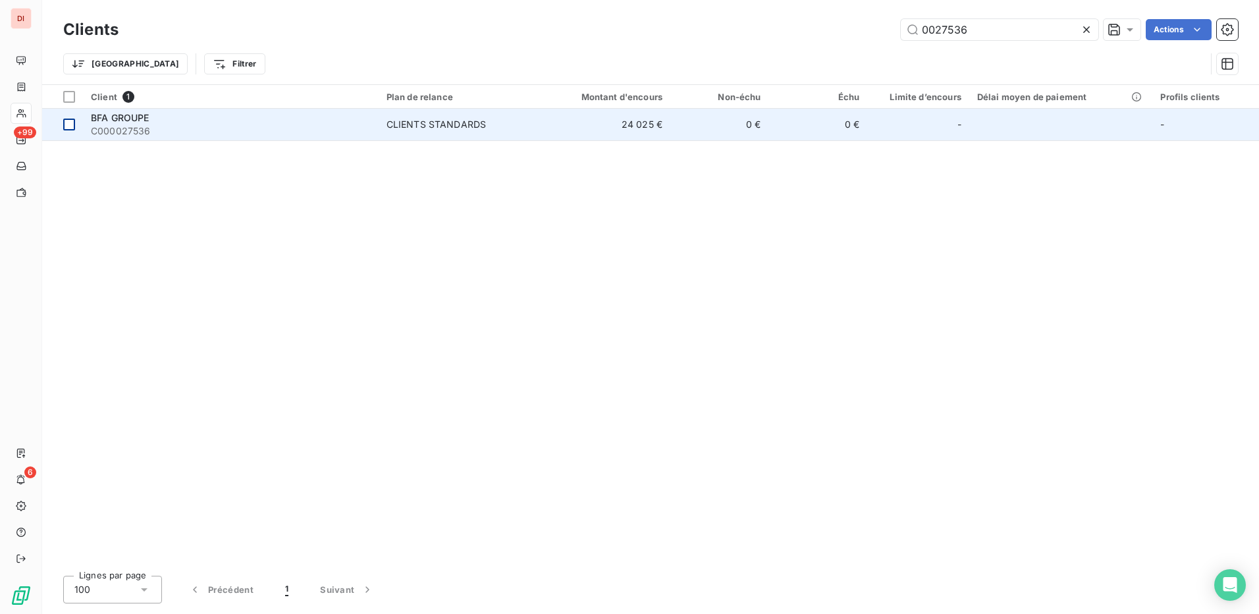
click at [66, 124] on div at bounding box center [69, 125] width 12 height 12
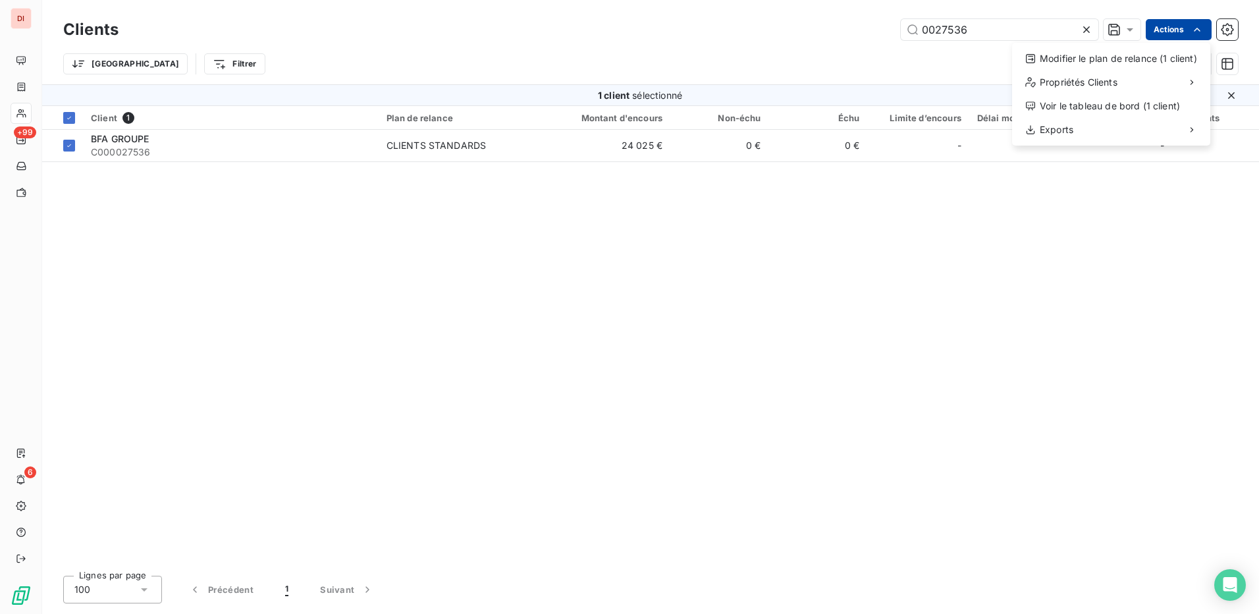
click at [1169, 22] on html "DI +99 6 Clients 0027536 Actions Modifier le plan de relance (1 client) Proprié…" at bounding box center [629, 307] width 1259 height 614
click at [929, 87] on div "Éditer les Propriétés clients (1 client)" at bounding box center [897, 87] width 208 height 21
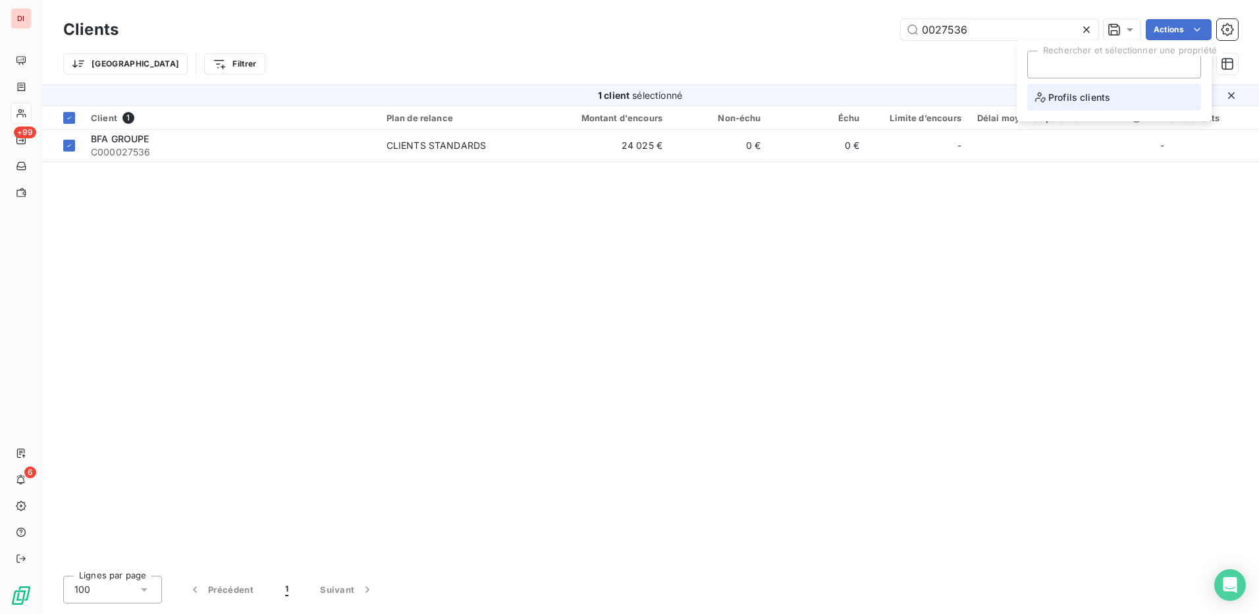
click at [1092, 101] on span "Profils clients" at bounding box center [1072, 97] width 75 height 16
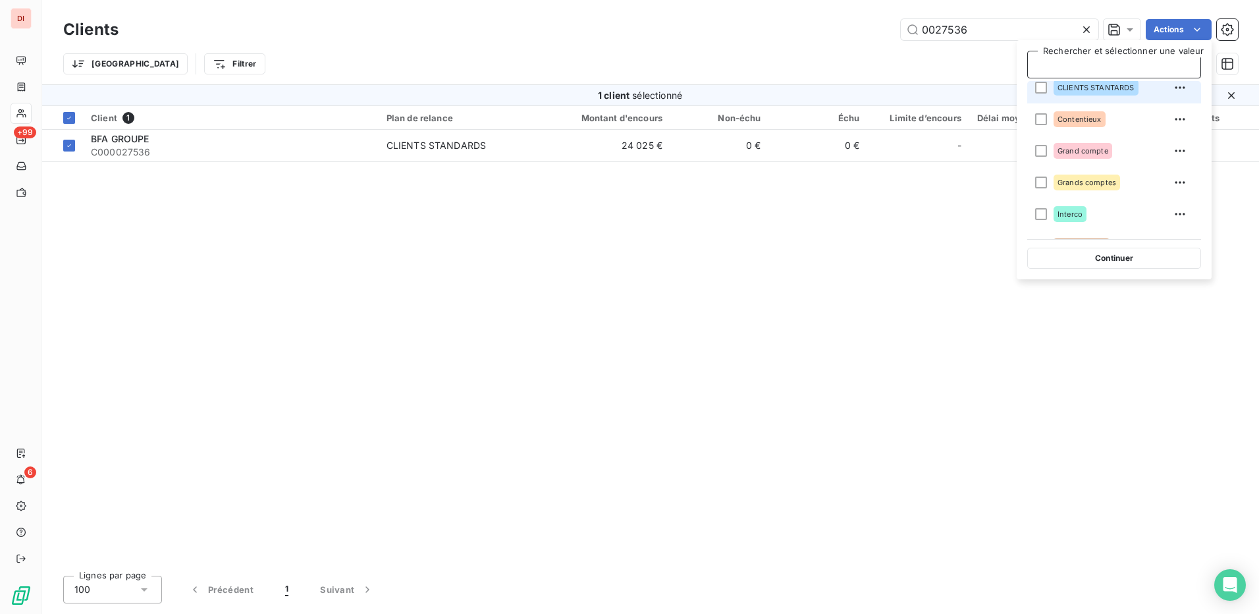
scroll to position [132, 0]
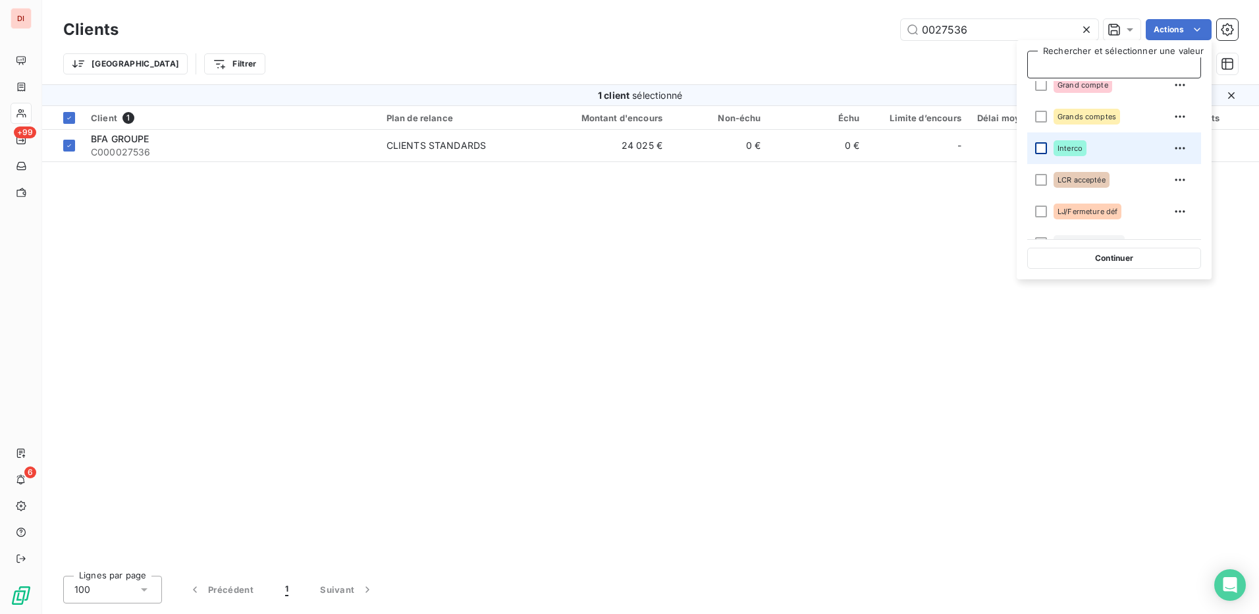
click at [1040, 146] on div at bounding box center [1041, 148] width 12 height 12
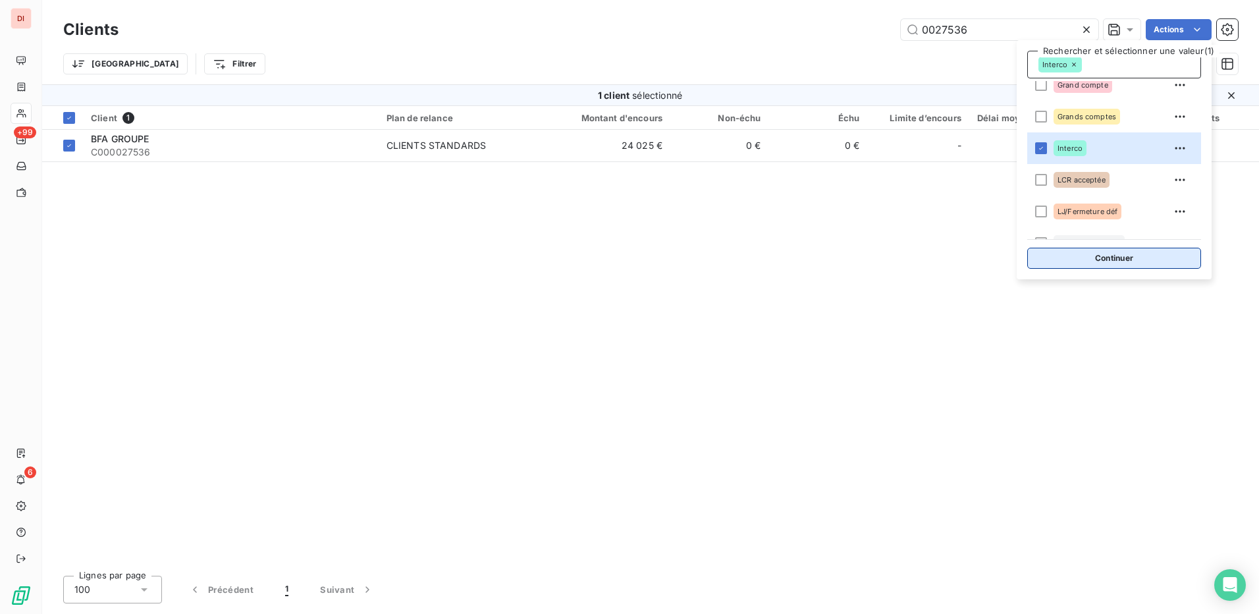
click at [1138, 258] on button "Continuer" at bounding box center [1114, 258] width 174 height 21
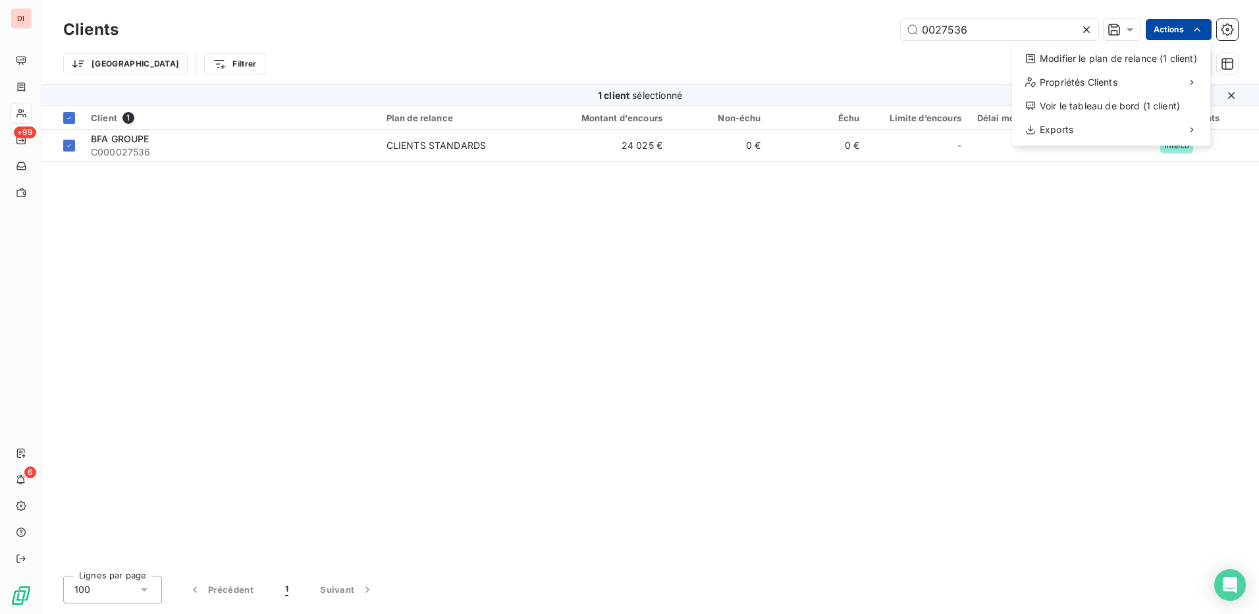
click at [1176, 27] on html "DI +99 6 Clients 0027536 Actions Modifier le plan de relance (1 client) Proprié…" at bounding box center [629, 307] width 1259 height 614
click at [1143, 62] on div "Modifier le plan de relance (1 client)" at bounding box center [1111, 58] width 188 height 21
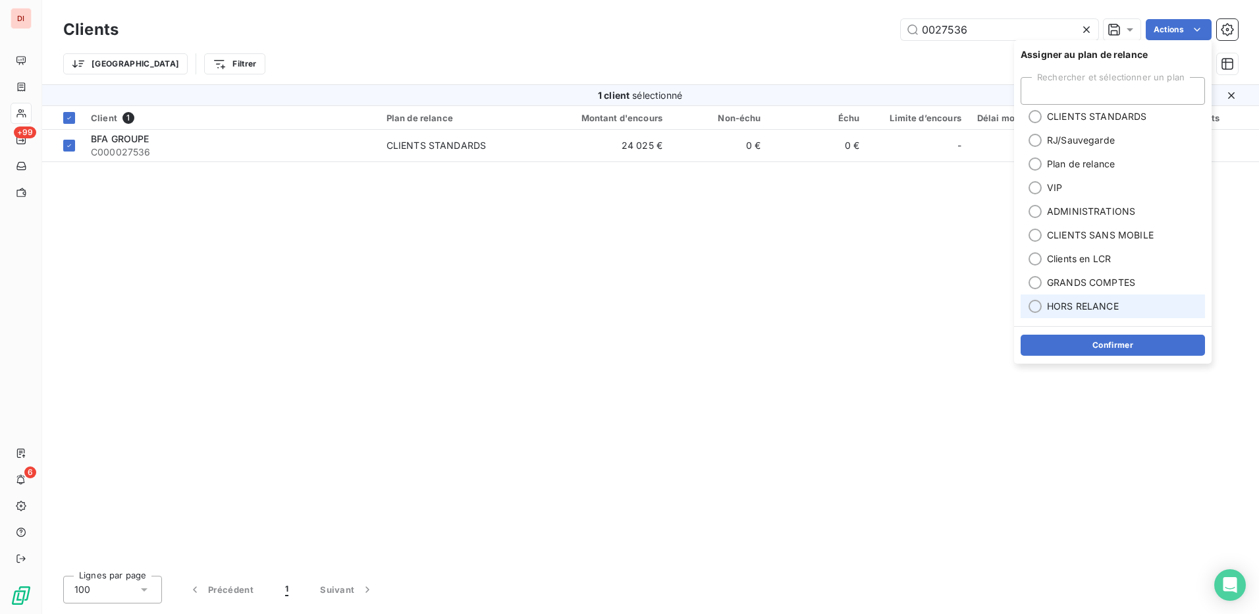
click at [1033, 305] on div at bounding box center [1035, 306] width 13 height 13
click at [1092, 350] on button "Confirmer" at bounding box center [1113, 345] width 184 height 21
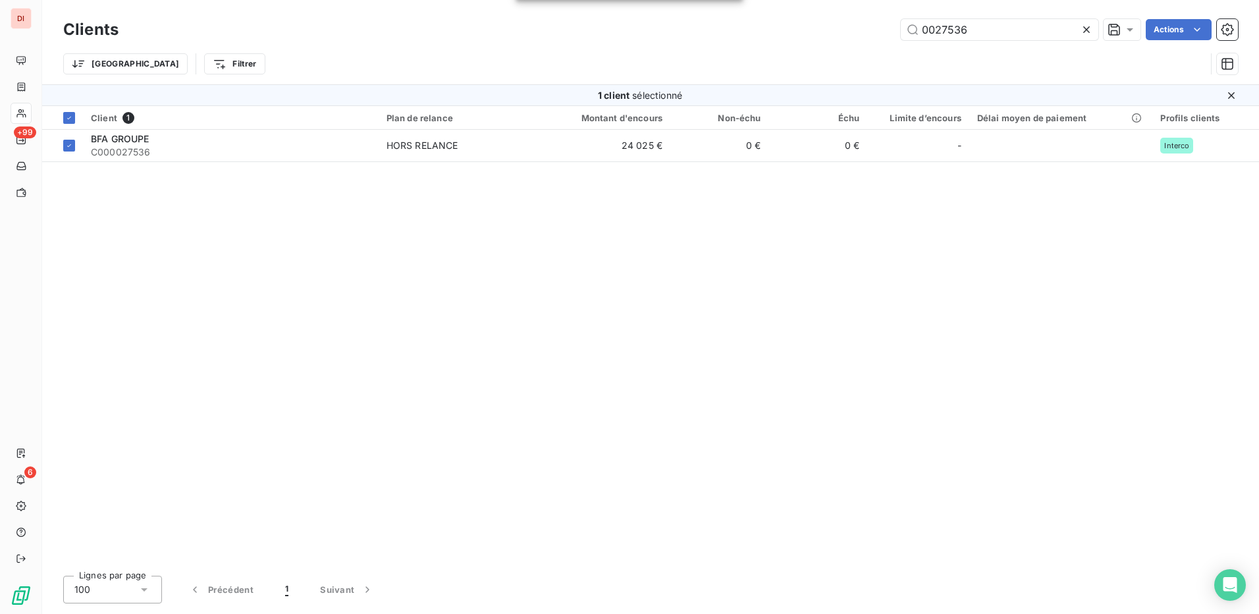
click at [1084, 317] on div "Client 1 Plan de relance Montant d'encours Non-échu Échu Limite d’encours Délai…" at bounding box center [650, 335] width 1217 height 459
drag, startPoint x: 1007, startPoint y: 30, endPoint x: 909, endPoint y: 32, distance: 97.5
click at [909, 32] on input "0027536" at bounding box center [1000, 29] width 198 height 21
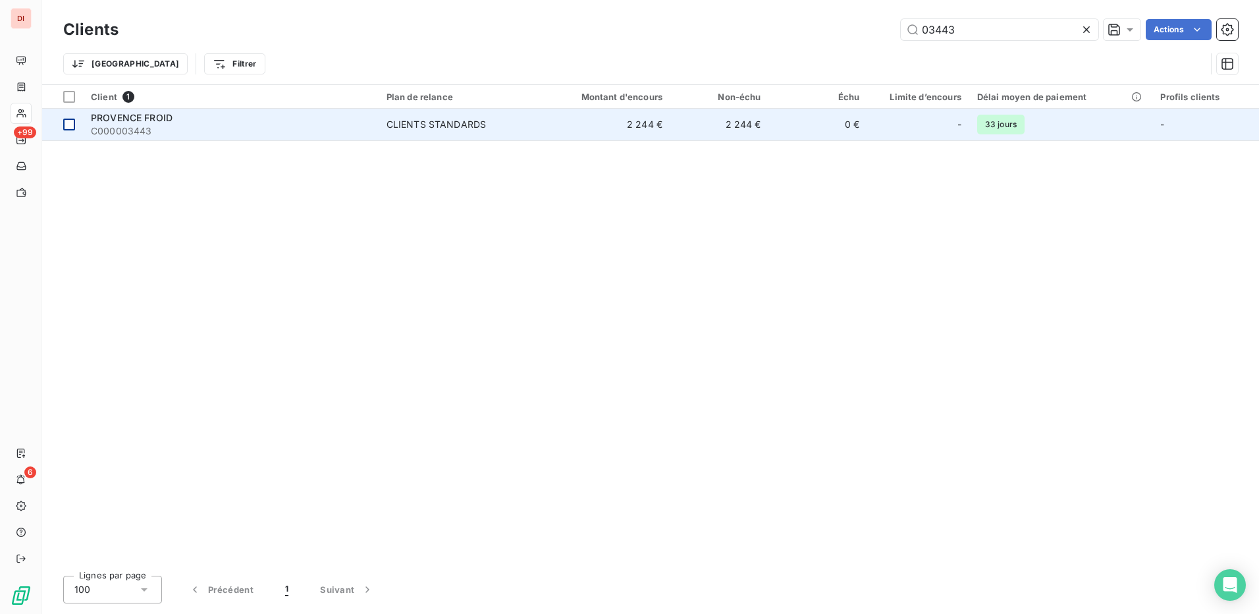
click at [67, 126] on div at bounding box center [69, 125] width 12 height 12
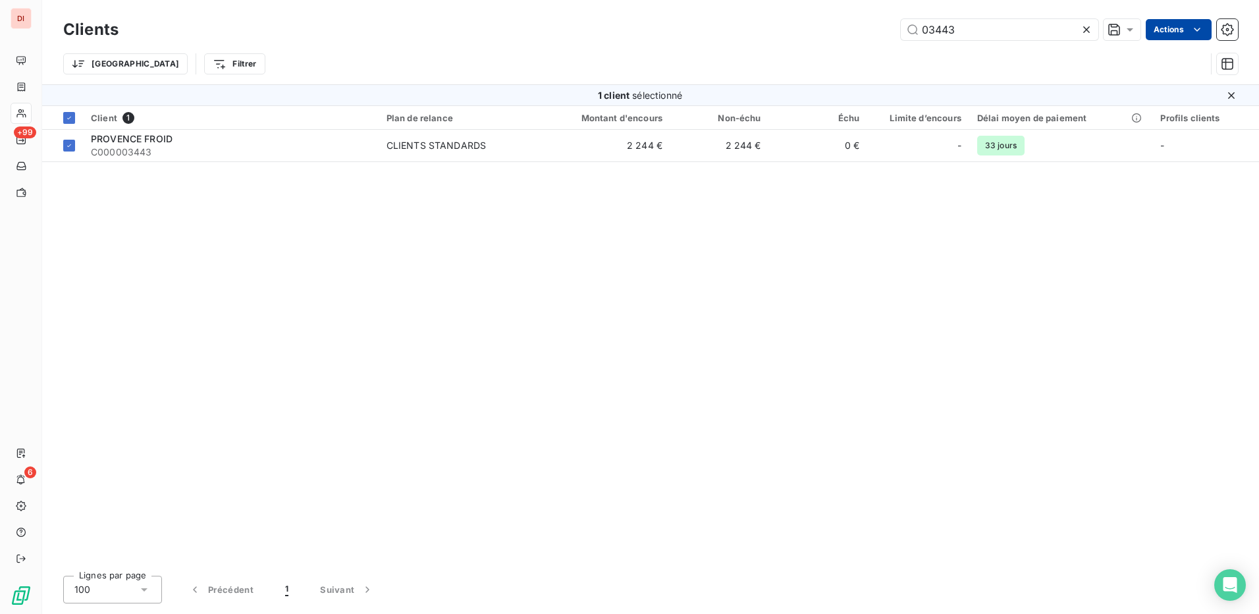
click at [1177, 33] on html "DI +99 6 Clients 03443 Actions Trier Filtrer 1 client sélectionné Client 1 Plan…" at bounding box center [629, 307] width 1259 height 614
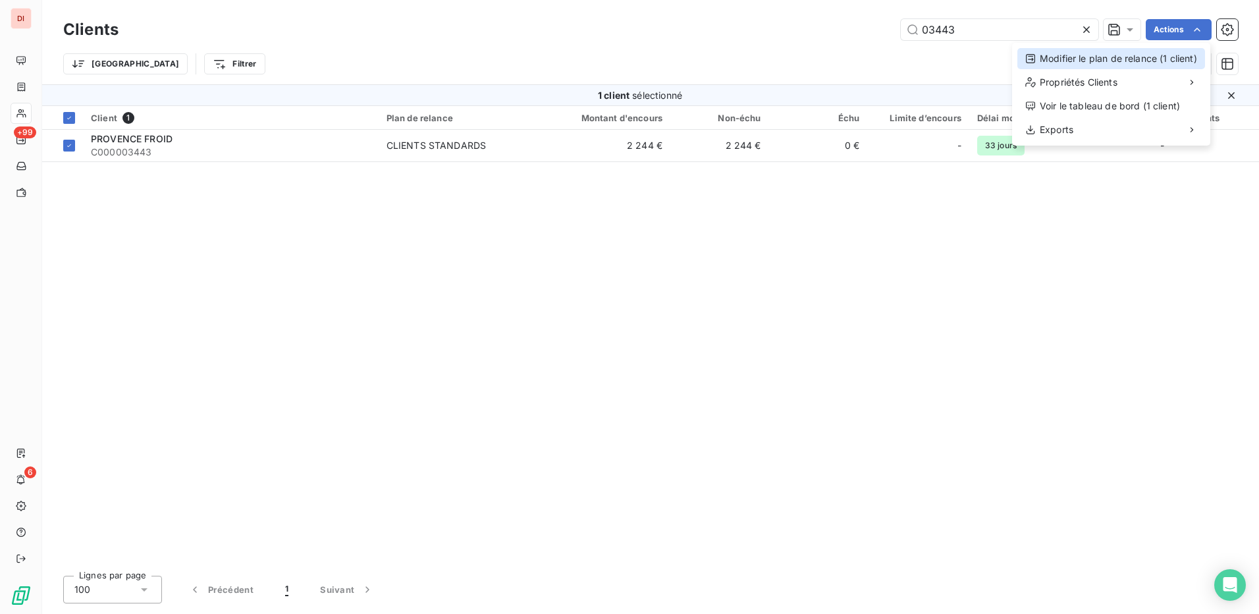
click at [1135, 62] on div "Modifier le plan de relance (1 client)" at bounding box center [1111, 58] width 188 height 21
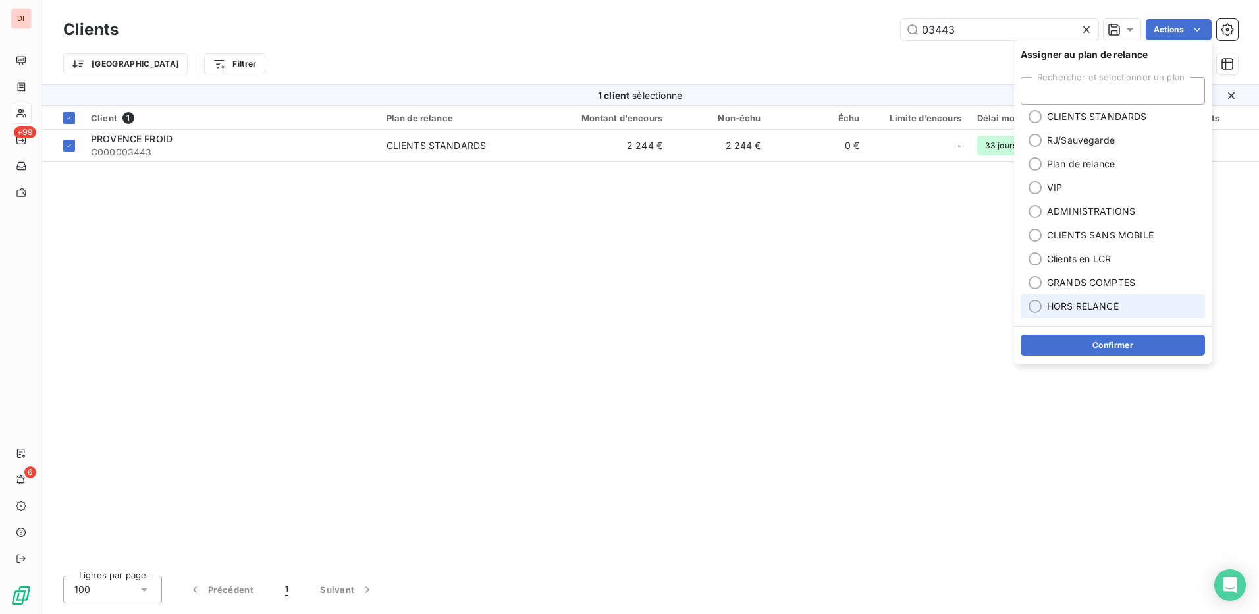
click at [1037, 306] on div at bounding box center [1035, 306] width 13 height 13
click at [1118, 349] on button "Confirmer" at bounding box center [1113, 345] width 184 height 21
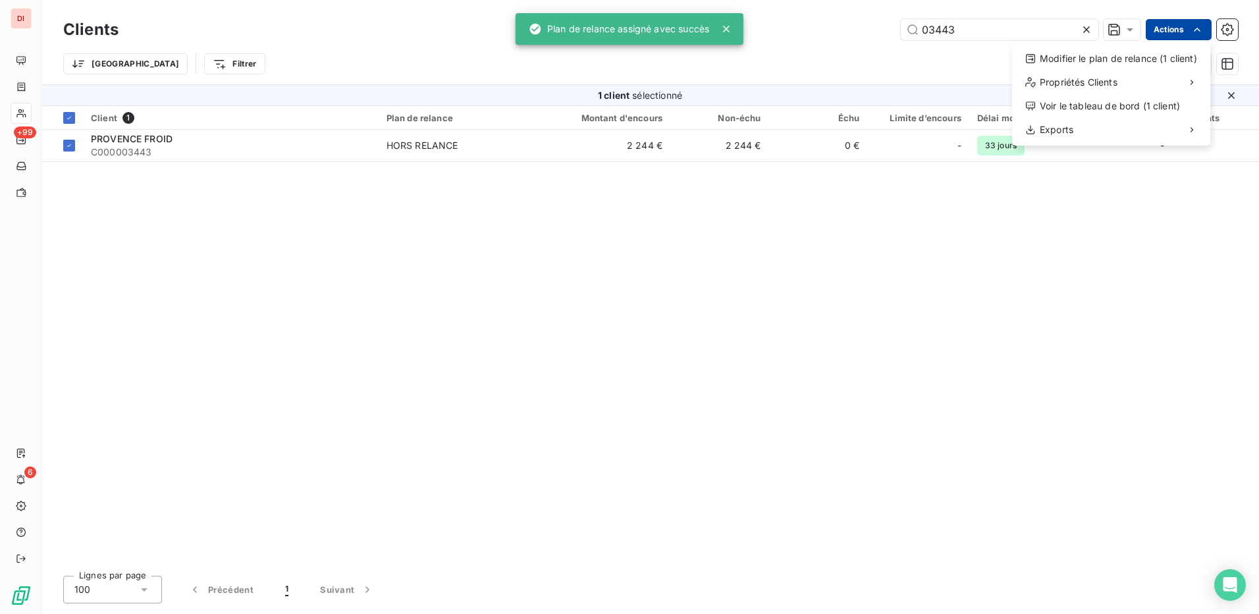
click at [1188, 33] on html "DI +99 6 Clients 03443 Actions Modifier le plan de relance (1 client) Propriété…" at bounding box center [629, 307] width 1259 height 614
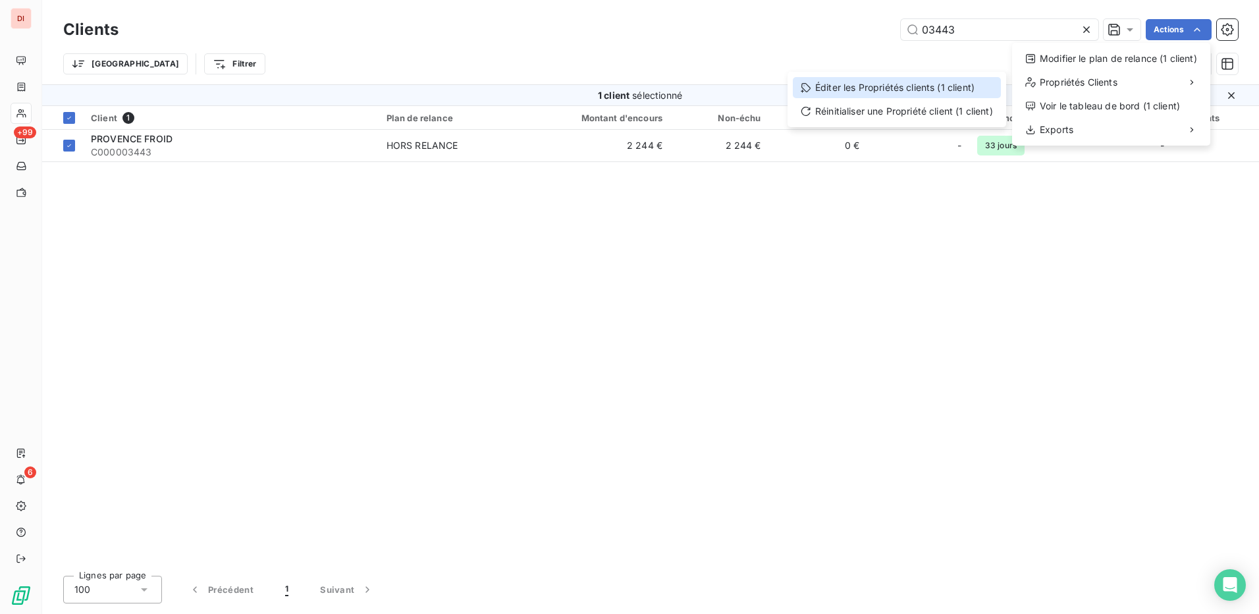
click at [930, 77] on div "Éditer les Propriétés clients (1 client)" at bounding box center [897, 87] width 208 height 21
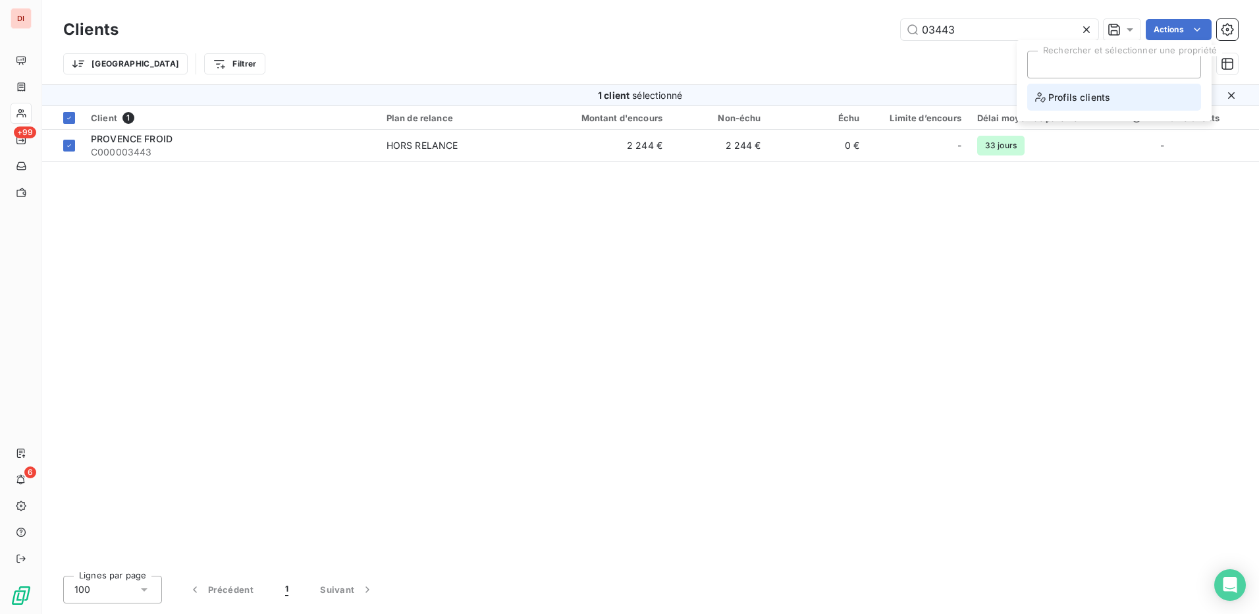
click at [1077, 95] on span "Profils clients" at bounding box center [1072, 97] width 75 height 16
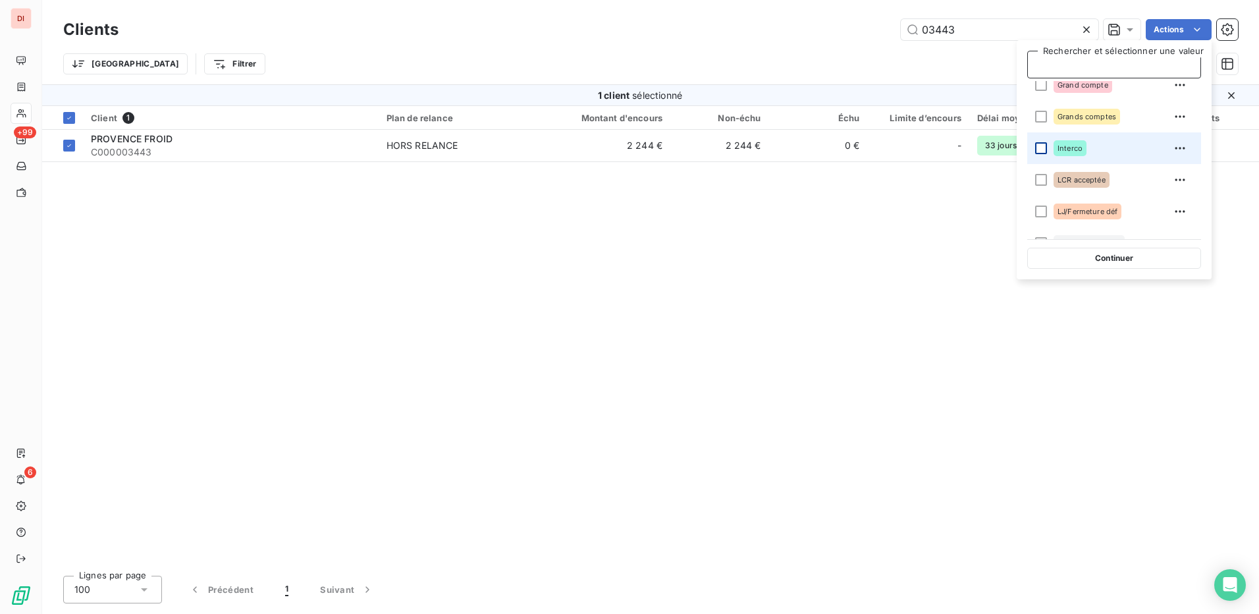
click at [1040, 148] on div at bounding box center [1041, 148] width 12 height 12
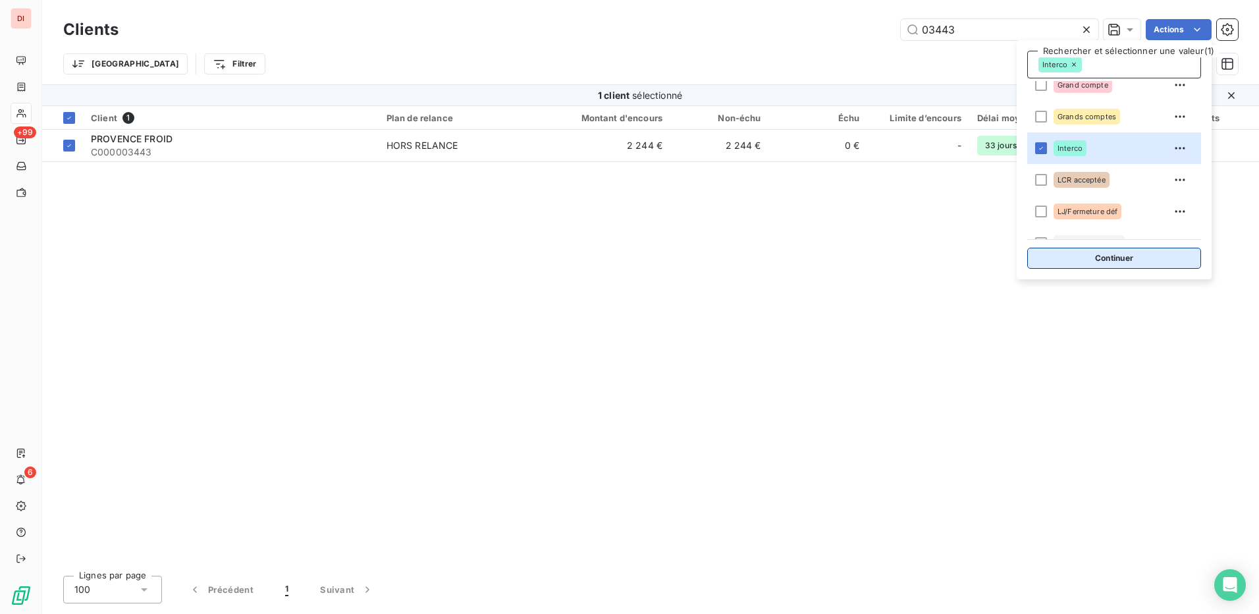
click at [1124, 253] on button "Continuer" at bounding box center [1114, 258] width 174 height 21
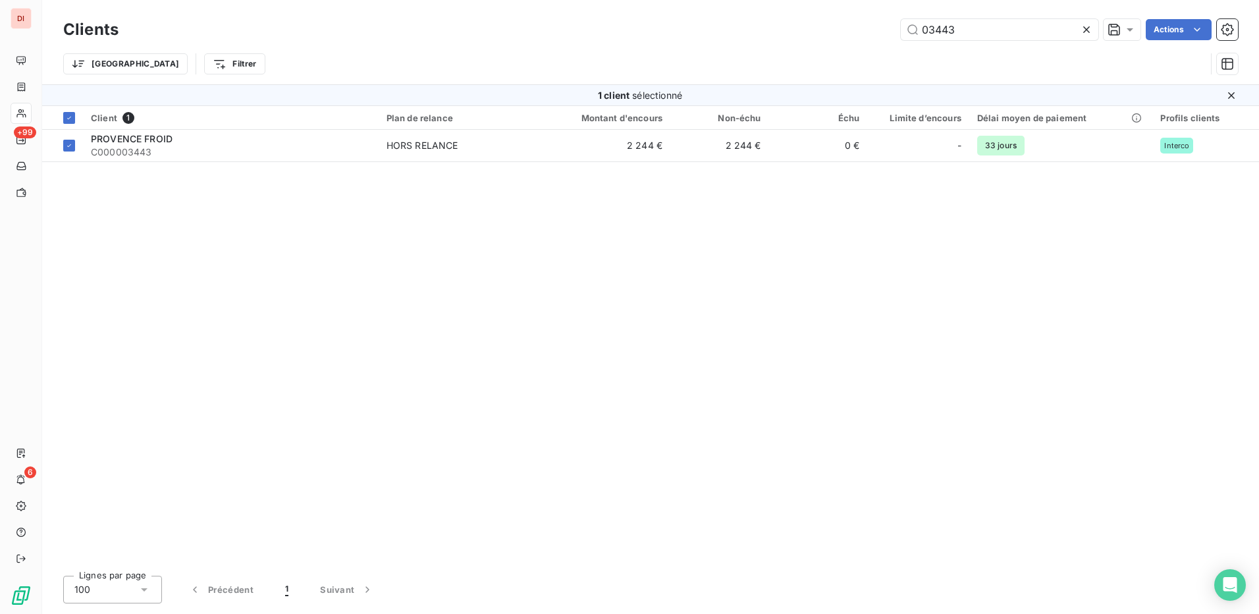
click at [1054, 293] on div "Client 1 Plan de relance Montant d'encours Non-échu Échu Limite d’encours Délai…" at bounding box center [650, 335] width 1217 height 459
click at [1009, 36] on input "03443" at bounding box center [1000, 29] width 198 height 21
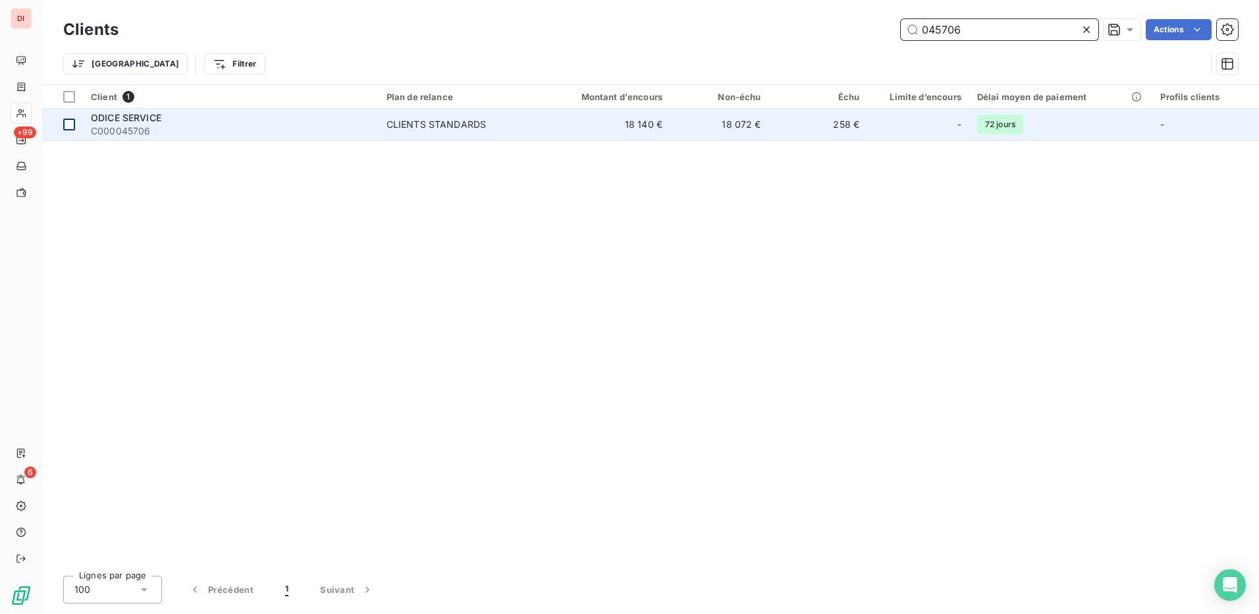
type input "045706"
click at [68, 128] on div at bounding box center [69, 125] width 12 height 12
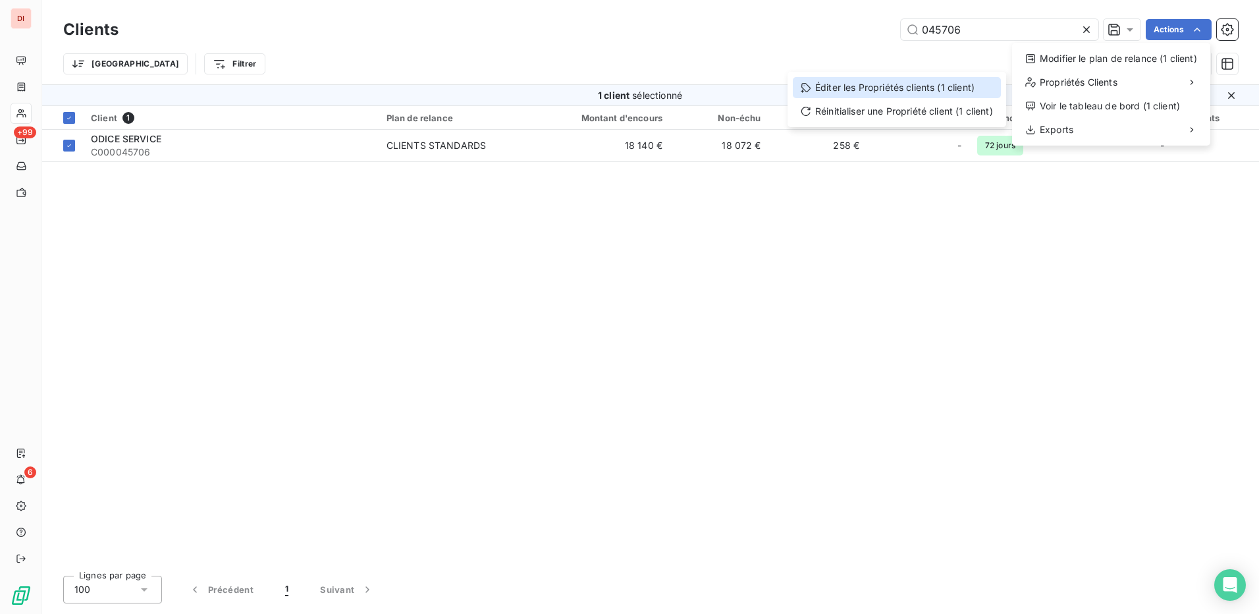
click at [929, 91] on div "Éditer les Propriétés clients (1 client)" at bounding box center [897, 87] width 208 height 21
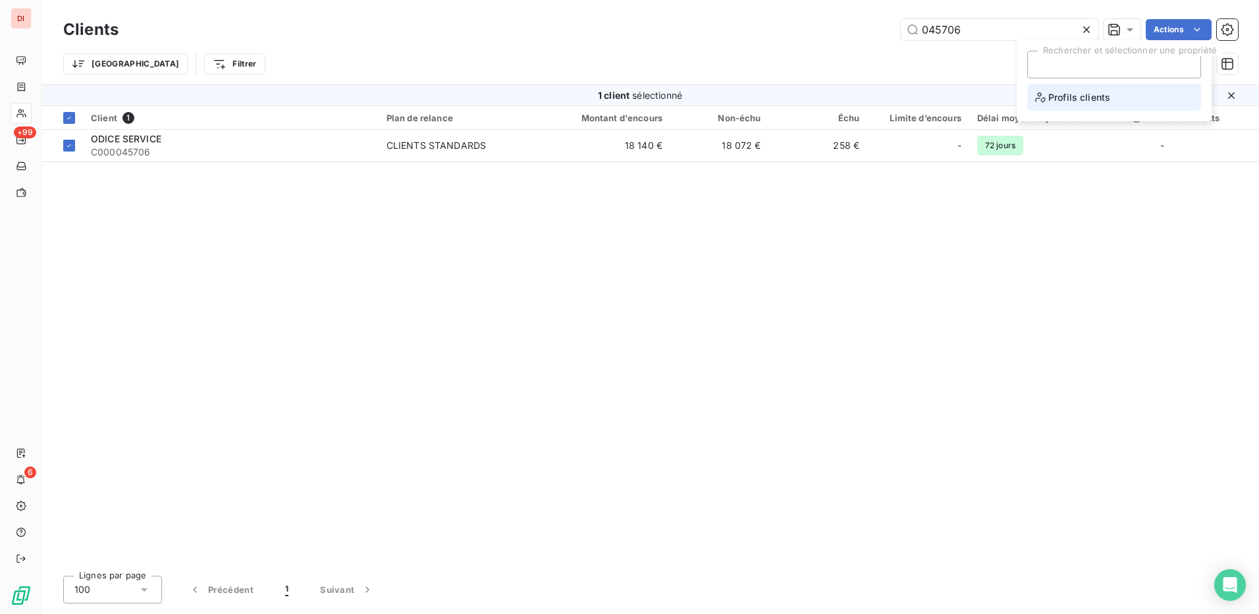
click at [1067, 94] on span "Profils clients" at bounding box center [1072, 97] width 75 height 16
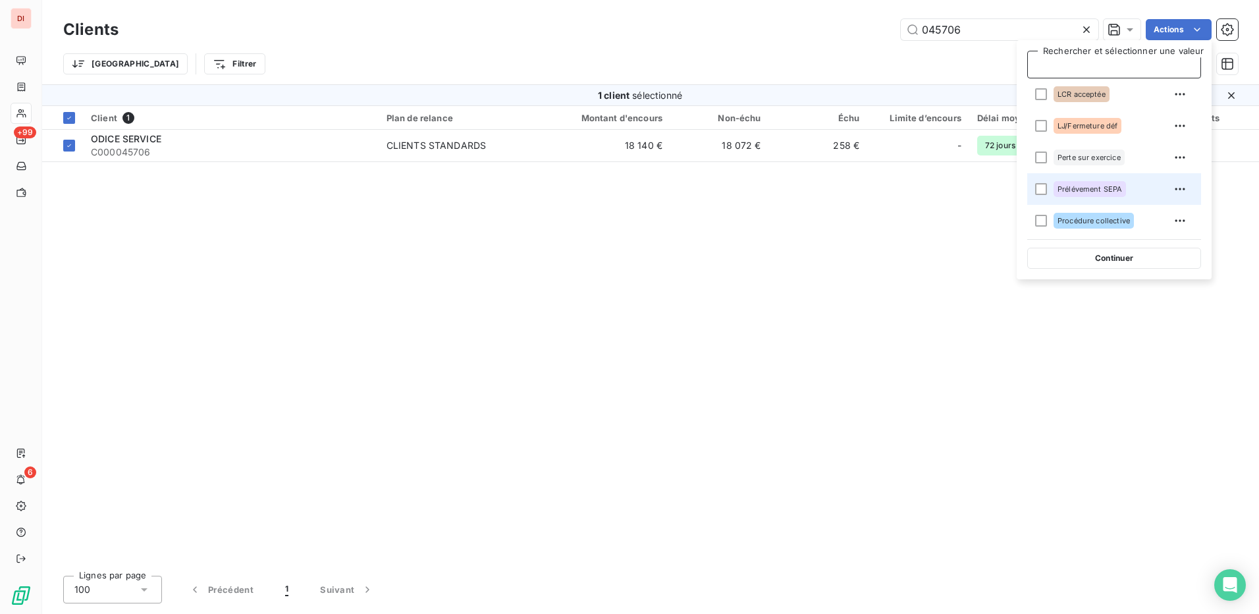
scroll to position [151, 0]
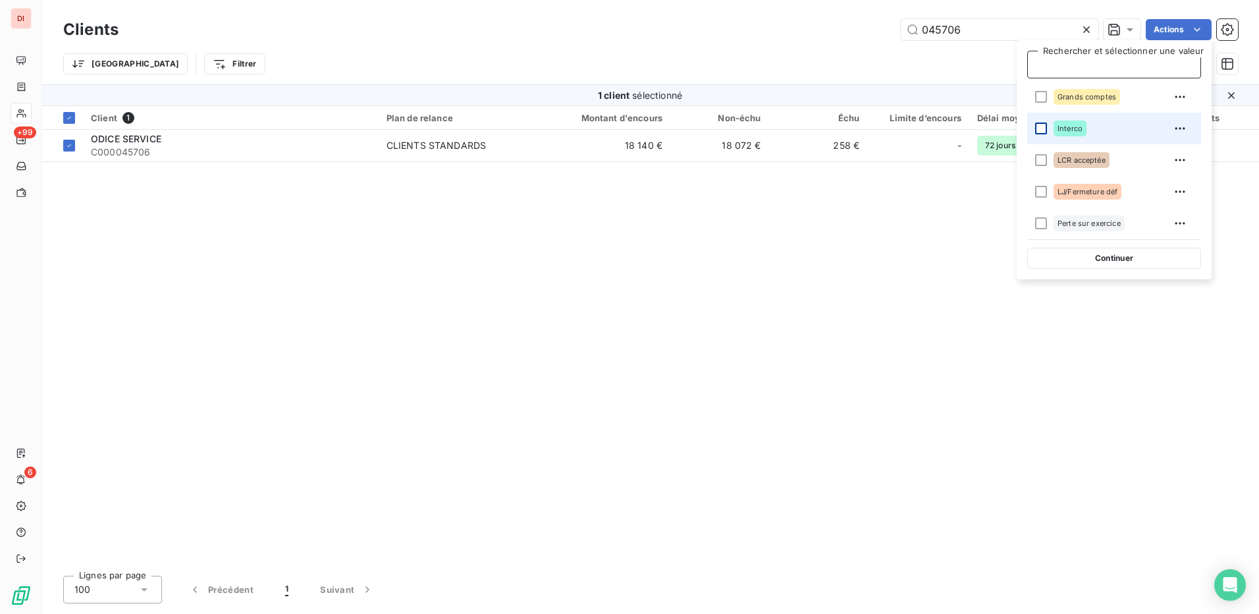
click at [1041, 131] on div at bounding box center [1041, 128] width 12 height 12
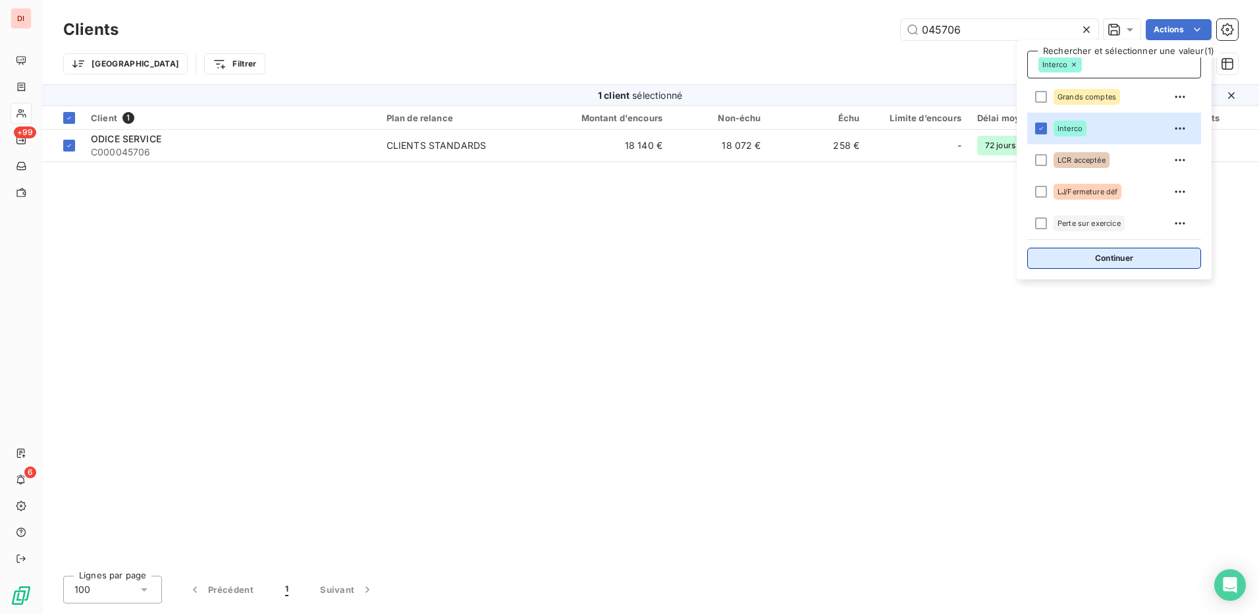
click at [1141, 260] on button "Continuer" at bounding box center [1114, 258] width 174 height 21
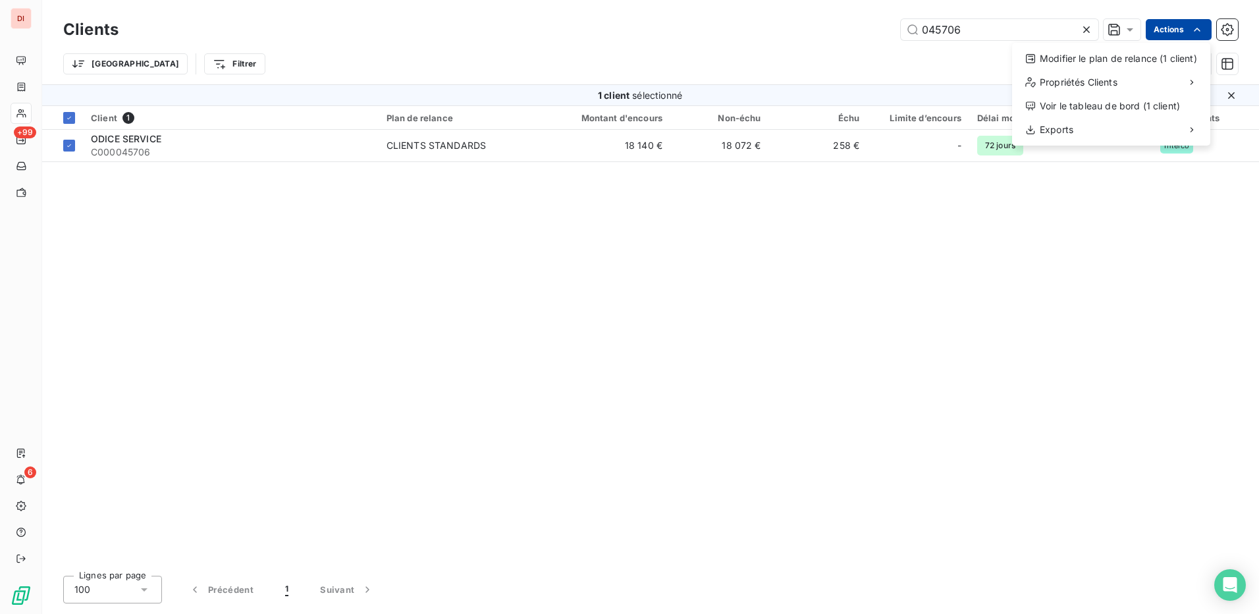
click at [1184, 28] on html "DI +99 6 Clients 045706 Actions Modifier le plan de relance (1 client) Propriét…" at bounding box center [629, 307] width 1259 height 614
click at [917, 90] on div "Éditer les Propriétés clients (1 client)" at bounding box center [897, 87] width 208 height 21
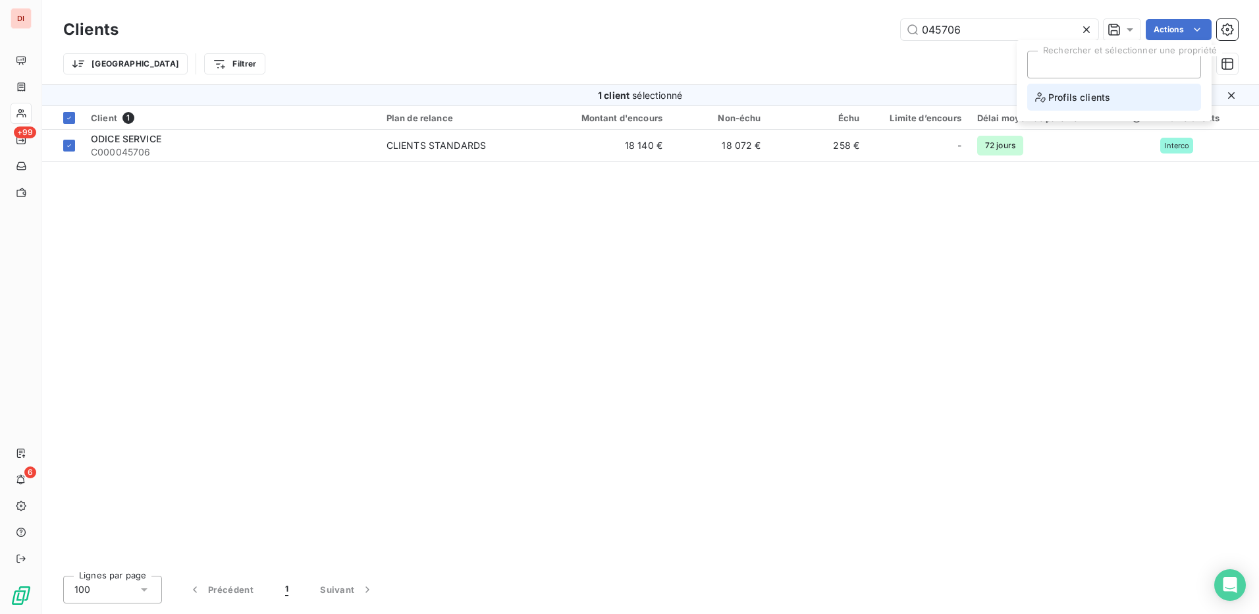
click at [1077, 104] on span "Profils clients" at bounding box center [1072, 97] width 75 height 16
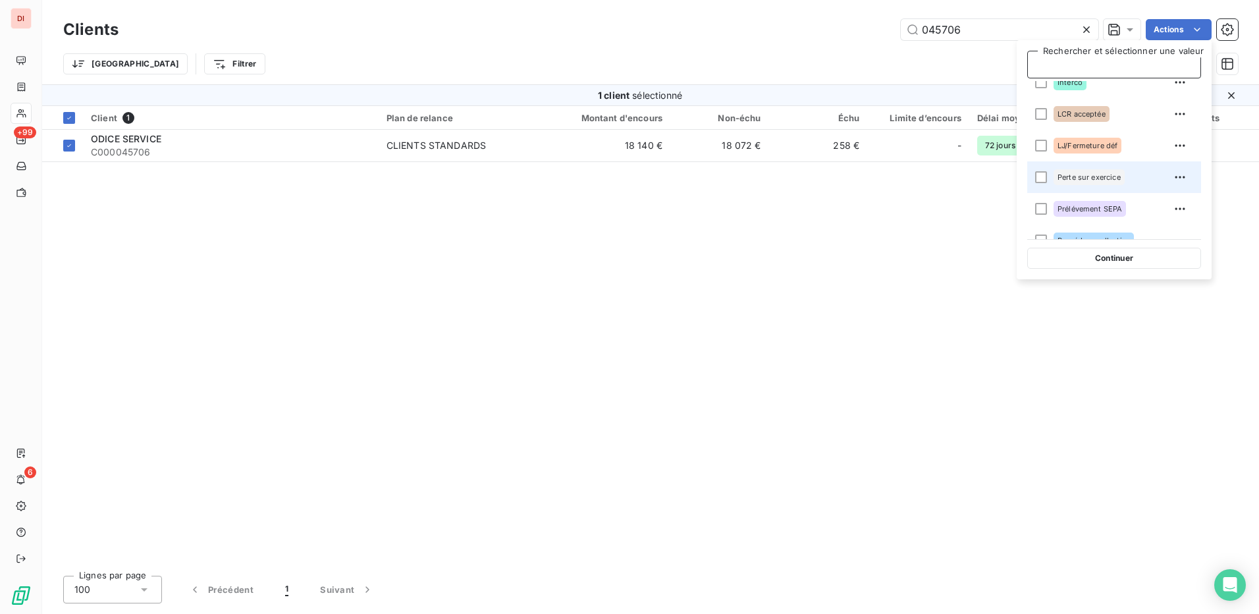
scroll to position [132, 0]
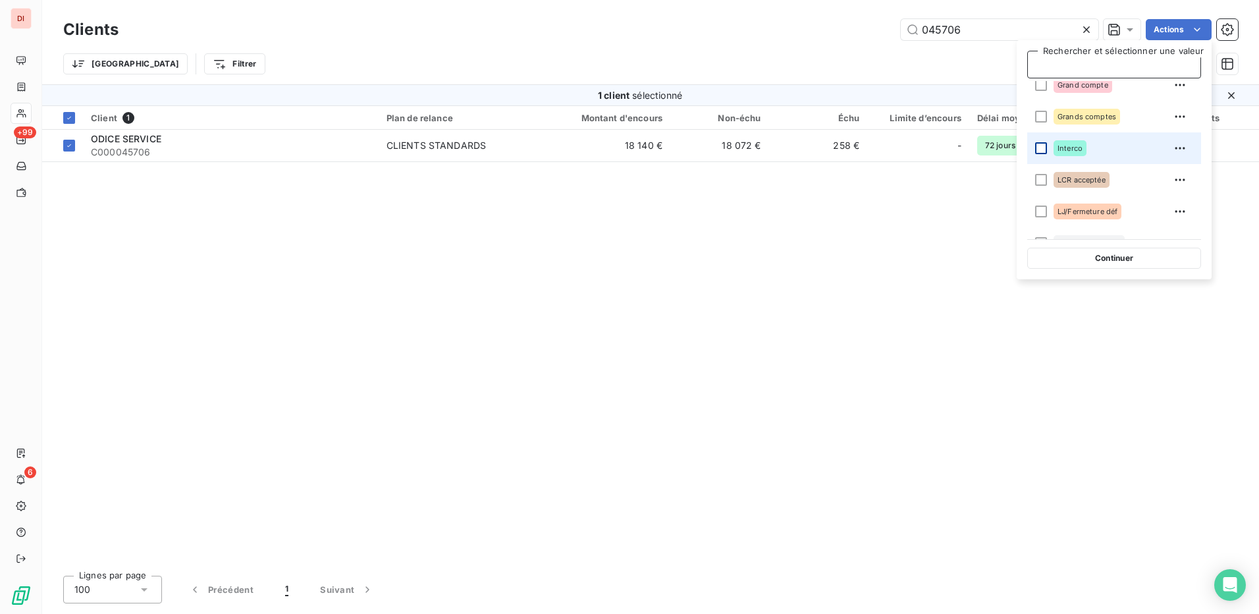
click at [1037, 146] on div at bounding box center [1041, 148] width 12 height 12
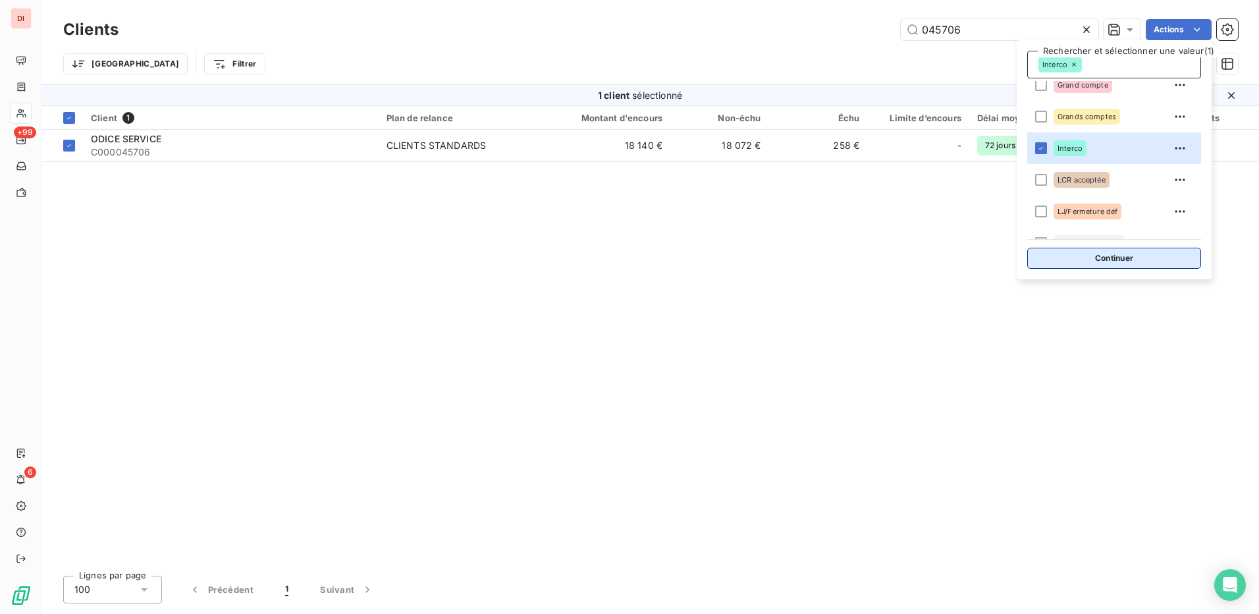
click at [1121, 259] on button "Continuer" at bounding box center [1114, 258] width 174 height 21
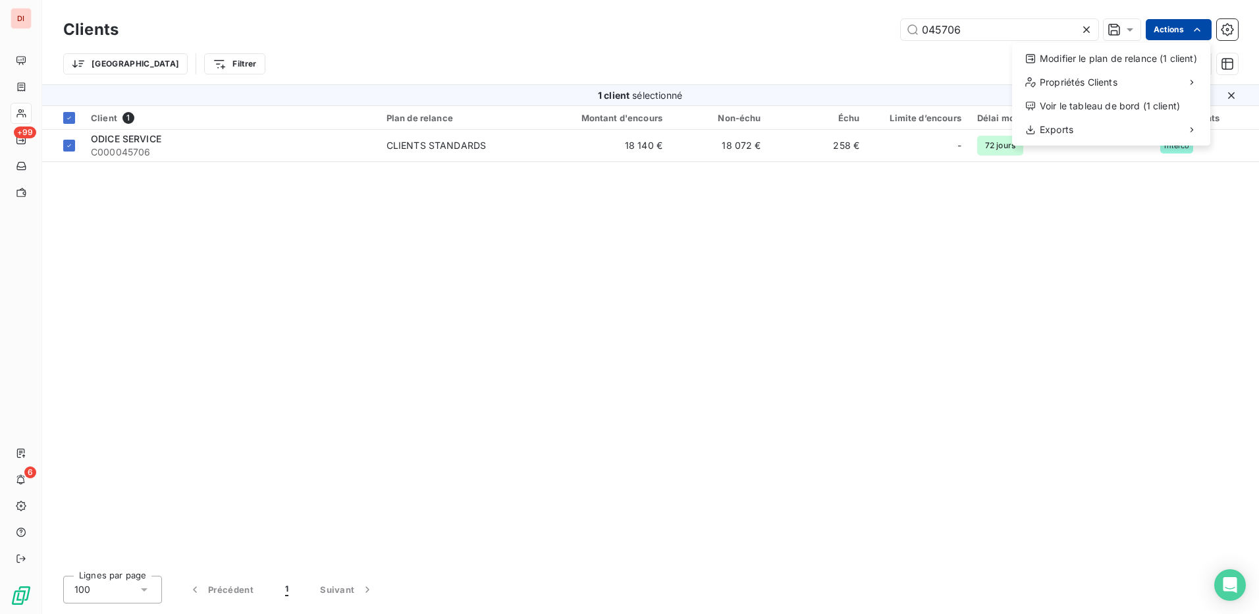
click at [1175, 31] on html "DI +99 6 Clients 045706 Actions Modifier le plan de relance (1 client) Propriét…" at bounding box center [629, 307] width 1259 height 614
click at [1129, 62] on div "Modifier le plan de relance (1 client)" at bounding box center [1111, 58] width 188 height 21
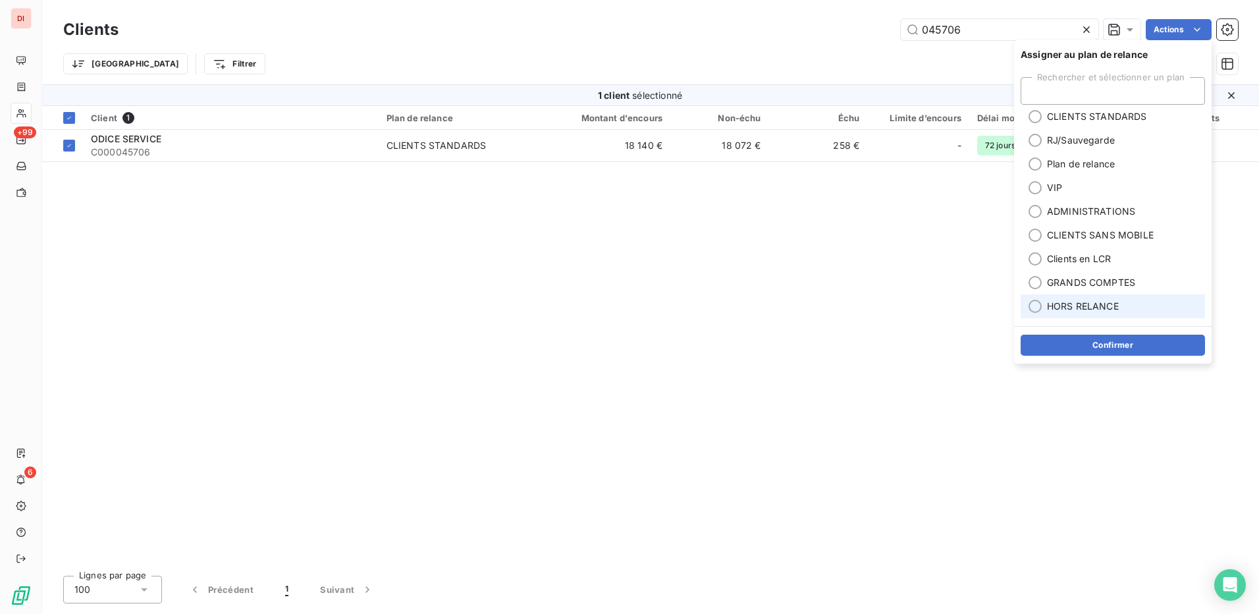
click at [1037, 306] on div at bounding box center [1035, 306] width 13 height 13
click at [1123, 352] on button "Confirmer" at bounding box center [1113, 345] width 184 height 21
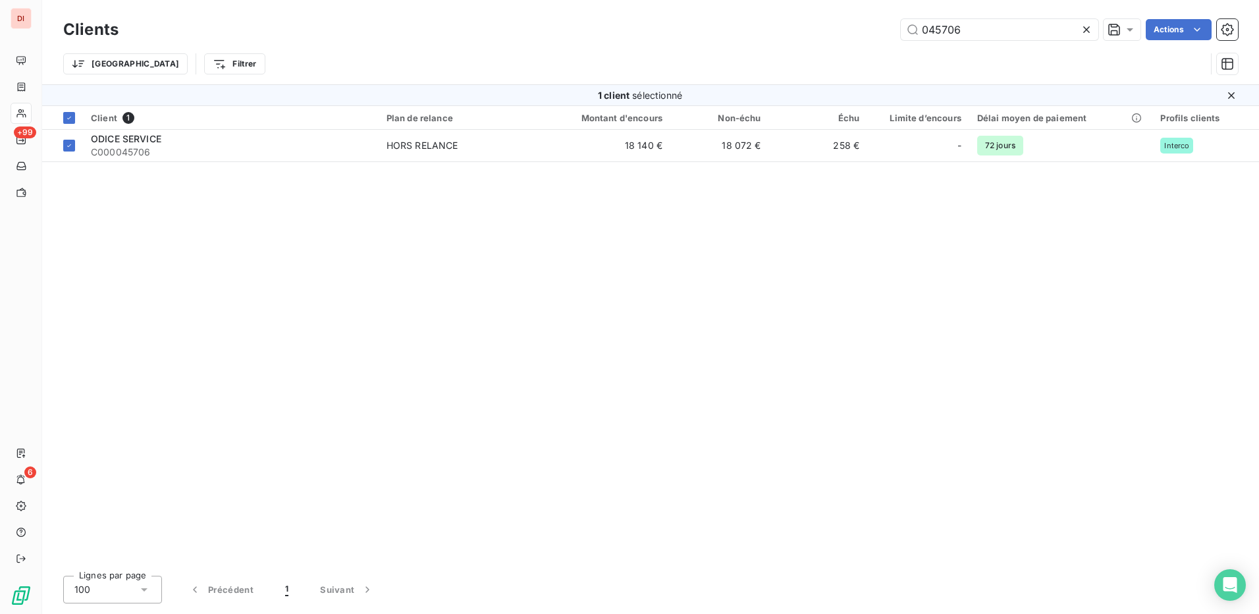
click at [1059, 406] on div "Client 1 Plan de relance Montant d'encours Non-échu Échu Limite d’encours Délai…" at bounding box center [650, 335] width 1217 height 459
click at [1187, 35] on html "DI +99 6 Clients 045706 Actions Trier Filtrer 1 client sélectionné Client 1 Pla…" at bounding box center [629, 307] width 1259 height 614
click at [1025, 19] on html "DI +99 6 Clients 045706 Actions Trier Filtrer 1 client sélectionné Client 1 Pla…" at bounding box center [629, 307] width 1259 height 614
drag, startPoint x: 982, startPoint y: 29, endPoint x: 879, endPoint y: 34, distance: 102.9
click at [879, 34] on div "045706 Actions" at bounding box center [686, 29] width 1104 height 21
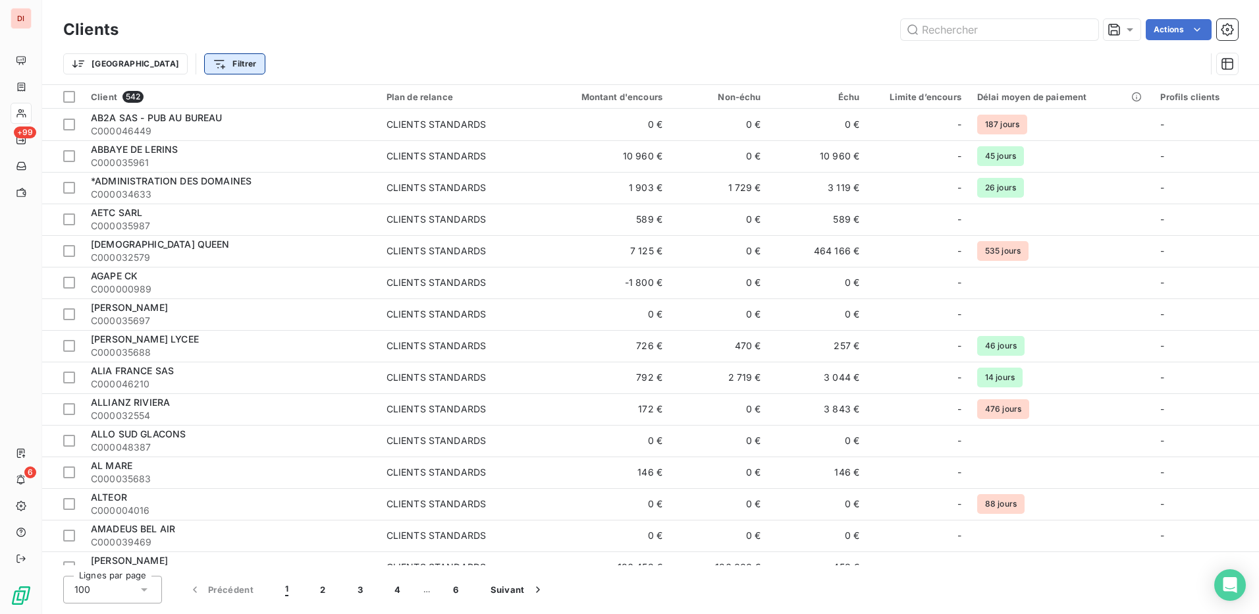
click at [181, 65] on html "DI +99 6 Clients Actions Trier Filtrer Client 542 Plan de relance Montant d'enc…" at bounding box center [629, 307] width 1259 height 614
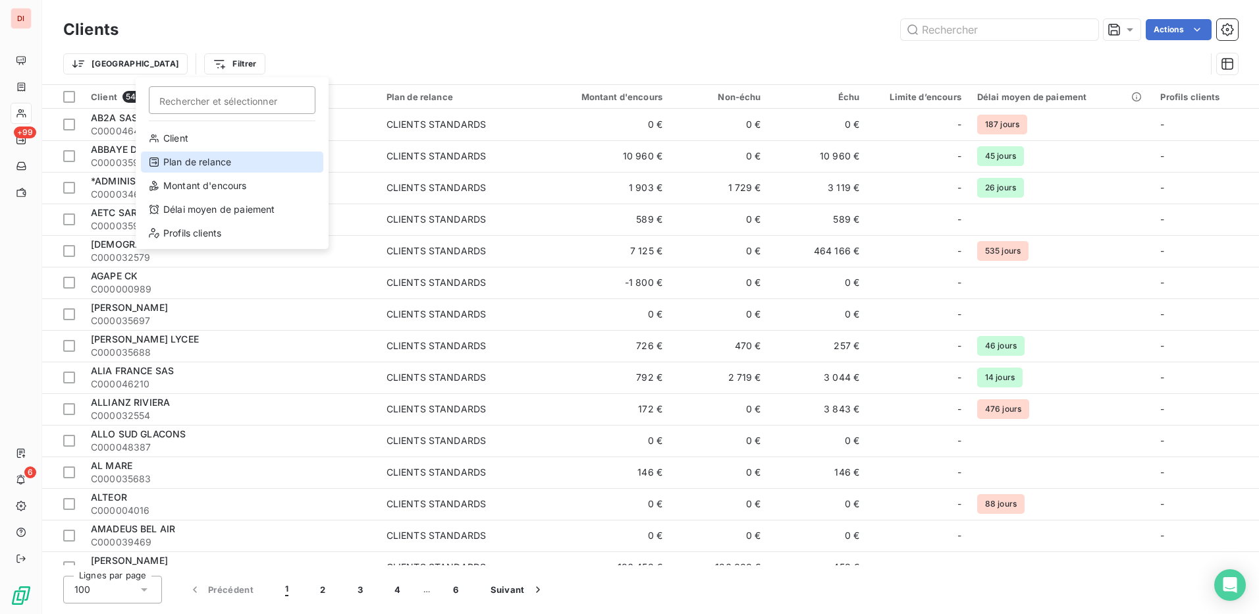
click at [225, 159] on div "Plan de relance" at bounding box center [232, 161] width 182 height 21
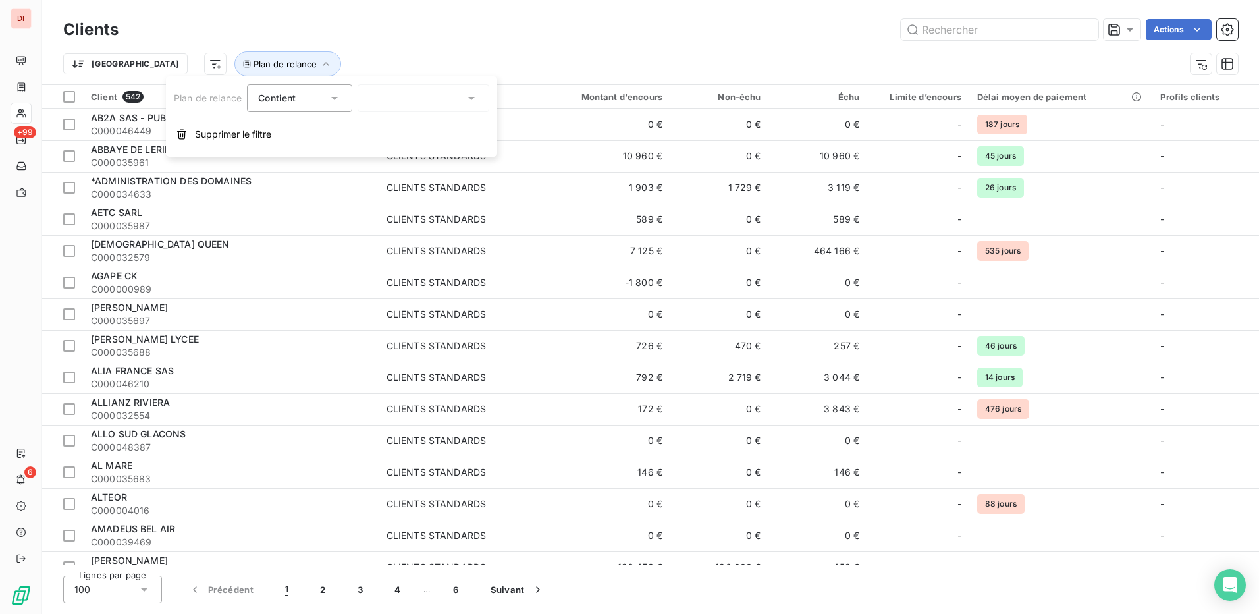
click at [466, 101] on icon at bounding box center [471, 98] width 13 height 13
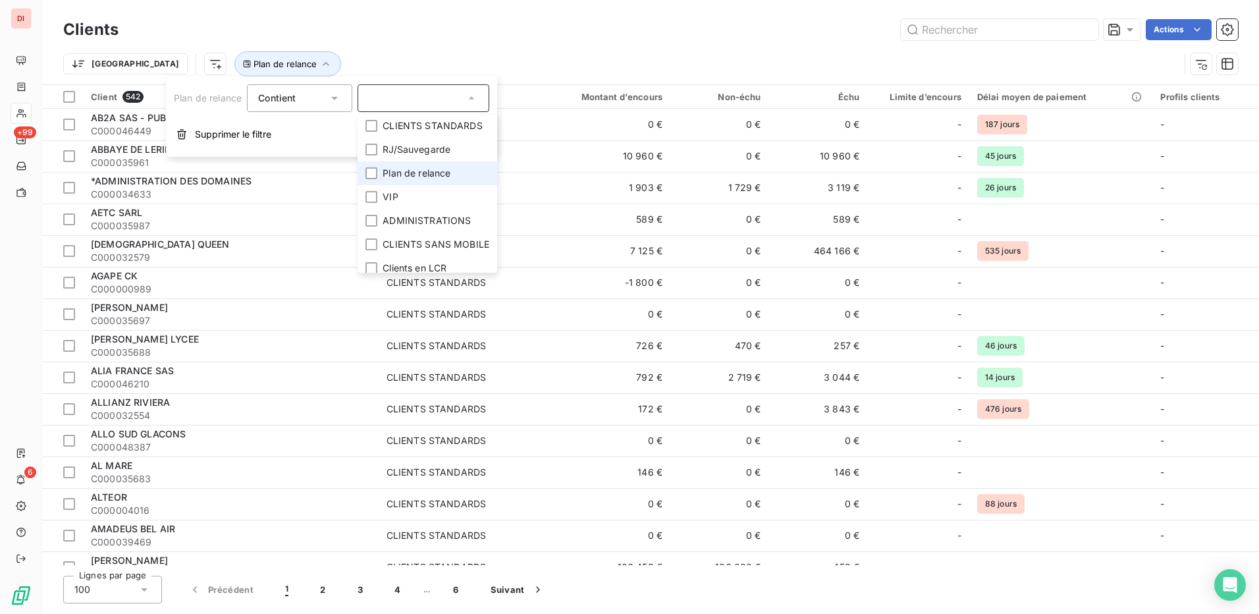
scroll to position [0, 0]
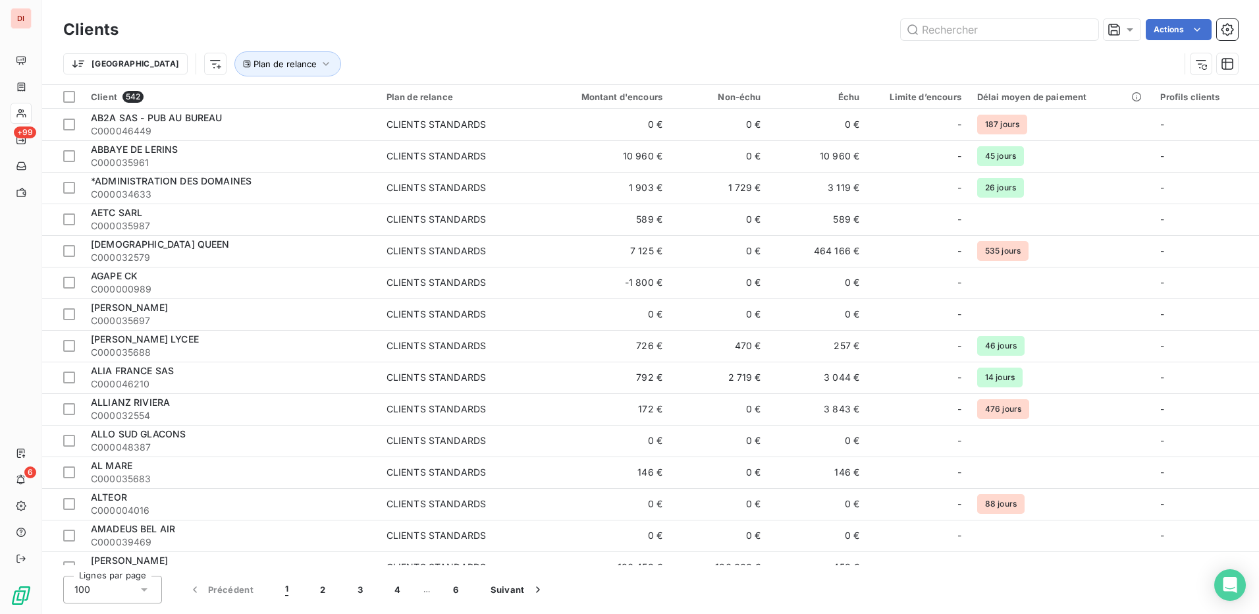
click at [594, 55] on div "Trier Plan de relance" at bounding box center [621, 63] width 1116 height 25
click at [1229, 24] on icon "button" at bounding box center [1227, 29] width 13 height 13
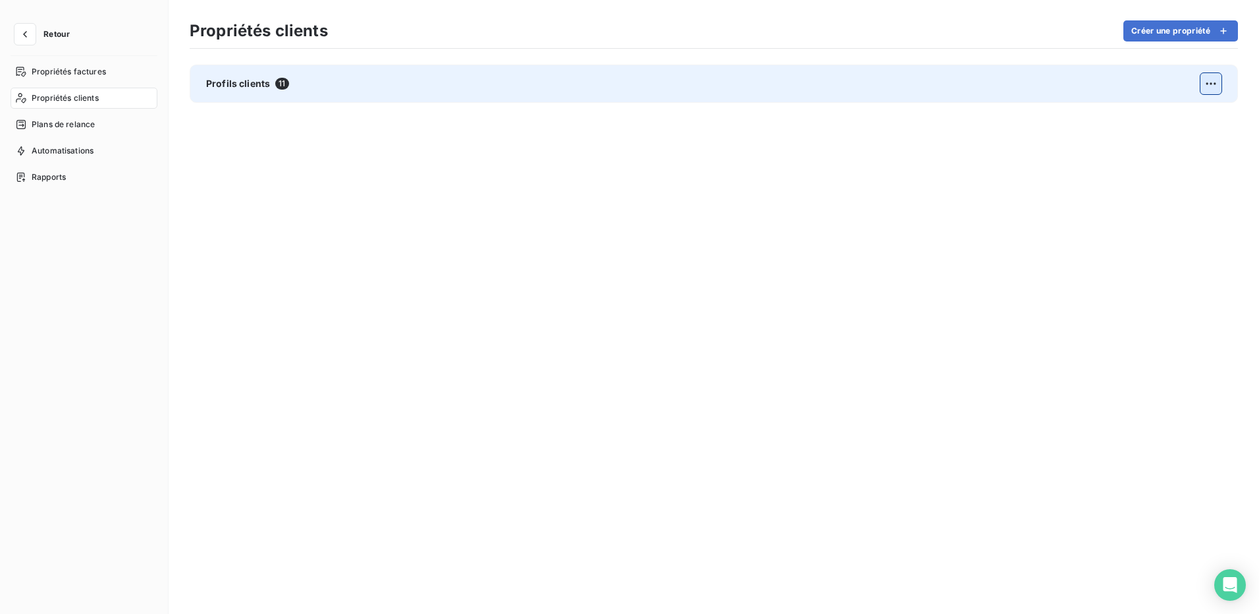
click at [1208, 82] on html "Retour Propriétés factures Propriétés clients Plans de relance Automatisations …" at bounding box center [629, 307] width 1259 height 614
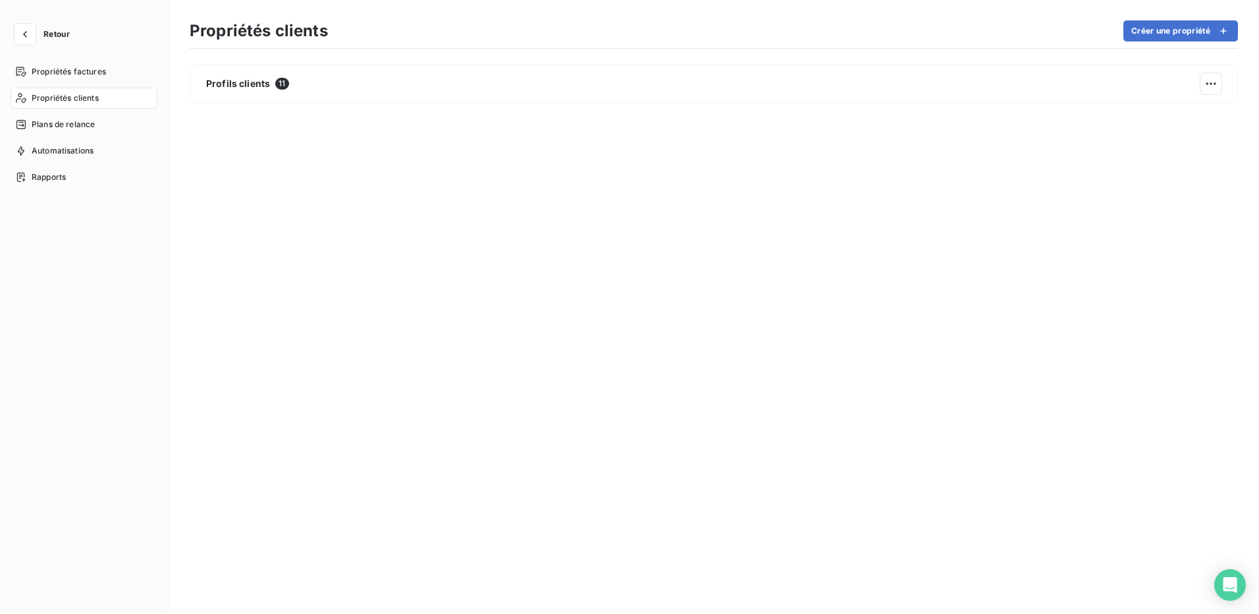
click at [477, 77] on html "Retour Propriétés factures Propriétés clients Plans de relance Automatisations …" at bounding box center [629, 307] width 1259 height 614
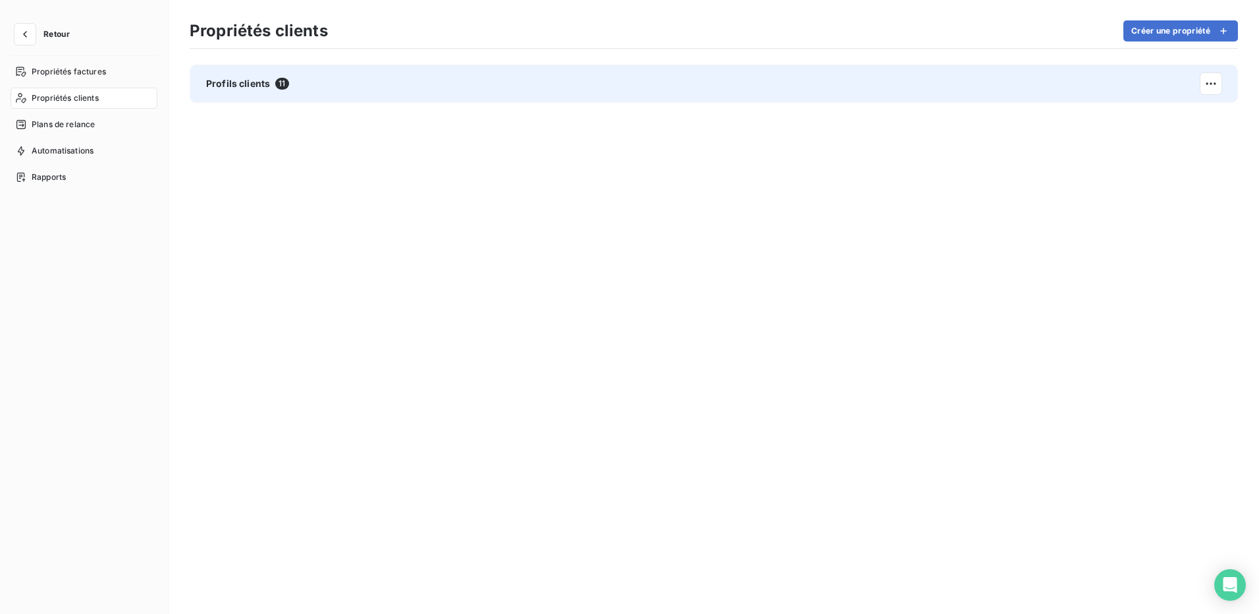
click at [248, 81] on span "Profils clients" at bounding box center [238, 83] width 64 height 13
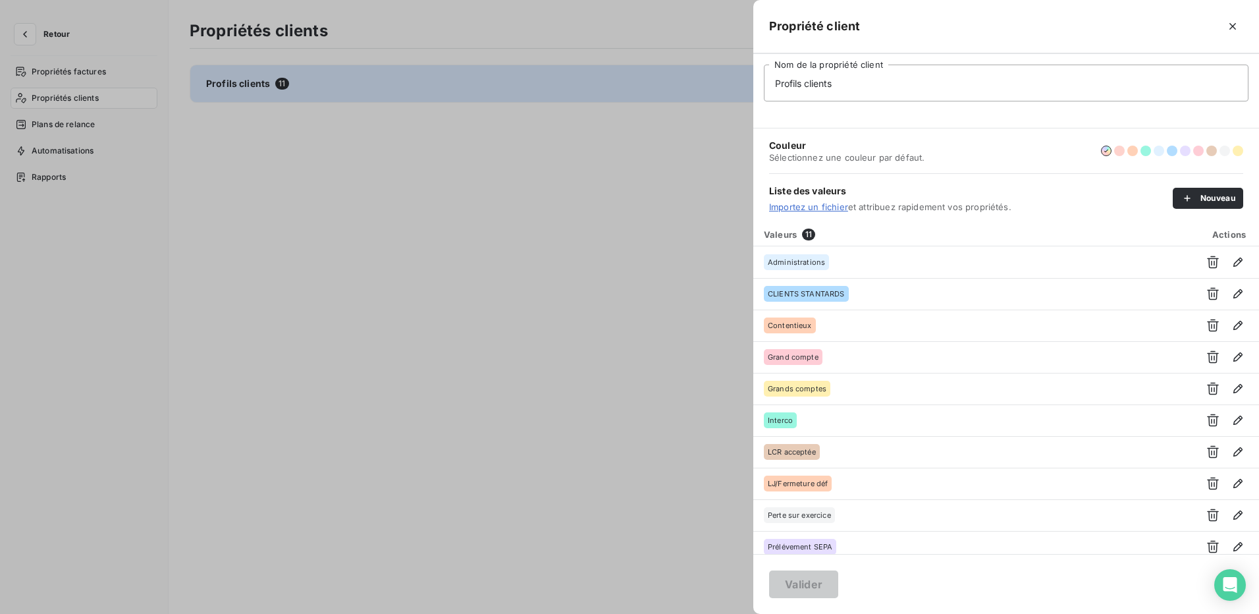
click at [1006, 155] on div "Couleur Sélectionnez une couleur par défaut." at bounding box center [1006, 150] width 474 height 45
click at [1194, 201] on div "button" at bounding box center [1191, 198] width 20 height 13
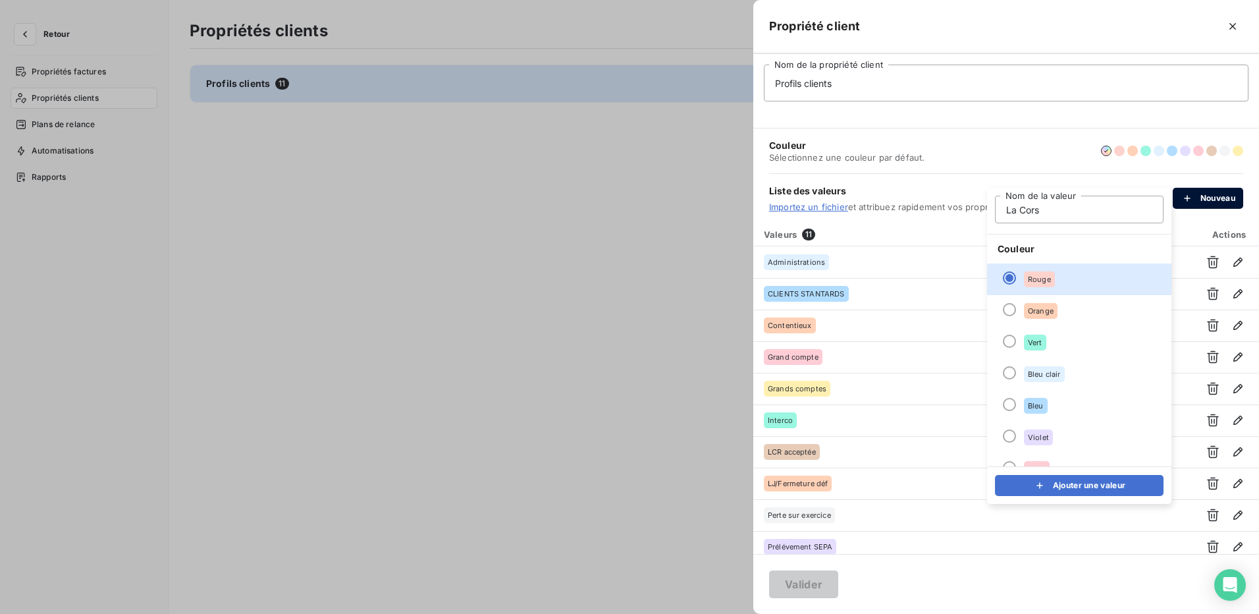
type input "La Corse"
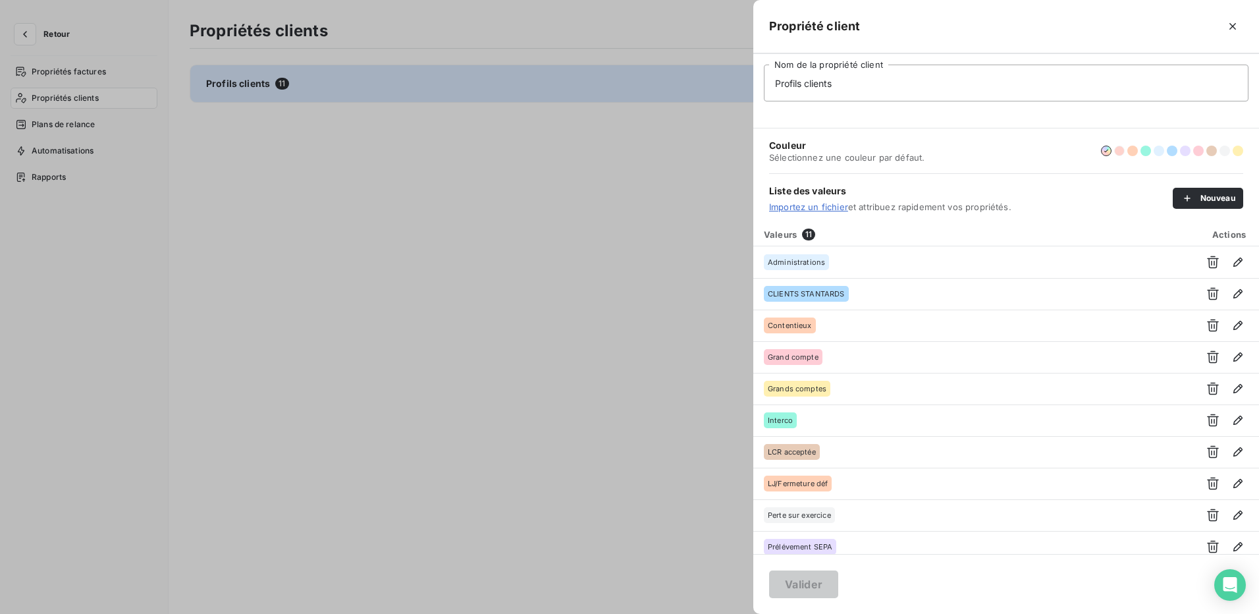
click at [1116, 149] on button "button" at bounding box center [1119, 151] width 11 height 11
click at [1107, 149] on button "button" at bounding box center [1106, 151] width 11 height 11
click at [1217, 195] on button "Nouveau" at bounding box center [1208, 198] width 70 height 21
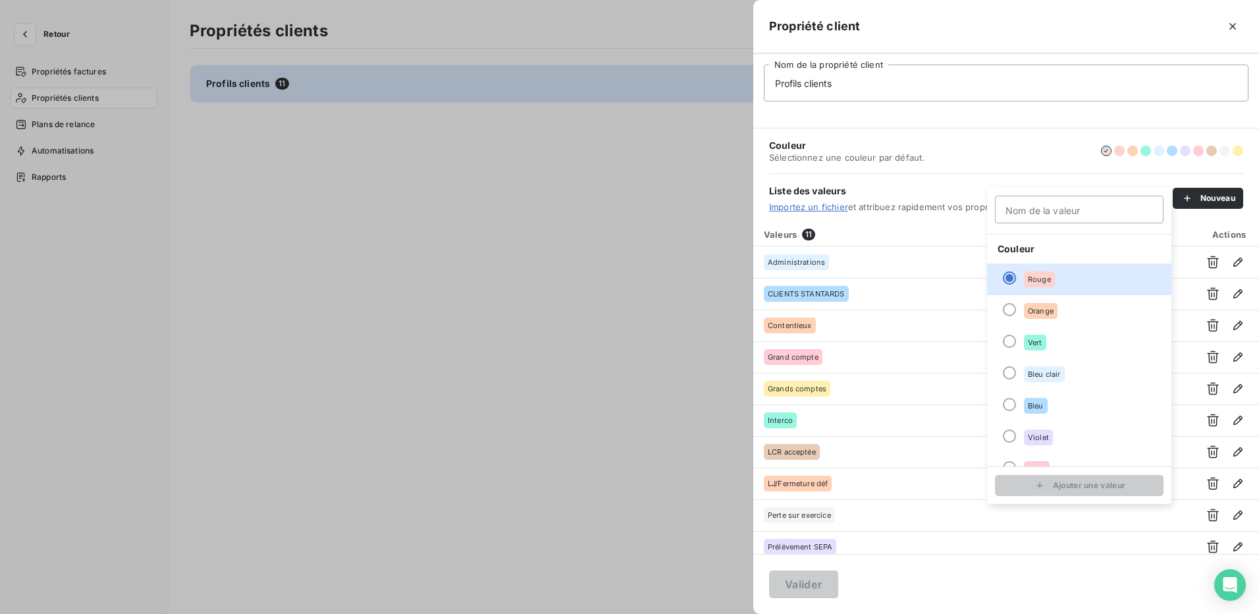
type input "l"
click at [1025, 209] on input "La corse" at bounding box center [1079, 210] width 169 height 28
type input "La Corse"
click at [1093, 491] on button "Ajouter une valeur" at bounding box center [1079, 485] width 169 height 21
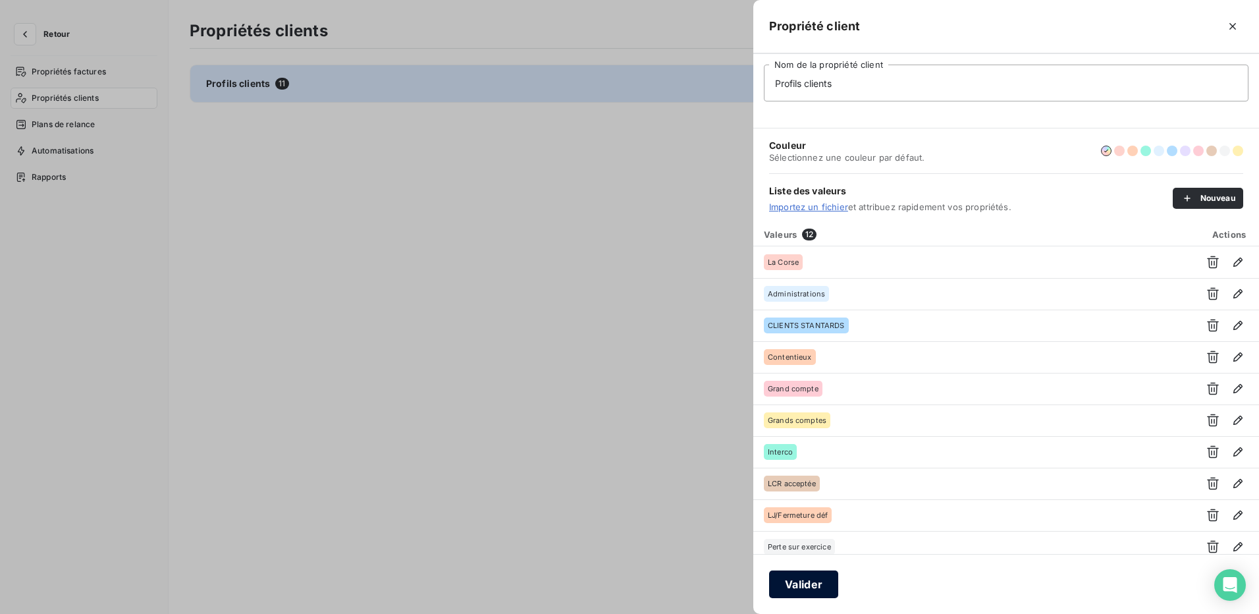
click at [799, 581] on button "Valider" at bounding box center [803, 584] width 69 height 28
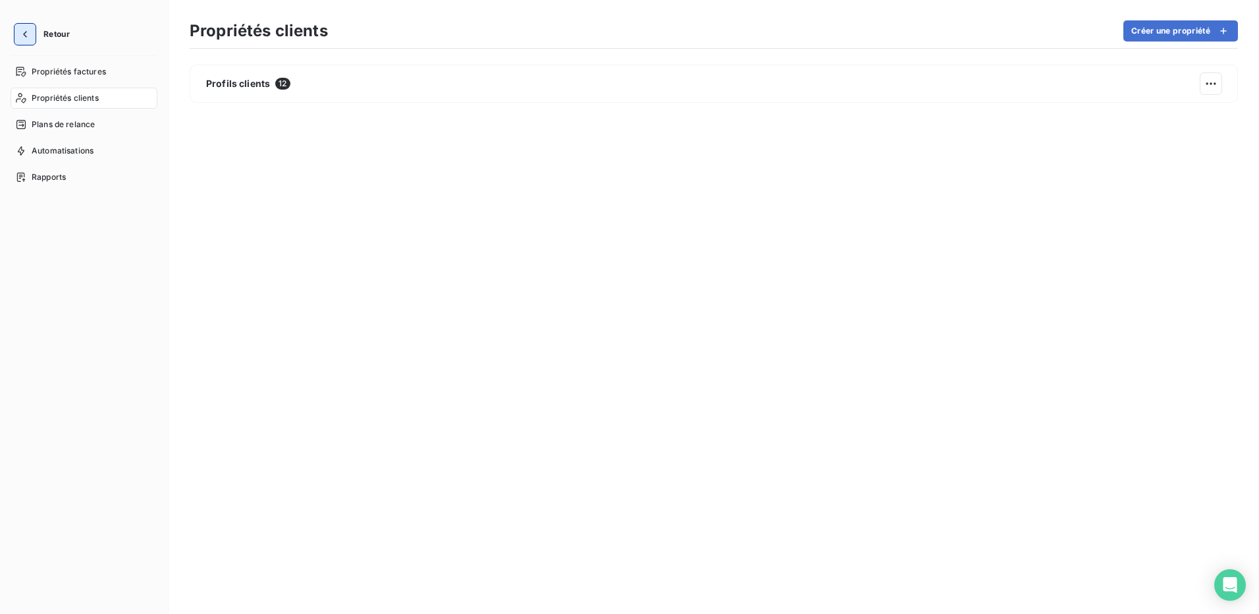
click at [30, 36] on icon "button" at bounding box center [24, 34] width 13 height 13
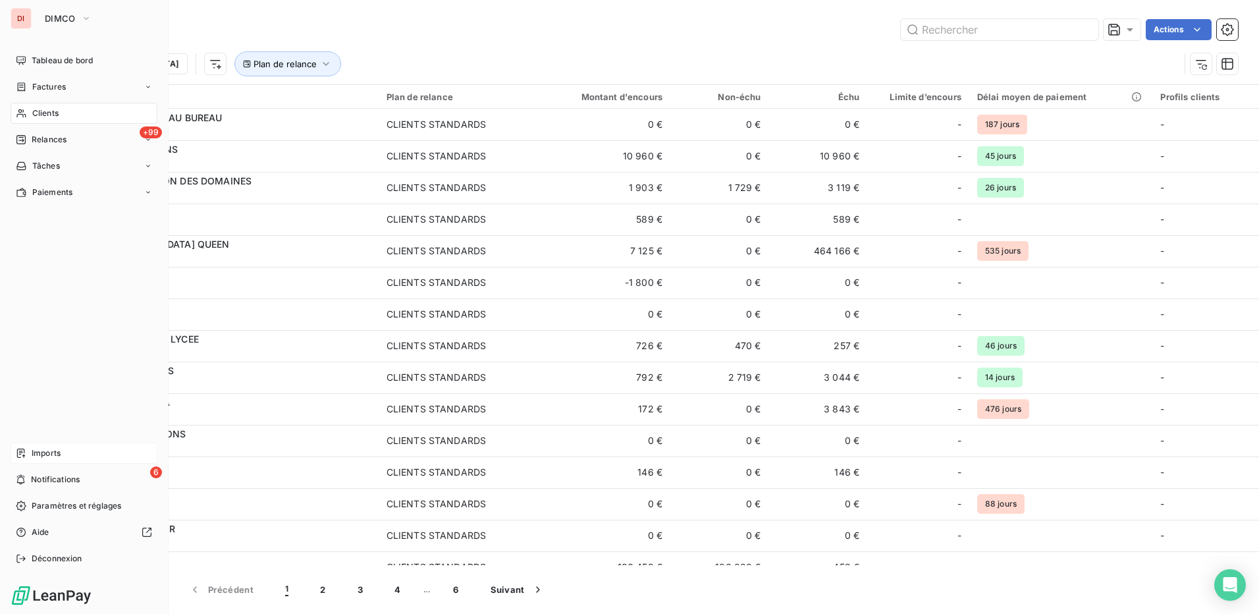
click at [51, 450] on span "Imports" at bounding box center [46, 453] width 29 height 12
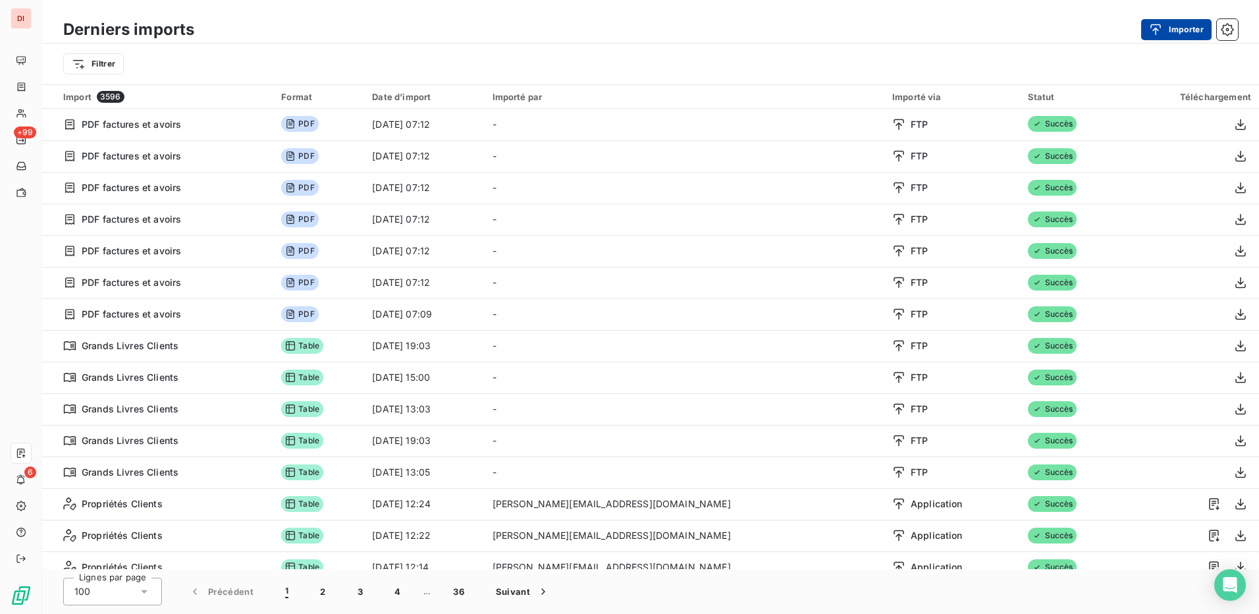
click at [1175, 25] on button "Importer" at bounding box center [1176, 29] width 70 height 21
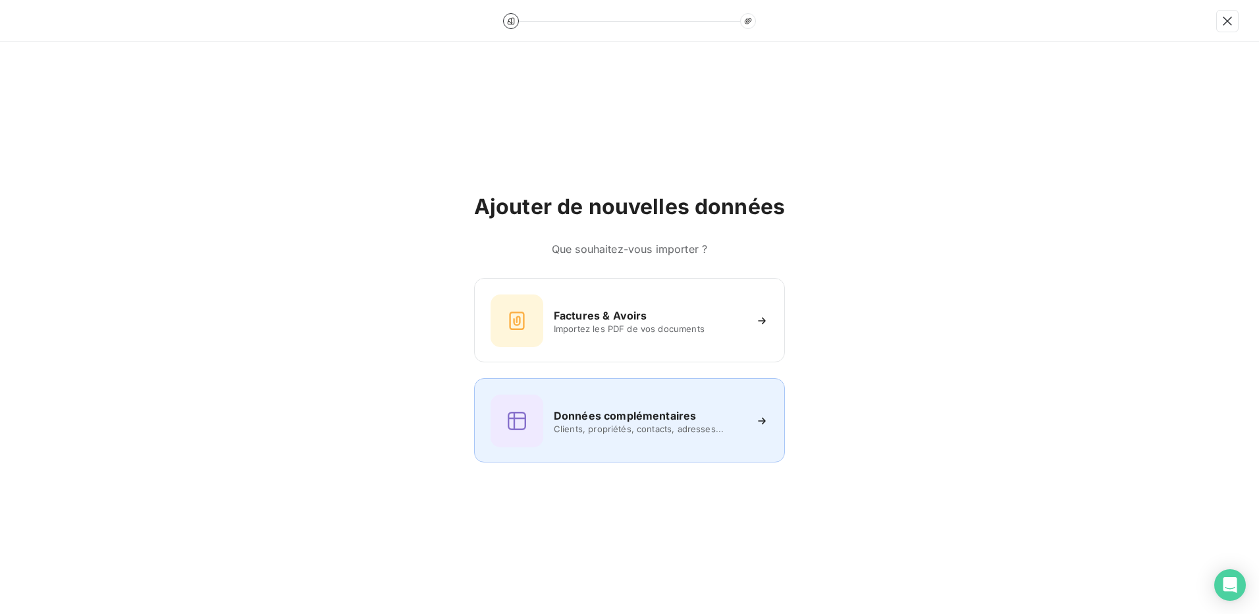
click at [557, 428] on span "Clients, propriétés, contacts, adresses..." at bounding box center [649, 428] width 191 height 11
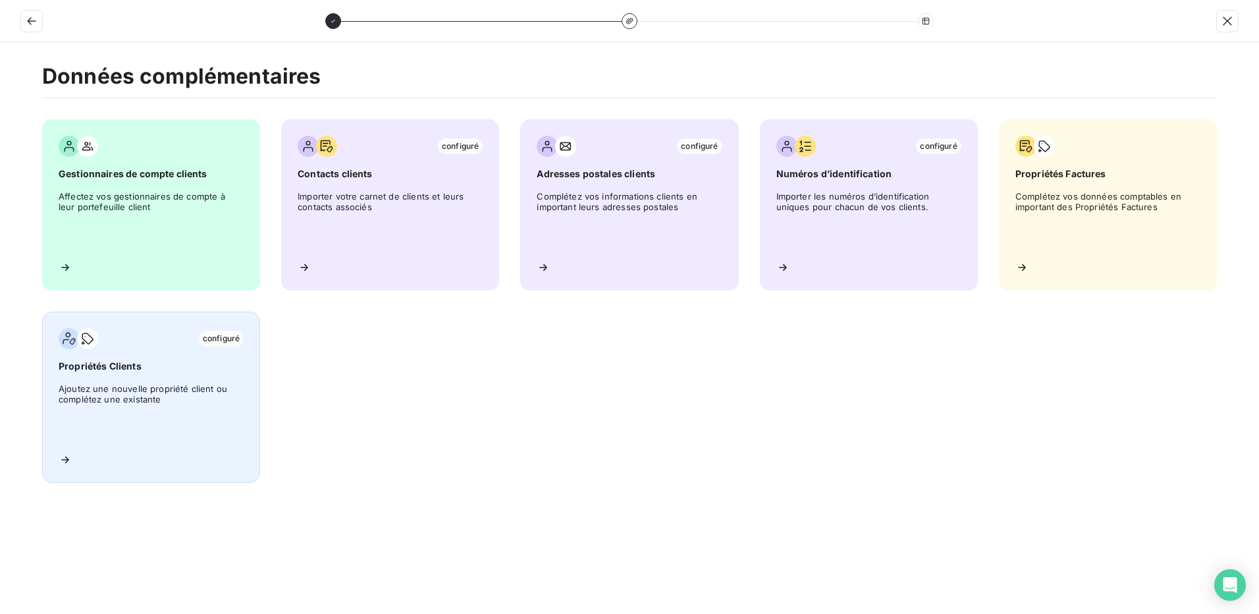
click at [132, 407] on span "Ajoutez une nouvelle propriété client ou complétez une existante" at bounding box center [151, 412] width 185 height 59
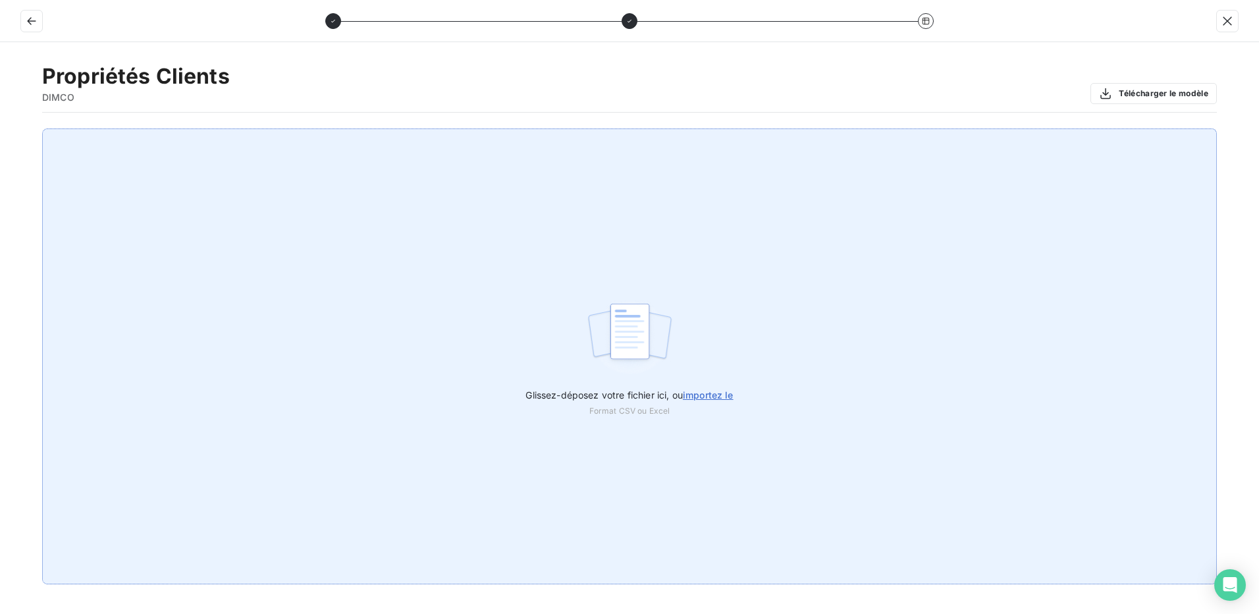
click at [729, 395] on span "importez le" at bounding box center [708, 394] width 51 height 11
click at [1, 129] on input "Glissez-déposez votre fichier ici, ou importez le" at bounding box center [0, 128] width 1 height 1
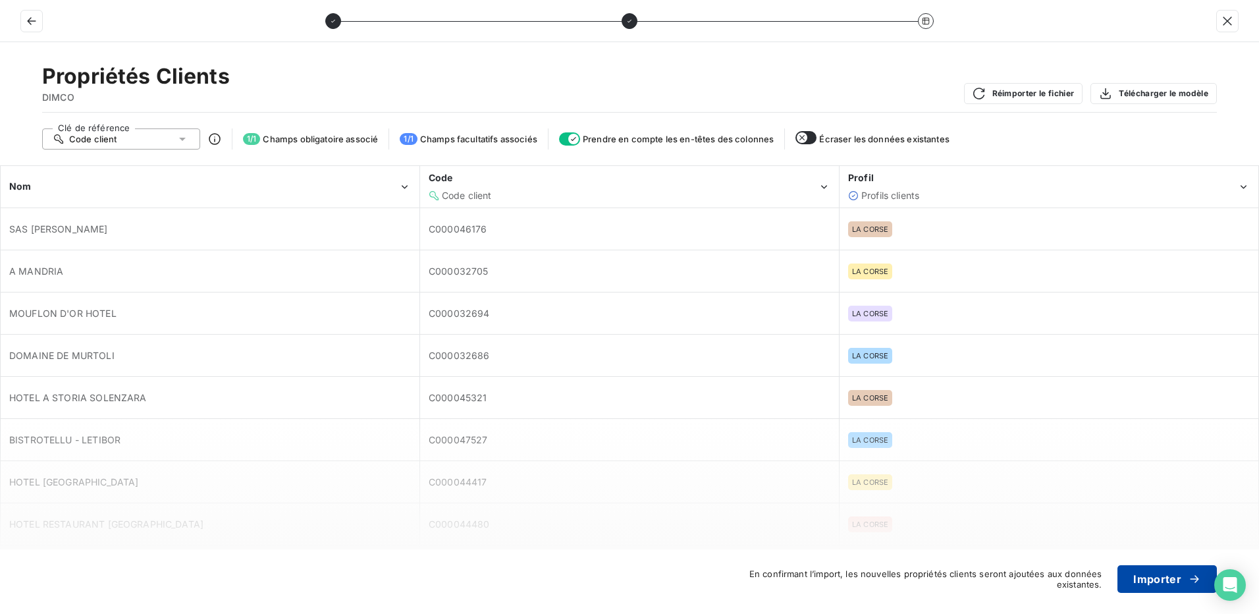
click at [1171, 583] on button "Importer" at bounding box center [1166, 579] width 99 height 28
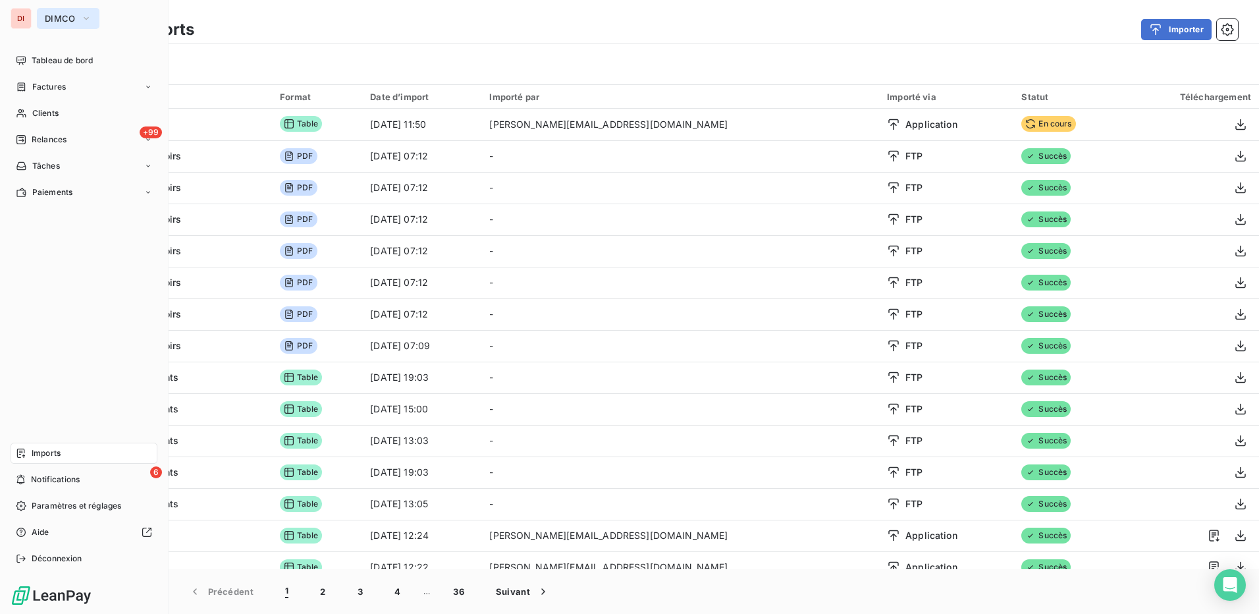
click at [81, 20] on icon "button" at bounding box center [86, 18] width 11 height 13
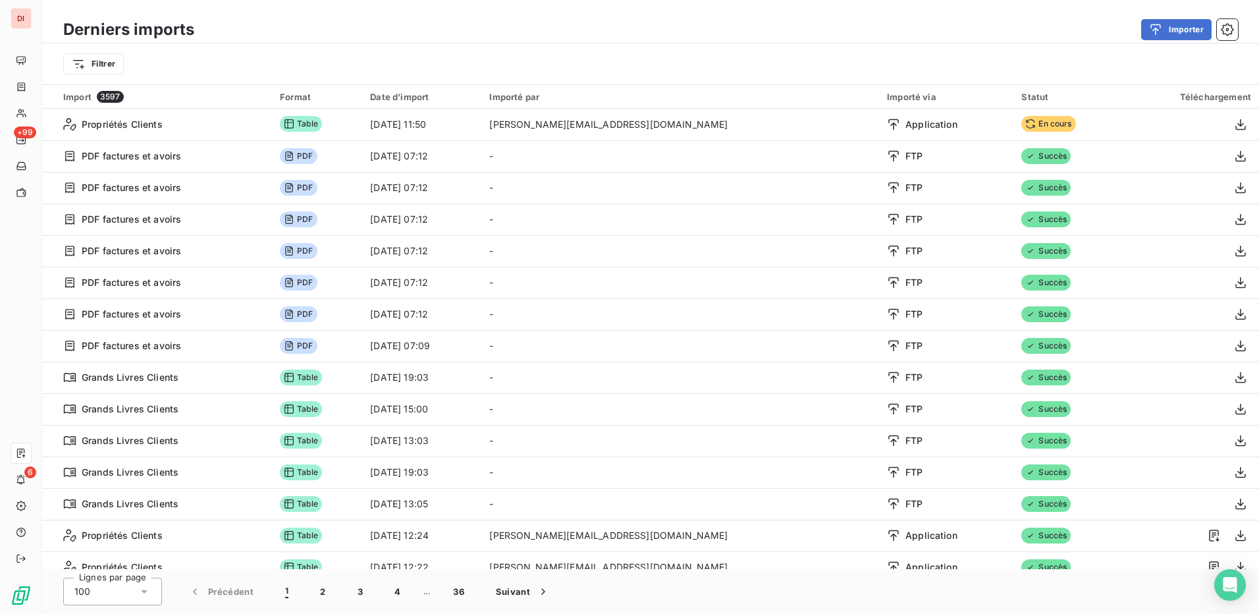
click at [336, 29] on div "Importer" at bounding box center [724, 29] width 1028 height 21
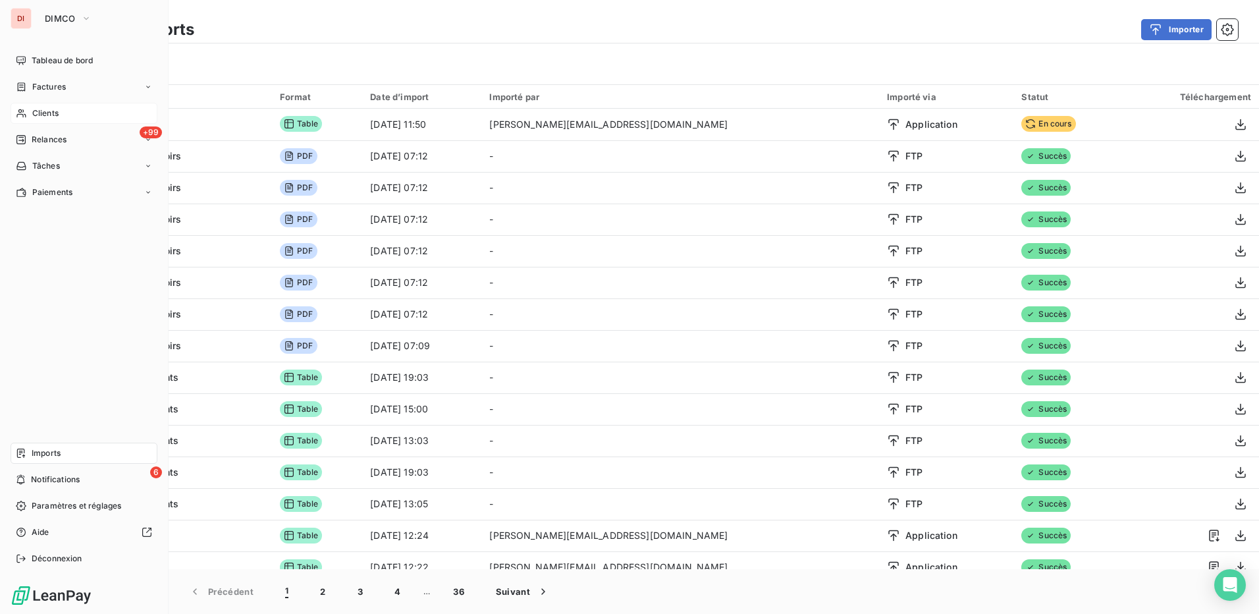
click at [47, 108] on span "Clients" at bounding box center [45, 113] width 26 height 12
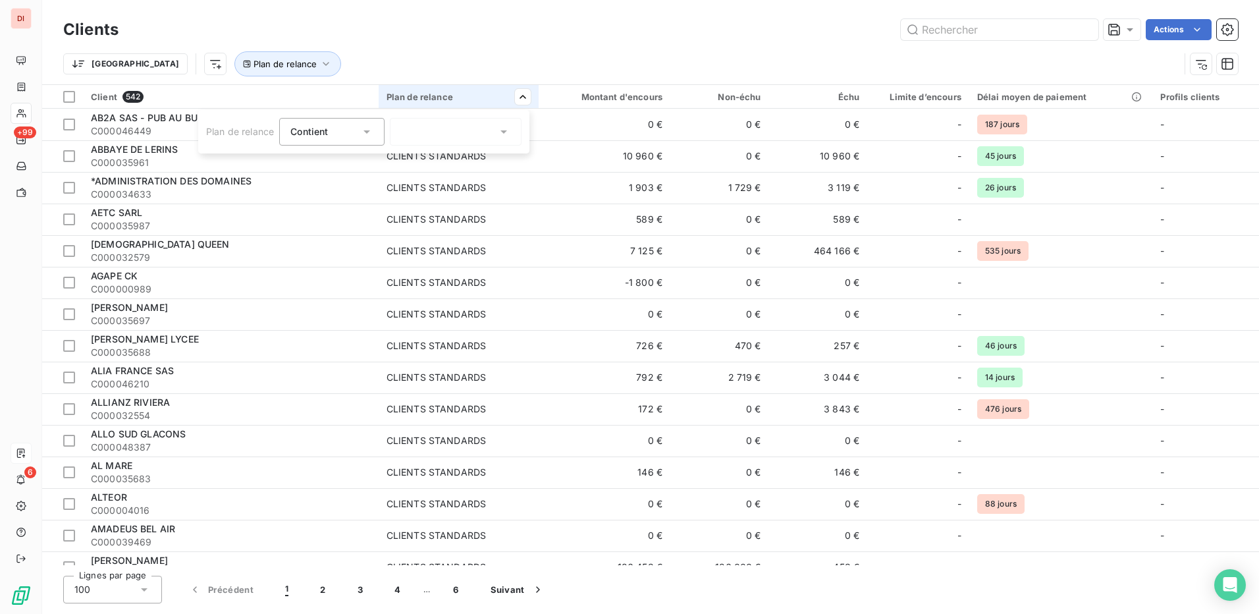
click at [506, 132] on icon at bounding box center [503, 131] width 7 height 3
click at [547, 52] on html "DI +99 6 Clients Actions Trier Plan de relance Client 542 Plan de relance Monta…" at bounding box center [629, 307] width 1259 height 614
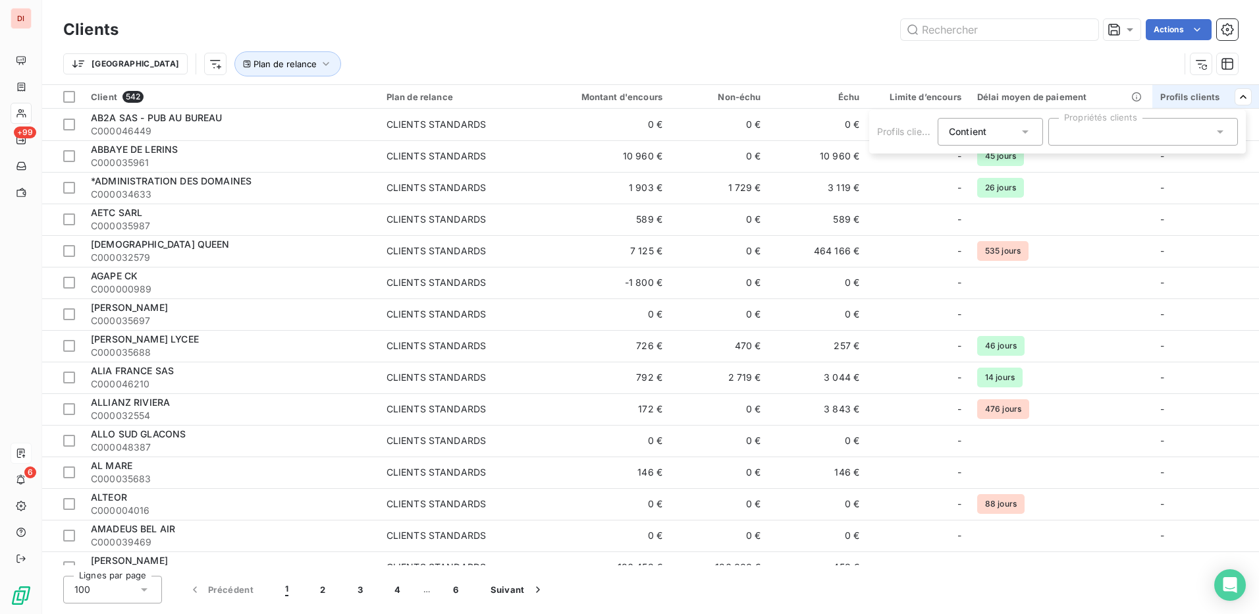
click at [1225, 127] on icon at bounding box center [1220, 131] width 13 height 13
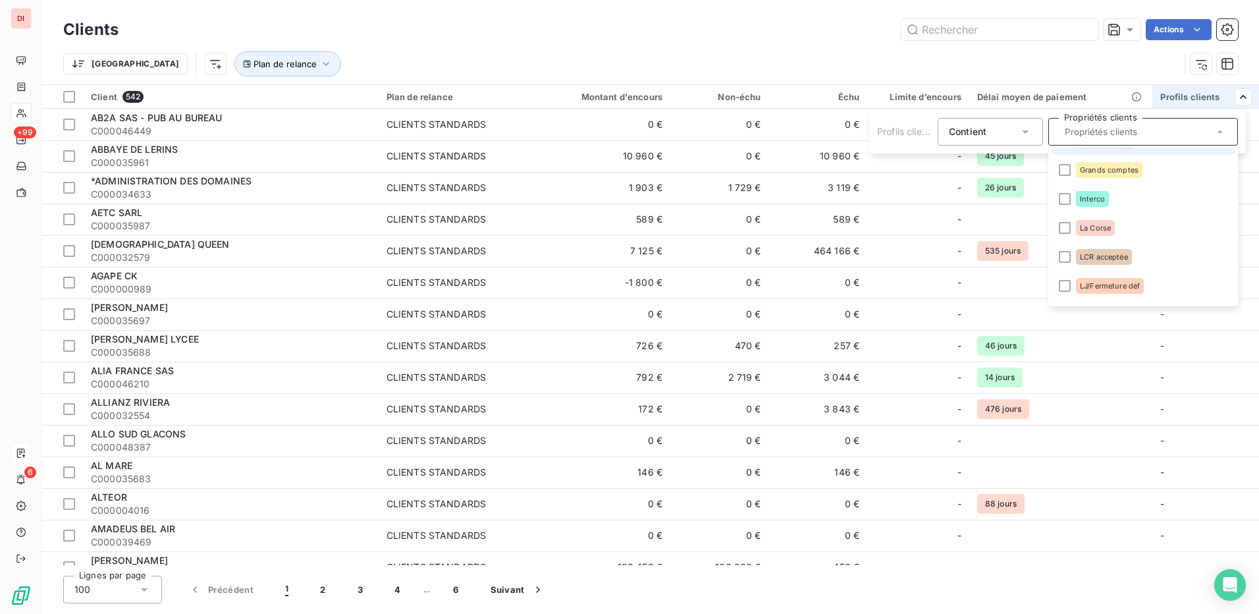
scroll to position [132, 0]
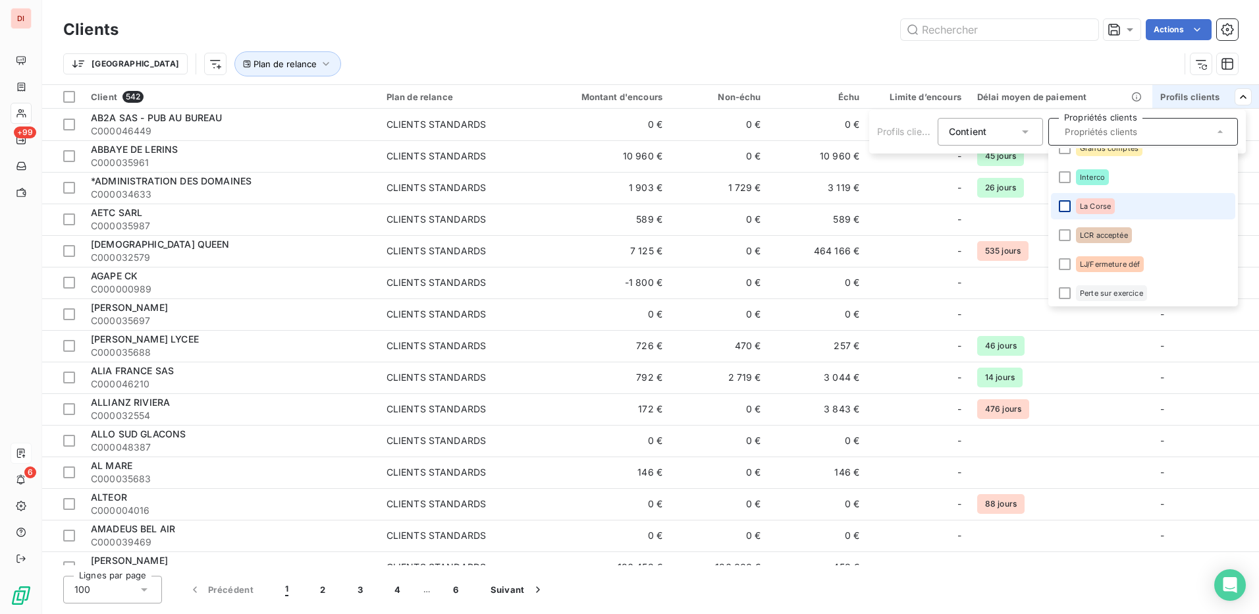
click at [1070, 205] on div at bounding box center [1065, 206] width 12 height 12
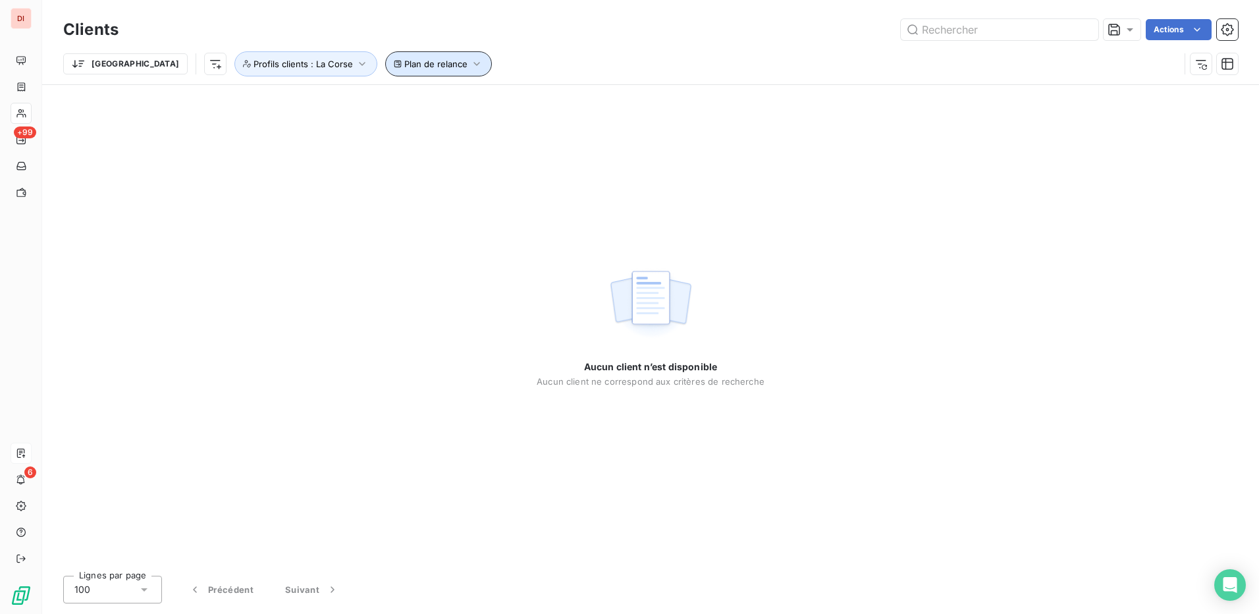
click at [404, 63] on span "Plan de relance" at bounding box center [435, 64] width 63 height 11
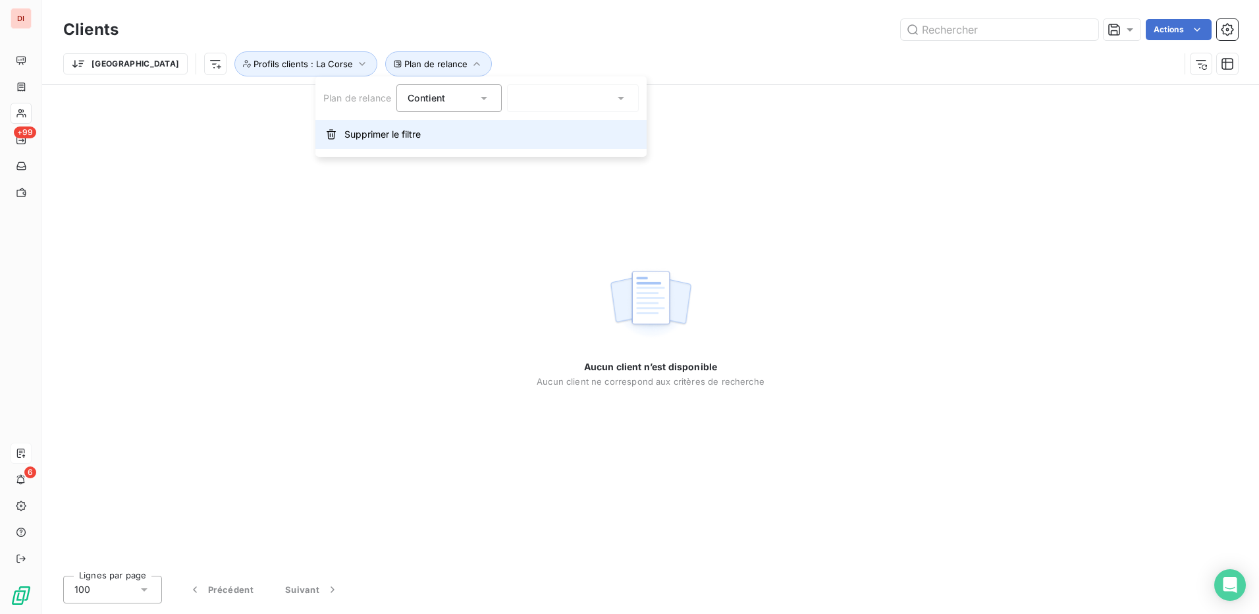
click at [421, 136] on span "Supprimer le filtre" at bounding box center [382, 134] width 76 height 13
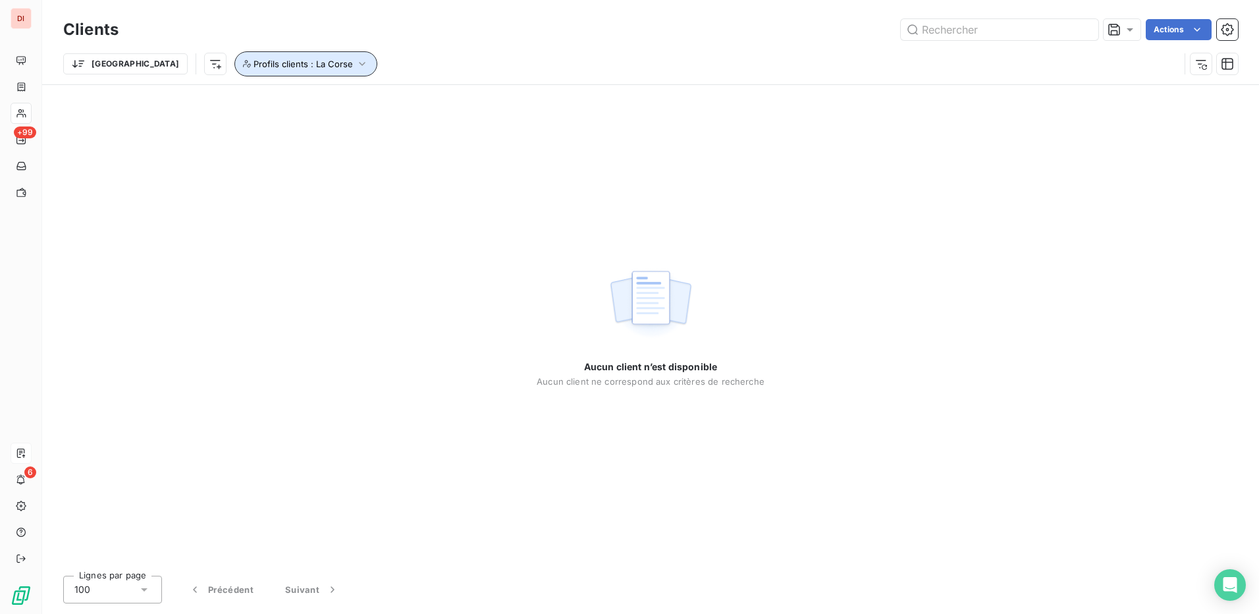
click at [254, 68] on span "Profils clients : La Corse" at bounding box center [303, 64] width 99 height 11
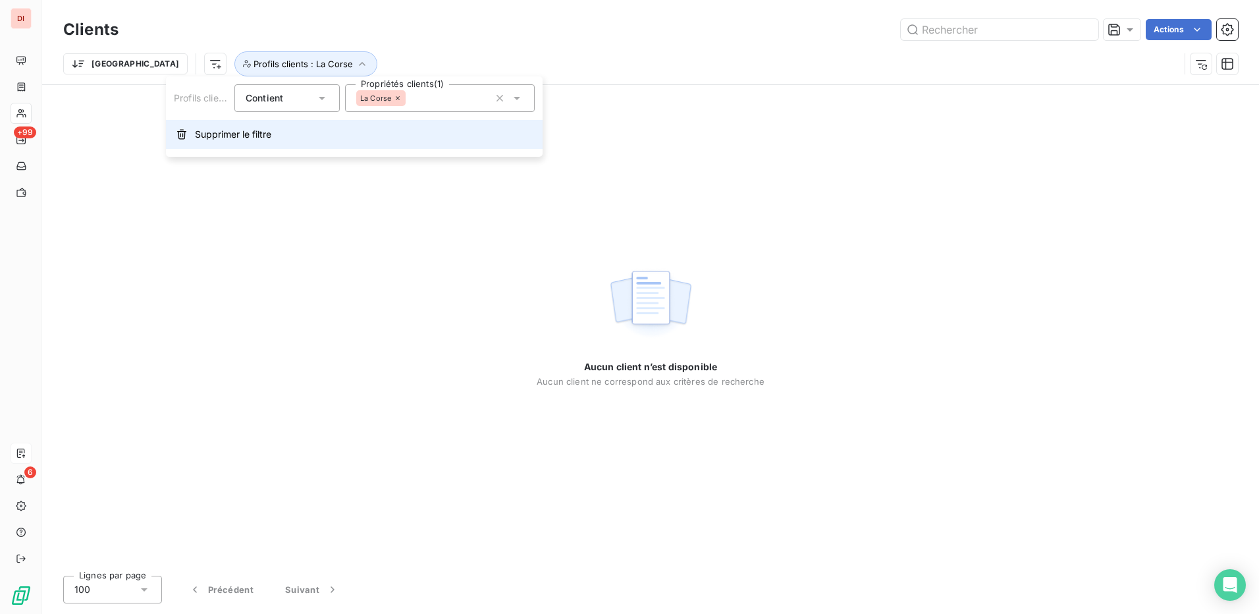
click at [250, 132] on span "Supprimer le filtre" at bounding box center [233, 134] width 76 height 13
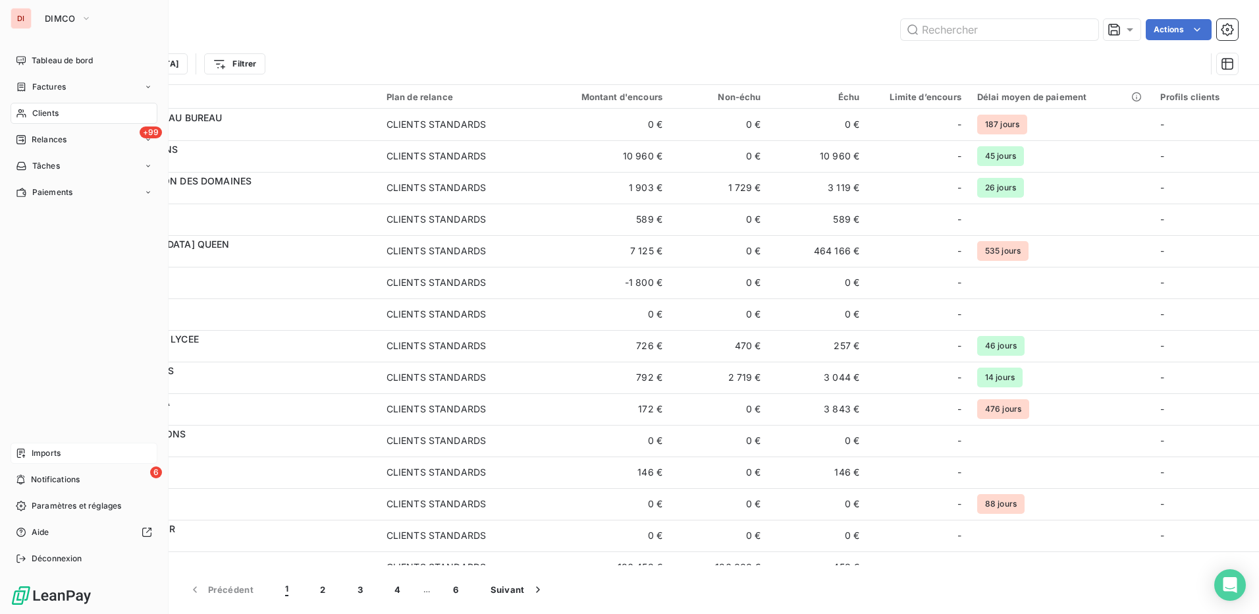
click at [55, 458] on span "Imports" at bounding box center [46, 453] width 29 height 12
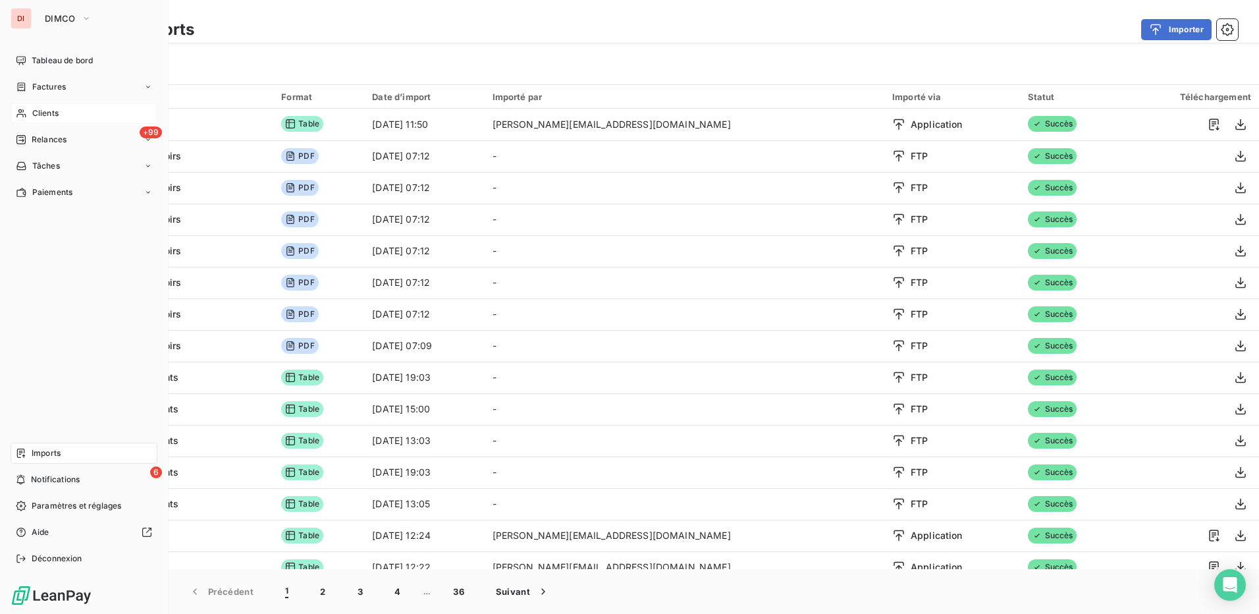
click at [64, 111] on div "Clients" at bounding box center [84, 113] width 147 height 21
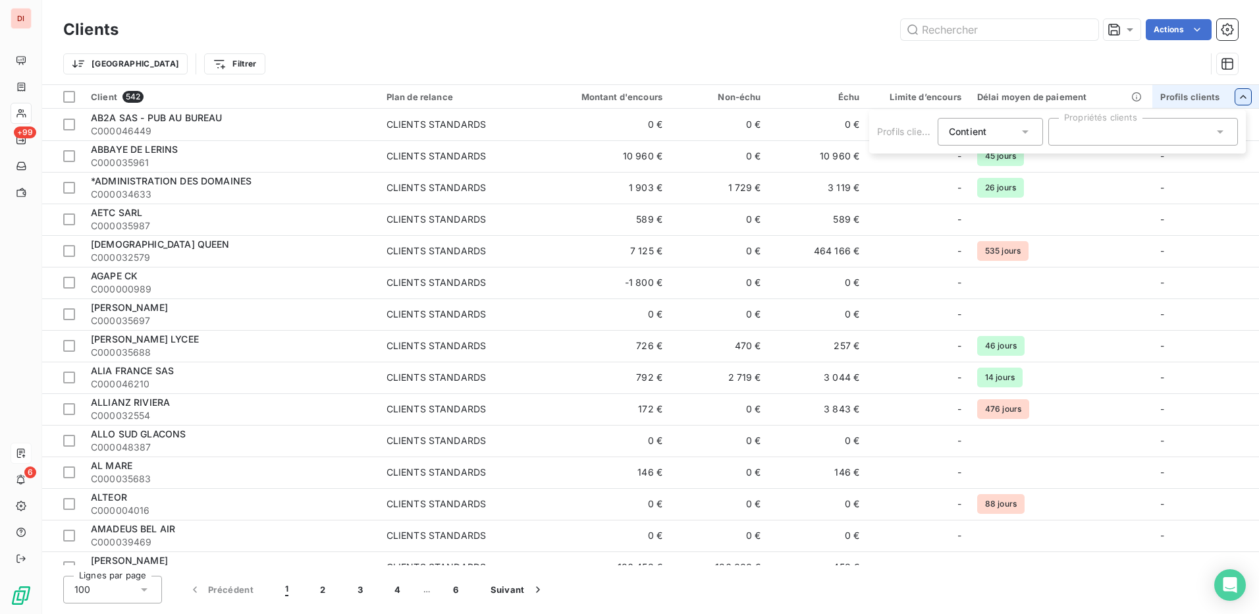
click at [1223, 137] on icon at bounding box center [1220, 131] width 13 height 13
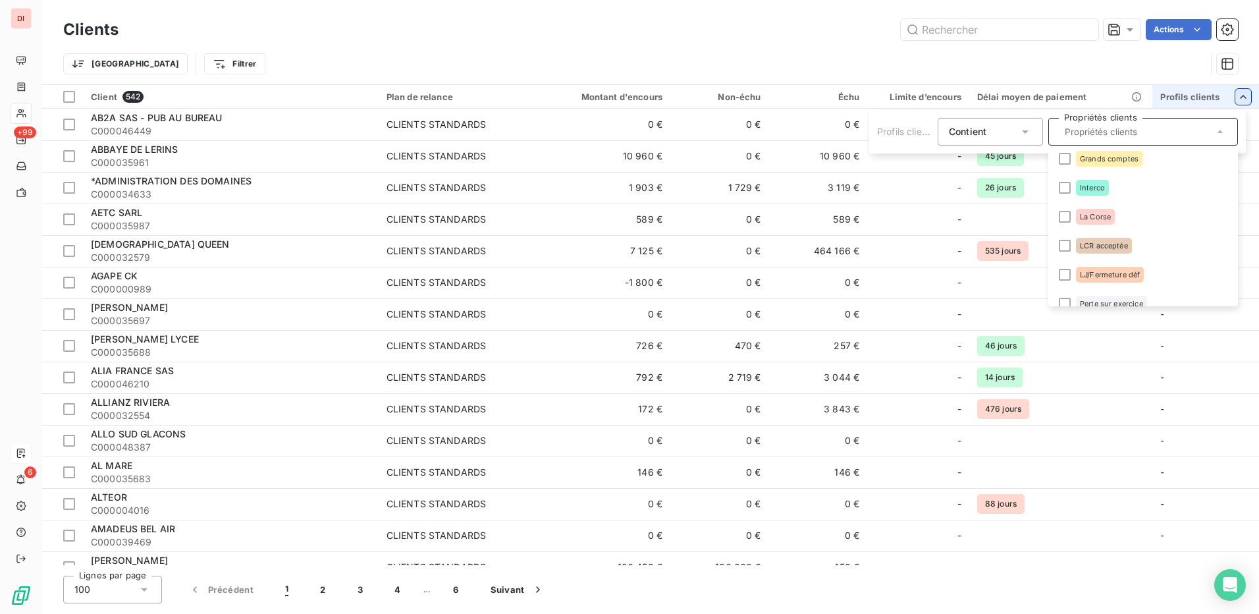
scroll to position [132, 0]
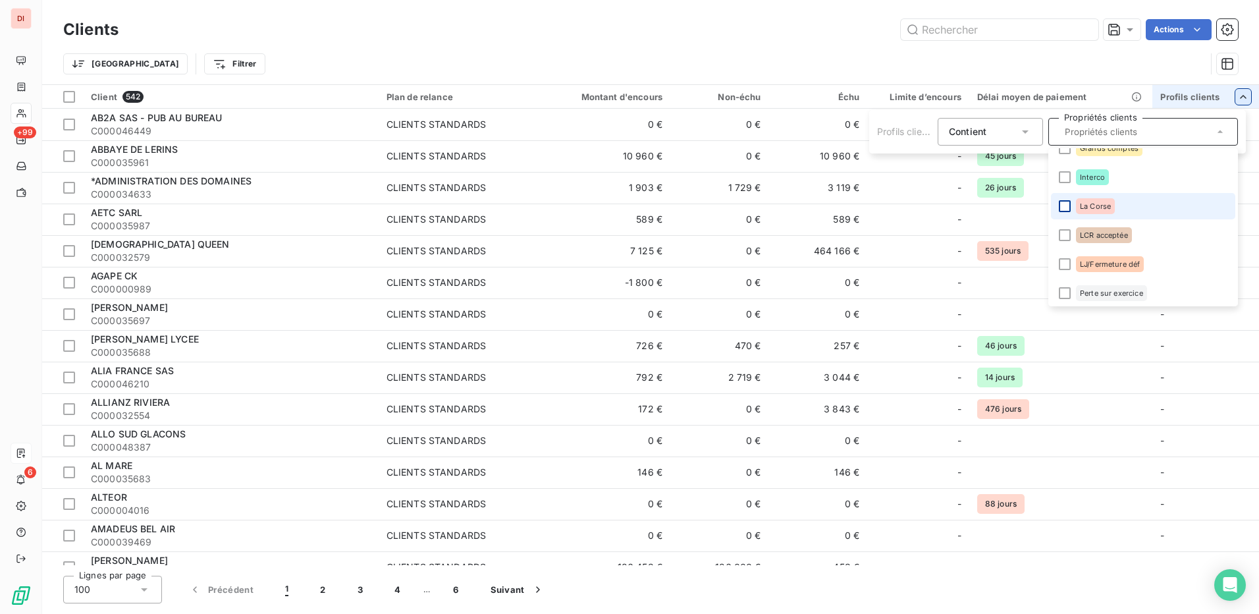
click at [1060, 202] on div at bounding box center [1065, 206] width 12 height 12
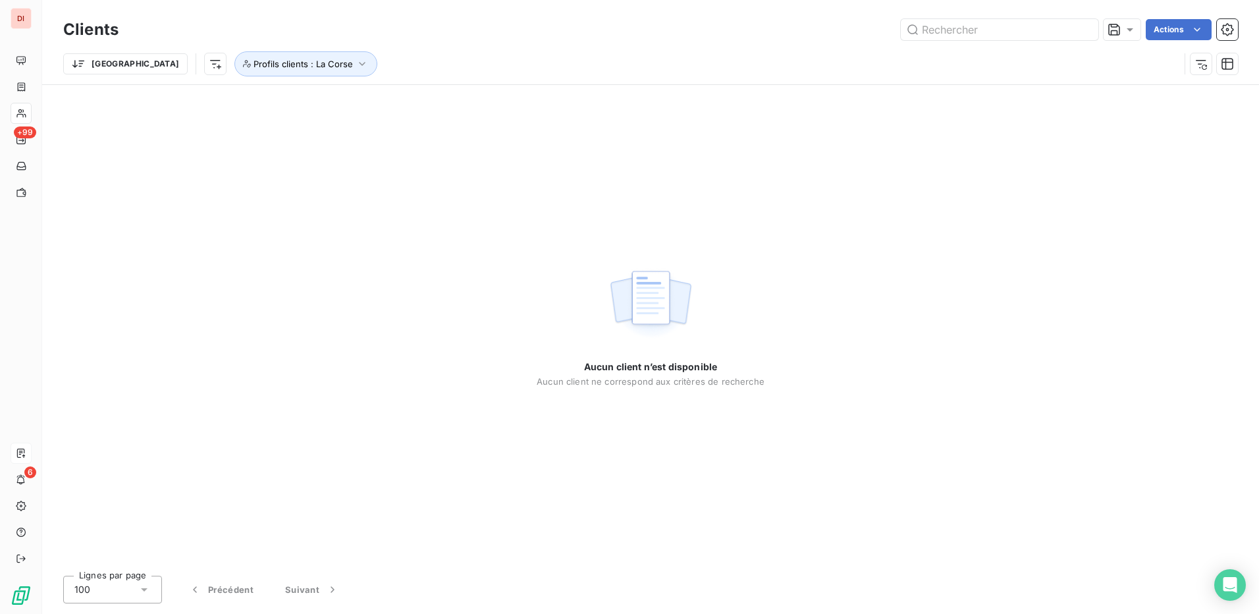
click at [1041, 230] on div "Aucun client n’est disponible Aucun client ne correspond aux critères de recher…" at bounding box center [650, 325] width 1217 height 480
click at [278, 70] on button "Profils clients : La Corse" at bounding box center [305, 63] width 143 height 25
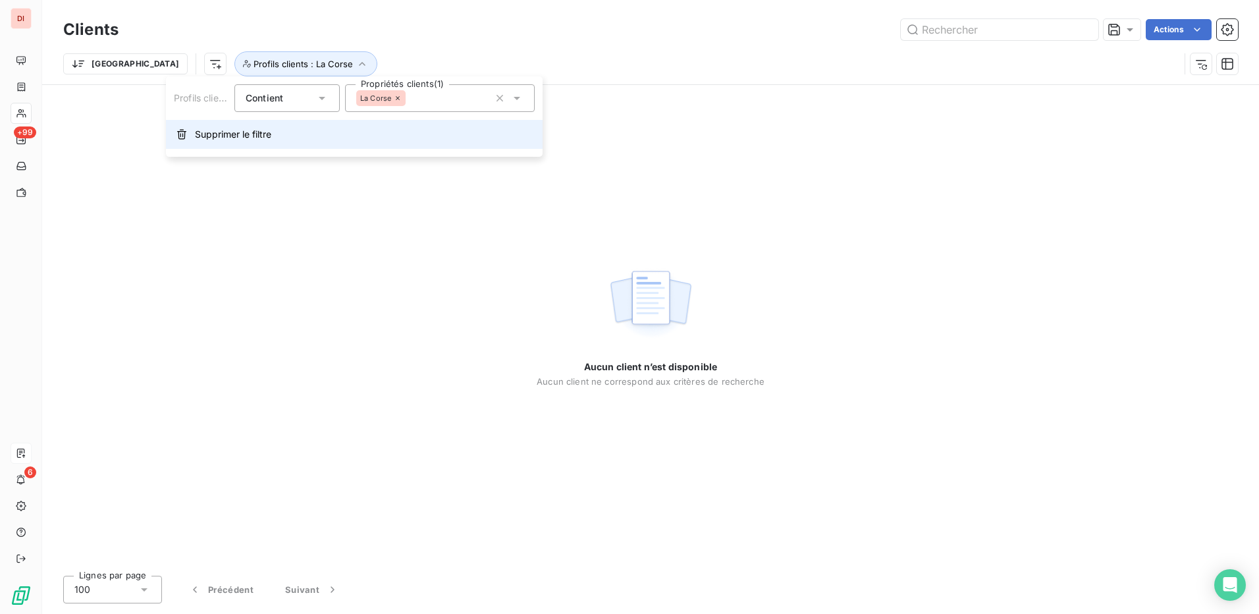
click at [265, 138] on span "Supprimer le filtre" at bounding box center [233, 134] width 76 height 13
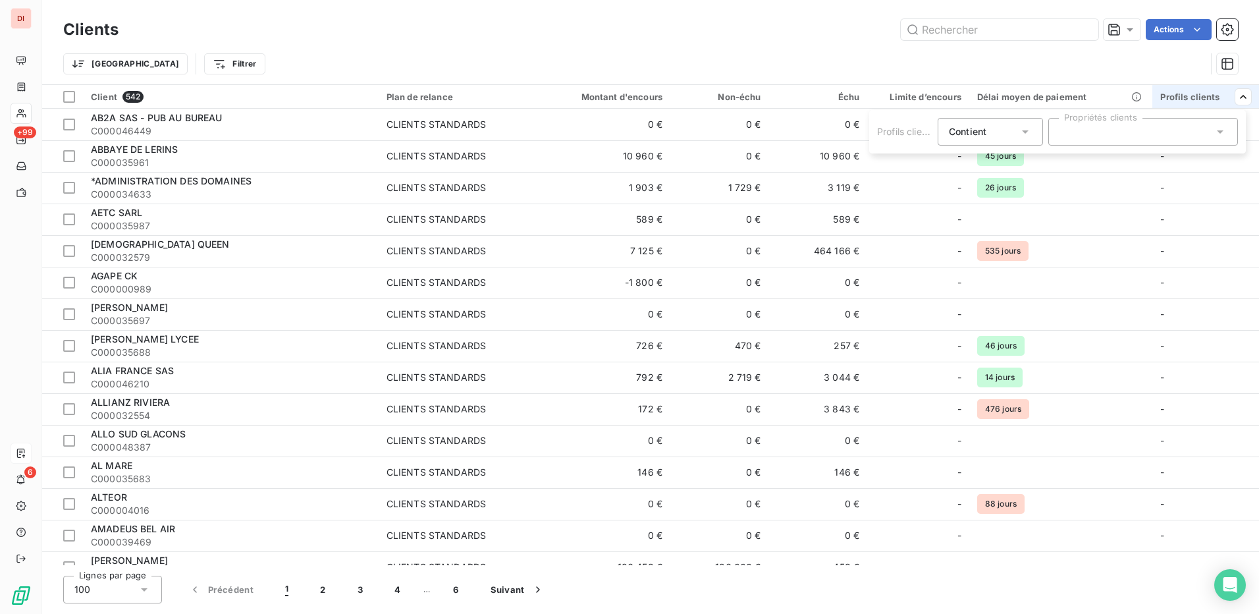
click at [1218, 126] on icon at bounding box center [1220, 131] width 13 height 13
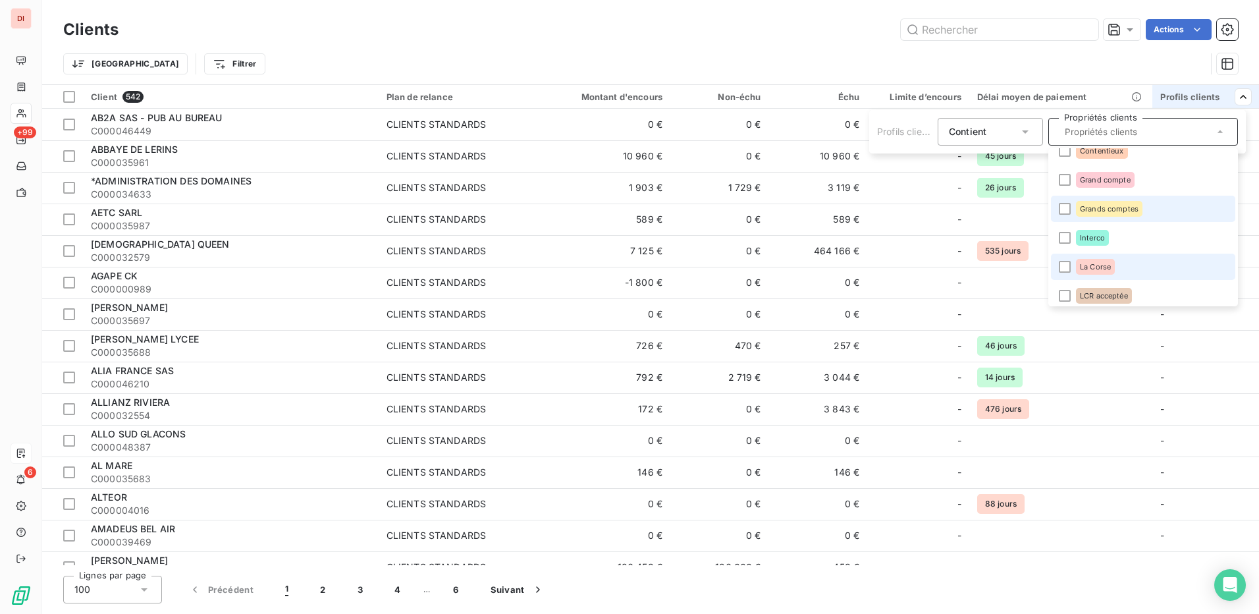
scroll to position [61, 0]
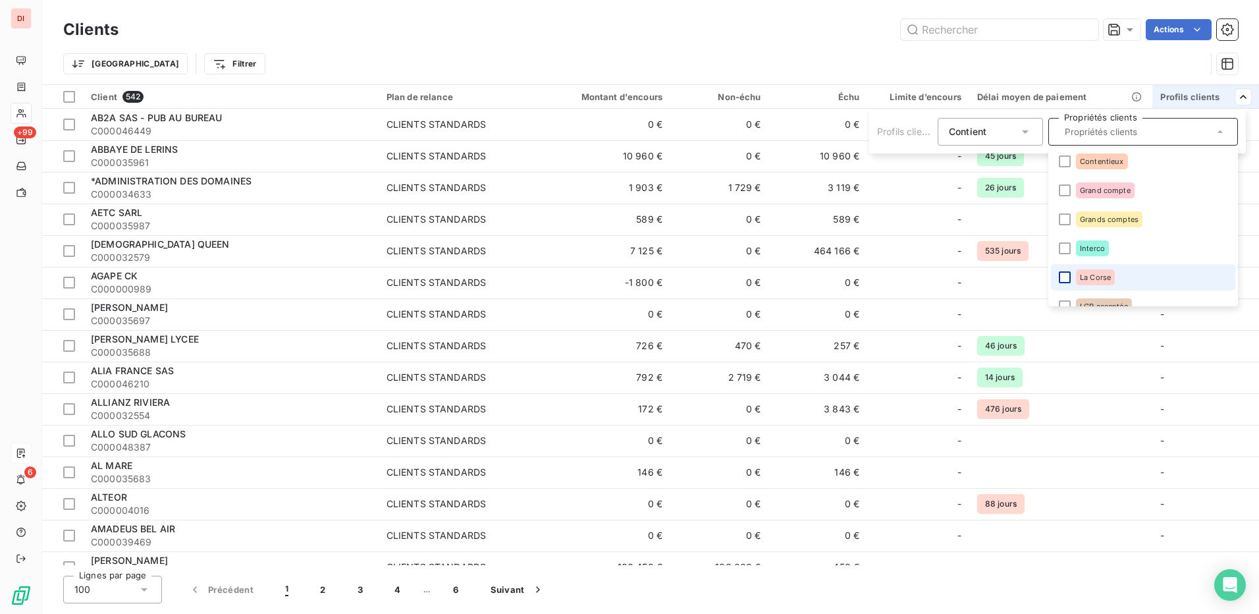
click at [1065, 276] on div at bounding box center [1065, 277] width 12 height 12
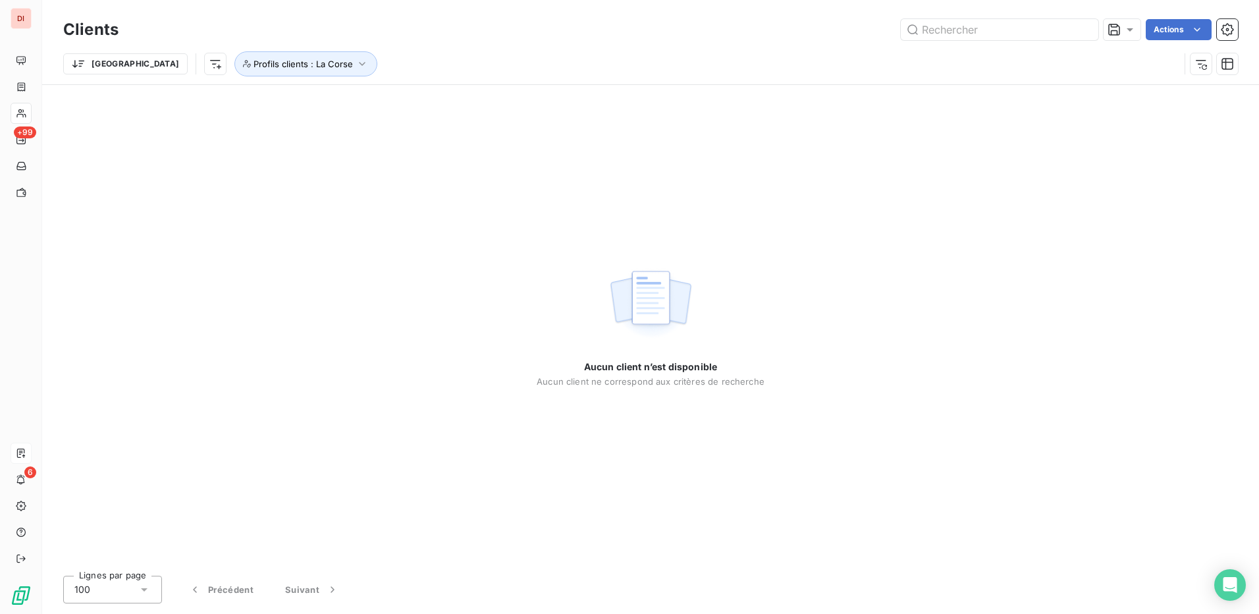
click at [1100, 276] on div "Aucun client n’est disponible Aucun client ne correspond aux critères de recher…" at bounding box center [650, 325] width 1217 height 480
click at [267, 67] on span "Profils clients : La Corse" at bounding box center [303, 64] width 99 height 11
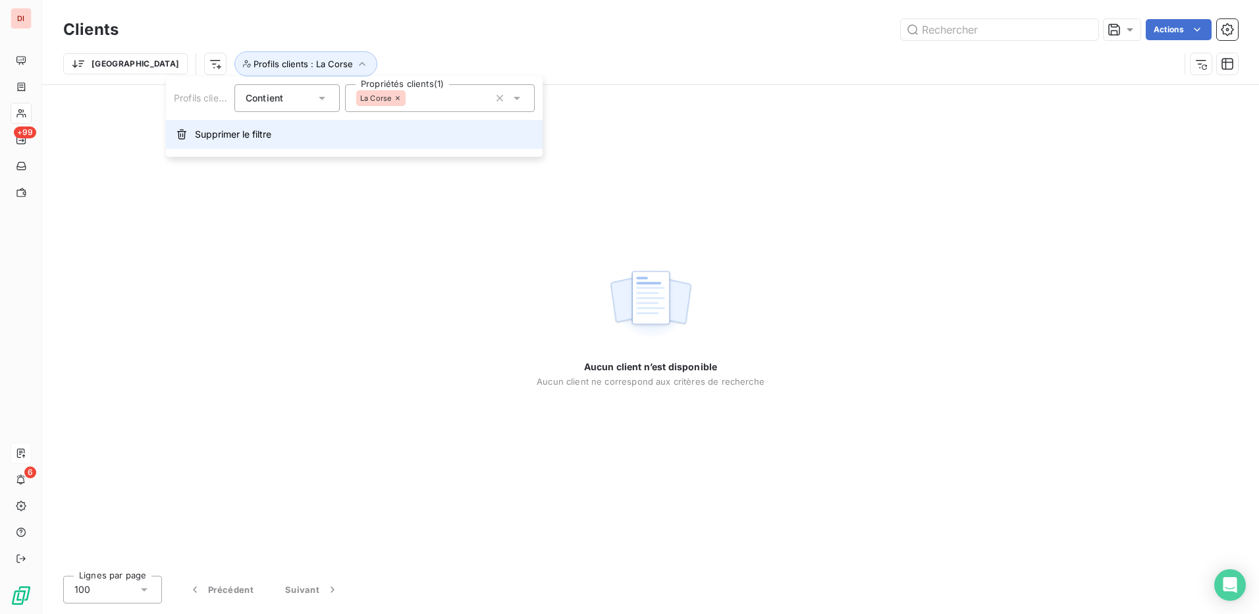
click at [254, 138] on span "Supprimer le filtre" at bounding box center [233, 134] width 76 height 13
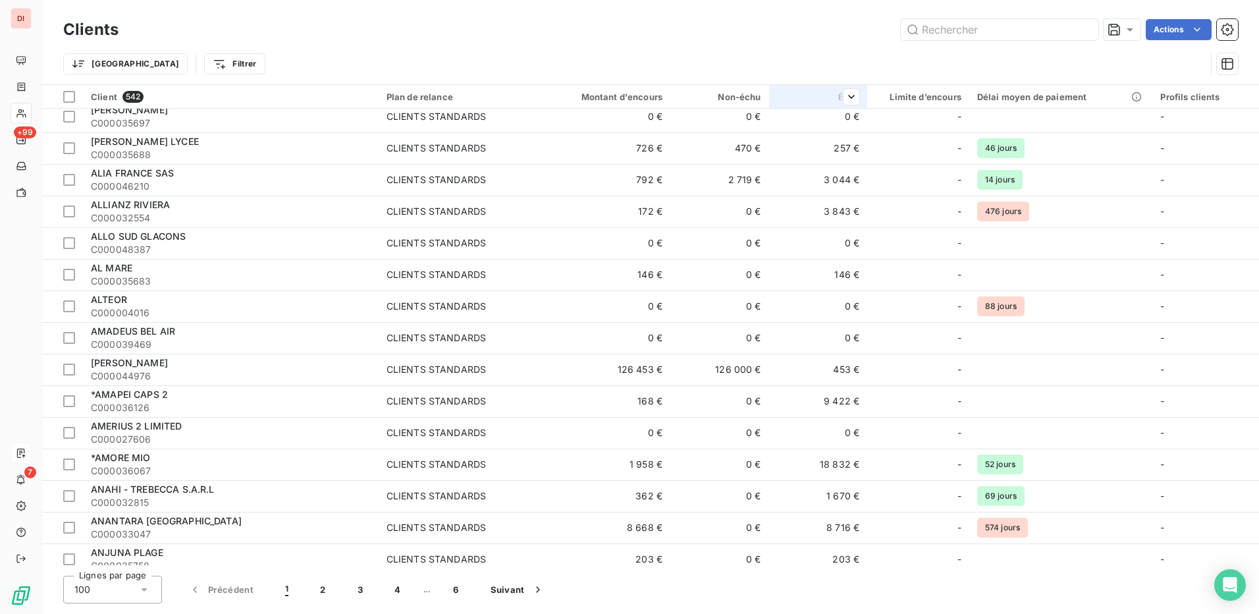
scroll to position [0, 0]
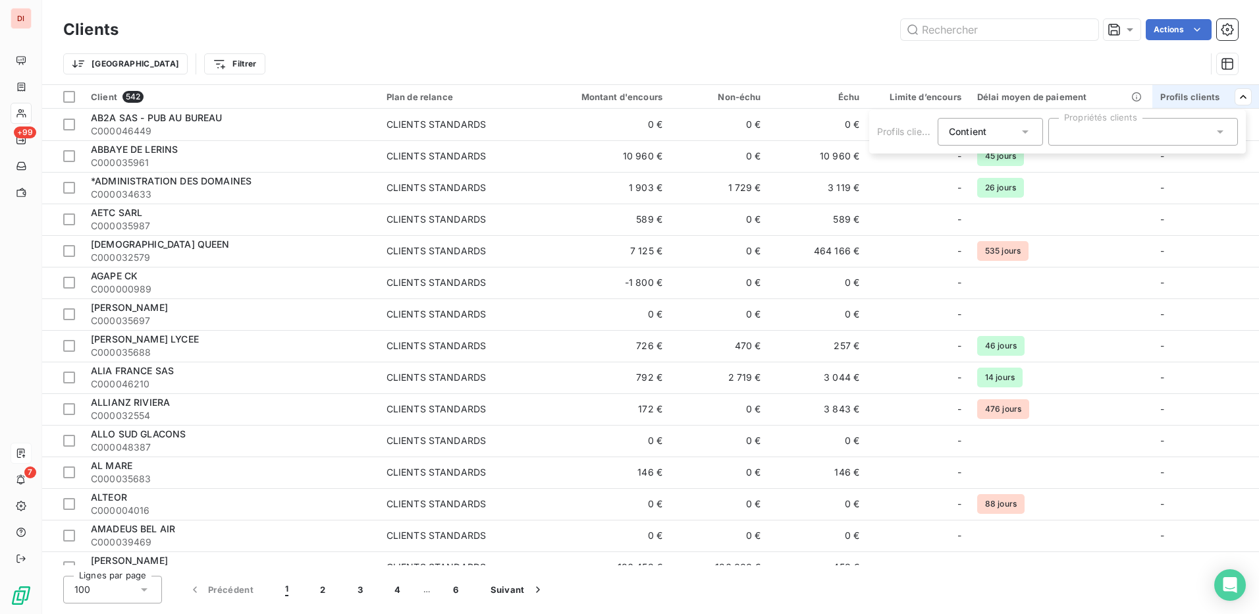
click at [1199, 134] on div at bounding box center [1143, 132] width 190 height 28
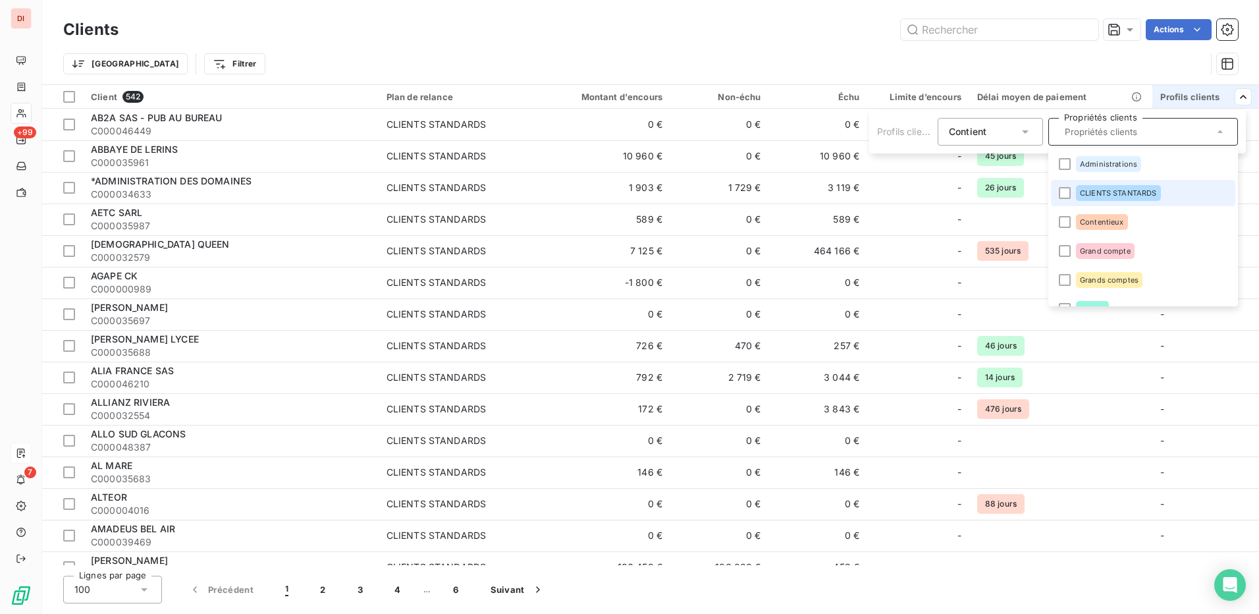
scroll to position [132, 0]
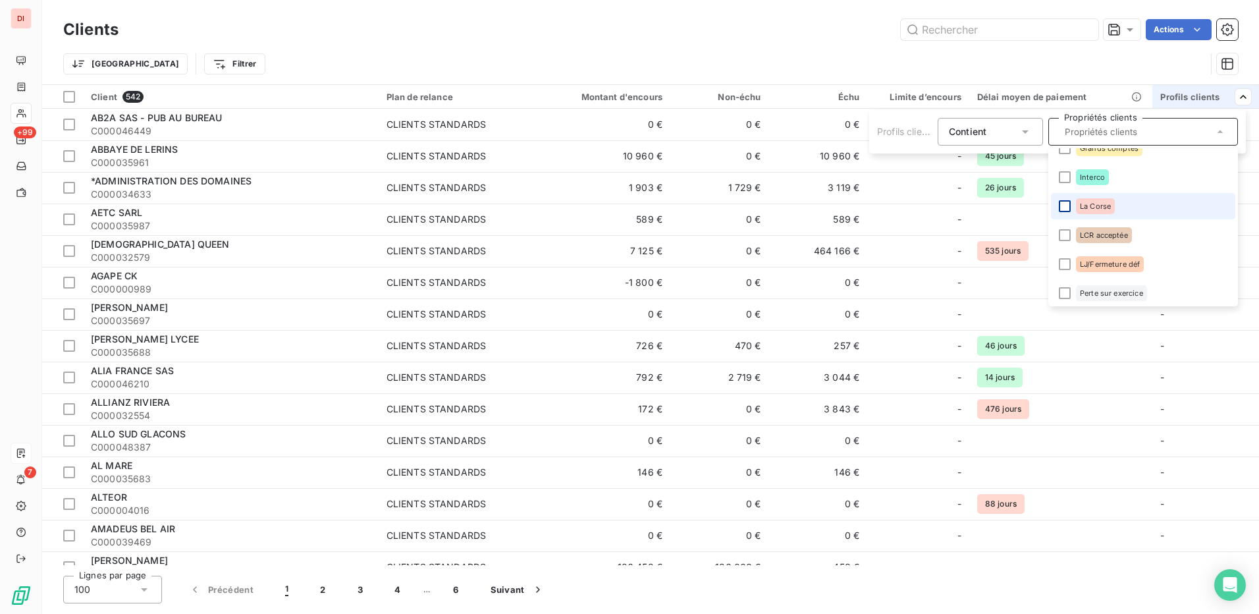
click at [1070, 209] on div at bounding box center [1065, 206] width 12 height 12
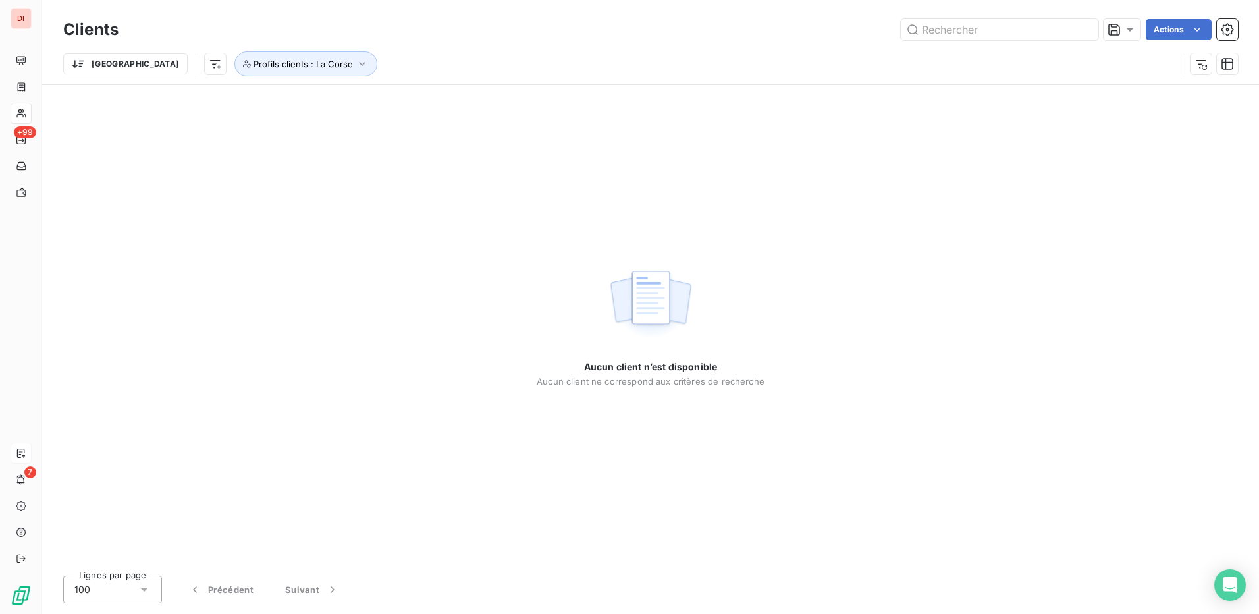
click at [1144, 143] on div "Aucun client n’est disponible Aucun client ne correspond aux critères de recher…" at bounding box center [650, 325] width 1217 height 480
click at [279, 66] on span "Profils clients : La Corse" at bounding box center [303, 64] width 99 height 11
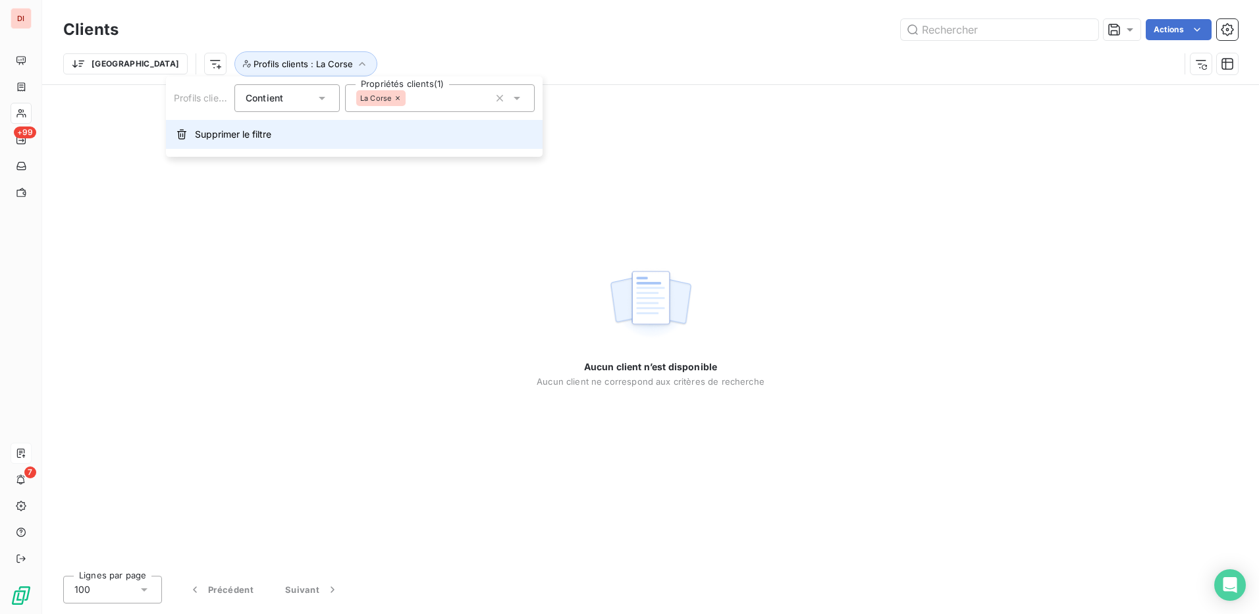
click at [286, 136] on button "Supprimer le filtre" at bounding box center [354, 134] width 377 height 29
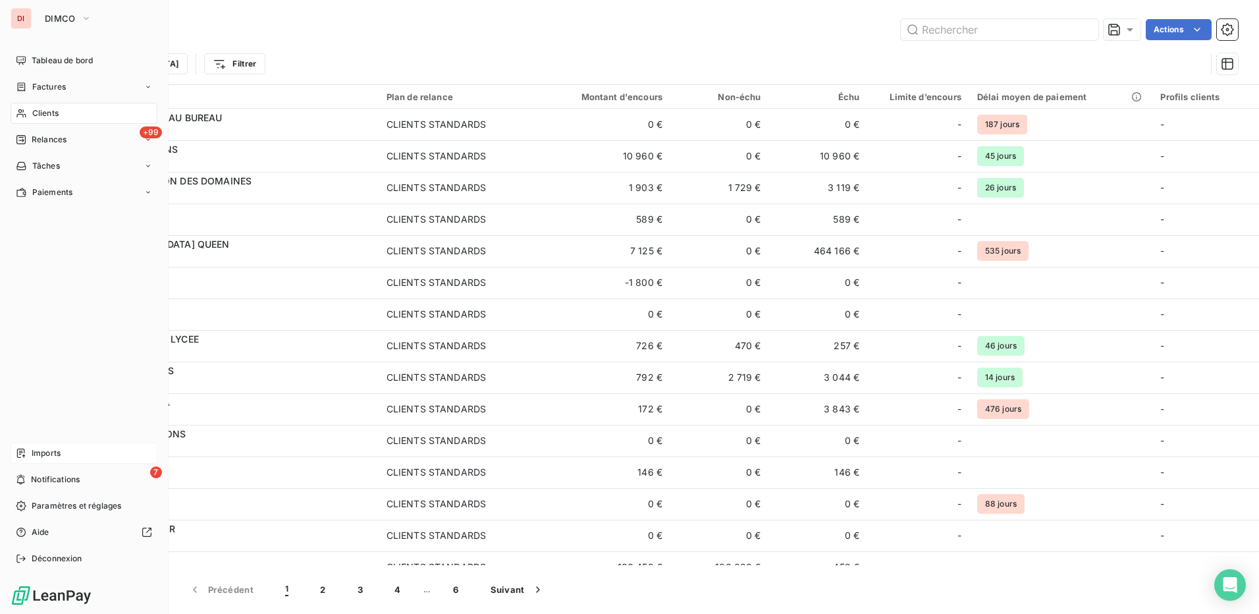
click at [71, 450] on div "Imports" at bounding box center [84, 453] width 147 height 21
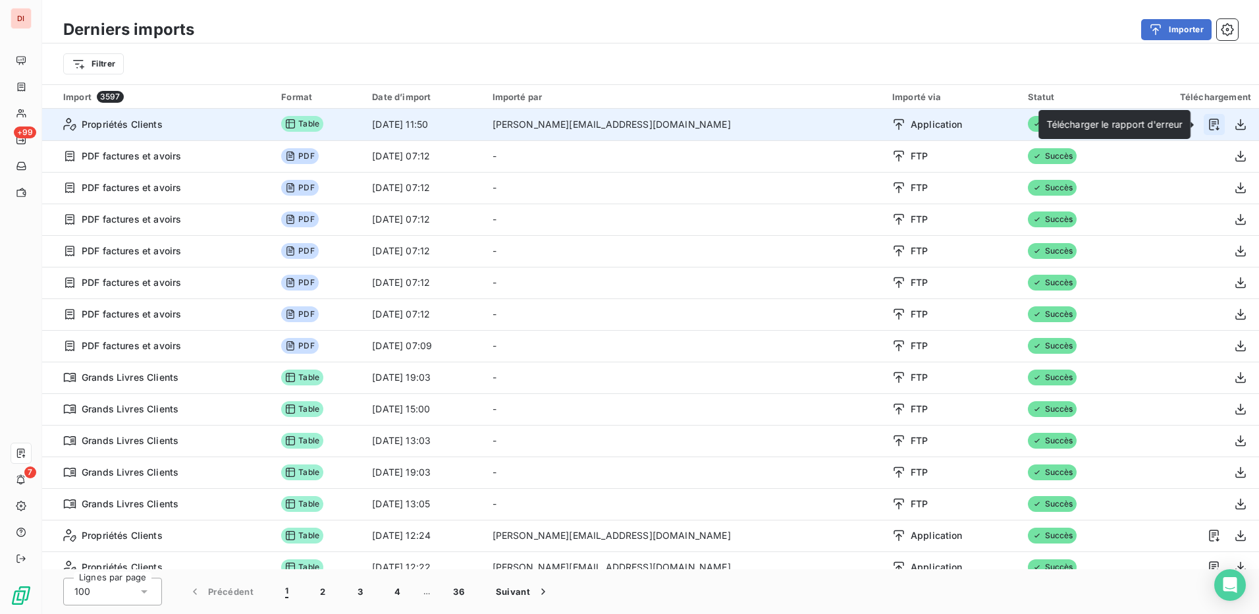
click at [1211, 126] on icon "button" at bounding box center [1214, 124] width 13 height 13
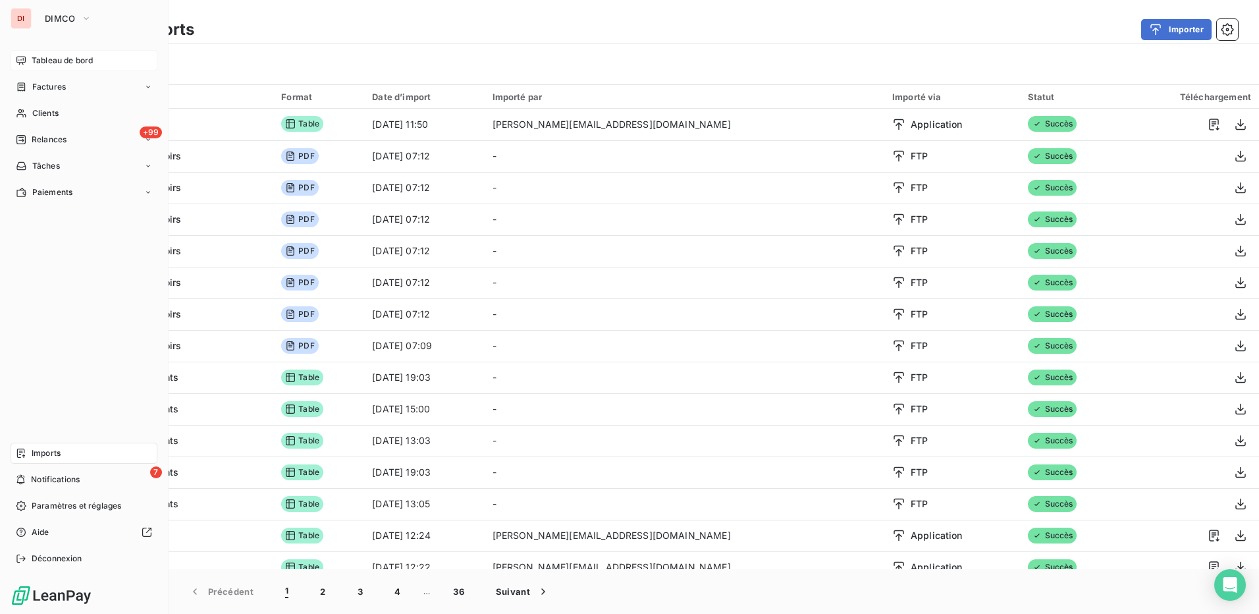
click at [65, 67] on div "Tableau de bord" at bounding box center [84, 60] width 147 height 21
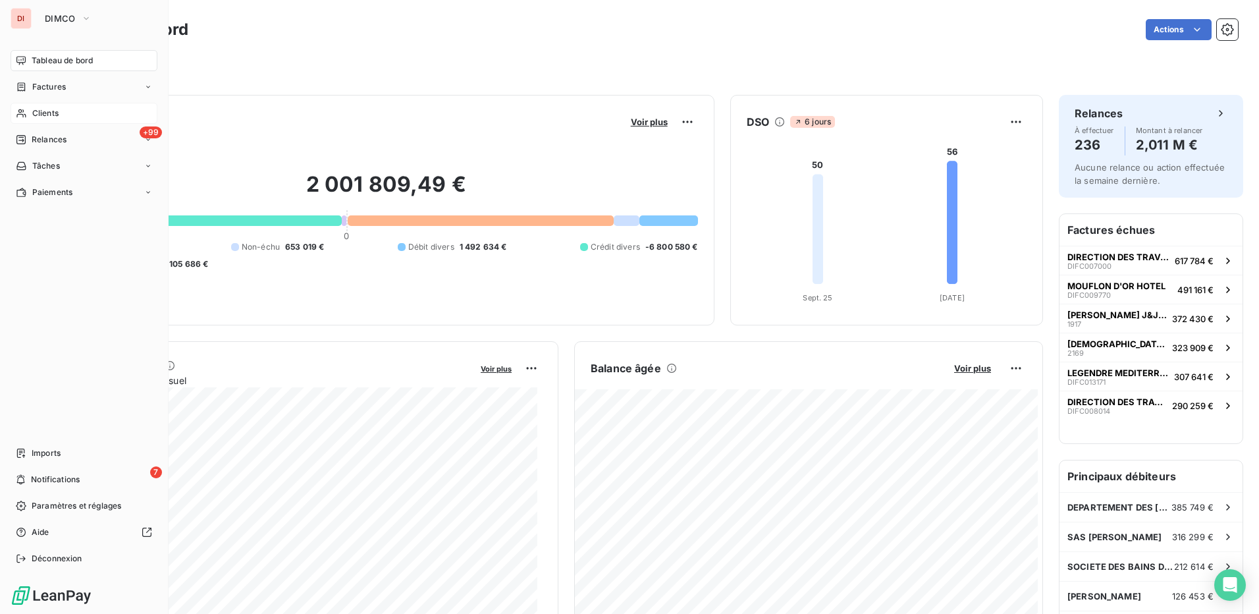
click at [82, 113] on div "Clients" at bounding box center [84, 113] width 147 height 21
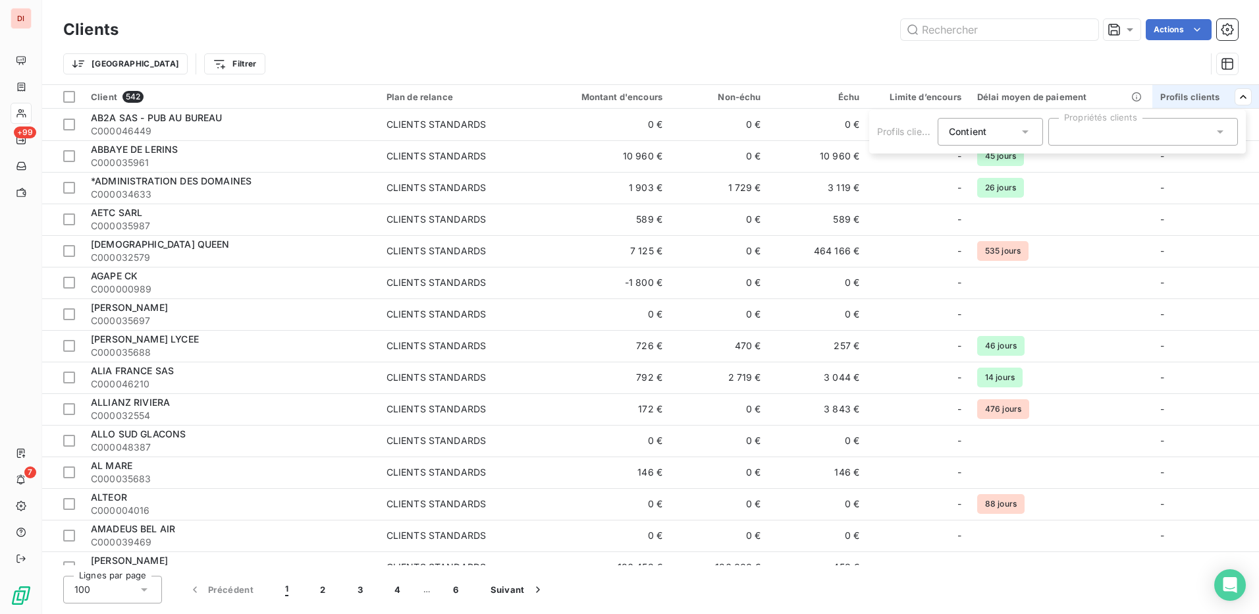
click at [1200, 135] on div at bounding box center [1143, 132] width 190 height 28
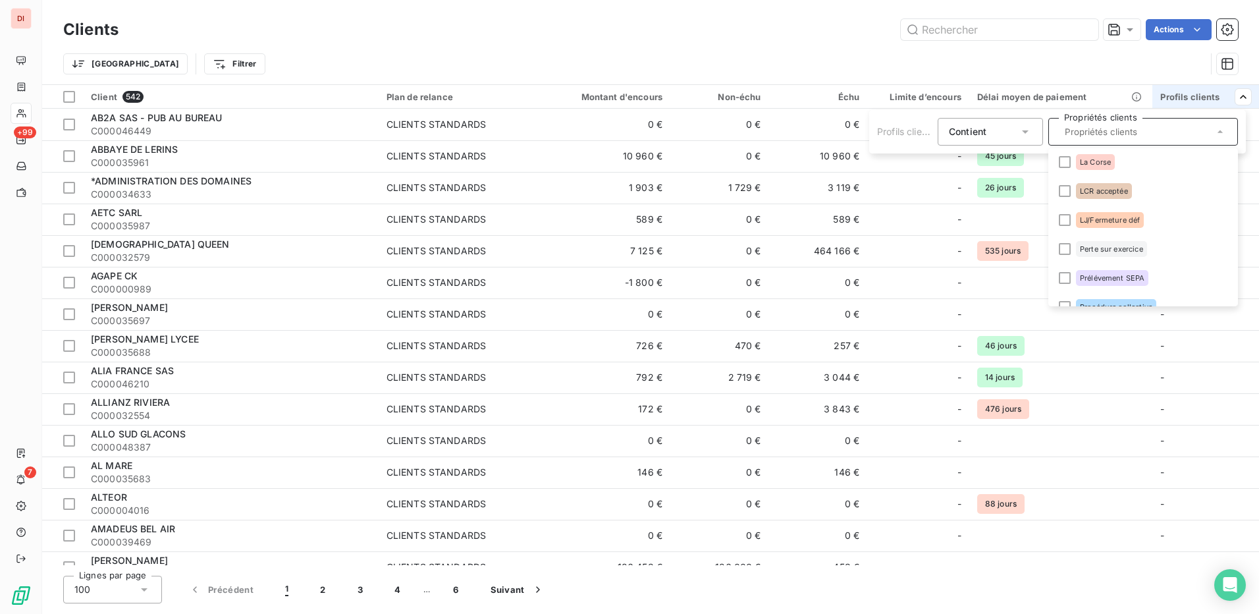
scroll to position [192, 0]
click at [1077, 74] on html "DI +99 7 Clients Actions Trier Filtrer Client 542 Plan de relance Montant d'enc…" at bounding box center [629, 307] width 1259 height 614
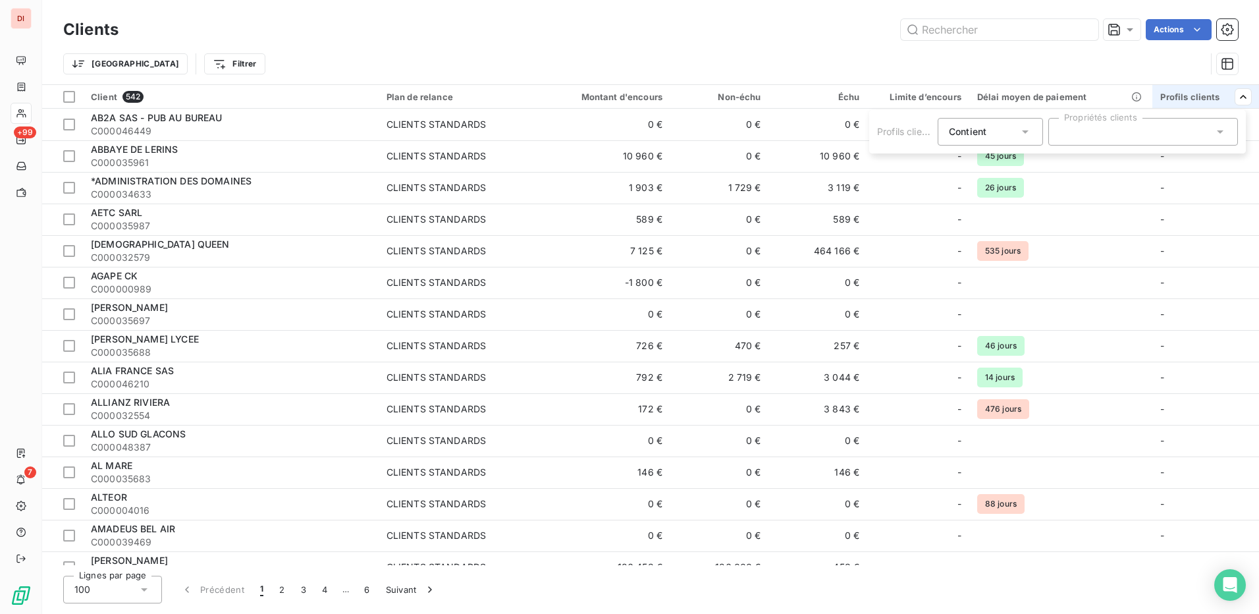
click at [1208, 126] on div at bounding box center [1143, 132] width 190 height 28
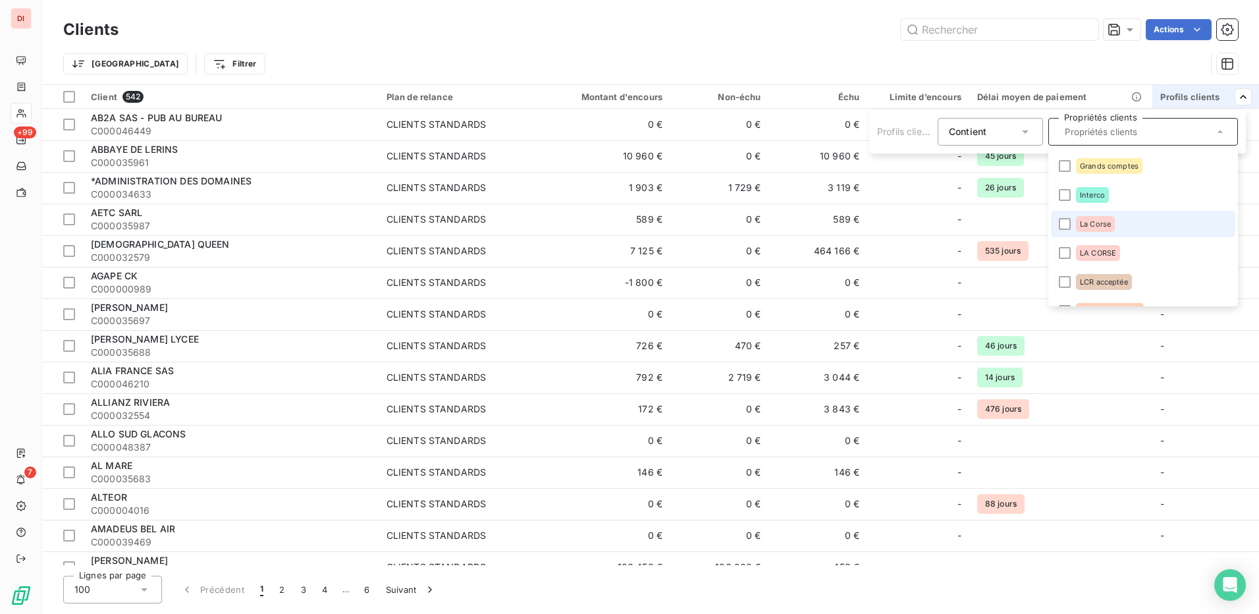
scroll to position [132, 0]
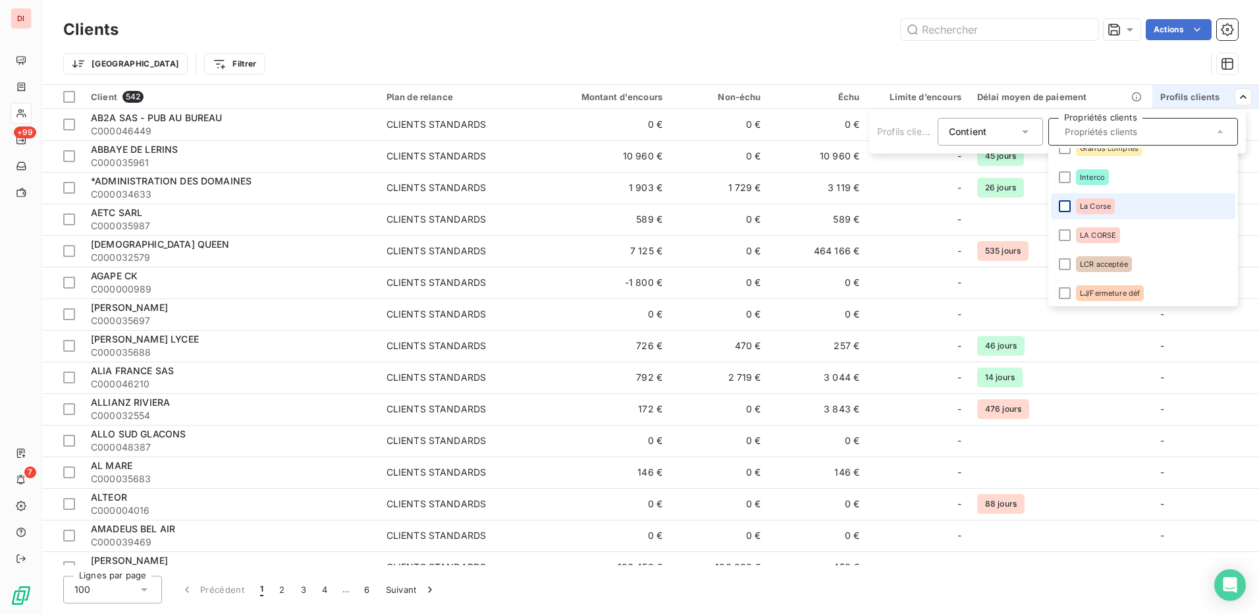
click at [1067, 204] on div at bounding box center [1065, 206] width 12 height 12
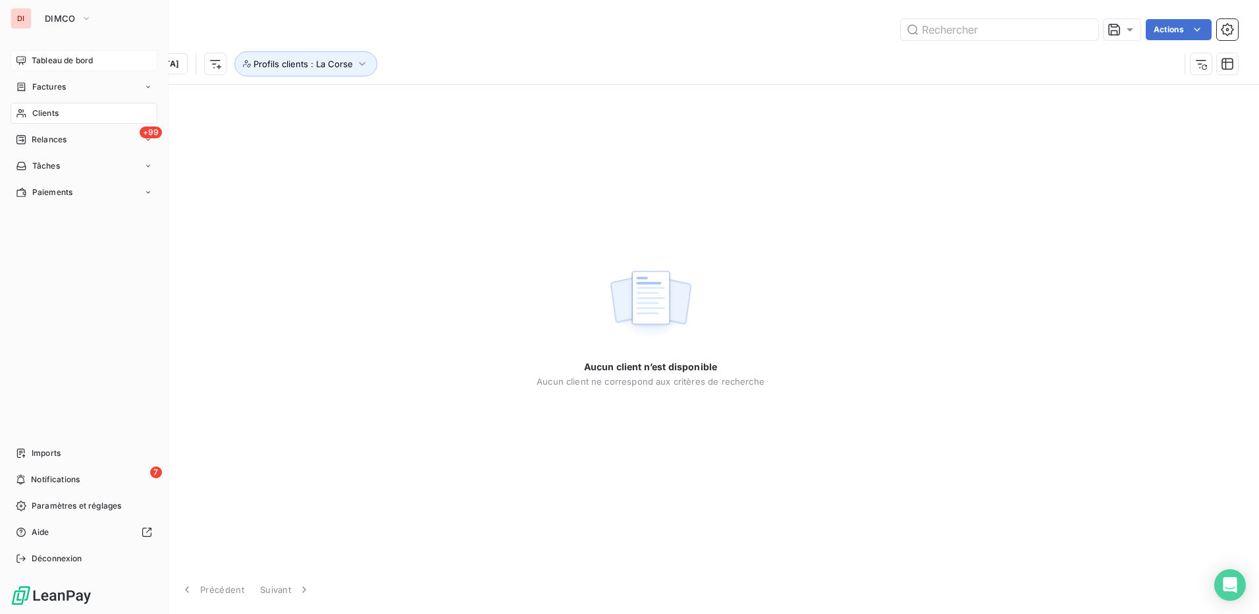
click at [68, 67] on div "Tableau de bord" at bounding box center [84, 60] width 147 height 21
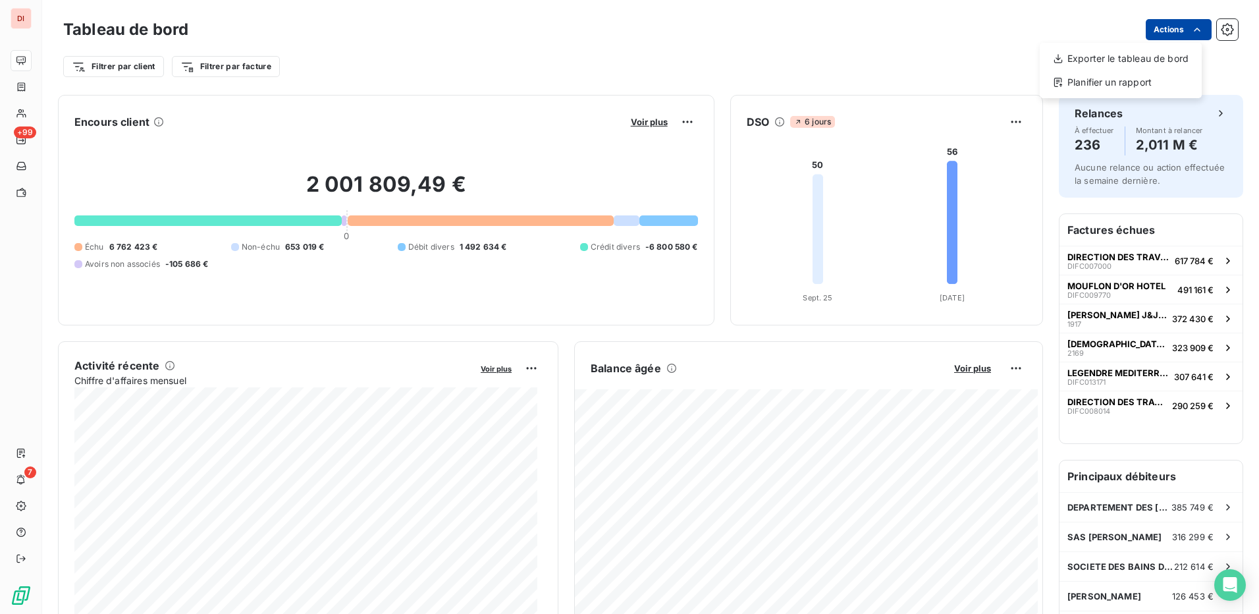
click at [1162, 26] on html "DI +99 7 Tableau de bord Actions Exporter le tableau de bord Planifier un rappo…" at bounding box center [629, 307] width 1259 height 614
click at [949, 75] on html "DI +99 7 Tableau de bord Actions Exporter le tableau de bord Planifier un rappo…" at bounding box center [629, 307] width 1259 height 614
click at [1221, 26] on icon "button" at bounding box center [1227, 29] width 13 height 13
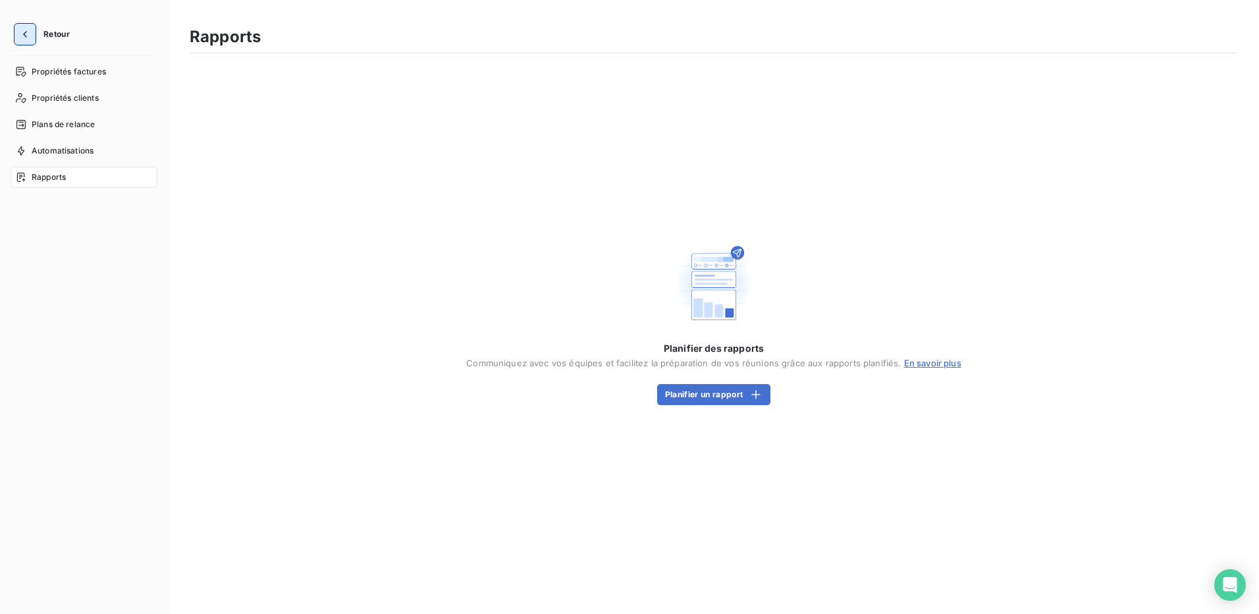
click at [30, 36] on icon "button" at bounding box center [24, 34] width 13 height 13
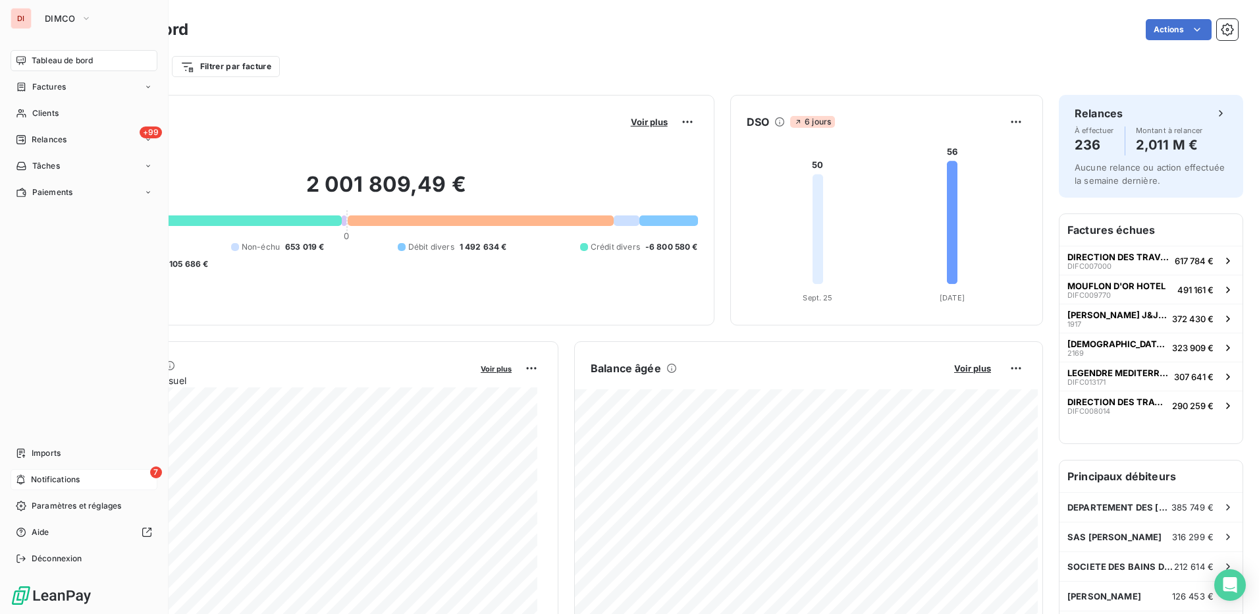
click at [86, 476] on div "7 Notifications" at bounding box center [84, 479] width 147 height 21
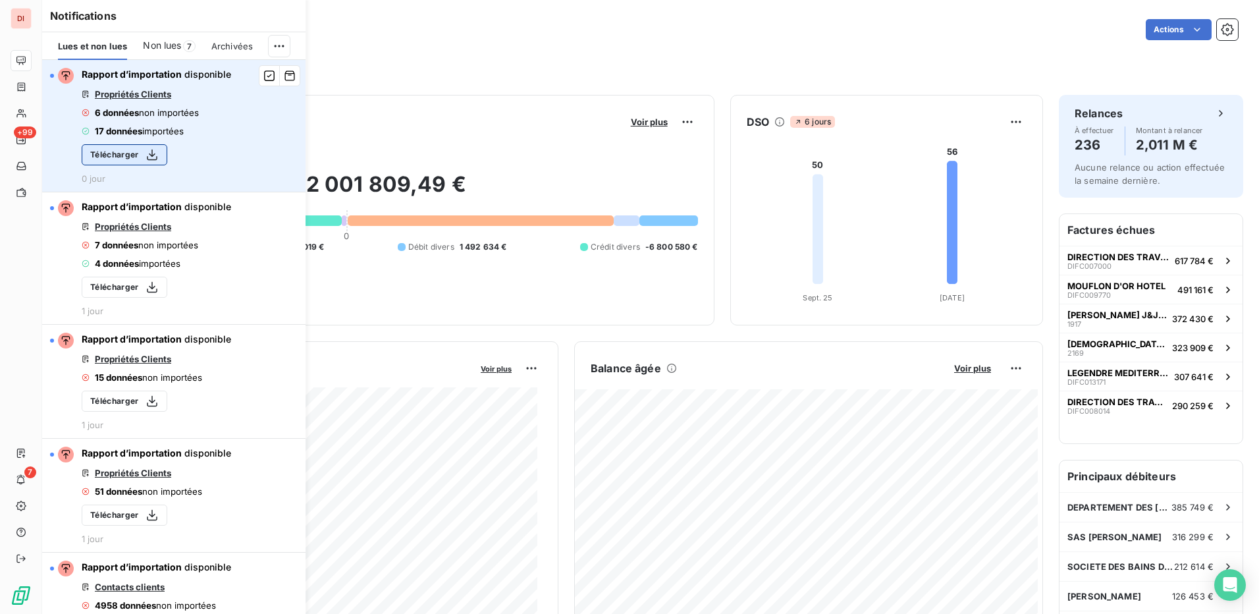
click at [116, 149] on button "Télécharger" at bounding box center [125, 154] width 86 height 21
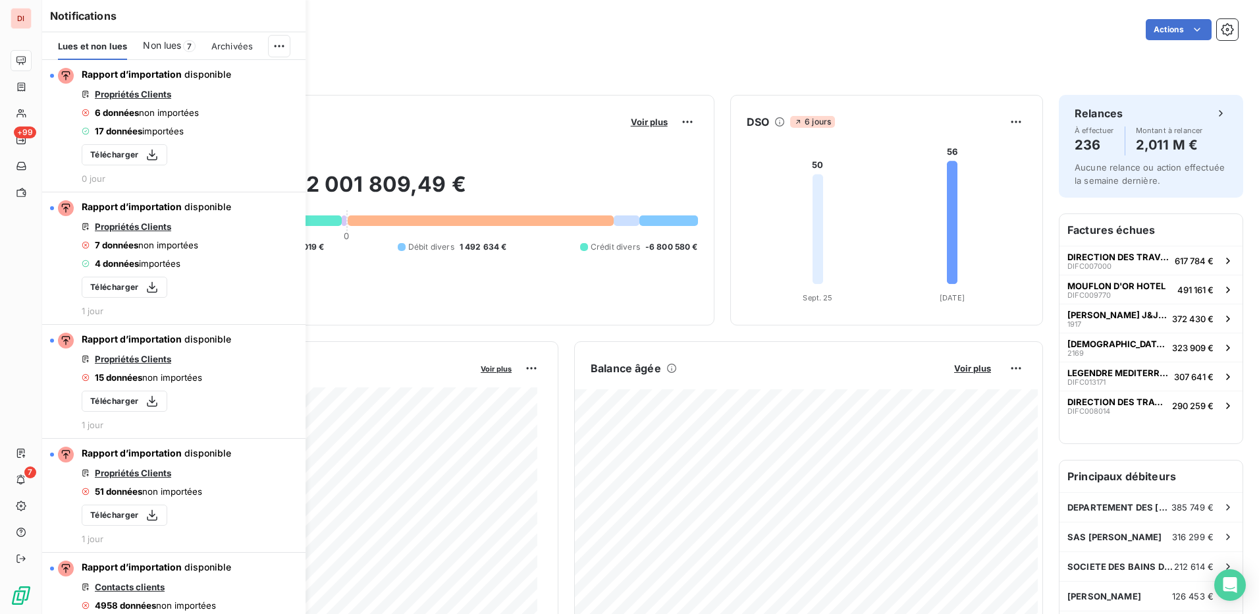
click at [599, 53] on div "Filtrer par client Filtrer par facture" at bounding box center [650, 61] width 1175 height 36
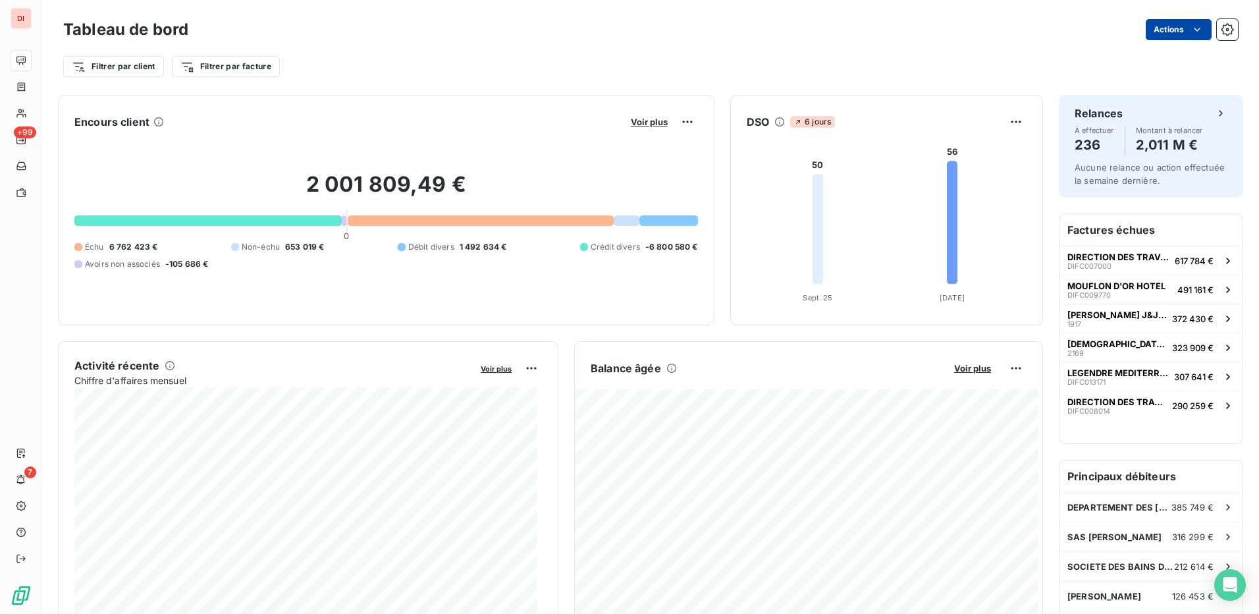
click at [1179, 33] on html "DI +99 7 Tableau de bord Actions Filtrer par client Filtrer par facture Encours…" at bounding box center [629, 307] width 1259 height 614
click at [894, 65] on html "DI +99 7 Tableau de bord Actions Exporter le tableau de bord Planifier un rappo…" at bounding box center [629, 307] width 1259 height 614
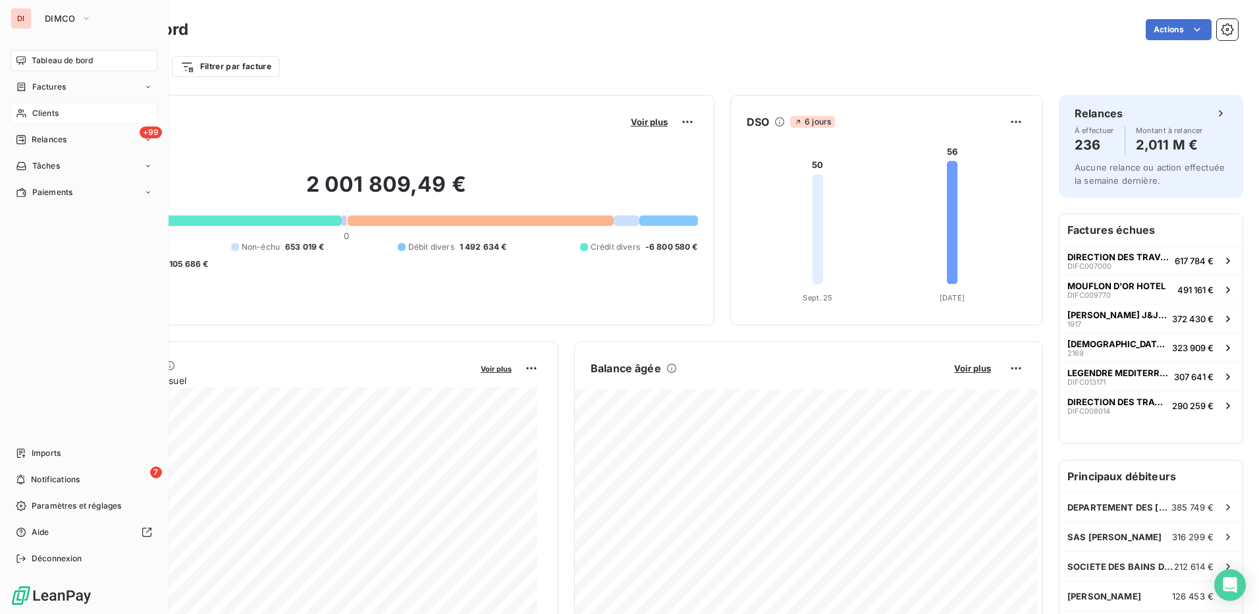
click at [54, 119] on span "Clients" at bounding box center [45, 113] width 26 height 12
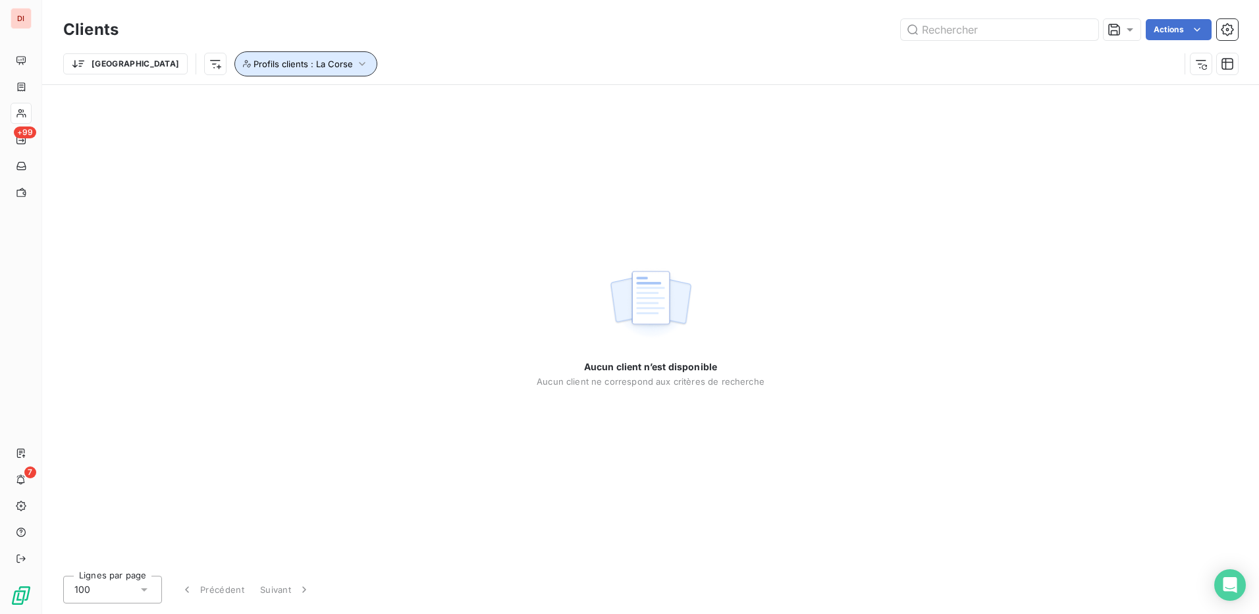
click at [254, 68] on span "Profils clients : La Corse" at bounding box center [303, 64] width 99 height 11
click at [503, 99] on icon "button" at bounding box center [499, 98] width 13 height 13
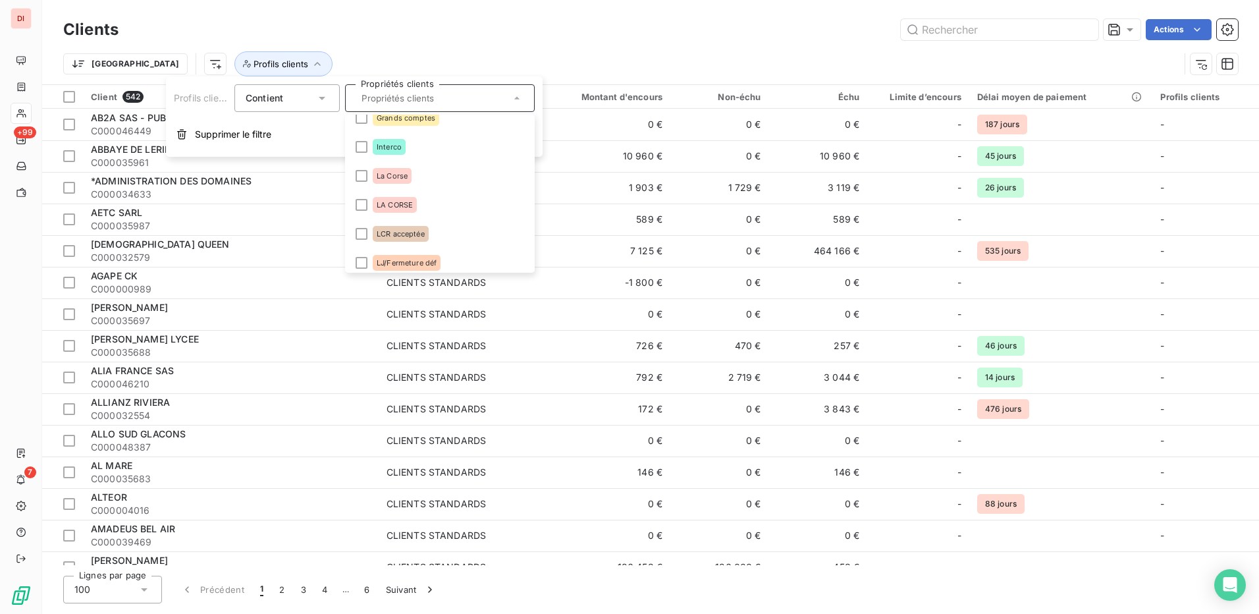
scroll to position [132, 0]
click at [360, 199] on div at bounding box center [362, 202] width 12 height 12
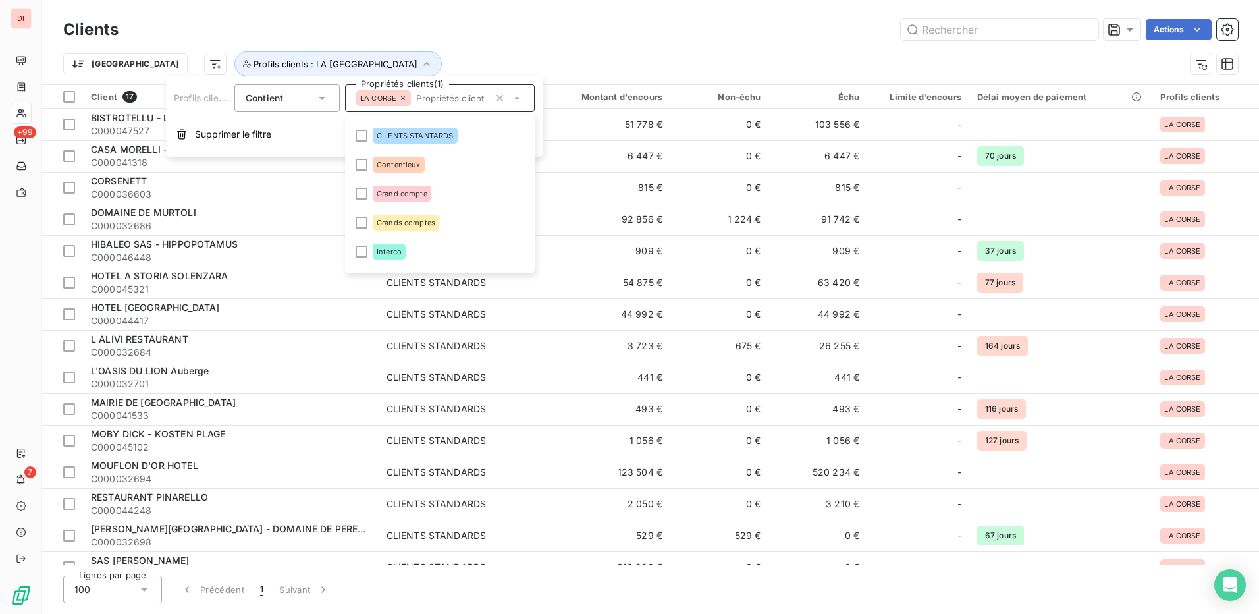
scroll to position [0, 0]
click at [633, 20] on div "Actions" at bounding box center [686, 29] width 1104 height 21
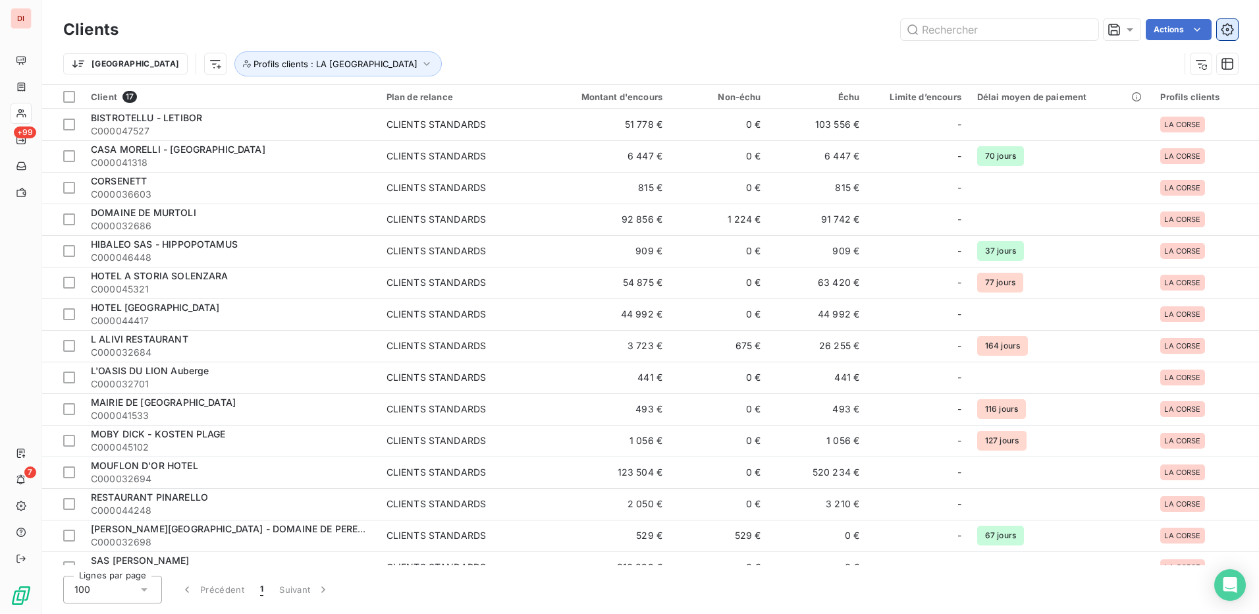
click at [1232, 28] on icon "button" at bounding box center [1227, 29] width 13 height 13
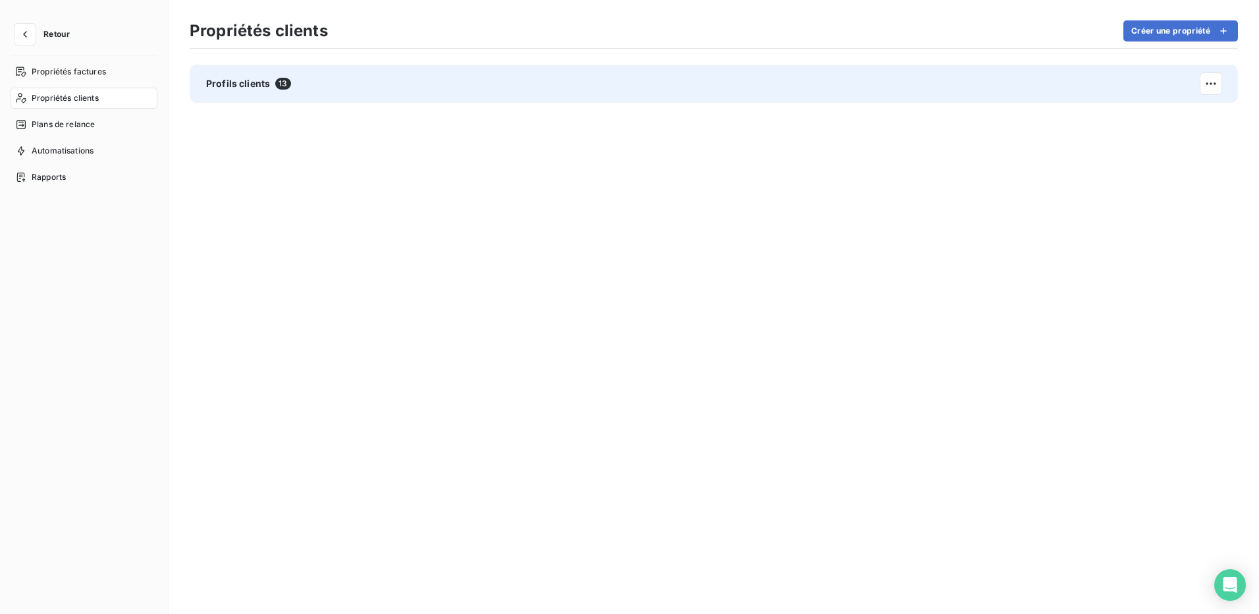
click at [227, 74] on div "Profils clients 13" at bounding box center [714, 84] width 1048 height 38
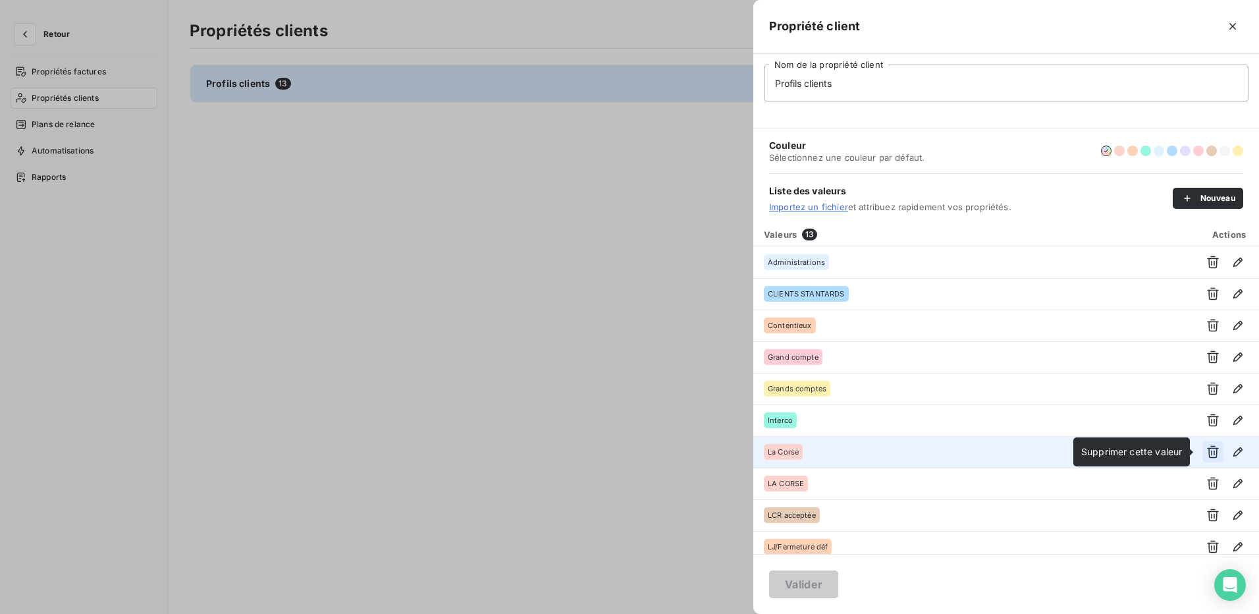
click at [1208, 452] on icon "button" at bounding box center [1212, 451] width 13 height 13
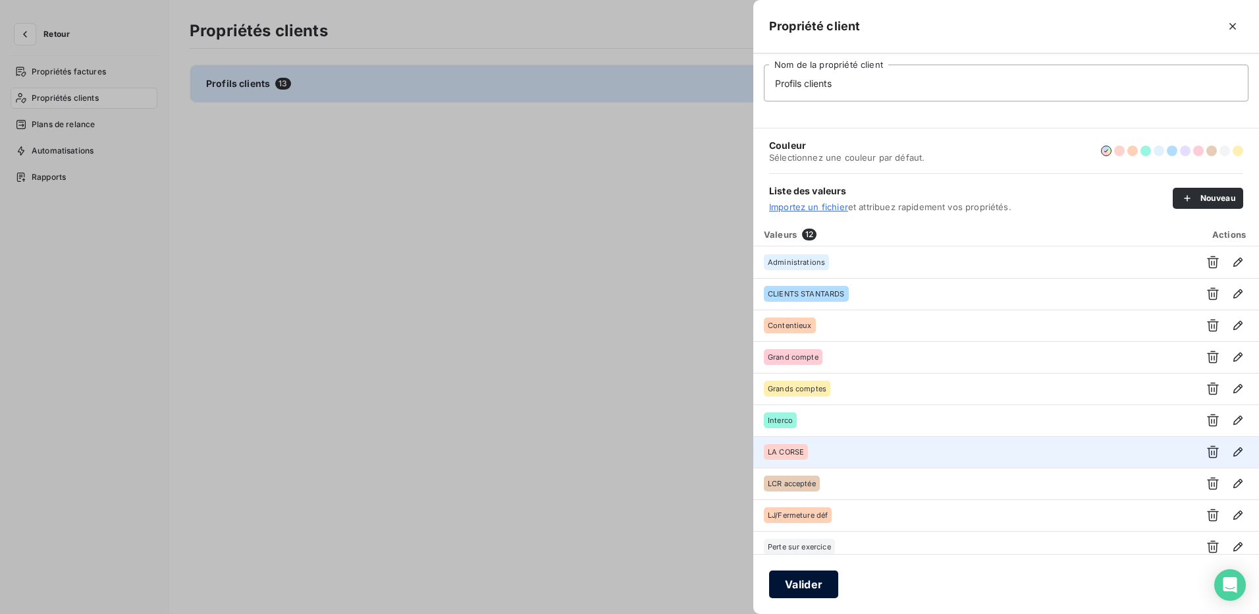
click at [818, 589] on button "Valider" at bounding box center [803, 584] width 69 height 28
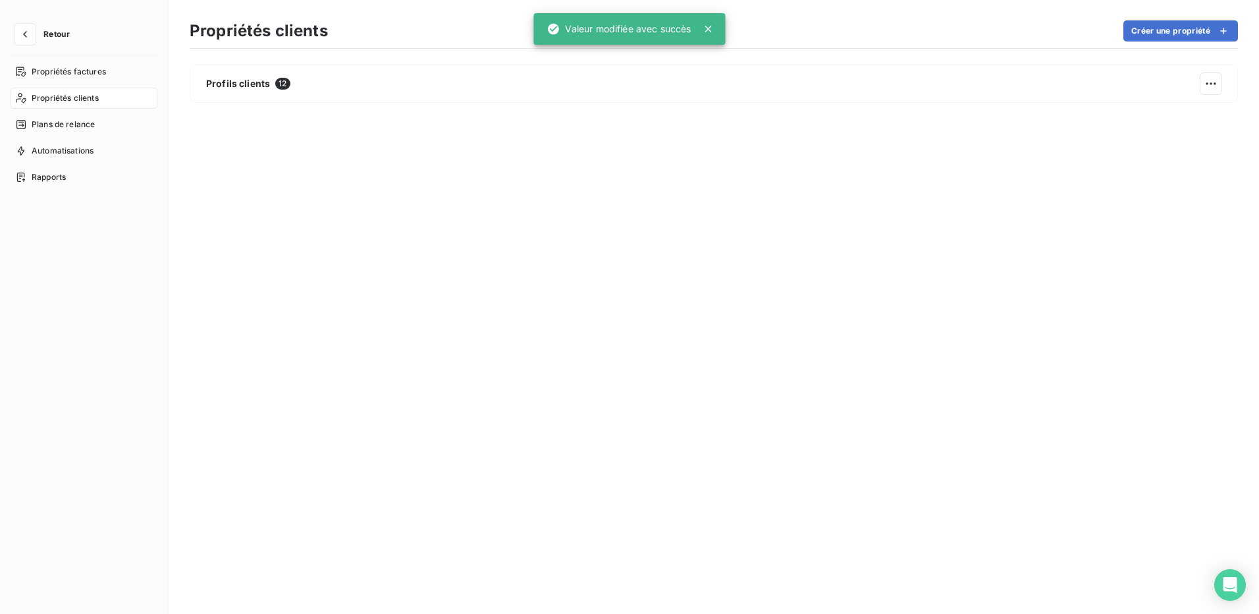
click at [649, 352] on div "Profils clients 12" at bounding box center [714, 329] width 1048 height 528
click at [78, 97] on span "Propriétés clients" at bounding box center [65, 98] width 67 height 12
click at [61, 68] on span "Propriétés factures" at bounding box center [69, 72] width 74 height 12
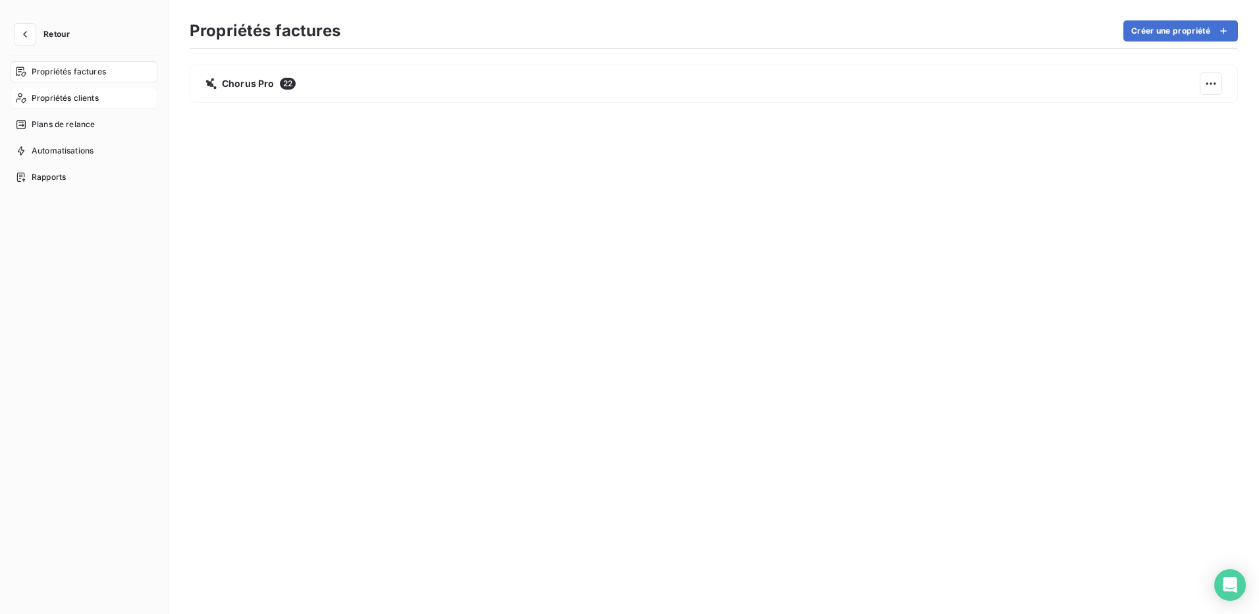
click at [80, 97] on span "Propriétés clients" at bounding box center [65, 98] width 67 height 12
click at [24, 32] on icon "button" at bounding box center [24, 34] width 13 height 13
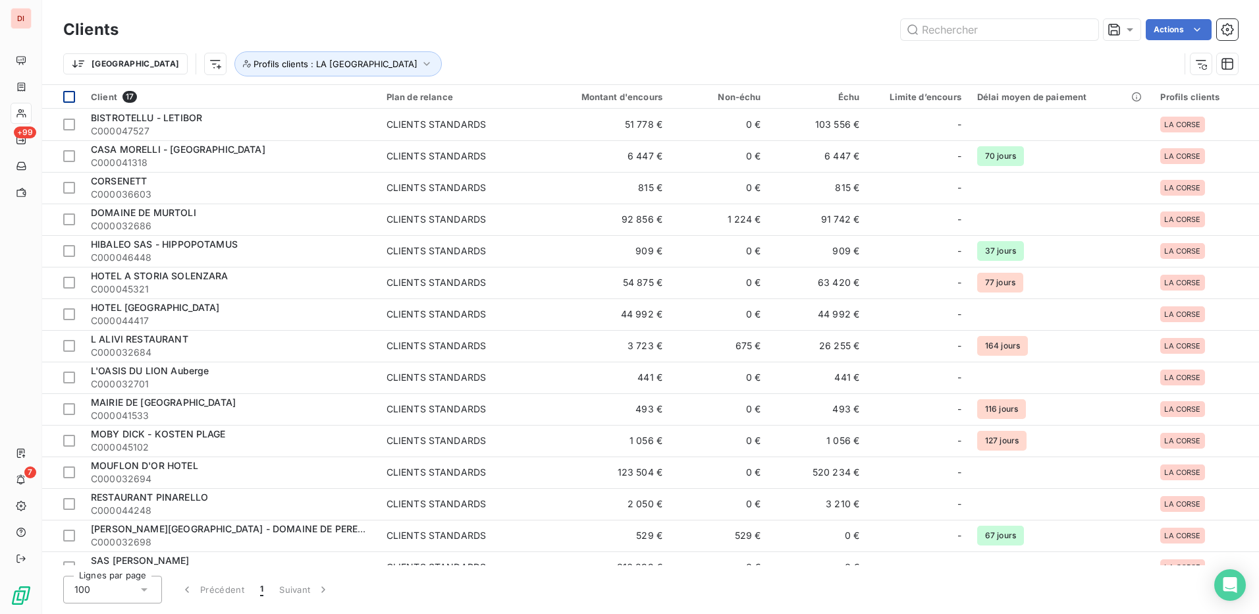
click at [68, 96] on div at bounding box center [69, 97] width 12 height 12
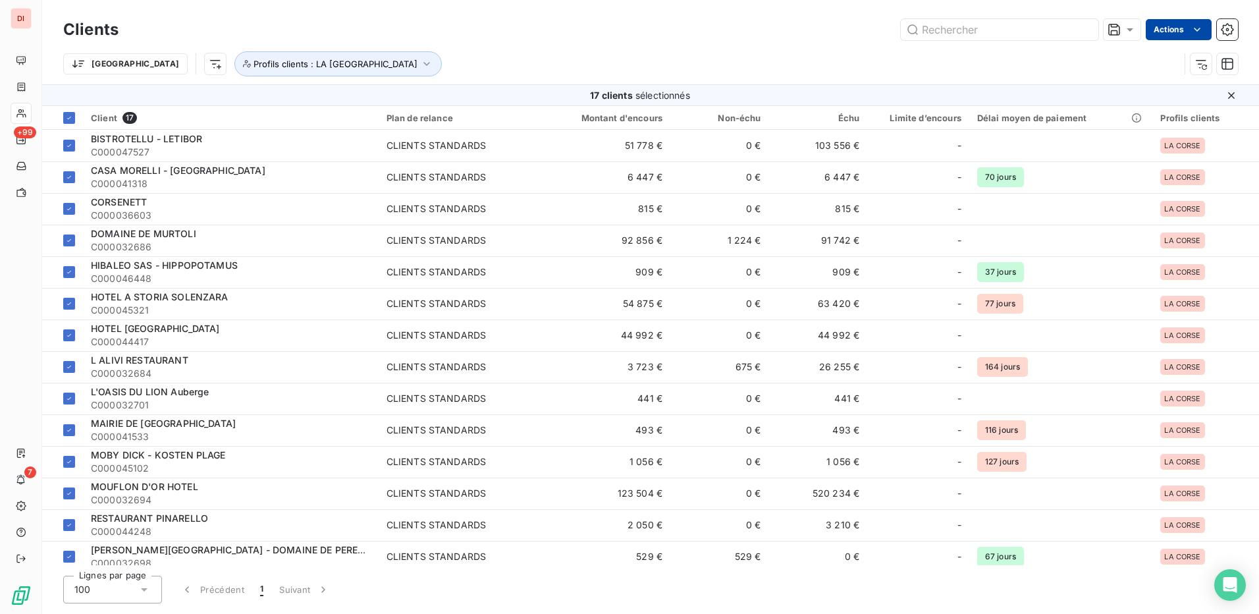
click at [1178, 26] on html "DI +99 7 Clients Actions Trier Profils clients : LA CORSE 17 clients sélectionn…" at bounding box center [629, 307] width 1259 height 614
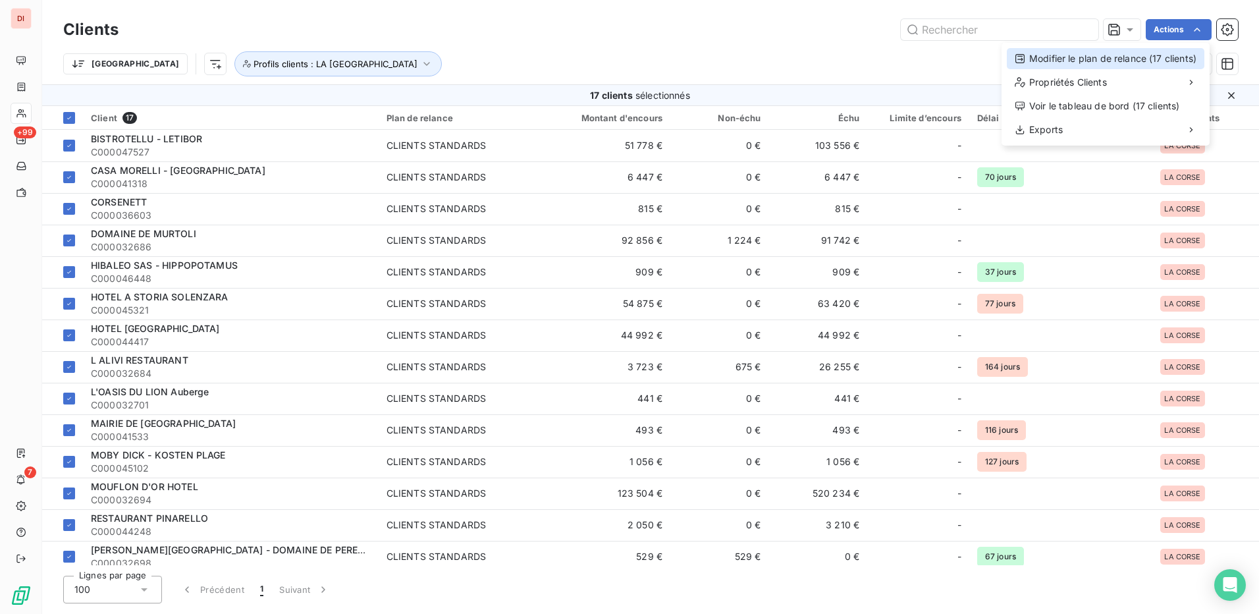
click at [1025, 55] on div "Modifier le plan de relance (17 clients)" at bounding box center [1106, 58] width 198 height 21
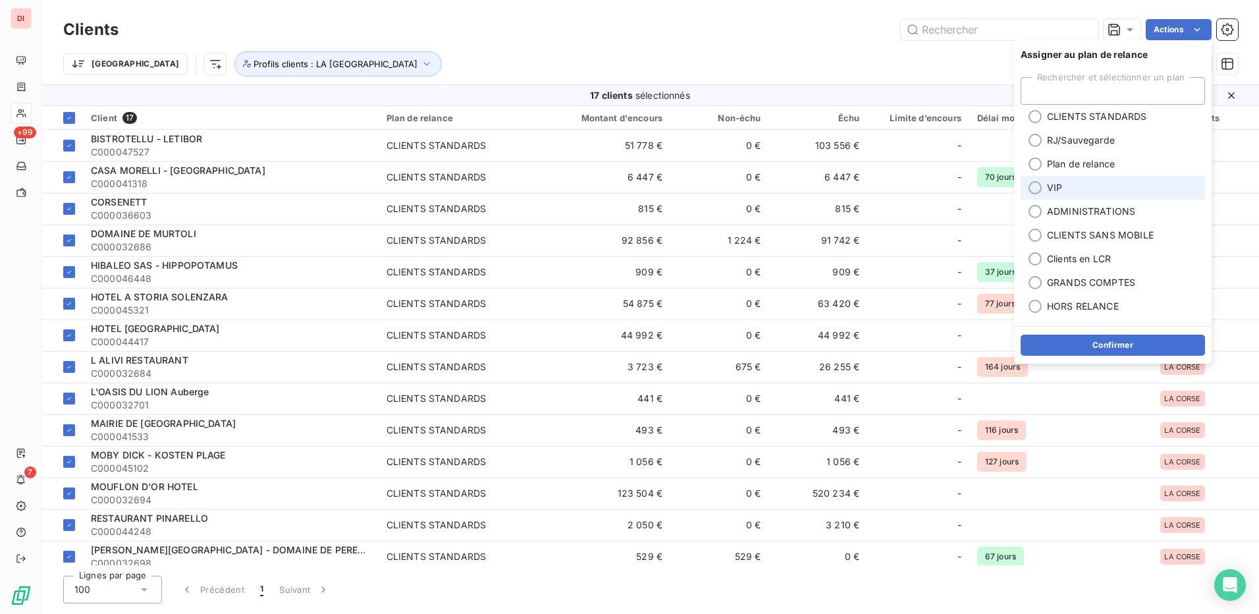
click at [1038, 188] on div at bounding box center [1035, 187] width 13 height 13
click at [1036, 304] on div at bounding box center [1035, 306] width 13 height 13
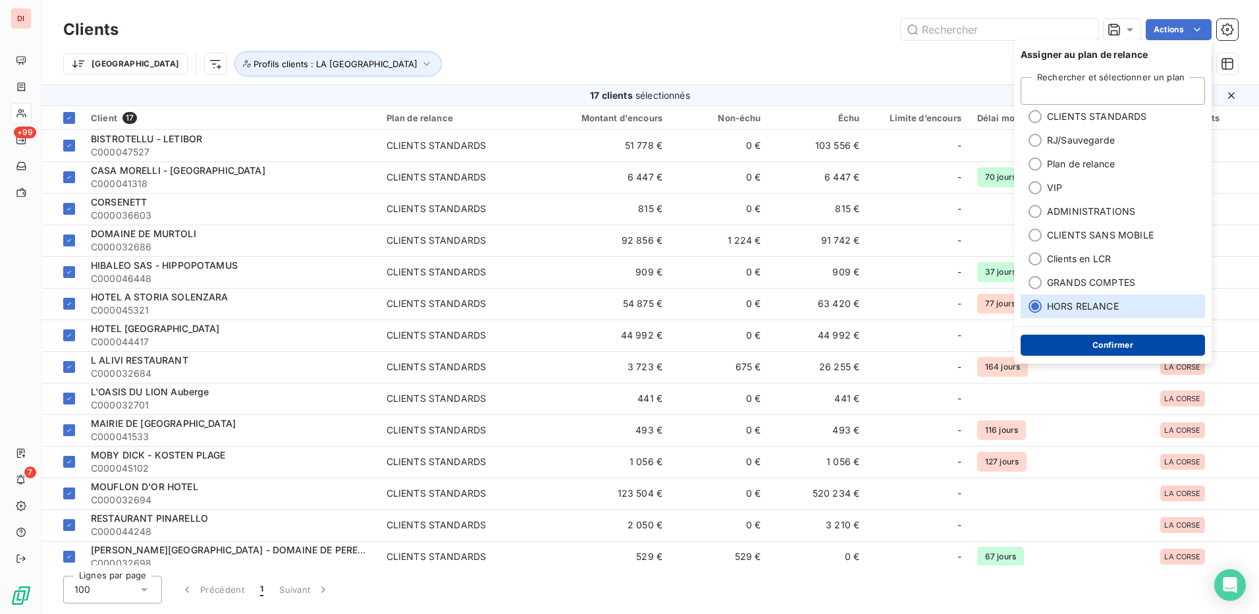
click at [1117, 338] on button "Confirmer" at bounding box center [1113, 345] width 184 height 21
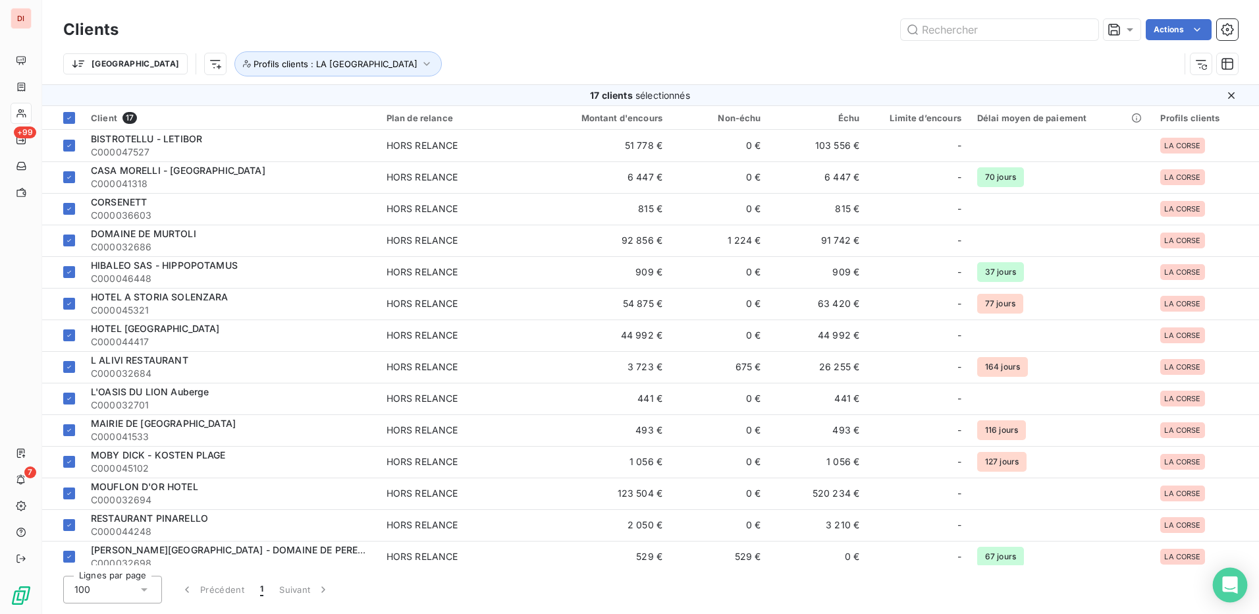
click at [1235, 578] on icon "Open Intercom Messenger" at bounding box center [1229, 584] width 15 height 17
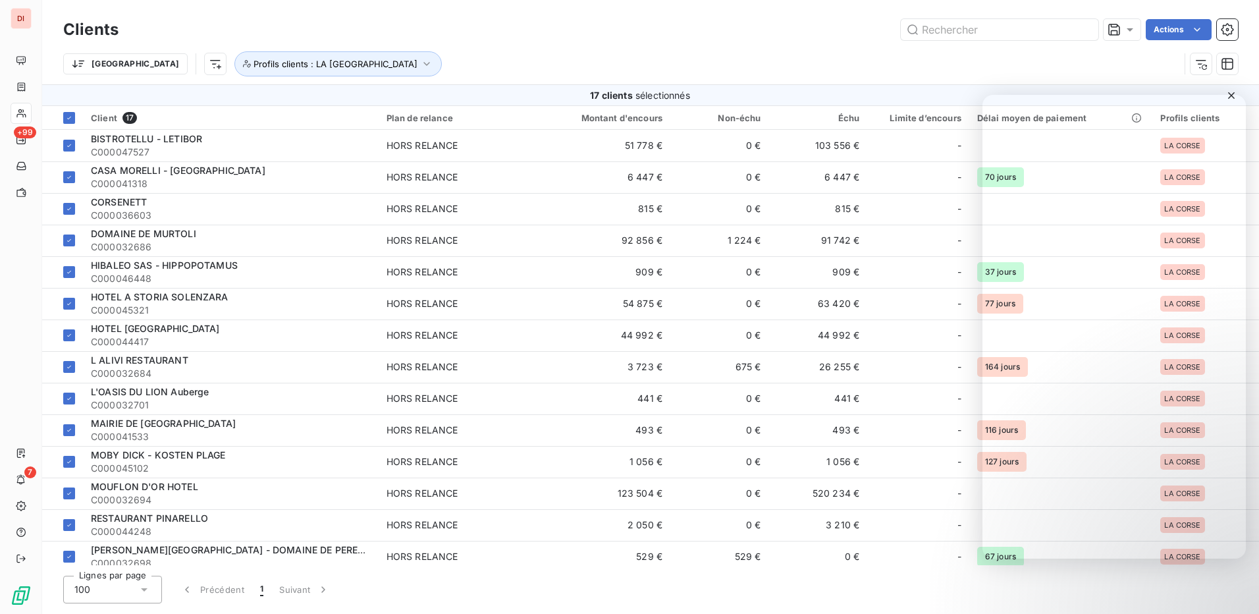
click at [865, 72] on div "Trier Profils clients : LA [GEOGRAPHIC_DATA]" at bounding box center [621, 63] width 1116 height 25
click at [712, 9] on div "Clients Actions Trier Profils clients : LA [GEOGRAPHIC_DATA]" at bounding box center [650, 42] width 1217 height 84
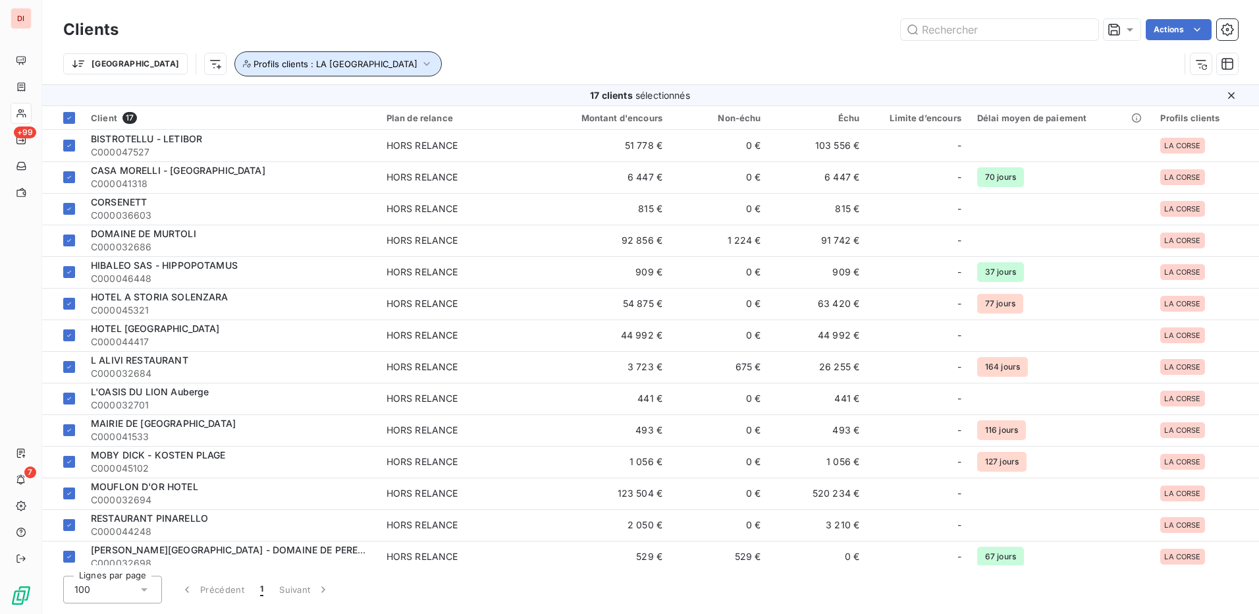
drag, startPoint x: 240, startPoint y: 68, endPoint x: 265, endPoint y: 63, distance: 26.1
click at [265, 63] on span "Profils clients : LA [GEOGRAPHIC_DATA]" at bounding box center [336, 64] width 164 height 11
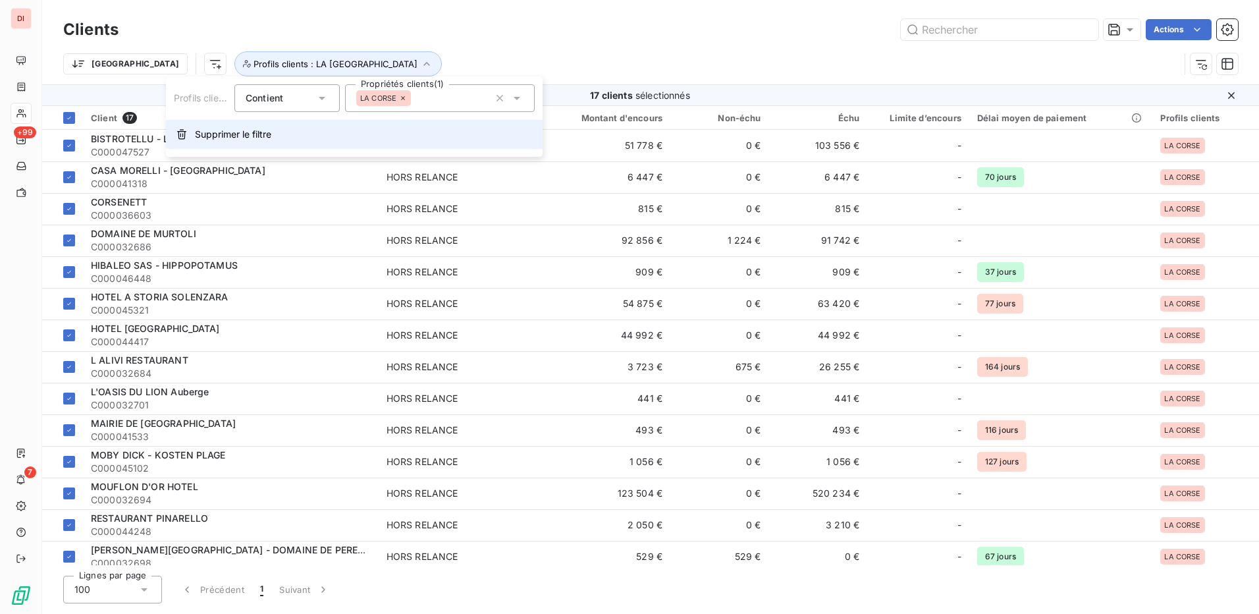
click at [248, 132] on span "Supprimer le filtre" at bounding box center [233, 134] width 76 height 13
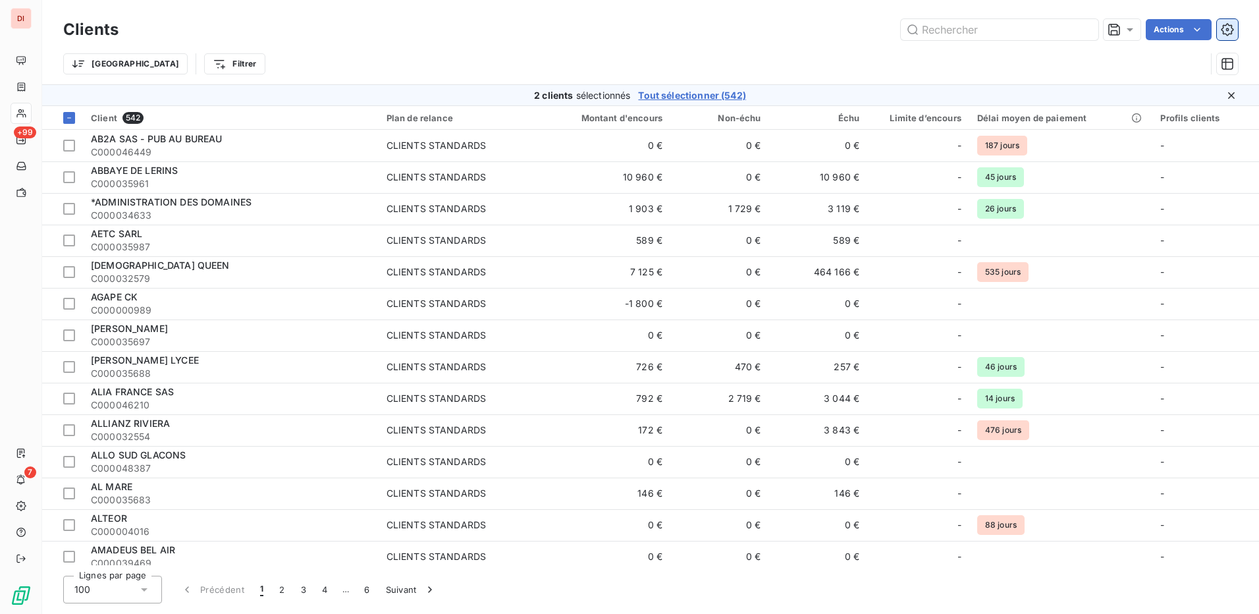
click at [1232, 28] on icon "button" at bounding box center [1227, 29] width 13 height 13
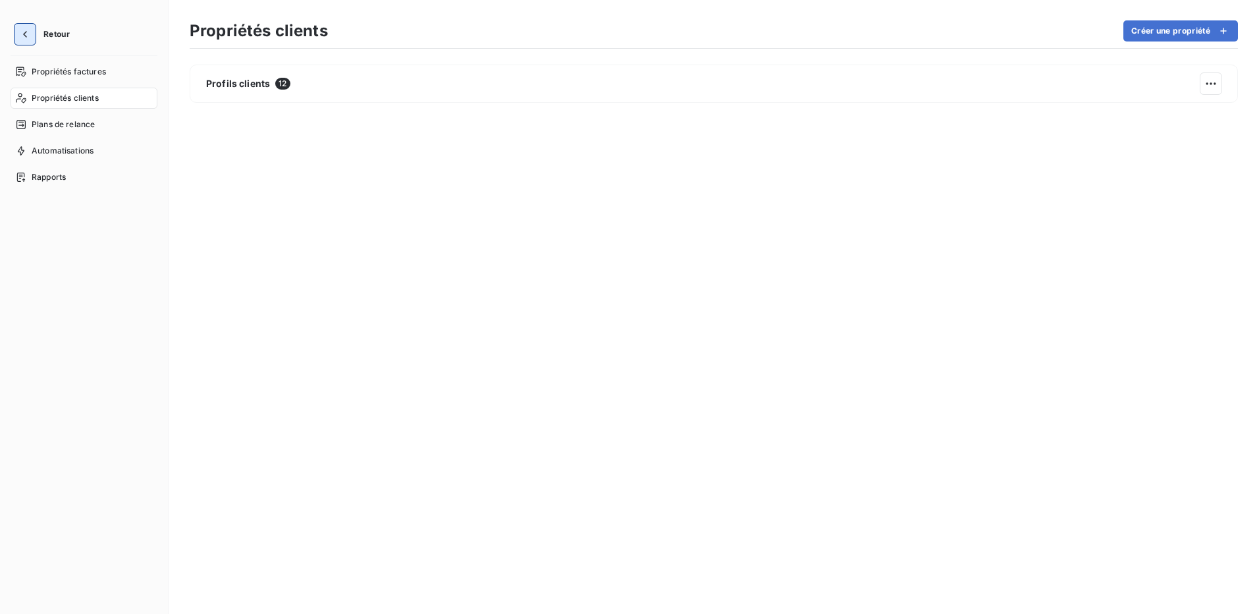
click at [24, 38] on icon "button" at bounding box center [24, 34] width 13 height 13
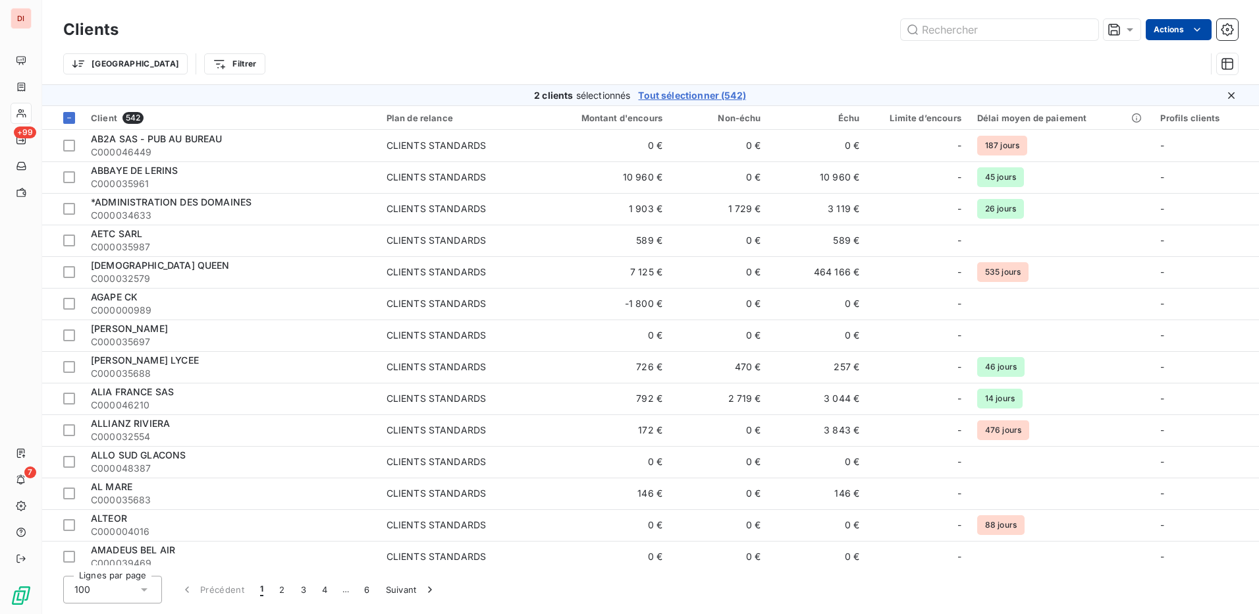
click at [1180, 34] on html "DI +99 7 Clients Actions Trier Filtrer 2 clients sélectionnés Tout sélectionner…" at bounding box center [629, 307] width 1259 height 614
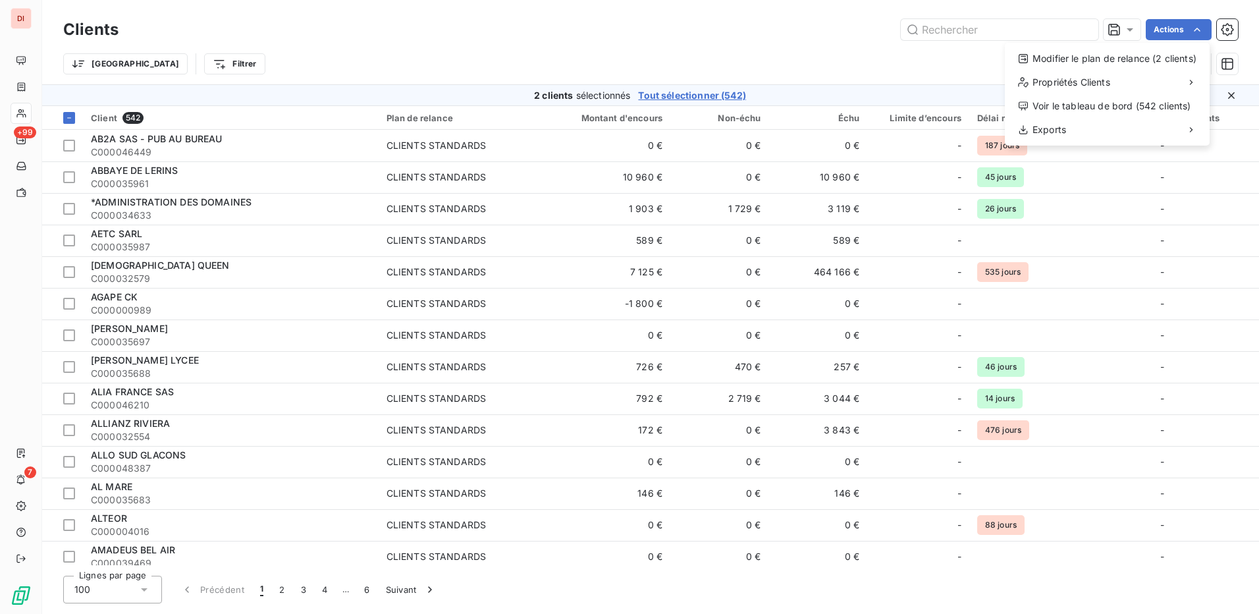
click at [736, 43] on html "DI +99 7 Clients Actions Modifier le plan de relance (2 clients) Propriétés Cli…" at bounding box center [629, 307] width 1259 height 614
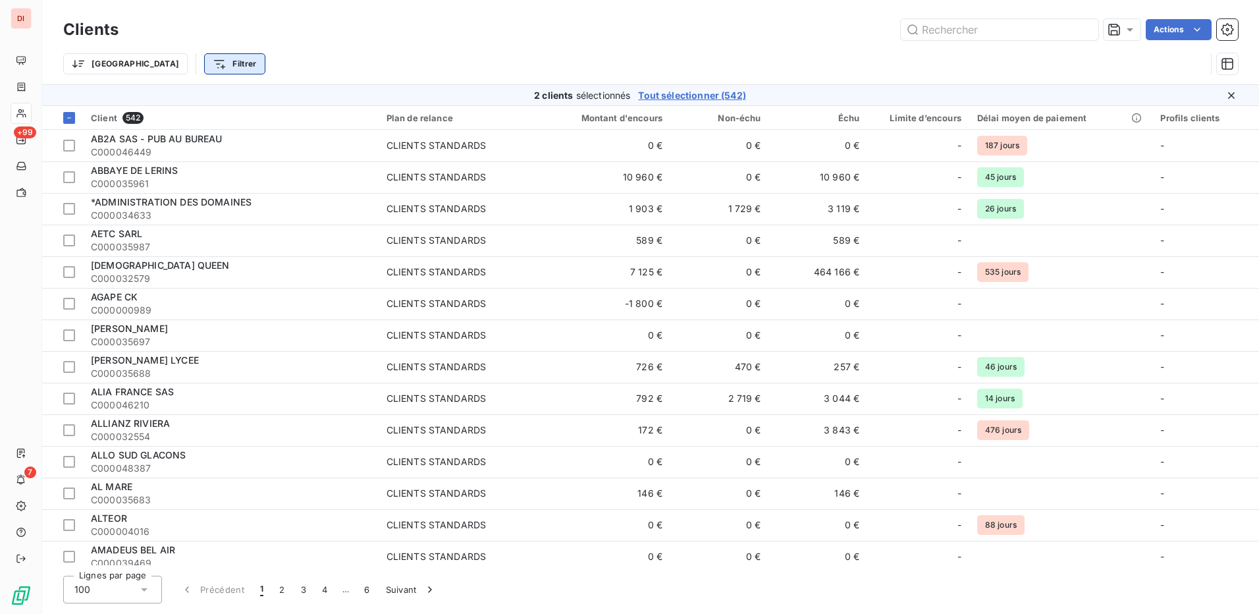
click at [179, 61] on html "DI +99 7 Clients Actions Trier Filtrer 2 clients sélectionnés Tout sélectionner…" at bounding box center [629, 307] width 1259 height 614
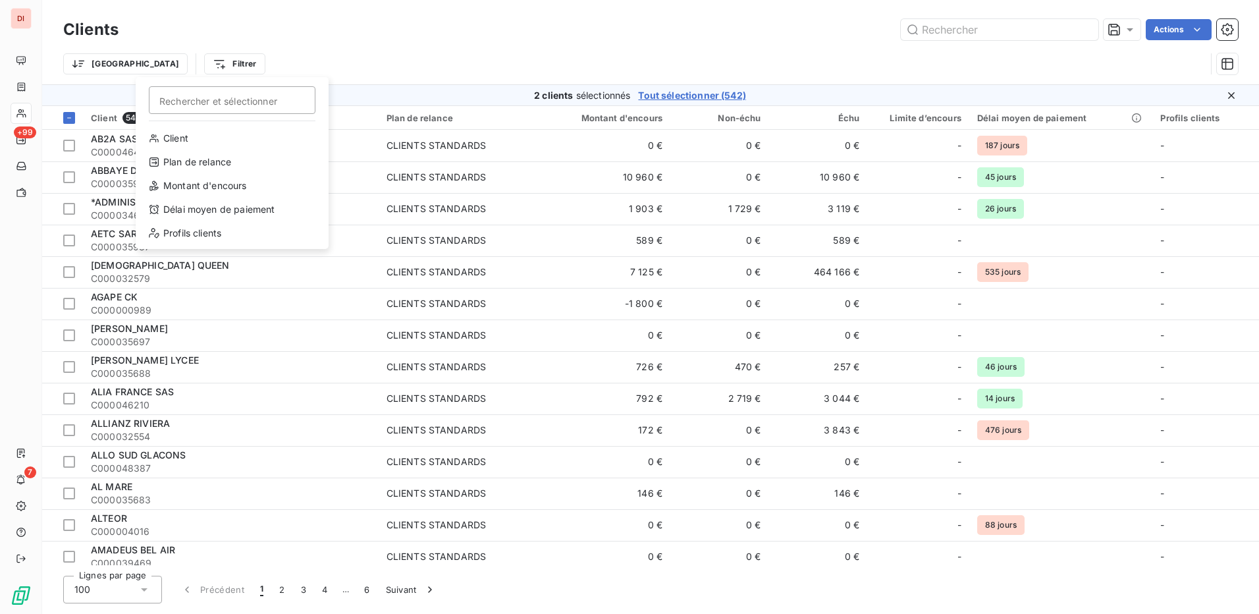
click at [369, 25] on html "DI +99 7 Clients Actions Trier Filtrer Rechercher et sélectionner Client Plan d…" at bounding box center [629, 307] width 1259 height 614
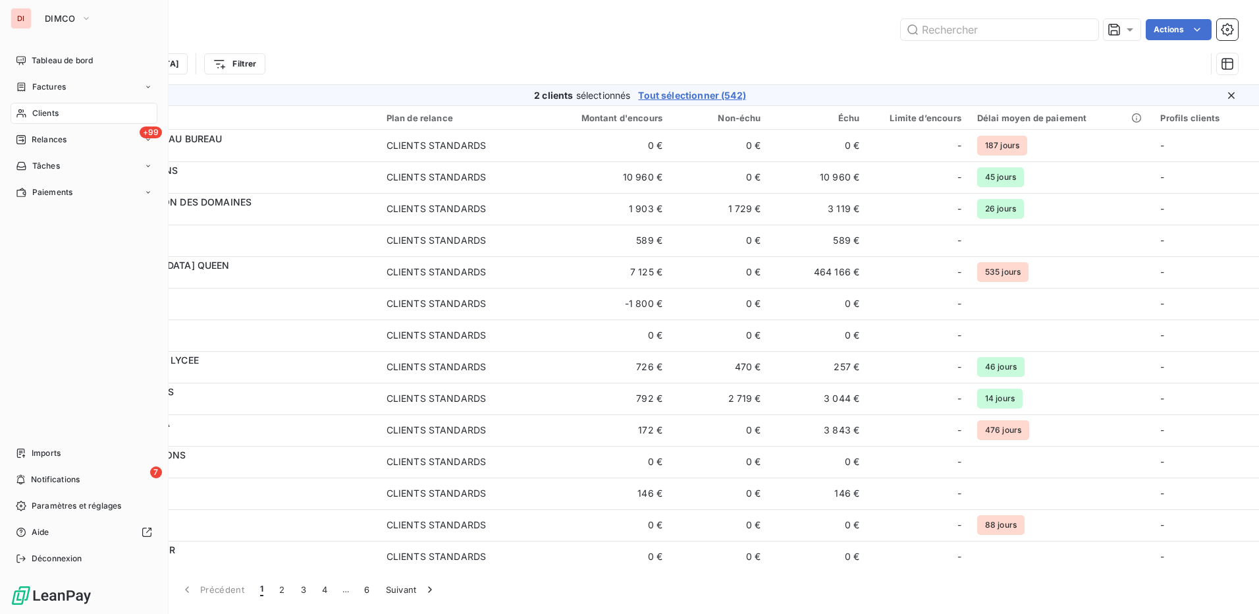
click at [58, 109] on span "Clients" at bounding box center [45, 113] width 26 height 12
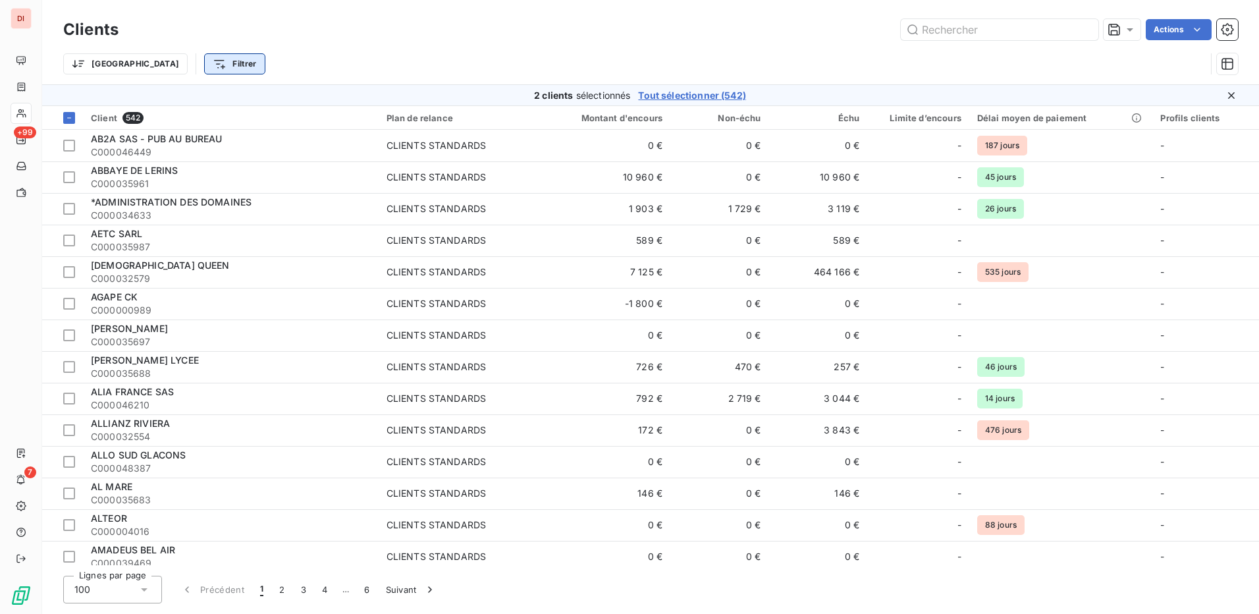
click at [178, 65] on html "DI +99 7 Clients Actions Trier Filtrer 2 clients sélectionnés Tout sélectionner…" at bounding box center [629, 307] width 1259 height 614
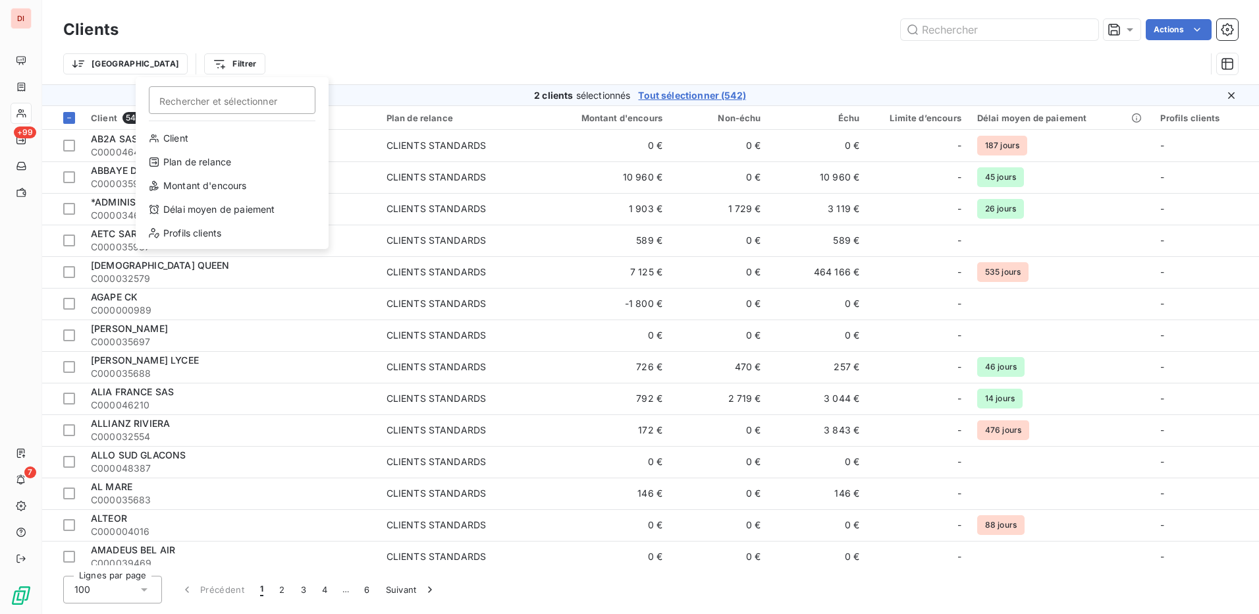
click at [225, 34] on html "DI +99 7 Clients Actions Trier Filtrer Rechercher et sélectionner Client Plan d…" at bounding box center [629, 307] width 1259 height 614
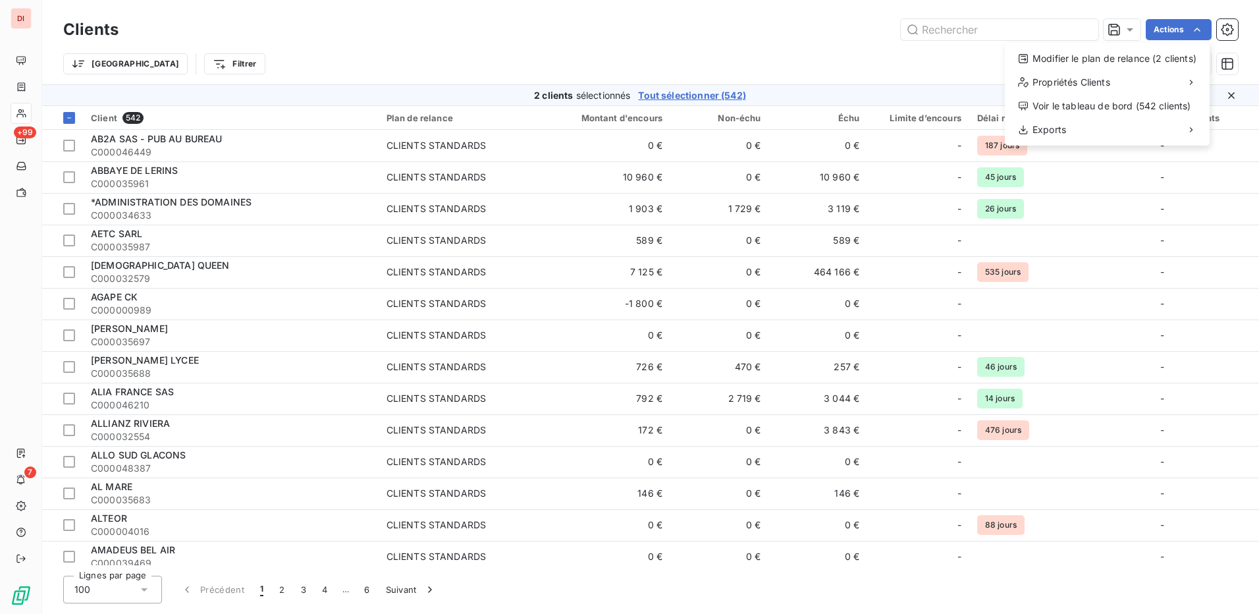
click at [645, 57] on html "DI +99 7 Clients Actions Modifier le plan de relance (2 clients) Propriétés Cli…" at bounding box center [629, 307] width 1259 height 614
click at [67, 116] on icon at bounding box center [69, 118] width 8 height 8
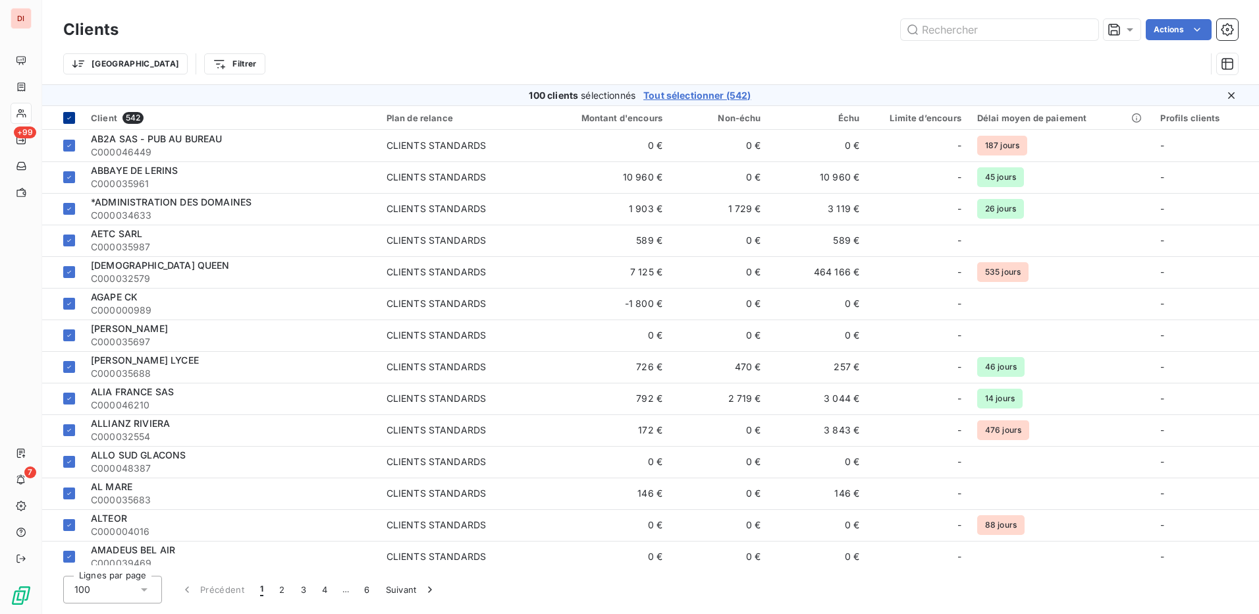
click at [67, 116] on icon at bounding box center [69, 118] width 8 height 8
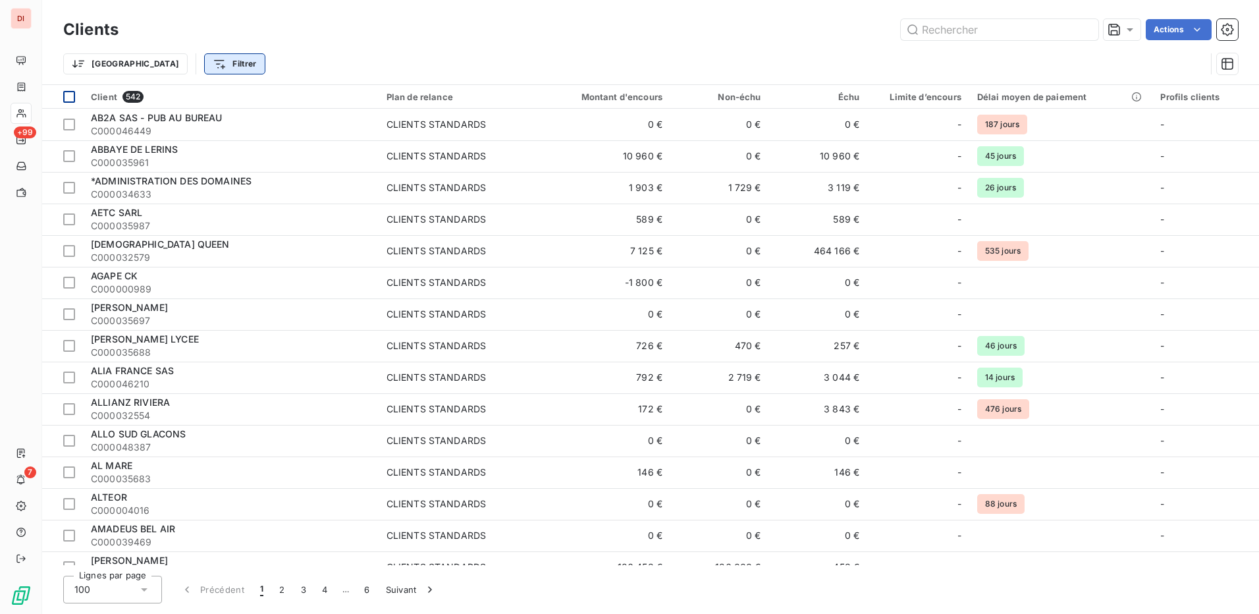
click at [173, 65] on html "DI +99 7 Clients Actions Trier Filtrer Client 542 Plan de relance Montant d'enc…" at bounding box center [629, 307] width 1259 height 614
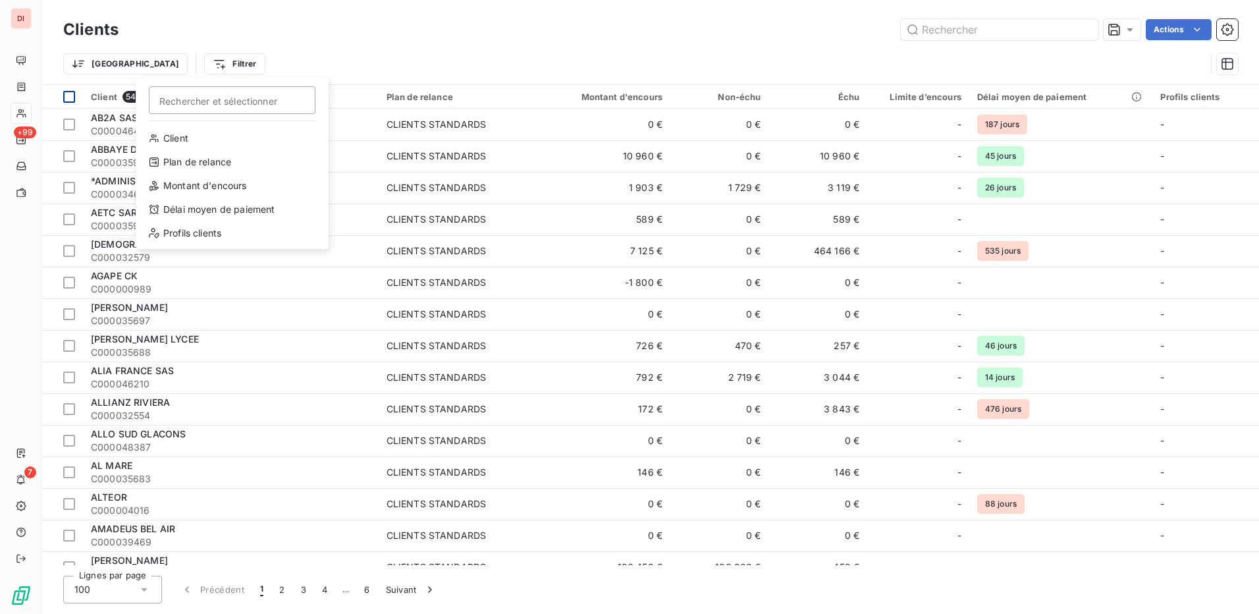
click at [368, 34] on html "DI +99 7 Clients Actions Trier Filtrer Rechercher et sélectionner Client Plan d…" at bounding box center [629, 307] width 1259 height 614
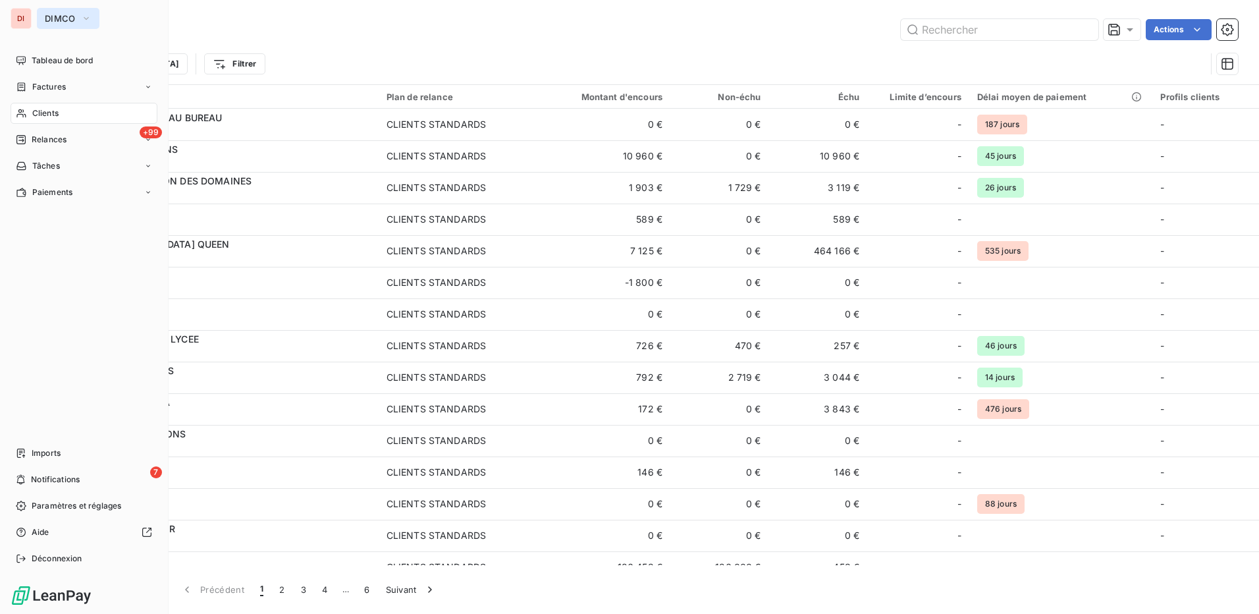
click at [79, 14] on button "DIMCO" at bounding box center [68, 18] width 63 height 21
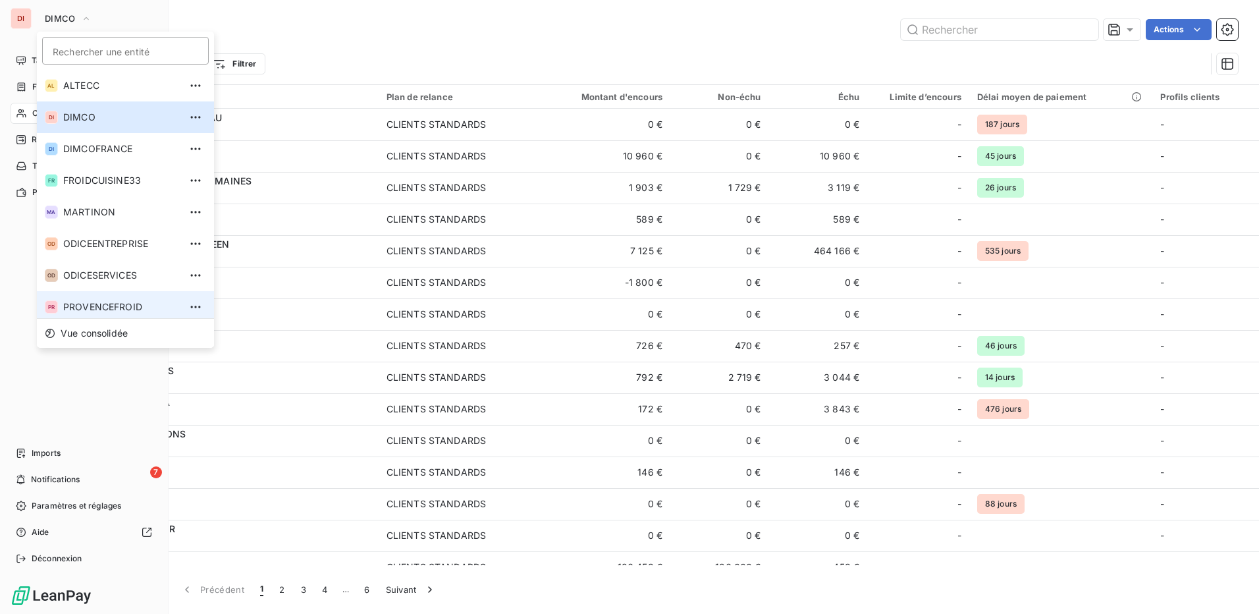
click at [105, 306] on span "PROVENCEFROID" at bounding box center [121, 306] width 117 height 13
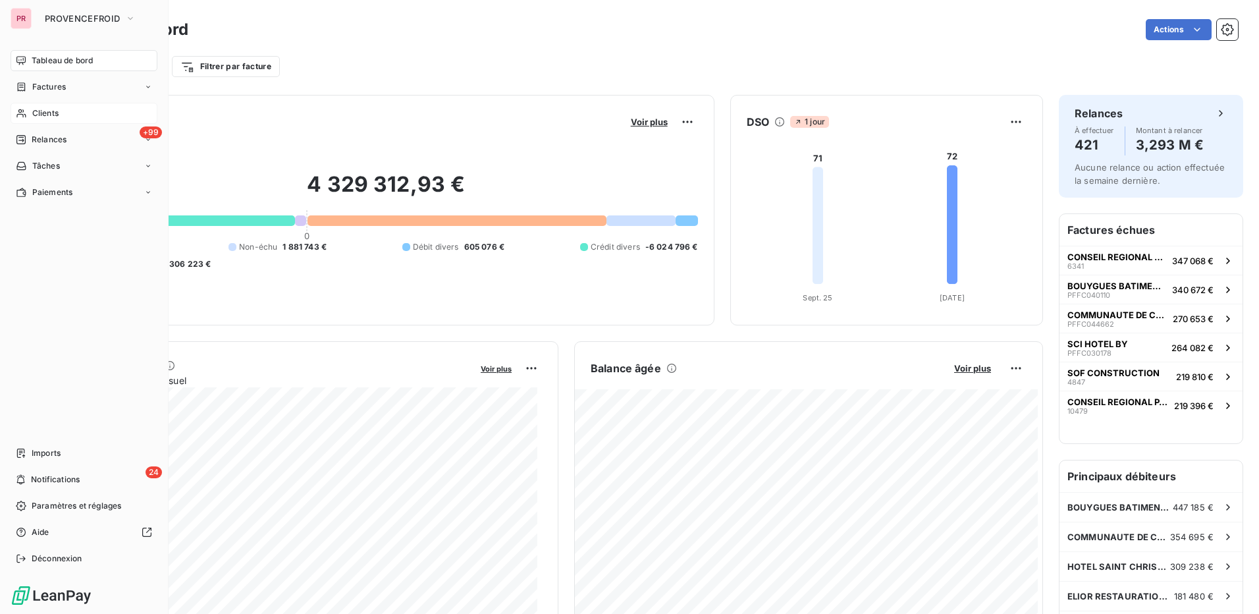
click at [56, 109] on span "Clients" at bounding box center [45, 113] width 26 height 12
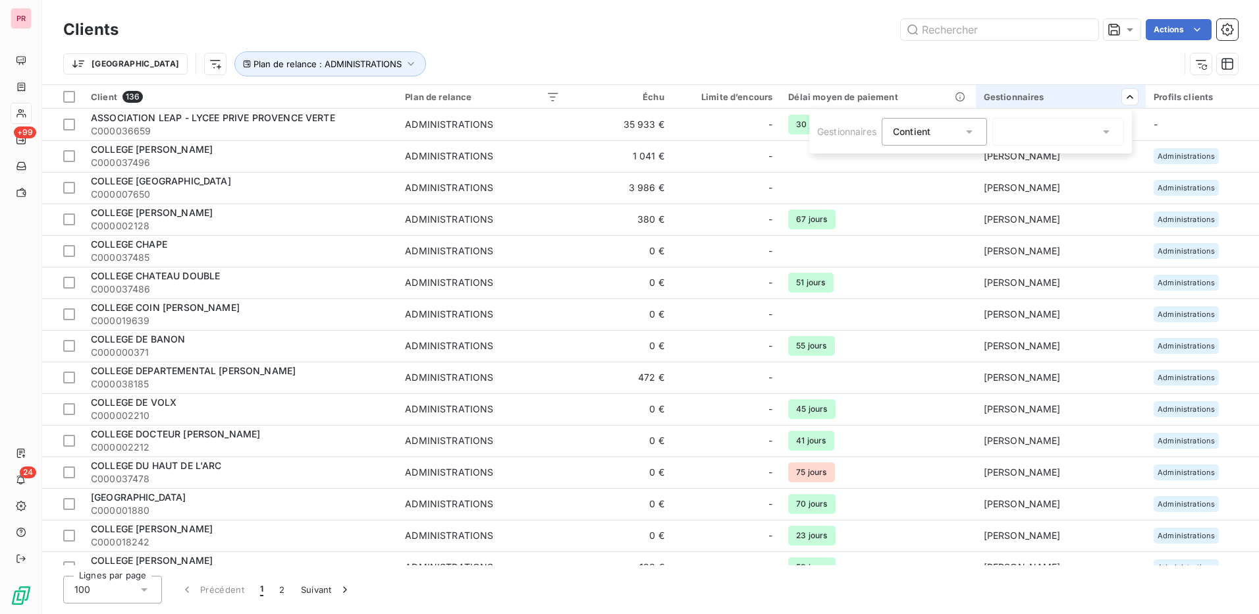
click at [1100, 132] on div at bounding box center [1058, 132] width 132 height 28
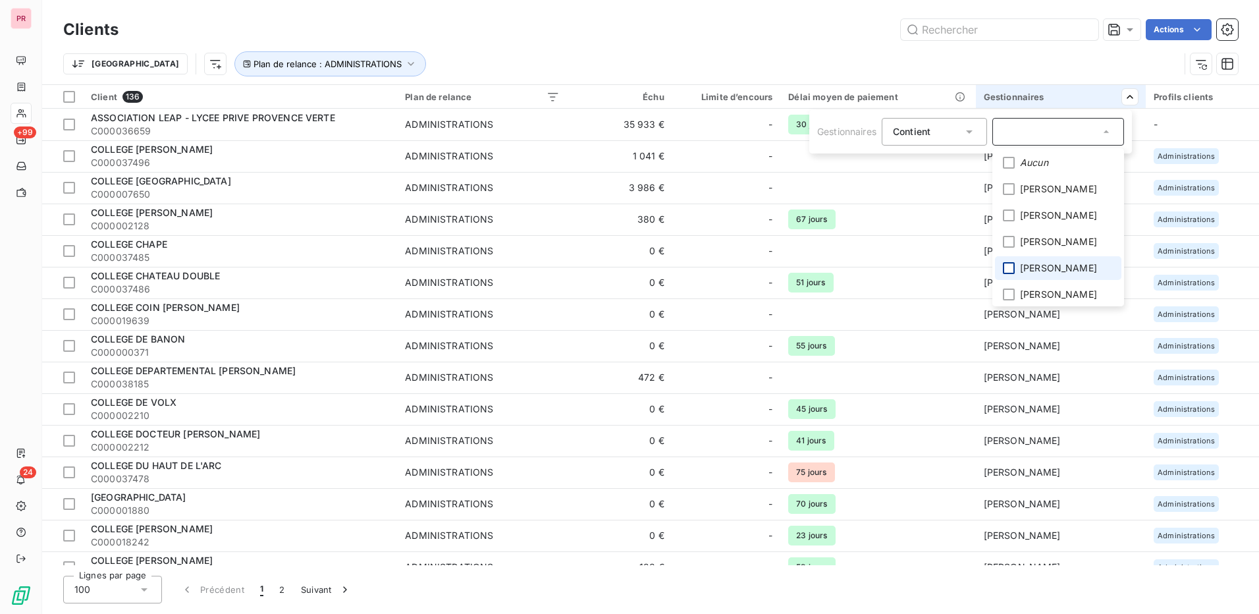
click at [1008, 273] on div at bounding box center [1009, 268] width 12 height 12
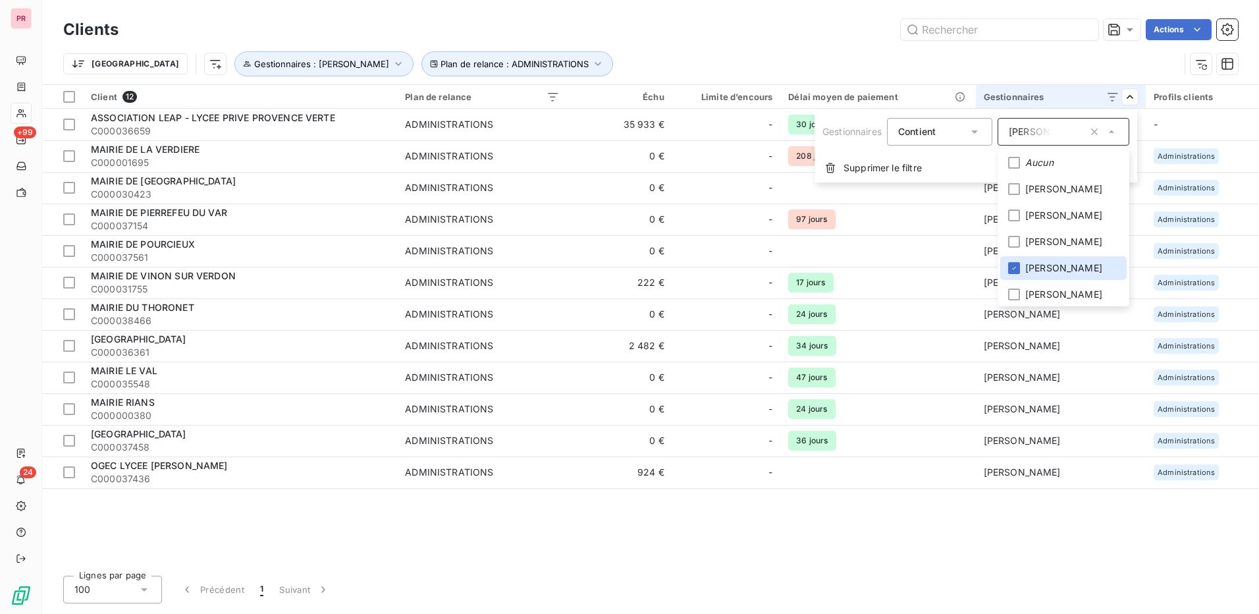
click at [1050, 559] on html "PR +99 24 Clients Actions Trier Plan de relance : ADMINISTRATIONS Gestionnaires…" at bounding box center [629, 307] width 1259 height 614
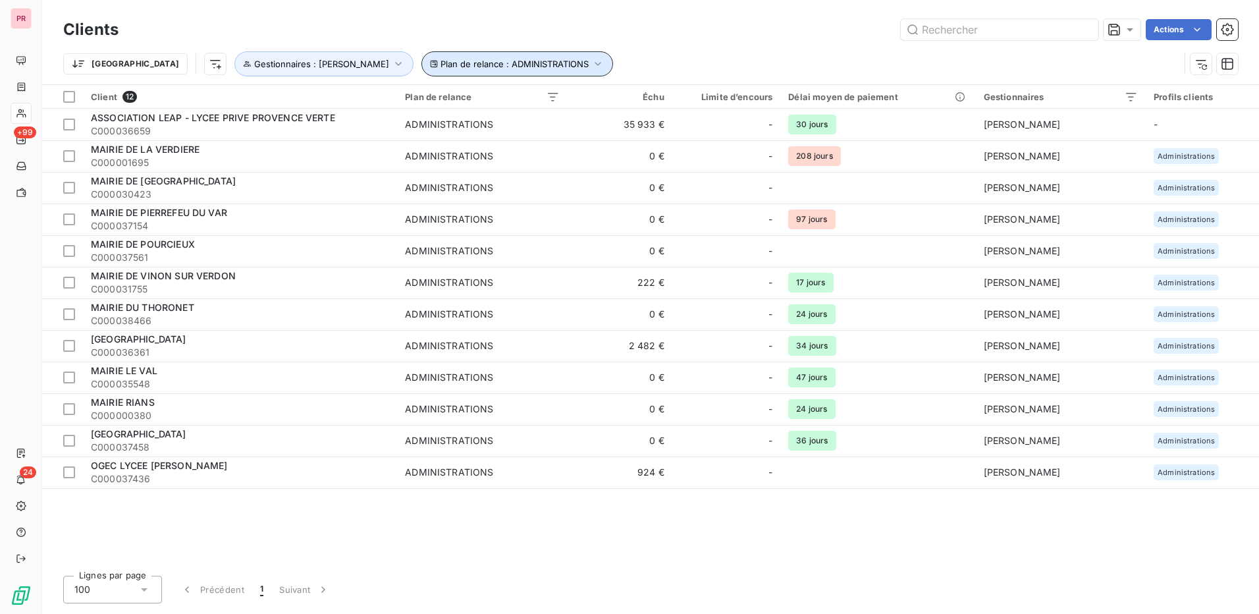
click at [595, 64] on icon "button" at bounding box center [598, 64] width 6 height 4
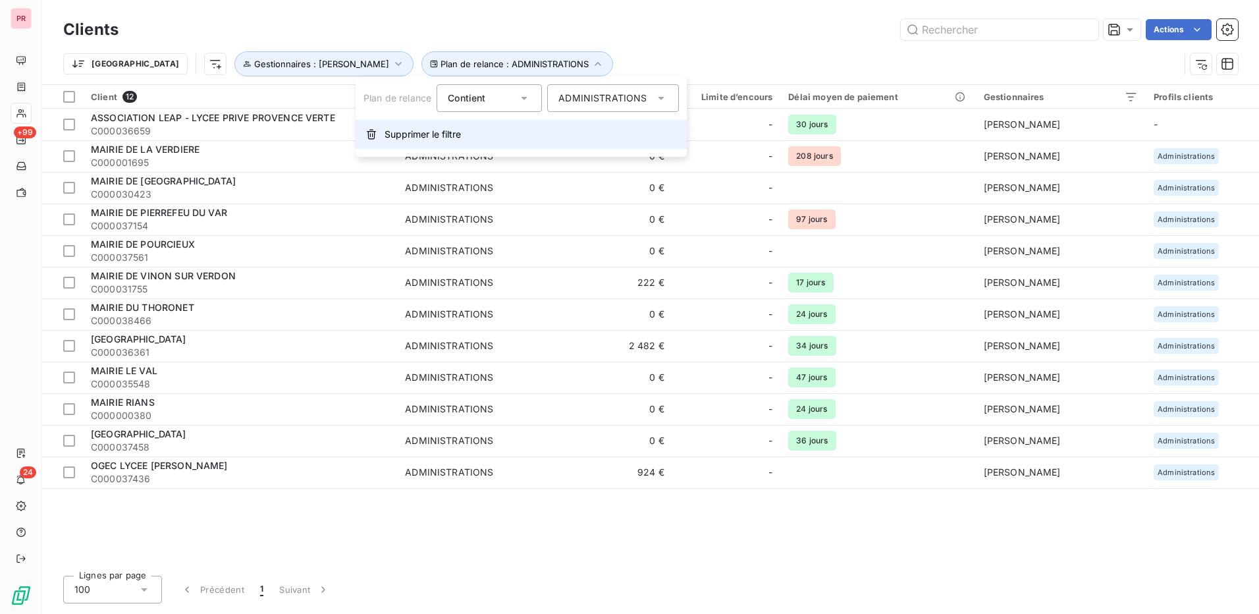
click at [444, 137] on span "Supprimer le filtre" at bounding box center [423, 134] width 76 height 13
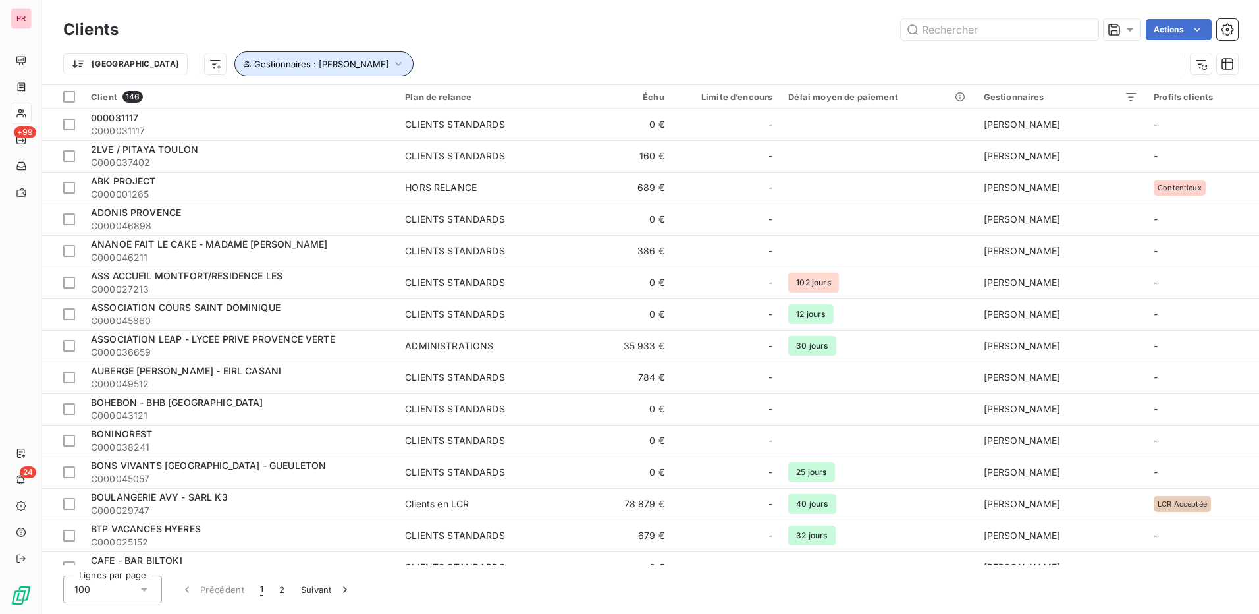
click at [325, 56] on button "Gestionnaires : Geoffrey Mancone" at bounding box center [323, 63] width 179 height 25
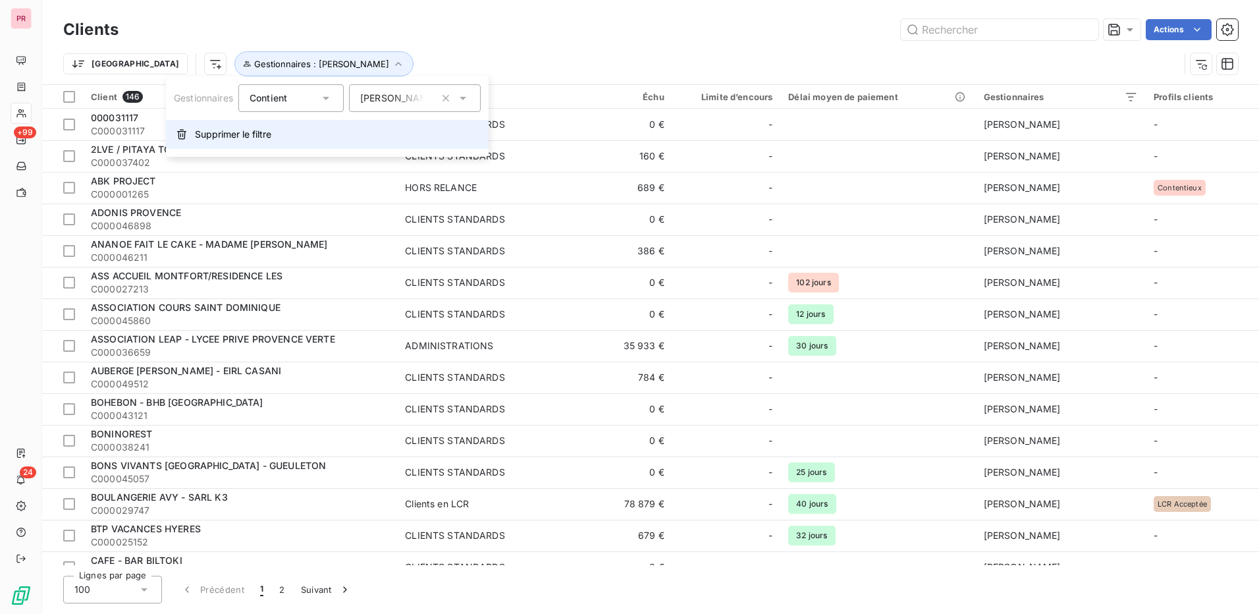
click at [263, 138] on span "Supprimer le filtre" at bounding box center [233, 134] width 76 height 13
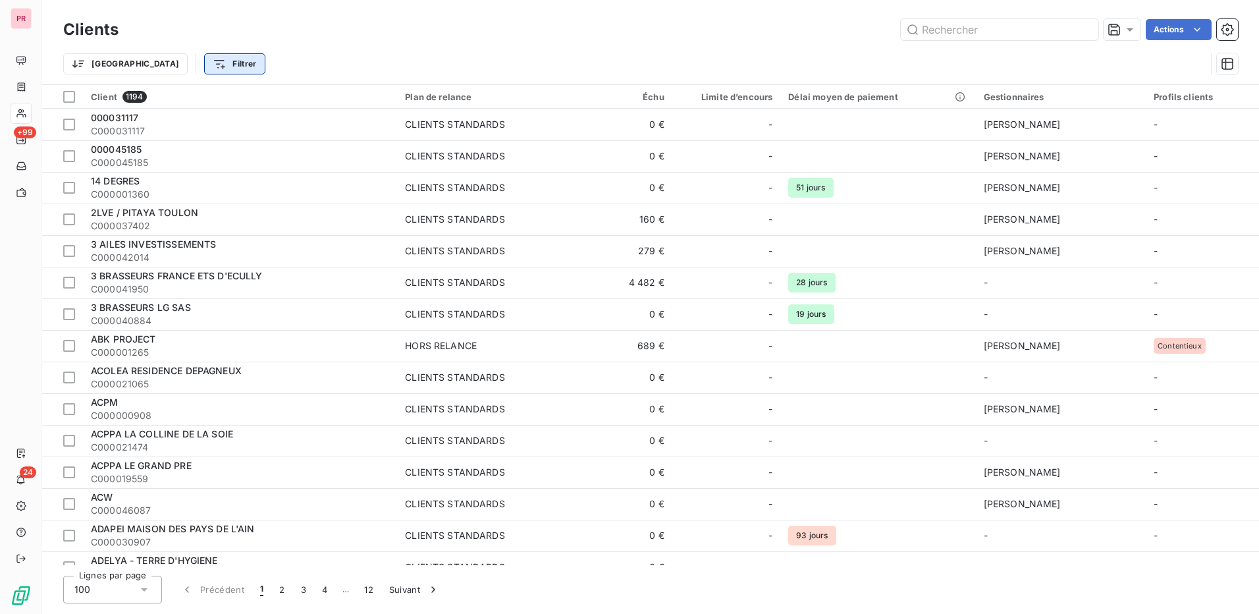
click at [161, 68] on html "PR +99 24 Clients Actions Trier Filtrer Client 1194 Plan de relance Échu Limite…" at bounding box center [629, 307] width 1259 height 614
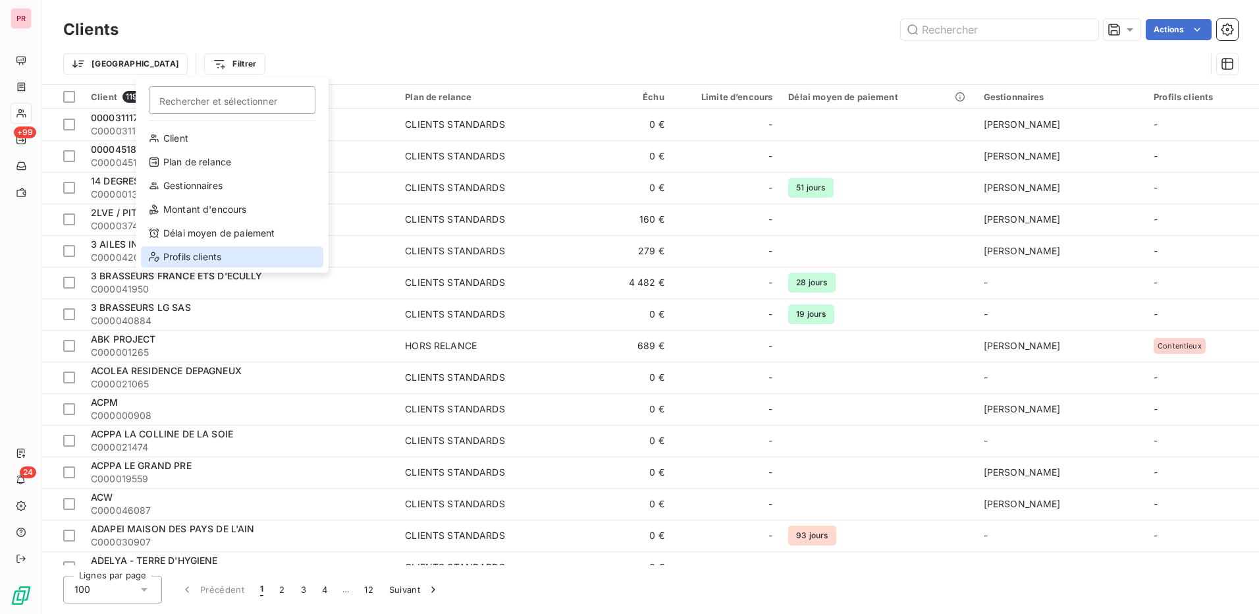
click at [248, 252] on div "Profils clients" at bounding box center [232, 256] width 182 height 21
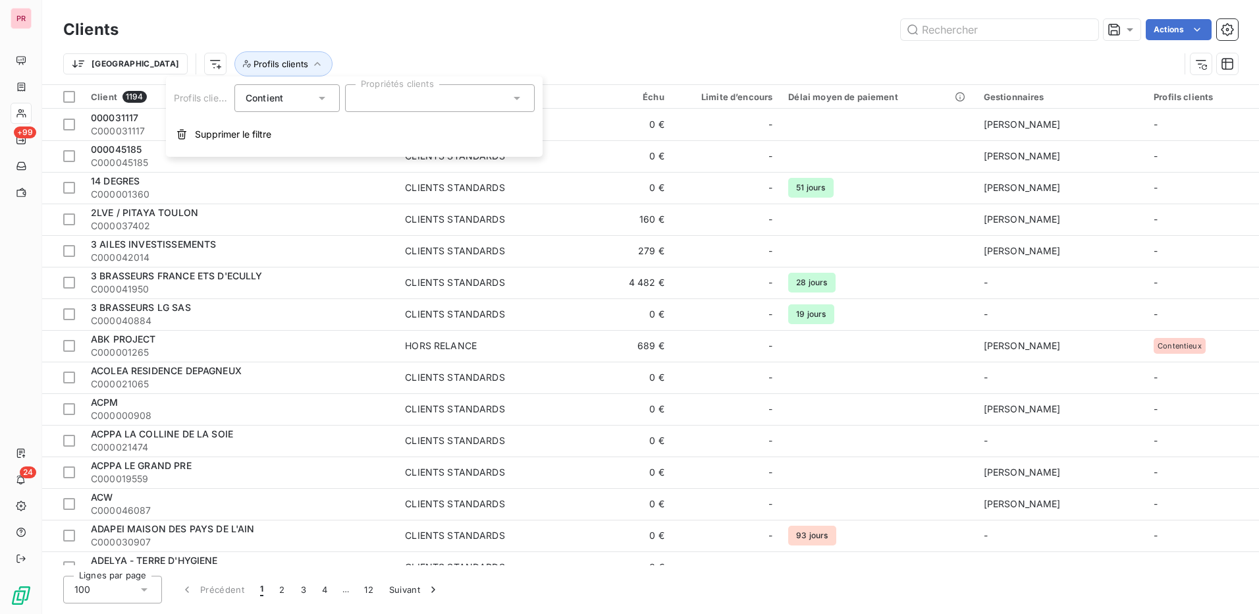
click at [515, 101] on icon at bounding box center [516, 98] width 13 height 13
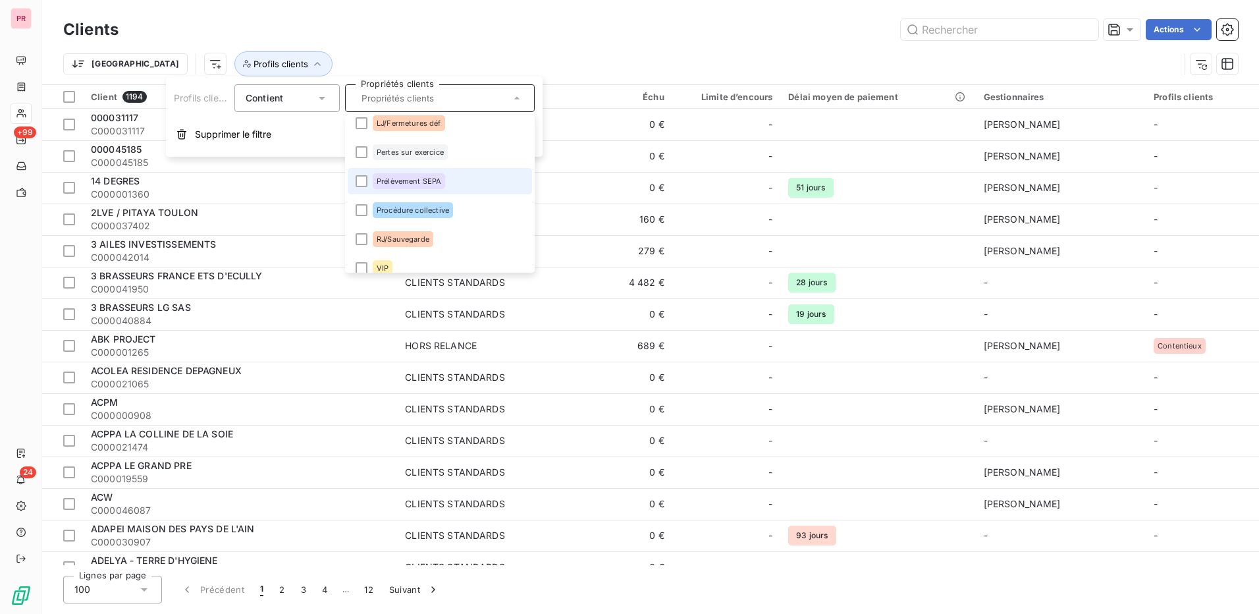
scroll to position [163, 0]
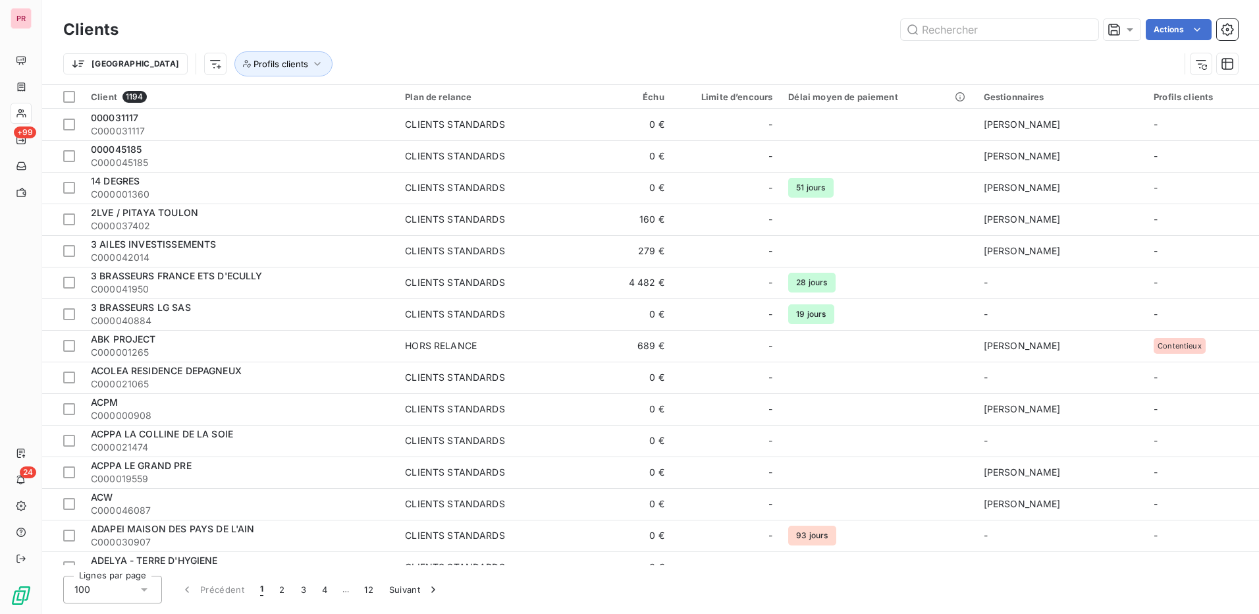
click at [598, 48] on div "Trier Profils clients" at bounding box center [650, 63] width 1175 height 41
click at [529, 100] on div "Plan de relance" at bounding box center [482, 97] width 154 height 11
click at [542, 128] on div at bounding box center [485, 132] width 132 height 28
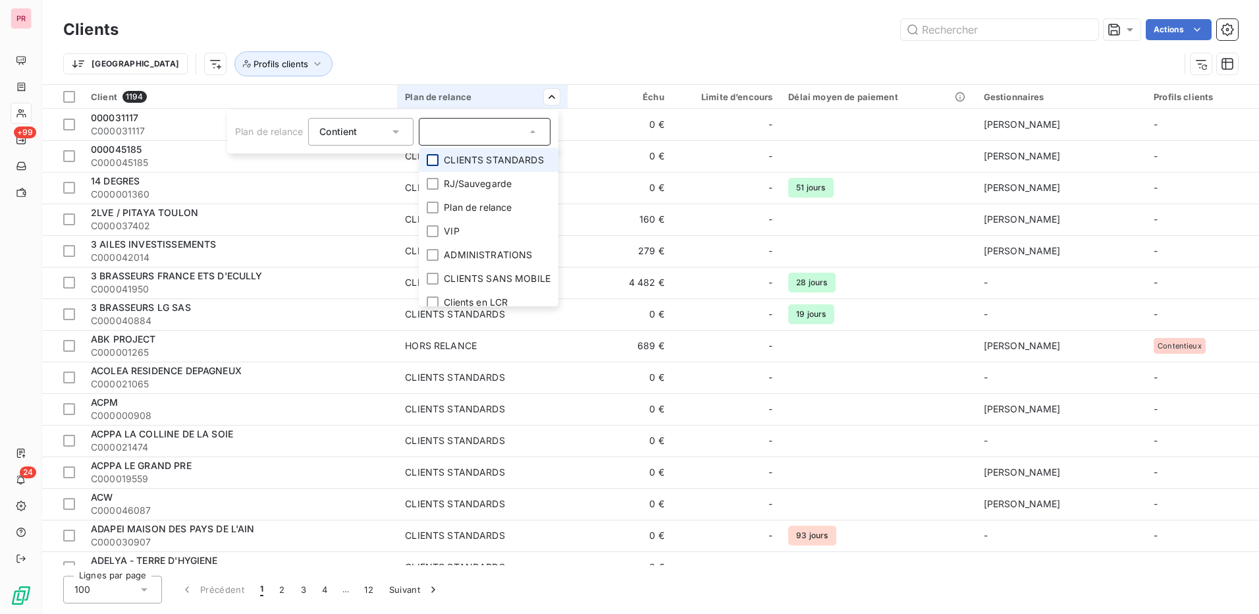
click at [435, 159] on div at bounding box center [433, 160] width 12 height 12
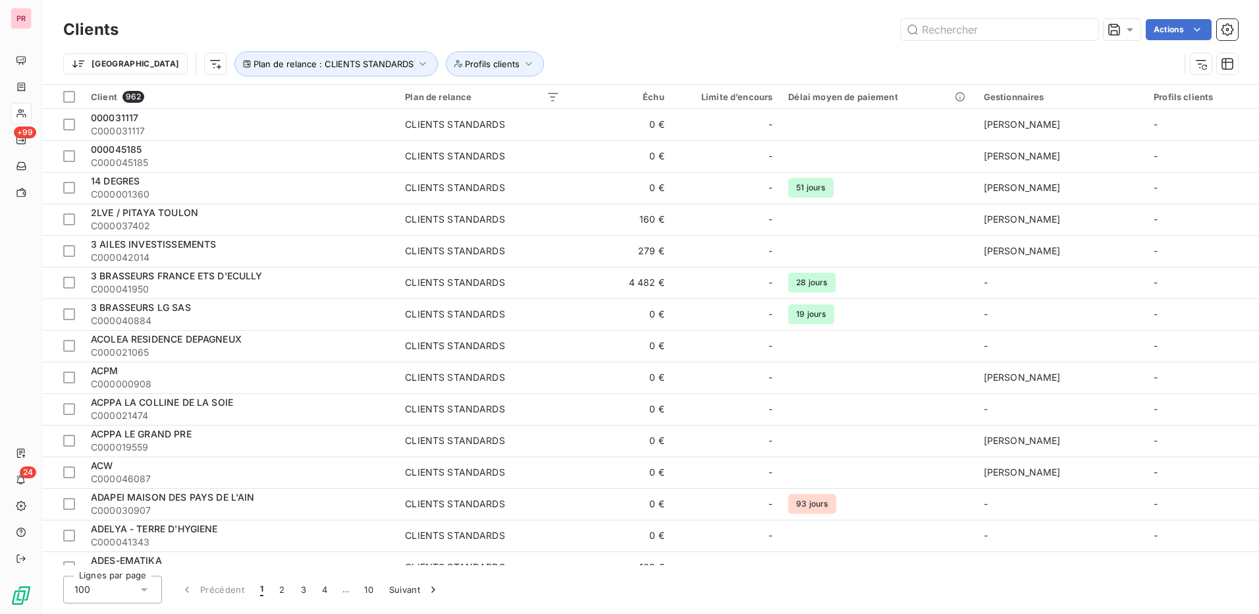
click at [717, 46] on html "PR +99 24 Clients Actions Trier Plan de relance : CLIENTS STANDARDS Profils cli…" at bounding box center [629, 307] width 1259 height 614
click at [1185, 36] on html "PR +99 24 Clients Actions Trier Plan de relance : CLIENTS STANDARDS Profils cli…" at bounding box center [629, 307] width 1259 height 614
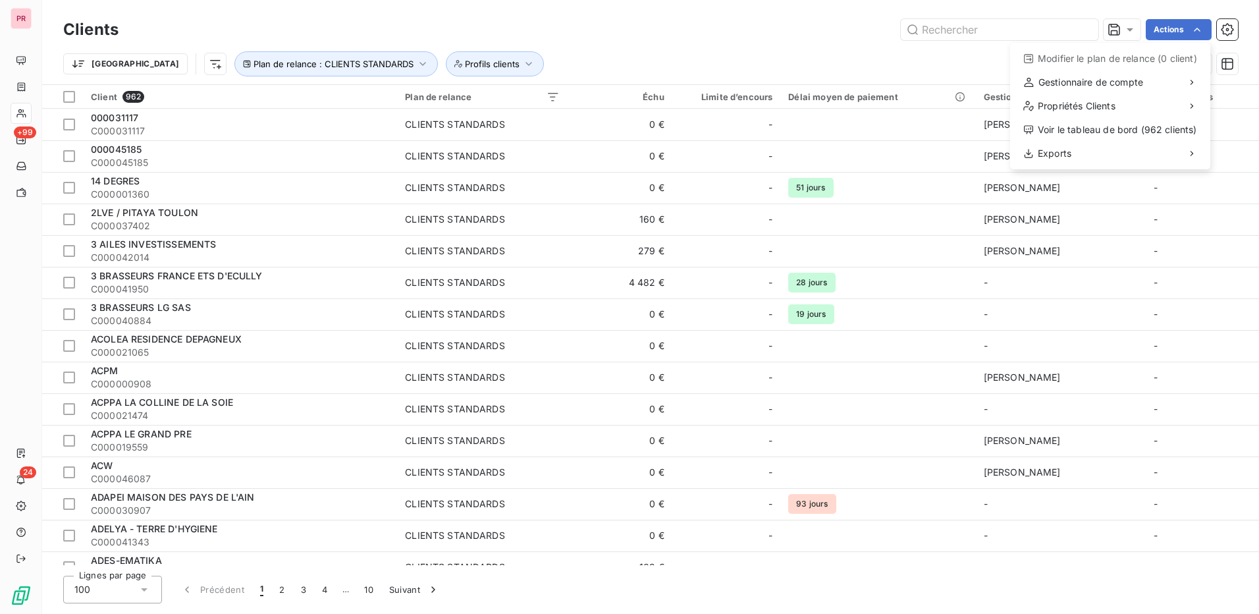
click at [852, 30] on html "PR +99 24 Clients Actions Modifier le plan de relance (0 client) Gestionnaire d…" at bounding box center [629, 307] width 1259 height 614
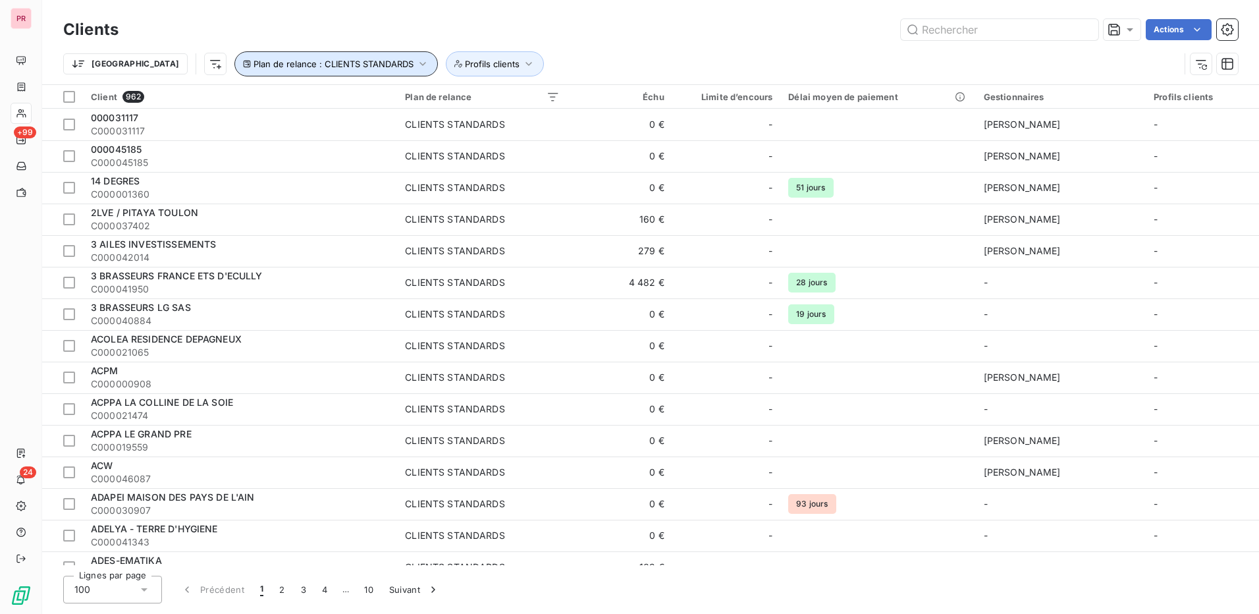
drag, startPoint x: 287, startPoint y: 57, endPoint x: 470, endPoint y: 26, distance: 185.7
click at [470, 26] on div "Clients Actions Trier Plan de relance : CLIENTS STANDARDS Profils clients" at bounding box center [650, 50] width 1175 height 68
click at [416, 62] on icon "button" at bounding box center [422, 63] width 13 height 13
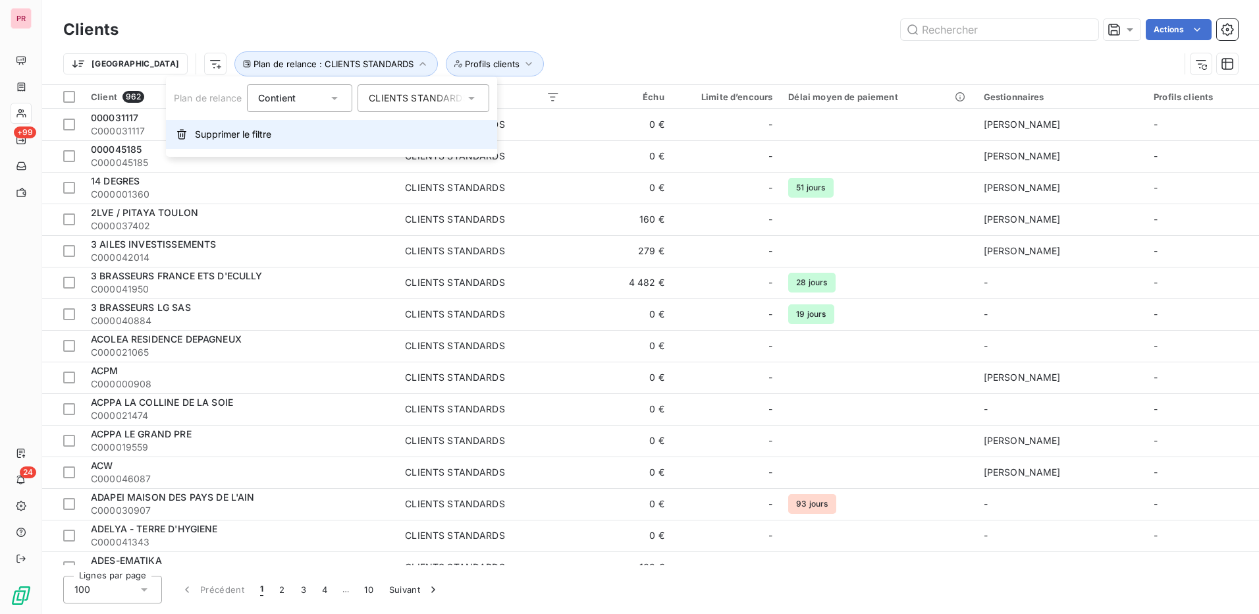
click at [251, 136] on span "Supprimer le filtre" at bounding box center [233, 134] width 76 height 13
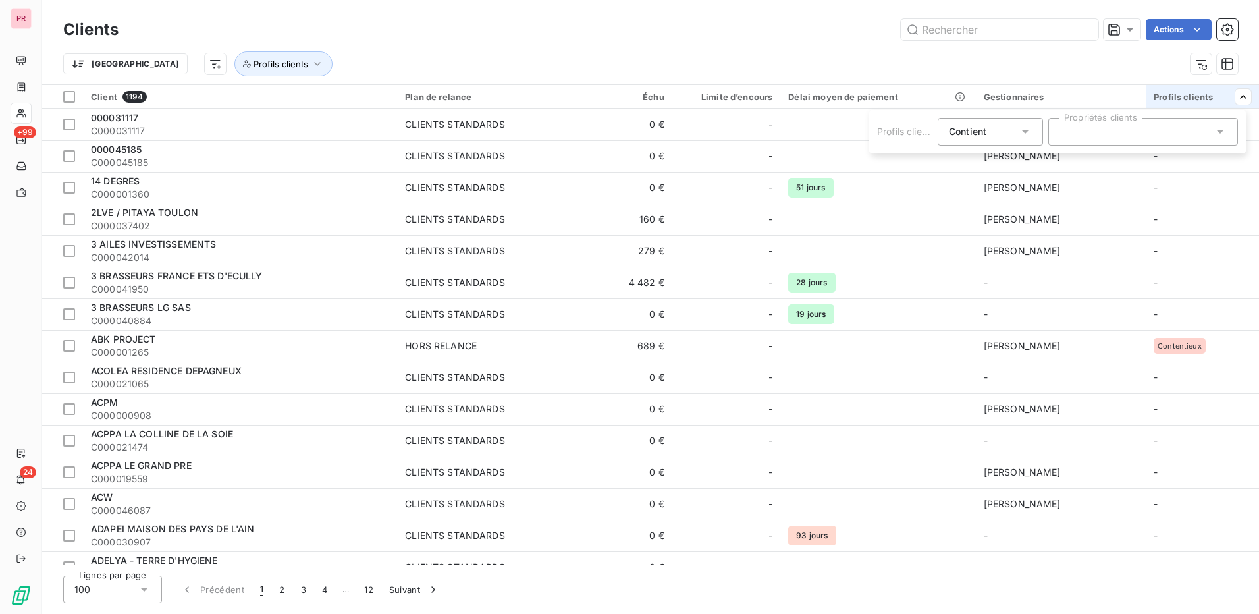
click at [1210, 134] on div at bounding box center [1143, 132] width 190 height 28
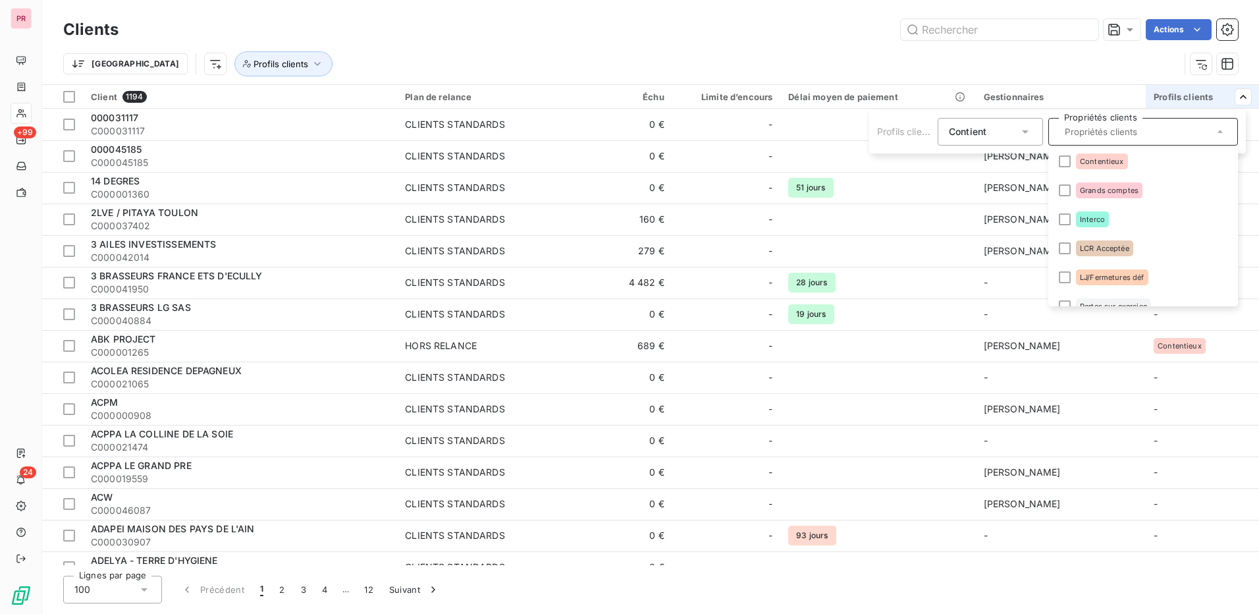
scroll to position [0, 0]
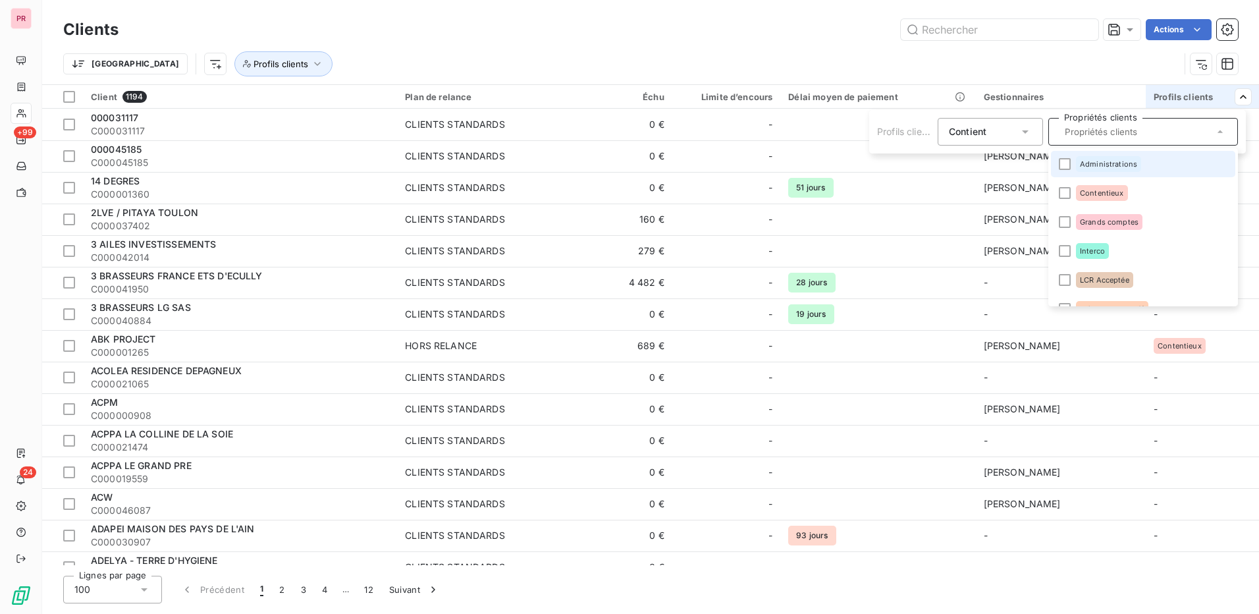
click at [1093, 57] on html "PR +99 24 Clients Actions Trier Profils clients Client 1194 Plan de relance Éch…" at bounding box center [629, 307] width 1259 height 614
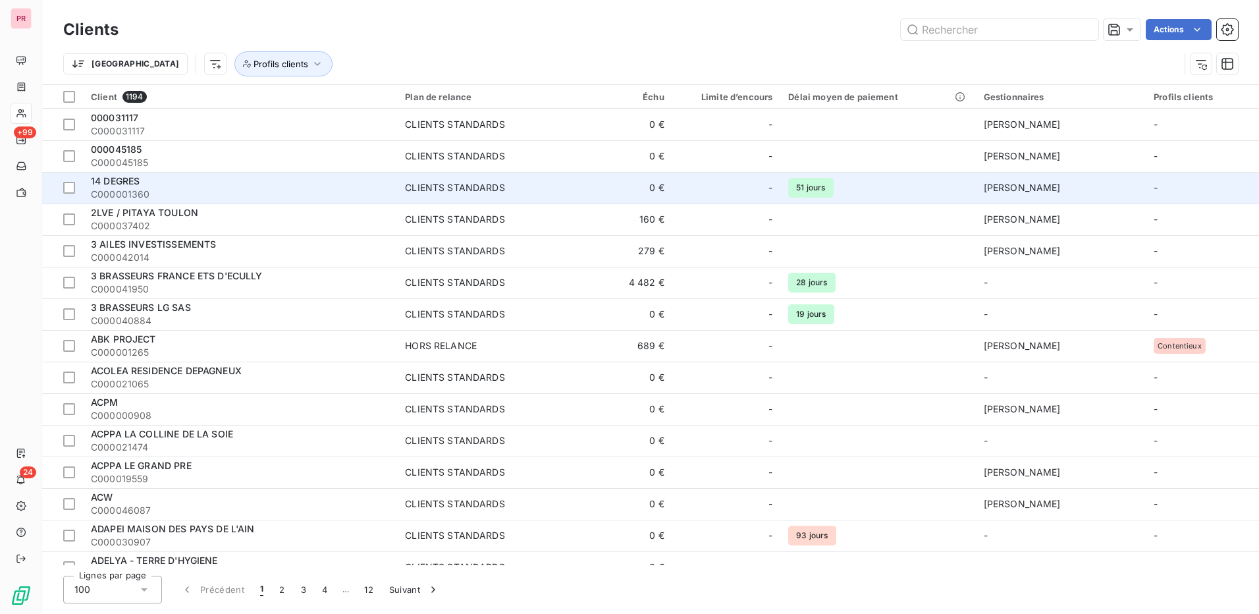
click at [237, 193] on span "C000001360" at bounding box center [240, 194] width 298 height 13
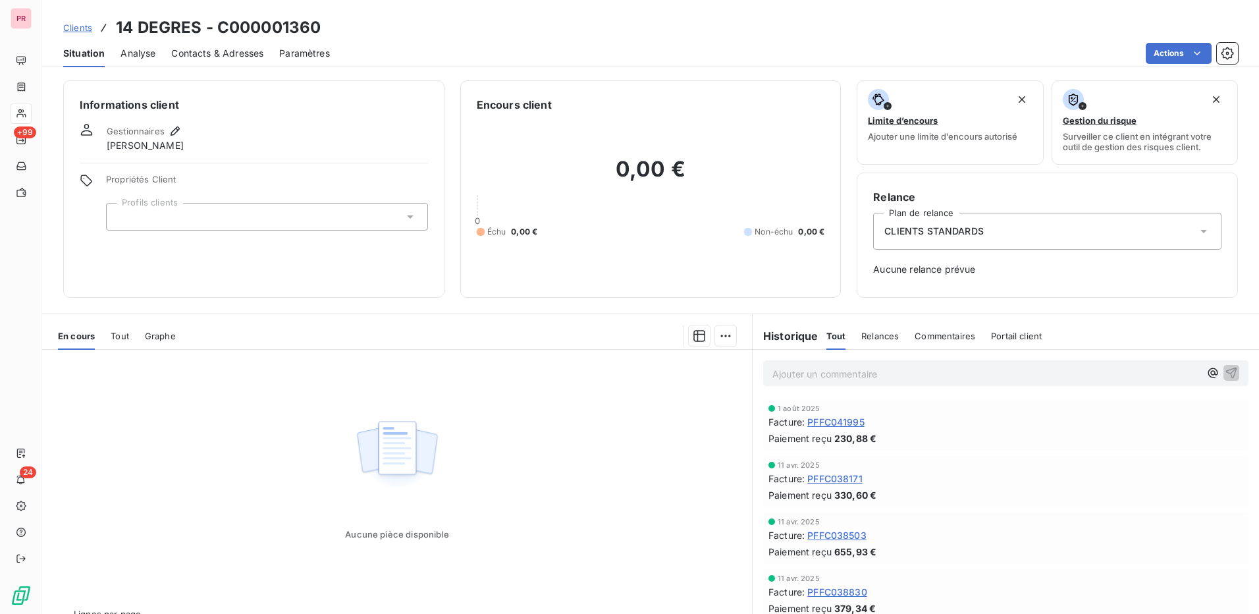
click at [237, 51] on span "Contacts & Adresses" at bounding box center [217, 53] width 92 height 13
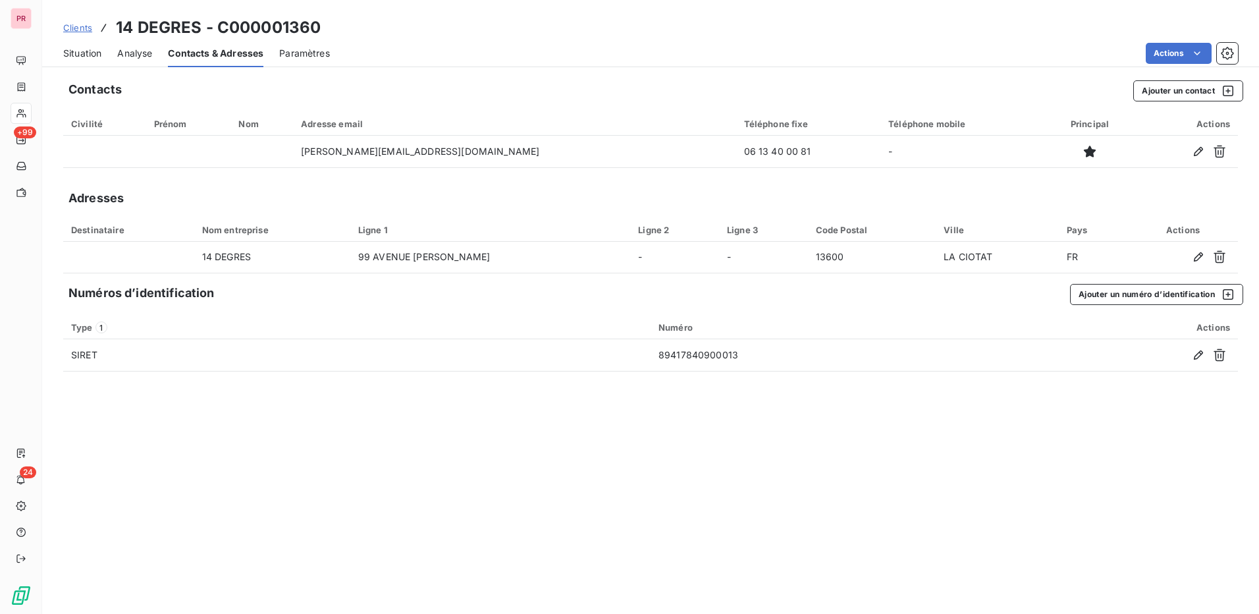
click at [311, 57] on span "Paramètres" at bounding box center [304, 53] width 51 height 13
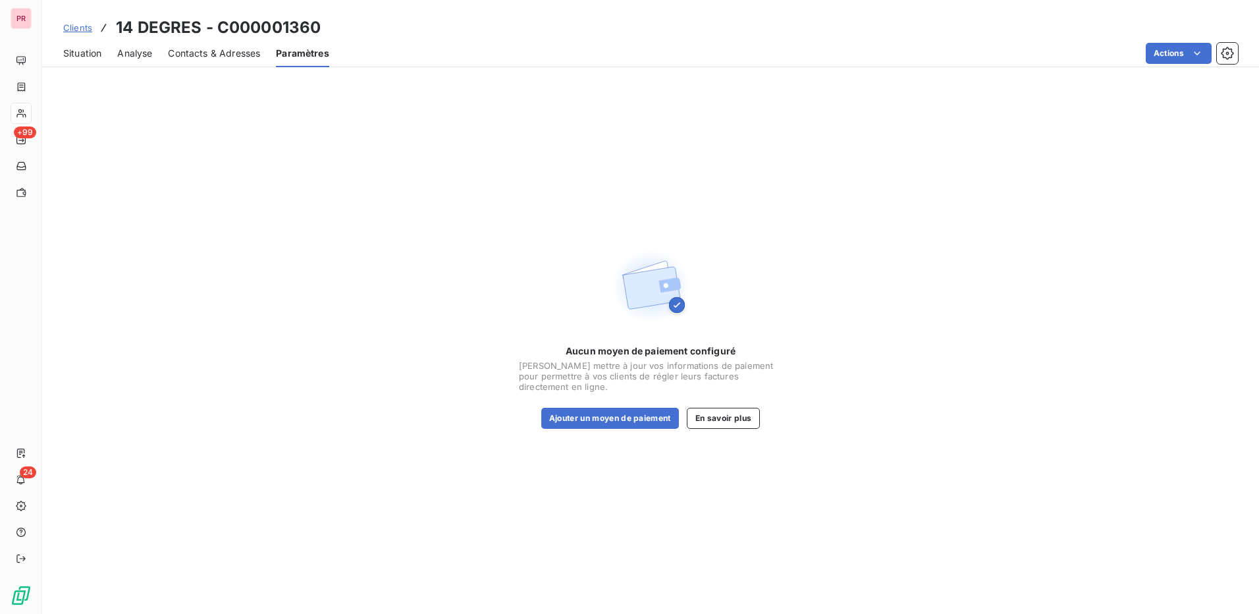
click at [231, 61] on div "Contacts & Adresses" at bounding box center [214, 54] width 92 height 28
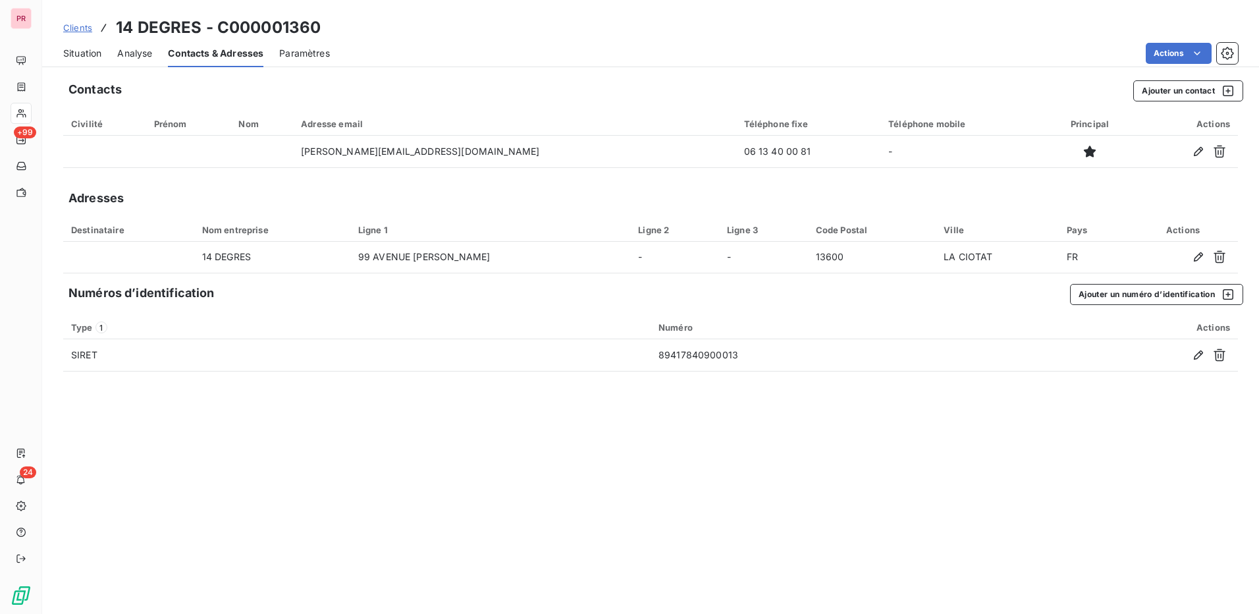
click at [135, 55] on span "Analyse" at bounding box center [134, 53] width 35 height 13
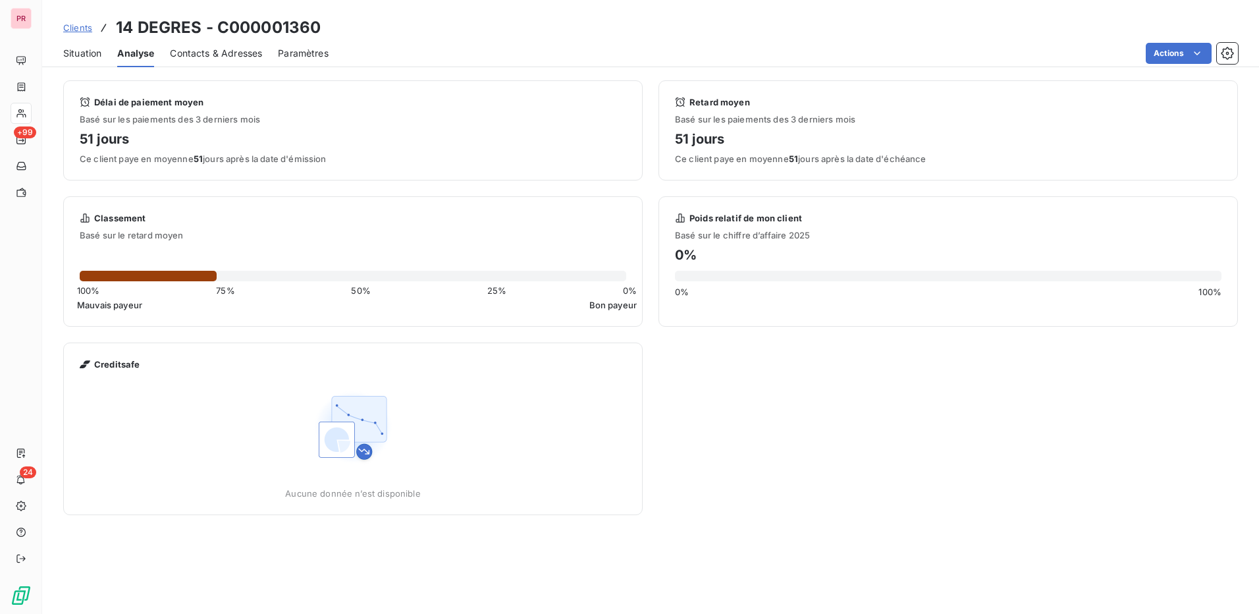
click at [81, 55] on span "Situation" at bounding box center [82, 53] width 38 height 13
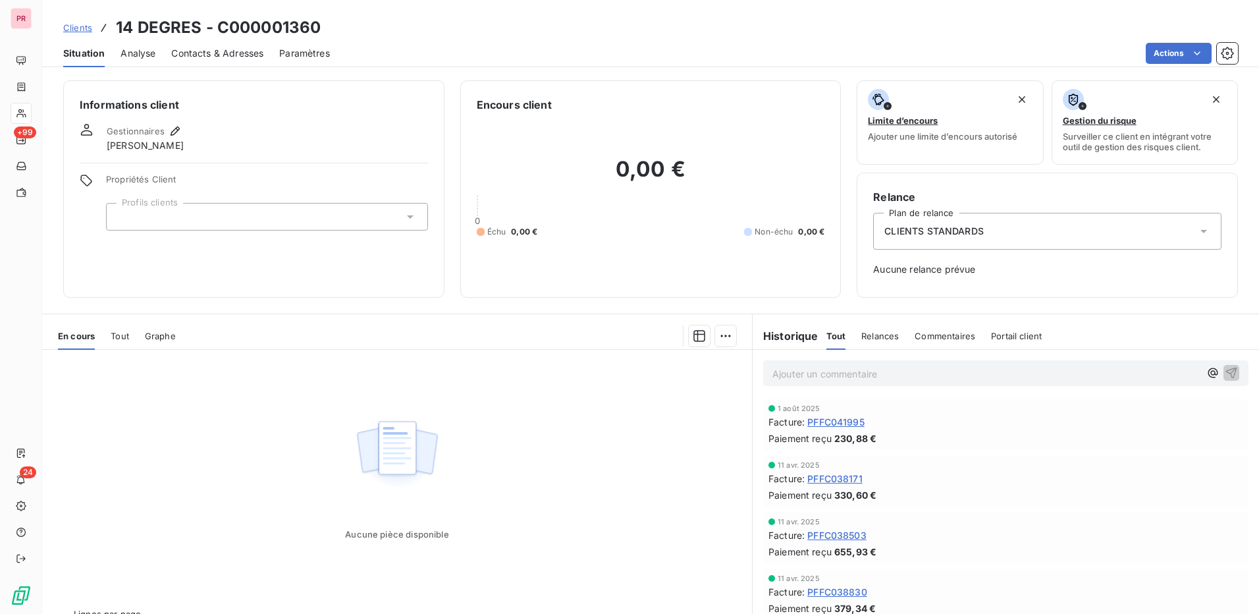
scroll to position [29, 0]
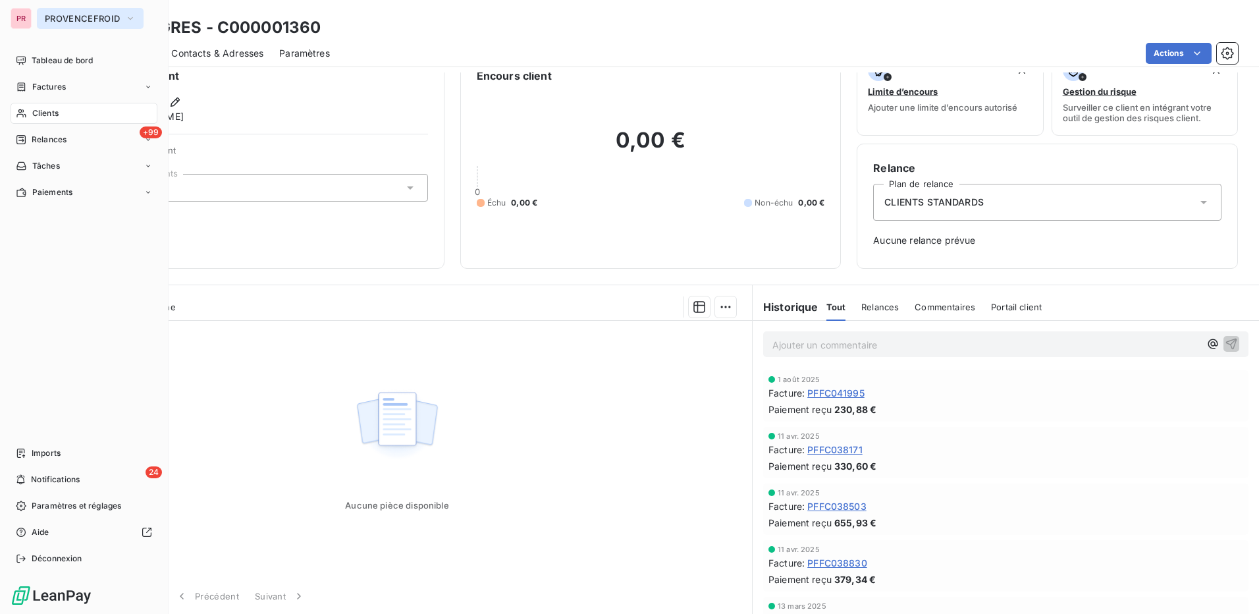
click at [50, 9] on button "PROVENCEFROID" at bounding box center [90, 18] width 107 height 21
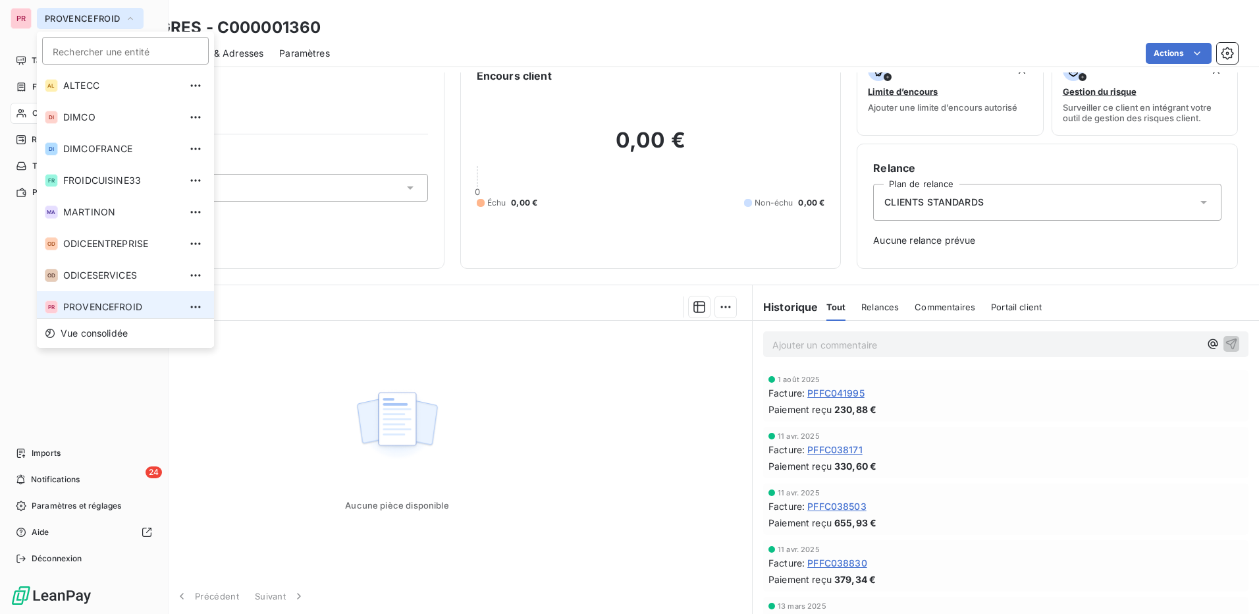
scroll to position [5, 0]
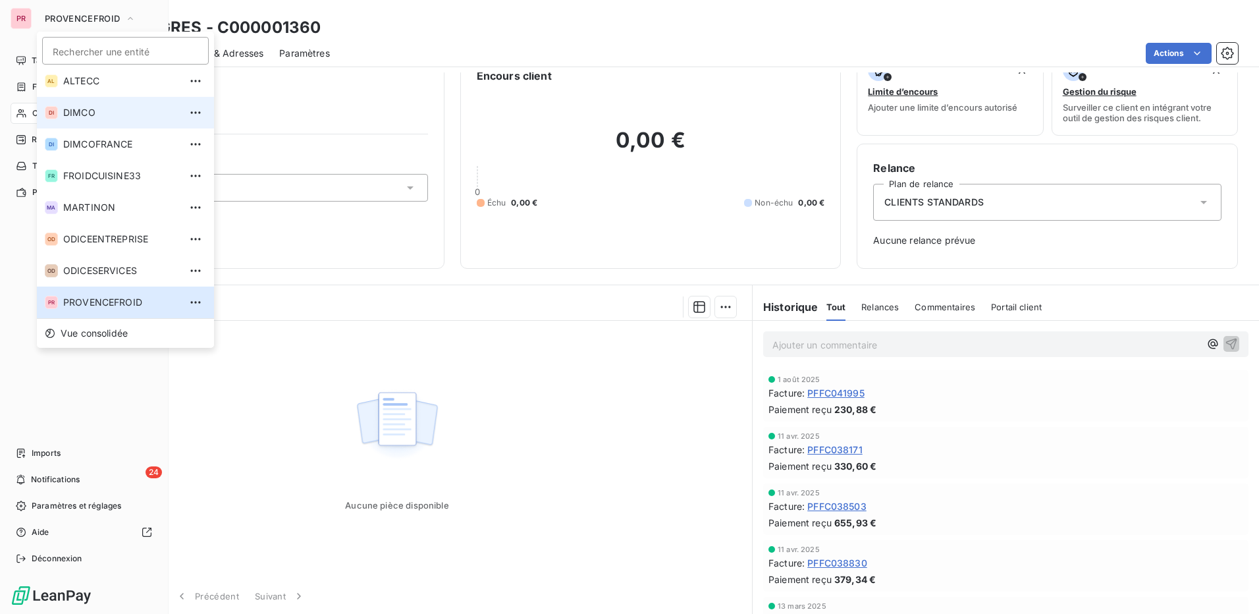
click at [99, 110] on span "DIMCO" at bounding box center [121, 112] width 117 height 13
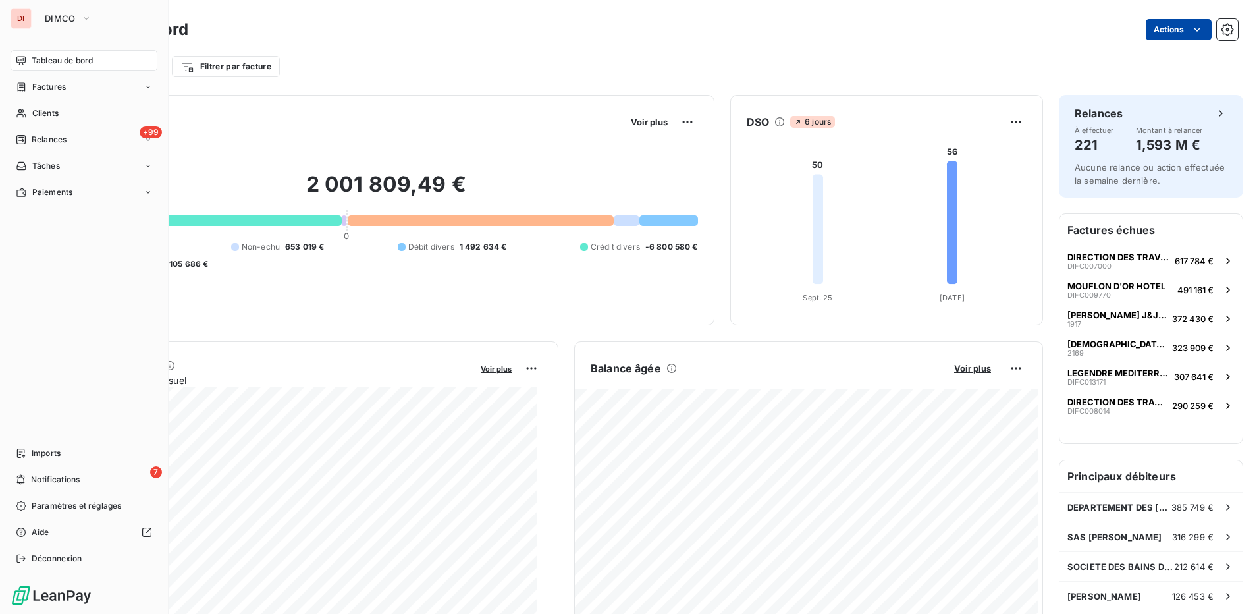
click at [1177, 27] on html "DI DIMCO Tableau de bord Factures Clients +99 Relances Tâches Paiements Imports…" at bounding box center [629, 307] width 1259 height 614
click at [783, 32] on html "DI DIMCO Tableau de bord Factures Clients +99 Relances Tâches Paiements Imports…" at bounding box center [629, 307] width 1259 height 614
click at [63, 452] on div "Imports" at bounding box center [84, 453] width 147 height 21
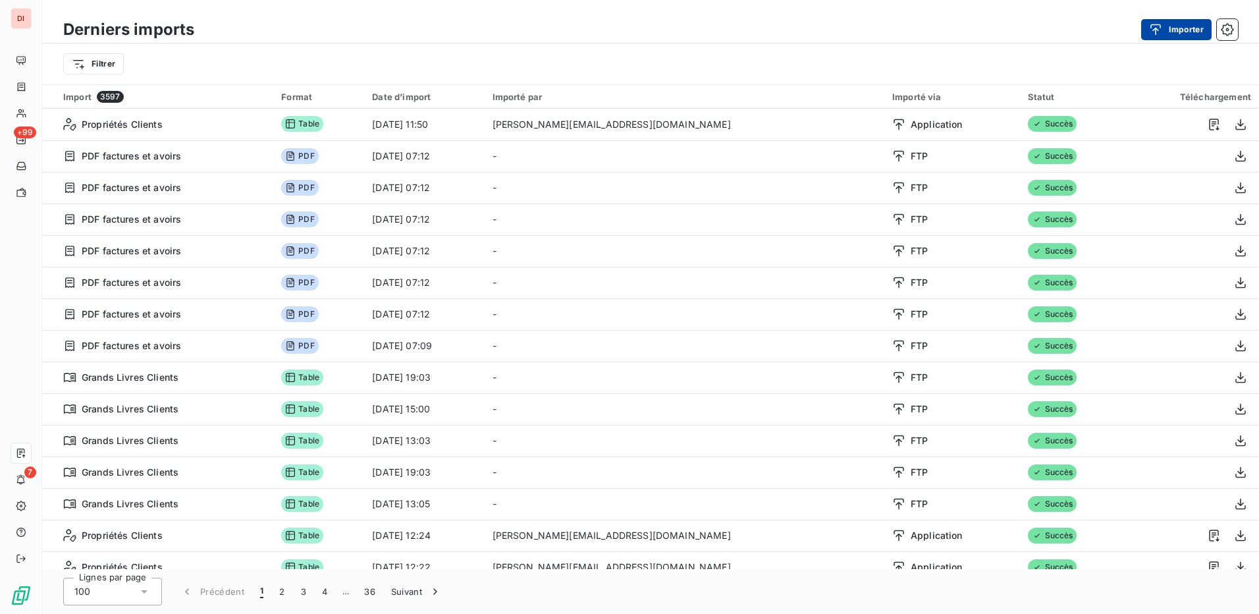
click at [1164, 32] on div "button" at bounding box center [1159, 29] width 20 height 13
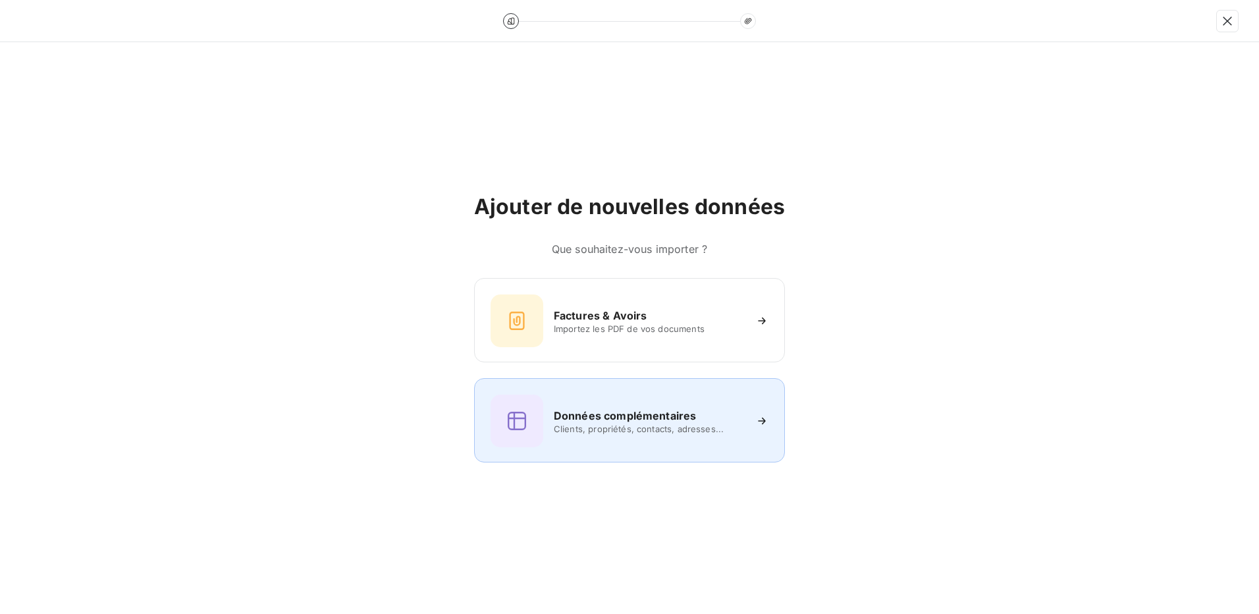
click at [594, 431] on span "Clients, propriétés, contacts, adresses..." at bounding box center [649, 428] width 191 height 11
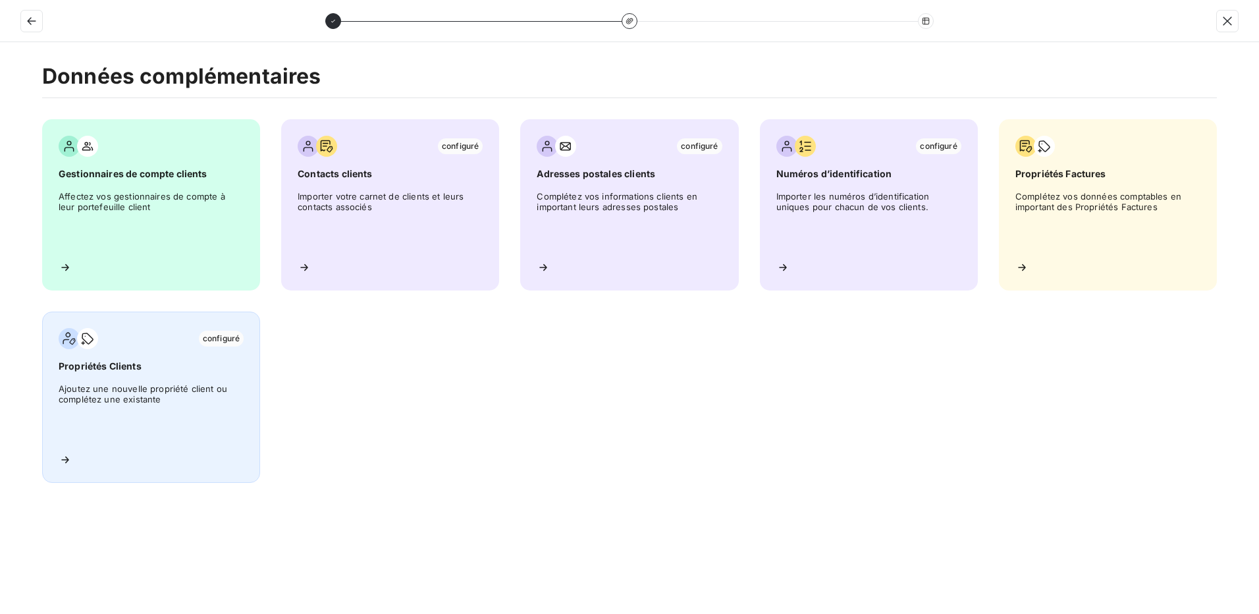
click at [186, 406] on span "Ajoutez une nouvelle propriété client ou complétez une existante" at bounding box center [151, 412] width 185 height 59
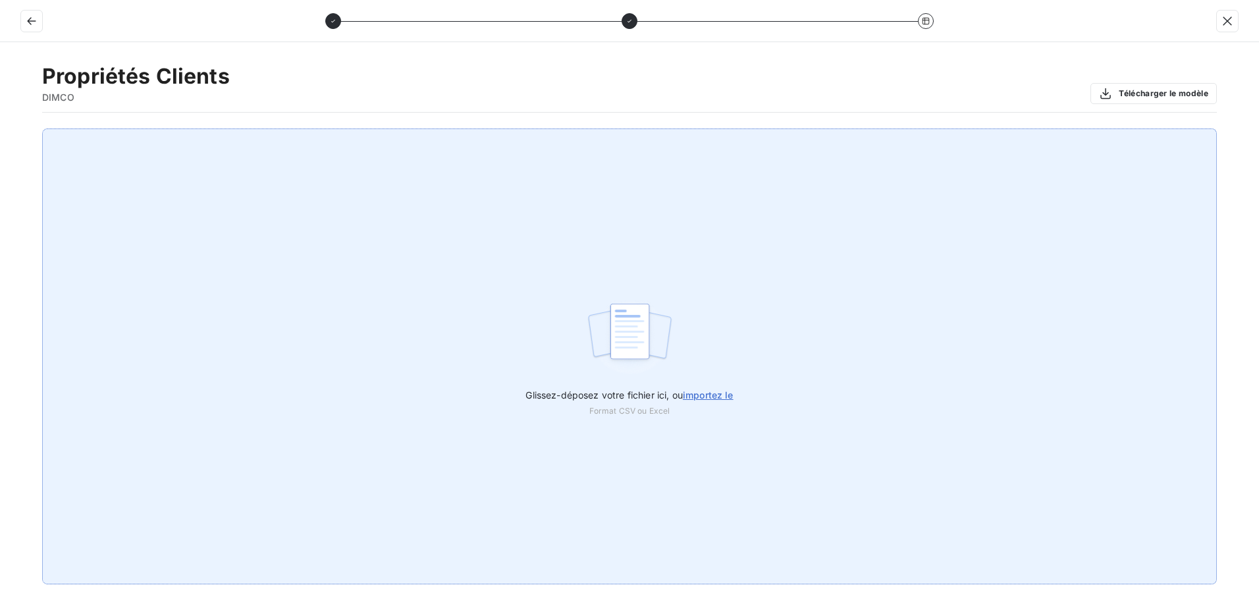
click at [710, 399] on span "importez le" at bounding box center [708, 394] width 51 height 11
click at [1, 129] on input "Glissez-déposez votre fichier ici, ou importez le" at bounding box center [0, 128] width 1 height 1
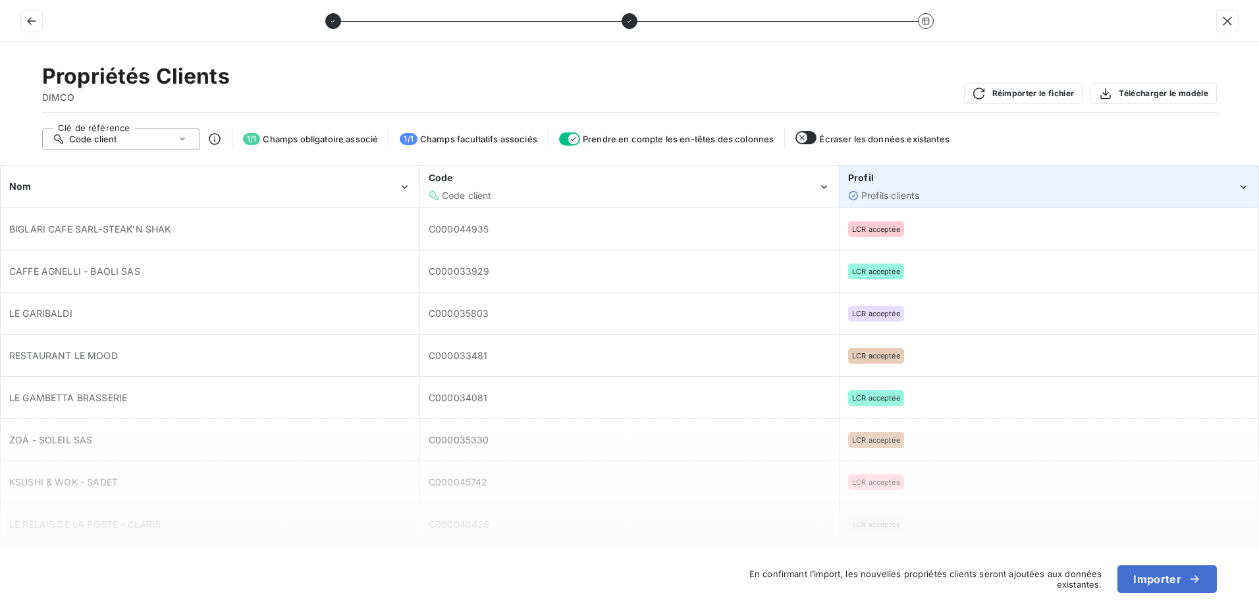
click at [973, 190] on div "Profils clients" at bounding box center [1042, 195] width 389 height 13
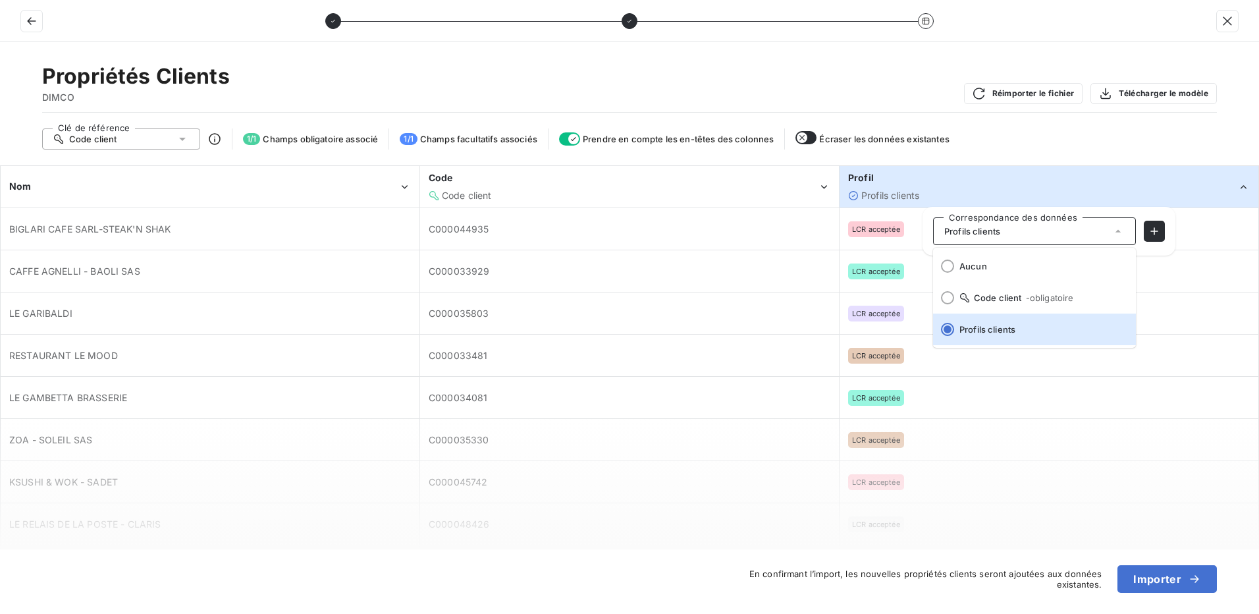
click at [973, 190] on div "Profils clients" at bounding box center [1042, 195] width 389 height 13
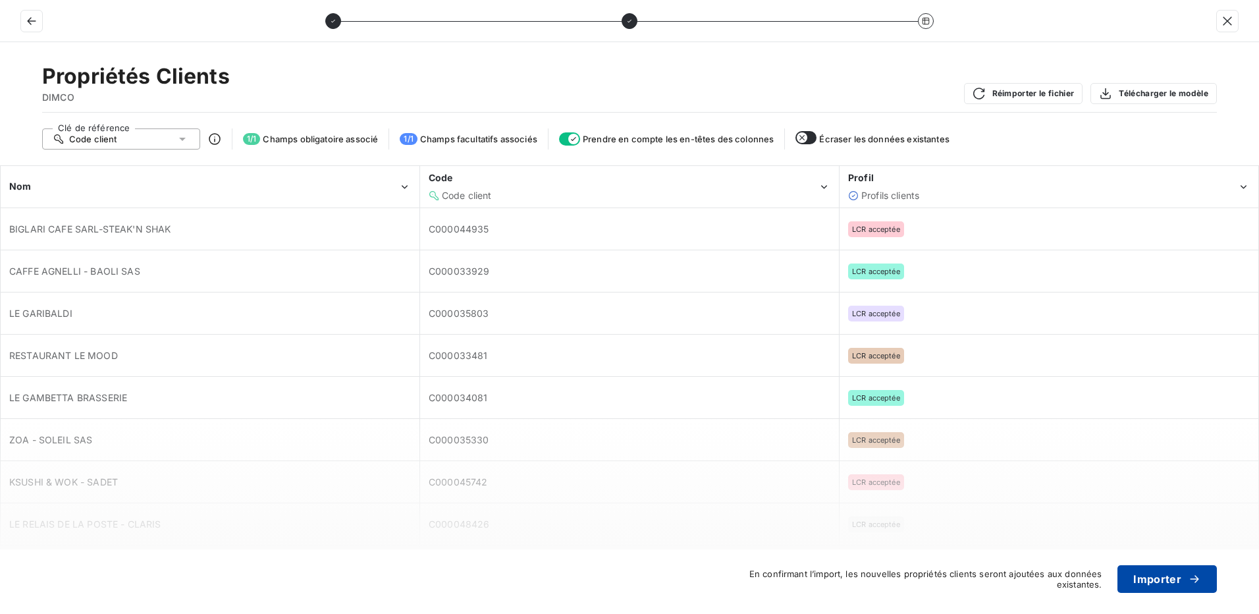
click at [1158, 577] on button "Importer" at bounding box center [1166, 579] width 99 height 28
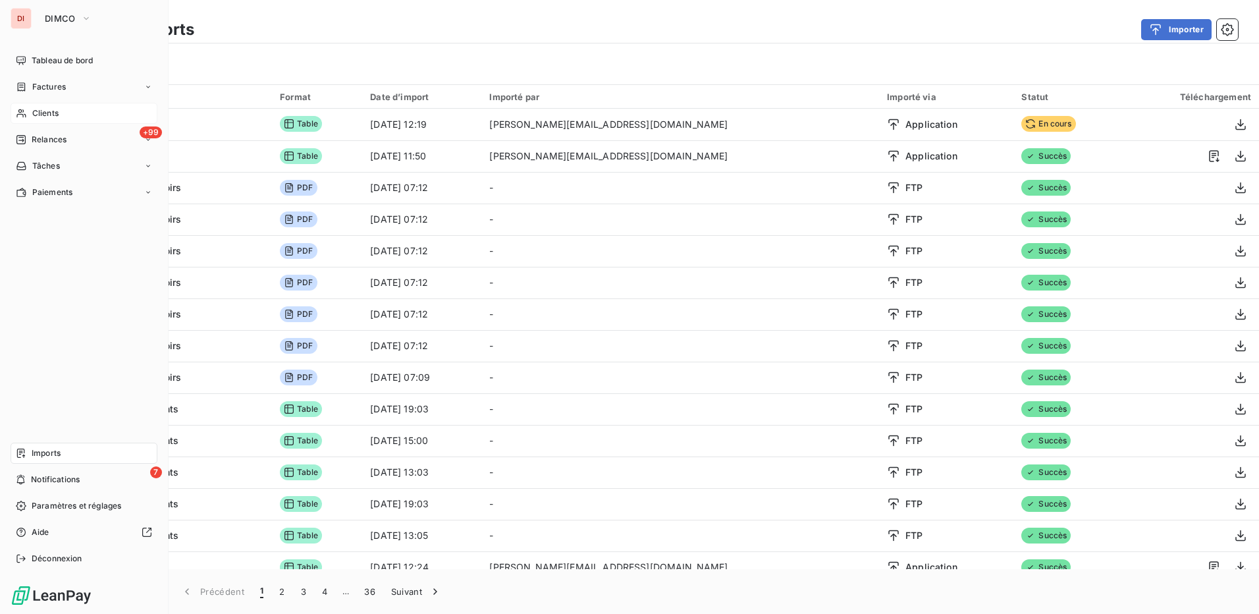
click at [79, 110] on div "Clients" at bounding box center [84, 113] width 147 height 21
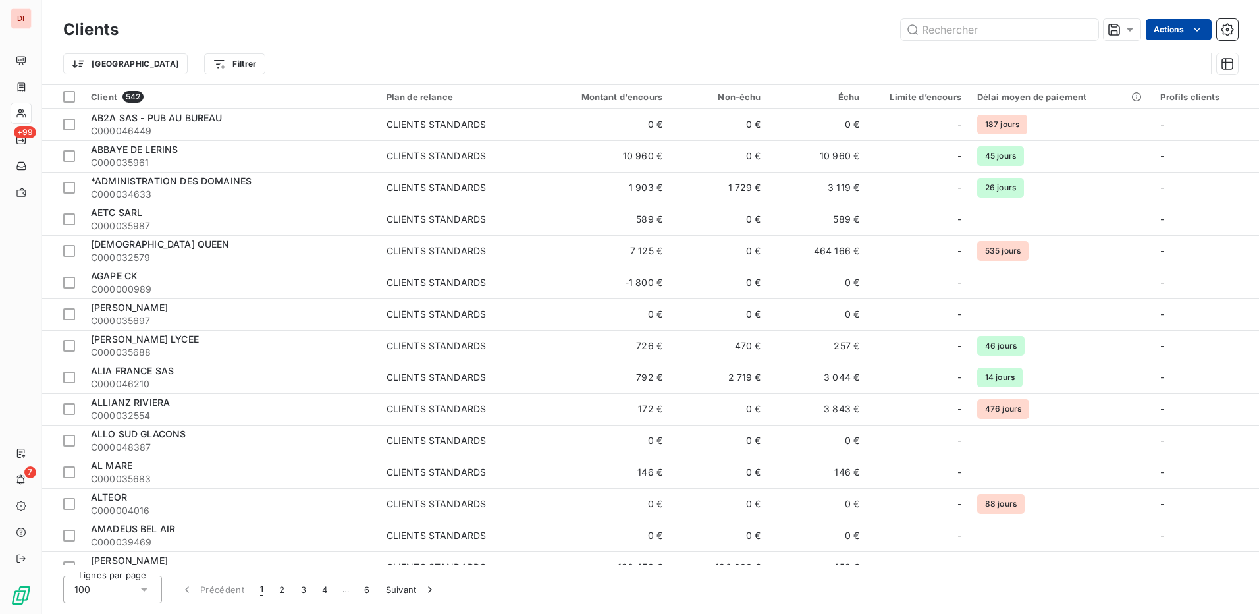
click at [1178, 24] on html "DI +99 7 Clients Actions Trier Filtrer Client 542 Plan de relance Montant d'enc…" at bounding box center [629, 307] width 1259 height 614
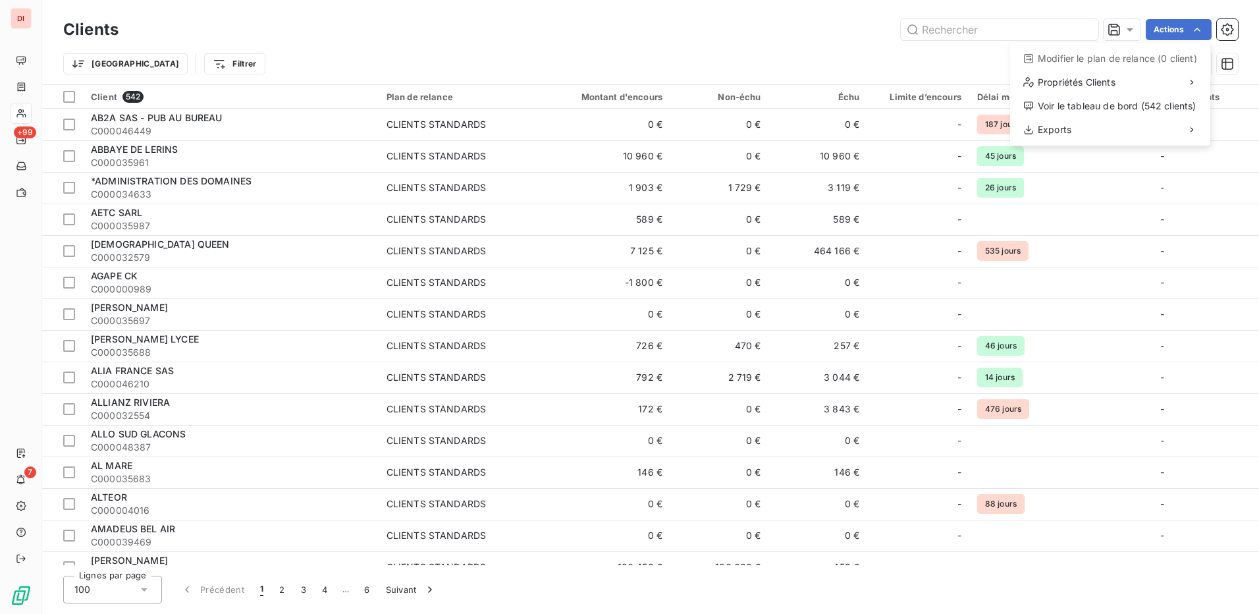
click at [839, 34] on html "DI +99 7 Clients Actions Modifier le plan de relance (0 client) Propriétés Clie…" at bounding box center [629, 307] width 1259 height 614
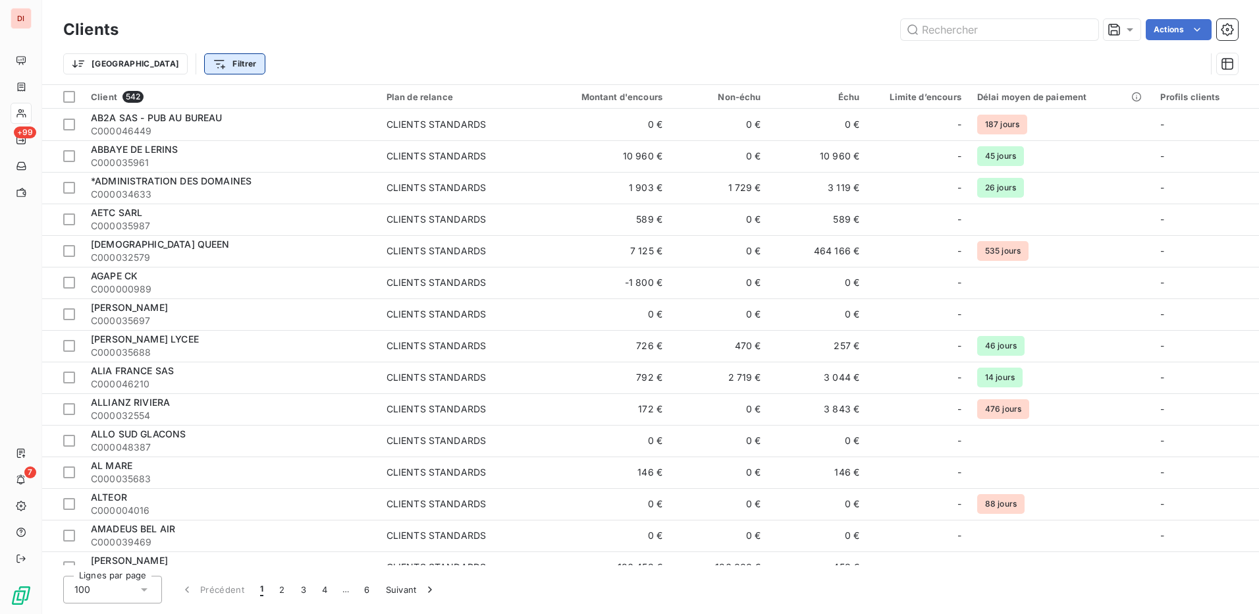
click at [178, 65] on html "DI +99 7 Clients Actions Trier Filtrer Client 542 Plan de relance Montant d'enc…" at bounding box center [629, 307] width 1259 height 614
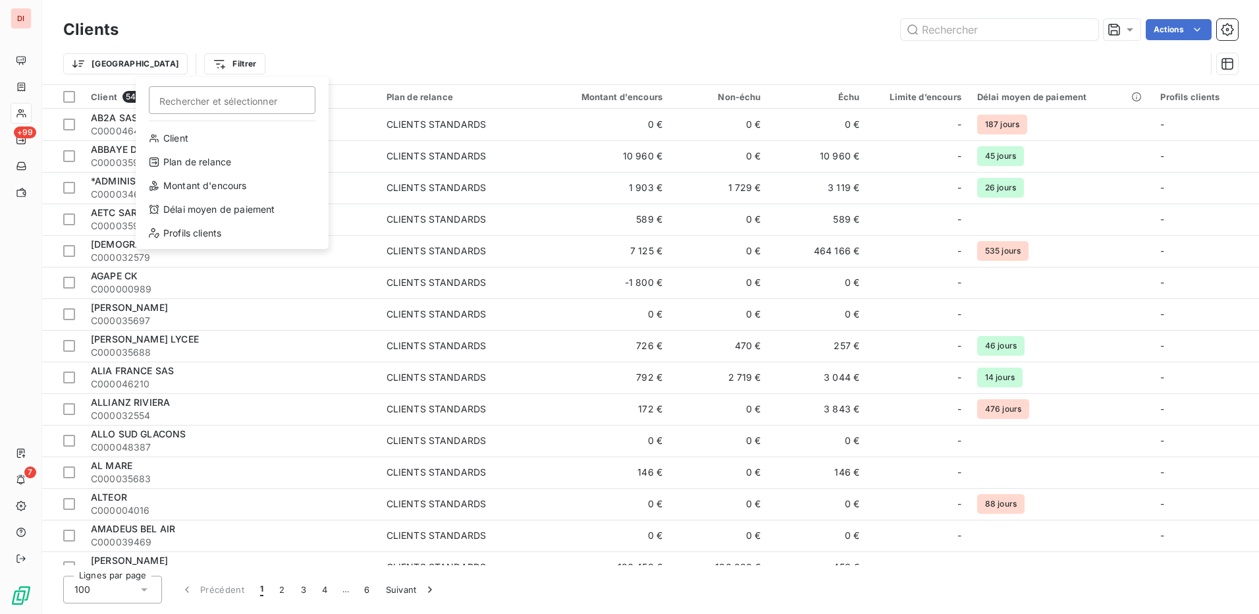
click at [462, 53] on html "DI +99 7 Clients Actions Trier Filtrer Rechercher et sélectionner Client Plan d…" at bounding box center [629, 307] width 1259 height 614
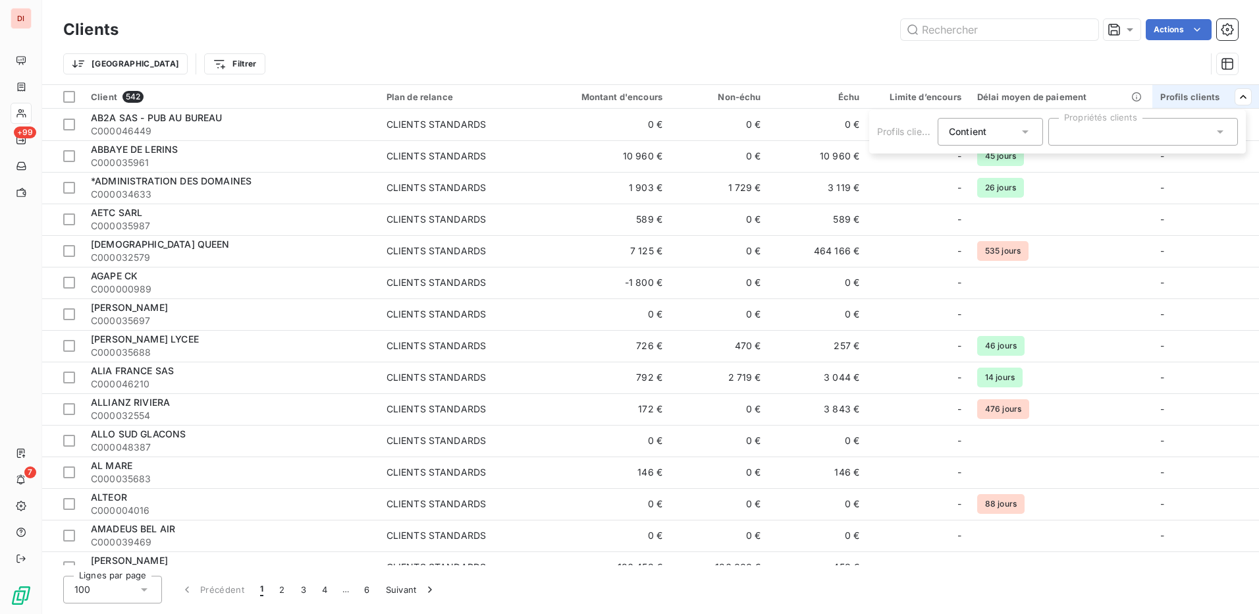
click at [1228, 128] on div at bounding box center [1143, 132] width 190 height 28
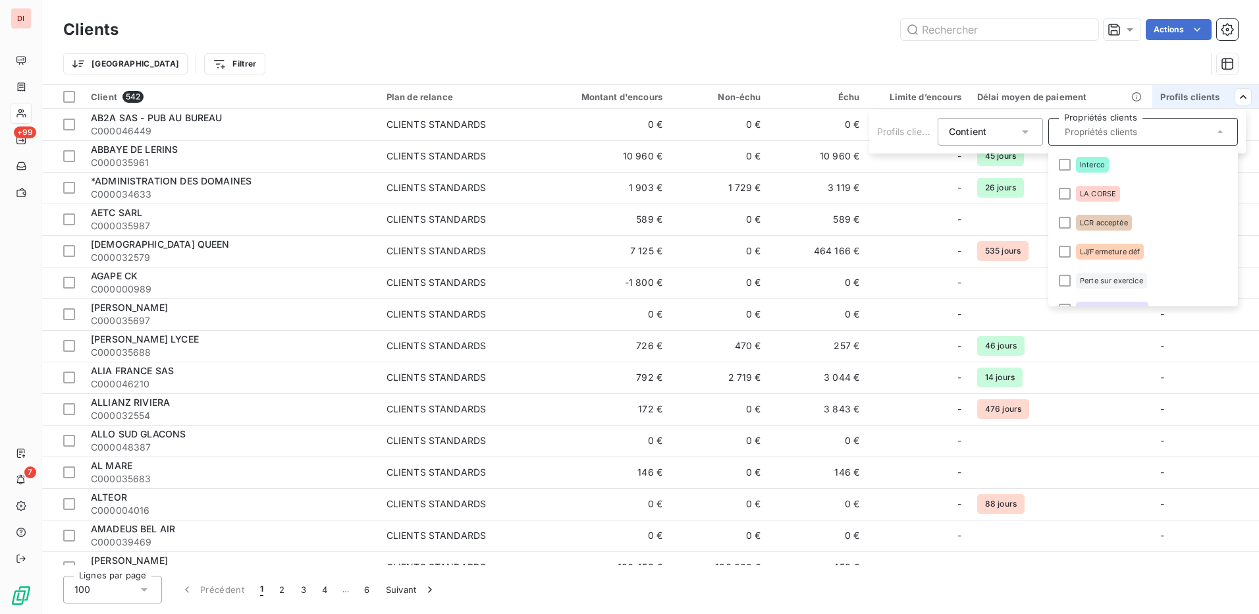
scroll to position [126, 0]
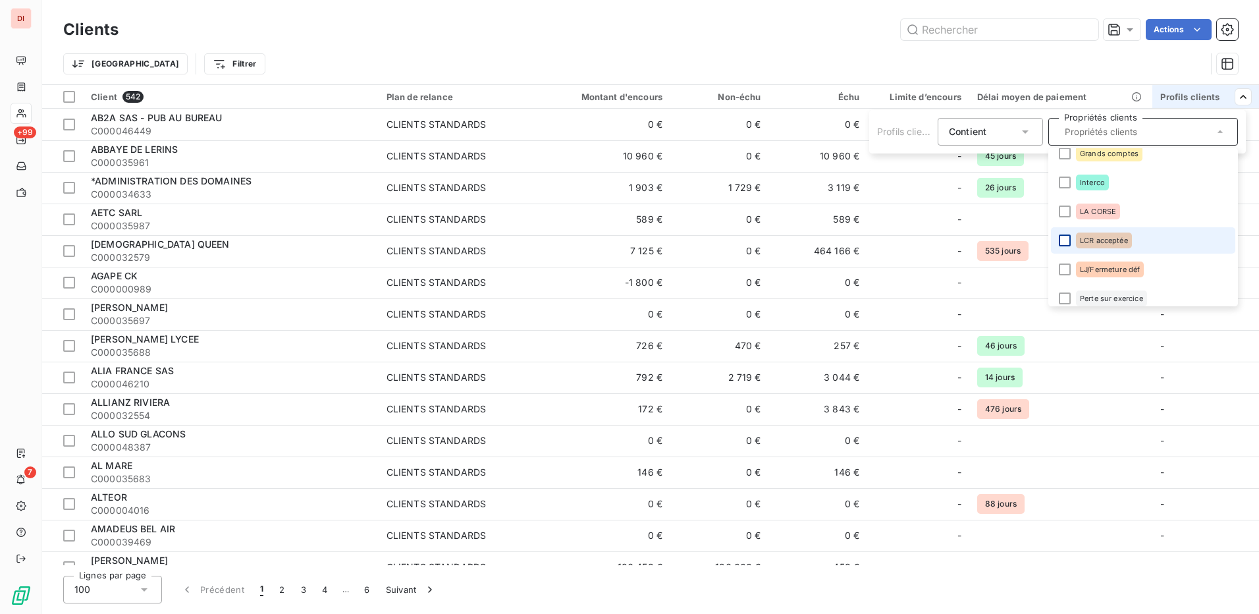
click at [1062, 240] on div at bounding box center [1065, 240] width 12 height 12
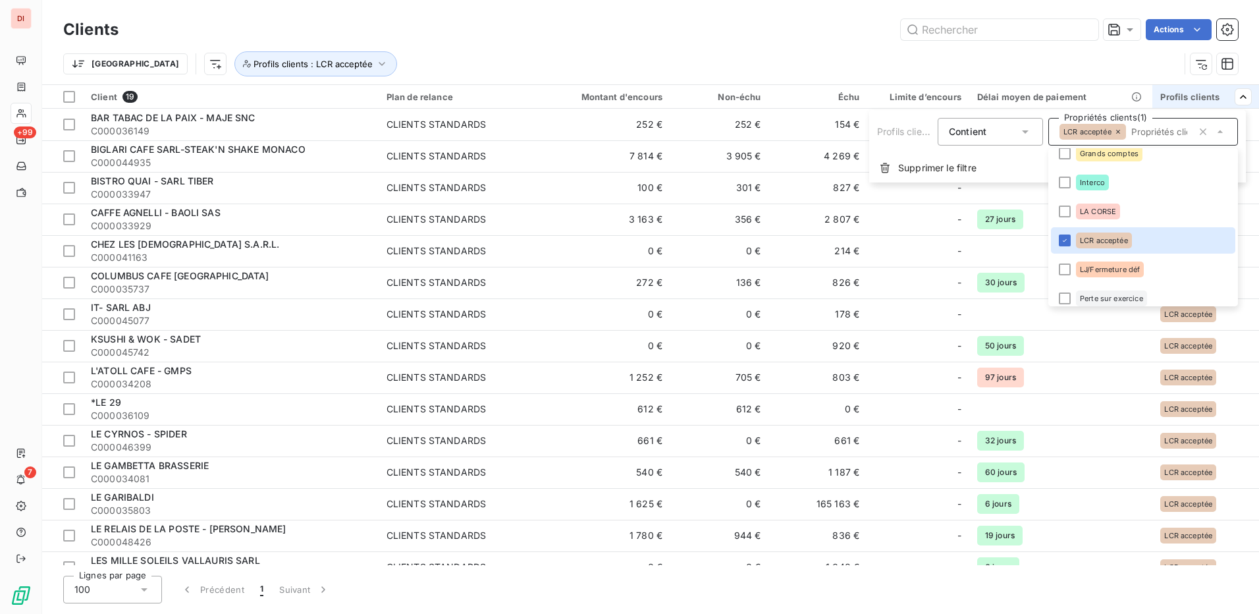
click at [1099, 362] on html "DI +99 7 Clients Actions Trier Profils clients : LCR acceptée Client 19 Plan de…" at bounding box center [629, 307] width 1259 height 614
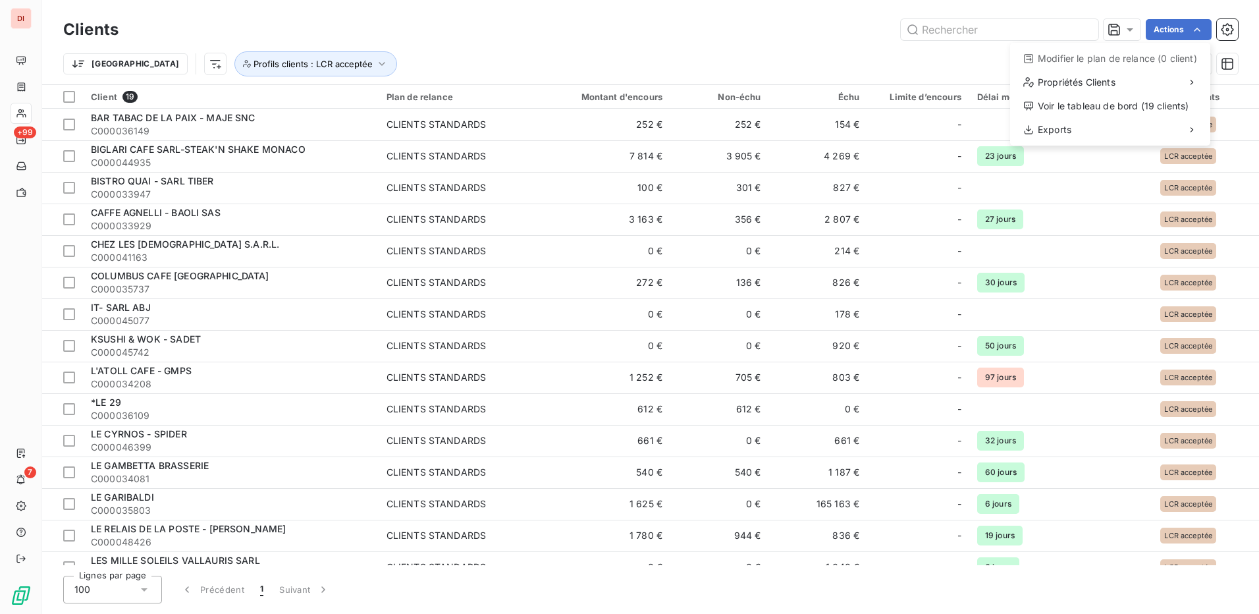
click at [67, 94] on html "DI +99 7 Clients Actions Modifier le plan de relance (0 client) Propriétés Clie…" at bounding box center [629, 307] width 1259 height 614
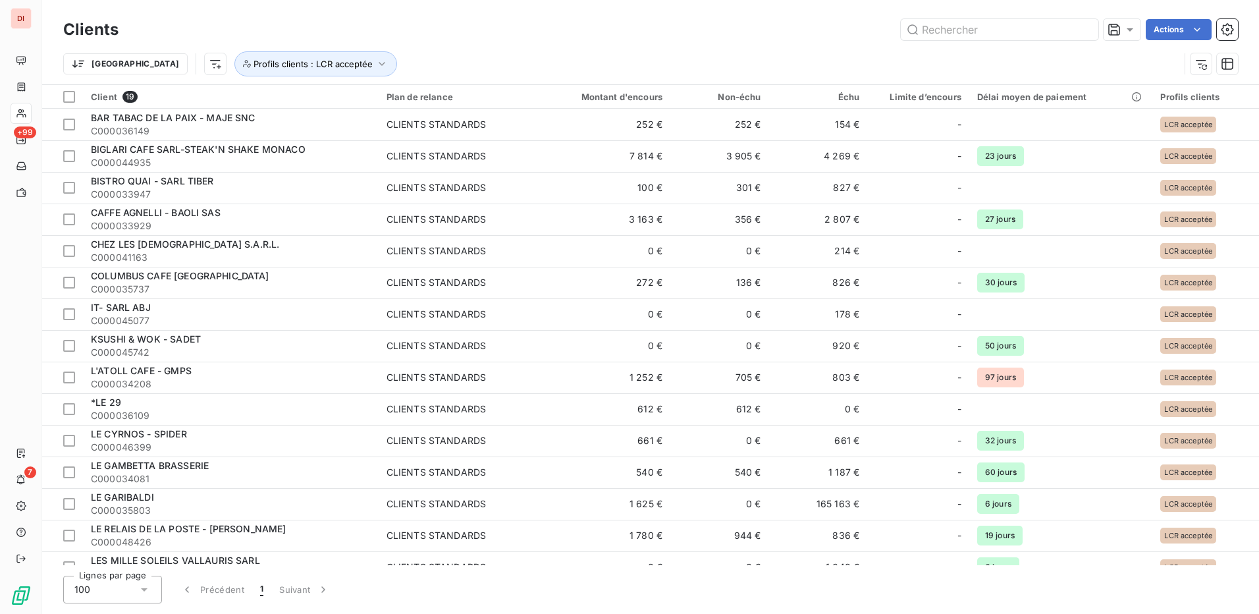
click at [67, 94] on div at bounding box center [69, 97] width 12 height 12
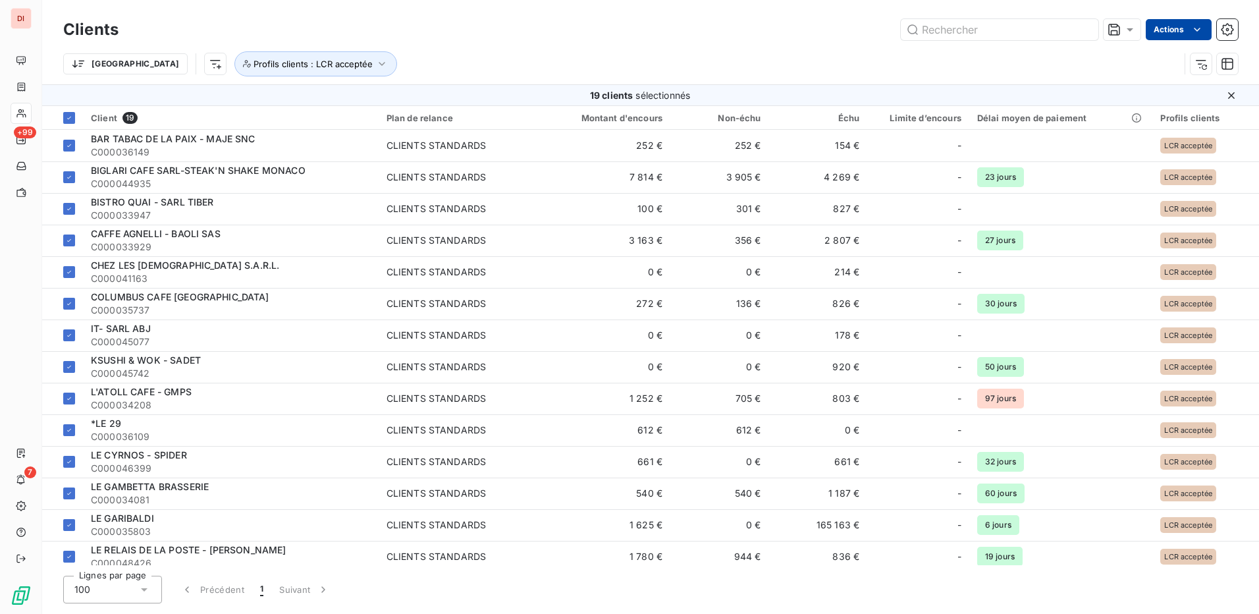
click at [1177, 23] on html "DI +99 7 Clients Actions Trier Profils clients : LCR acceptée 19 clients sélect…" at bounding box center [629, 307] width 1259 height 614
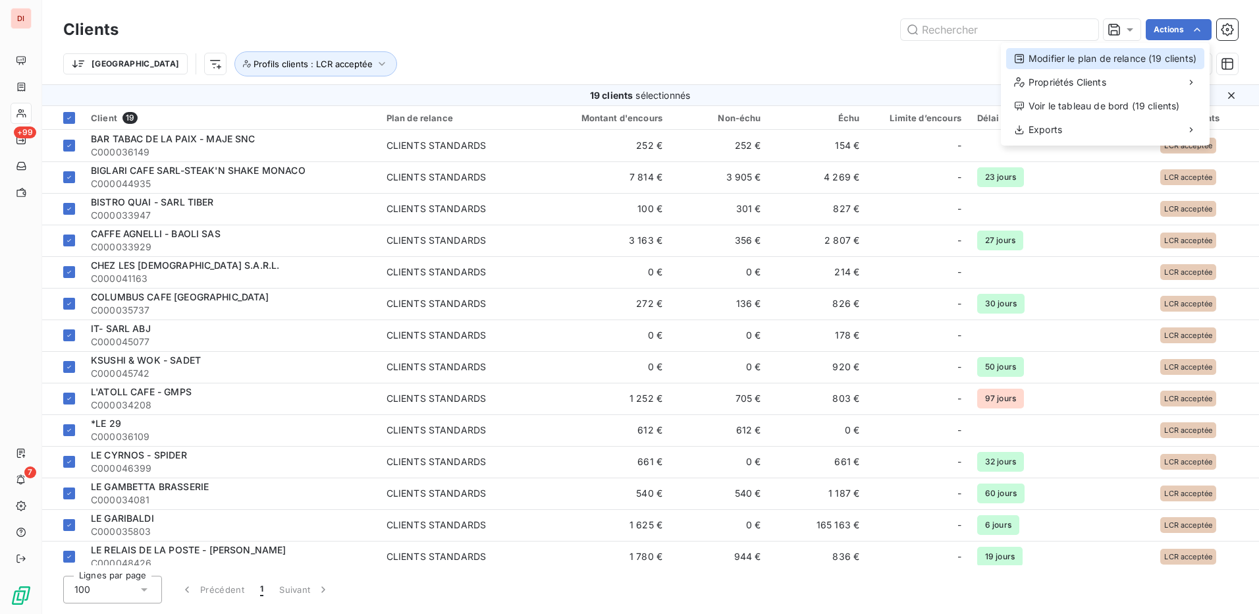
click at [1139, 65] on div "Modifier le plan de relance (19 clients)" at bounding box center [1105, 58] width 198 height 21
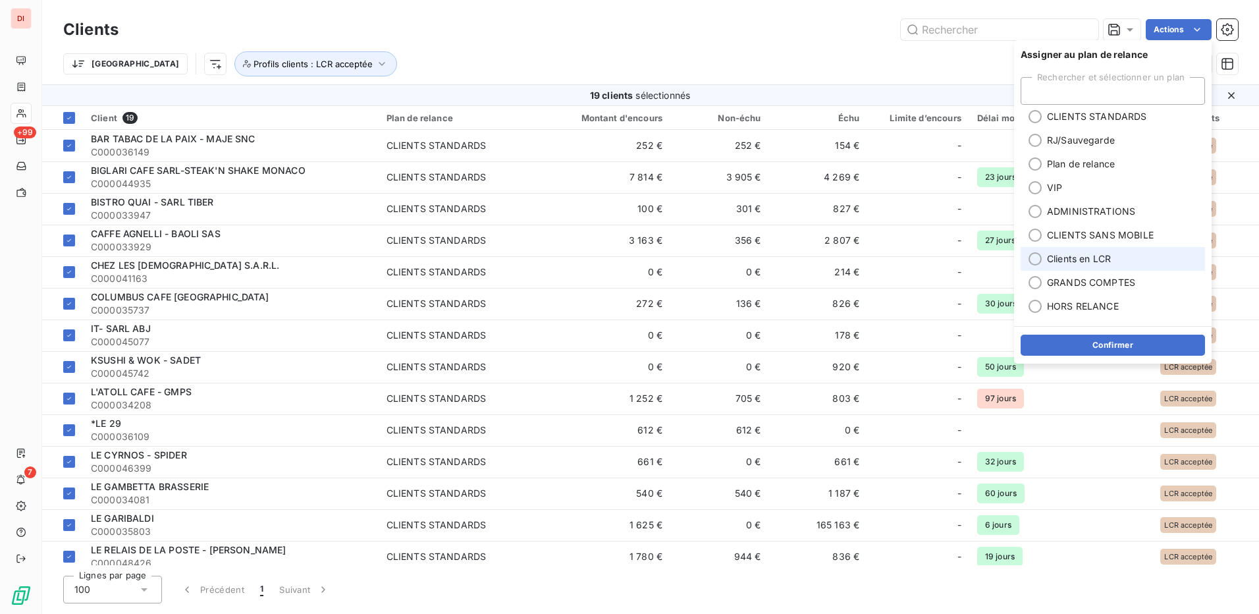
click at [1038, 257] on div at bounding box center [1035, 258] width 13 height 13
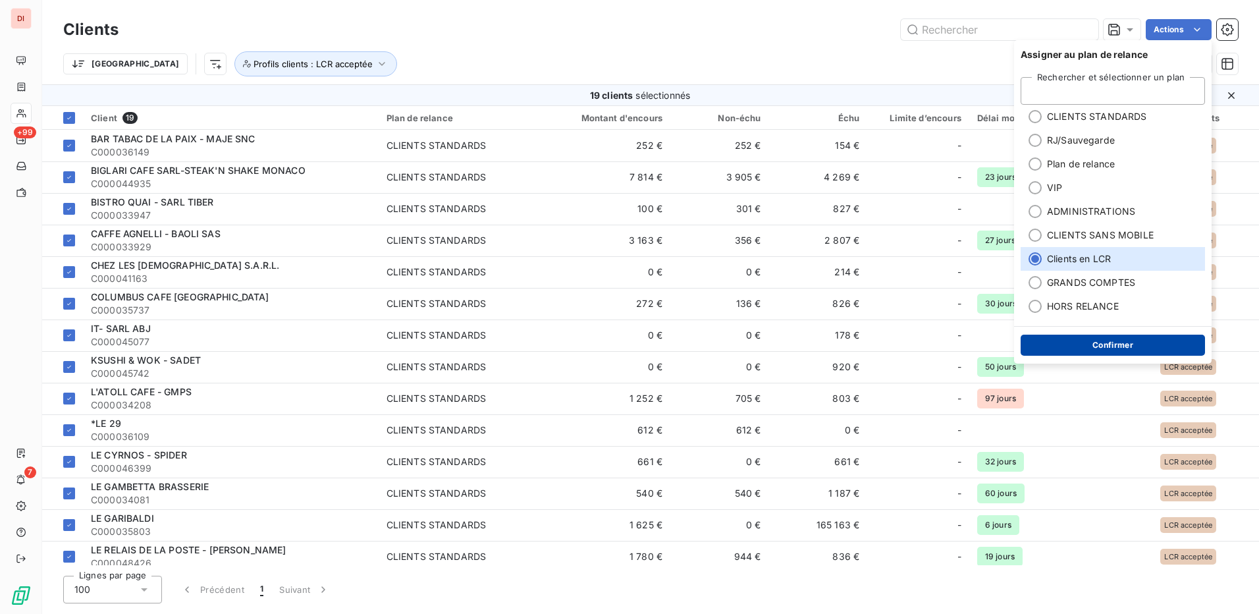
click at [1109, 345] on button "Confirmer" at bounding box center [1113, 345] width 184 height 21
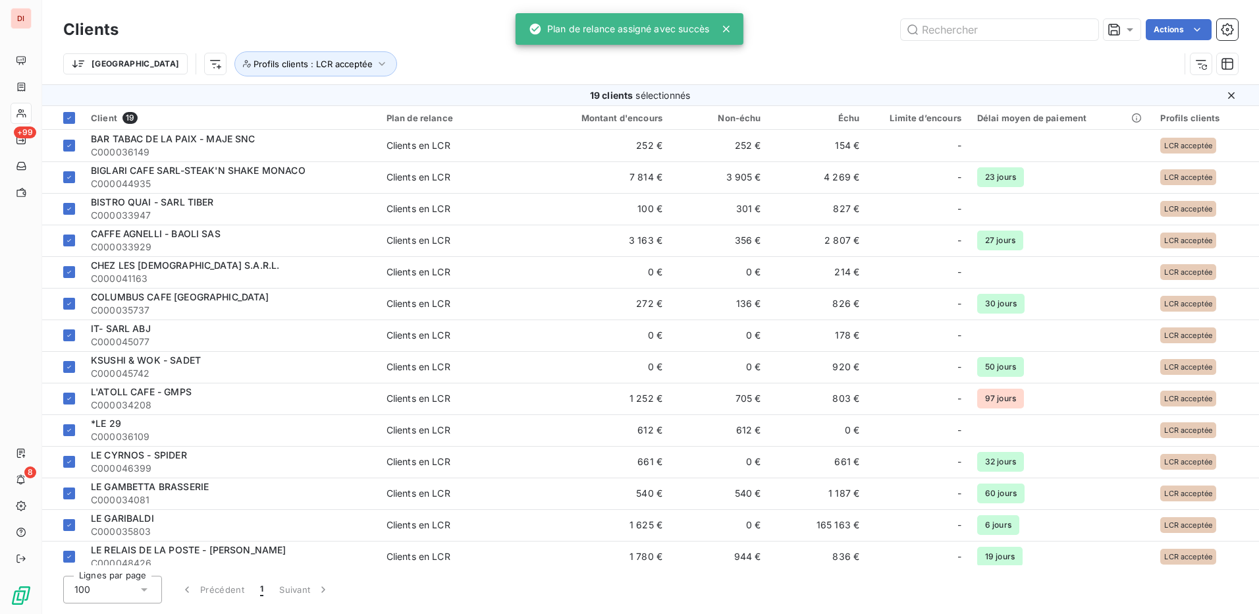
click at [847, 39] on div "Actions" at bounding box center [686, 29] width 1104 height 21
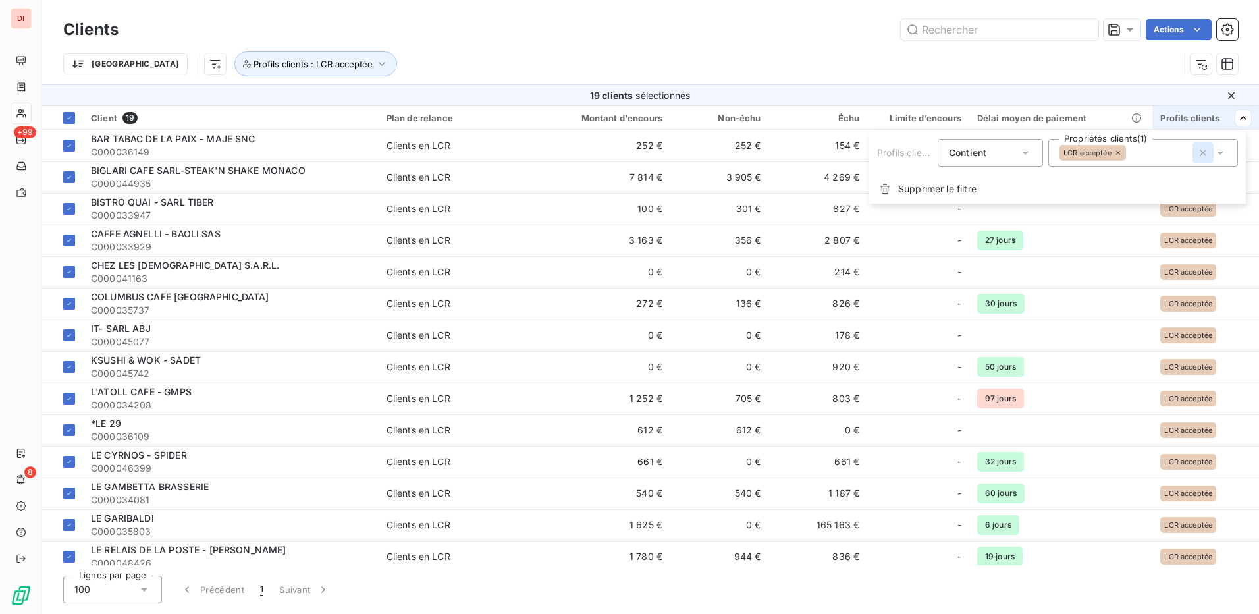
click at [1203, 156] on icon "button" at bounding box center [1202, 152] width 13 height 13
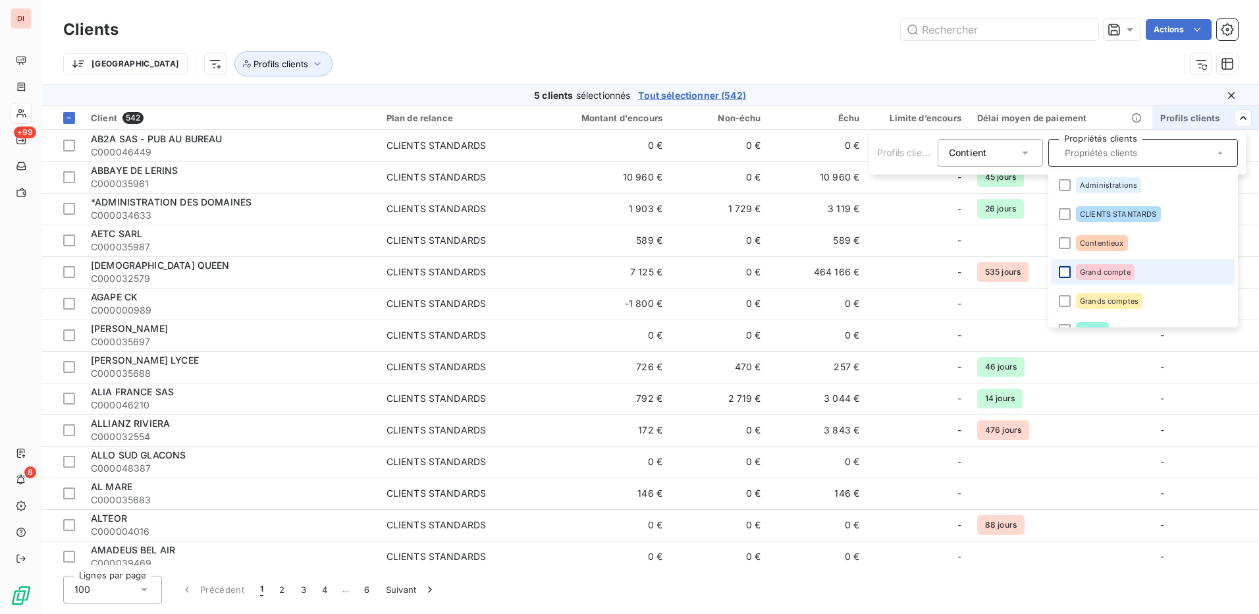
click at [1069, 271] on div at bounding box center [1065, 272] width 12 height 12
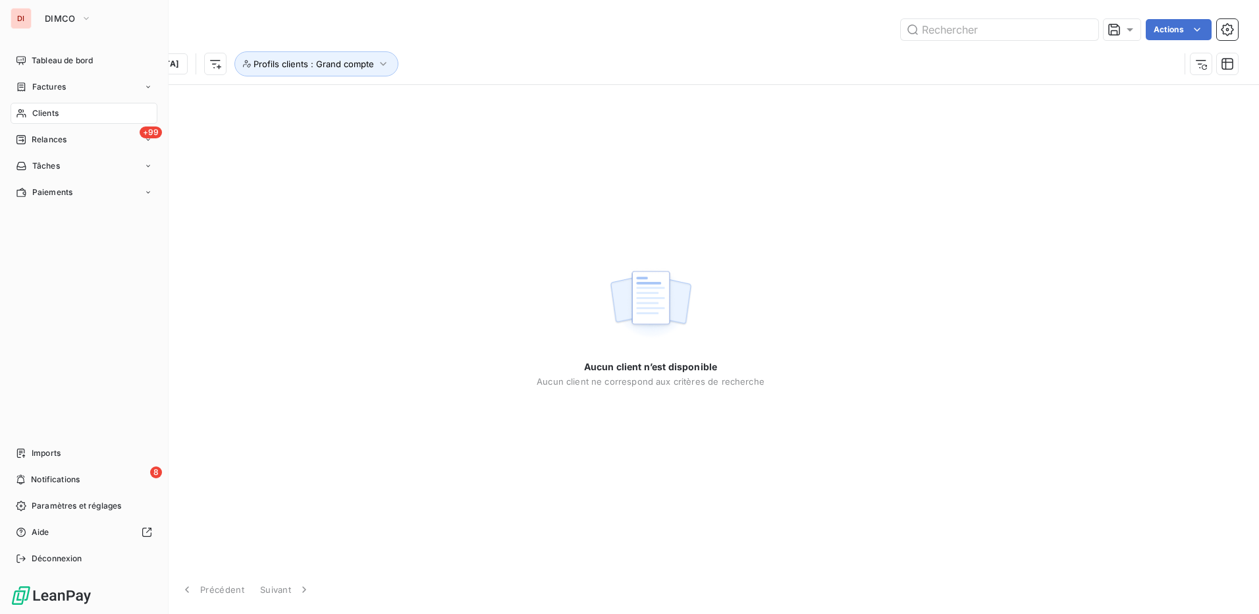
click at [81, 113] on div "Clients" at bounding box center [84, 113] width 147 height 21
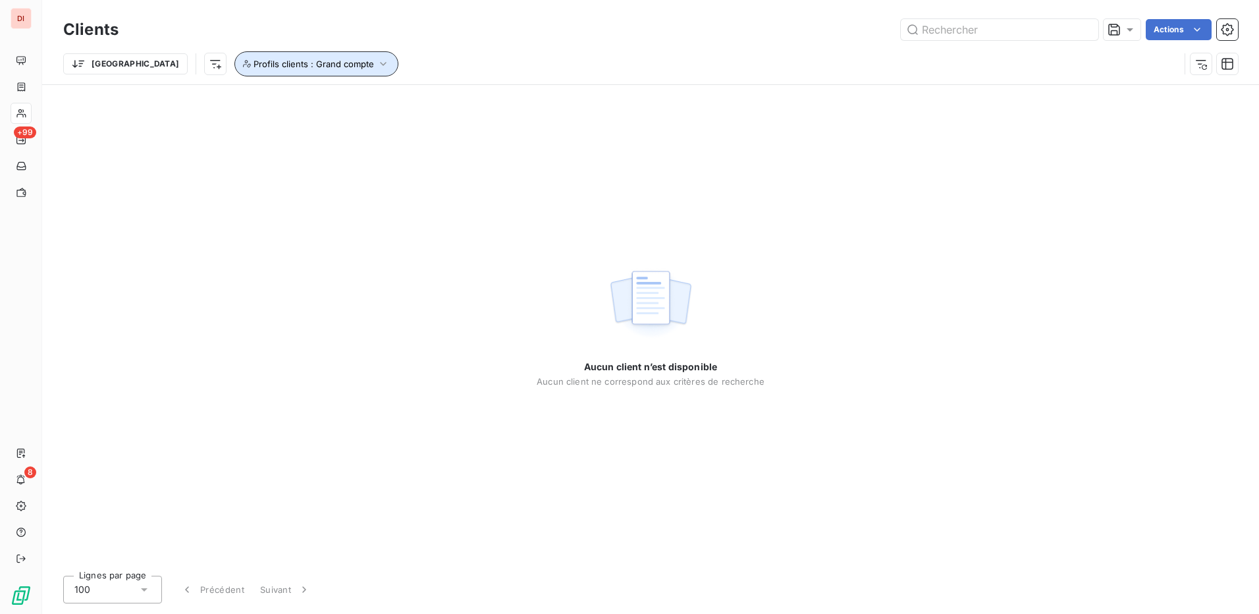
click at [234, 57] on button "Profils clients : Grand compte" at bounding box center [316, 63] width 164 height 25
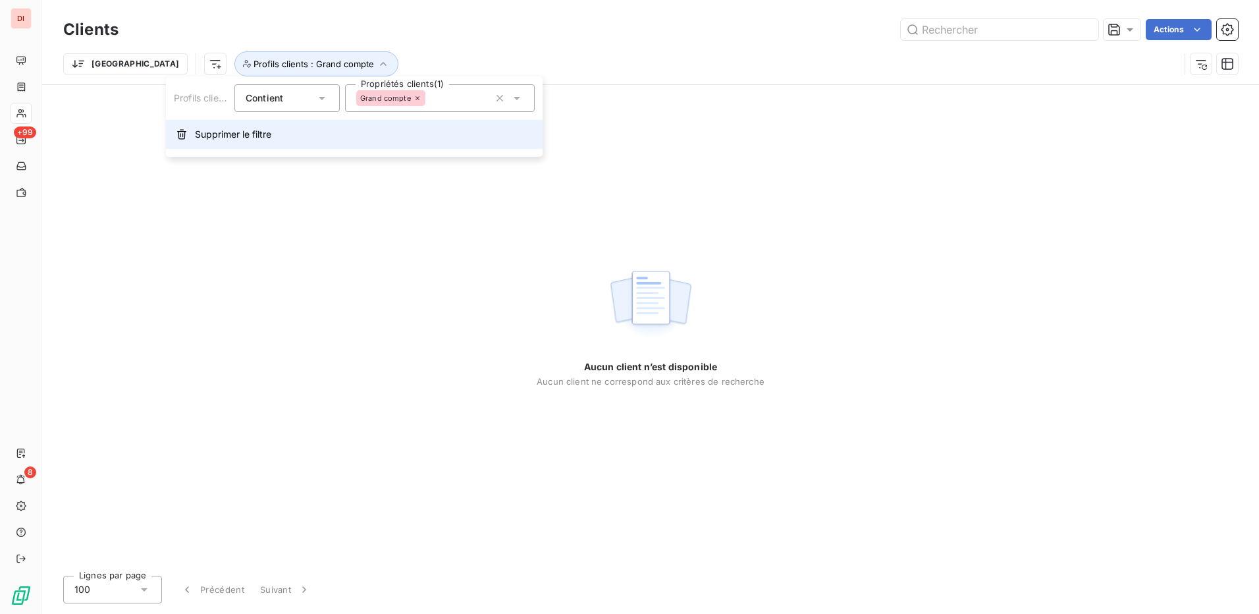
click at [269, 144] on button "Supprimer le filtre" at bounding box center [354, 134] width 377 height 29
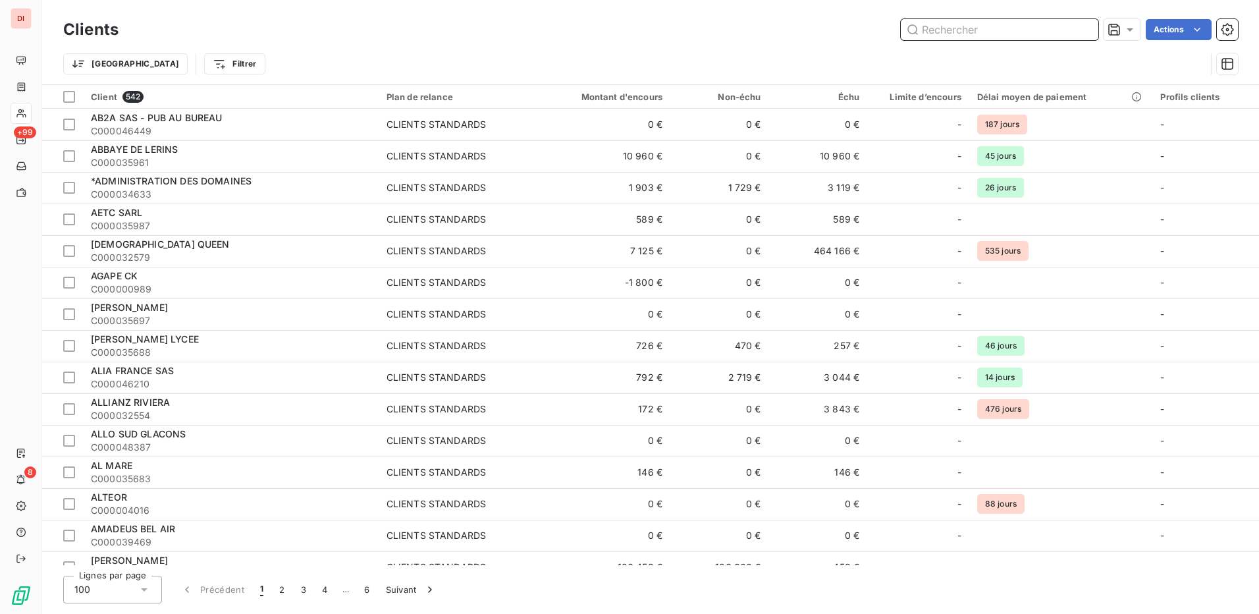
click at [967, 31] on input "text" at bounding box center [1000, 29] width 198 height 21
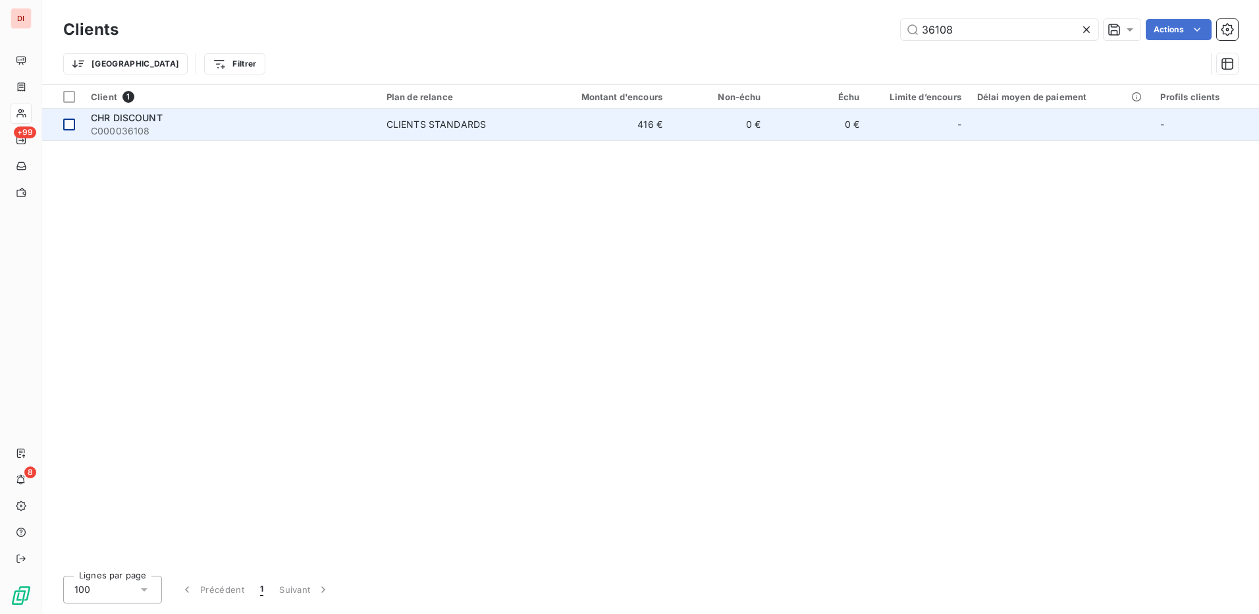
drag, startPoint x: 67, startPoint y: 125, endPoint x: 459, endPoint y: 82, distance: 394.2
click at [68, 123] on div at bounding box center [69, 125] width 12 height 12
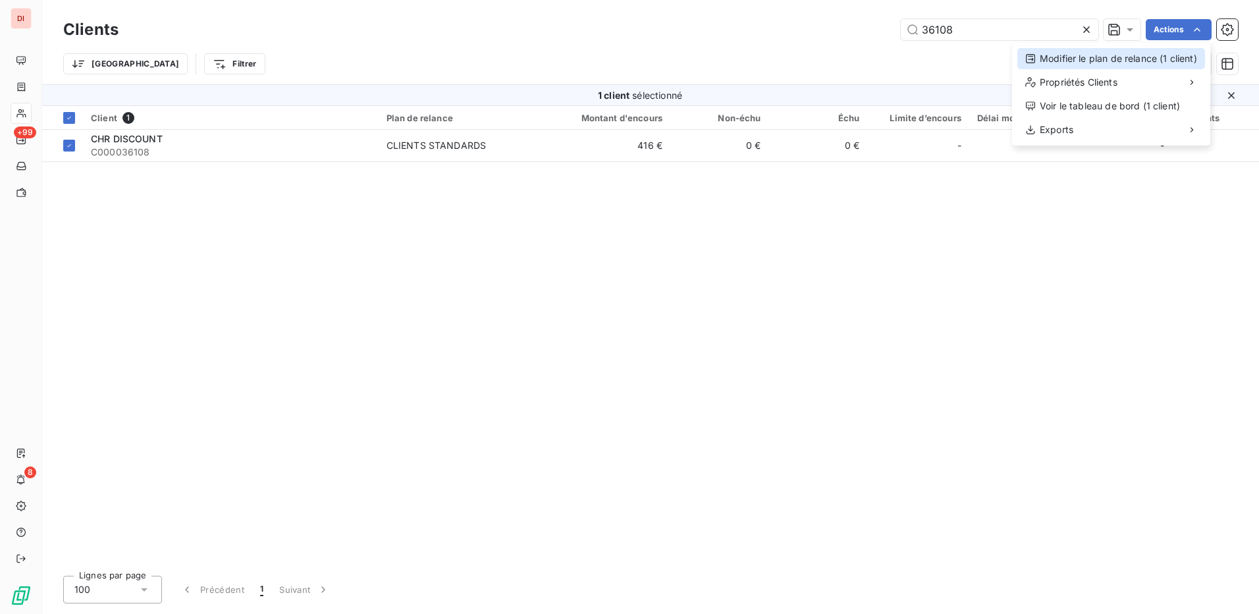
click at [1142, 61] on div "Modifier le plan de relance (1 client)" at bounding box center [1111, 58] width 188 height 21
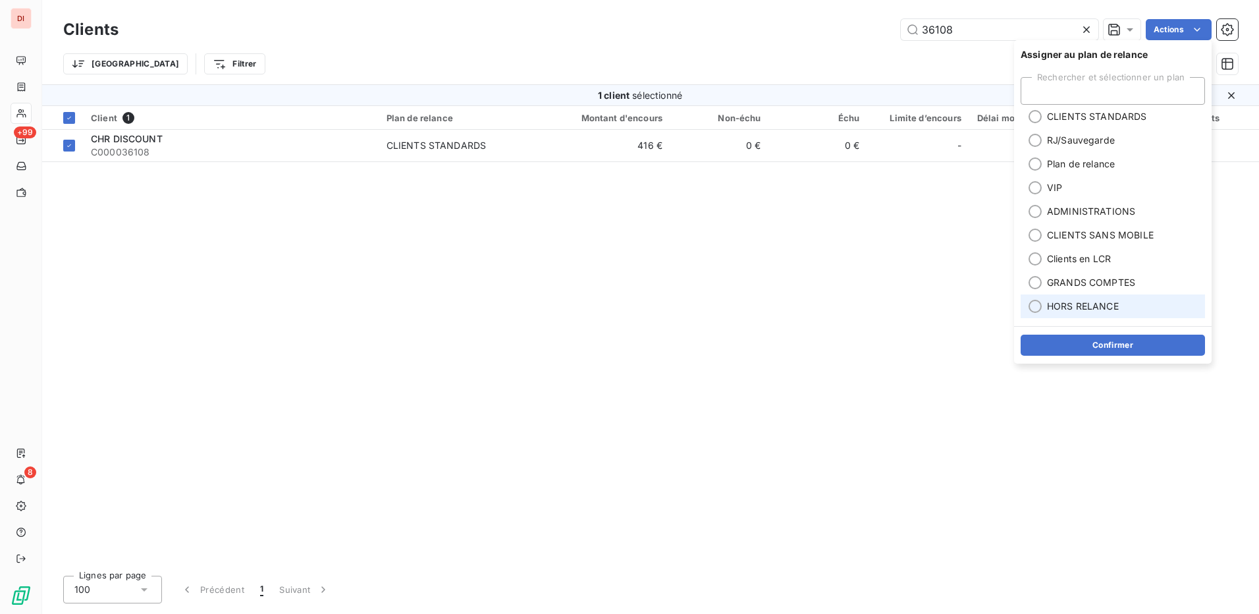
click at [1037, 304] on div at bounding box center [1035, 306] width 13 height 13
click at [1106, 344] on button "Confirmer" at bounding box center [1113, 345] width 184 height 21
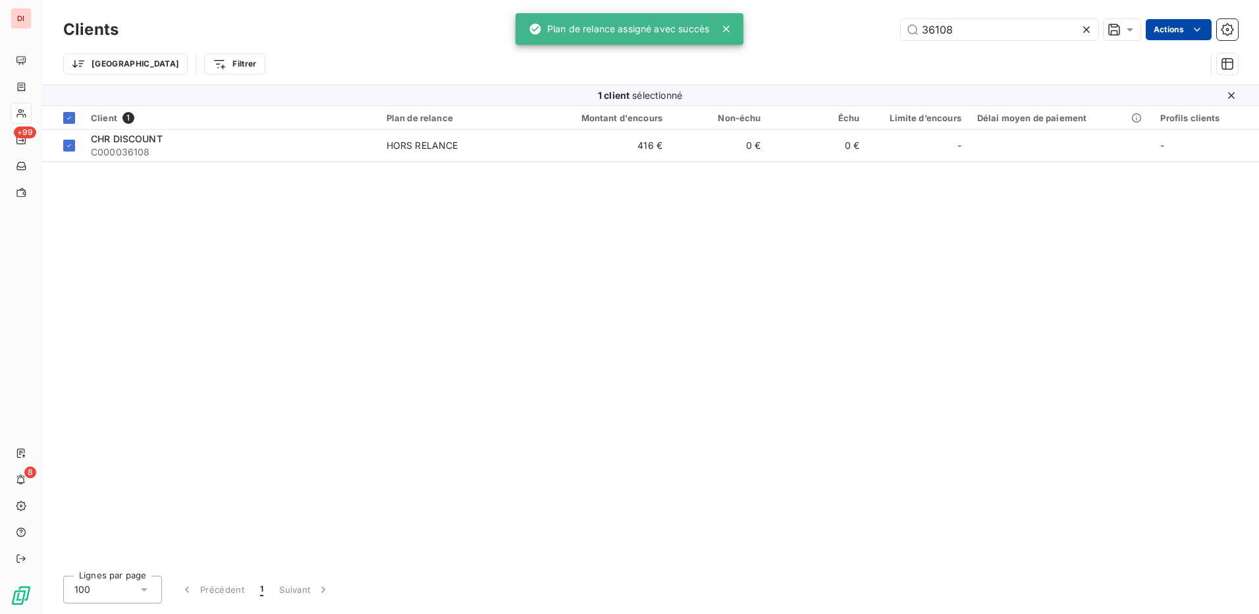
click at [1190, 28] on html "DI +99 8 Clients 36108 Actions Trier Filtrer 1 client sélectionné Client 1 Plan…" at bounding box center [629, 307] width 1259 height 614
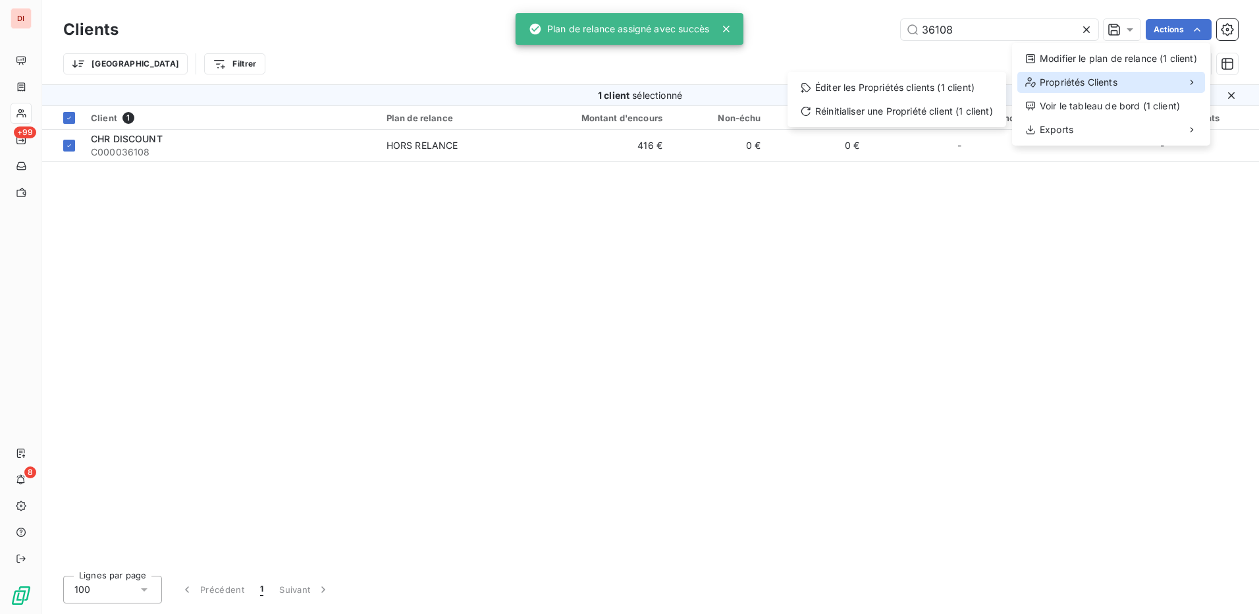
click at [1124, 81] on div "Propriétés Clients" at bounding box center [1111, 82] width 188 height 21
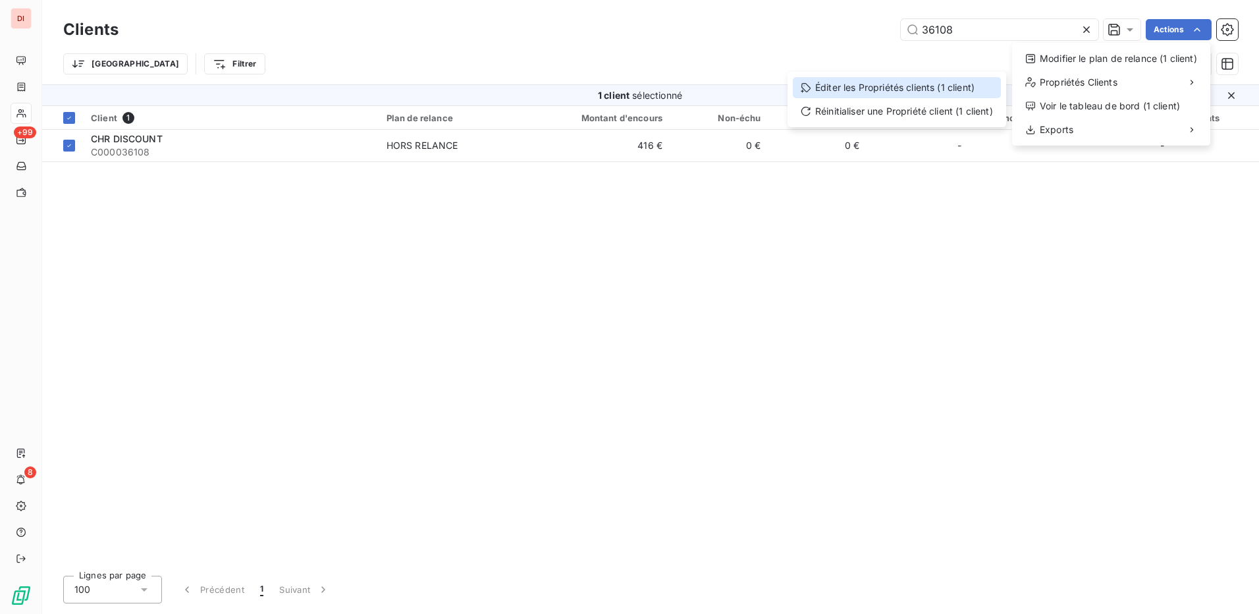
click at [911, 92] on div "Éditer les Propriétés clients (1 client)" at bounding box center [897, 87] width 208 height 21
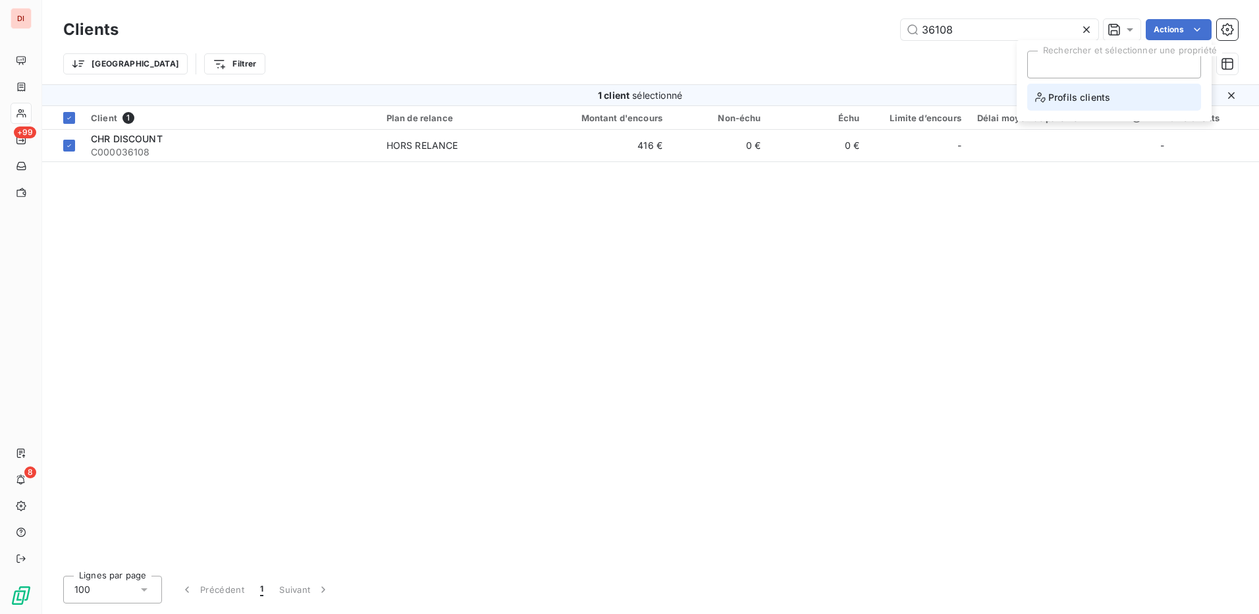
click at [1123, 93] on li "Profils clients" at bounding box center [1114, 97] width 174 height 27
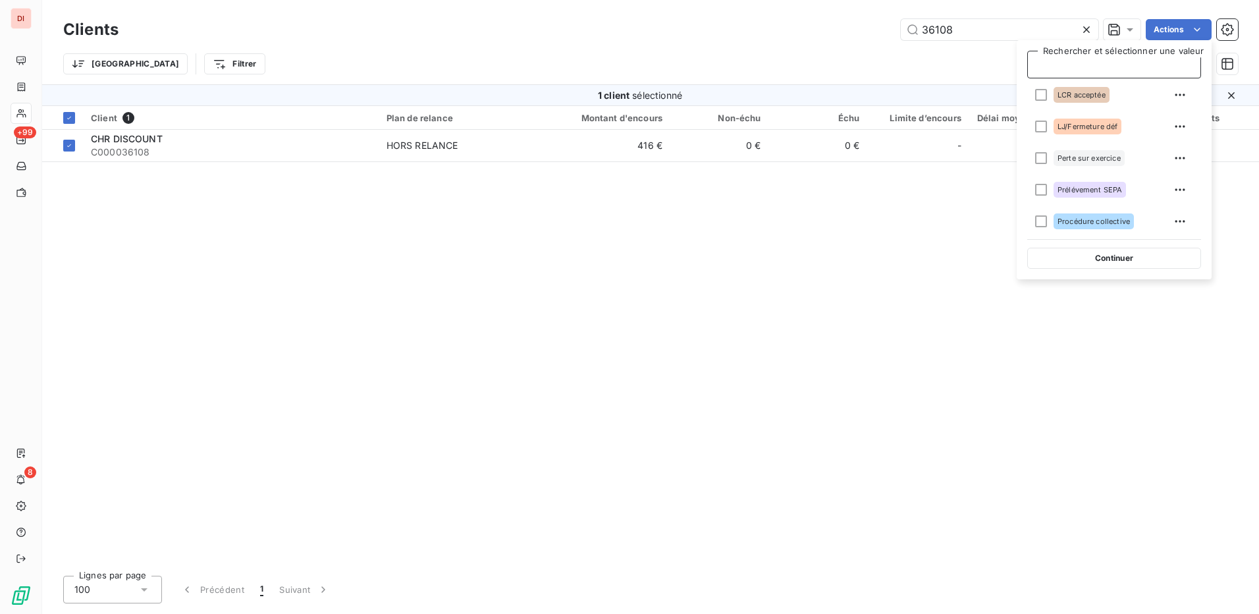
scroll to position [249, 0]
click at [1033, 157] on span at bounding box center [1037, 158] width 20 height 32
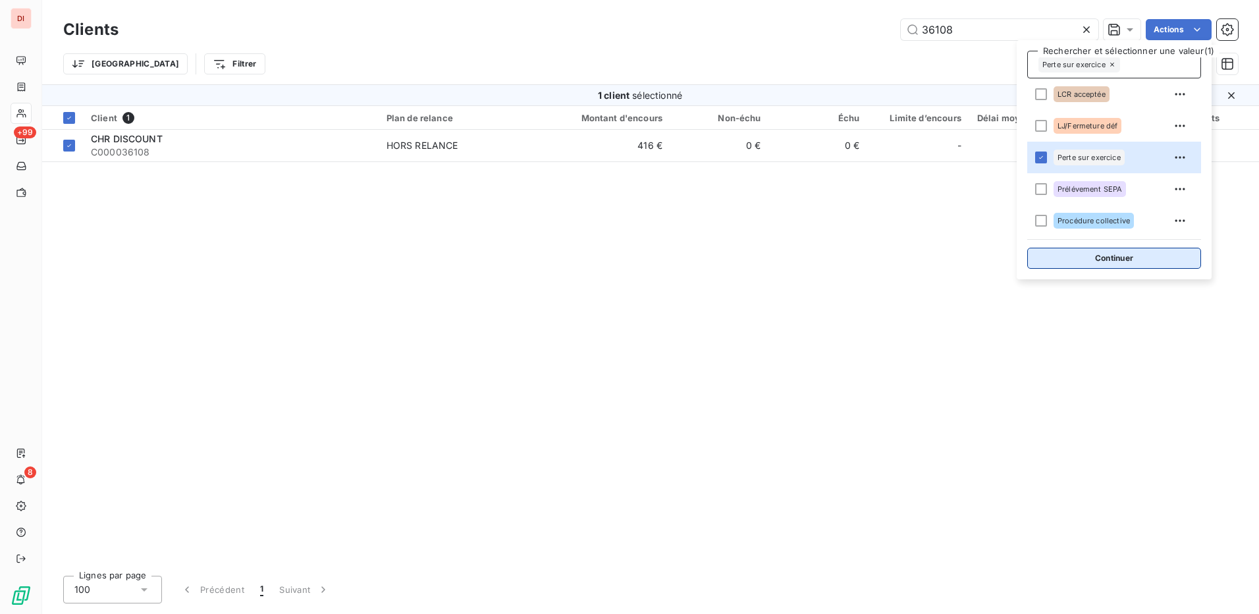
click at [1134, 260] on button "Continuer" at bounding box center [1114, 258] width 174 height 21
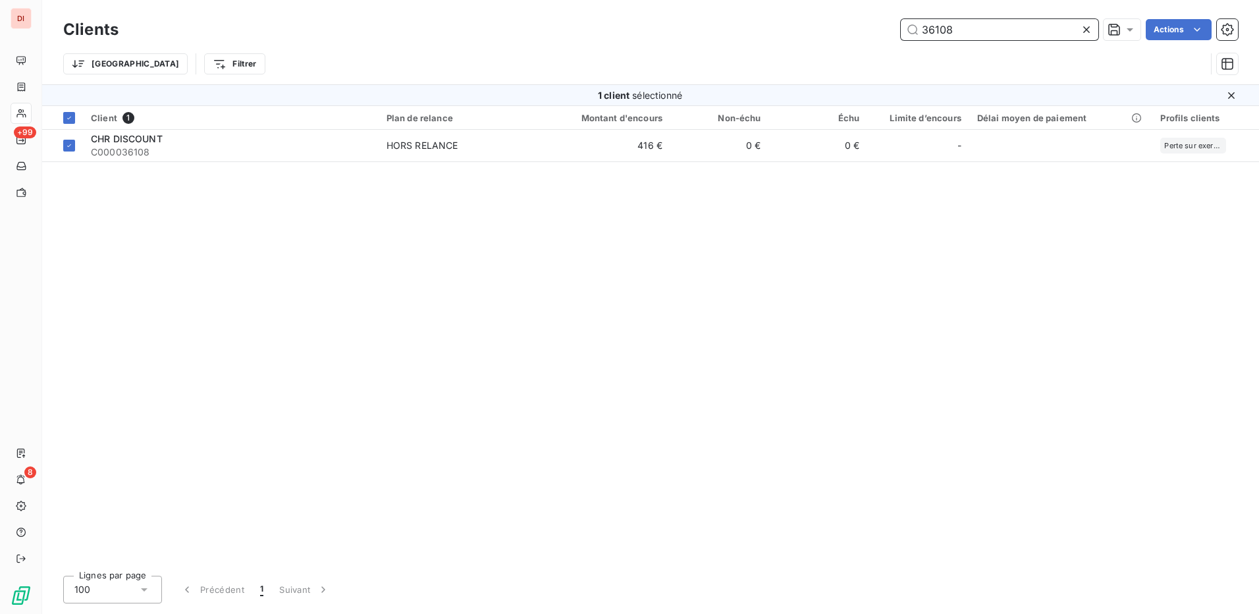
drag, startPoint x: 1015, startPoint y: 28, endPoint x: 888, endPoint y: 34, distance: 127.2
click at [888, 34] on div "36108 Actions" at bounding box center [686, 29] width 1104 height 21
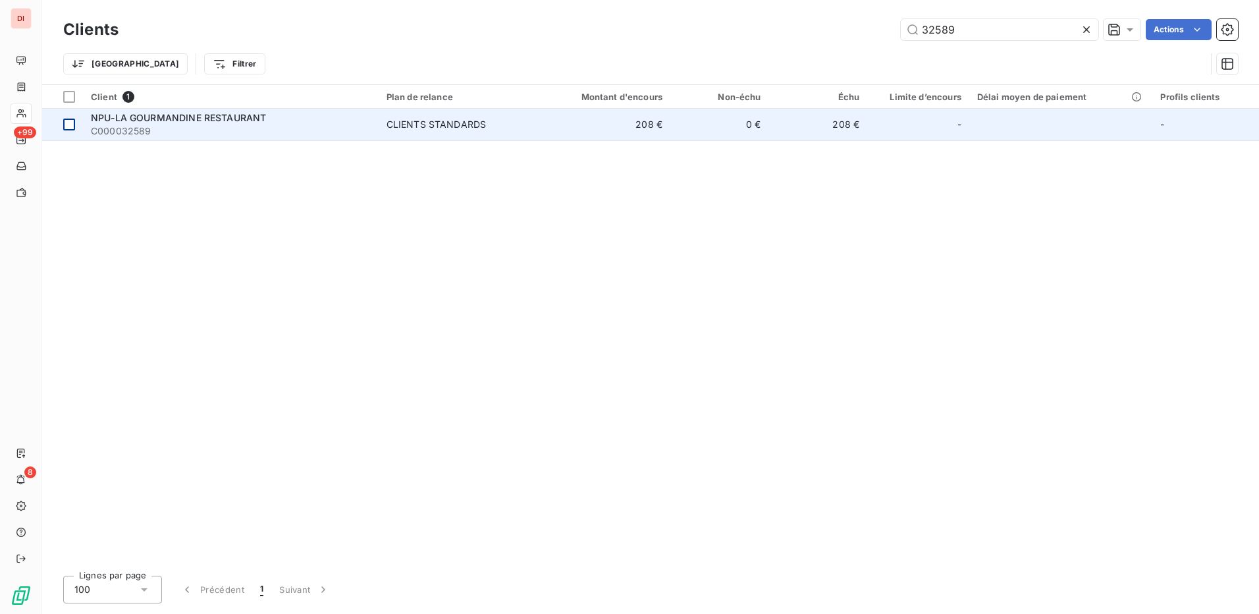
click at [76, 125] on td at bounding box center [62, 125] width 41 height 32
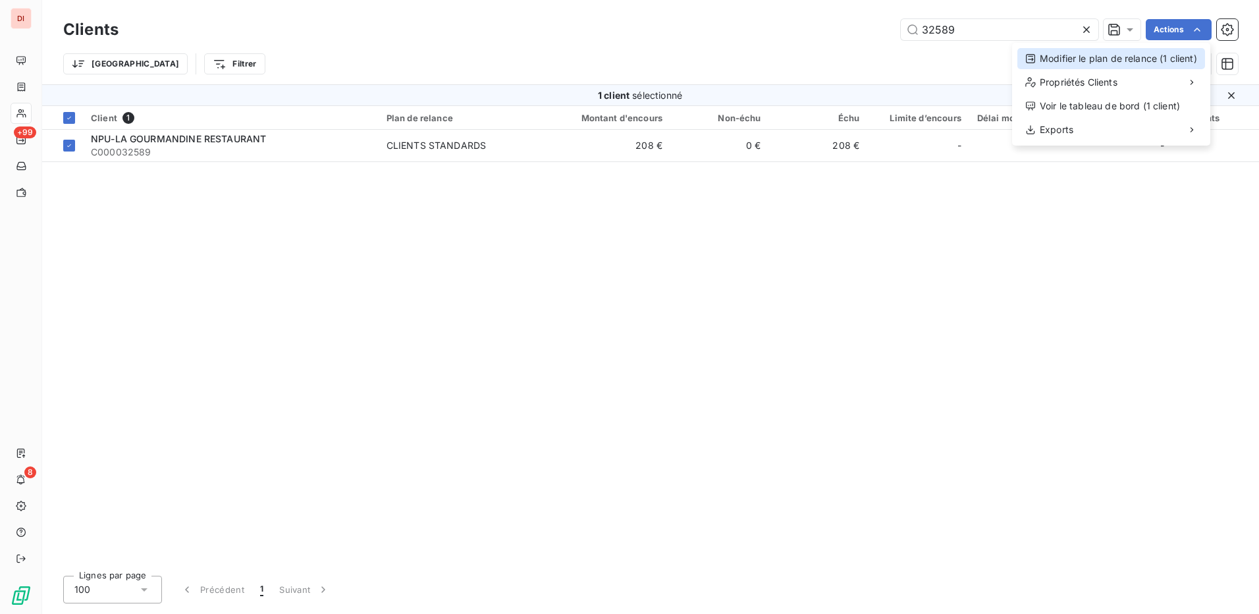
click at [1151, 65] on div "Modifier le plan de relance (1 client)" at bounding box center [1111, 58] width 188 height 21
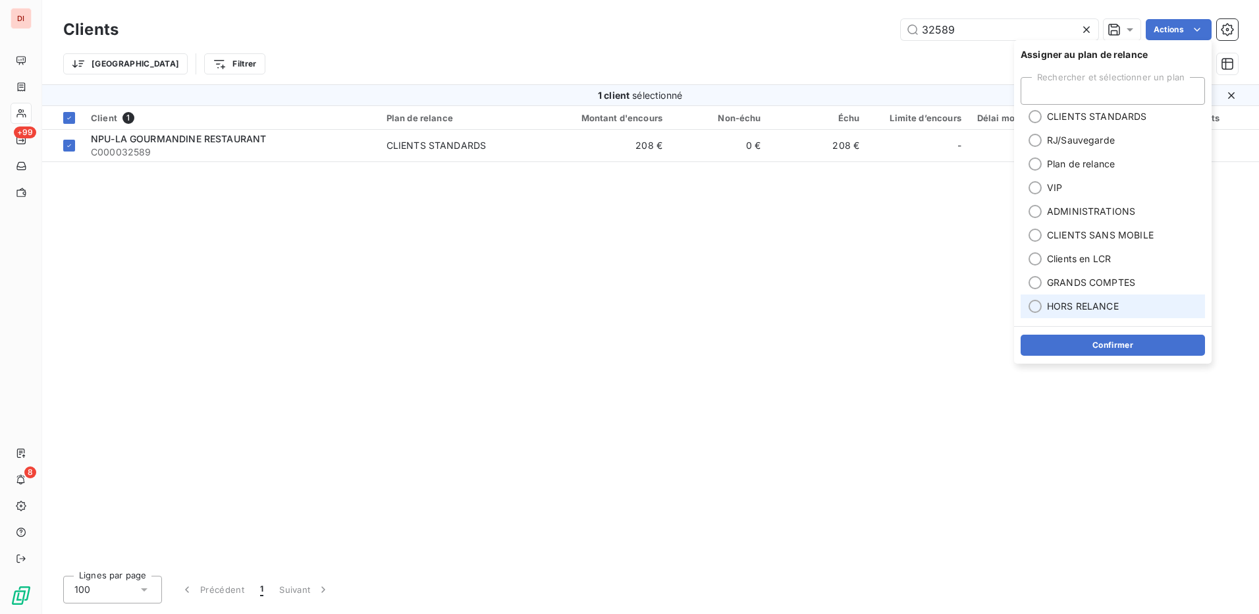
drag, startPoint x: 1036, startPoint y: 306, endPoint x: 1075, endPoint y: 331, distance: 45.9
click at [1036, 307] on div at bounding box center [1035, 306] width 13 height 13
click at [1099, 349] on button "Confirmer" at bounding box center [1113, 345] width 184 height 21
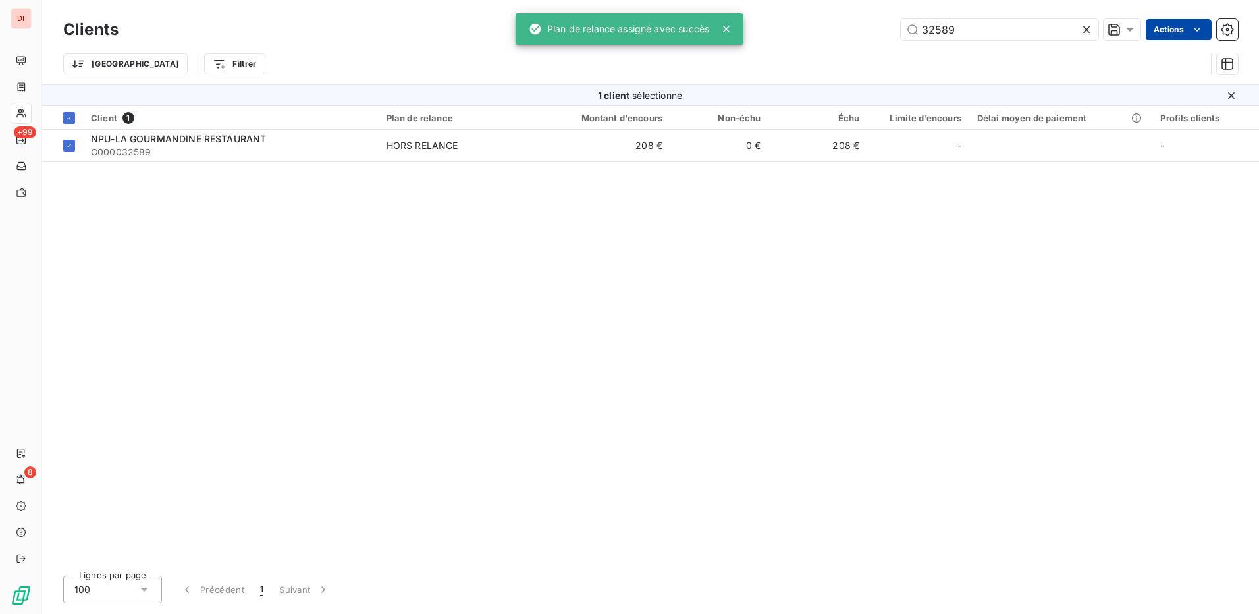
click at [1178, 27] on html "DI +99 8 Clients 32589 Actions Trier Filtrer 1 client sélectionné Client 1 Plan…" at bounding box center [629, 307] width 1259 height 614
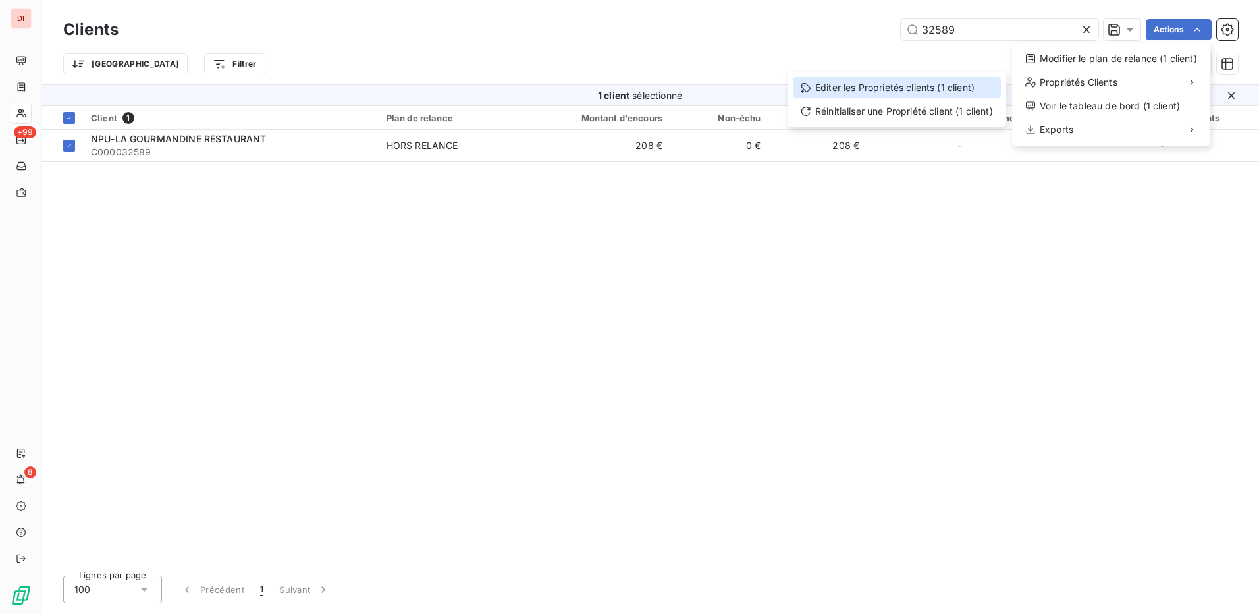
click at [920, 90] on div "Éditer les Propriétés clients (1 client)" at bounding box center [897, 87] width 208 height 21
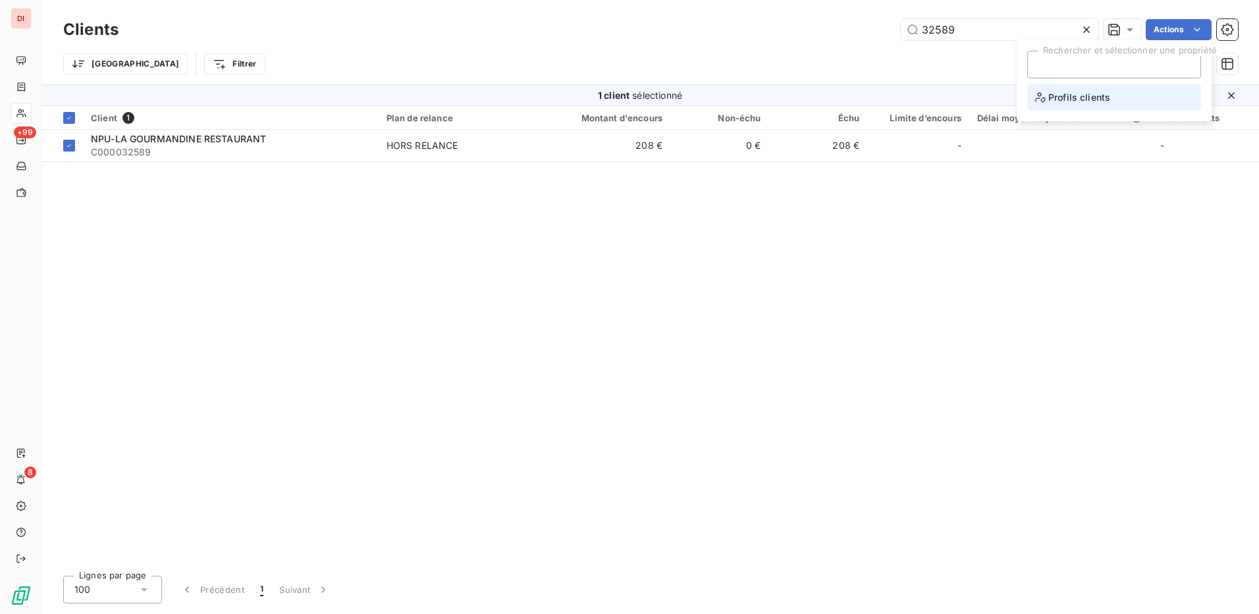
click at [1083, 98] on span "Profils clients" at bounding box center [1072, 97] width 75 height 16
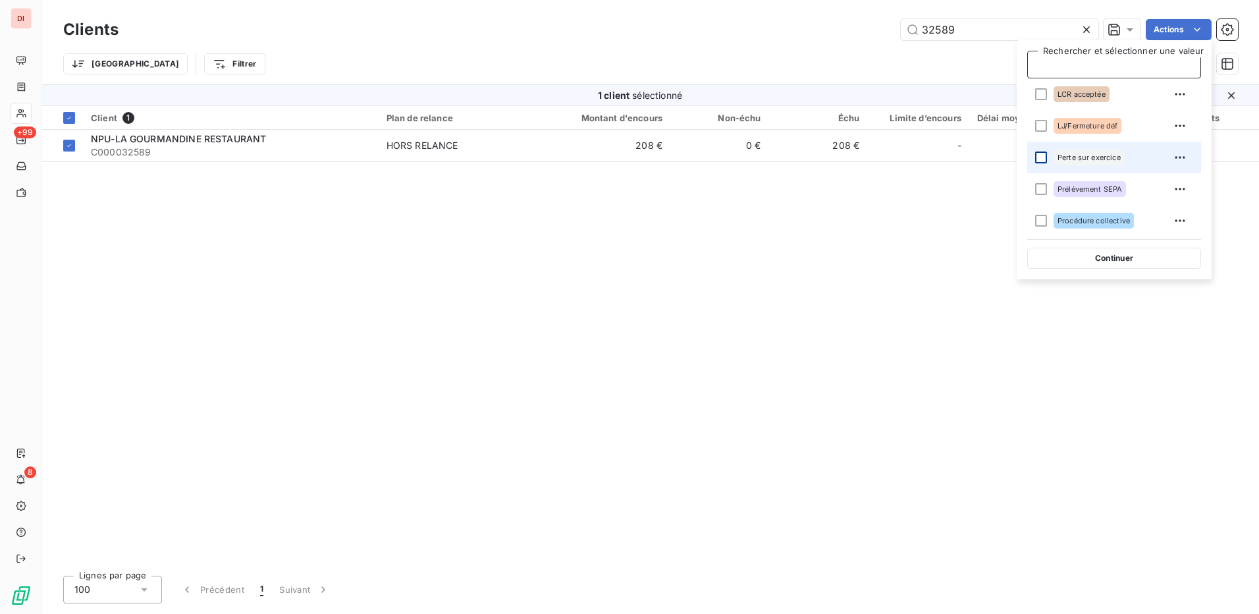
click at [1045, 157] on div at bounding box center [1041, 157] width 12 height 12
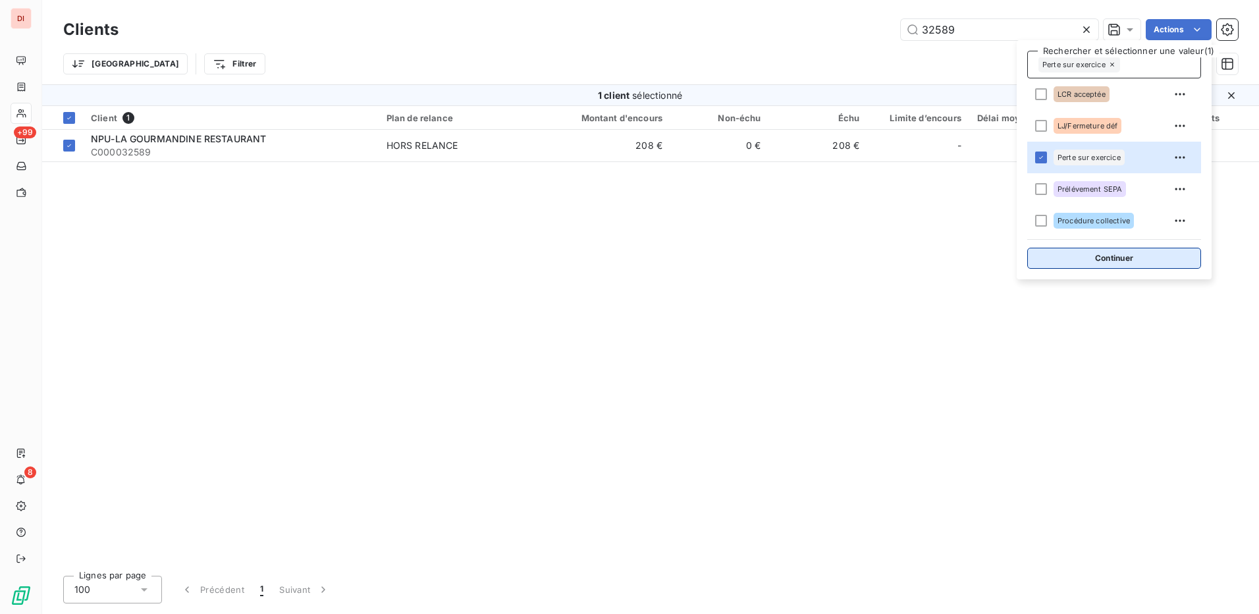
click at [1113, 261] on button "Continuer" at bounding box center [1114, 258] width 174 height 21
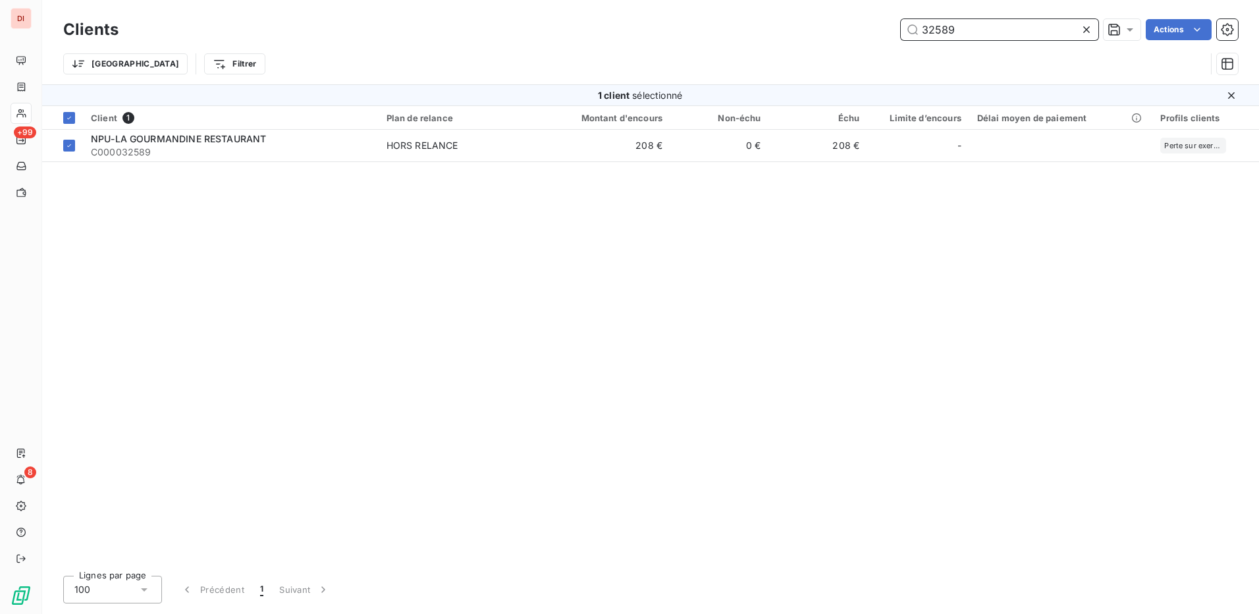
drag, startPoint x: 1000, startPoint y: 35, endPoint x: 874, endPoint y: 32, distance: 125.1
click at [874, 32] on div "32589 Actions" at bounding box center [686, 29] width 1104 height 21
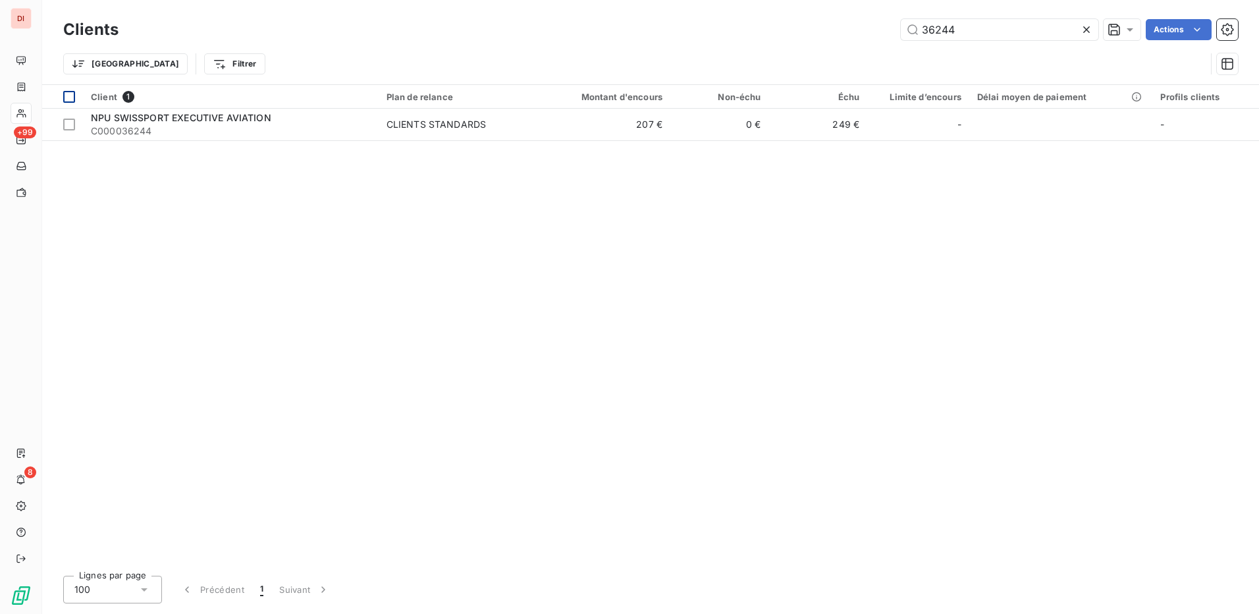
click at [66, 99] on div at bounding box center [69, 97] width 12 height 12
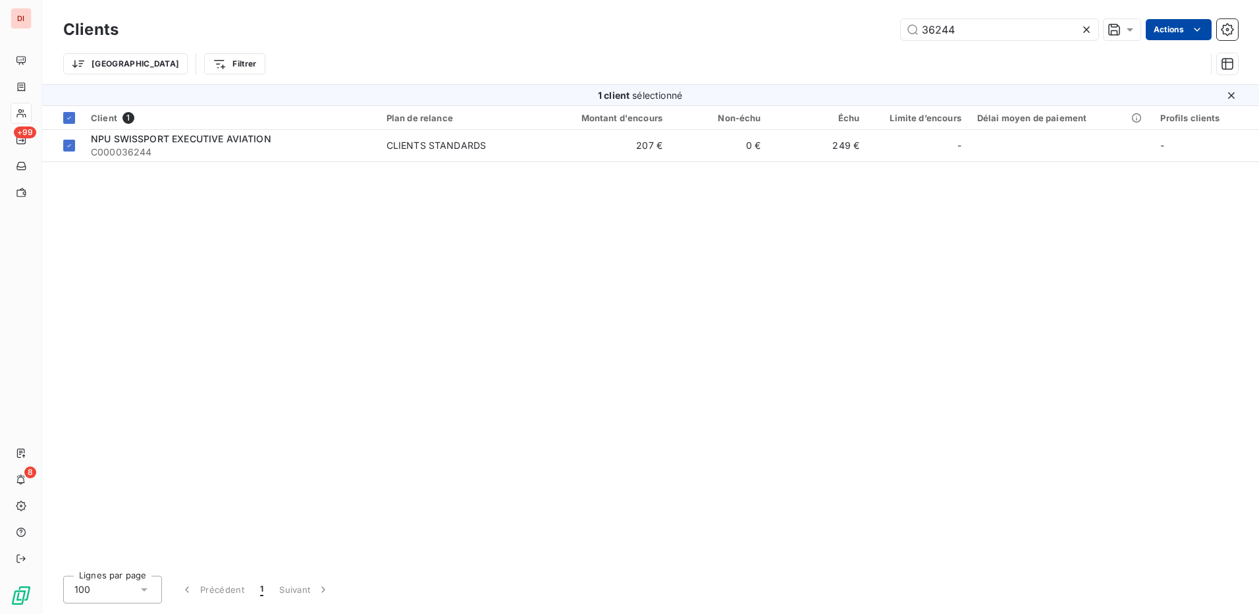
click at [1179, 26] on html "DI +99 8 Clients 36244 Actions Trier Filtrer 1 client sélectionné Client 1 Plan…" at bounding box center [629, 307] width 1259 height 614
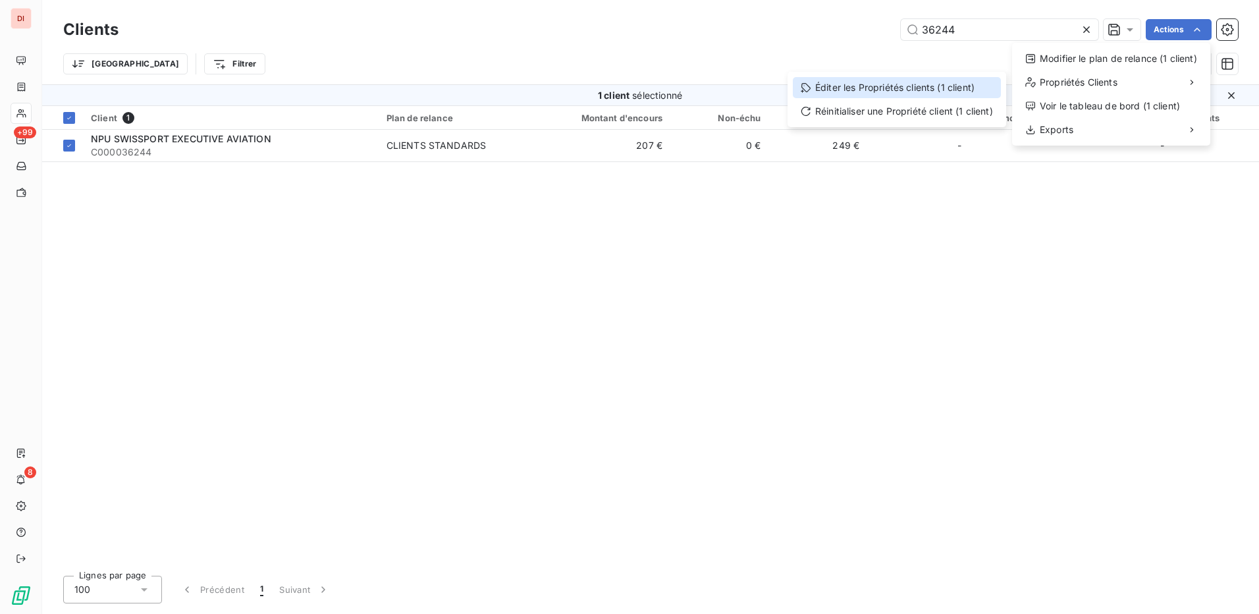
click at [908, 80] on div "Éditer les Propriétés clients (1 client)" at bounding box center [897, 87] width 208 height 21
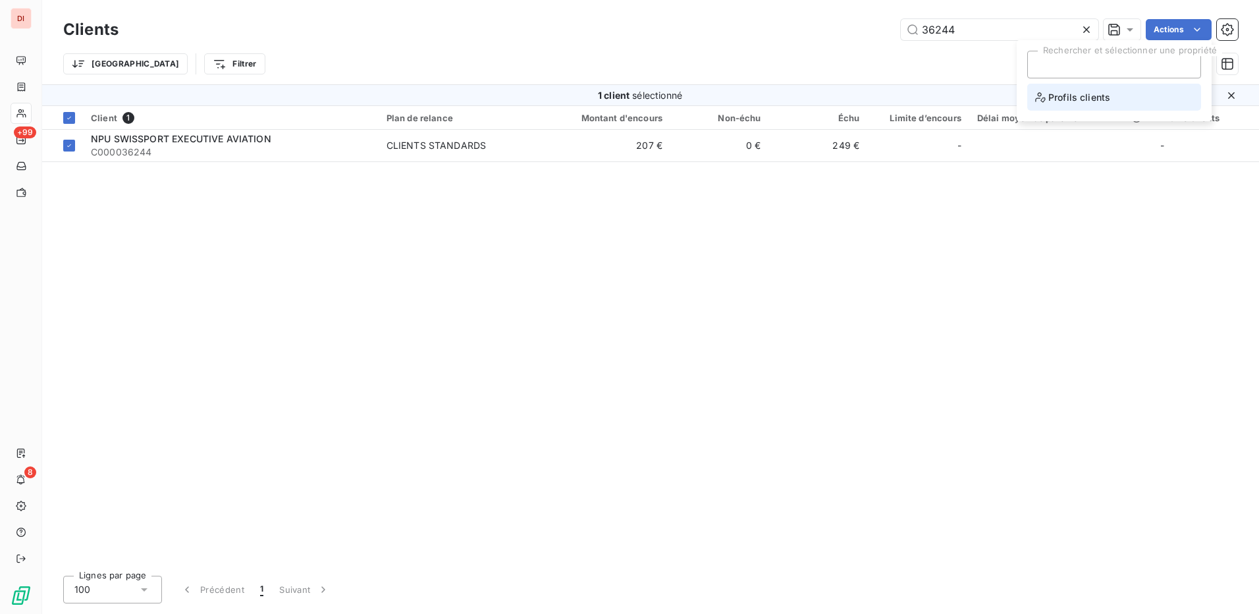
click at [1096, 98] on span "Profils clients" at bounding box center [1072, 97] width 75 height 16
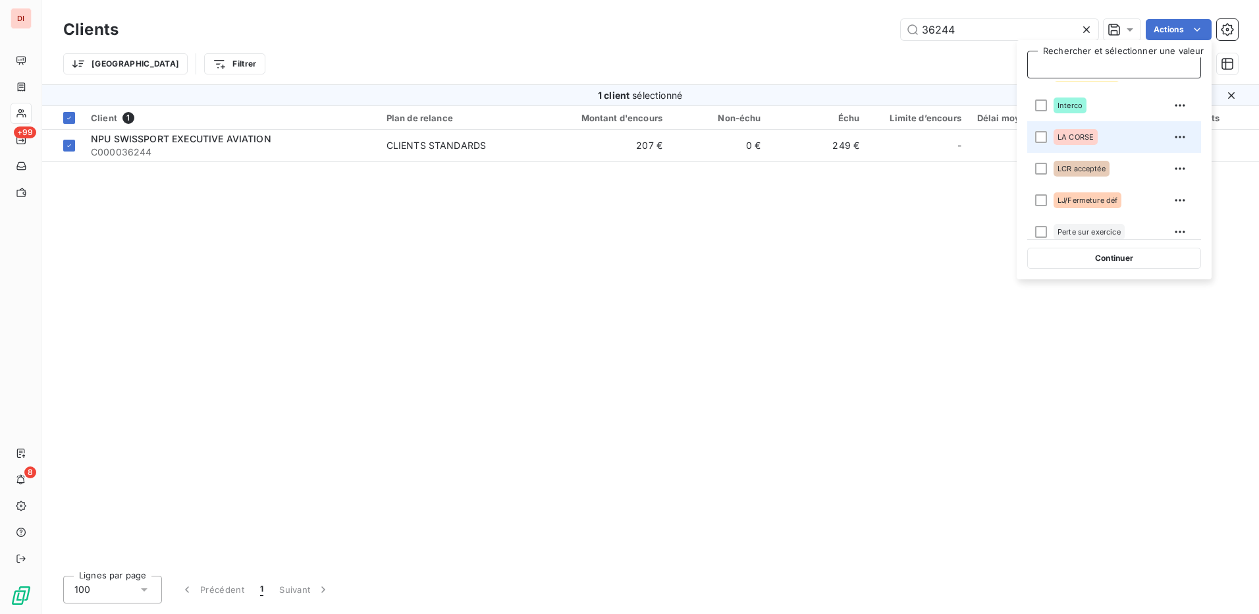
scroll to position [198, 0]
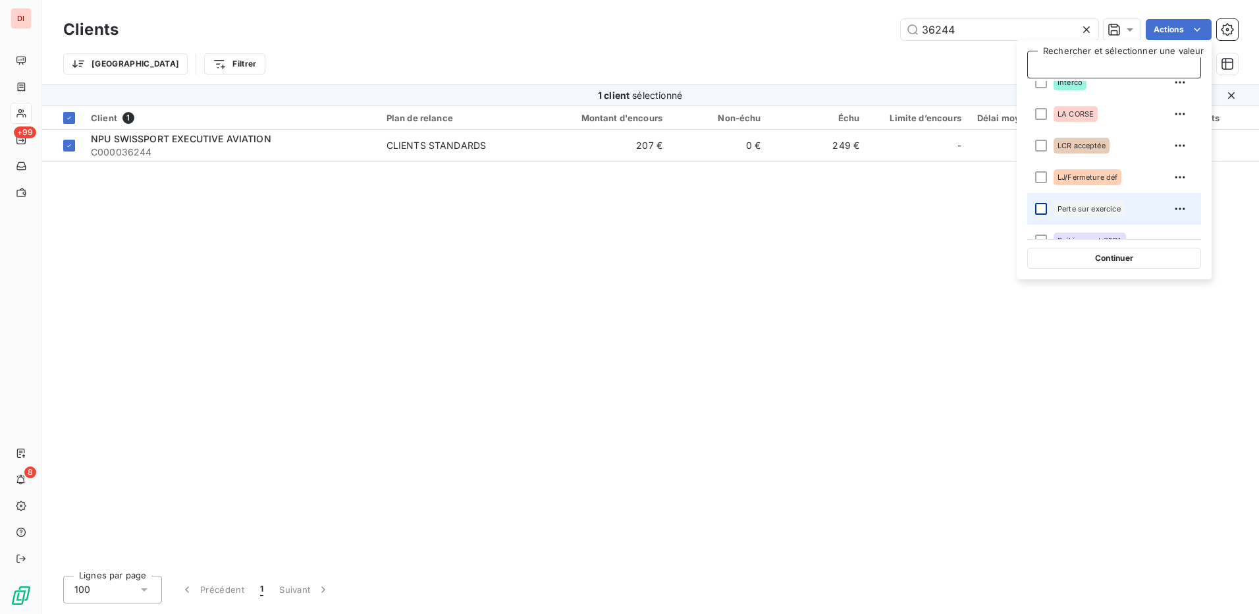
click at [1036, 211] on div at bounding box center [1041, 209] width 12 height 12
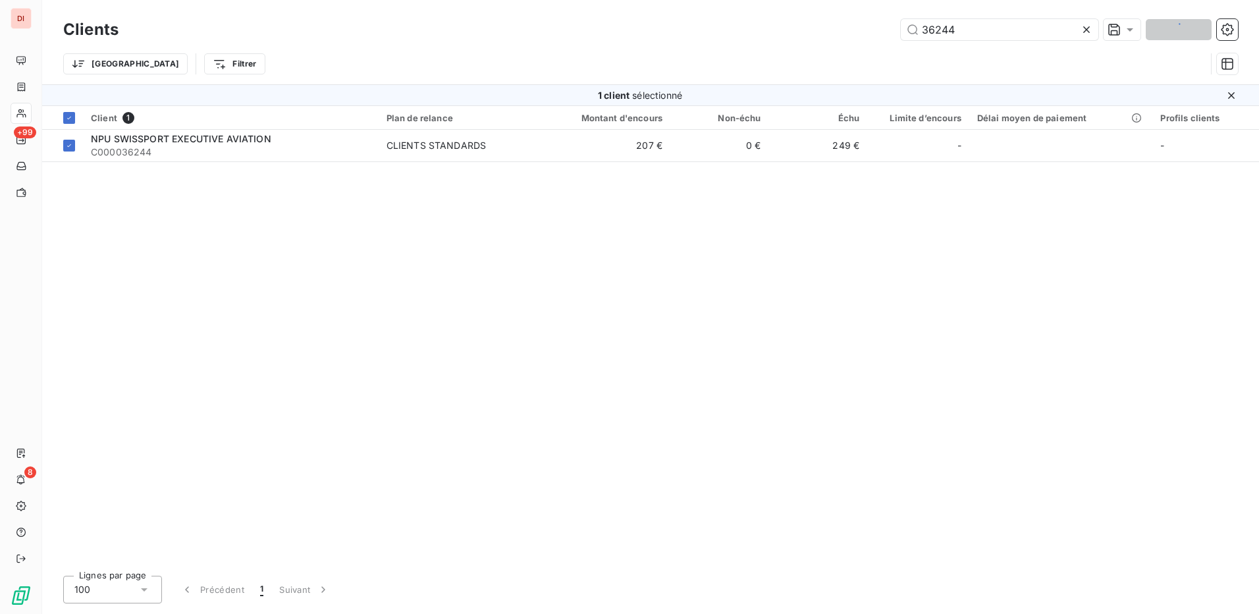
click at [999, 341] on div "Client 1 Plan de relance Montant d'encours Non-échu Échu Limite d’encours Délai…" at bounding box center [650, 335] width 1217 height 459
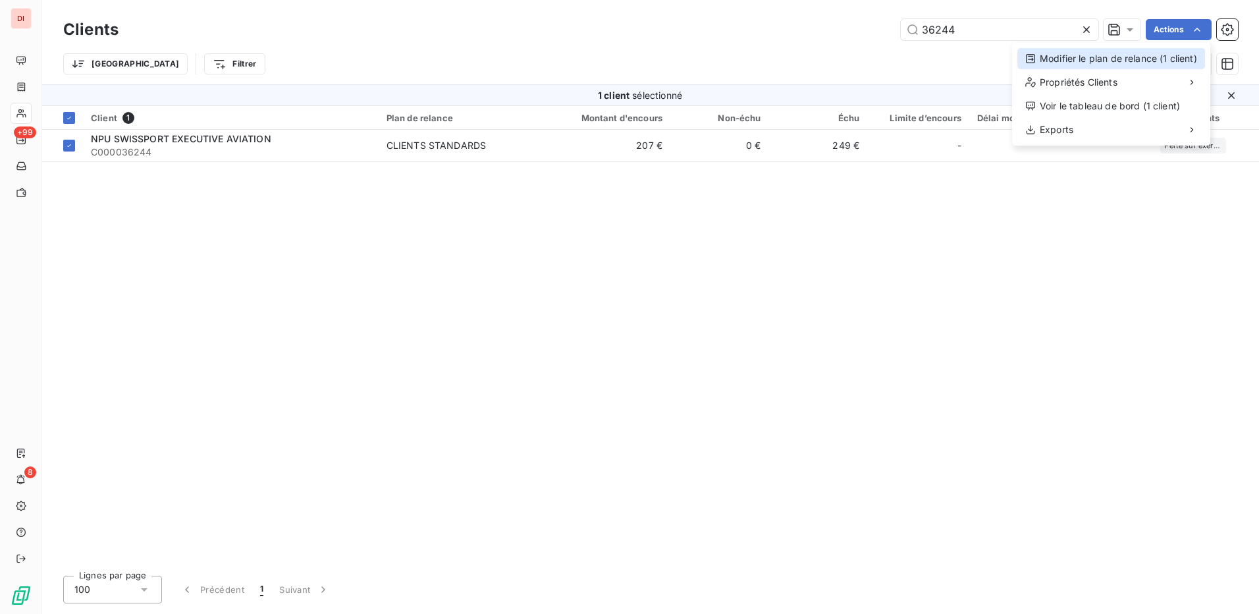
click at [1139, 58] on div "Modifier le plan de relance (1 client)" at bounding box center [1111, 58] width 188 height 21
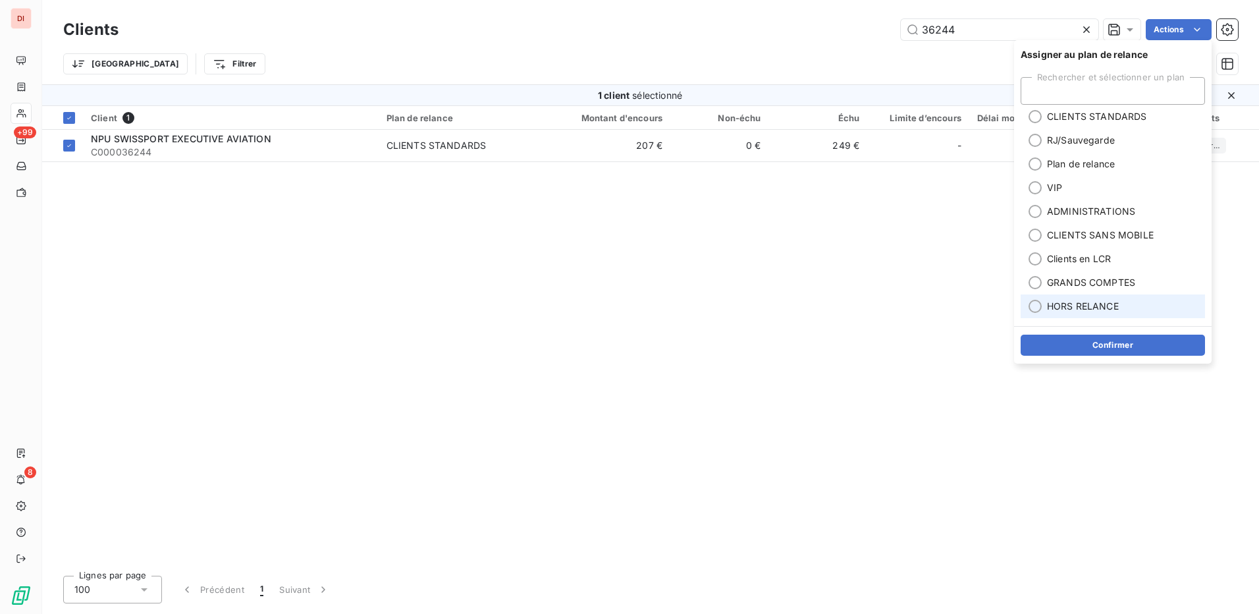
click at [1035, 307] on div at bounding box center [1035, 306] width 13 height 13
click at [1106, 353] on button "Confirmer" at bounding box center [1113, 345] width 184 height 21
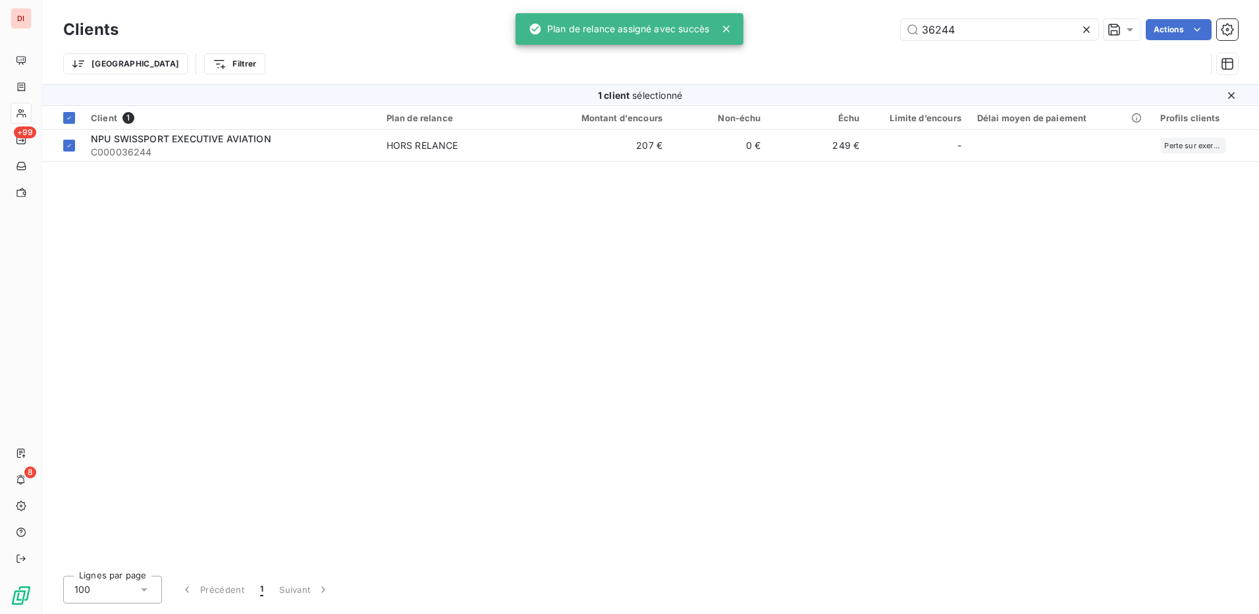
click at [1019, 336] on div "Client 1 Plan de relance Montant d'encours Non-échu Échu Limite d’encours Délai…" at bounding box center [650, 335] width 1217 height 459
click at [1014, 30] on input "36244" at bounding box center [1000, 29] width 198 height 21
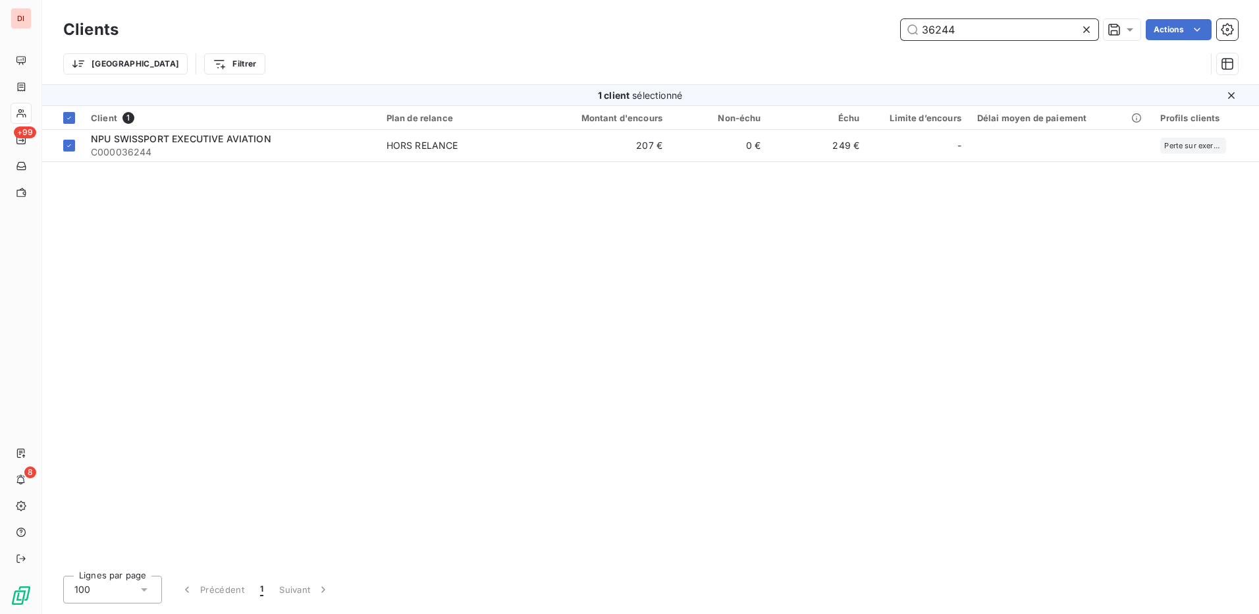
drag, startPoint x: 1014, startPoint y: 30, endPoint x: 895, endPoint y: 35, distance: 119.3
click at [895, 35] on div "36244 Actions" at bounding box center [686, 29] width 1104 height 21
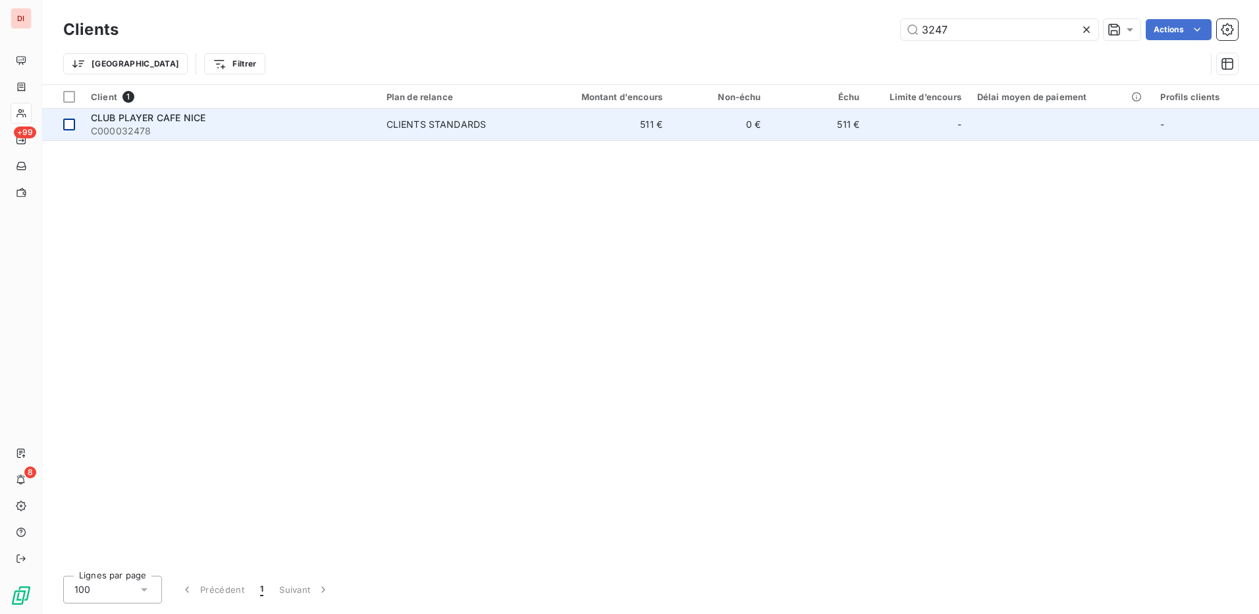
click at [67, 128] on div at bounding box center [69, 125] width 12 height 12
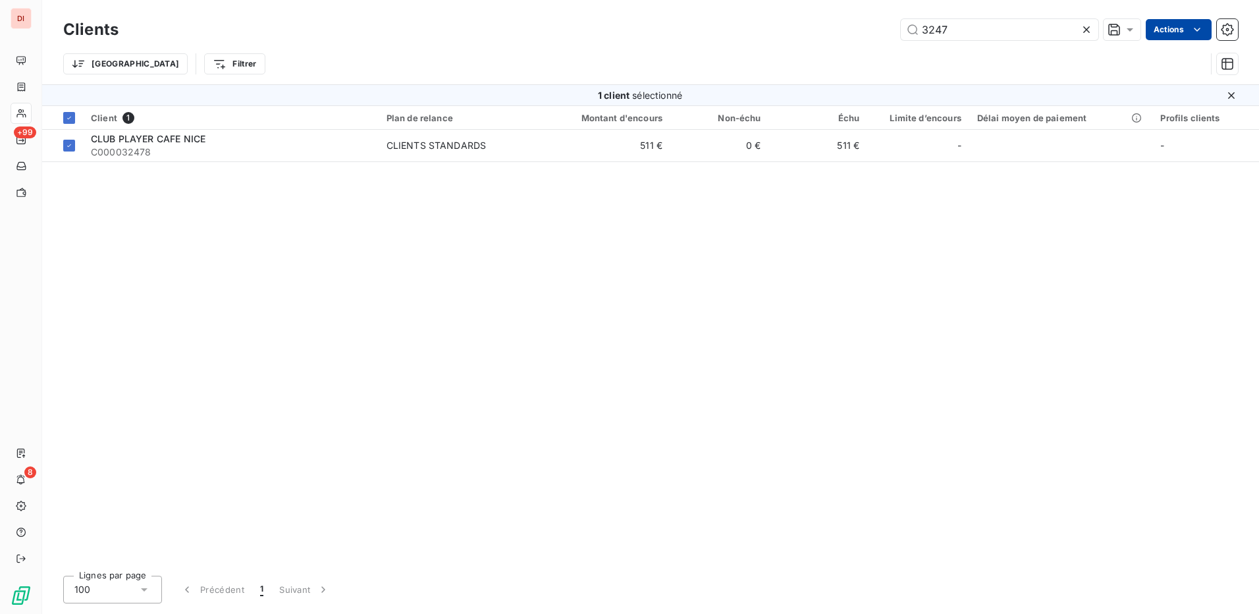
click at [1173, 30] on html "DI +99 8 Clients 3247 Actions Trier Filtrer 1 client sélectionné Client 1 Plan …" at bounding box center [629, 307] width 1259 height 614
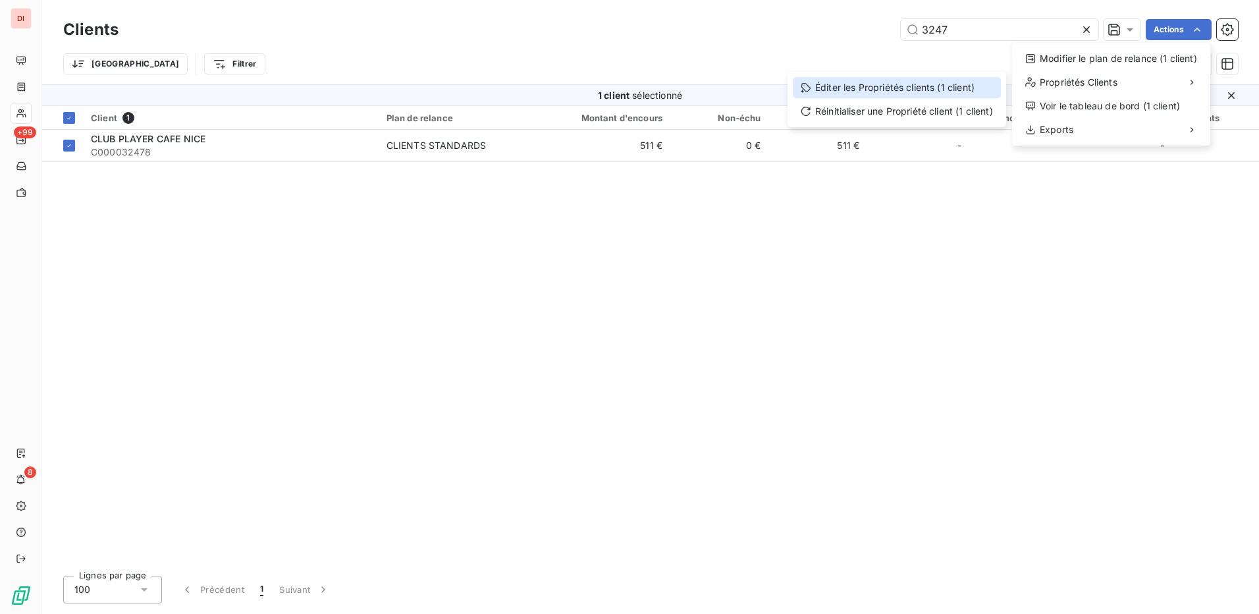
click at [909, 94] on div "Éditer les Propriétés clients (1 client)" at bounding box center [897, 87] width 208 height 21
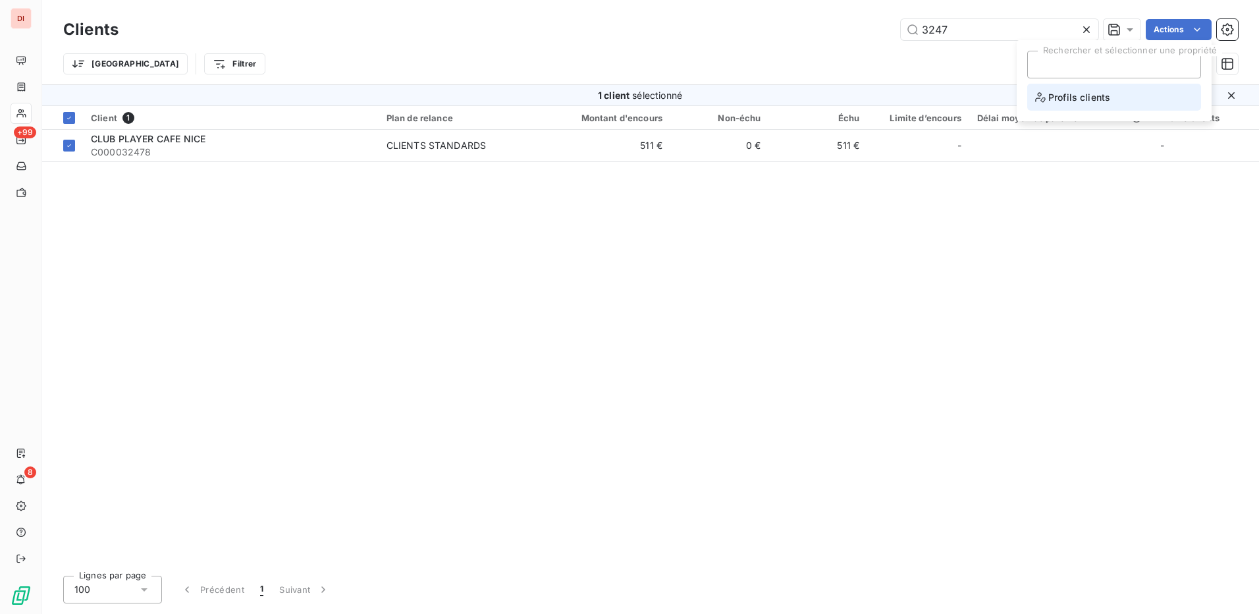
click at [1085, 103] on span "Profils clients" at bounding box center [1072, 97] width 75 height 16
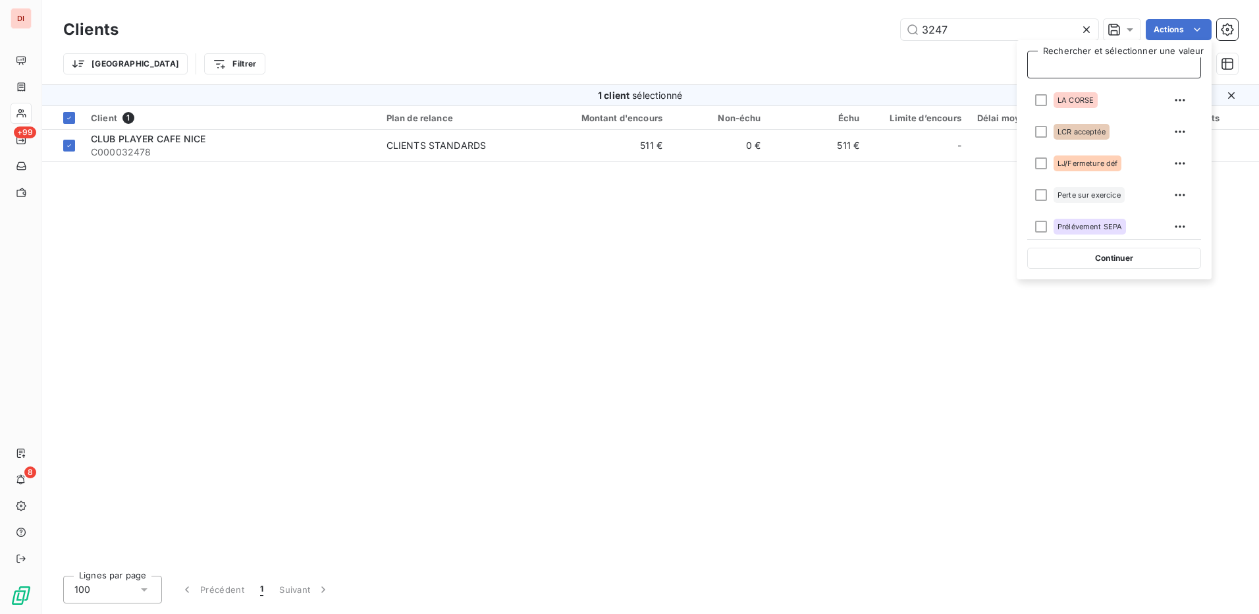
scroll to position [249, 0]
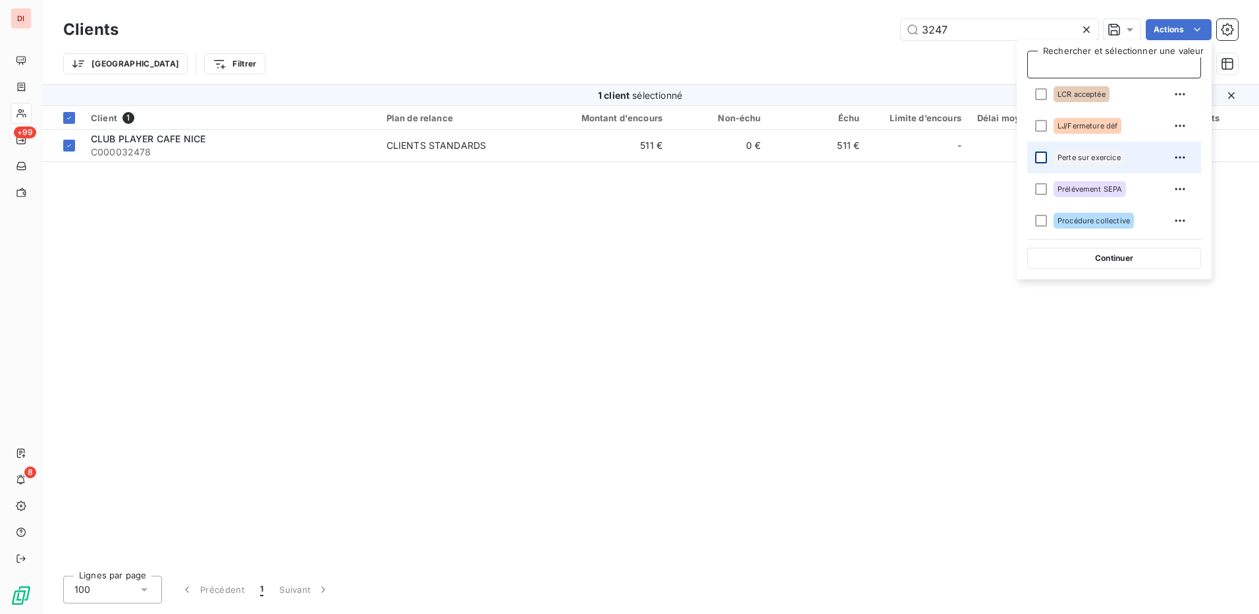
click at [1041, 156] on div at bounding box center [1041, 157] width 12 height 12
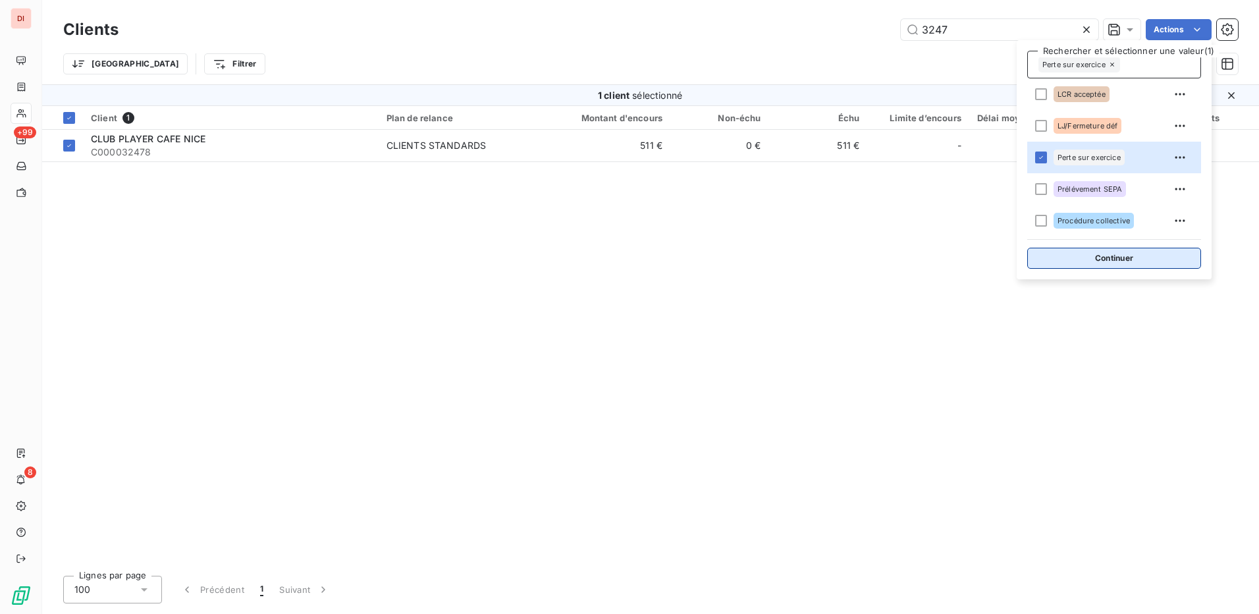
click at [1131, 257] on button "Continuer" at bounding box center [1114, 258] width 174 height 21
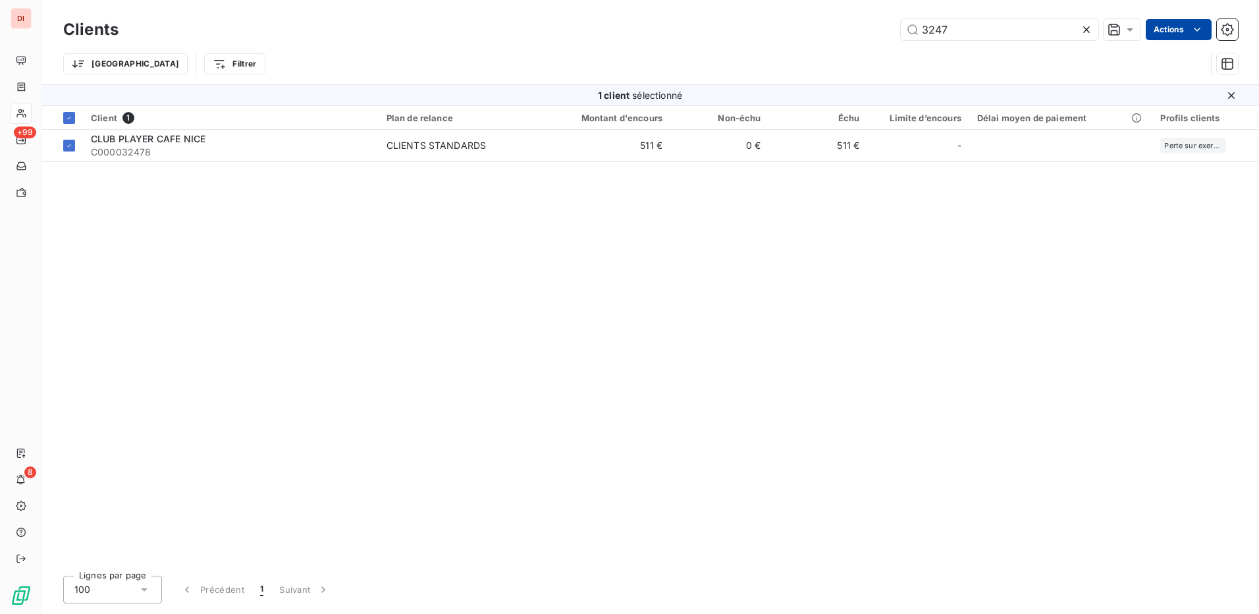
click at [1182, 30] on html "DI +99 8 Clients 3247 Actions Trier Filtrer 1 client sélectionné Client 1 Plan …" at bounding box center [629, 307] width 1259 height 614
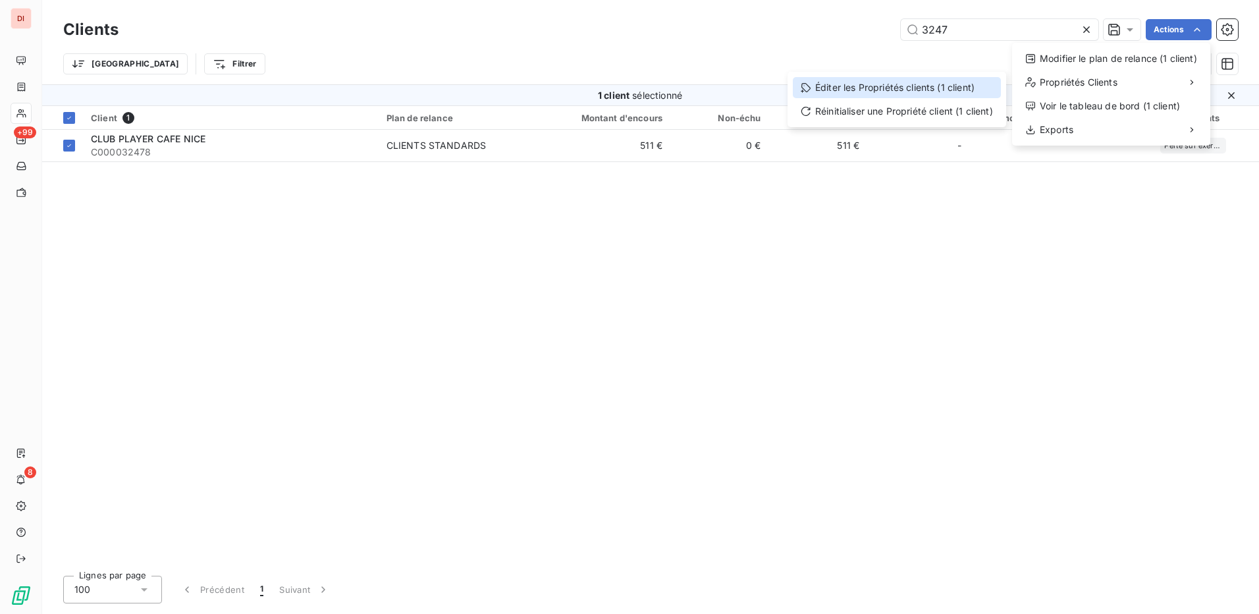
click at [896, 84] on div "Éditer les Propriétés clients (1 client)" at bounding box center [897, 87] width 208 height 21
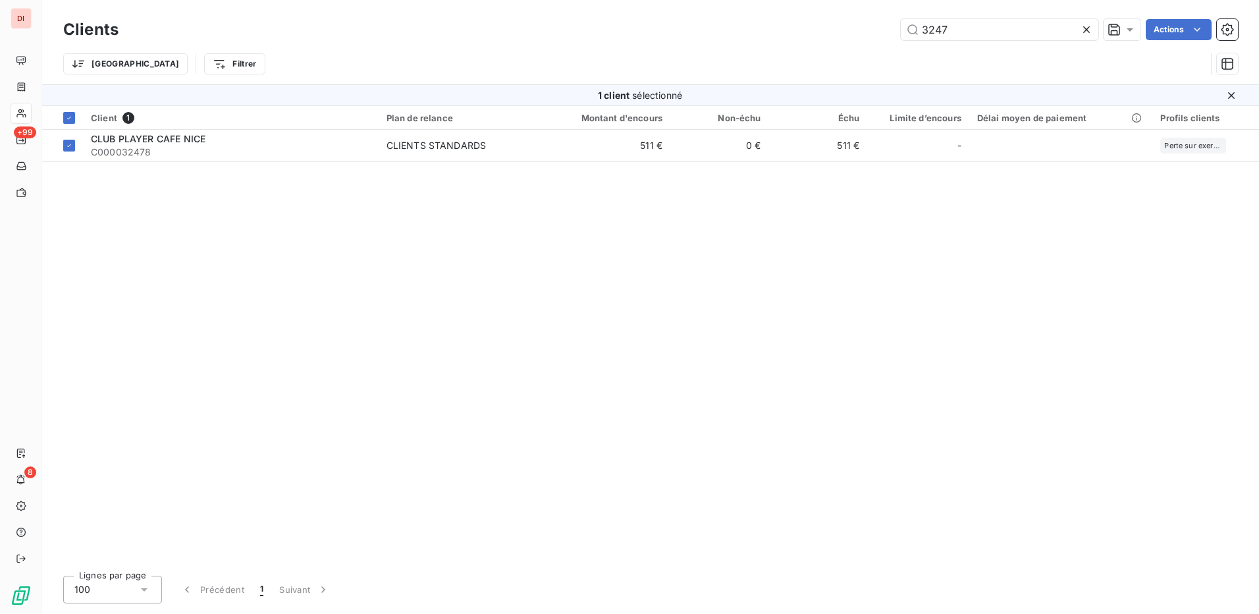
drag, startPoint x: 1094, startPoint y: 220, endPoint x: 1162, endPoint y: 76, distance: 158.5
click at [1095, 218] on div "Client 1 Plan de relance Montant d'encours Non-échu Échu Limite d’encours Délai…" at bounding box center [650, 335] width 1217 height 459
click at [1177, 17] on div "Clients 3247 Actions" at bounding box center [650, 30] width 1175 height 28
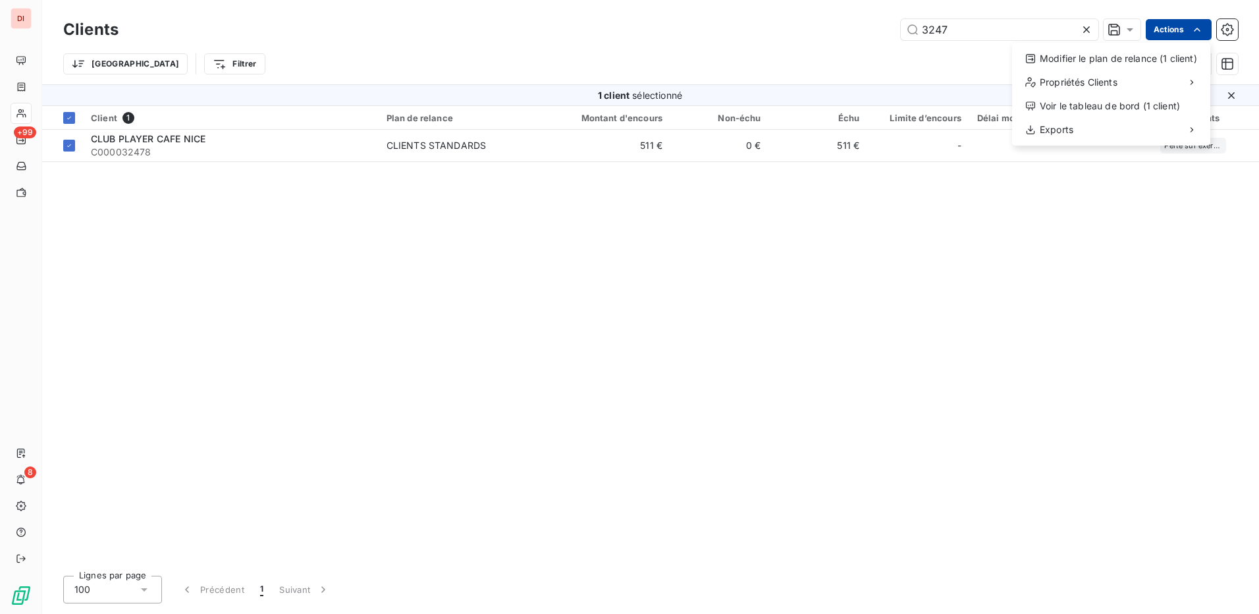
click at [1177, 27] on html "DI +99 8 Clients 3247 Actions Modifier le plan de relance (1 client) Propriétés…" at bounding box center [629, 307] width 1259 height 614
click at [1109, 63] on div "Modifier le plan de relance (1 client)" at bounding box center [1111, 58] width 188 height 21
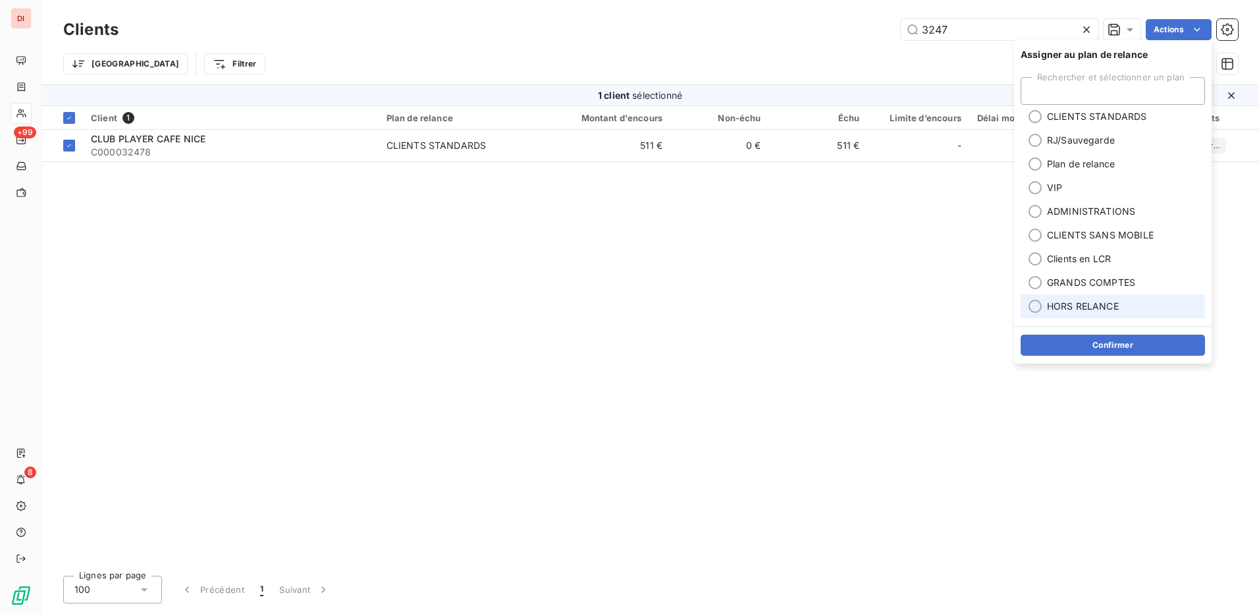
click at [1037, 311] on div at bounding box center [1035, 306] width 13 height 13
click at [1106, 340] on button "Confirmer" at bounding box center [1113, 345] width 184 height 21
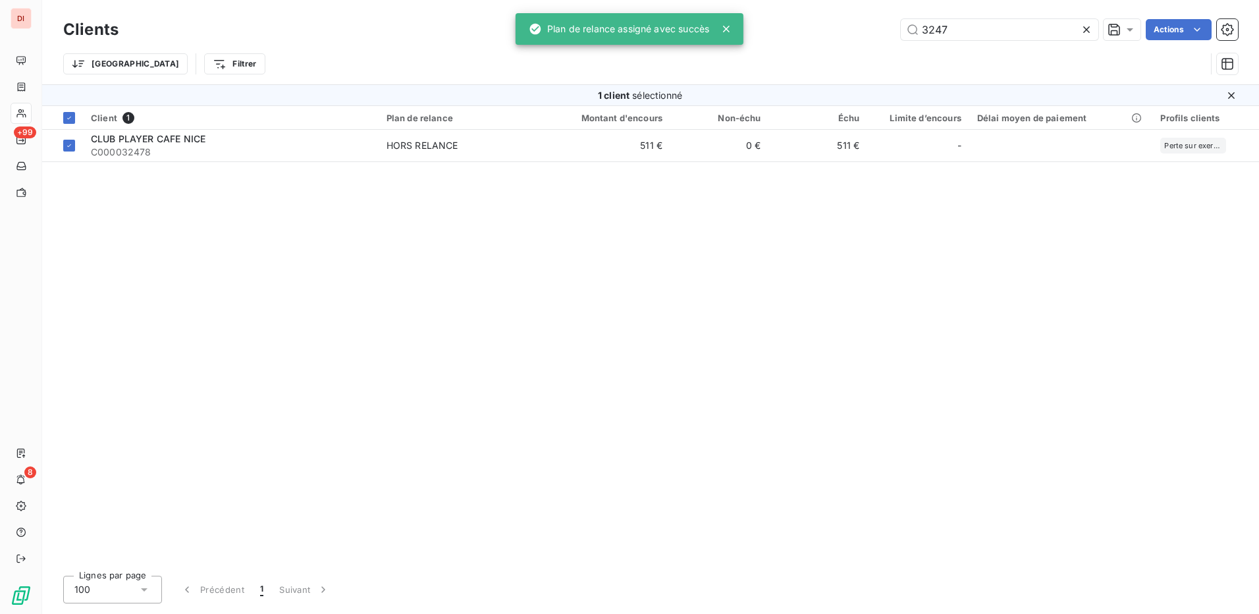
click at [966, 369] on div "Client 1 Plan de relance Montant d'encours Non-échu Échu Limite d’encours Délai…" at bounding box center [650, 335] width 1217 height 459
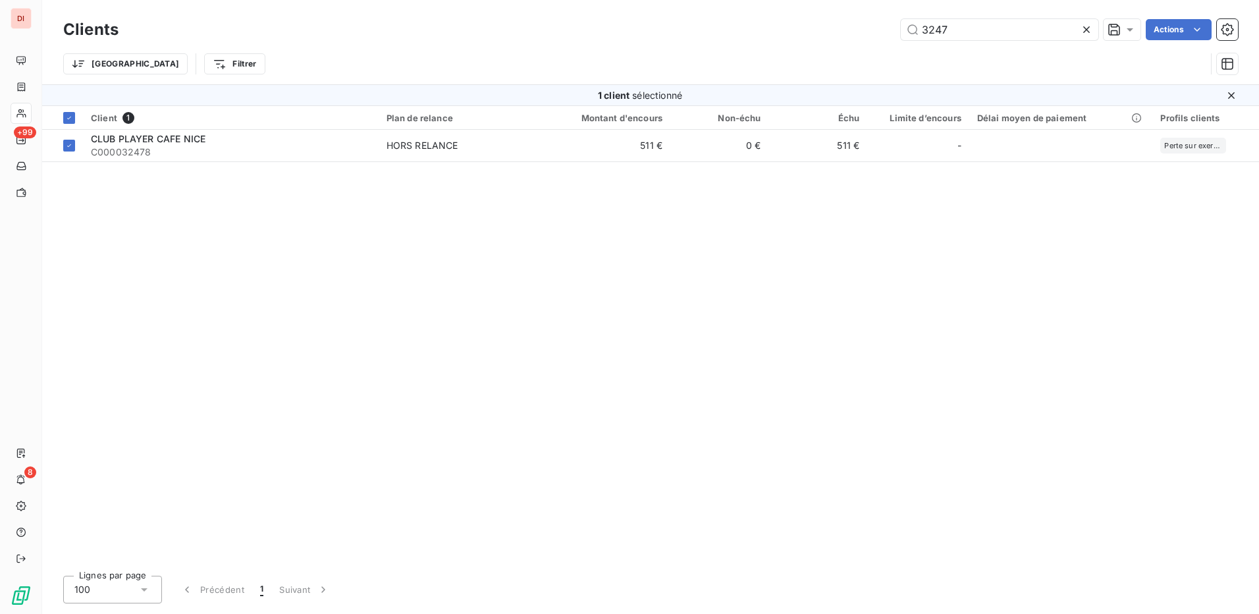
click at [842, 468] on div "Client 1 Plan de relance Montant d'encours Non-échu Échu Limite d’encours Délai…" at bounding box center [650, 335] width 1217 height 459
click at [1184, 29] on html "DI +99 8 Clients 3247 Actions Trier Filtrer 1 client sélectionné Client 1 Plan …" at bounding box center [629, 307] width 1259 height 614
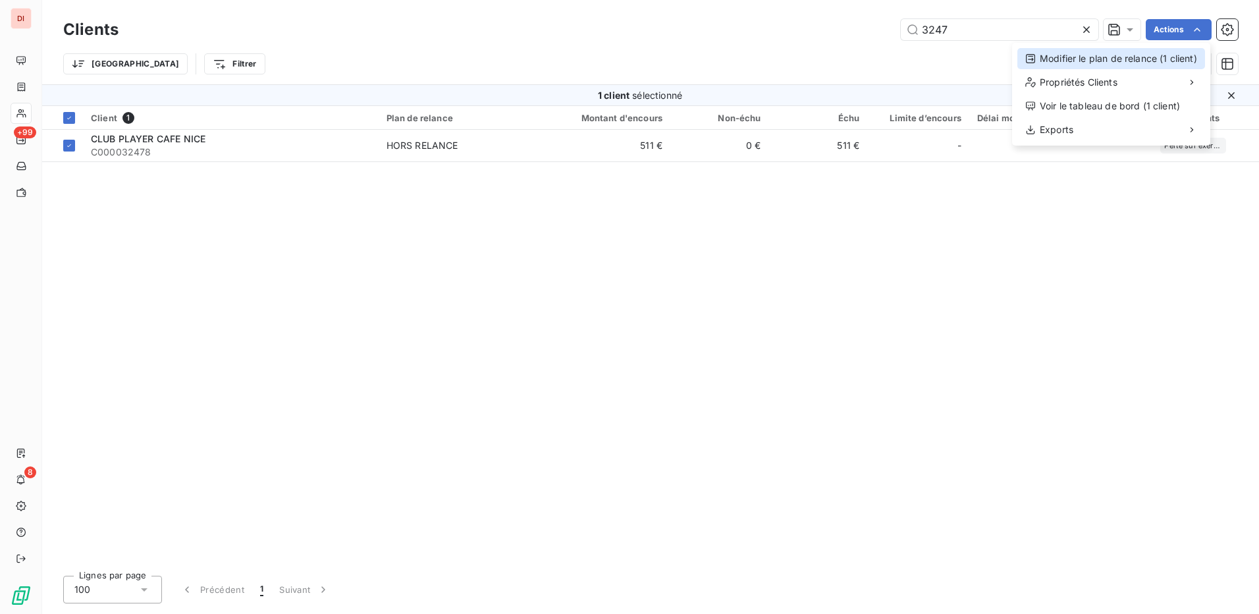
click at [1158, 62] on div "Modifier le plan de relance (1 client)" at bounding box center [1111, 58] width 188 height 21
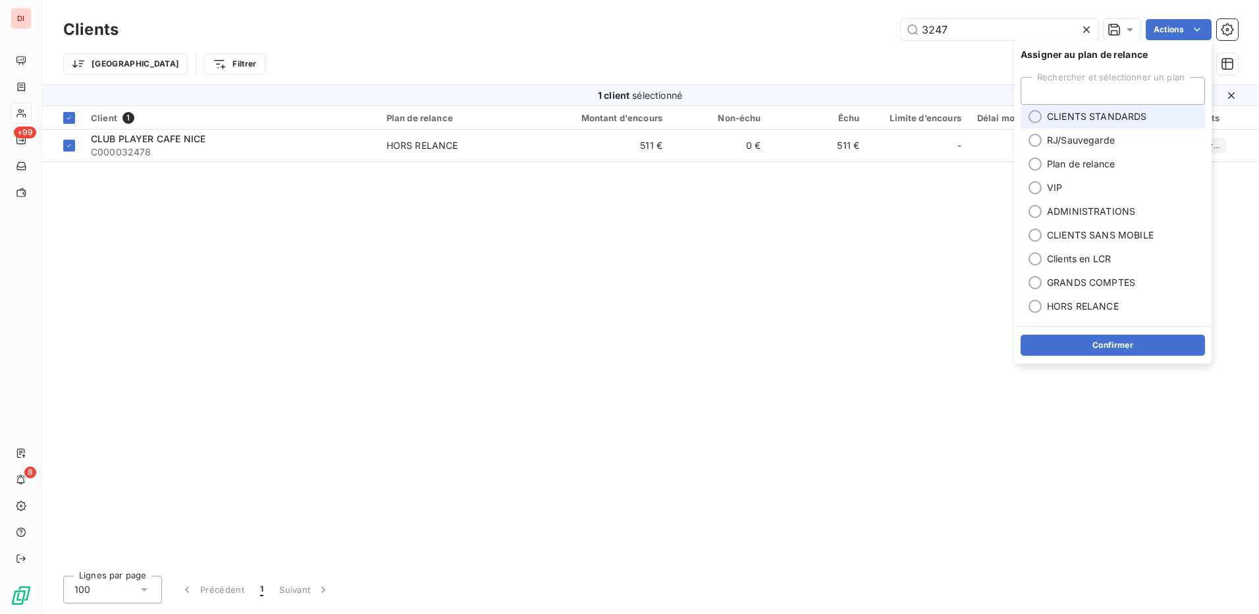
click at [1036, 115] on div at bounding box center [1035, 116] width 13 height 13
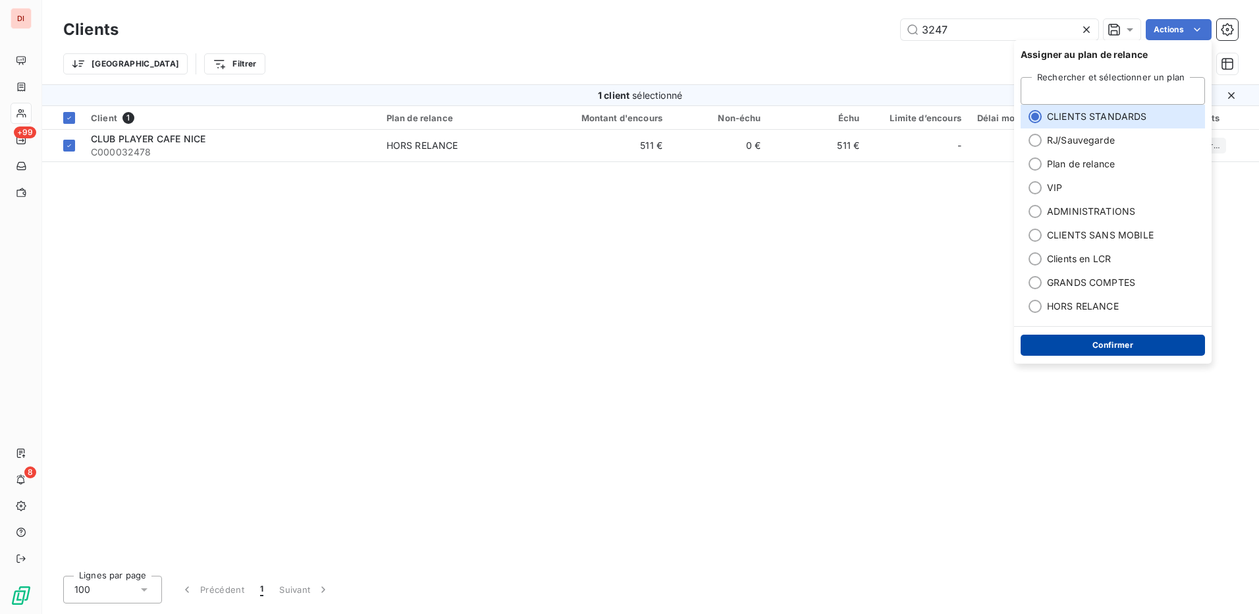
click at [1154, 350] on button "Confirmer" at bounding box center [1113, 345] width 184 height 21
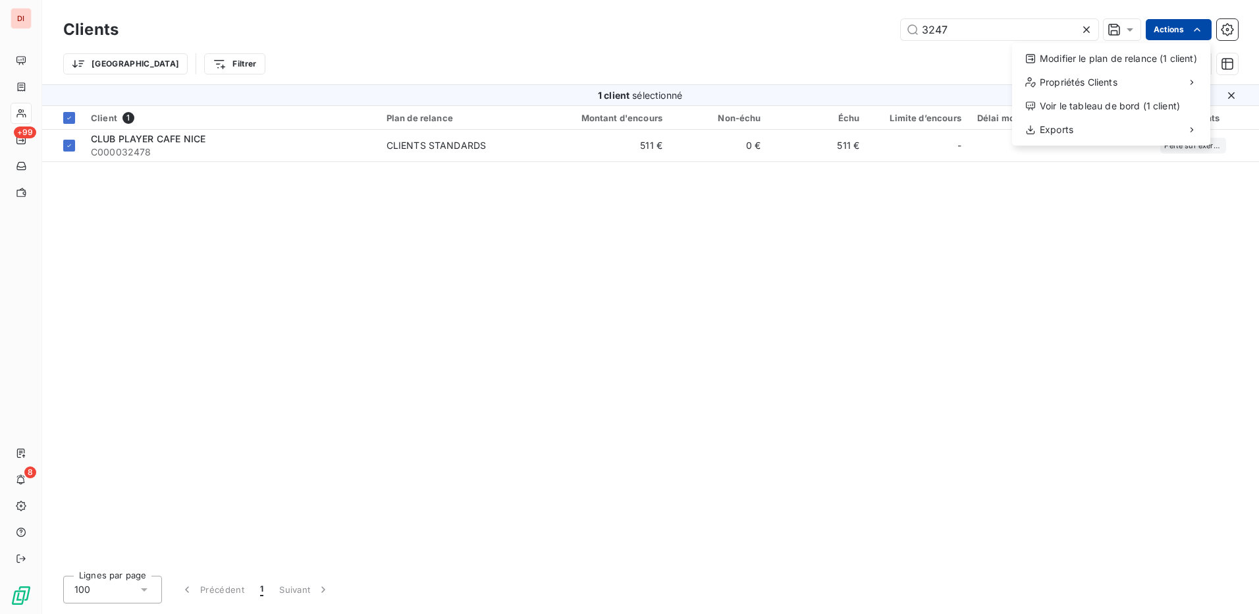
click at [1181, 30] on html "DI +99 8 Clients 3247 Actions Modifier le plan de relance (1 client) Propriétés…" at bounding box center [629, 307] width 1259 height 614
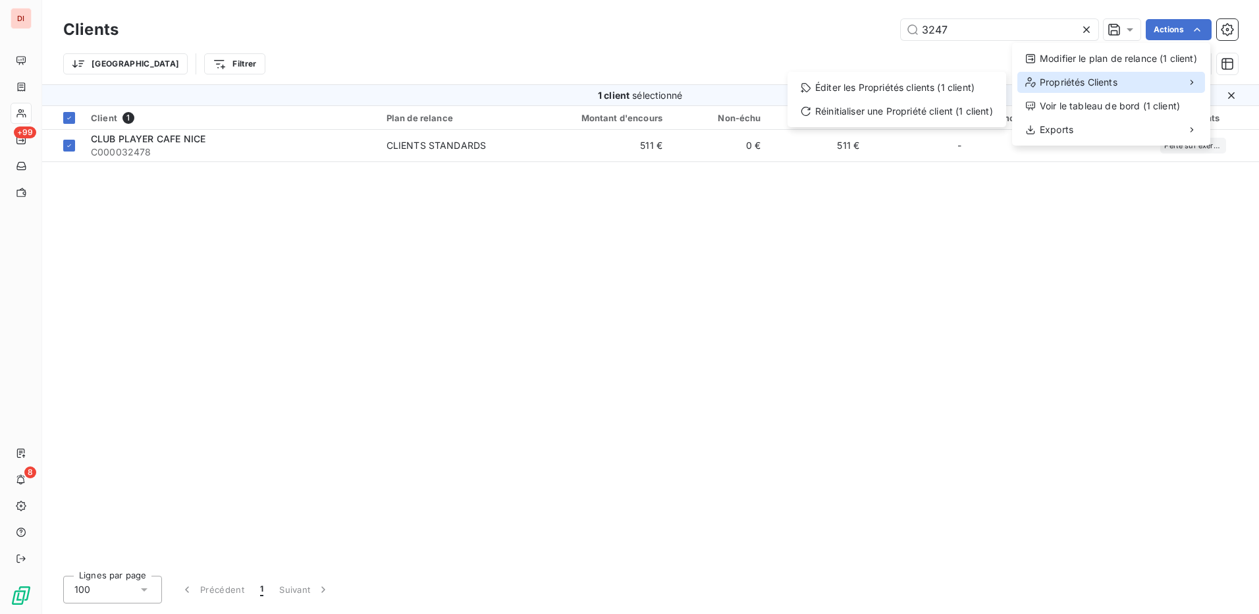
click at [1125, 78] on div "Propriétés Clients" at bounding box center [1111, 82] width 188 height 21
click at [943, 86] on div "Éditer les Propriétés clients (1 client)" at bounding box center [897, 87] width 208 height 21
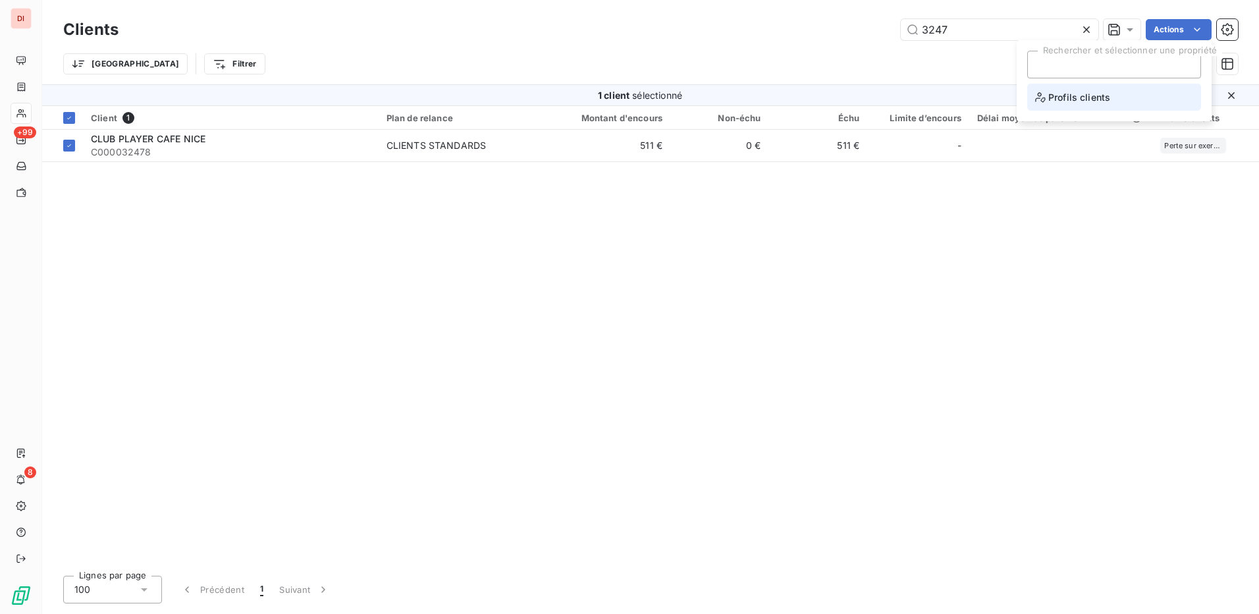
click at [1089, 102] on span "Profils clients" at bounding box center [1072, 97] width 75 height 16
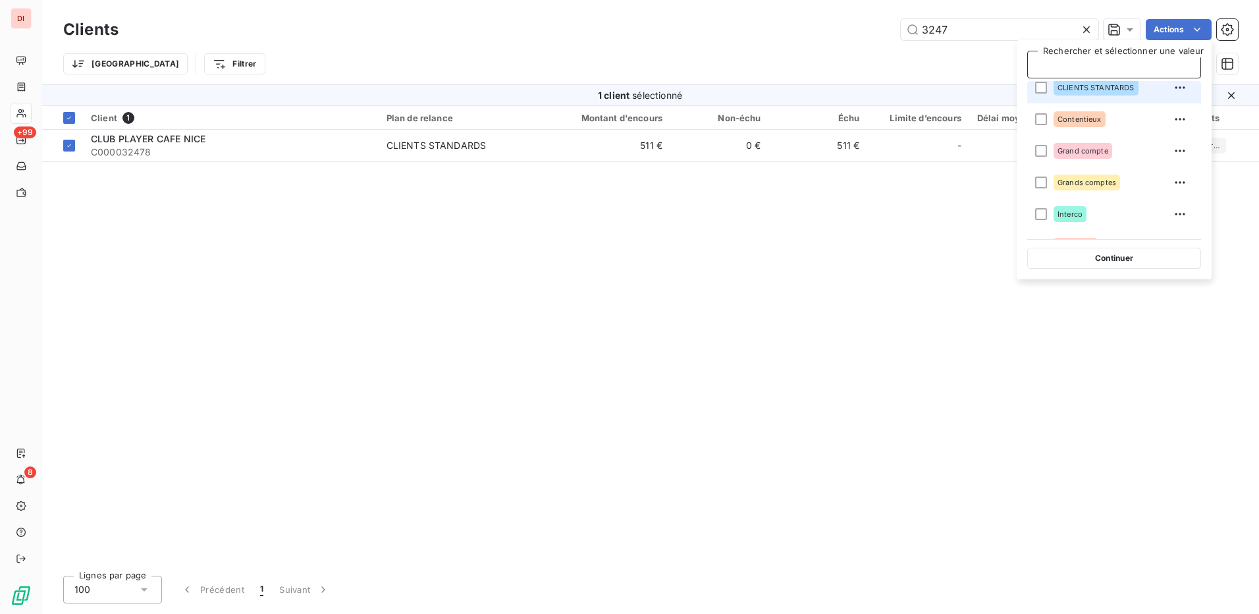
scroll to position [0, 0]
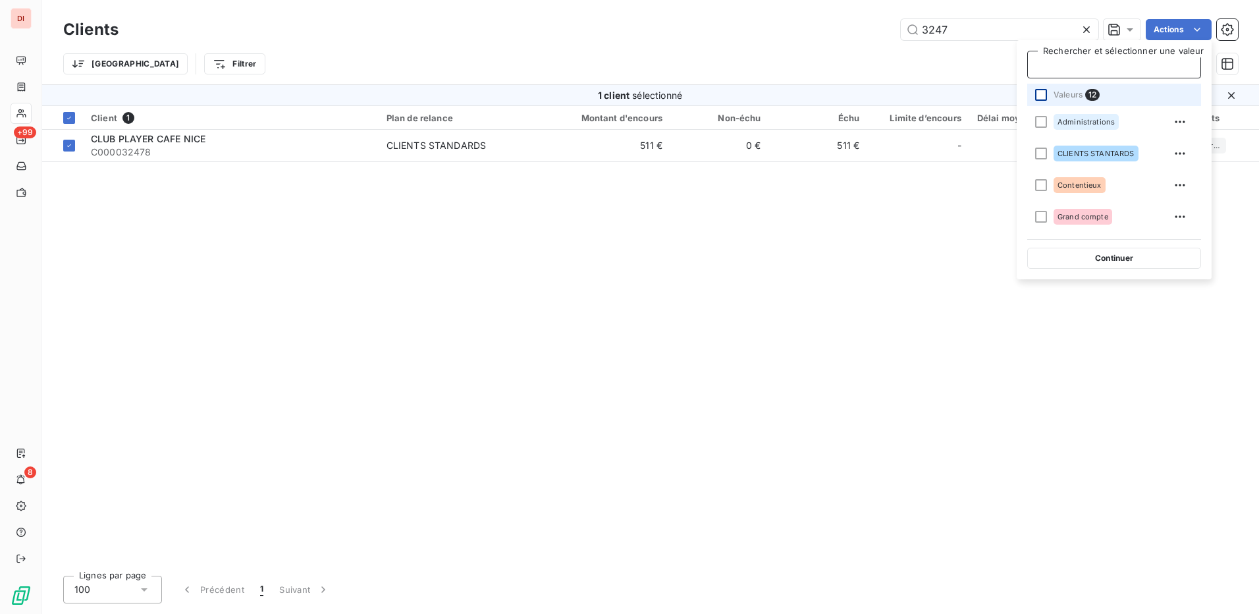
click at [1038, 90] on div at bounding box center [1041, 95] width 12 height 12
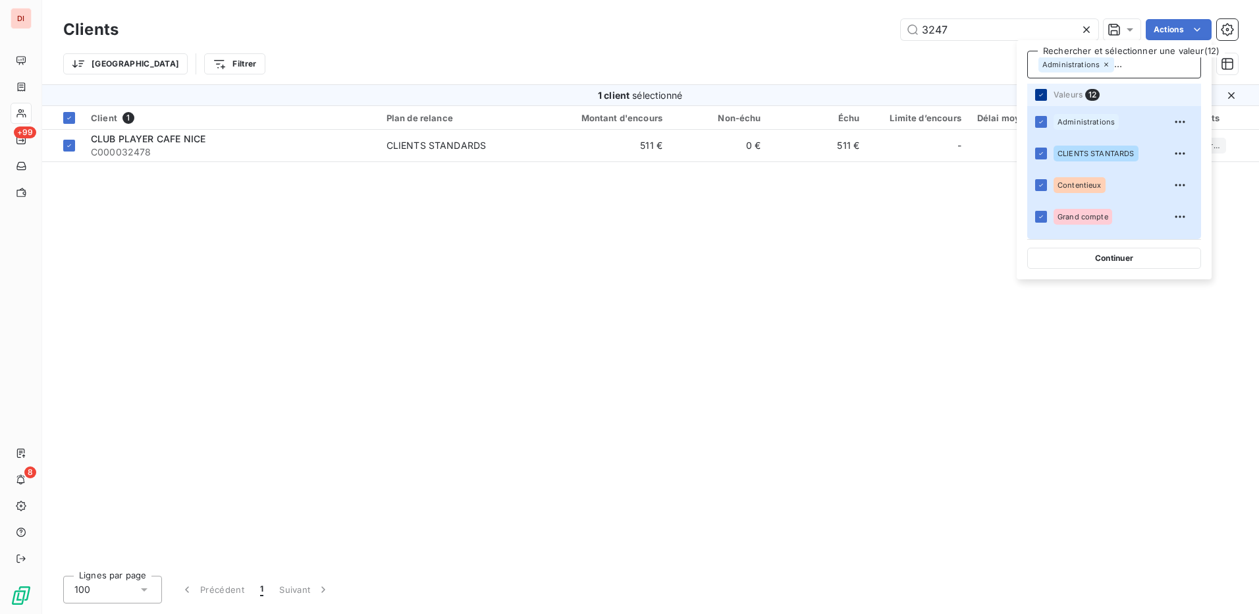
click at [1042, 91] on div at bounding box center [1041, 95] width 12 height 12
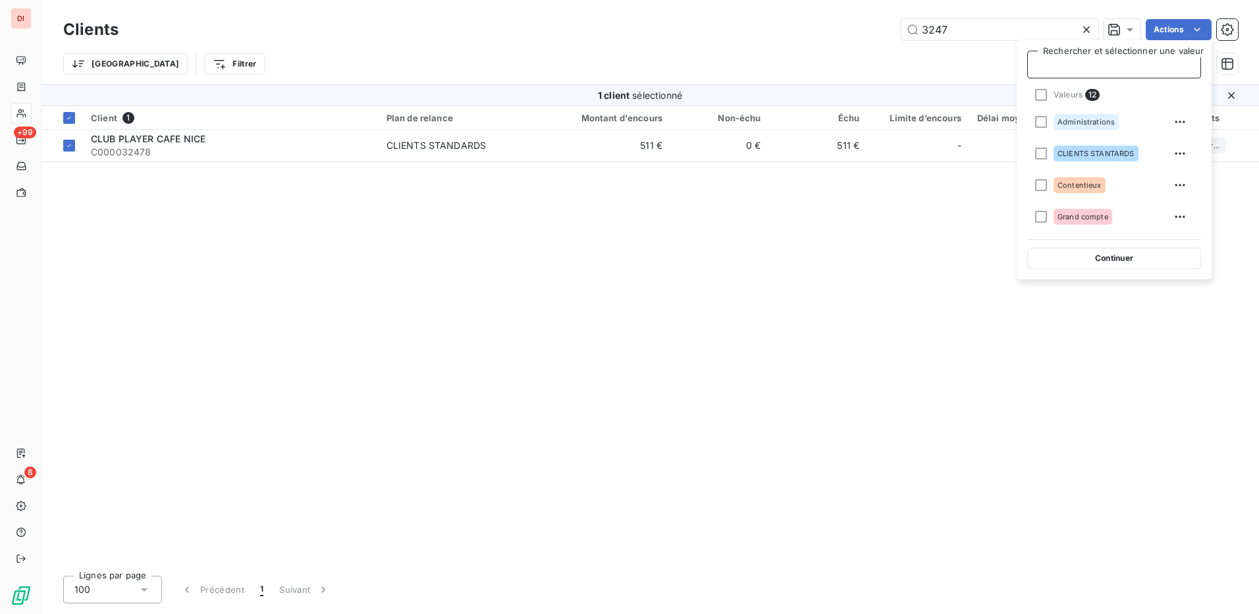
click at [734, 268] on div "Client 1 Plan de relance Montant d'encours Non-échu Échu Limite d’encours Délai…" at bounding box center [650, 335] width 1217 height 459
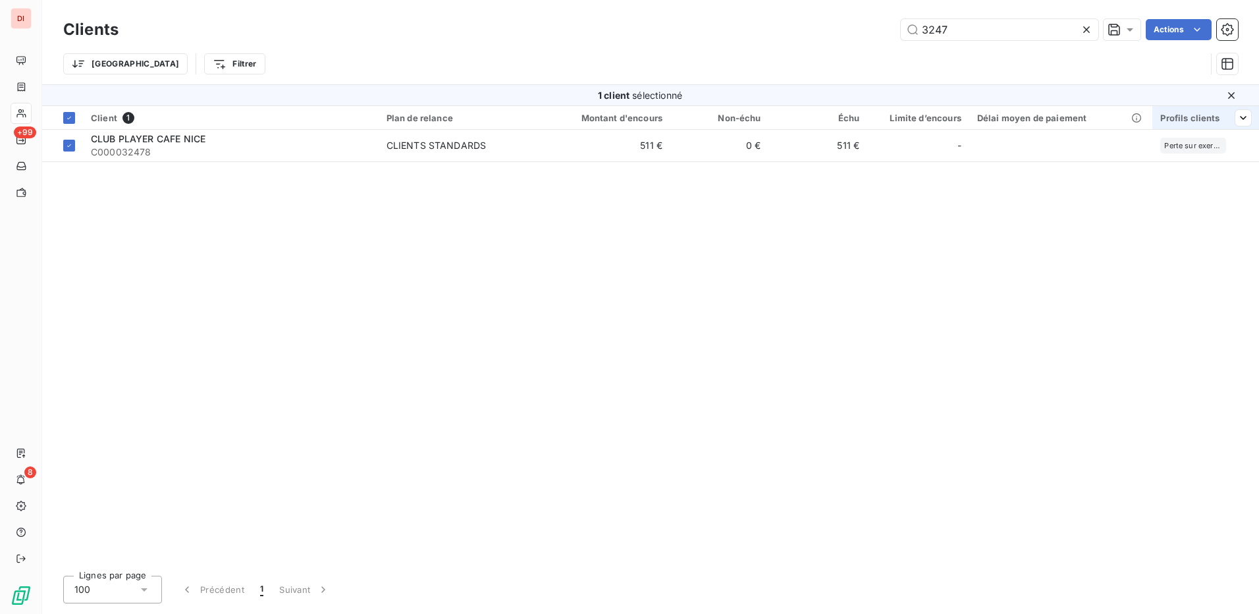
click at [1202, 121] on div "Profils clients" at bounding box center [1205, 118] width 91 height 11
click at [1219, 153] on icon at bounding box center [1225, 152] width 13 height 13
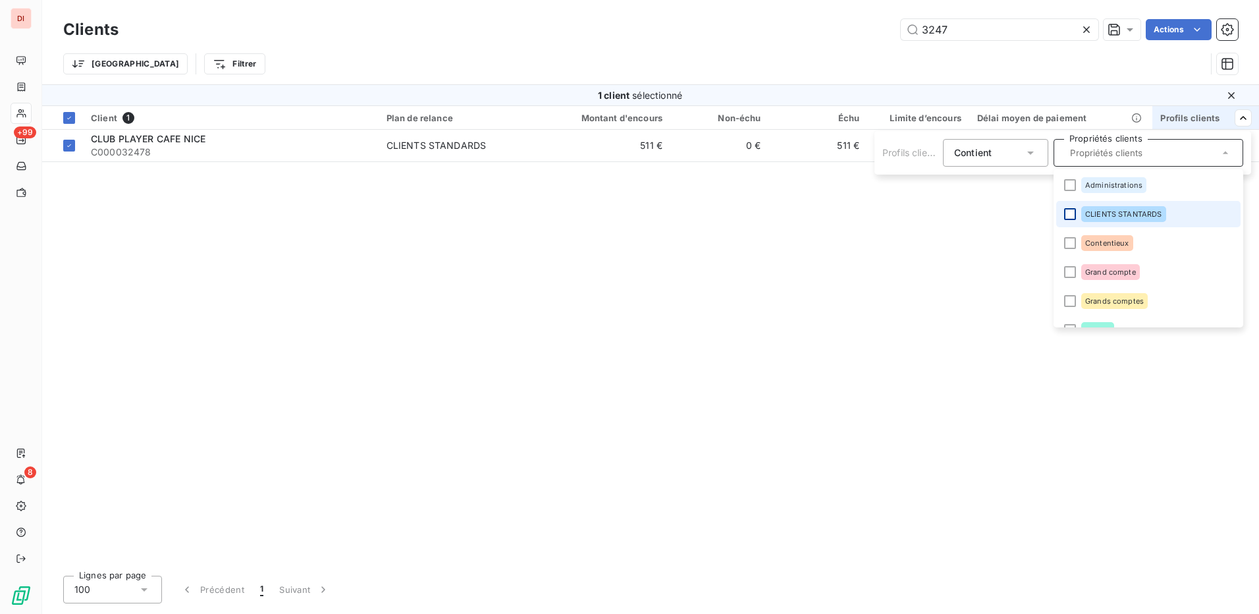
click at [1070, 211] on div at bounding box center [1070, 214] width 12 height 12
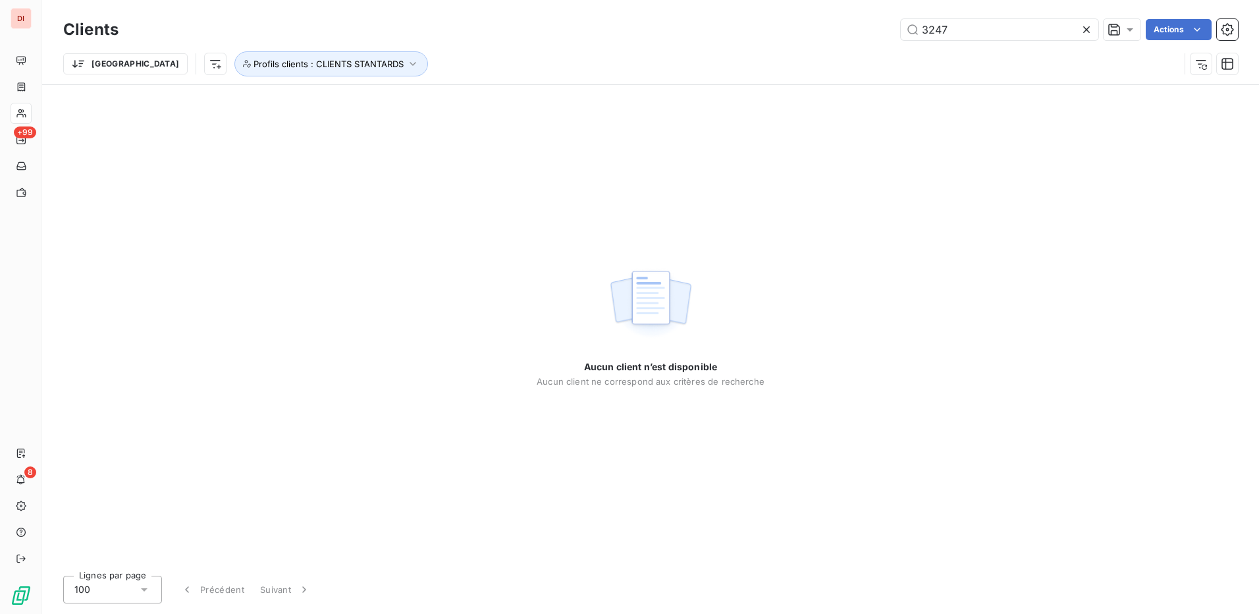
click at [938, 340] on div "Aucun client n’est disponible Aucun client ne correspond aux critères de recher…" at bounding box center [650, 325] width 1217 height 480
click at [986, 32] on input "3247" at bounding box center [1000, 29] width 198 height 21
drag, startPoint x: 986, startPoint y: 32, endPoint x: 889, endPoint y: 40, distance: 97.8
click at [889, 40] on div "Clients 3247 Actions" at bounding box center [650, 30] width 1175 height 28
click at [323, 57] on button "Profils clients : CLIENTS STANTARDS" at bounding box center [331, 63] width 194 height 25
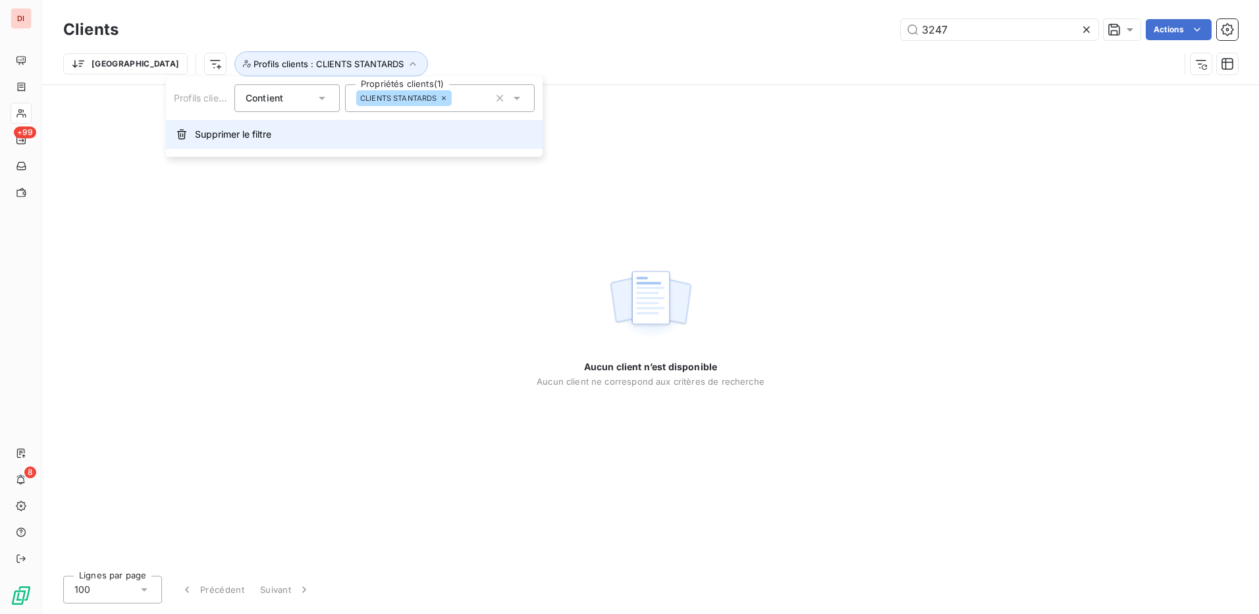
click at [277, 136] on button "Supprimer le filtre" at bounding box center [354, 134] width 377 height 29
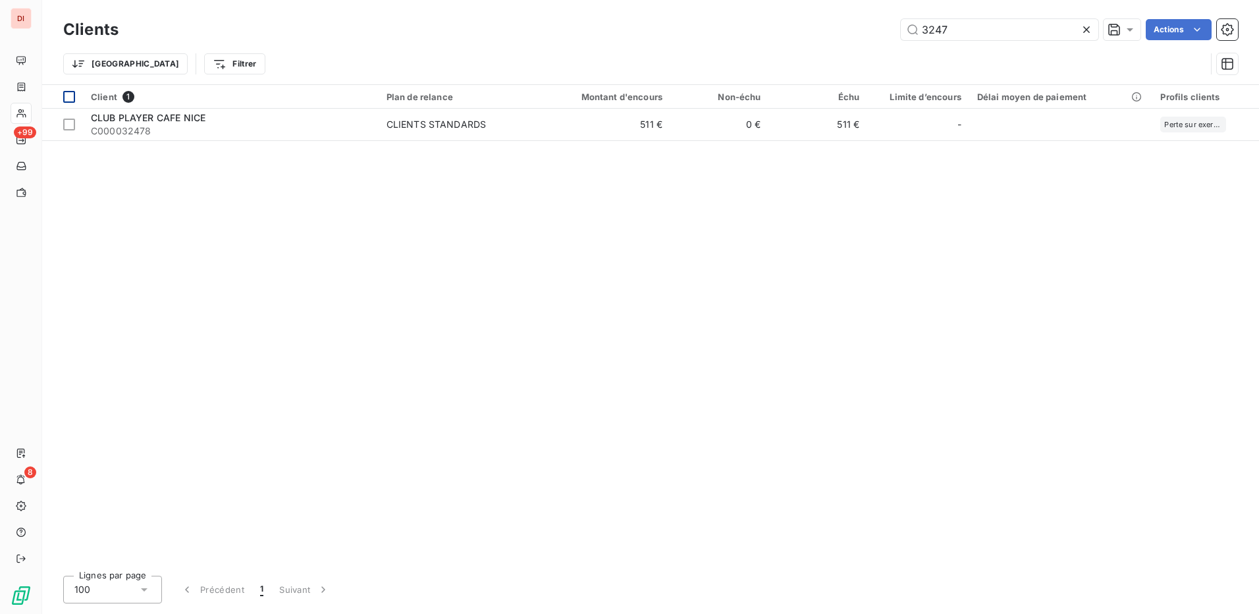
click at [70, 92] on div at bounding box center [69, 97] width 12 height 12
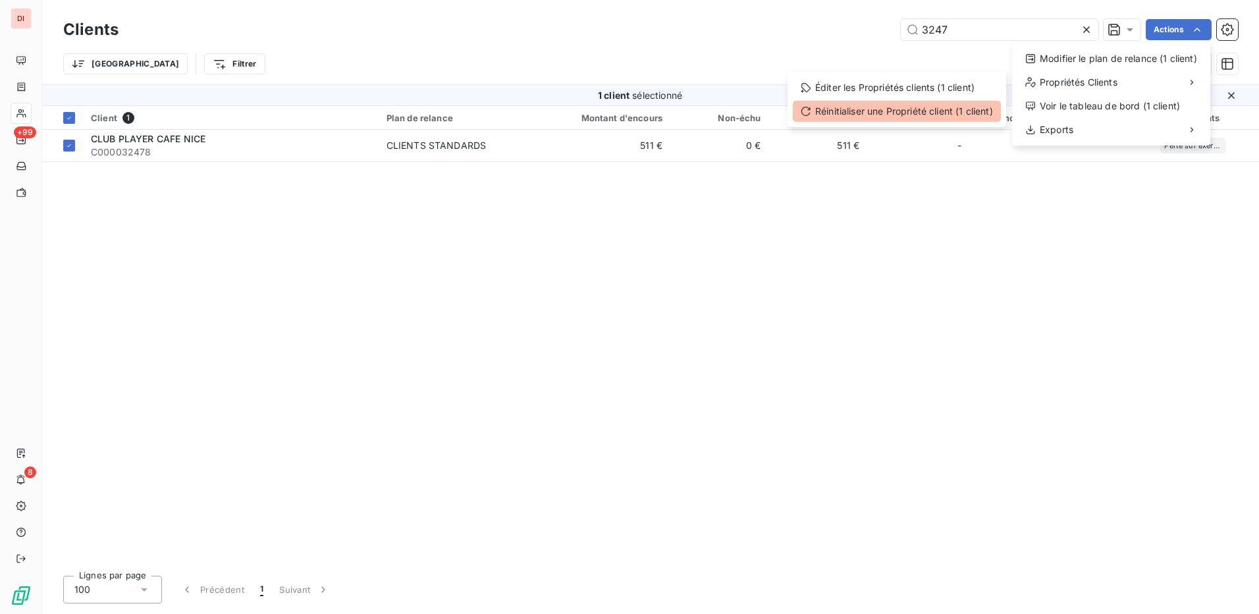
click at [904, 107] on div "Réinitialiser une Propriété client (1 client)" at bounding box center [897, 111] width 208 height 21
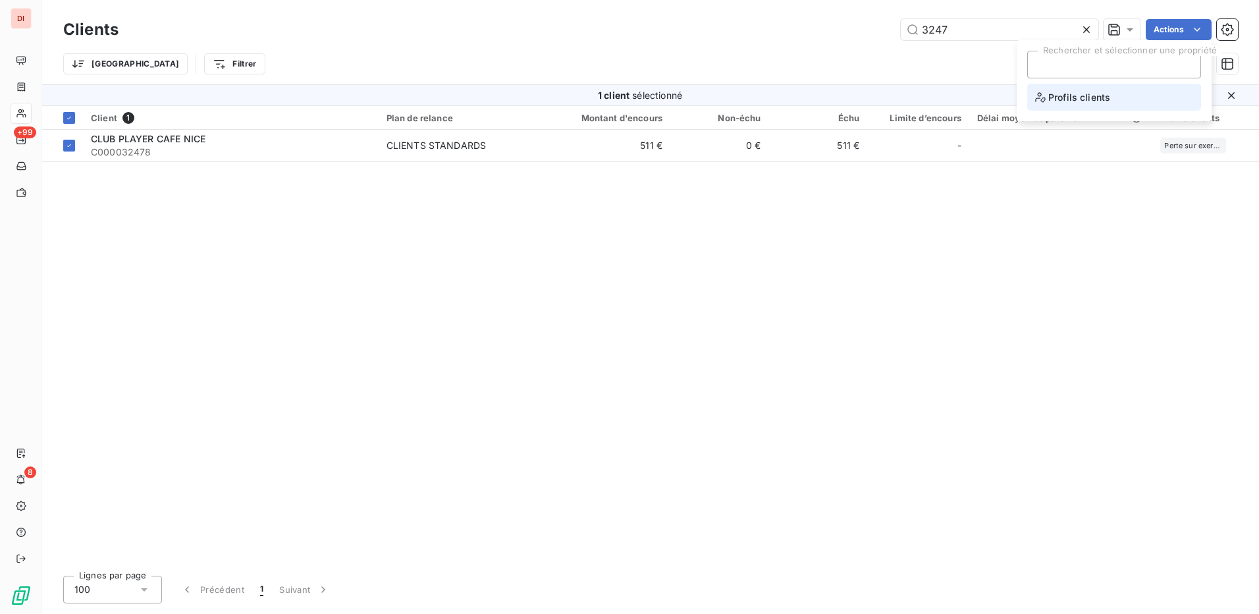
click at [1084, 97] on span "Profils clients" at bounding box center [1072, 97] width 75 height 16
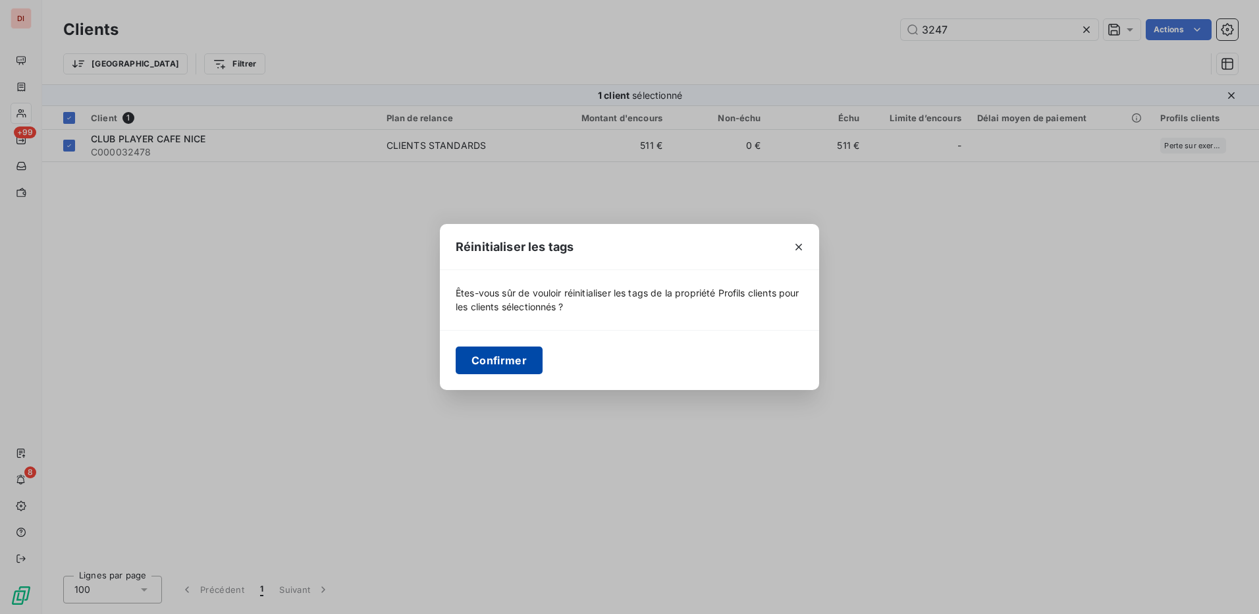
click at [495, 363] on button "Confirmer" at bounding box center [499, 360] width 87 height 28
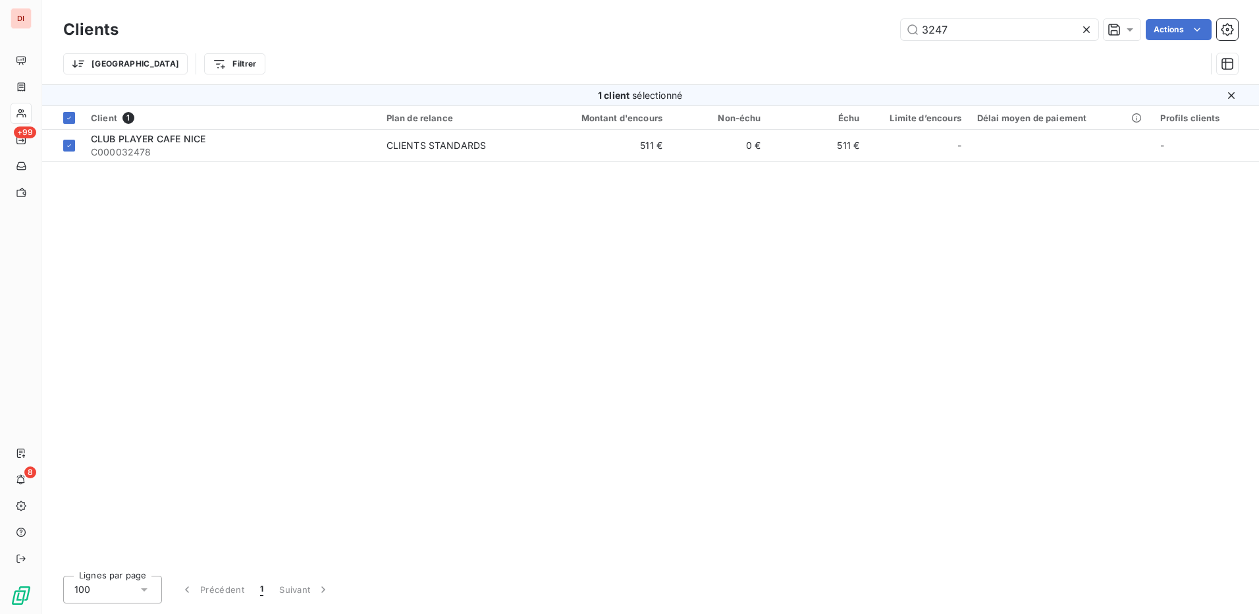
click at [963, 295] on div "Client 1 Plan de relance Montant d'encours Non-échu Échu Limite d’encours Délai…" at bounding box center [650, 335] width 1217 height 459
drag, startPoint x: 977, startPoint y: 32, endPoint x: 905, endPoint y: 31, distance: 72.4
click at [905, 31] on input "3247" at bounding box center [1000, 29] width 198 height 21
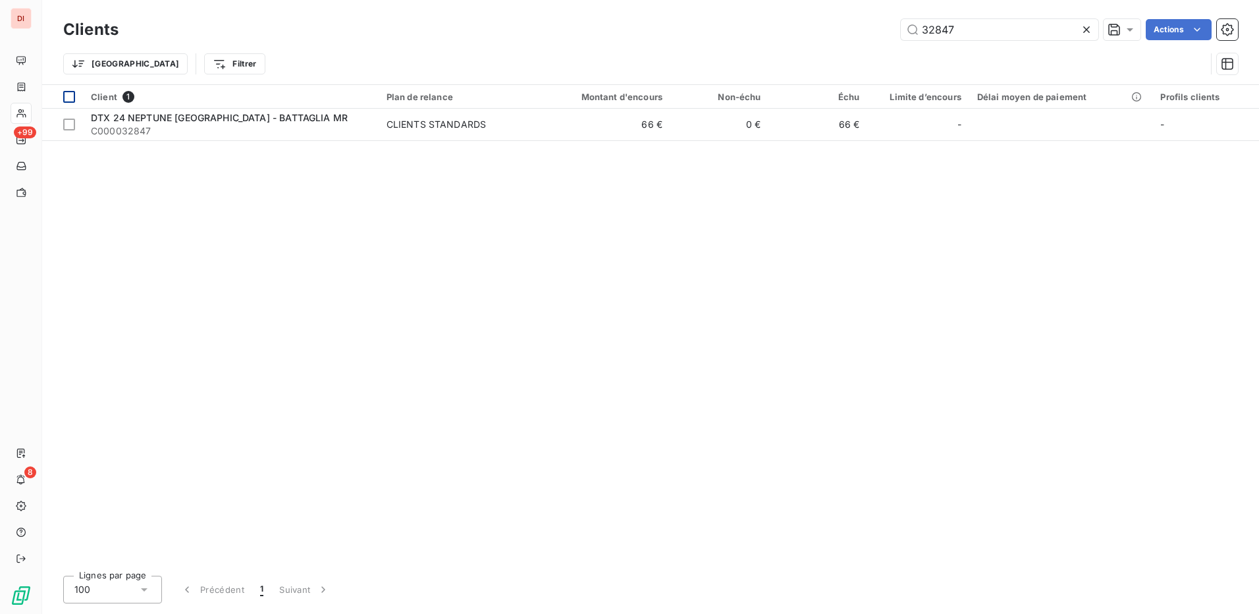
click at [70, 96] on div at bounding box center [69, 97] width 12 height 12
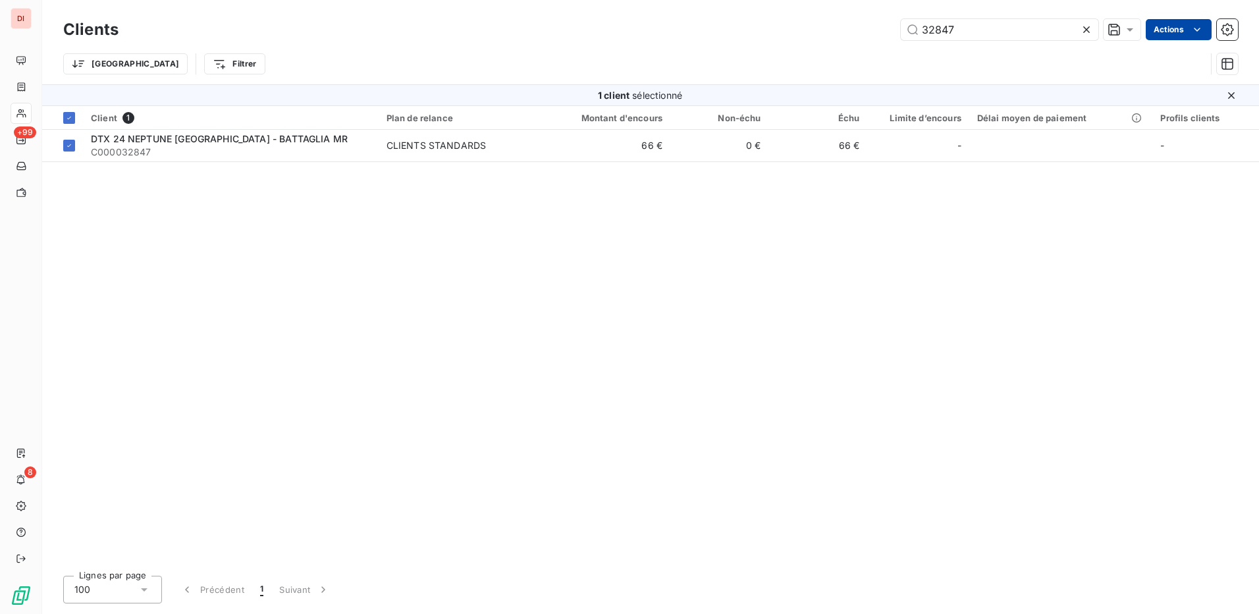
click at [1189, 27] on html "DI +99 8 Clients 32847 Actions Trier Filtrer 1 client sélectionné Client 1 Plan…" at bounding box center [629, 307] width 1259 height 614
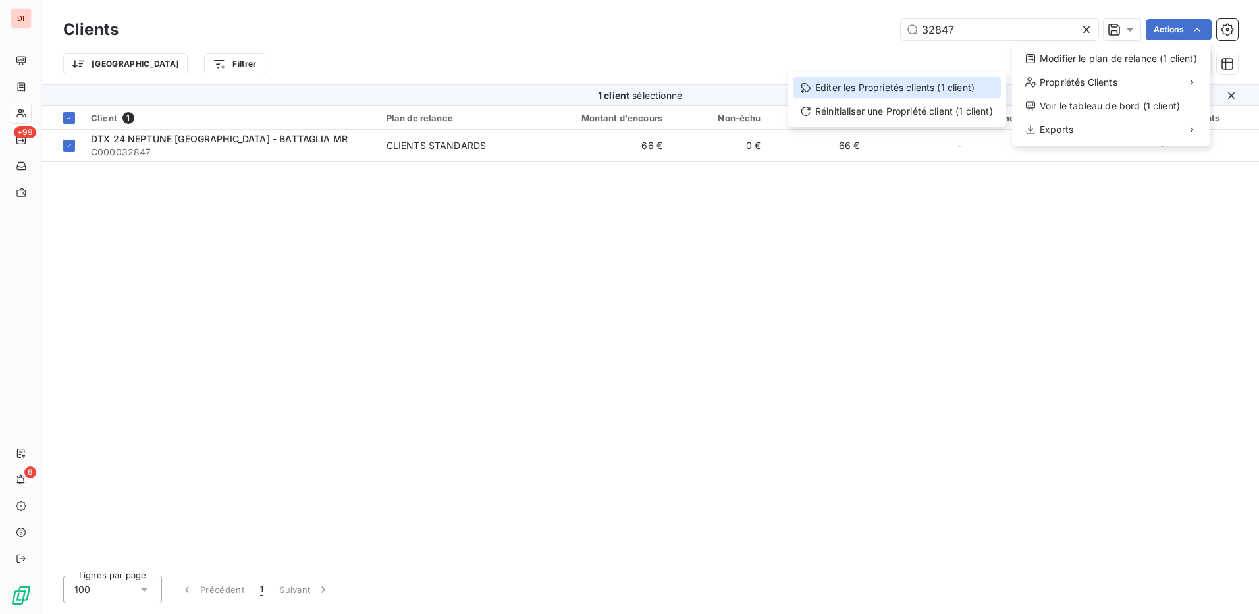
click at [903, 88] on div "Éditer les Propriétés clients (1 client)" at bounding box center [897, 87] width 208 height 21
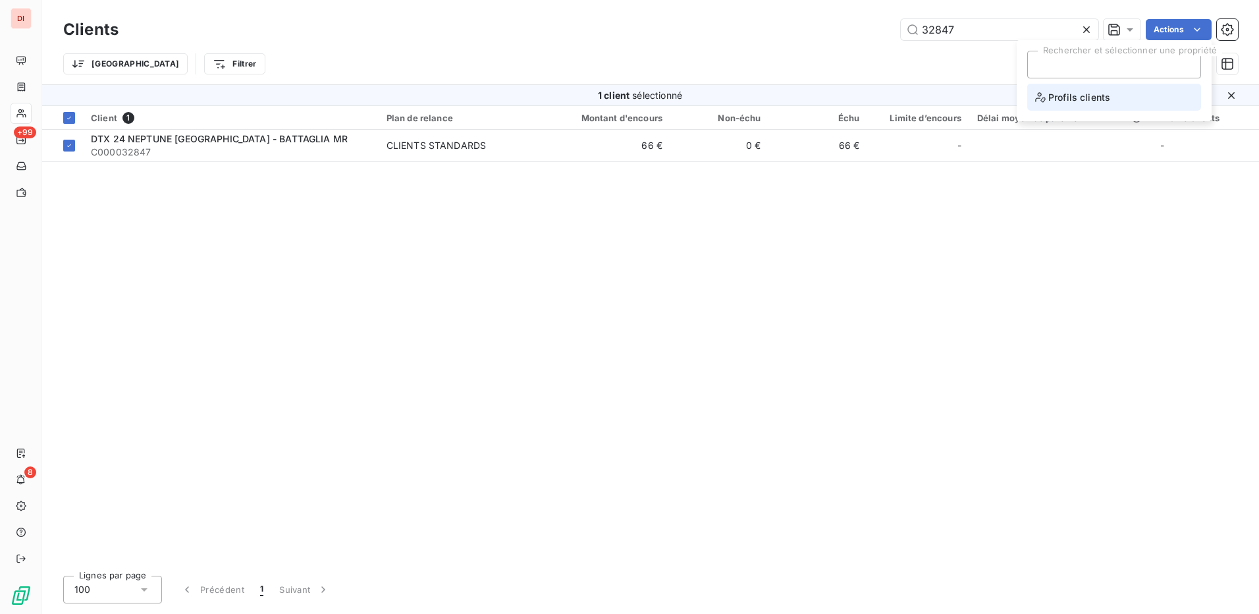
click at [1081, 95] on span "Profils clients" at bounding box center [1072, 97] width 75 height 16
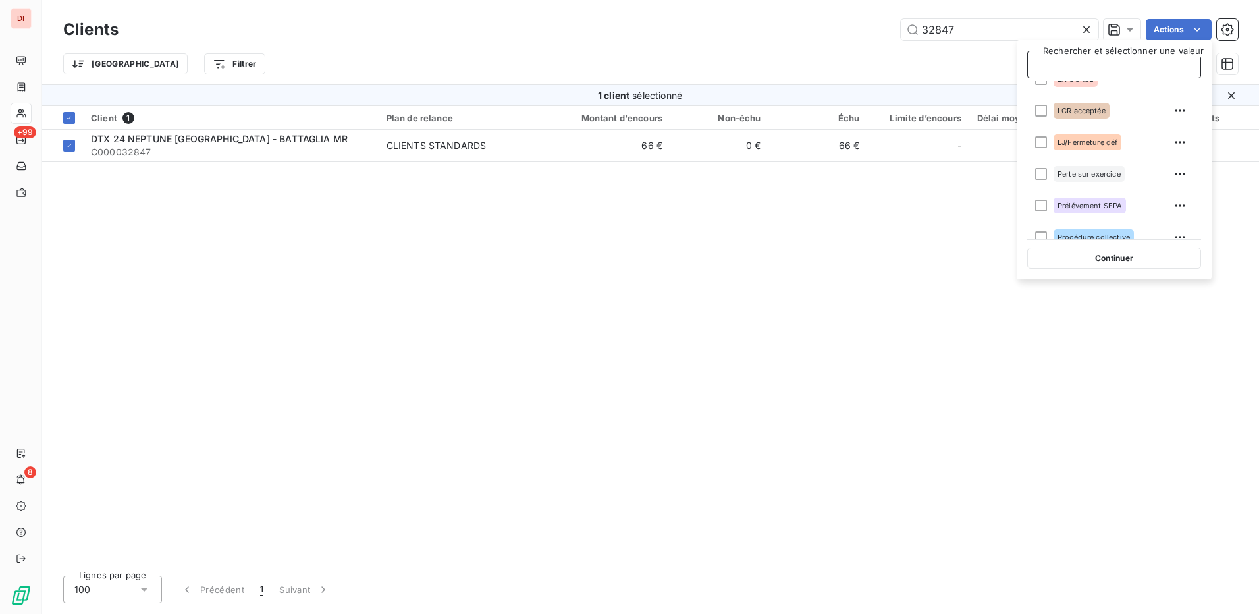
scroll to position [249, 0]
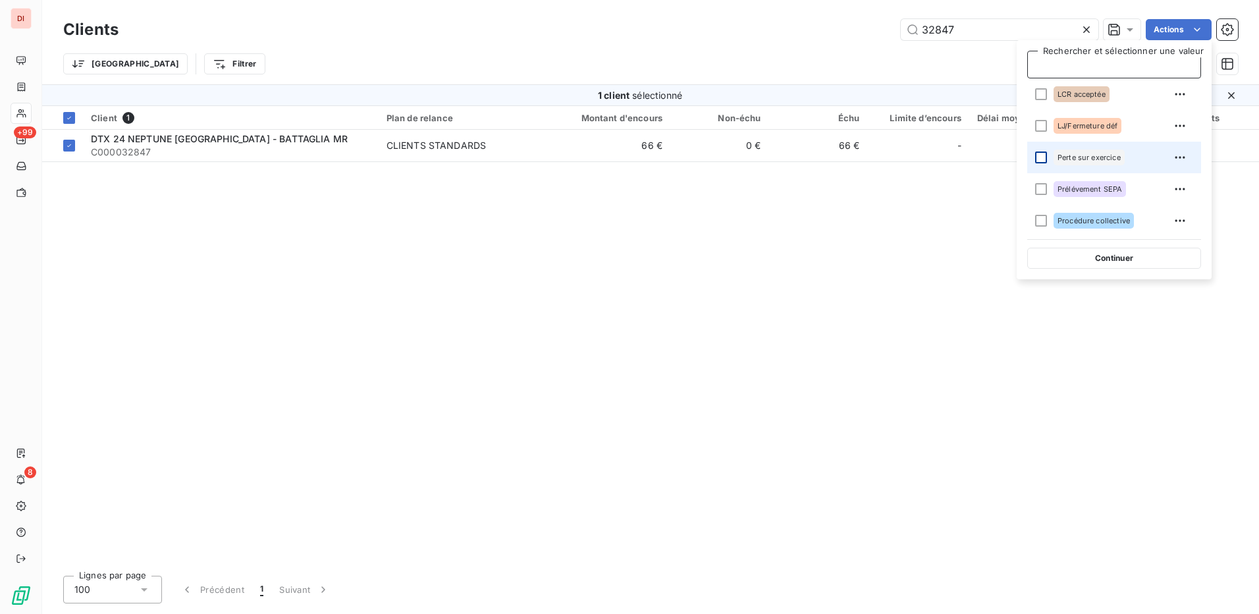
click at [1040, 156] on div at bounding box center [1041, 157] width 12 height 12
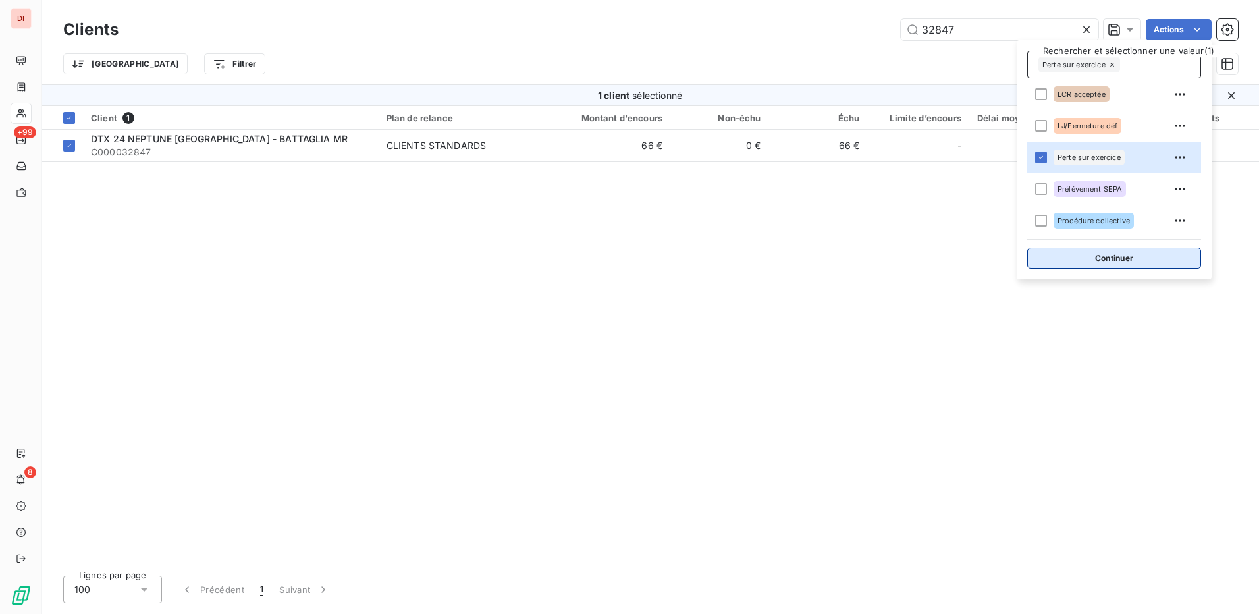
click at [1126, 259] on button "Continuer" at bounding box center [1114, 258] width 174 height 21
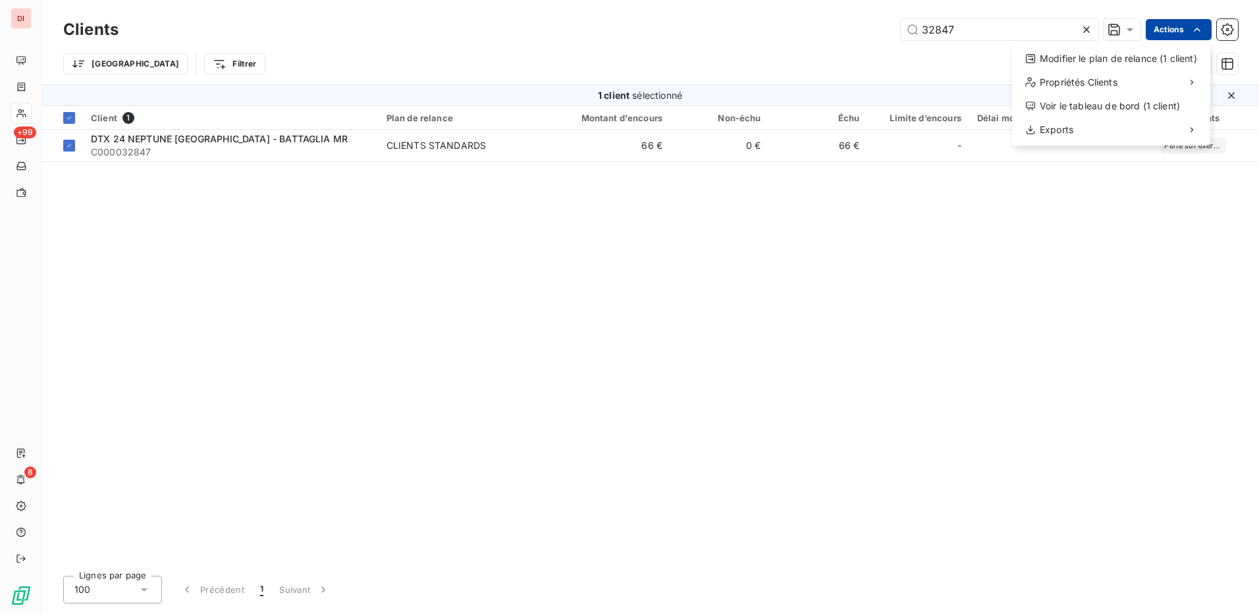
click at [1169, 28] on html "DI +99 8 Clients 32847 Actions Modifier le plan de relance (1 client) Propriété…" at bounding box center [629, 307] width 1259 height 614
click at [1122, 58] on div "Modifier le plan de relance (1 client)" at bounding box center [1111, 58] width 188 height 21
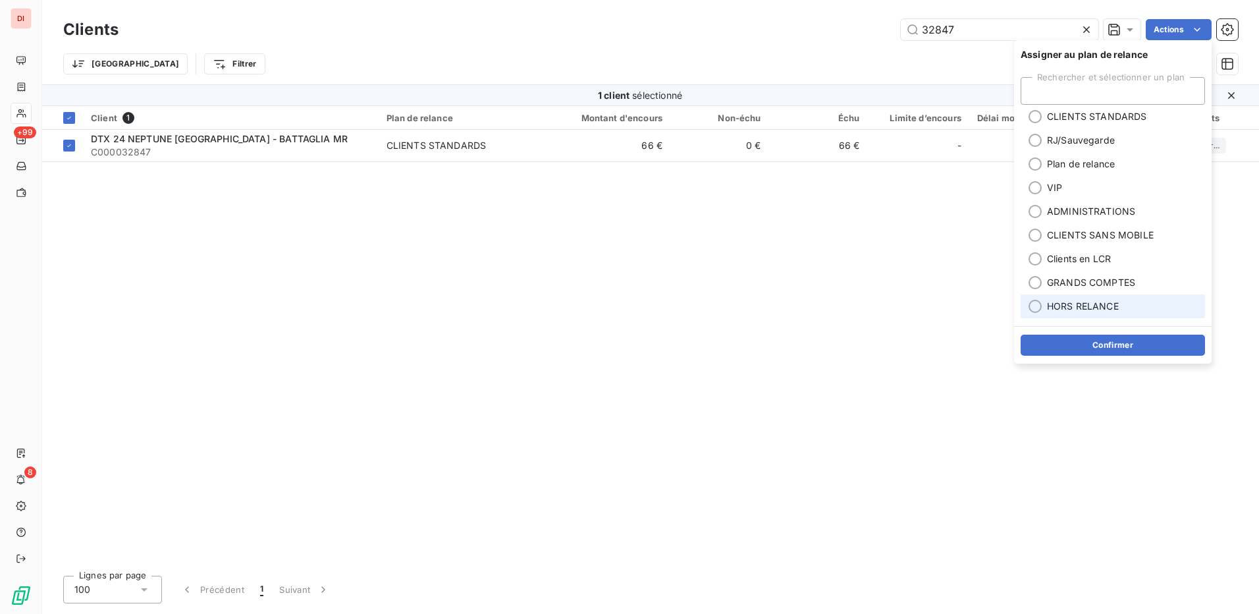
click at [1035, 302] on div at bounding box center [1035, 306] width 13 height 13
click at [1089, 342] on button "Confirmer" at bounding box center [1113, 345] width 184 height 21
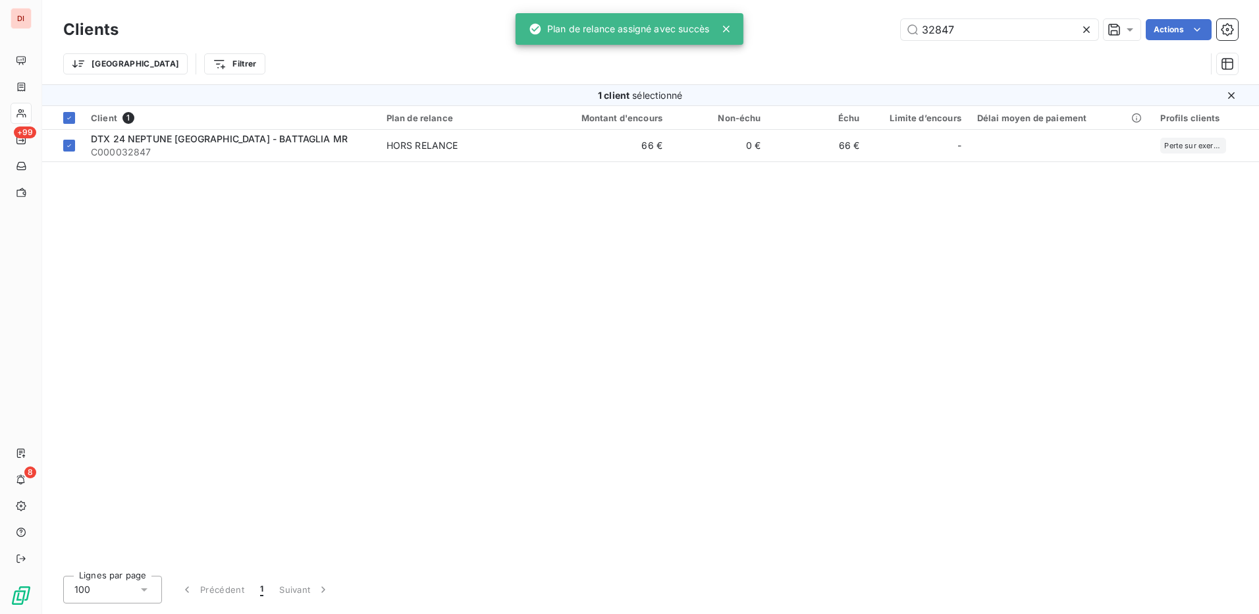
click at [1002, 367] on div "Client 1 Plan de relance Montant d'encours Non-échu Échu Limite d’encours Délai…" at bounding box center [650, 335] width 1217 height 459
drag, startPoint x: 975, startPoint y: 35, endPoint x: 899, endPoint y: 34, distance: 76.4
click at [899, 34] on div "32847 Actions" at bounding box center [686, 29] width 1104 height 21
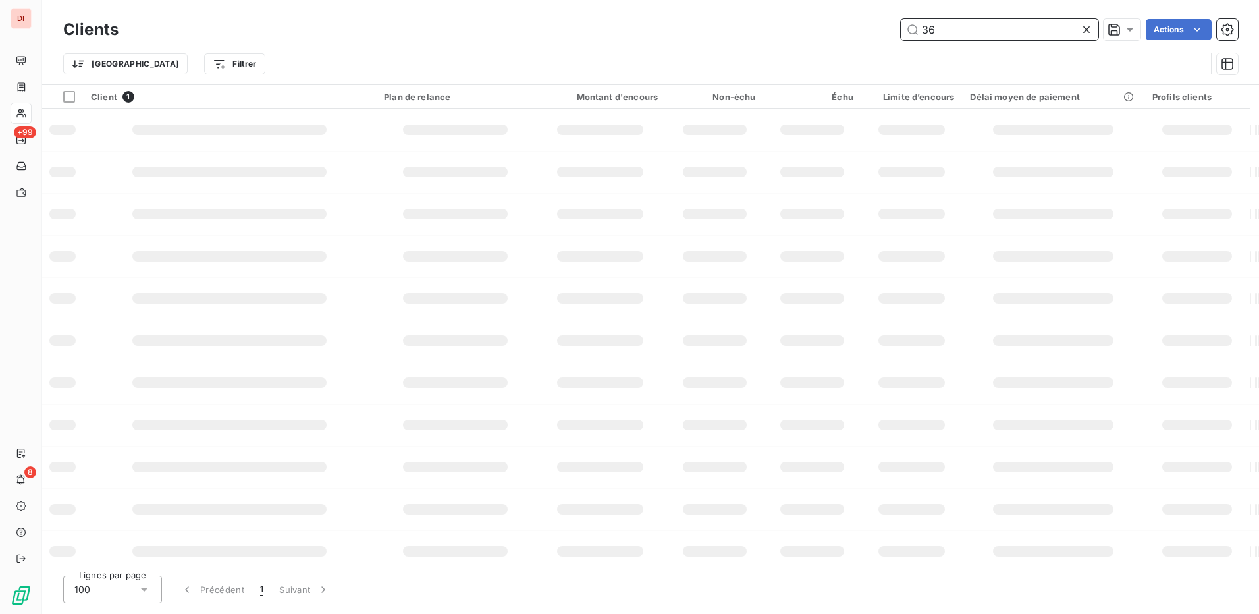
type input "3"
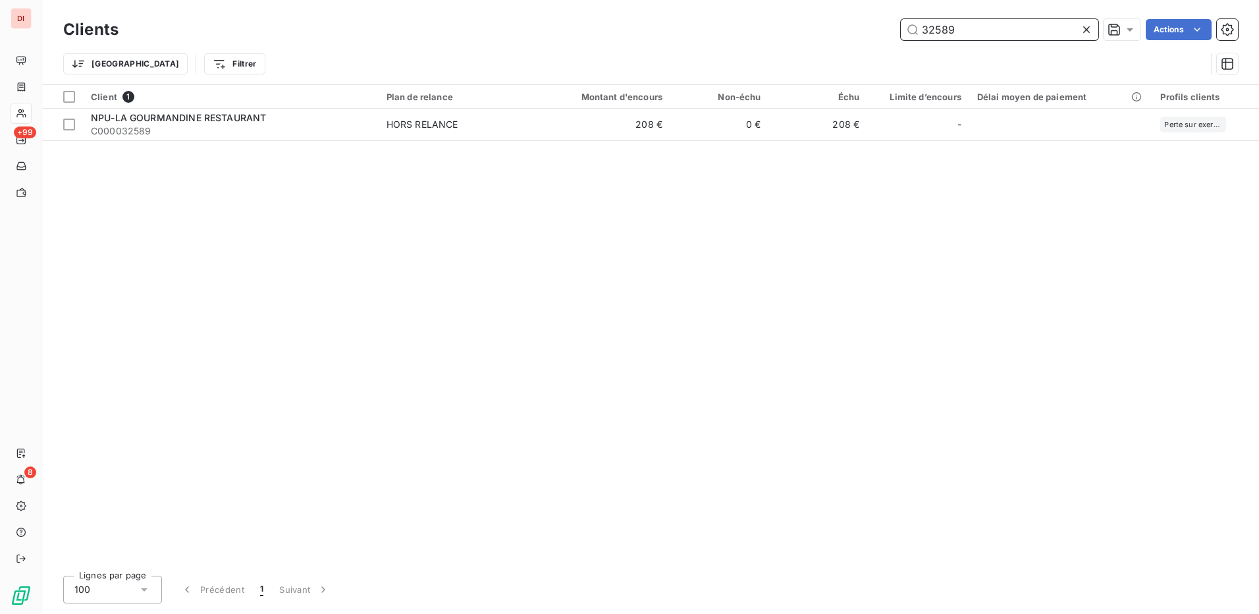
drag, startPoint x: 1006, startPoint y: 31, endPoint x: 915, endPoint y: 31, distance: 90.9
click at [915, 31] on input "32589" at bounding box center [1000, 29] width 198 height 21
drag, startPoint x: 984, startPoint y: 28, endPoint x: 890, endPoint y: 28, distance: 94.8
click at [890, 28] on div "36244 Actions" at bounding box center [686, 29] width 1104 height 21
drag, startPoint x: 977, startPoint y: 26, endPoint x: 895, endPoint y: 26, distance: 82.3
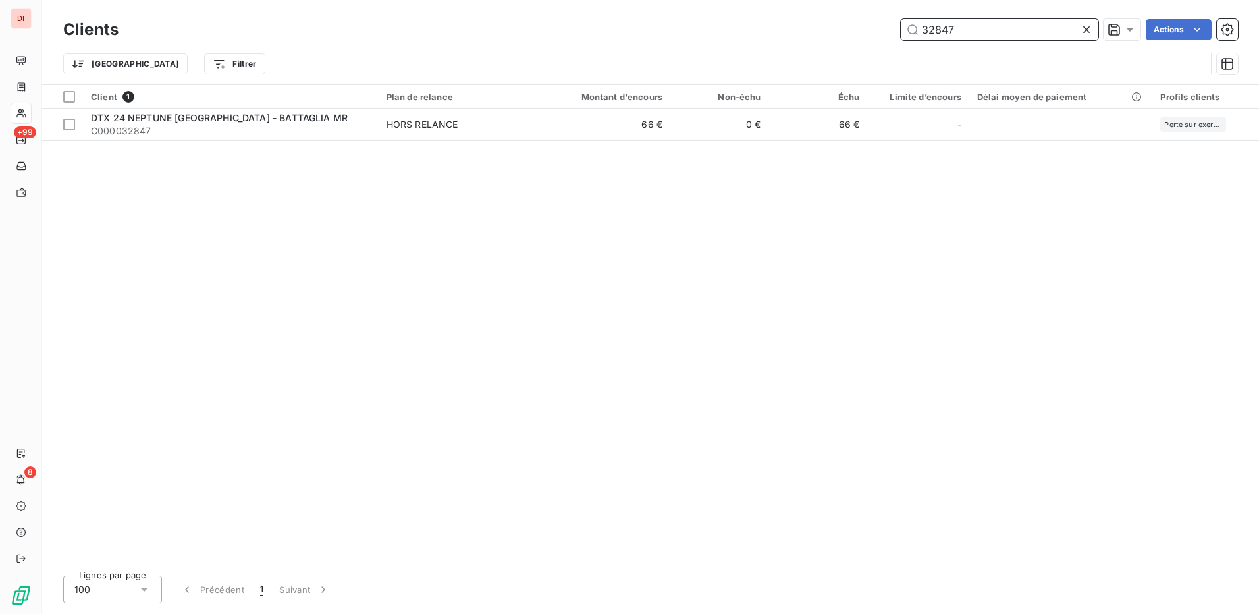
click at [895, 26] on div "32847 Actions" at bounding box center [686, 29] width 1104 height 21
drag, startPoint x: 72, startPoint y: 98, endPoint x: 187, endPoint y: 107, distance: 114.9
click at [72, 98] on div at bounding box center [69, 97] width 12 height 12
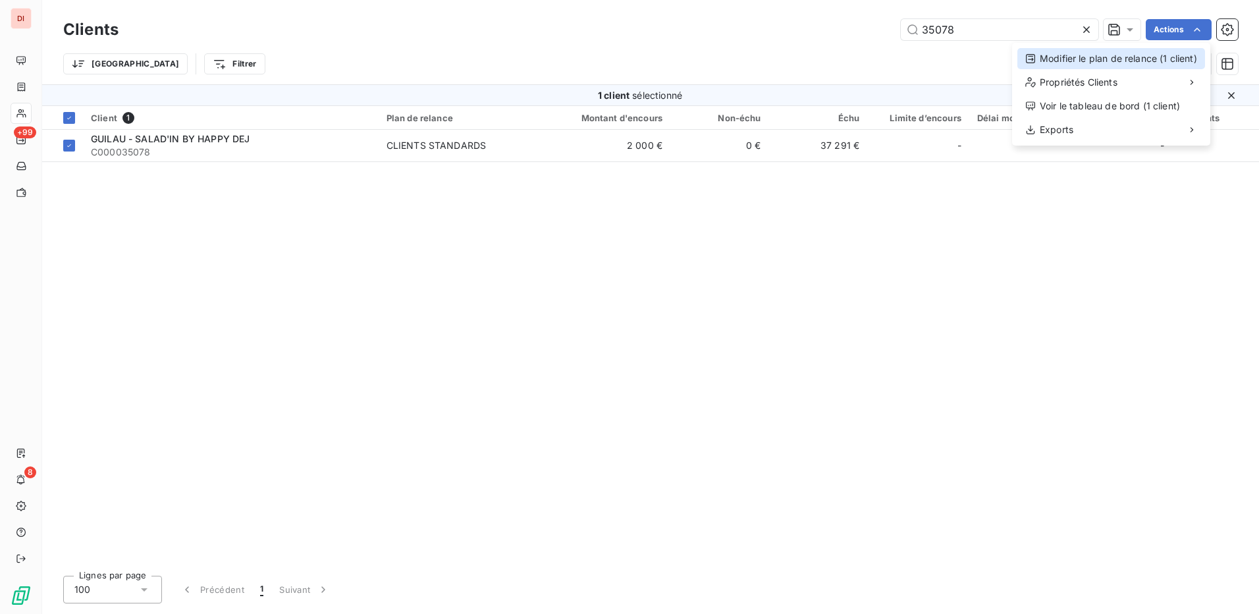
click at [1135, 61] on div "Modifier le plan de relance (1 client)" at bounding box center [1111, 58] width 188 height 21
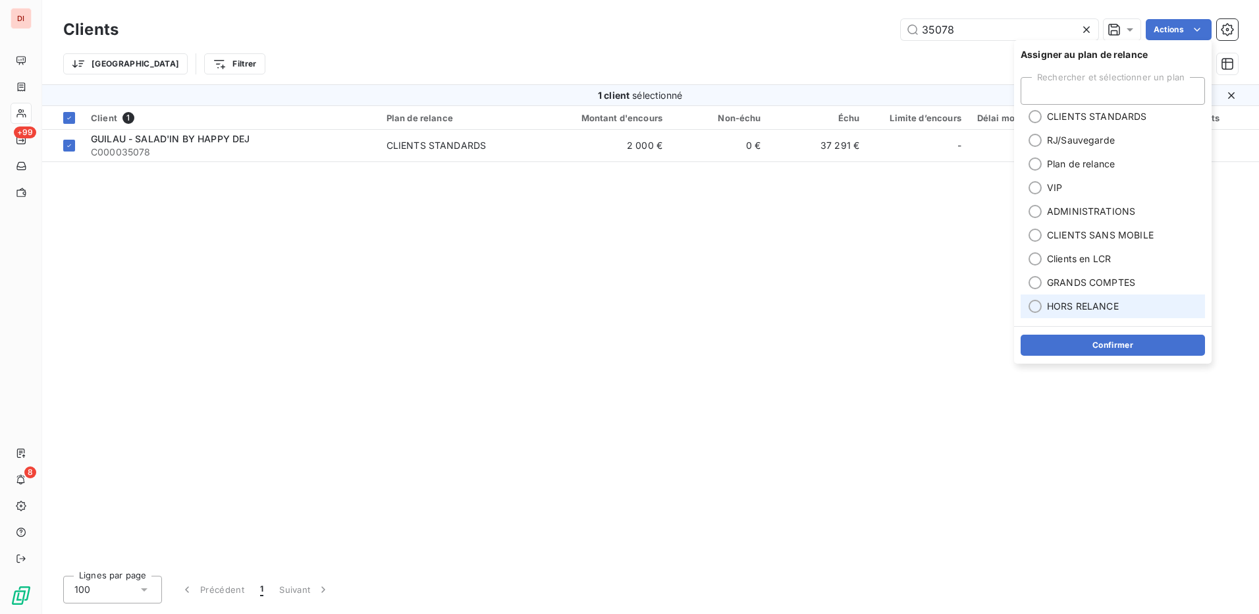
click at [1035, 305] on div at bounding box center [1035, 306] width 13 height 13
click at [1108, 350] on button "Confirmer" at bounding box center [1113, 345] width 184 height 21
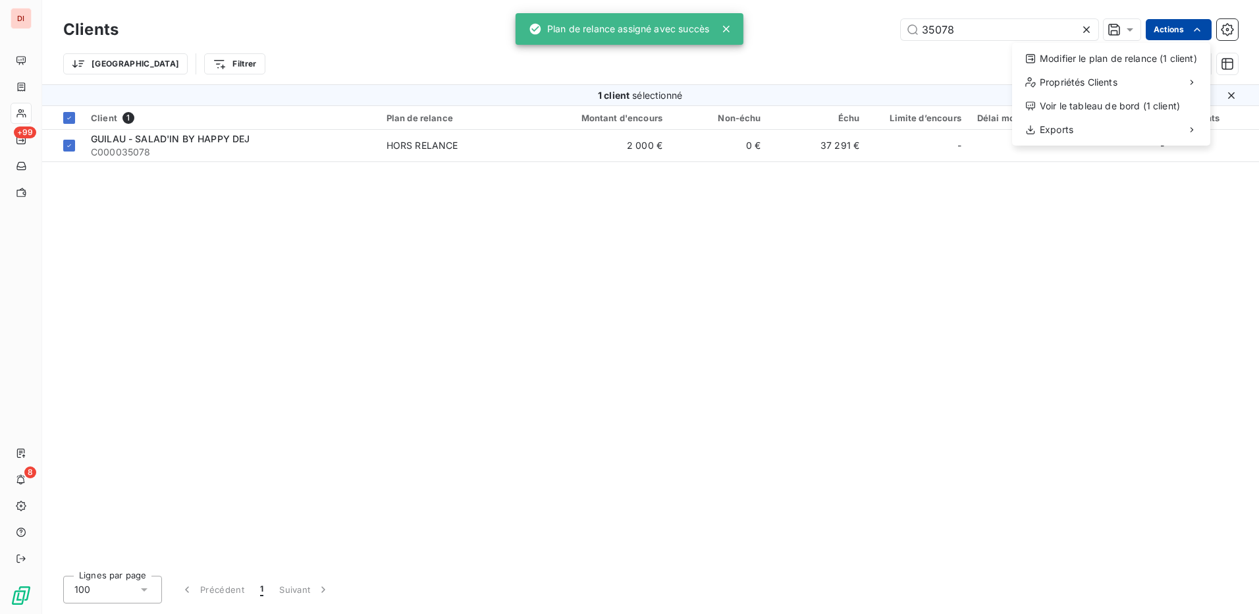
click at [1168, 26] on html "DI +99 8 Clients 35078 Actions Modifier le plan de relance (1 client) Propriété…" at bounding box center [629, 307] width 1259 height 614
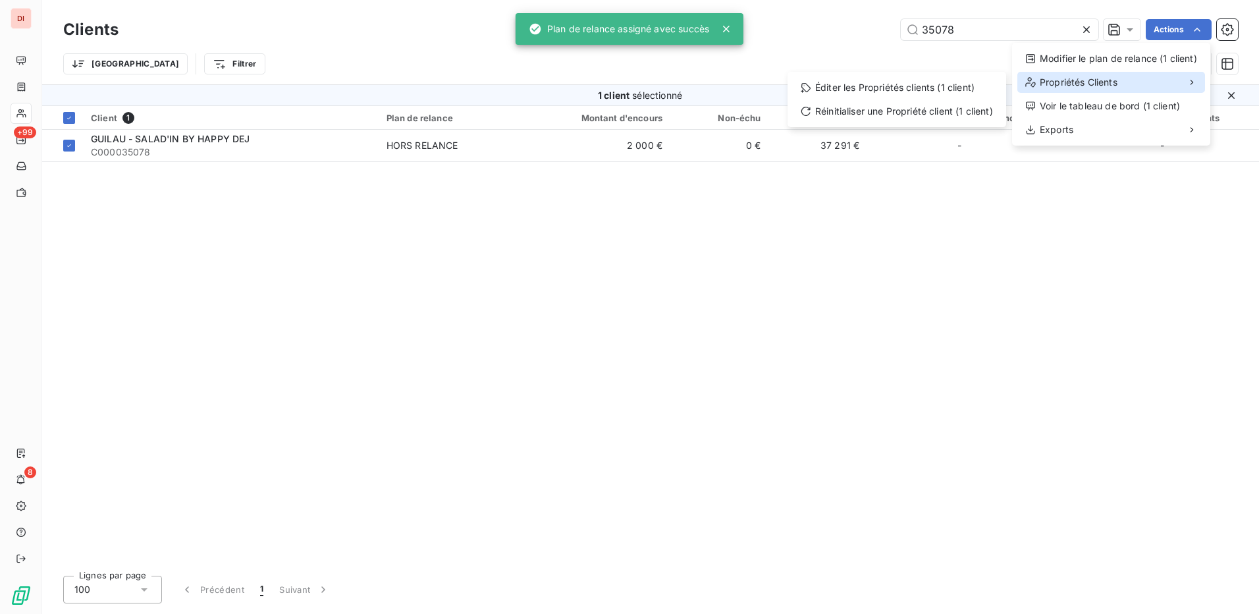
click at [1086, 76] on span "Propriétés Clients" at bounding box center [1079, 82] width 78 height 13
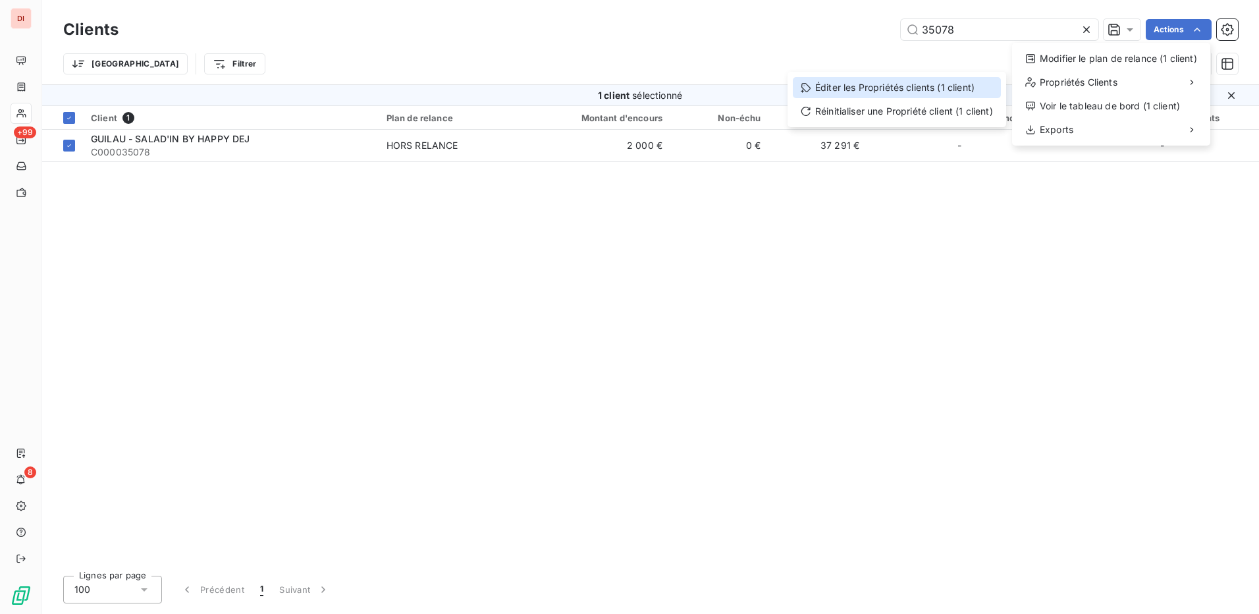
click at [894, 91] on div "Éditer les Propriétés clients (1 client)" at bounding box center [897, 87] width 208 height 21
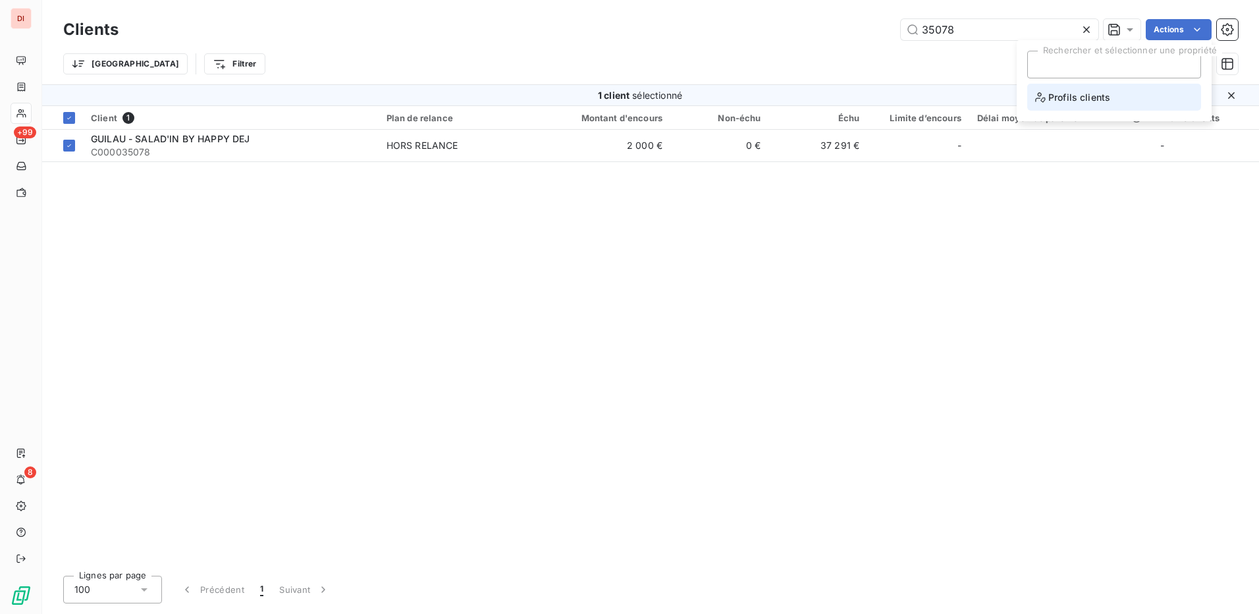
click at [1066, 94] on span "Profils clients" at bounding box center [1072, 97] width 75 height 16
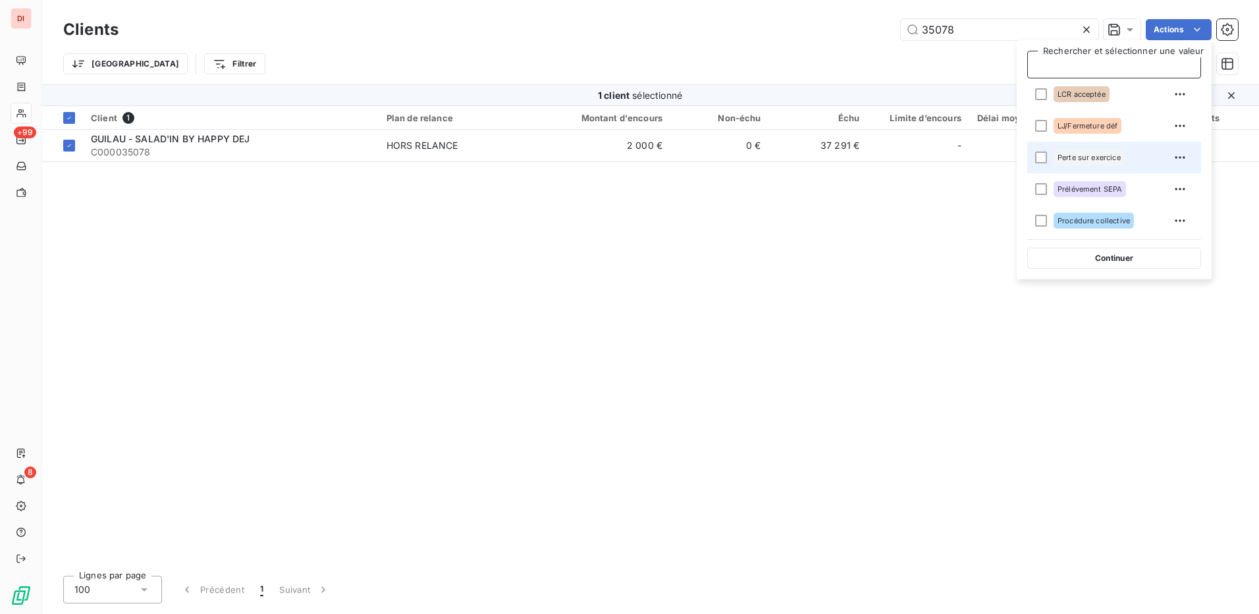
click at [1040, 150] on span at bounding box center [1037, 158] width 20 height 32
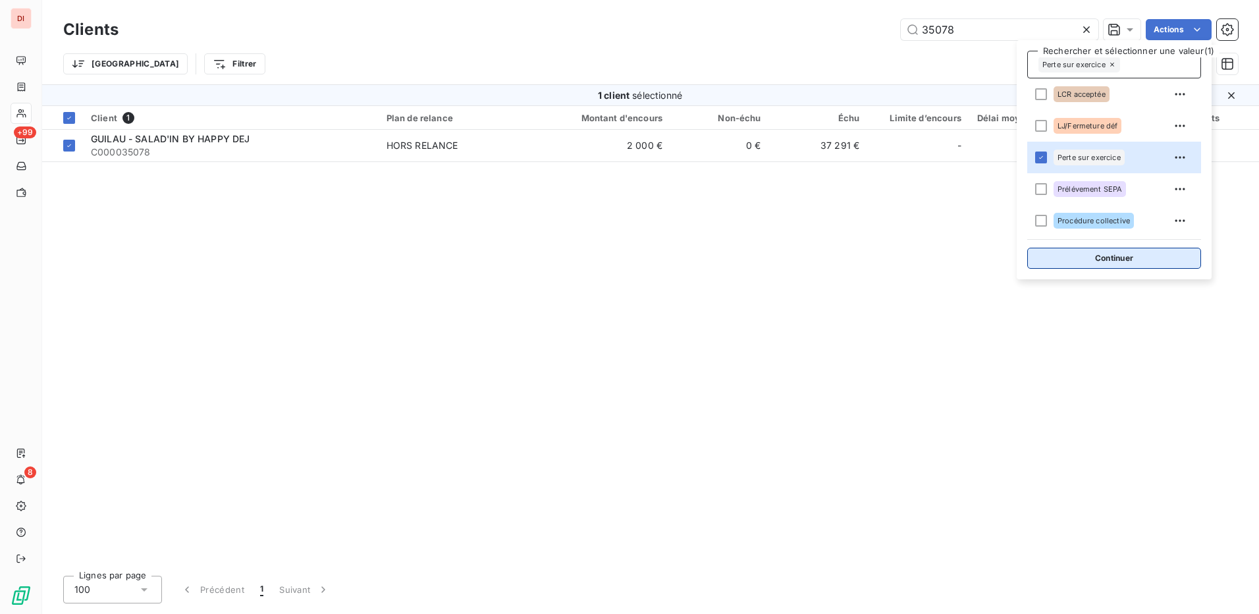
click at [1115, 261] on button "Continuer" at bounding box center [1114, 258] width 174 height 21
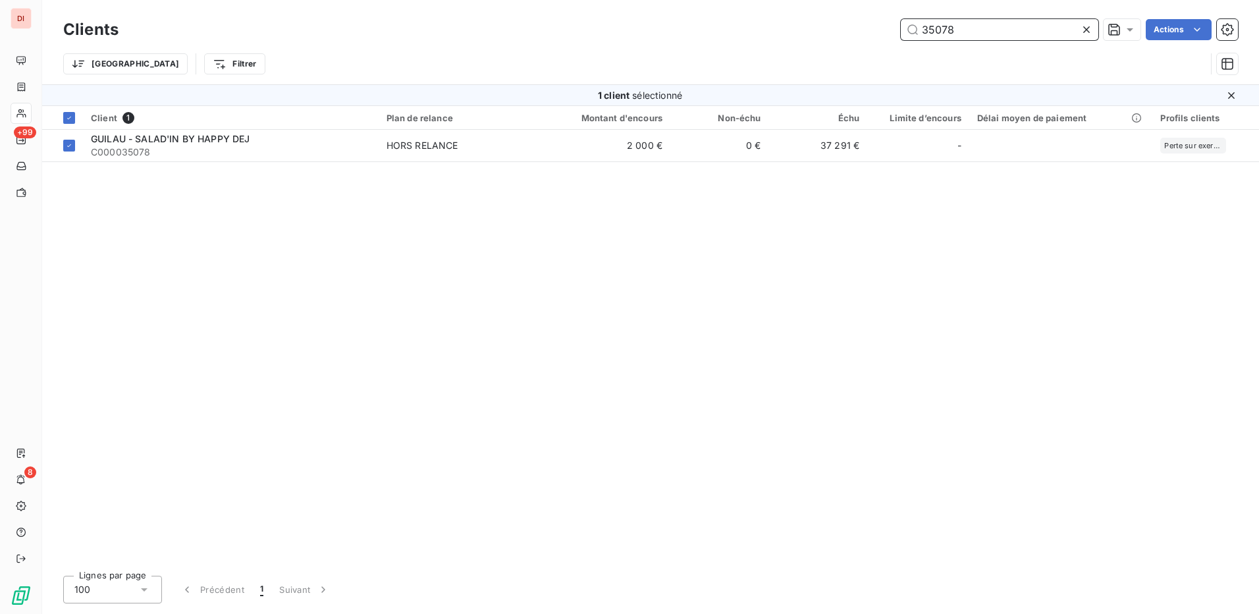
drag, startPoint x: 1012, startPoint y: 28, endPoint x: 856, endPoint y: 29, distance: 156.1
click at [856, 29] on div "35078 Actions" at bounding box center [686, 29] width 1104 height 21
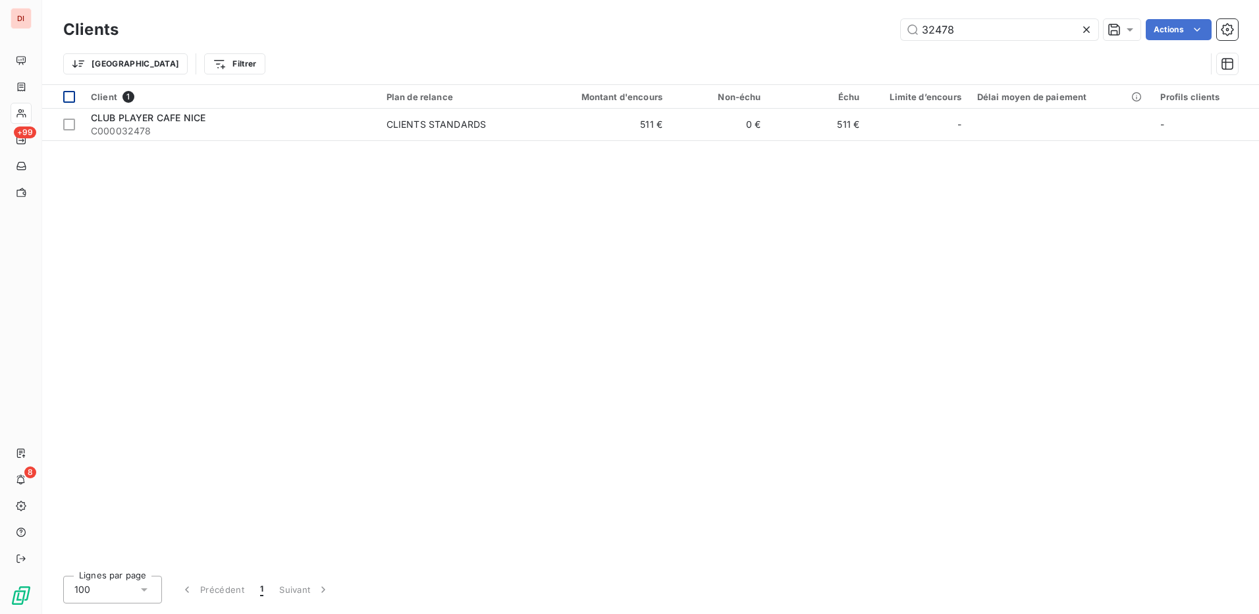
click at [72, 94] on div at bounding box center [69, 97] width 12 height 12
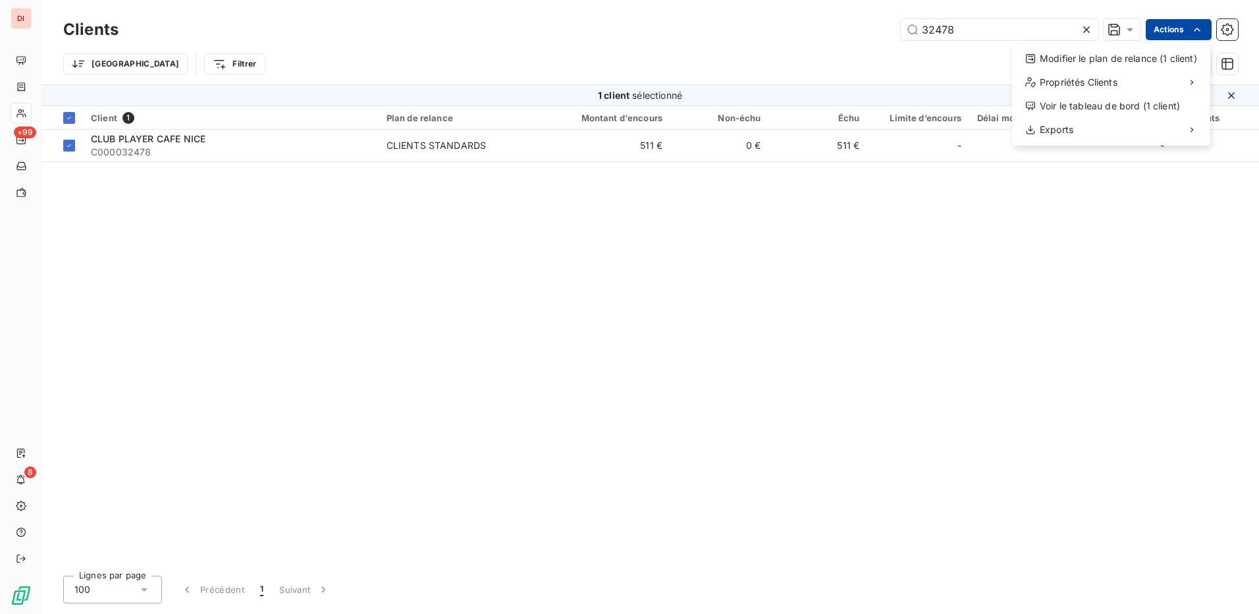
click at [1174, 29] on html "DI +99 8 Clients 32478 Actions Modifier le plan de relance (1 client) Propriété…" at bounding box center [629, 307] width 1259 height 614
click at [1133, 59] on div "Modifier le plan de relance (1 client)" at bounding box center [1111, 58] width 188 height 21
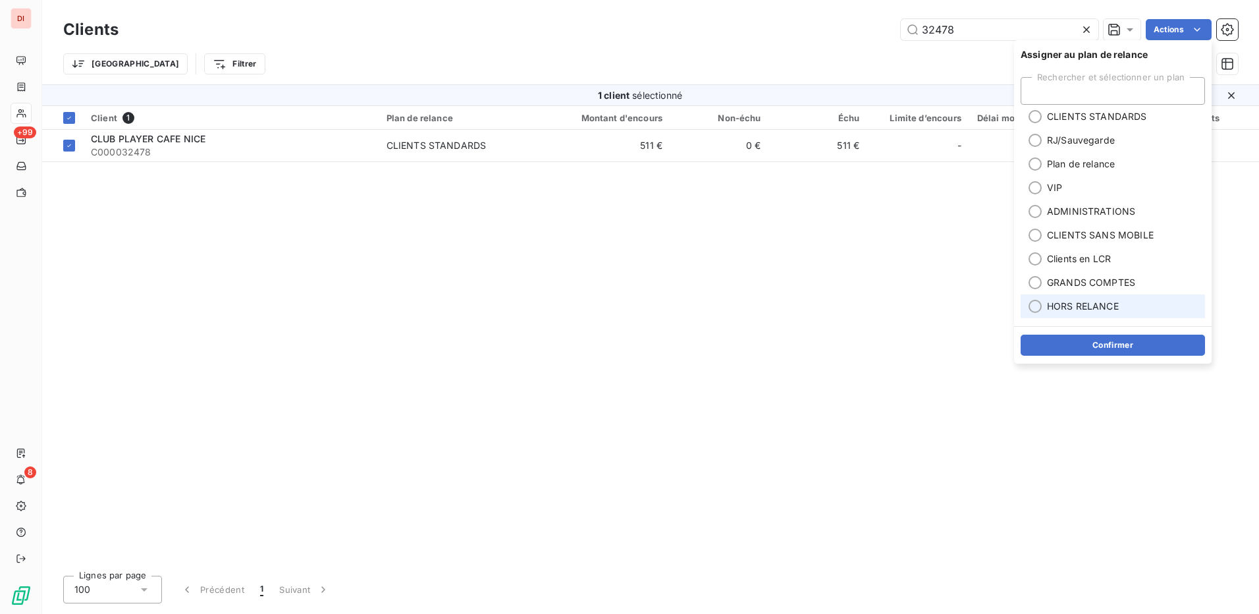
click at [1031, 307] on div at bounding box center [1035, 306] width 13 height 13
drag, startPoint x: 1094, startPoint y: 350, endPoint x: 1101, endPoint y: 330, distance: 21.4
click at [1094, 350] on button "Confirmer" at bounding box center [1113, 345] width 184 height 21
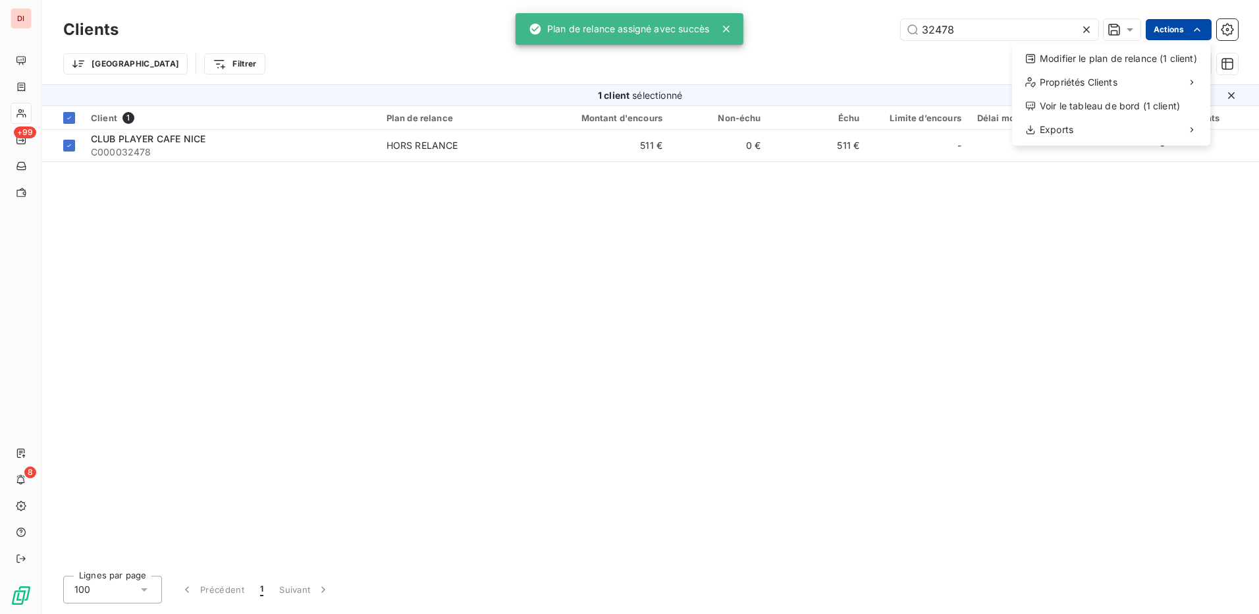
click at [1165, 28] on html "DI +99 8 Clients 32478 Actions Modifier le plan de relance (1 client) Propriété…" at bounding box center [629, 307] width 1259 height 614
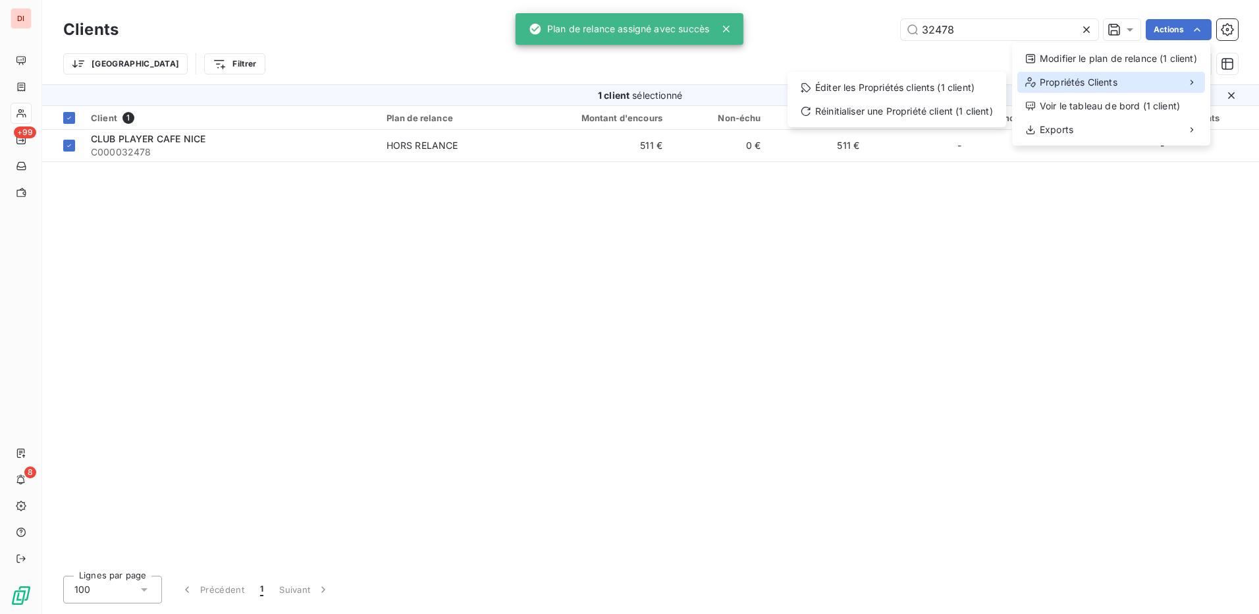
click at [1089, 78] on span "Propriétés Clients" at bounding box center [1079, 82] width 78 height 13
click at [913, 82] on div "Éditer les Propriétés clients (1 client)" at bounding box center [897, 87] width 208 height 21
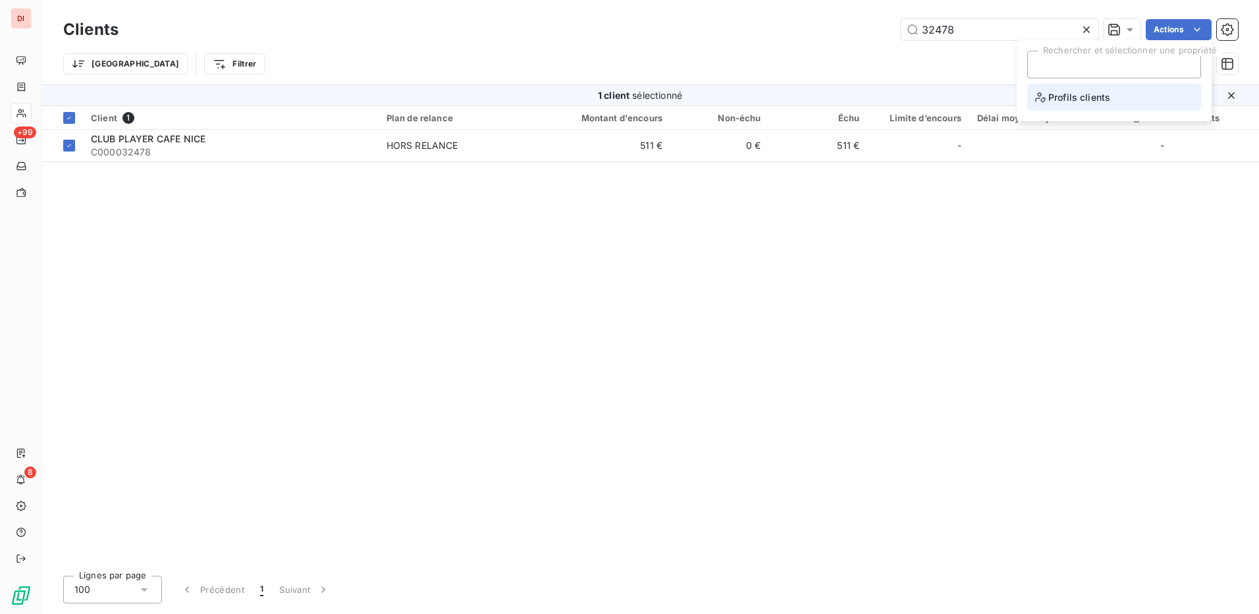
click at [1085, 95] on span "Profils clients" at bounding box center [1072, 97] width 75 height 16
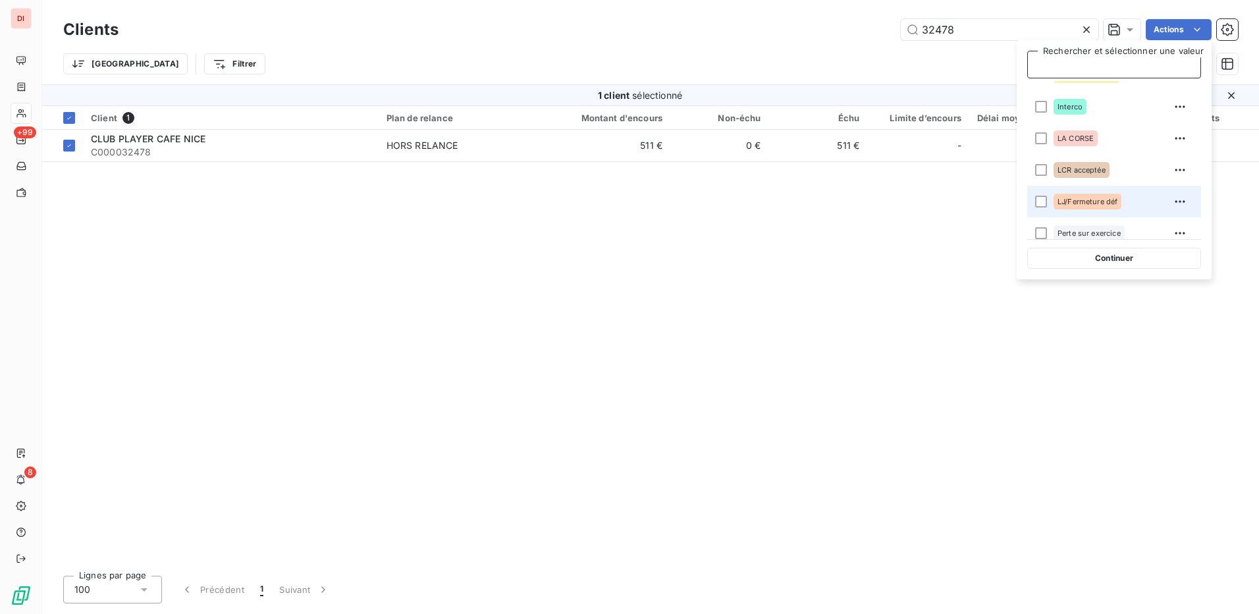
scroll to position [198, 0]
click at [1040, 210] on div at bounding box center [1041, 209] width 12 height 12
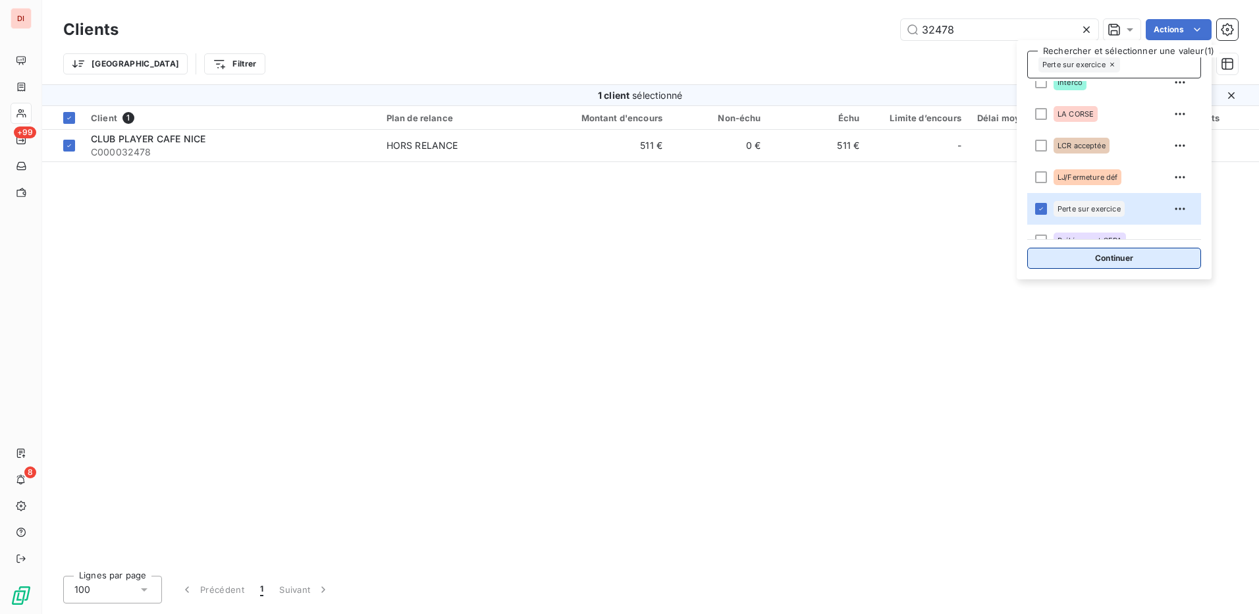
click at [1105, 256] on button "Continuer" at bounding box center [1114, 258] width 174 height 21
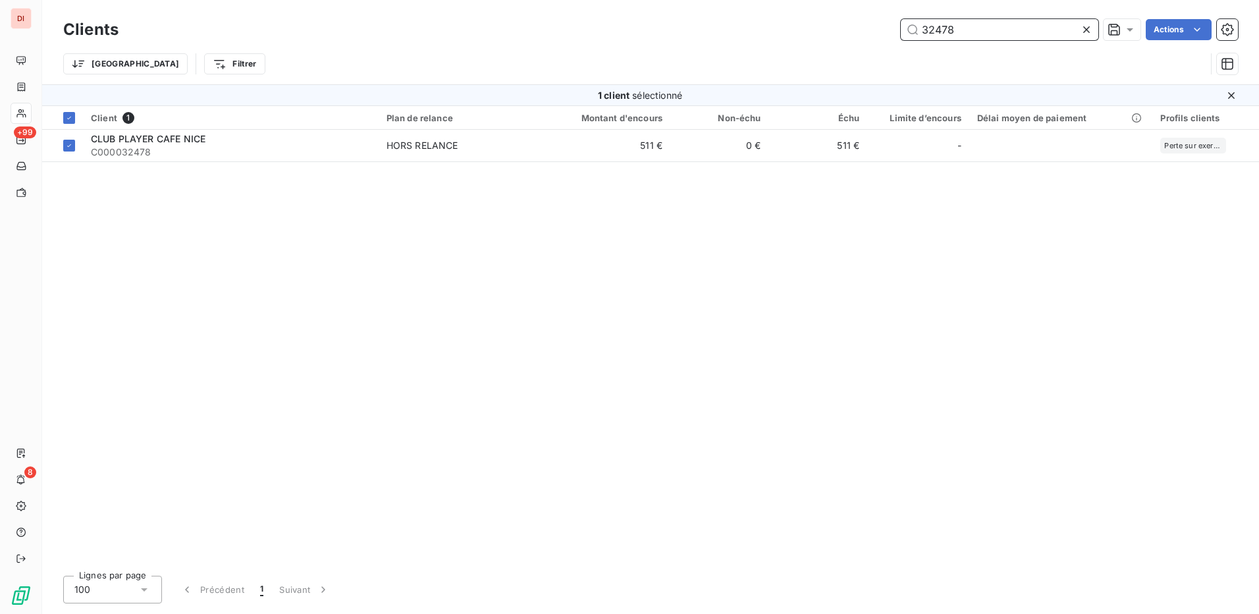
drag, startPoint x: 1006, startPoint y: 29, endPoint x: 876, endPoint y: 24, distance: 129.8
click at [876, 24] on div "32478 Actions" at bounding box center [686, 29] width 1104 height 21
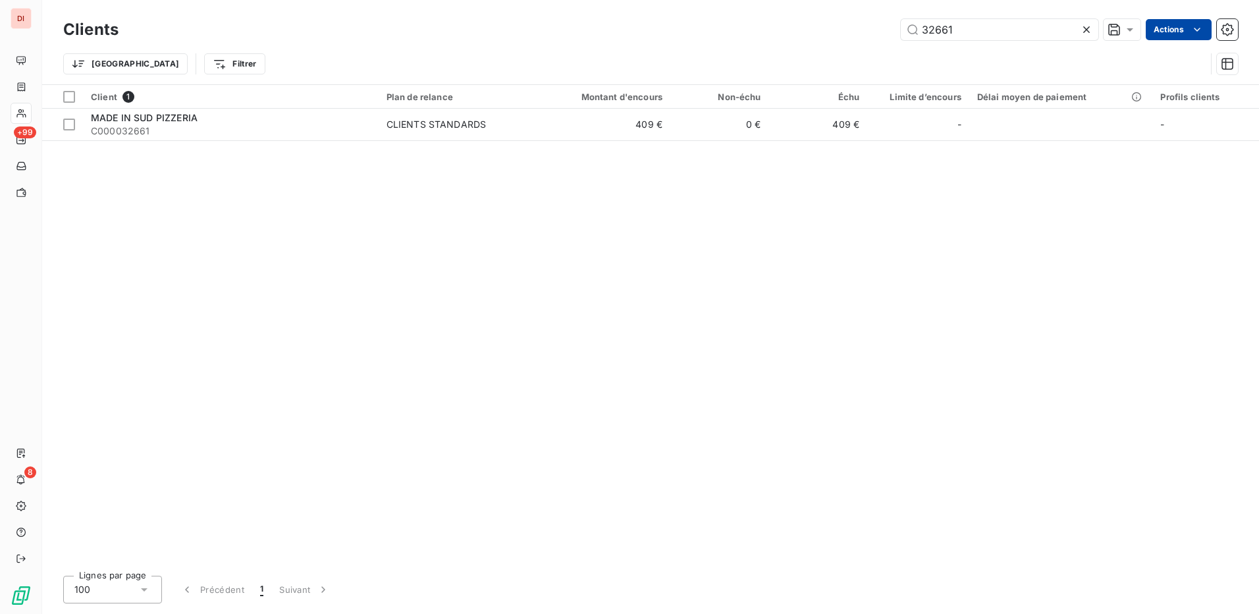
click at [1179, 23] on html "DI +99 8 Clients 32661 Actions Trier Filtrer Client 1 Plan de relance Montant d…" at bounding box center [629, 307] width 1259 height 614
click at [69, 96] on html "DI +99 8 Clients 32661 Actions Trier Filtrer Client 1 Plan de relance Montant d…" at bounding box center [629, 307] width 1259 height 614
click at [69, 96] on div at bounding box center [69, 97] width 12 height 12
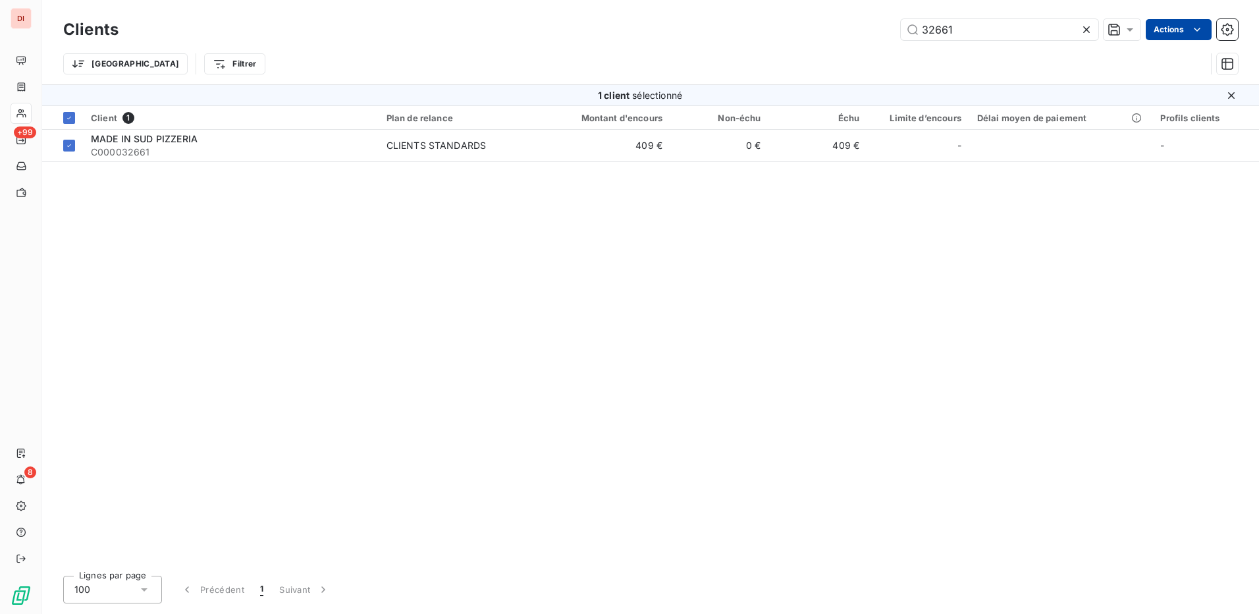
click at [1163, 24] on html "DI +99 8 Clients 32661 Actions Trier Filtrer 1 client sélectionné Client 1 Plan…" at bounding box center [629, 307] width 1259 height 614
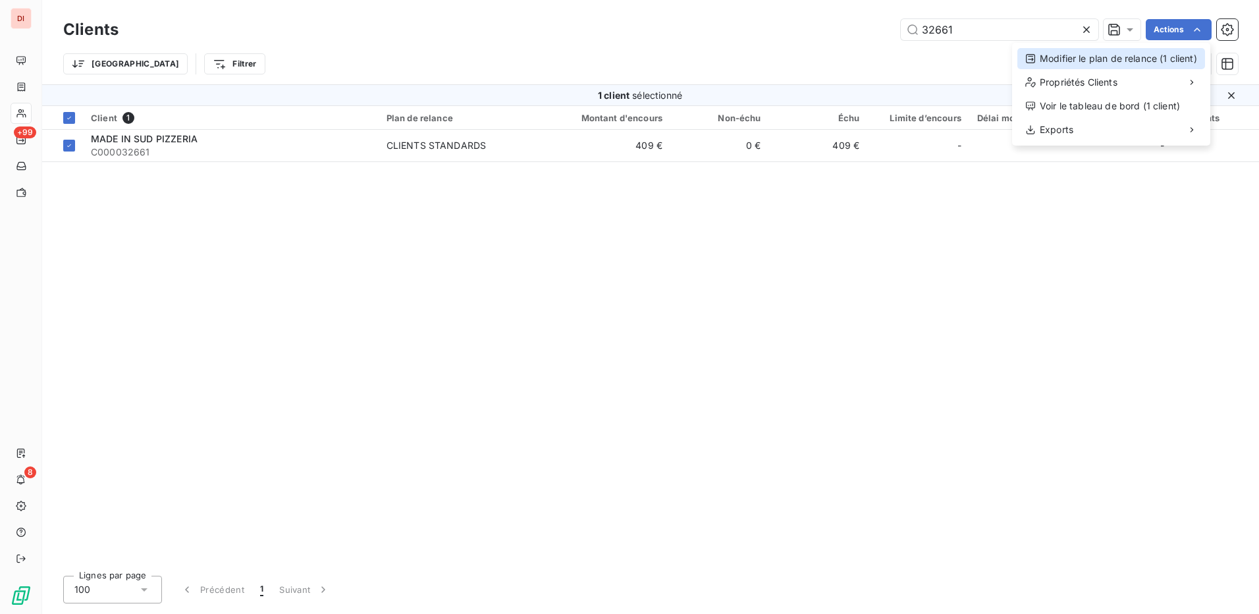
click at [1140, 57] on div "Modifier le plan de relance (1 client)" at bounding box center [1111, 58] width 188 height 21
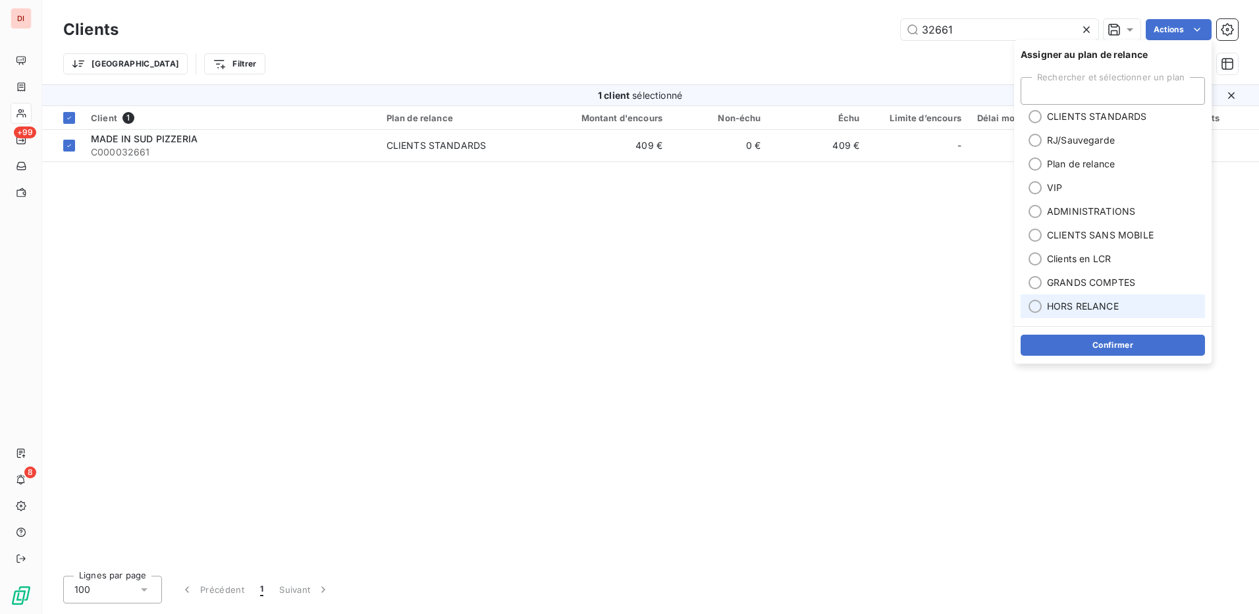
click at [1035, 308] on div at bounding box center [1035, 306] width 13 height 13
click at [1068, 340] on button "Confirmer" at bounding box center [1113, 345] width 184 height 21
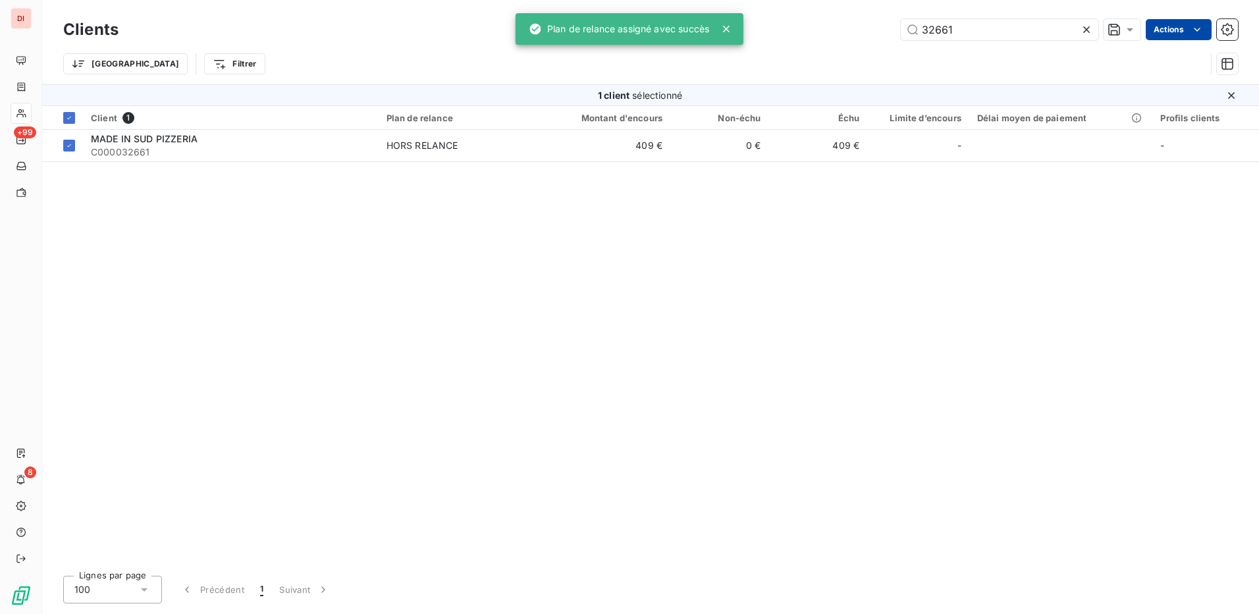
click at [1173, 24] on html "DI +99 8 Clients 32661 Actions Trier Filtrer 1 client sélectionné Client 1 Plan…" at bounding box center [629, 307] width 1259 height 614
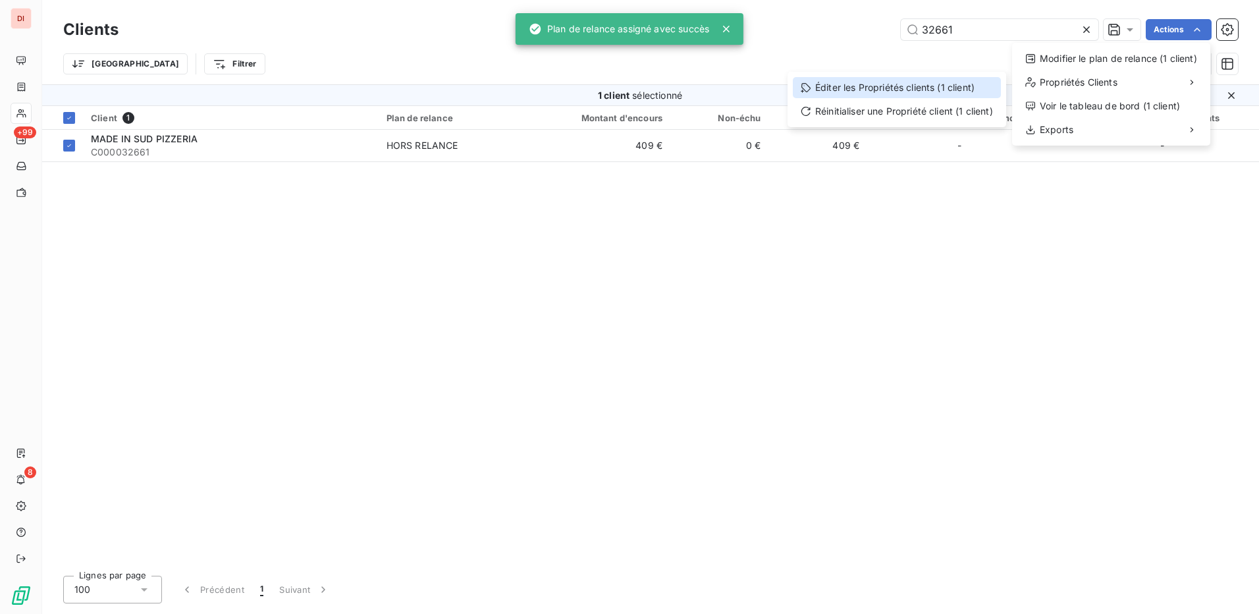
click at [927, 80] on div "Éditer les Propriétés clients (1 client)" at bounding box center [897, 87] width 208 height 21
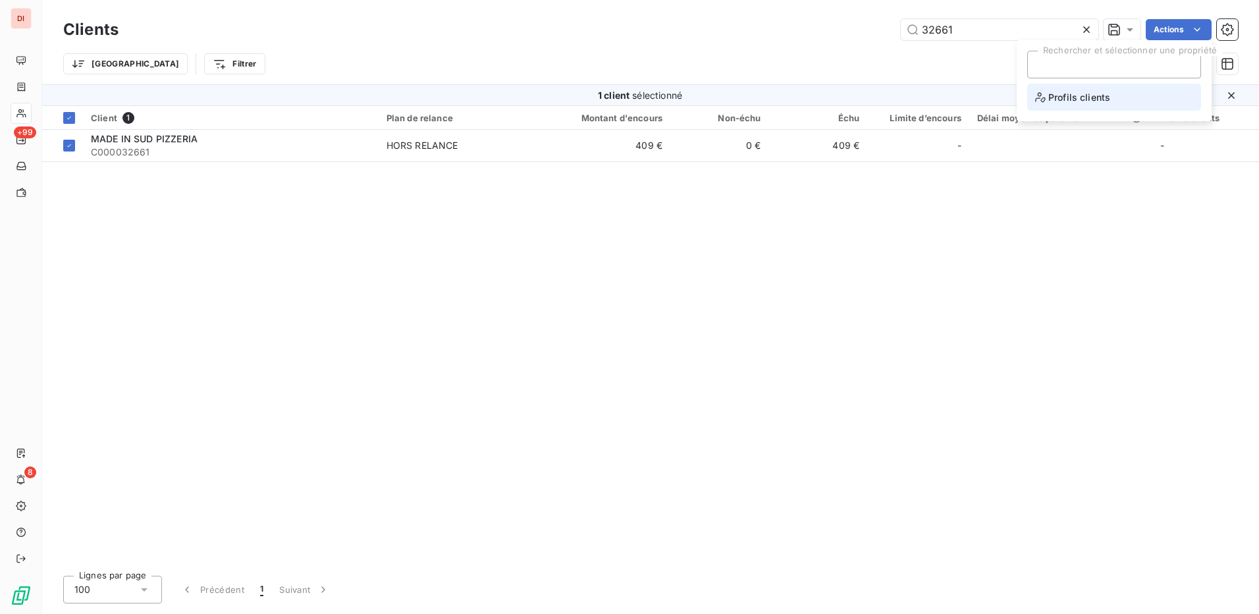
click at [1075, 99] on span "Profils clients" at bounding box center [1072, 97] width 75 height 16
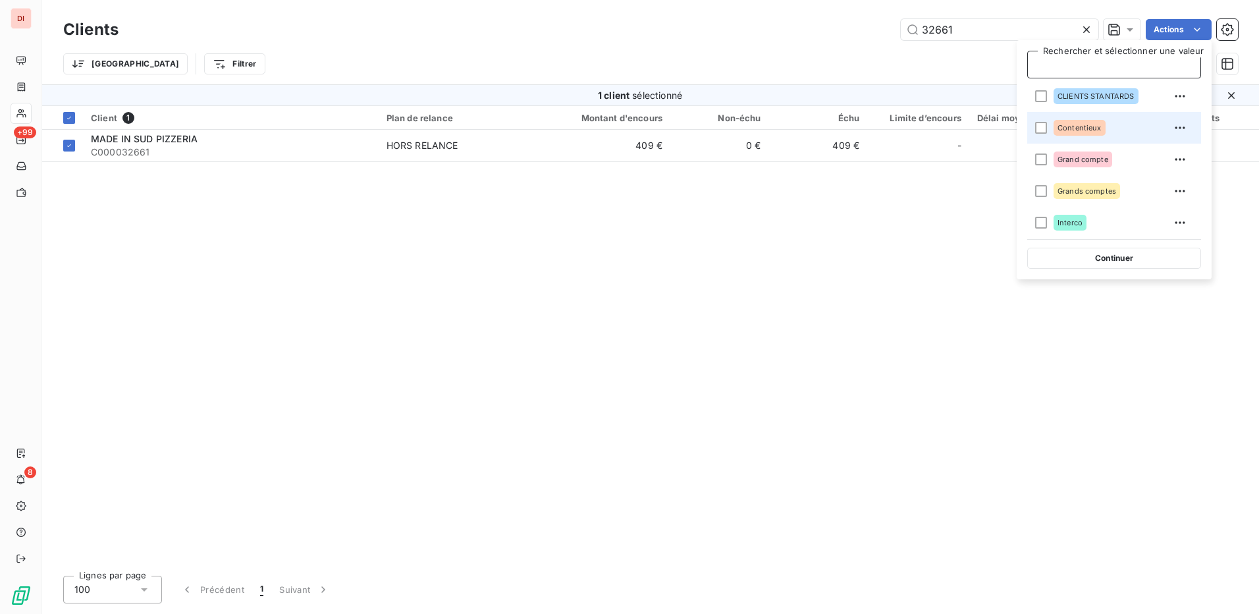
scroll to position [249, 0]
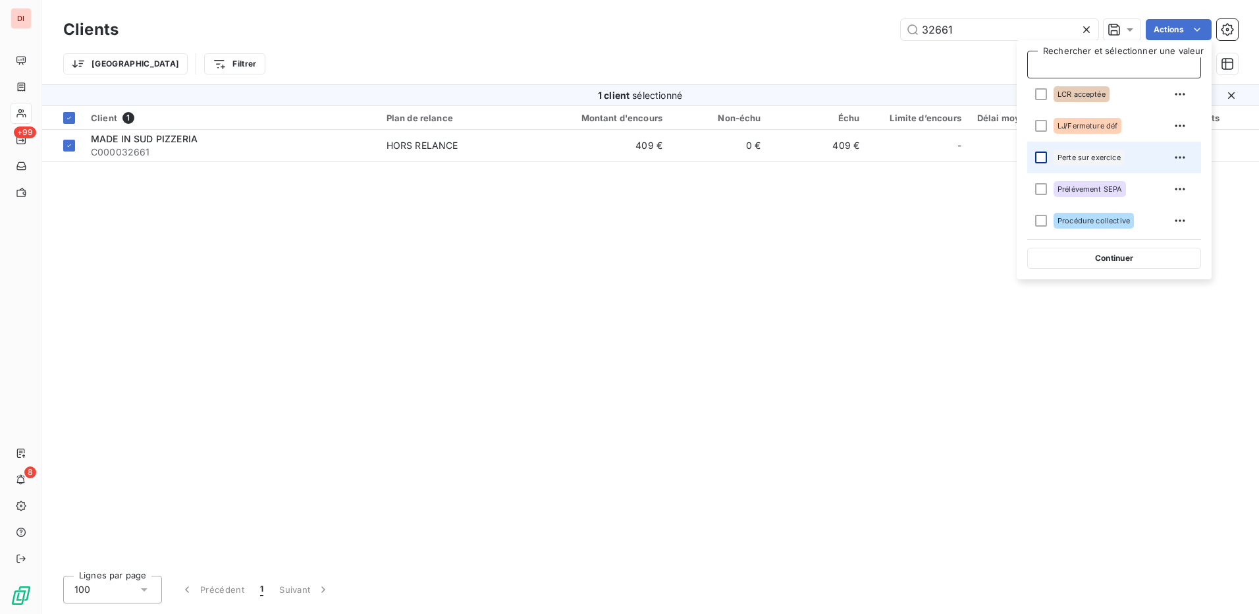
click at [1043, 159] on div at bounding box center [1041, 157] width 12 height 12
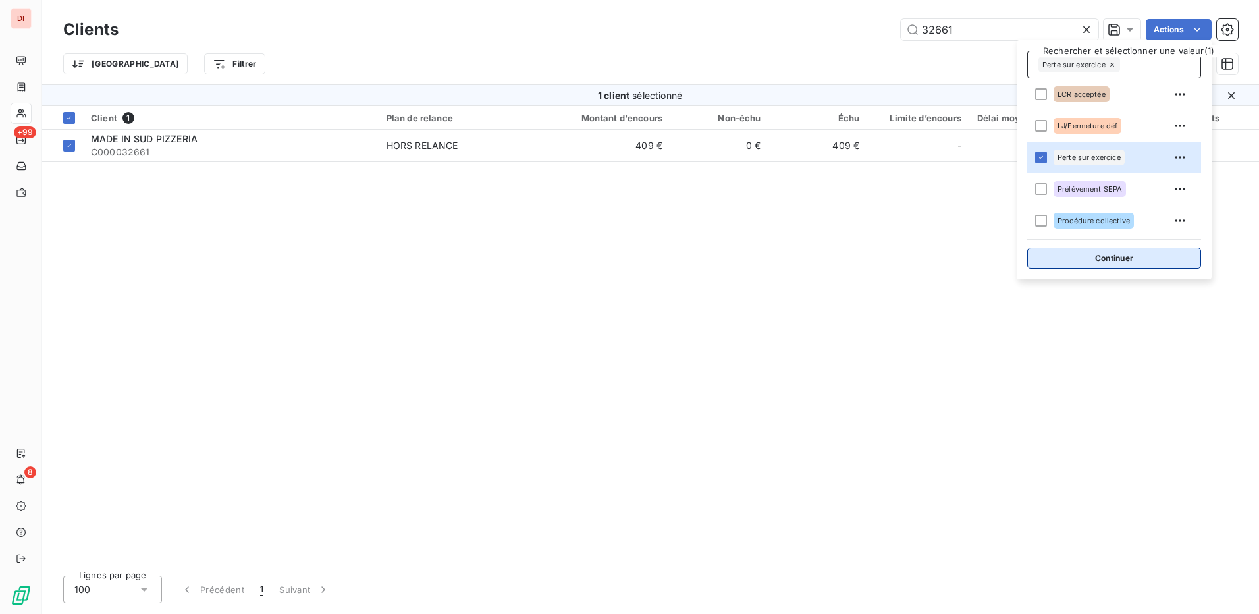
click at [1131, 262] on button "Continuer" at bounding box center [1114, 258] width 174 height 21
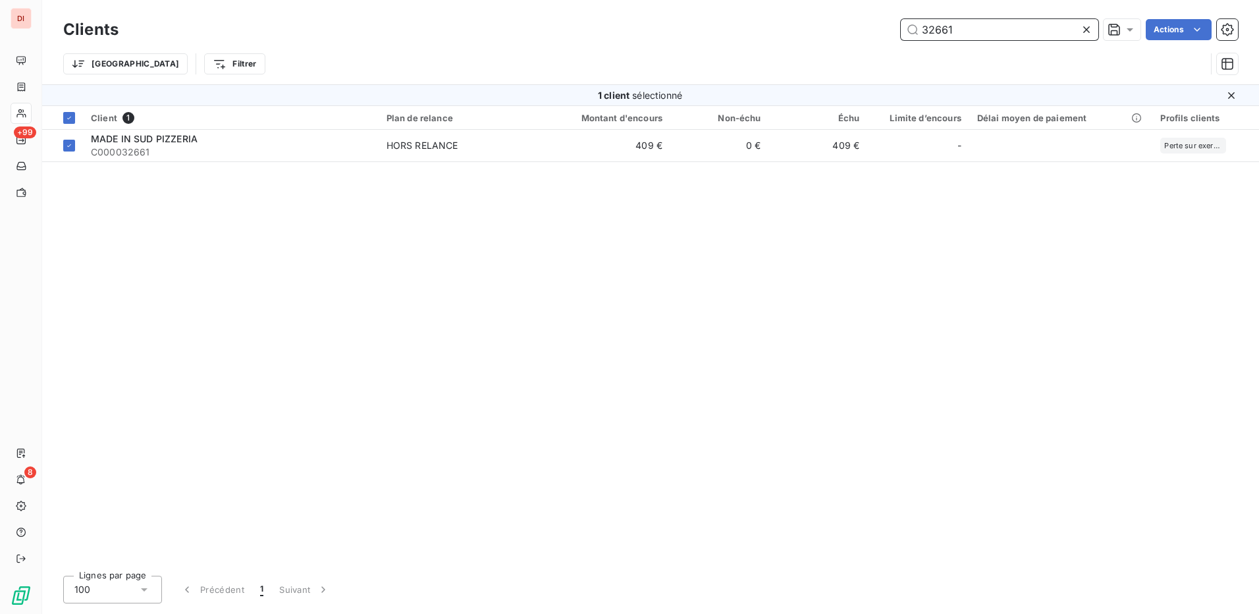
drag, startPoint x: 1003, startPoint y: 26, endPoint x: 919, endPoint y: 30, distance: 83.7
click at [919, 30] on input "32661" at bounding box center [1000, 29] width 198 height 21
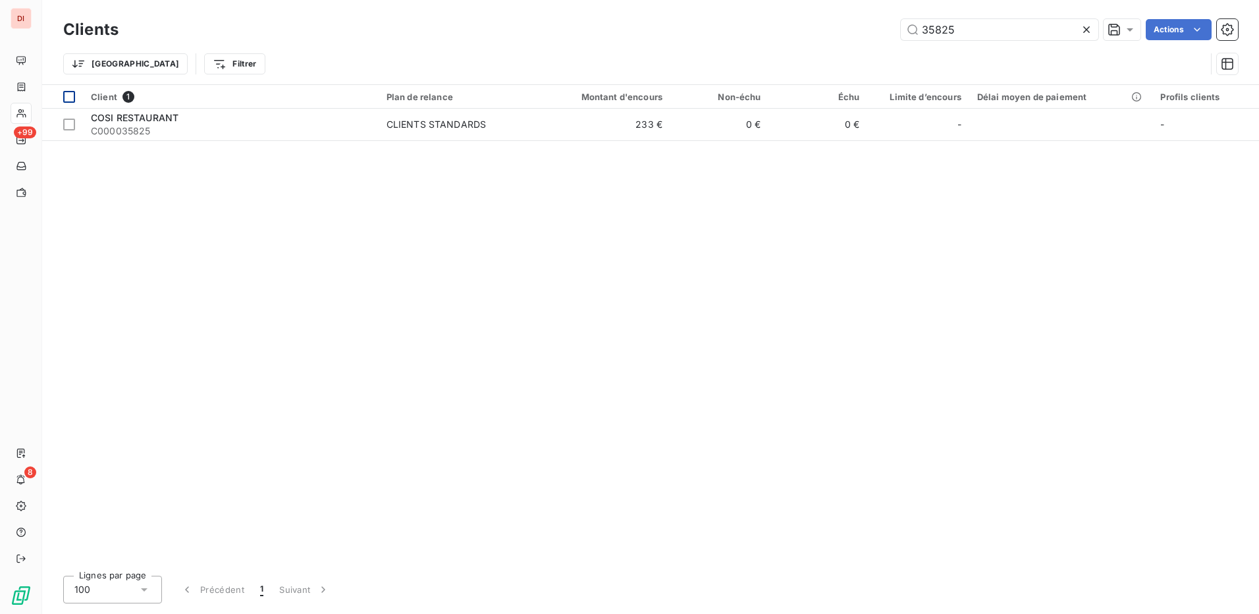
click at [67, 96] on div at bounding box center [69, 97] width 12 height 12
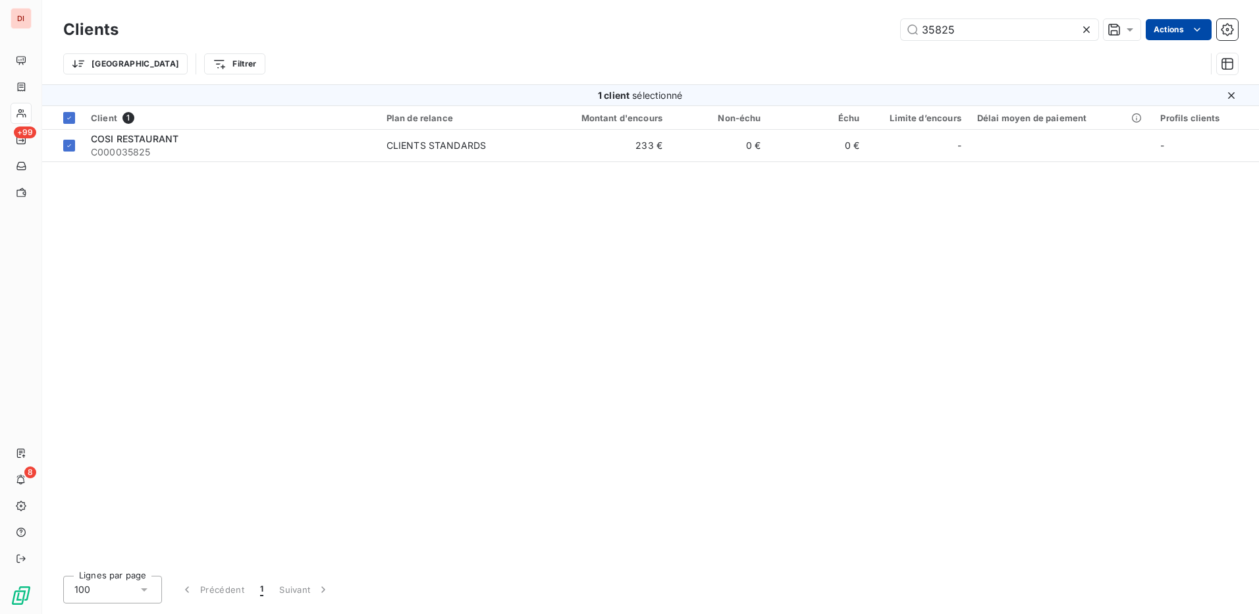
click at [1186, 33] on html "DI +99 8 Clients 35825 Actions Trier Filtrer 1 client sélectionné Client 1 Plan…" at bounding box center [629, 307] width 1259 height 614
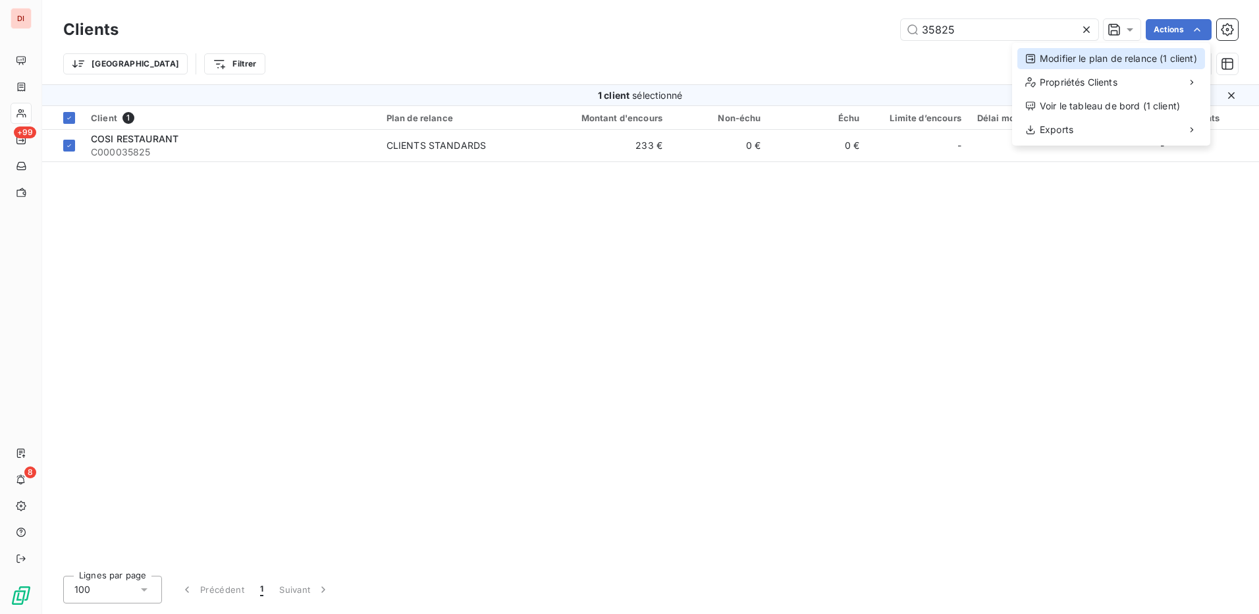
click at [1154, 59] on div "Modifier le plan de relance (1 client)" at bounding box center [1111, 58] width 188 height 21
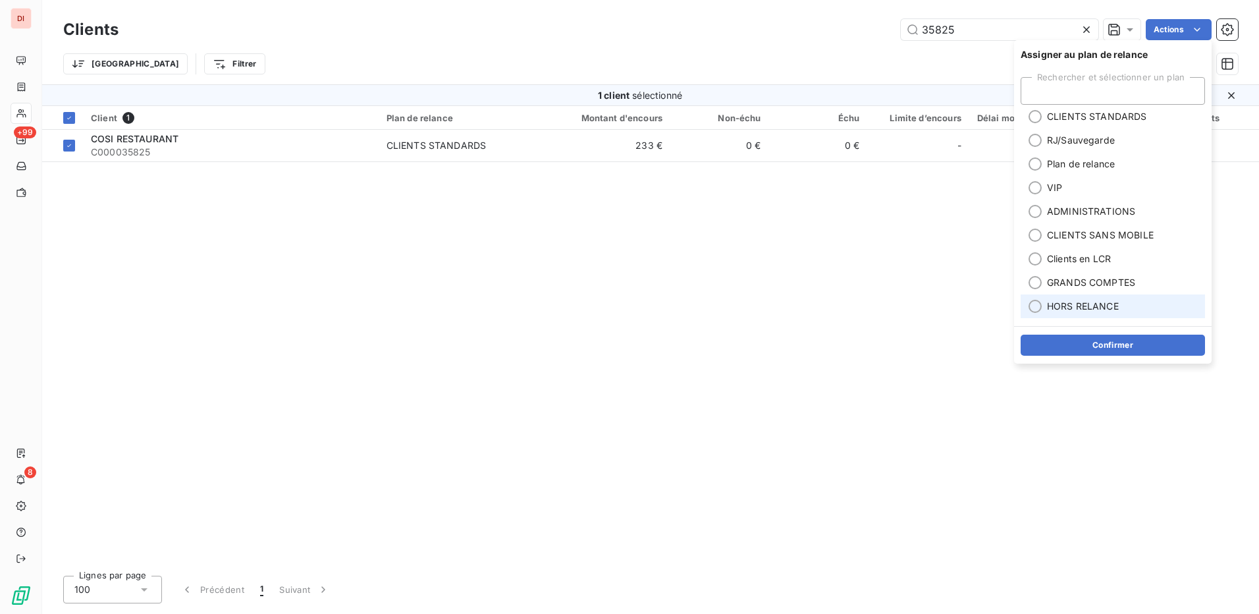
click at [1040, 309] on div at bounding box center [1035, 306] width 13 height 13
click at [1089, 336] on button "Confirmer" at bounding box center [1113, 345] width 184 height 21
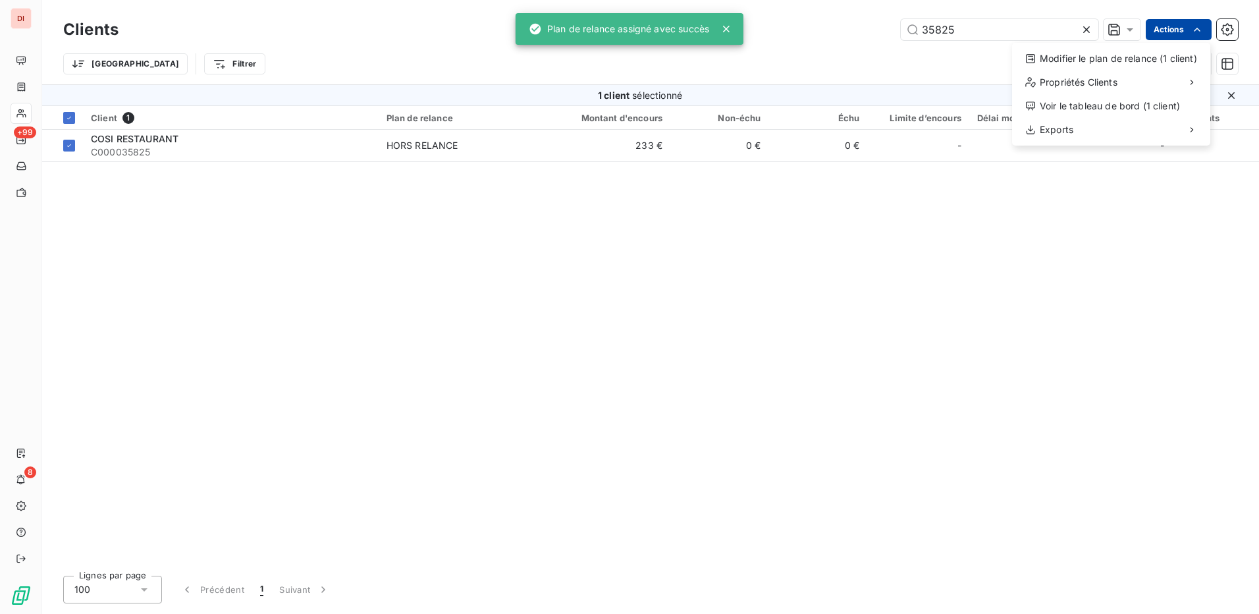
click at [1164, 20] on html "DI +99 8 Clients 35825 Actions Modifier le plan de relance (1 client) Propriété…" at bounding box center [629, 307] width 1259 height 614
click at [1091, 63] on div "Modifier le plan de relance (1 client)" at bounding box center [1111, 58] width 188 height 21
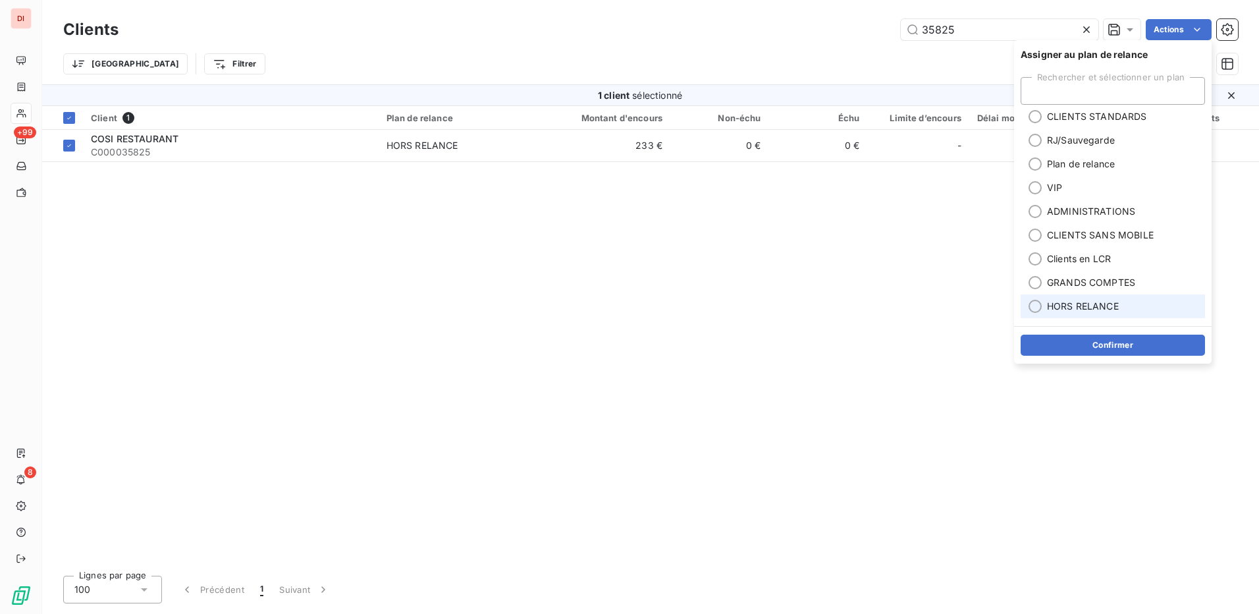
click at [1037, 306] on div at bounding box center [1035, 306] width 13 height 13
click at [1092, 352] on button "Confirmer" at bounding box center [1113, 345] width 184 height 21
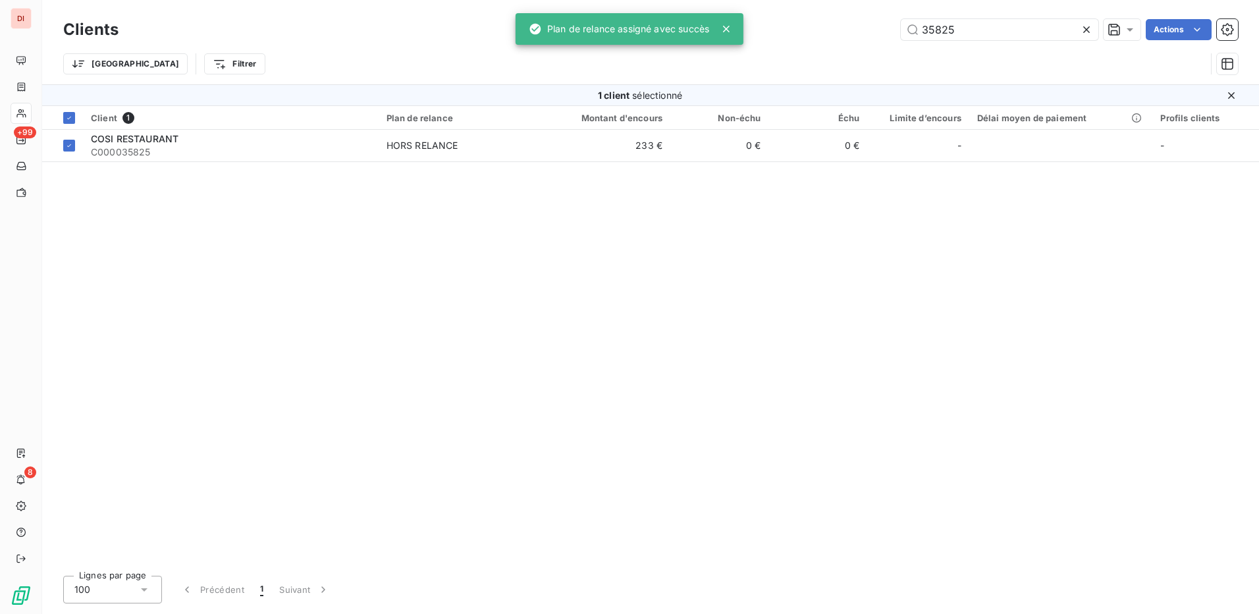
click at [902, 366] on div "Client 1 Plan de relance Montant d'encours Non-échu Échu Limite d’encours Délai…" at bounding box center [650, 335] width 1217 height 459
drag, startPoint x: 991, startPoint y: 32, endPoint x: 900, endPoint y: 34, distance: 90.9
click at [901, 34] on input "35825" at bounding box center [1000, 29] width 198 height 21
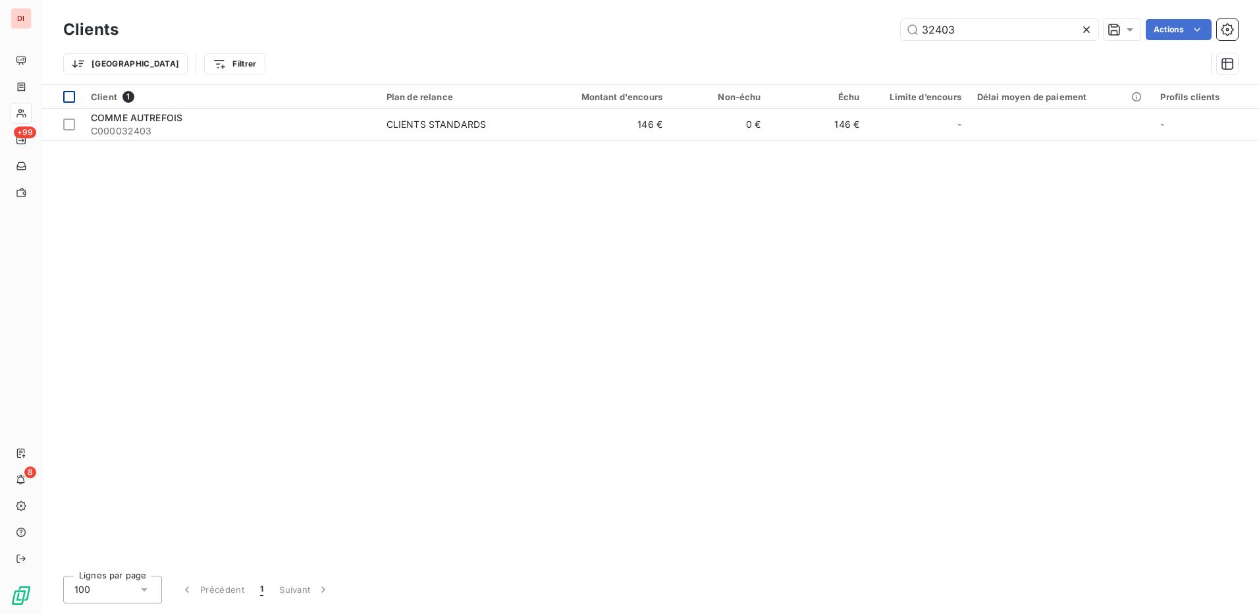
click at [63, 100] on th at bounding box center [62, 97] width 41 height 24
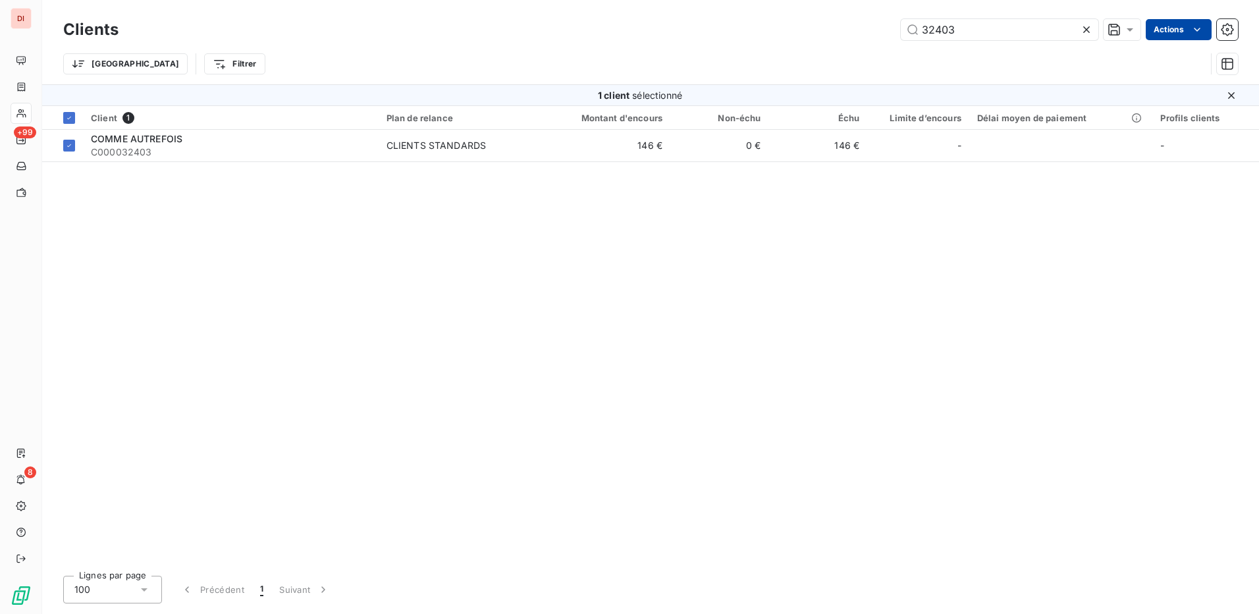
click at [1181, 29] on html "DI +99 8 Clients 32403 Actions Trier Filtrer 1 client sélectionné Client 1 Plan…" at bounding box center [629, 307] width 1259 height 614
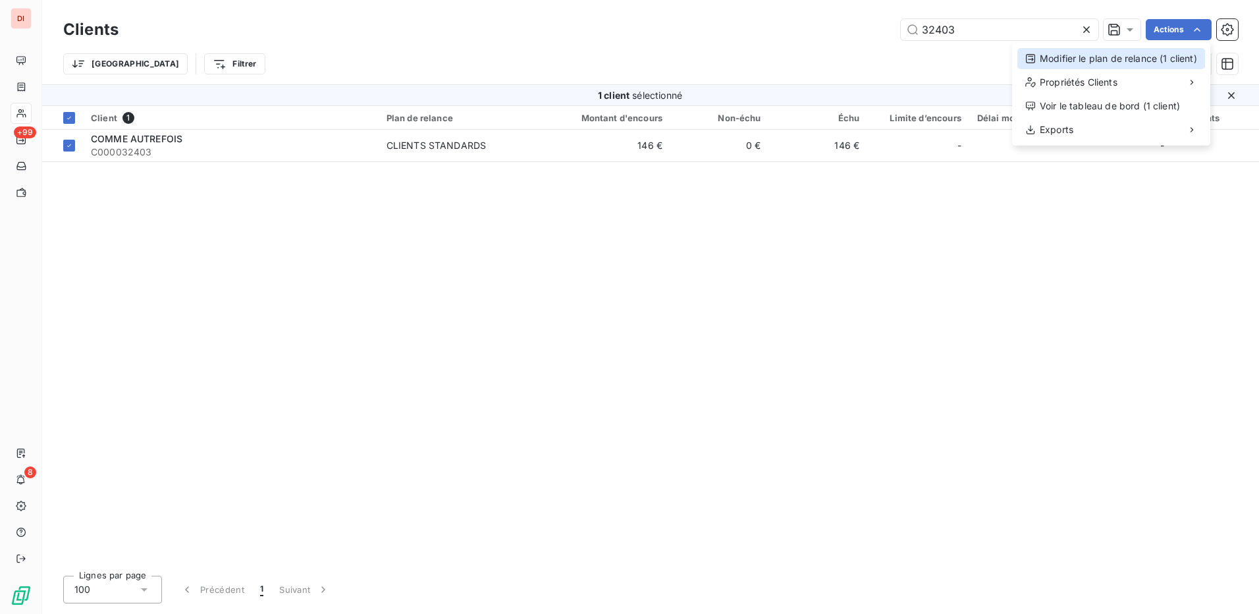
click at [1127, 60] on div "Modifier le plan de relance (1 client)" at bounding box center [1111, 58] width 188 height 21
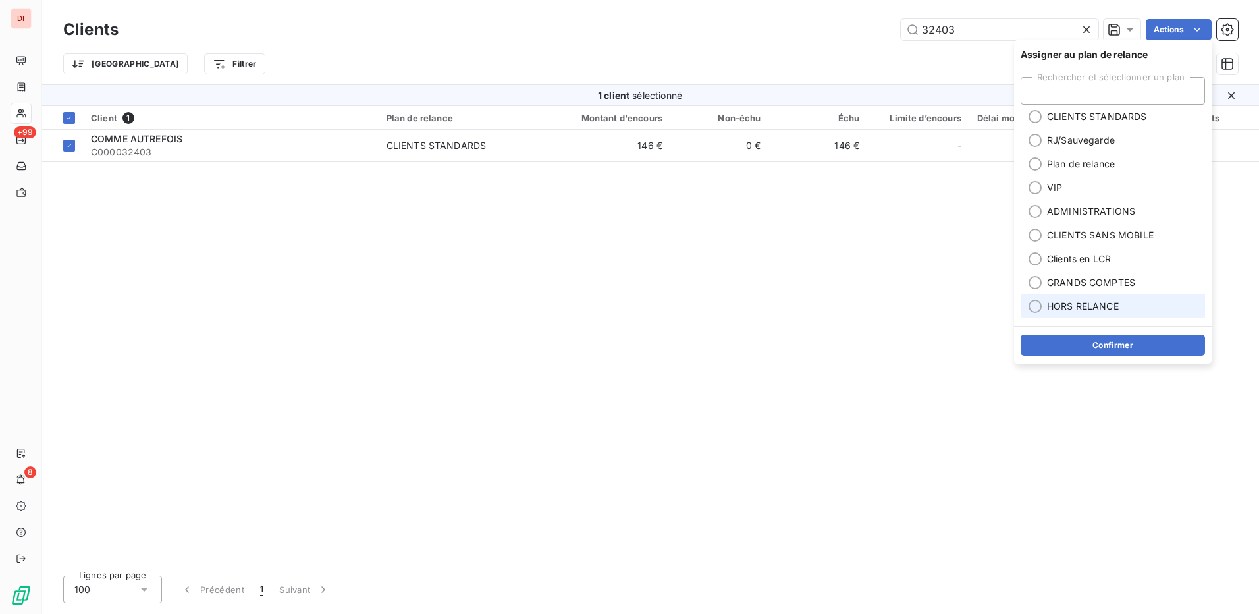
click at [1037, 308] on div at bounding box center [1035, 306] width 13 height 13
click at [1090, 348] on button "Confirmer" at bounding box center [1113, 345] width 184 height 21
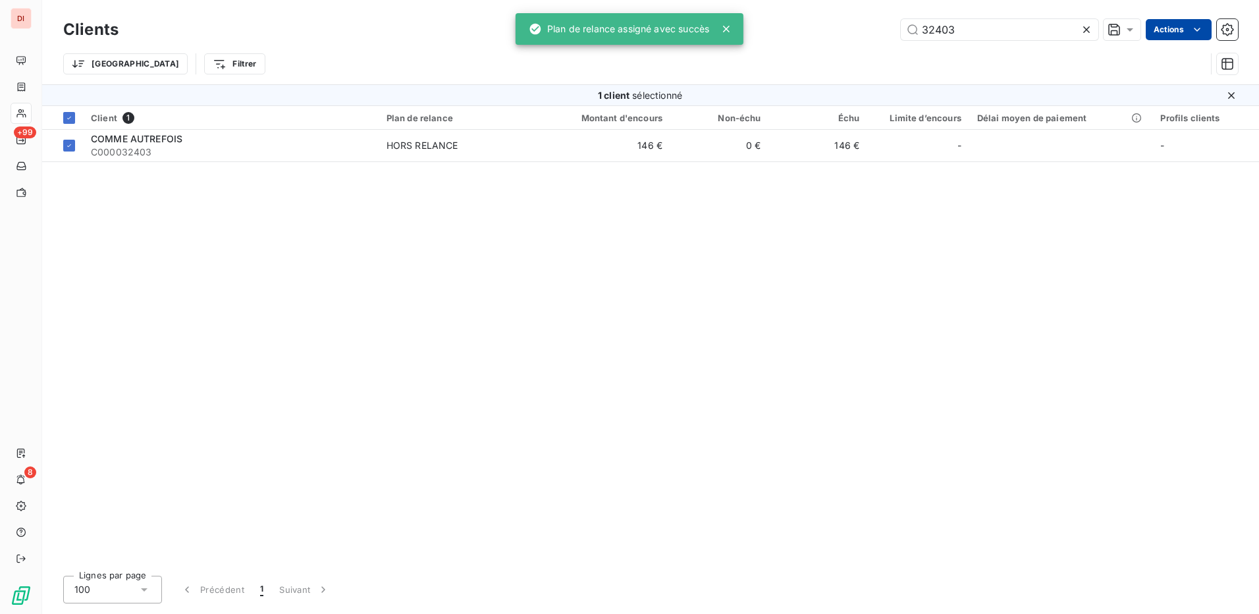
click at [1177, 29] on html "DI +99 8 Clients 32403 Actions Trier Filtrer 1 client sélectionné Client 1 Plan…" at bounding box center [629, 307] width 1259 height 614
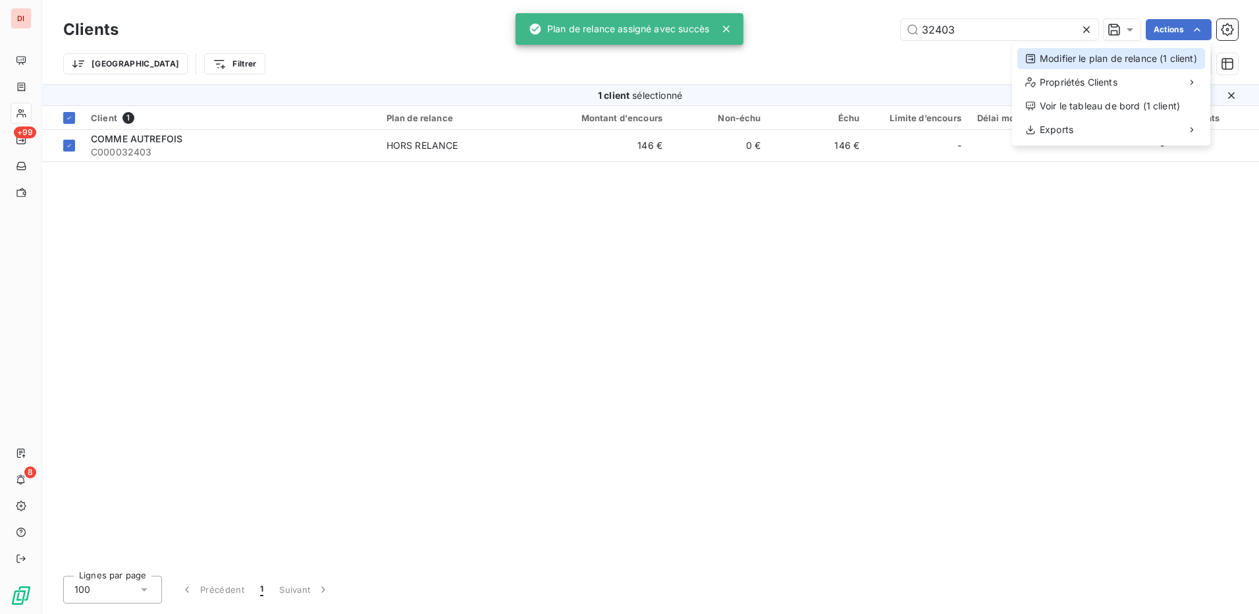
click at [1085, 63] on div "Modifier le plan de relance (1 client)" at bounding box center [1111, 58] width 188 height 21
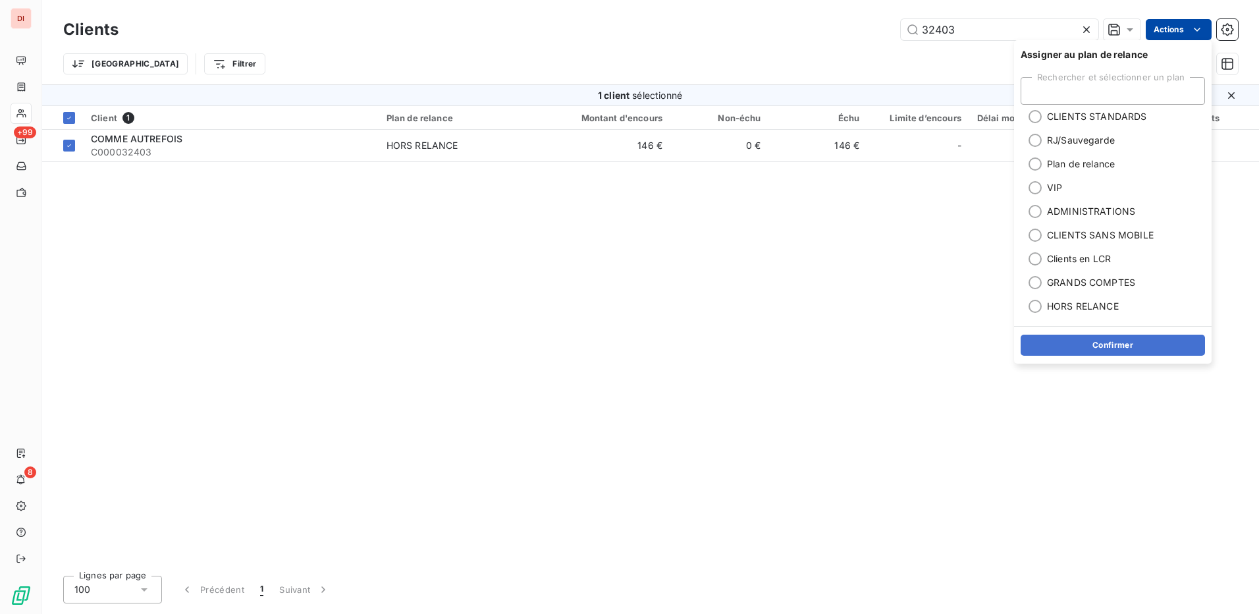
click at [1172, 28] on html "DI +99 8 Clients 32403 Actions Trier Filtrer 1 client sélectionné Client 1 Plan…" at bounding box center [629, 307] width 1259 height 614
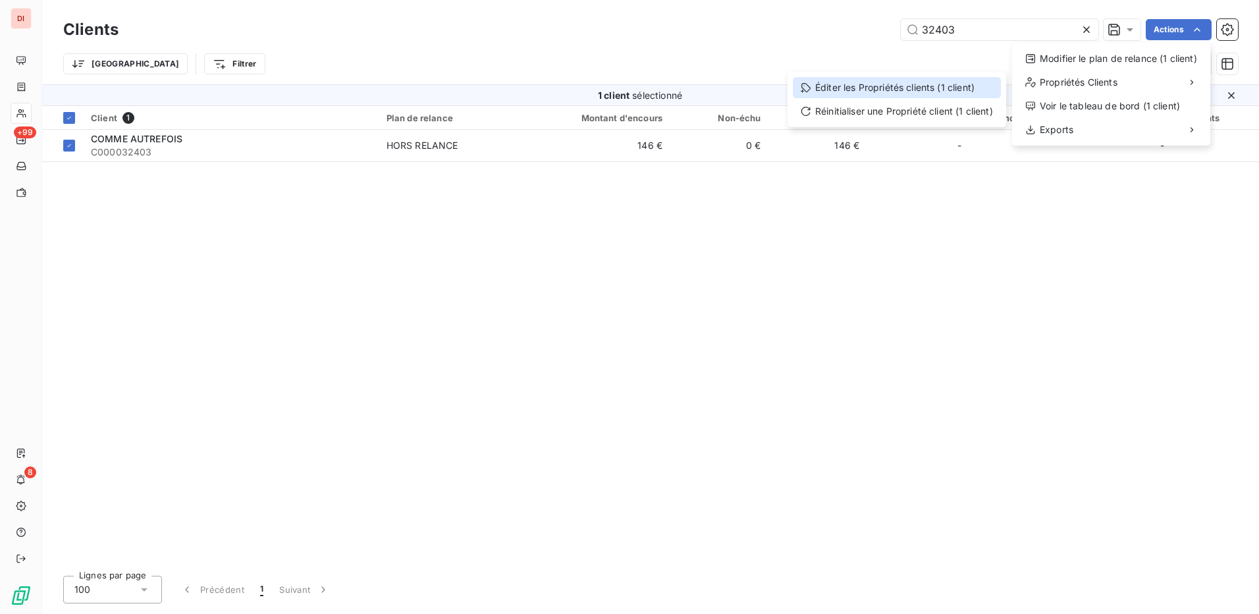
click at [923, 95] on div "Éditer les Propriétés clients (1 client)" at bounding box center [897, 87] width 208 height 21
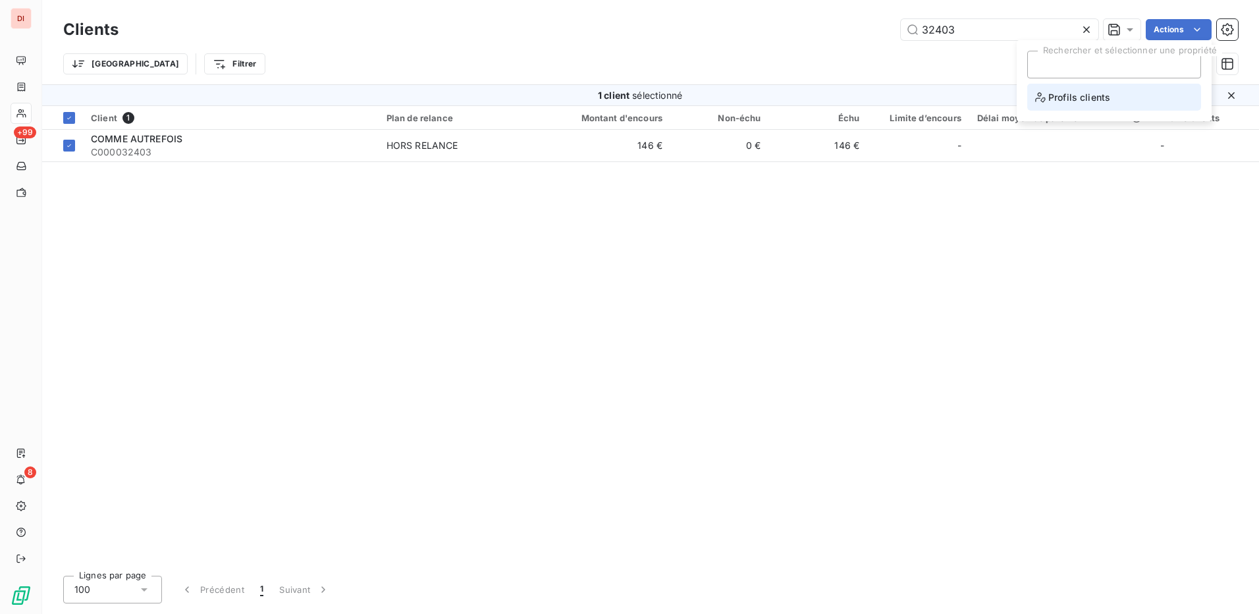
click at [1100, 101] on span "Profils clients" at bounding box center [1072, 97] width 75 height 16
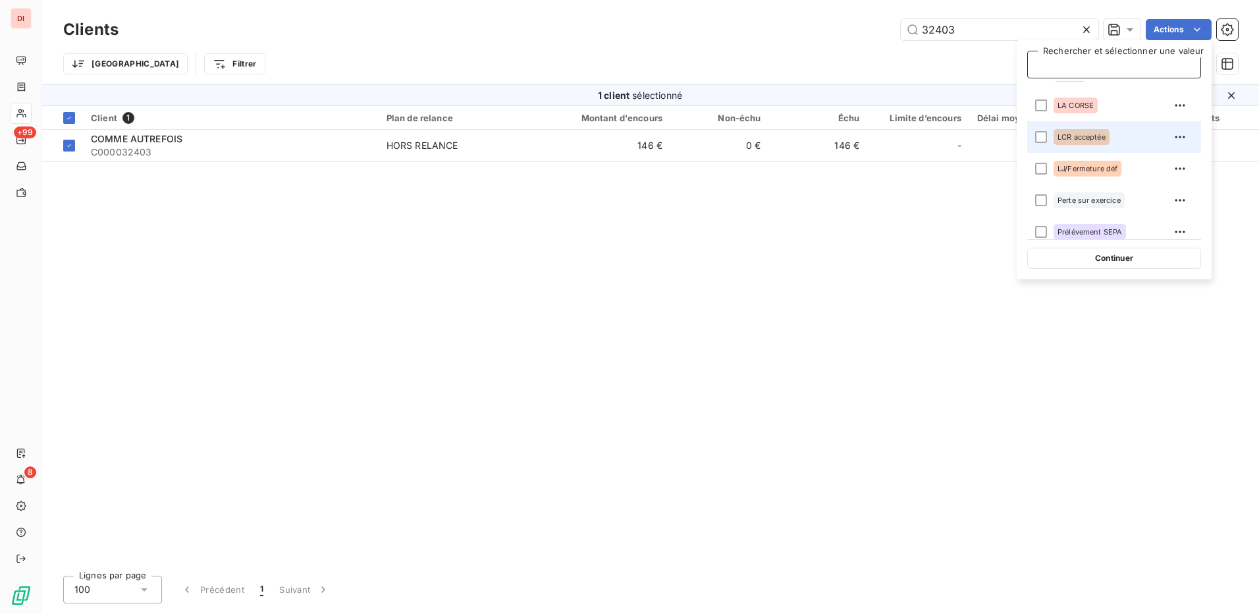
scroll to position [183, 0]
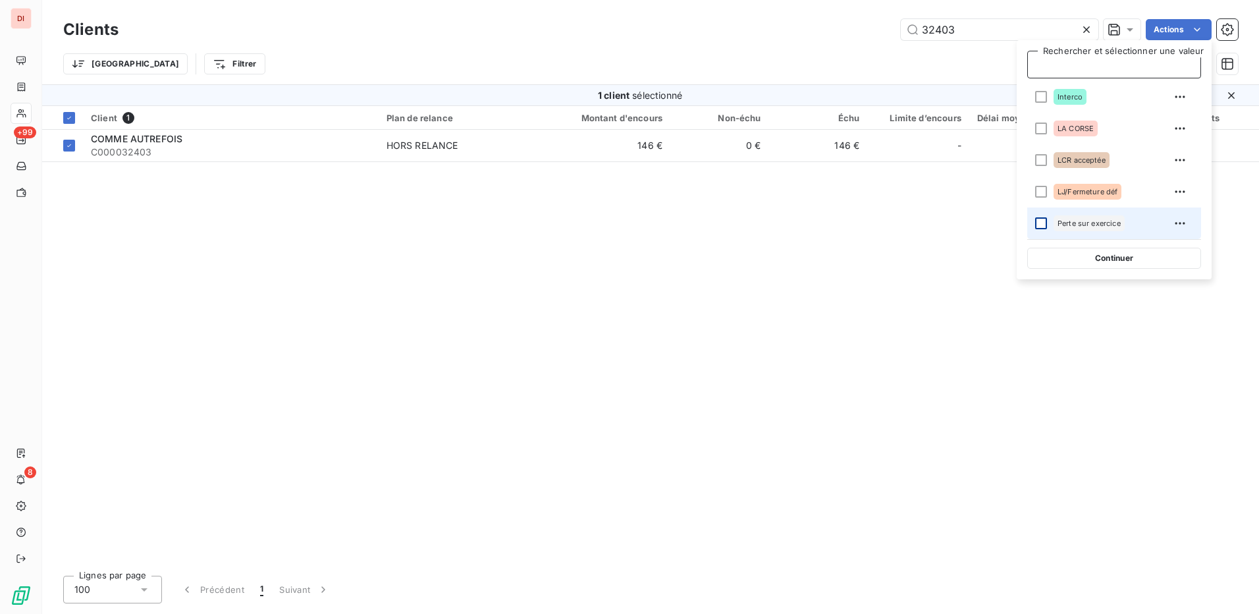
click at [1042, 222] on div at bounding box center [1041, 223] width 12 height 12
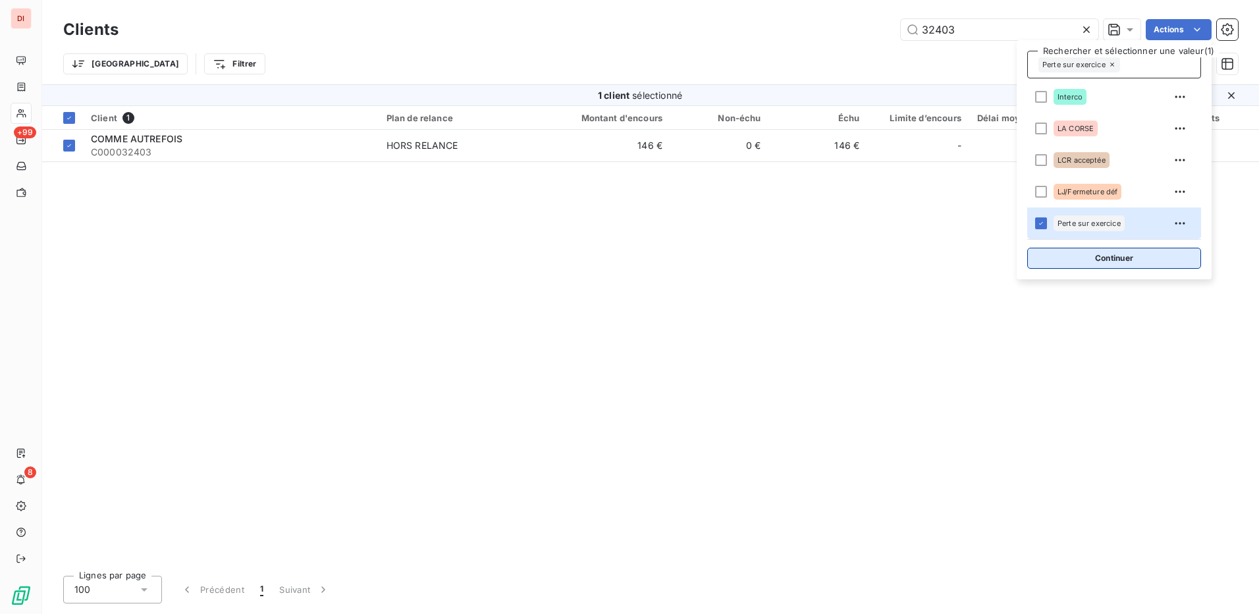
click at [1108, 259] on button "Continuer" at bounding box center [1114, 258] width 174 height 21
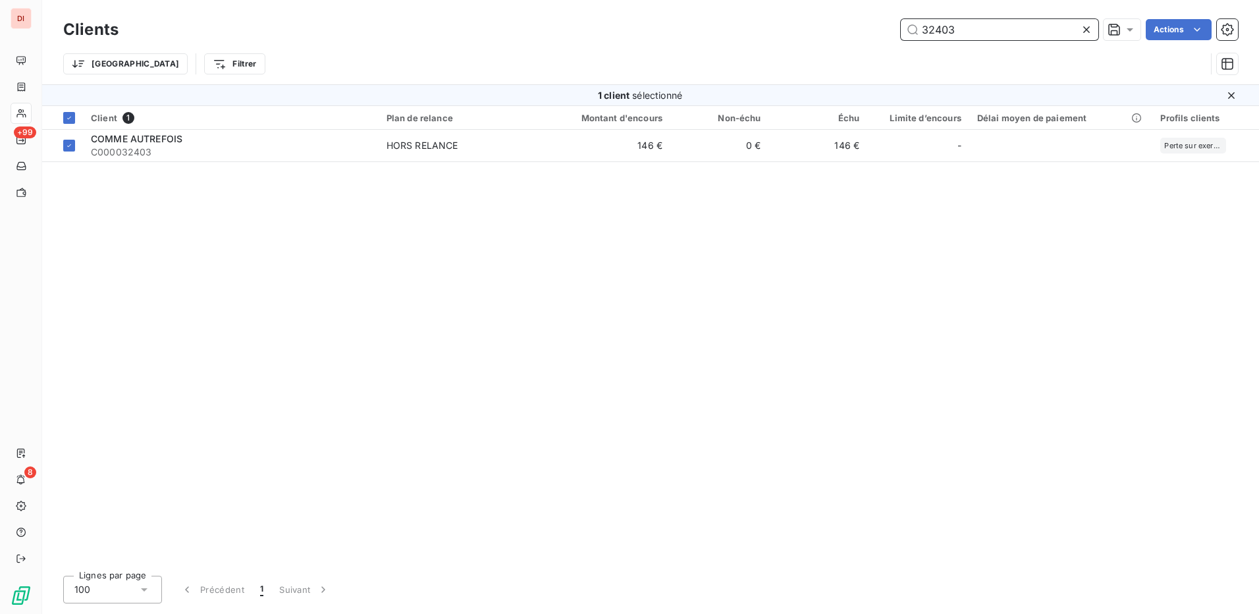
drag, startPoint x: 991, startPoint y: 32, endPoint x: 896, endPoint y: 43, distance: 95.5
click at [896, 43] on div "Clients 32403 Actions" at bounding box center [650, 30] width 1175 height 28
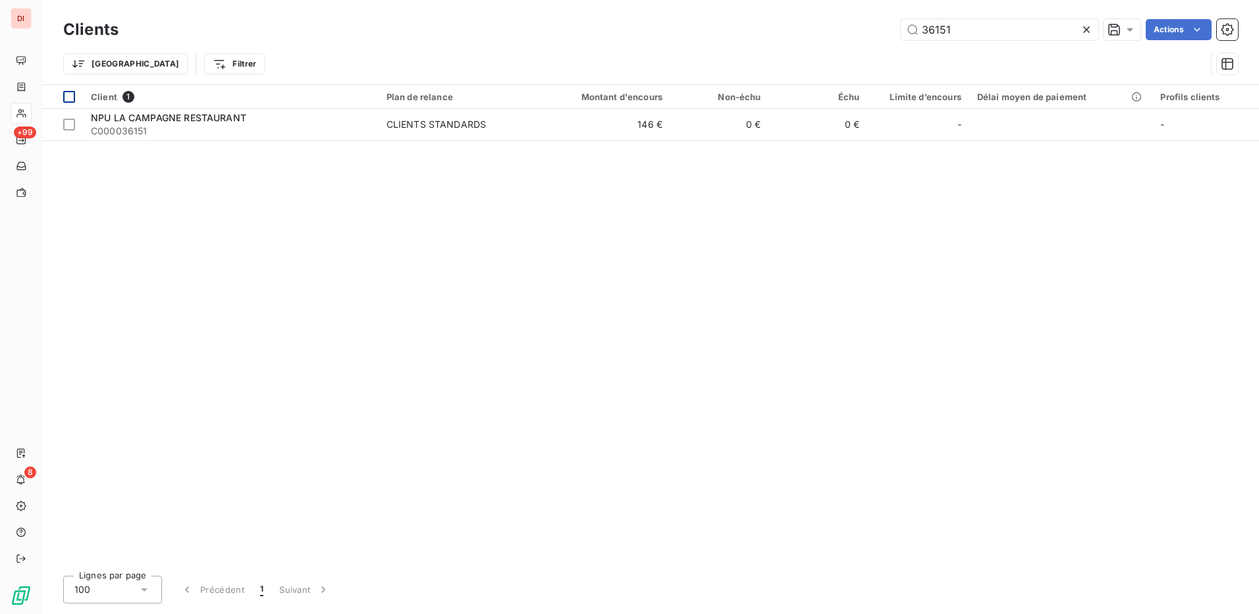
click at [70, 100] on div at bounding box center [69, 97] width 12 height 12
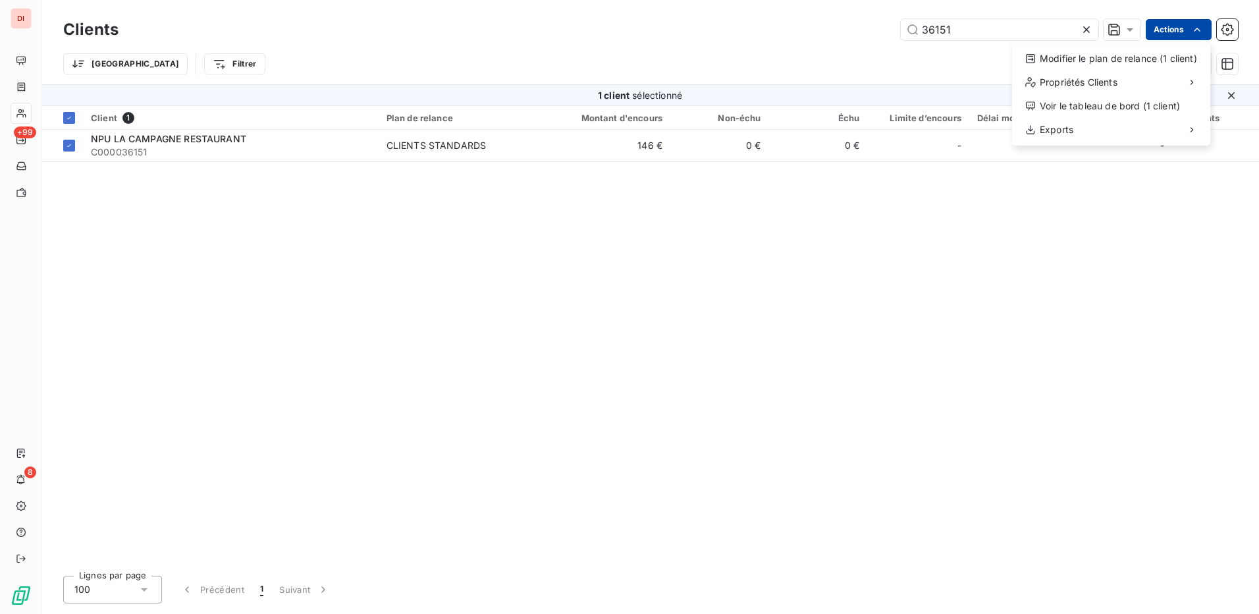
click at [1183, 28] on html "DI +99 8 Clients 36151 Actions Modifier le plan de relance (1 client) Propriété…" at bounding box center [629, 307] width 1259 height 614
click at [936, 82] on div "Éditer les Propriétés clients (1 client)" at bounding box center [897, 87] width 208 height 21
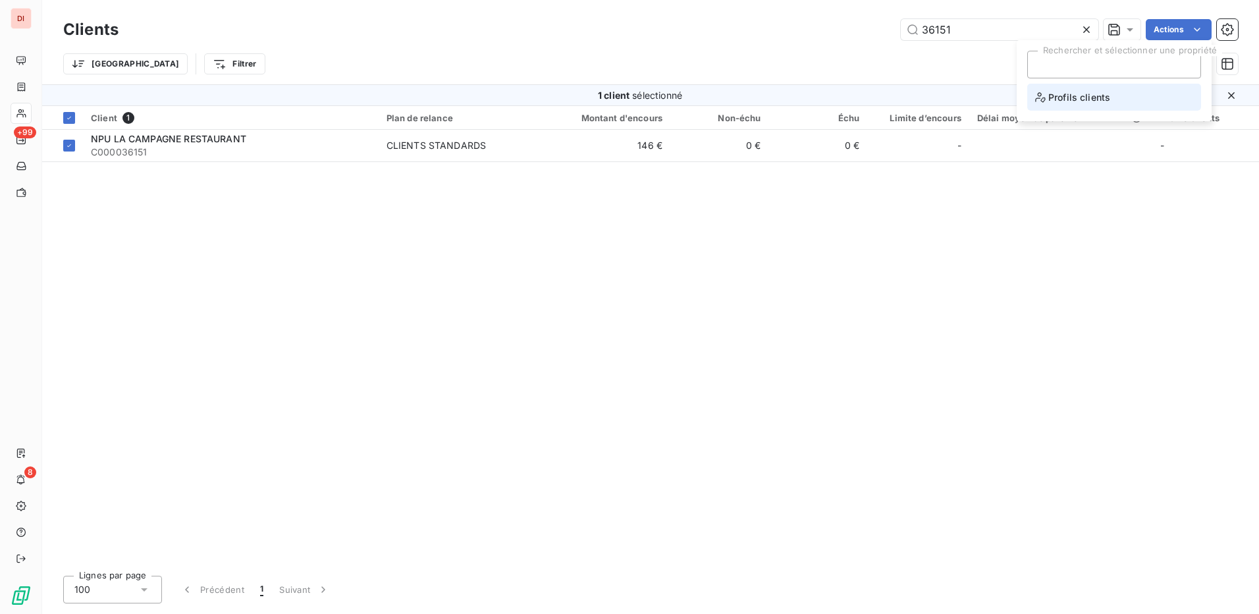
click at [1095, 101] on span "Profils clients" at bounding box center [1072, 97] width 75 height 16
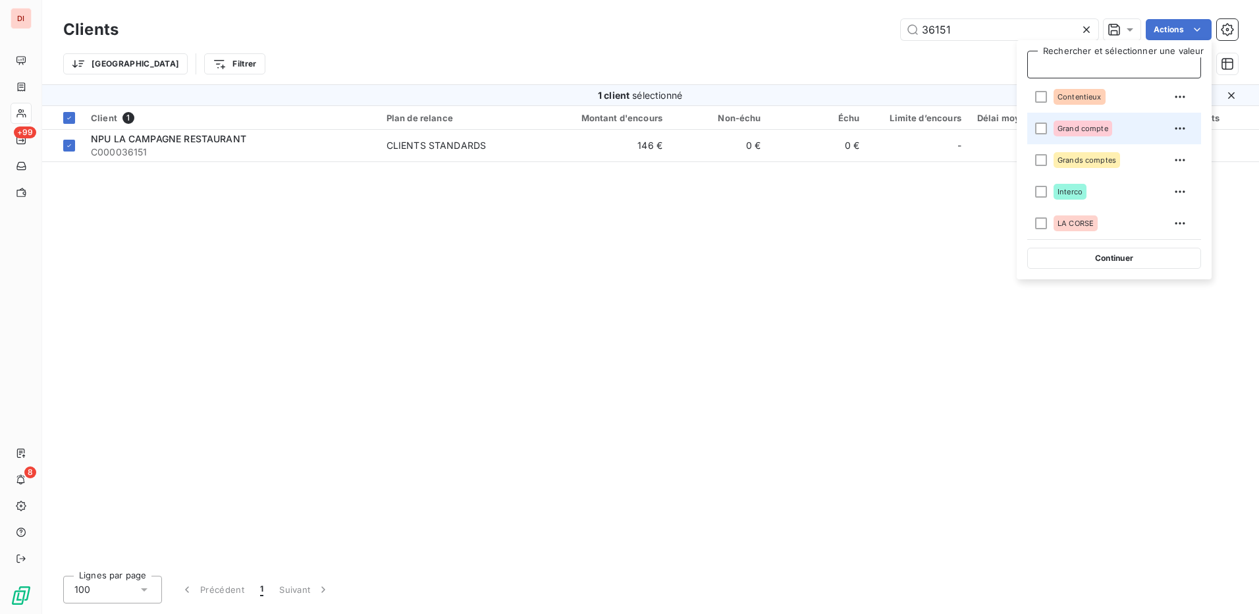
scroll to position [249, 0]
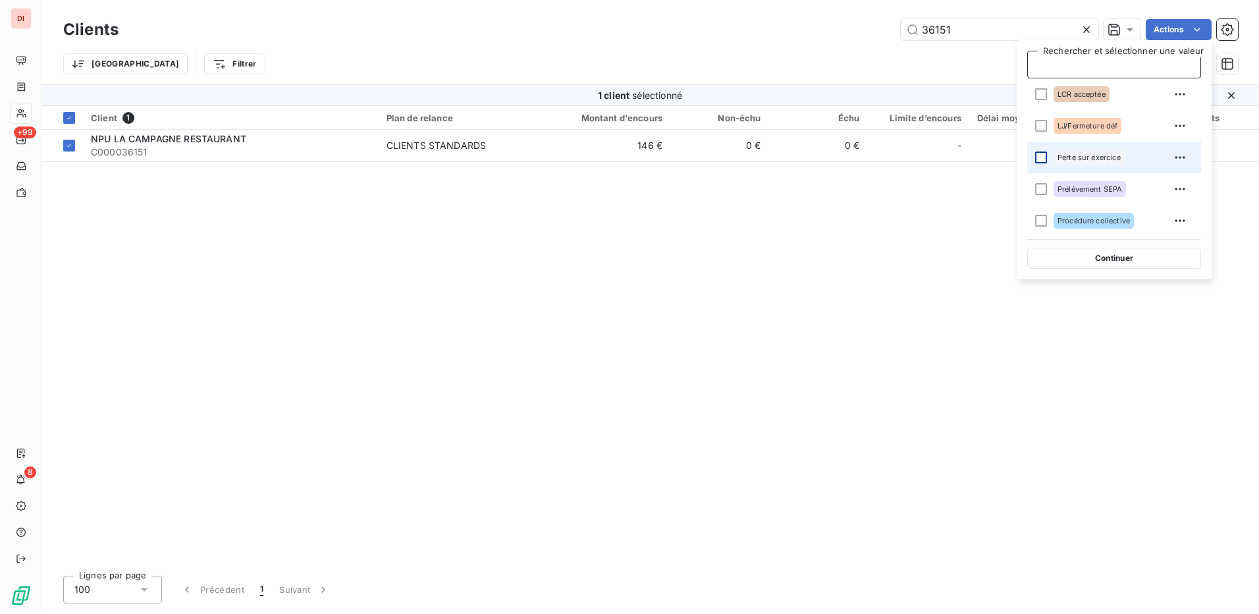
click at [1044, 159] on div at bounding box center [1041, 157] width 12 height 12
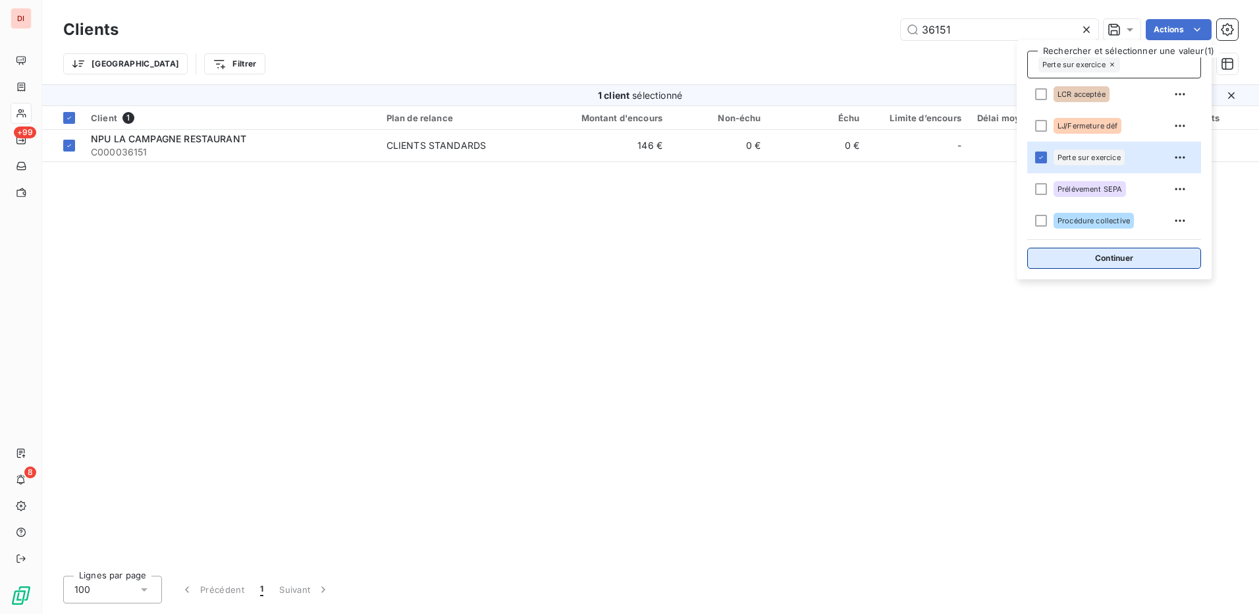
click at [1131, 254] on button "Continuer" at bounding box center [1114, 258] width 174 height 21
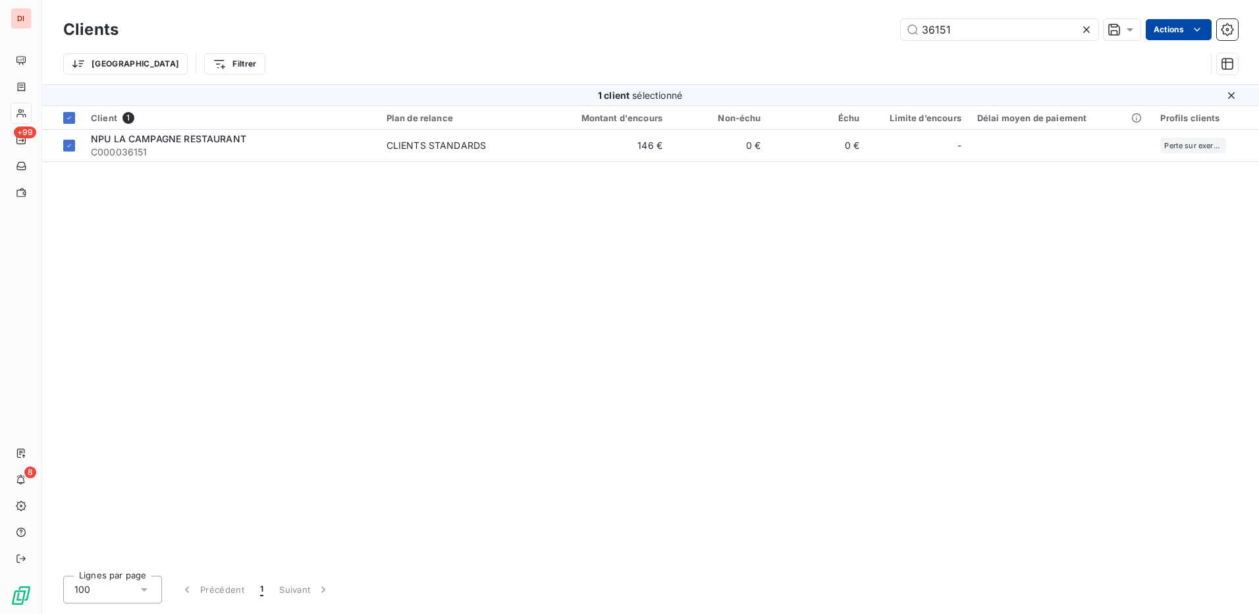
click at [1174, 26] on html "DI +99 8 Clients 36151 Actions Trier Filtrer 1 client sélectionné Client 1 Plan…" at bounding box center [629, 307] width 1259 height 614
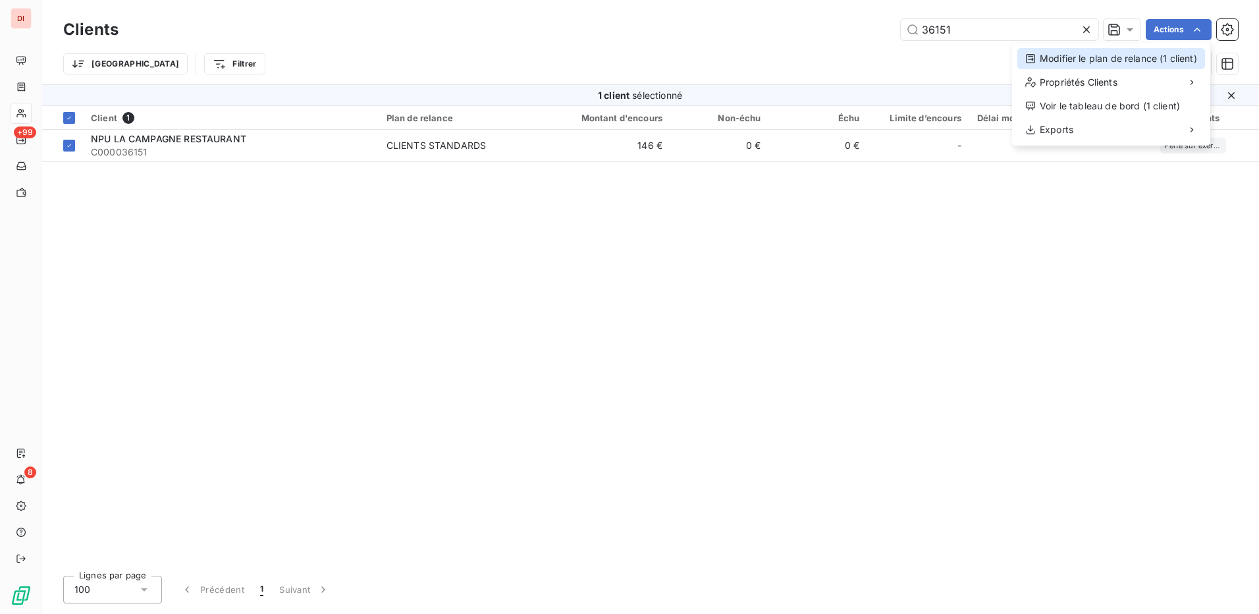
click at [1085, 57] on div "Modifier le plan de relance (1 client)" at bounding box center [1111, 58] width 188 height 21
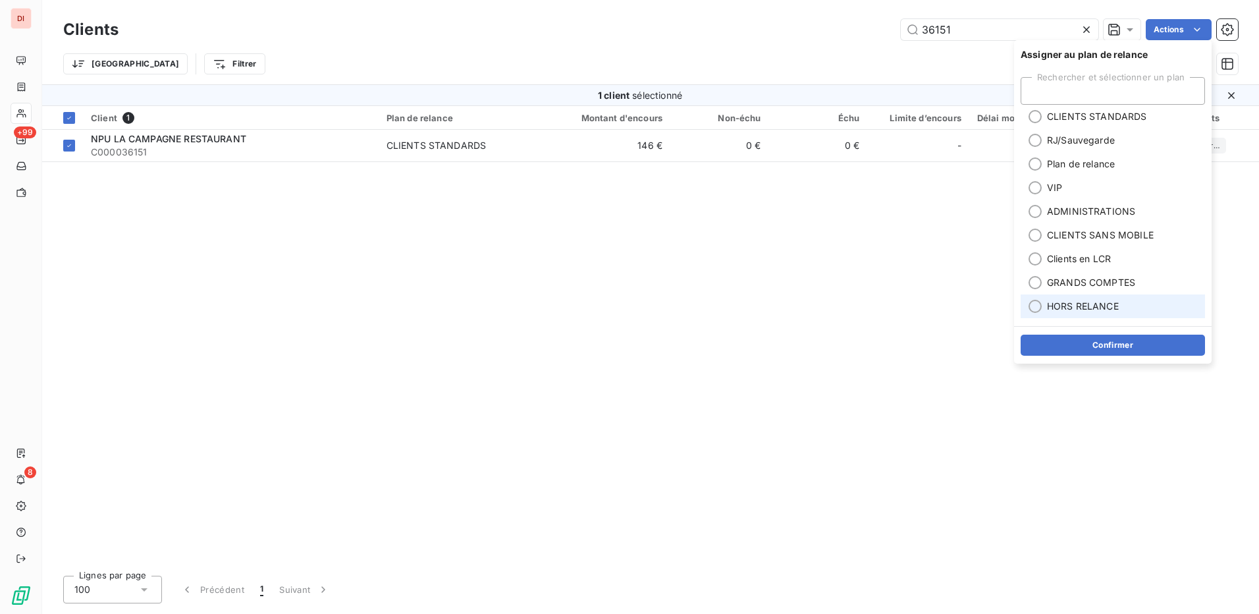
click at [1034, 303] on div at bounding box center [1035, 306] width 13 height 13
click at [1110, 350] on button "Confirmer" at bounding box center [1113, 345] width 184 height 21
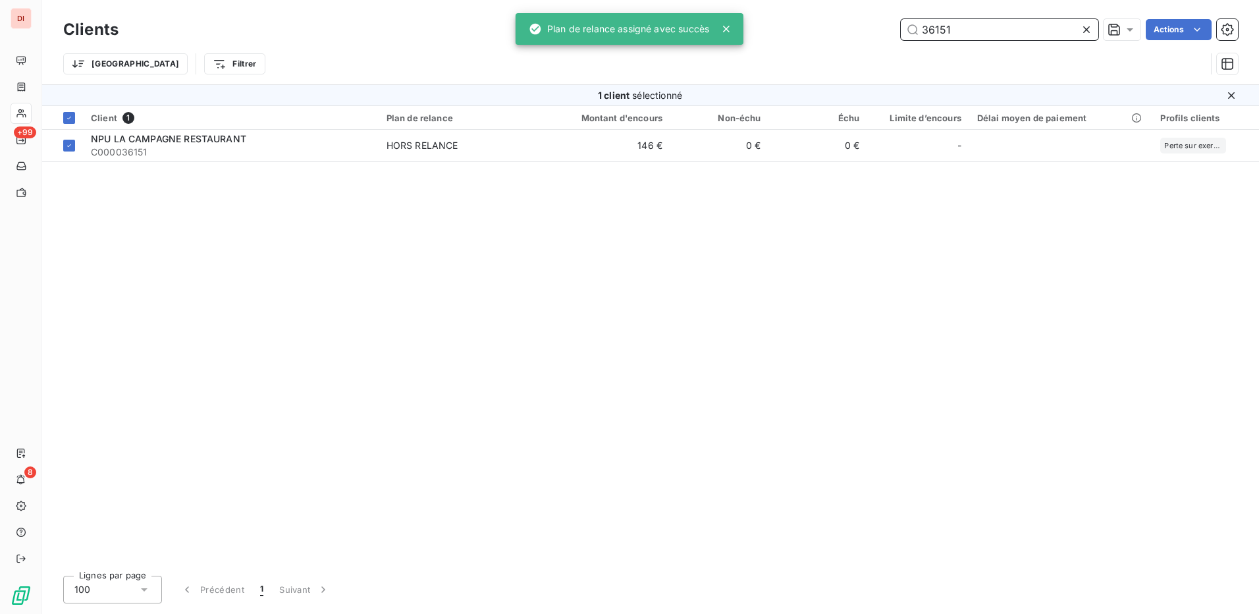
click at [986, 20] on input "36151" at bounding box center [1000, 29] width 198 height 21
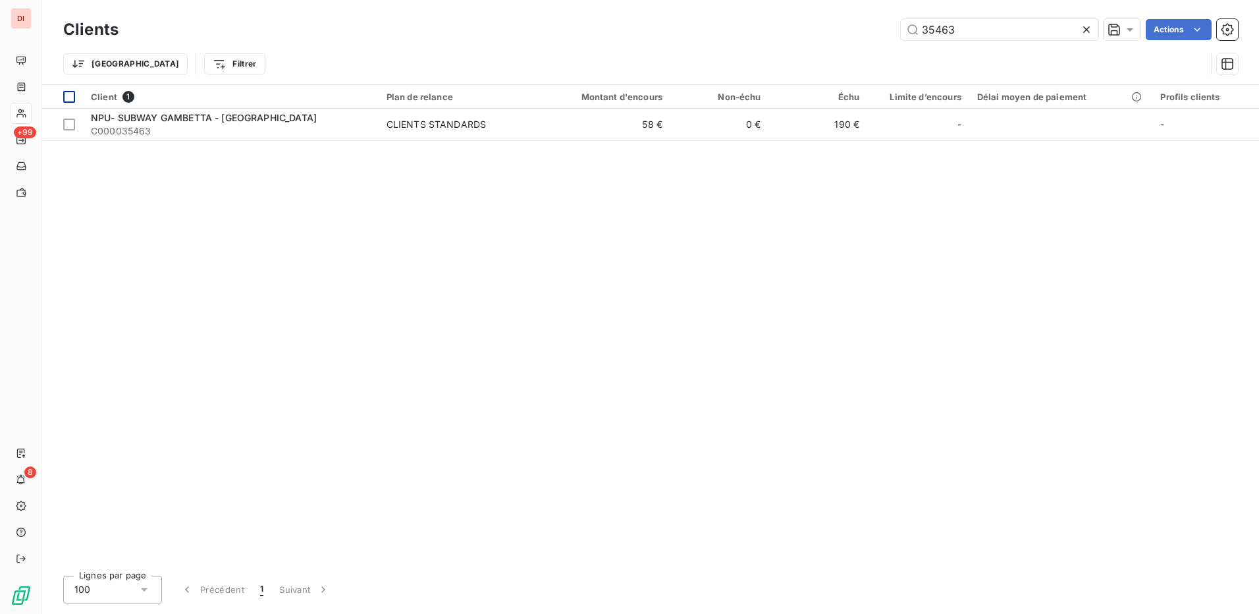
click at [72, 92] on div at bounding box center [69, 97] width 12 height 12
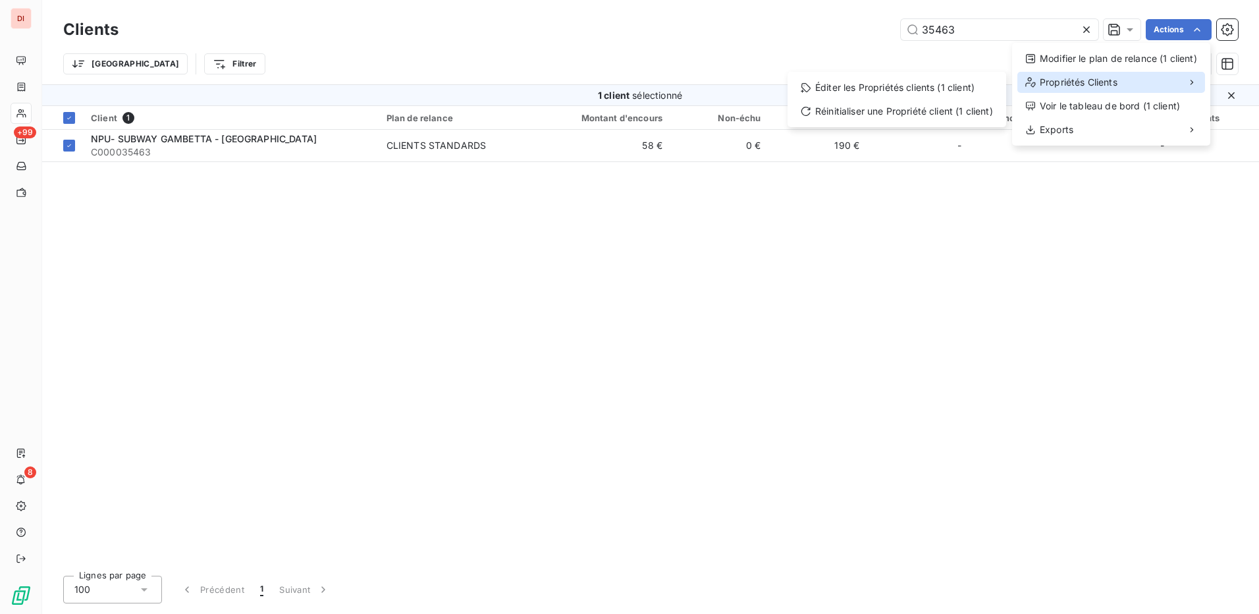
click at [1125, 82] on div "Propriétés Clients" at bounding box center [1111, 82] width 188 height 21
click at [884, 89] on div "Éditer les Propriétés clients (1 client)" at bounding box center [897, 87] width 208 height 21
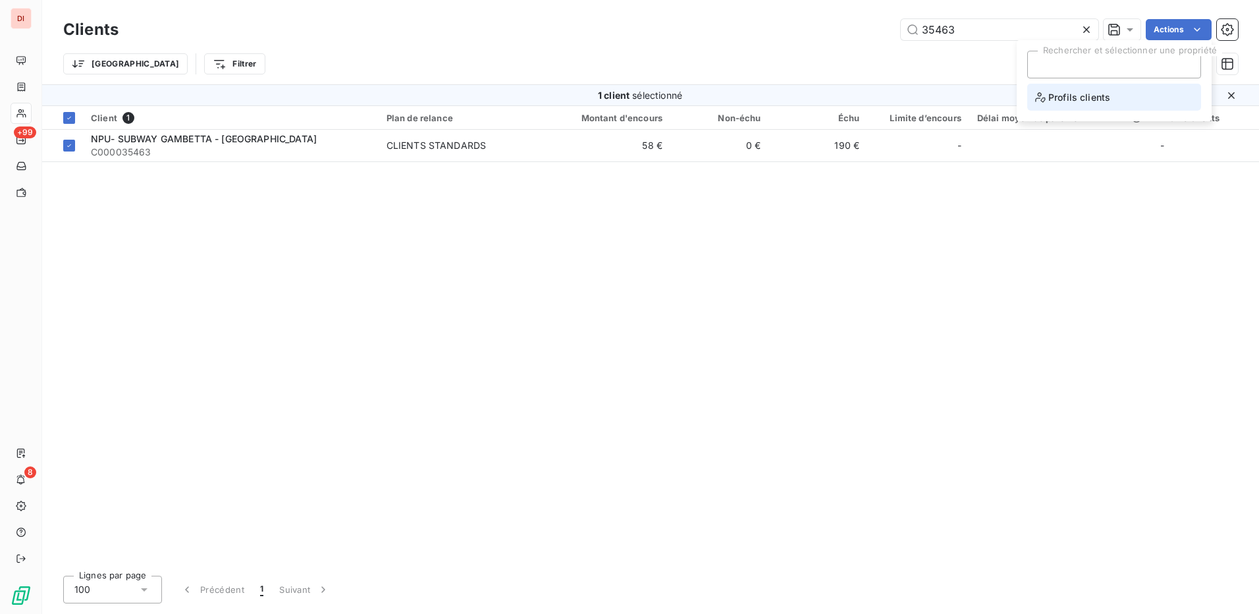
click at [1060, 92] on span "Profils clients" at bounding box center [1072, 97] width 75 height 16
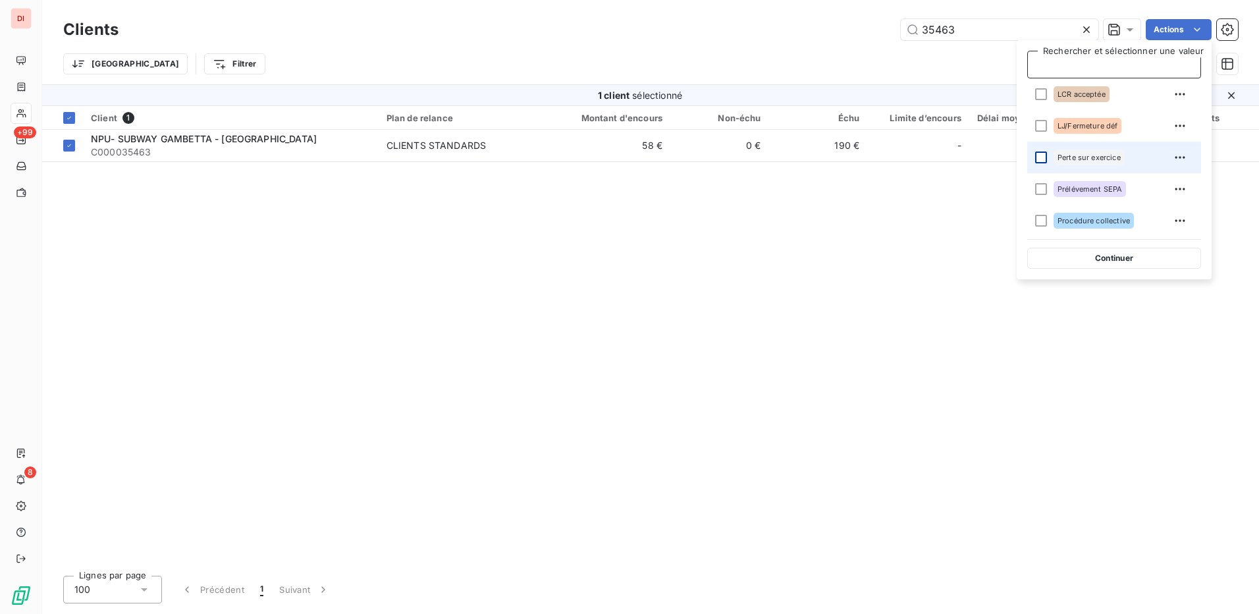
click at [1041, 154] on div at bounding box center [1041, 157] width 12 height 12
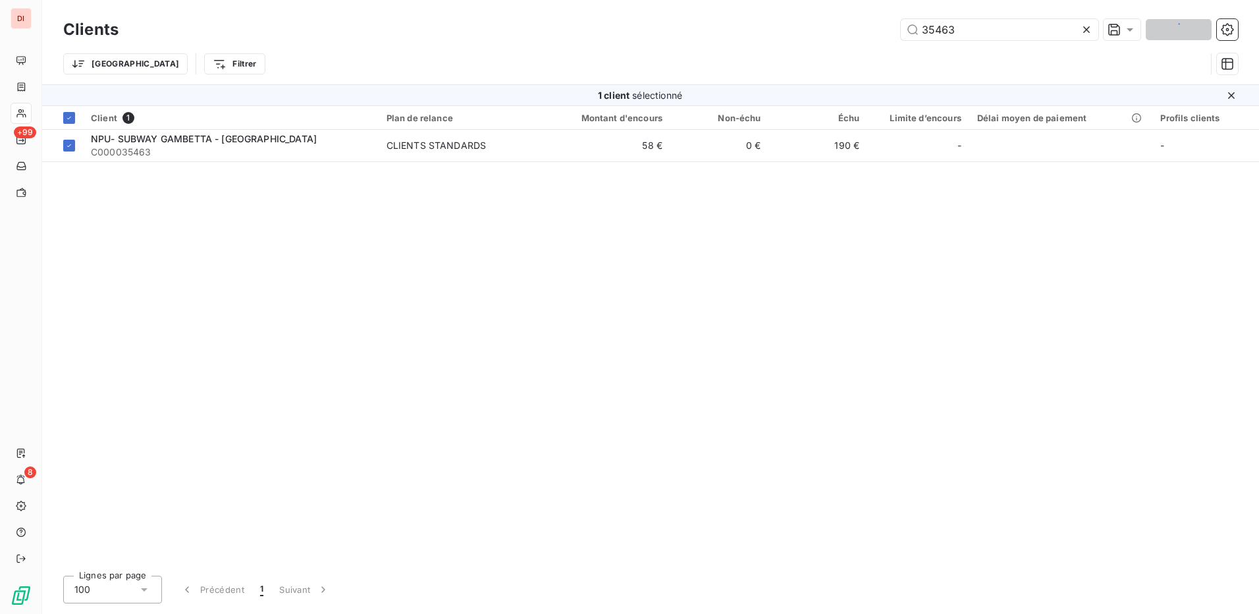
click at [1149, 341] on div "Client 1 Plan de relance Montant d'encours Non-échu Échu Limite d’encours Délai…" at bounding box center [650, 335] width 1217 height 459
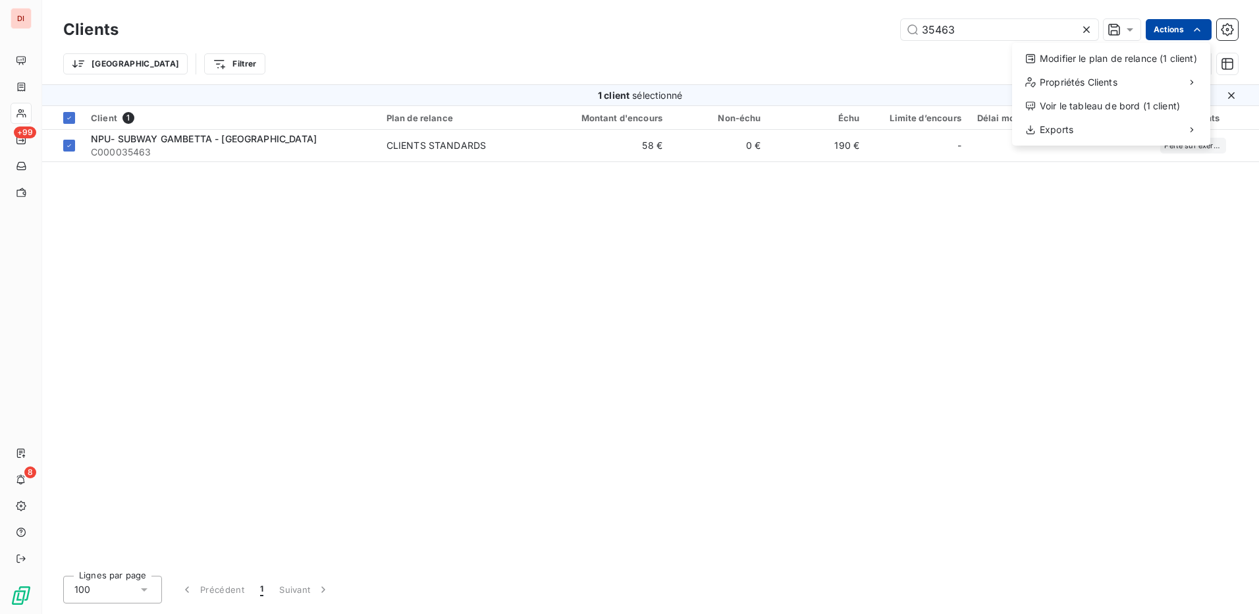
click at [1173, 22] on html "DI +99 8 Clients 35463 Actions Modifier le plan de relance (1 client) Propriété…" at bounding box center [629, 307] width 1259 height 614
click at [1078, 53] on div "Modifier le plan de relance (1 client)" at bounding box center [1111, 58] width 188 height 21
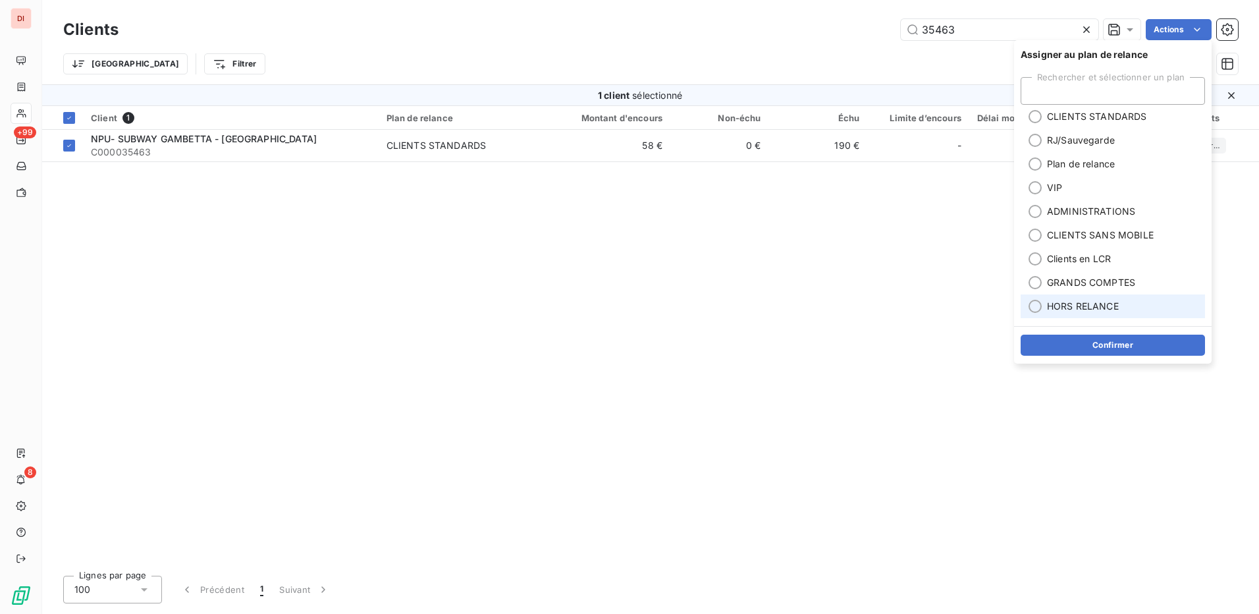
click at [1035, 306] on div at bounding box center [1035, 306] width 13 height 13
click at [1099, 353] on button "Confirmer" at bounding box center [1113, 345] width 184 height 21
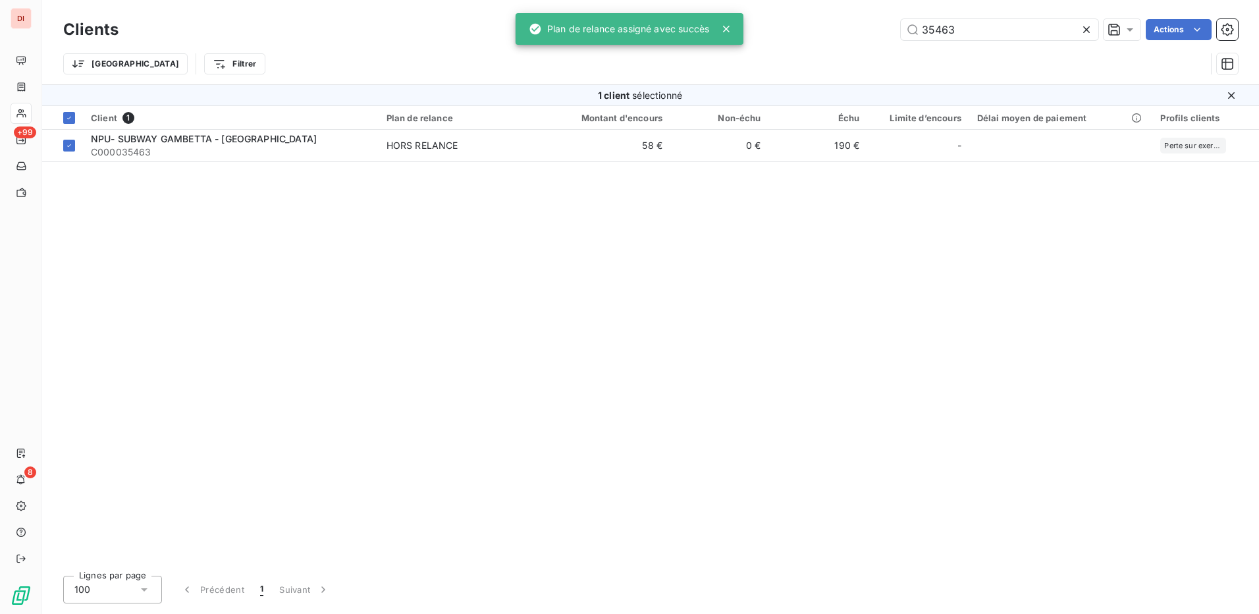
click at [869, 340] on div "Client 1 Plan de relance Montant d'encours Non-échu Échu Limite d’encours Délai…" at bounding box center [650, 335] width 1217 height 459
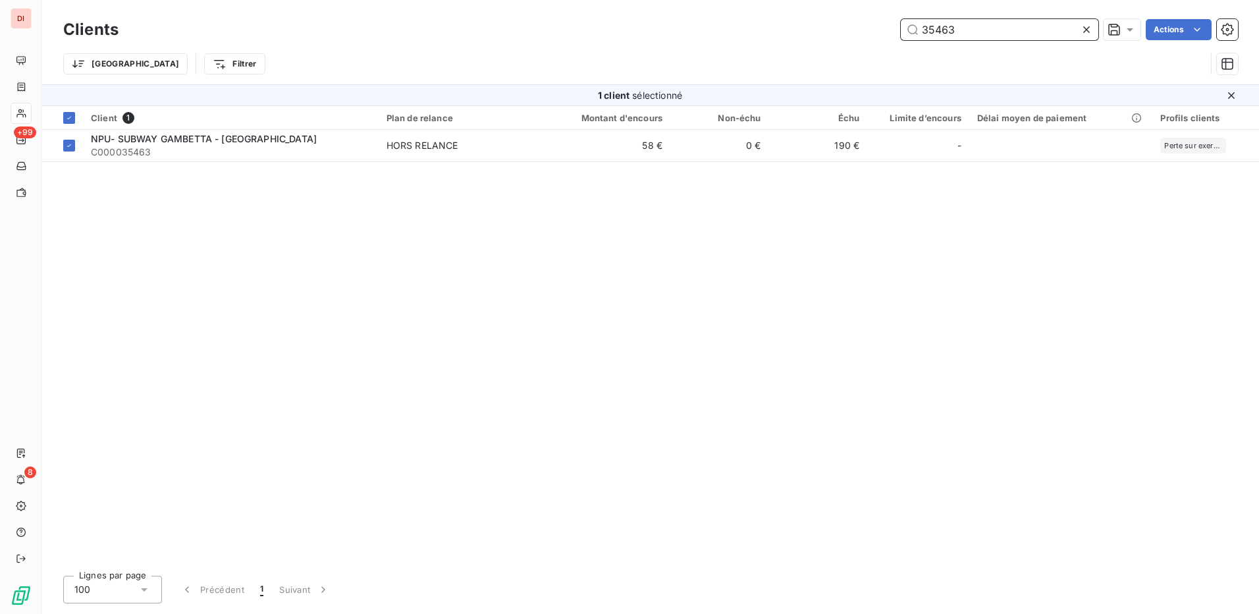
drag, startPoint x: 1011, startPoint y: 34, endPoint x: 858, endPoint y: 20, distance: 153.3
click at [858, 20] on div "35463 Actions" at bounding box center [686, 29] width 1104 height 21
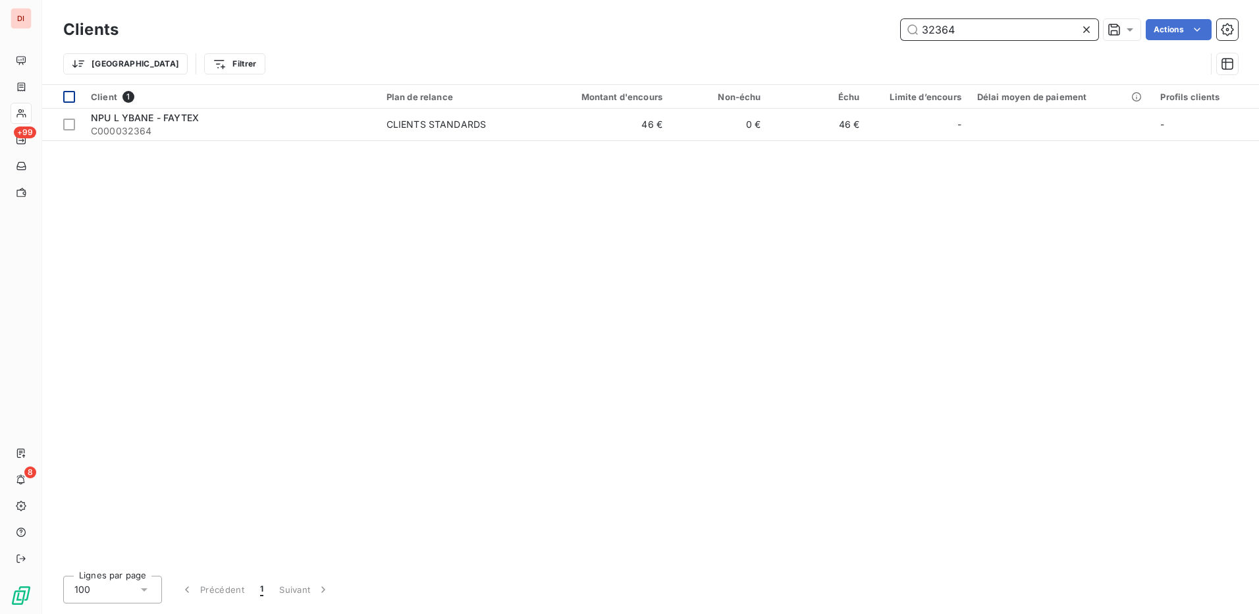
type input "32364"
click at [73, 95] on div at bounding box center [69, 97] width 12 height 12
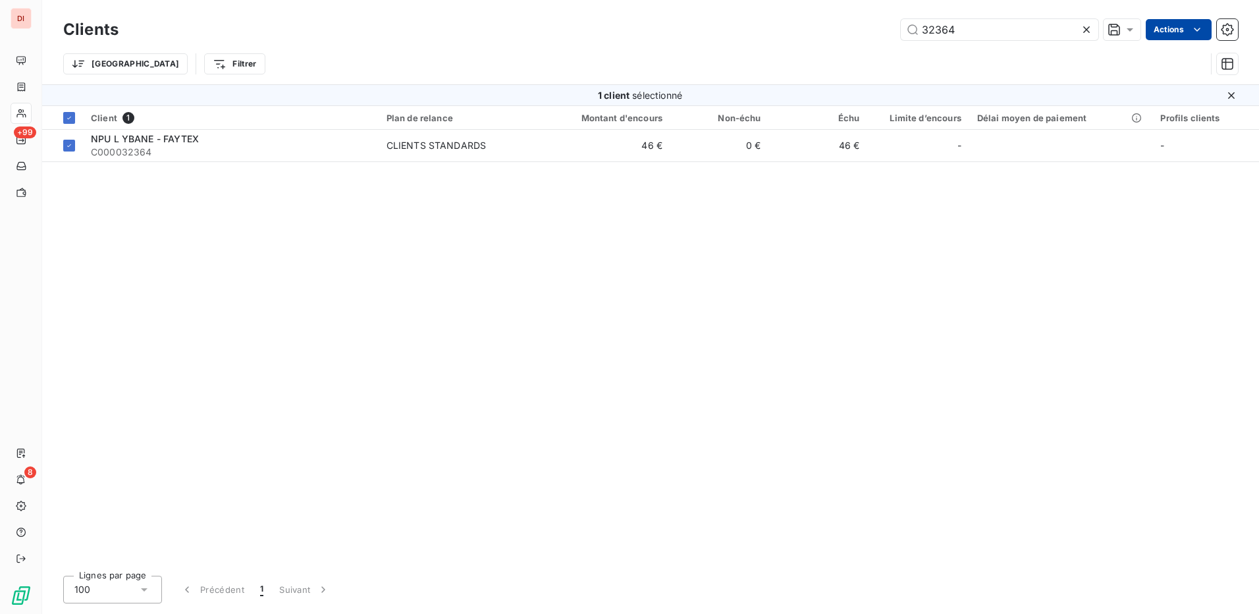
click at [1177, 28] on html "DI +99 8 Clients 32364 Actions Trier Filtrer 1 client sélectionné Client 1 Plan…" at bounding box center [629, 307] width 1259 height 614
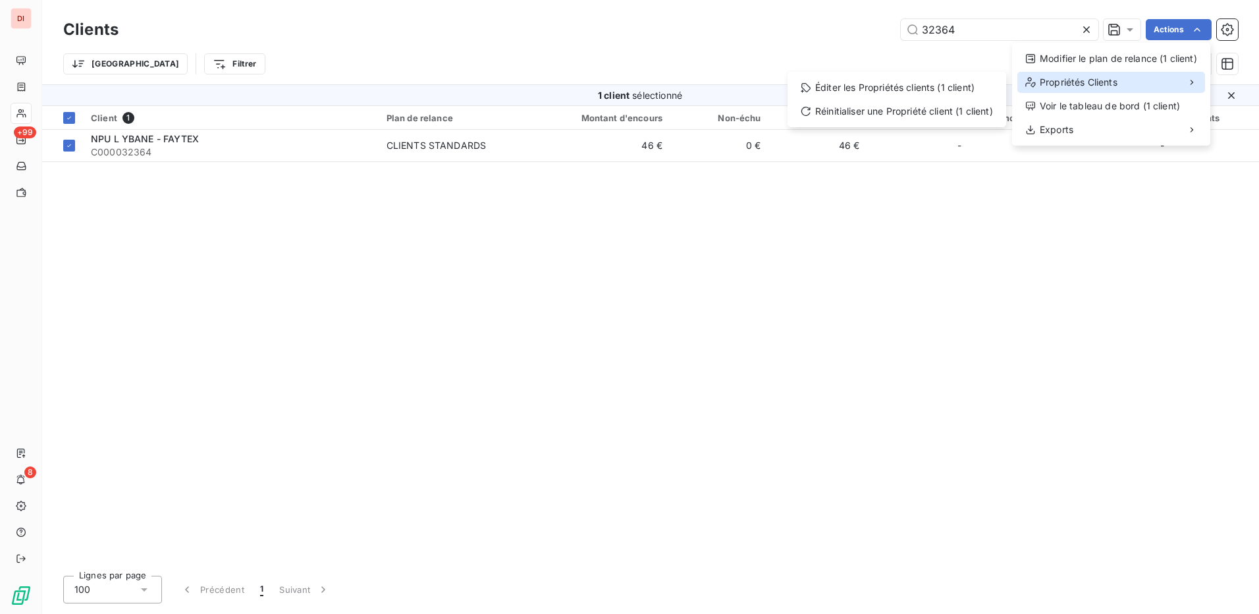
click at [1133, 80] on div "Propriétés Clients" at bounding box center [1111, 82] width 188 height 21
click at [1191, 81] on icon at bounding box center [1192, 82] width 11 height 11
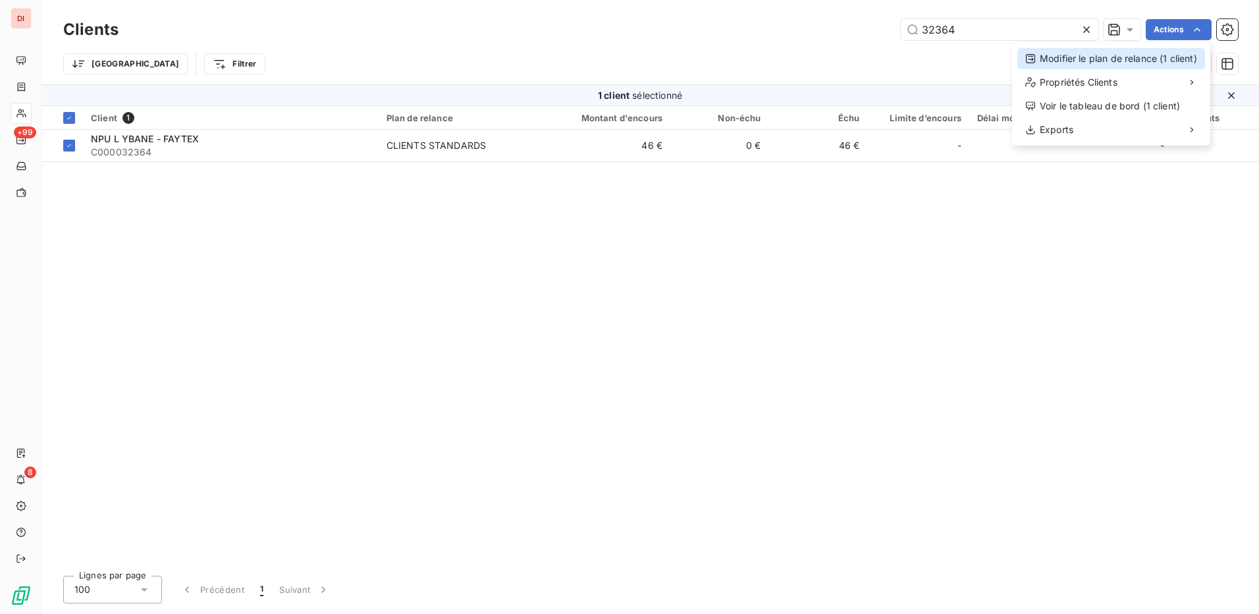
click at [1138, 53] on div "Modifier le plan de relance (1 client)" at bounding box center [1111, 58] width 188 height 21
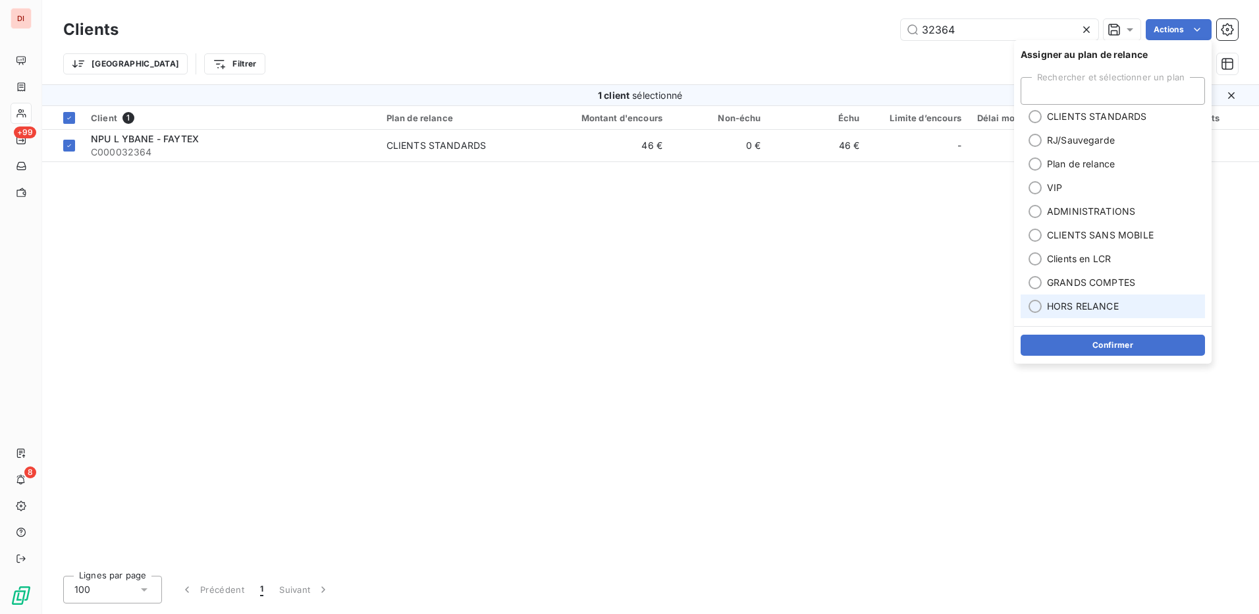
drag, startPoint x: 1036, startPoint y: 310, endPoint x: 1075, endPoint y: 247, distance: 74.5
click at [1036, 310] on div at bounding box center [1035, 306] width 13 height 13
click at [1113, 346] on button "Confirmer" at bounding box center [1113, 345] width 184 height 21
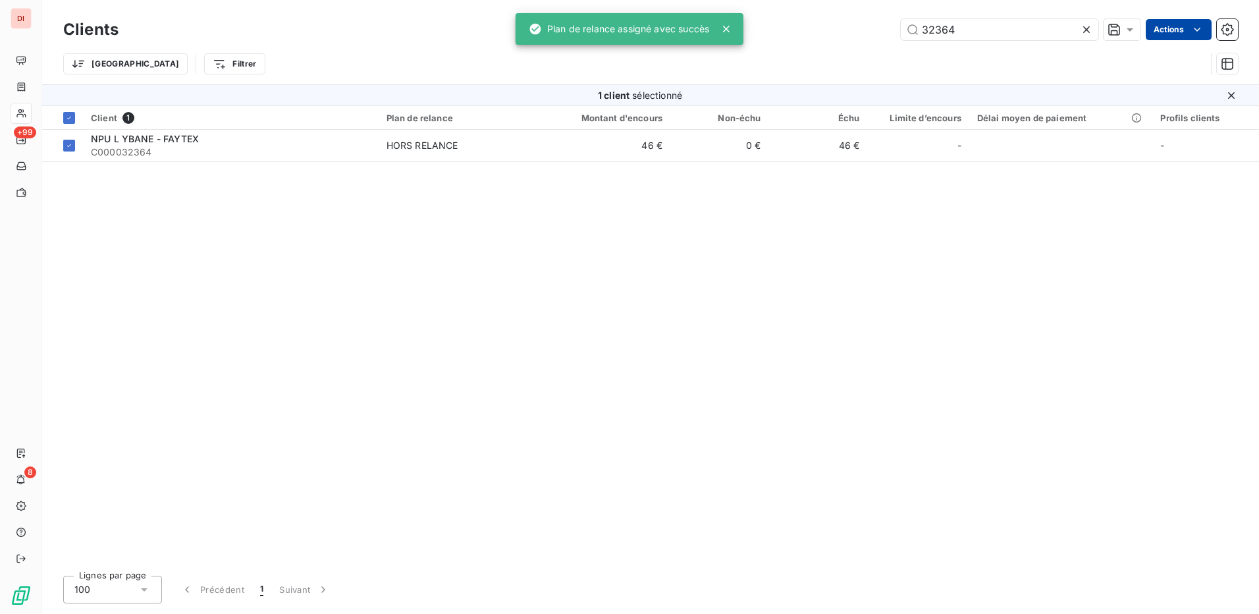
click at [1189, 30] on html "DI +99 8 Clients 32364 Actions Trier Filtrer 1 client sélectionné Client 1 Plan…" at bounding box center [629, 307] width 1259 height 614
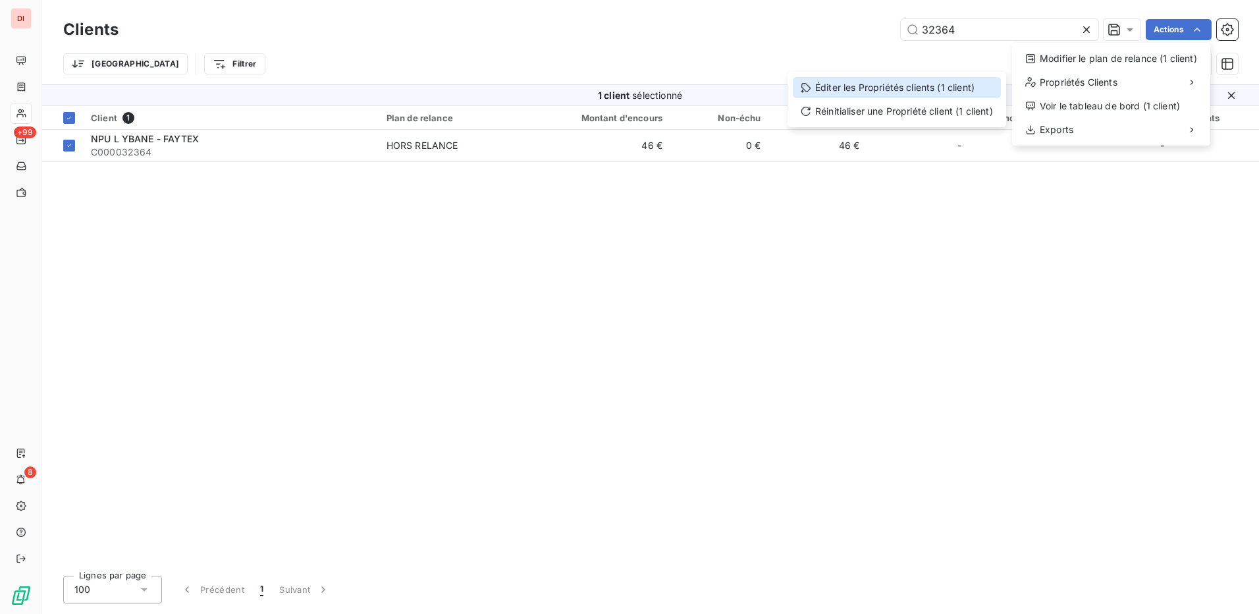
click at [951, 88] on div "Éditer les Propriétés clients (1 client)" at bounding box center [897, 87] width 208 height 21
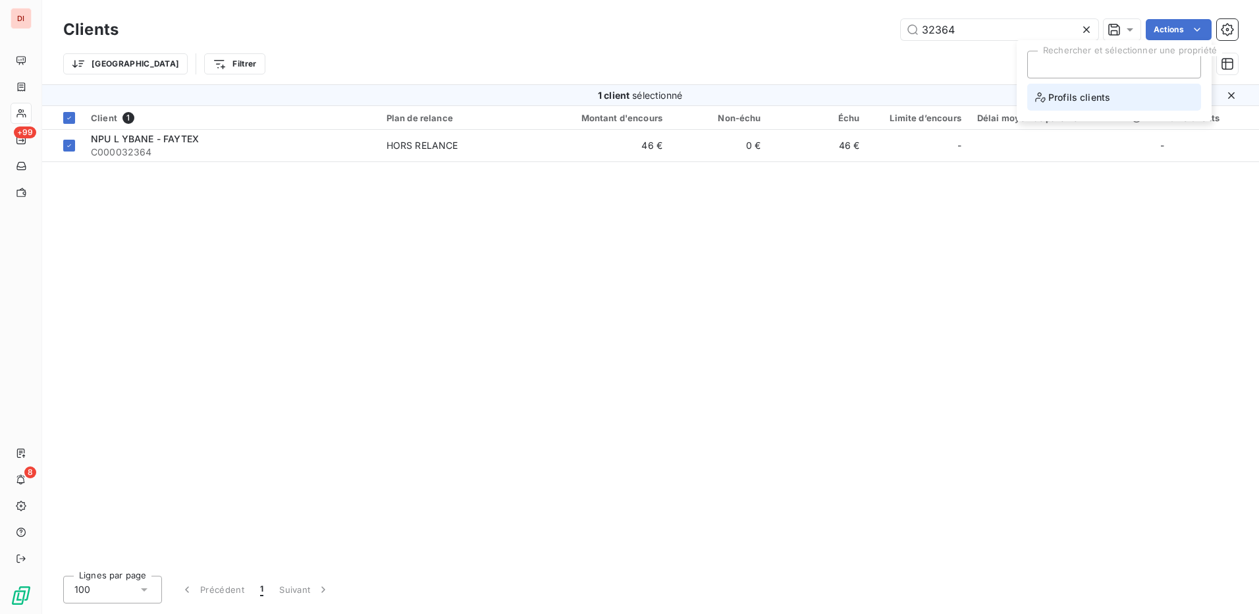
click at [1095, 103] on span "Profils clients" at bounding box center [1072, 97] width 75 height 16
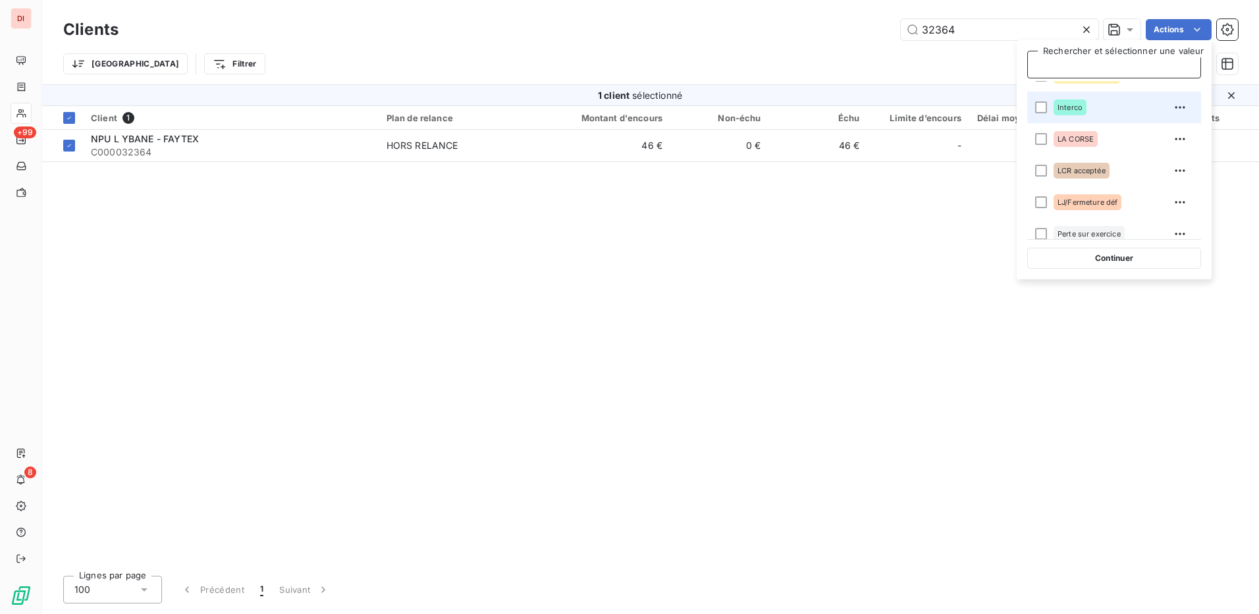
scroll to position [198, 0]
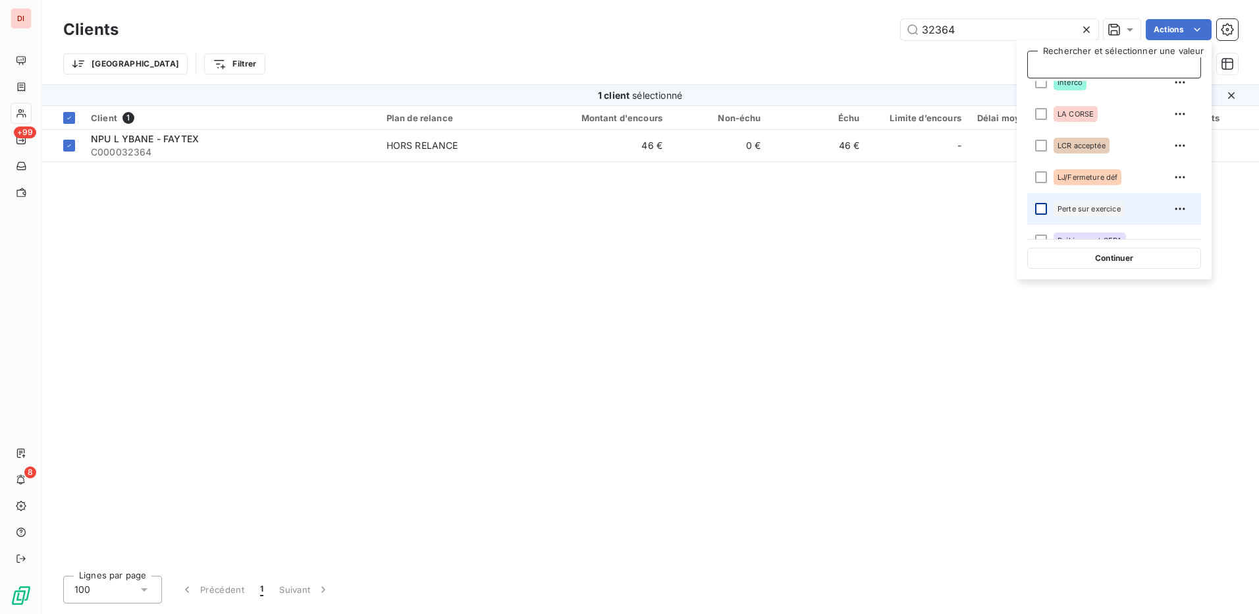
click at [1045, 206] on div at bounding box center [1041, 209] width 12 height 12
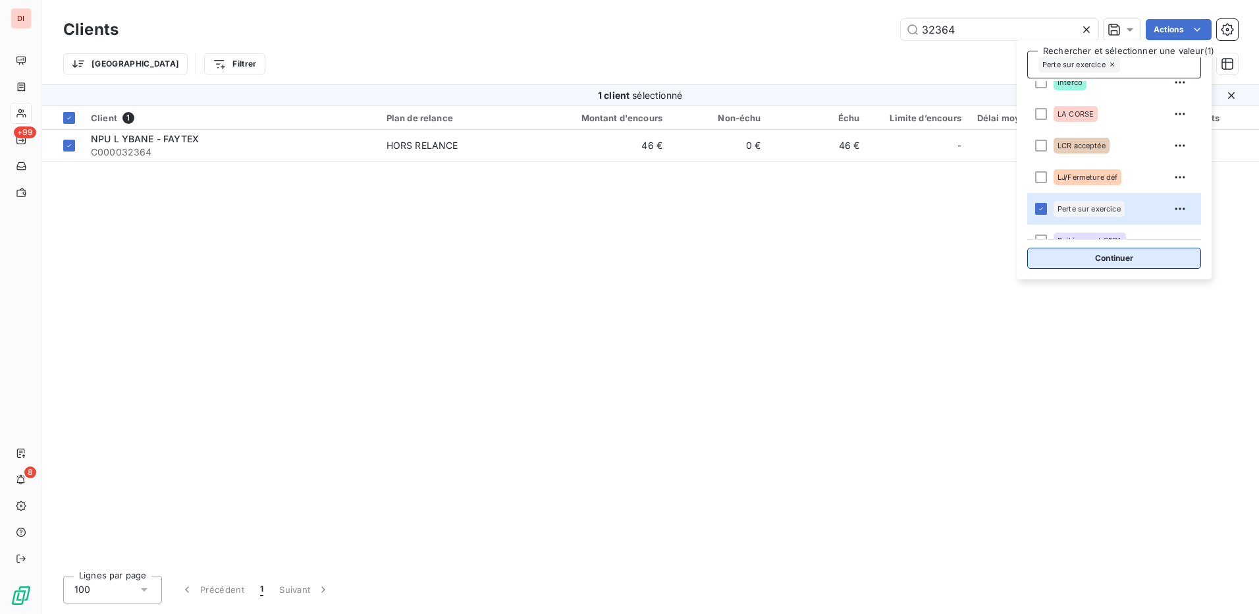
click at [1157, 259] on button "Continuer" at bounding box center [1114, 258] width 174 height 21
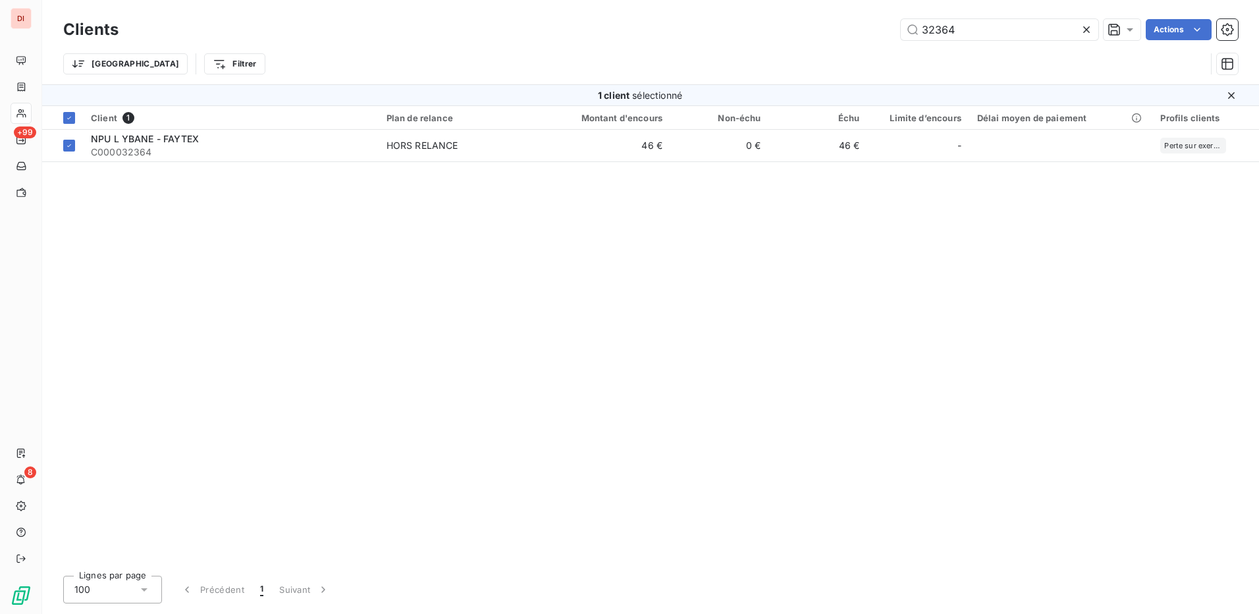
click at [1051, 294] on div "Client 1 Plan de relance Montant d'encours Non-échu Échu Limite d’encours Délai…" at bounding box center [650, 335] width 1217 height 459
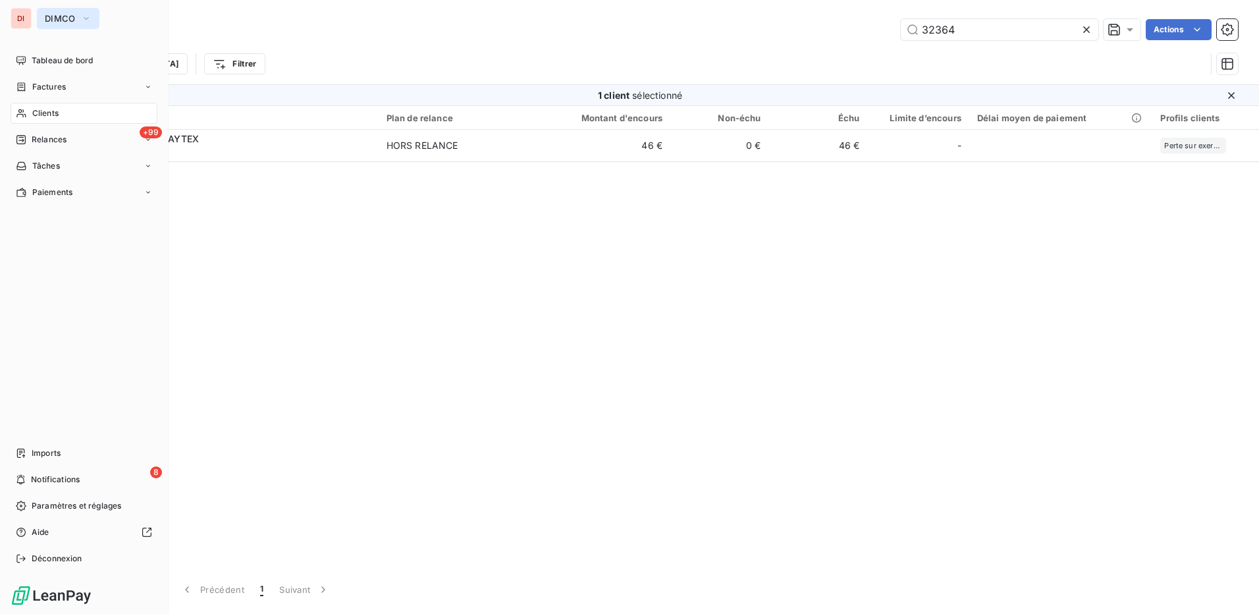
click at [78, 11] on button "DIMCO" at bounding box center [68, 18] width 63 height 21
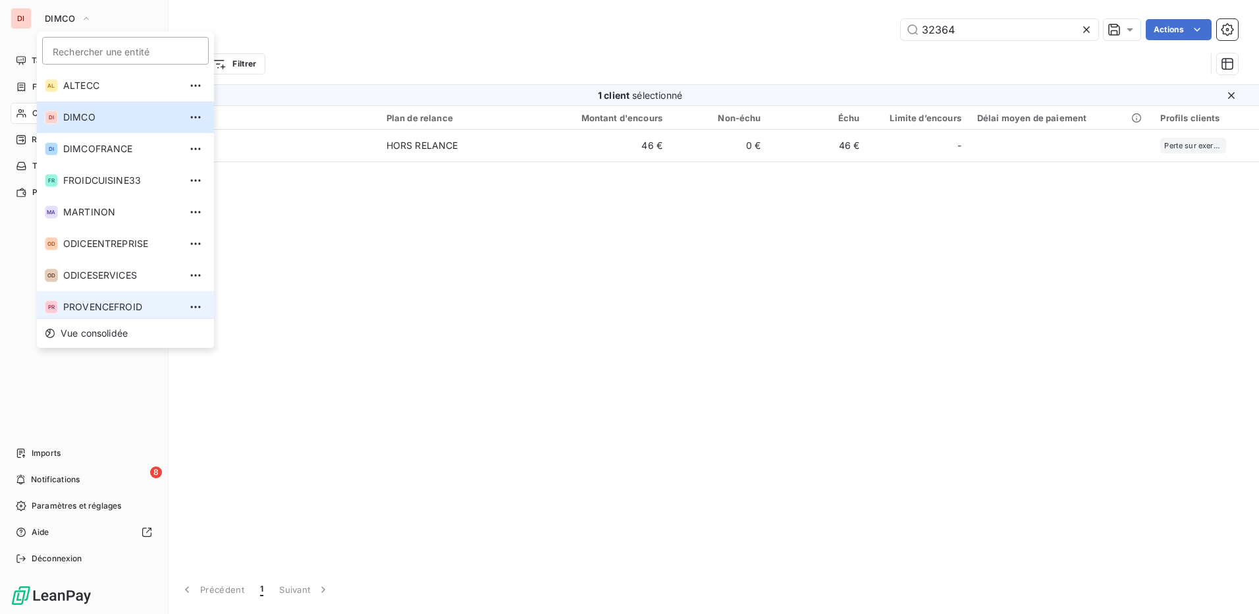
click at [109, 311] on li "PR PROVENCEFROID" at bounding box center [125, 307] width 177 height 32
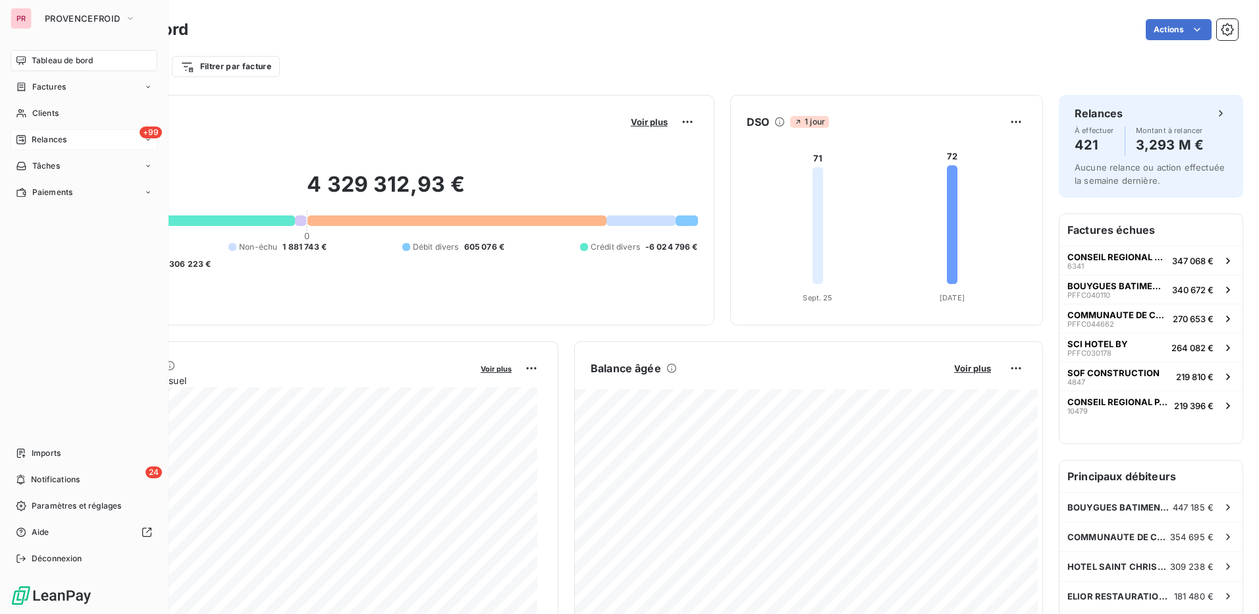
click at [78, 135] on div "+99 Relances" at bounding box center [84, 139] width 147 height 21
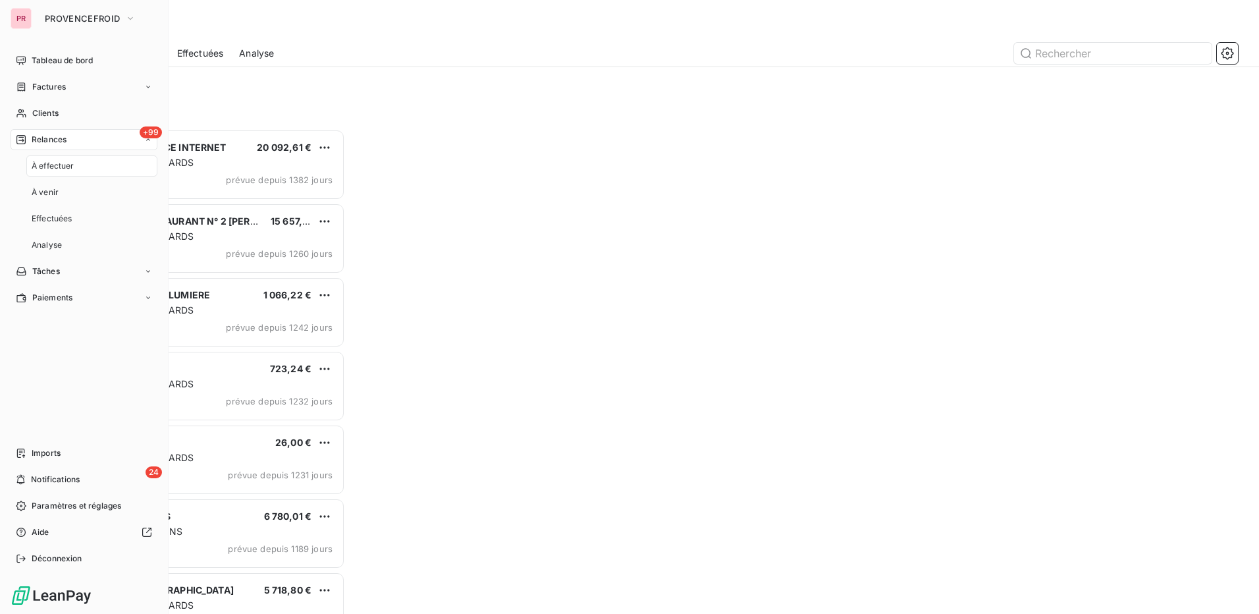
scroll to position [475, 272]
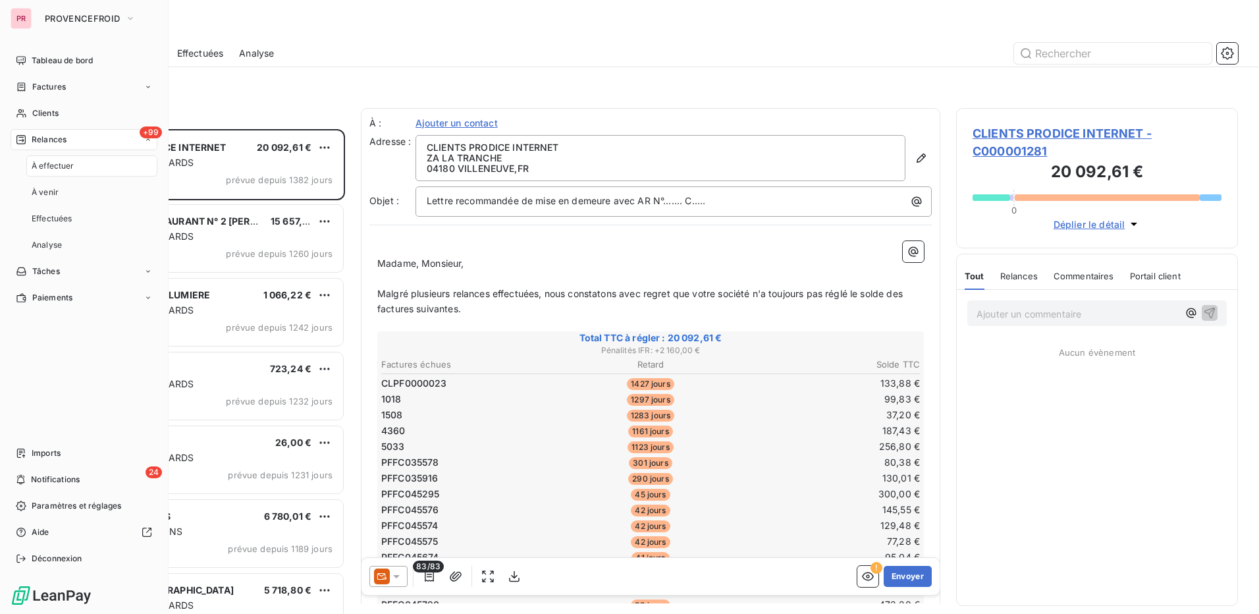
click at [88, 165] on div "À effectuer" at bounding box center [91, 165] width 131 height 21
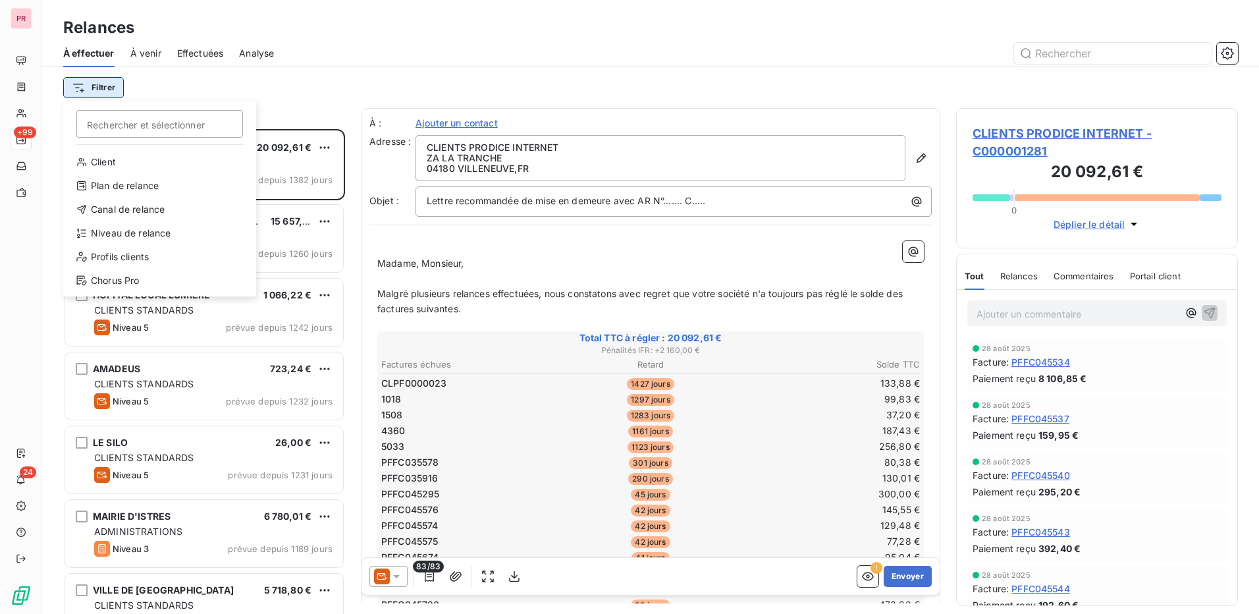
click at [91, 85] on html "PR +99 24 Relances À effectuer À venir Effectuées Analyse Filtrer Rechercher et…" at bounding box center [629, 307] width 1259 height 614
click at [130, 234] on div "Niveau de relance" at bounding box center [159, 233] width 182 height 21
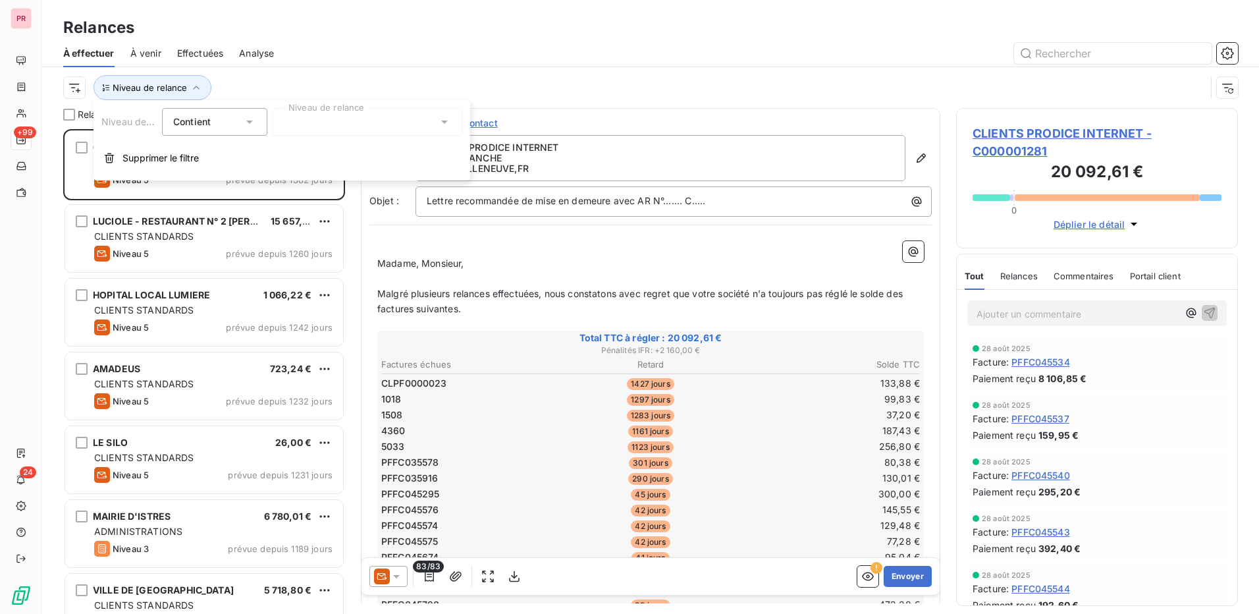
click at [417, 125] on div at bounding box center [368, 122] width 190 height 28
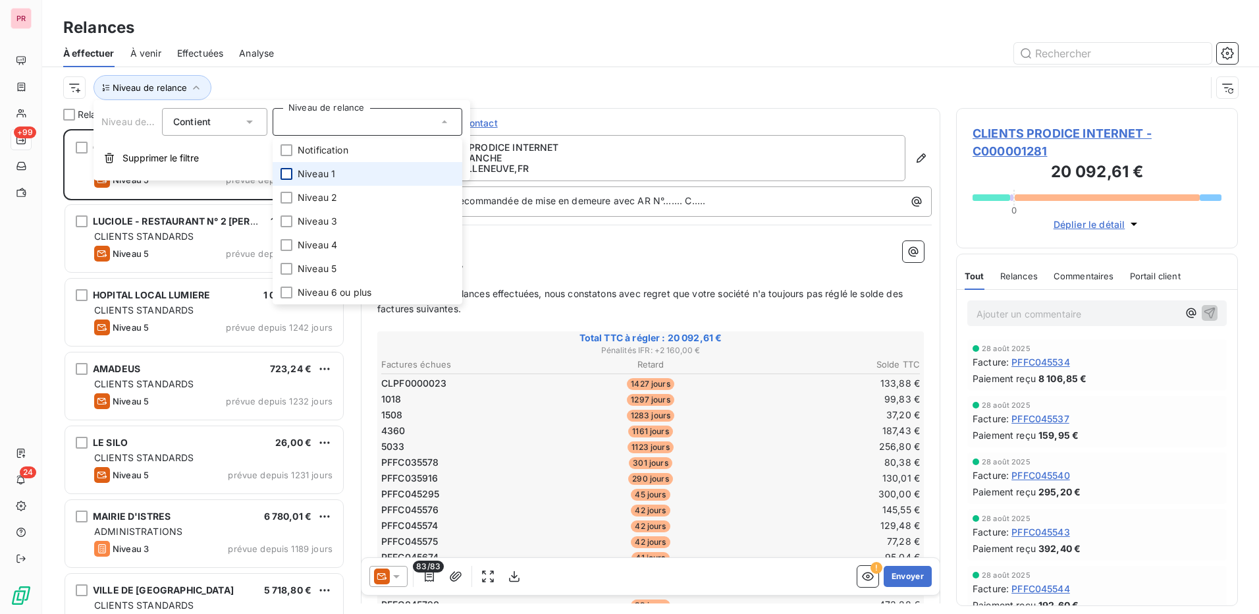
click at [289, 172] on div at bounding box center [287, 174] width 12 height 12
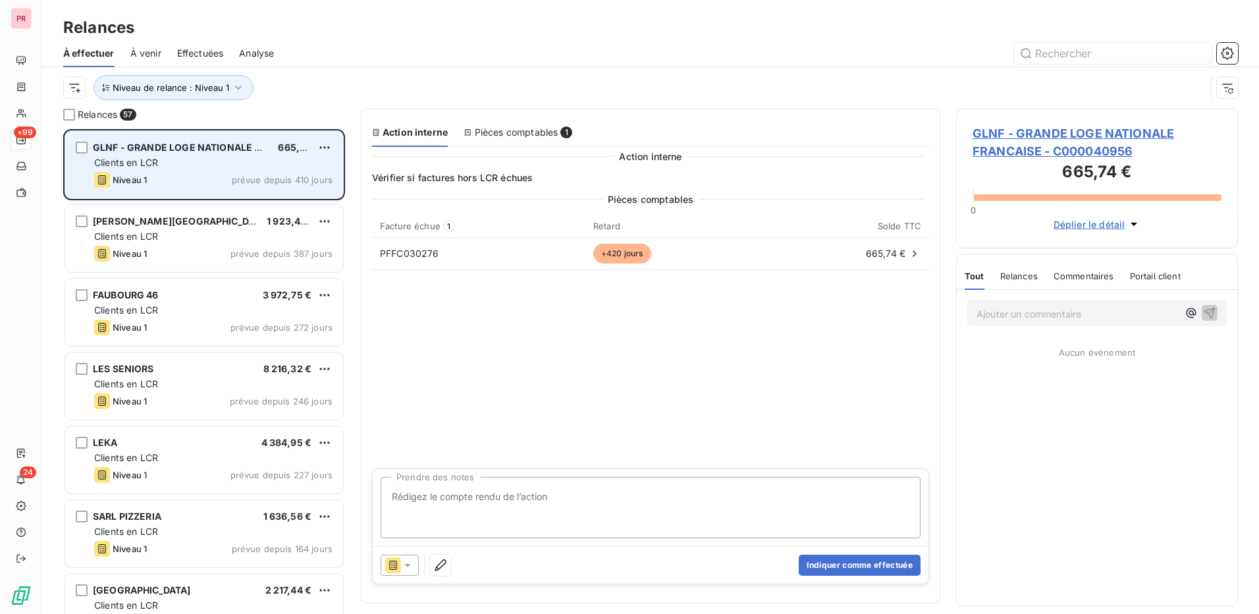
click at [87, 155] on div "GLNF - GRANDE LOGE NATIONALE FRANCAISE 665,74 € Clients en LCR Niveau 1 prévue …" at bounding box center [204, 164] width 278 height 67
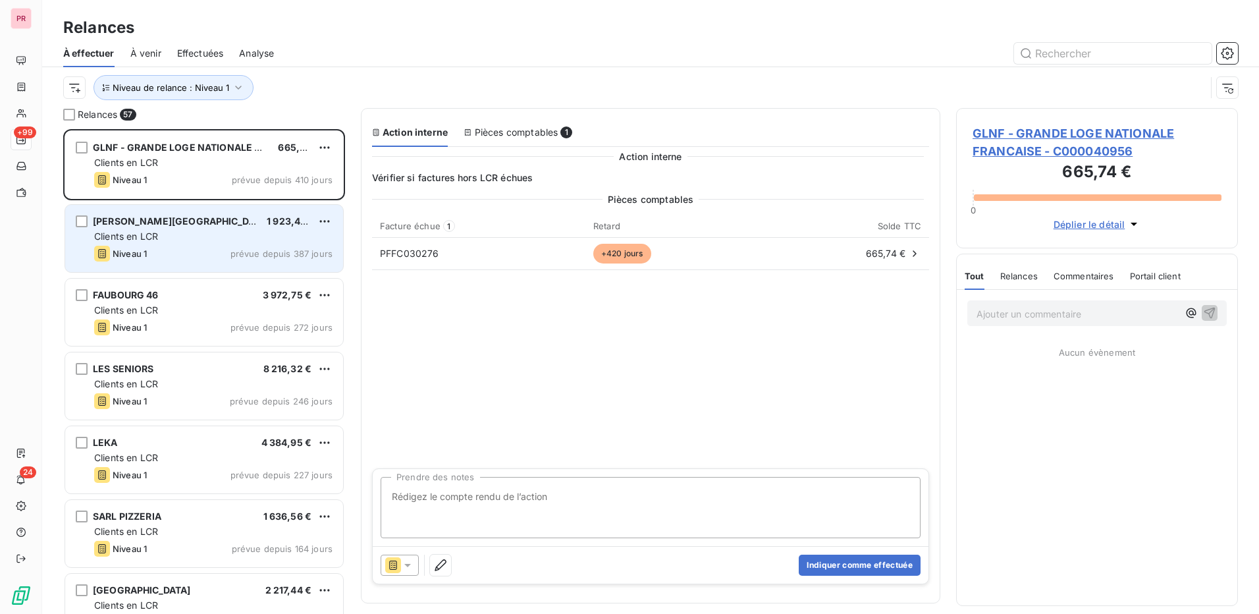
drag, startPoint x: 90, startPoint y: 200, endPoint x: 96, endPoint y: 206, distance: 8.9
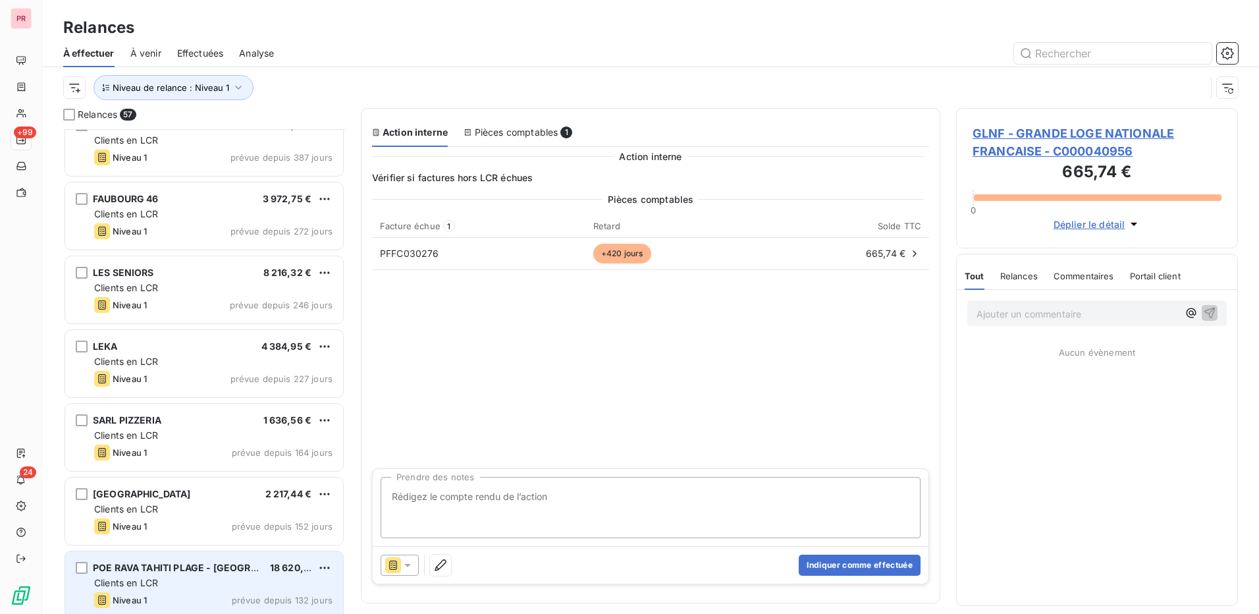
scroll to position [1, 0]
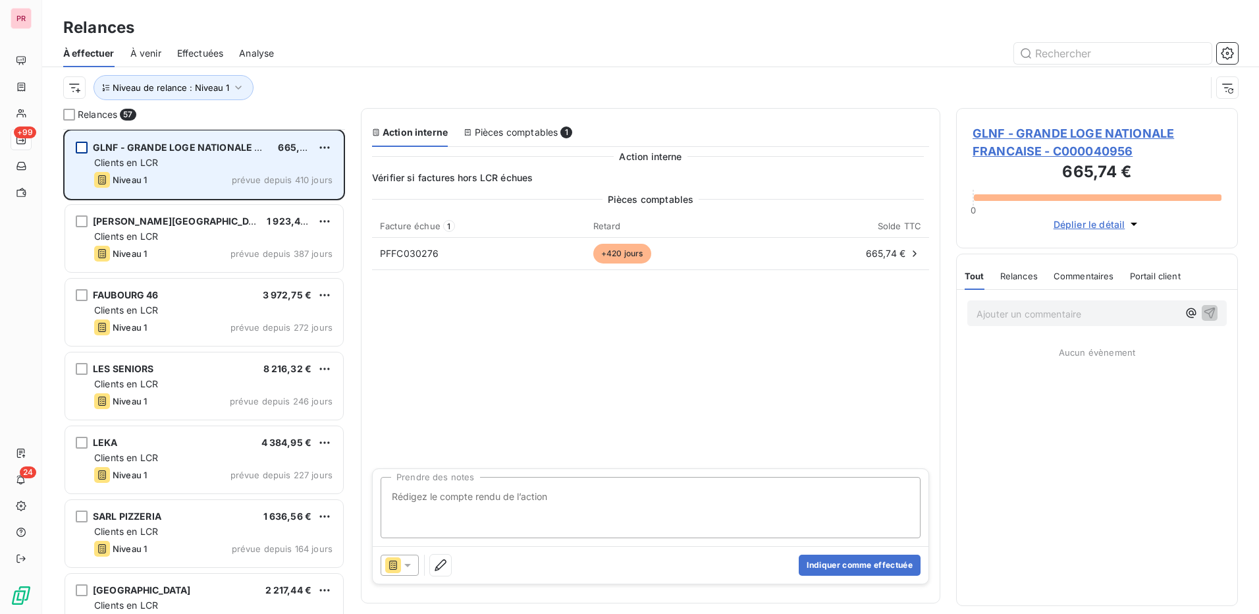
click at [80, 146] on div "grid" at bounding box center [82, 148] width 12 height 12
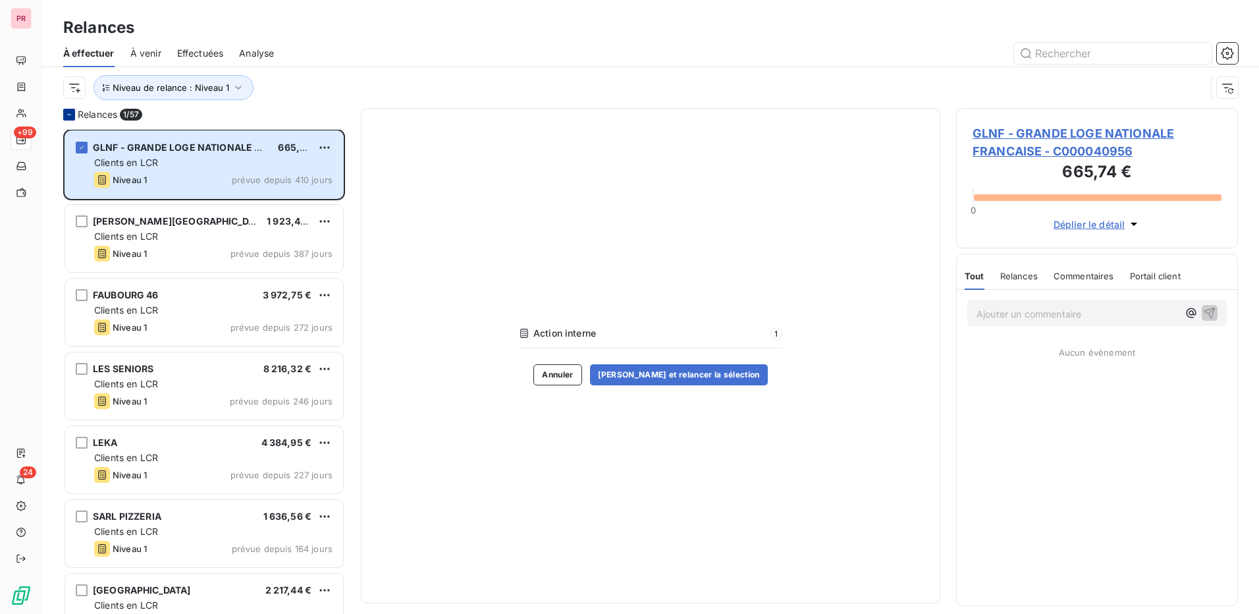
click at [68, 116] on icon at bounding box center [69, 115] width 8 height 8
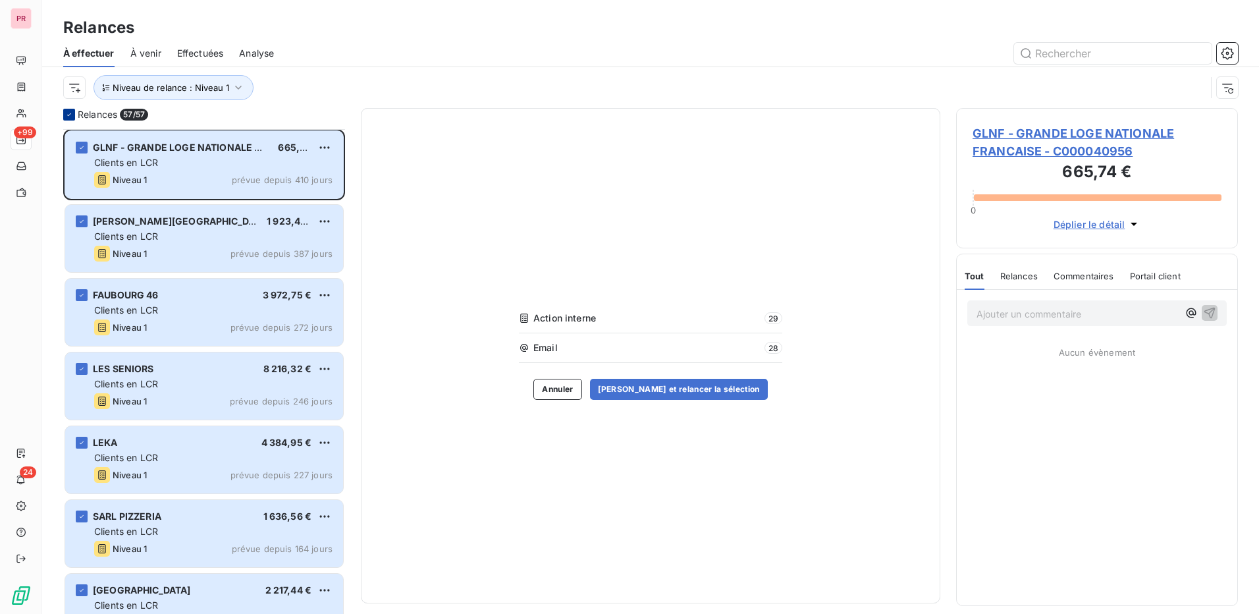
click at [67, 115] on icon at bounding box center [69, 115] width 8 height 8
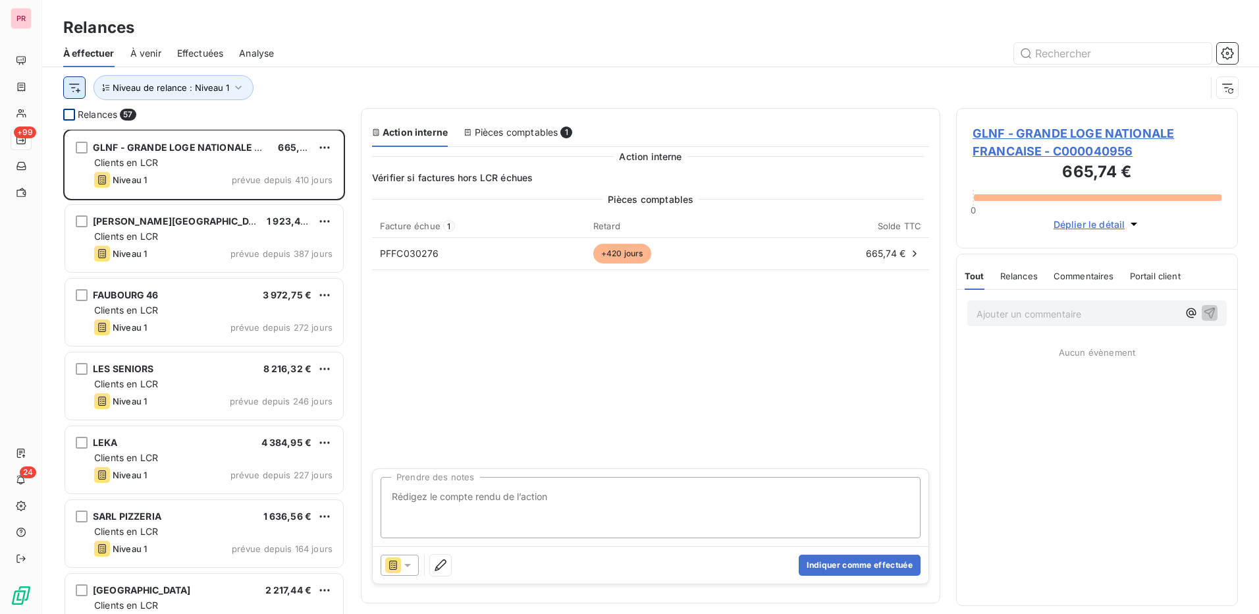
click at [75, 85] on html "PR +99 24 Relances À effectuer À venir Effectuées Analyse Niveau de relance : N…" at bounding box center [629, 307] width 1259 height 614
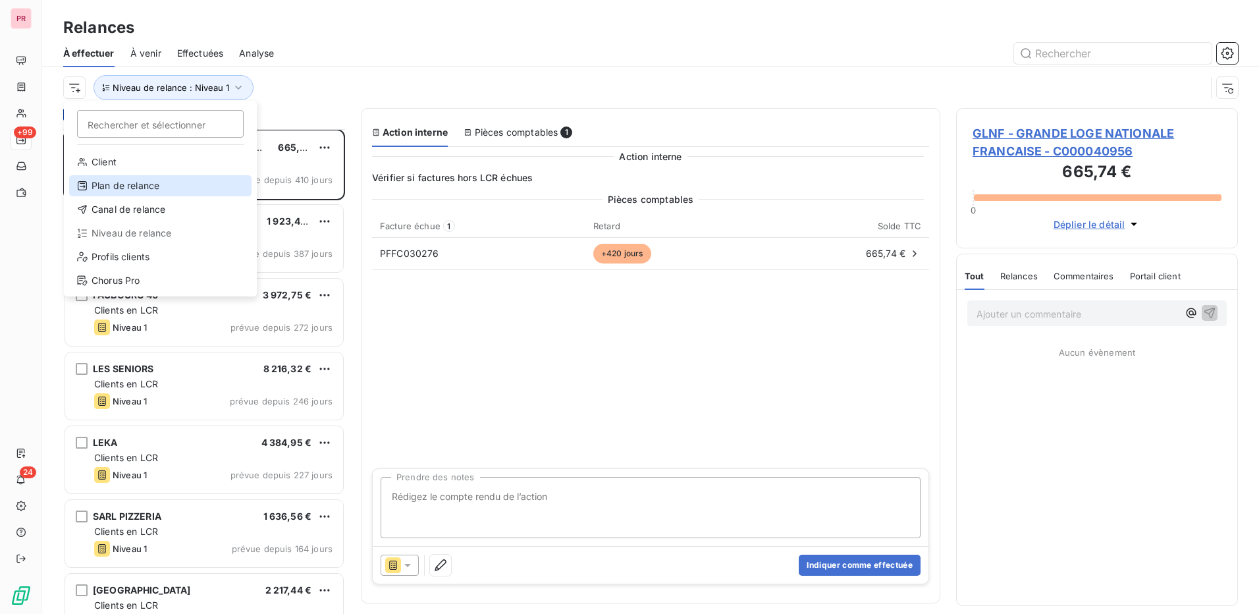
click at [132, 180] on div "Plan de relance" at bounding box center [160, 185] width 182 height 21
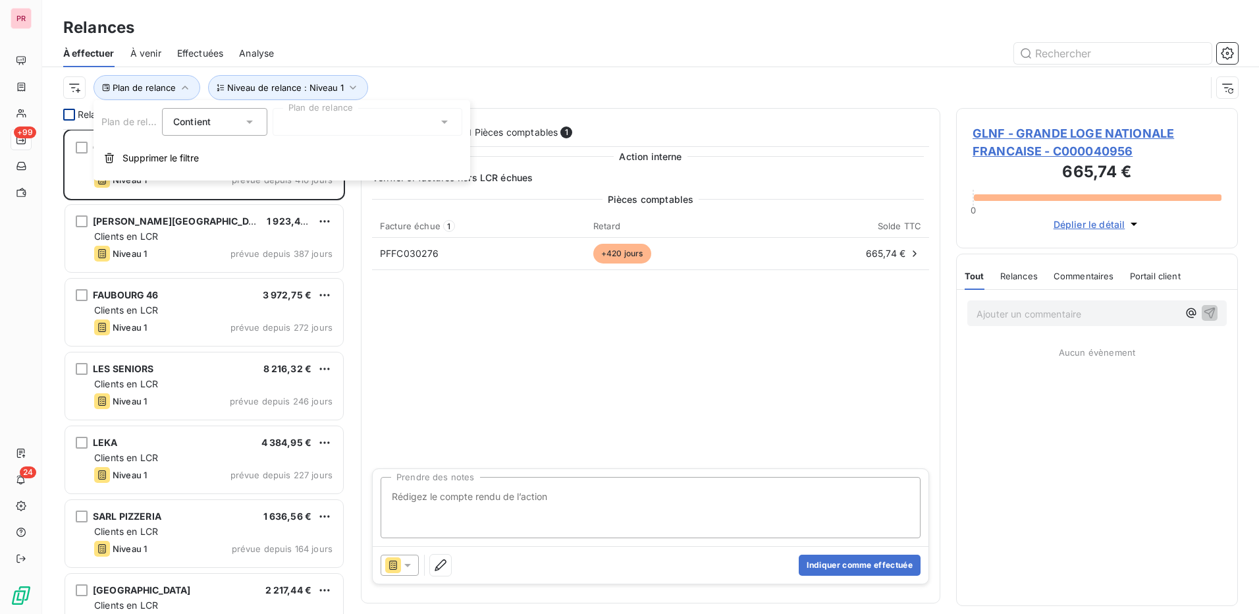
click at [444, 117] on icon at bounding box center [444, 121] width 13 height 13
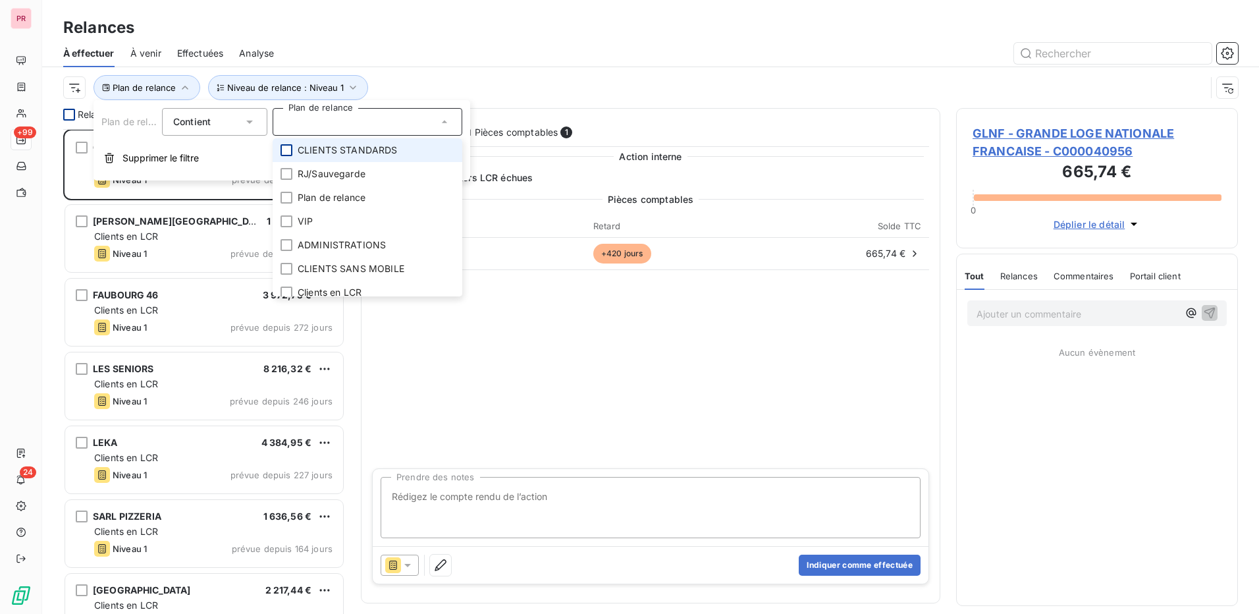
click at [290, 149] on div at bounding box center [287, 150] width 12 height 12
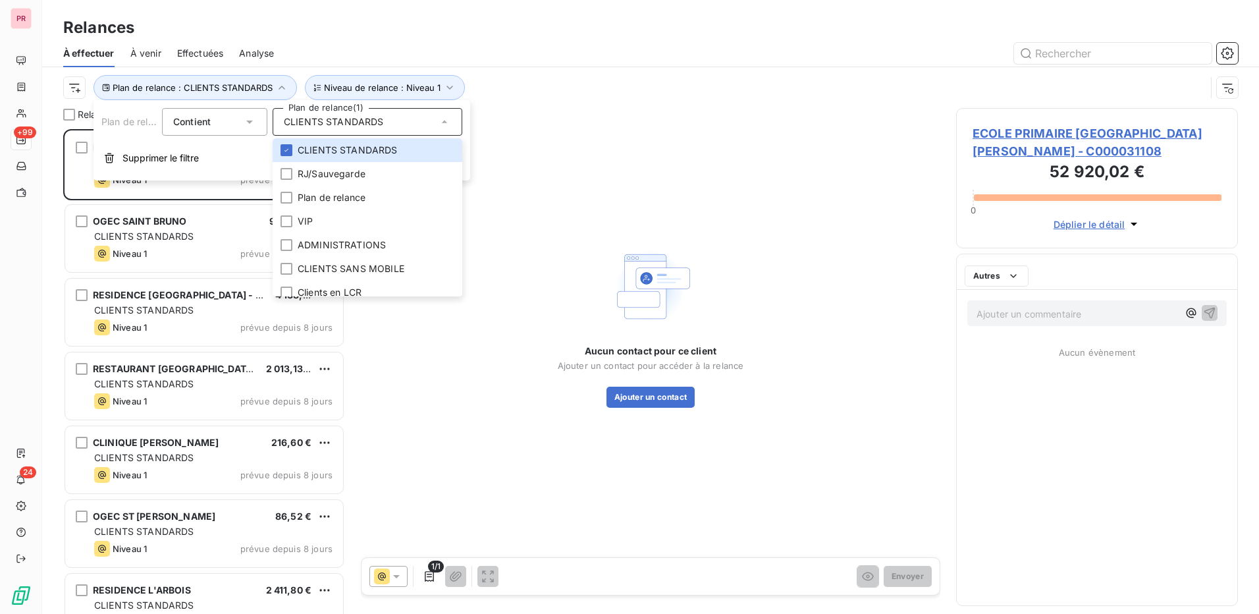
scroll to position [475, 272]
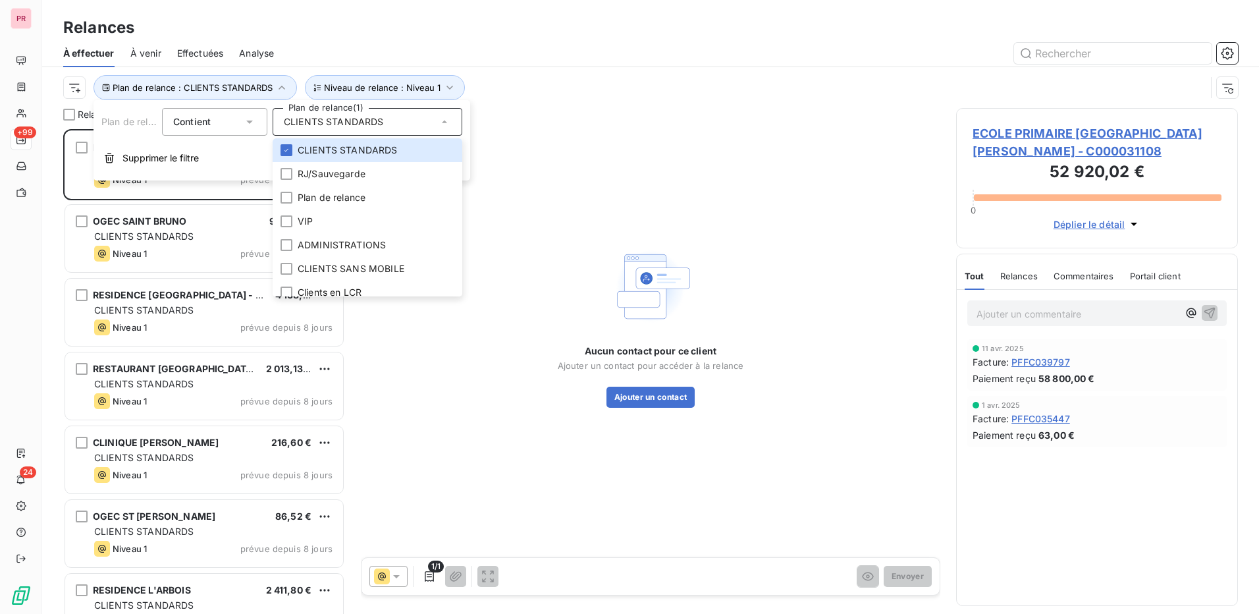
click at [524, 119] on div "Aucun contact pour ce client Ajouter un contact pour accéder à la relance Ajout…" at bounding box center [650, 326] width 579 height 436
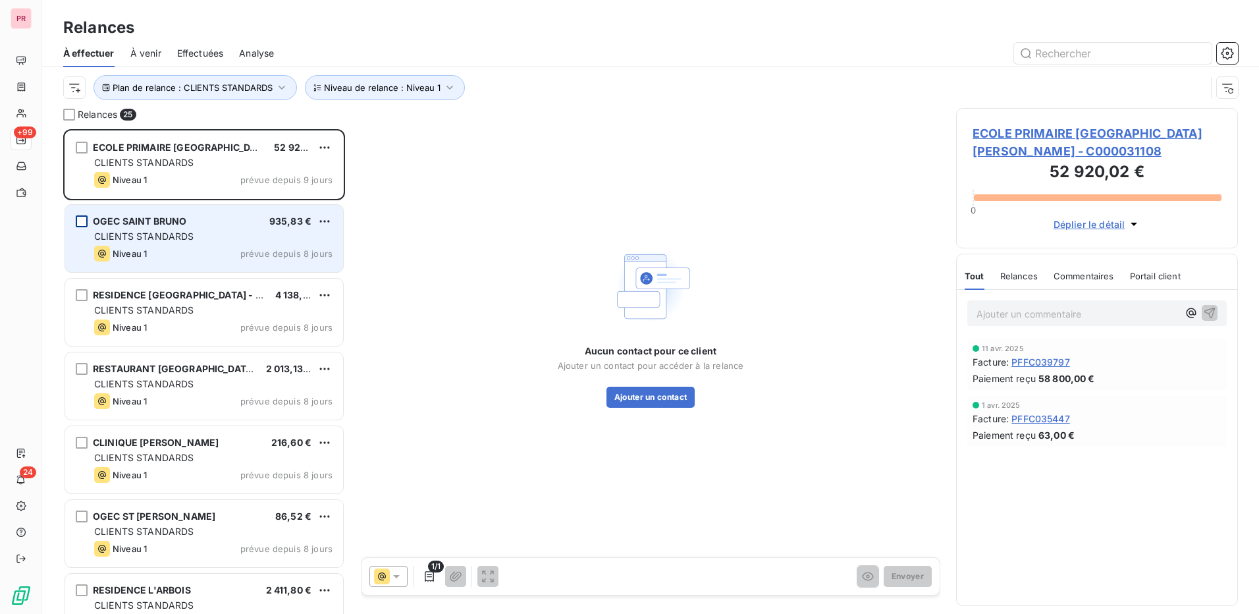
click at [82, 223] on div "grid" at bounding box center [82, 221] width 12 height 12
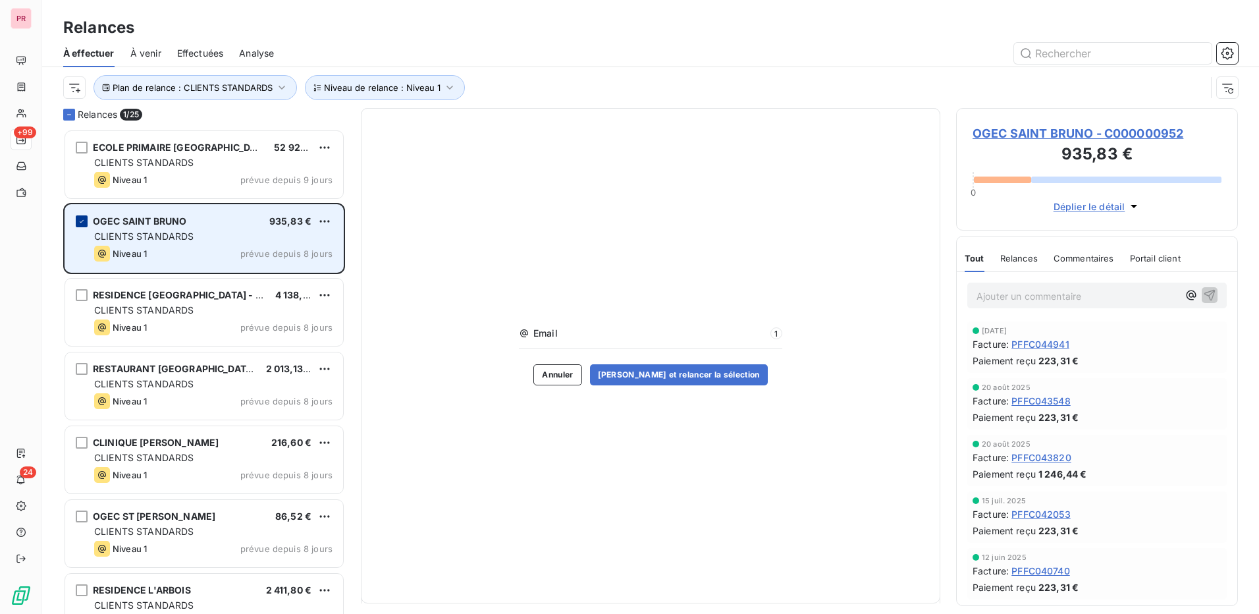
click at [84, 219] on icon "grid" at bounding box center [82, 221] width 8 height 8
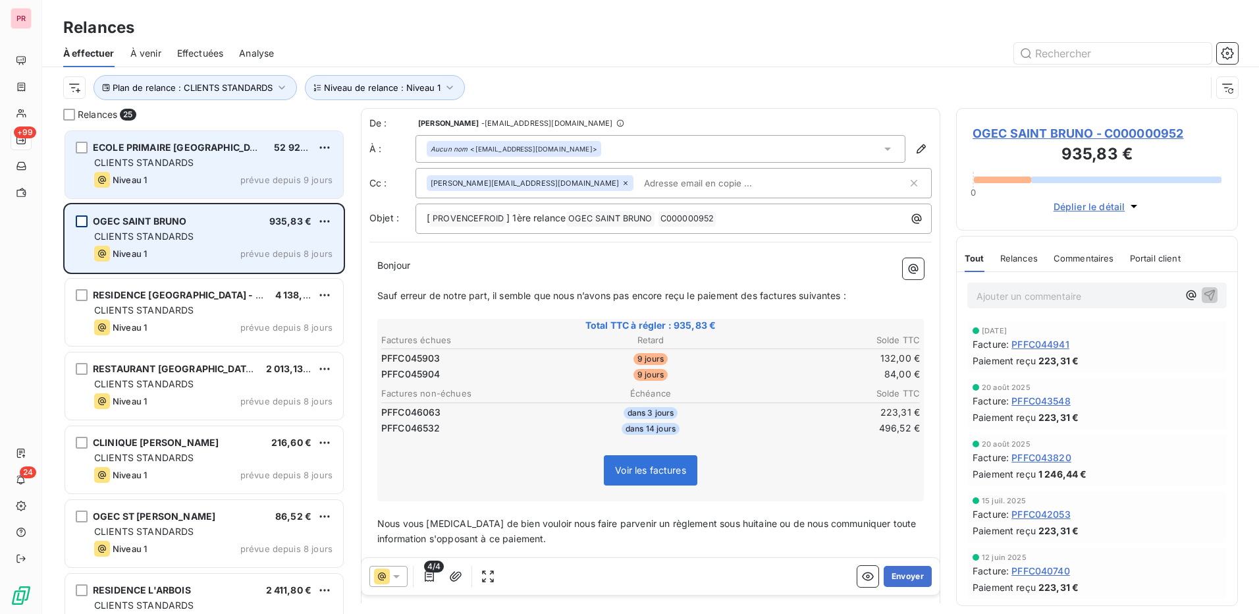
click at [217, 151] on span "ECOLE PRIMAIRE [GEOGRAPHIC_DATA]" at bounding box center [221, 147] width 257 height 11
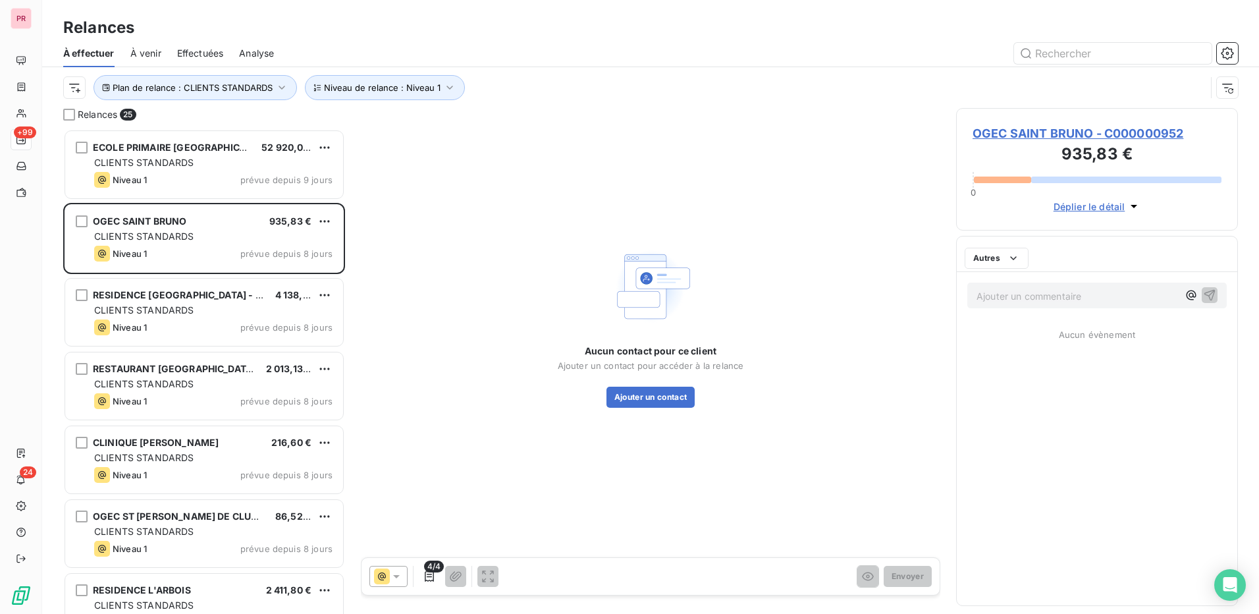
scroll to position [475, 272]
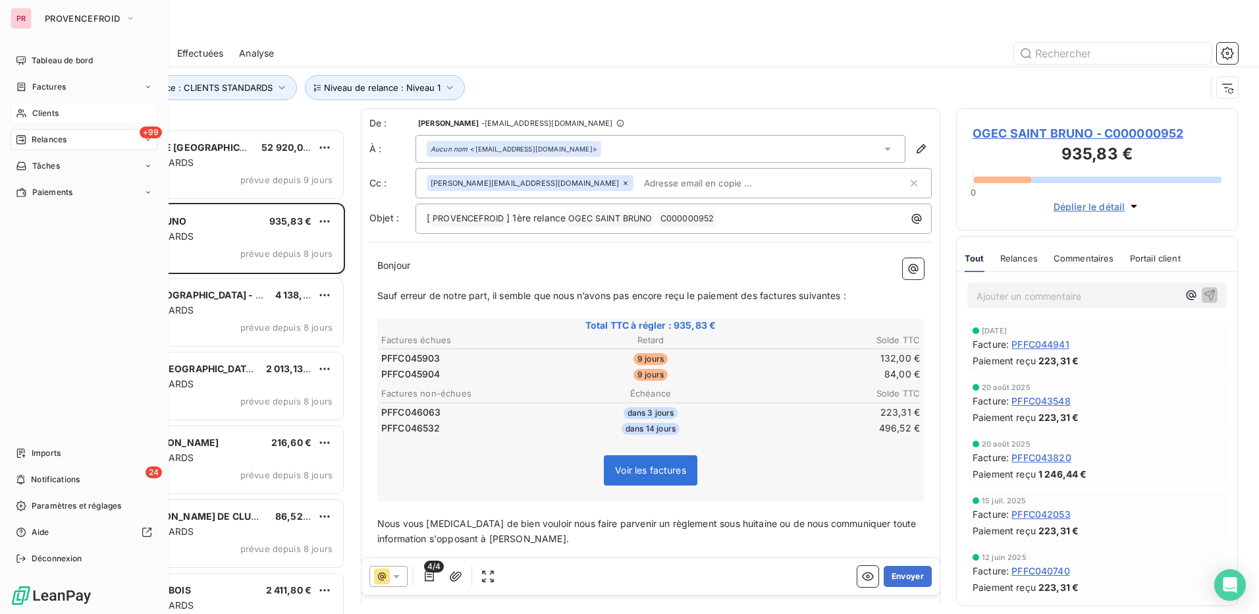
click at [53, 108] on span "Clients" at bounding box center [45, 113] width 26 height 12
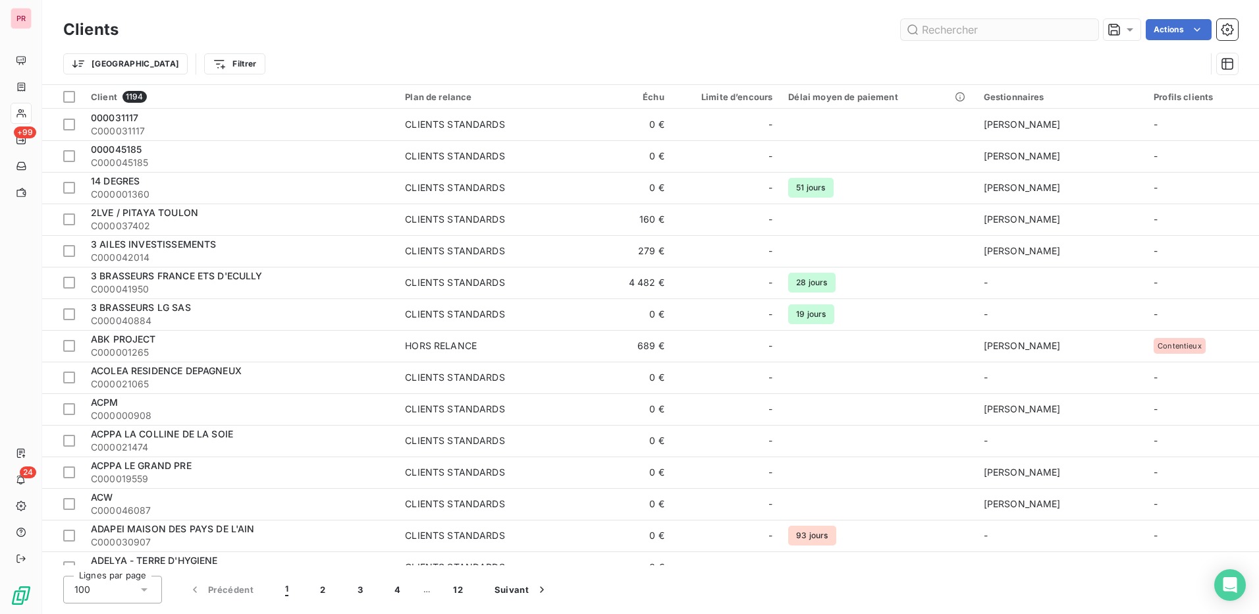
click at [1003, 29] on input "text" at bounding box center [1000, 29] width 198 height 21
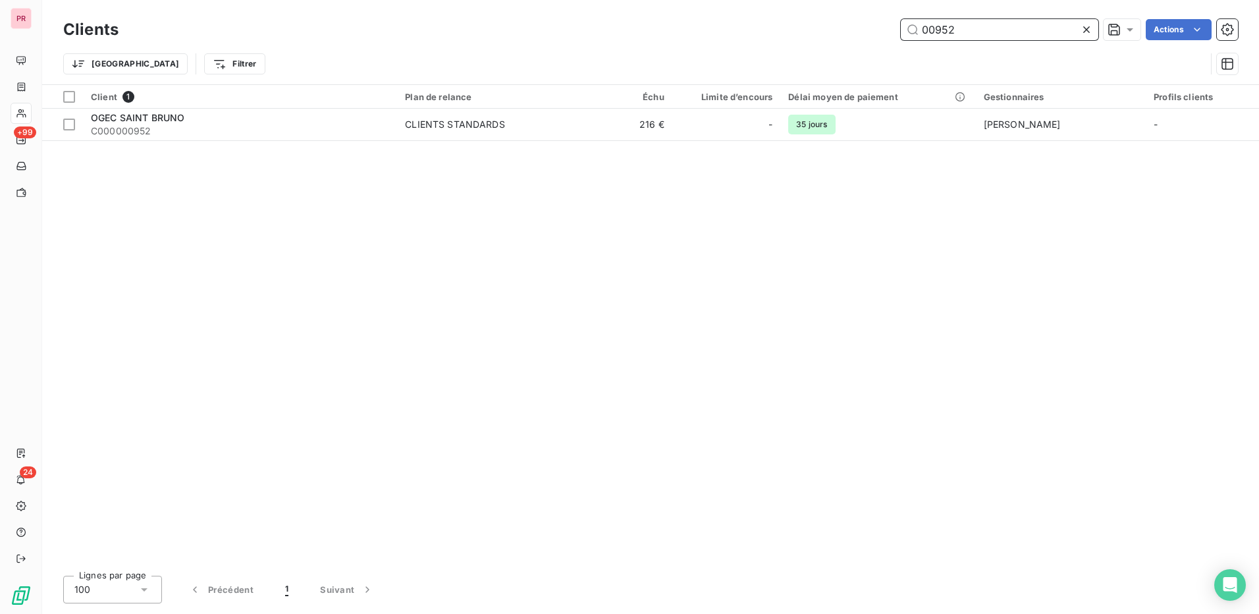
drag, startPoint x: 856, startPoint y: 30, endPoint x: 820, endPoint y: 30, distance: 36.2
click at [820, 30] on div "00952 Actions" at bounding box center [686, 29] width 1104 height 21
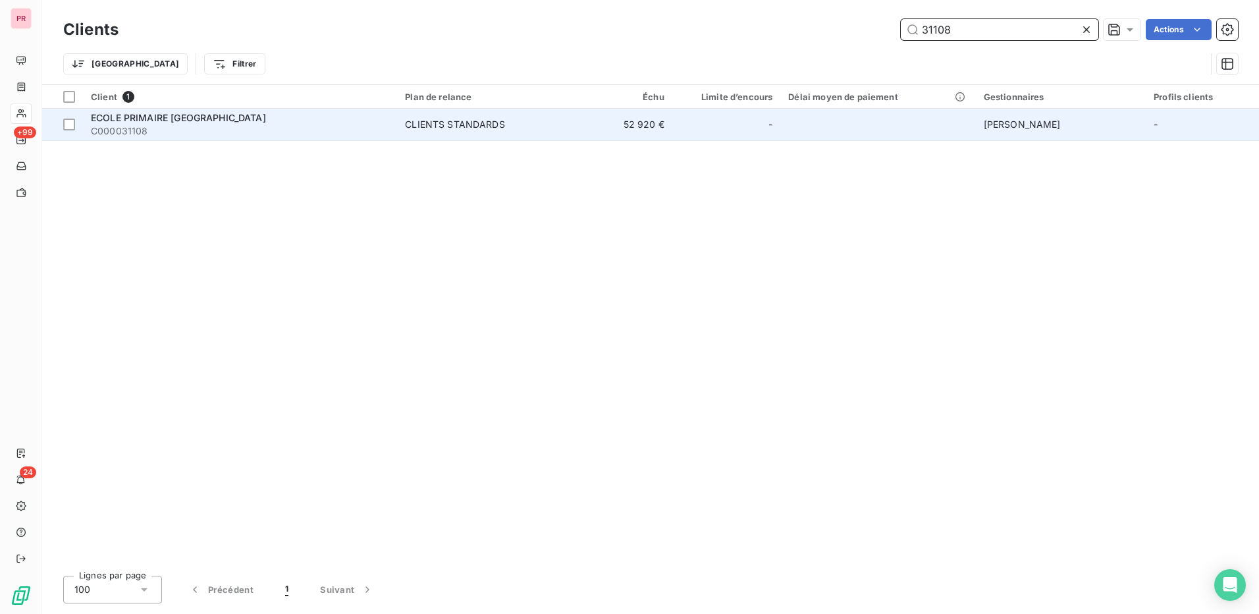
type input "31108"
click at [224, 119] on span "ECOLE PRIMAIRE [GEOGRAPHIC_DATA]" at bounding box center [178, 117] width 175 height 11
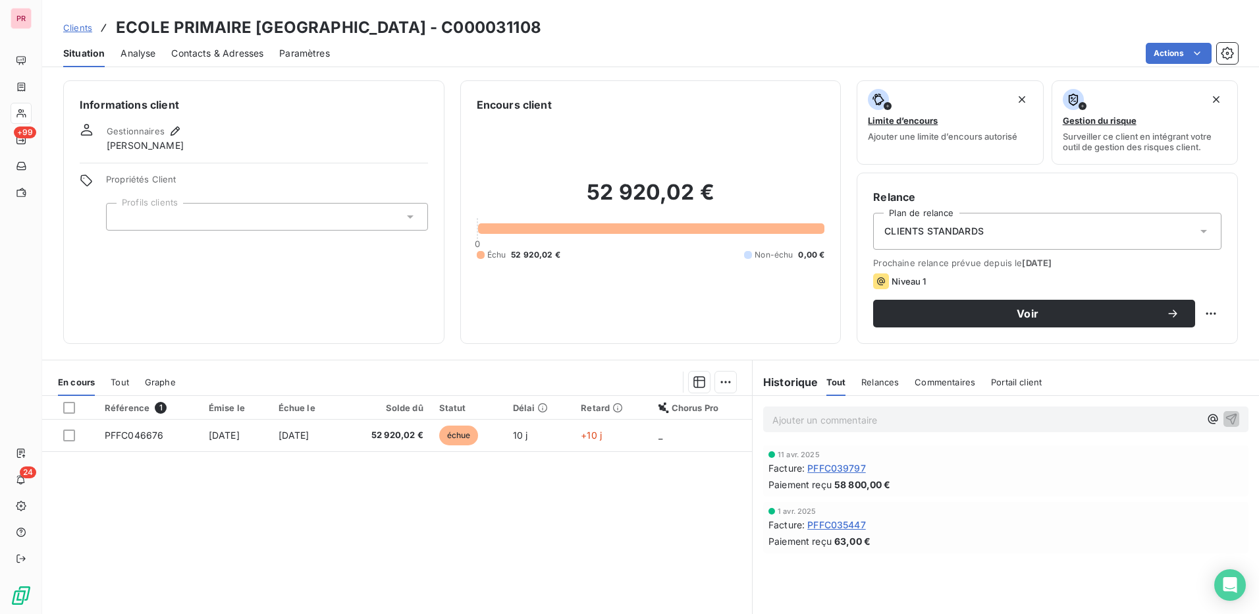
click at [404, 223] on icon at bounding box center [410, 216] width 13 height 13
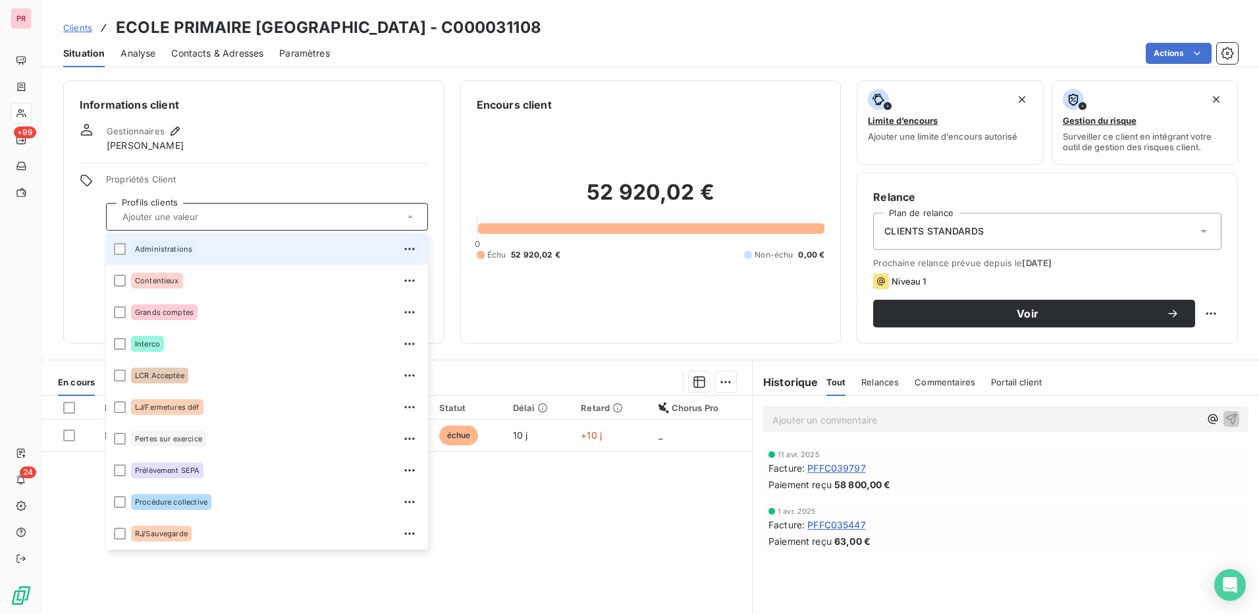
click at [236, 55] on span "Contacts & Adresses" at bounding box center [217, 53] width 92 height 13
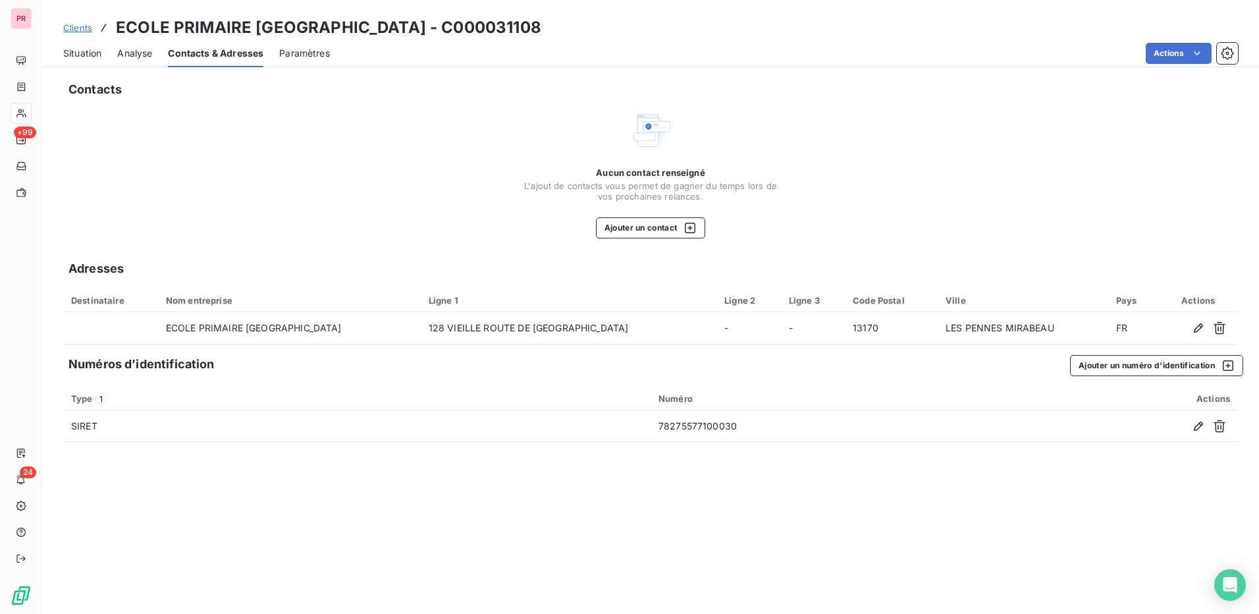
click at [90, 50] on span "Situation" at bounding box center [82, 53] width 38 height 13
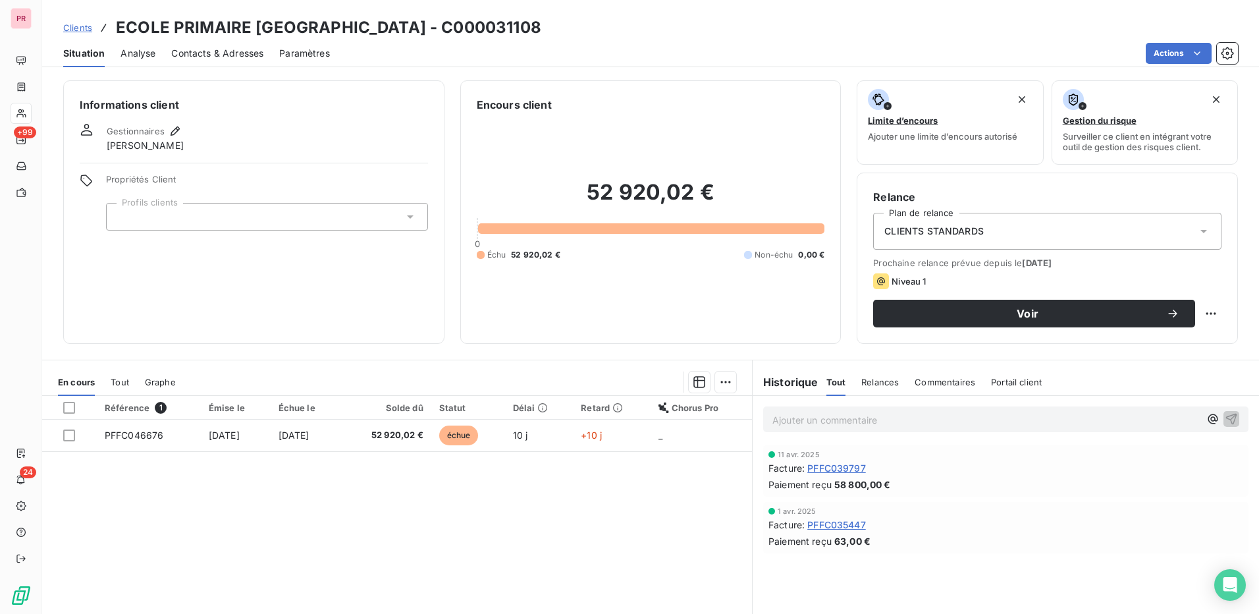
click at [302, 214] on div at bounding box center [267, 217] width 322 height 28
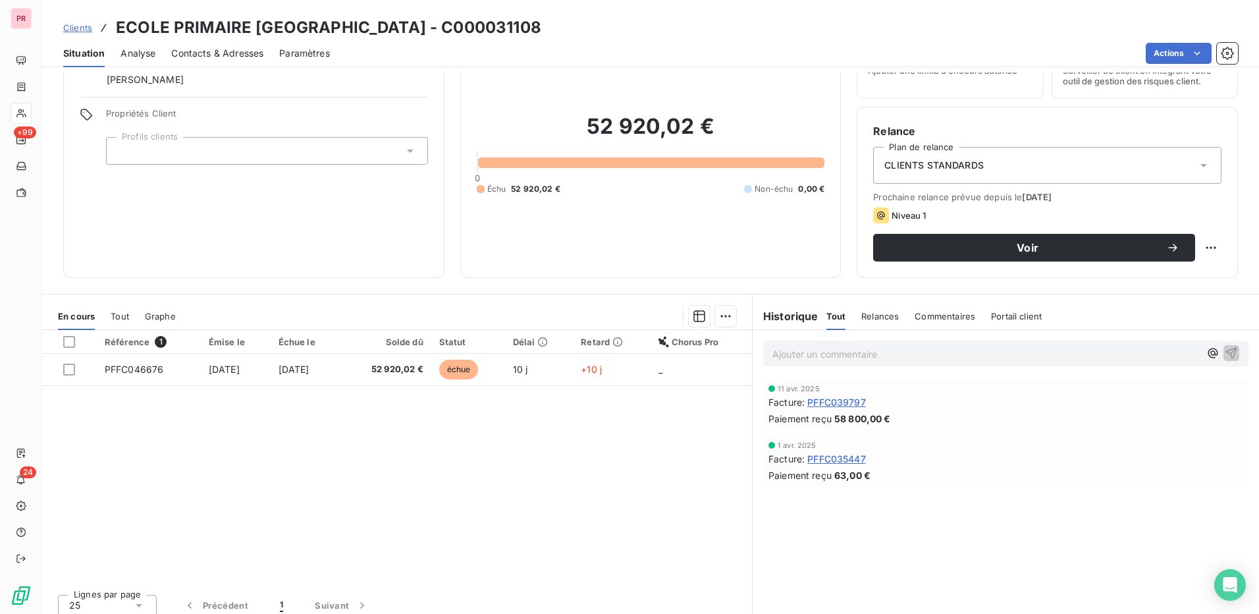
click at [557, 543] on div "Référence 1 Émise le Échue le Solde dû Statut Délai Retard Chorus Pro PFFC04667…" at bounding box center [397, 457] width 710 height 254
click at [371, 156] on div at bounding box center [267, 151] width 322 height 28
click at [509, 97] on div "52 920,02 € 0 Échu 52 920,02 € Non-échu 0,00 €" at bounding box center [651, 154] width 348 height 215
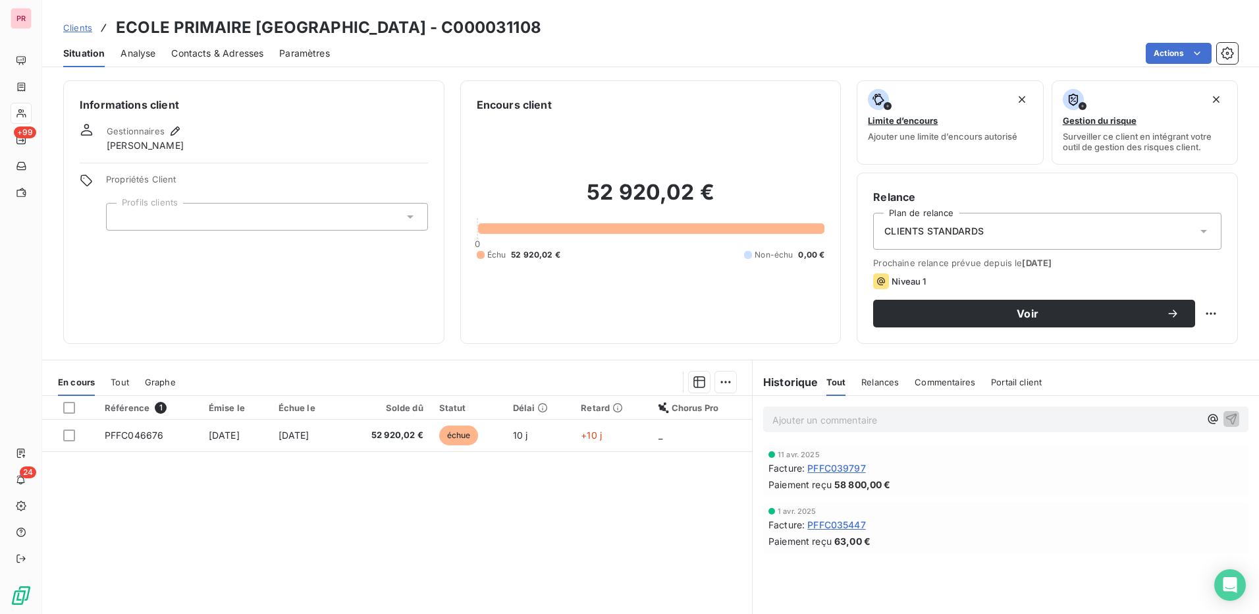
click at [412, 222] on icon at bounding box center [410, 216] width 13 height 13
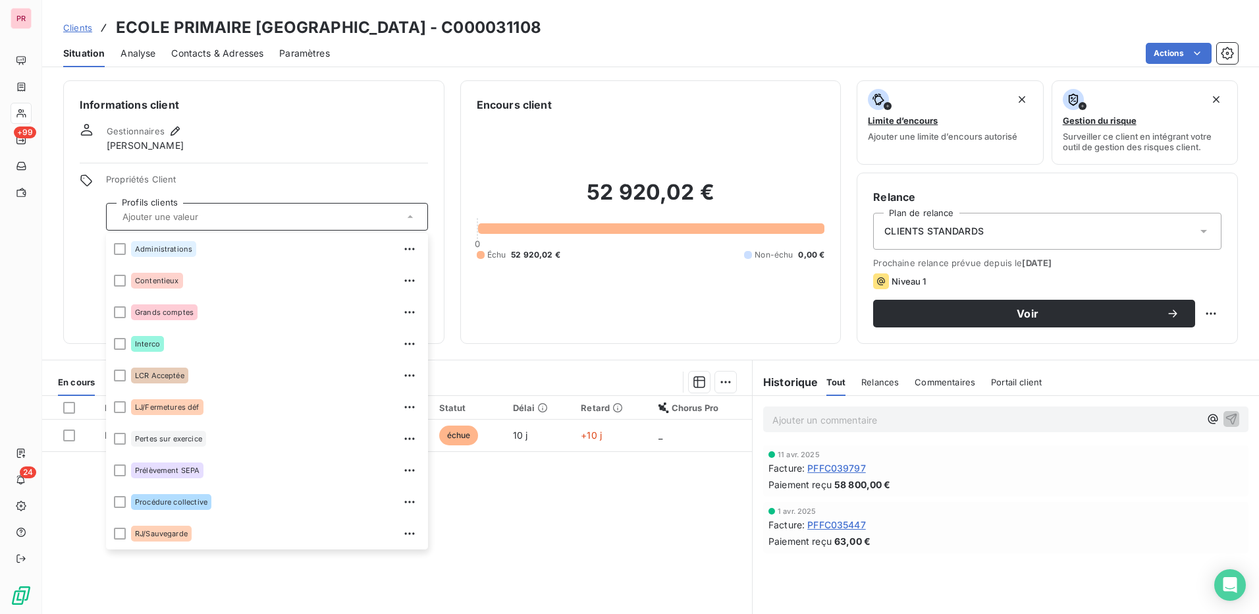
click at [572, 521] on div "Référence 1 Émise le Échue le Solde dû Statut Délai Retard Chorus Pro PFFC04667…" at bounding box center [397, 523] width 710 height 254
